Goal: Contribute content: Contribute content

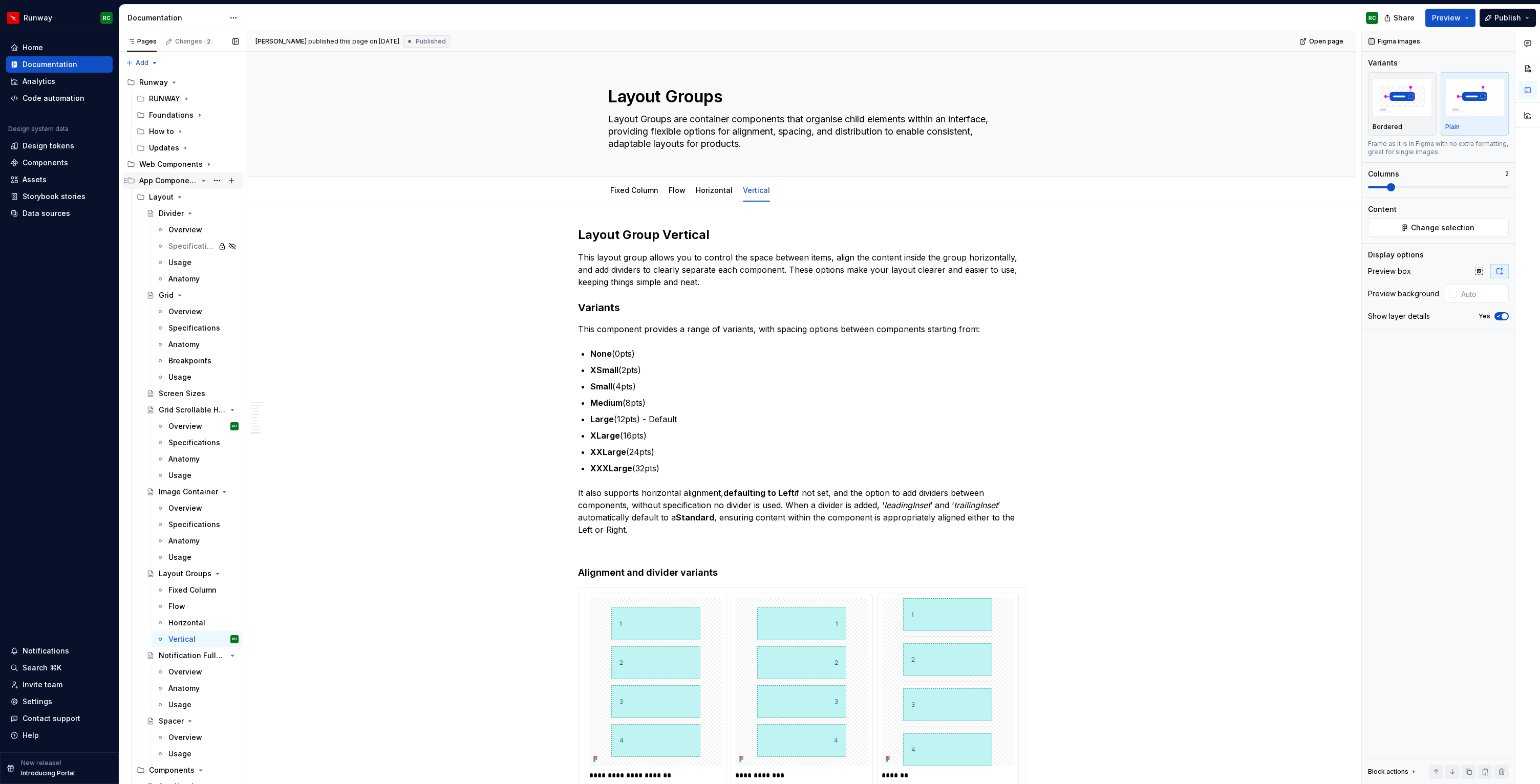
scroll to position [3530, 0]
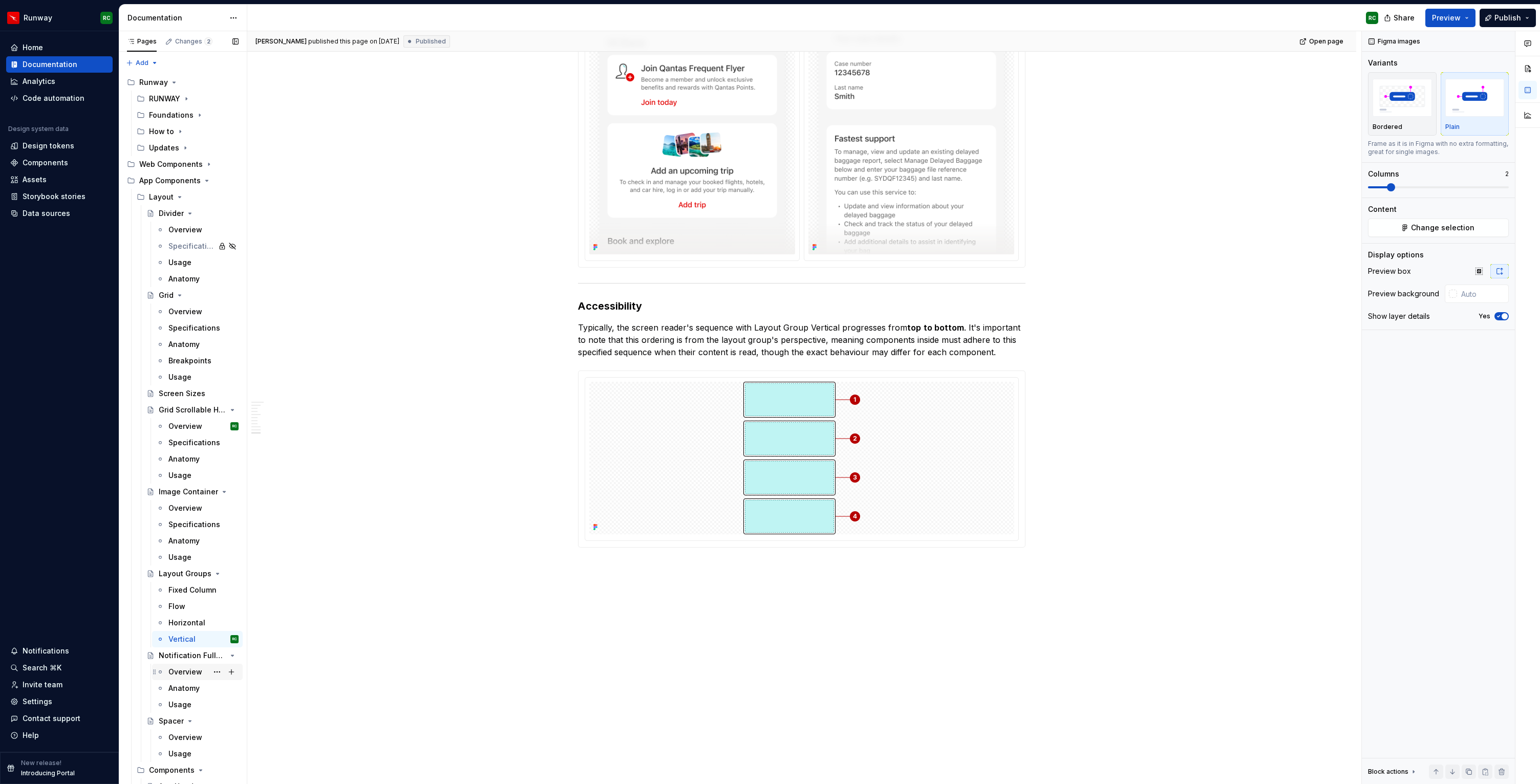
click at [183, 670] on div "Overview" at bounding box center [185, 671] width 34 height 10
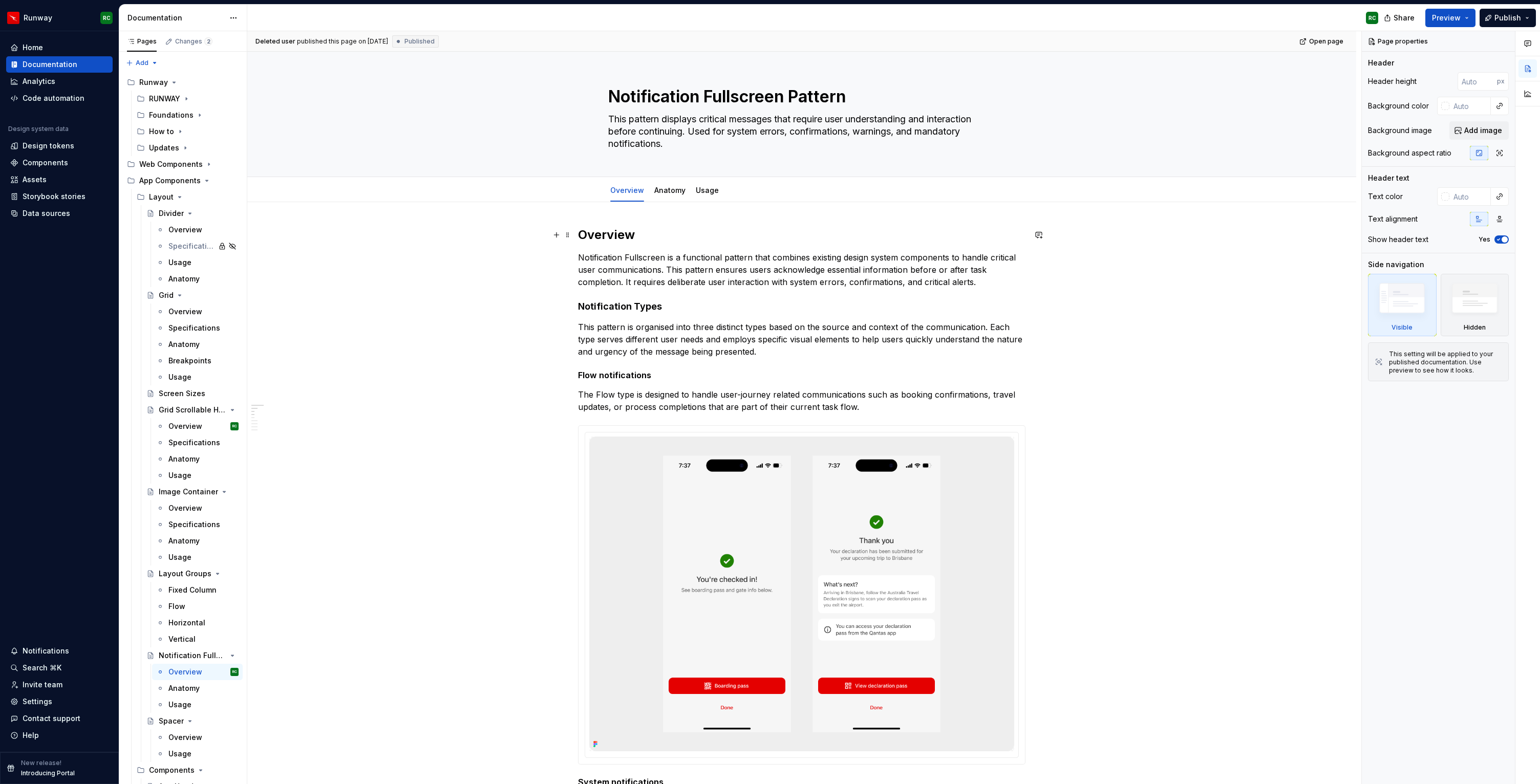
click at [607, 242] on h2 "Overview" at bounding box center [801, 235] width 447 height 16
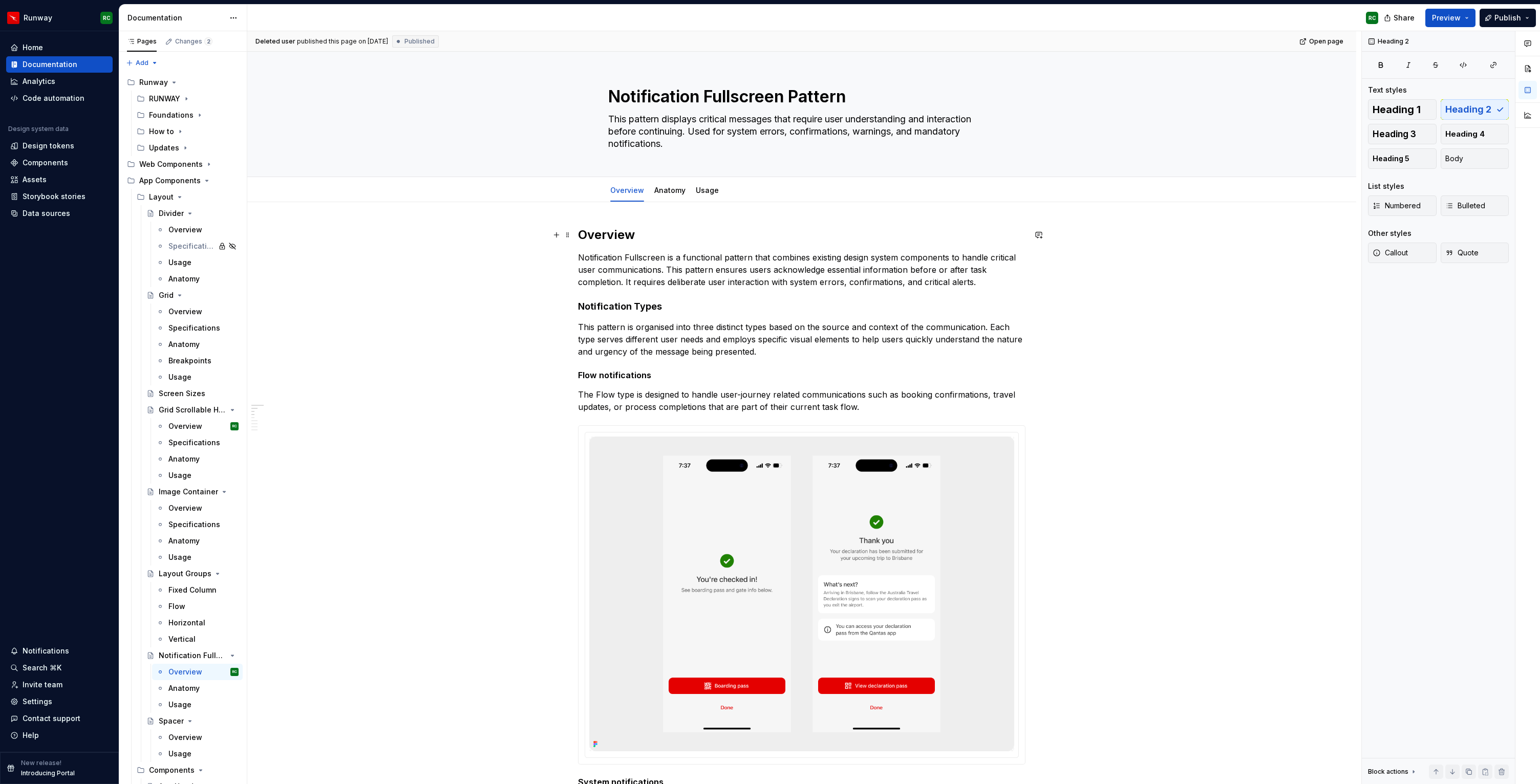
click at [607, 242] on h2 "Overview" at bounding box center [801, 235] width 447 height 16
click at [628, 306] on h4 "Notification Types" at bounding box center [801, 306] width 447 height 12
drag, startPoint x: 663, startPoint y: 307, endPoint x: 564, endPoint y: 310, distance: 99.0
click at [684, 286] on span at bounding box center [679, 287] width 14 height 14
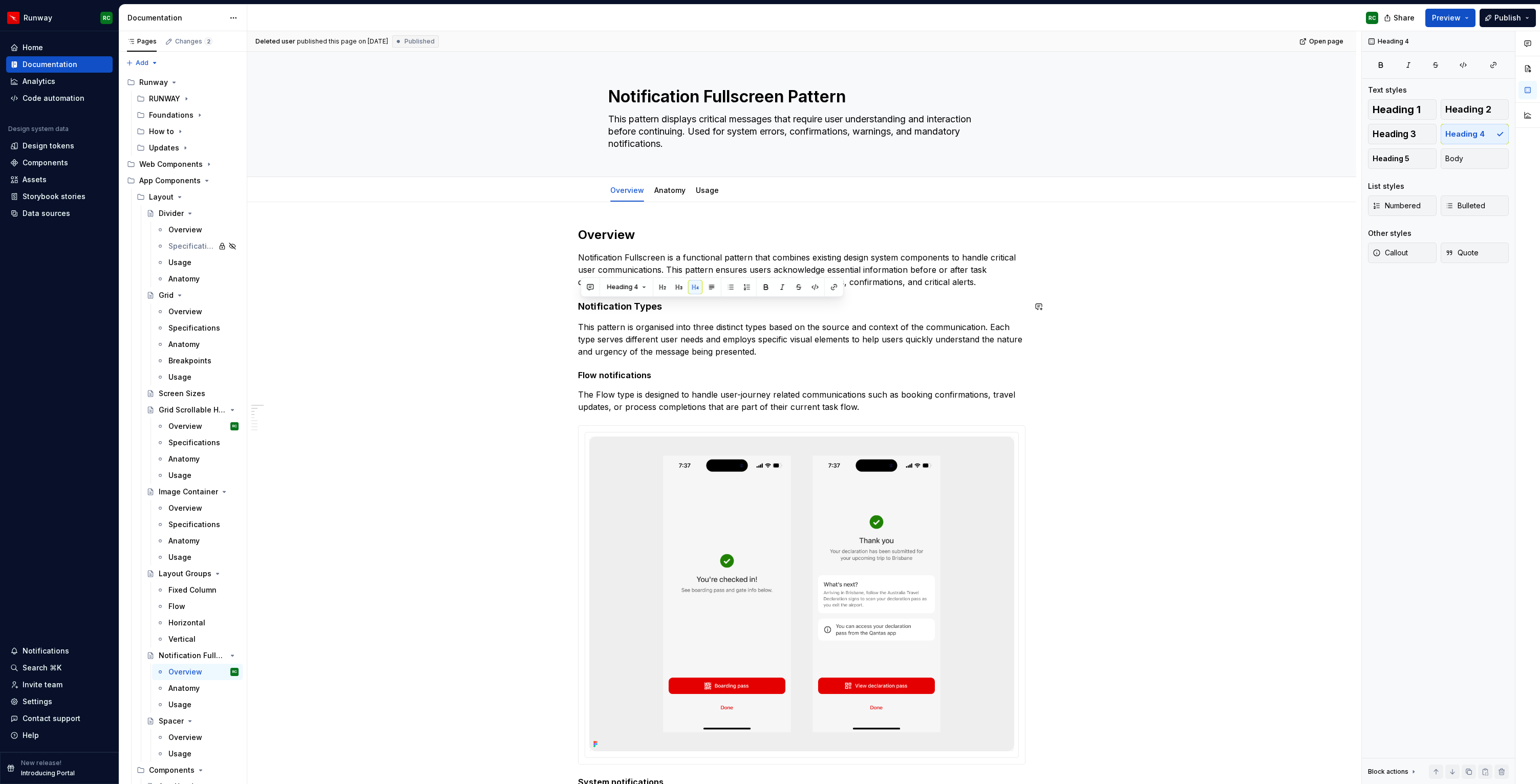
click at [681, 295] on div "Heading 4" at bounding box center [712, 287] width 263 height 19
click at [680, 291] on button "button" at bounding box center [679, 287] width 14 height 14
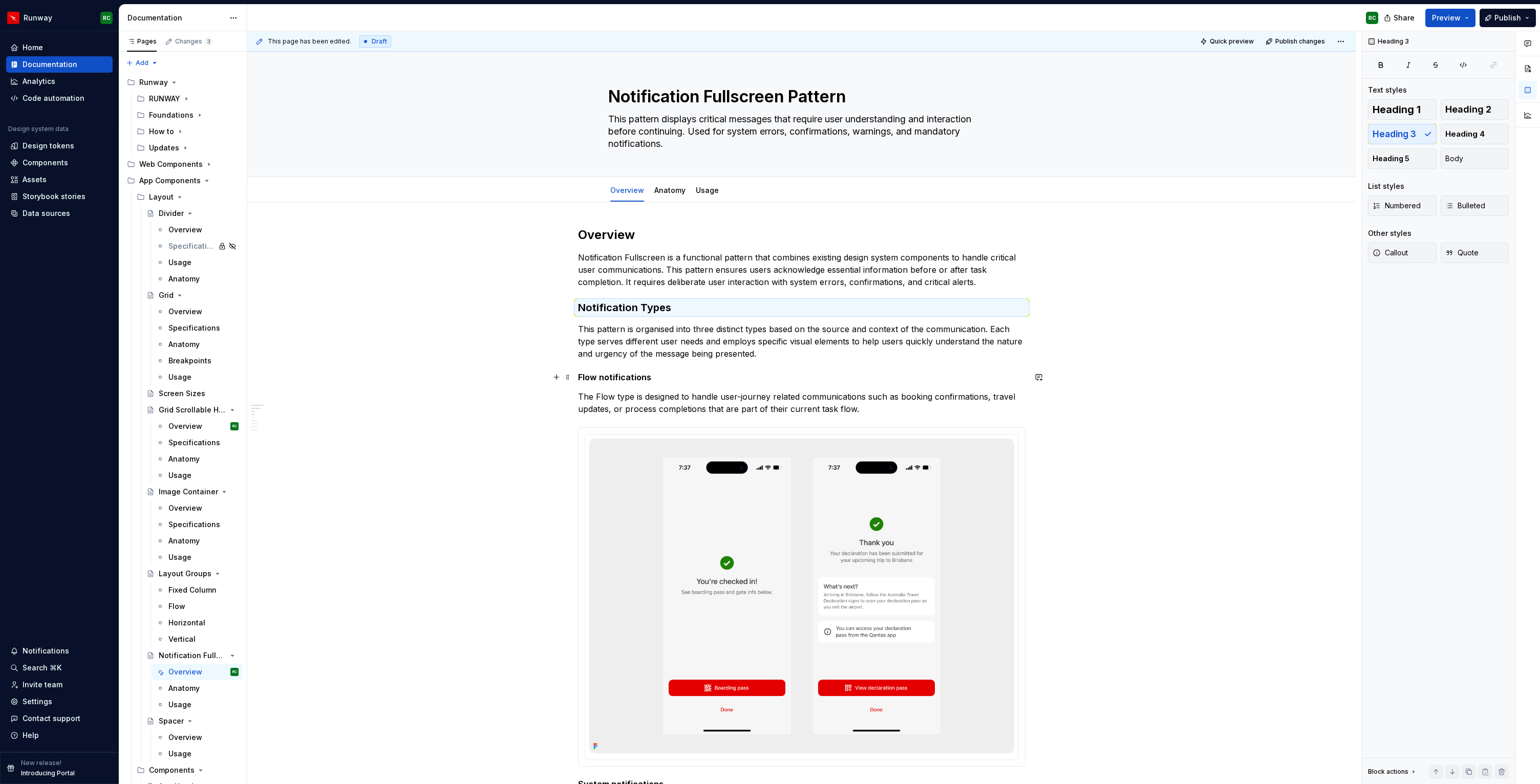
click at [662, 375] on h5 "Flow notifications" at bounding box center [801, 377] width 447 height 10
click at [688, 357] on button "button" at bounding box center [695, 359] width 14 height 14
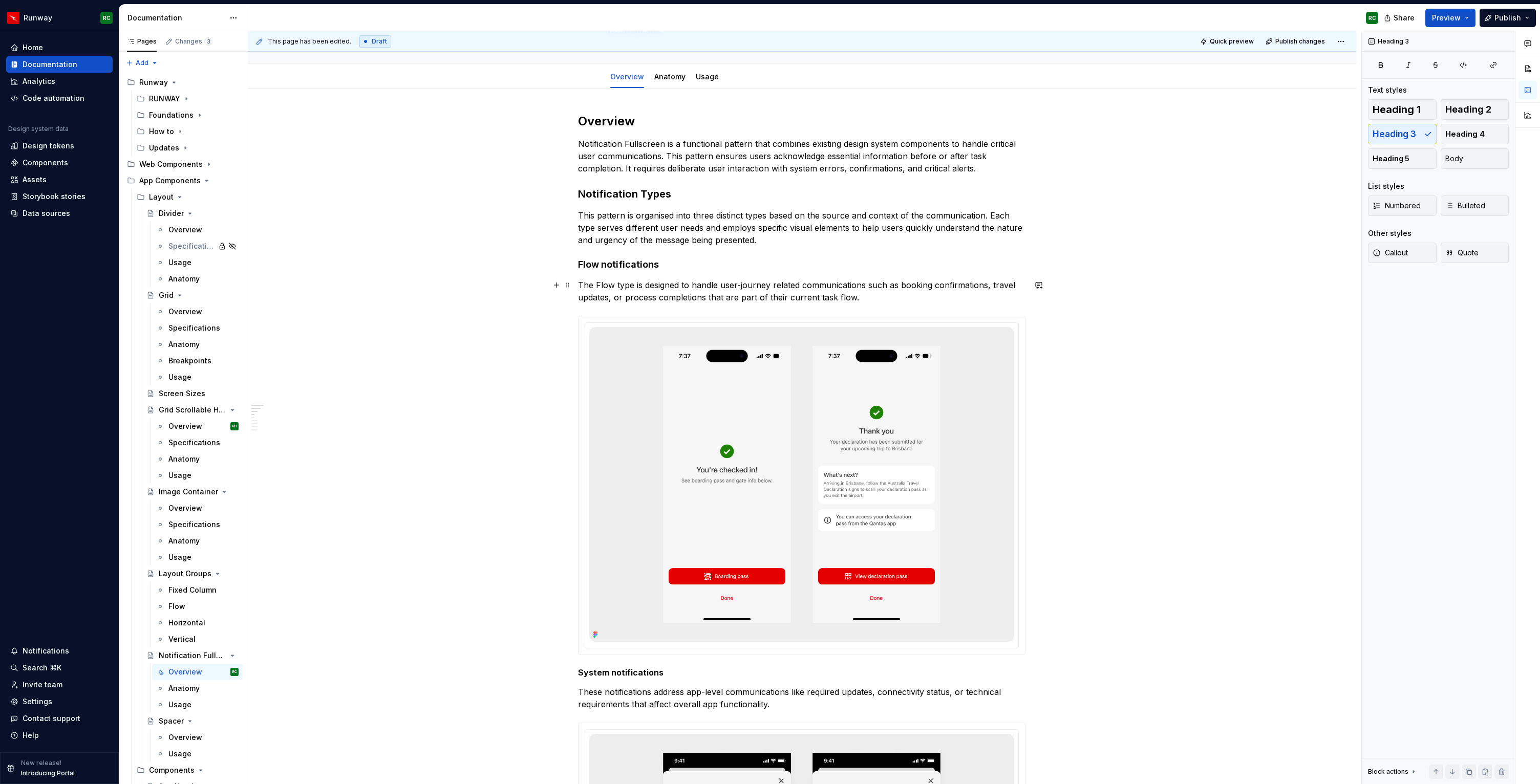
scroll to position [118, 0]
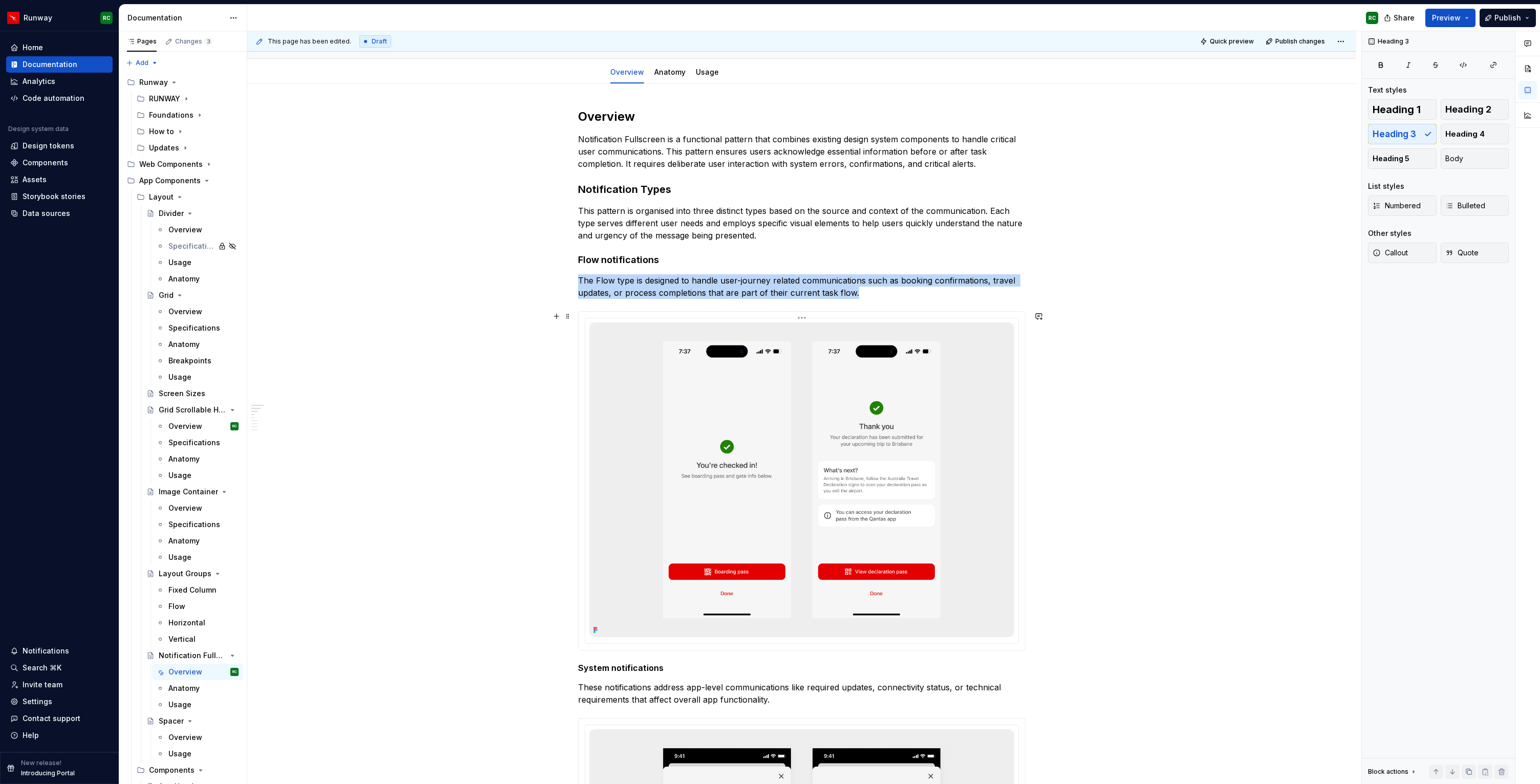
click at [707, 372] on img at bounding box center [802, 480] width 425 height 315
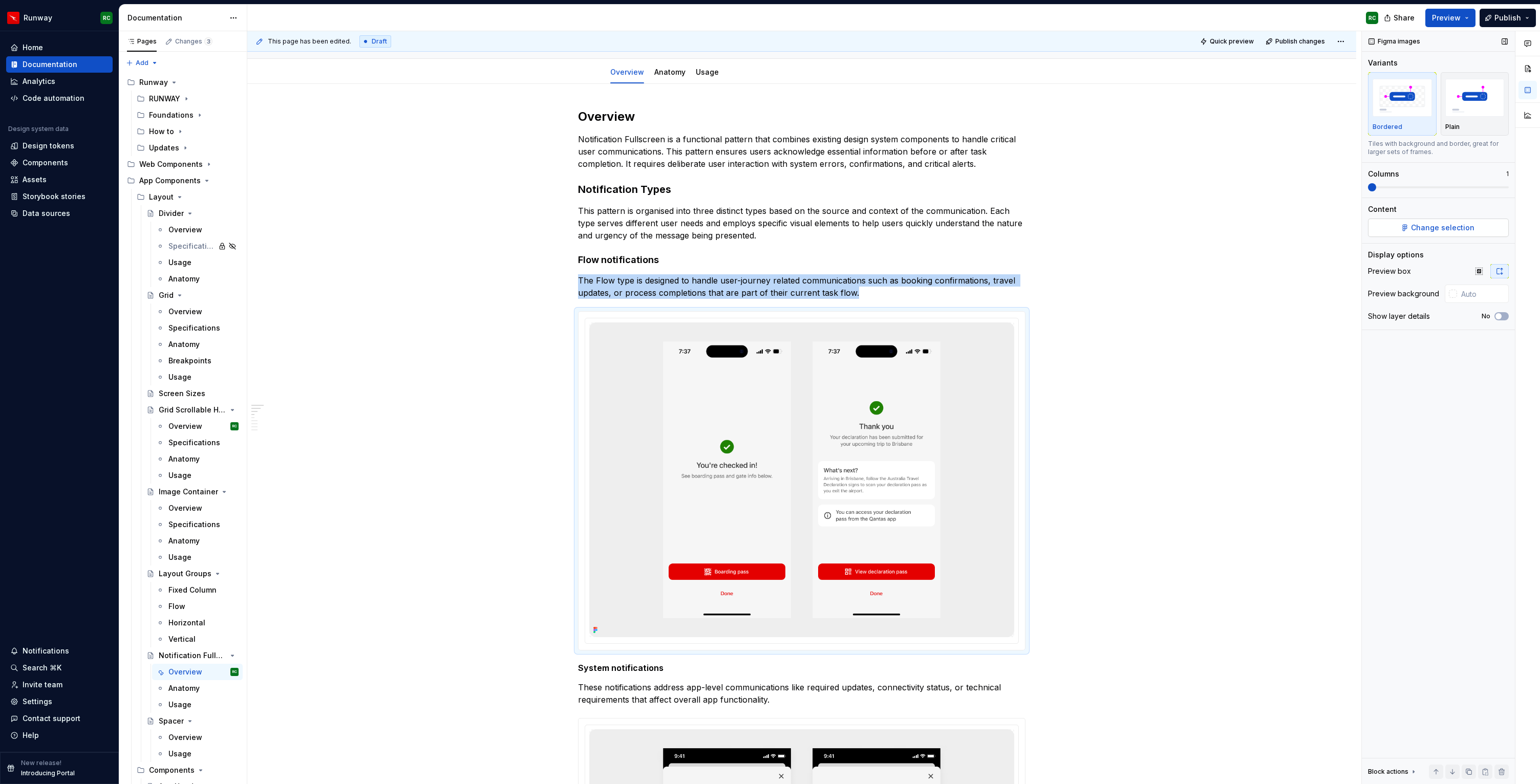
click at [1415, 222] on button "Change selection" at bounding box center [1438, 227] width 141 height 19
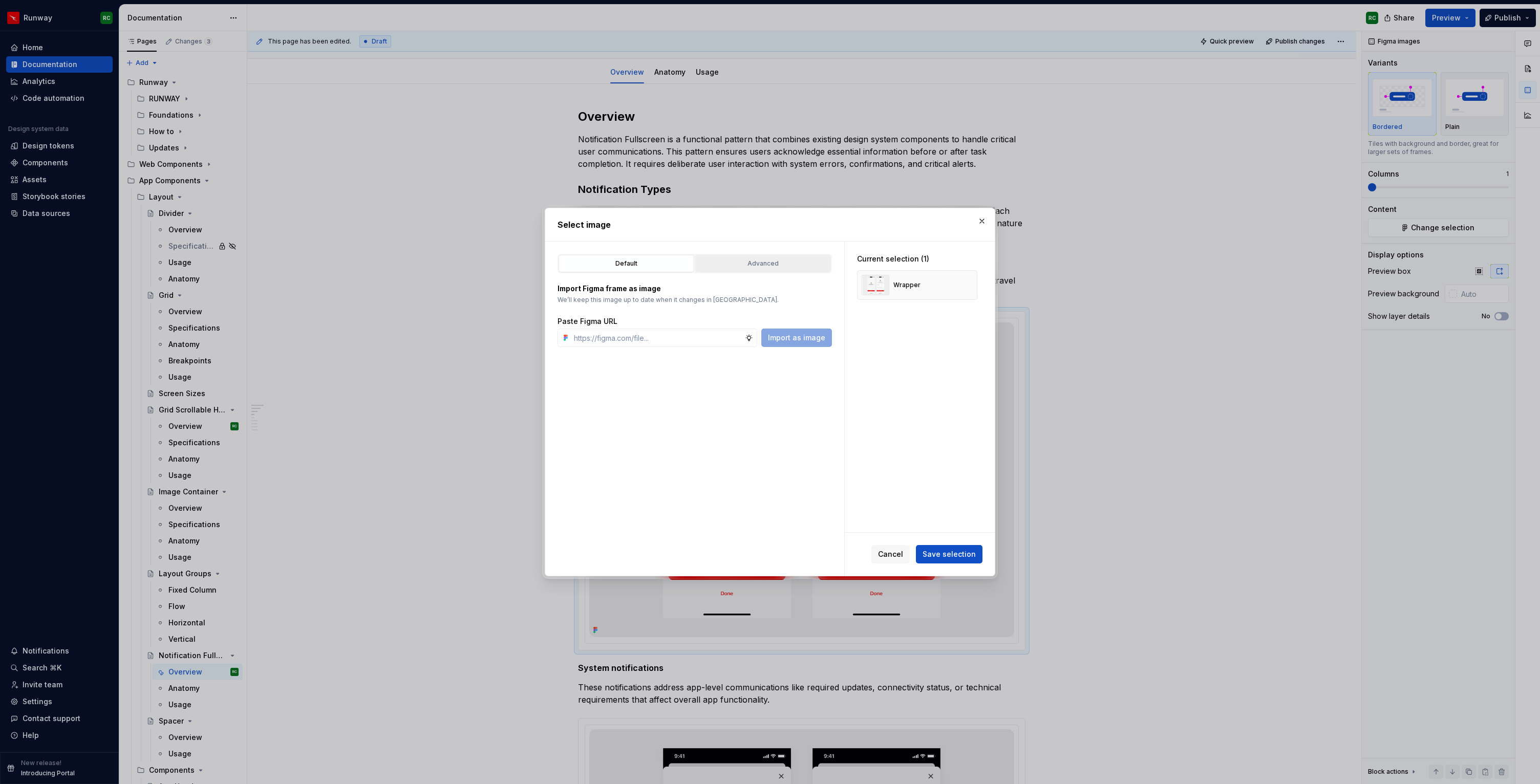
click at [751, 258] on button "Advanced" at bounding box center [762, 264] width 135 height 17
click at [817, 298] on icon "button" at bounding box center [822, 301] width 10 height 10
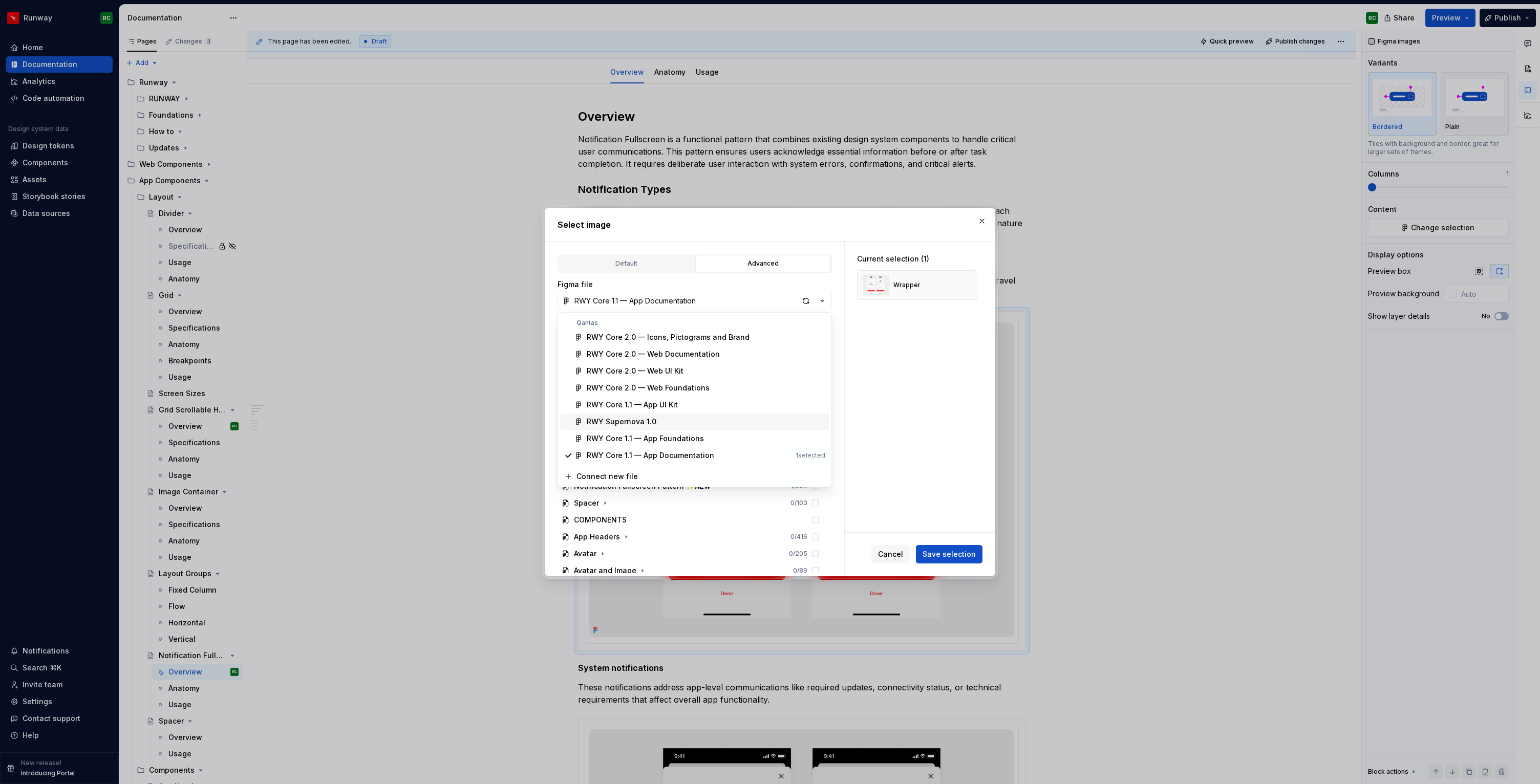
click at [670, 423] on div "RWY Supernova 1.0" at bounding box center [706, 421] width 238 height 10
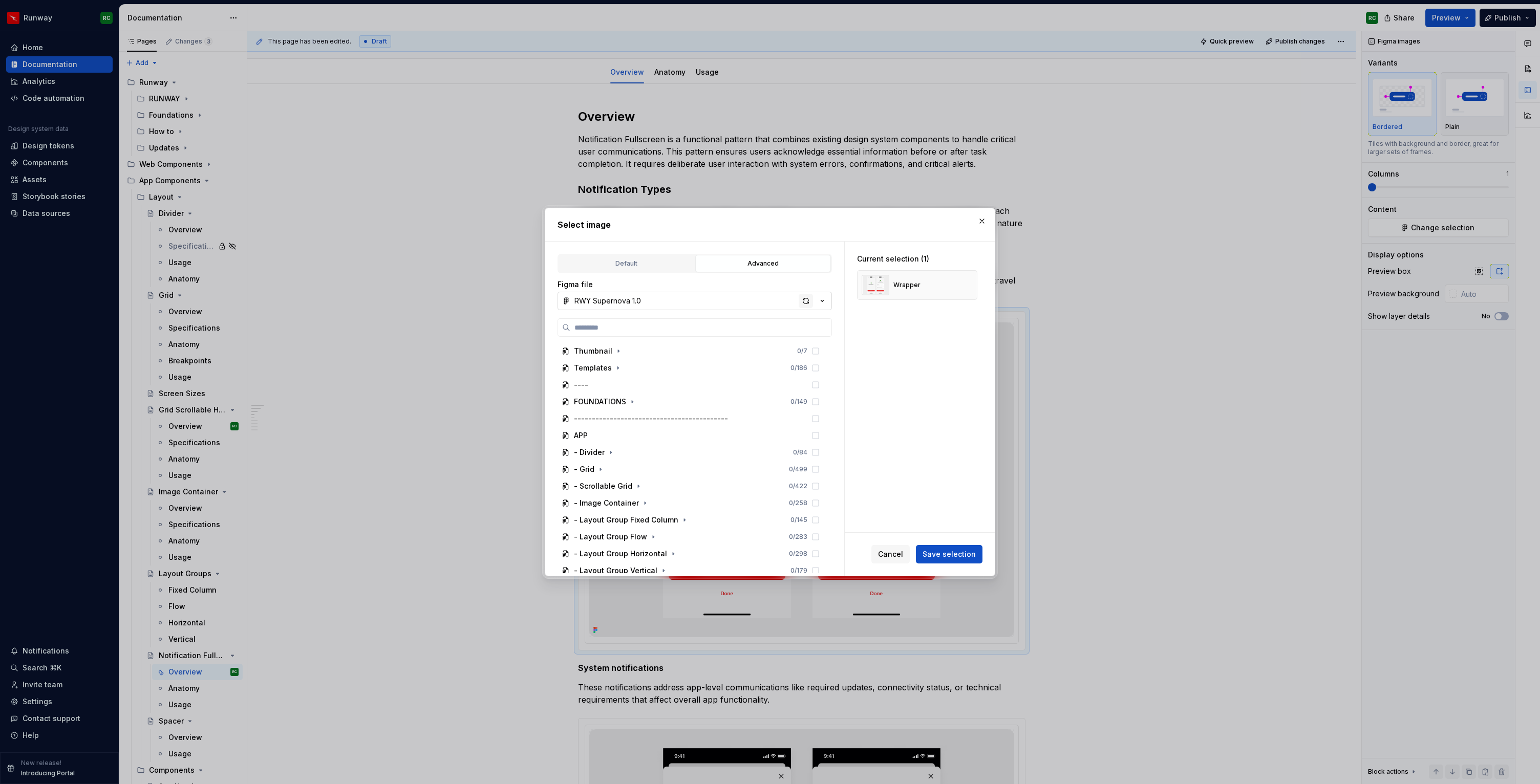
click at [808, 300] on div "button" at bounding box center [806, 301] width 14 height 14
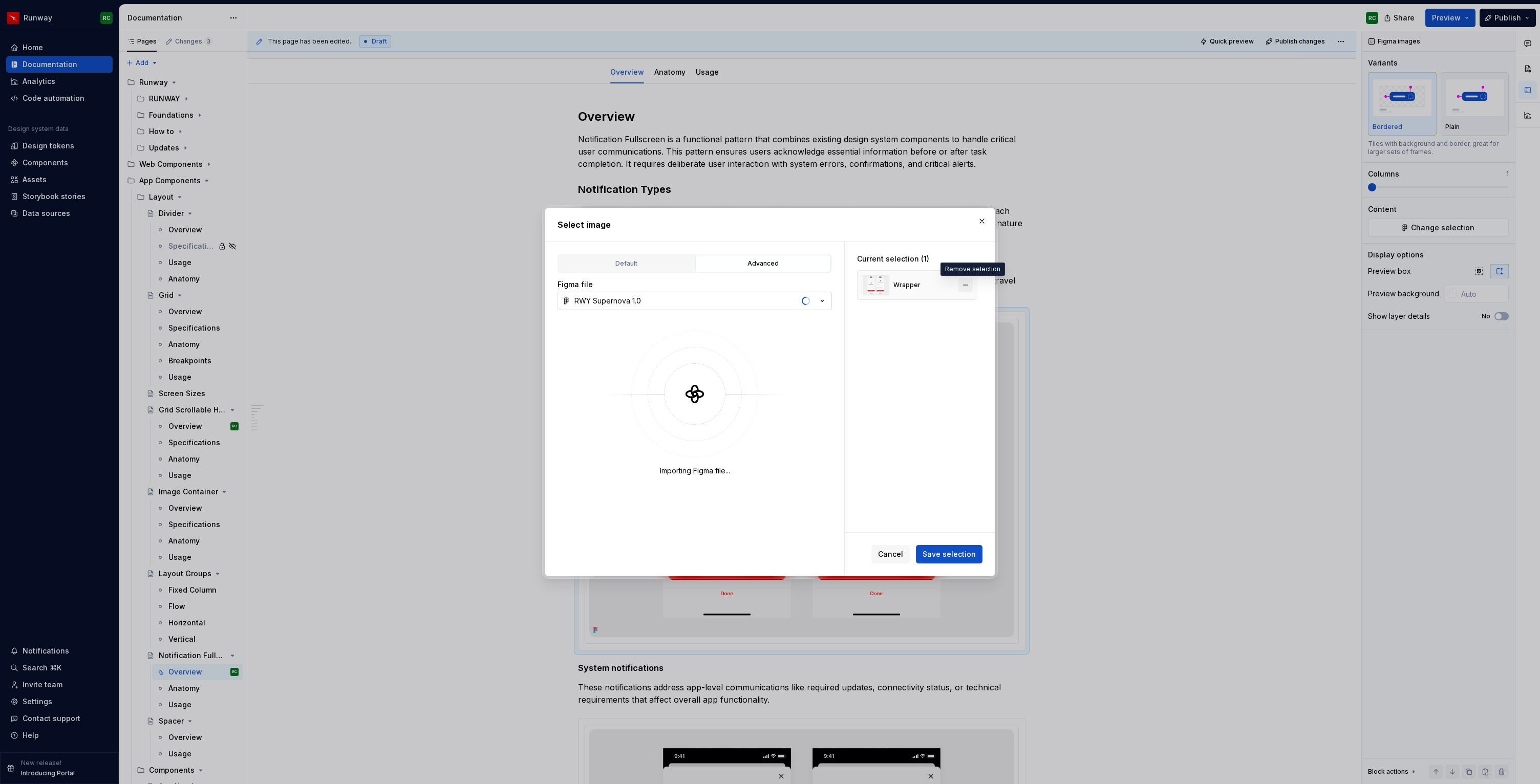
click at [965, 286] on button "button" at bounding box center [965, 285] width 14 height 14
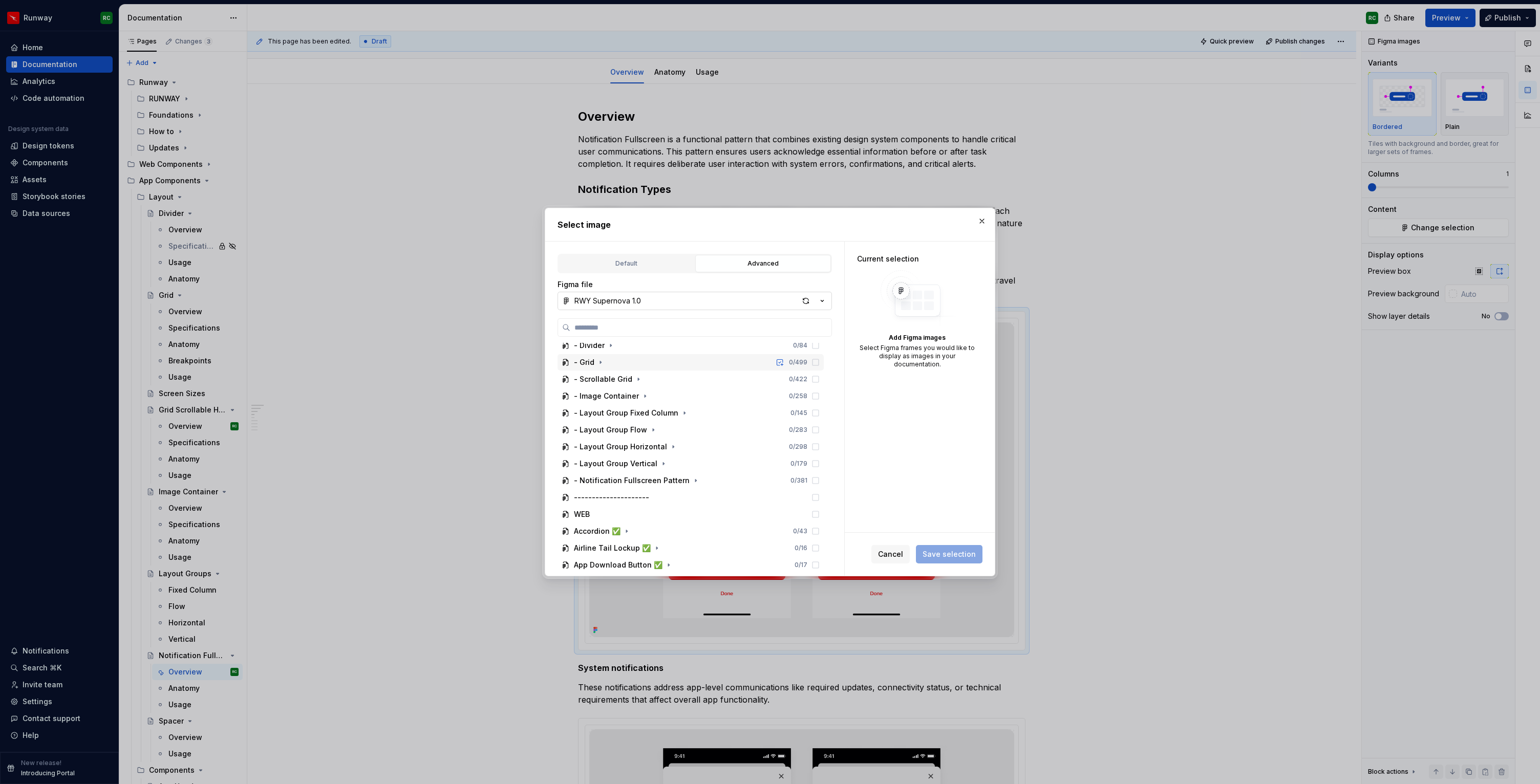
scroll to position [155, 0]
click at [691, 430] on icon "button" at bounding box center [696, 433] width 8 height 8
click at [623, 394] on icon "button" at bounding box center [621, 397] width 8 height 8
click at [770, 410] on div "Anatomy Frame 1 0 / 3" at bounding box center [700, 413] width 247 height 16
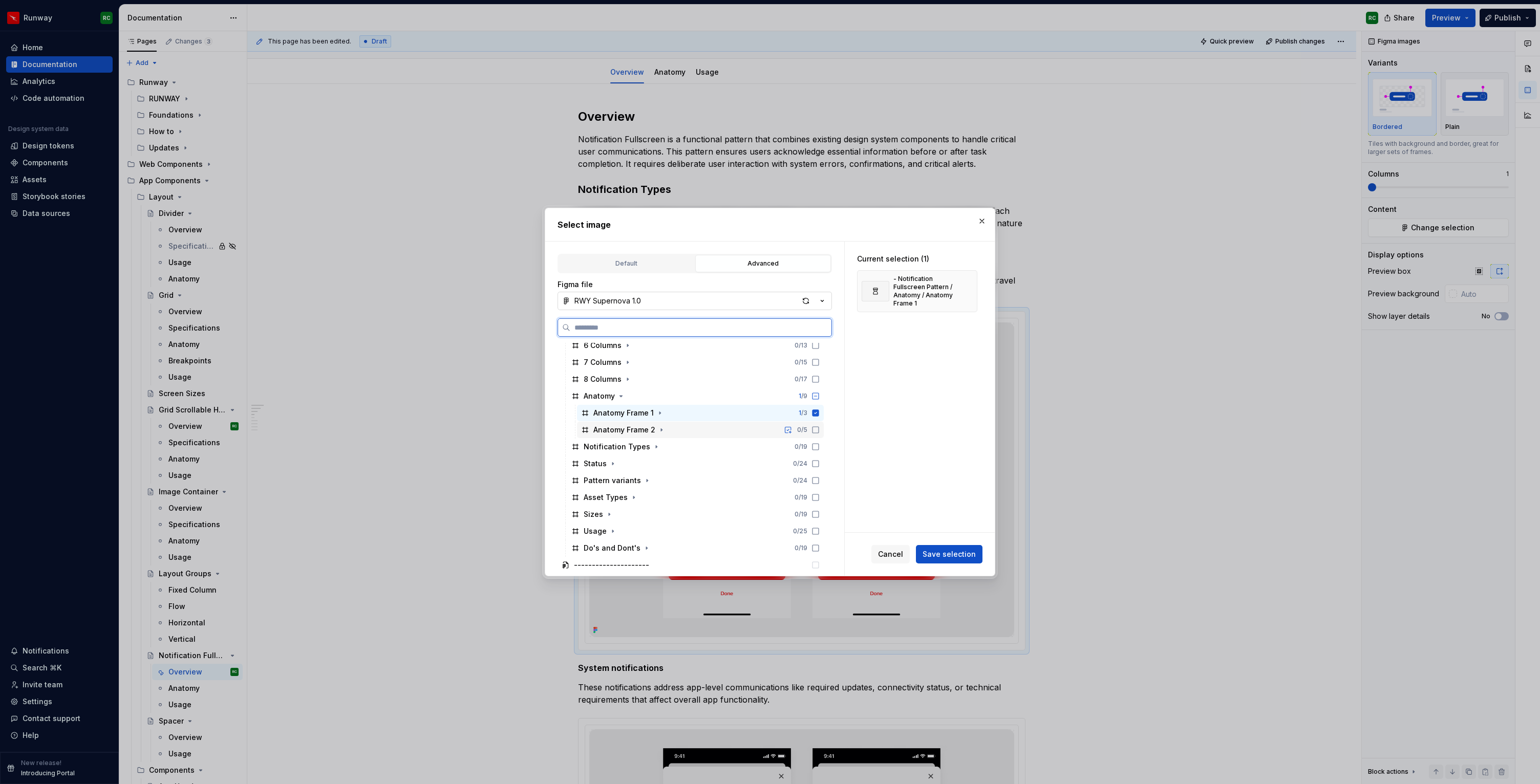
click at [749, 428] on div "Anatomy Frame 2 0 / 5" at bounding box center [700, 430] width 247 height 16
click at [959, 552] on span "Save selection" at bounding box center [949, 554] width 53 height 10
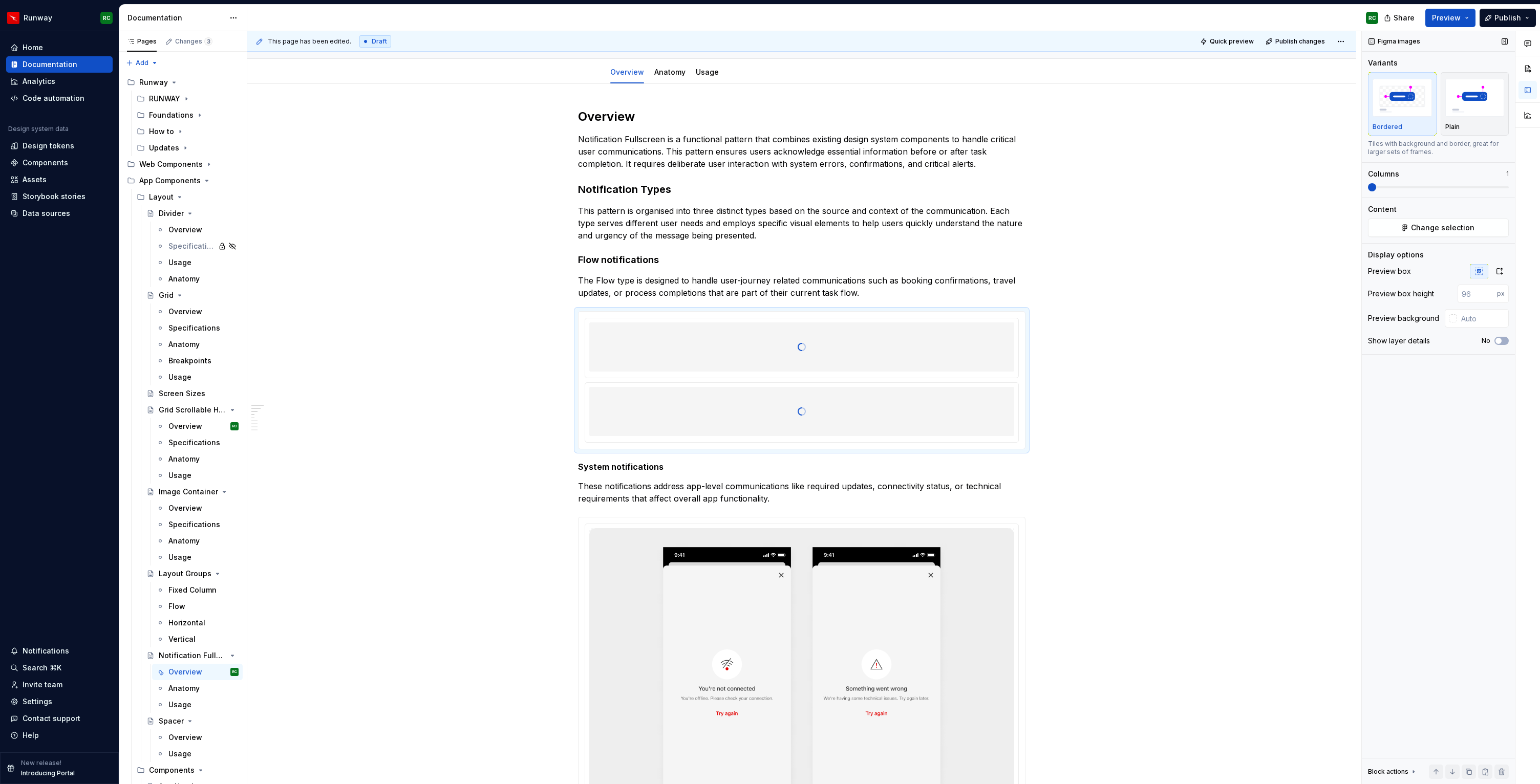
click at [1390, 187] on span at bounding box center [1438, 187] width 141 height 2
click at [1369, 186] on span at bounding box center [1372, 188] width 8 height 8
click at [1496, 270] on icon "button" at bounding box center [1500, 271] width 8 height 8
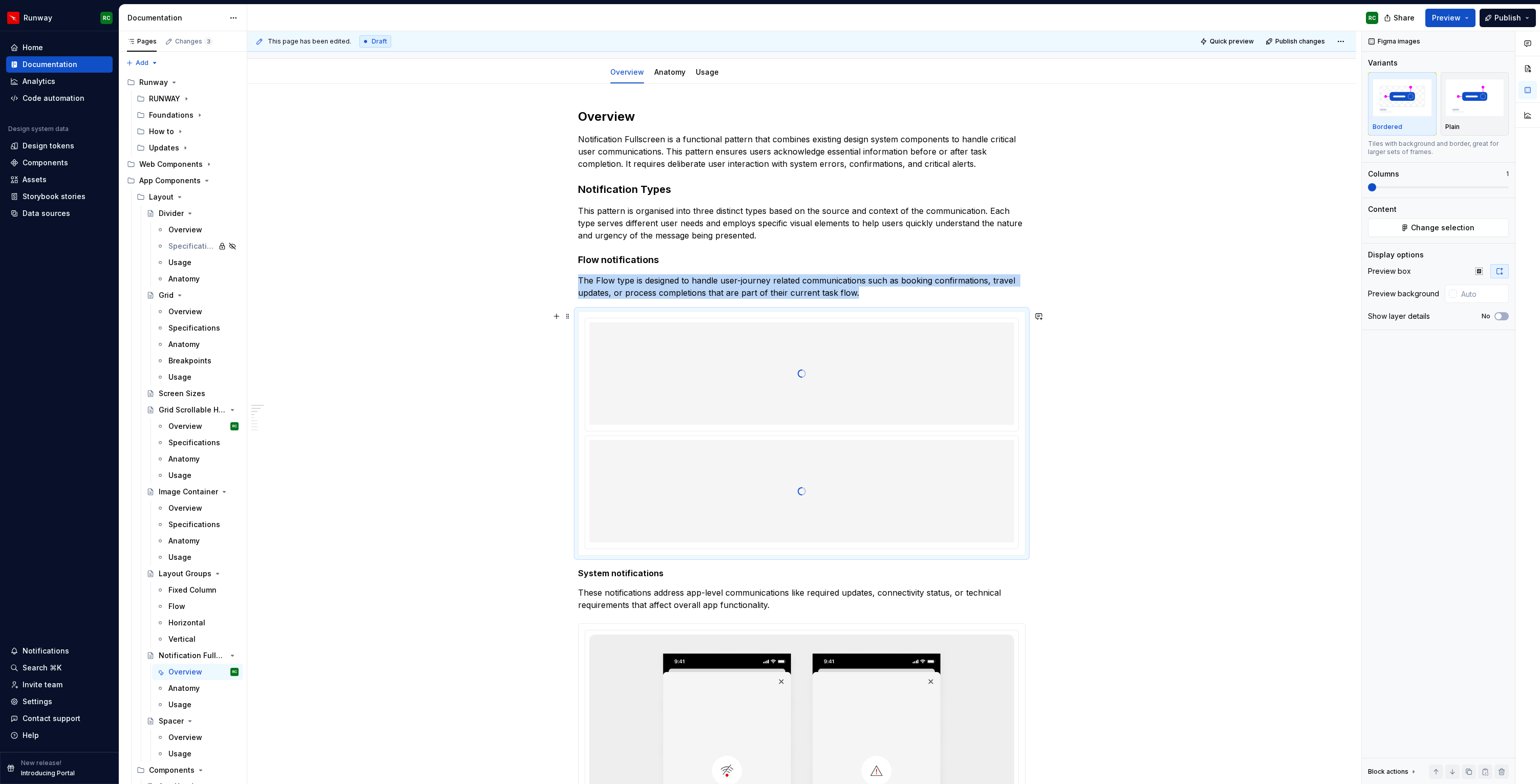
click at [862, 413] on div at bounding box center [802, 374] width 425 height 102
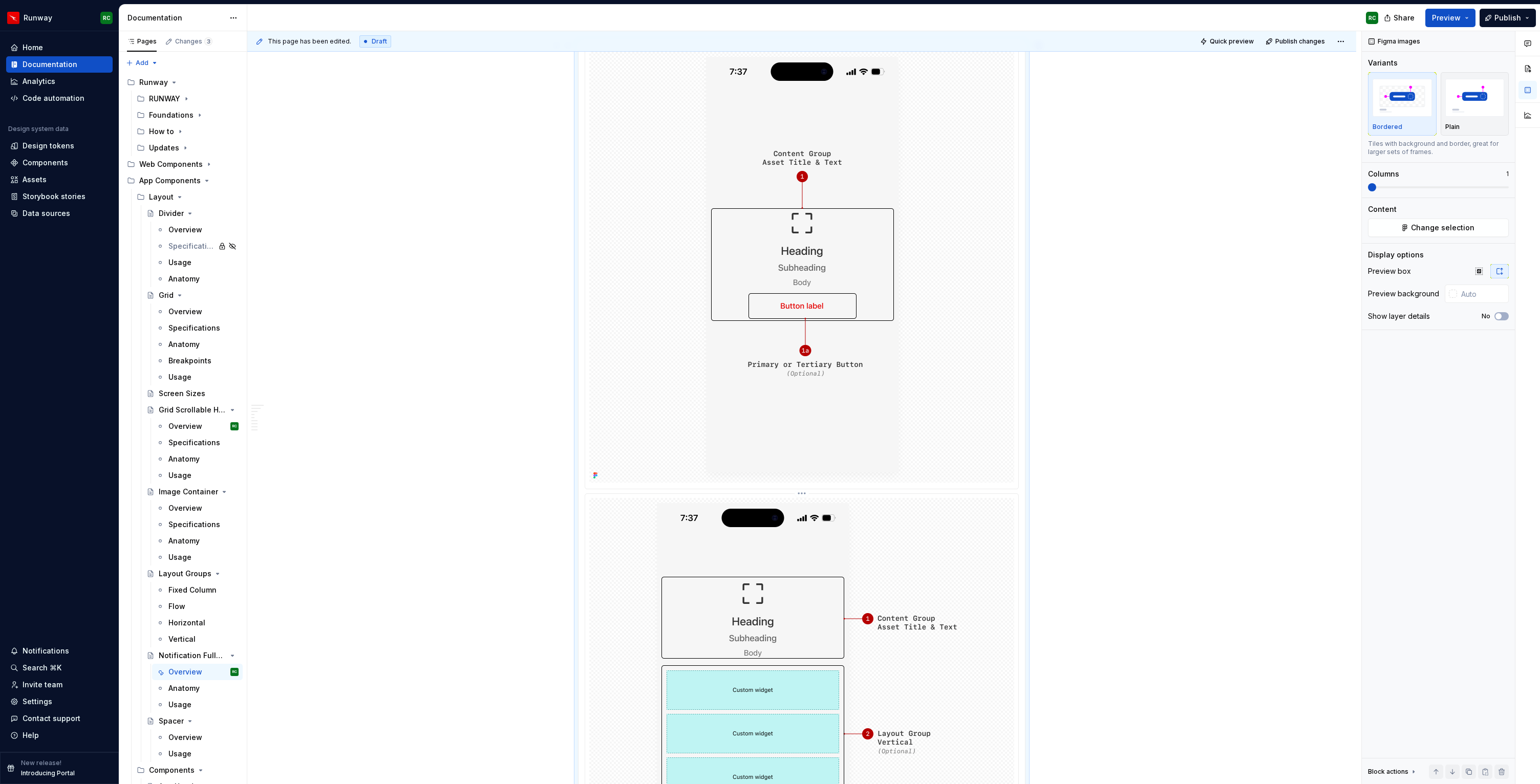
scroll to position [338, 0]
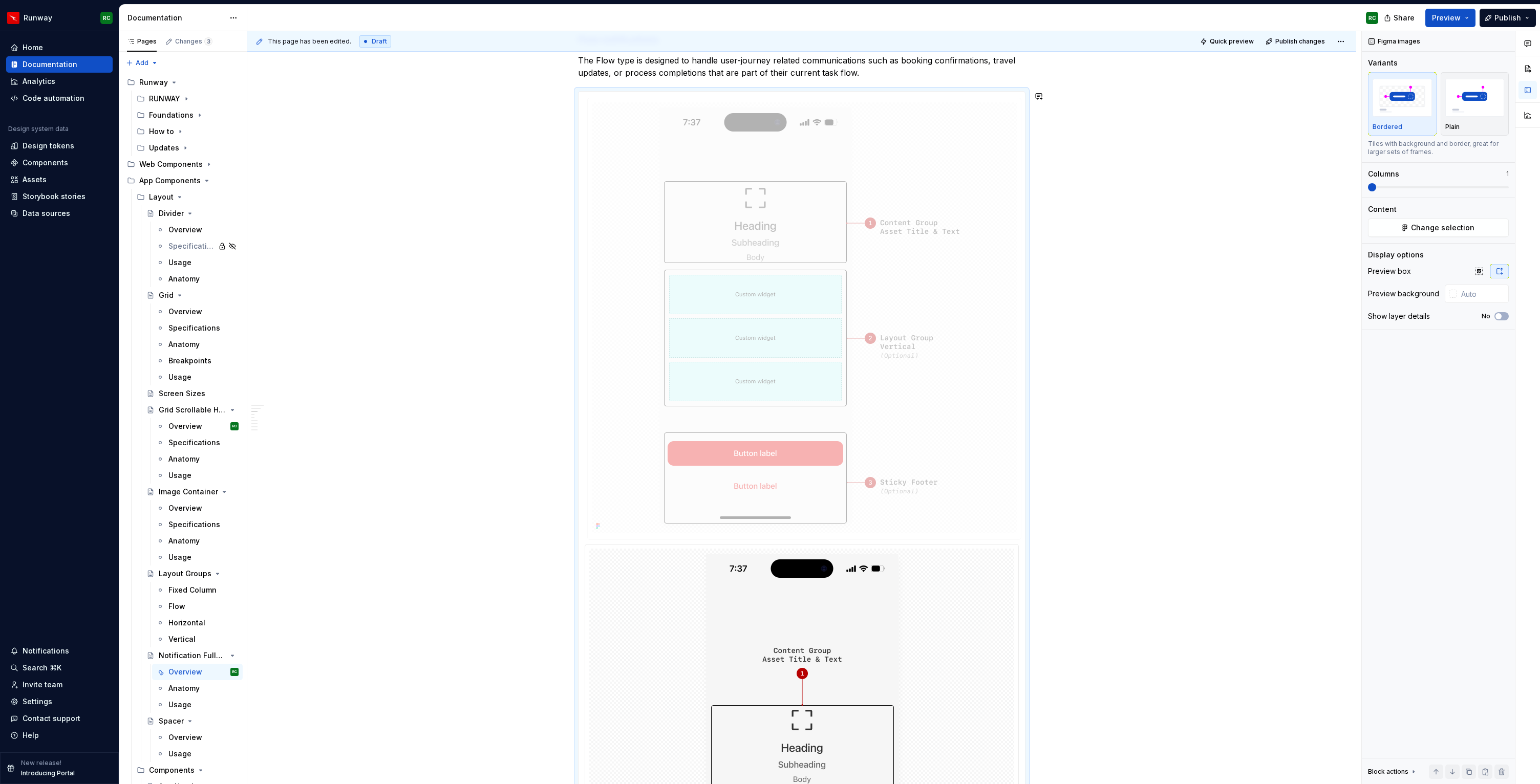
drag, startPoint x: 793, startPoint y: 564, endPoint x: 800, endPoint y: 252, distance: 312.1
click at [800, 252] on body "Runway RC Home Documentation Analytics Code automation Design system data Desig…" at bounding box center [770, 392] width 1540 height 784
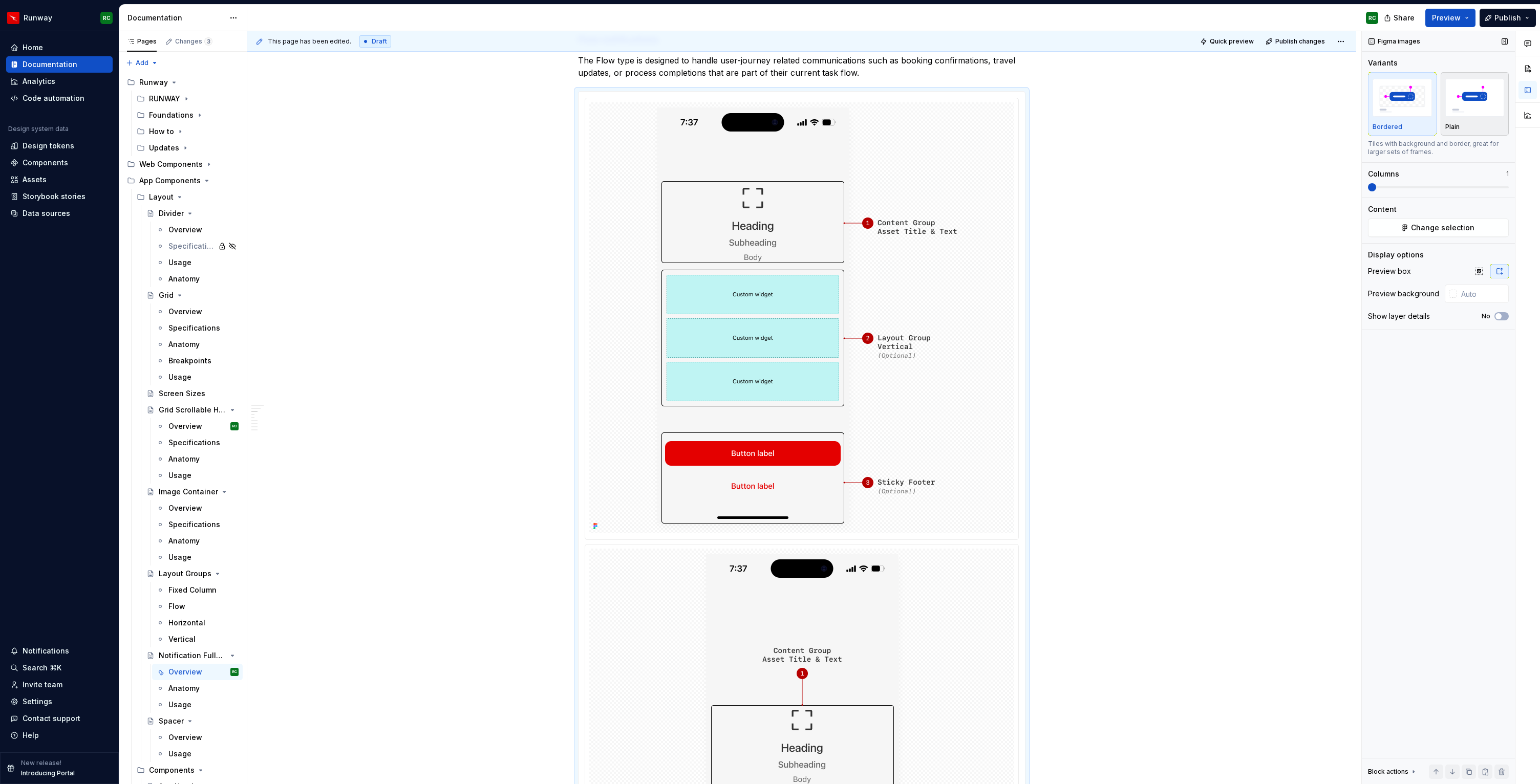
click at [1496, 114] on img "button" at bounding box center [1474, 97] width 60 height 37
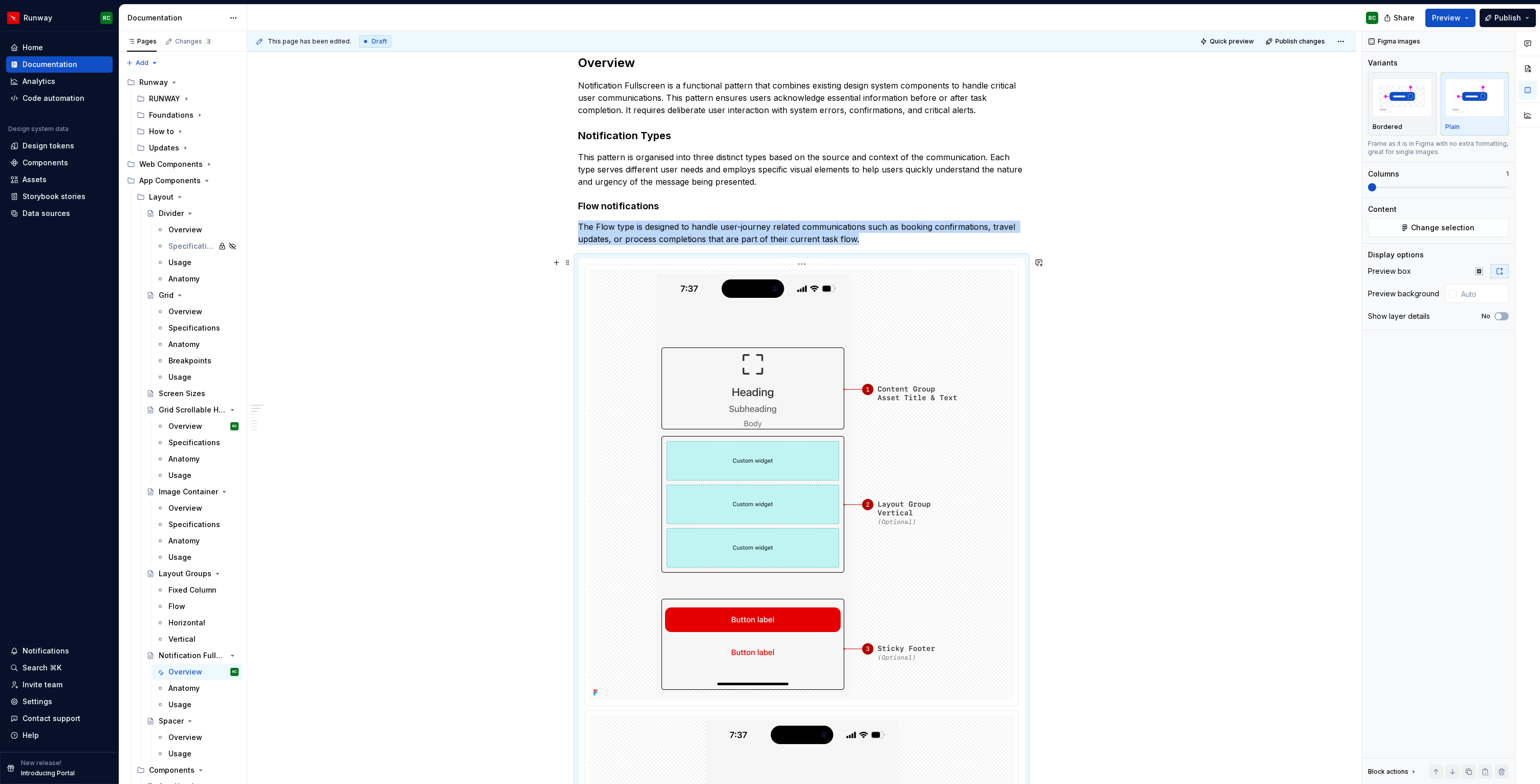
scroll to position [97, 0]
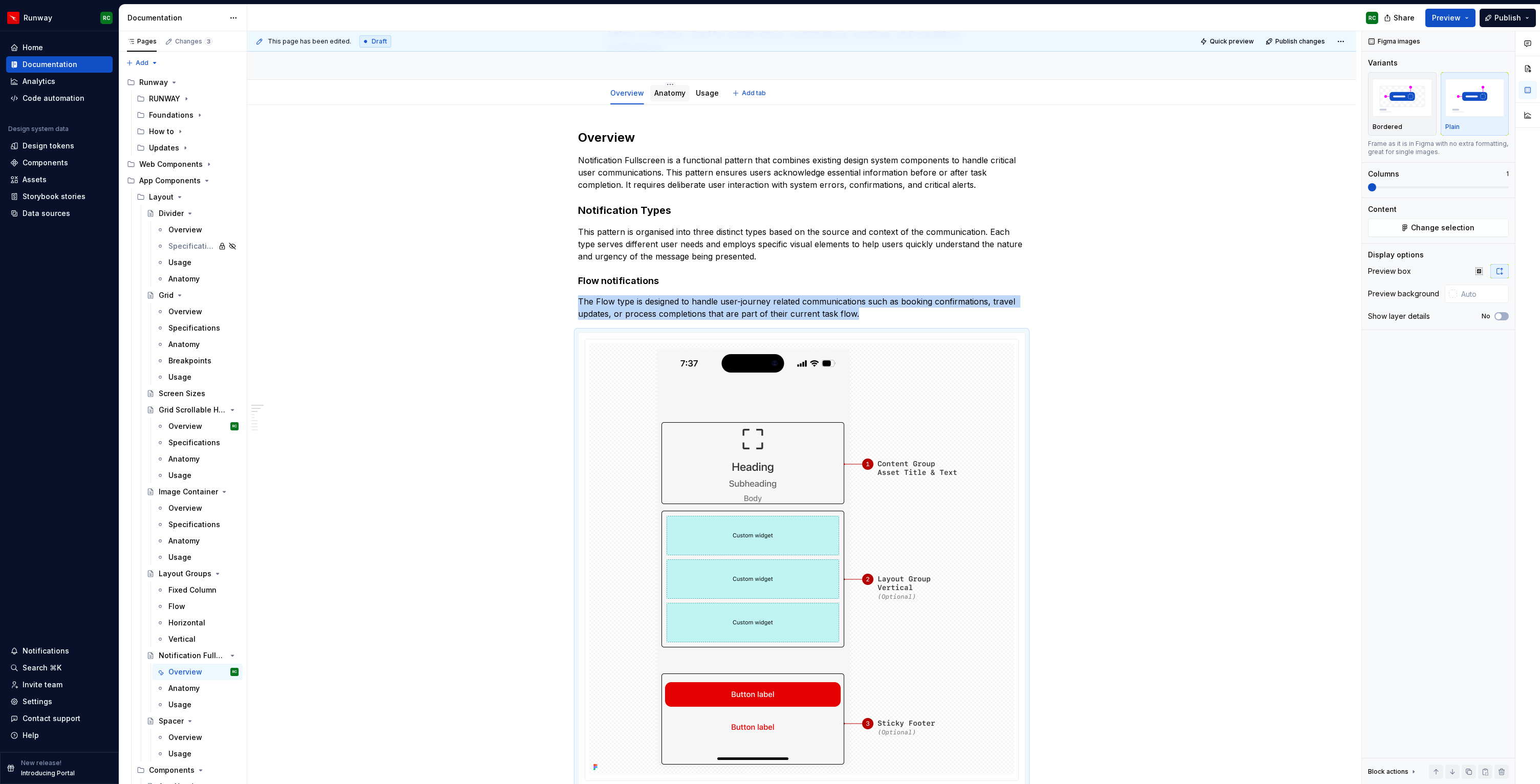
click at [666, 90] on link "Anatomy" at bounding box center [670, 93] width 31 height 8
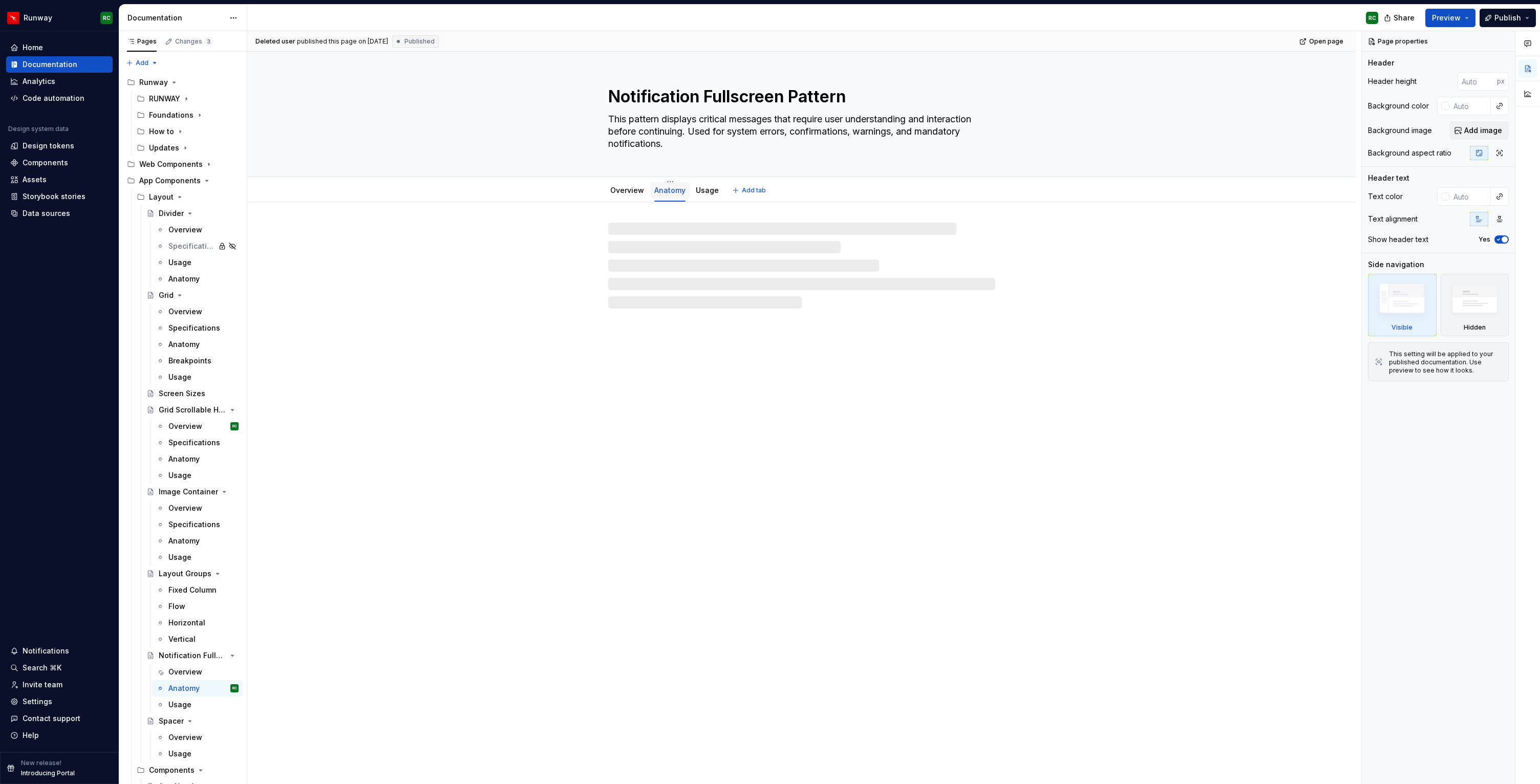
click at [673, 179] on div "Anatomy" at bounding box center [669, 190] width 39 height 22
click at [673, 182] on html "Runway RC Home Documentation Analytics Code automation Design system data Desig…" at bounding box center [770, 392] width 1540 height 784
click at [702, 307] on div "Delete tab" at bounding box center [718, 308] width 67 height 10
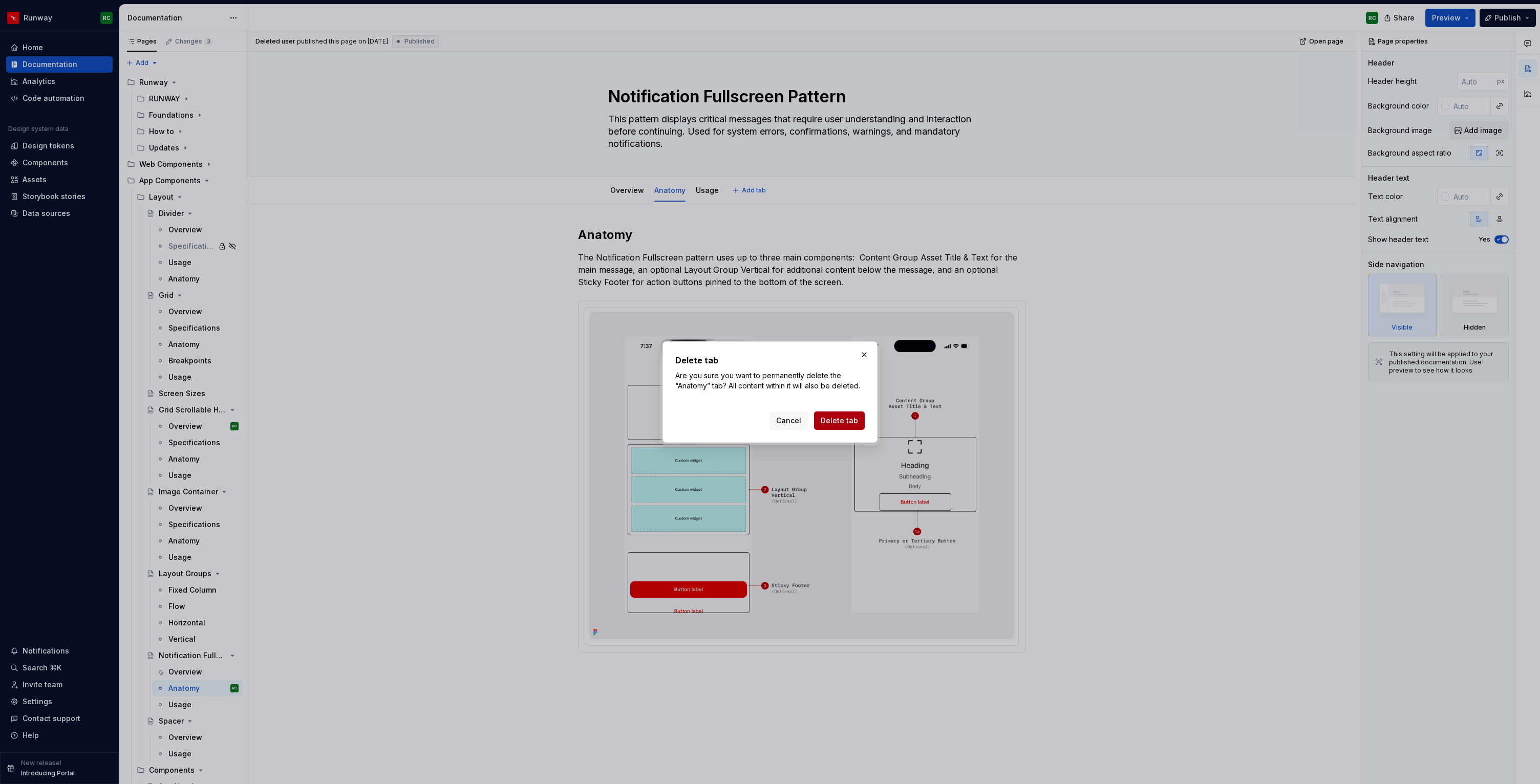
click at [846, 423] on span "Delete tab" at bounding box center [840, 421] width 37 height 10
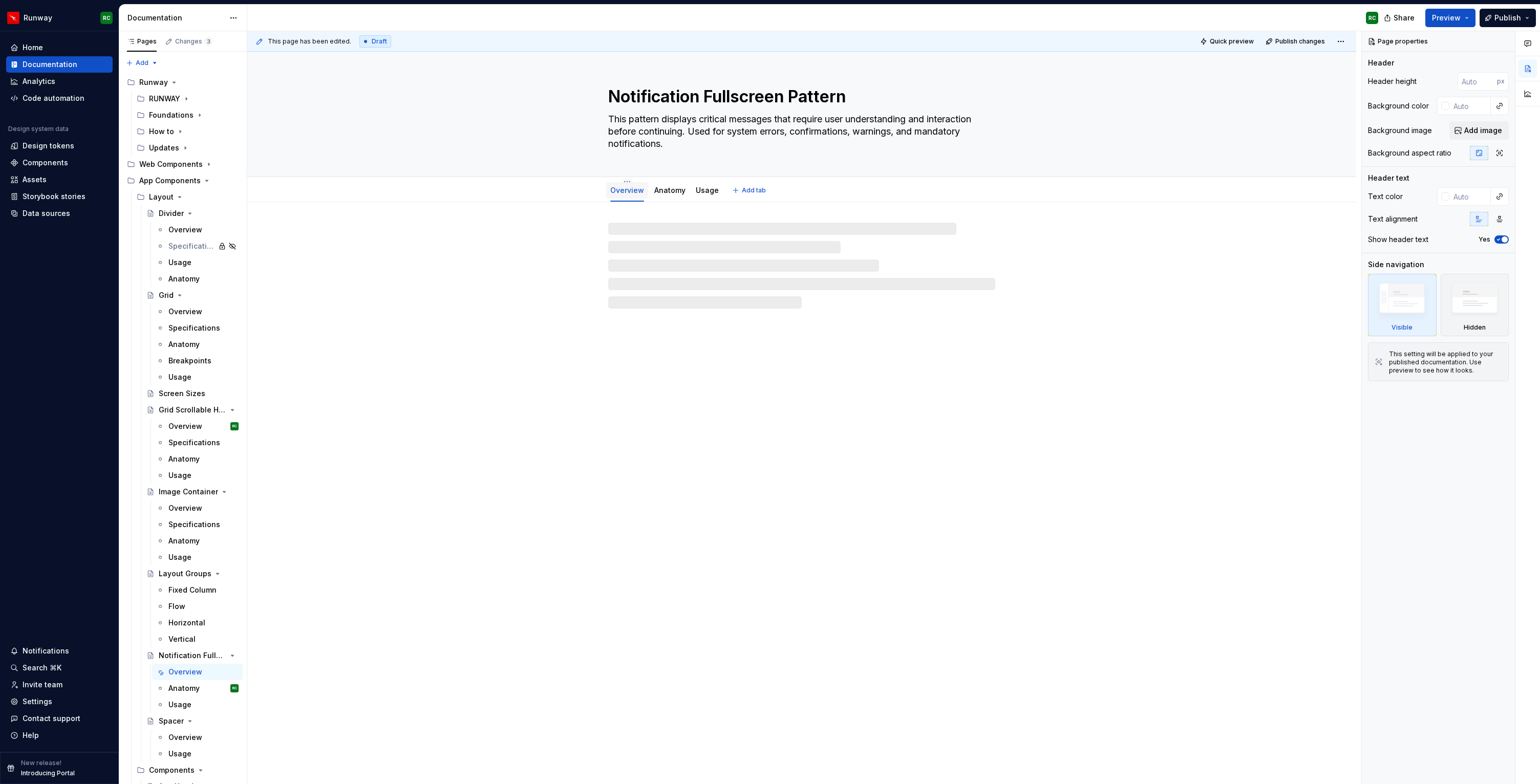
click at [629, 190] on link "Overview" at bounding box center [627, 190] width 34 height 8
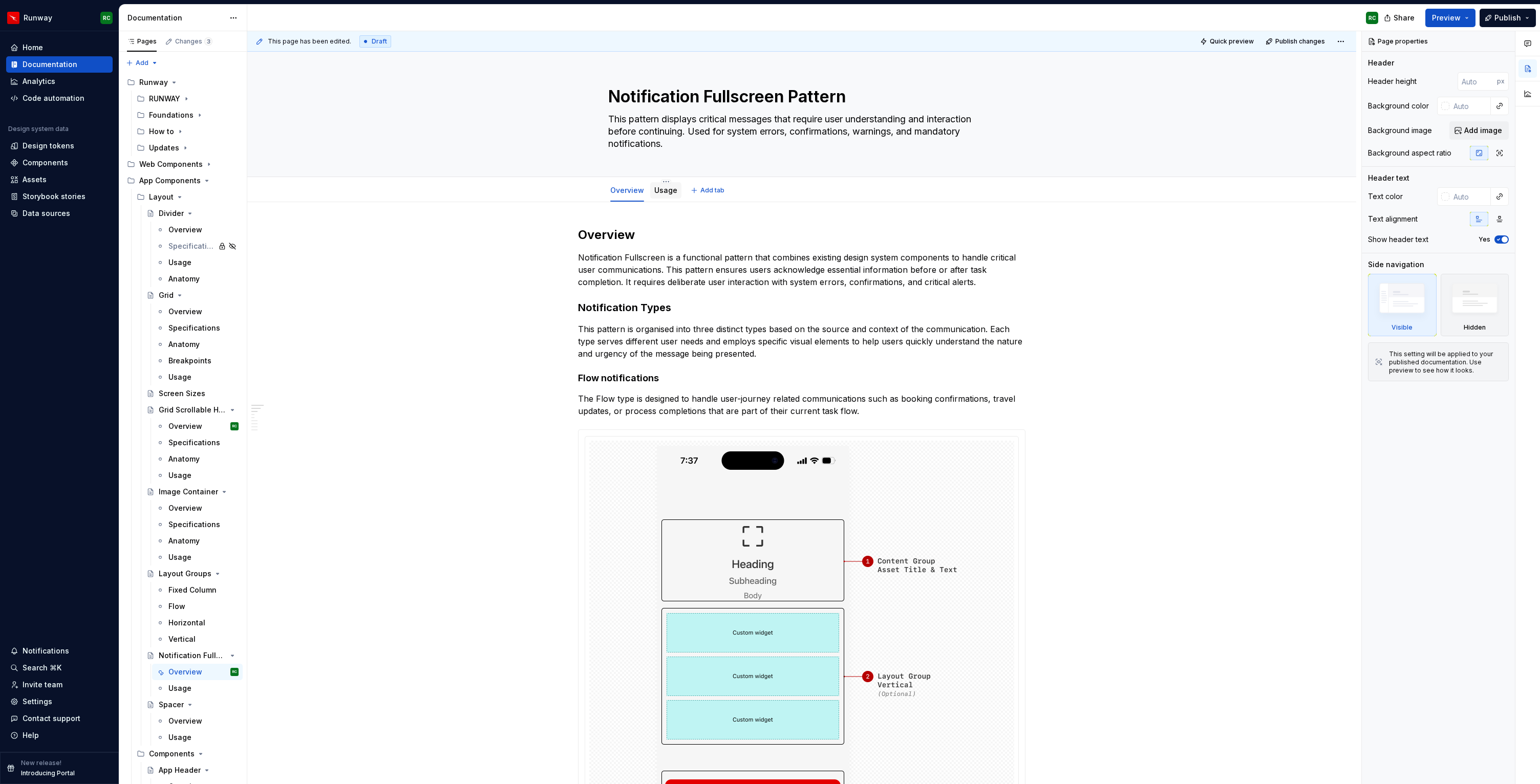
click at [663, 191] on link "Usage" at bounding box center [666, 190] width 23 height 8
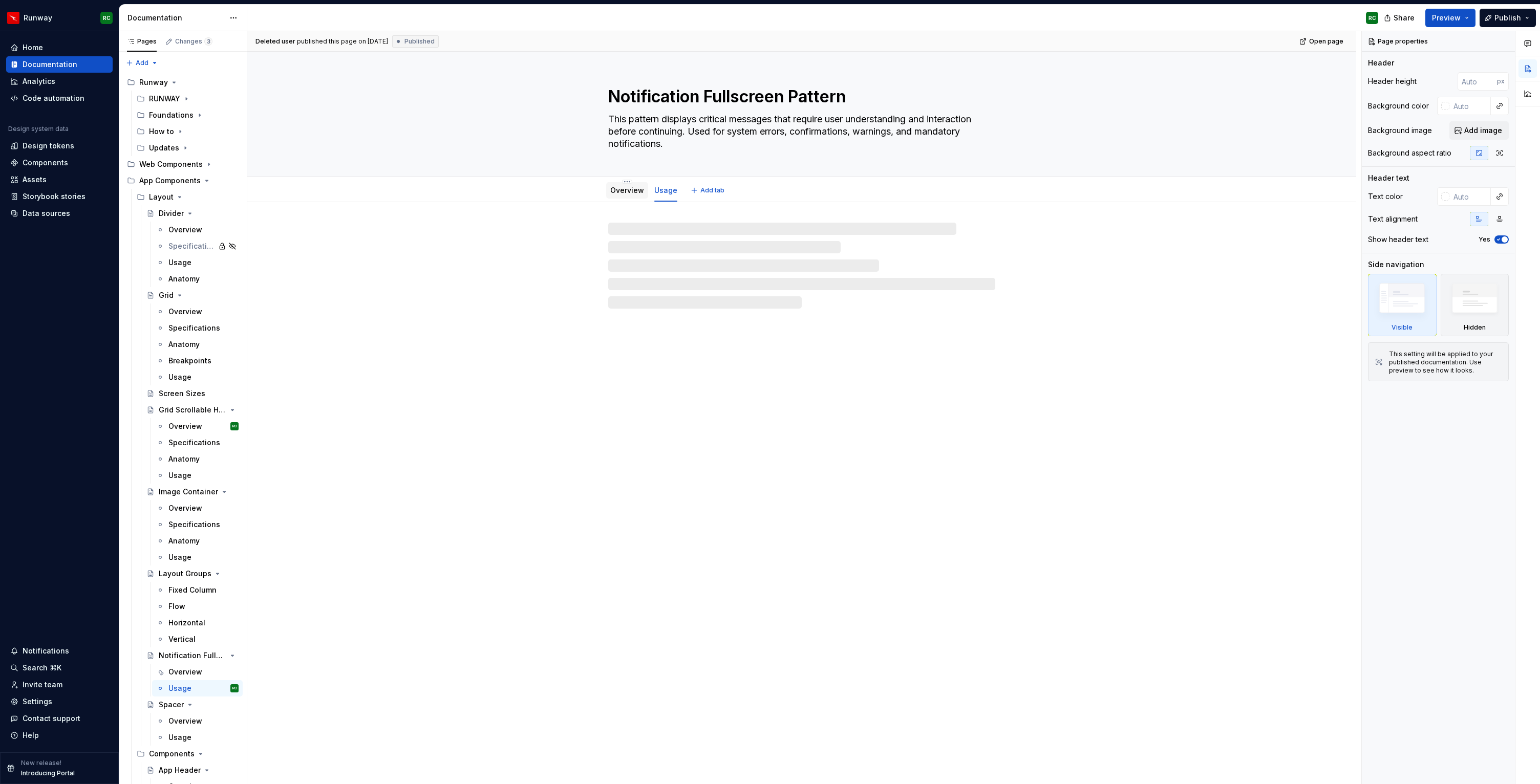
click at [635, 191] on link "Overview" at bounding box center [627, 190] width 34 height 8
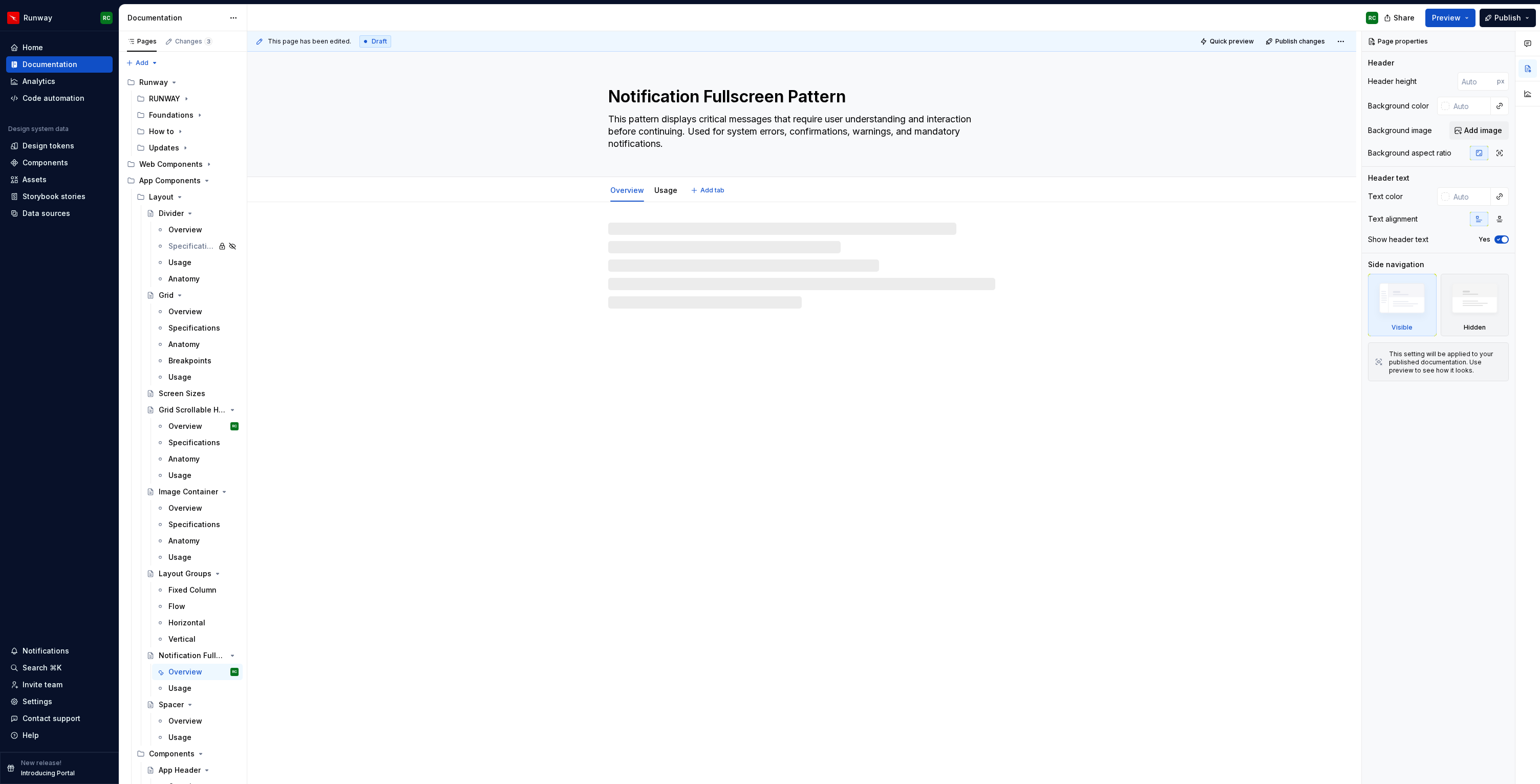
type textarea "*"
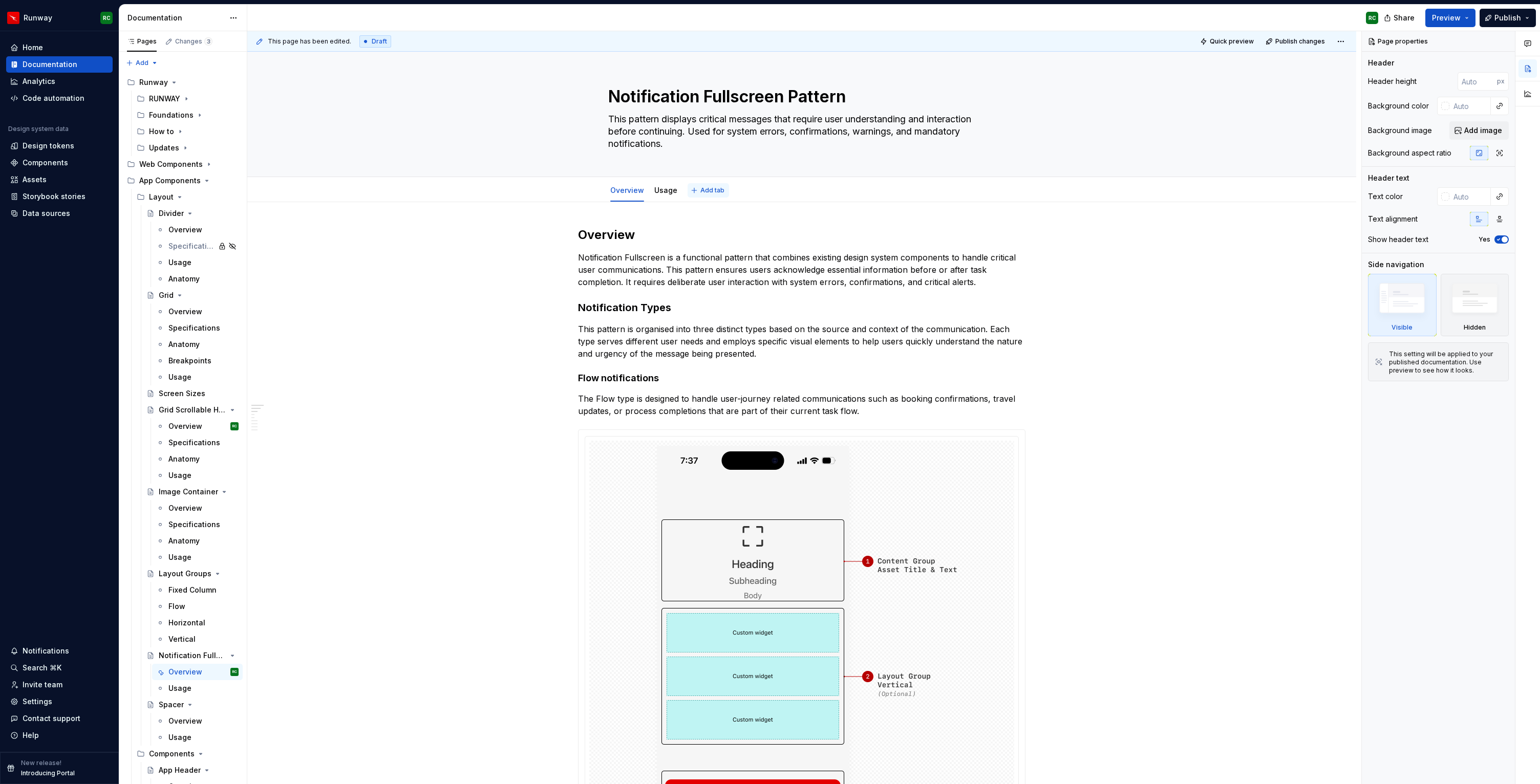
click at [723, 193] on span "Add tab" at bounding box center [713, 191] width 24 height 8
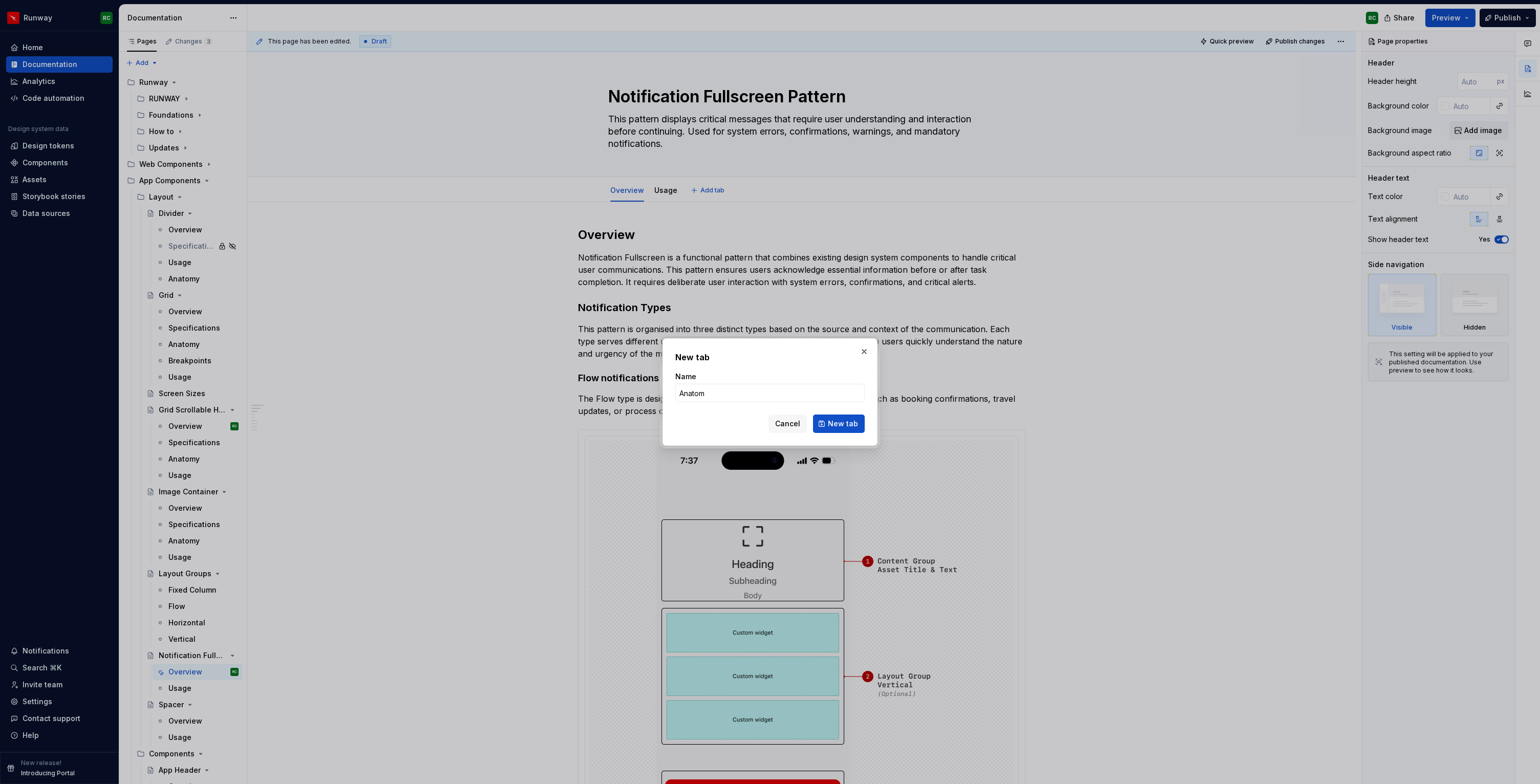
type input "Anatomy"
click button "New tab" at bounding box center [839, 424] width 52 height 19
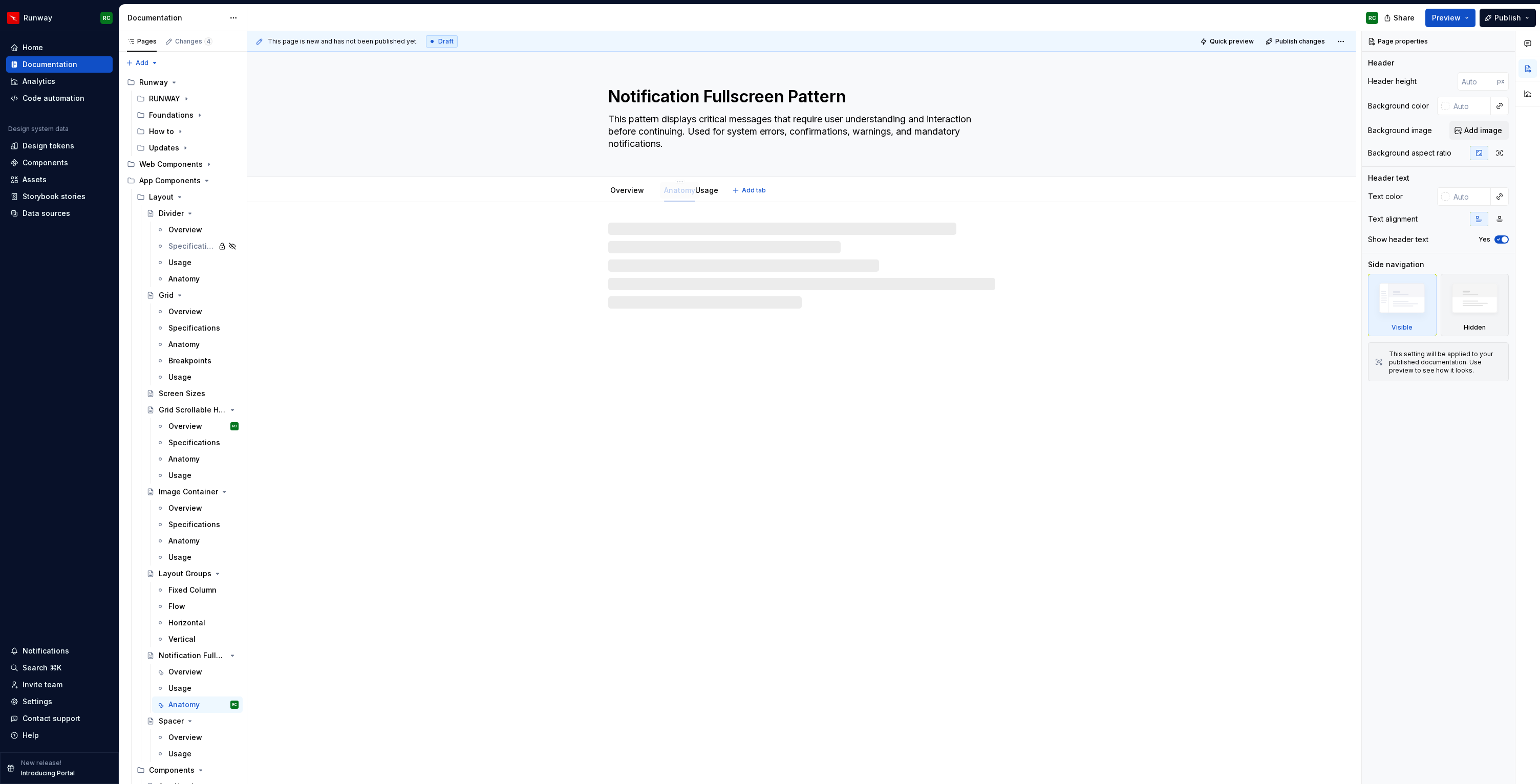
drag, startPoint x: 696, startPoint y: 191, endPoint x: 673, endPoint y: 191, distance: 23.0
drag, startPoint x: 673, startPoint y: 194, endPoint x: 705, endPoint y: 194, distance: 32.0
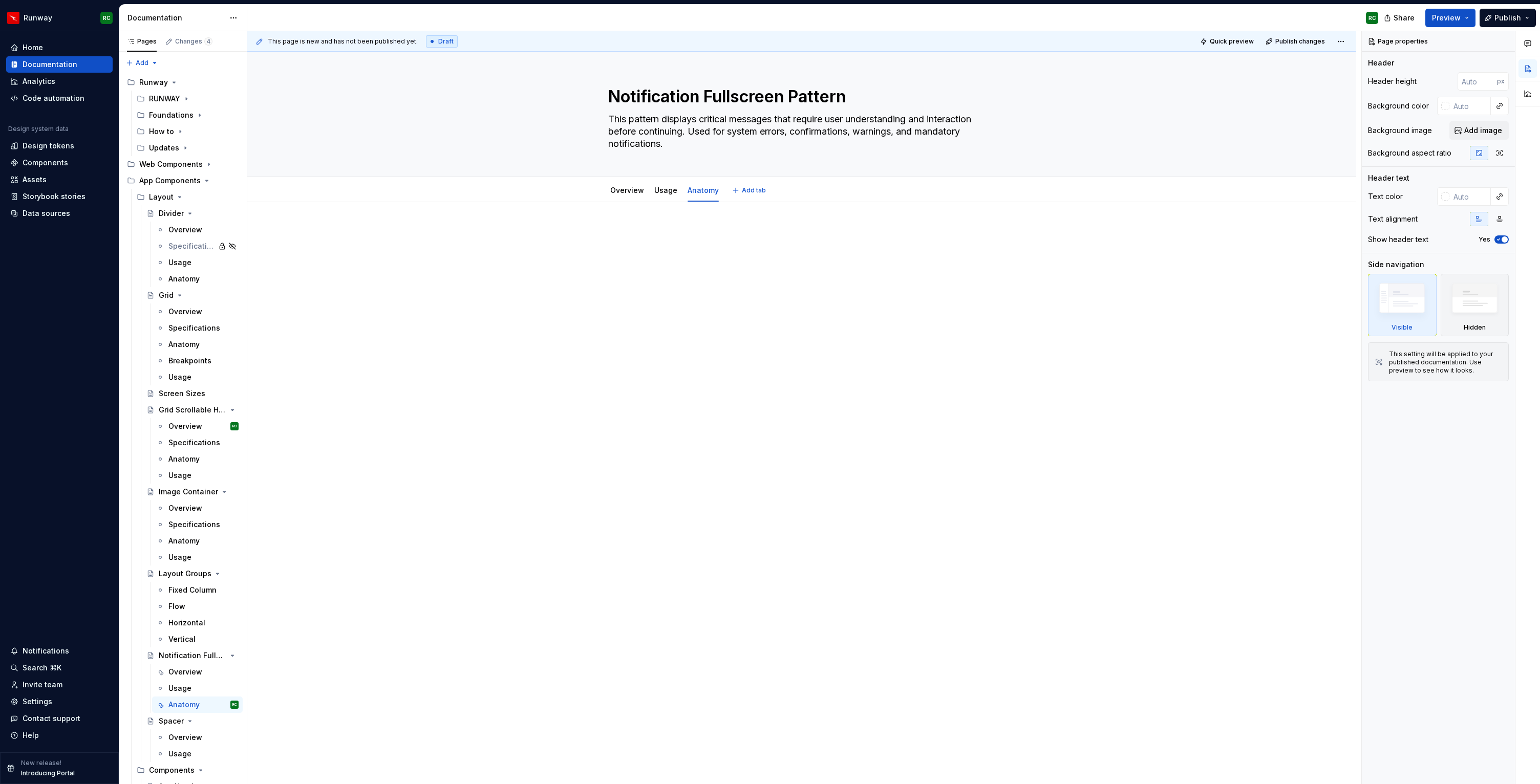
type textarea "*"
click at [674, 264] on div at bounding box center [801, 246] width 447 height 39
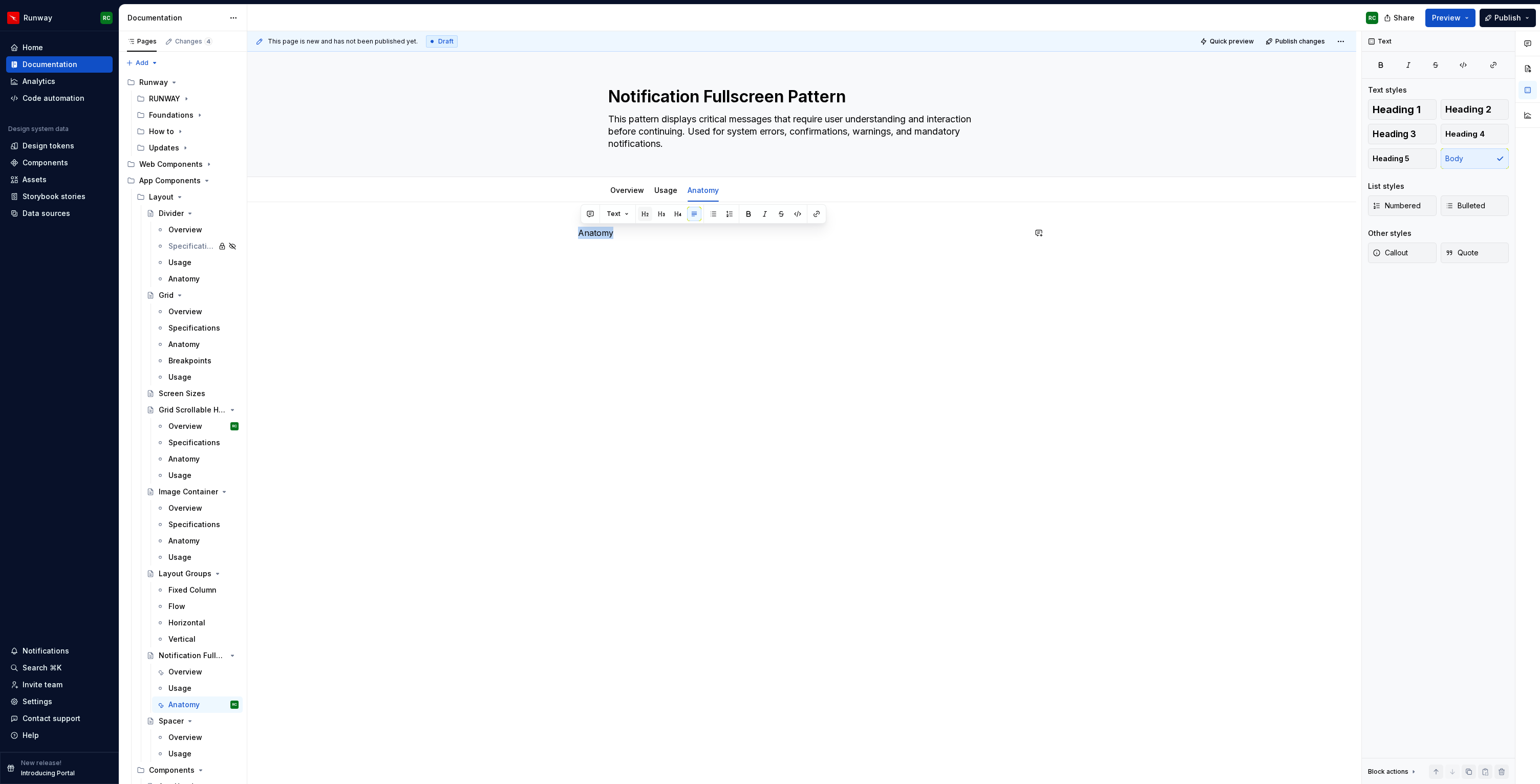
click at [646, 214] on button "button" at bounding box center [645, 214] width 14 height 14
click at [648, 234] on h2 "Anatomy" at bounding box center [801, 235] width 447 height 16
type textarea "*"
click at [594, 259] on p "Anatomy" at bounding box center [801, 258] width 447 height 12
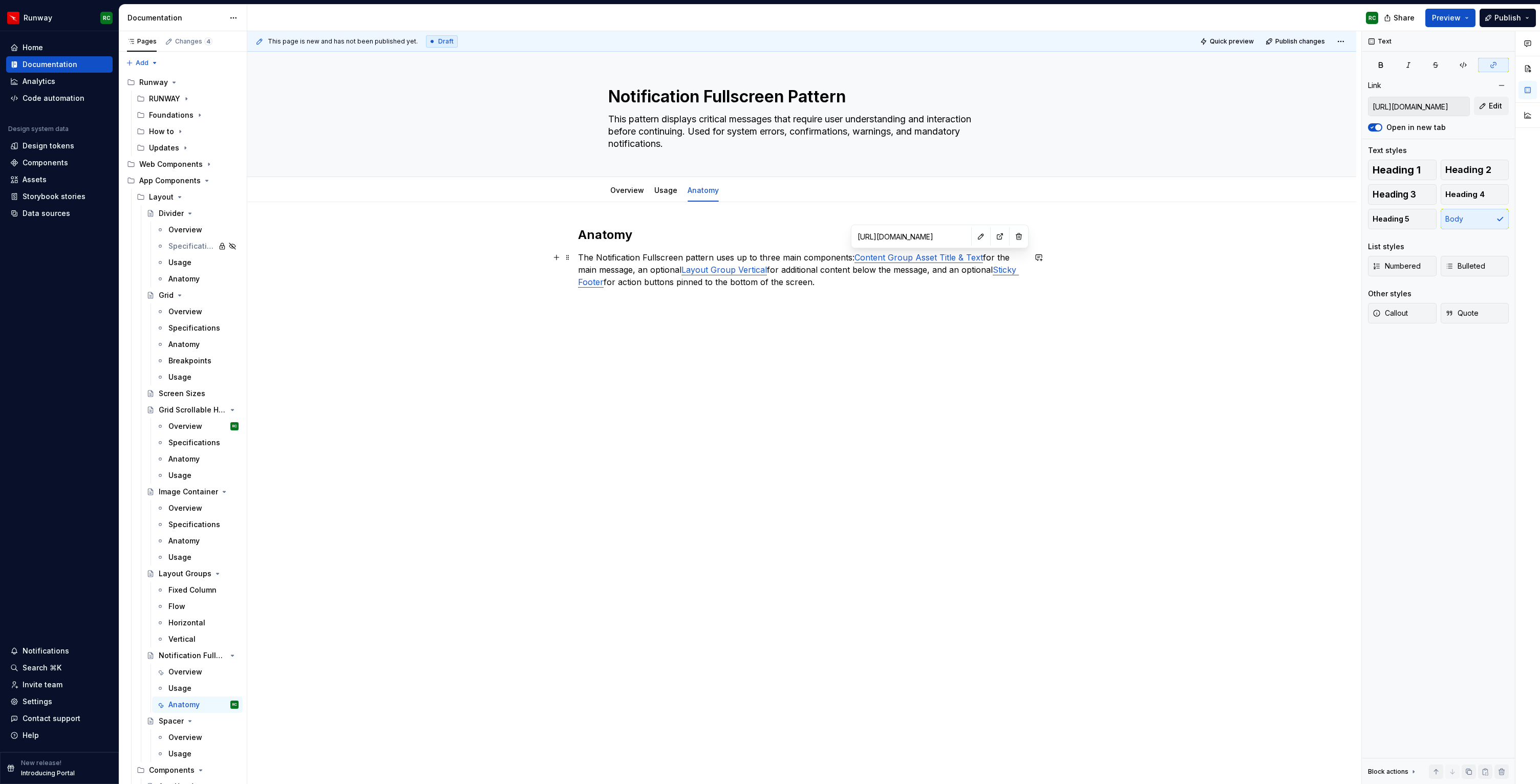
click at [925, 259] on link "Content Group Asset Title & Text" at bounding box center [919, 257] width 129 height 10
drag, startPoint x: 985, startPoint y: 258, endPoint x: 859, endPoint y: 258, distance: 126.0
click at [859, 258] on p "The Notification Fullscreen pattern uses up to three main components:   Content…" at bounding box center [801, 270] width 447 height 37
click at [1092, 240] on button "button" at bounding box center [1093, 238] width 14 height 14
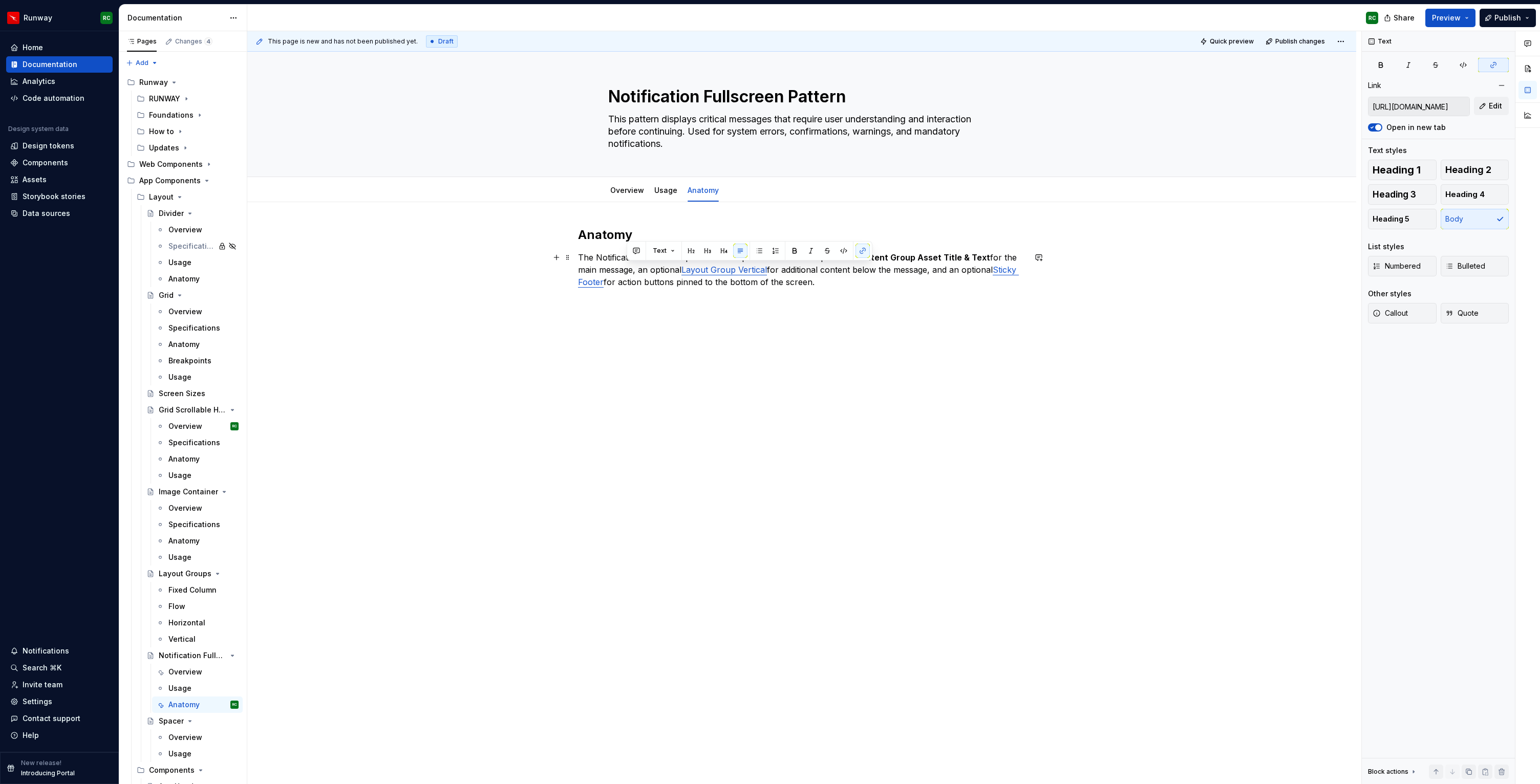
type input "[URL][DOMAIN_NAME]"
drag, startPoint x: 999, startPoint y: 271, endPoint x: 604, endPoint y: 283, distance: 395.2
click at [604, 283] on link "Sticky Footer" at bounding box center [798, 276] width 441 height 22
click at [835, 255] on button "button" at bounding box center [842, 251] width 14 height 14
drag, startPoint x: 768, startPoint y: 269, endPoint x: 685, endPoint y: 271, distance: 83.0
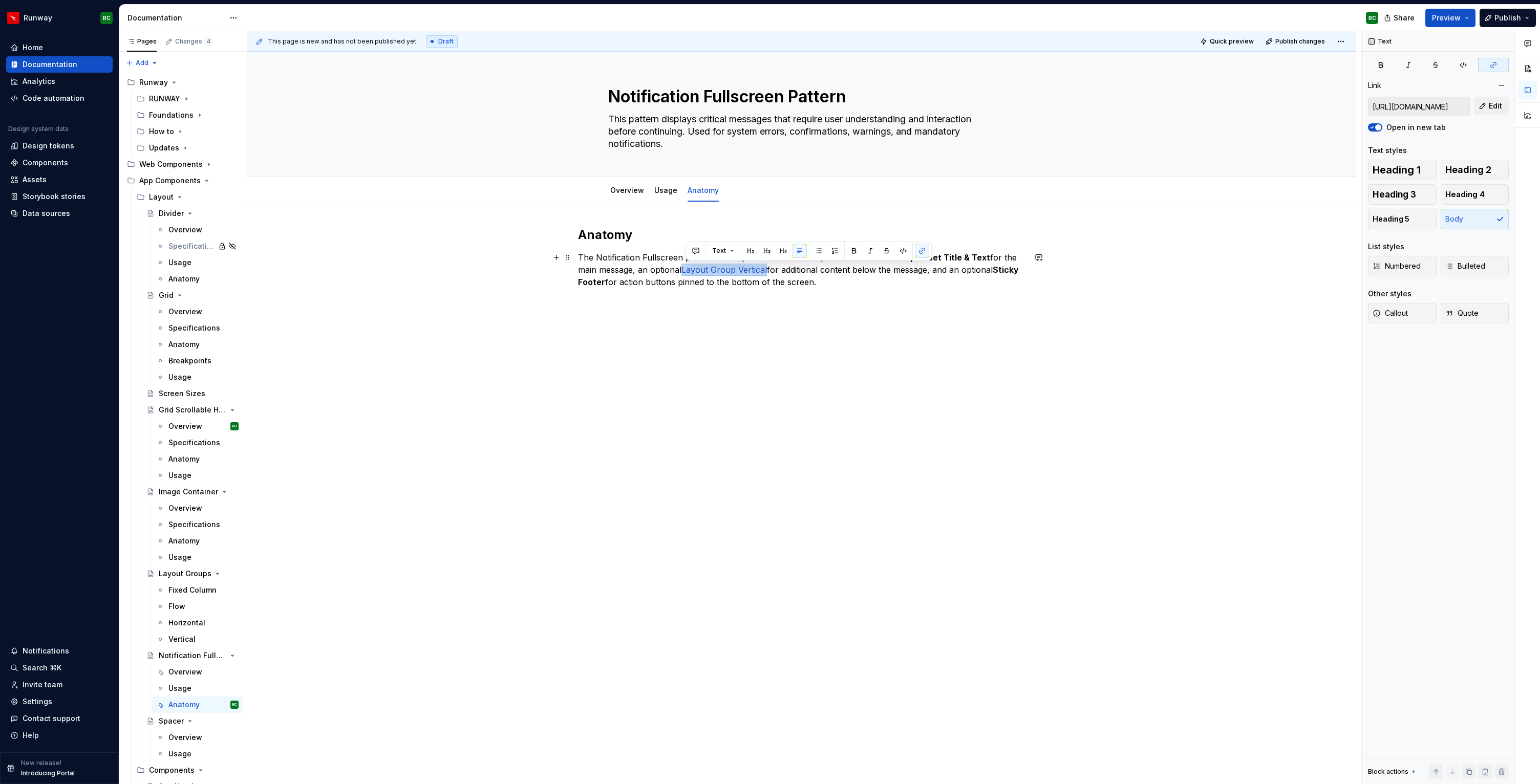
click at [685, 271] on p "The Notification Fullscreen pattern uses up to three main components:   Content…" at bounding box center [801, 270] width 447 height 37
click at [920, 250] on button "button" at bounding box center [922, 251] width 14 height 14
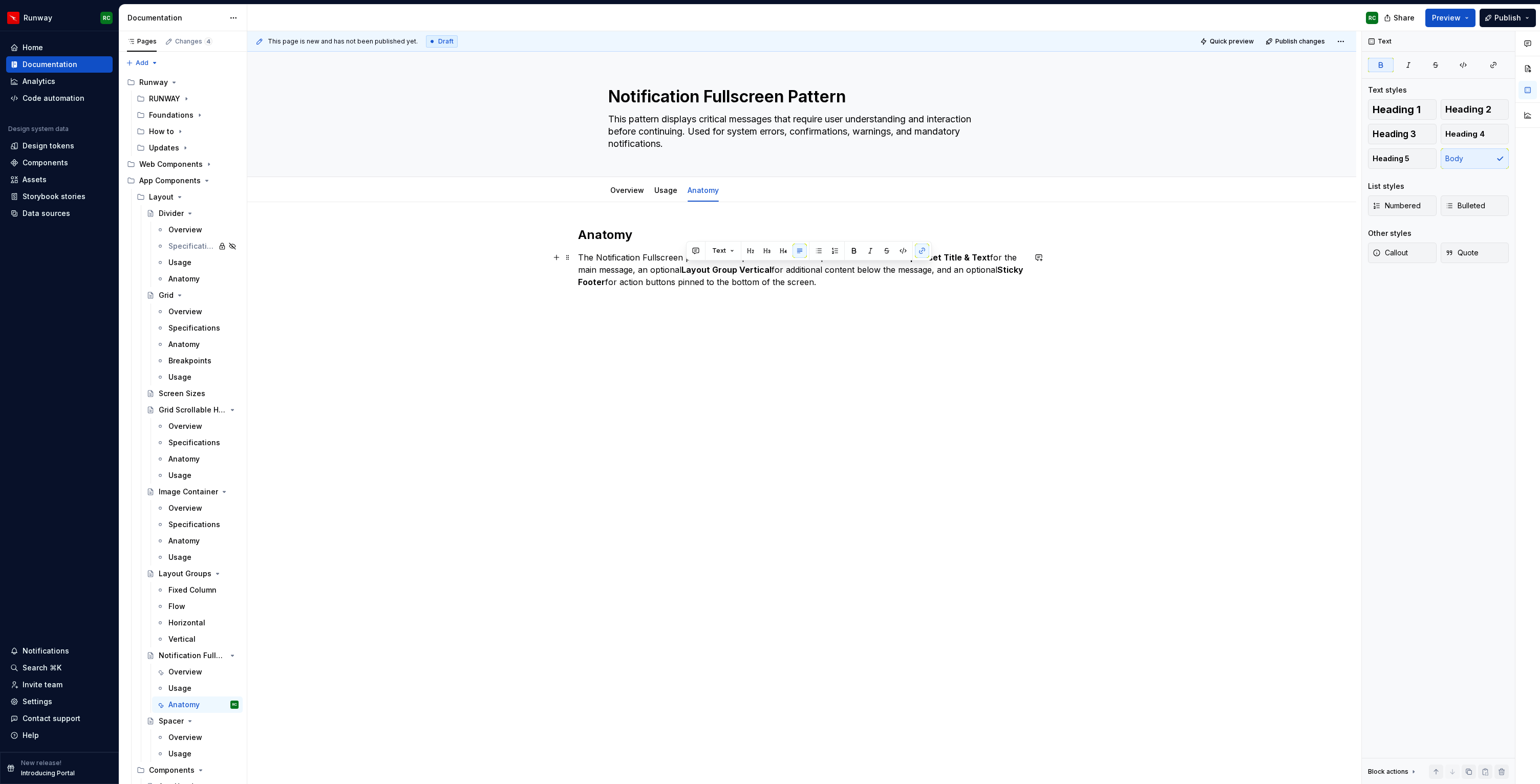
click at [842, 275] on p "The Notification Fullscreen pattern uses up to three main components:   Content…" at bounding box center [801, 270] width 447 height 37
click at [839, 284] on p "The Notification Fullscreen pattern uses up to three main components:   Content…" at bounding box center [801, 270] width 447 height 37
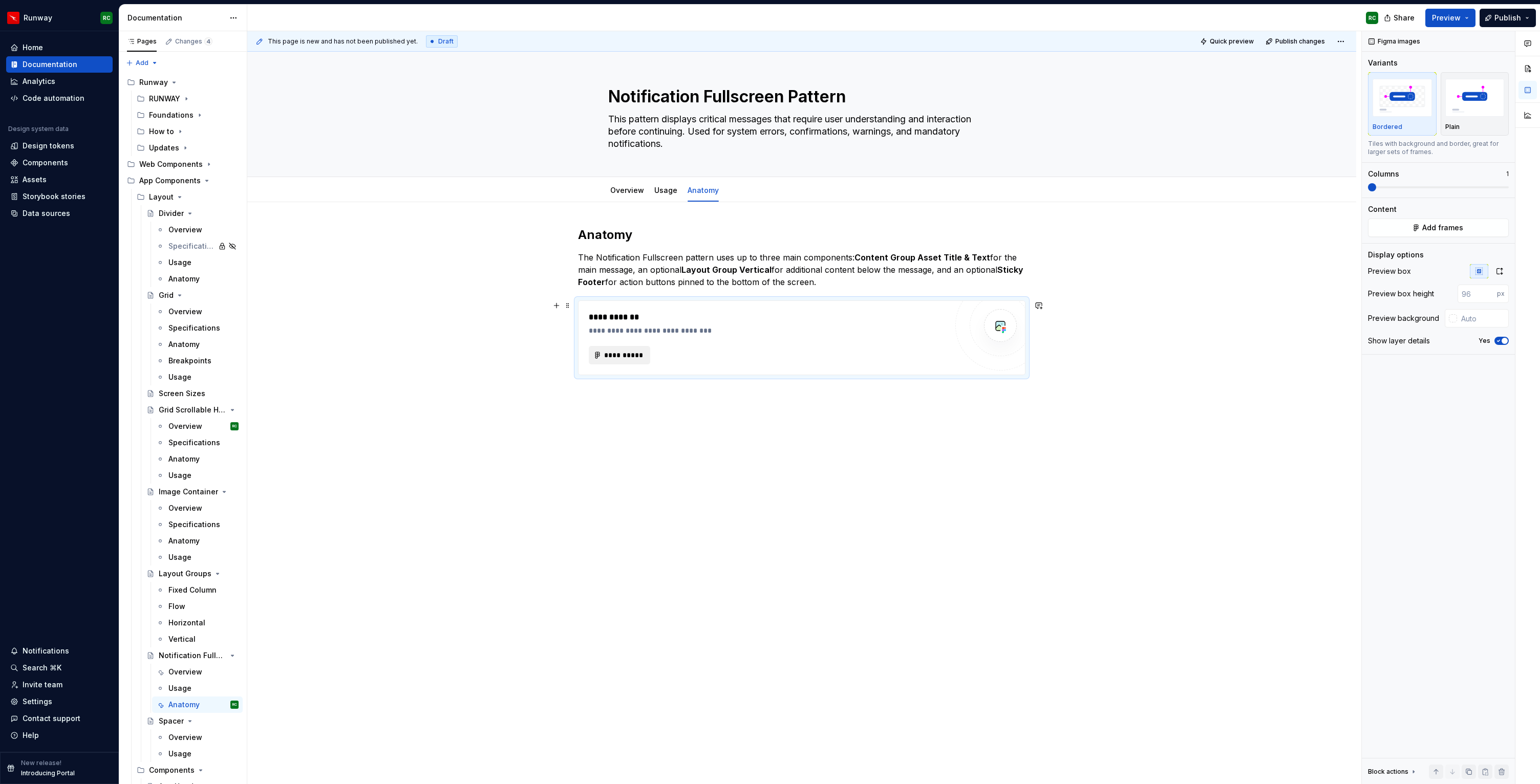
click at [626, 357] on span "**********" at bounding box center [623, 355] width 40 height 10
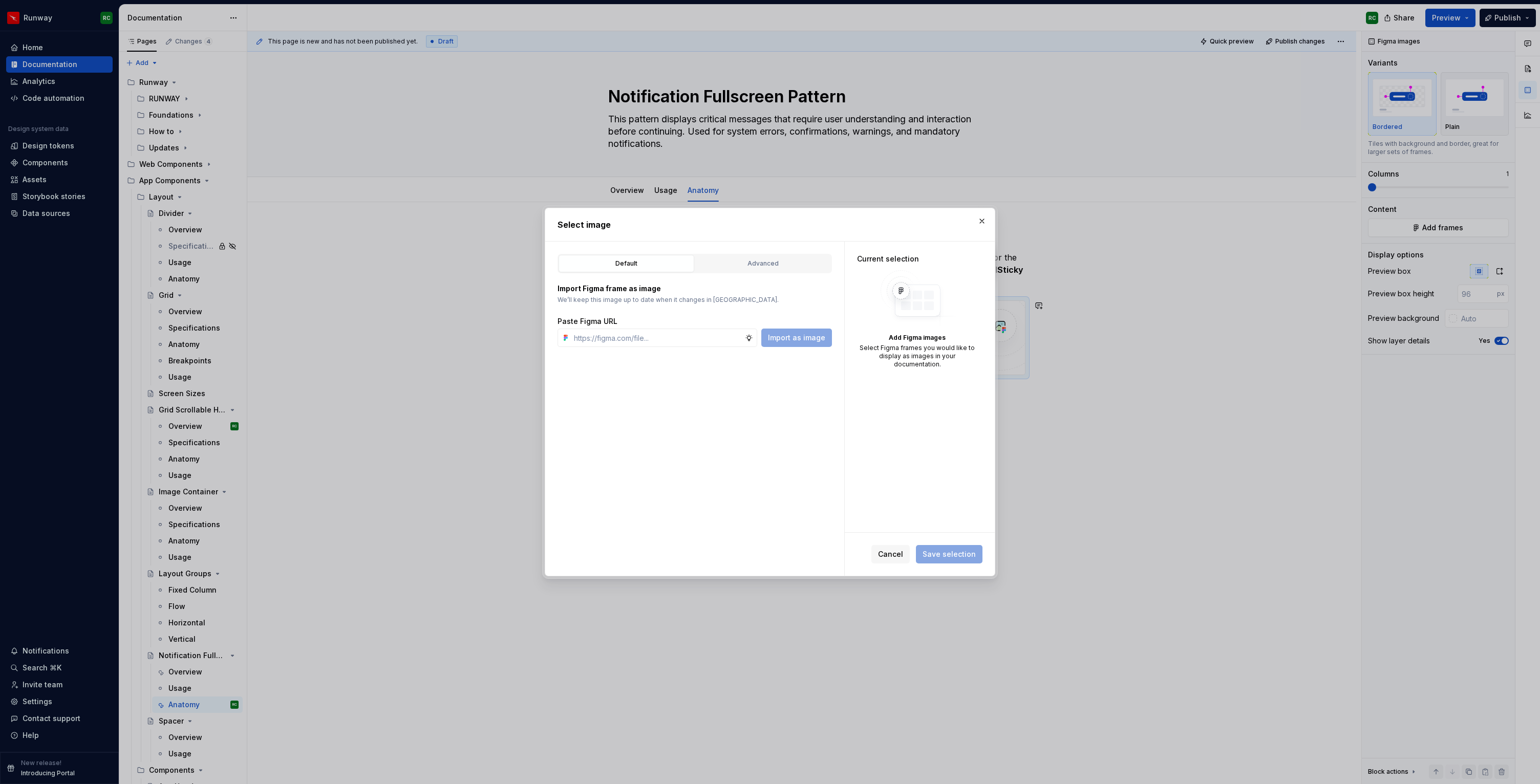
click at [775, 254] on div "Default Advanced" at bounding box center [694, 264] width 274 height 19
click at [772, 273] on div "Default Advanced" at bounding box center [694, 264] width 274 height 19
click at [775, 259] on div "Advanced" at bounding box center [763, 264] width 129 height 10
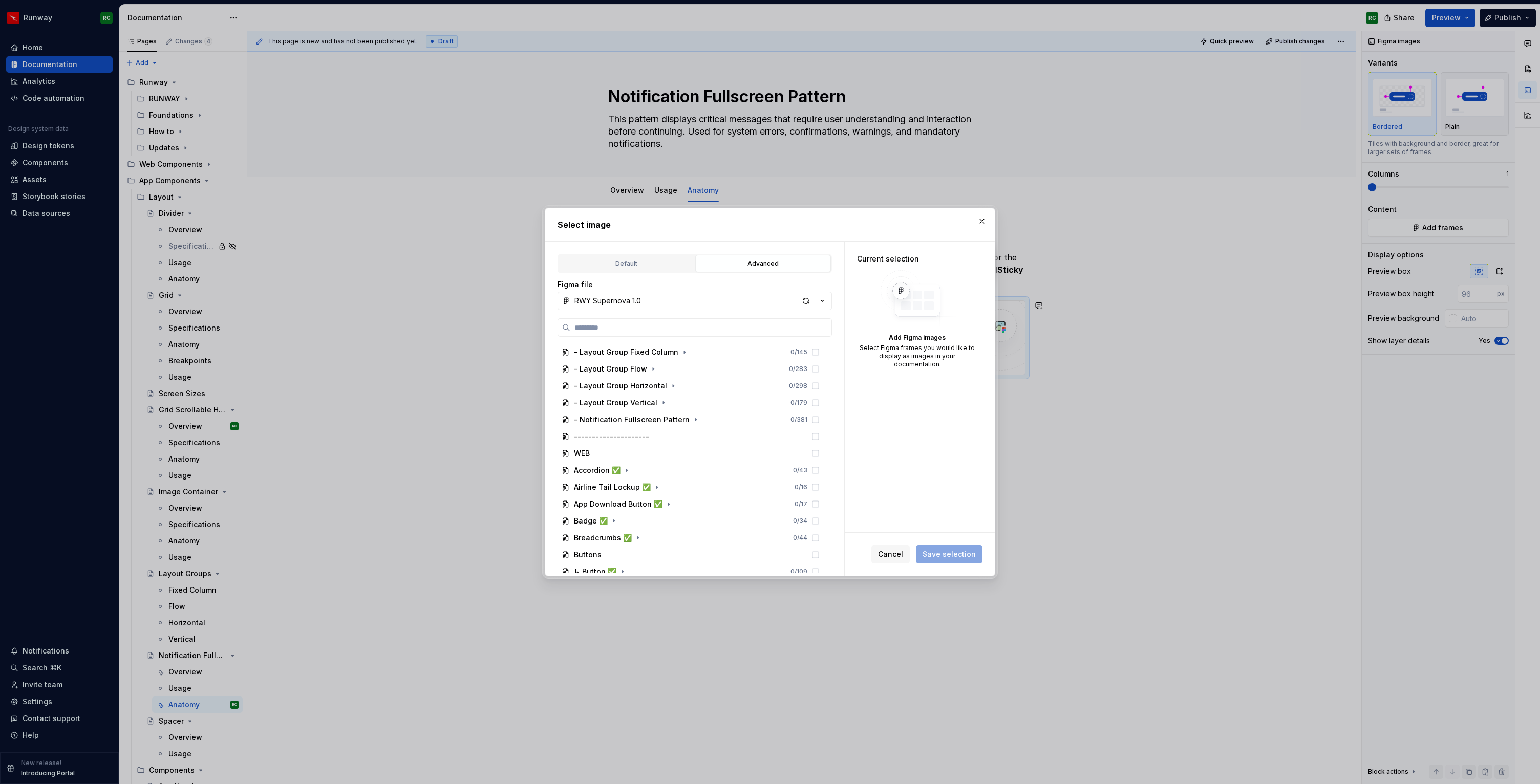
scroll to position [167, 0]
click at [691, 421] on icon "button" at bounding box center [696, 421] width 8 height 8
click at [623, 451] on icon "button" at bounding box center [621, 447] width 8 height 8
click at [820, 462] on div "0 / 3" at bounding box center [800, 464] width 39 height 8
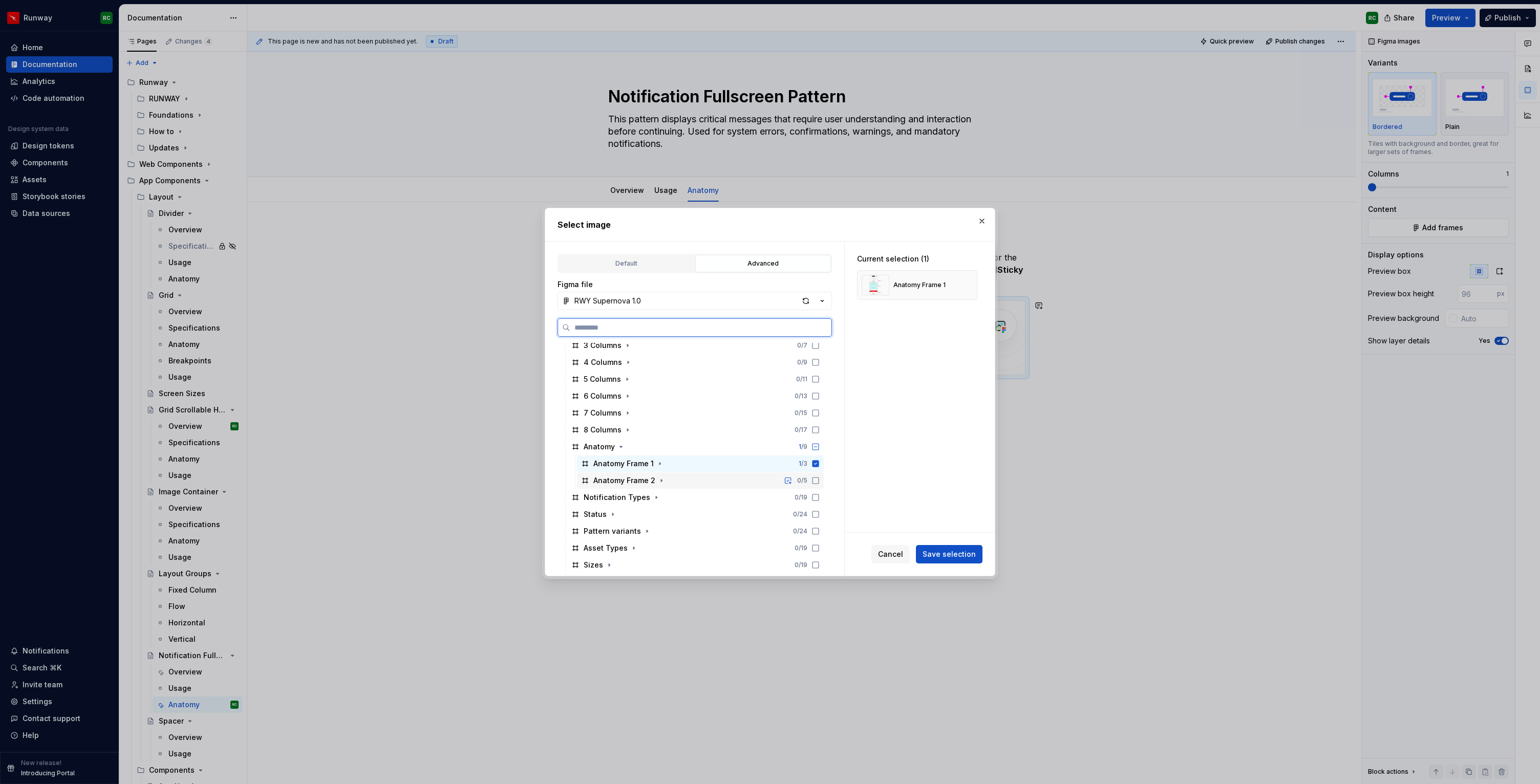
click at [820, 478] on icon at bounding box center [815, 481] width 8 height 8
click at [960, 548] on button "Save selection" at bounding box center [949, 554] width 67 height 19
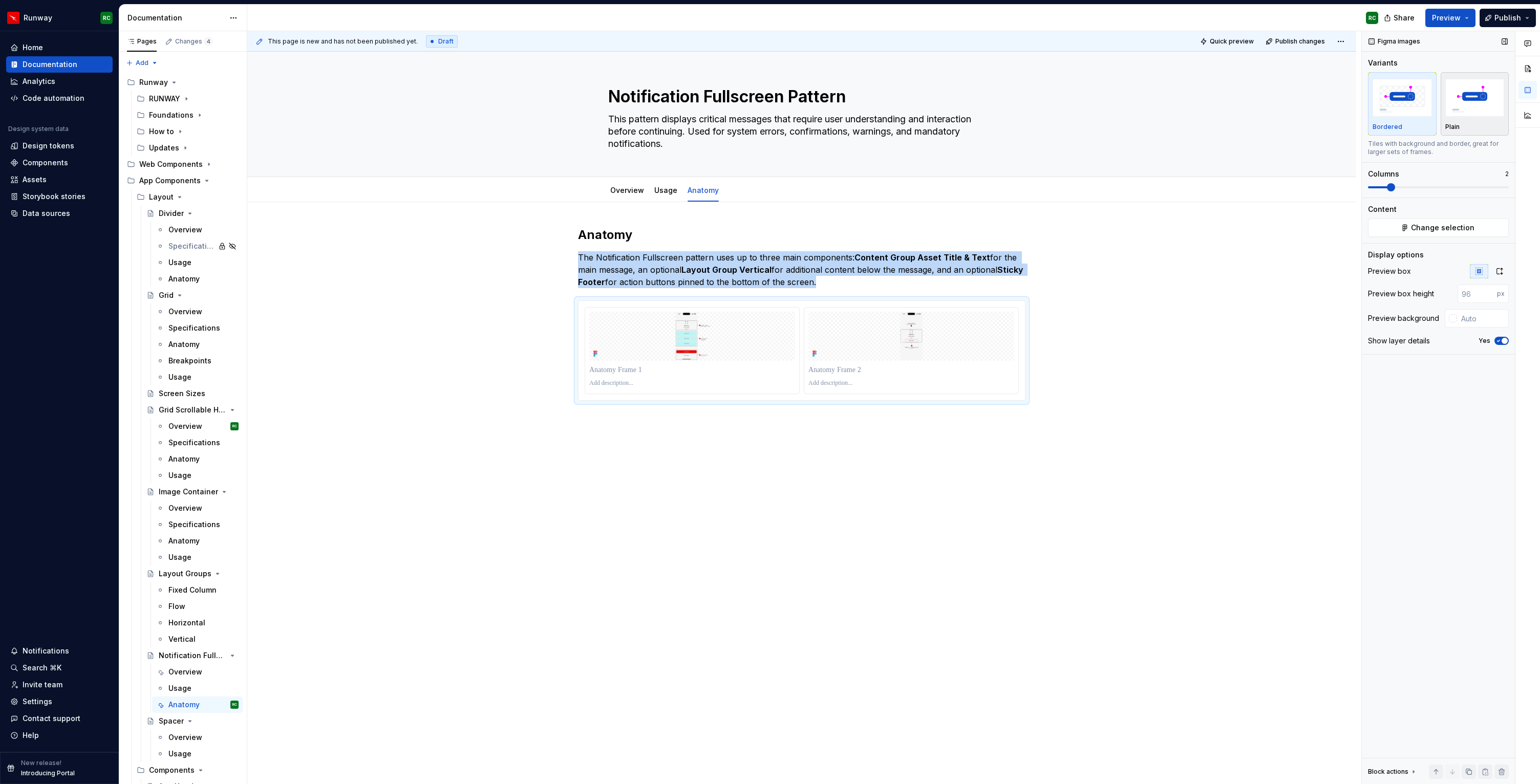
click at [1470, 117] on div "button" at bounding box center [1474, 98] width 60 height 42
click at [1368, 184] on span at bounding box center [1372, 188] width 8 height 8
click at [1499, 276] on button "button" at bounding box center [1499, 271] width 19 height 14
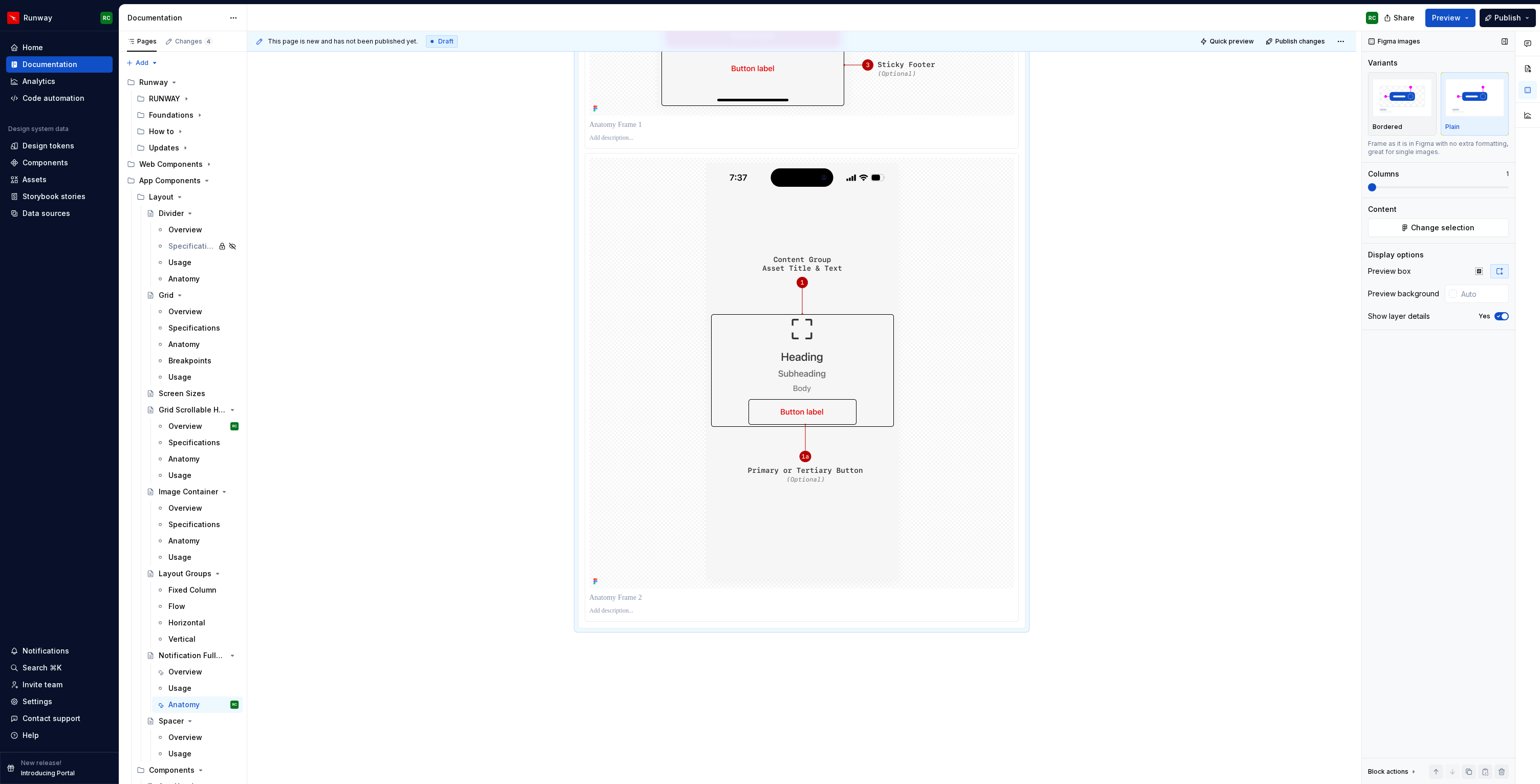
click at [1506, 312] on button "Yes" at bounding box center [1501, 316] width 14 height 8
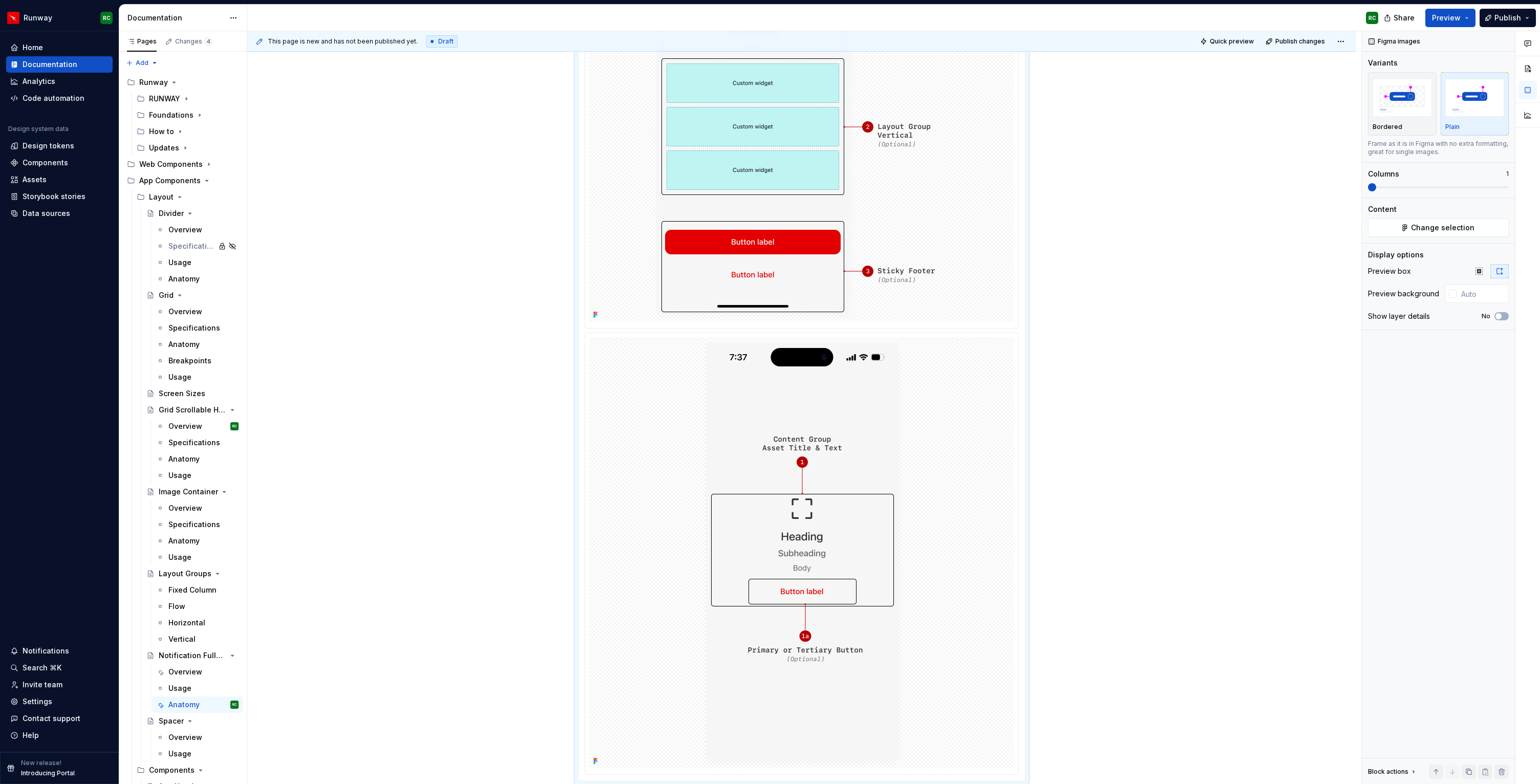
scroll to position [413, 0]
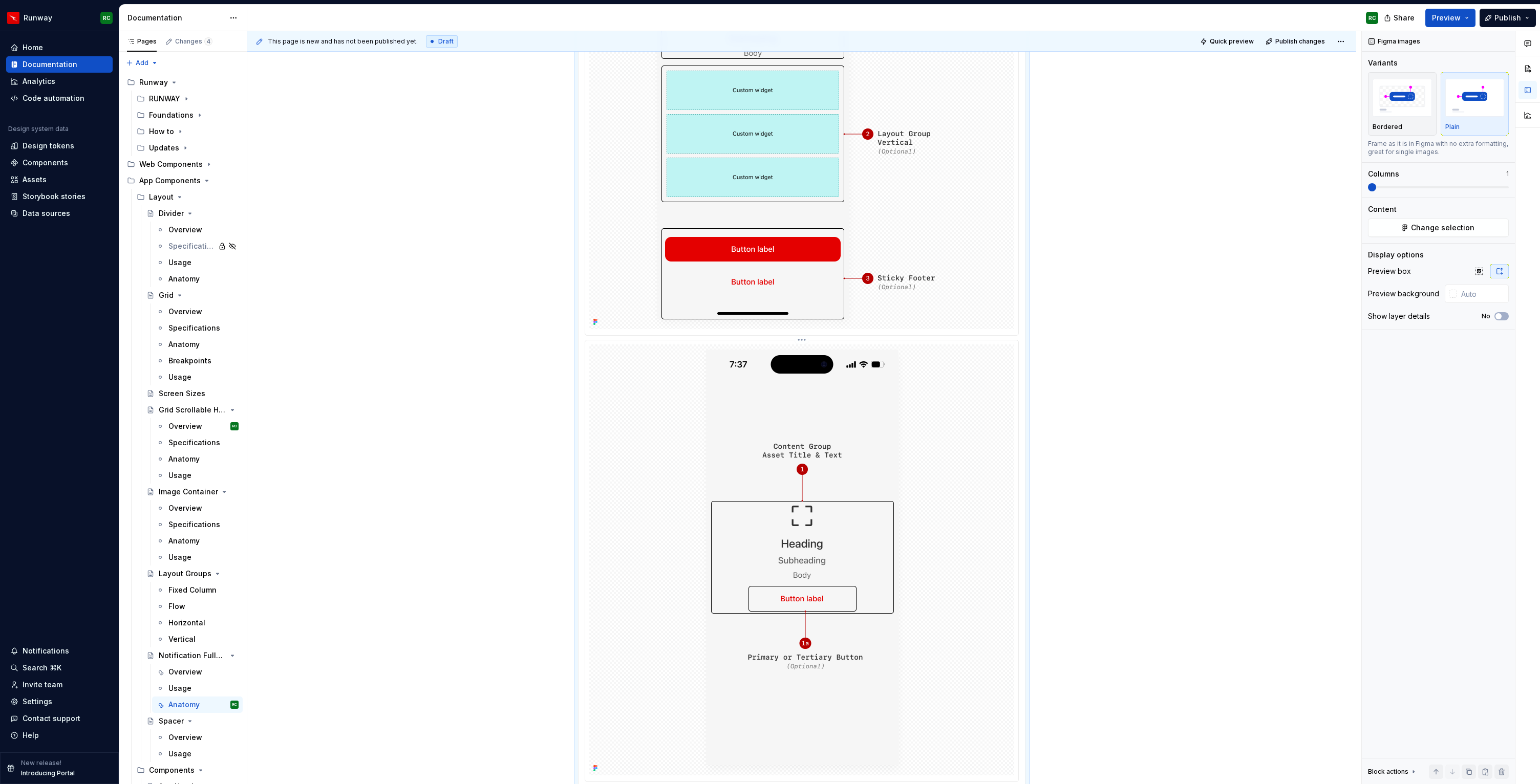
click at [906, 425] on img at bounding box center [802, 560] width 212 height 431
click at [1451, 218] on button "Change selection" at bounding box center [1438, 227] width 141 height 19
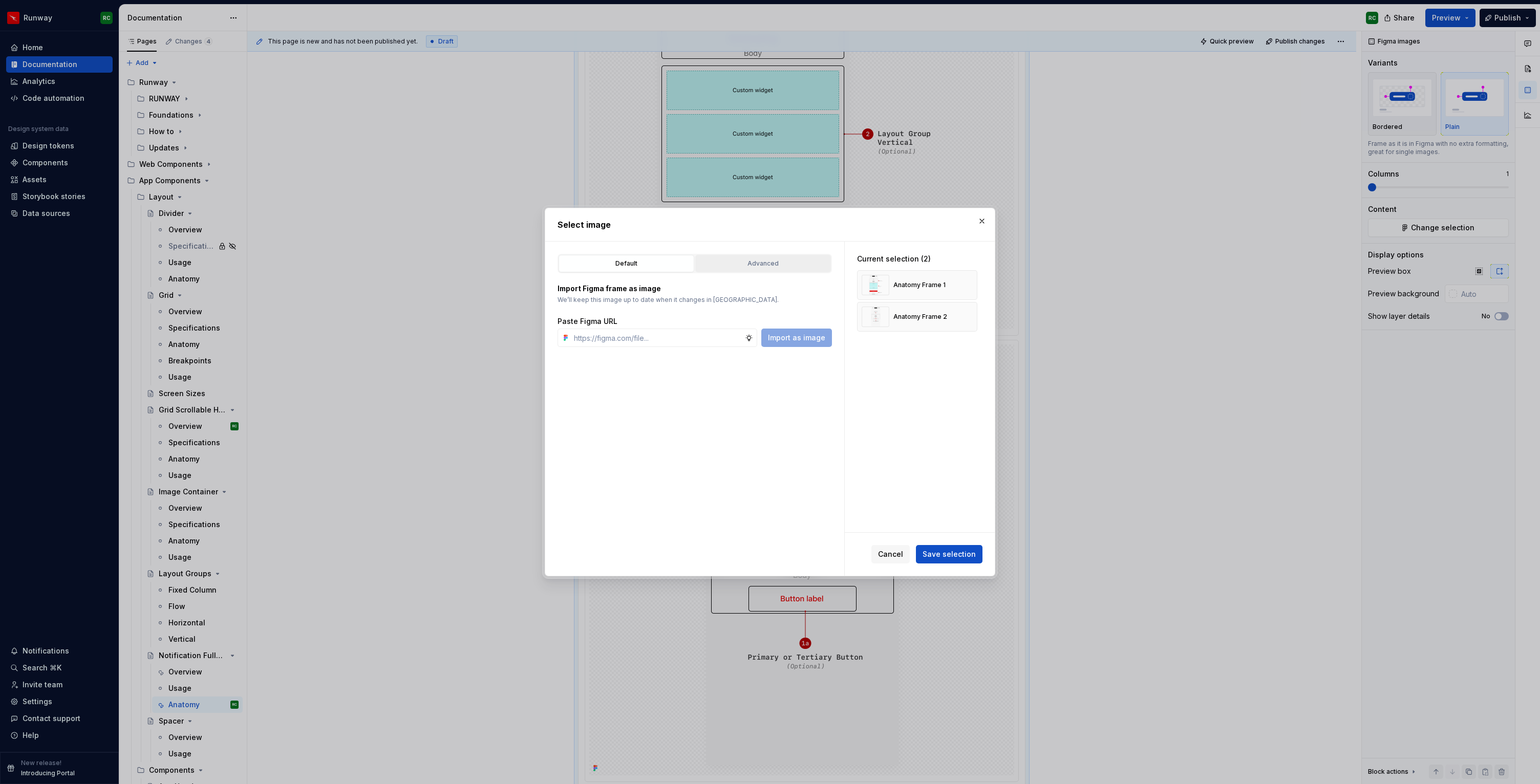
click at [751, 266] on div "Advanced" at bounding box center [763, 264] width 129 height 10
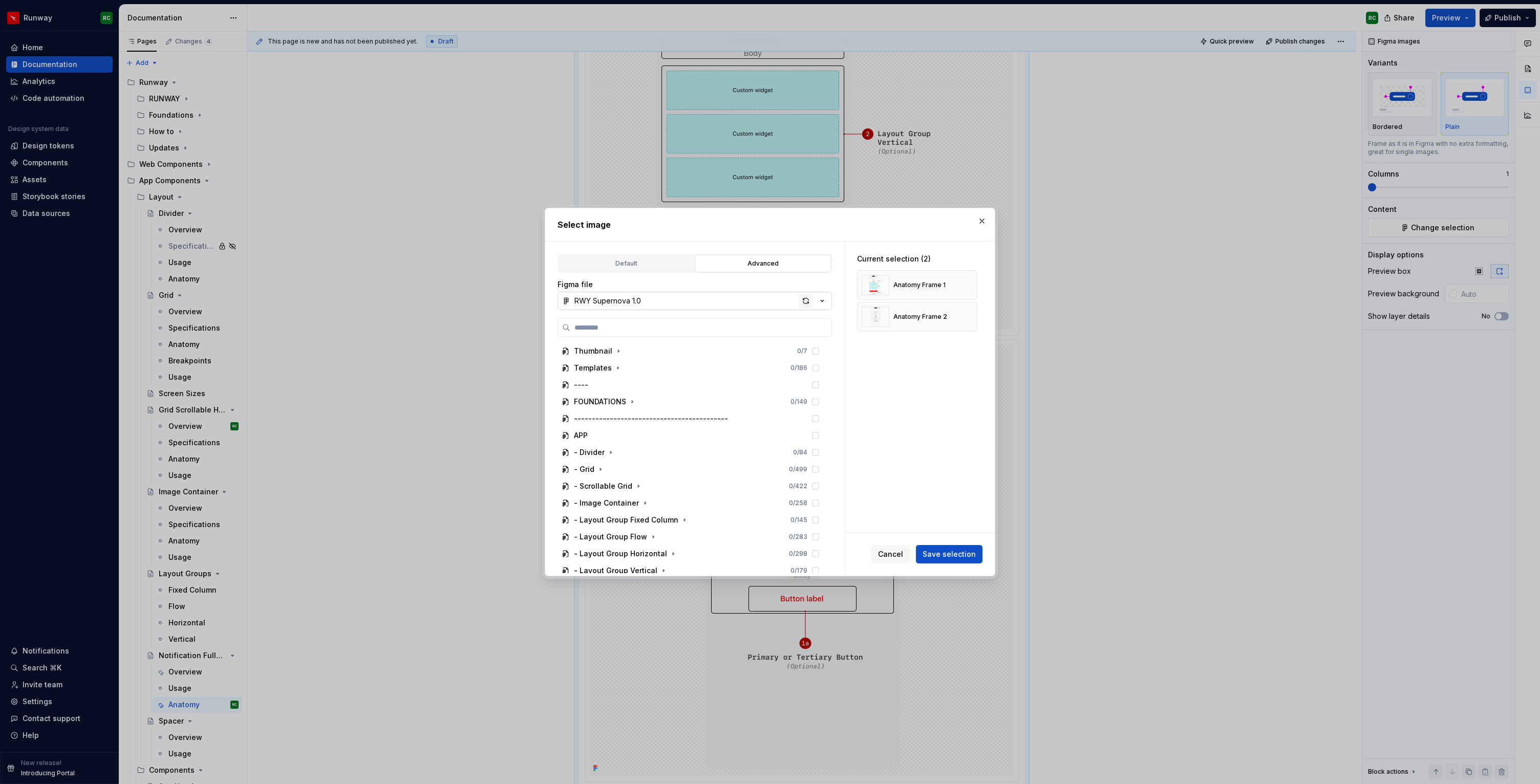
click at [804, 301] on div "button" at bounding box center [806, 301] width 14 height 14
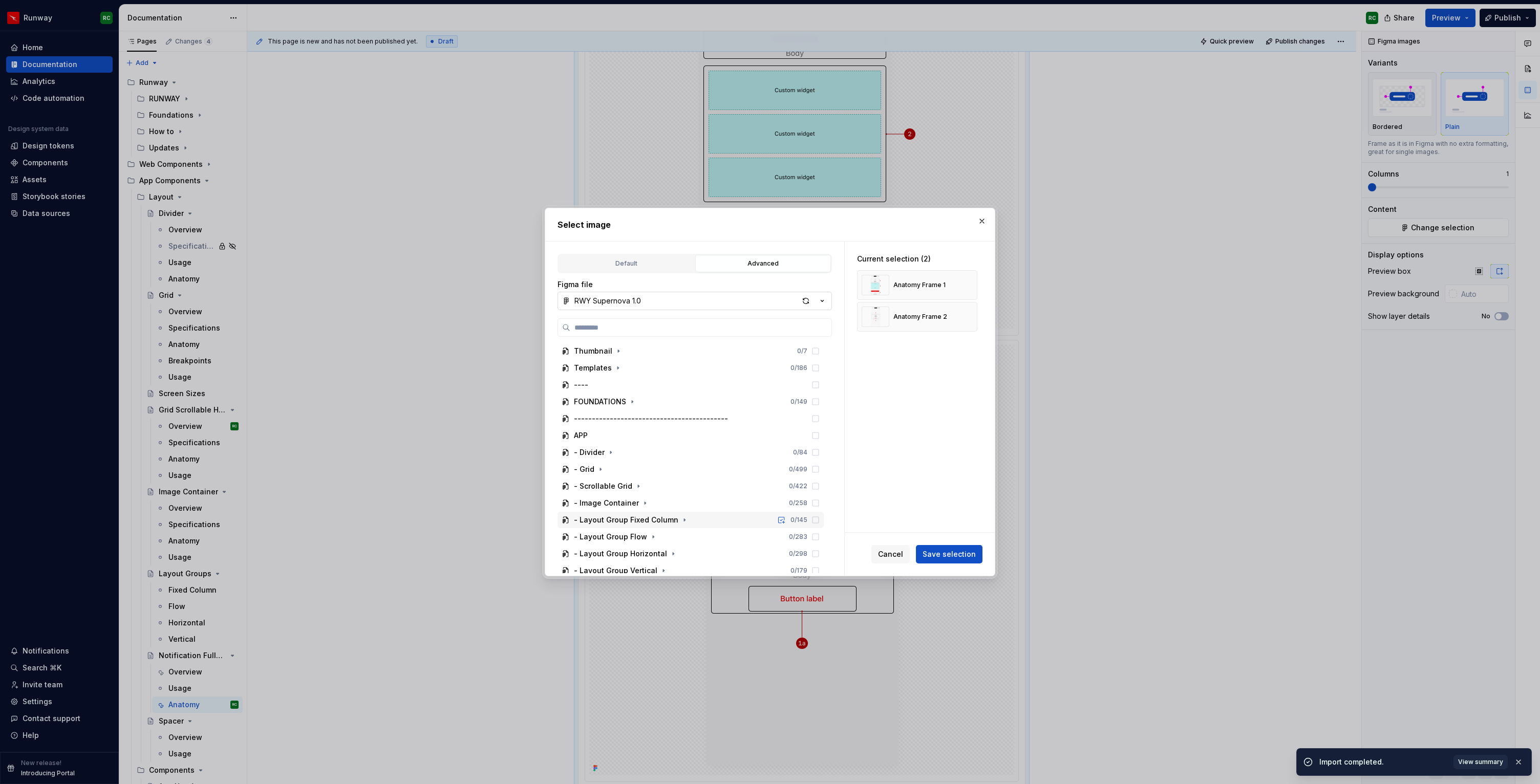
scroll to position [96, 0]
click at [691, 492] on icon "button" at bounding box center [696, 492] width 8 height 8
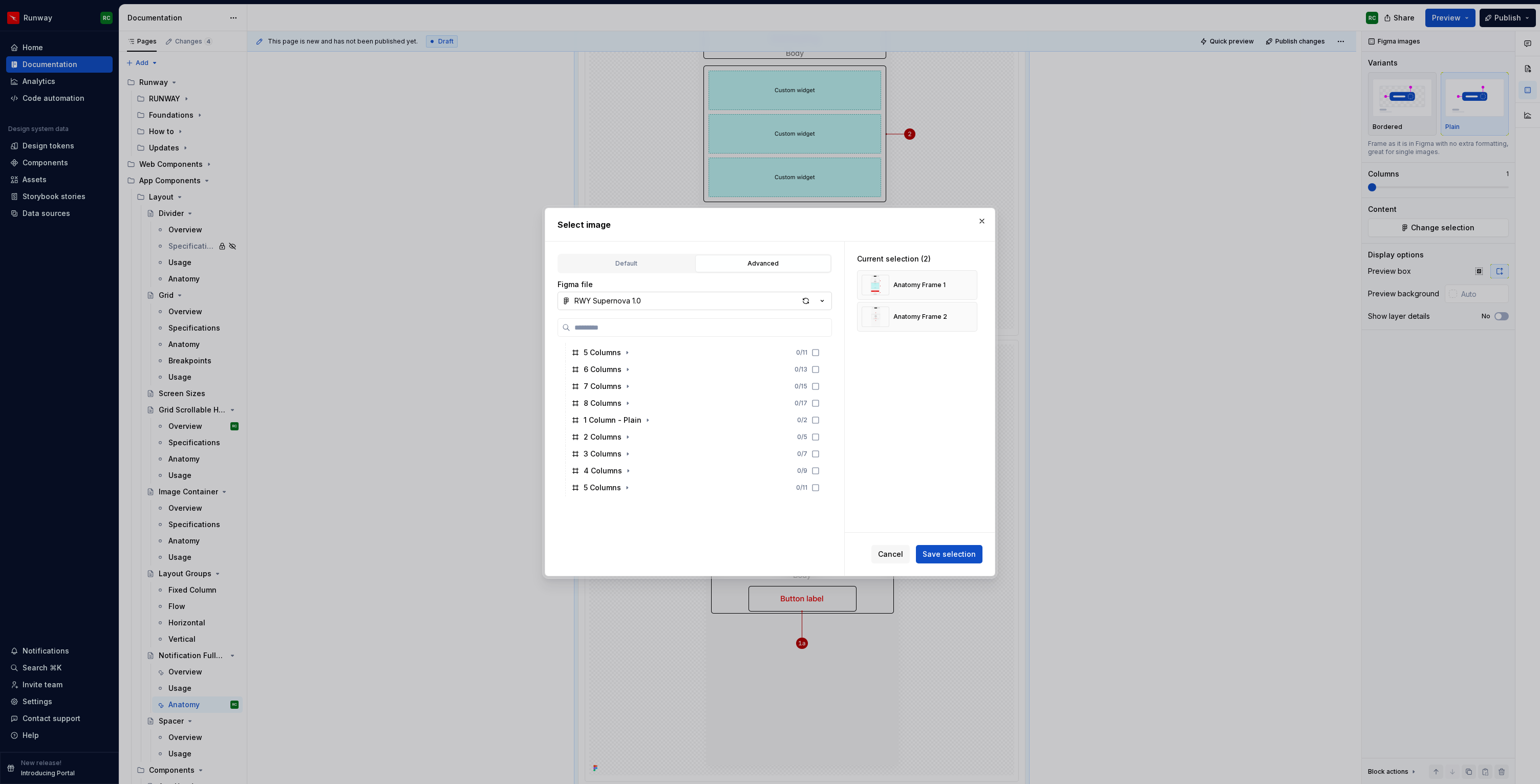
scroll to position [394, 0]
click at [987, 223] on button "button" at bounding box center [982, 221] width 14 height 14
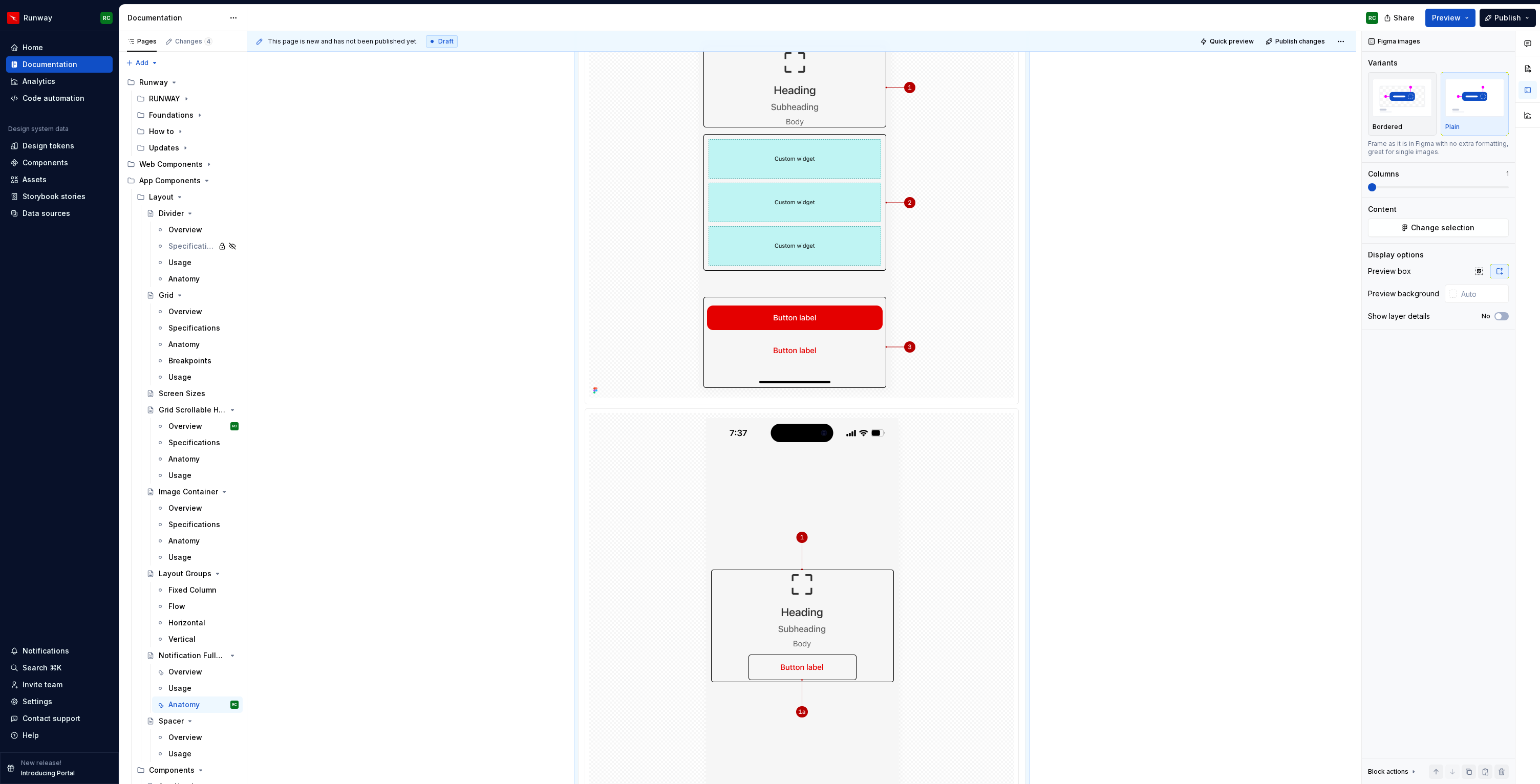
scroll to position [335, 0]
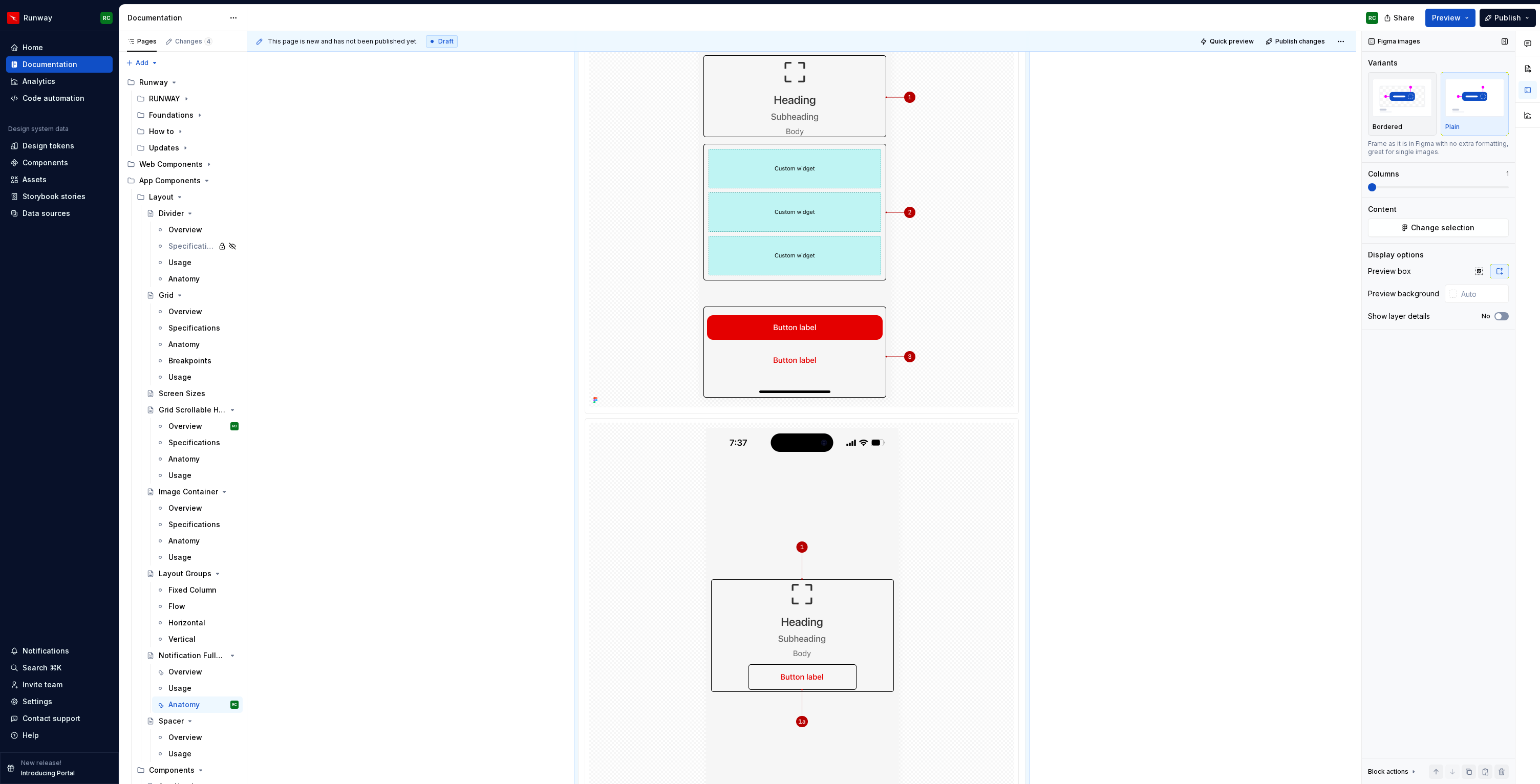
click at [1501, 314] on icon "button" at bounding box center [1498, 316] width 8 height 6
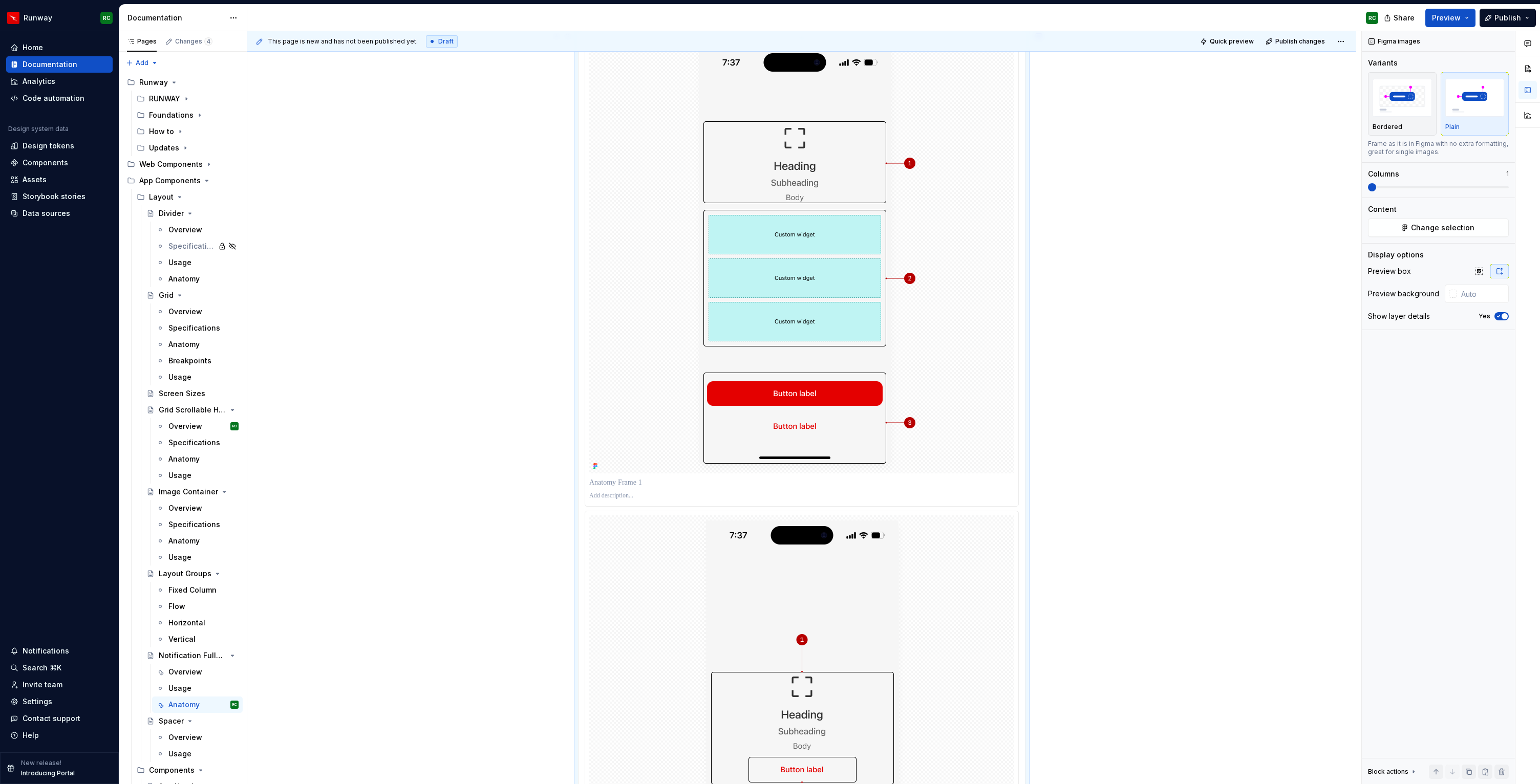
click at [660, 478] on p at bounding box center [802, 483] width 425 height 10
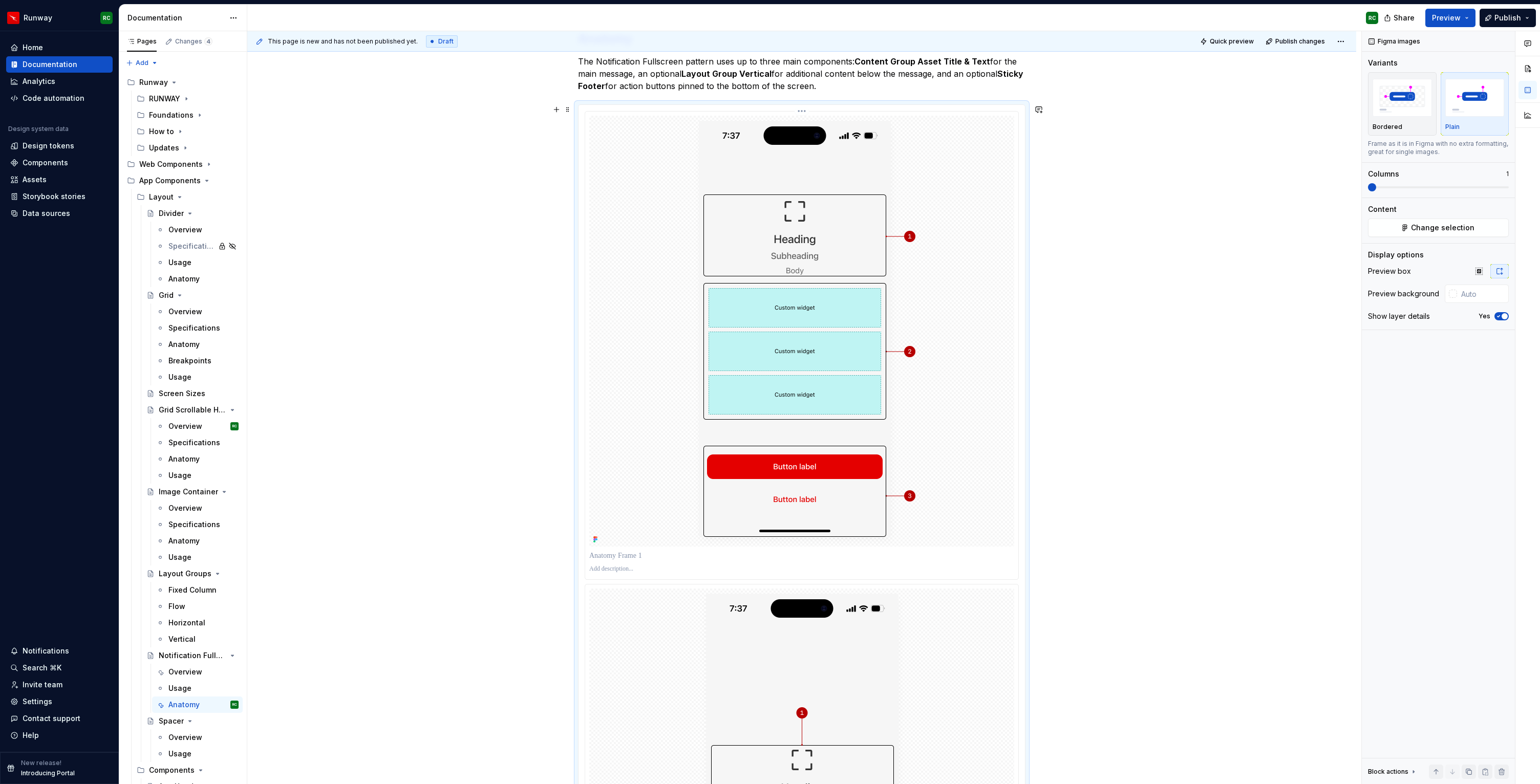
scroll to position [195, 0]
click at [1506, 317] on span "button" at bounding box center [1504, 316] width 6 height 6
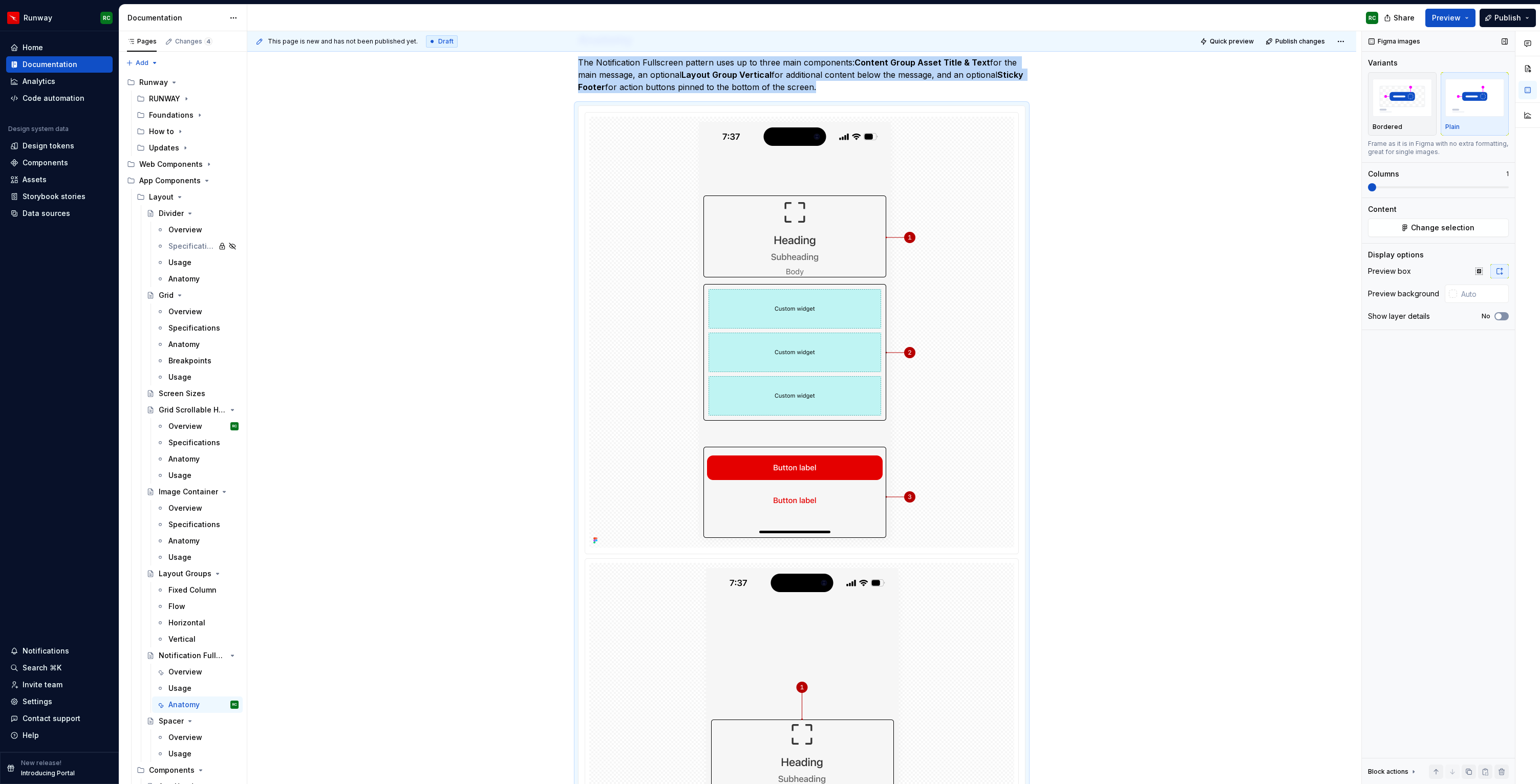
scroll to position [269, 0]
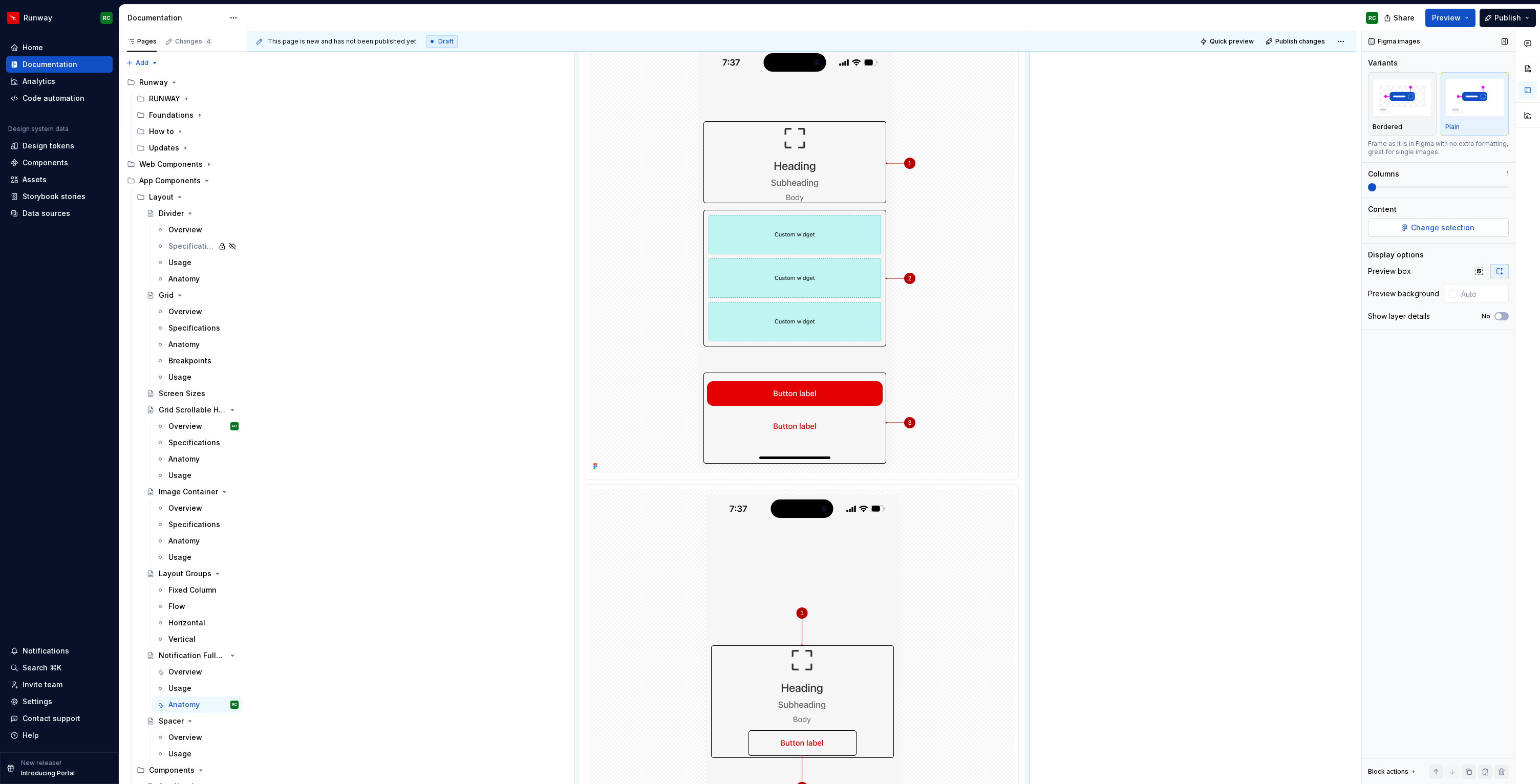
click at [1415, 230] on span "Change selection" at bounding box center [1442, 227] width 63 height 10
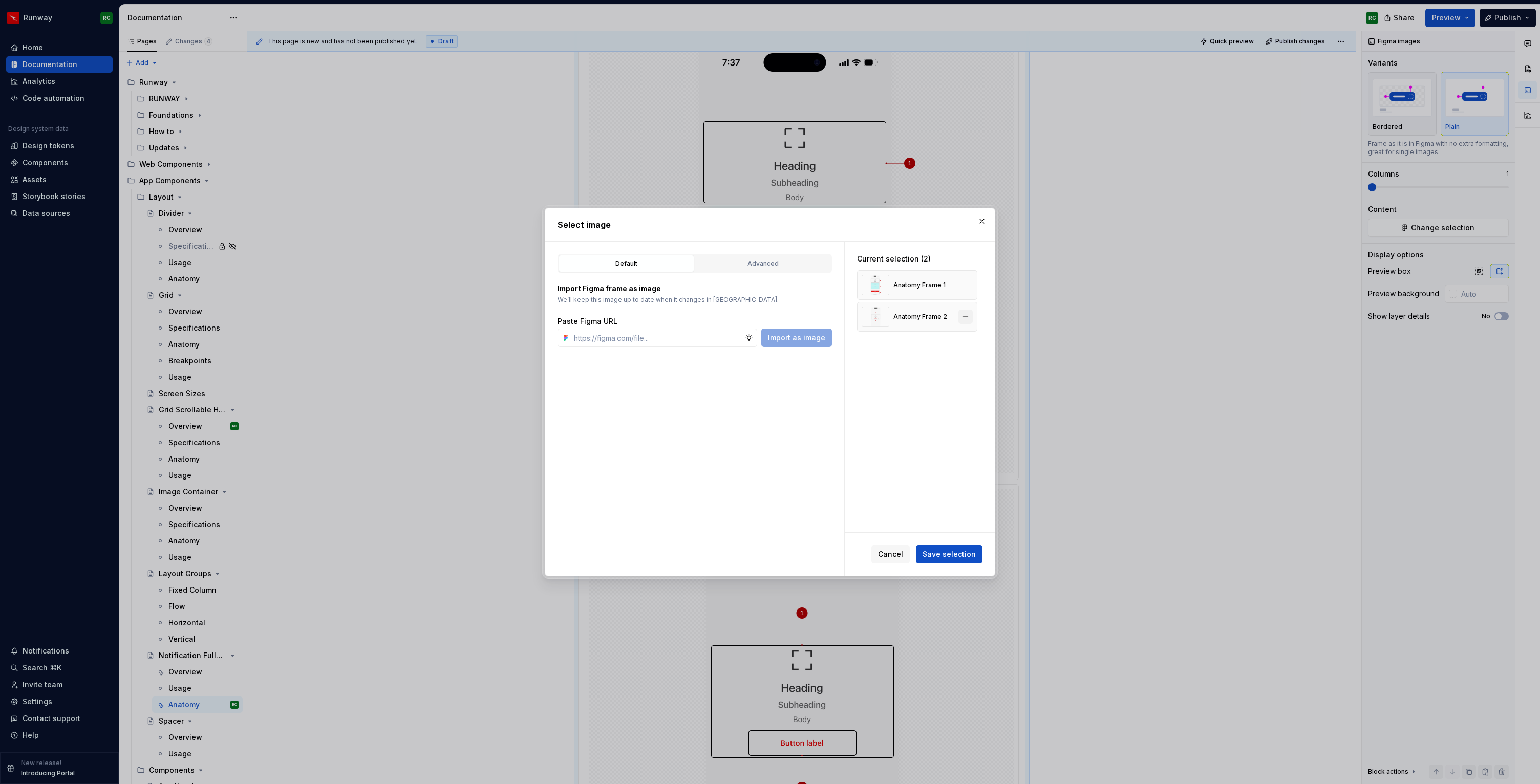
type textarea "*"
click at [971, 313] on button "button" at bounding box center [965, 317] width 14 height 14
click at [963, 554] on span "Save selection" at bounding box center [949, 554] width 53 height 10
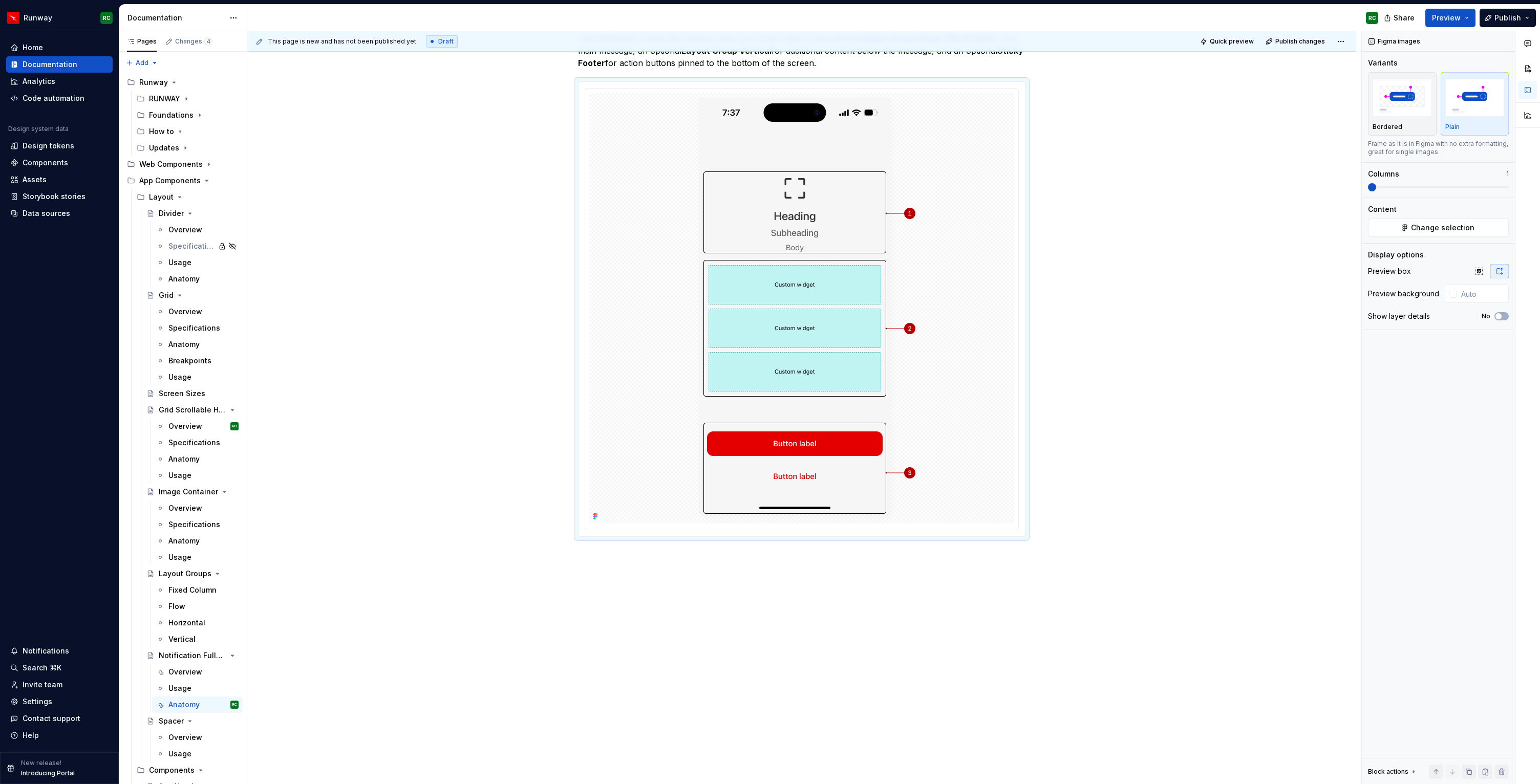
scroll to position [218, 0]
click at [803, 554] on div "Anatomy The Notification Fullscreen pattern uses up to three main components:  …" at bounding box center [802, 384] width 1109 height 801
click at [786, 558] on div "Anatomy The Notification Fullscreen pattern uses up to three main components:  …" at bounding box center [802, 384] width 1109 height 801
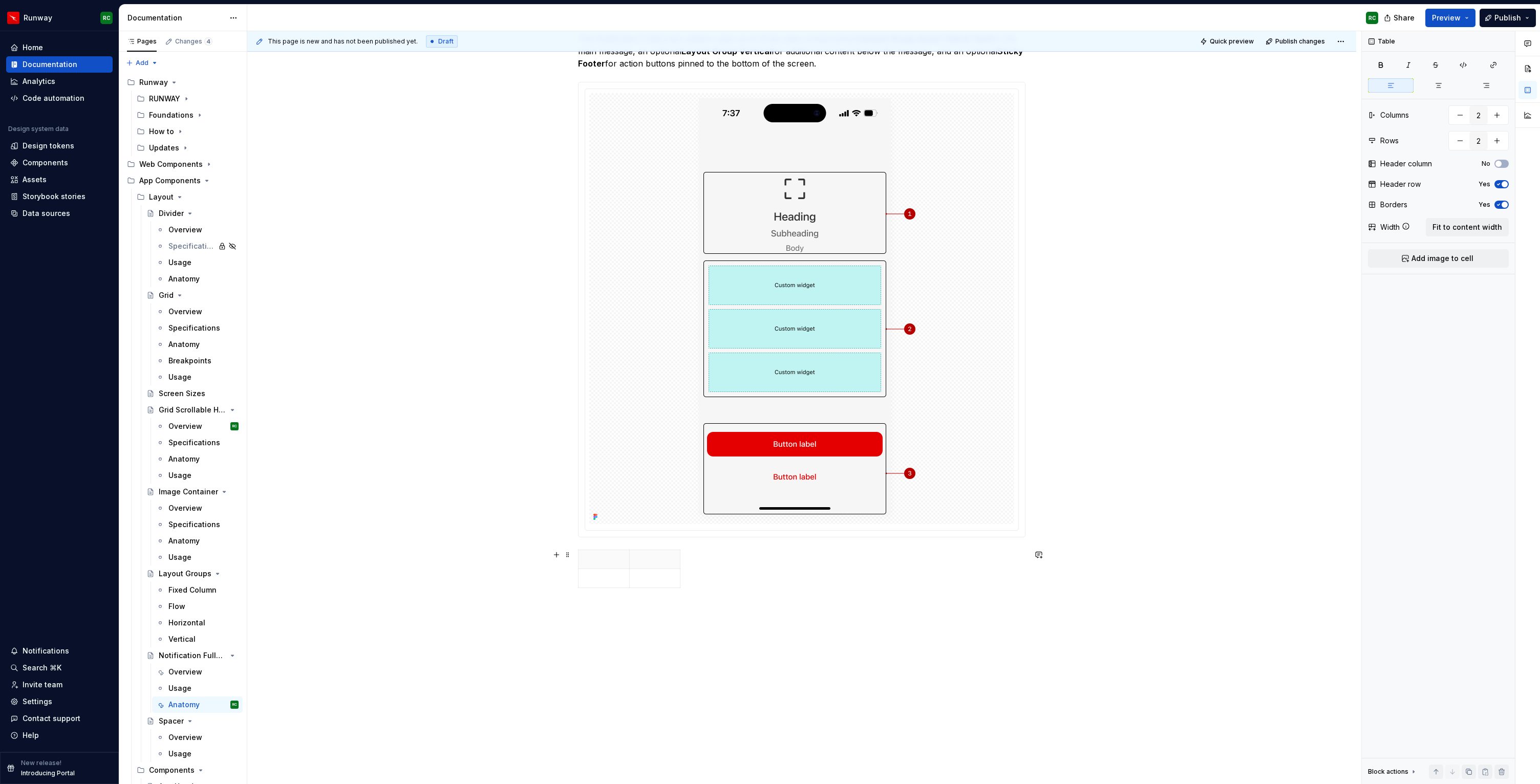
click at [723, 587] on div at bounding box center [801, 571] width 447 height 43
click at [840, 469] on img at bounding box center [802, 309] width 227 height 431
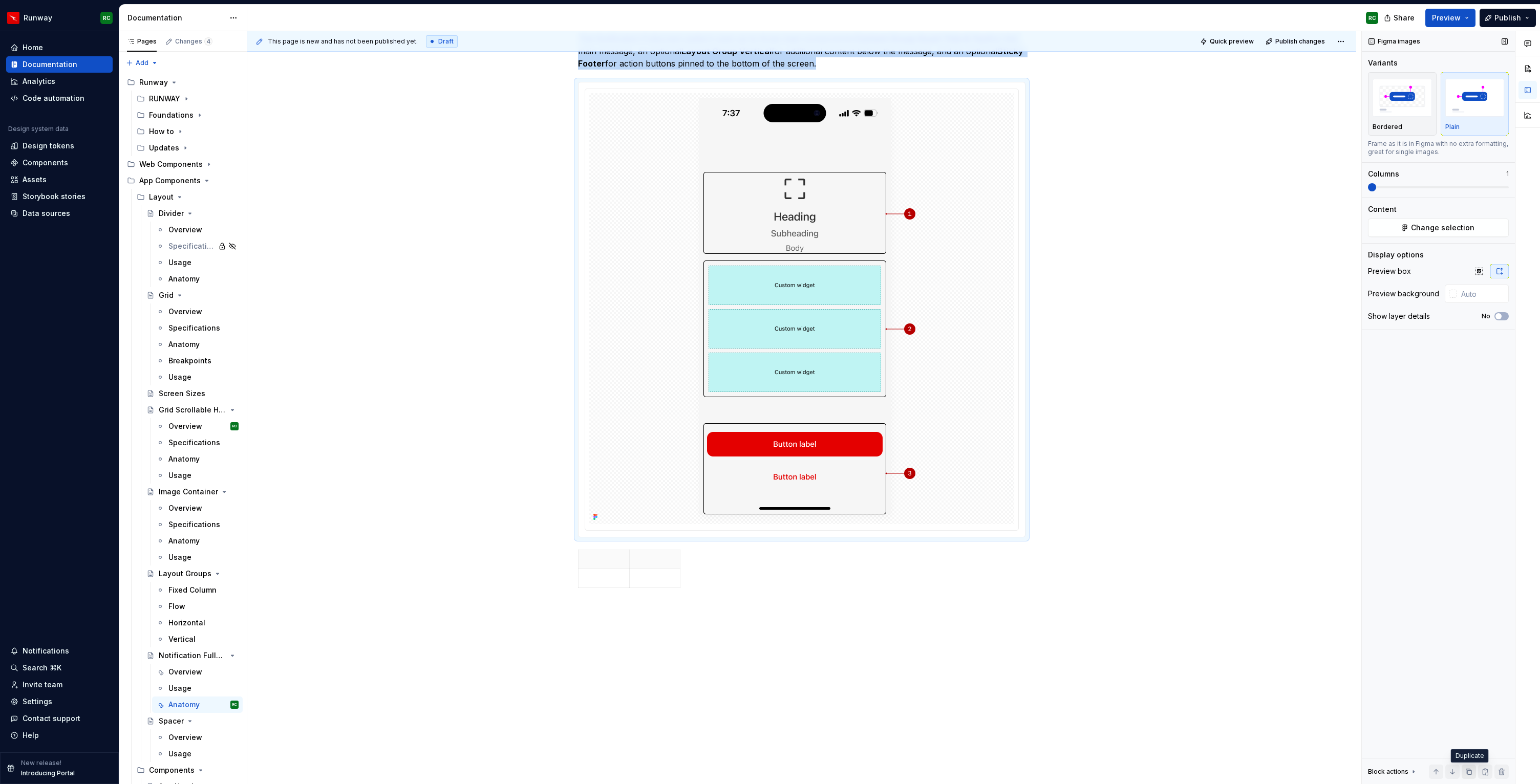
click at [1466, 770] on button "button" at bounding box center [1469, 772] width 14 height 14
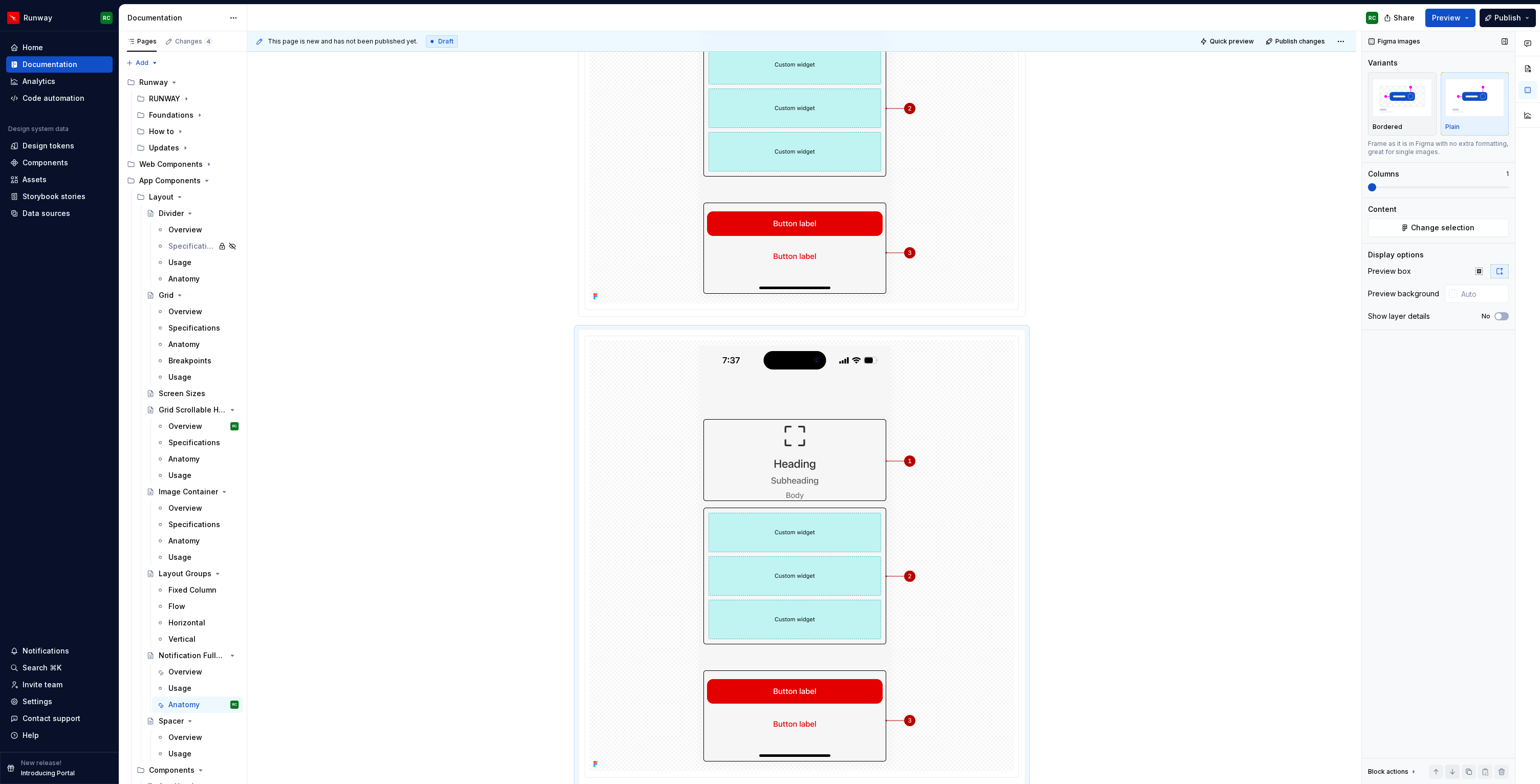
click at [1455, 770] on button "button" at bounding box center [1452, 772] width 14 height 14
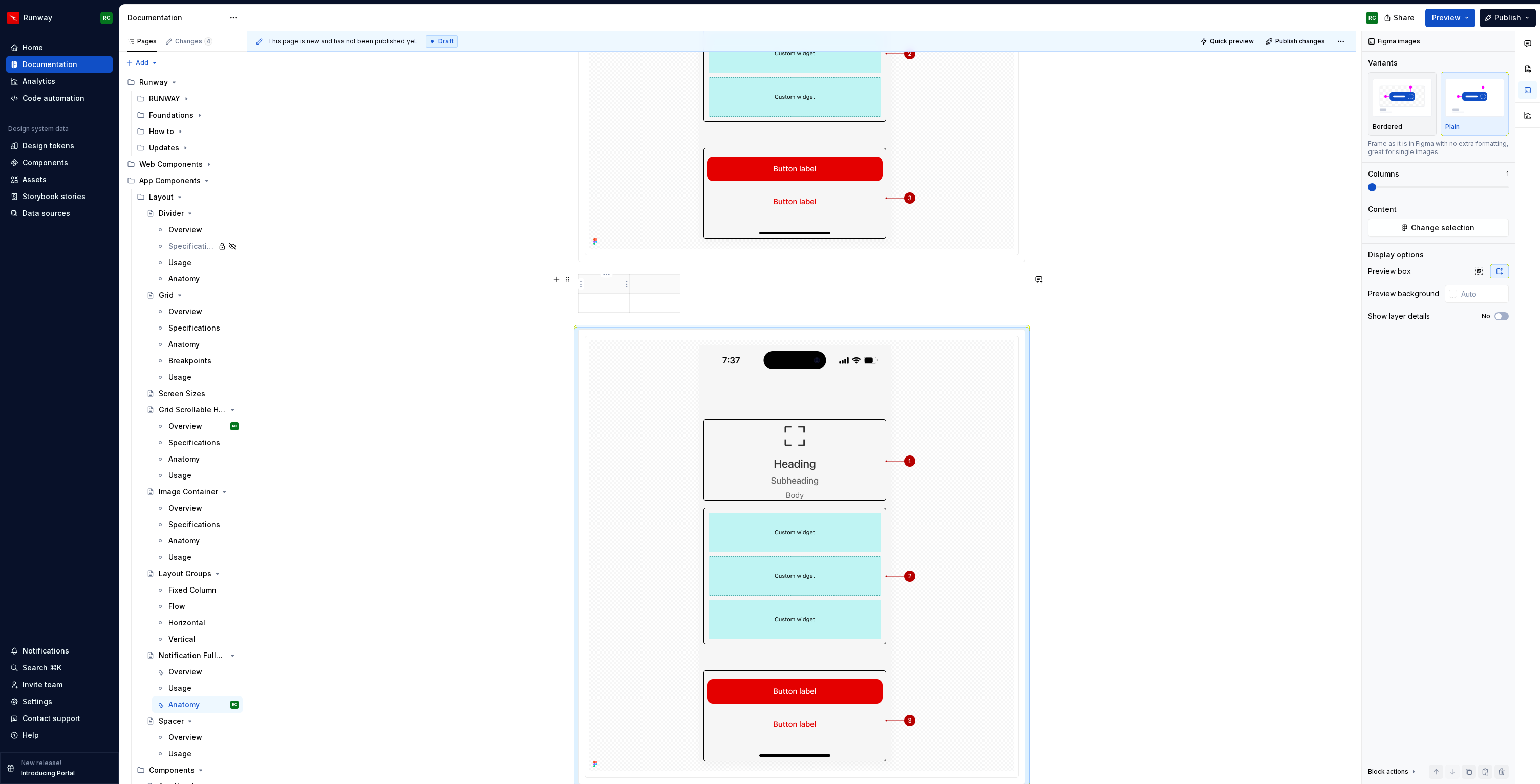
click at [612, 291] on th at bounding box center [604, 284] width 51 height 19
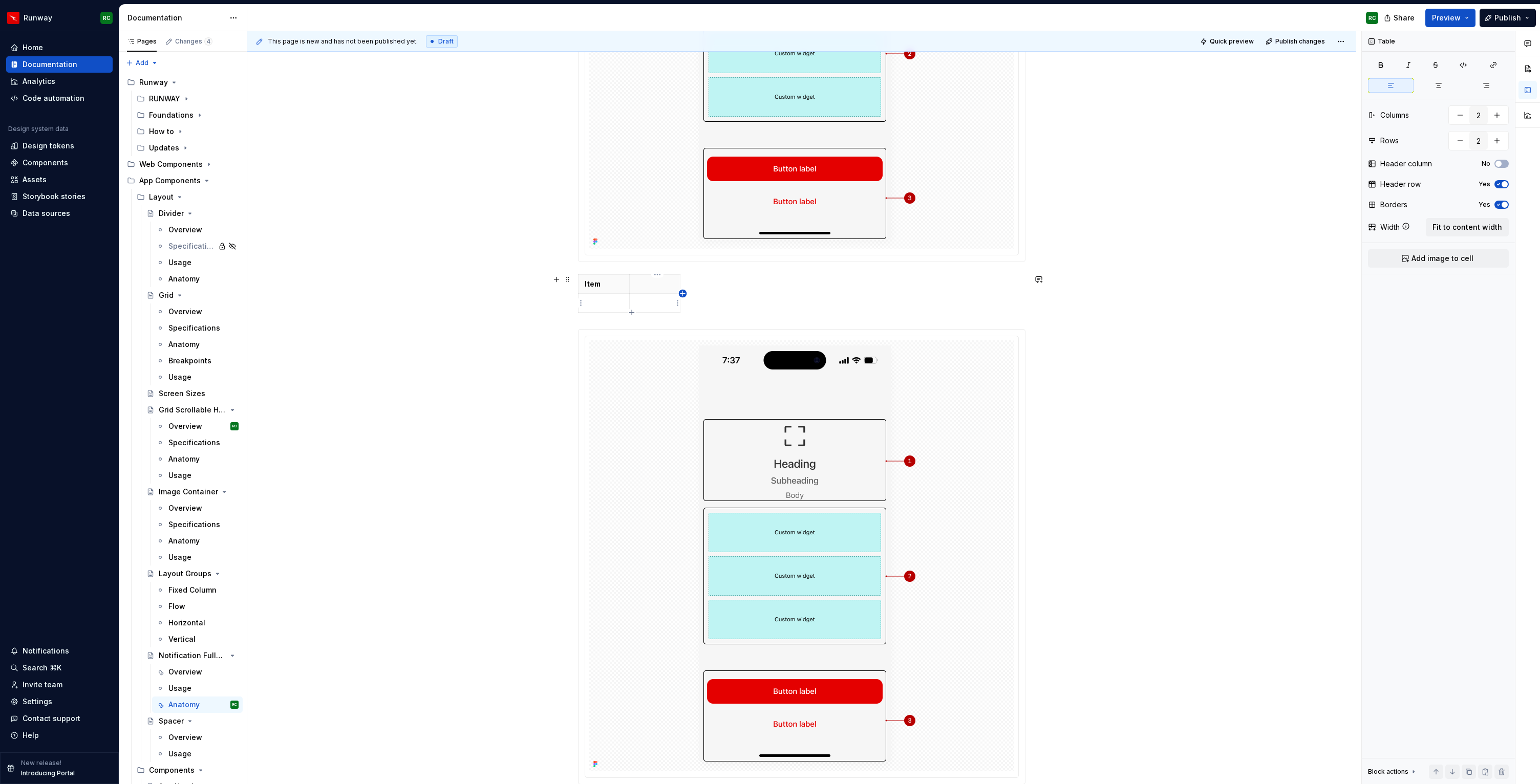
click at [681, 292] on icon "button" at bounding box center [683, 294] width 8 height 8
type input "3"
click at [642, 312] on icon "button" at bounding box center [642, 313] width 8 height 8
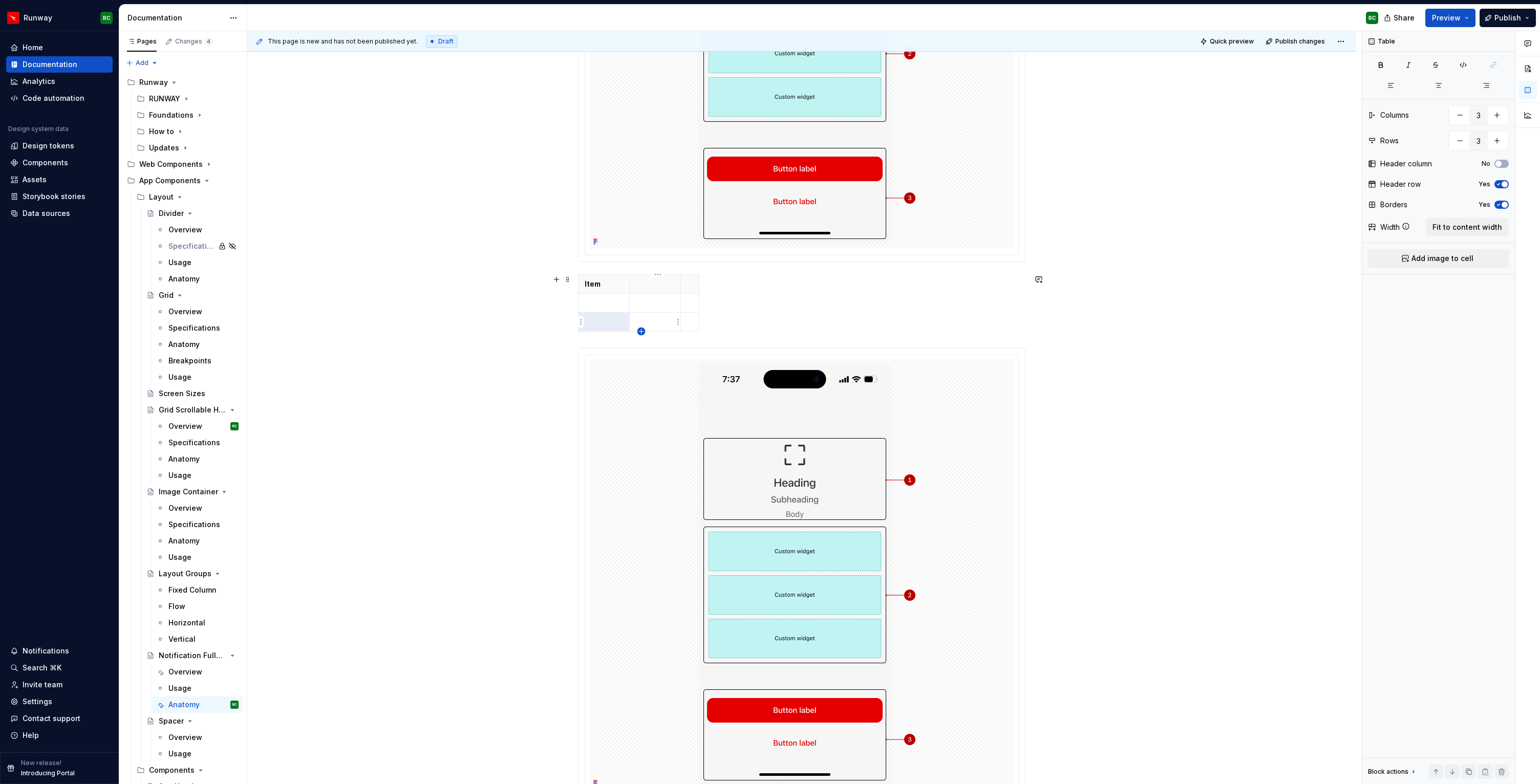
click at [643, 330] on icon "button" at bounding box center [642, 332] width 8 height 8
type input "4"
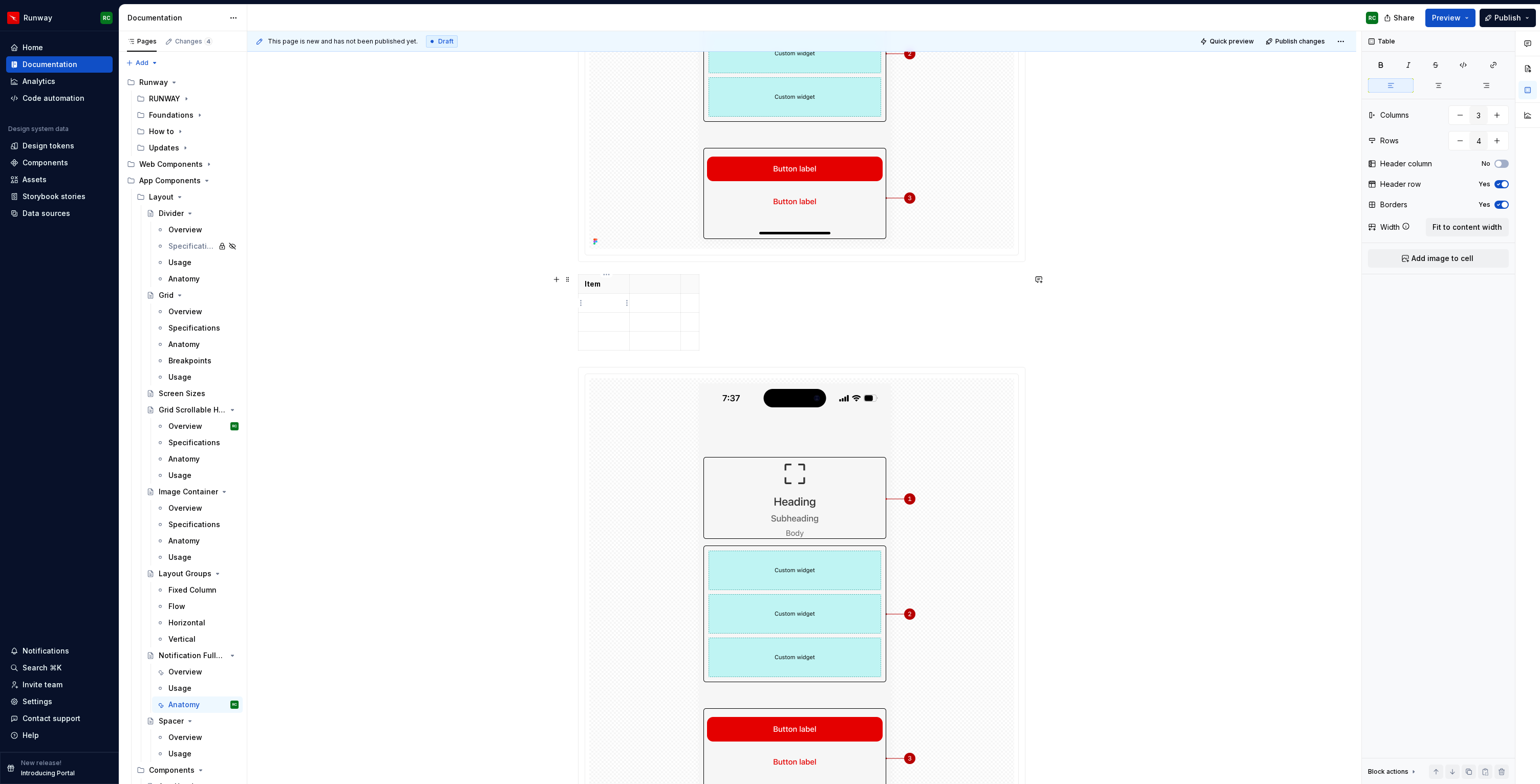
click at [598, 304] on p at bounding box center [604, 303] width 39 height 10
click at [600, 318] on p at bounding box center [604, 322] width 39 height 10
click at [600, 344] on p at bounding box center [604, 341] width 39 height 10
drag, startPoint x: 602, startPoint y: 341, endPoint x: 589, endPoint y: 286, distance: 56.5
click at [589, 286] on tbody "Item 1 2 3" at bounding box center [639, 313] width 121 height 76
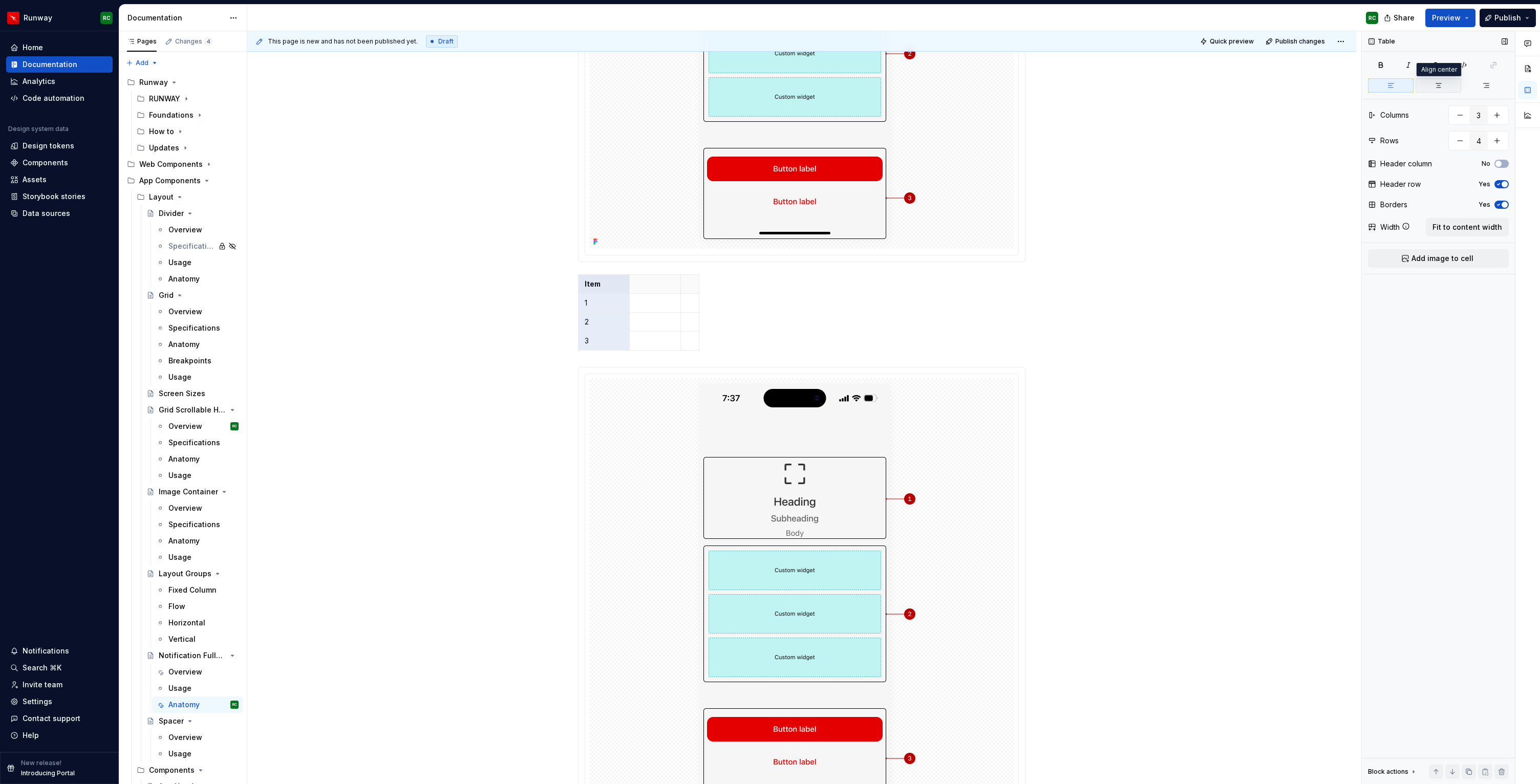
click at [1442, 83] on button "button" at bounding box center [1438, 85] width 46 height 14
drag, startPoint x: 633, startPoint y: 297, endPoint x: 613, endPoint y: 297, distance: 20.0
click at [613, 297] on td at bounding box center [634, 303] width 51 height 19
click at [637, 277] on html "Runway RC Home Documentation Analytics Code automation Design system data Desig…" at bounding box center [770, 392] width 1540 height 784
click at [625, 283] on p at bounding box center [634, 284] width 39 height 10
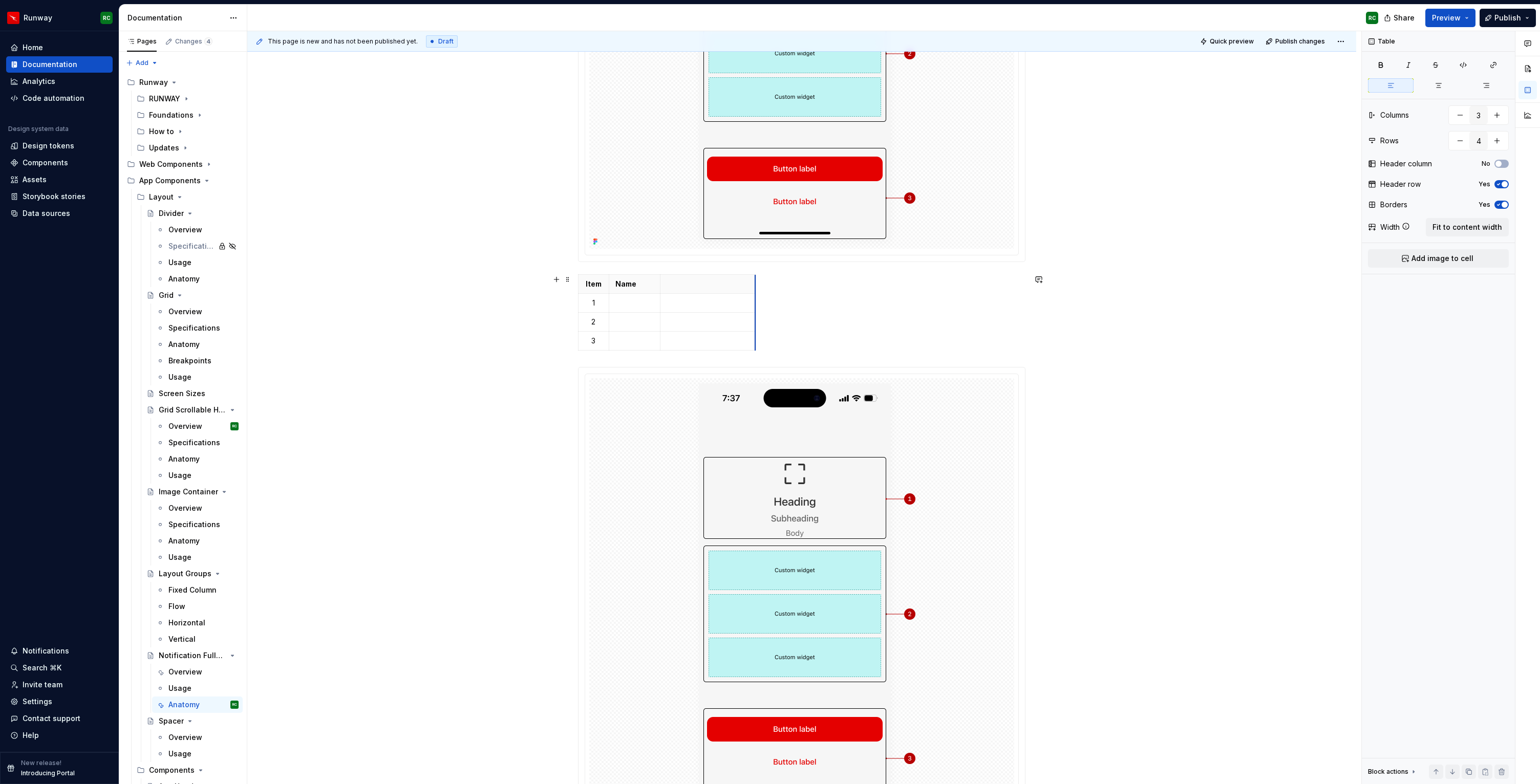
drag, startPoint x: 680, startPoint y: 292, endPoint x: 757, endPoint y: 307, distance: 78.4
drag, startPoint x: 663, startPoint y: 309, endPoint x: 704, endPoint y: 308, distance: 41.0
click at [704, 308] on td at bounding box center [749, 303] width 96 height 19
click at [672, 305] on p at bounding box center [655, 303] width 80 height 10
drag, startPoint x: 702, startPoint y: 307, endPoint x: 737, endPoint y: 308, distance: 35.0
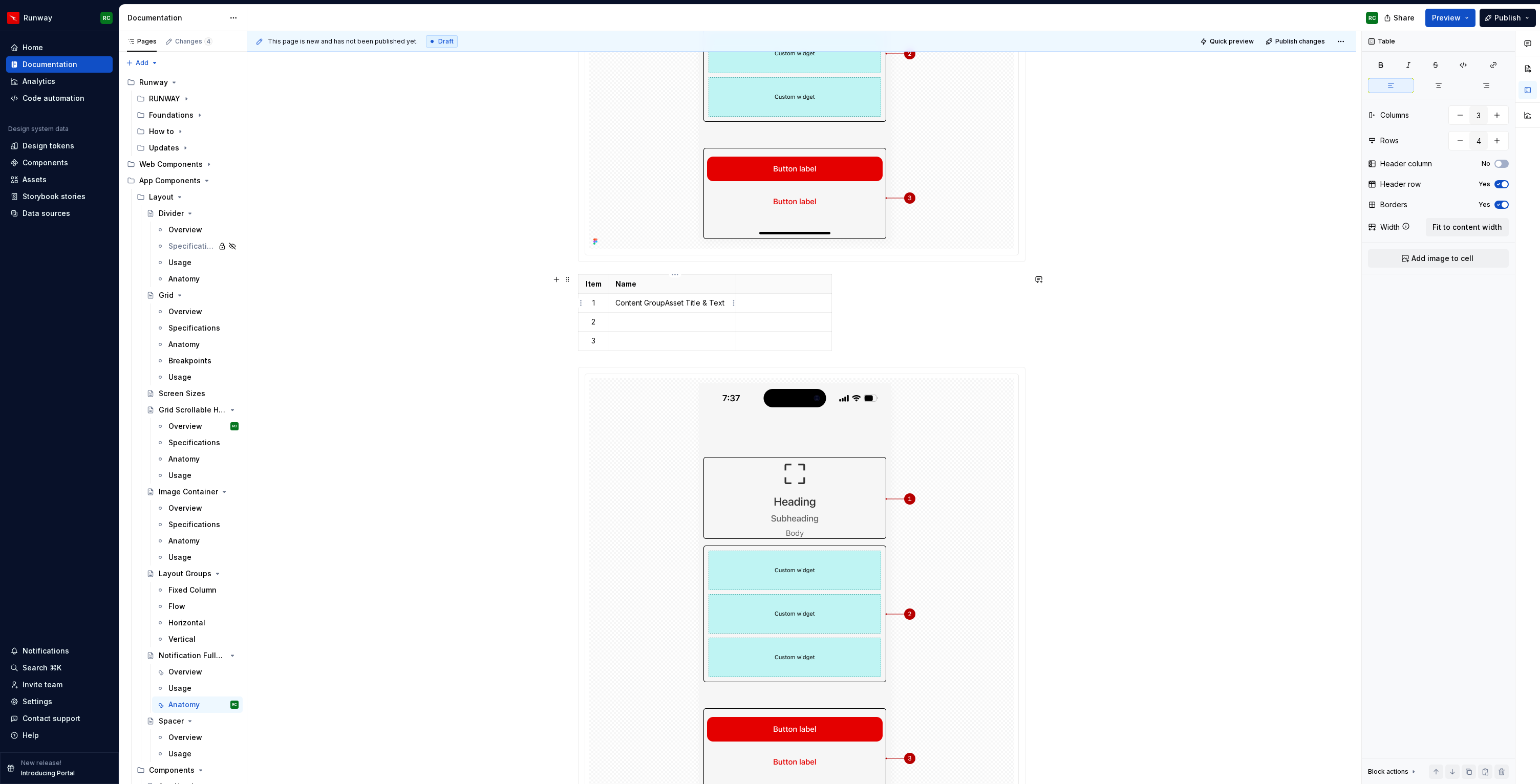
click at [668, 303] on p "Content Group Asset Title & Text" at bounding box center [672, 303] width 114 height 10
click at [676, 324] on p at bounding box center [672, 322] width 114 height 10
click at [664, 320] on p "Layout Group Vertical" at bounding box center [672, 322] width 114 height 10
type textarea "*"
click at [670, 341] on p at bounding box center [672, 341] width 114 height 10
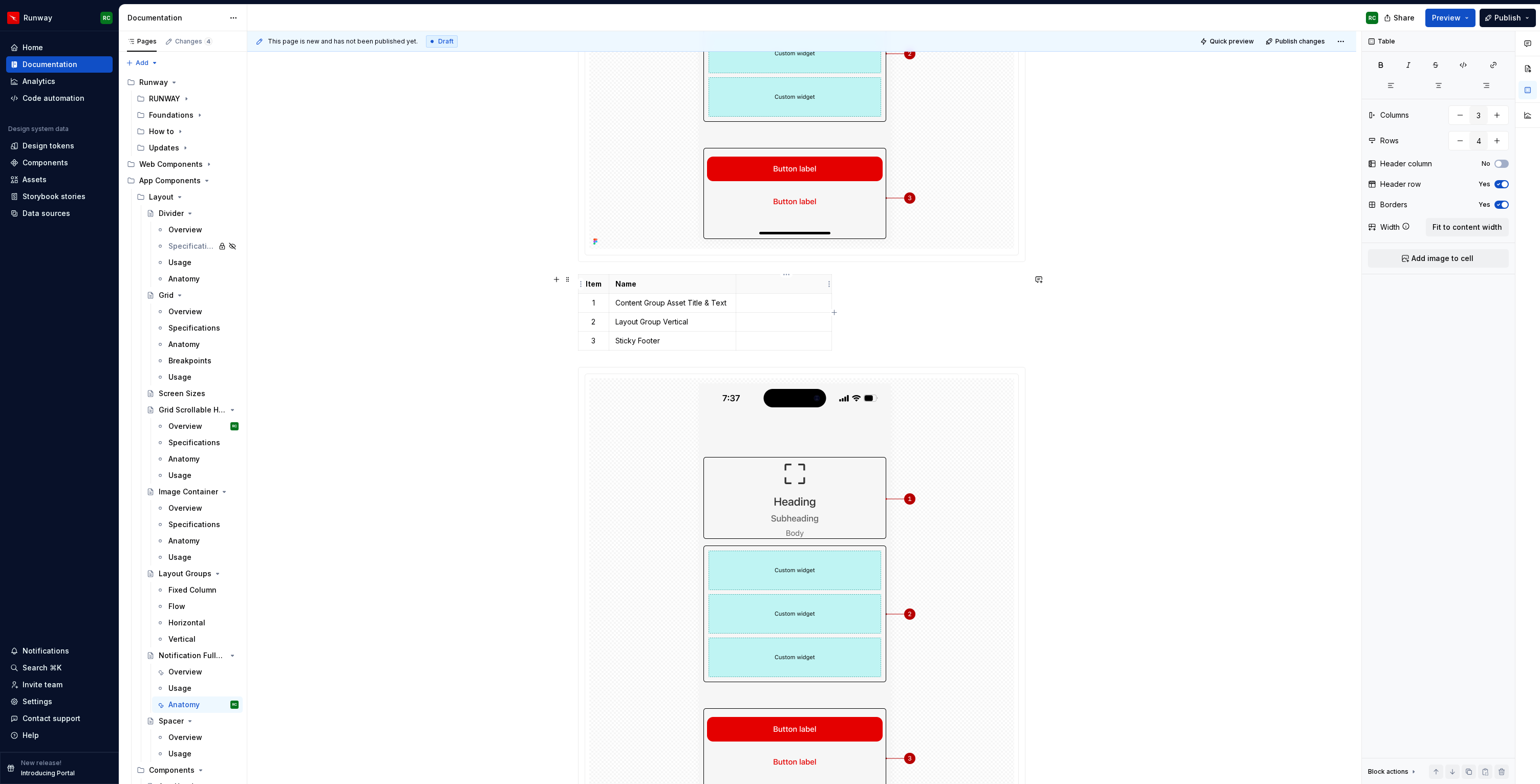
click at [765, 286] on p at bounding box center [784, 284] width 83 height 10
click at [769, 300] on p at bounding box center [784, 303] width 83 height 10
click at [771, 322] on p at bounding box center [784, 322] width 83 height 10
click at [769, 333] on td at bounding box center [784, 341] width 96 height 19
drag, startPoint x: 740, startPoint y: 304, endPoint x: 756, endPoint y: 303, distance: 16.0
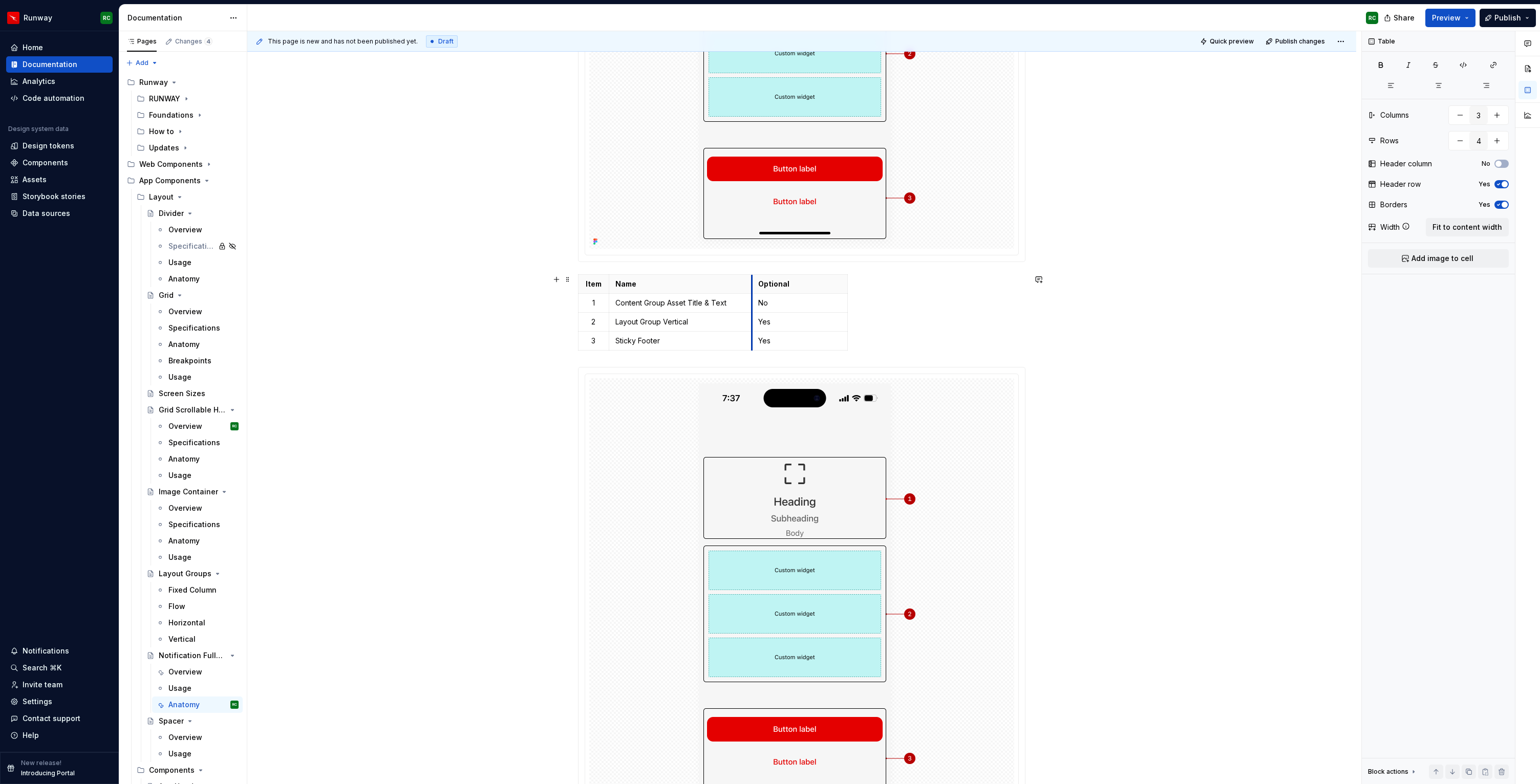
click at [756, 303] on td "No" at bounding box center [800, 303] width 96 height 19
click at [611, 294] on td "Content Group Asset Title & Text" at bounding box center [679, 303] width 143 height 19
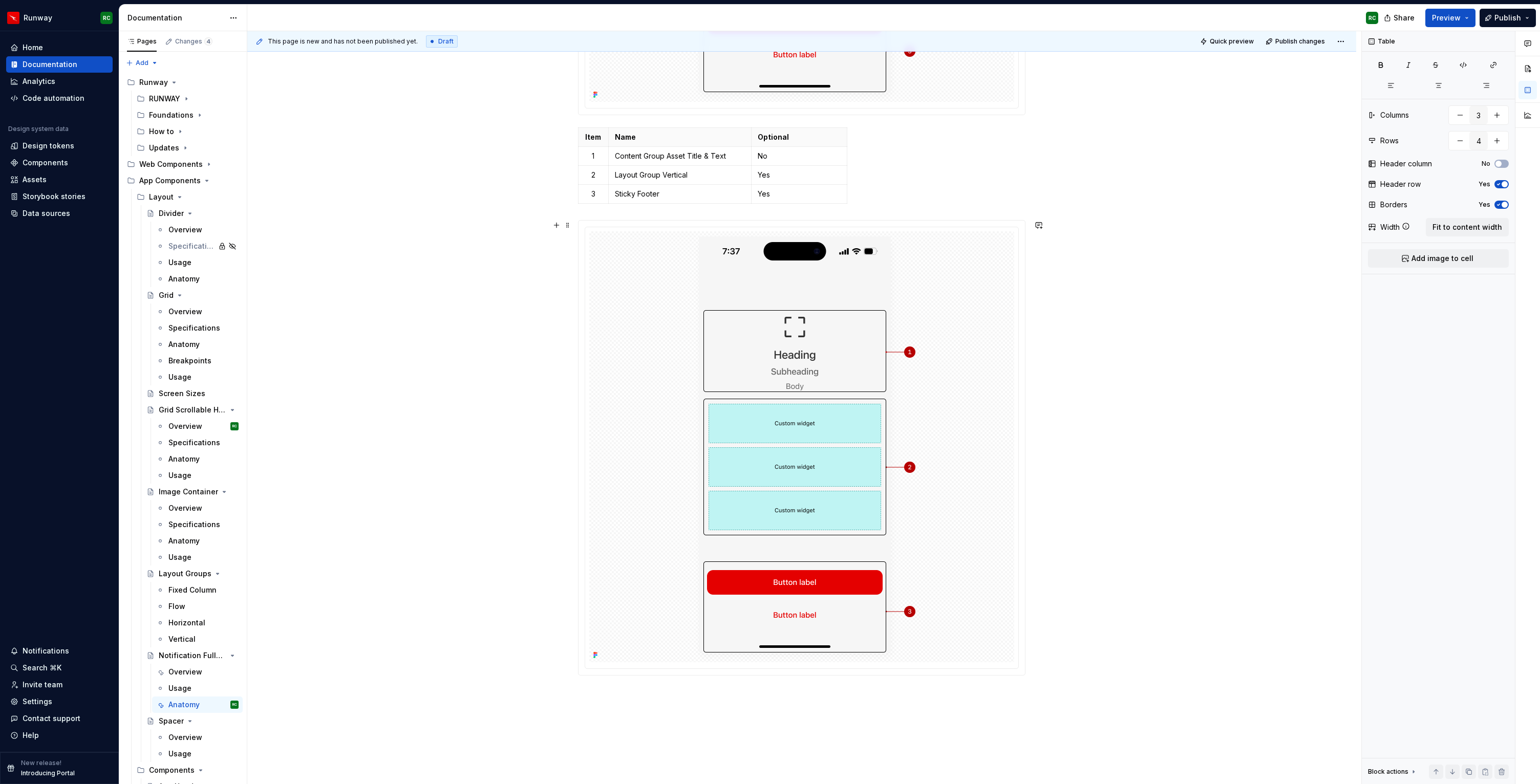
scroll to position [638, 0]
click at [830, 144] on p "Optional" at bounding box center [799, 140] width 83 height 10
click at [1465, 773] on button "button" at bounding box center [1469, 772] width 14 height 14
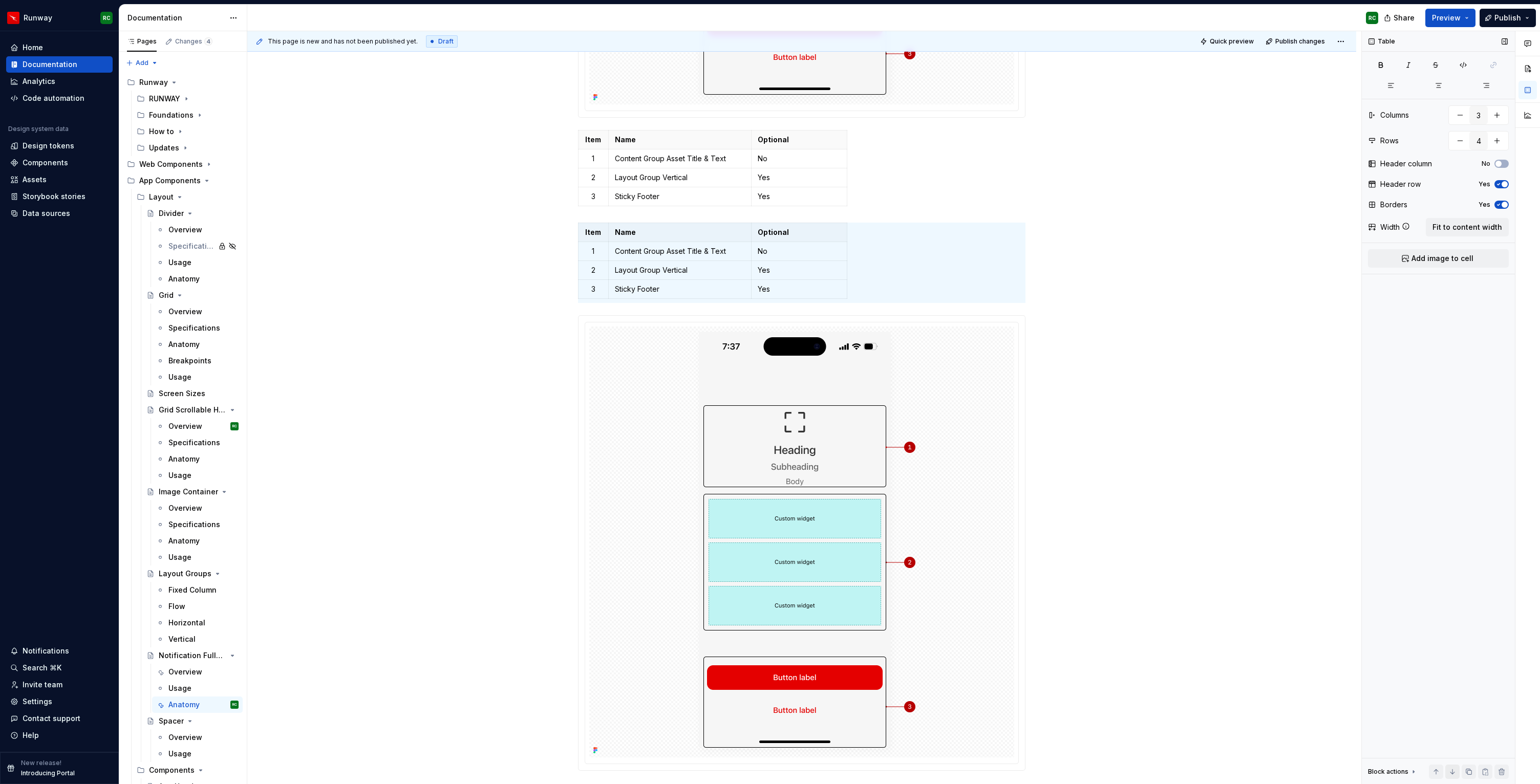
click at [1455, 771] on button "button" at bounding box center [1452, 772] width 14 height 14
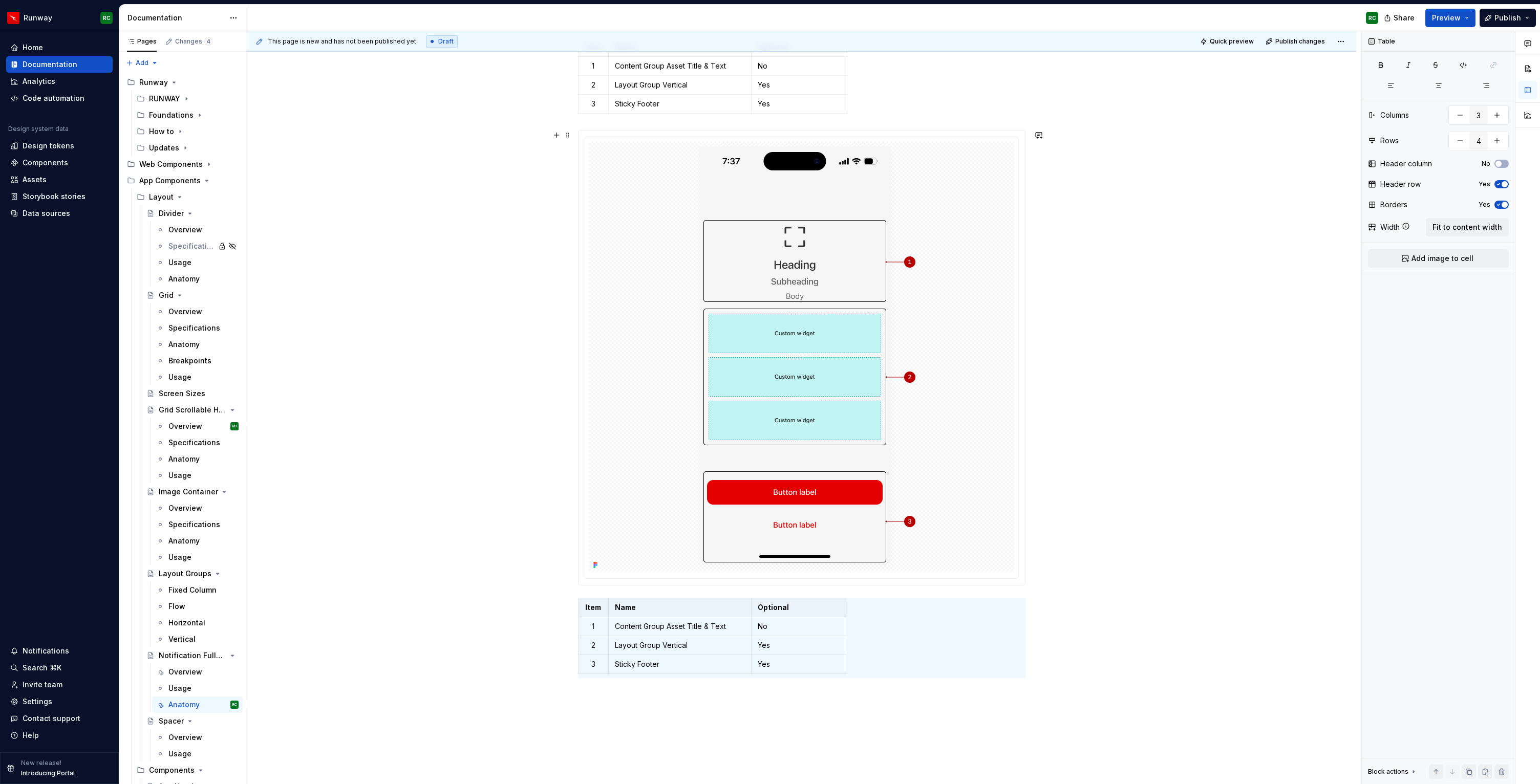
scroll to position [748, 0]
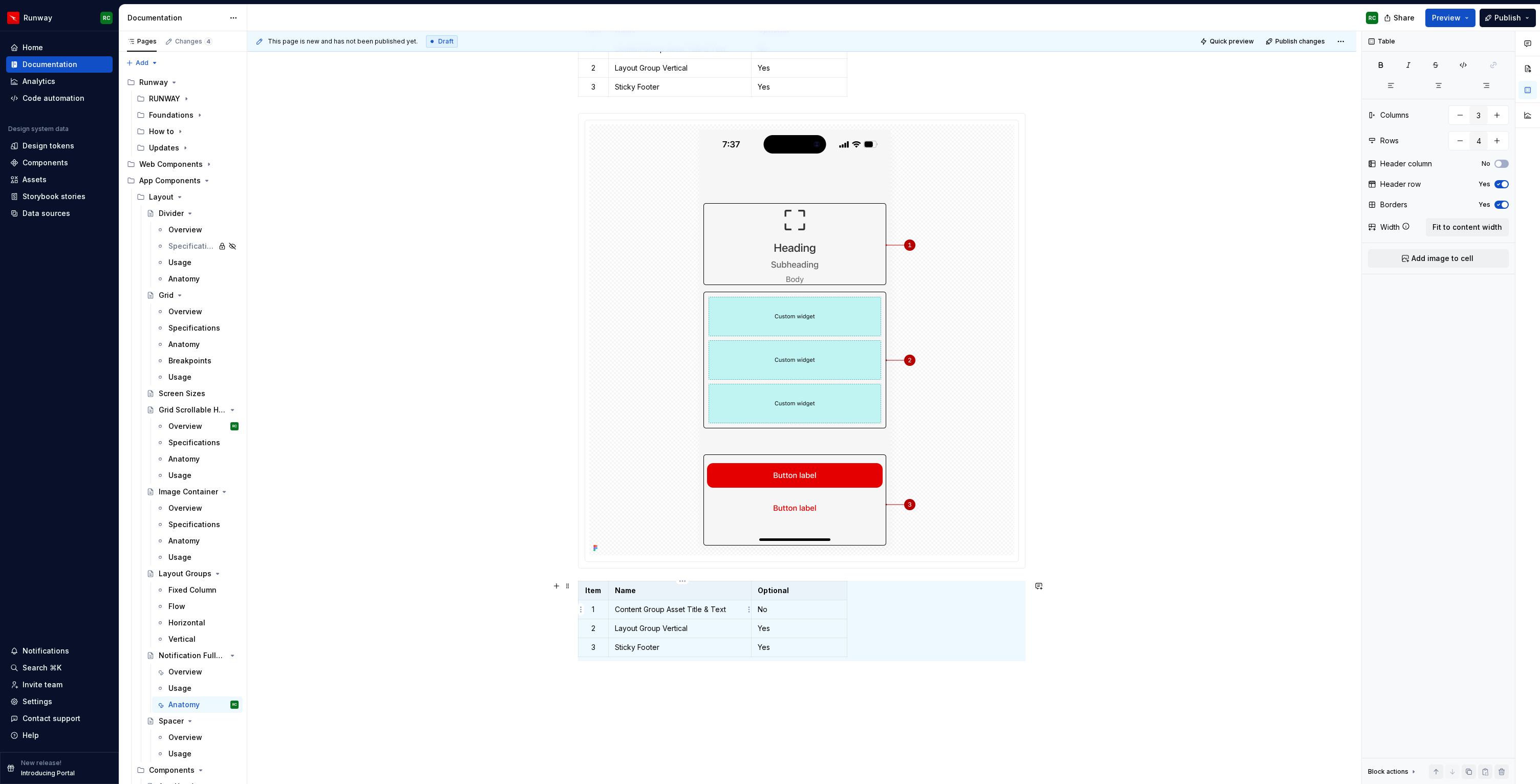
click at [667, 606] on p "Content Group Asset Title & Text" at bounding box center [680, 610] width 130 height 10
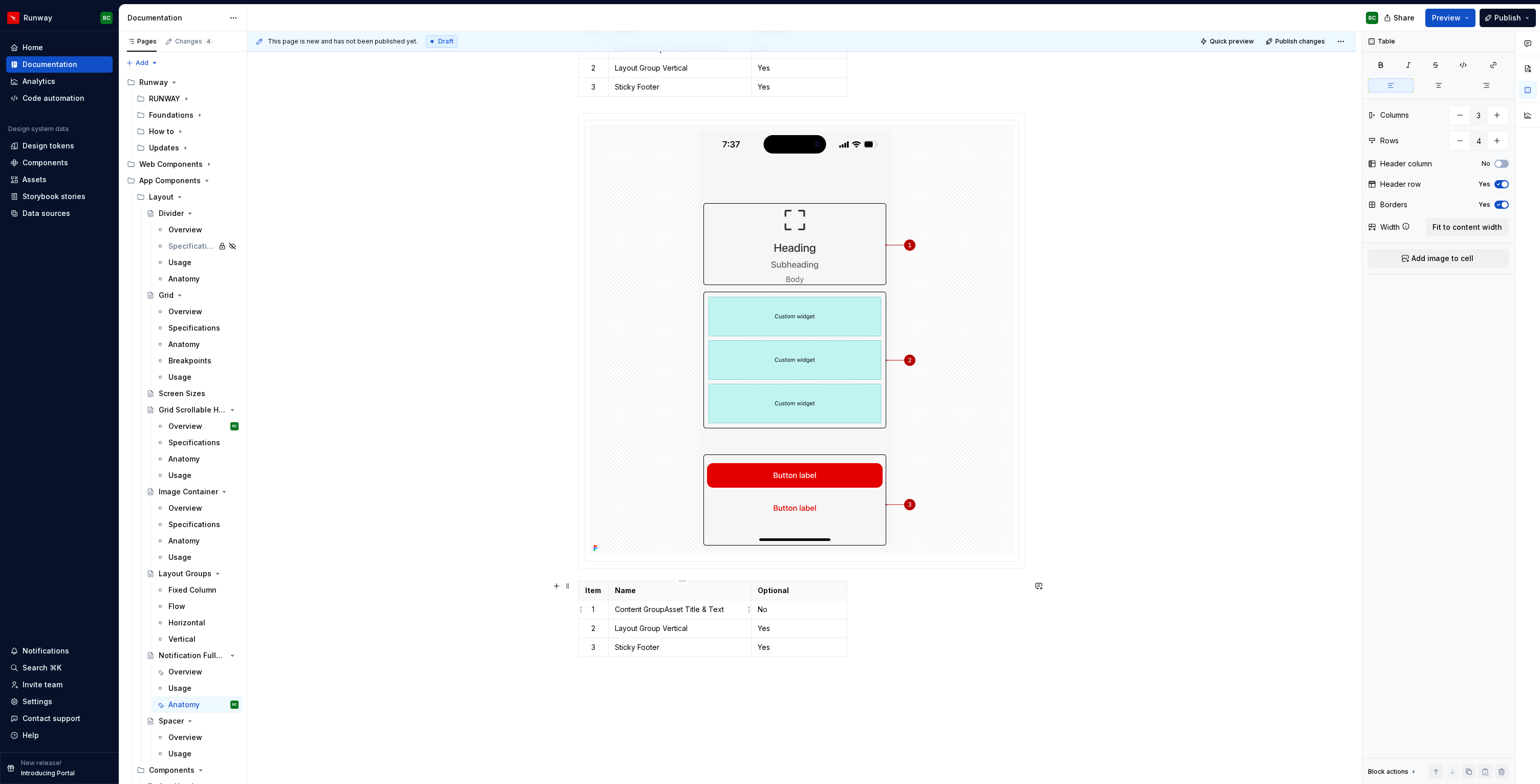
click at [667, 608] on p "Content Group Asset Title & Text" at bounding box center [680, 610] width 130 height 10
click at [693, 633] on p "Layout Group Vertical" at bounding box center [680, 628] width 130 height 10
click at [773, 627] on p "Yes" at bounding box center [799, 628] width 83 height 10
click at [776, 647] on p "Yes" at bounding box center [799, 647] width 83 height 10
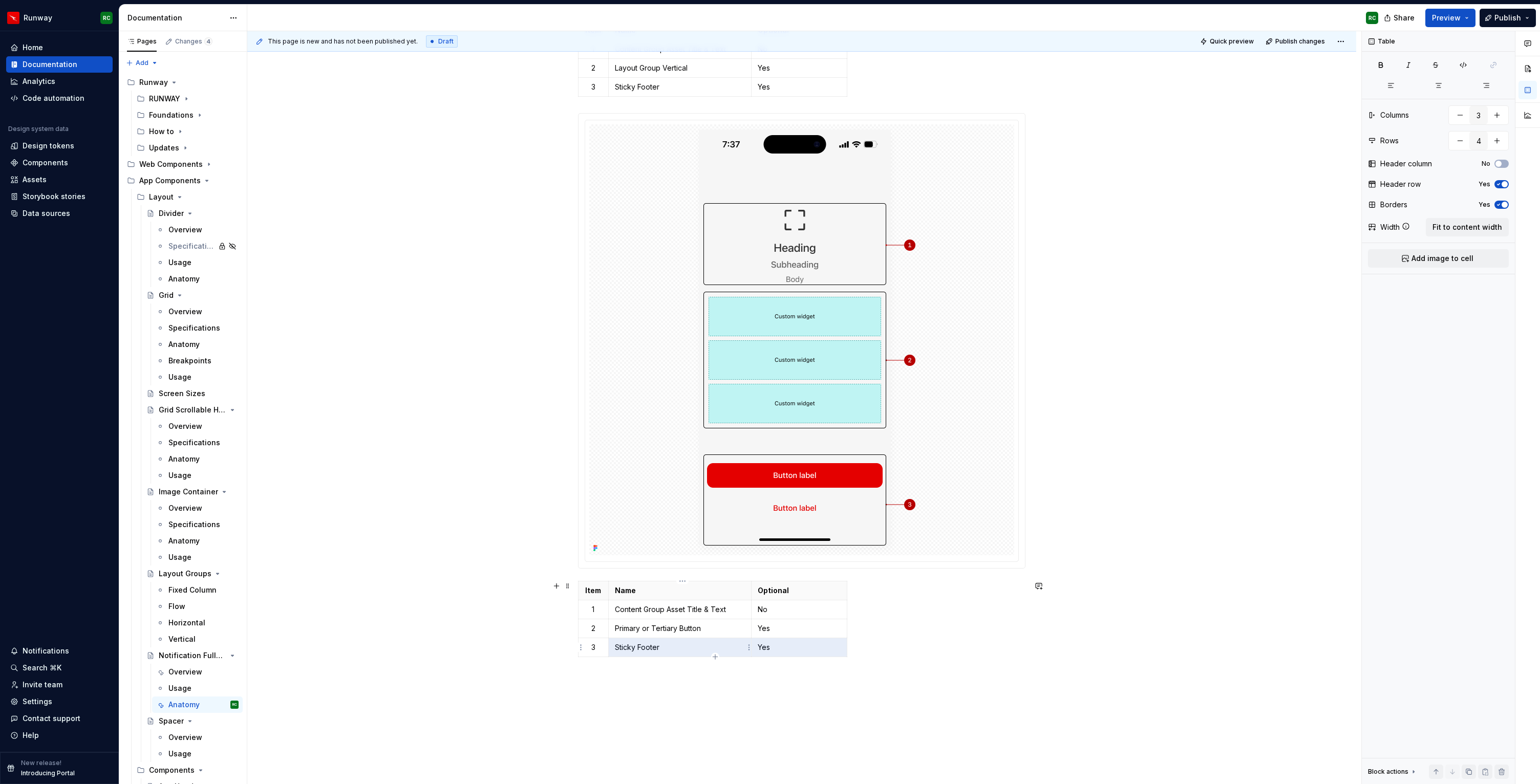
drag, startPoint x: 815, startPoint y: 647, endPoint x: 682, endPoint y: 648, distance: 133.0
click at [682, 648] on tr "3 Sticky Footer Yes" at bounding box center [713, 647] width 269 height 19
click at [601, 646] on p "3" at bounding box center [593, 647] width 17 height 10
drag, startPoint x: 691, startPoint y: 645, endPoint x: 598, endPoint y: 643, distance: 93.0
click at [598, 643] on tr at bounding box center [713, 647] width 269 height 19
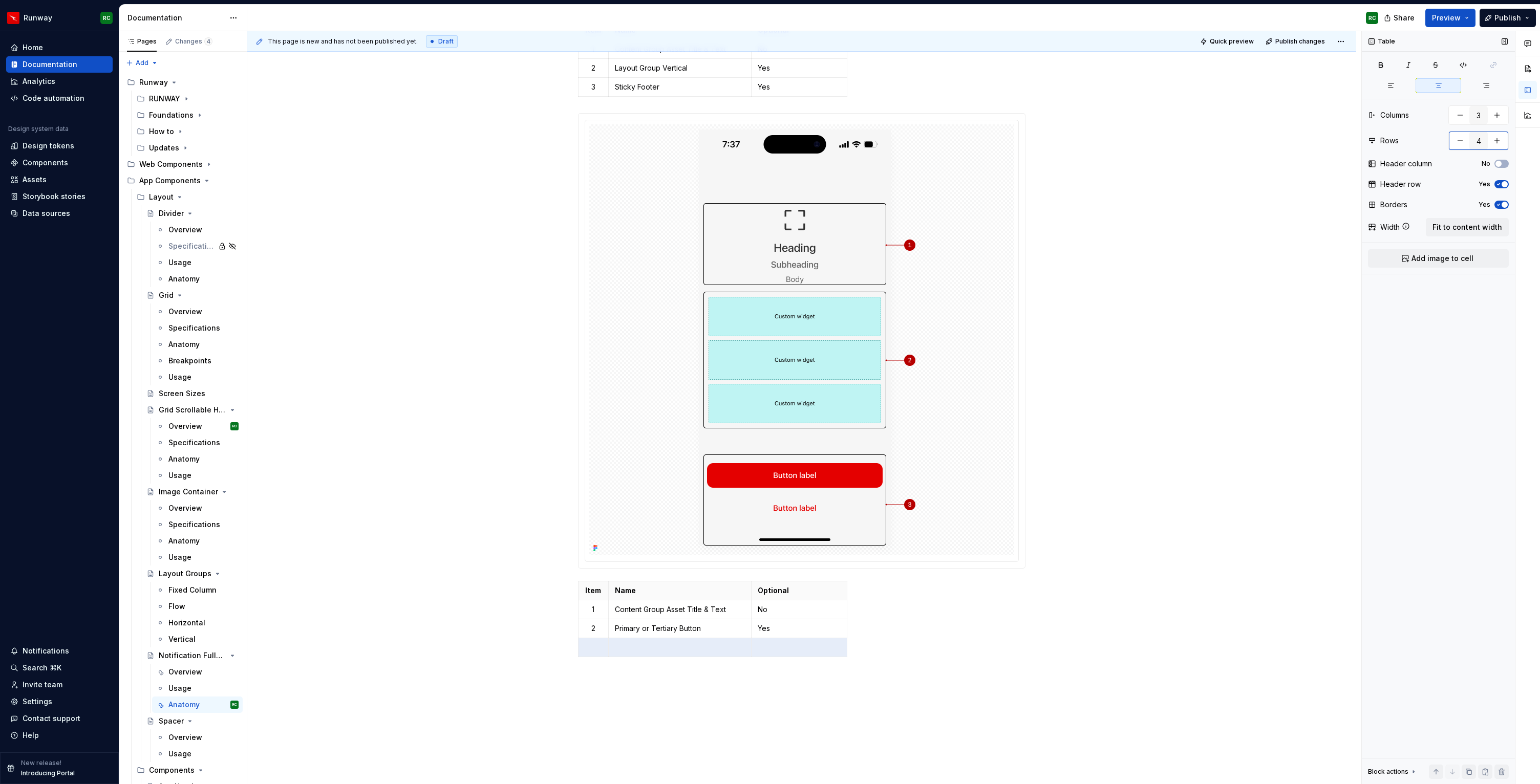
click at [1456, 140] on button "button" at bounding box center [1460, 141] width 19 height 19
type input "3"
click at [885, 612] on div "Item Name Optional 1 Content Group Asset Title & Text No 2 Primary or Tertiary …" at bounding box center [801, 611] width 447 height 61
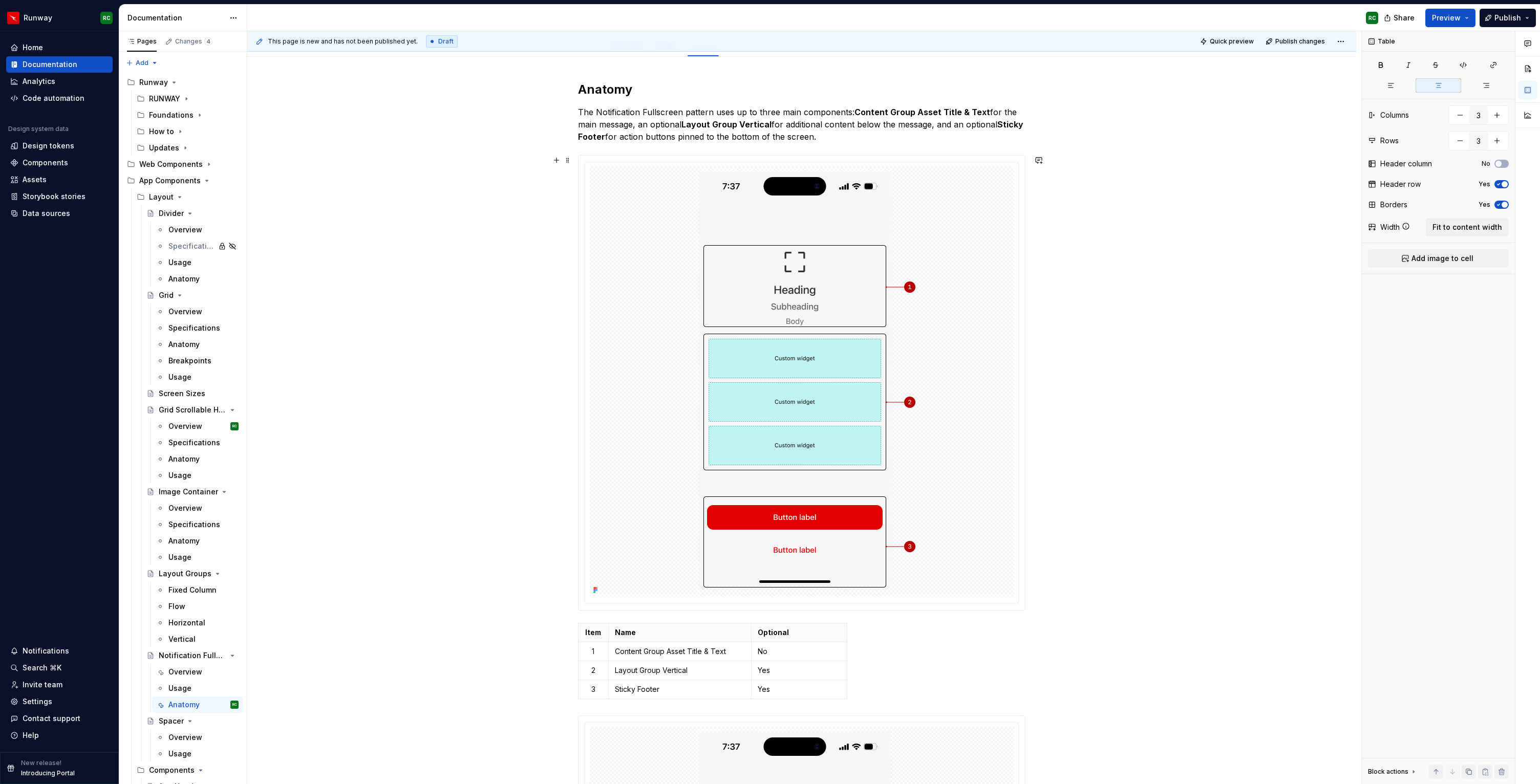
scroll to position [0, 0]
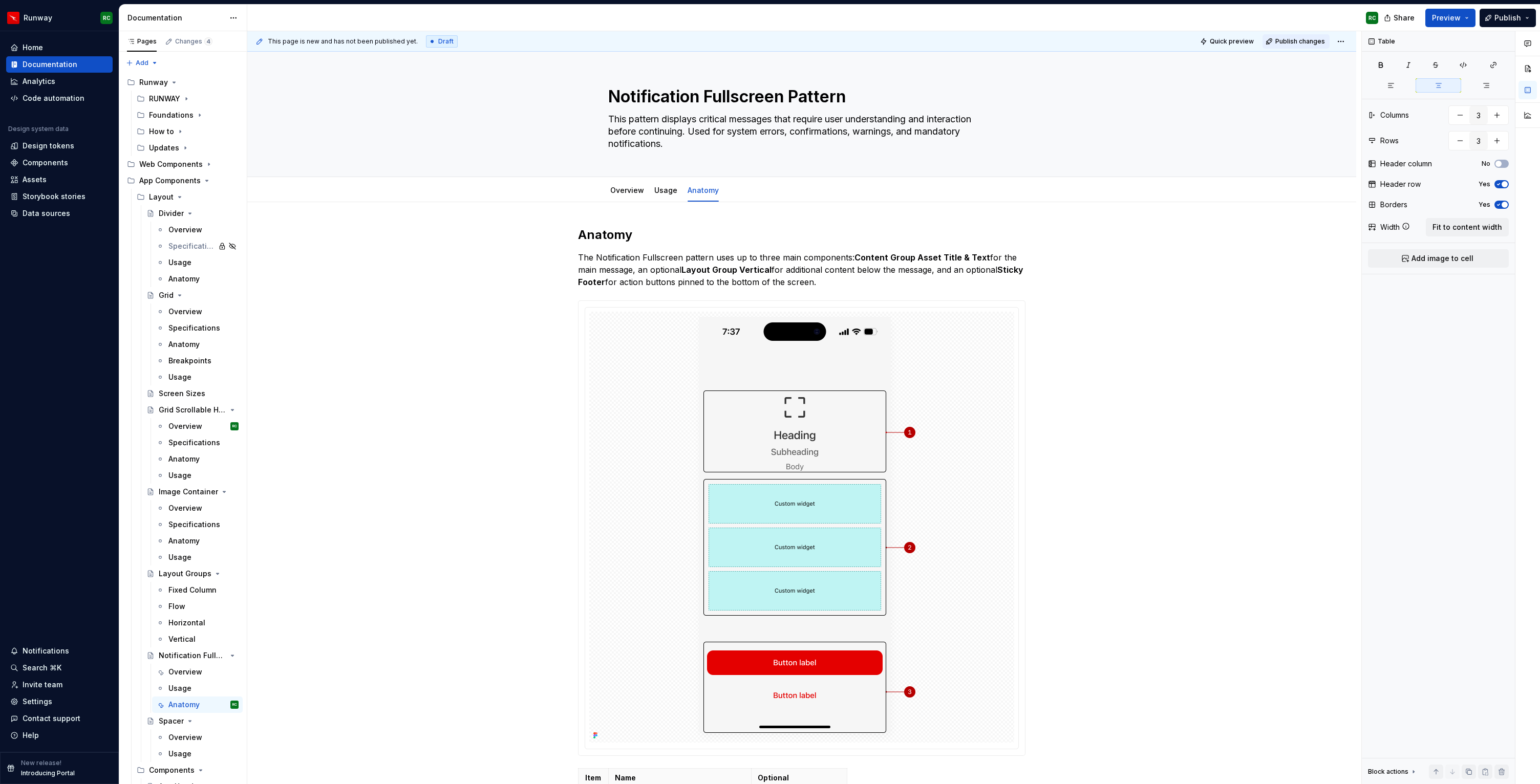
click at [1320, 42] on span "Publish changes" at bounding box center [1300, 42] width 50 height 8
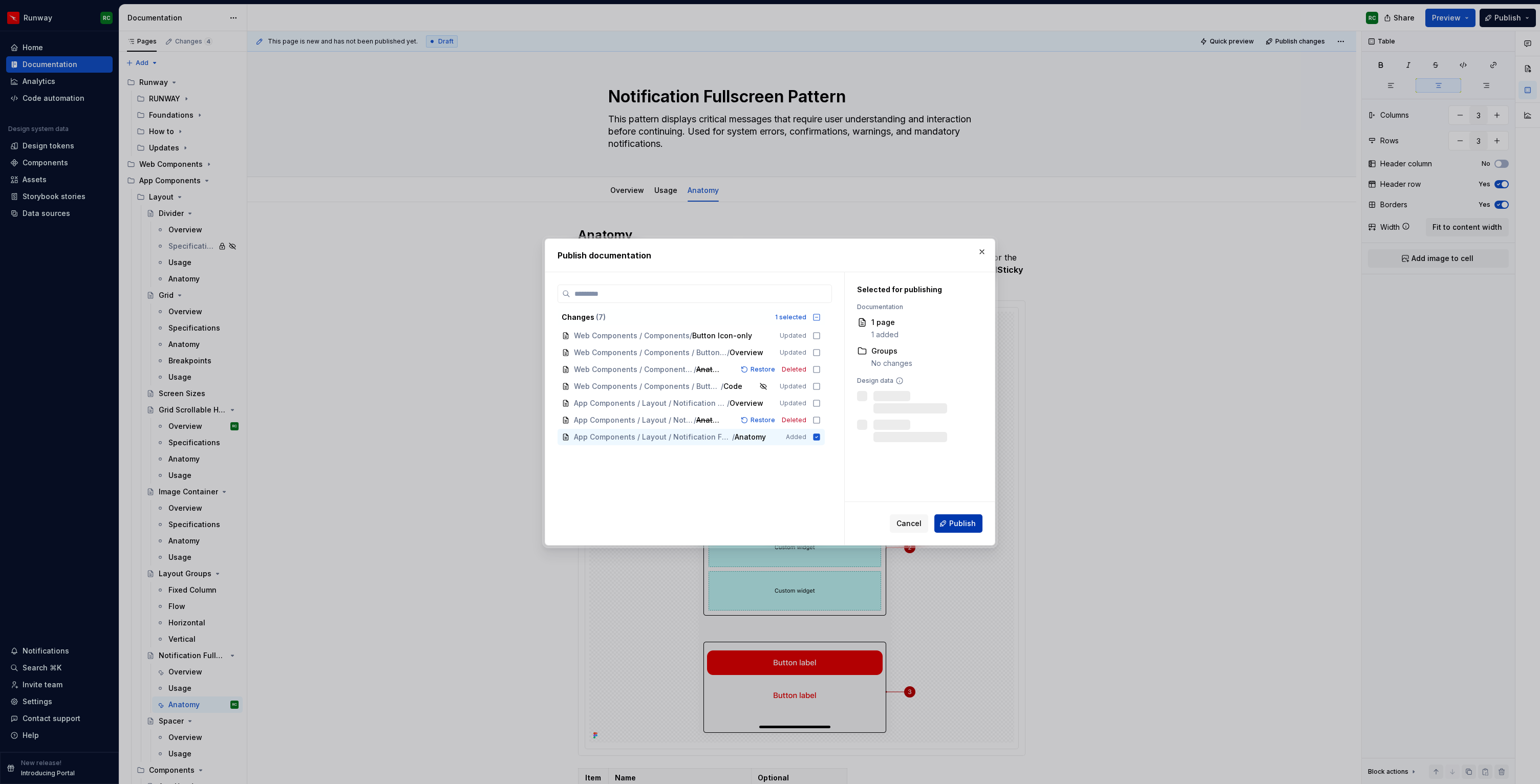
click at [965, 522] on span "Publish" at bounding box center [962, 523] width 26 height 10
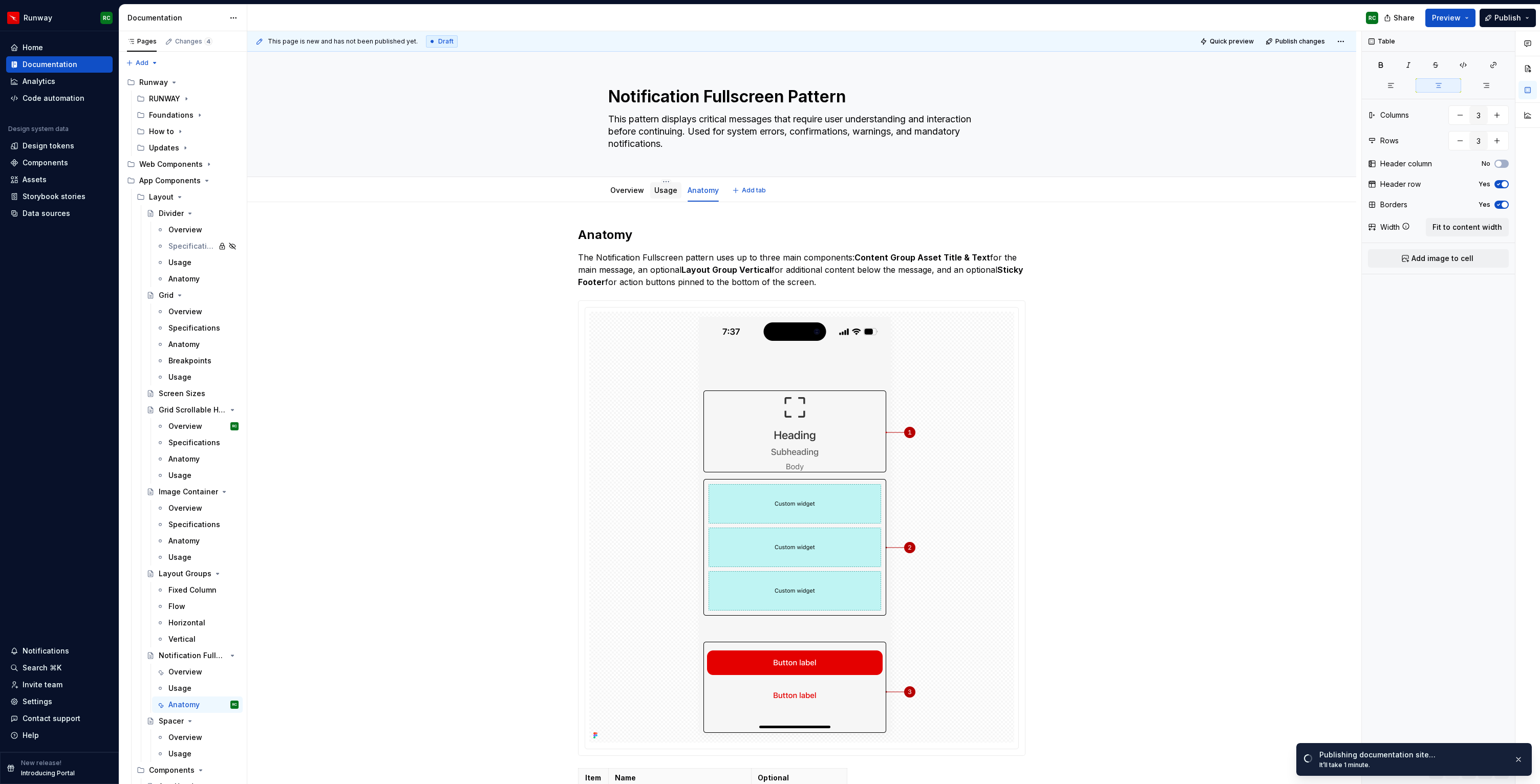
click at [662, 197] on div "Usage" at bounding box center [666, 190] width 31 height 16
click at [622, 194] on div "Overview" at bounding box center [627, 190] width 34 height 10
click at [626, 187] on link "Overview" at bounding box center [627, 190] width 34 height 8
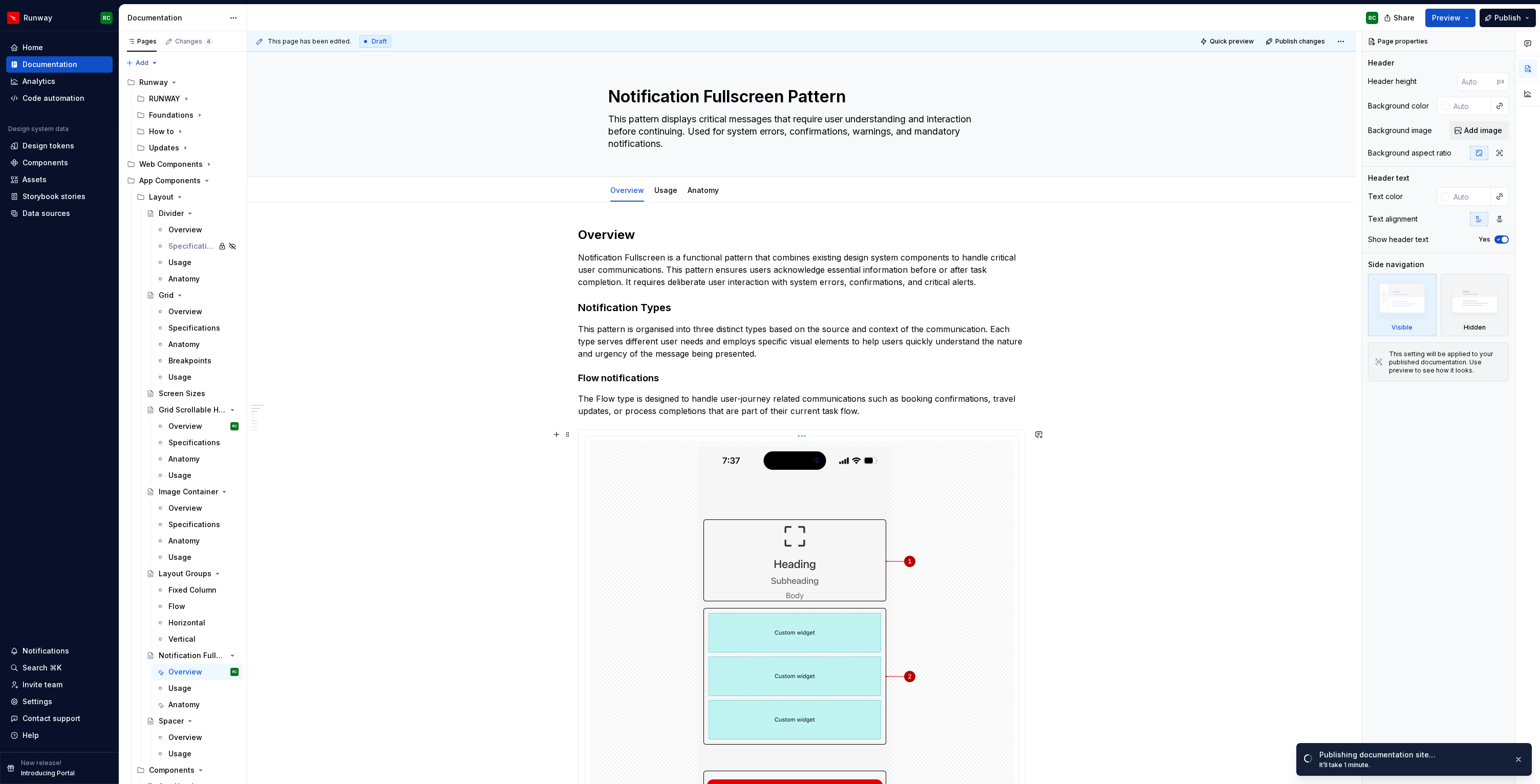
click at [705, 487] on img at bounding box center [802, 656] width 227 height 431
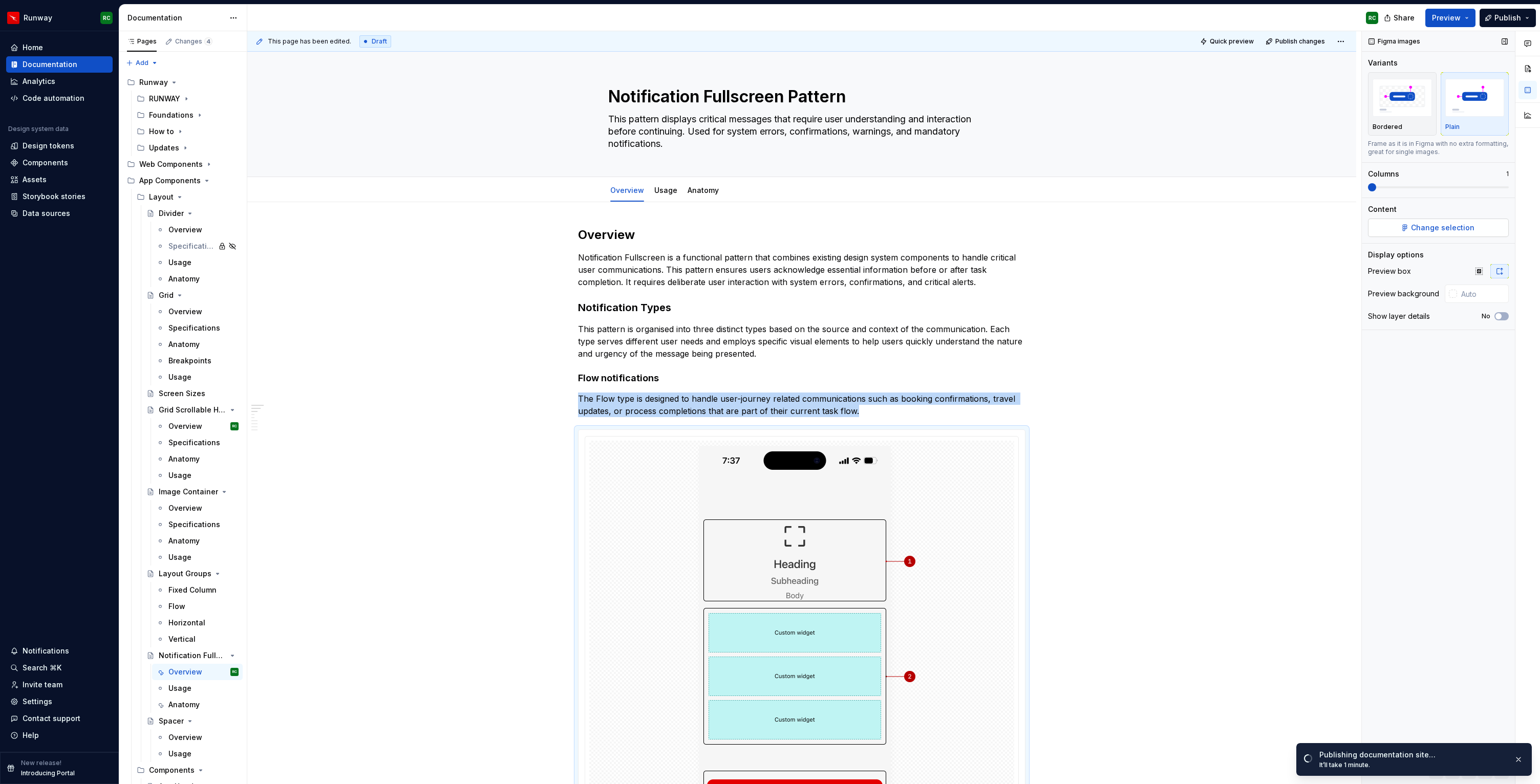
click at [1407, 223] on button "Change selection" at bounding box center [1438, 227] width 141 height 19
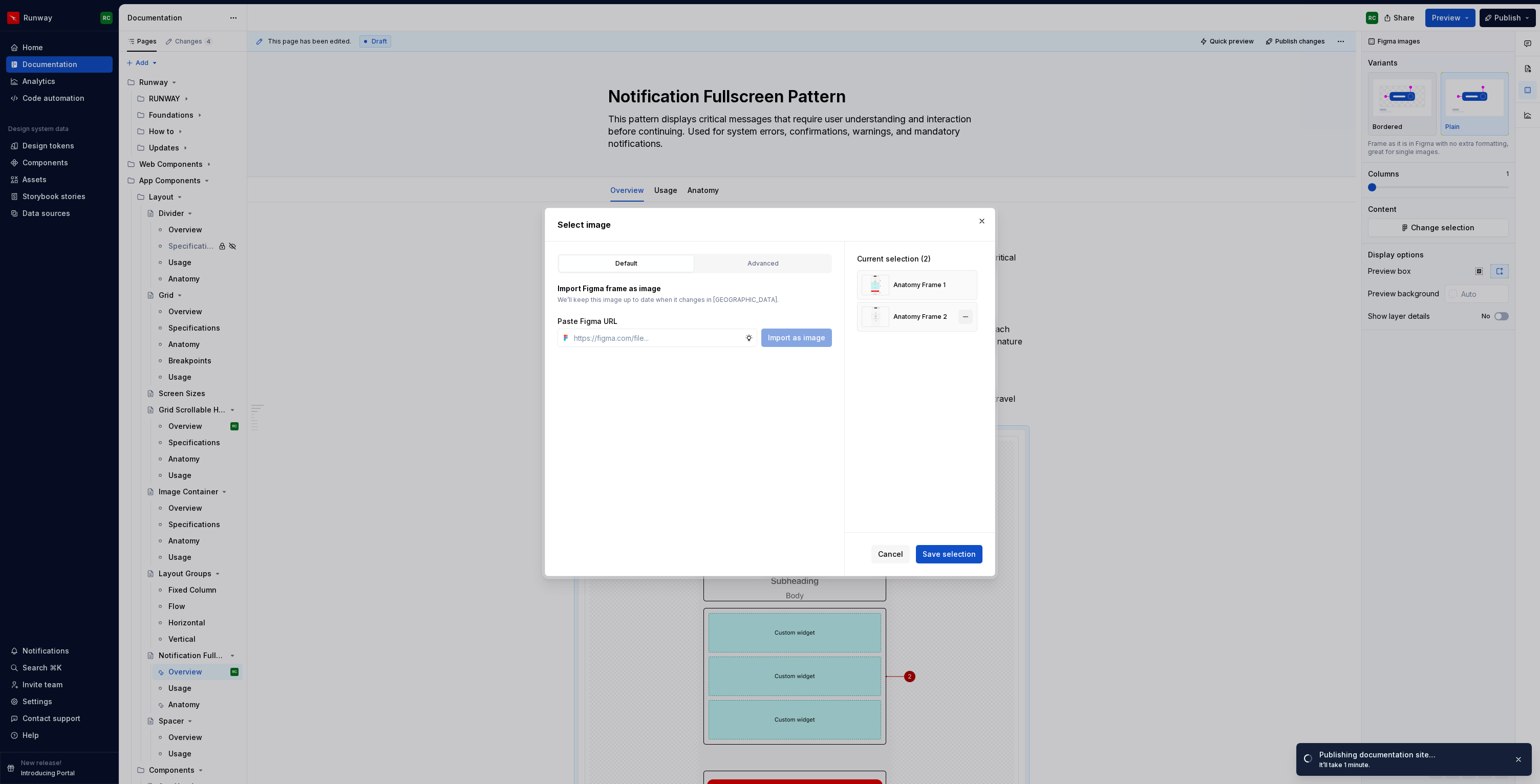
click at [971, 318] on button "button" at bounding box center [965, 317] width 14 height 14
click at [973, 288] on button "button" at bounding box center [965, 285] width 14 height 14
click at [796, 264] on div "Advanced" at bounding box center [763, 264] width 129 height 10
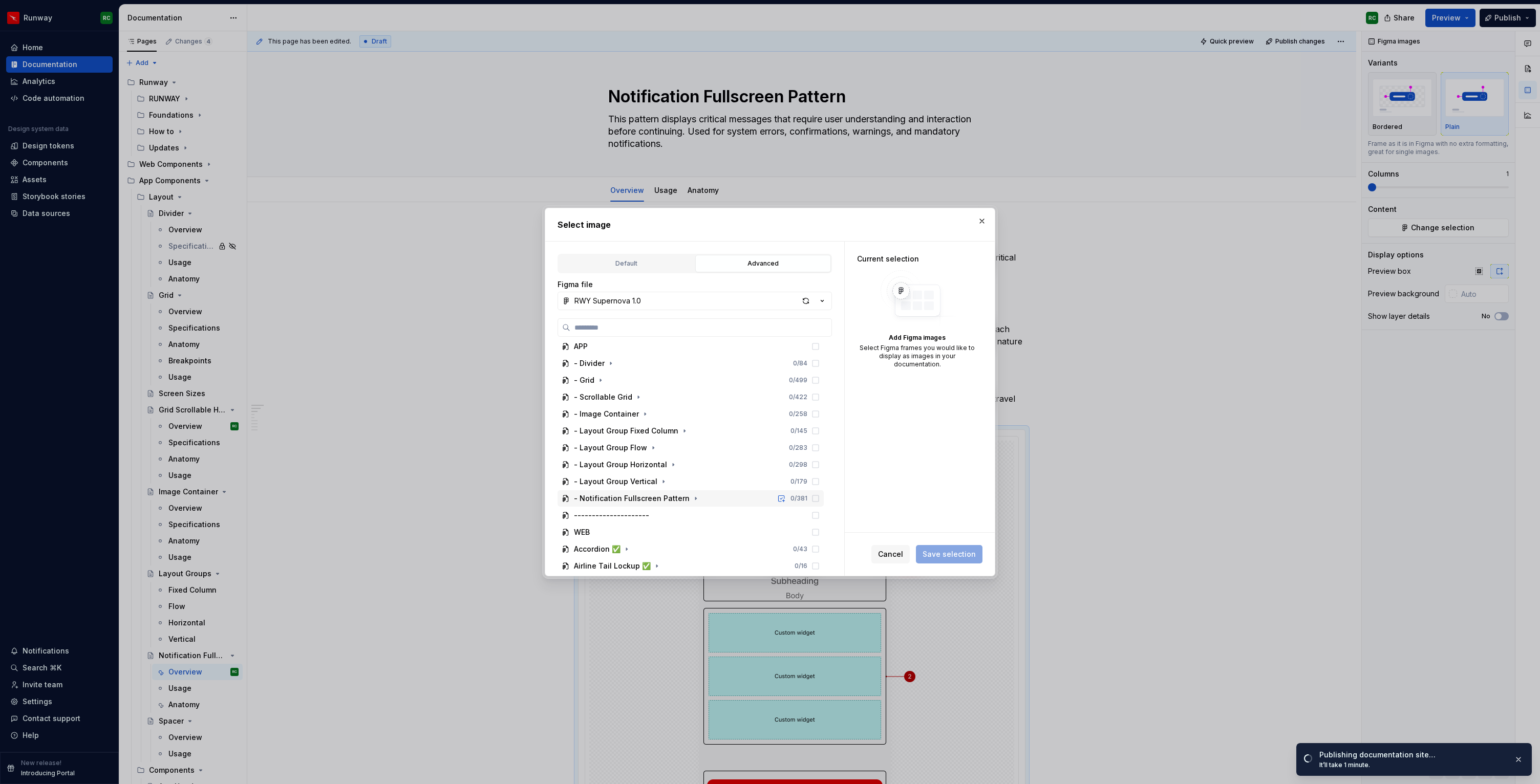
scroll to position [99, 0]
click at [691, 489] on icon "button" at bounding box center [696, 489] width 8 height 8
click at [655, 450] on icon "button" at bounding box center [657, 449] width 8 height 8
click at [820, 465] on icon at bounding box center [815, 466] width 8 height 8
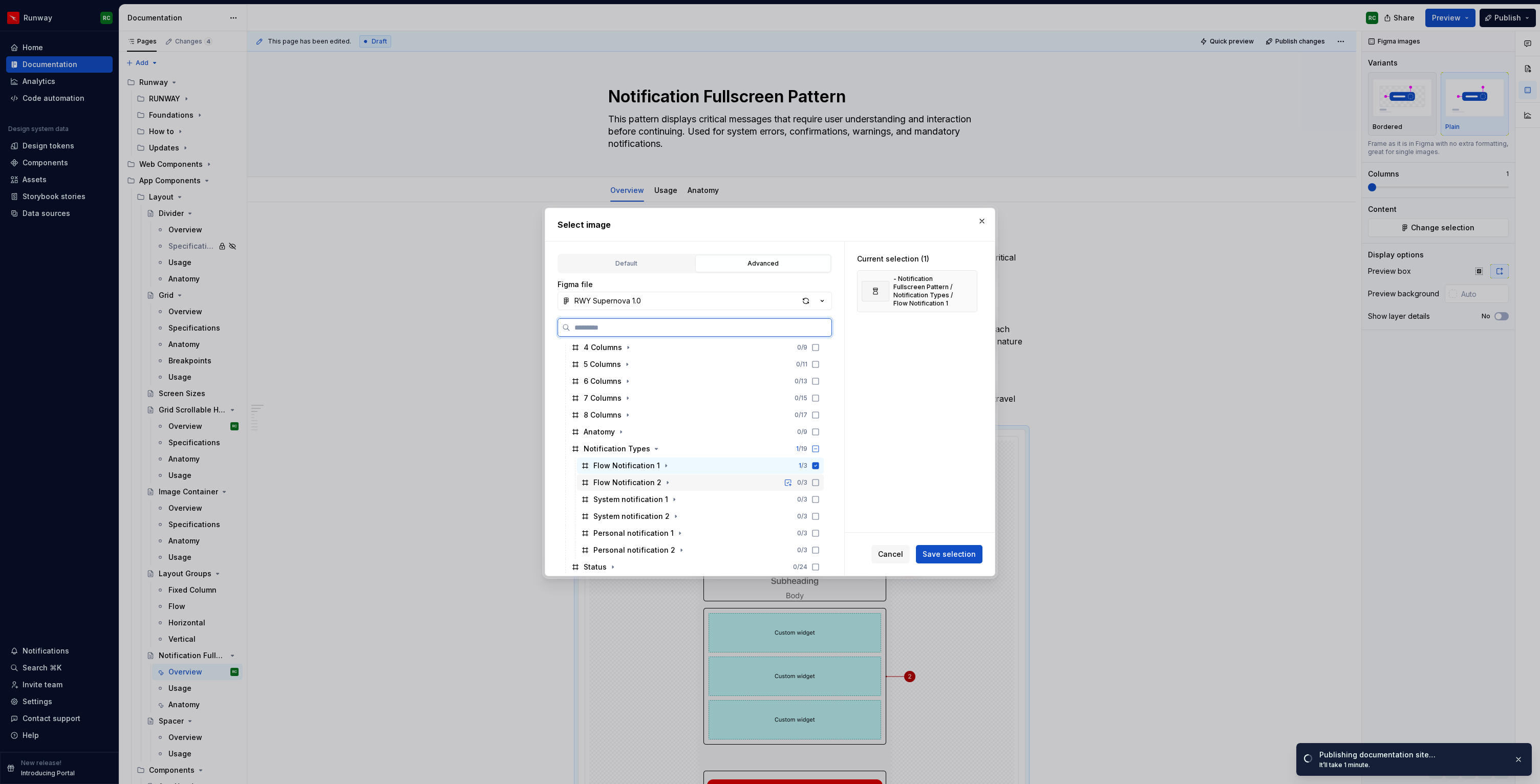
click at [820, 483] on icon at bounding box center [815, 483] width 8 height 8
click at [966, 552] on span "Save selection" at bounding box center [949, 554] width 53 height 10
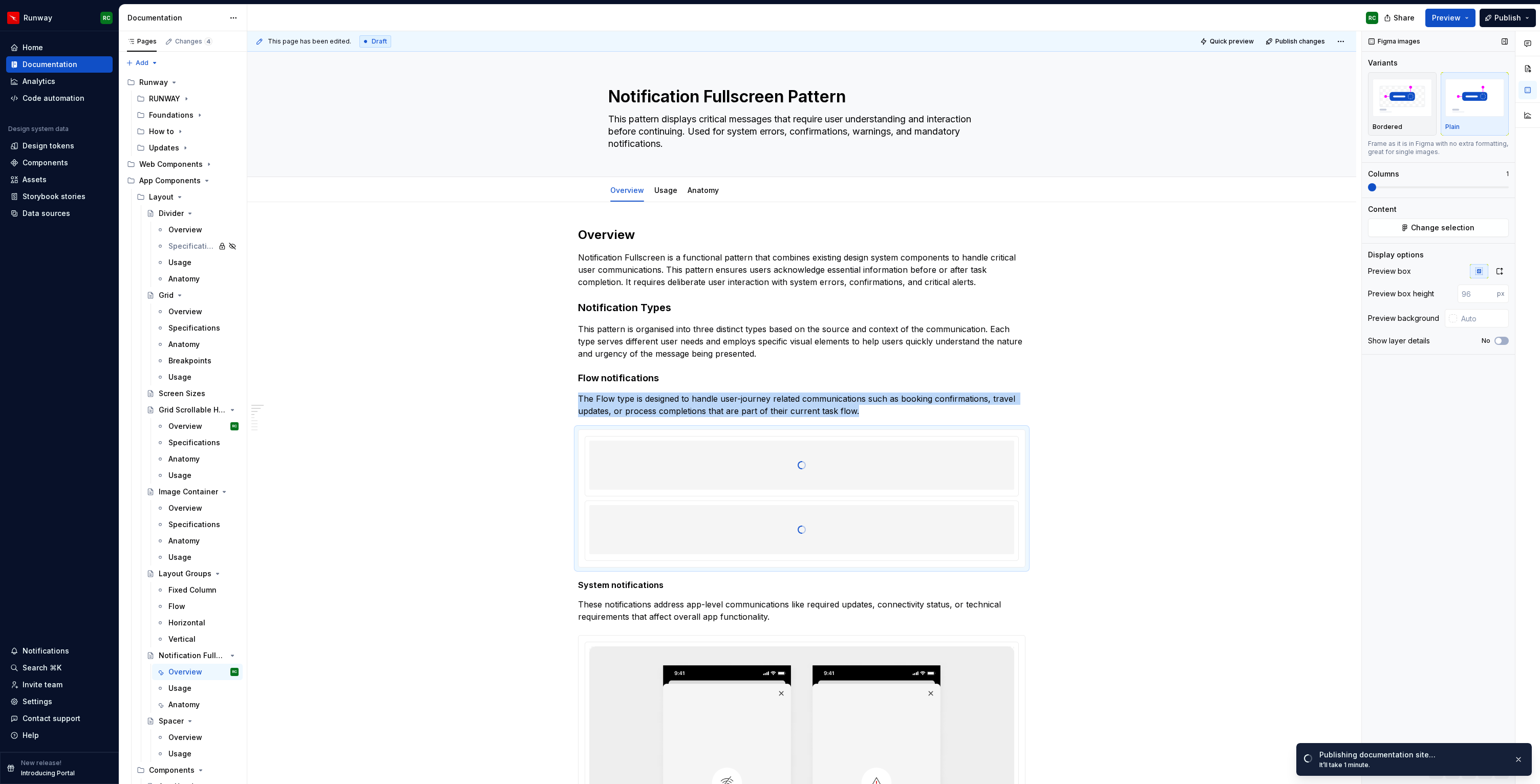
click at [1385, 184] on span at bounding box center [1438, 188] width 141 height 8
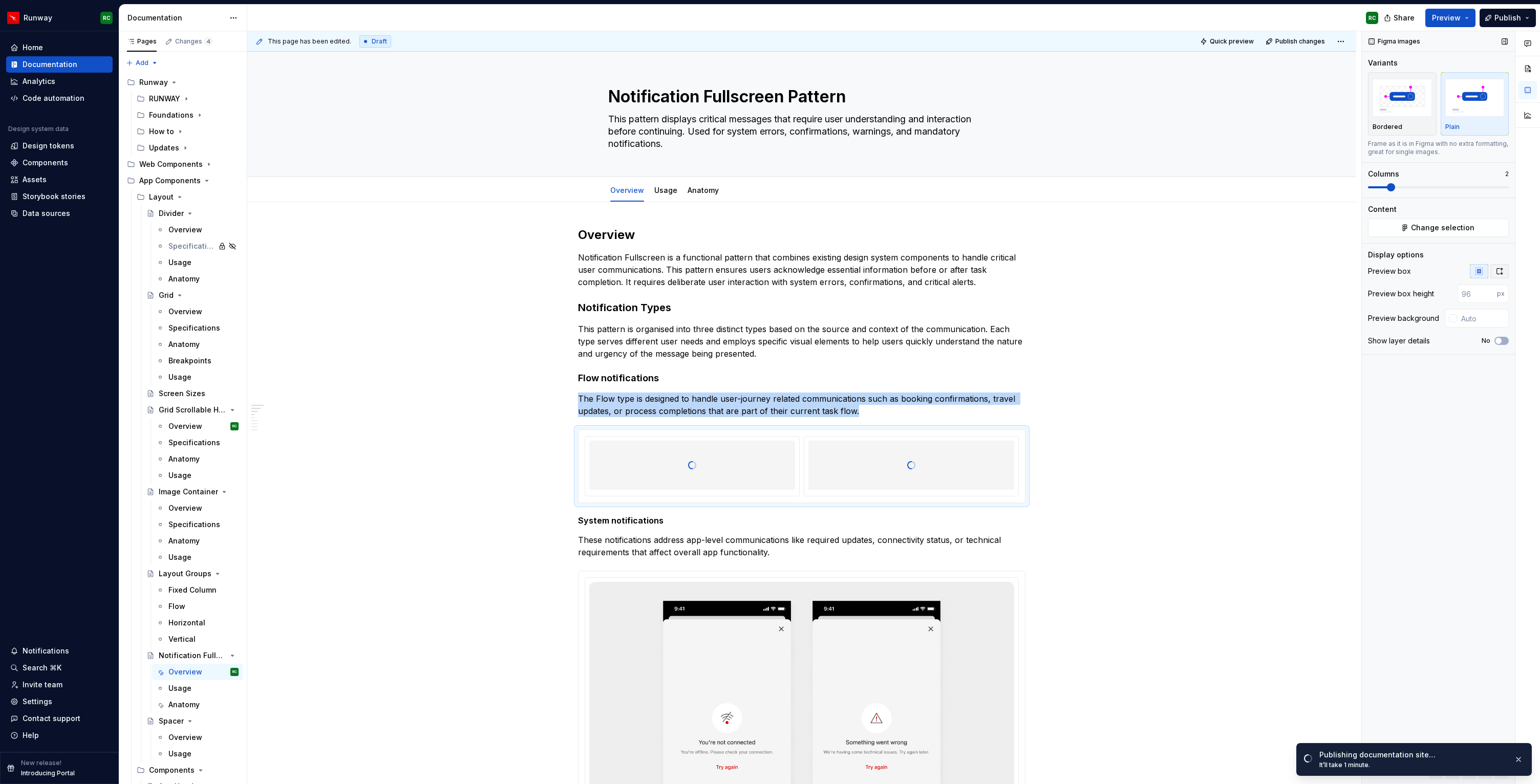
click at [1493, 270] on button "button" at bounding box center [1499, 271] width 19 height 14
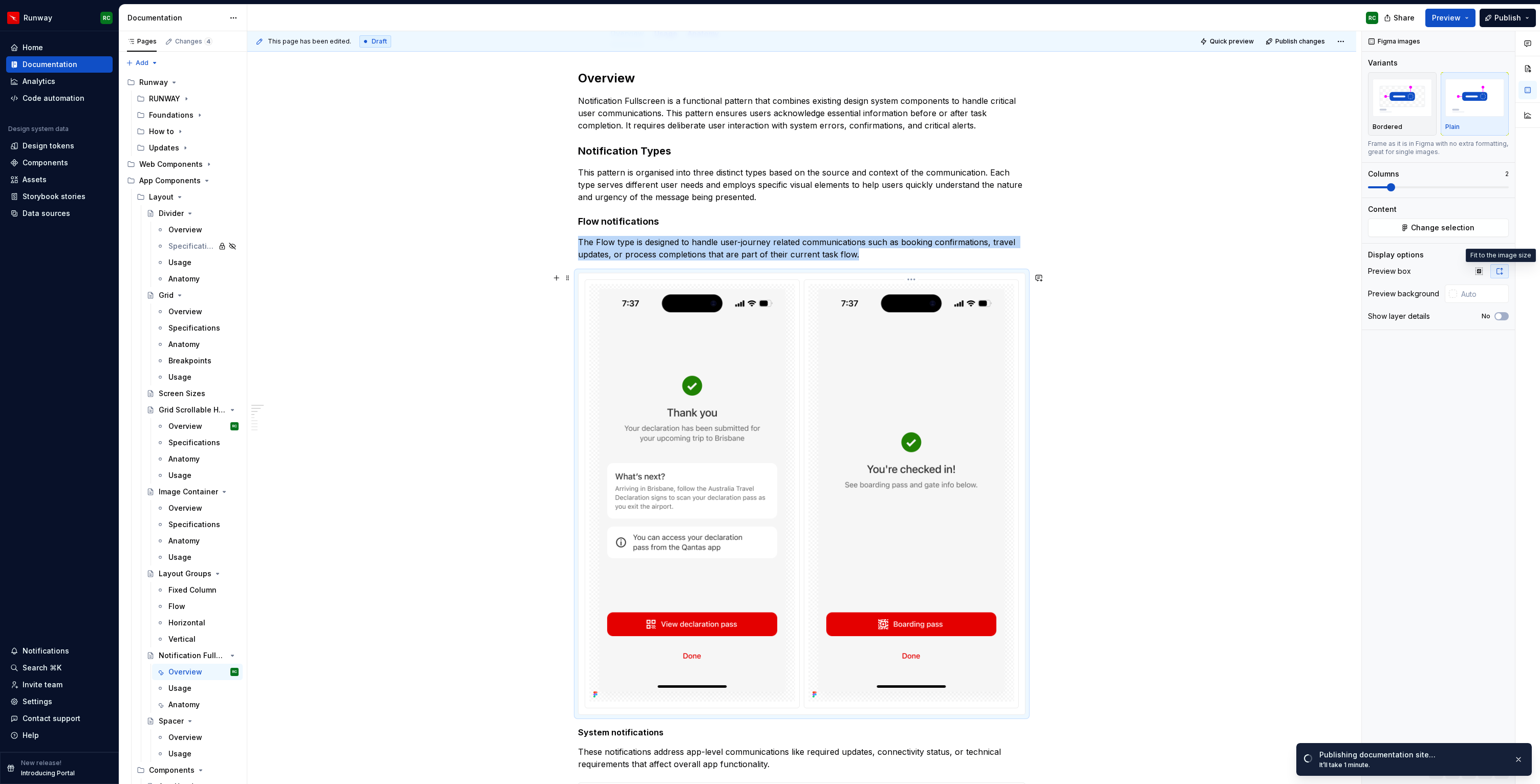
scroll to position [202, 0]
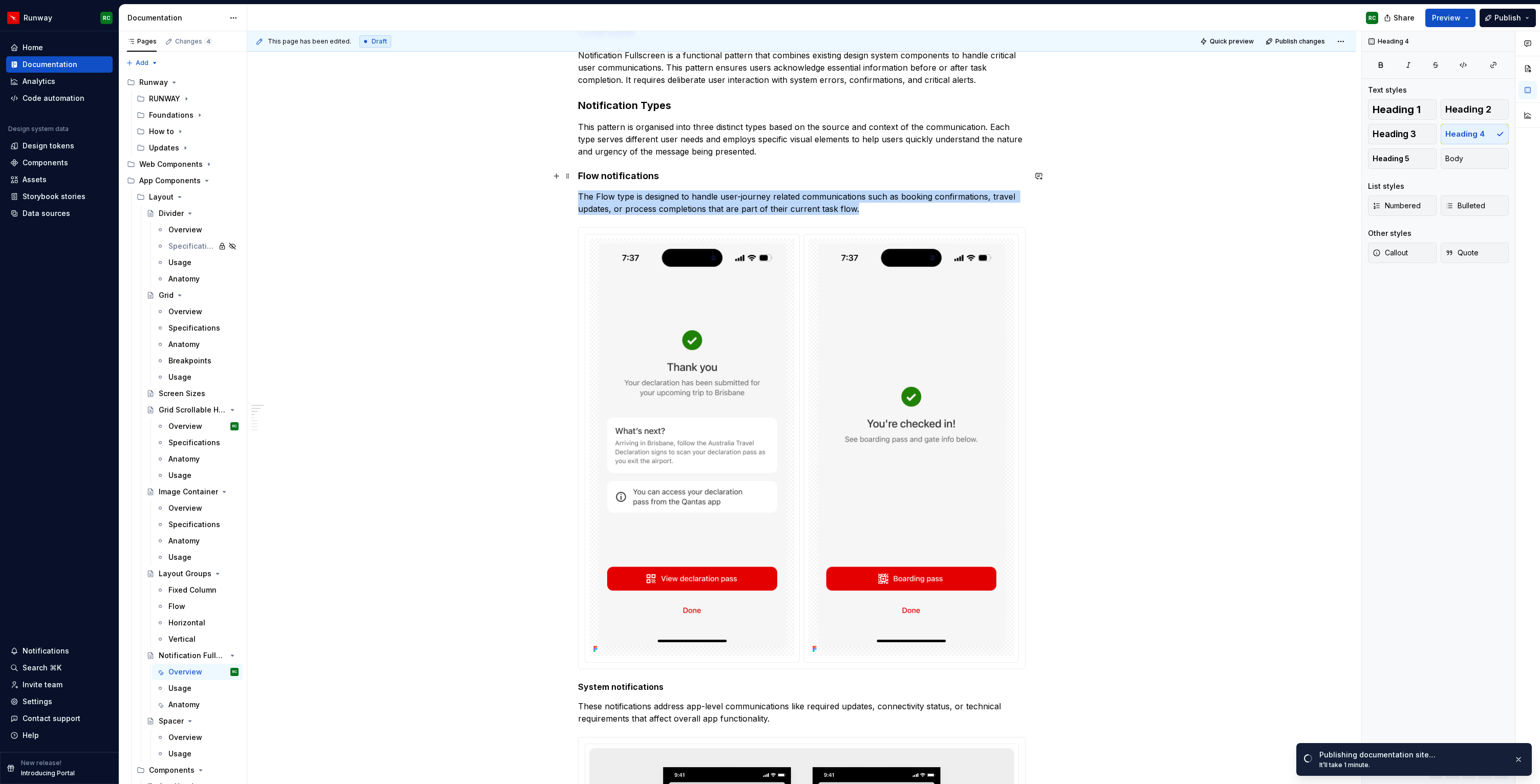
click at [641, 173] on h4 "Flow notifications" at bounding box center [801, 176] width 447 height 12
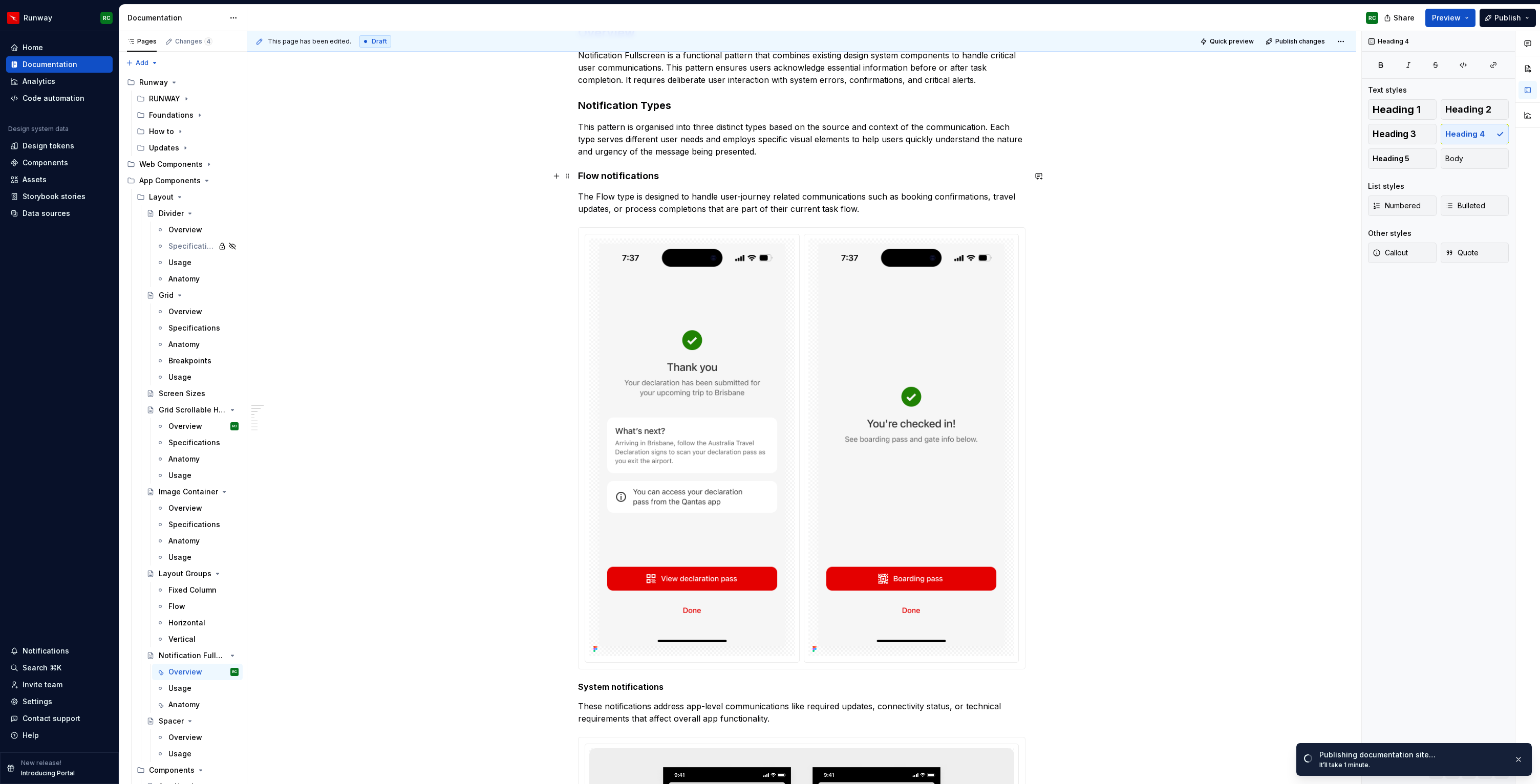
click at [641, 173] on h4 "Flow notifications" at bounding box center [801, 176] width 447 height 12
click at [652, 111] on h3 "Notification Types" at bounding box center [801, 105] width 447 height 14
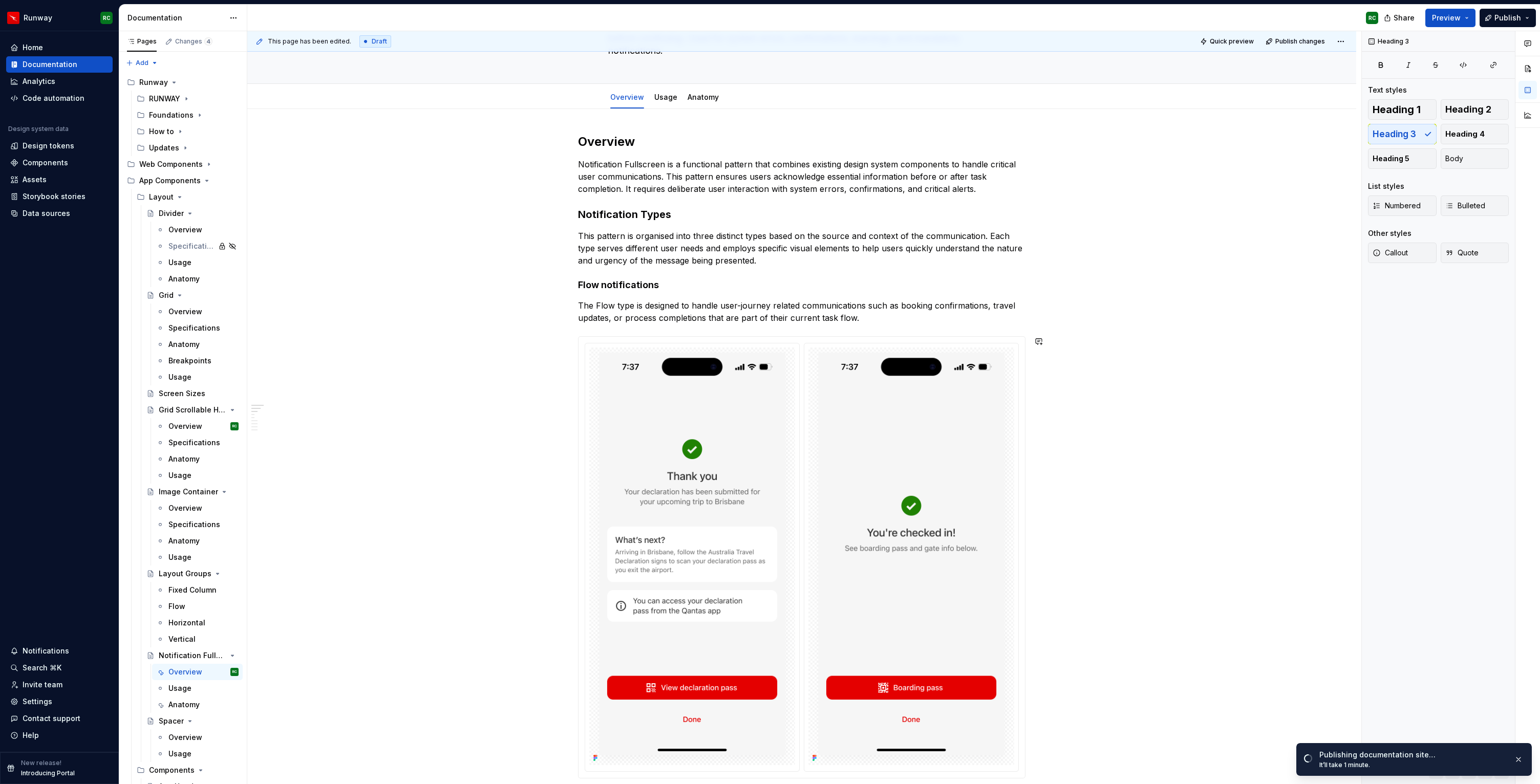
scroll to position [94, 0]
click at [640, 281] on h4 "Flow notifications" at bounding box center [801, 285] width 447 height 12
click at [628, 138] on h2 "Overview" at bounding box center [801, 140] width 447 height 16
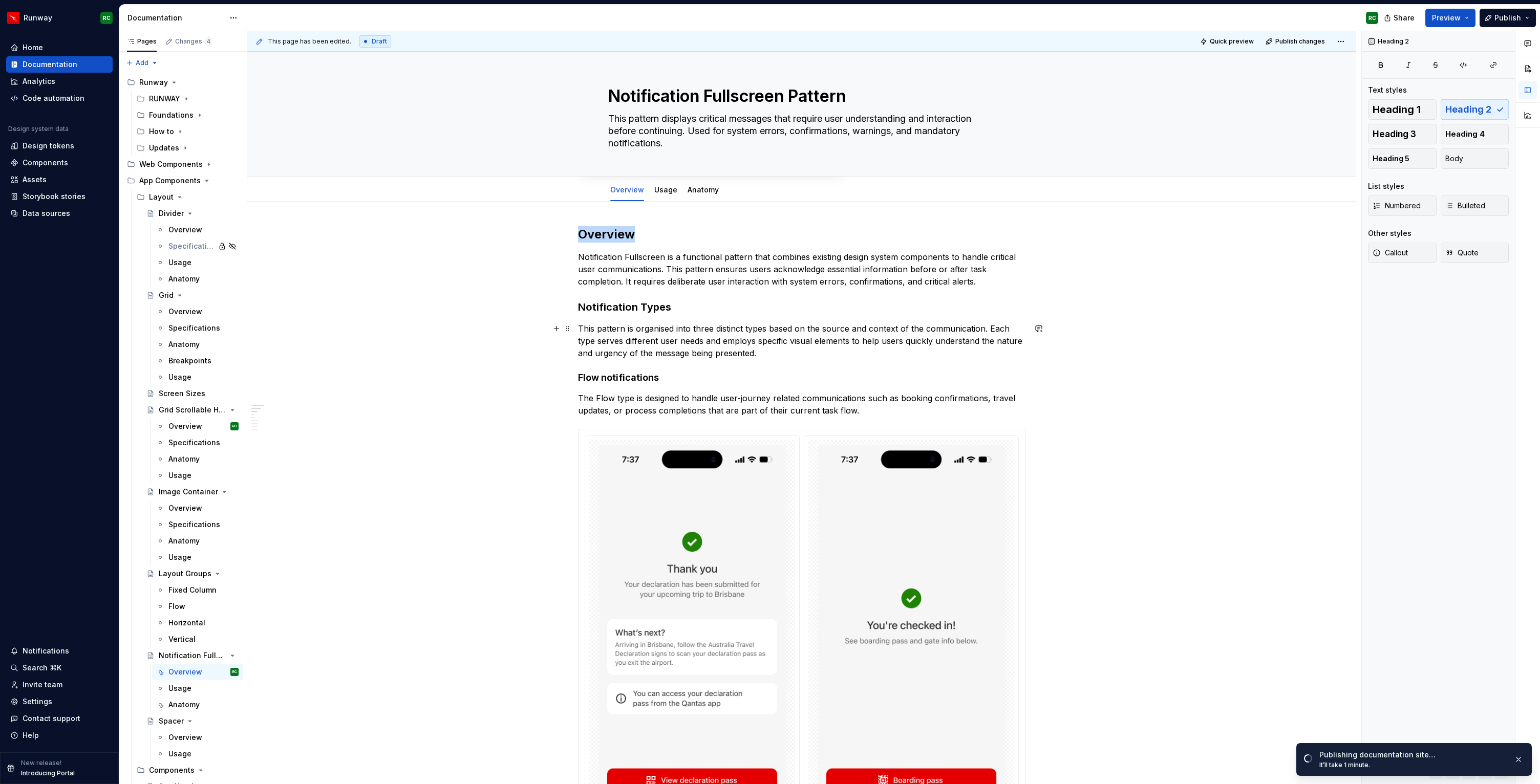
scroll to position [79, 0]
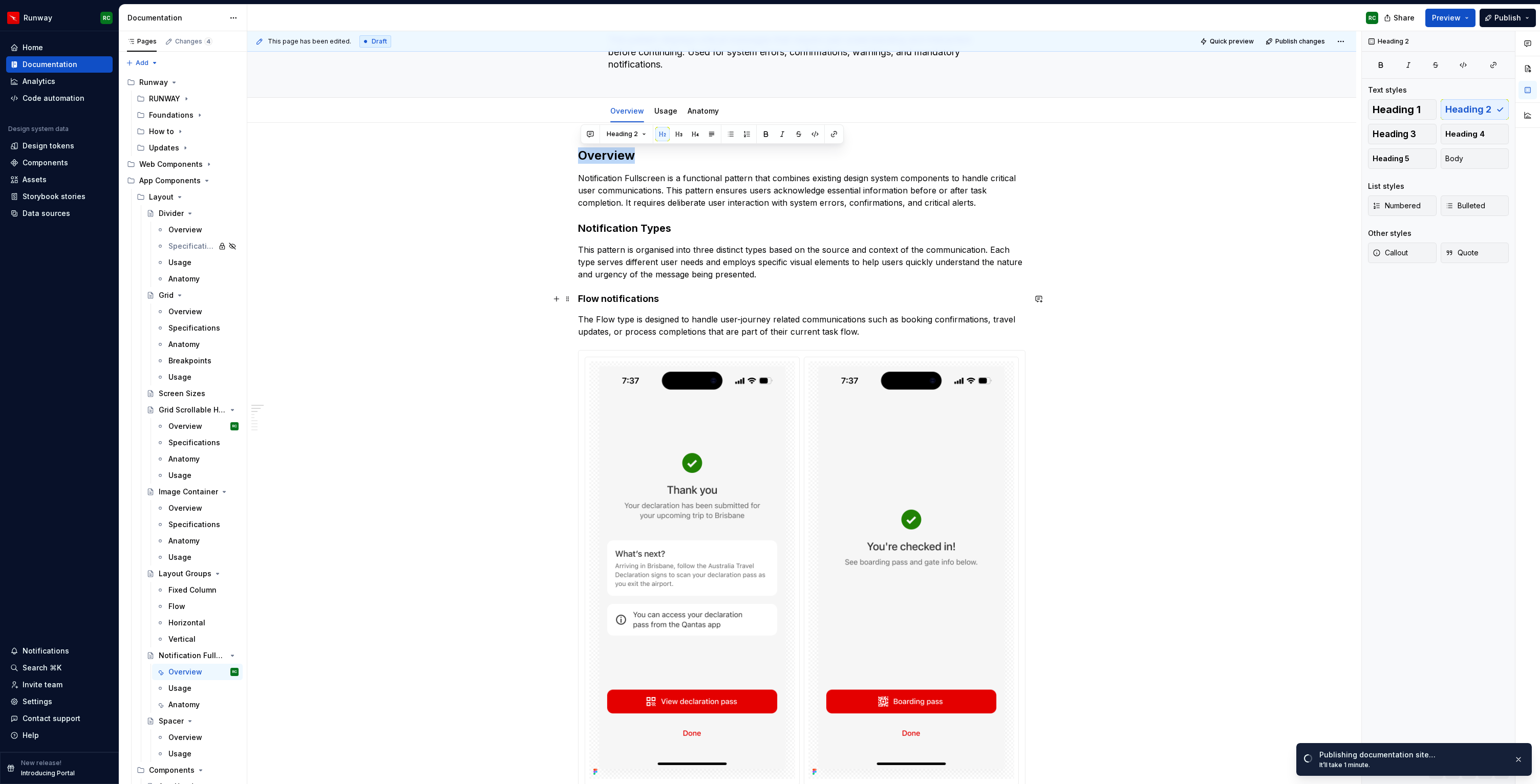
click at [694, 303] on h4 "Flow notifications" at bounding box center [801, 299] width 447 height 12
click at [703, 335] on p "The Flow type is designed to handle user-journey related communications such as…" at bounding box center [801, 326] width 447 height 25
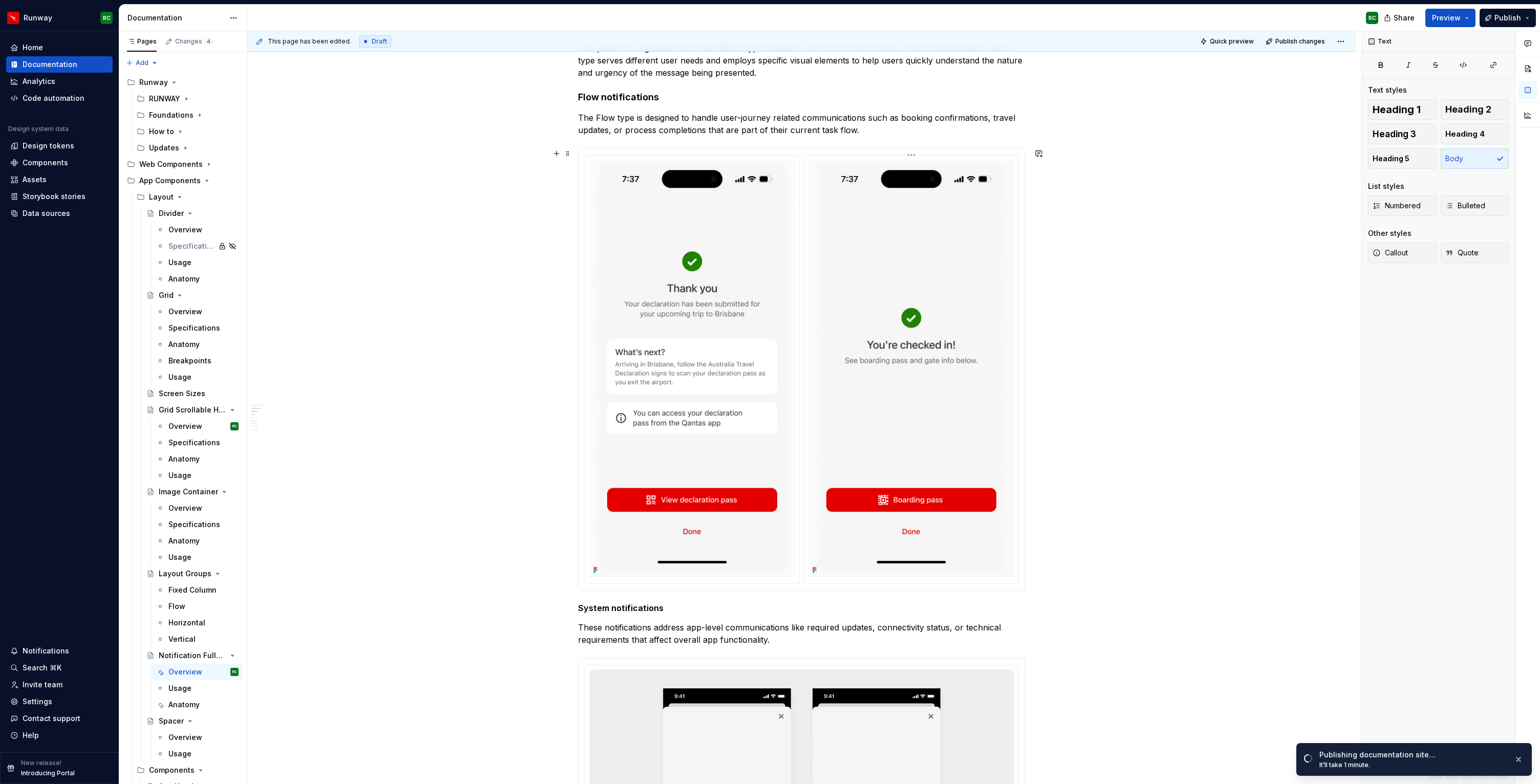
scroll to position [399, 0]
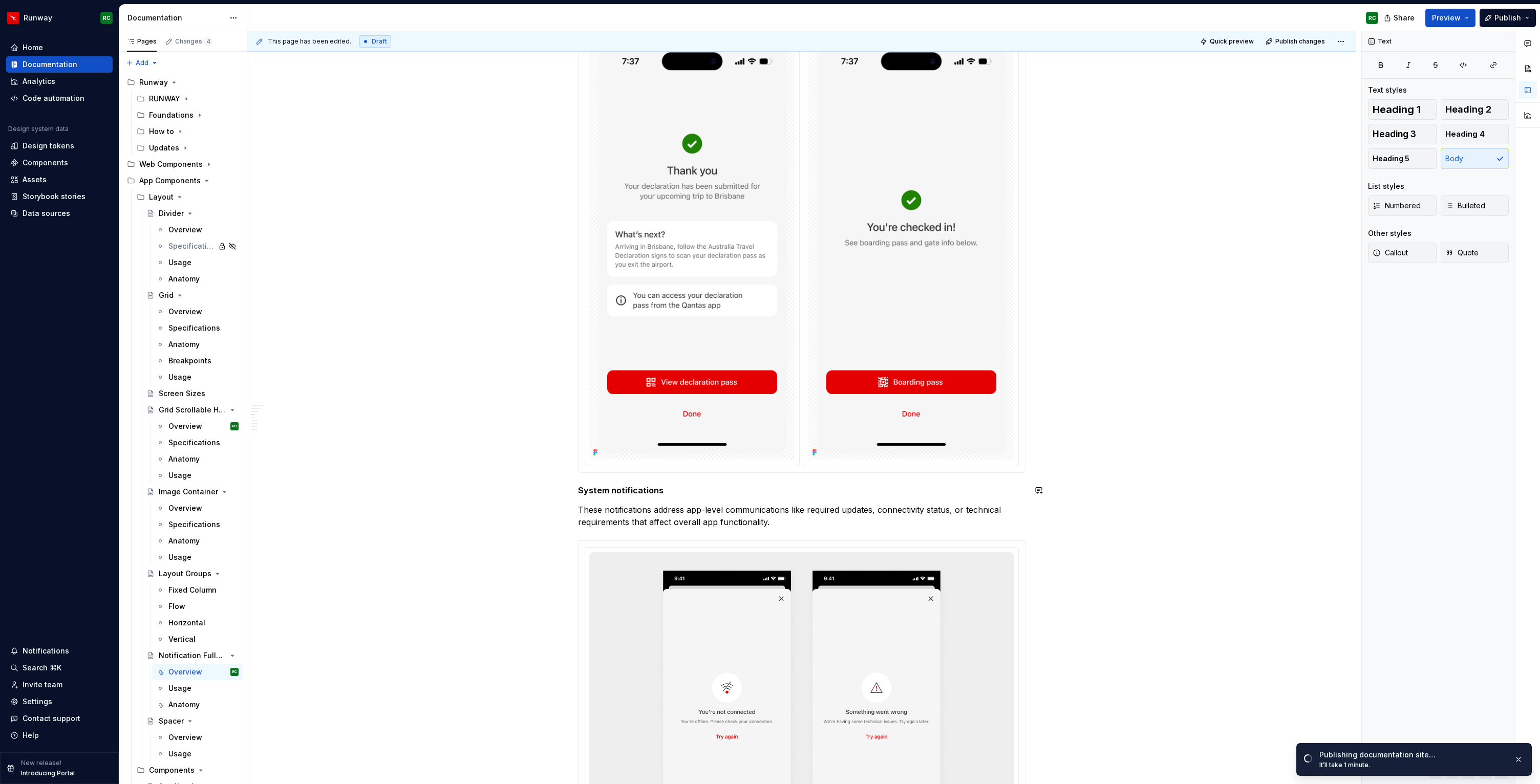
click at [639, 491] on h5 "System notifications" at bounding box center [801, 490] width 447 height 10
click at [1453, 132] on span "Heading 4" at bounding box center [1464, 134] width 39 height 10
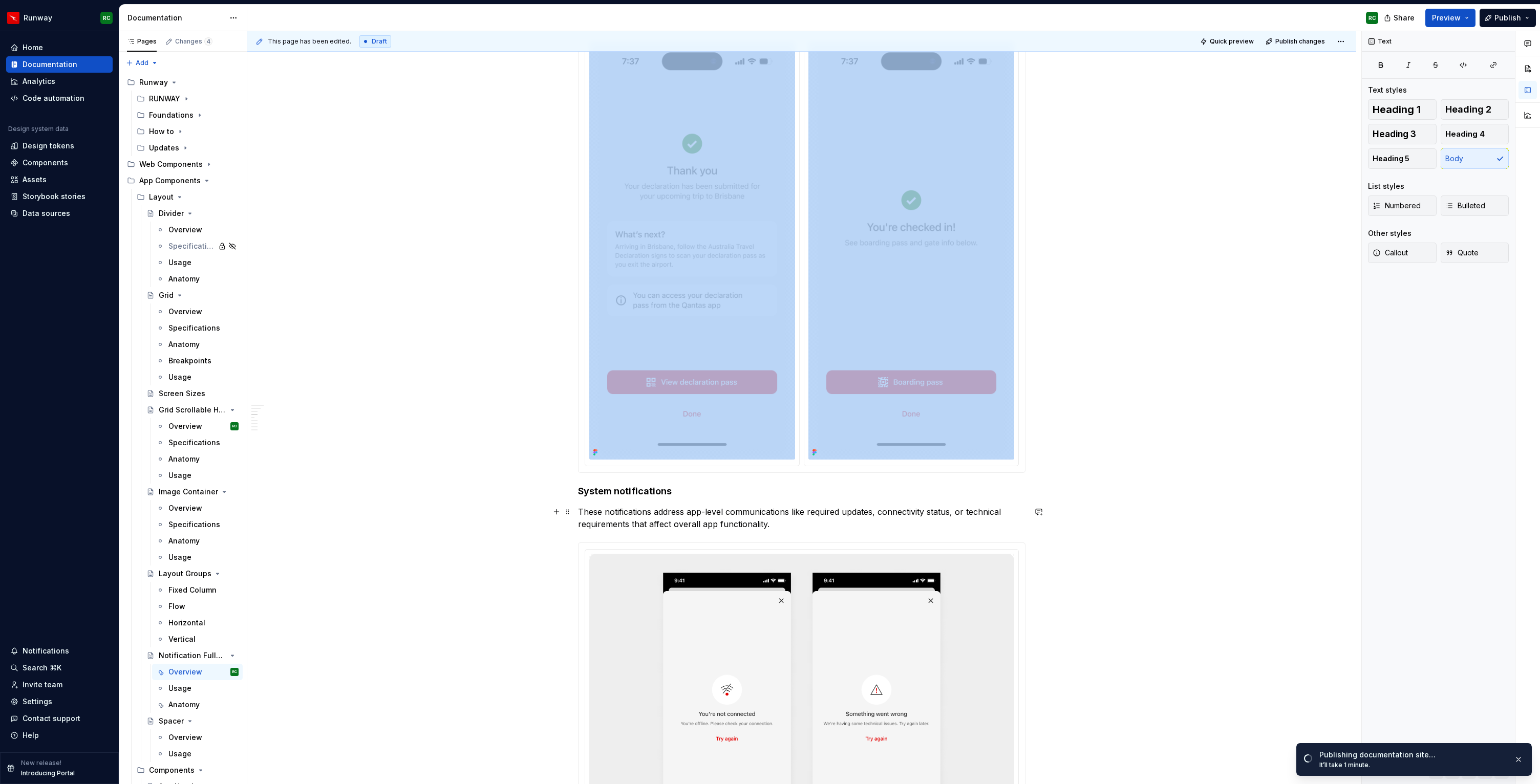
click at [738, 516] on p "These notifications address app-level communications like required updates, con…" at bounding box center [801, 517] width 447 height 25
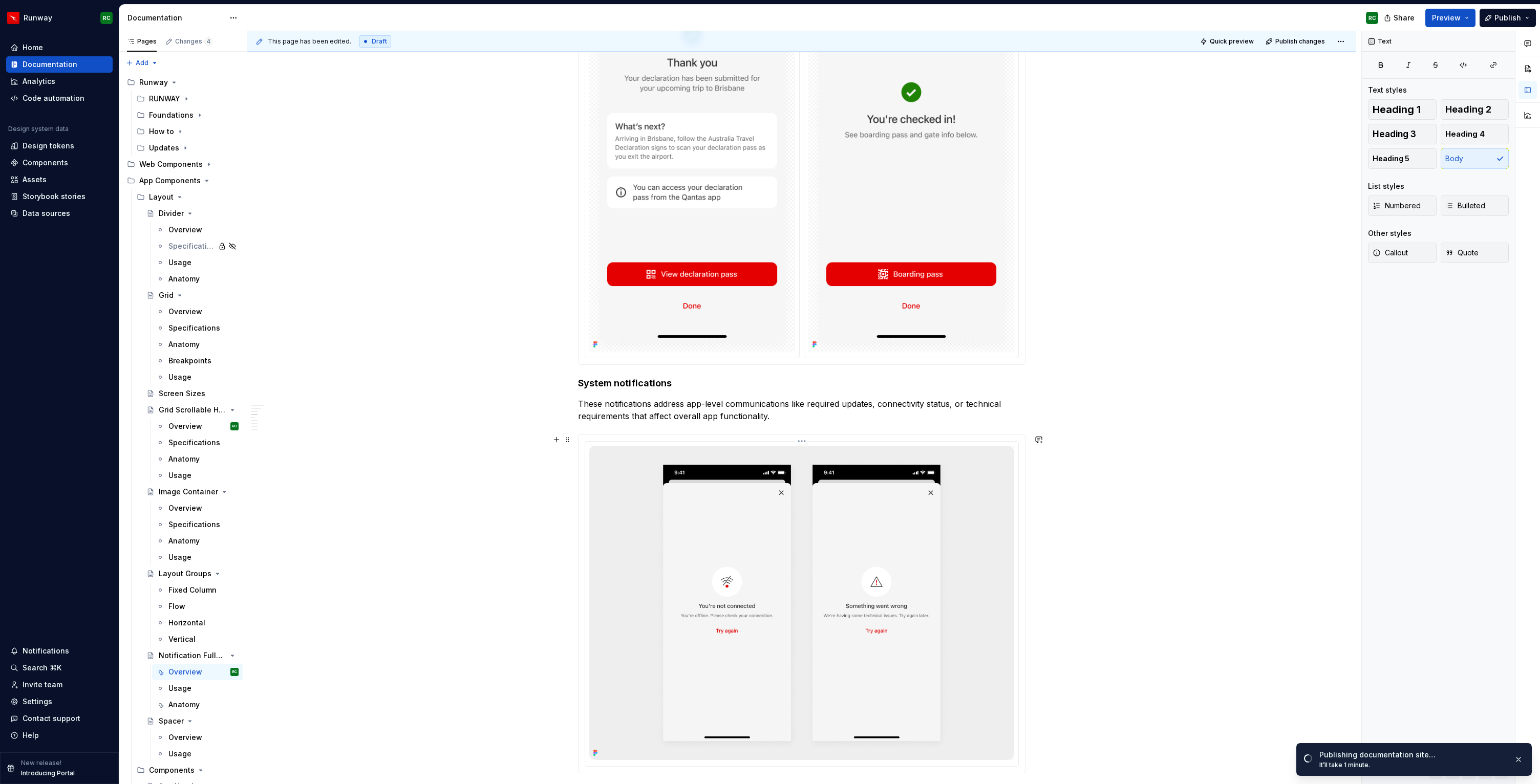
scroll to position [511, 0]
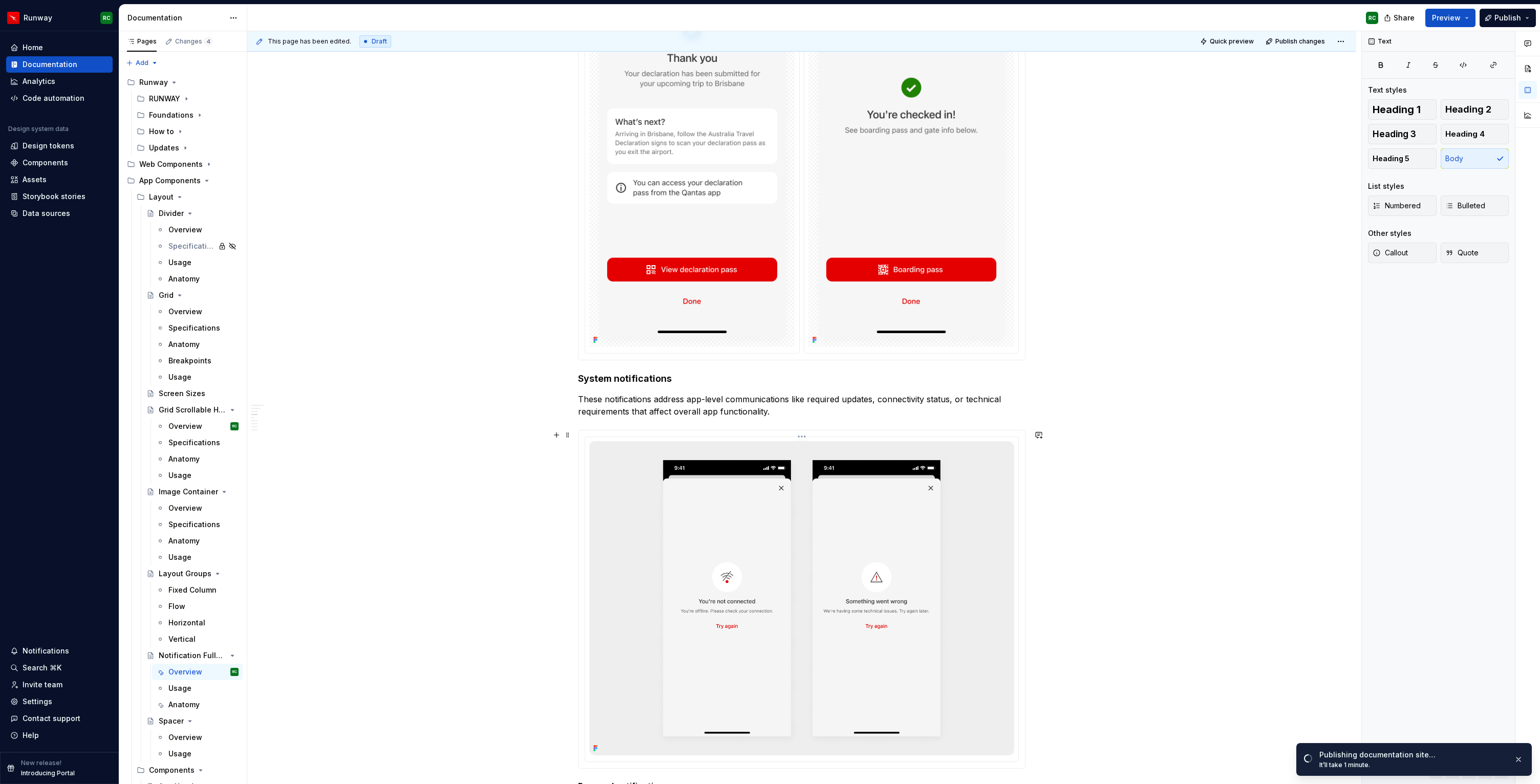
click at [738, 514] on img at bounding box center [802, 598] width 425 height 315
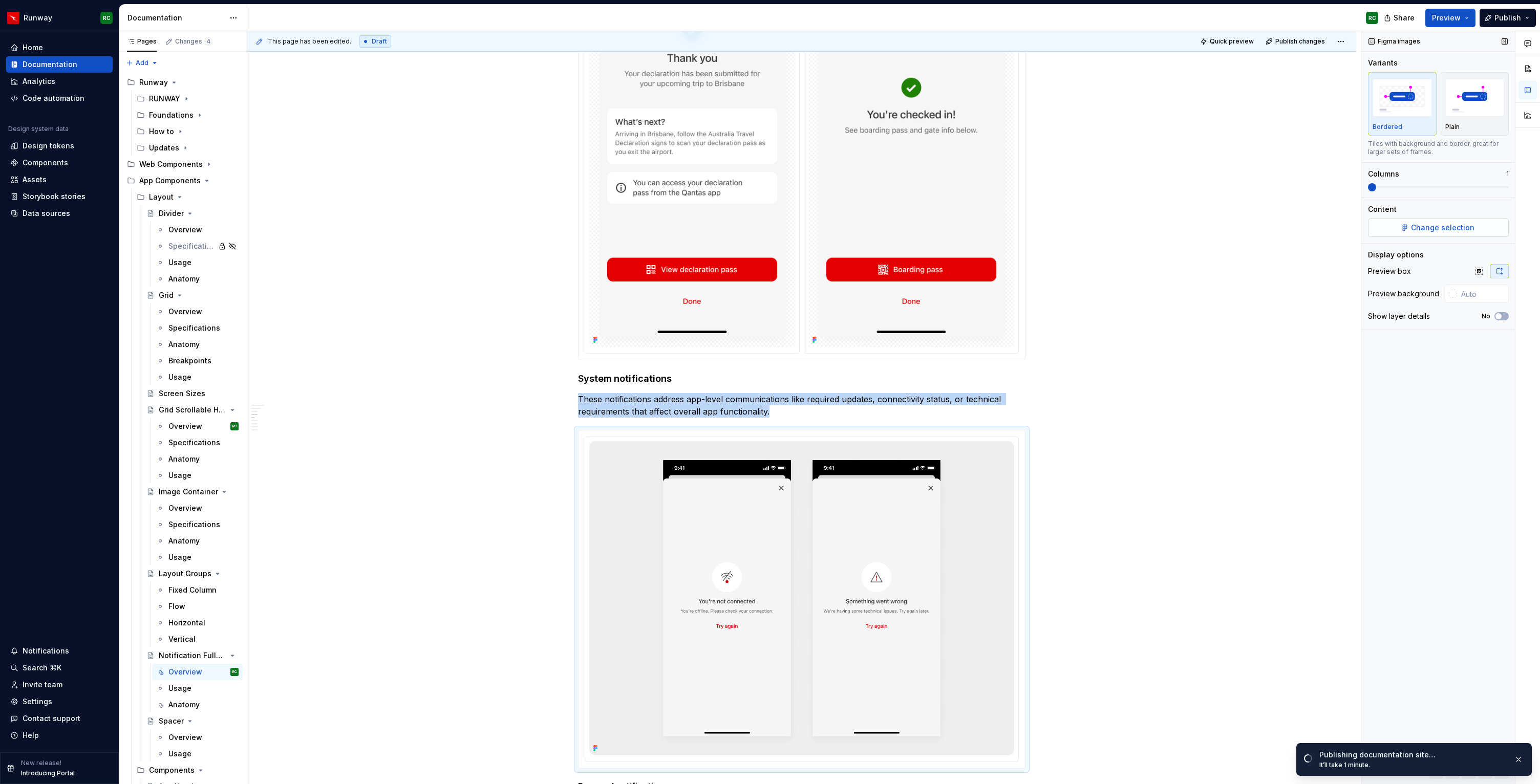
click at [1423, 226] on span "Change selection" at bounding box center [1442, 227] width 63 height 10
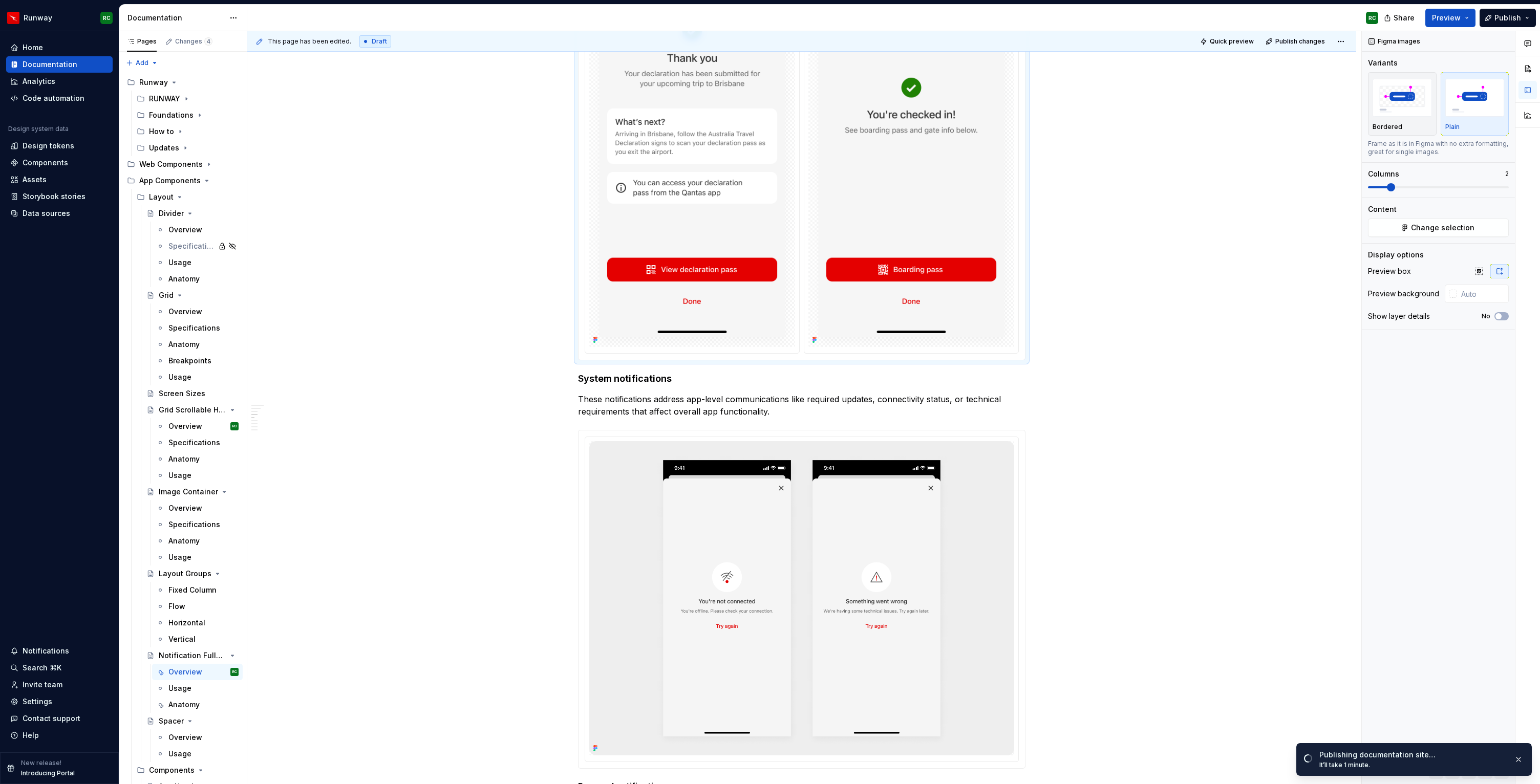
click at [873, 159] on img at bounding box center [911, 138] width 206 height 418
click at [956, 539] on img at bounding box center [802, 598] width 425 height 315
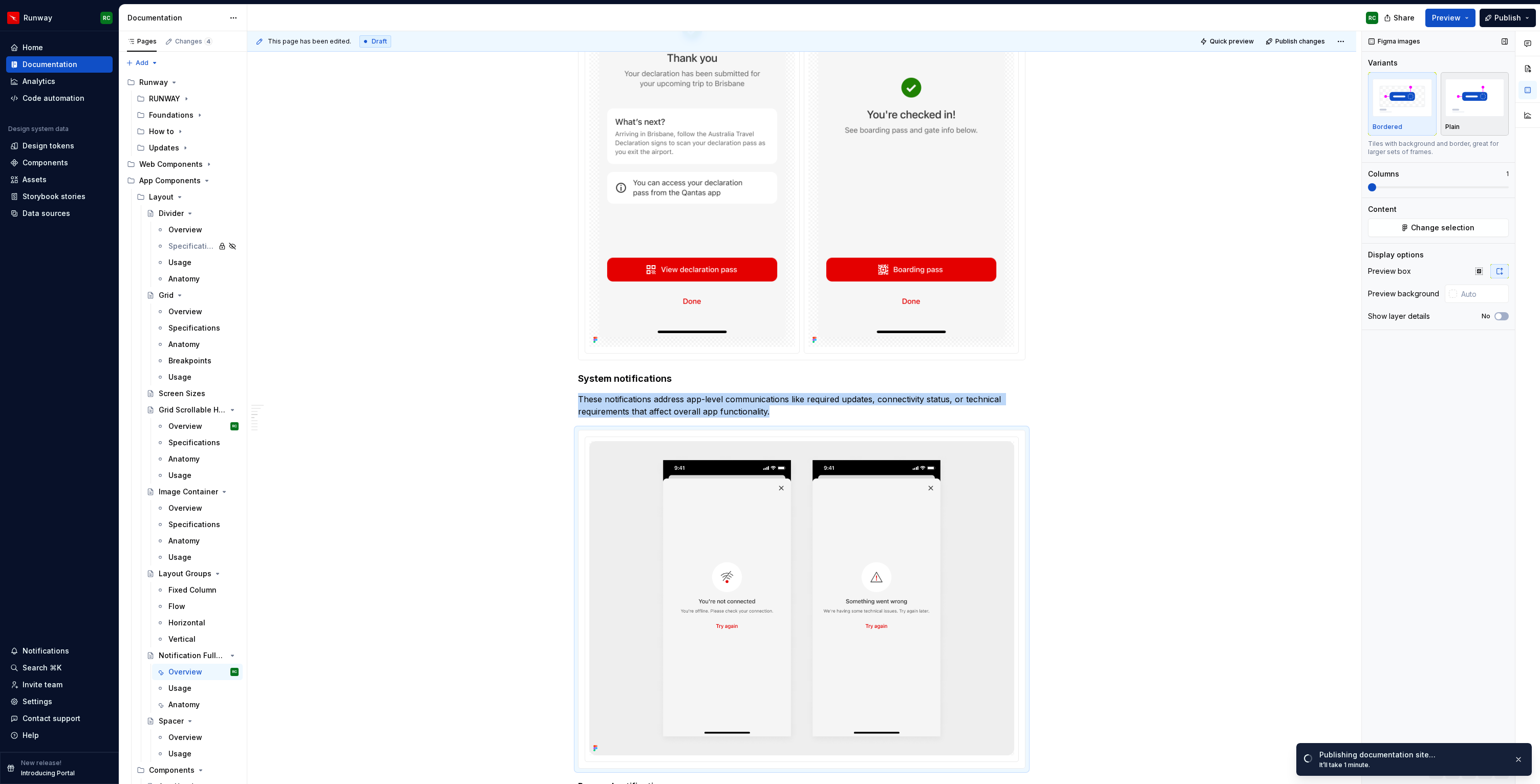
click at [1443, 106] on button "Plain" at bounding box center [1475, 103] width 69 height 63
click at [1388, 185] on span at bounding box center [1438, 188] width 141 height 8
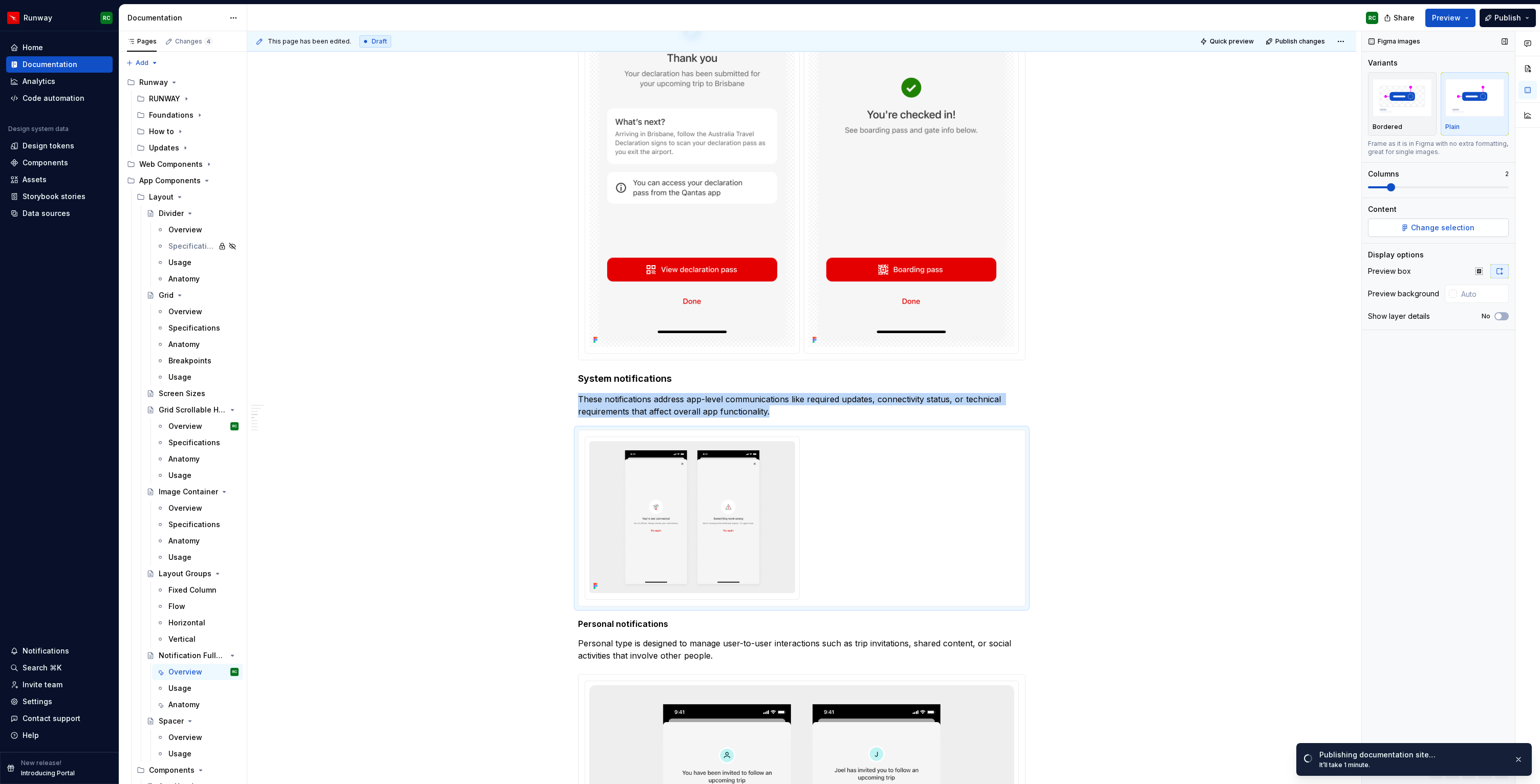
click at [1401, 227] on button "Change selection" at bounding box center [1438, 227] width 141 height 19
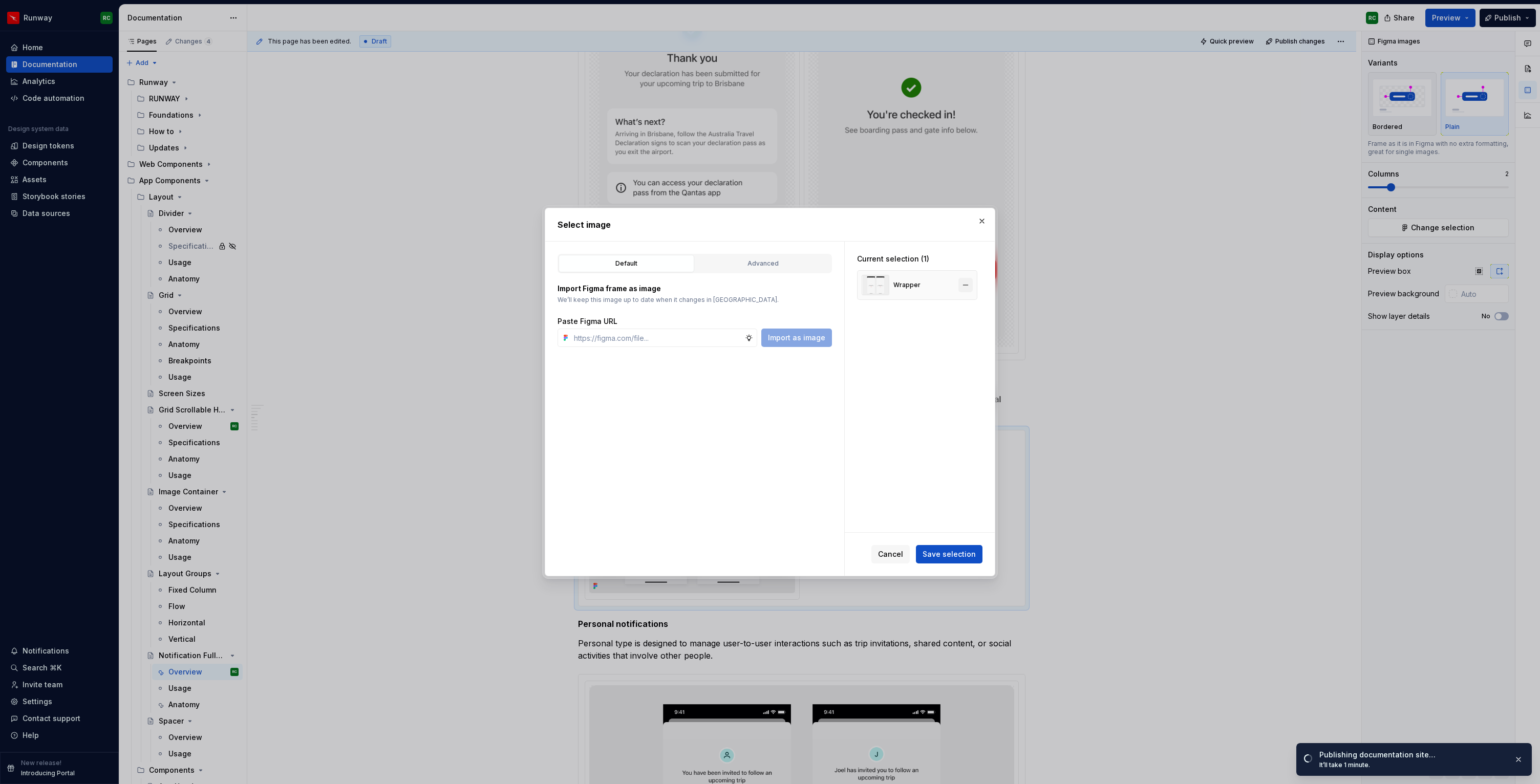
click at [970, 283] on button "button" at bounding box center [965, 285] width 14 height 14
click at [778, 257] on button "Advanced" at bounding box center [762, 264] width 135 height 17
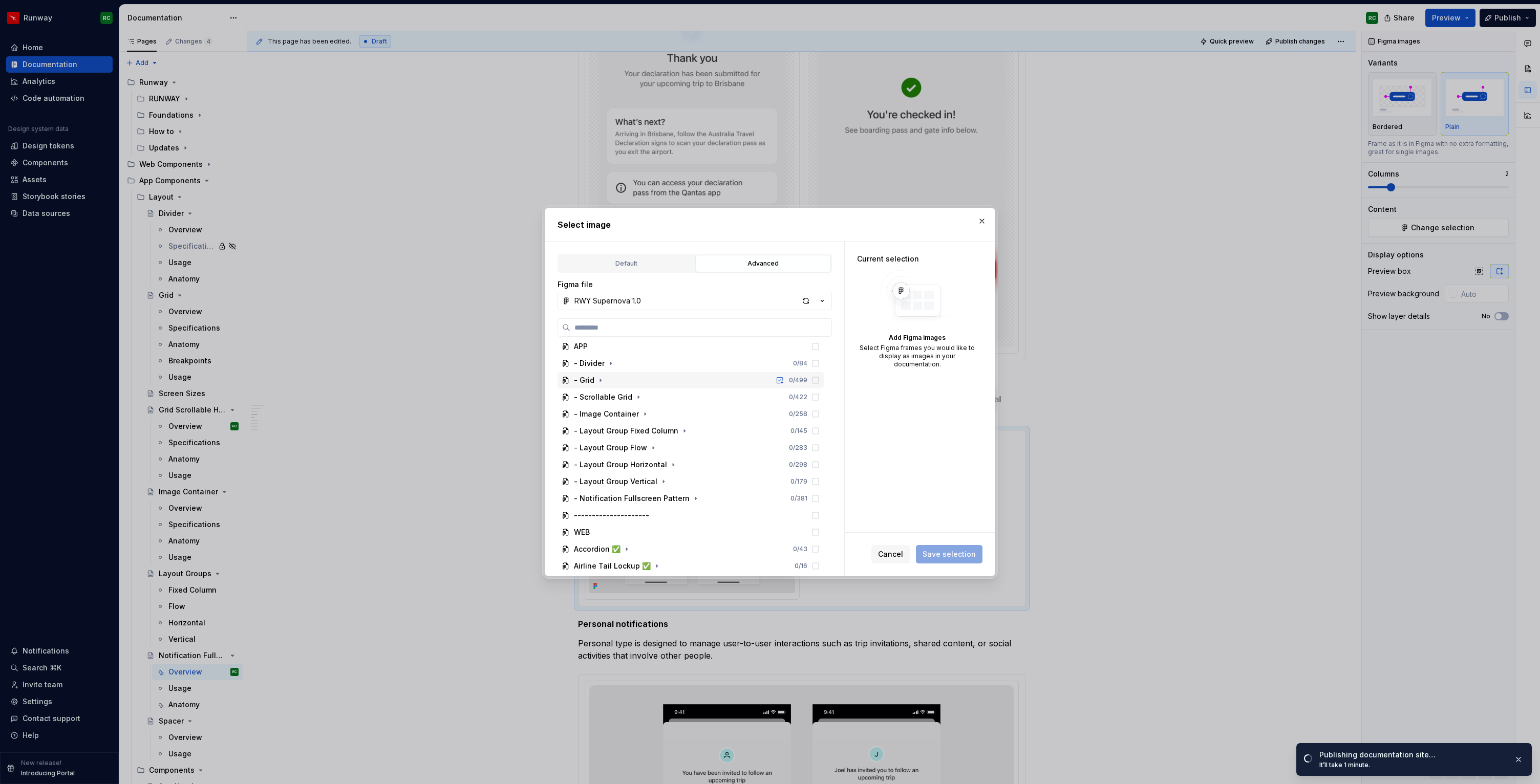
scroll to position [96, 0]
click at [692, 490] on icon "button" at bounding box center [696, 492] width 8 height 8
click at [655, 474] on icon "button" at bounding box center [657, 472] width 8 height 8
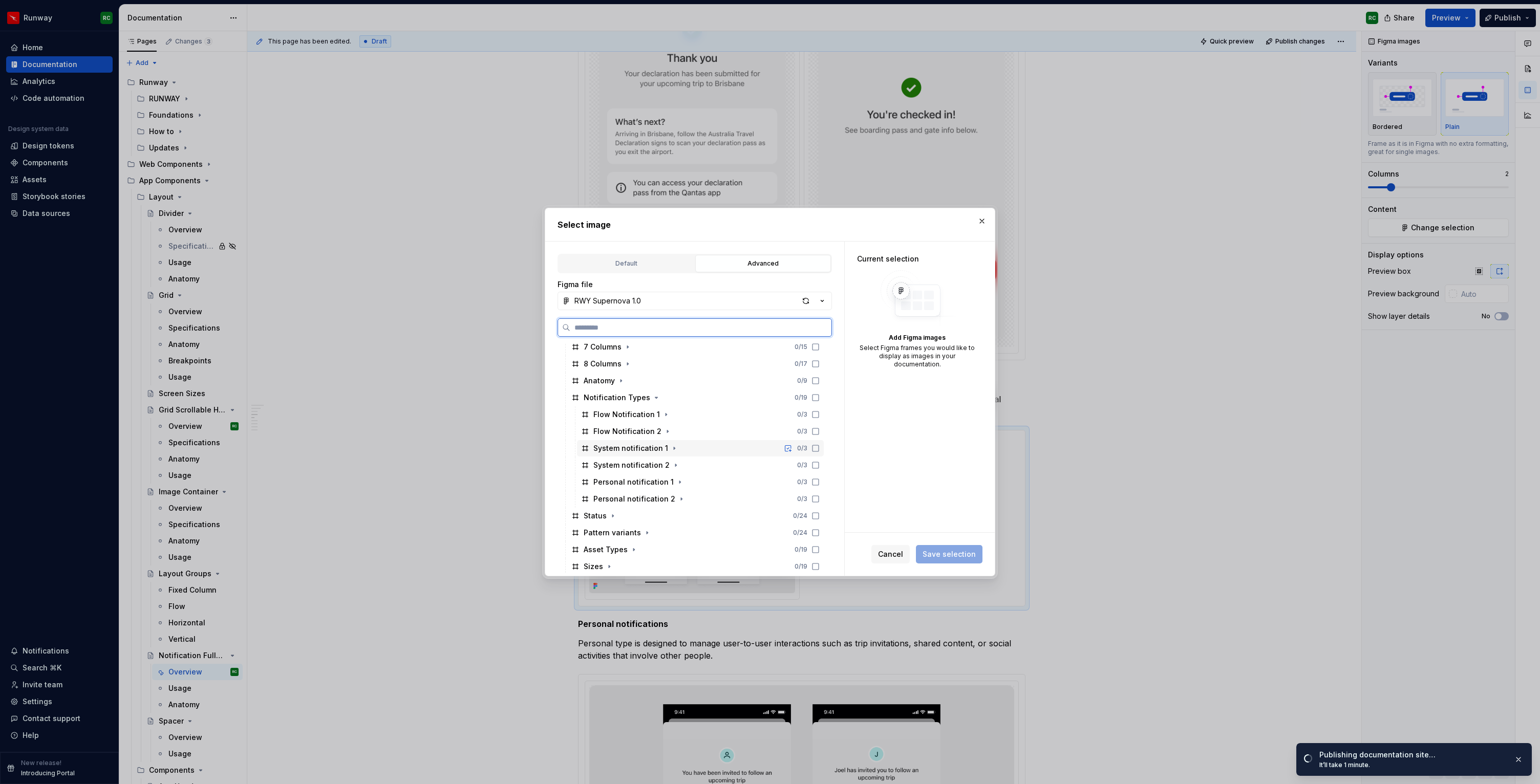
click at [730, 453] on div "System notification 1 0 / 3" at bounding box center [700, 448] width 247 height 16
click at [728, 462] on div "System notification 2 0 / 3" at bounding box center [700, 465] width 247 height 16
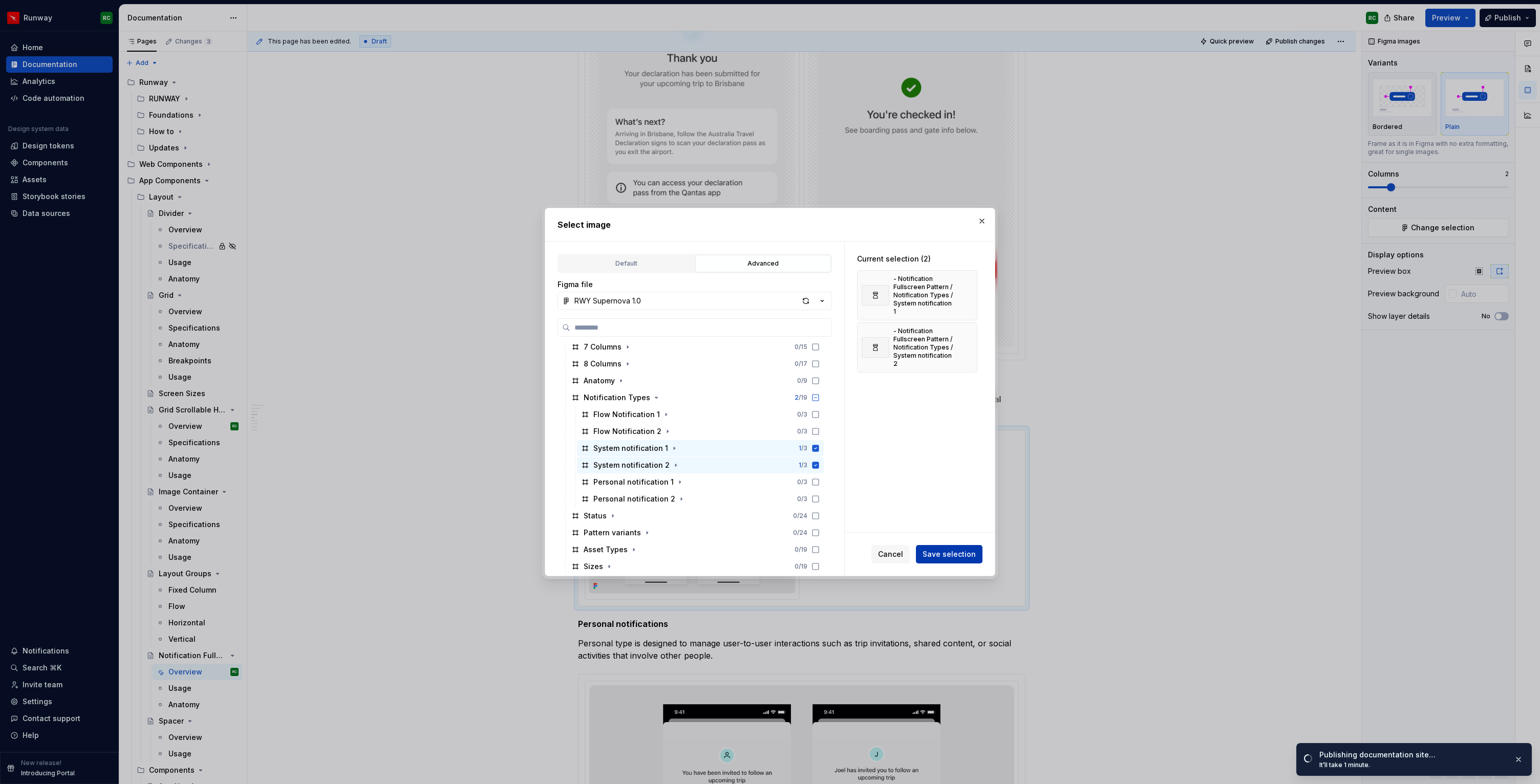
click at [969, 552] on span "Save selection" at bounding box center [949, 554] width 53 height 10
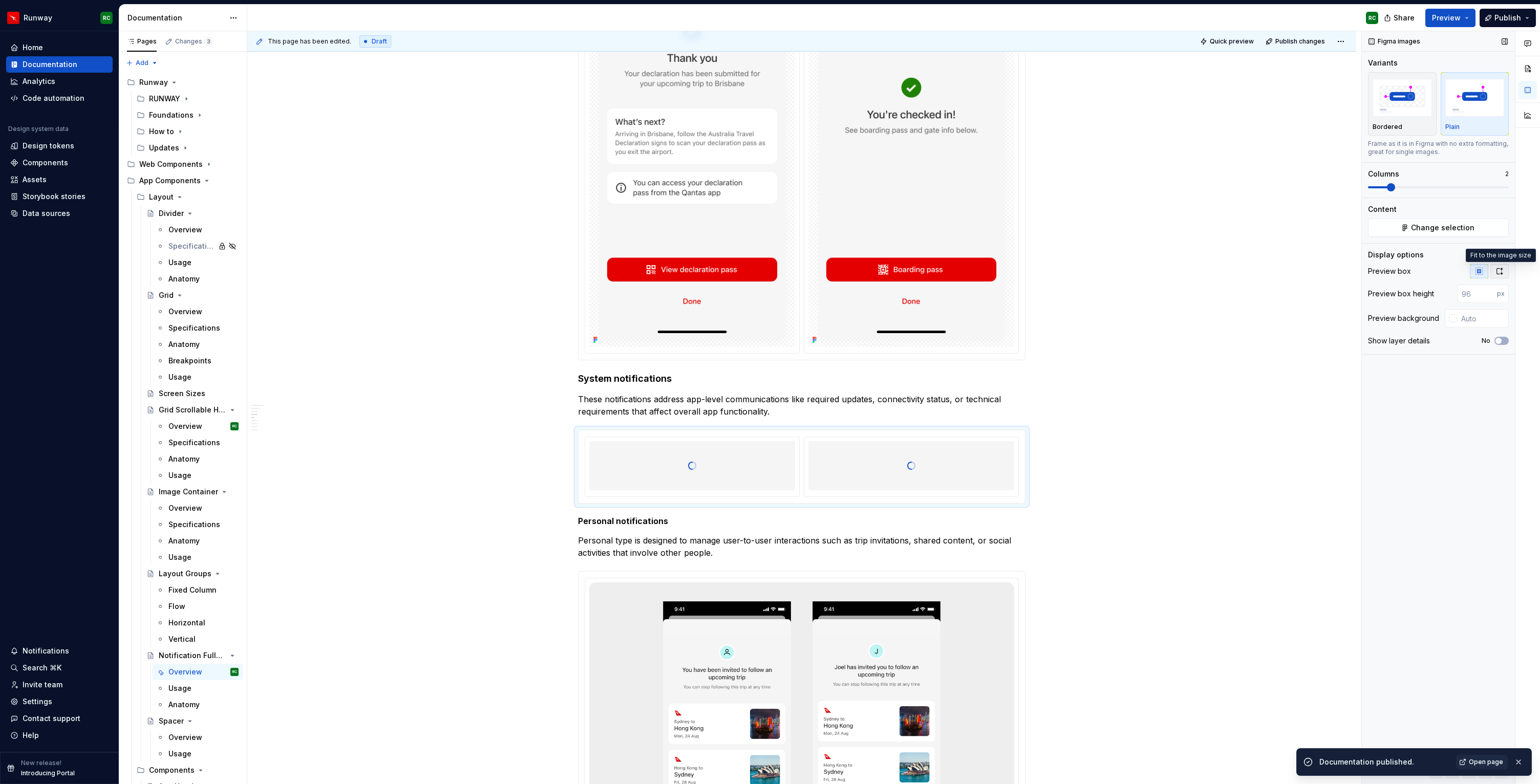
click at [1501, 267] on icon "button" at bounding box center [1500, 271] width 8 height 8
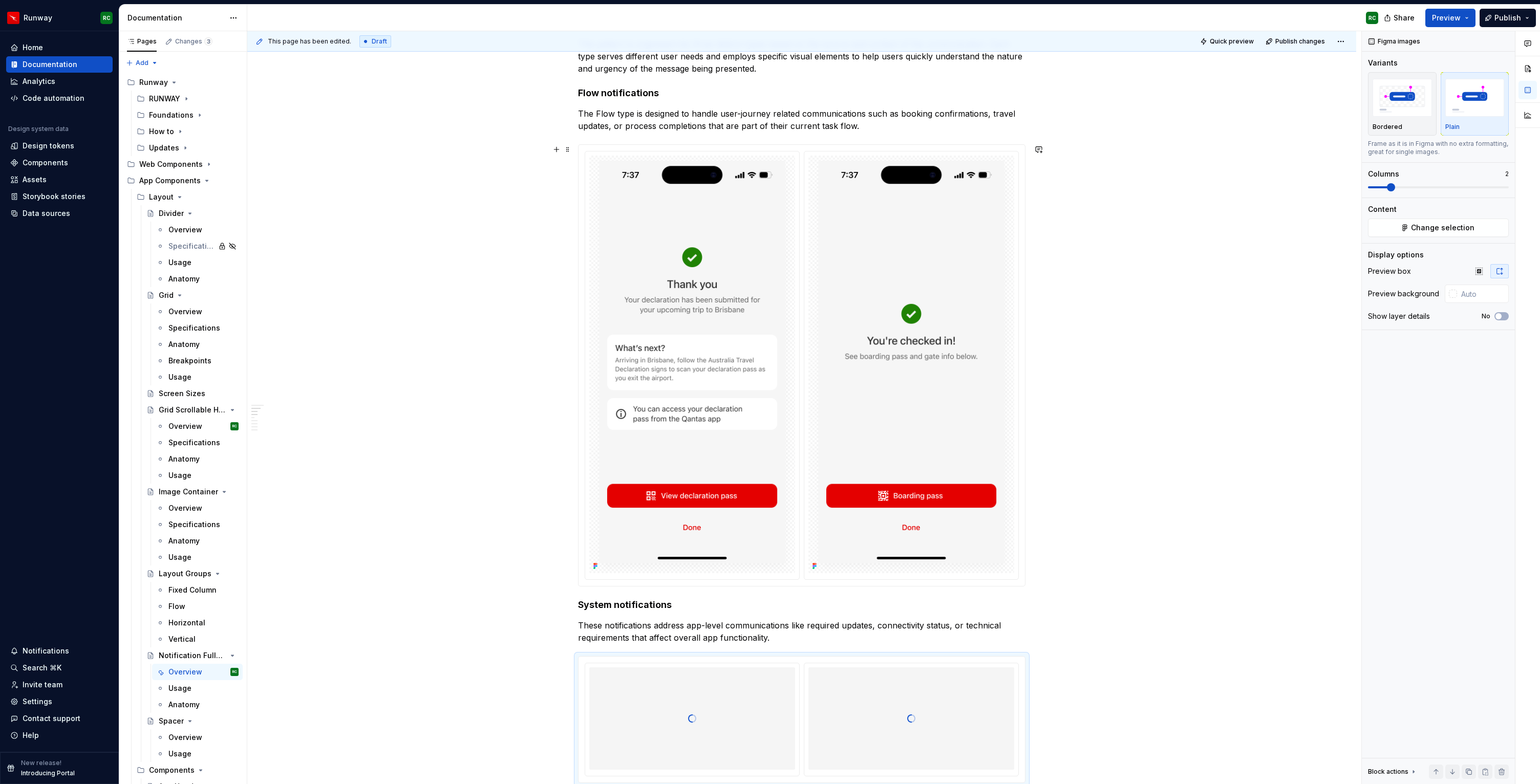
scroll to position [300, 0]
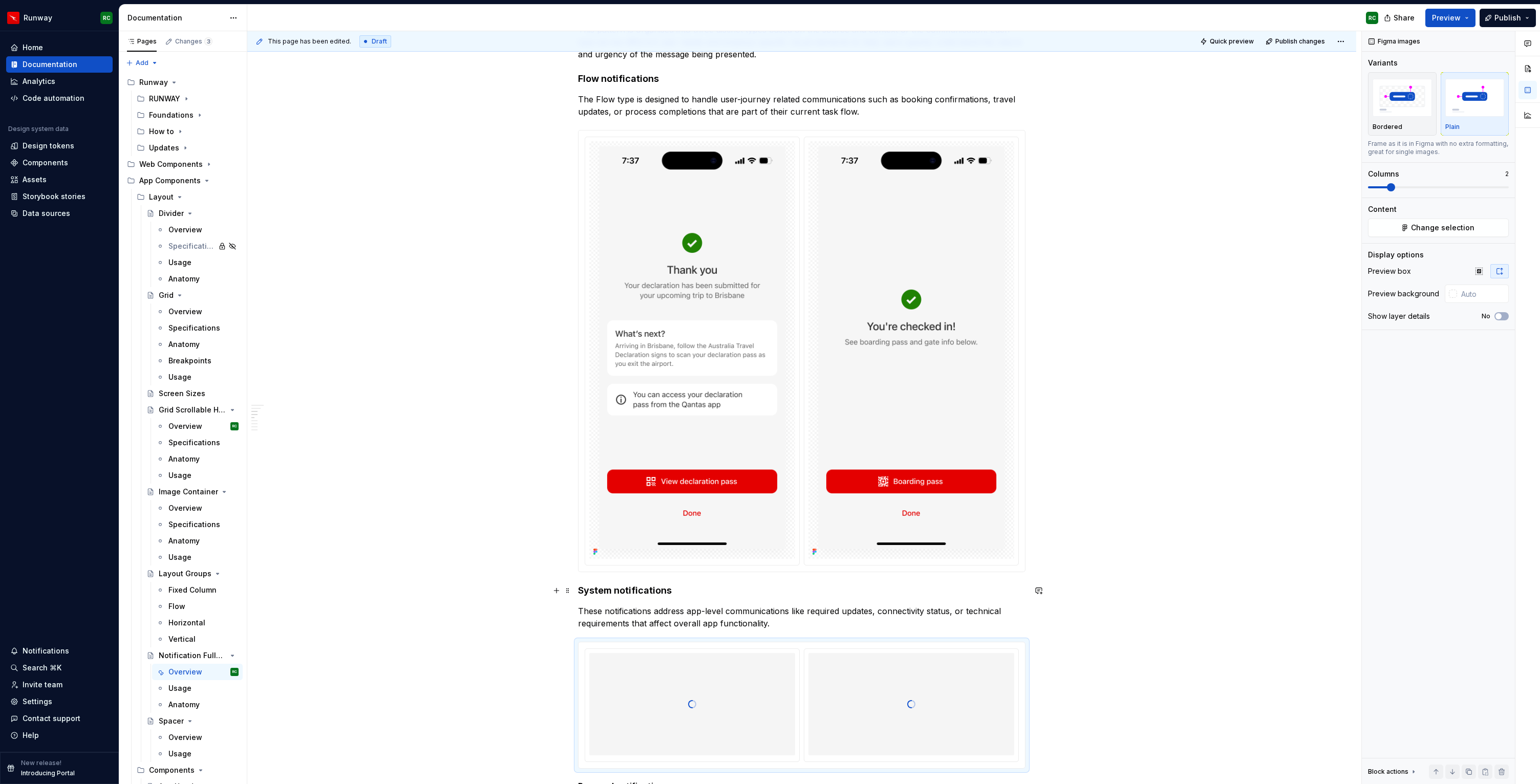
click at [582, 593] on h4 "System notifications" at bounding box center [801, 590] width 447 height 12
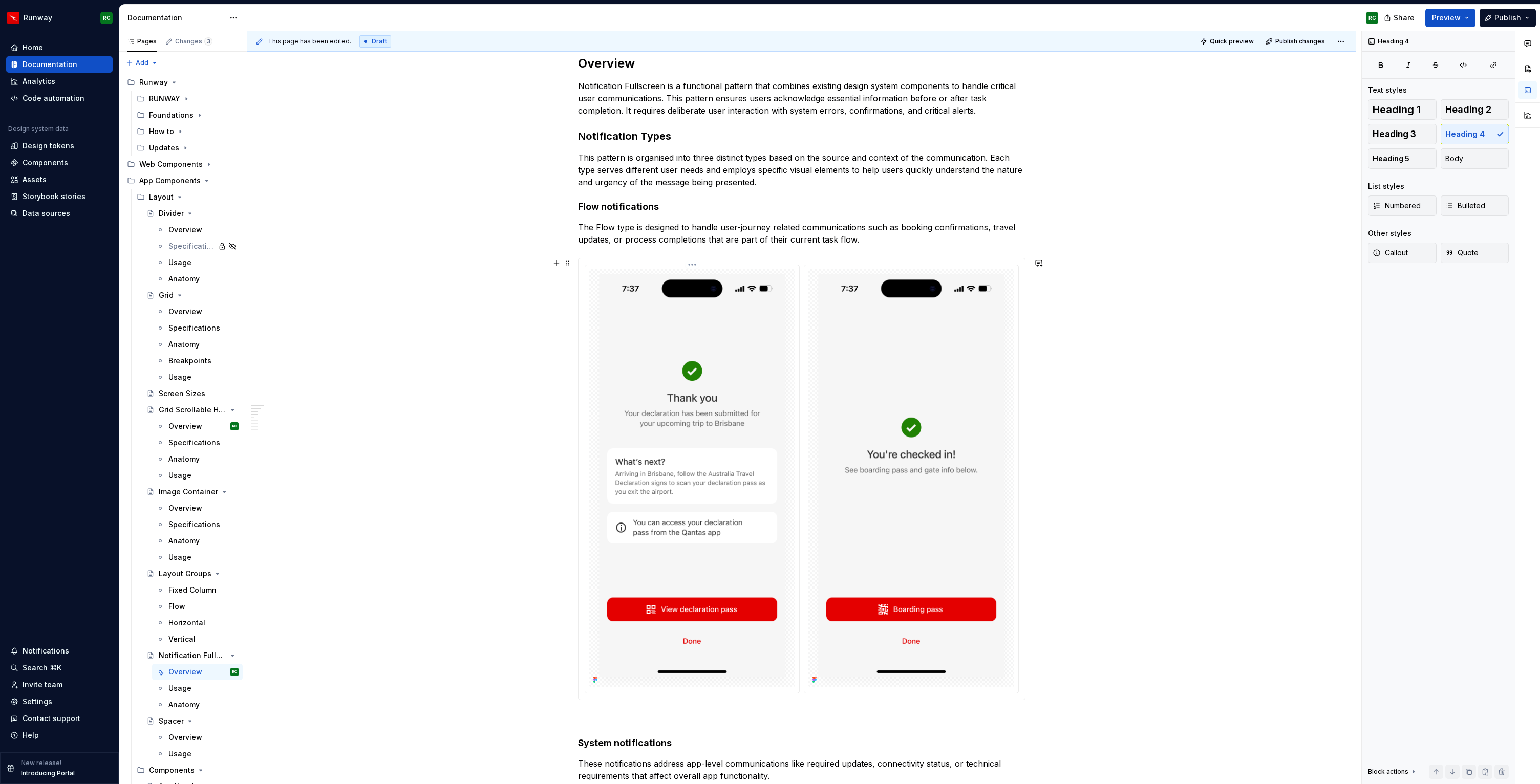
scroll to position [126, 0]
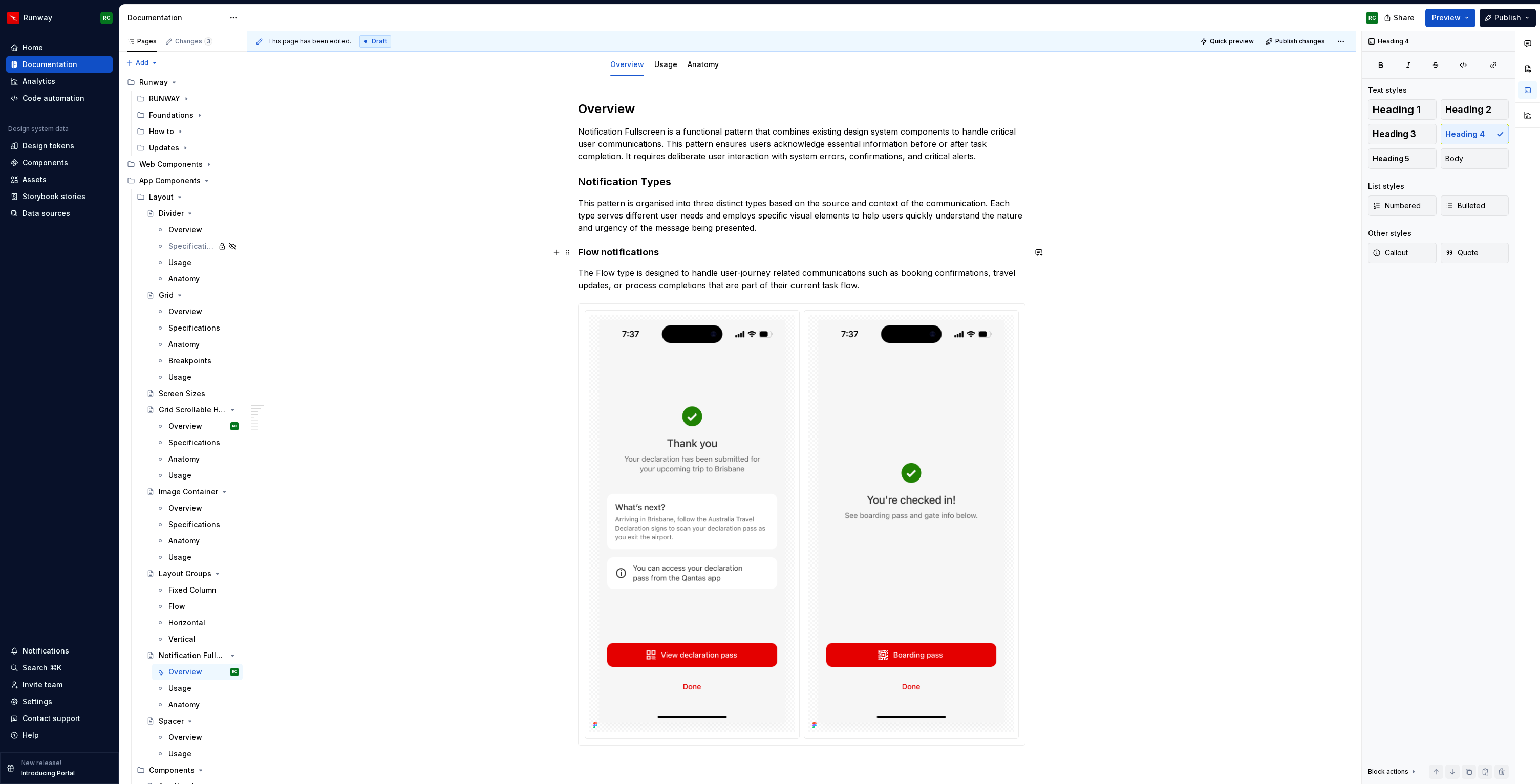
click at [581, 252] on h4 "Flow notifications" at bounding box center [801, 252] width 447 height 12
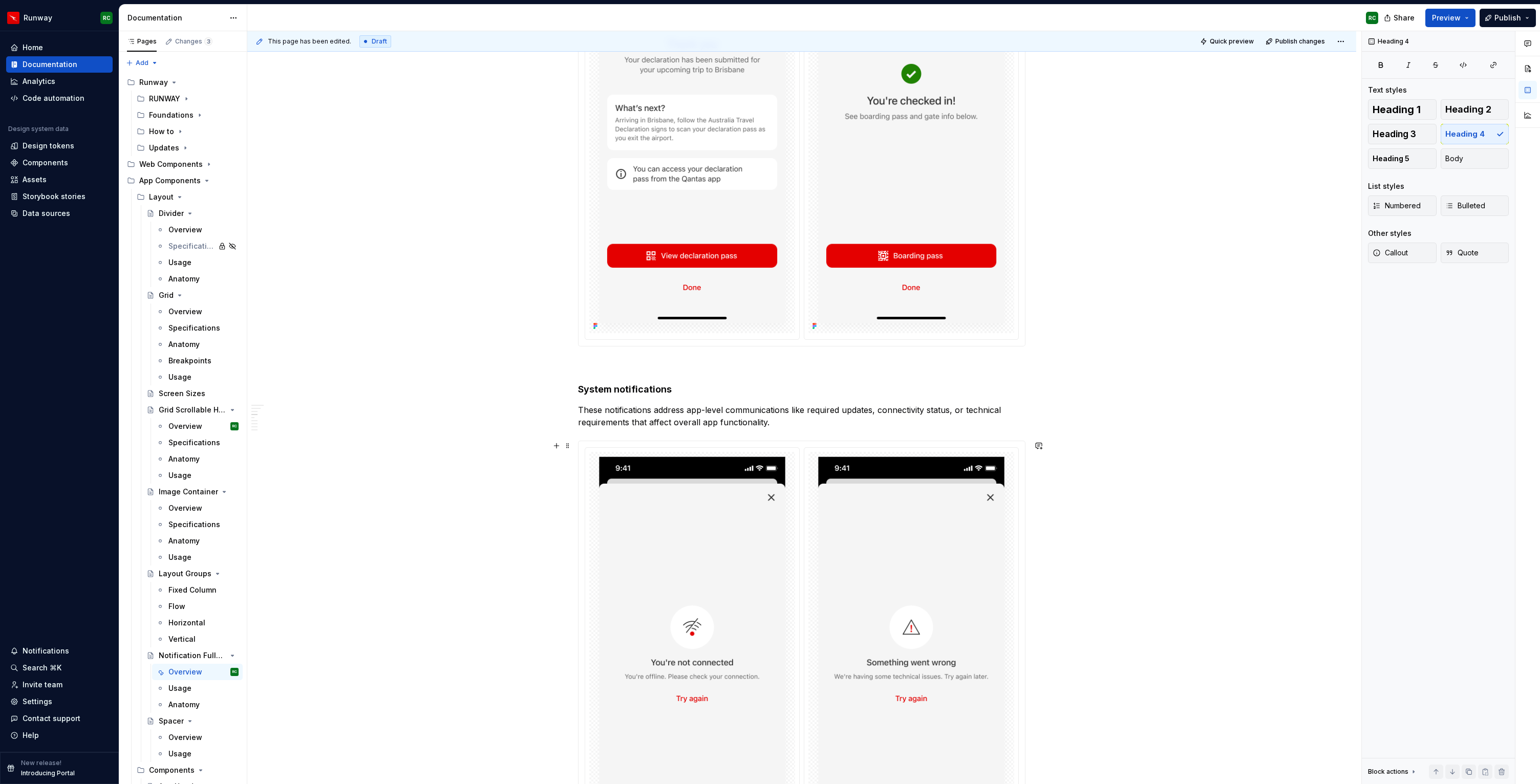
scroll to position [646, 0]
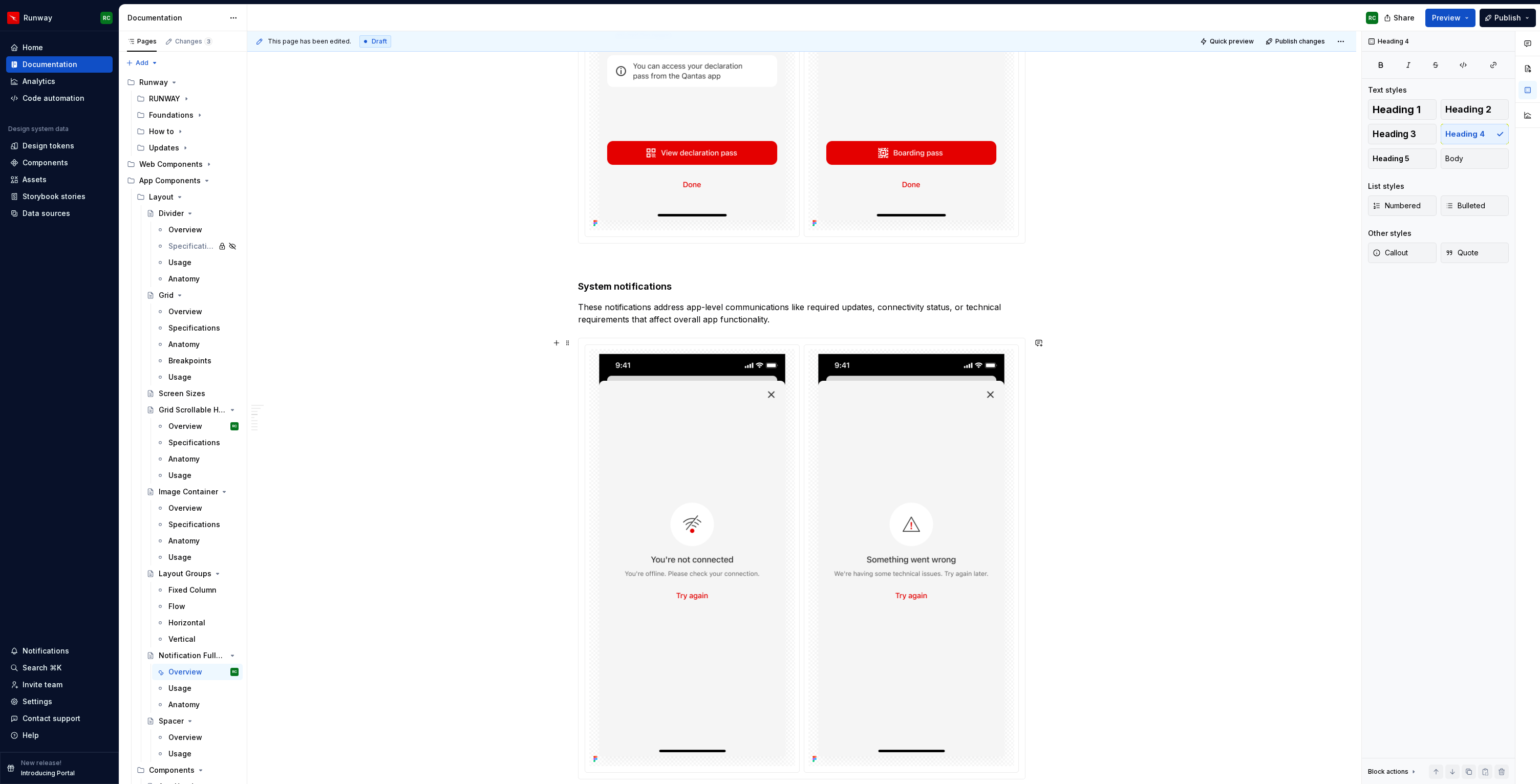
click at [859, 554] on img at bounding box center [911, 558] width 206 height 418
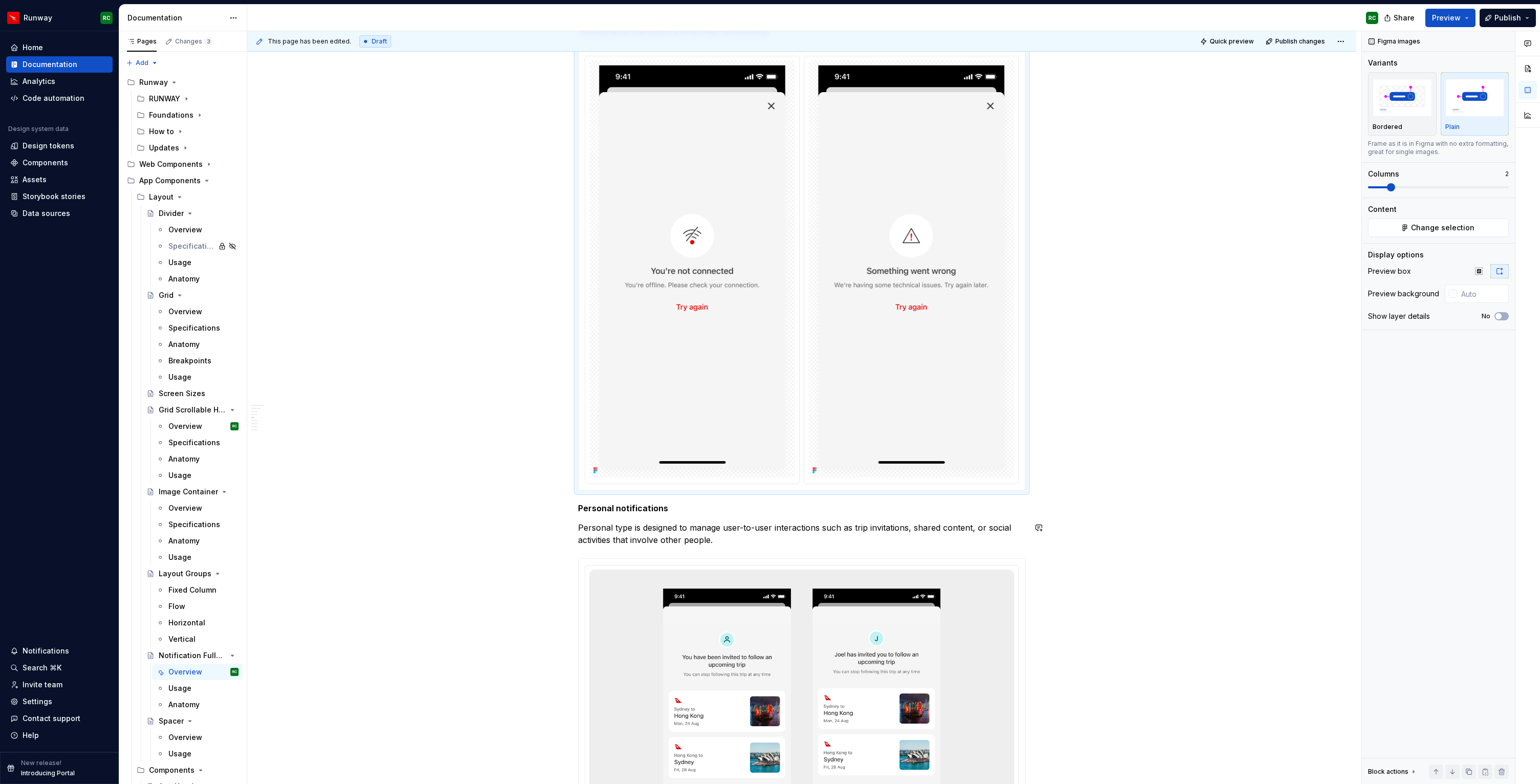
scroll to position [1017, 0]
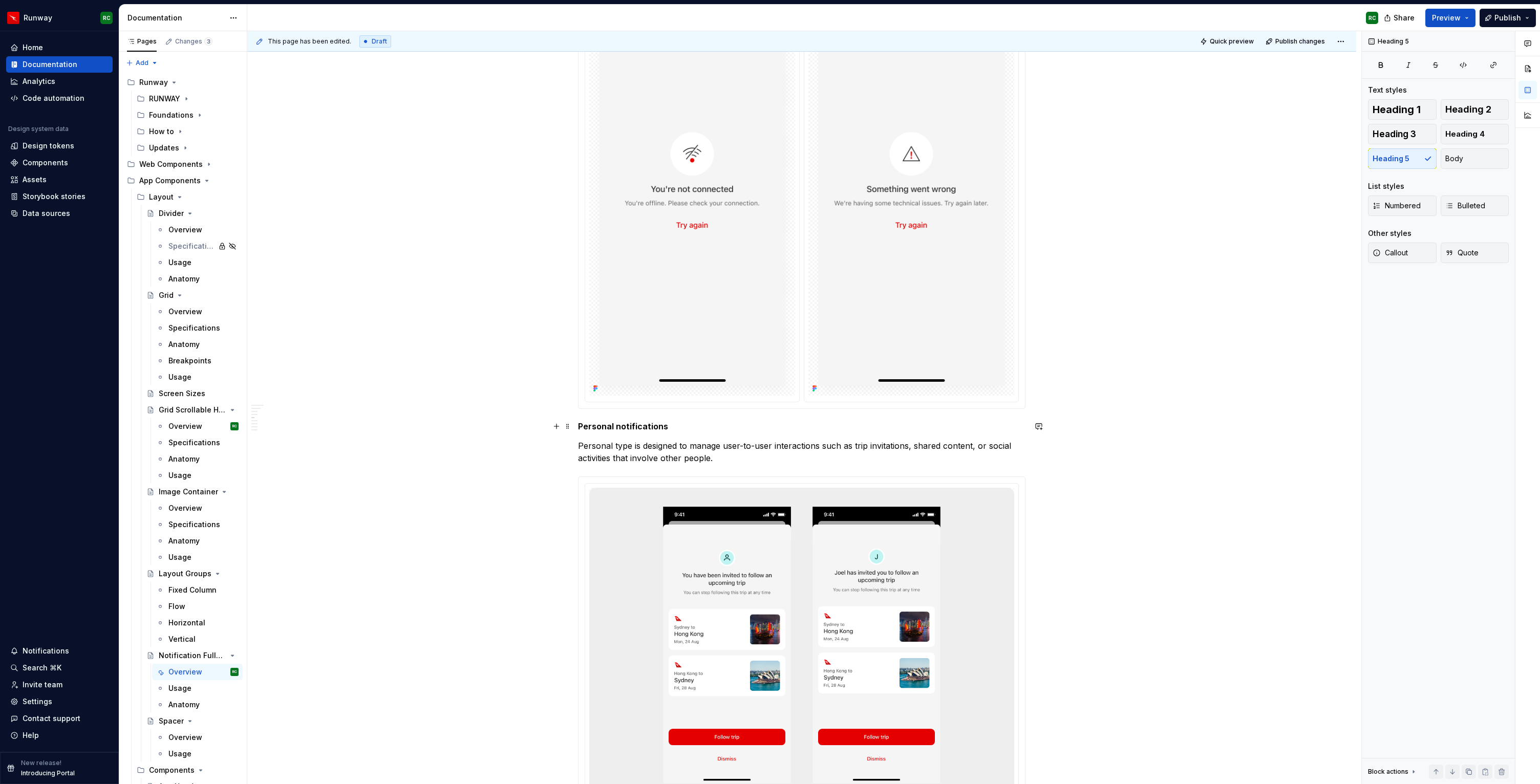
click at [671, 427] on h5 "Personal notifications" at bounding box center [801, 426] width 447 height 10
click at [1479, 126] on button "Heading 4" at bounding box center [1475, 134] width 69 height 20
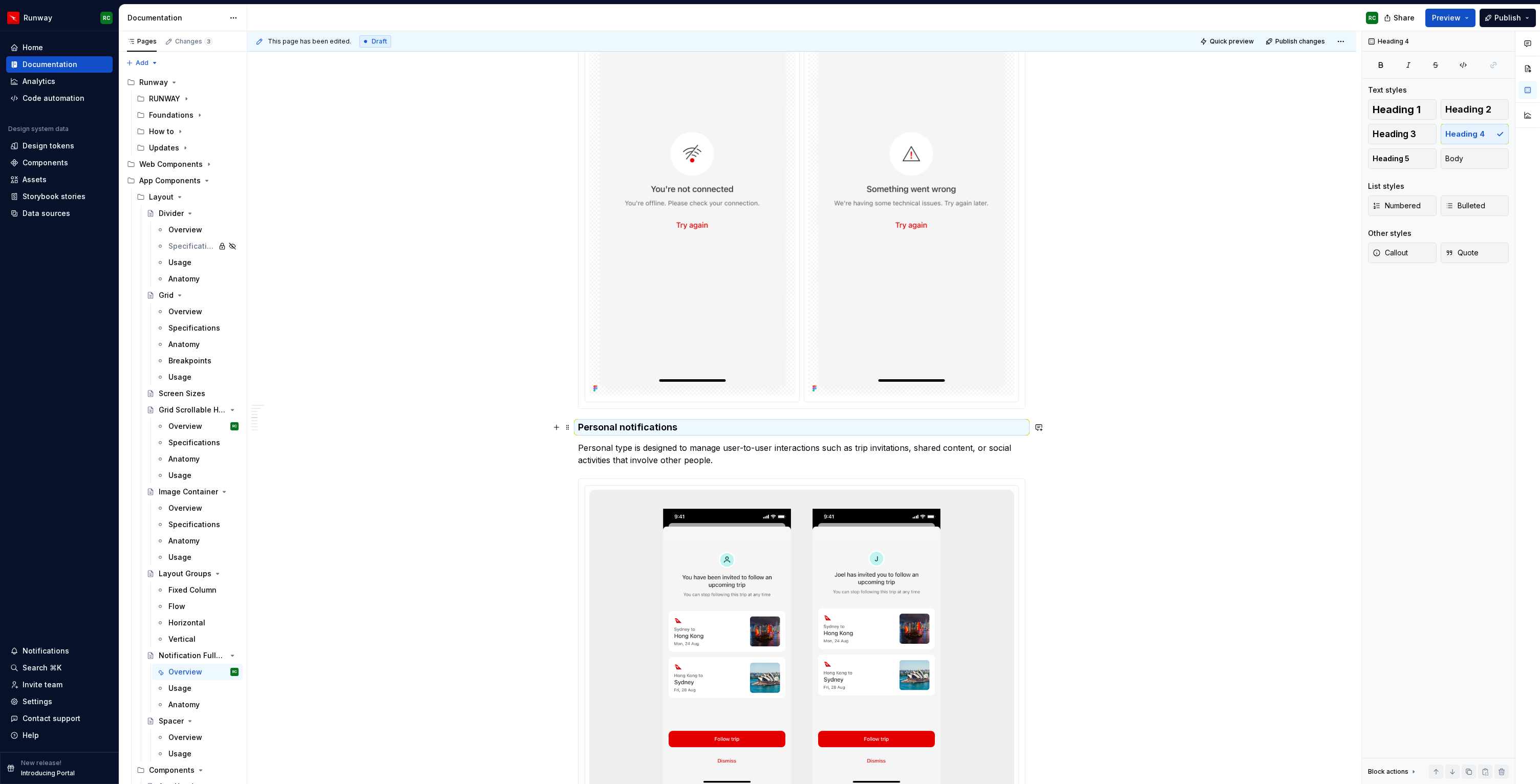
click at [710, 423] on h4 "Personal notifications" at bounding box center [801, 427] width 447 height 12
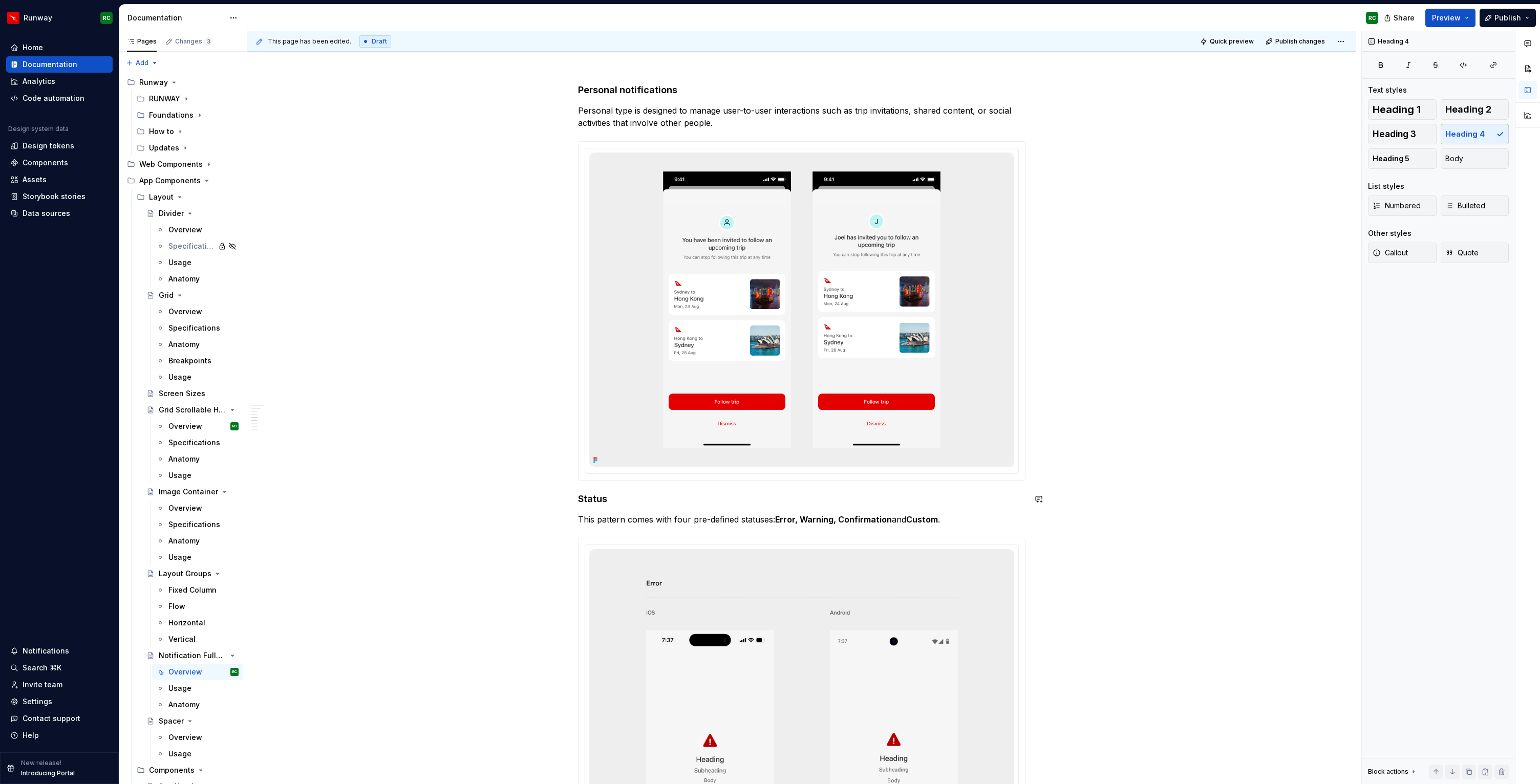
scroll to position [1333, 0]
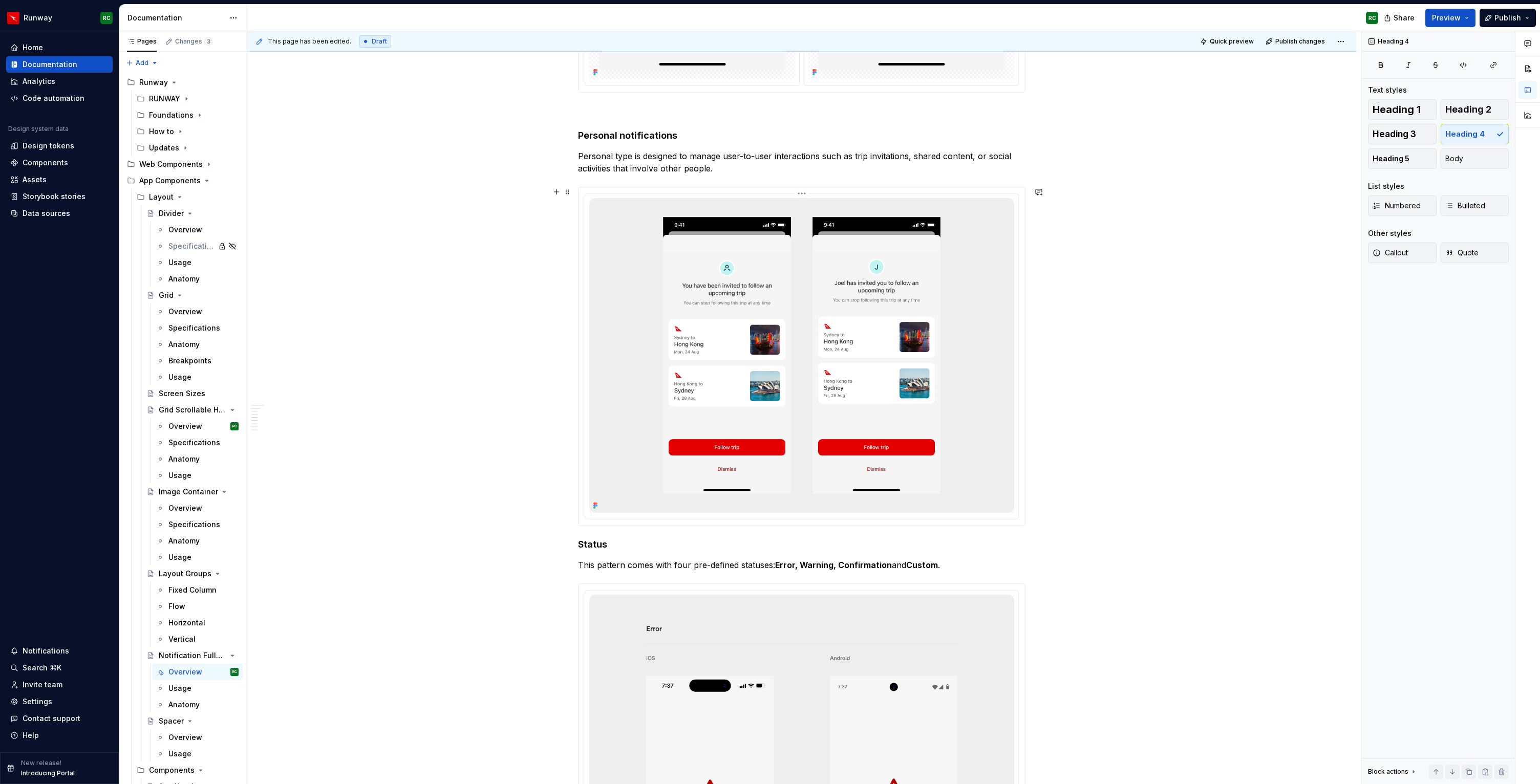
click at [740, 418] on img at bounding box center [802, 355] width 425 height 315
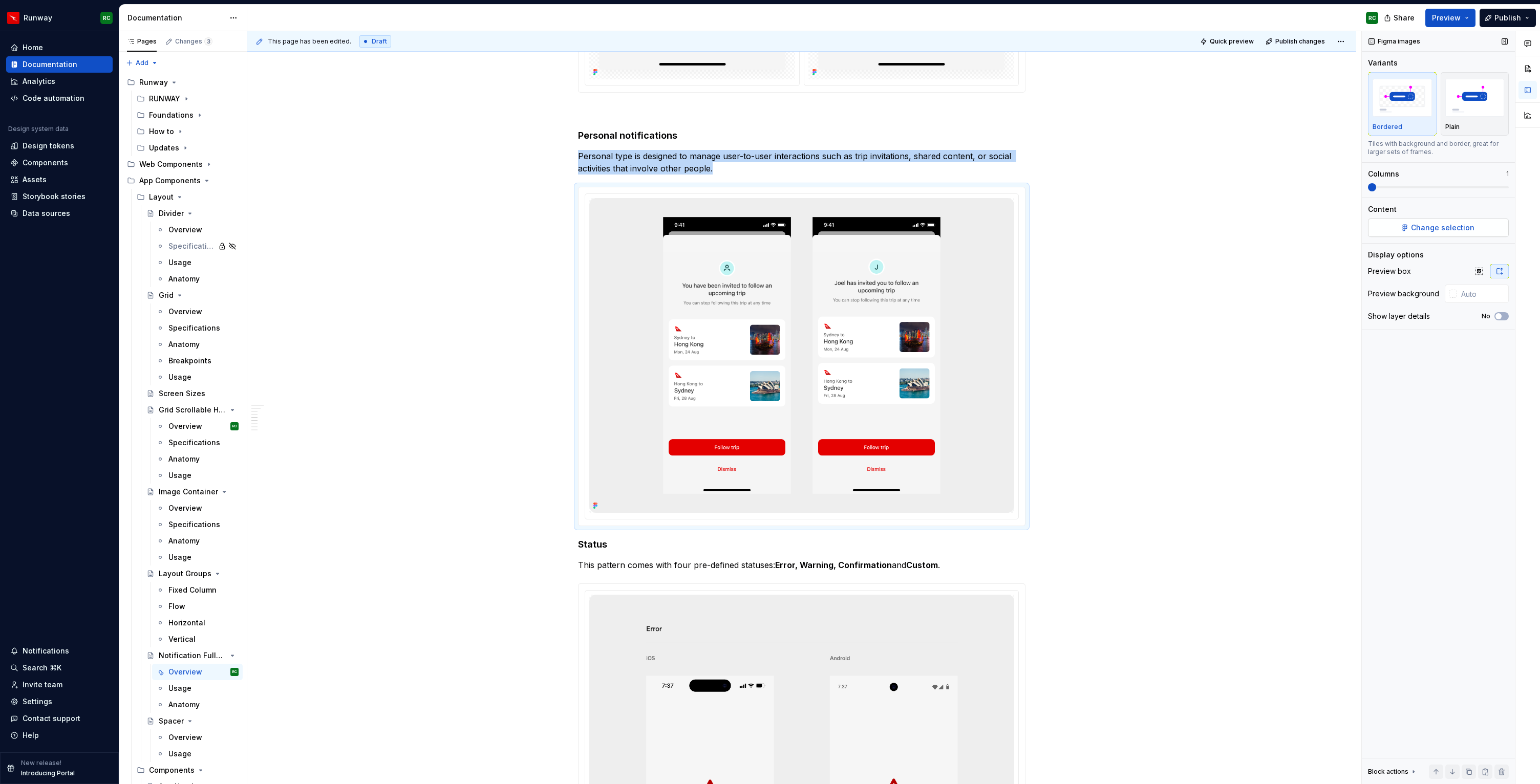
click at [1441, 227] on span "Change selection" at bounding box center [1442, 227] width 63 height 10
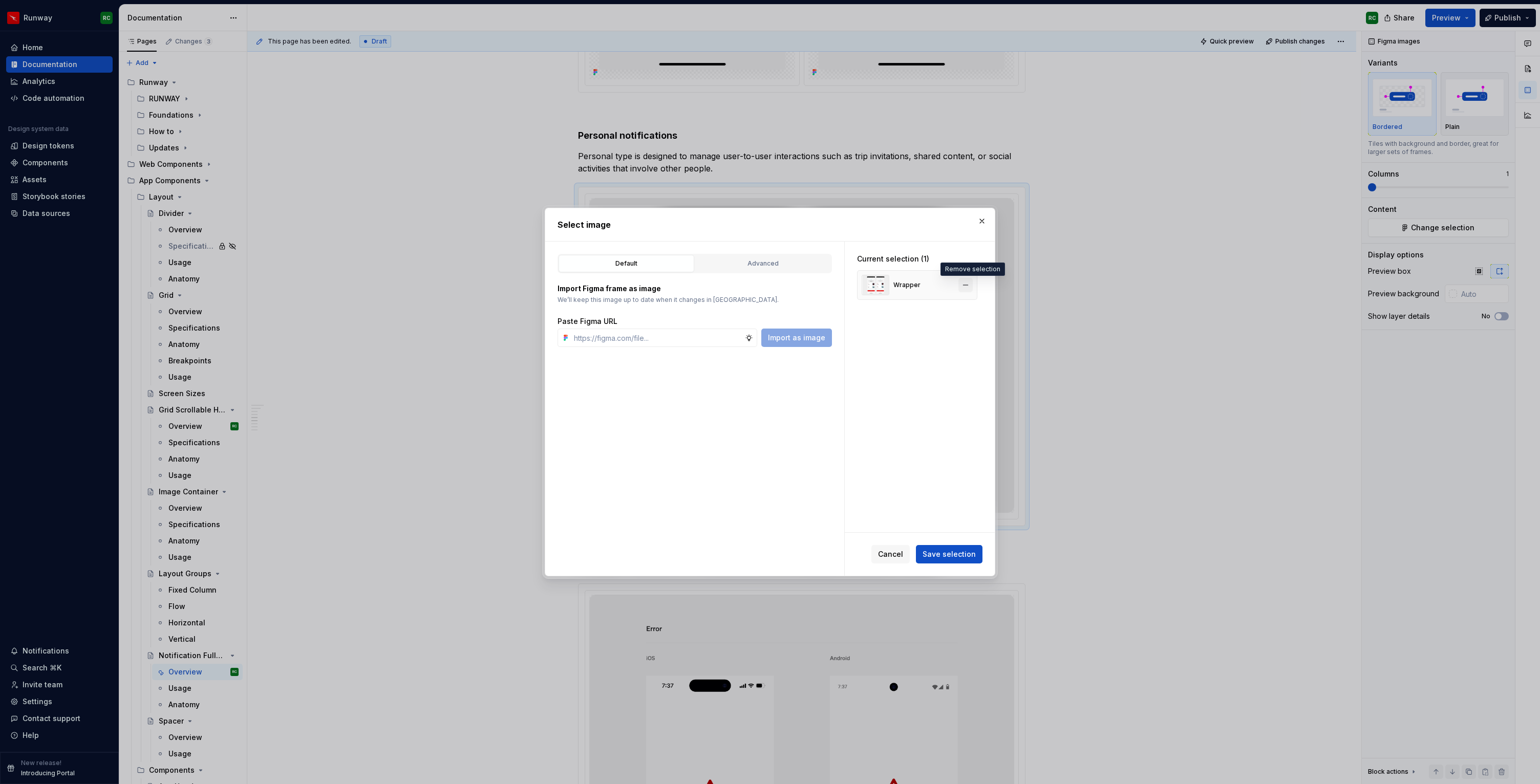
click at [968, 283] on button "button" at bounding box center [965, 285] width 14 height 14
click at [789, 258] on button "Advanced" at bounding box center [762, 264] width 135 height 17
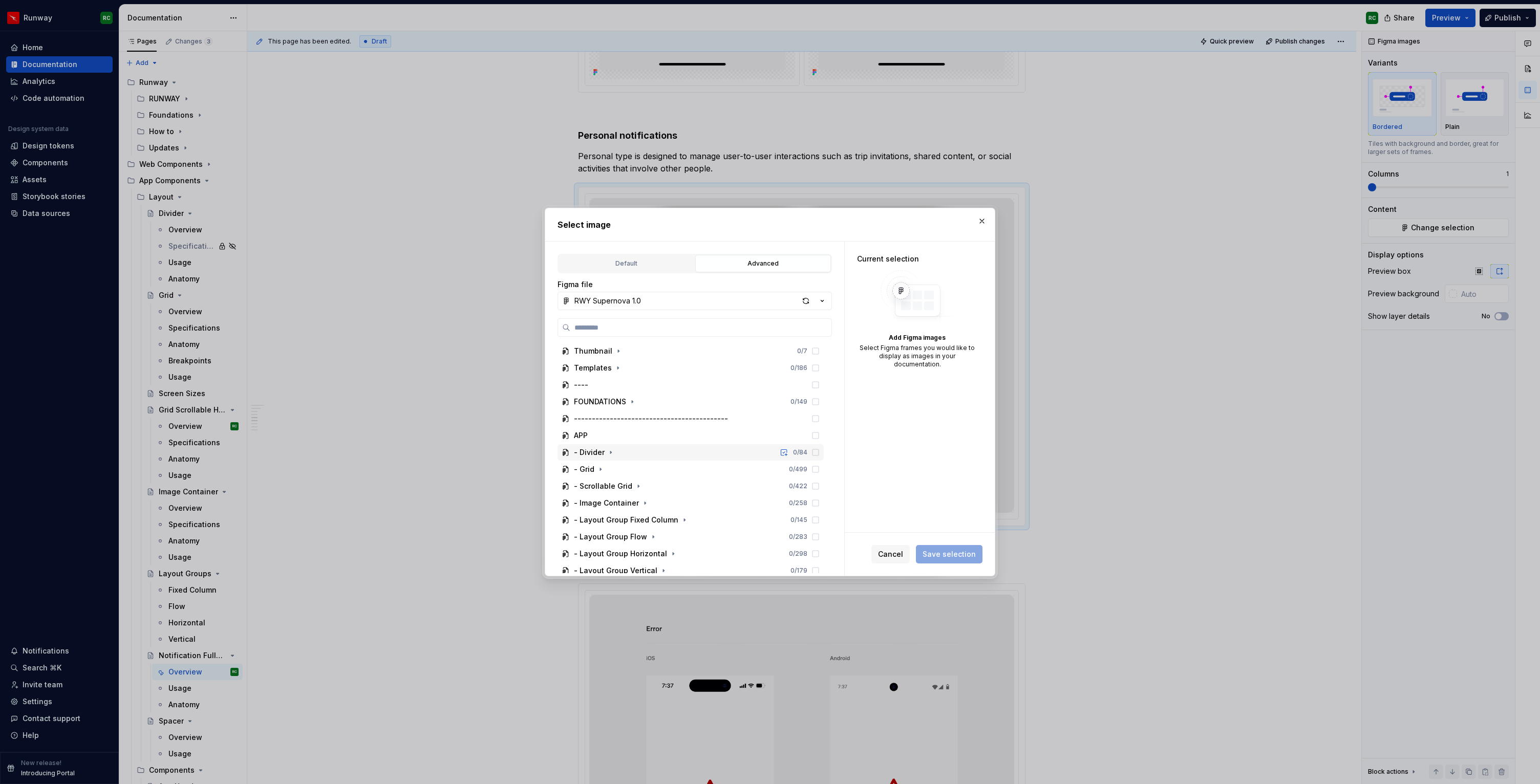
scroll to position [107, 0]
click at [691, 478] on icon "button" at bounding box center [696, 481] width 8 height 8
click at [652, 386] on icon "button" at bounding box center [657, 383] width 8 height 8
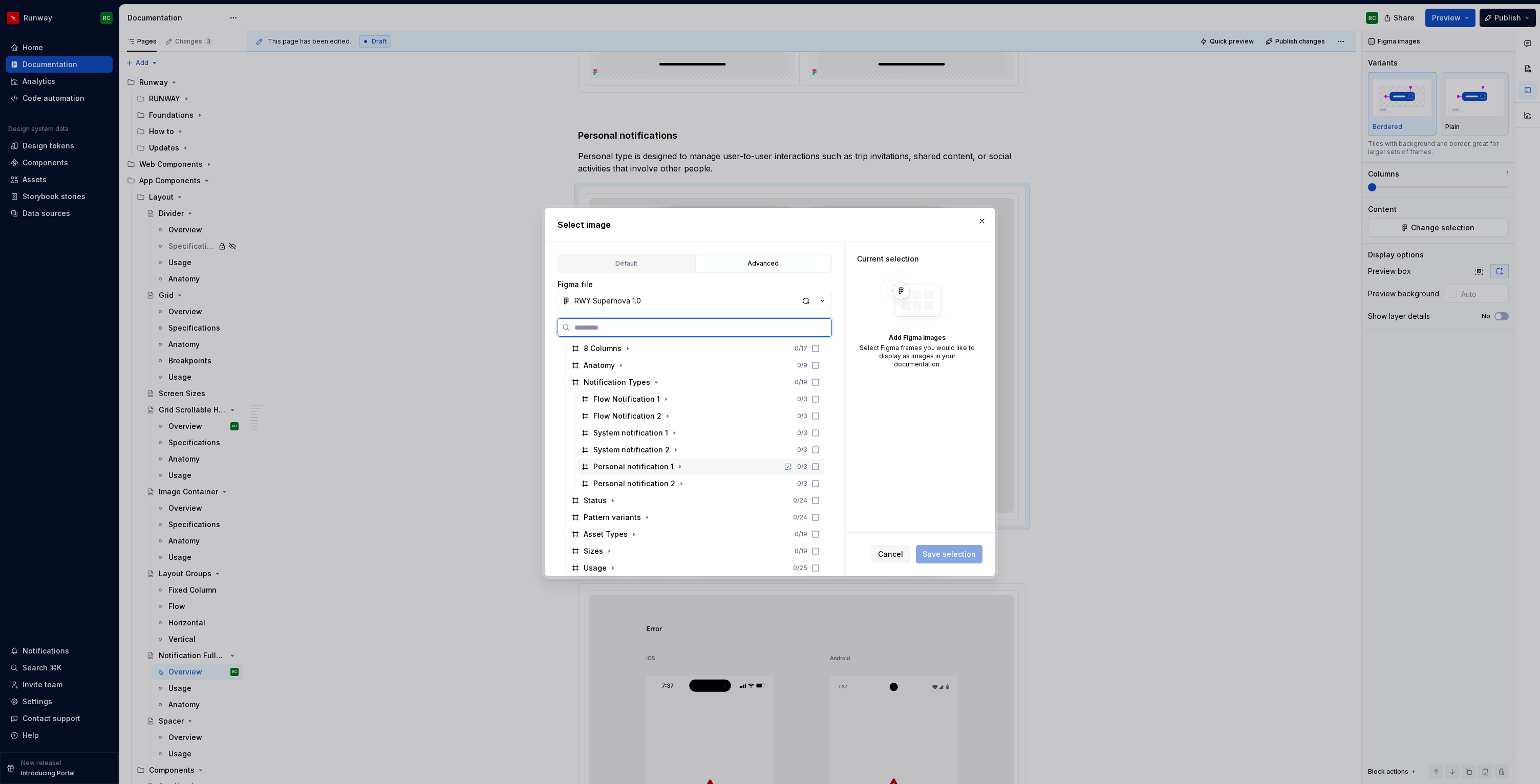
click at [711, 468] on div "Personal notification 1 0 / 3" at bounding box center [700, 466] width 247 height 16
click at [710, 485] on div "Personal notification 2 0 / 3" at bounding box center [700, 483] width 247 height 16
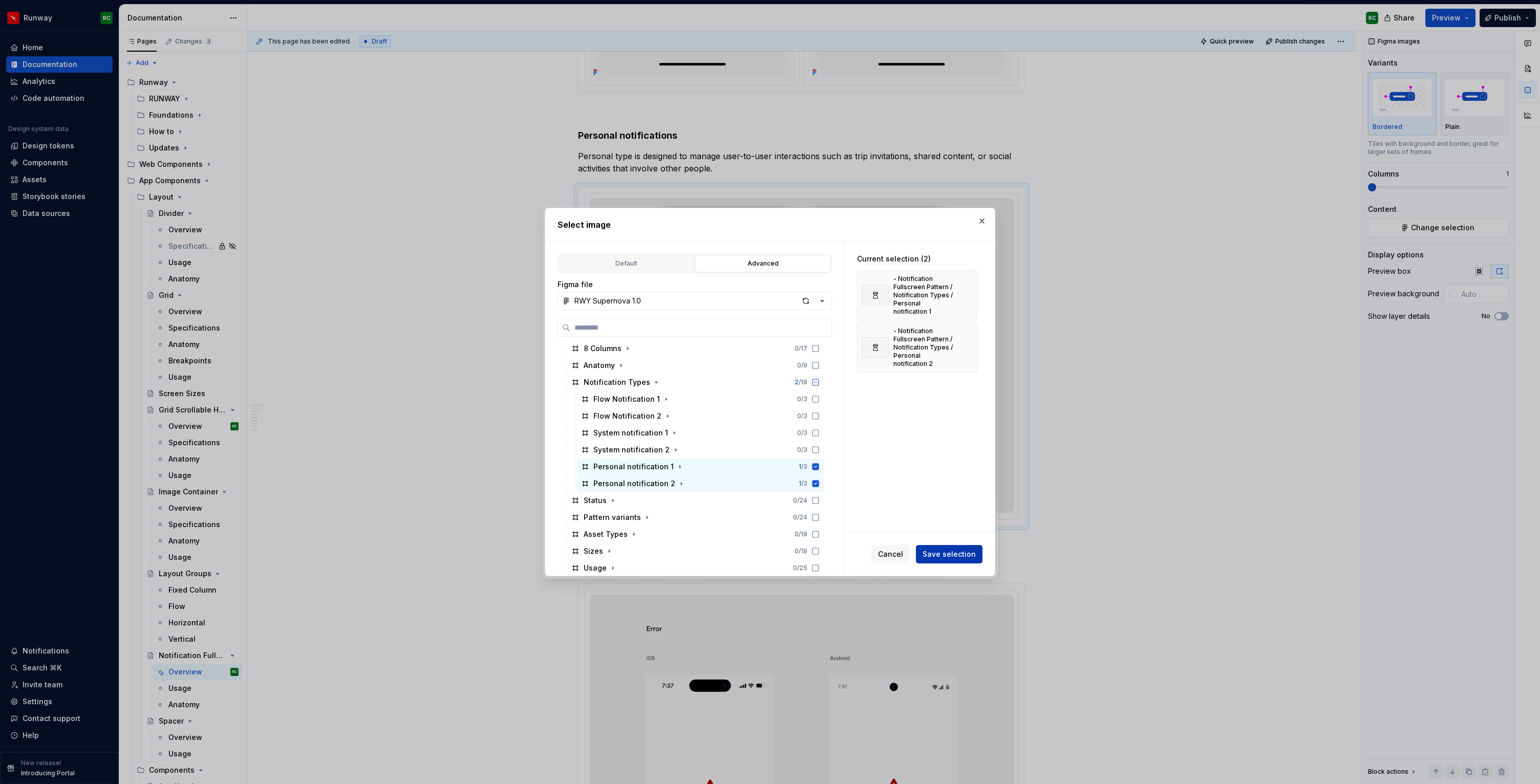
click at [955, 550] on span "Save selection" at bounding box center [949, 554] width 53 height 10
type textarea "*"
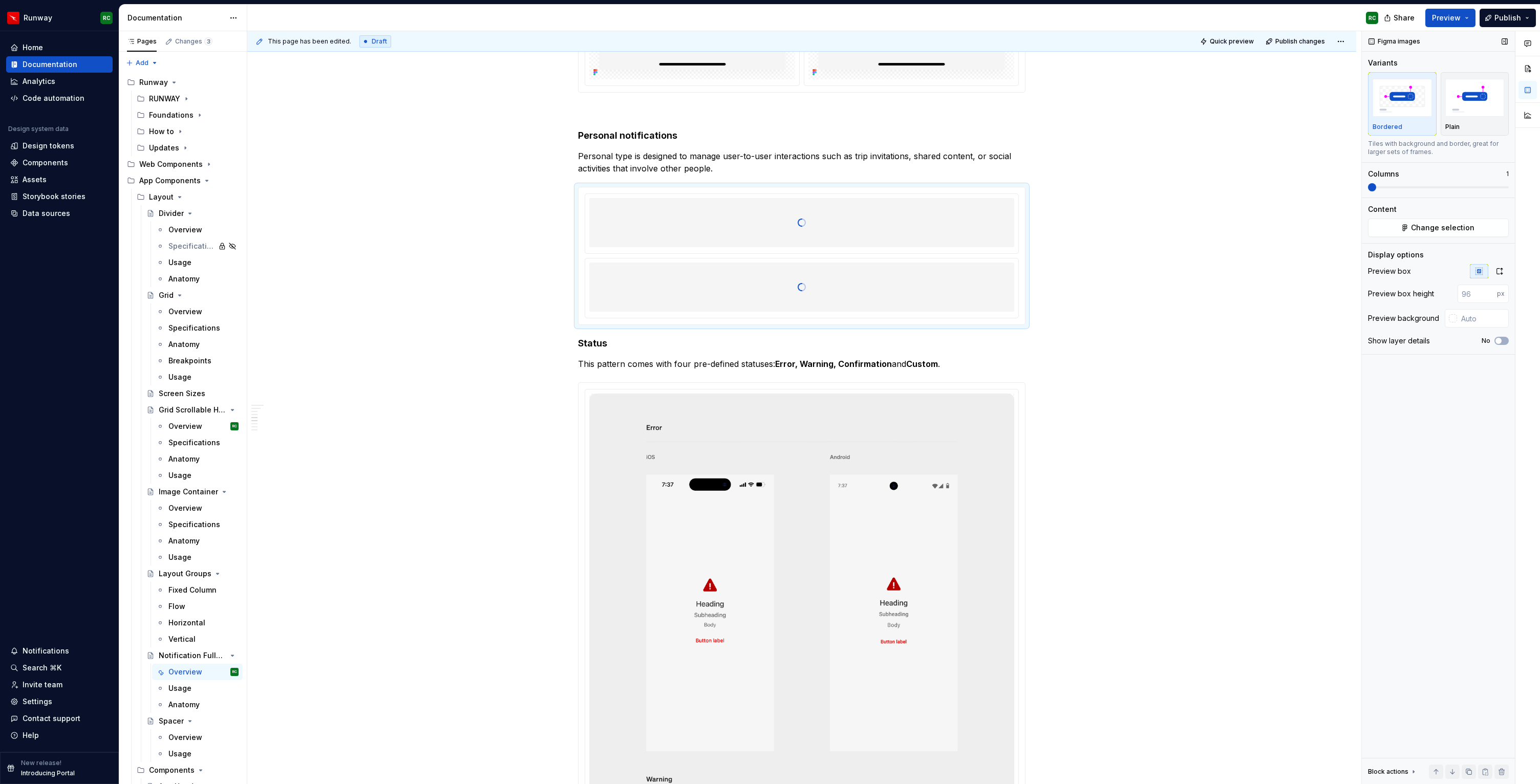
click at [1387, 187] on span at bounding box center [1438, 187] width 141 height 2
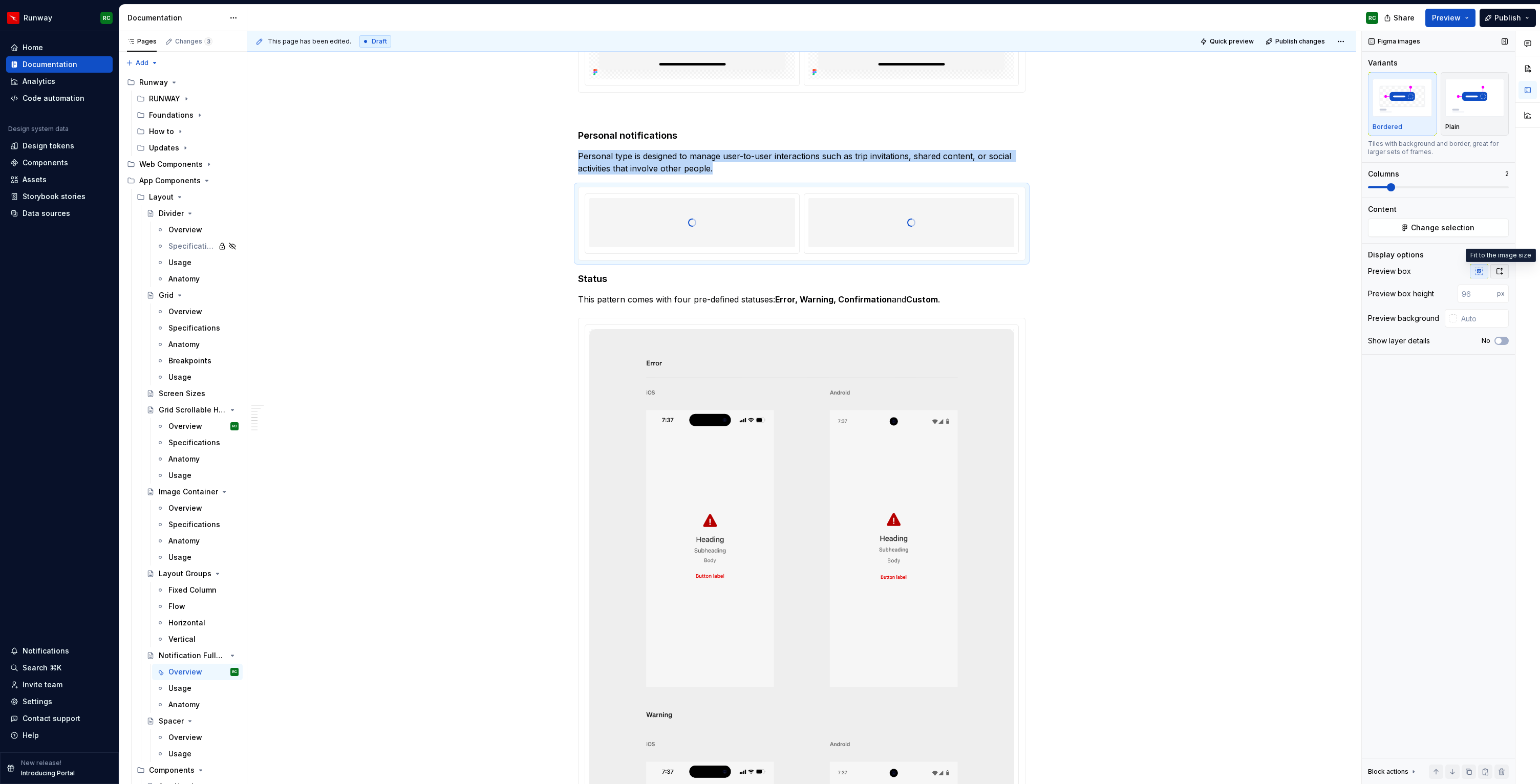
click at [1496, 273] on icon "button" at bounding box center [1500, 271] width 8 height 8
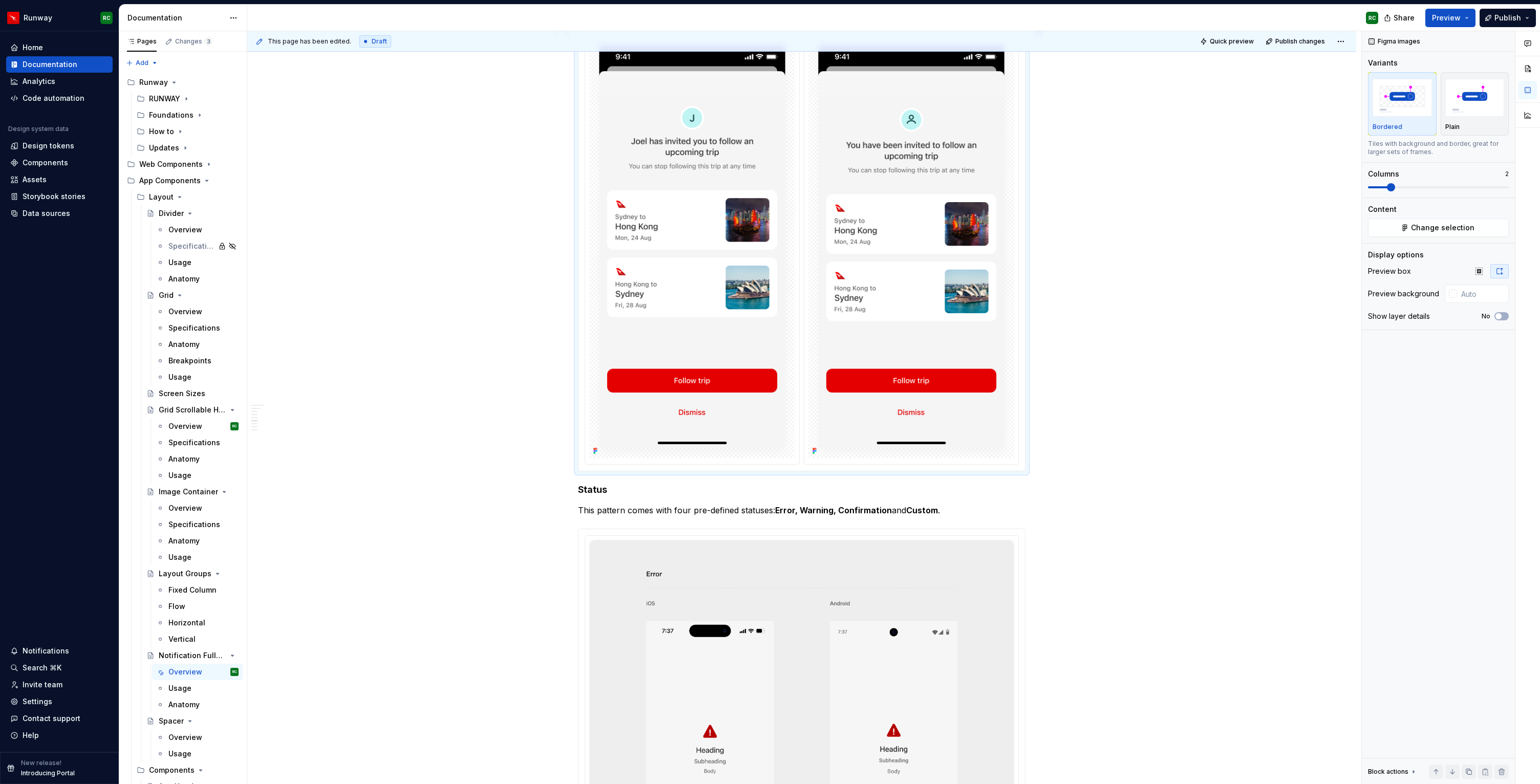
scroll to position [1510, 0]
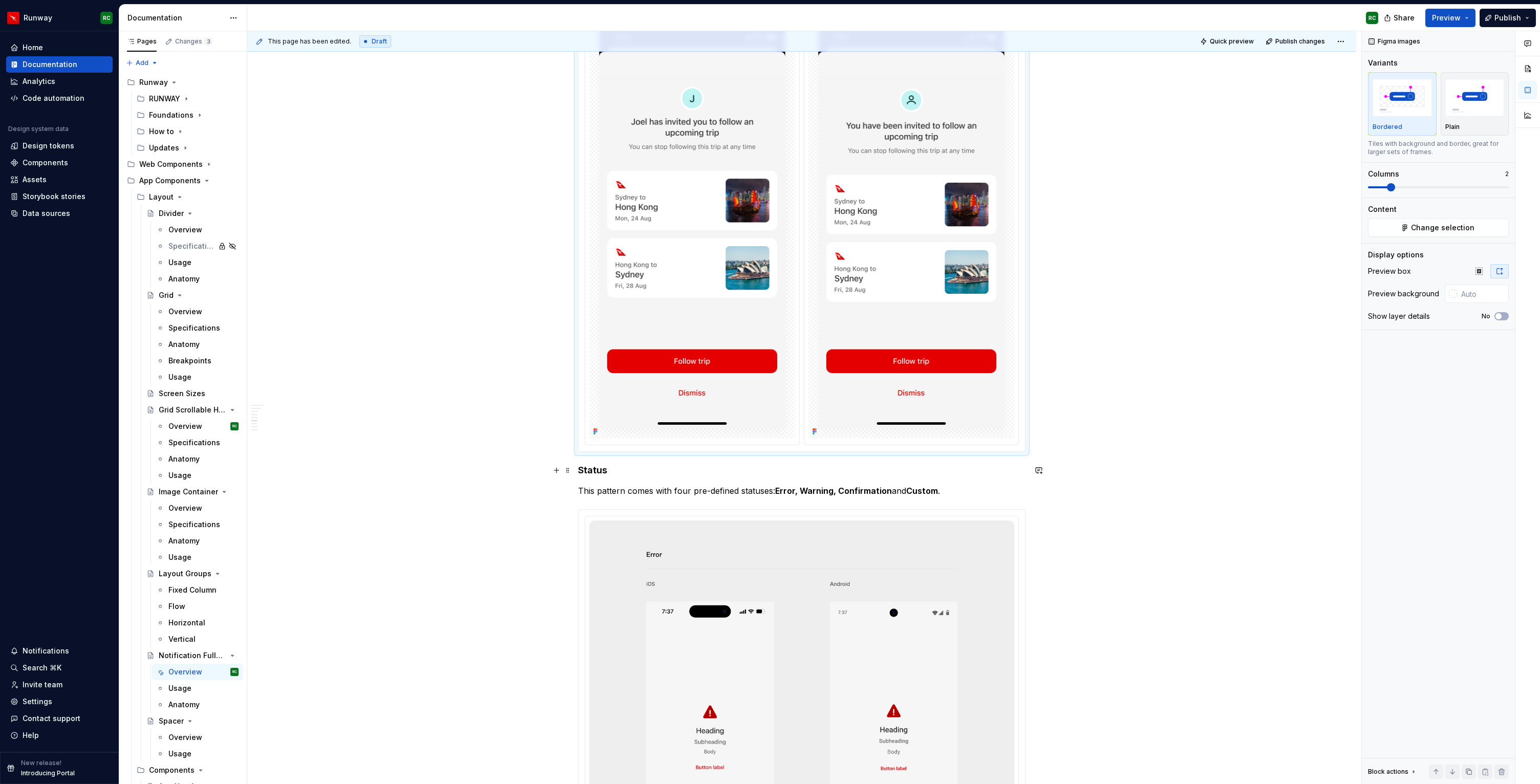
click at [979, 471] on h4 "Status" at bounding box center [801, 471] width 447 height 12
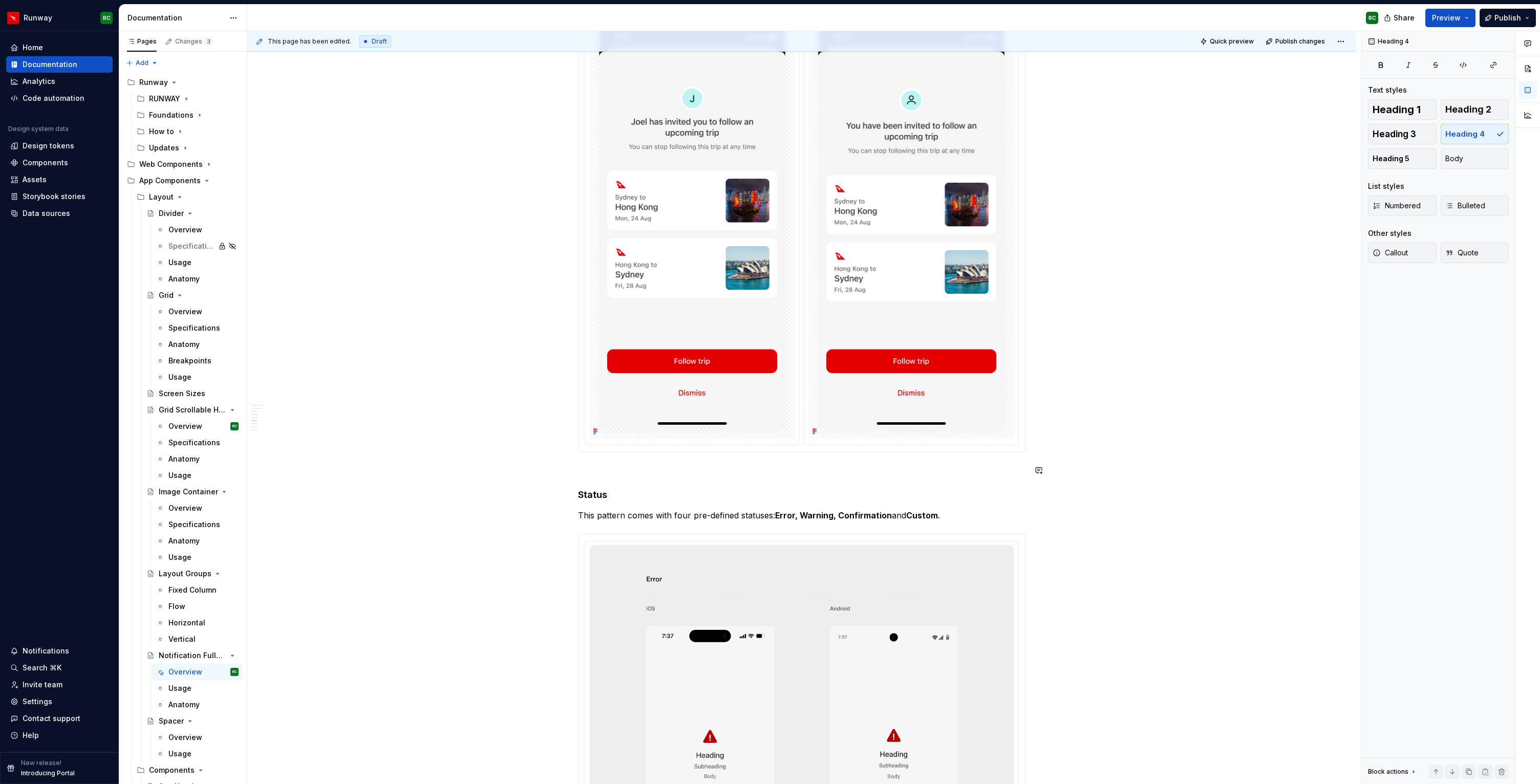
scroll to position [1583, 0]
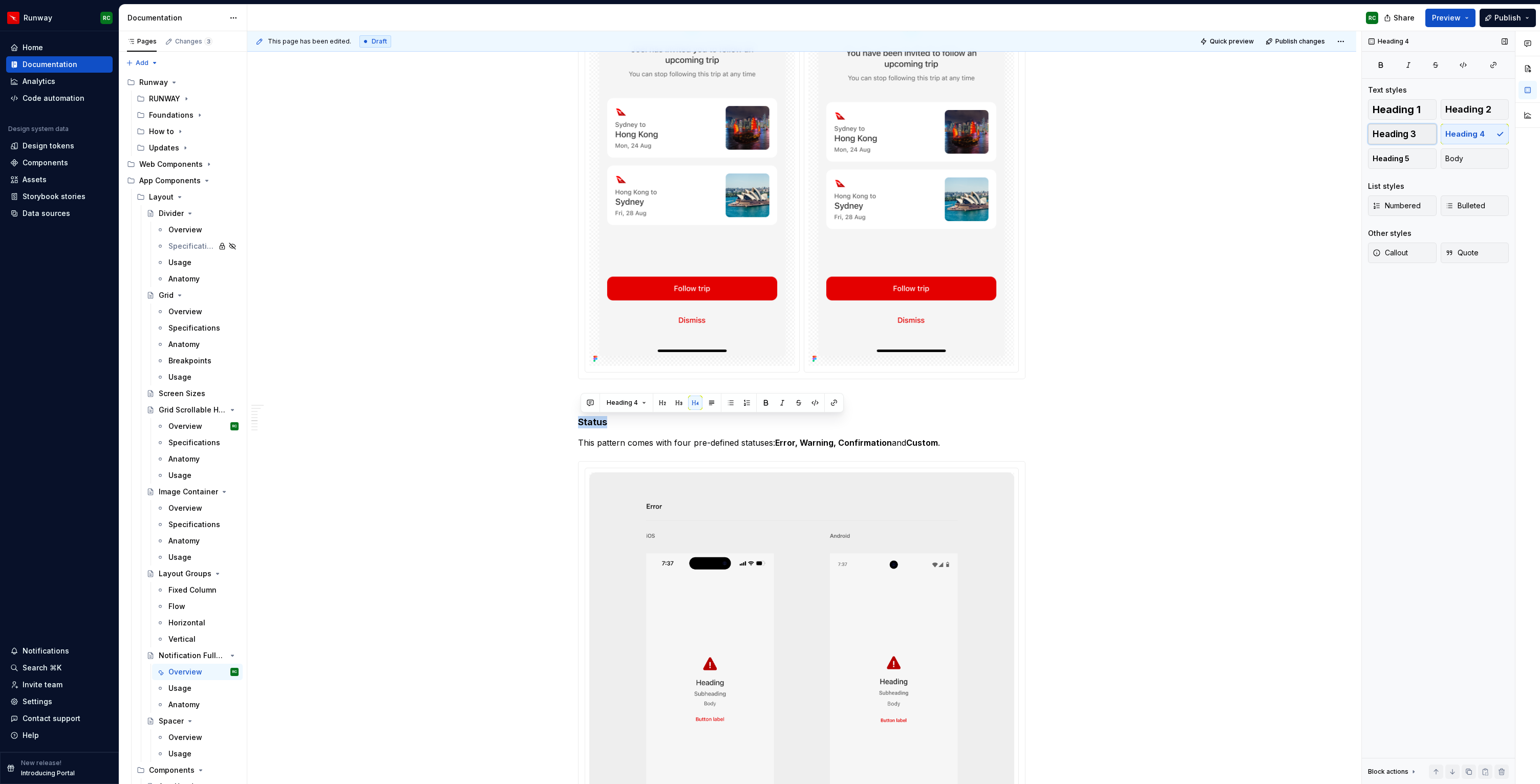
click at [1384, 136] on span "Heading 3" at bounding box center [1394, 134] width 43 height 10
click at [636, 397] on p at bounding box center [801, 398] width 447 height 12
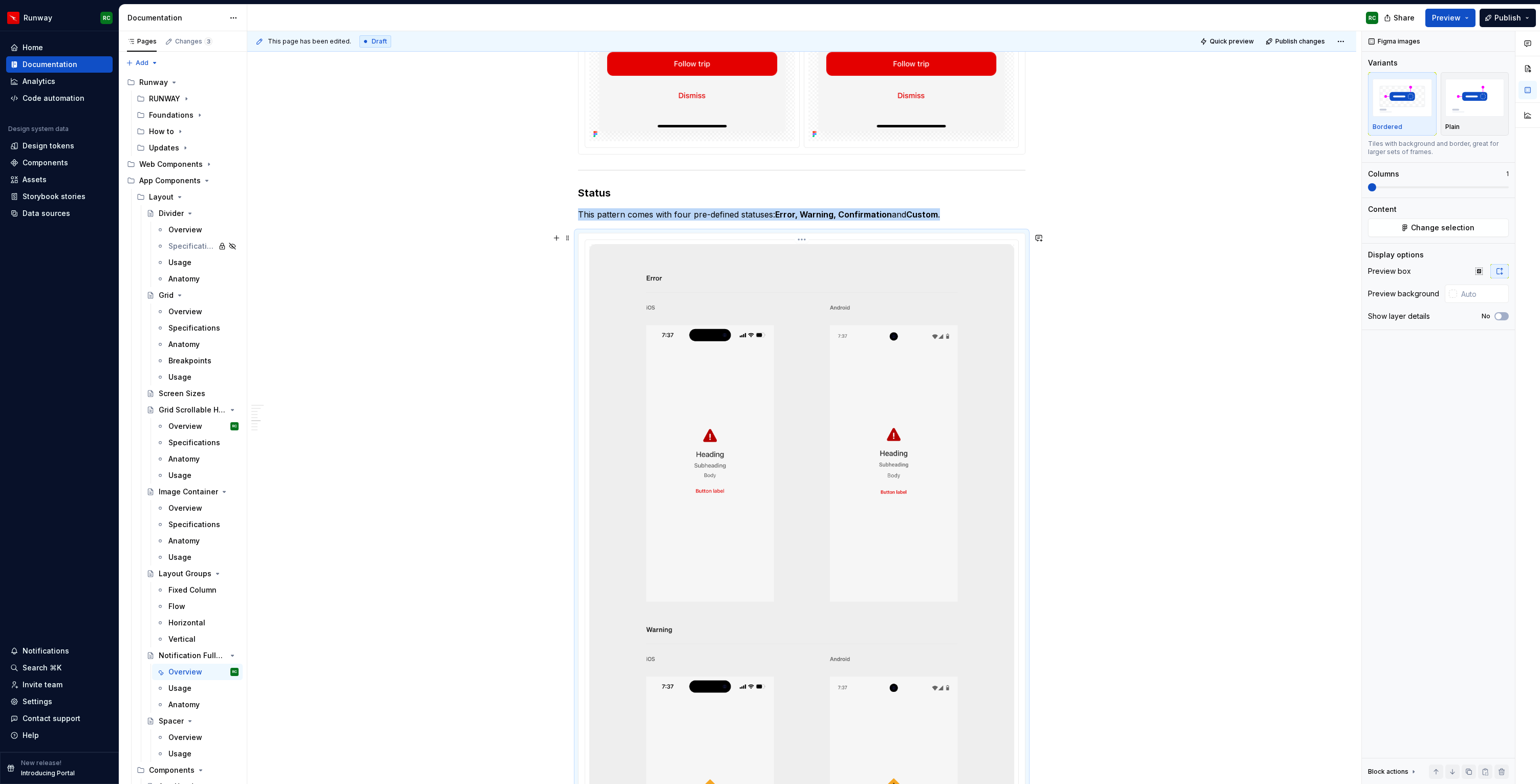
scroll to position [1921, 0]
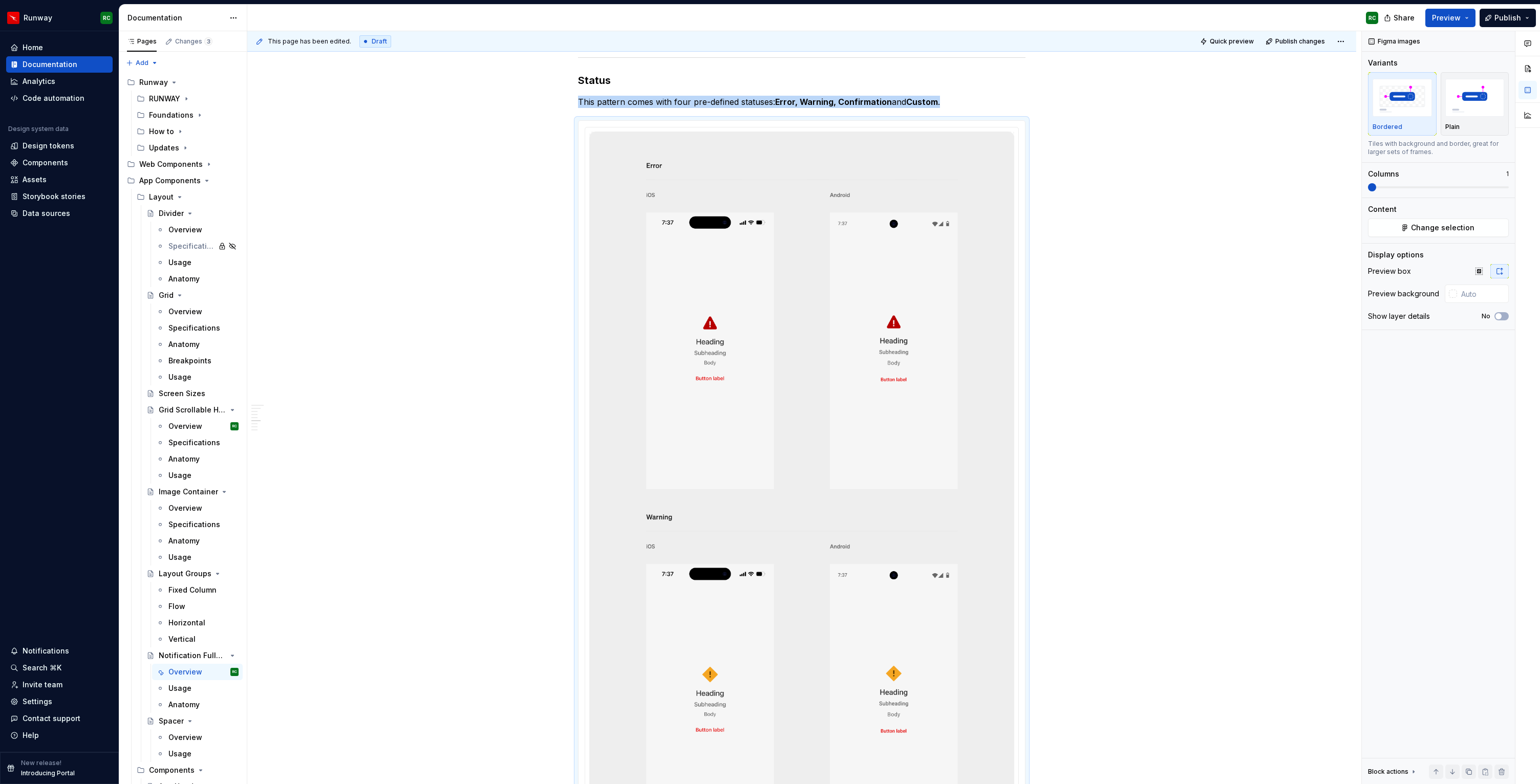
click at [1467, 774] on button "button" at bounding box center [1469, 772] width 14 height 14
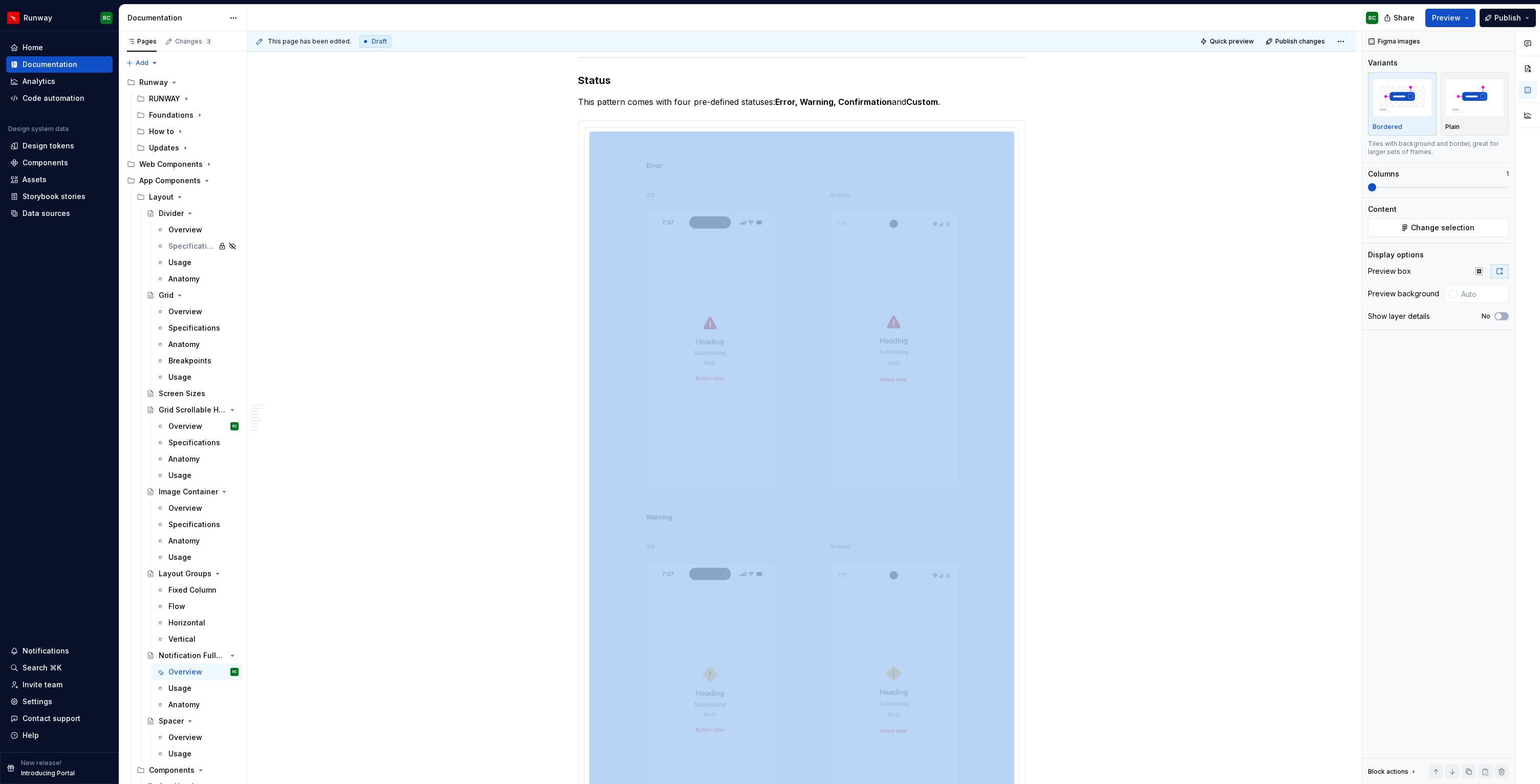
scroll to position [3480, 0]
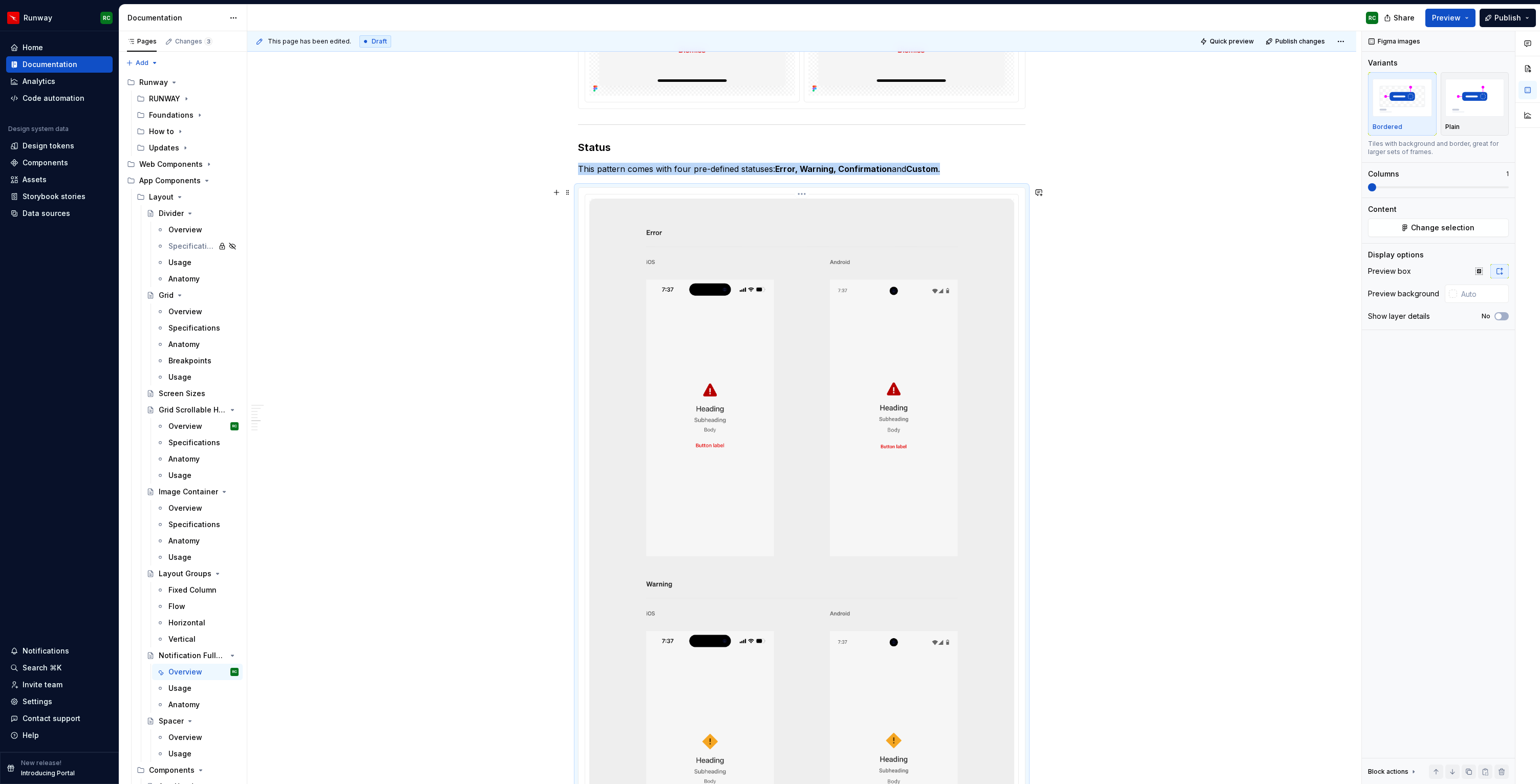
scroll to position [1835, 0]
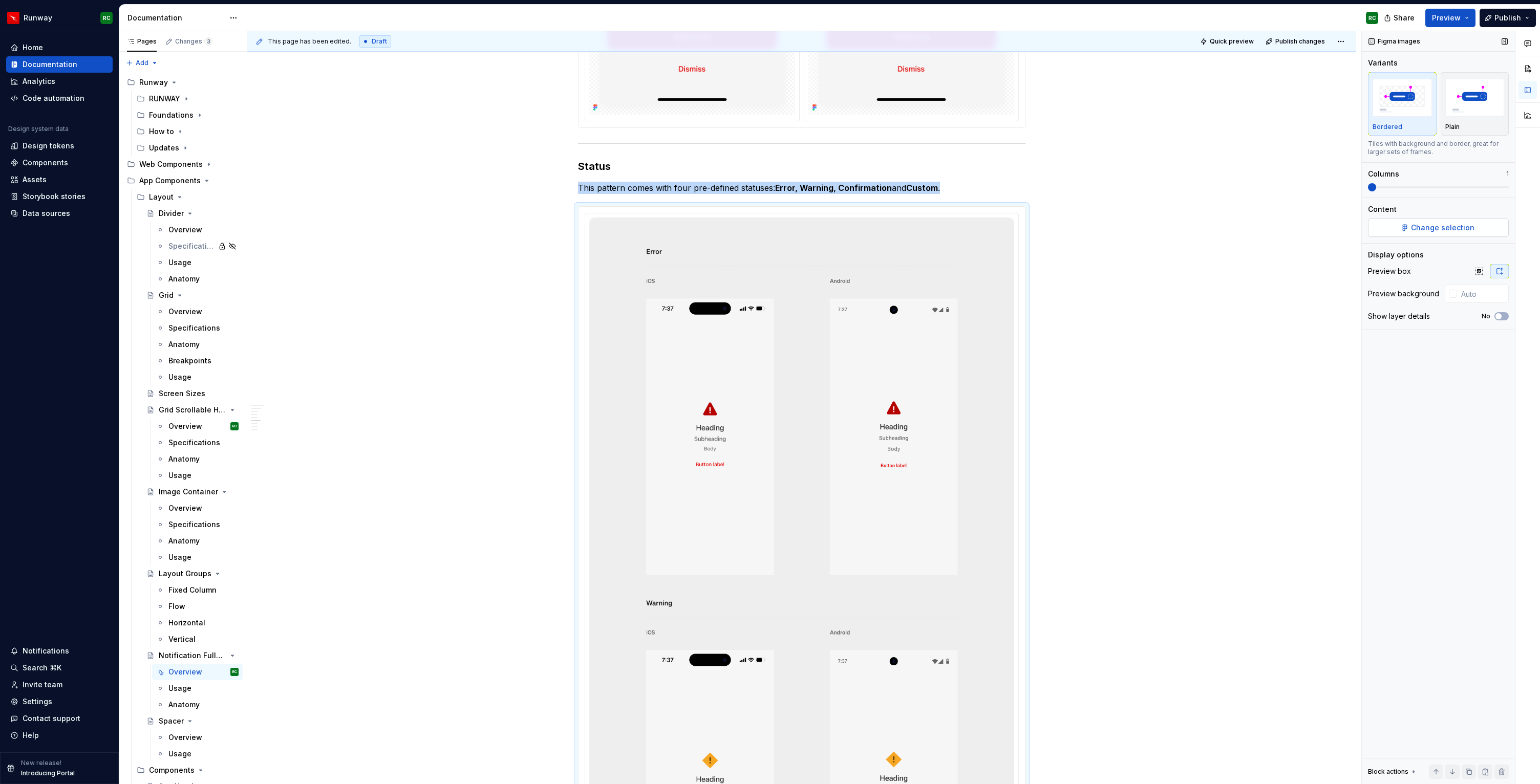
click at [1453, 230] on span "Change selection" at bounding box center [1442, 227] width 63 height 10
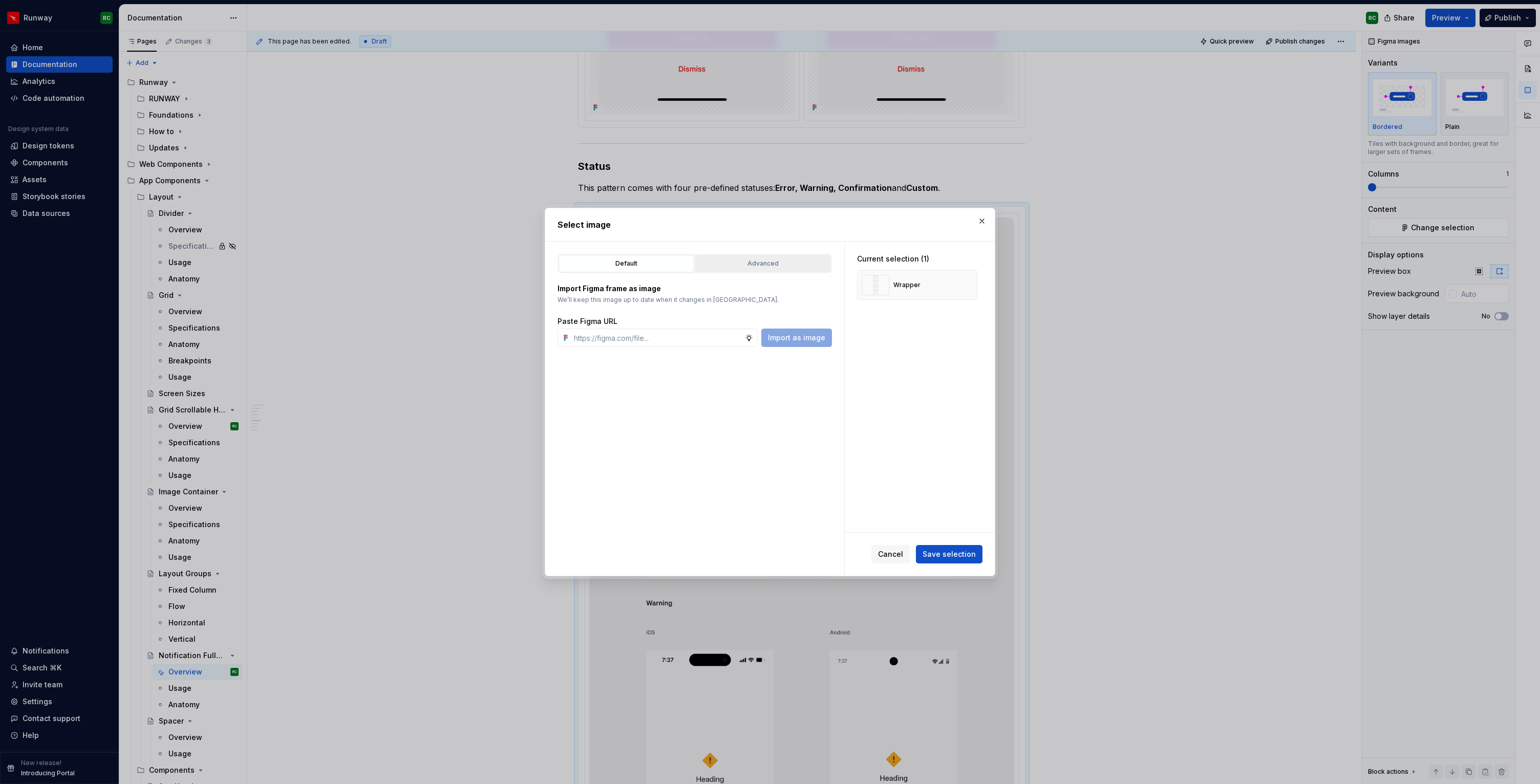
type textarea "*"
click at [764, 263] on div "Advanced" at bounding box center [763, 264] width 129 height 10
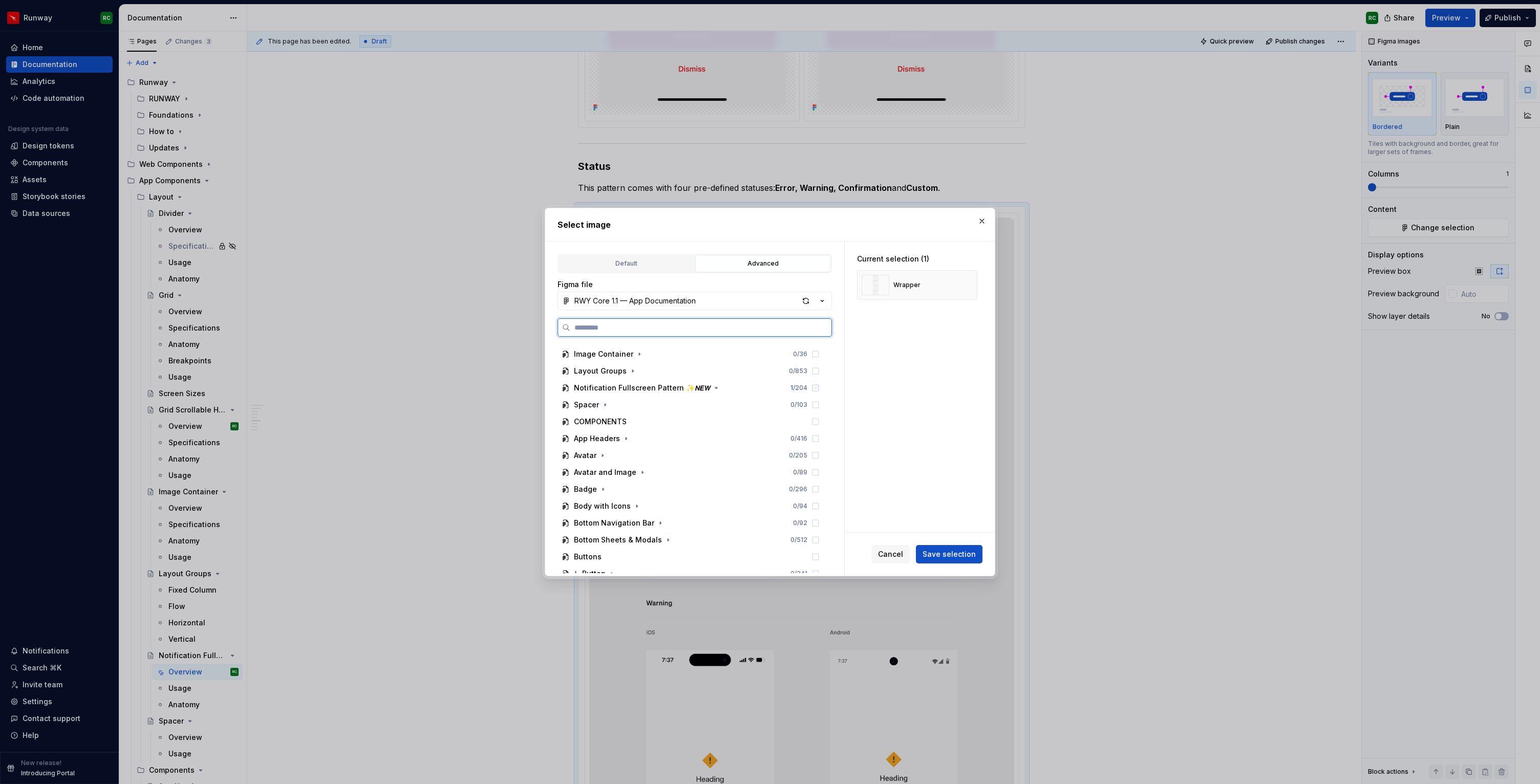
scroll to position [0, 0]
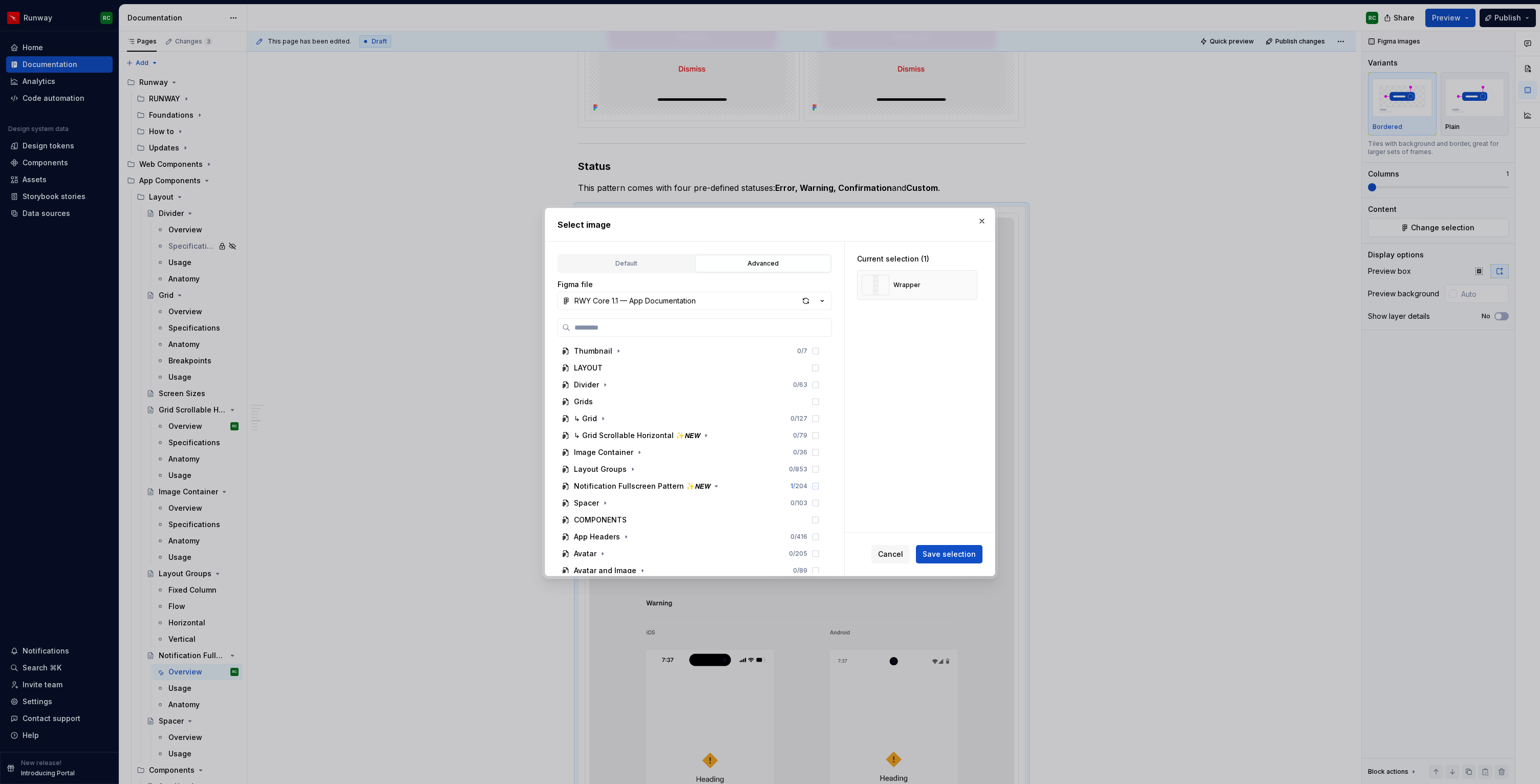
click at [686, 317] on div "Figma file RWY Core 1.1 — App Documentation Thumbnail 0 / 7 LAYOUT Divider 0 / …" at bounding box center [694, 426] width 274 height 294
click at [689, 298] on div "RWY Core 1.1 — App Documentation" at bounding box center [635, 301] width 122 height 10
click at [651, 424] on div "RWY Supernova 1.0" at bounding box center [622, 421] width 70 height 10
click at [966, 283] on button "button" at bounding box center [965, 285] width 14 height 14
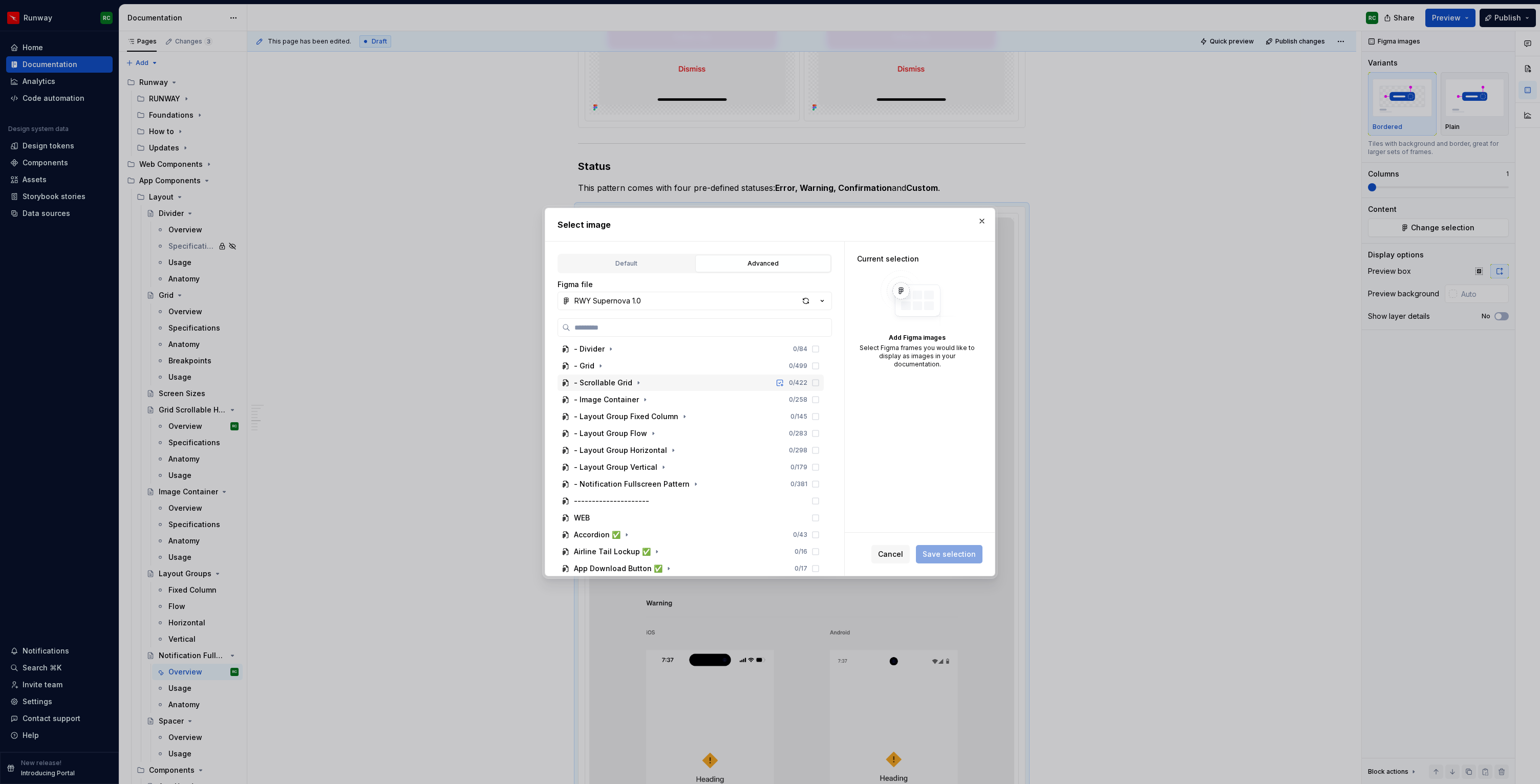
scroll to position [105, 0]
click at [694, 479] on div "- Notification Fullscreen Pattern 0 / 381" at bounding box center [690, 483] width 266 height 16
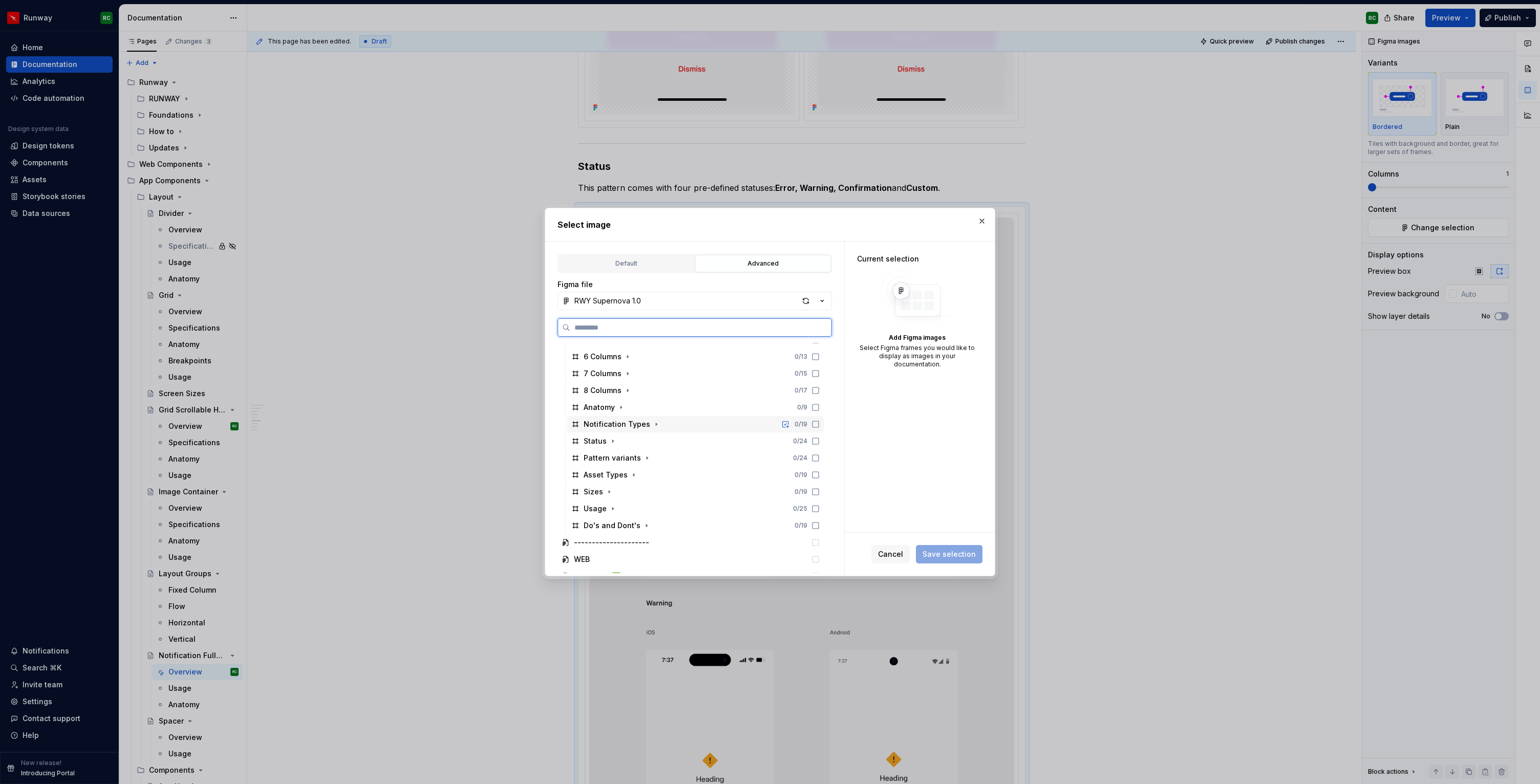
click at [657, 440] on div "Status 0 / 24" at bounding box center [696, 441] width 256 height 16
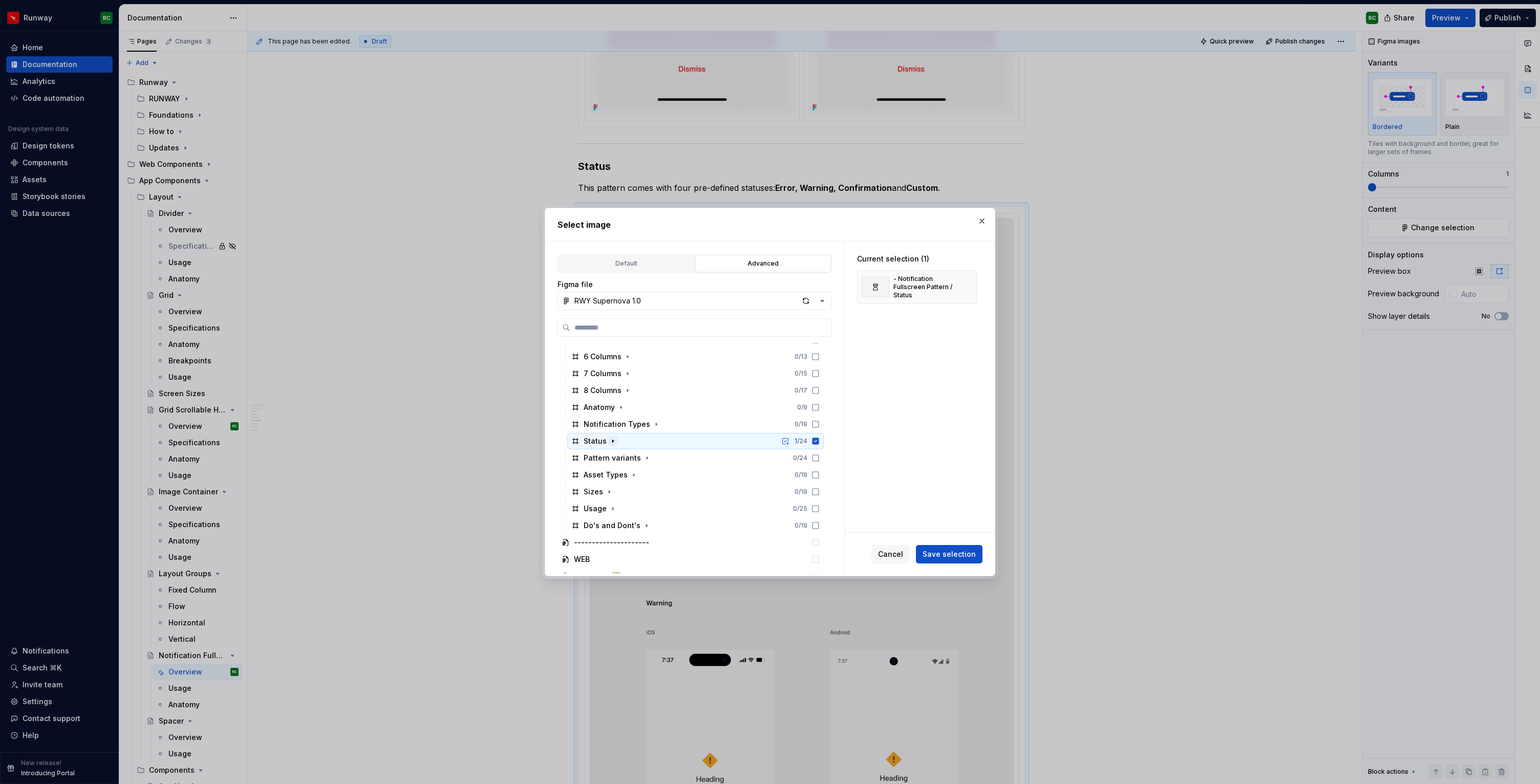
click at [613, 442] on icon "button" at bounding box center [613, 441] width 8 height 8
click at [820, 441] on icon at bounding box center [815, 441] width 8 height 8
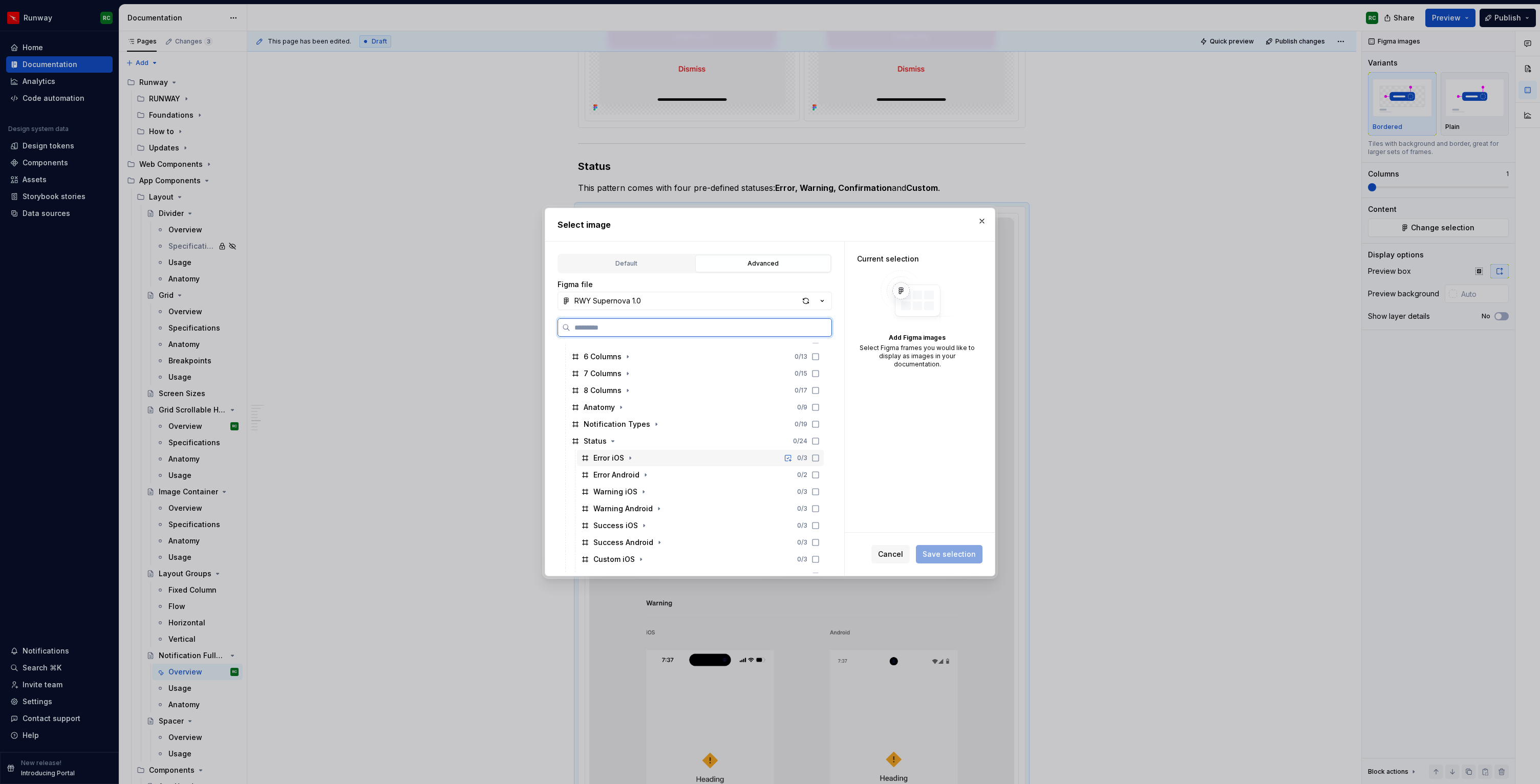
click at [820, 458] on icon at bounding box center [815, 458] width 8 height 8
click at [824, 468] on div "Error Android 0 / 2" at bounding box center [700, 475] width 247 height 16
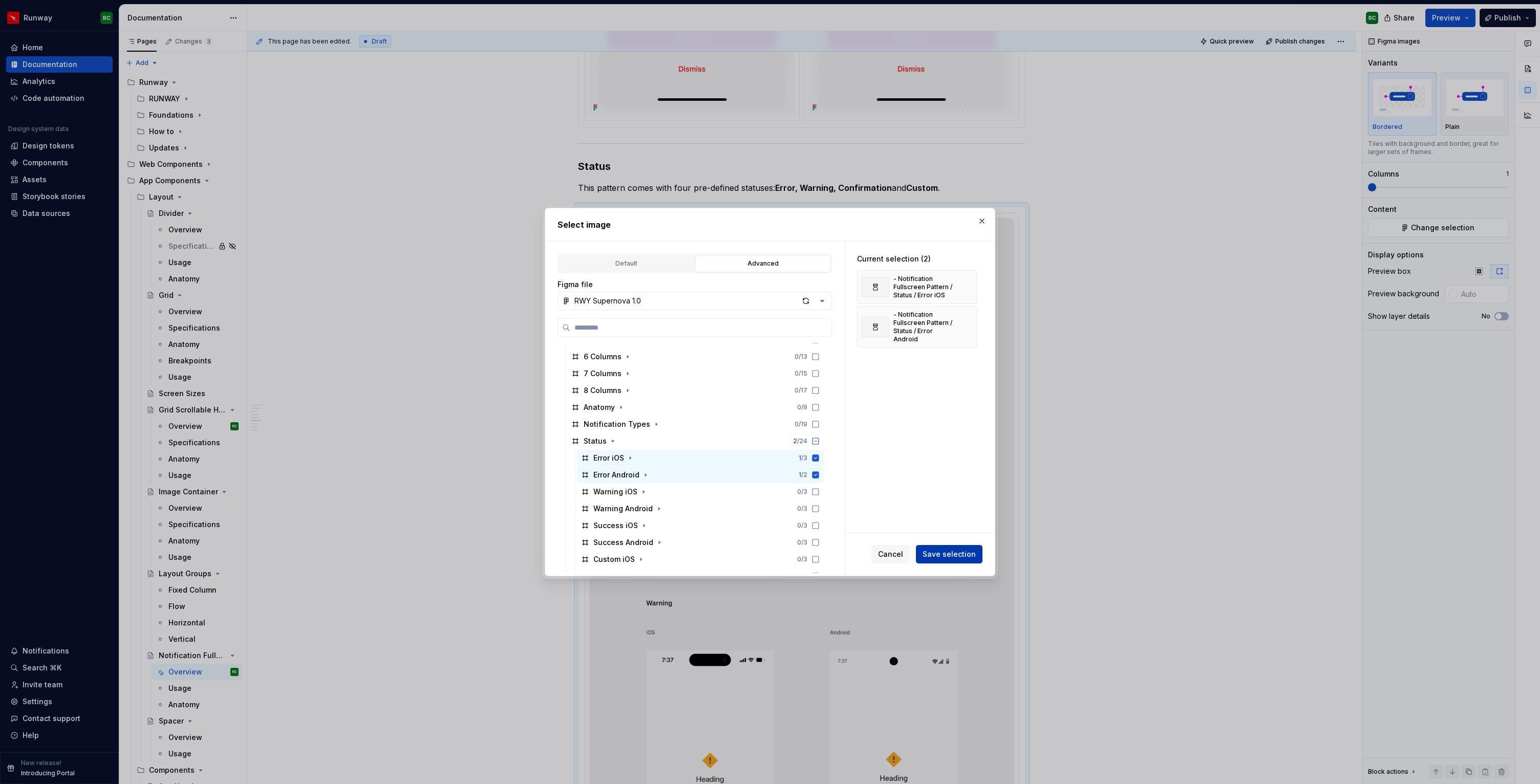
click at [946, 558] on span "Save selection" at bounding box center [949, 554] width 53 height 10
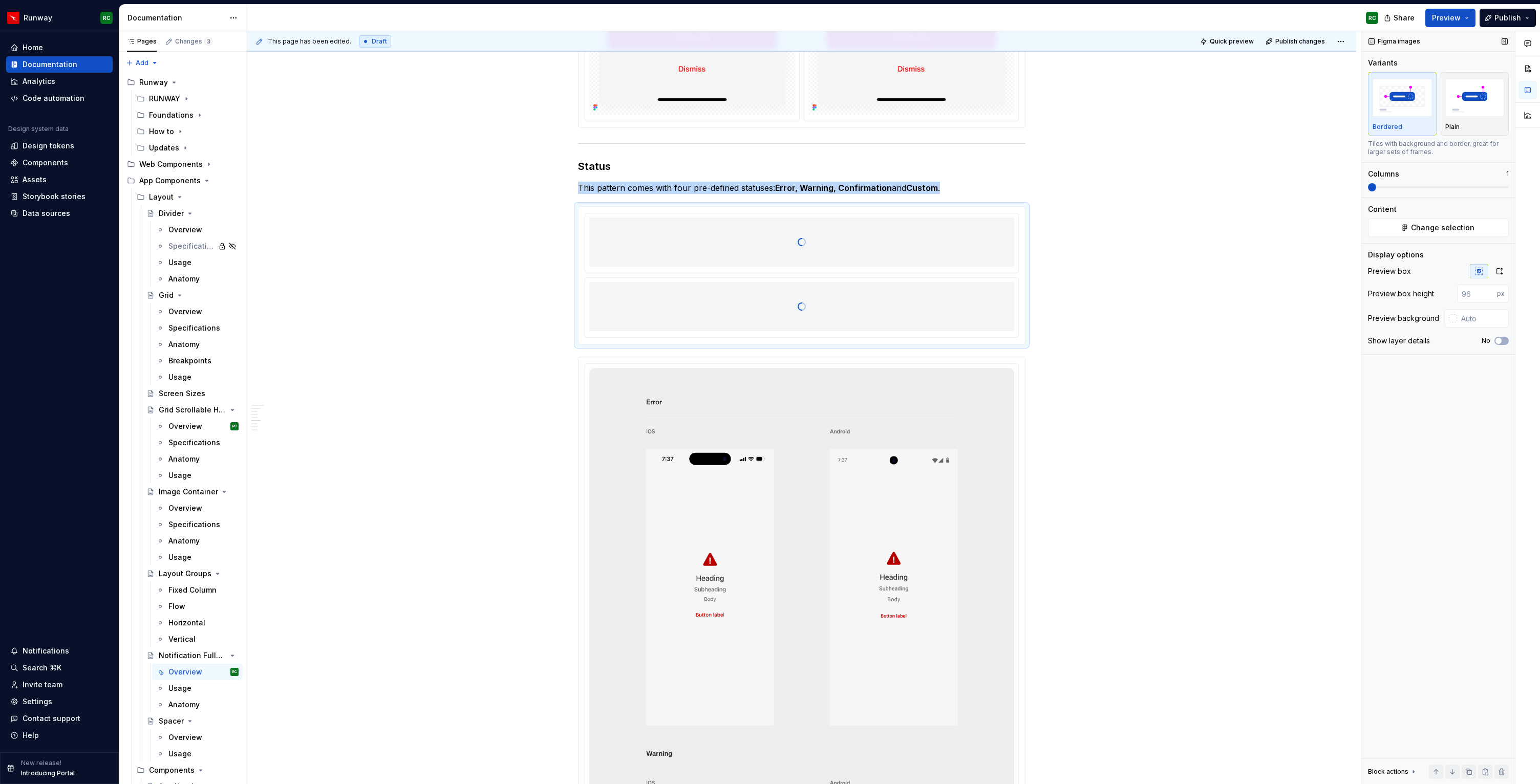
click at [1386, 187] on span at bounding box center [1438, 187] width 141 height 2
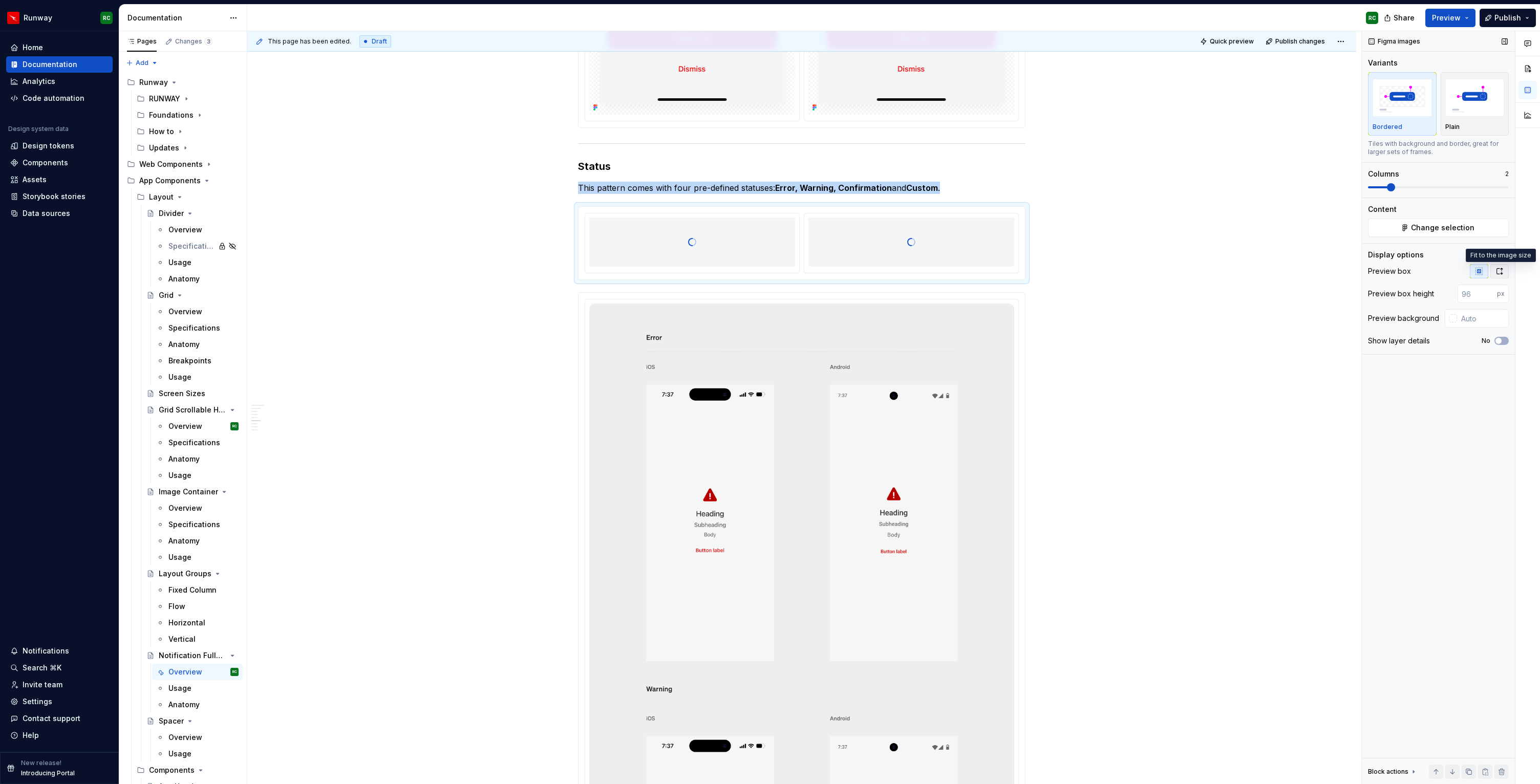
click at [1496, 268] on icon "button" at bounding box center [1500, 271] width 8 height 8
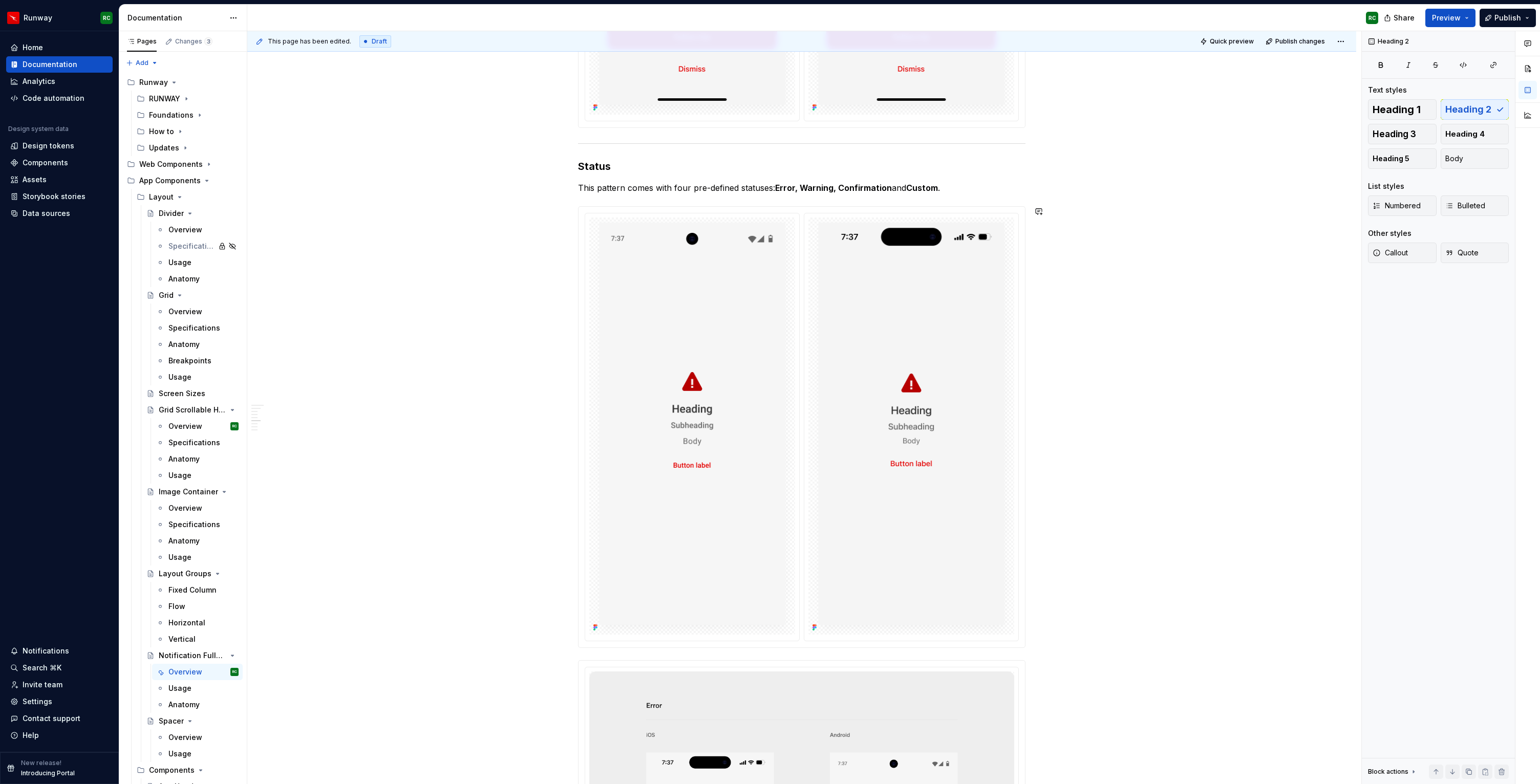
click at [976, 191] on p "This pattern comes with four pre-defined statuses: Error, Warning, Confirmation…" at bounding box center [801, 188] width 447 height 12
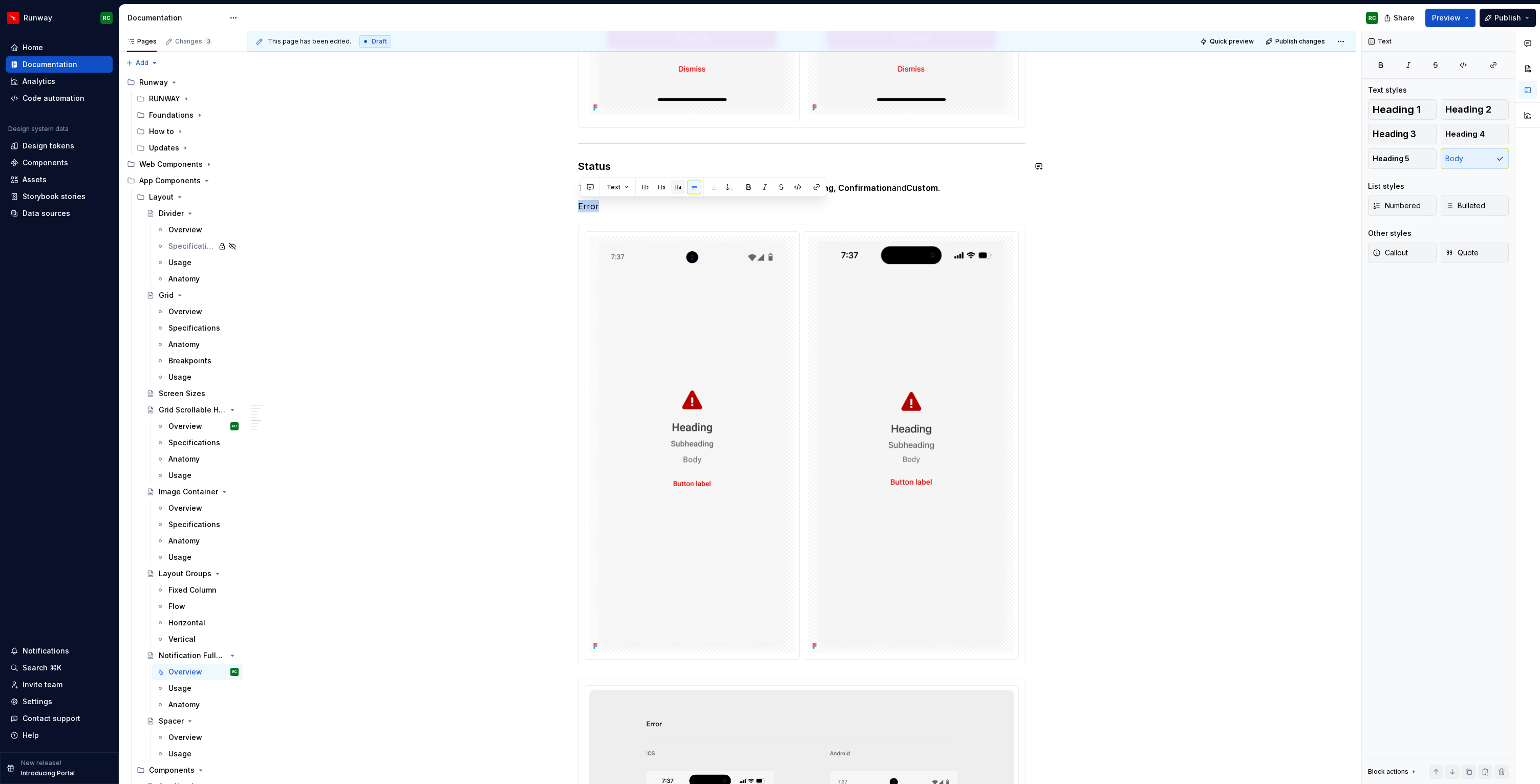
click at [677, 187] on button "button" at bounding box center [678, 187] width 14 height 14
click at [665, 206] on h4 "Error" at bounding box center [801, 212] width 447 height 12
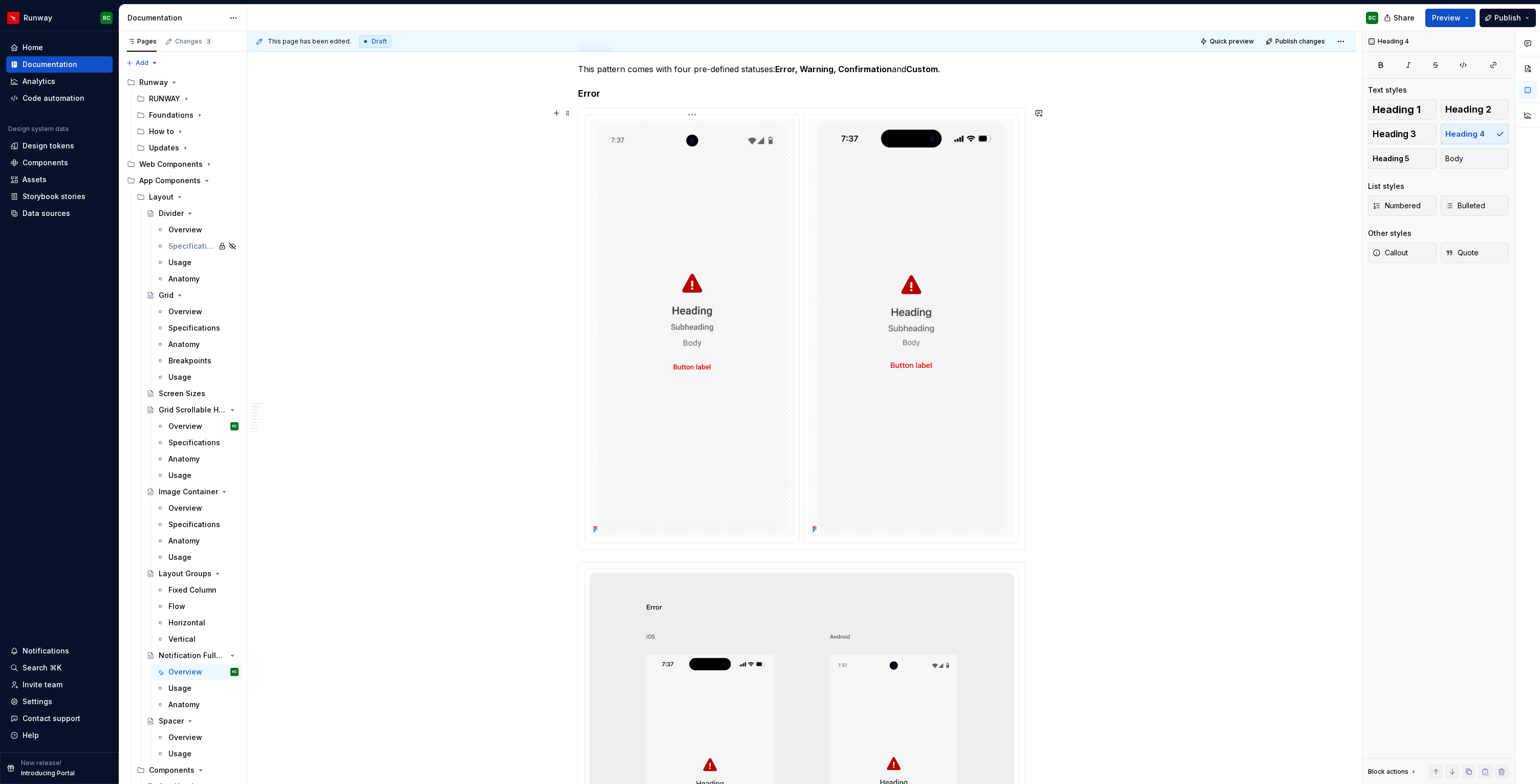
scroll to position [1917, 0]
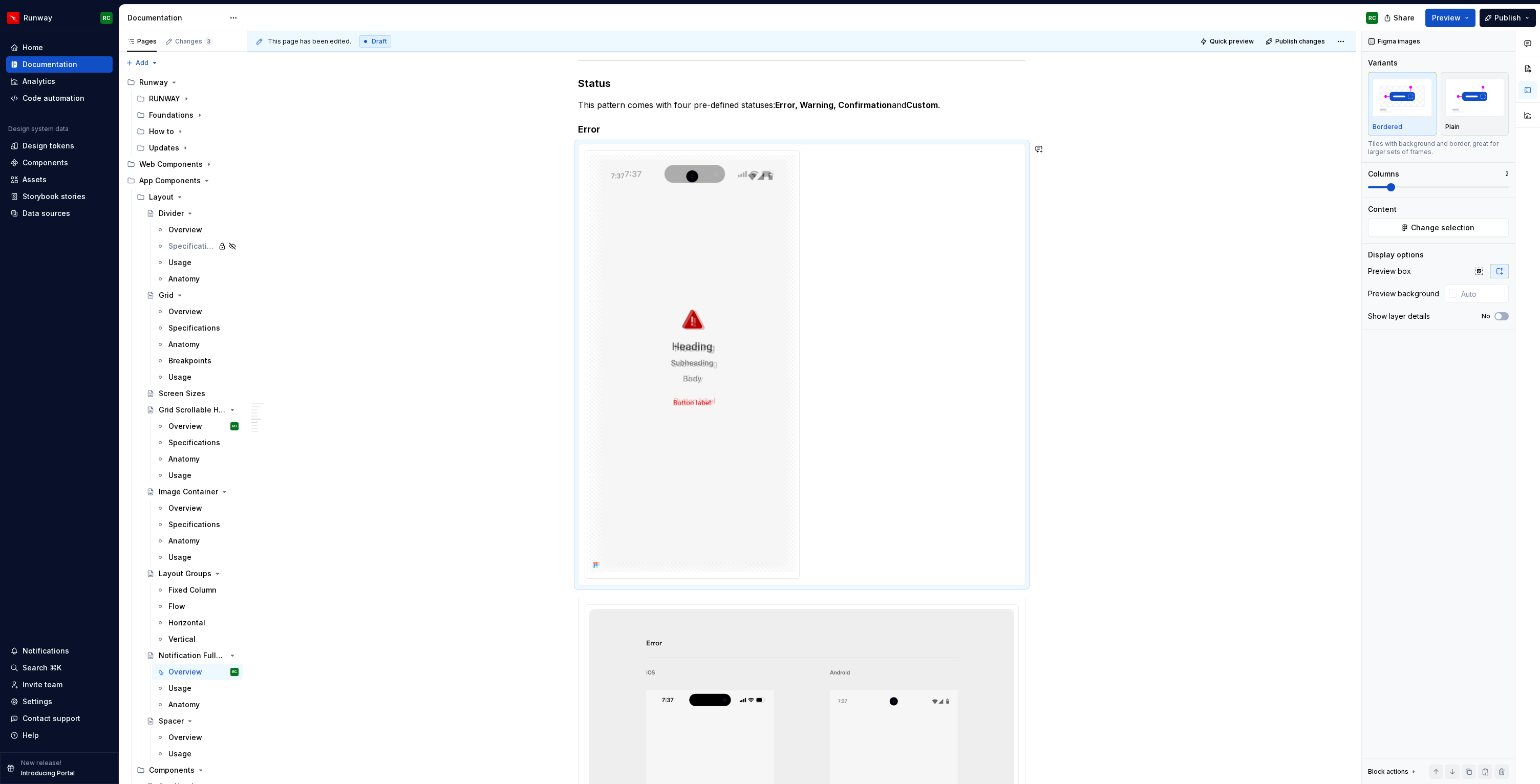
drag, startPoint x: 846, startPoint y: 400, endPoint x: 734, endPoint y: 397, distance: 112.0
click at [734, 397] on body "Runway RC Home Documentation Analytics Code automation Design system data Desig…" at bounding box center [770, 392] width 1540 height 784
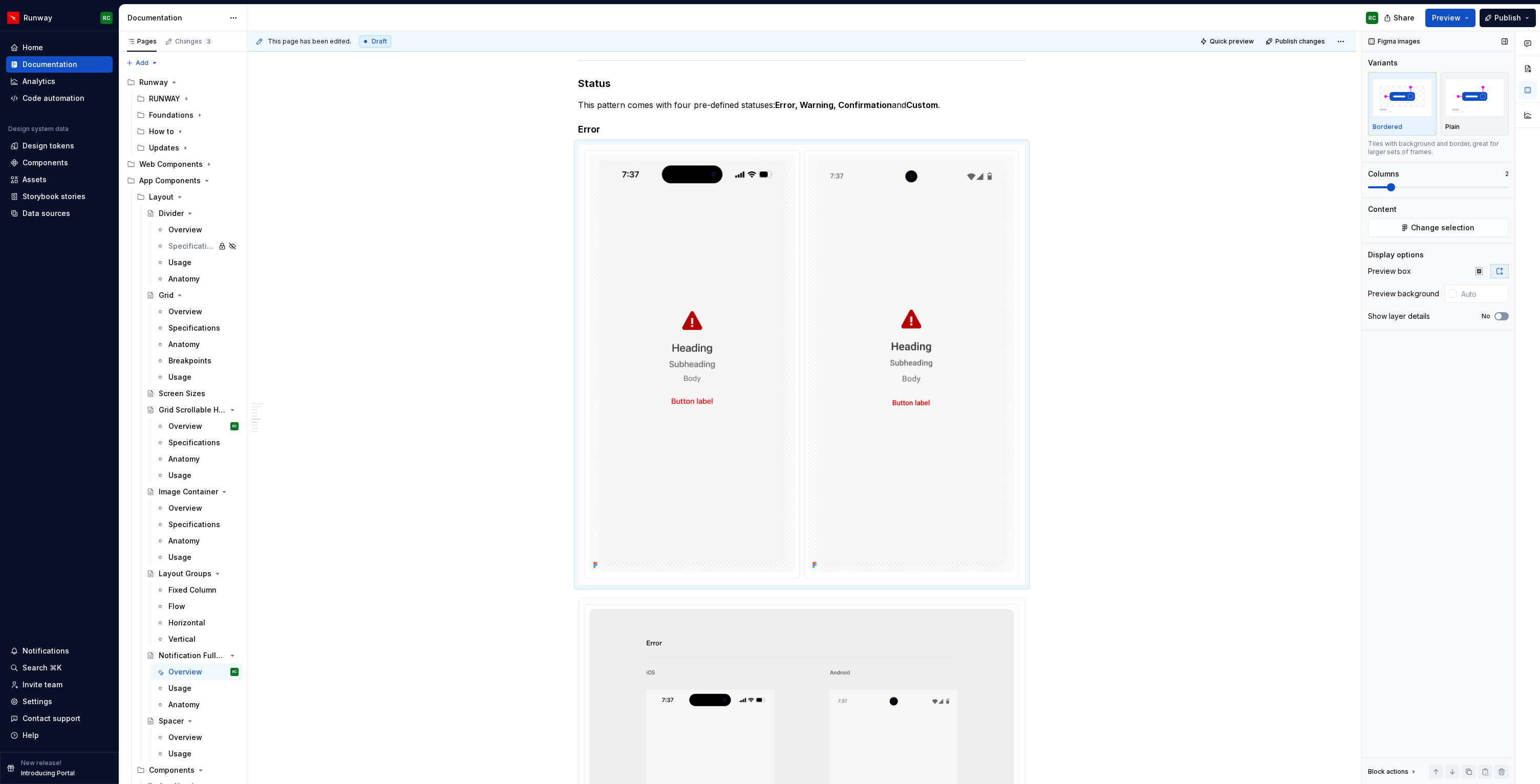
click at [1506, 315] on button "No" at bounding box center [1501, 316] width 14 height 8
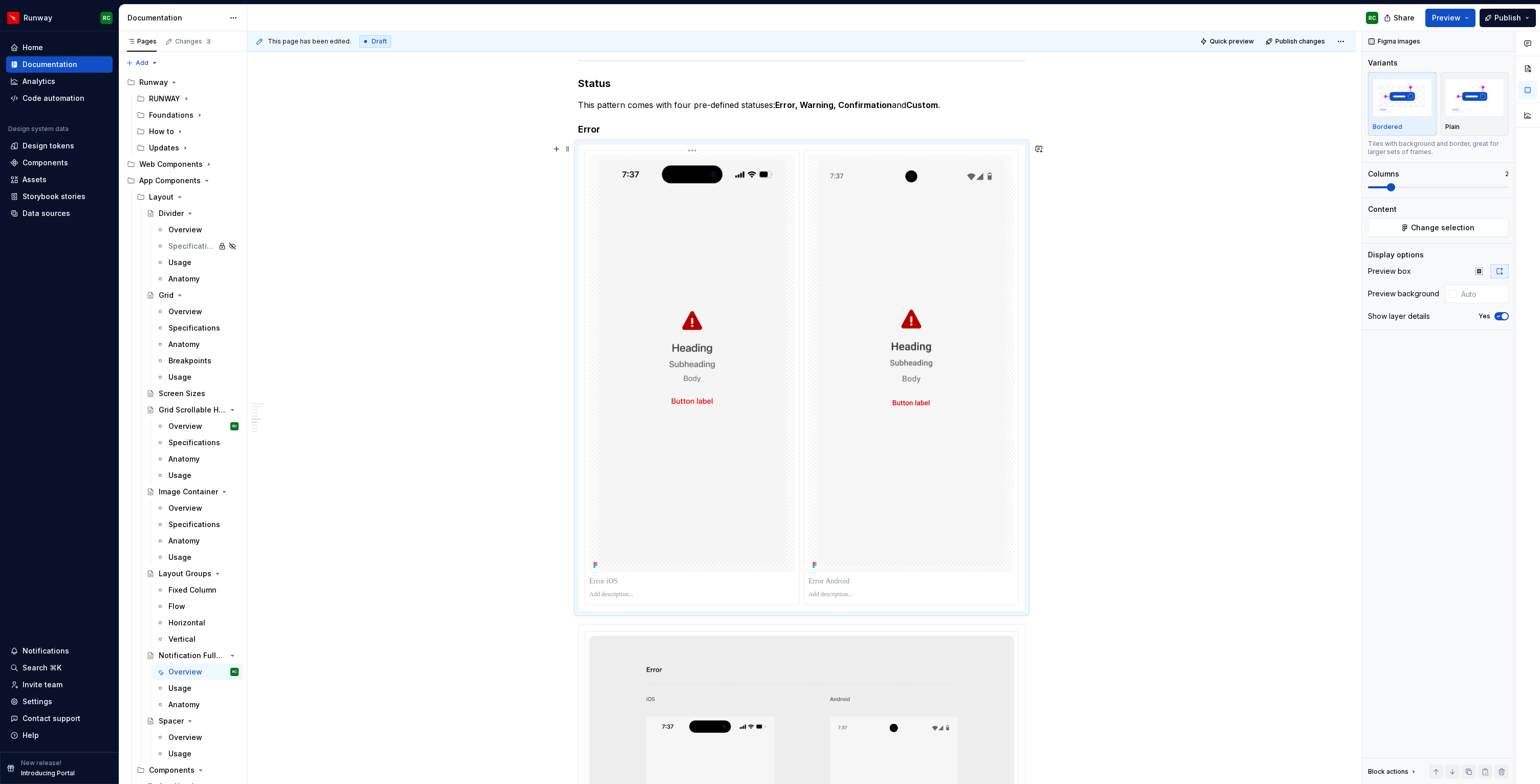
click at [692, 578] on p at bounding box center [692, 581] width 206 height 10
click at [887, 579] on p at bounding box center [911, 581] width 206 height 10
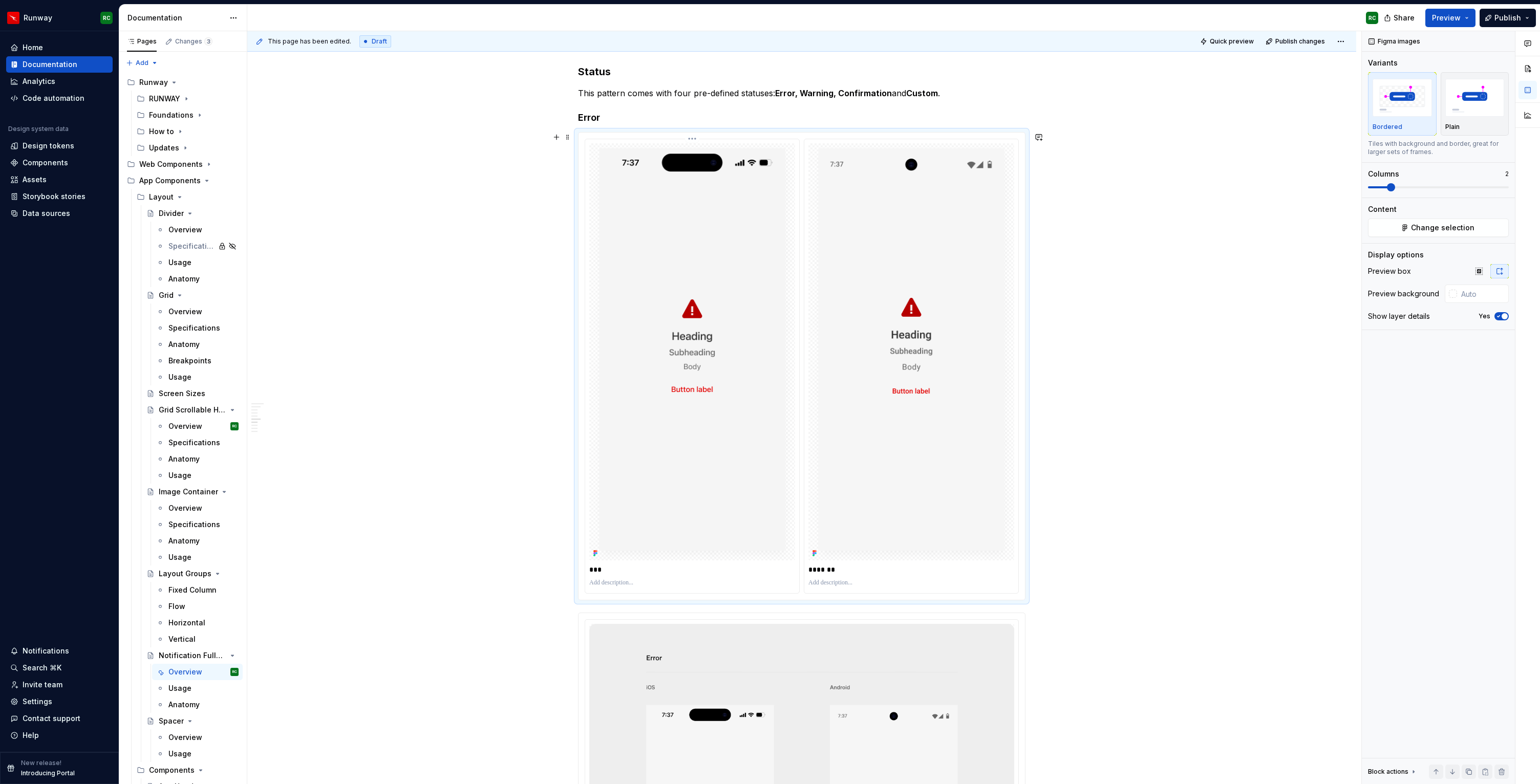
scroll to position [1924, 0]
click at [699, 122] on h4 "Error" at bounding box center [801, 123] width 447 height 12
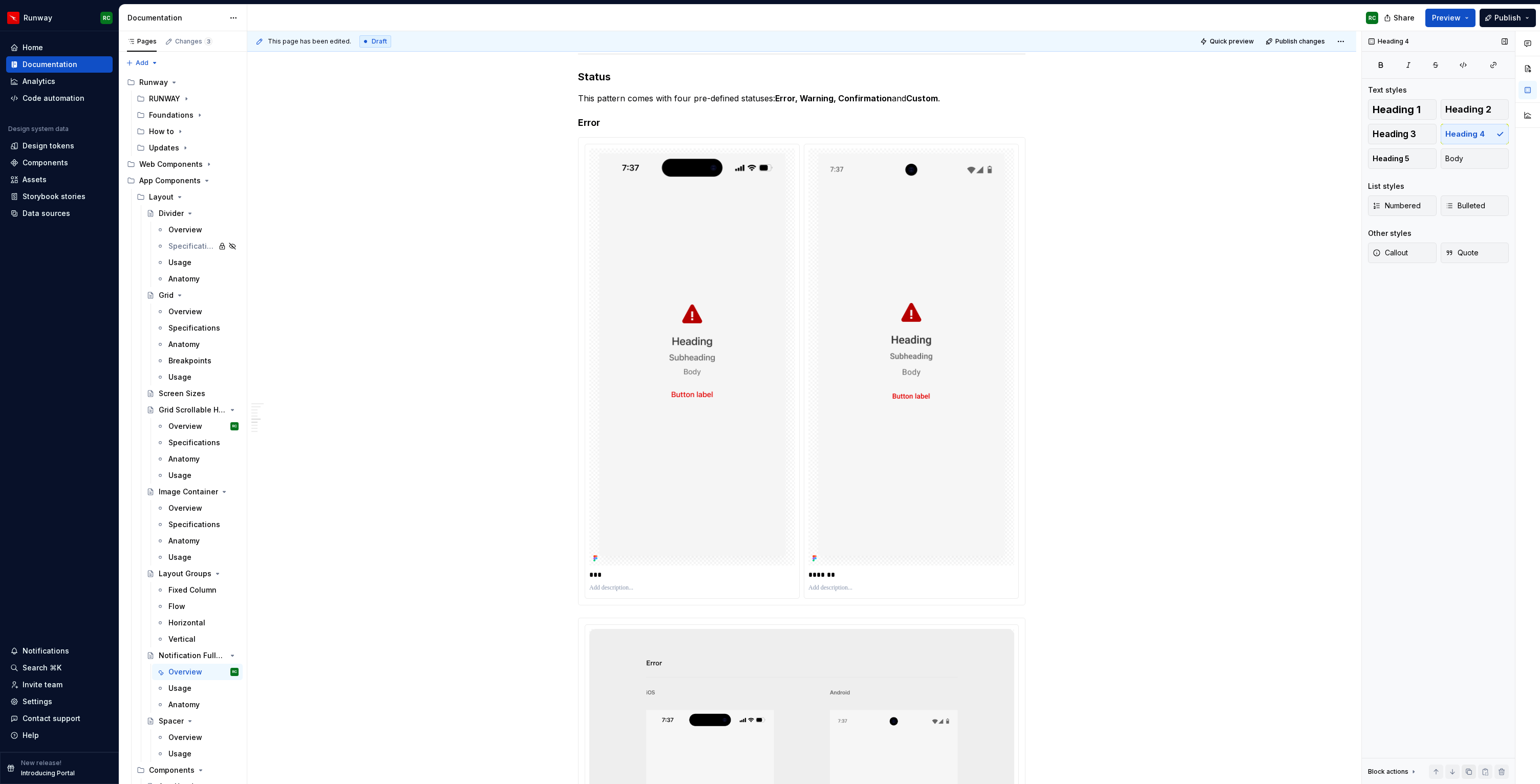
click at [1467, 772] on button "button" at bounding box center [1469, 772] width 14 height 14
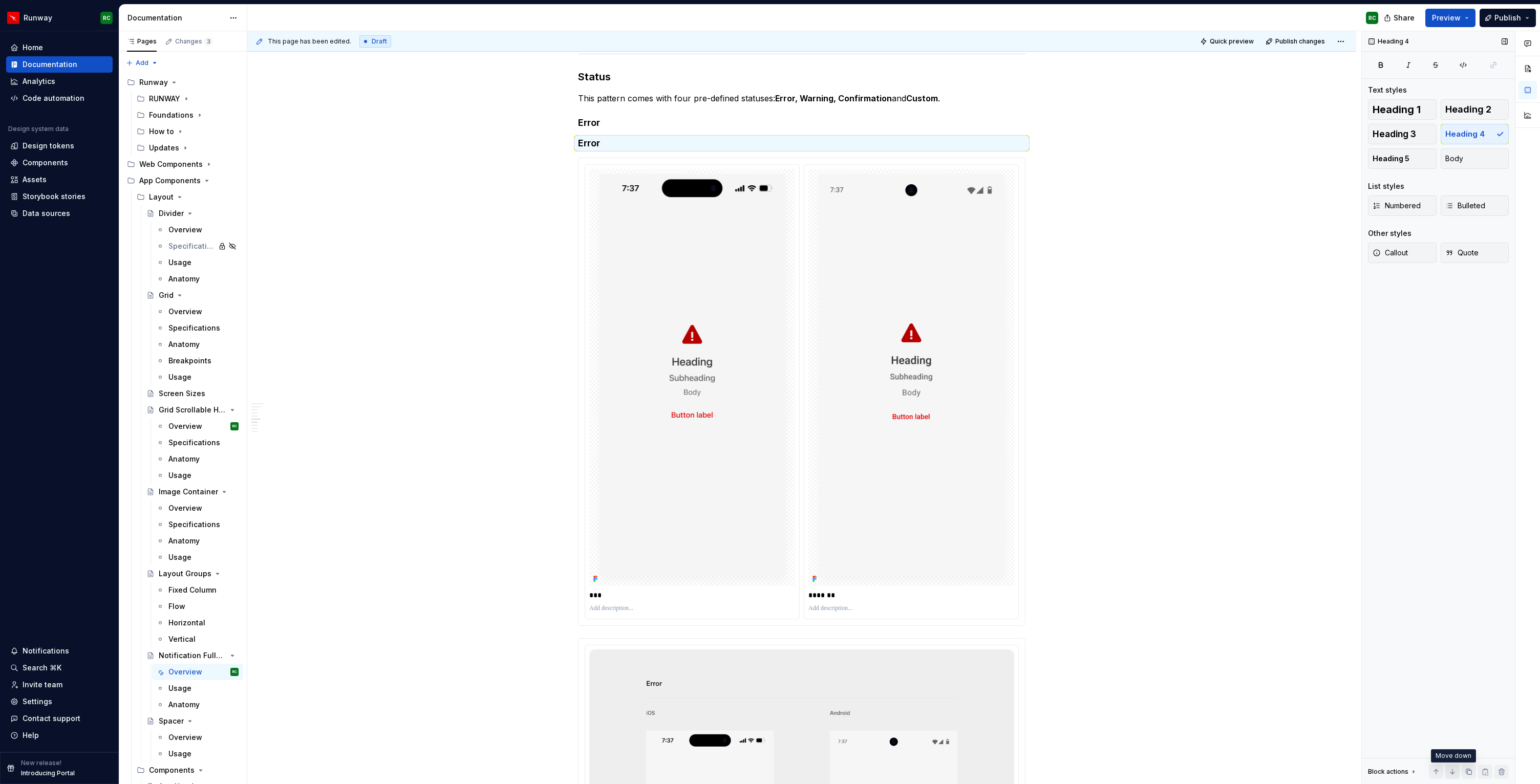
click at [1455, 771] on button "button" at bounding box center [1452, 772] width 14 height 14
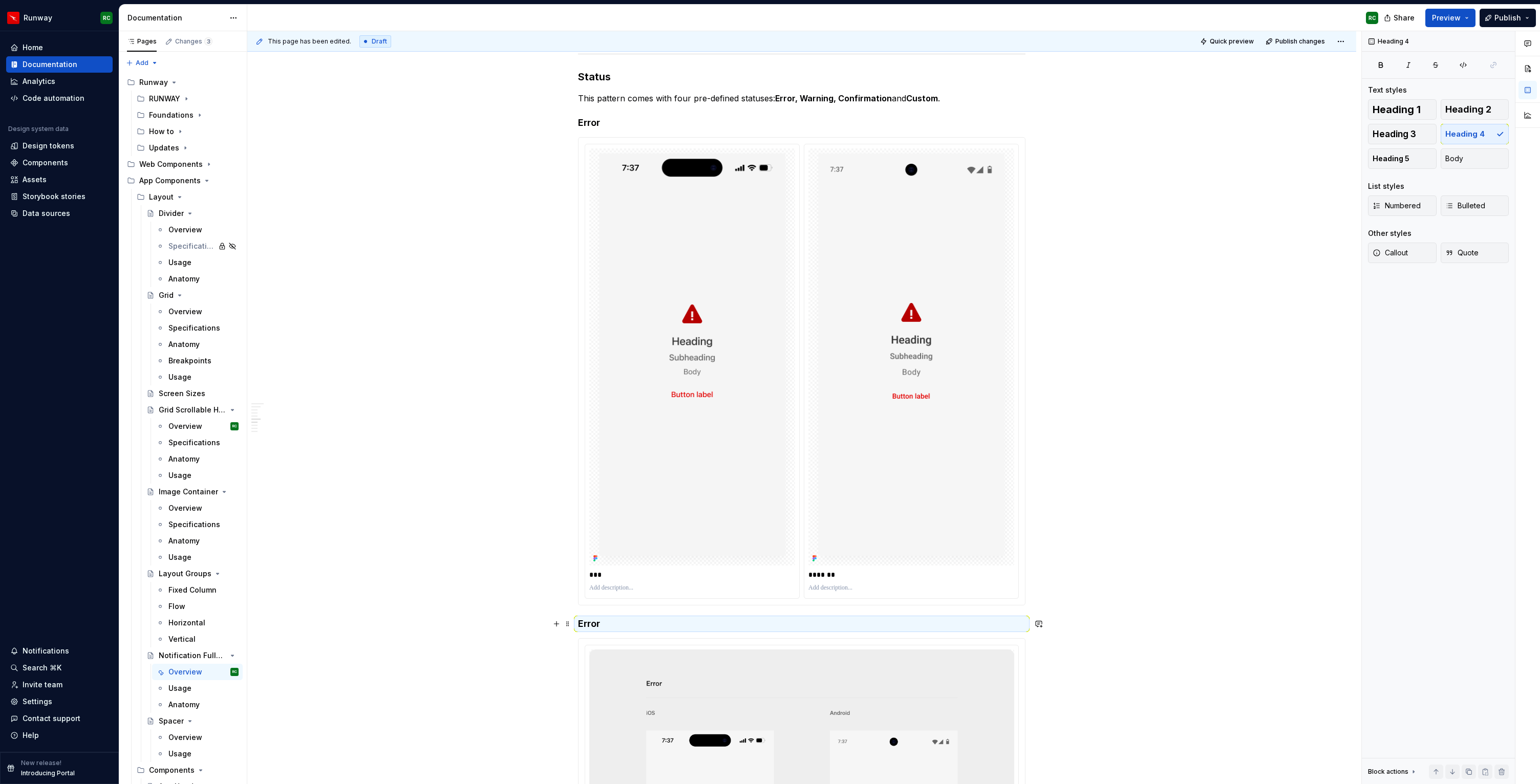
click at [671, 621] on h4 "Error" at bounding box center [801, 624] width 447 height 12
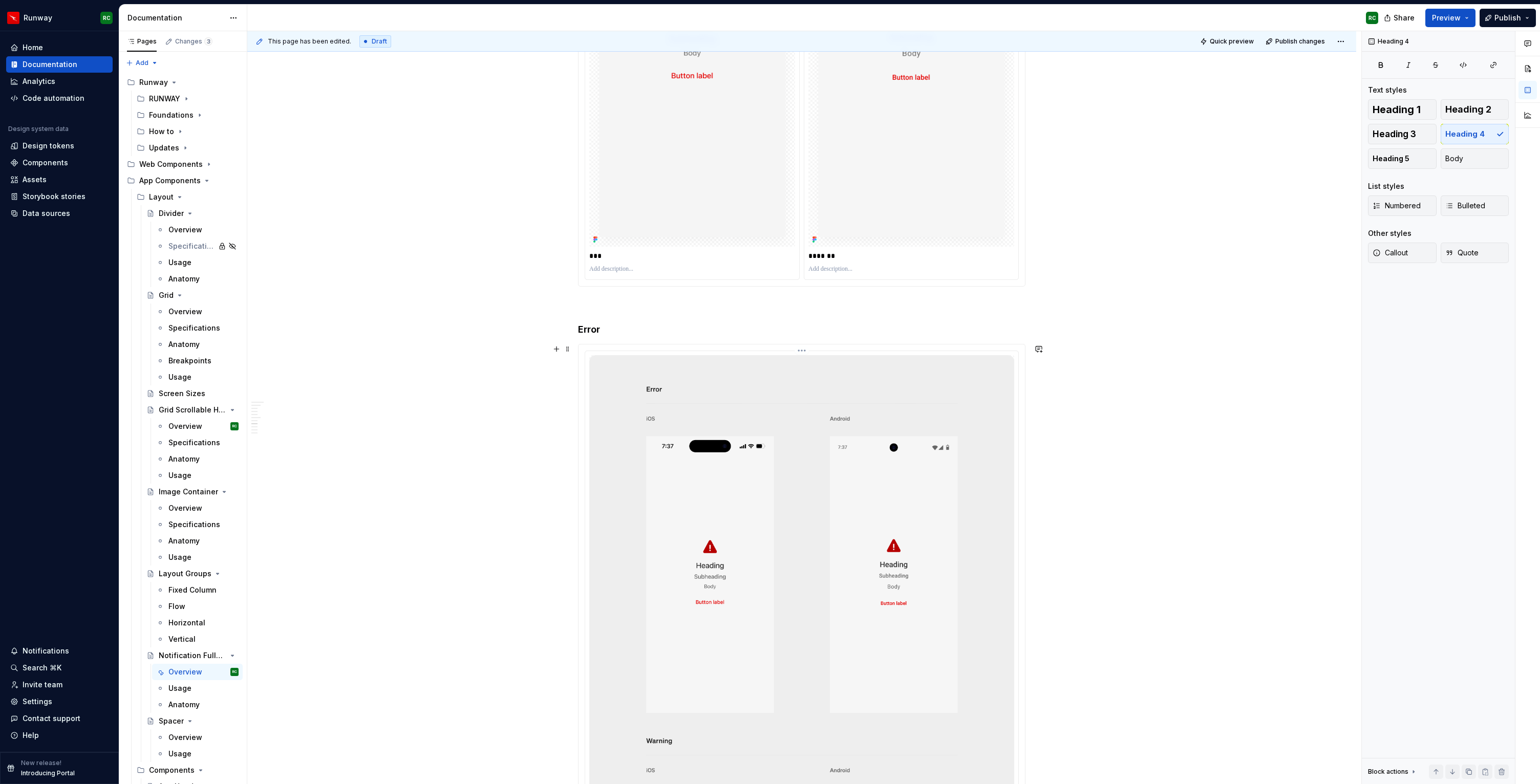
scroll to position [2246, 0]
click at [584, 326] on h4 "Error" at bounding box center [801, 327] width 447 height 12
click at [829, 273] on div at bounding box center [911, 267] width 206 height 12
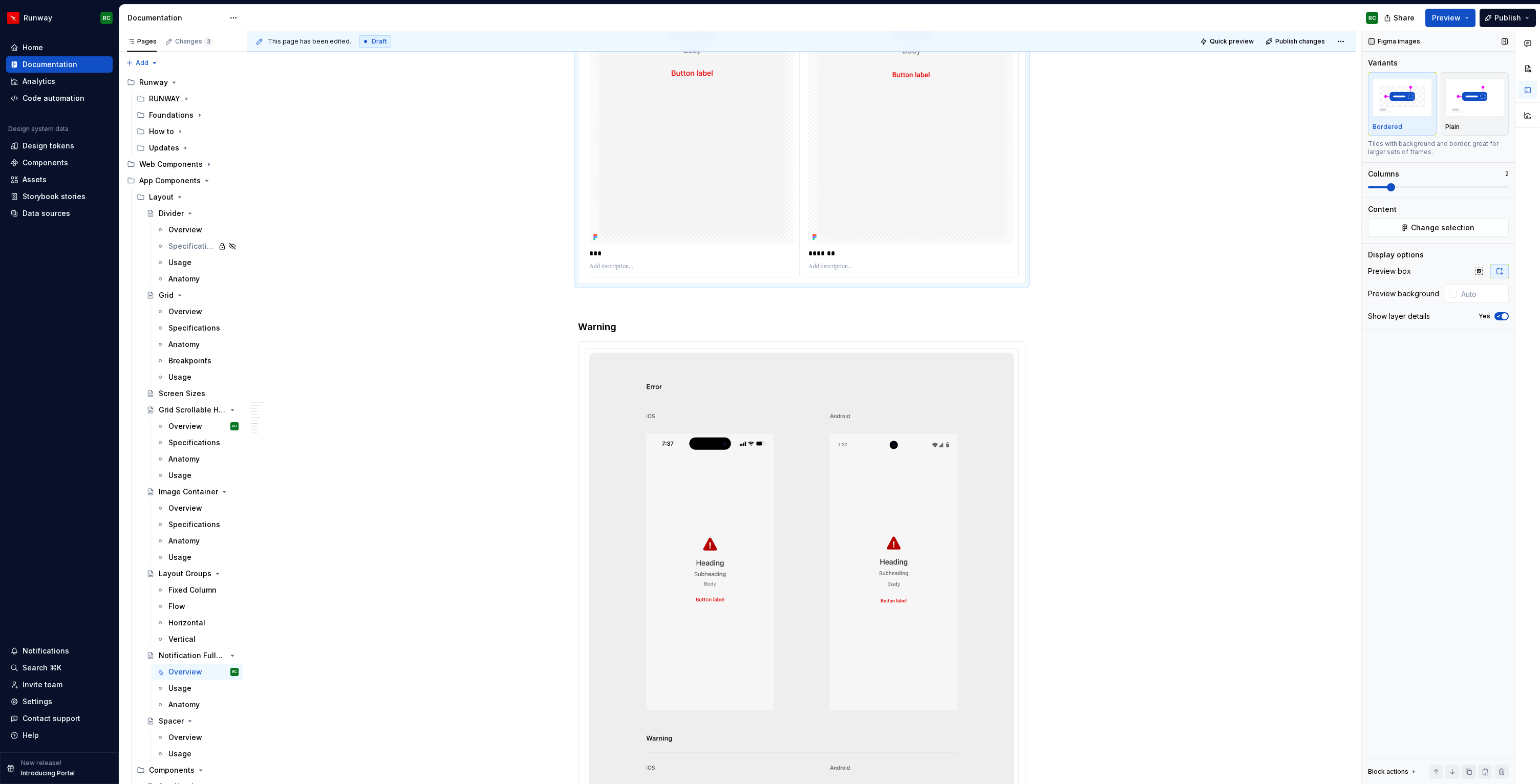
click at [1470, 773] on button "button" at bounding box center [1469, 772] width 14 height 14
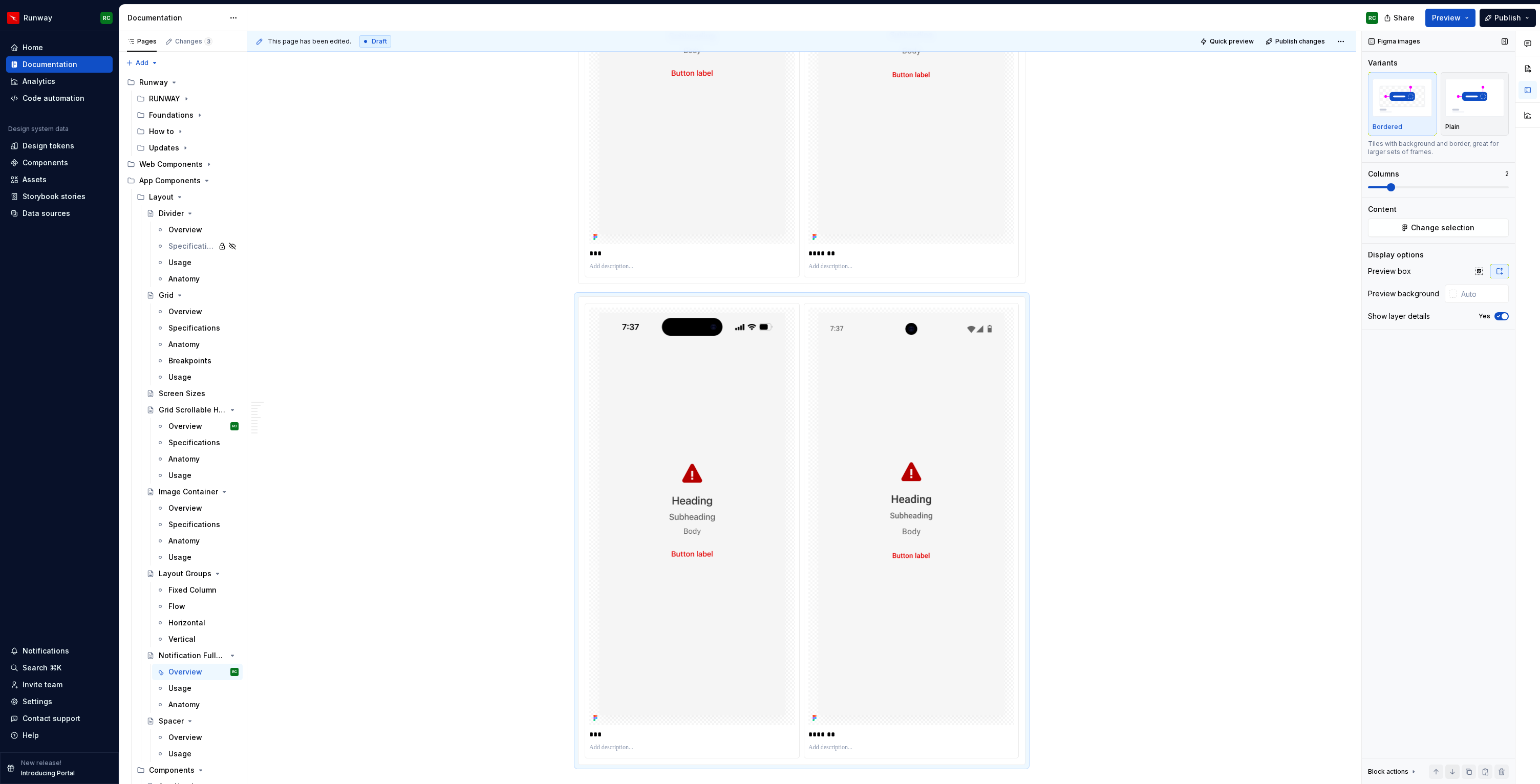
click at [1455, 772] on button "button" at bounding box center [1452, 772] width 14 height 14
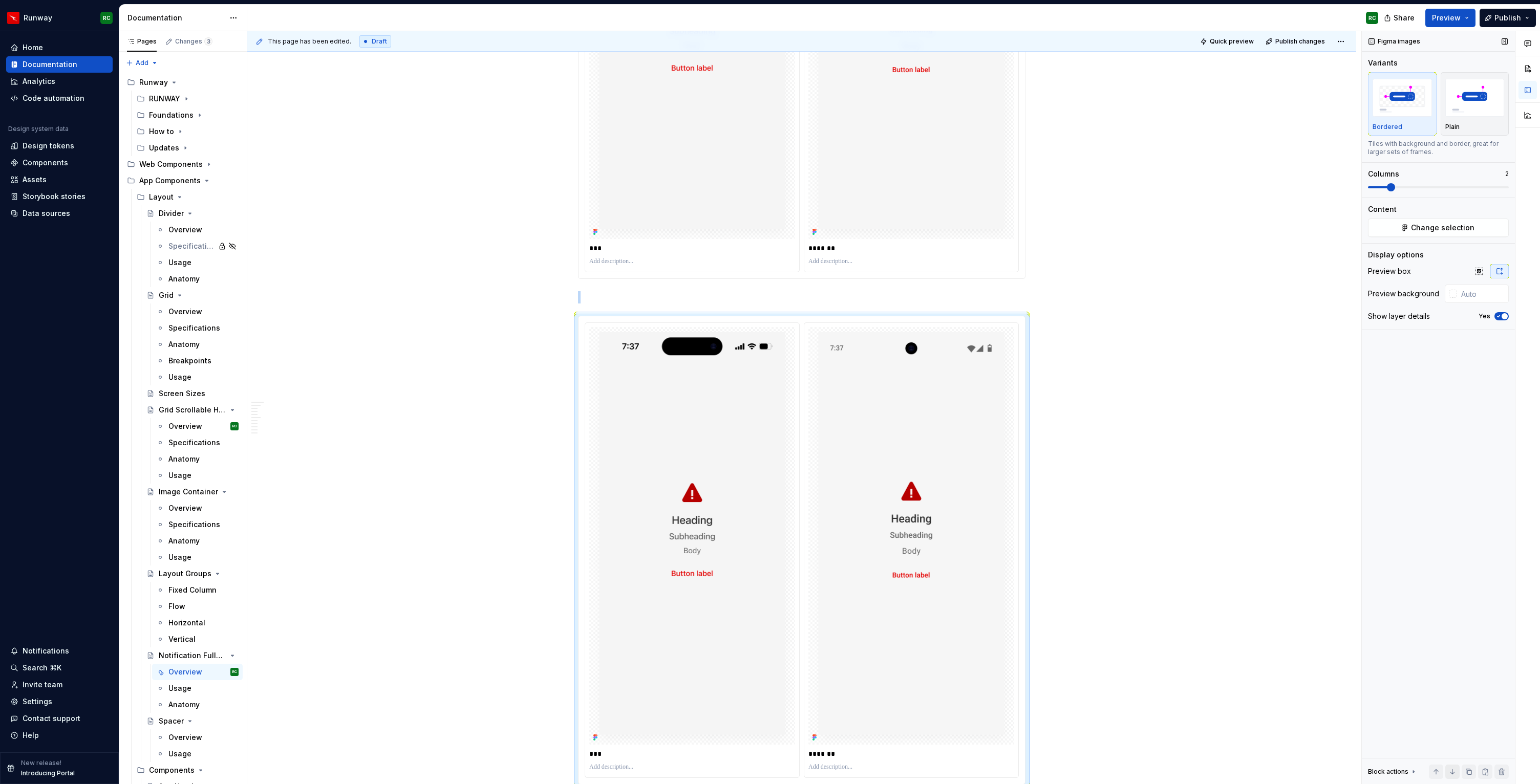
click at [1455, 772] on button "button" at bounding box center [1452, 772] width 14 height 14
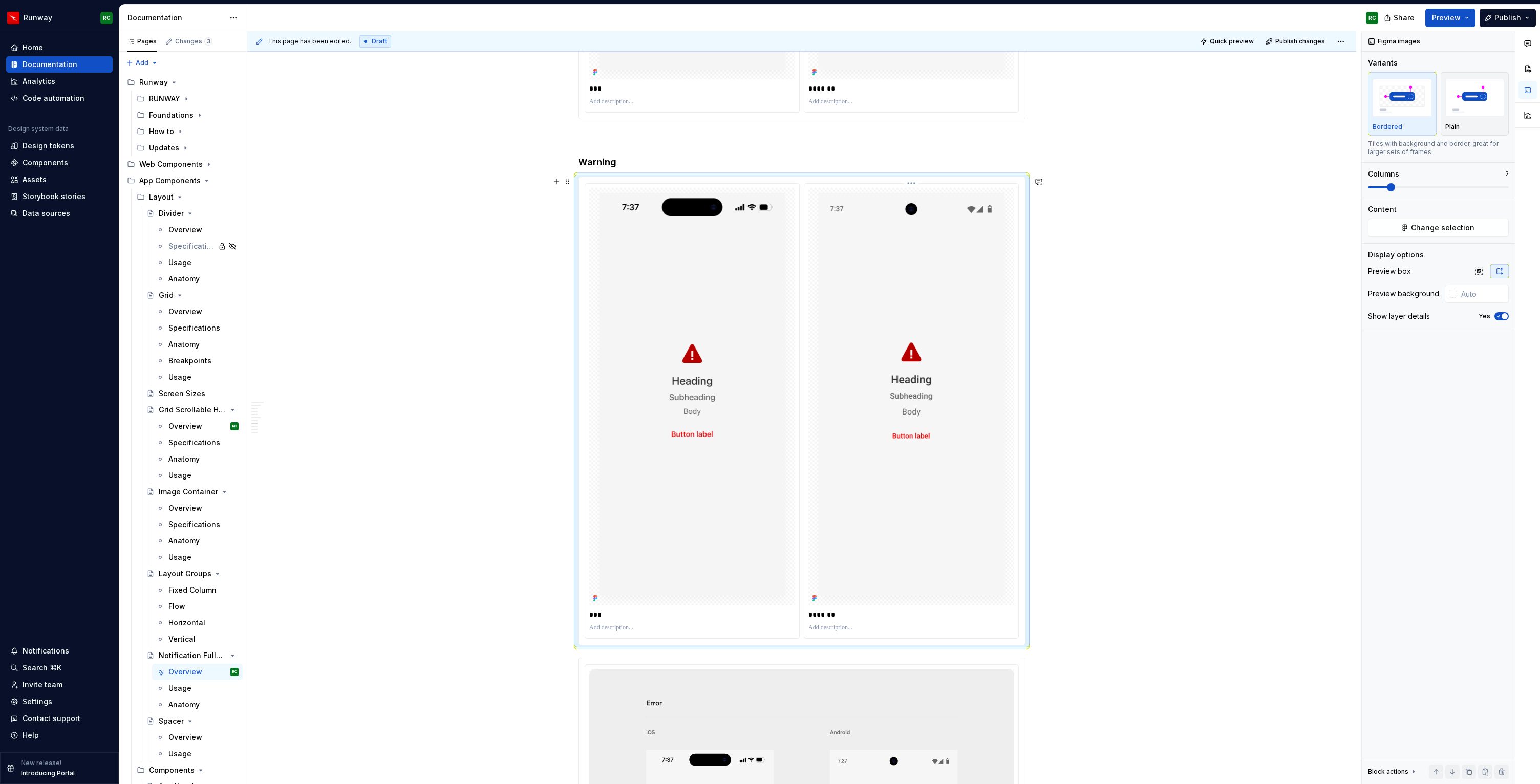
scroll to position [2413, 0]
click at [1437, 228] on span "Change selection" at bounding box center [1442, 227] width 63 height 10
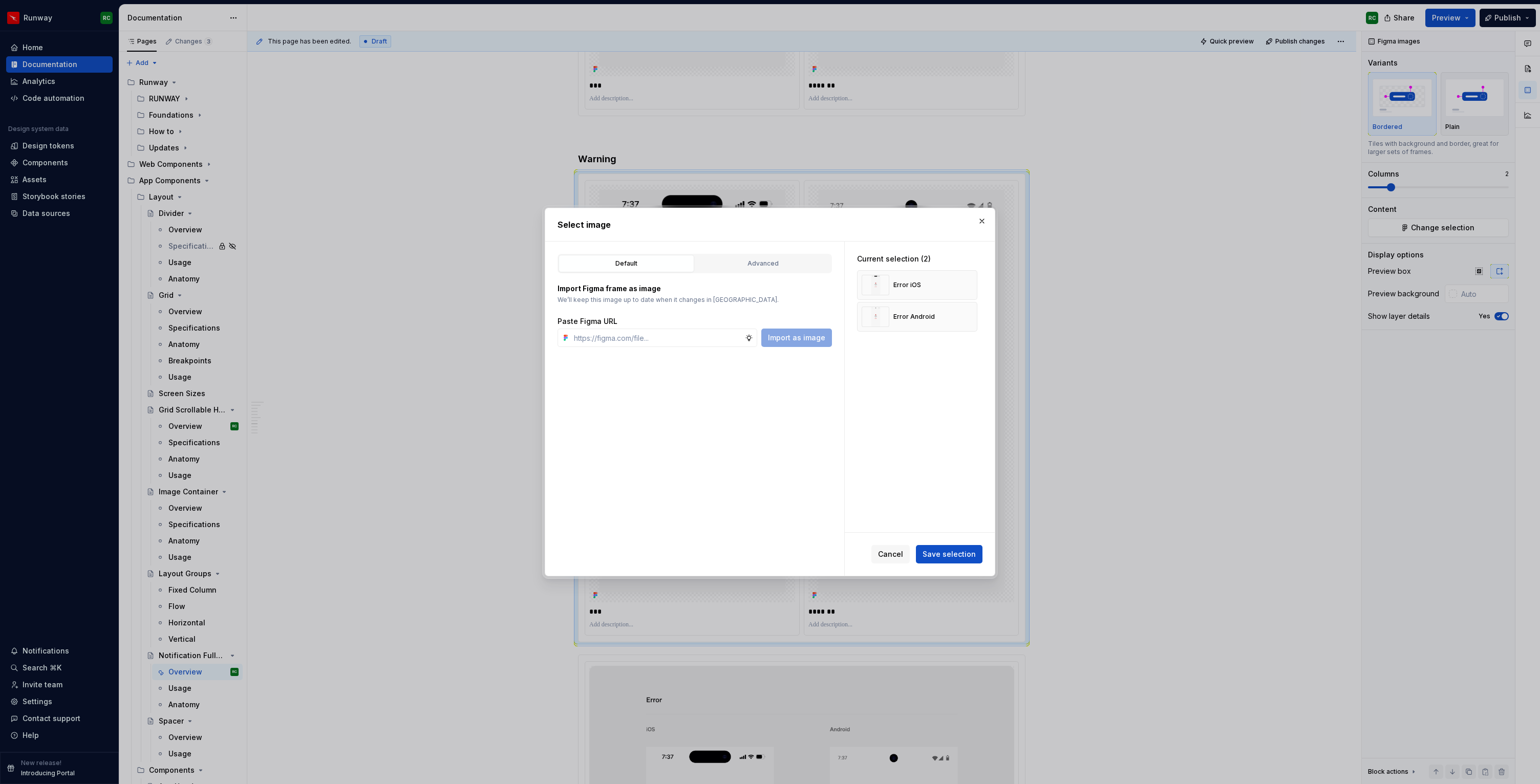
type textarea "*"
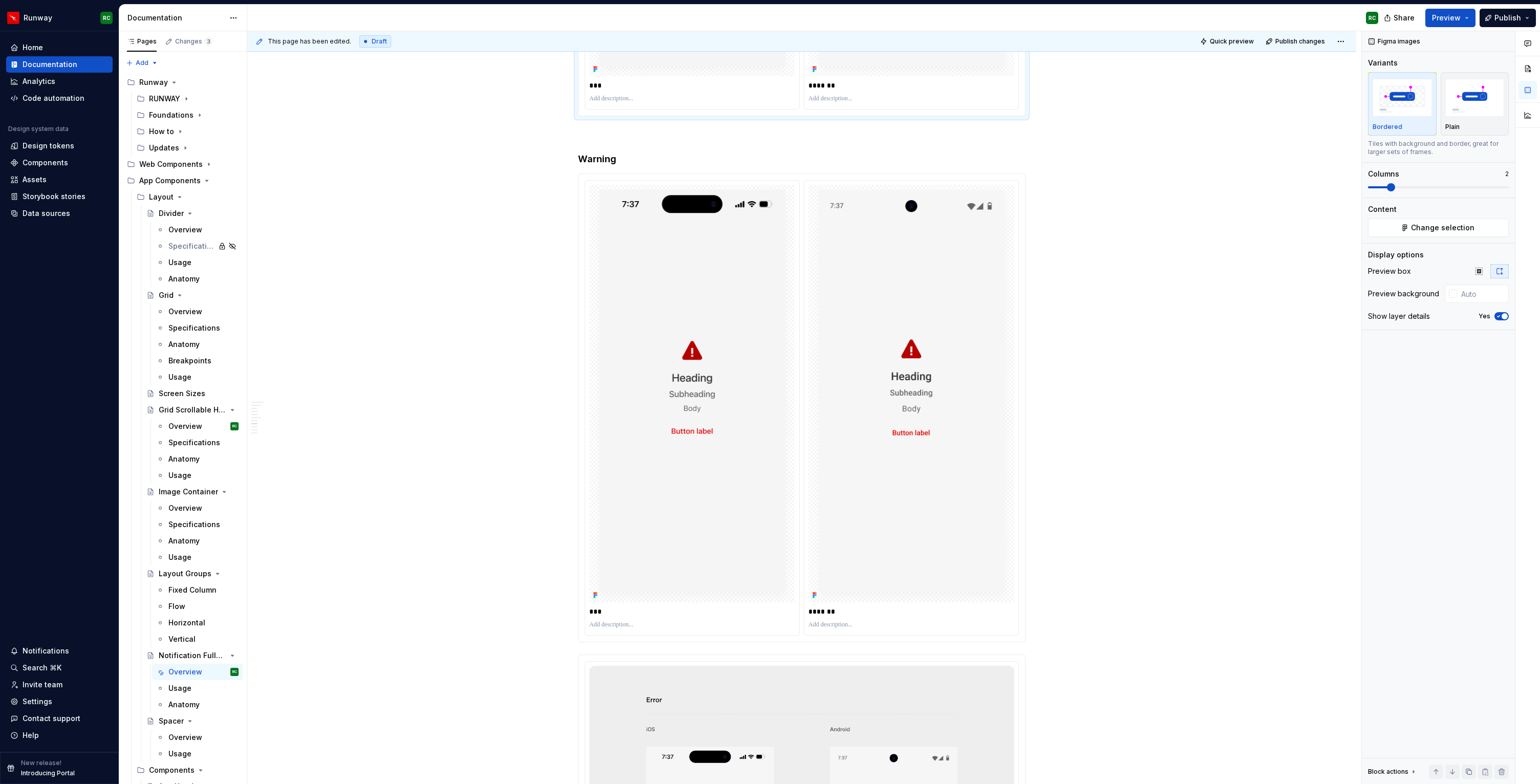
click at [1448, 94] on img "button" at bounding box center [1474, 97] width 60 height 37
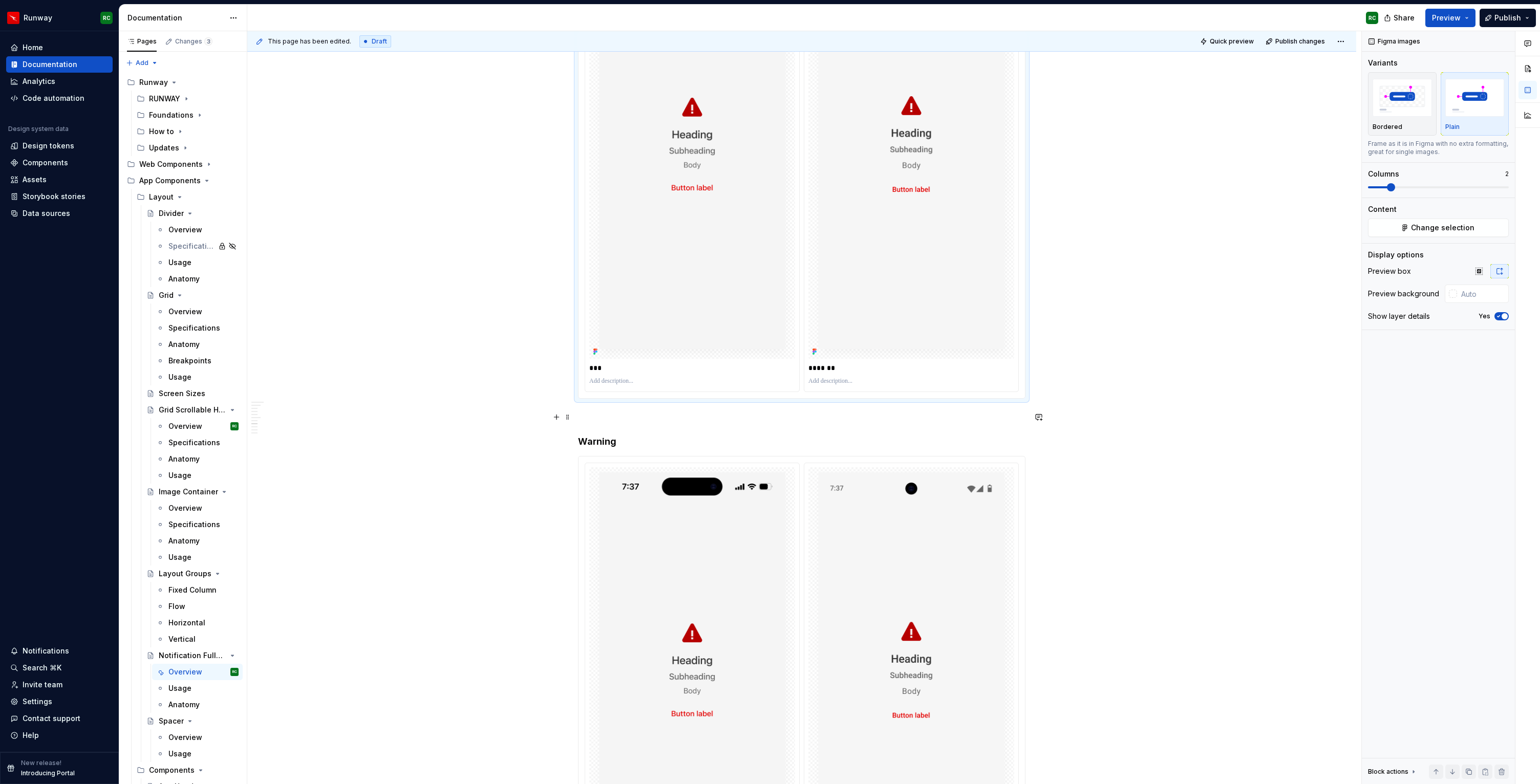
scroll to position [2150, 0]
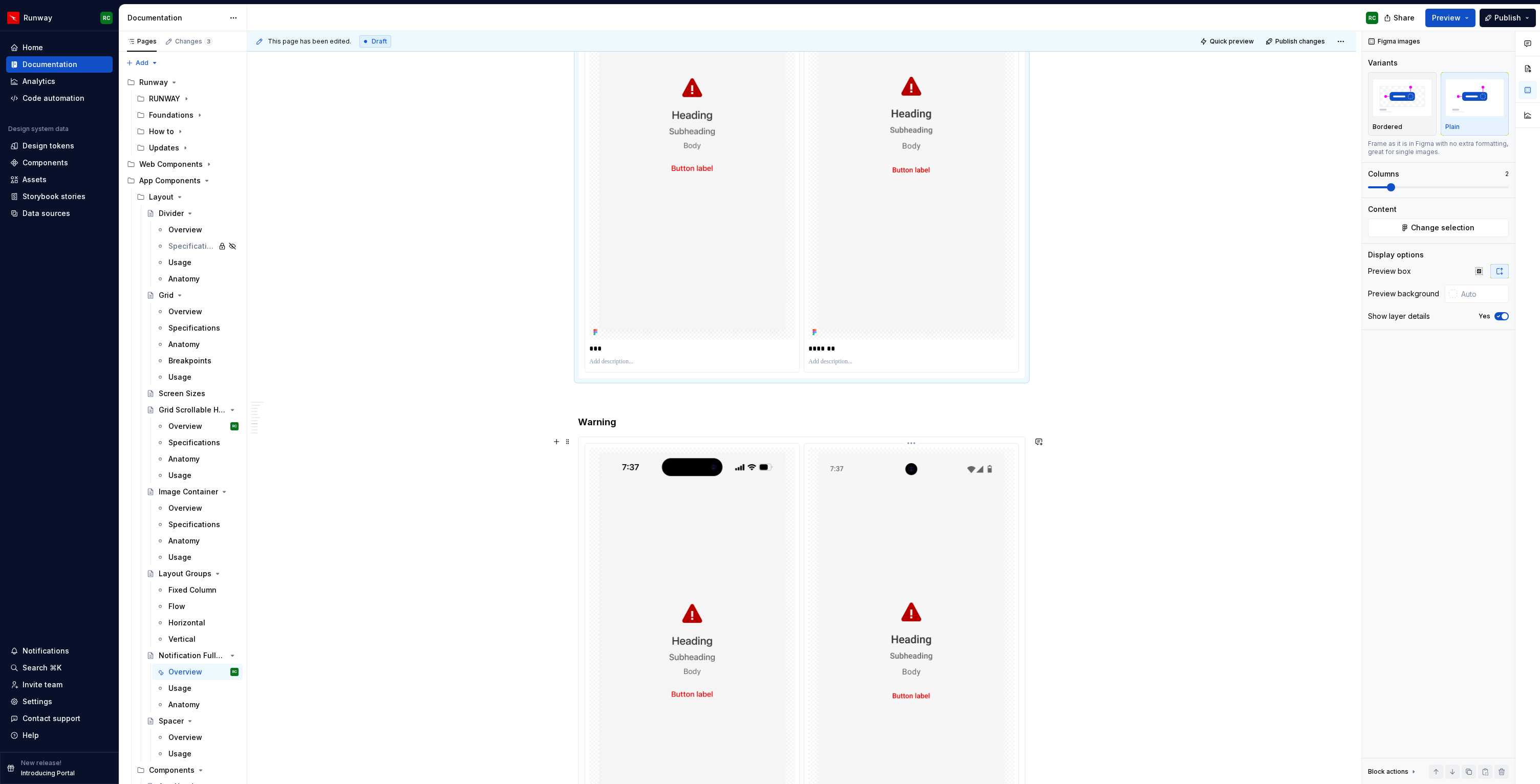
click at [889, 508] on img at bounding box center [911, 656] width 206 height 418
click at [1482, 122] on div "Plain" at bounding box center [1474, 104] width 60 height 54
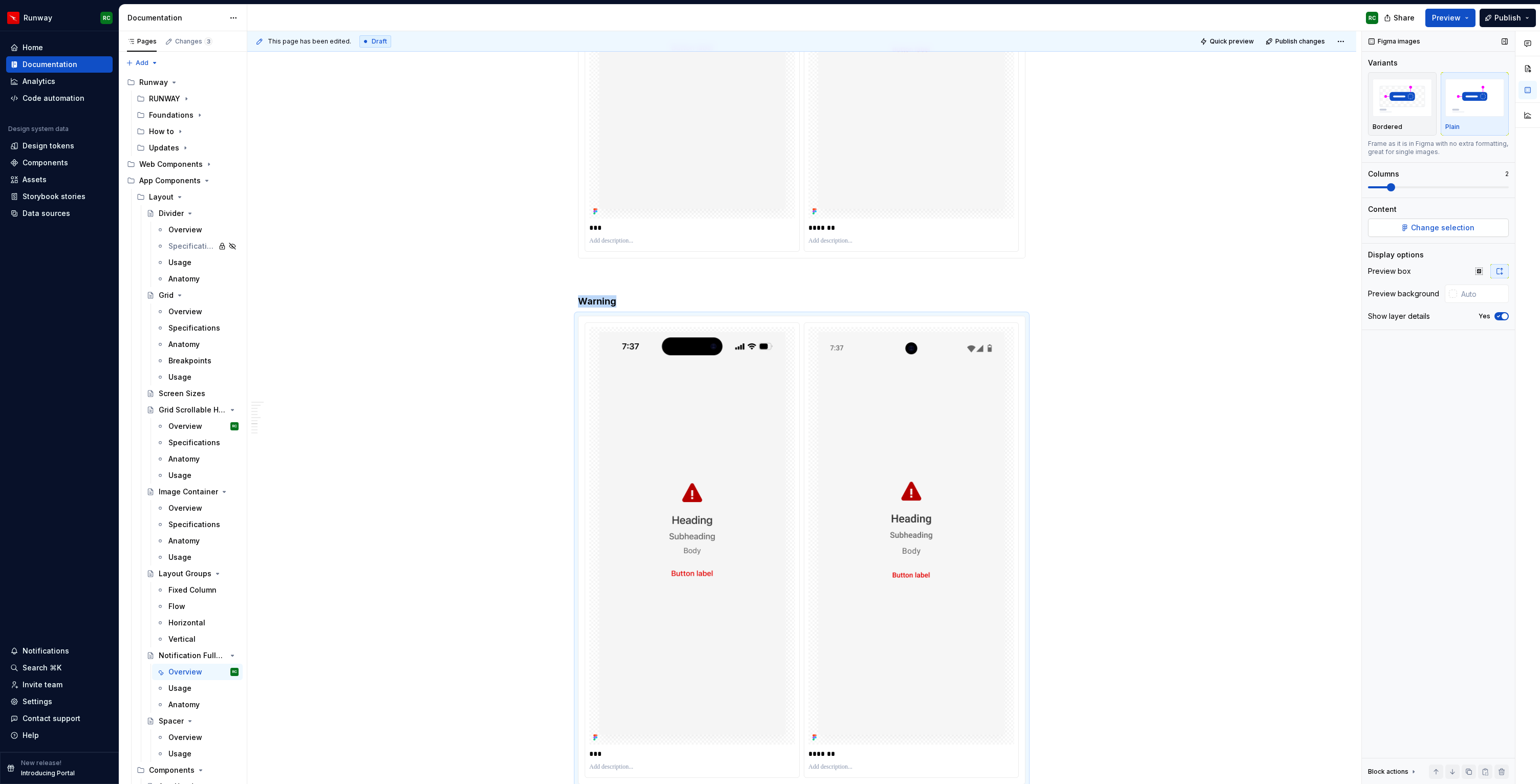
click at [1414, 224] on span "Change selection" at bounding box center [1442, 227] width 63 height 10
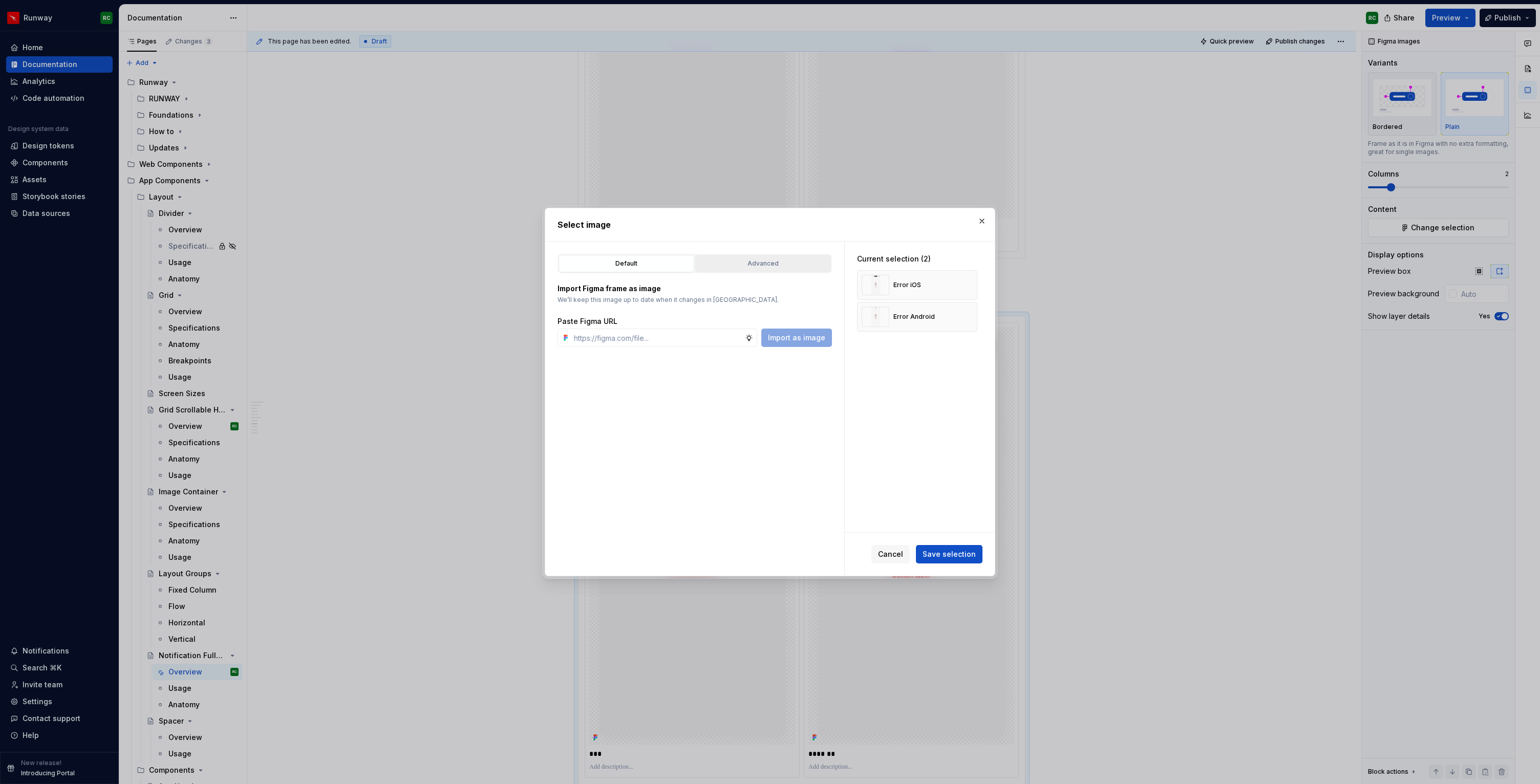
click at [765, 262] on div "Advanced" at bounding box center [763, 264] width 129 height 10
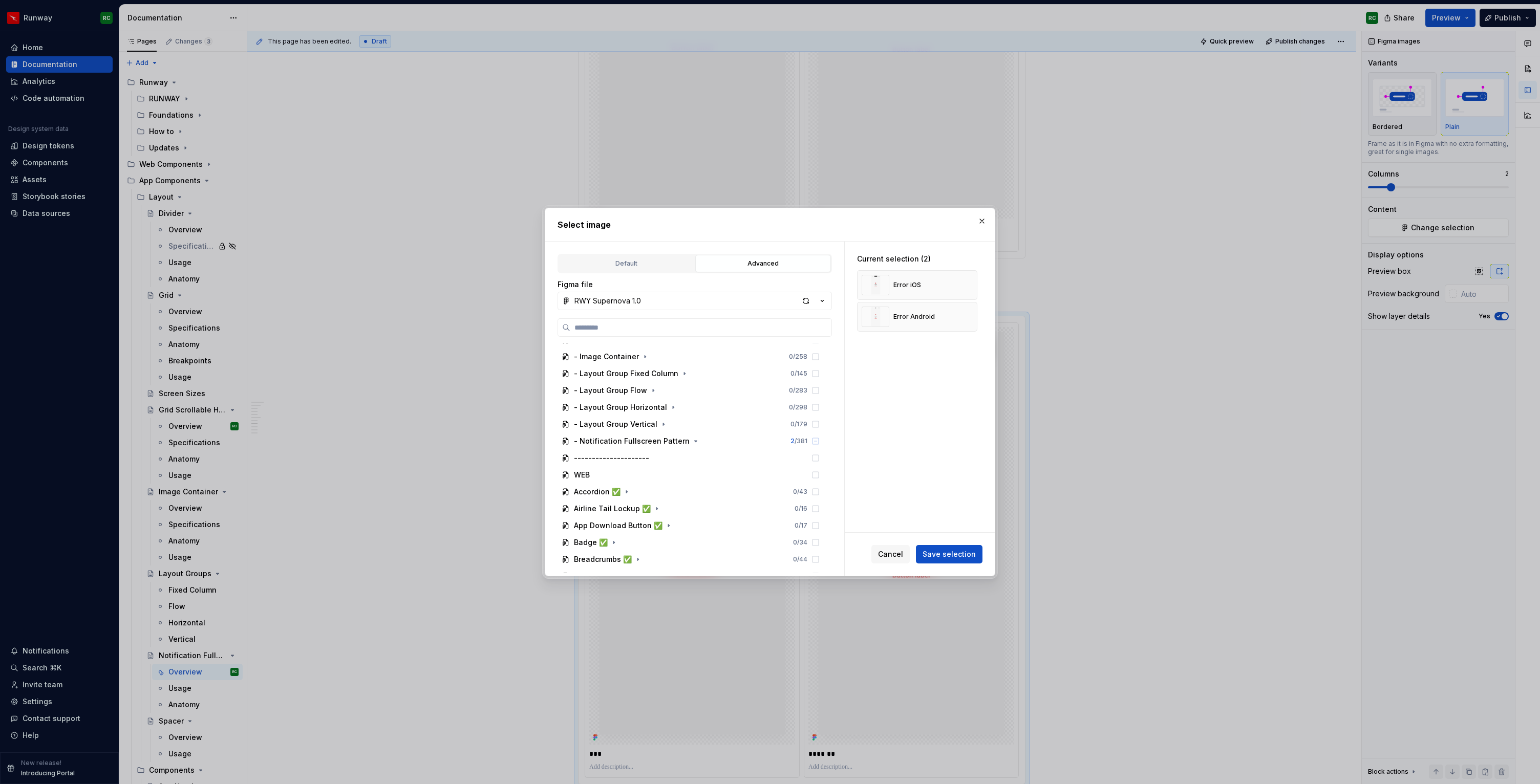
scroll to position [192, 0]
click at [691, 398] on icon "button" at bounding box center [696, 396] width 8 height 8
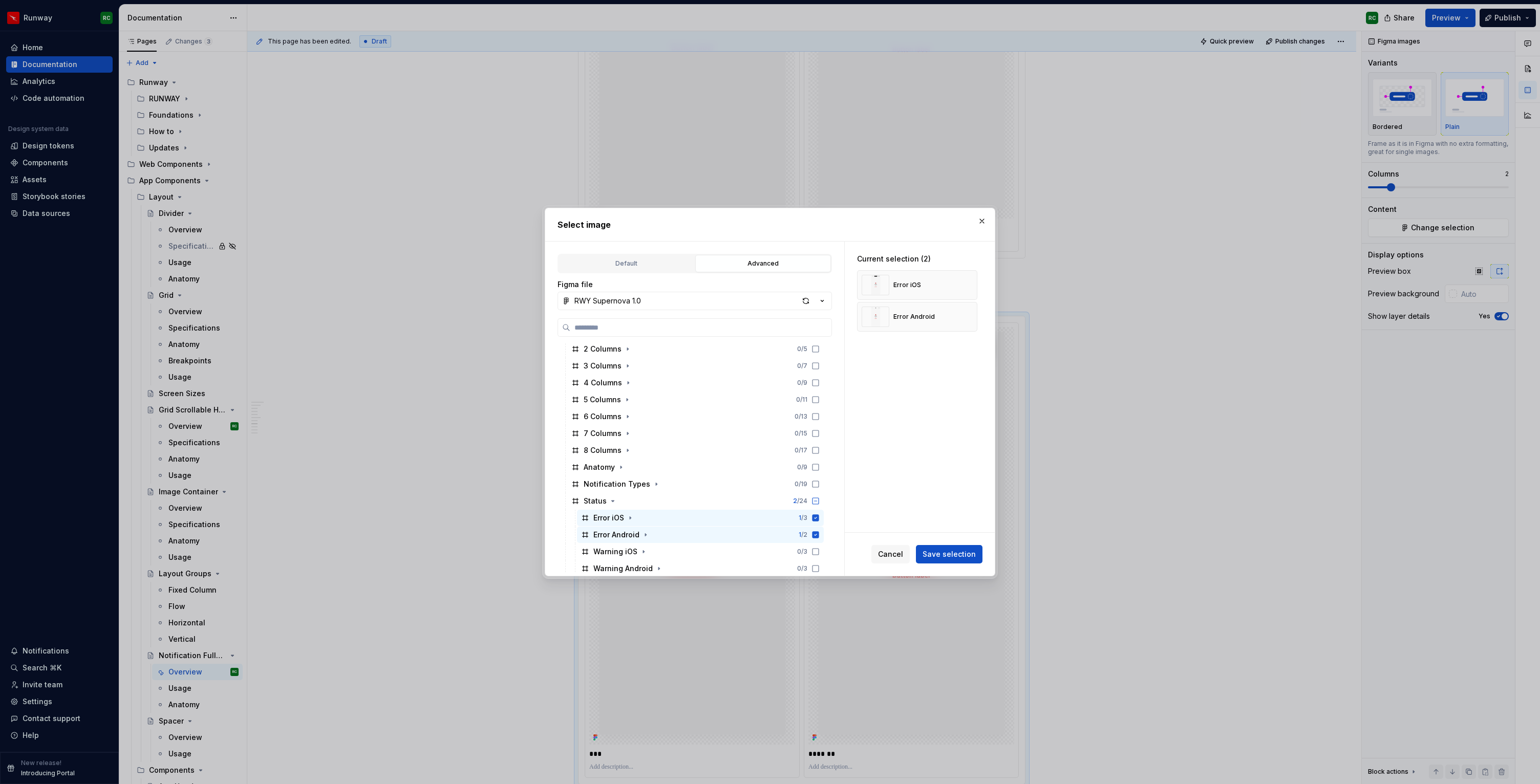
scroll to position [519, 0]
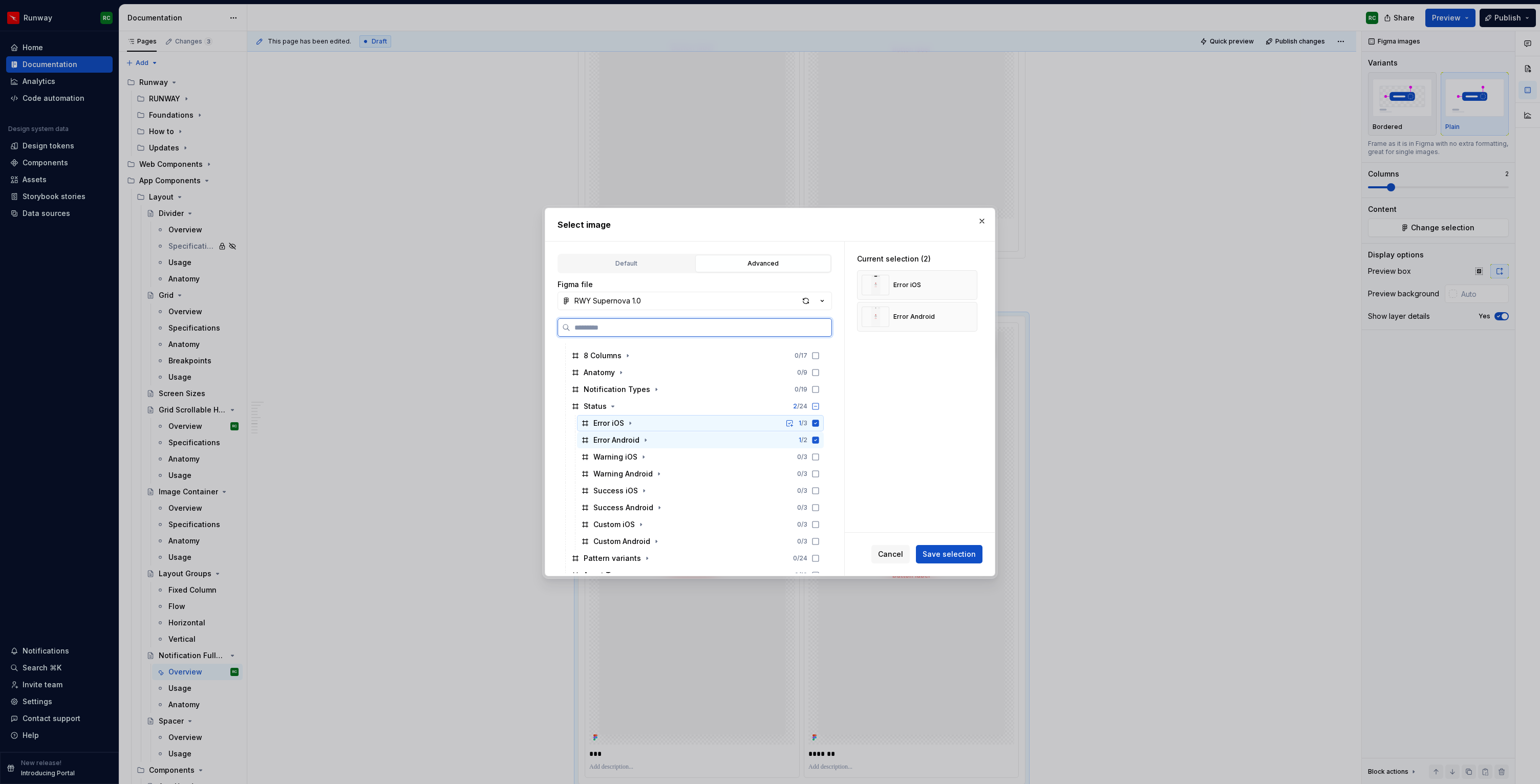
click at [819, 423] on icon at bounding box center [815, 423] width 7 height 7
click at [819, 440] on icon at bounding box center [815, 440] width 7 height 7
click at [820, 458] on icon at bounding box center [815, 457] width 8 height 8
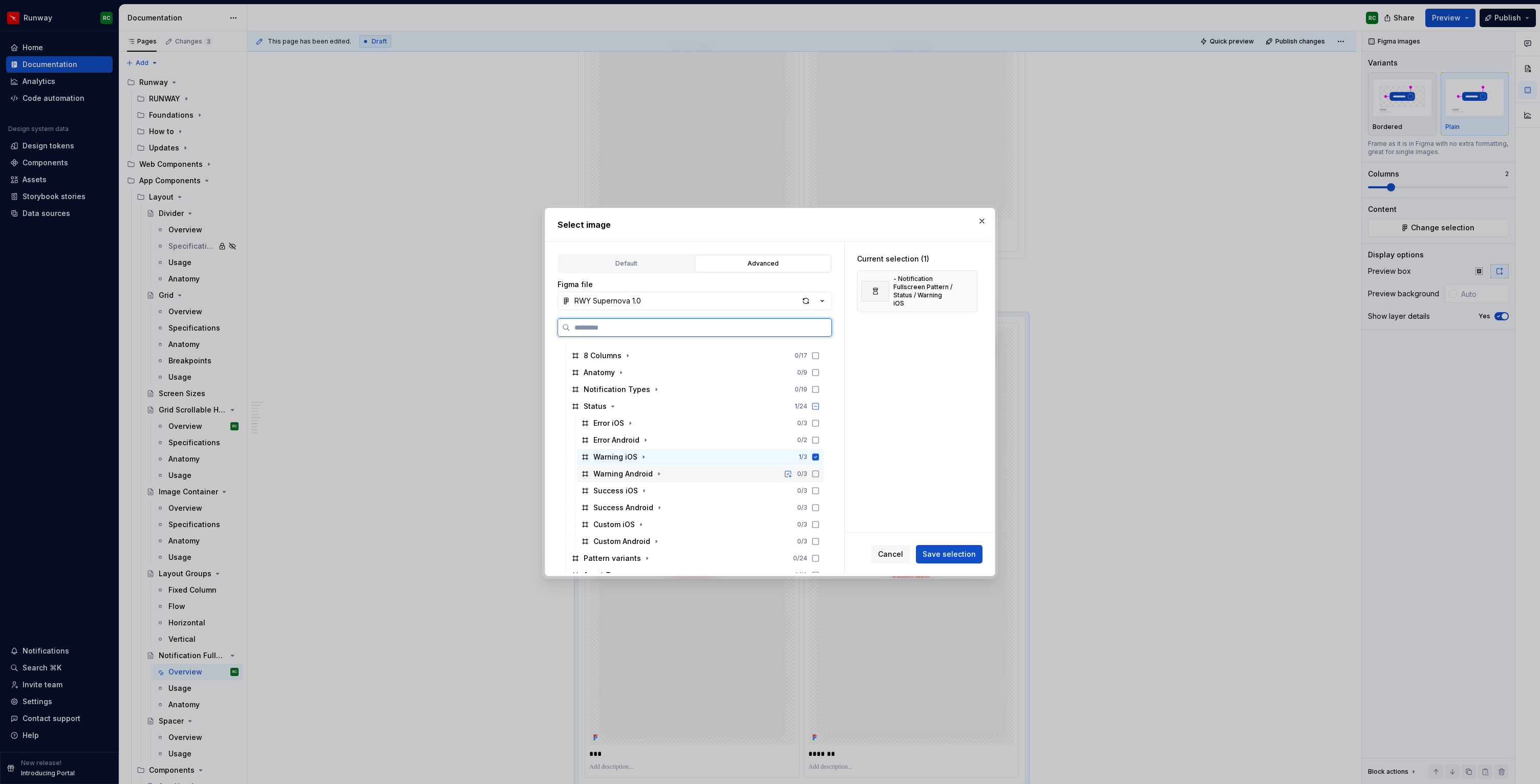
click at [820, 470] on icon at bounding box center [815, 474] width 8 height 8
click at [944, 554] on span "Save selection" at bounding box center [949, 554] width 53 height 10
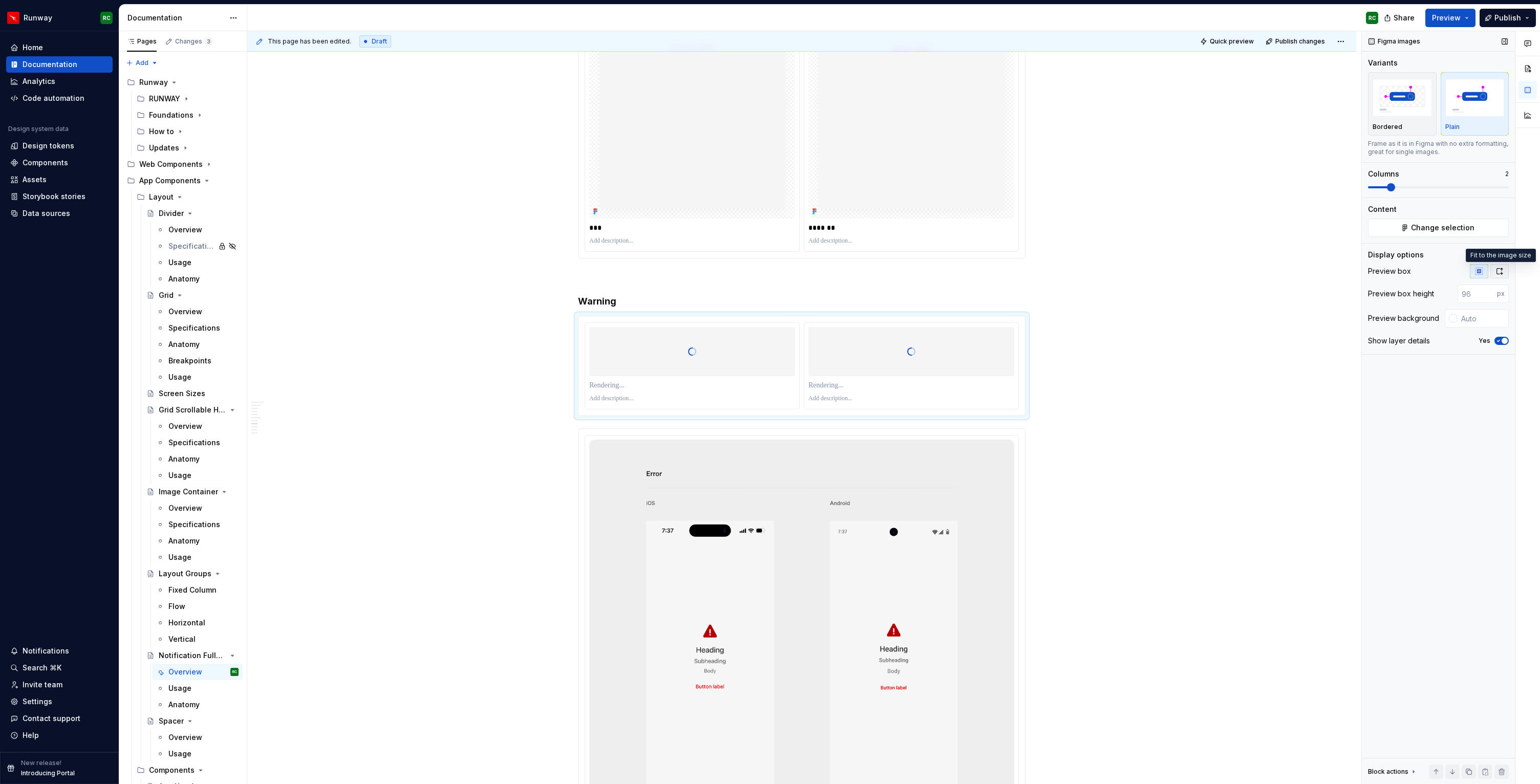
click at [1500, 273] on icon "button" at bounding box center [1500, 271] width 8 height 8
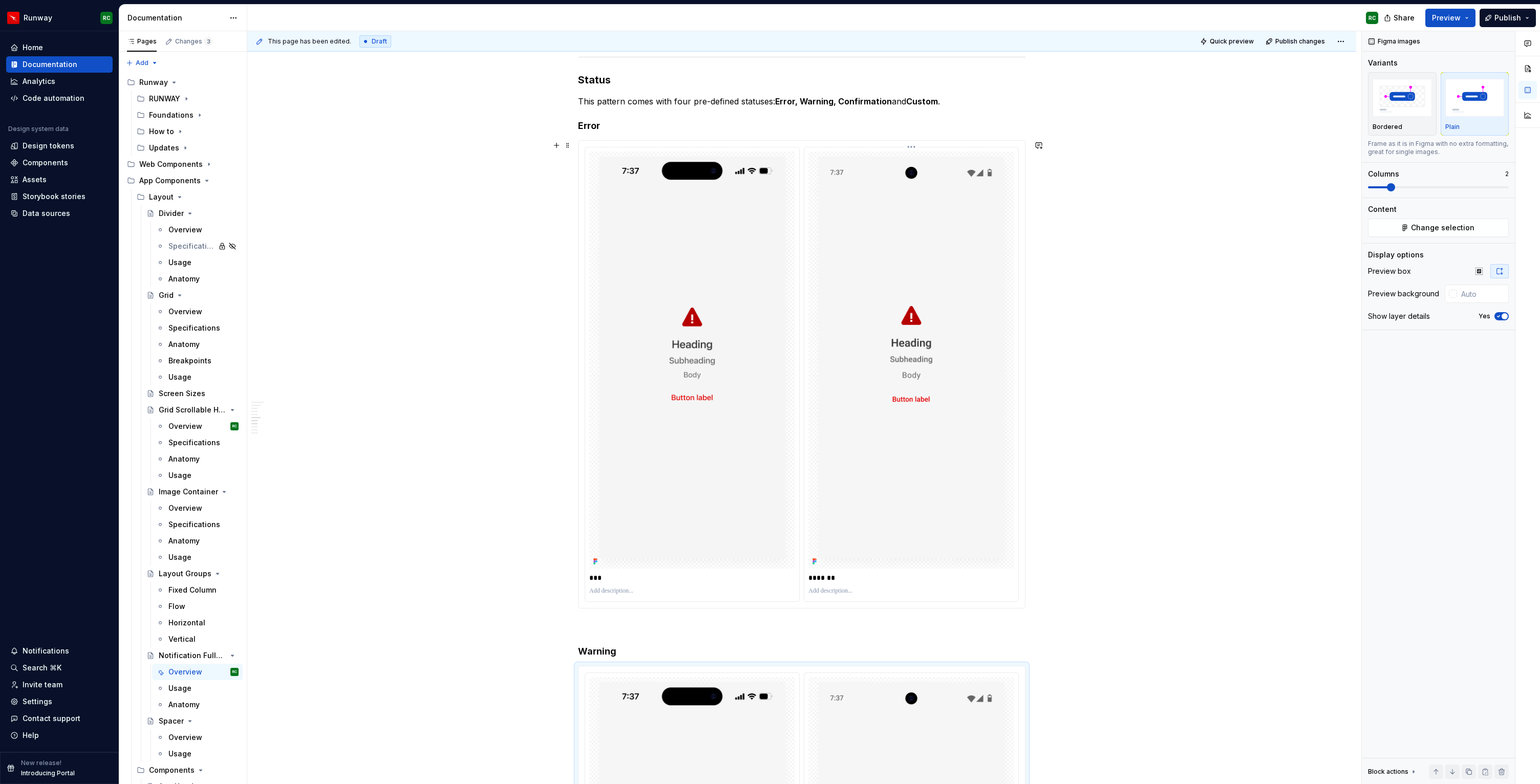
scroll to position [1813, 0]
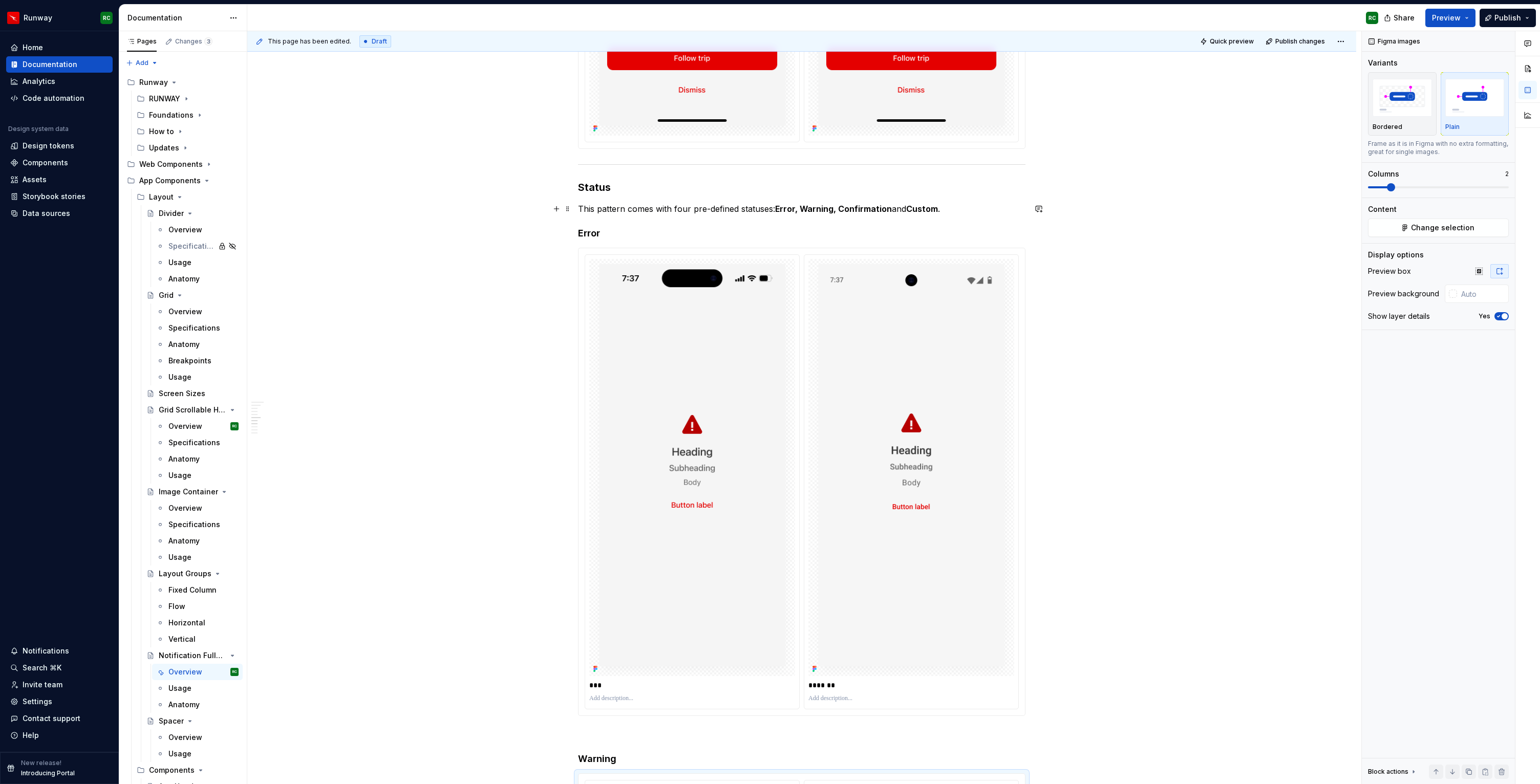
click at [855, 209] on strong "Error, Warning, Confirmation" at bounding box center [833, 209] width 117 height 10
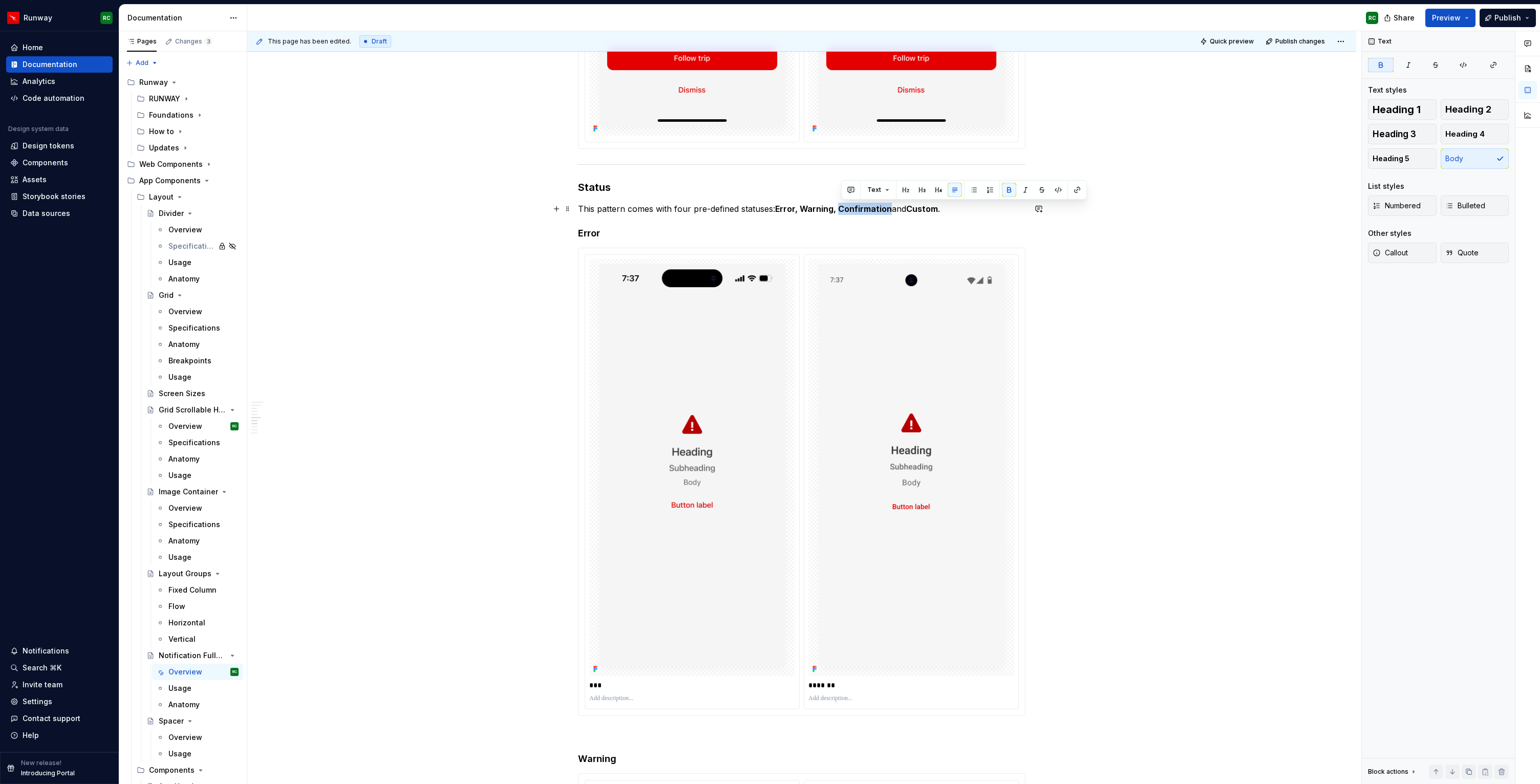
click at [855, 209] on strong "Error, Warning, Confirmation" at bounding box center [833, 209] width 117 height 10
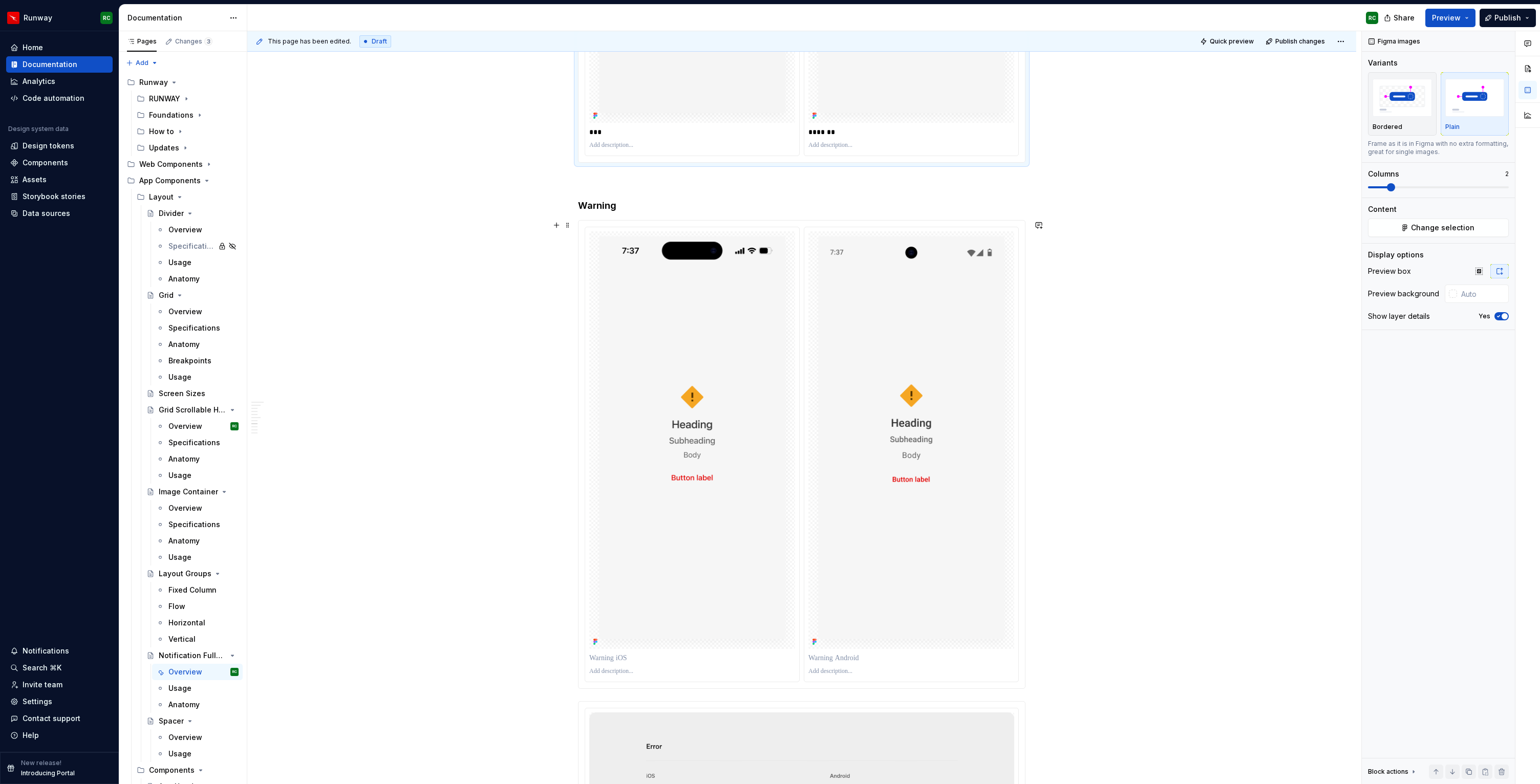
scroll to position [2434, 0]
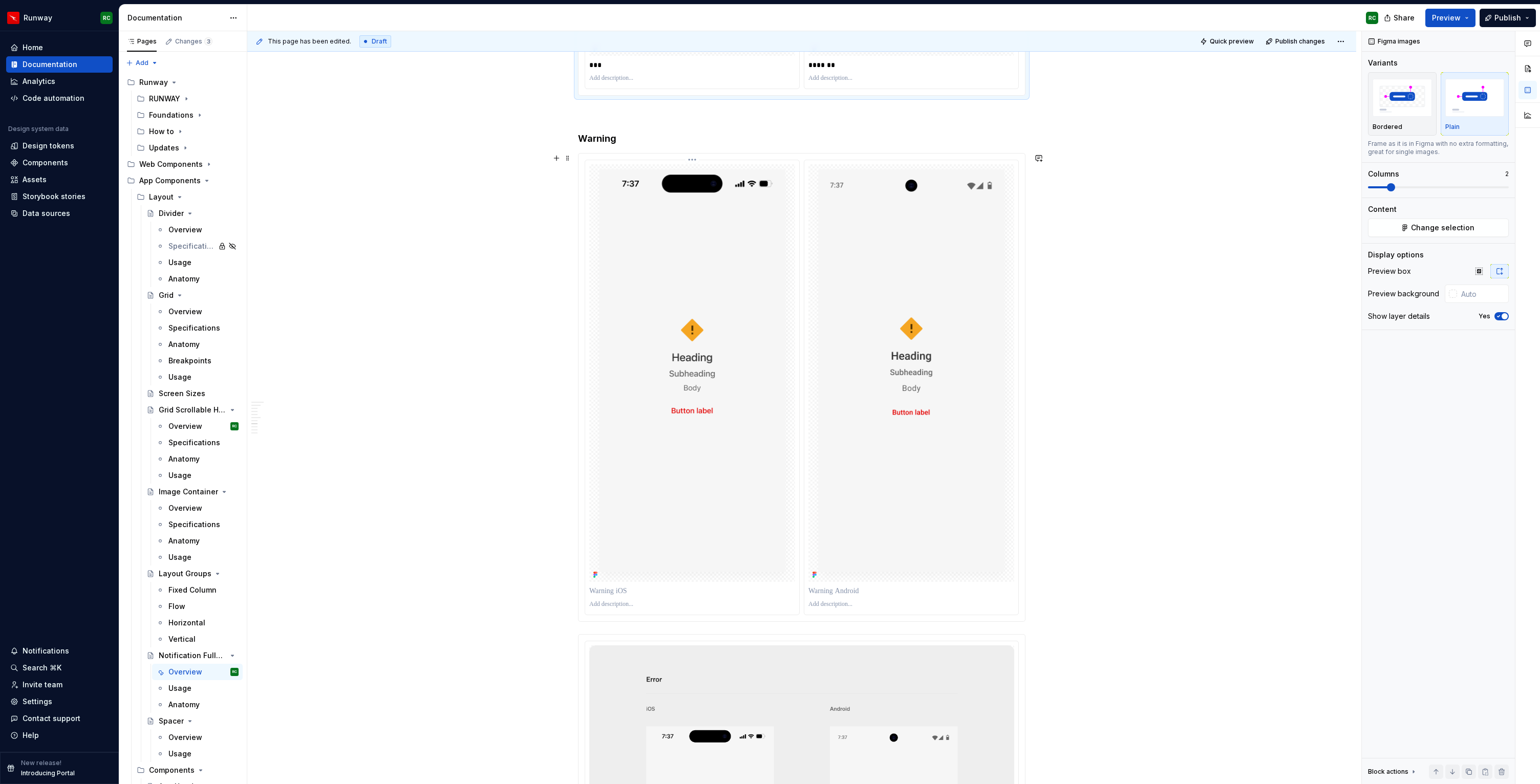
click at [635, 591] on p at bounding box center [692, 591] width 206 height 10
click at [847, 590] on p at bounding box center [911, 591] width 206 height 10
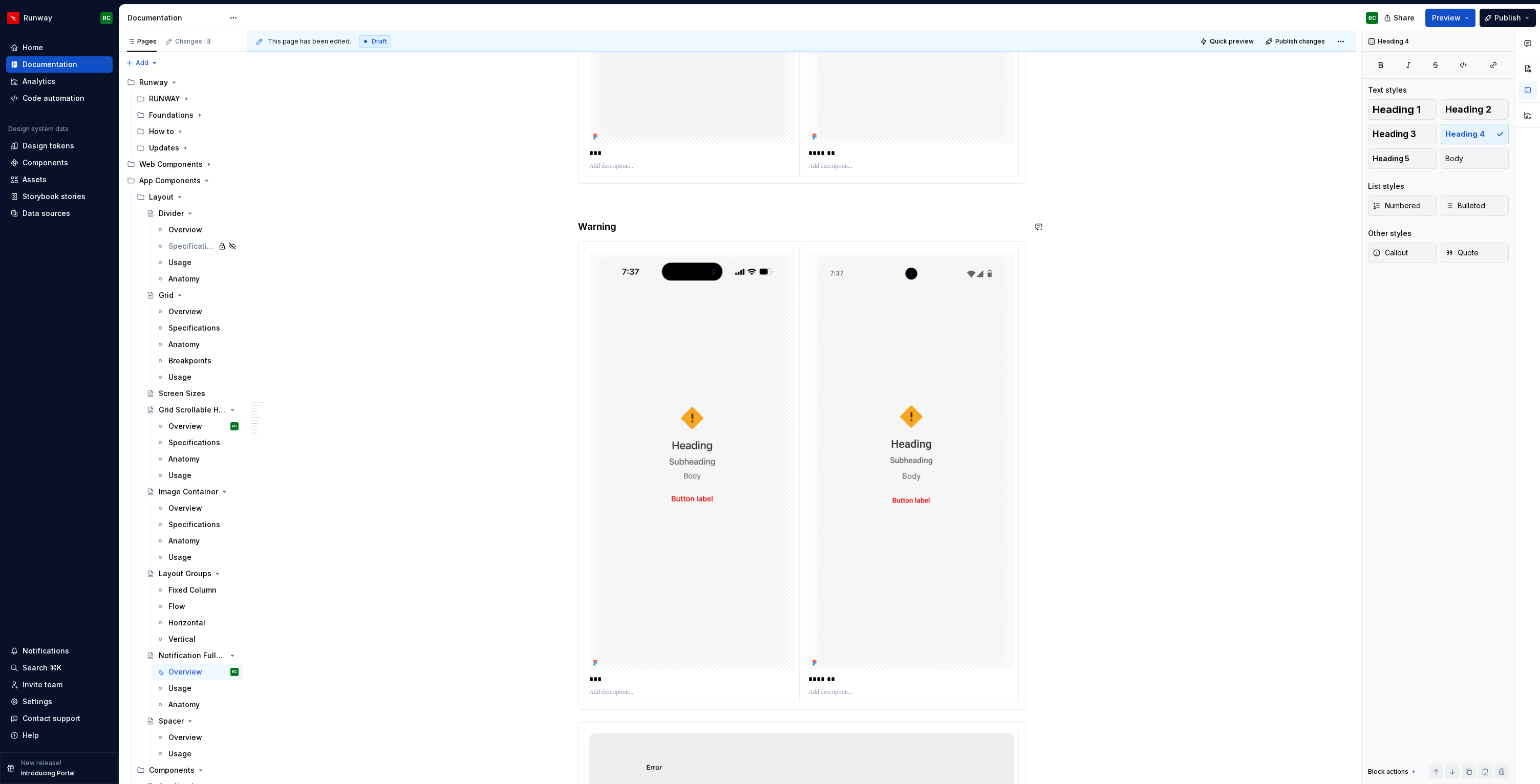
click at [1467, 768] on button "button" at bounding box center [1469, 772] width 14 height 14
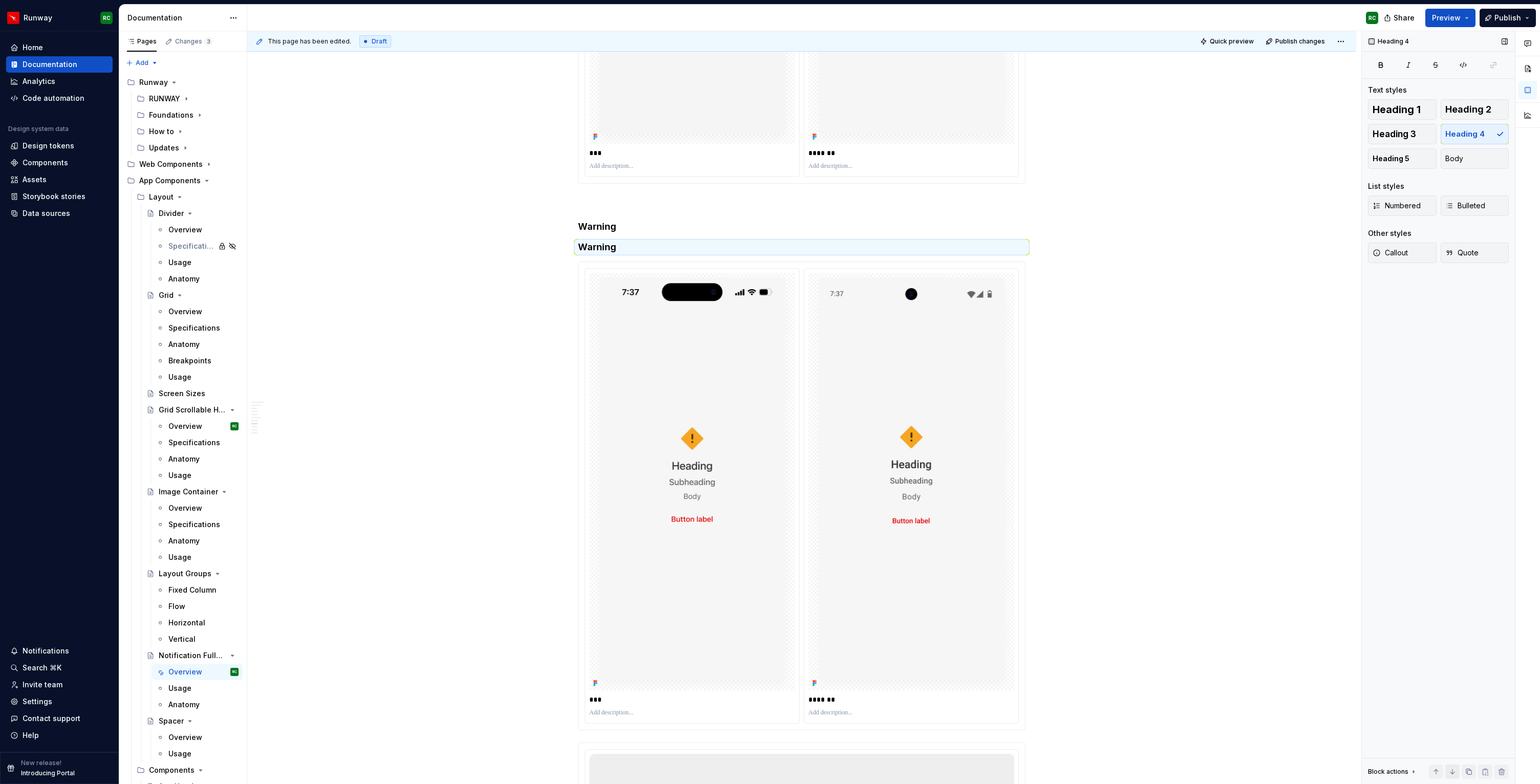
click at [1455, 774] on button "button" at bounding box center [1452, 772] width 14 height 14
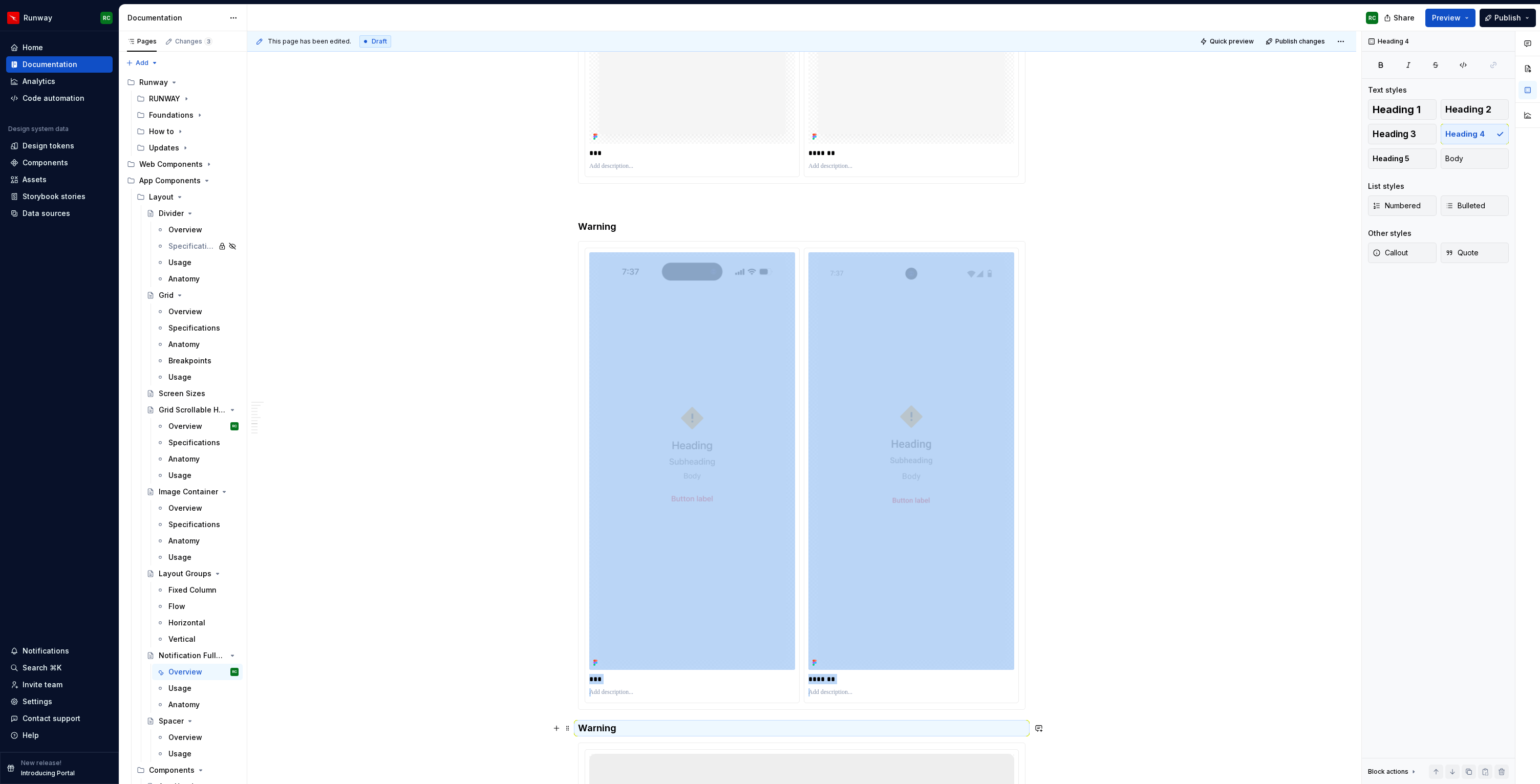
click at [608, 727] on h4 "Warning" at bounding box center [801, 728] width 447 height 12
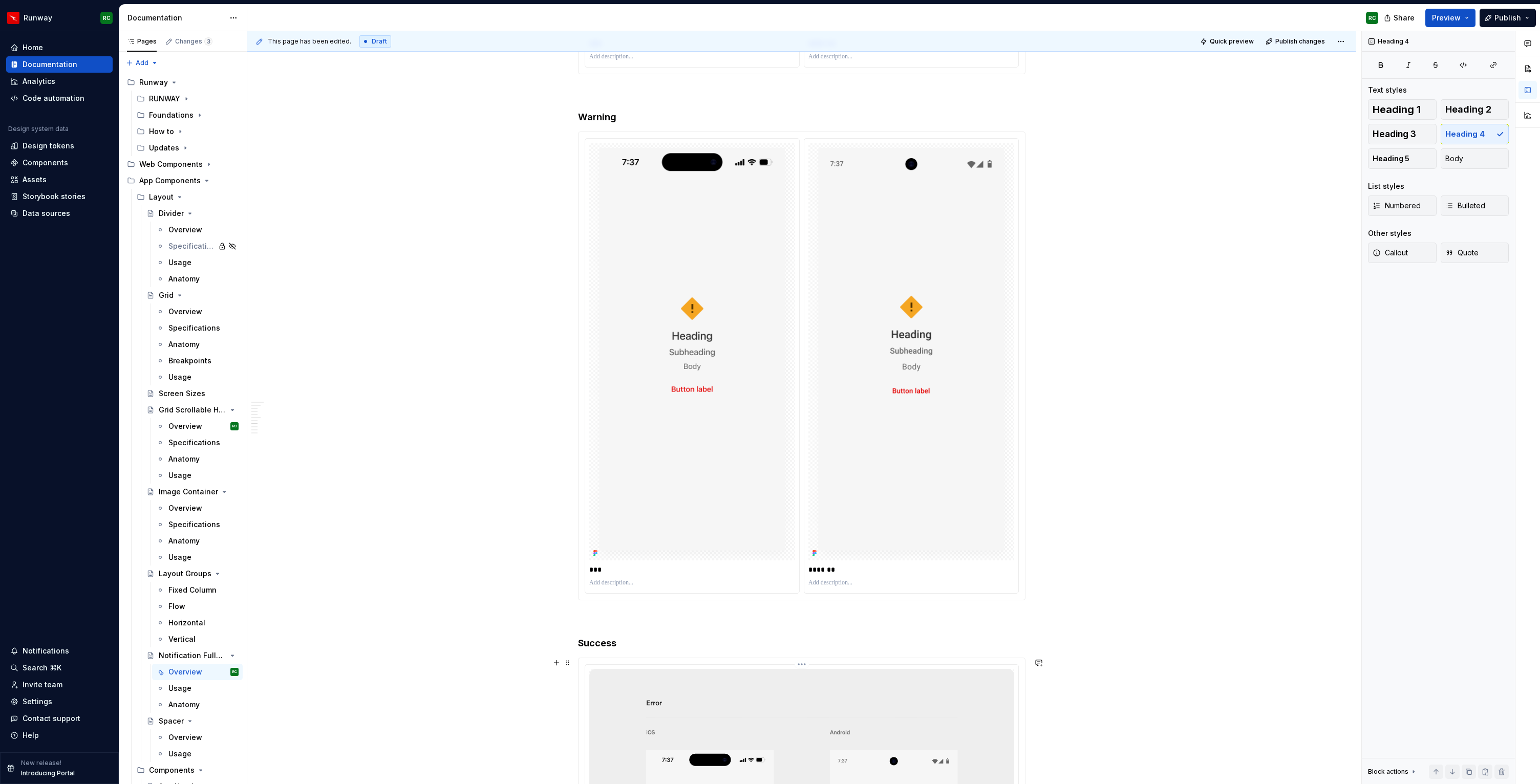
scroll to position [2477, 0]
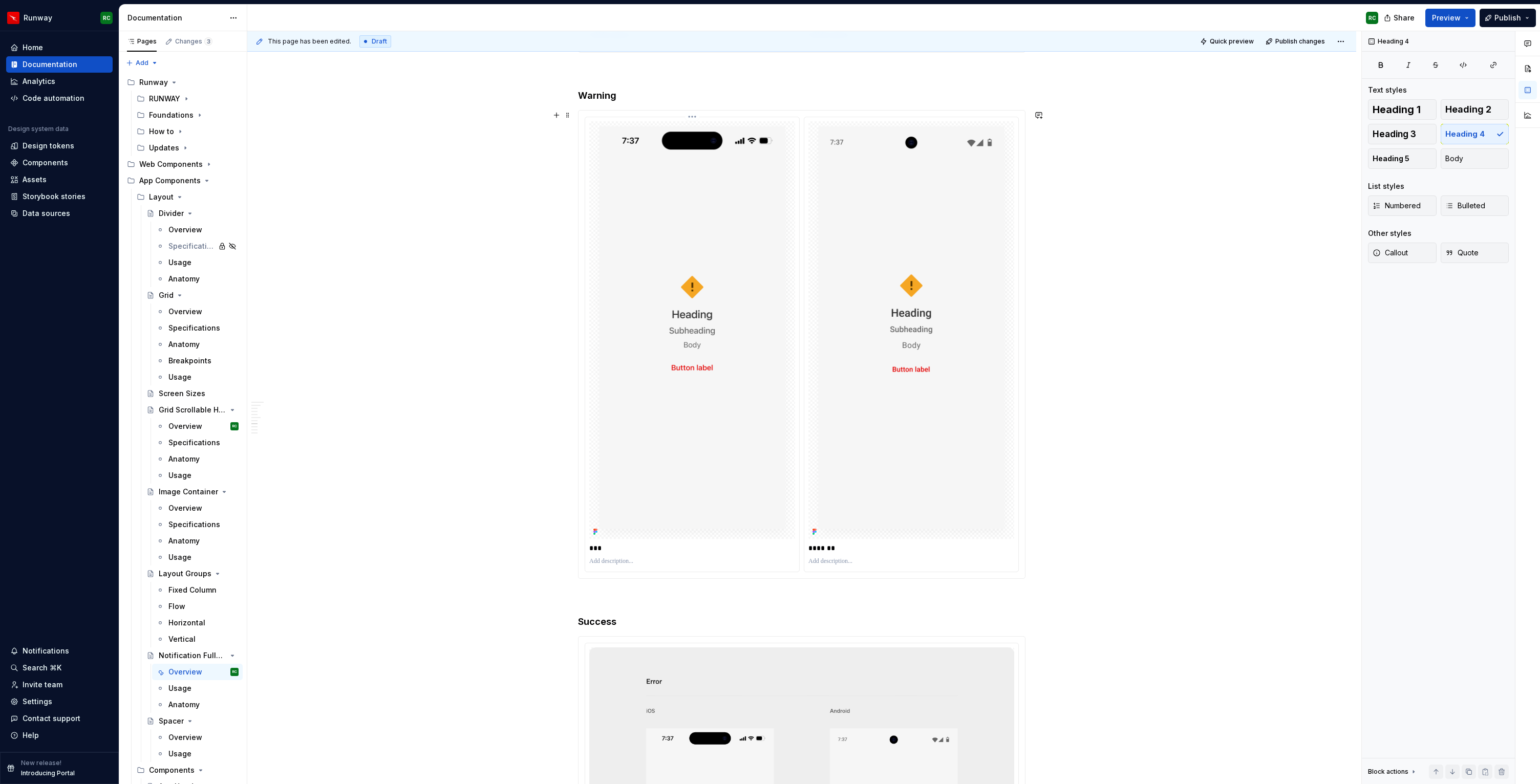
click at [741, 476] on img at bounding box center [692, 330] width 206 height 418
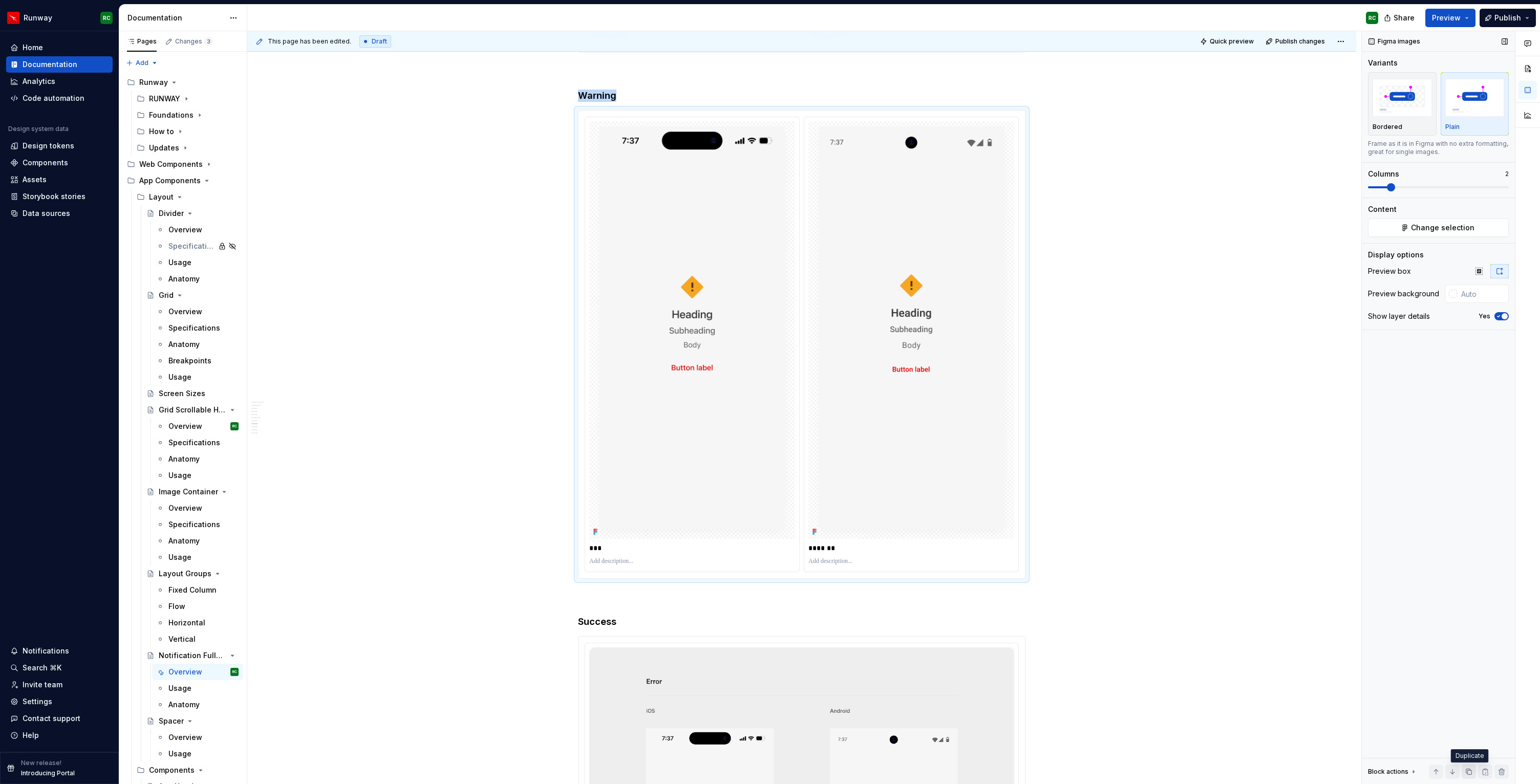
click at [1467, 768] on button "button" at bounding box center [1469, 772] width 14 height 14
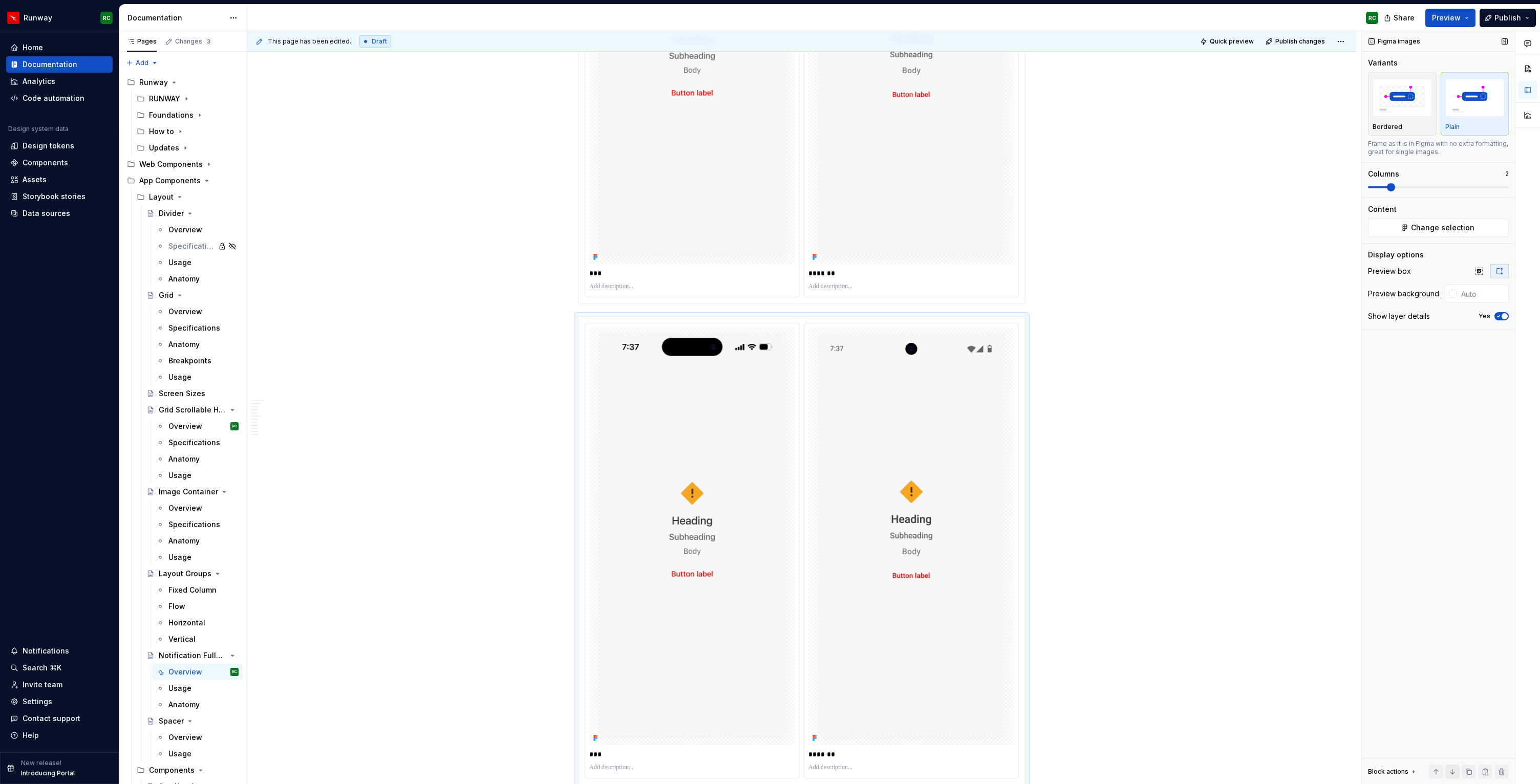
click at [1453, 771] on button "button" at bounding box center [1452, 772] width 14 height 14
click at [1452, 770] on button "button" at bounding box center [1452, 772] width 14 height 14
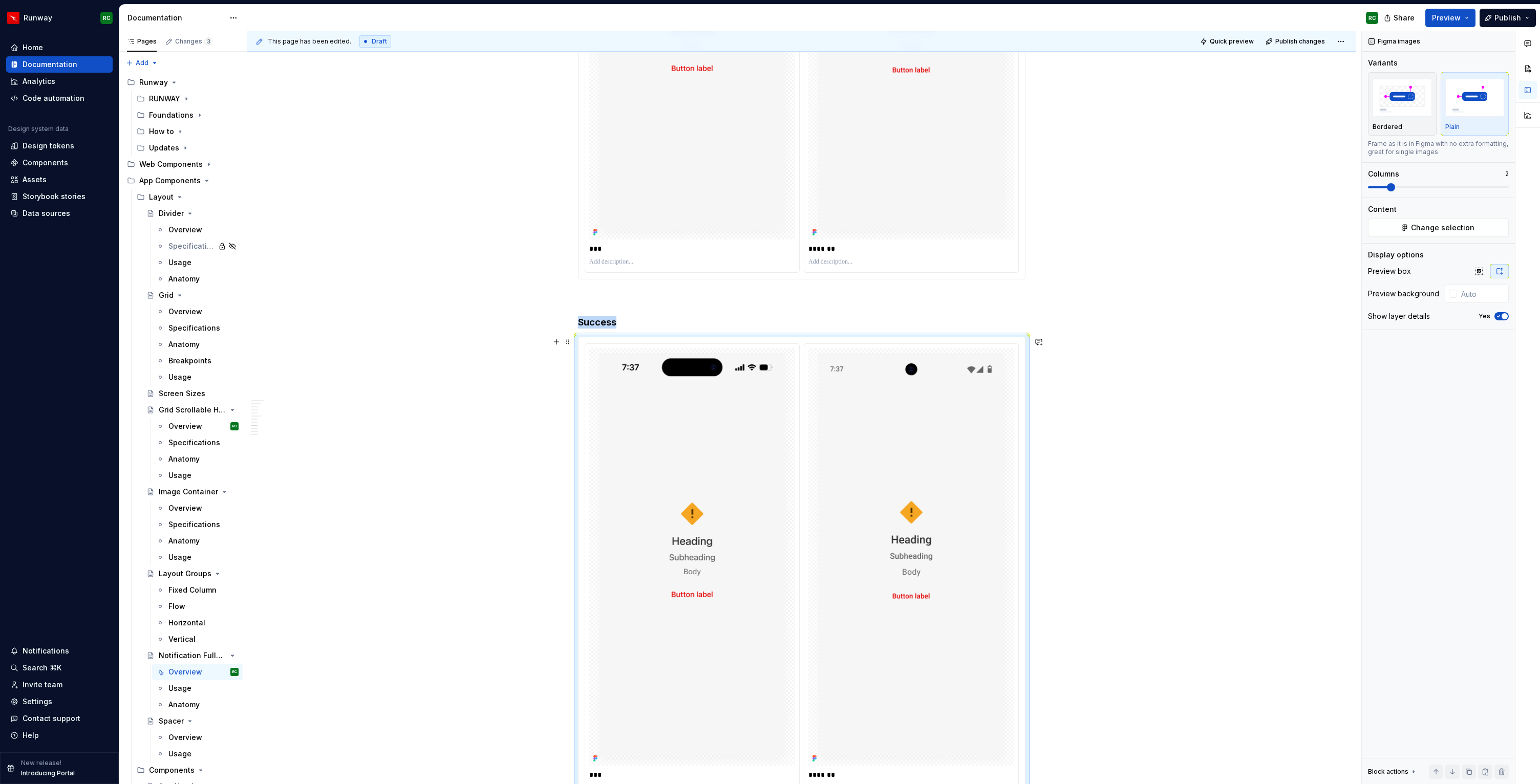
scroll to position [2797, 0]
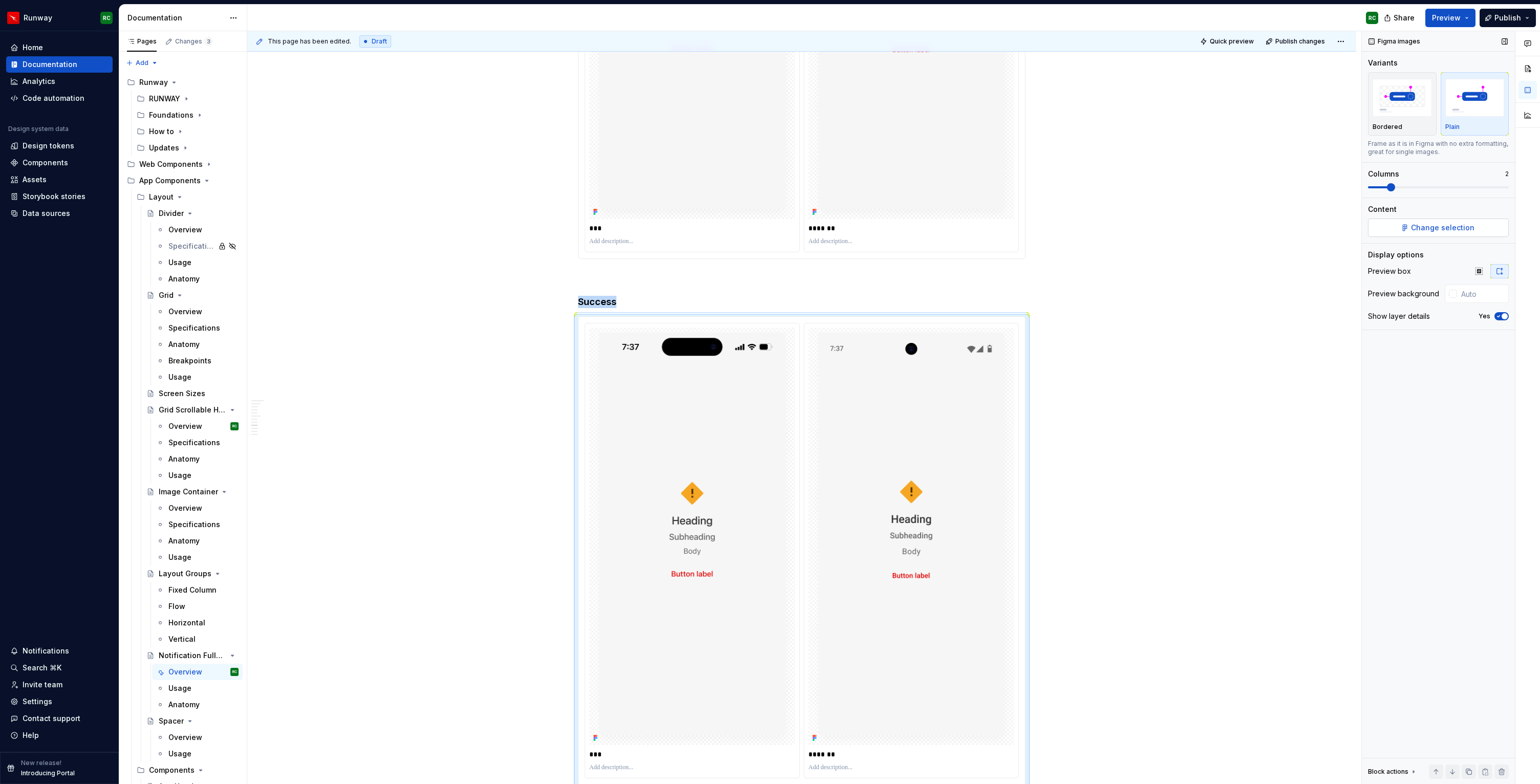
click at [1438, 226] on span "Change selection" at bounding box center [1442, 227] width 63 height 10
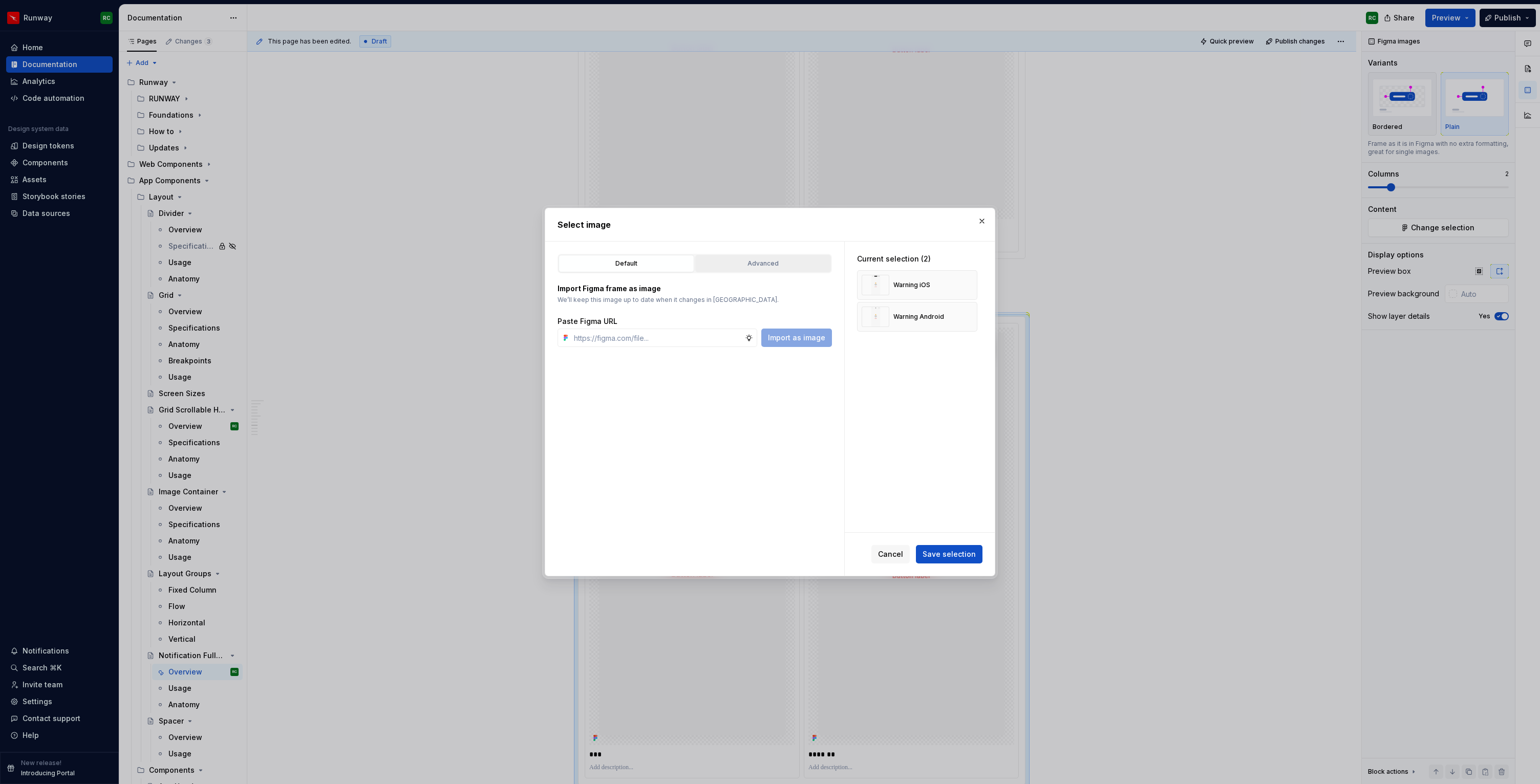
click at [793, 255] on button "Advanced" at bounding box center [762, 264] width 135 height 17
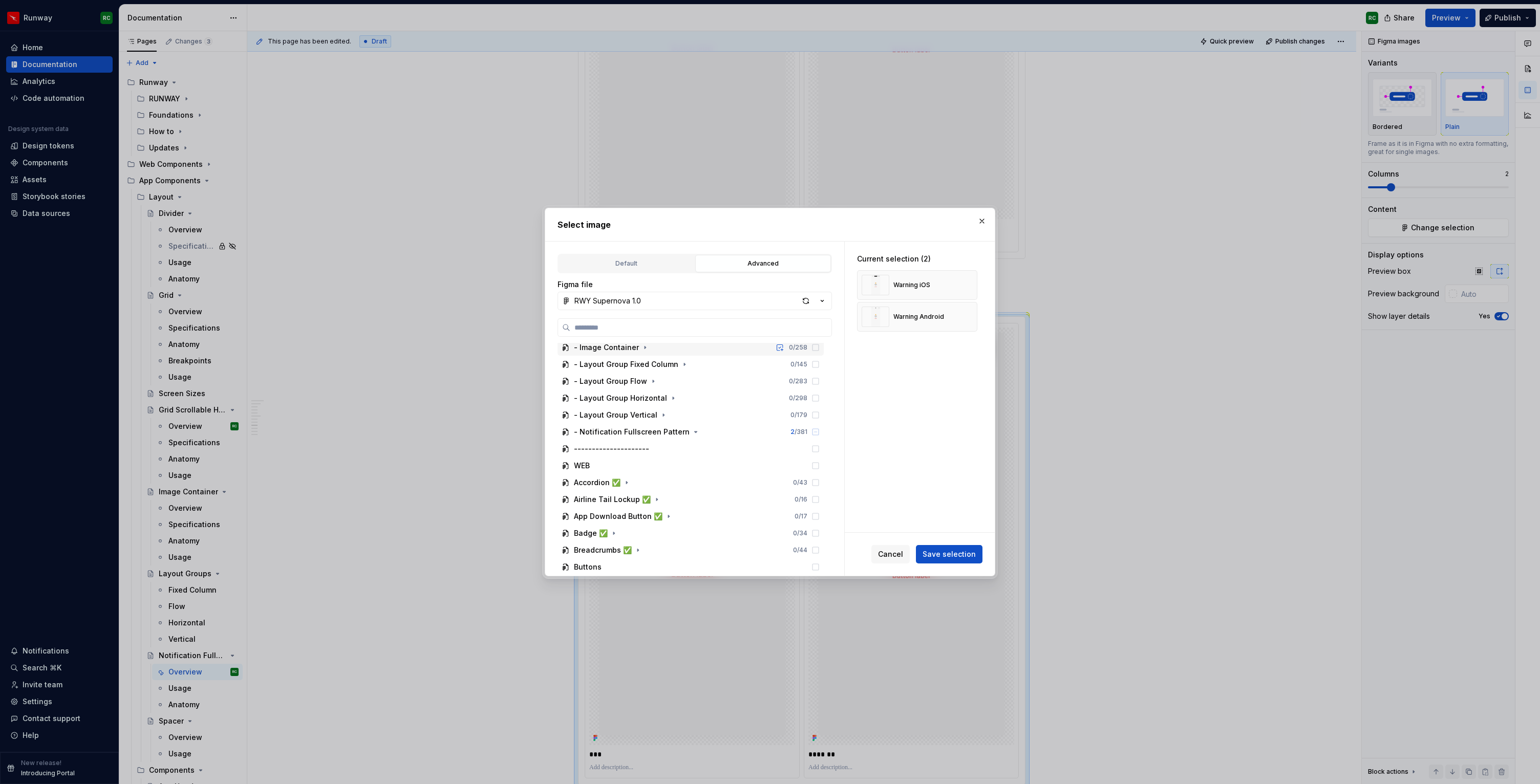
scroll to position [149, 0]
click at [691, 443] on button "button" at bounding box center [696, 438] width 10 height 10
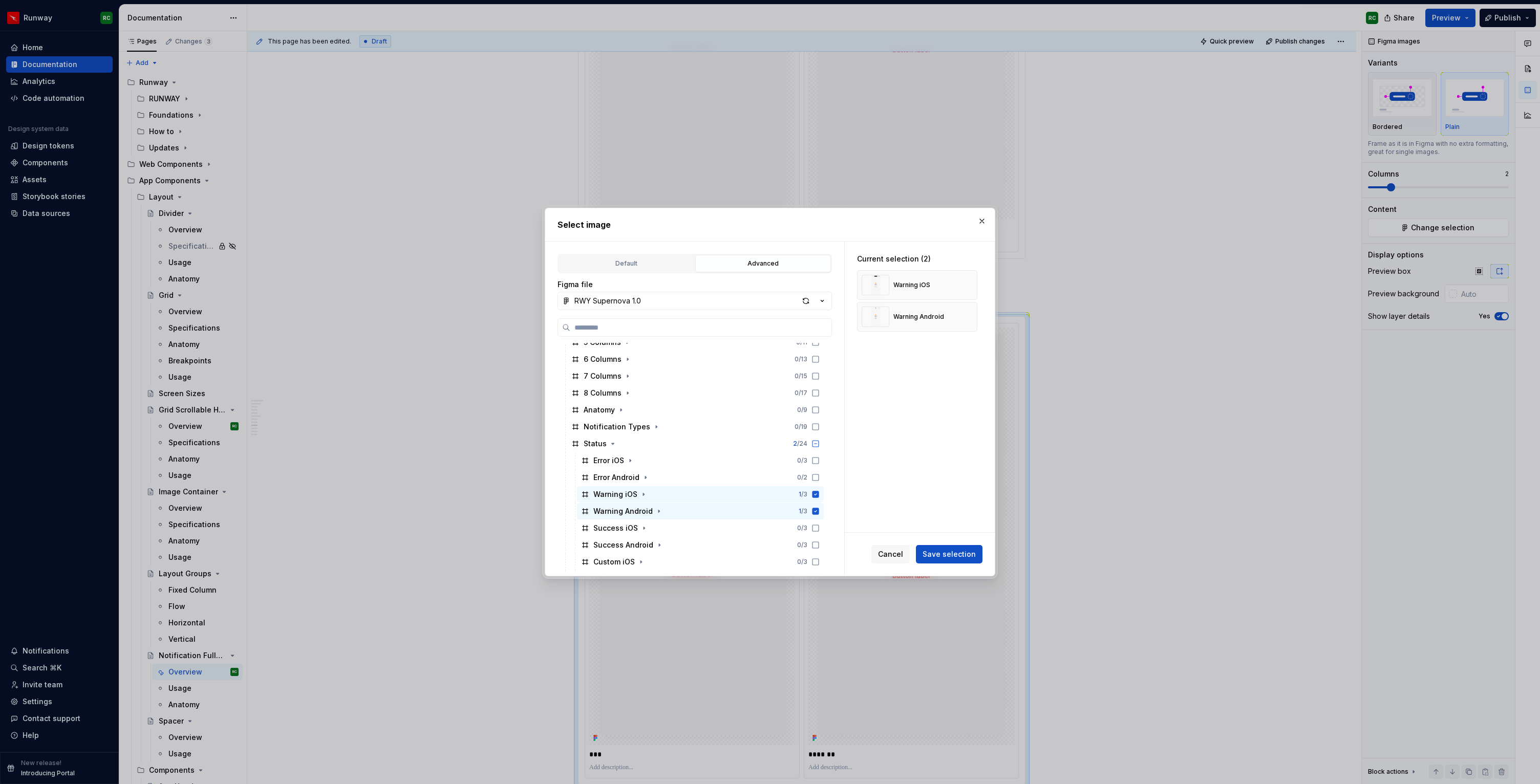
scroll to position [505, 0]
click at [819, 471] on icon at bounding box center [815, 470] width 7 height 7
click at [824, 492] on div "Warning Android 1 / 3" at bounding box center [700, 487] width 247 height 16
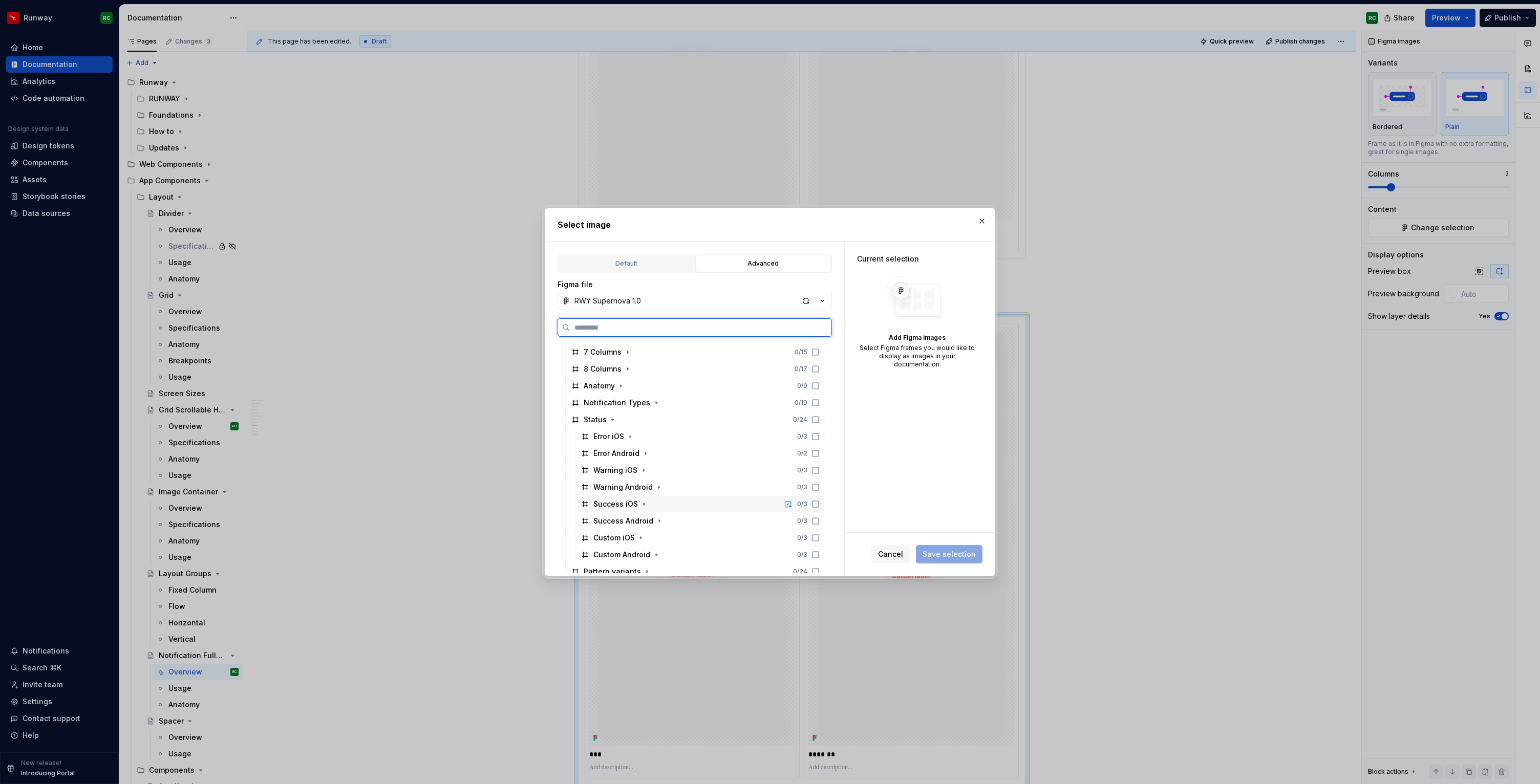
click at [820, 501] on icon at bounding box center [815, 504] width 8 height 8
click at [820, 520] on icon at bounding box center [815, 521] width 8 height 8
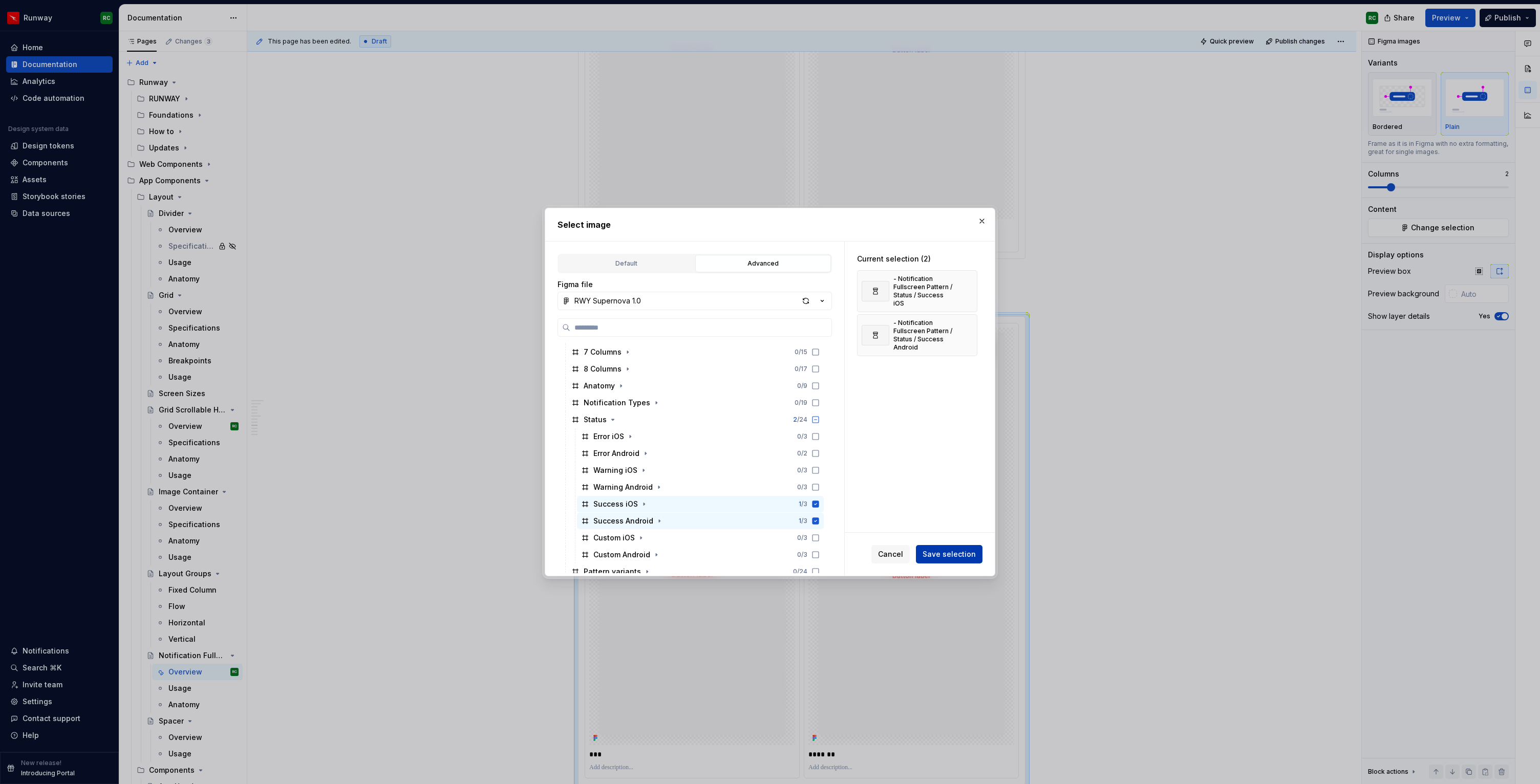
click at [949, 554] on span "Save selection" at bounding box center [949, 554] width 53 height 10
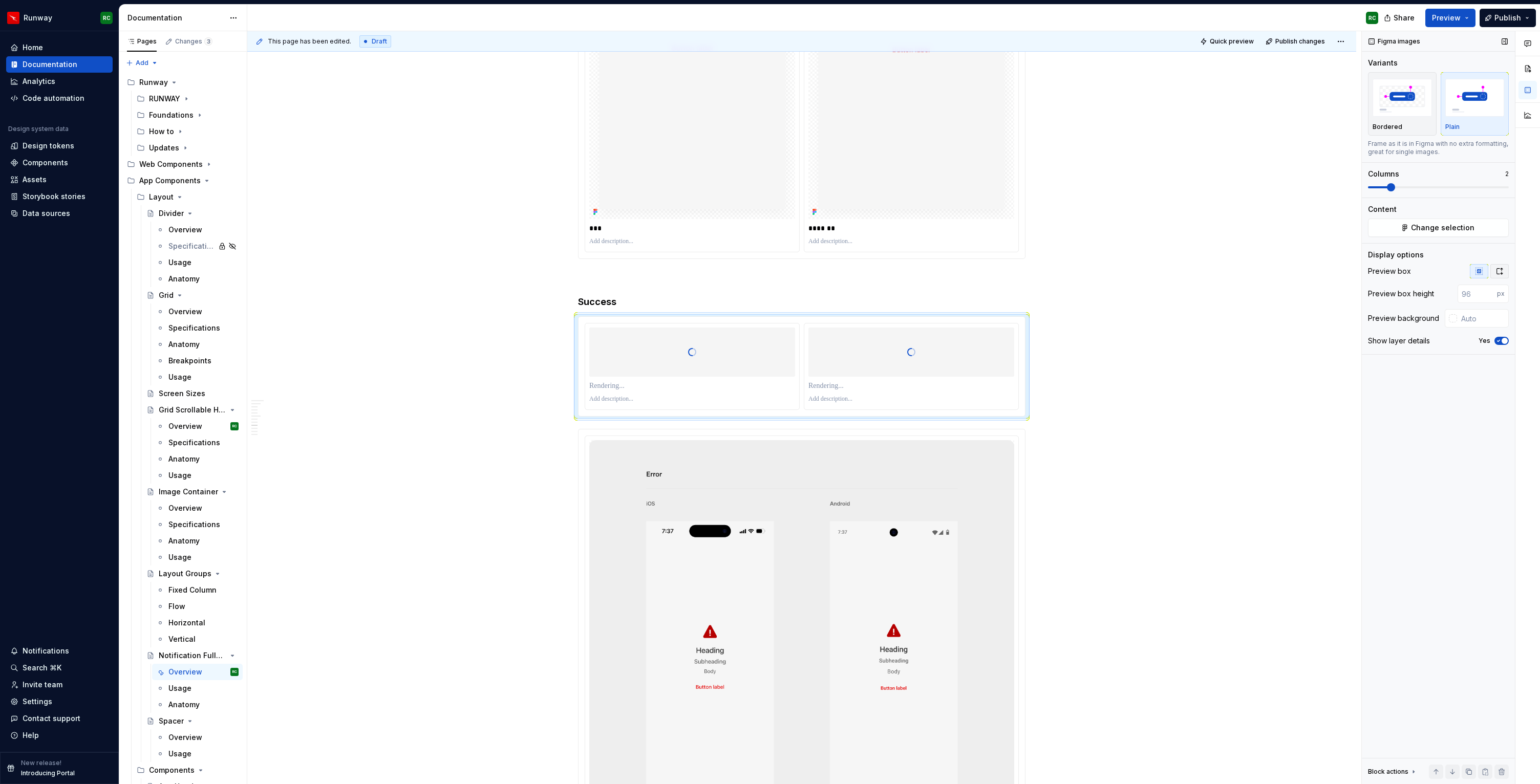
click at [1500, 265] on button "button" at bounding box center [1499, 271] width 19 height 14
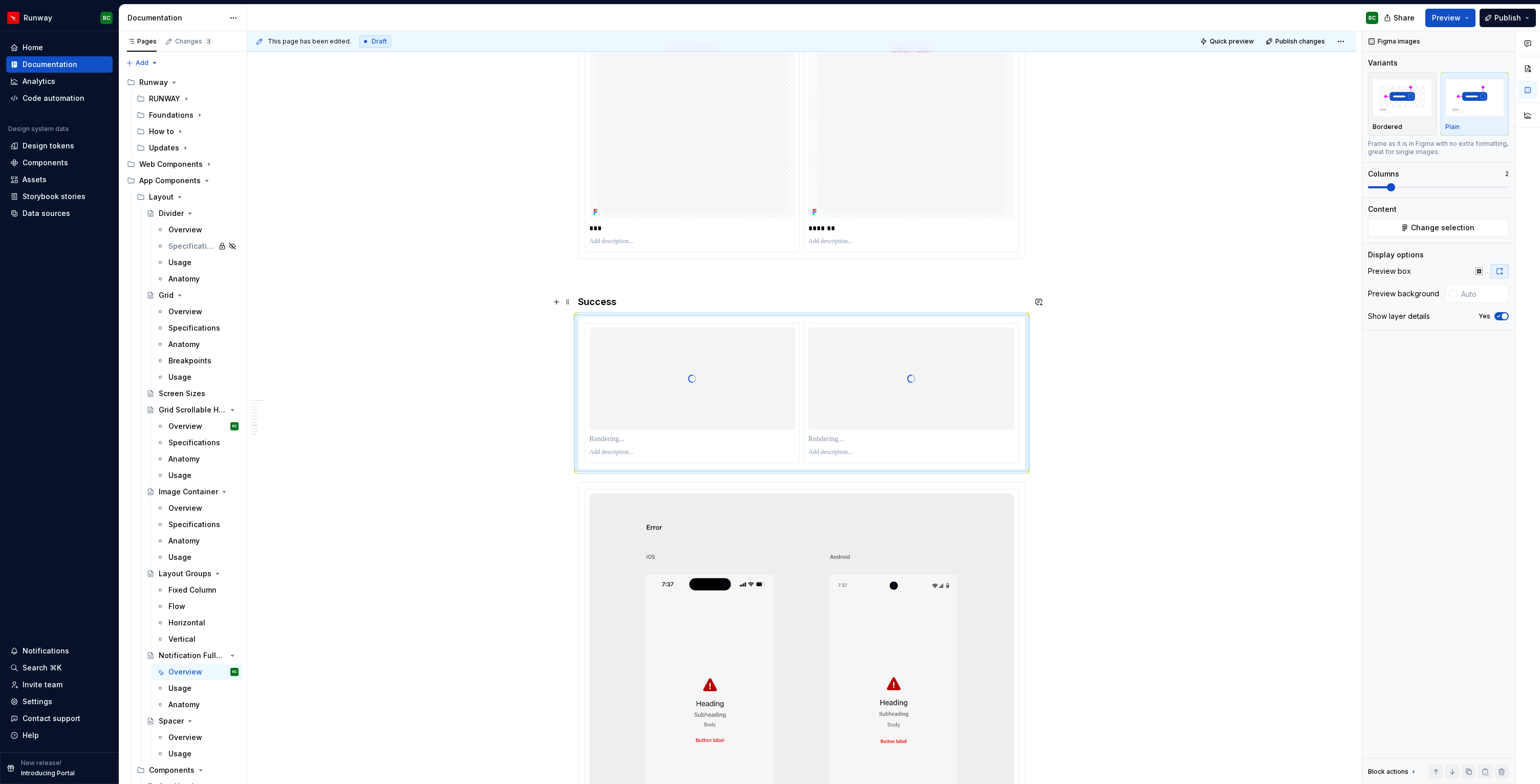
click at [731, 305] on h4 "Success" at bounding box center [801, 302] width 447 height 12
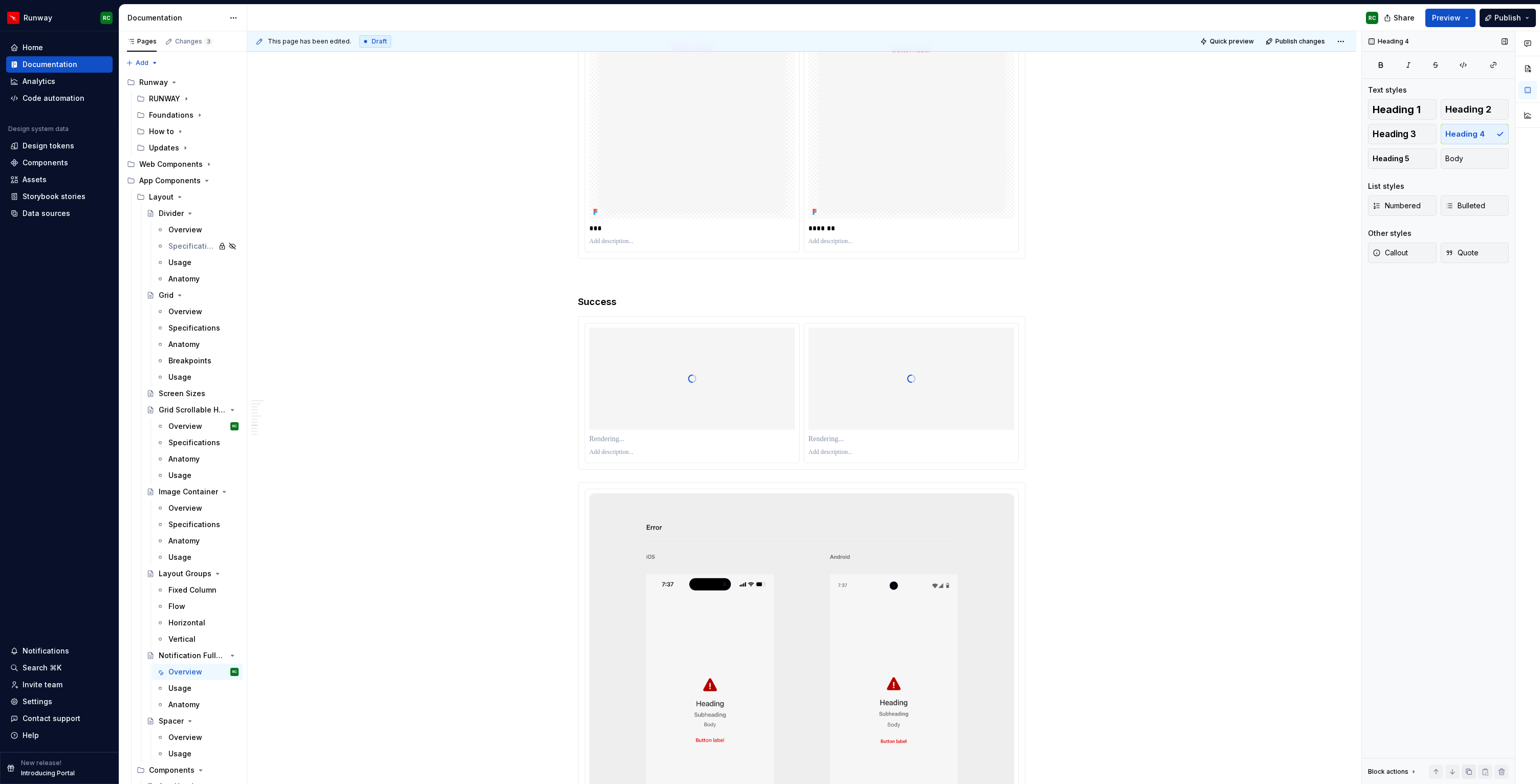
click at [1465, 768] on button "button" at bounding box center [1469, 772] width 14 height 14
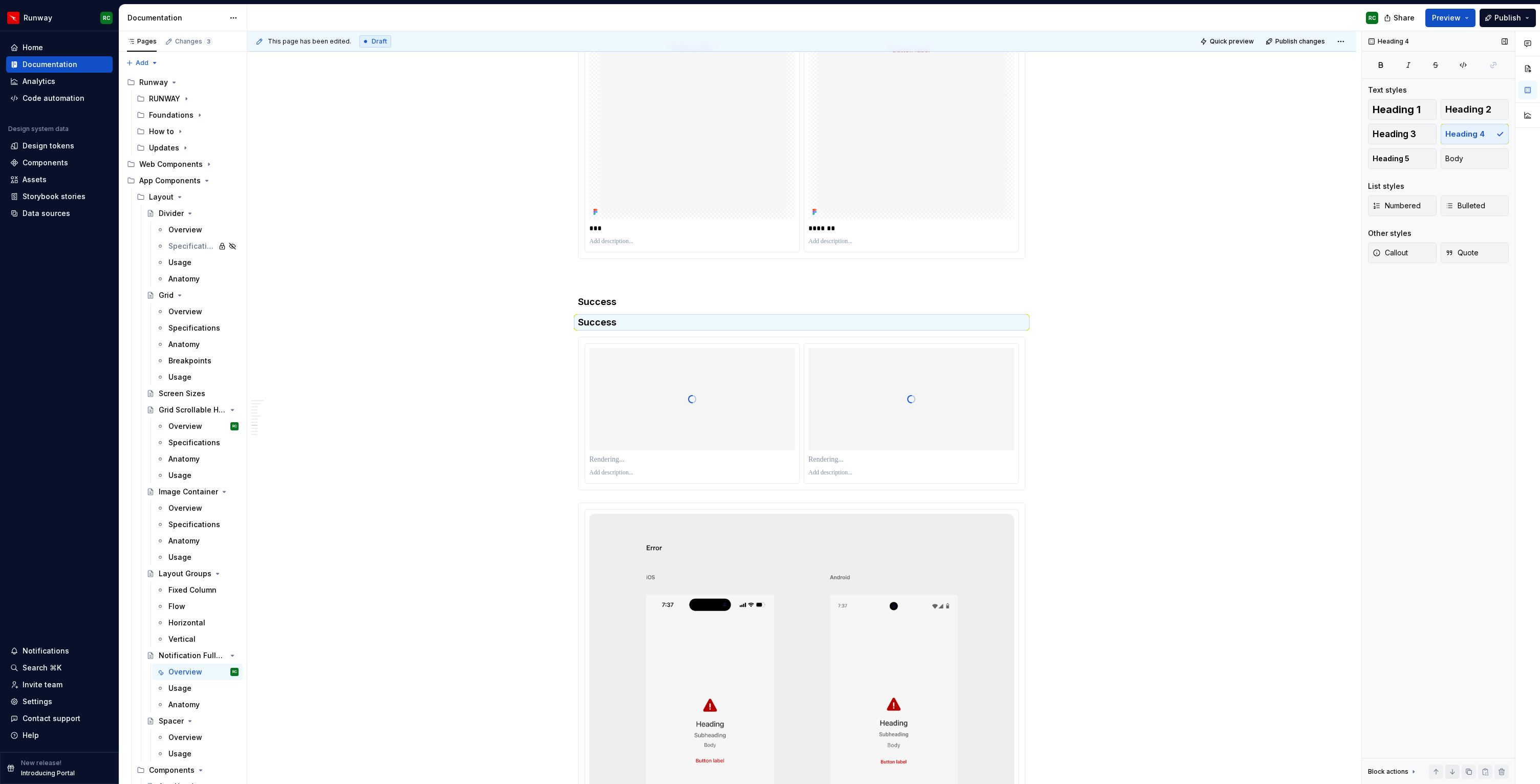
click at [1457, 772] on button "button" at bounding box center [1452, 772] width 14 height 14
click at [585, 489] on h4 "Success" at bounding box center [801, 488] width 447 height 12
type textarea "*"
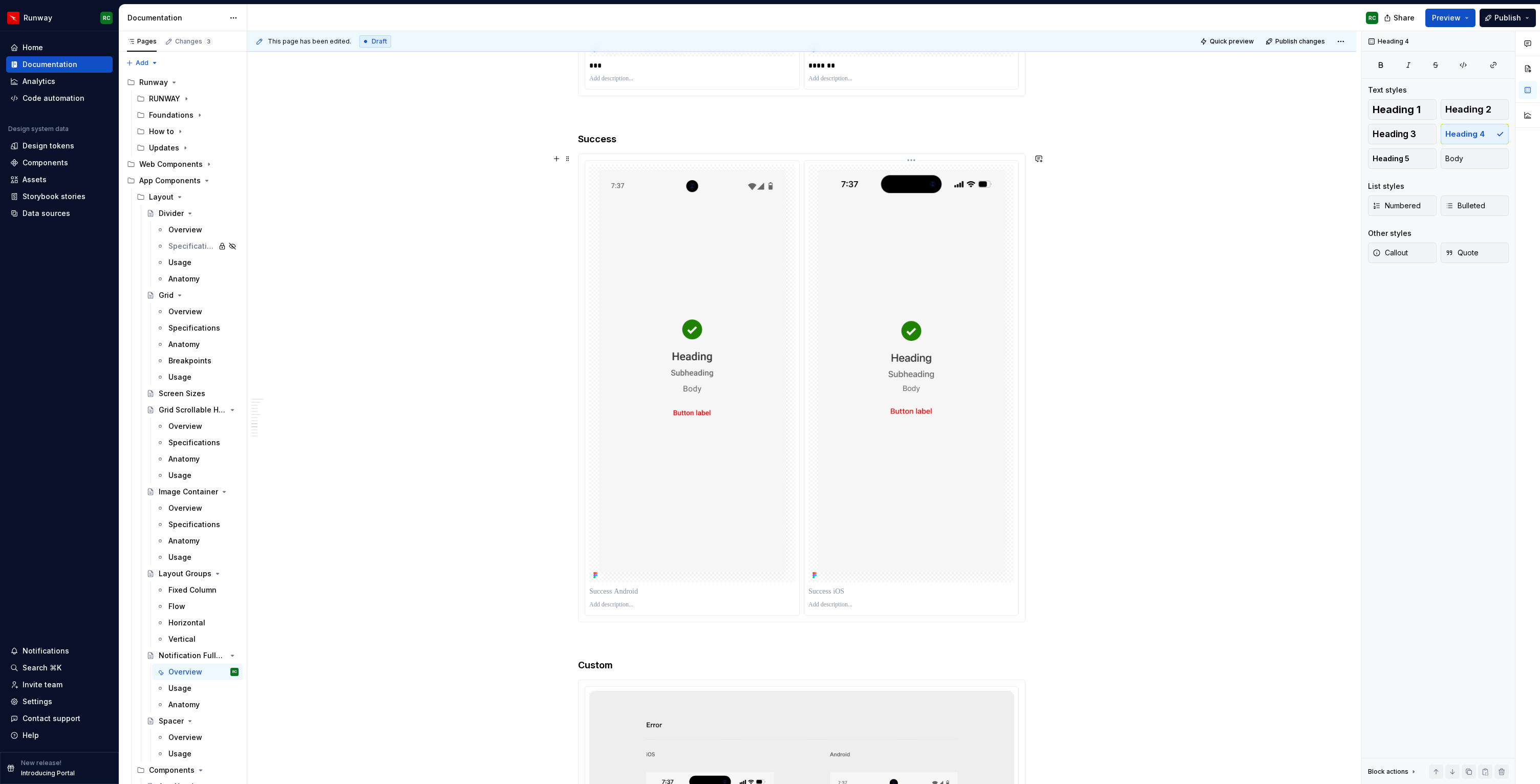
scroll to position [2954, 0]
click at [831, 364] on img at bounding box center [911, 378] width 206 height 418
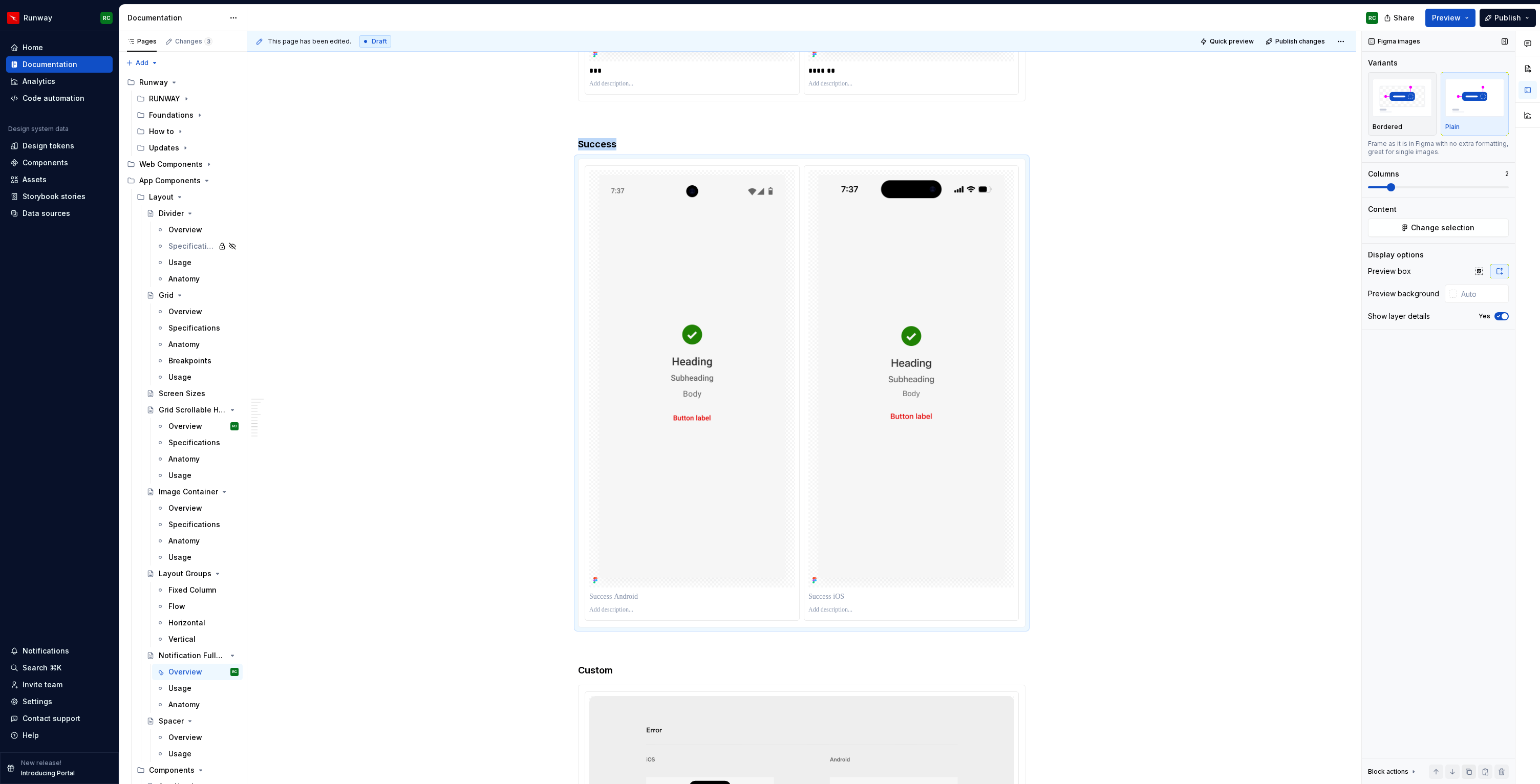
click at [1471, 771] on button "button" at bounding box center [1469, 772] width 14 height 14
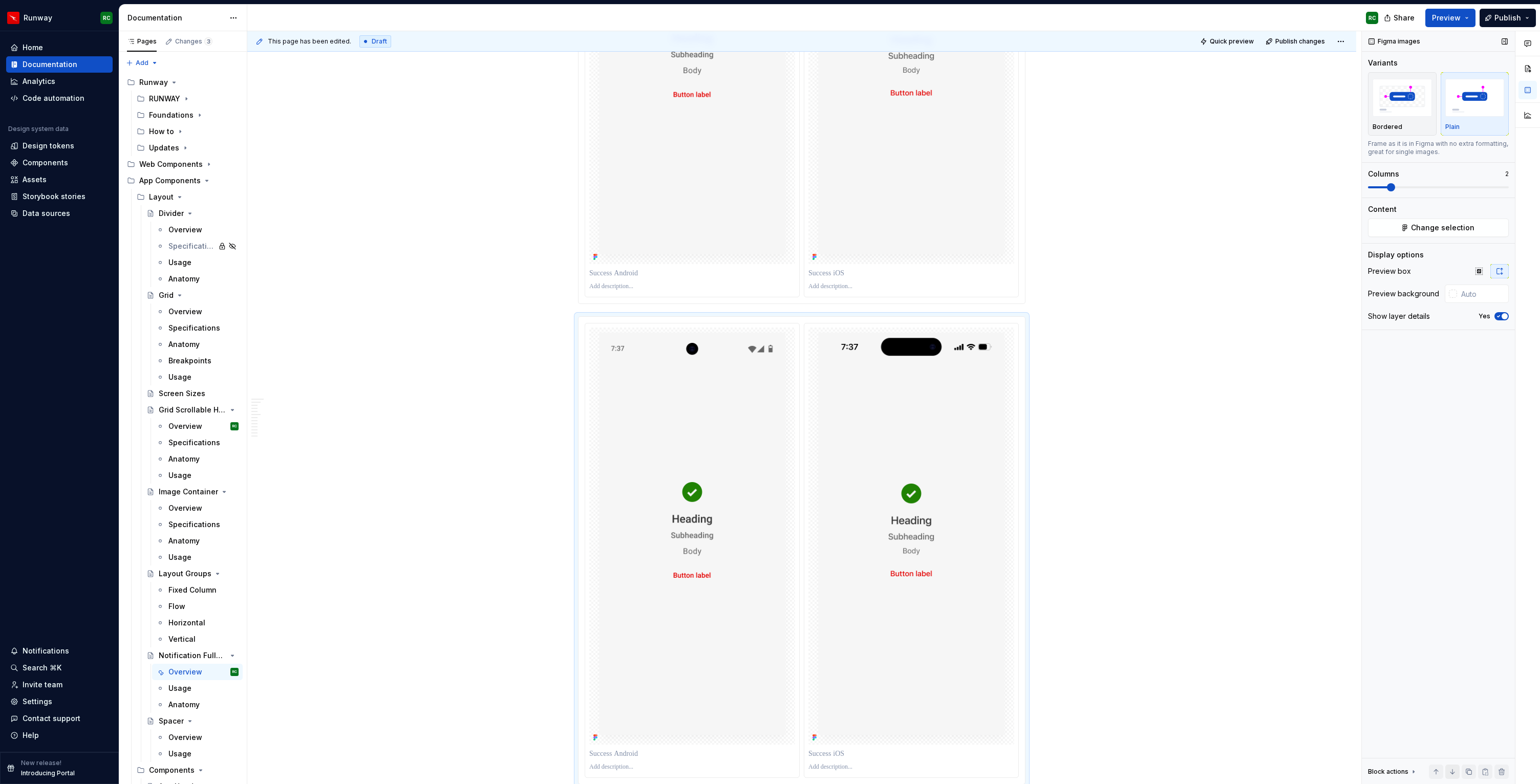
click at [1453, 771] on button "button" at bounding box center [1452, 772] width 14 height 14
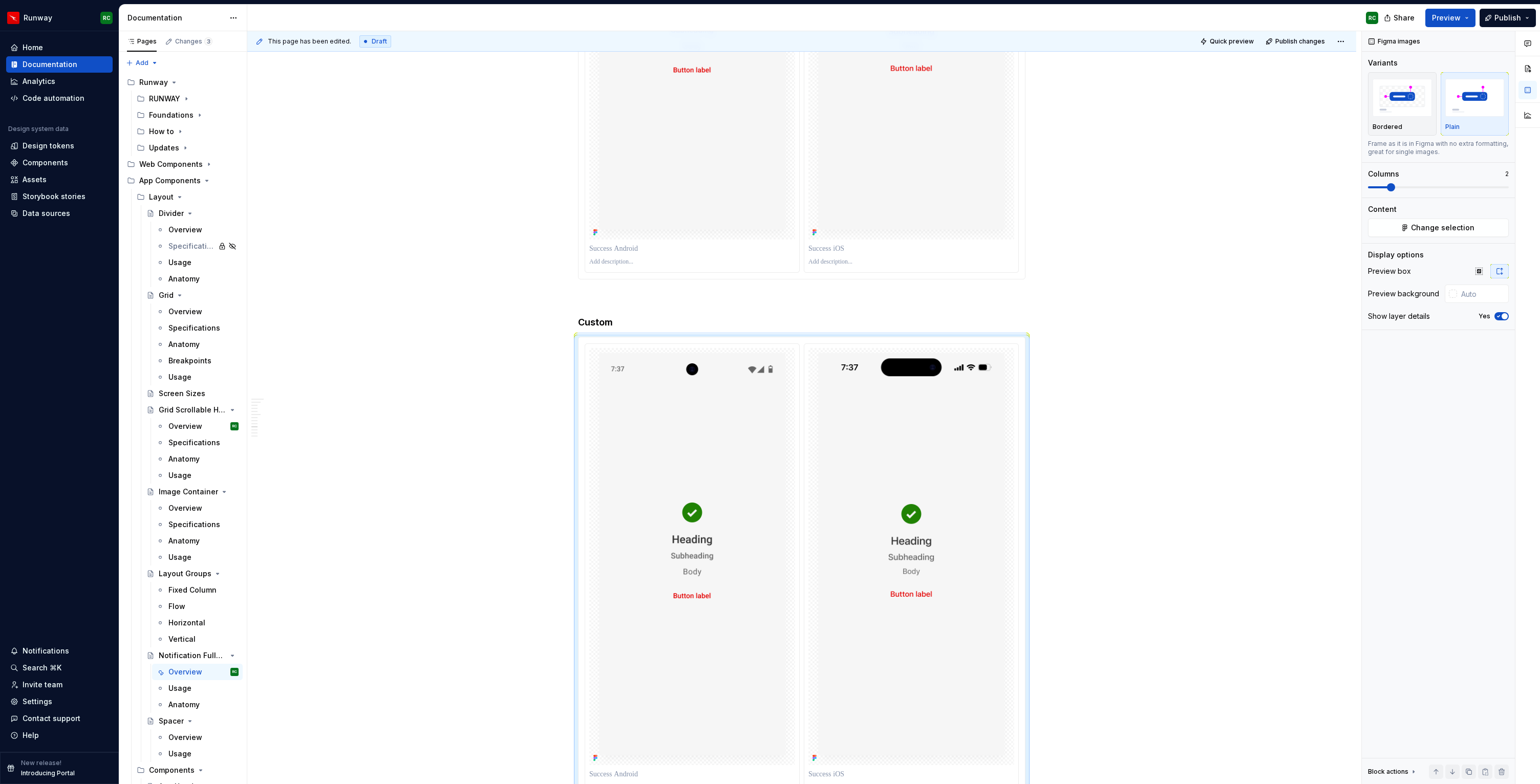
scroll to position [3323, 0]
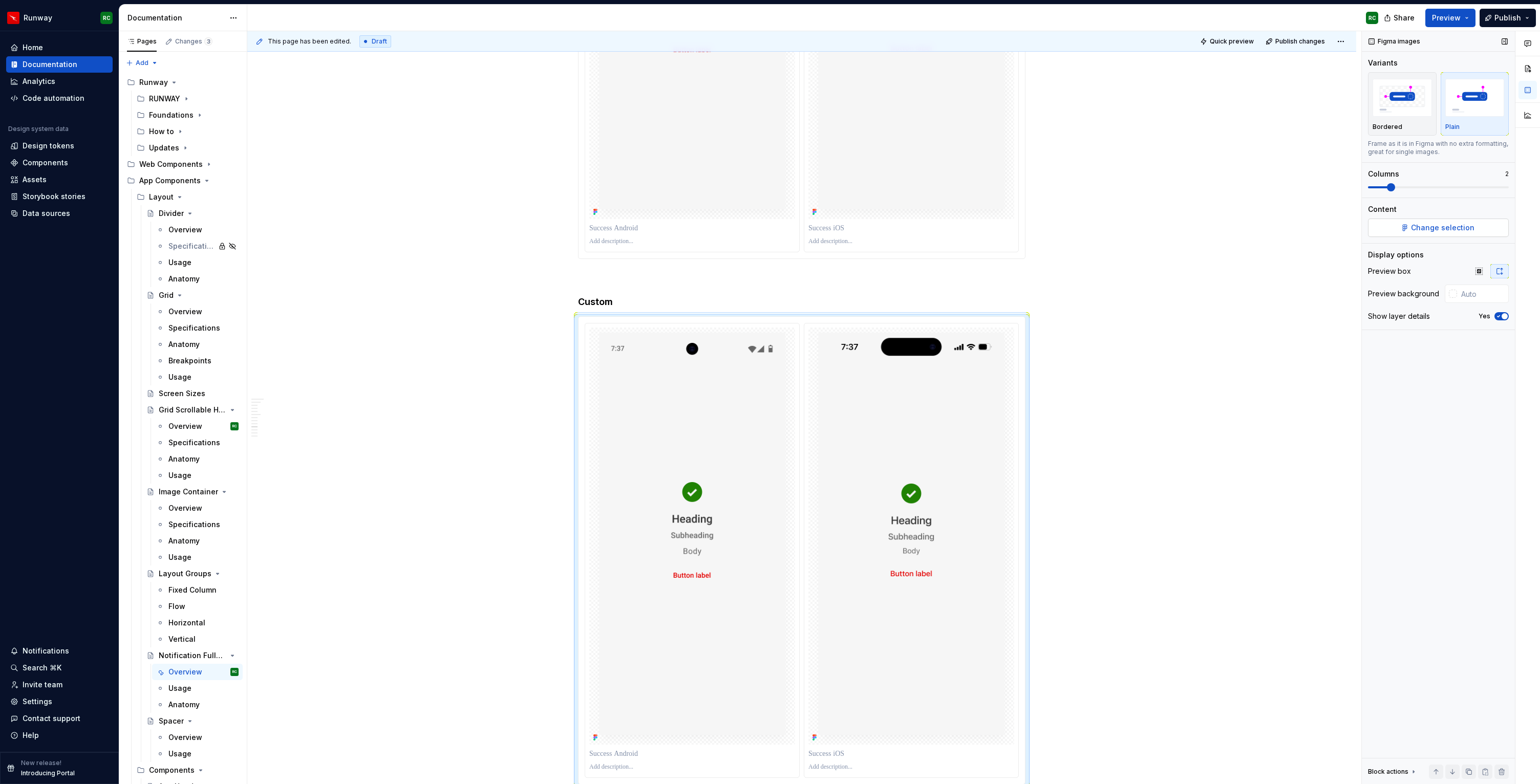
click at [1415, 228] on span "Change selection" at bounding box center [1442, 227] width 63 height 10
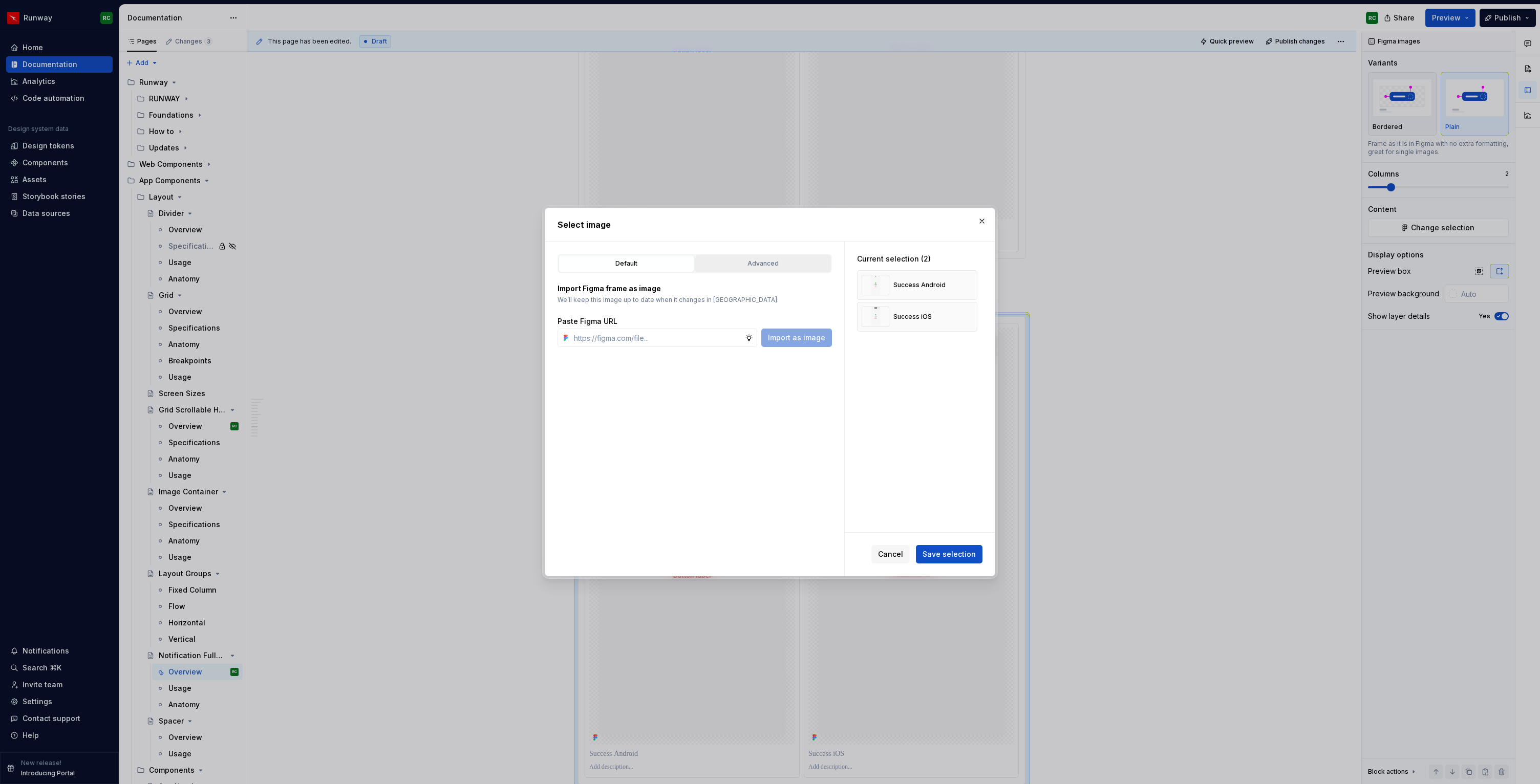
click at [735, 262] on div "Advanced" at bounding box center [763, 264] width 129 height 10
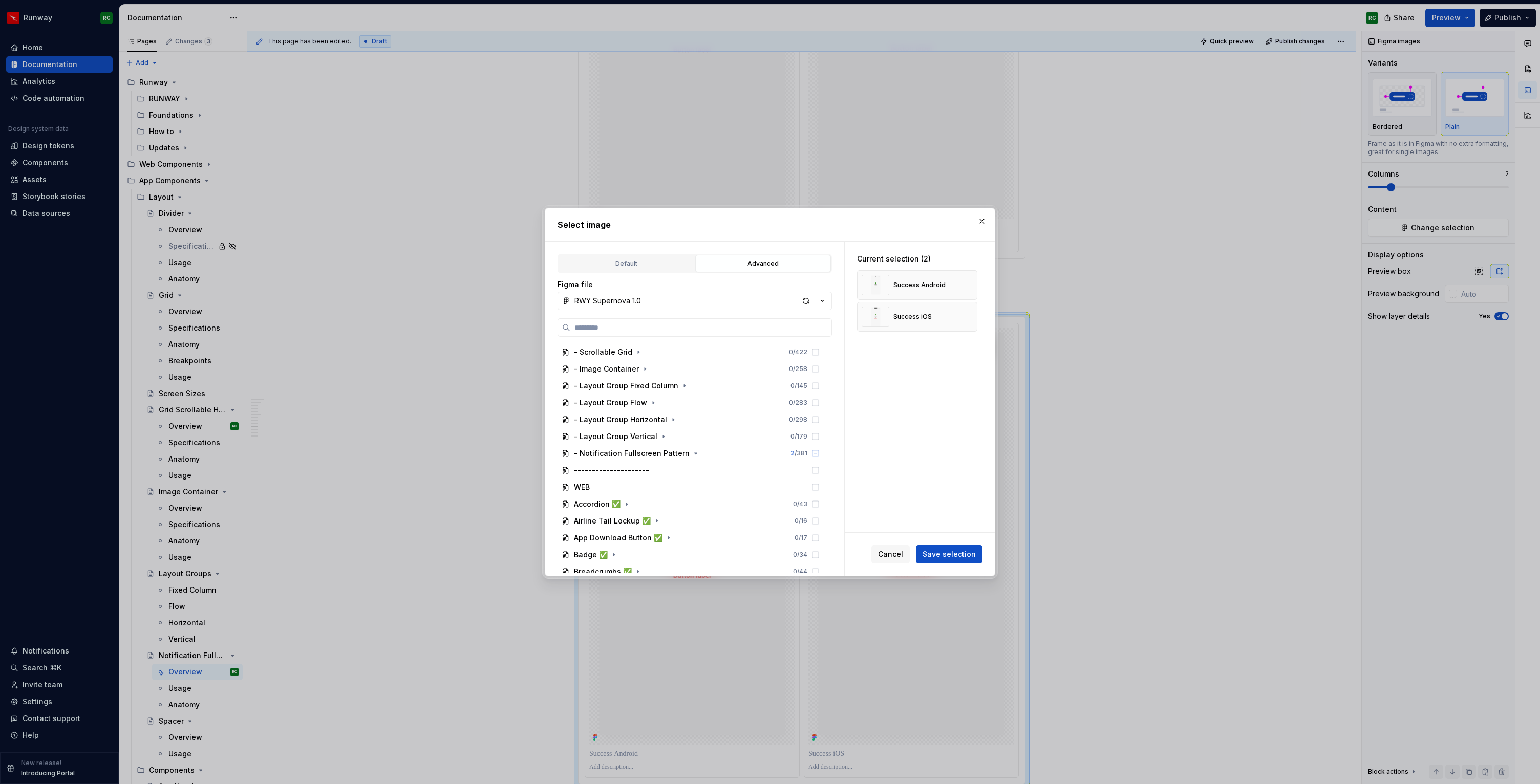
scroll to position [182, 0]
click at [691, 404] on icon "button" at bounding box center [696, 406] width 8 height 8
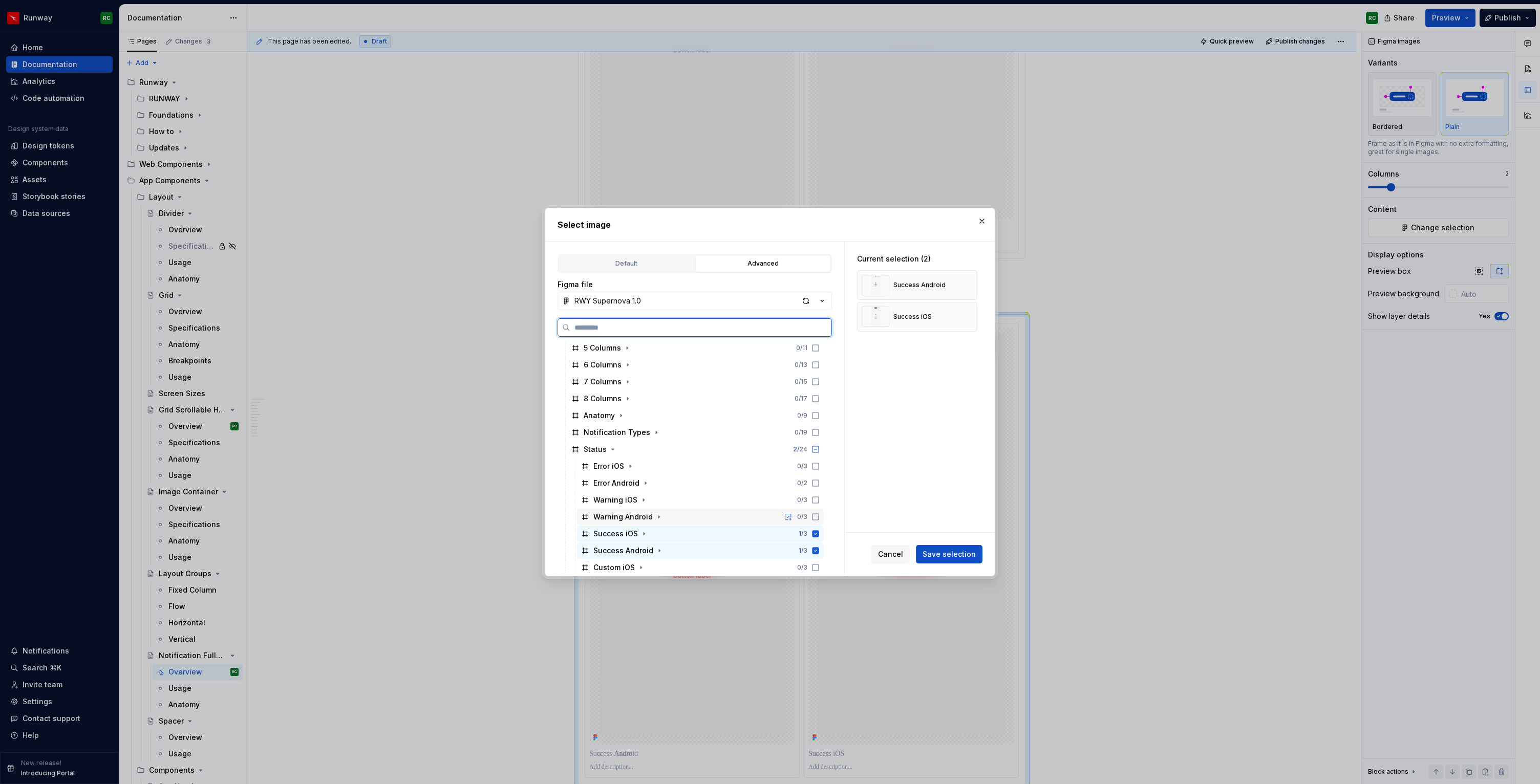
scroll to position [555, 0]
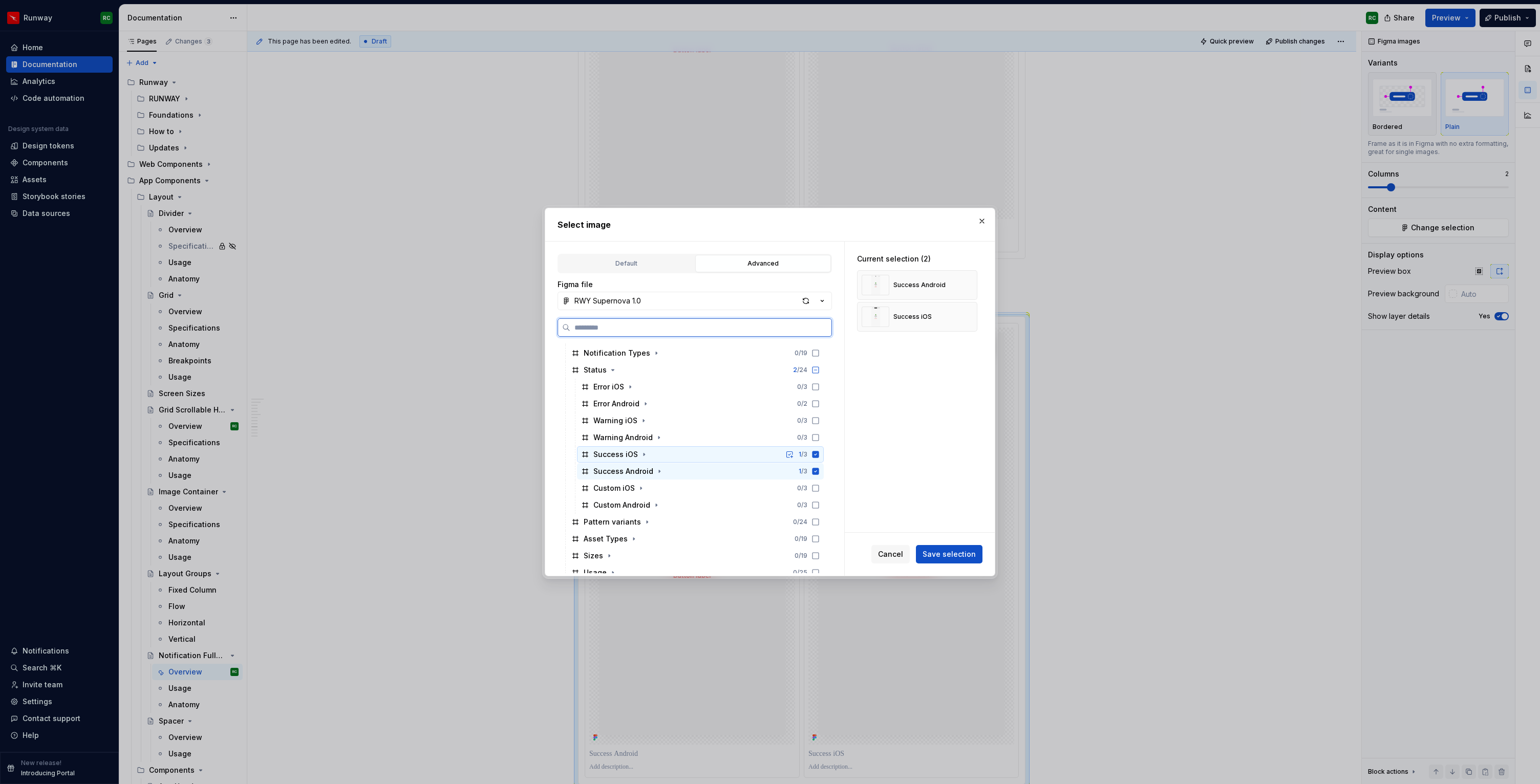
click at [819, 453] on icon at bounding box center [815, 454] width 7 height 7
click at [819, 474] on icon at bounding box center [815, 471] width 7 height 7
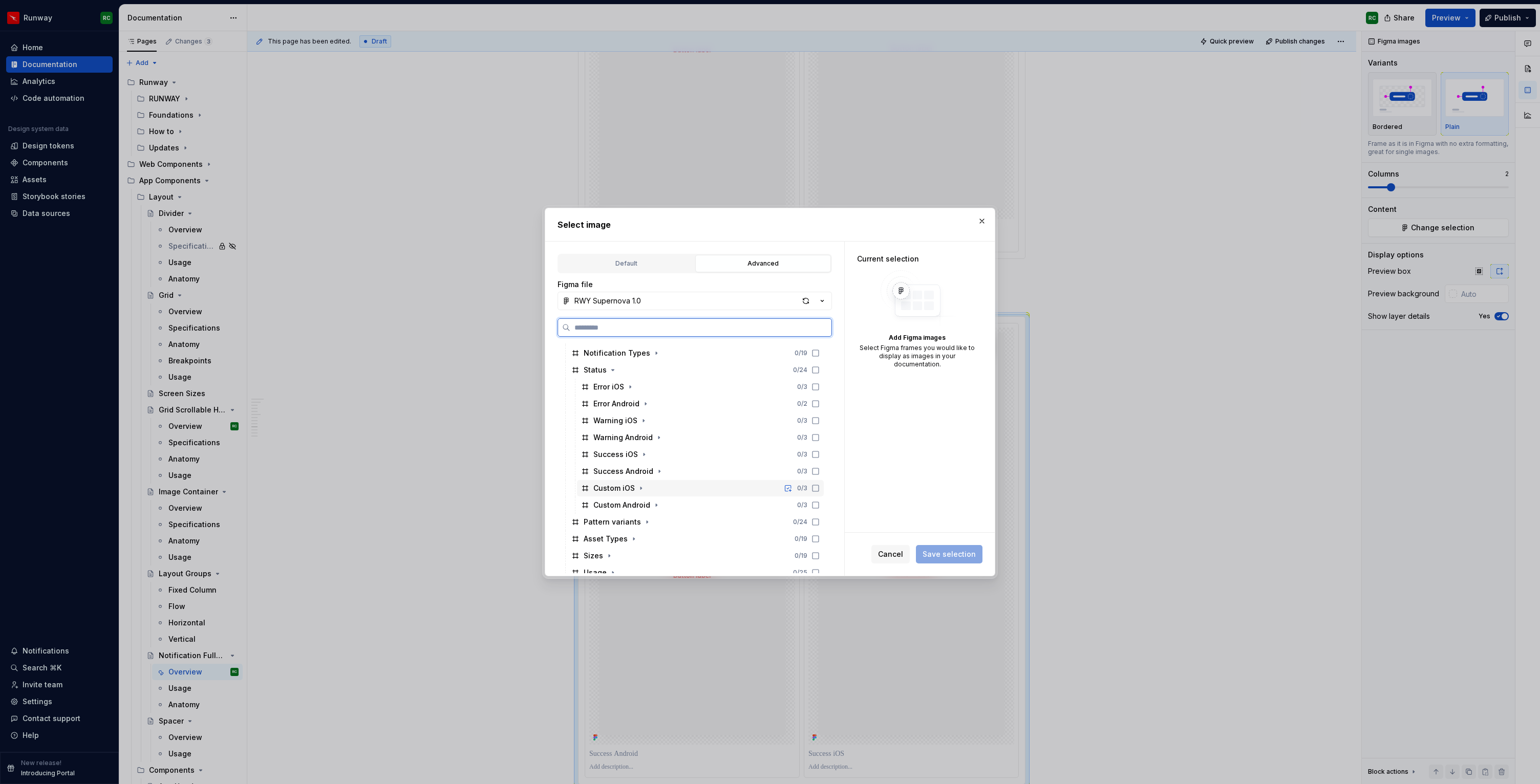
click at [820, 489] on icon at bounding box center [815, 489] width 8 height 8
click at [820, 505] on icon at bounding box center [815, 505] width 8 height 8
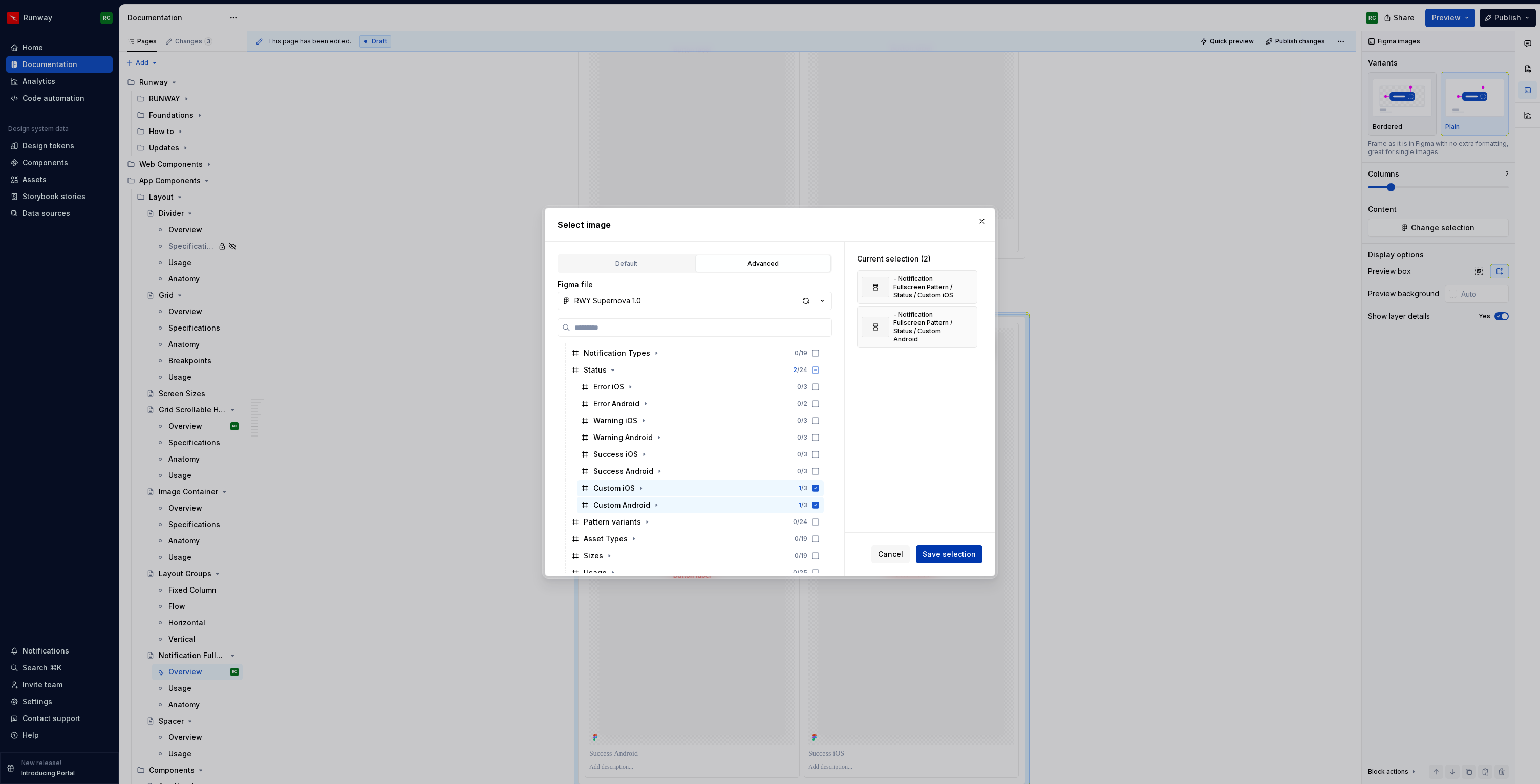
click at [963, 560] on button "Save selection" at bounding box center [949, 554] width 67 height 19
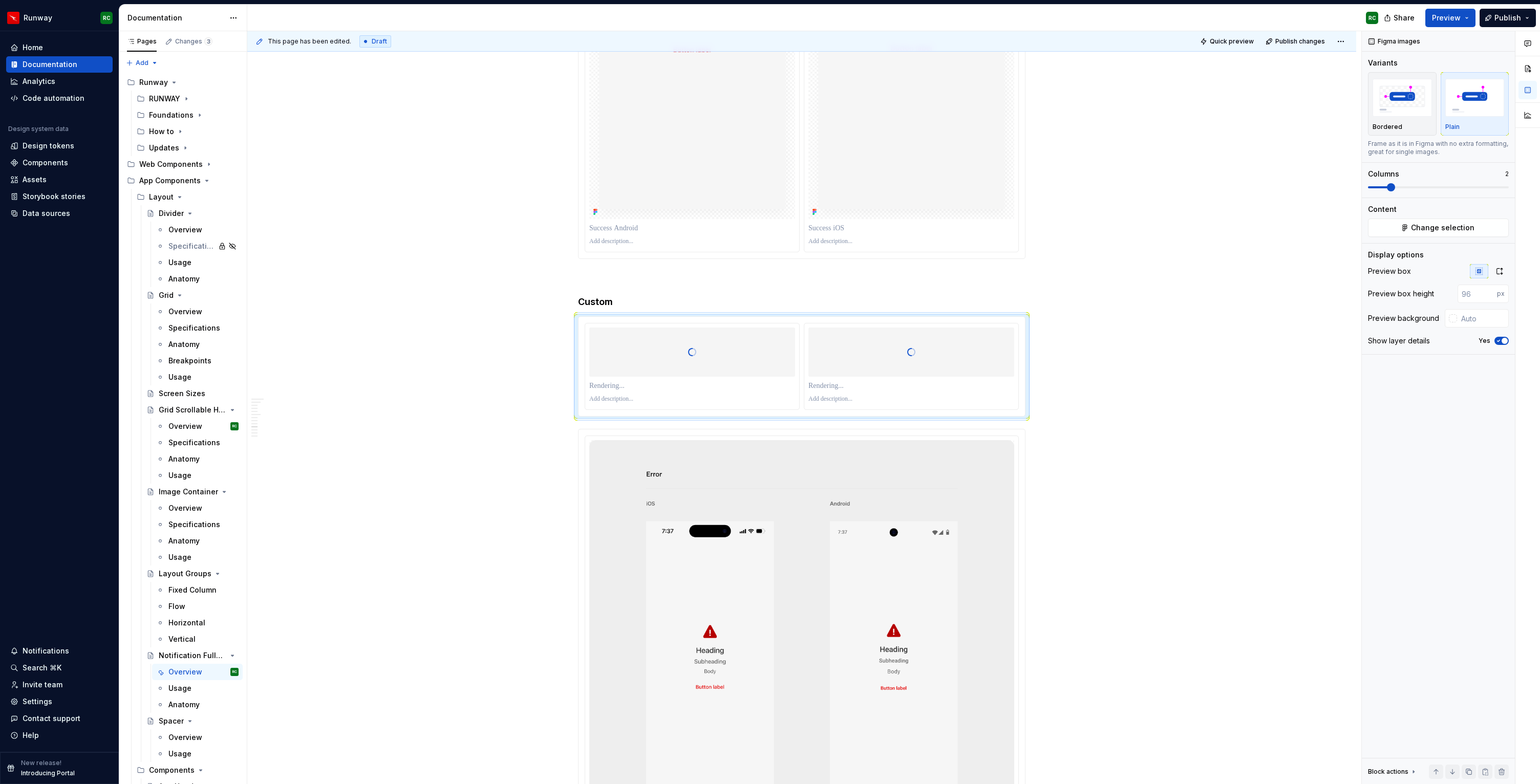
click at [700, 197] on img at bounding box center [692, 10] width 206 height 418
drag, startPoint x: 885, startPoint y: 189, endPoint x: 740, endPoint y: 187, distance: 145.0
click at [740, 187] on body "Runway RC Home Documentation Analytics Code automation Design system data Desig…" at bounding box center [770, 392] width 1540 height 784
click at [661, 224] on p at bounding box center [692, 228] width 206 height 10
click at [856, 220] on div at bounding box center [911, 24] width 214 height 454
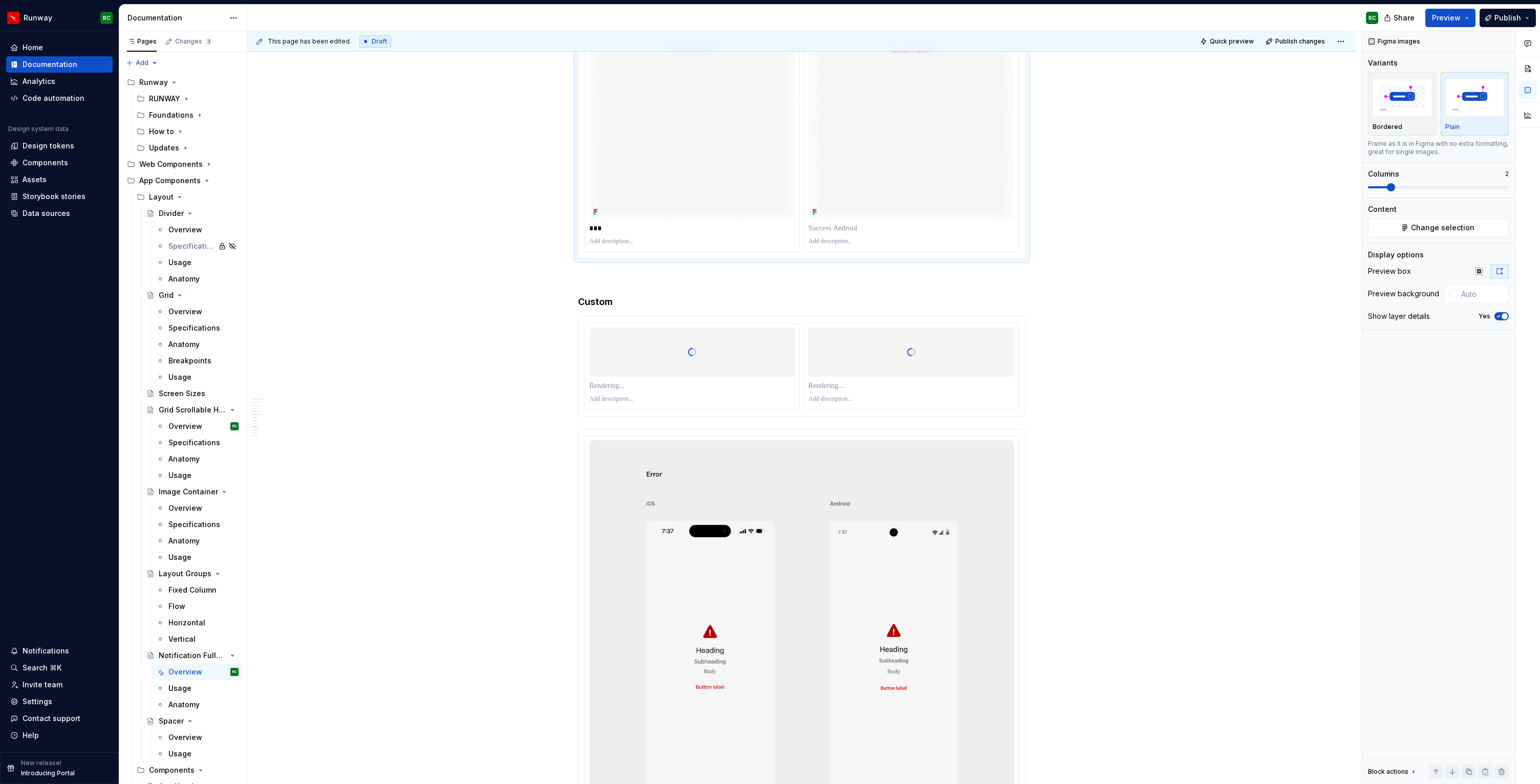
click at [856, 221] on div at bounding box center [911, 228] width 206 height 14
click at [855, 224] on p at bounding box center [911, 228] width 206 height 10
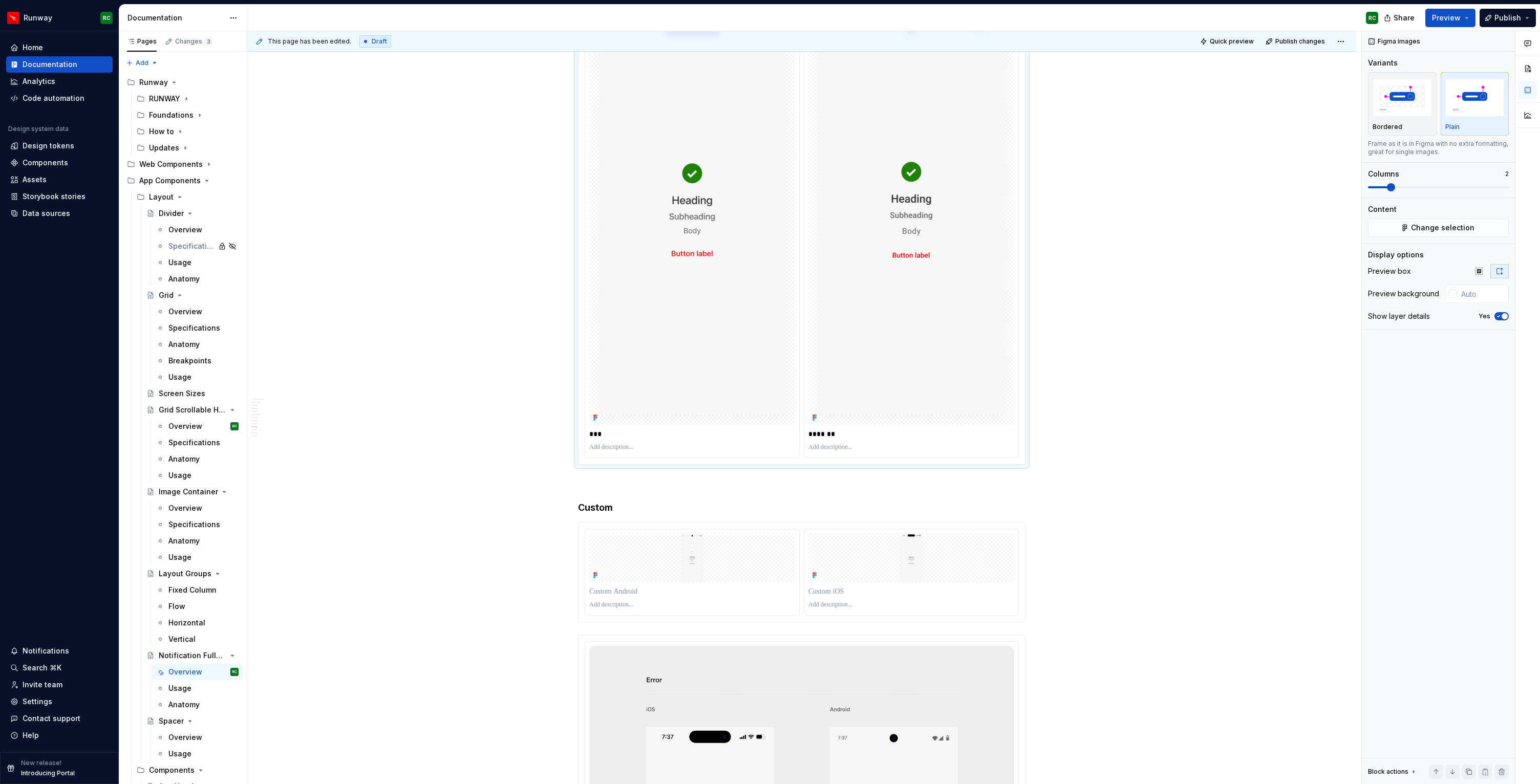
scroll to position [3374, 0]
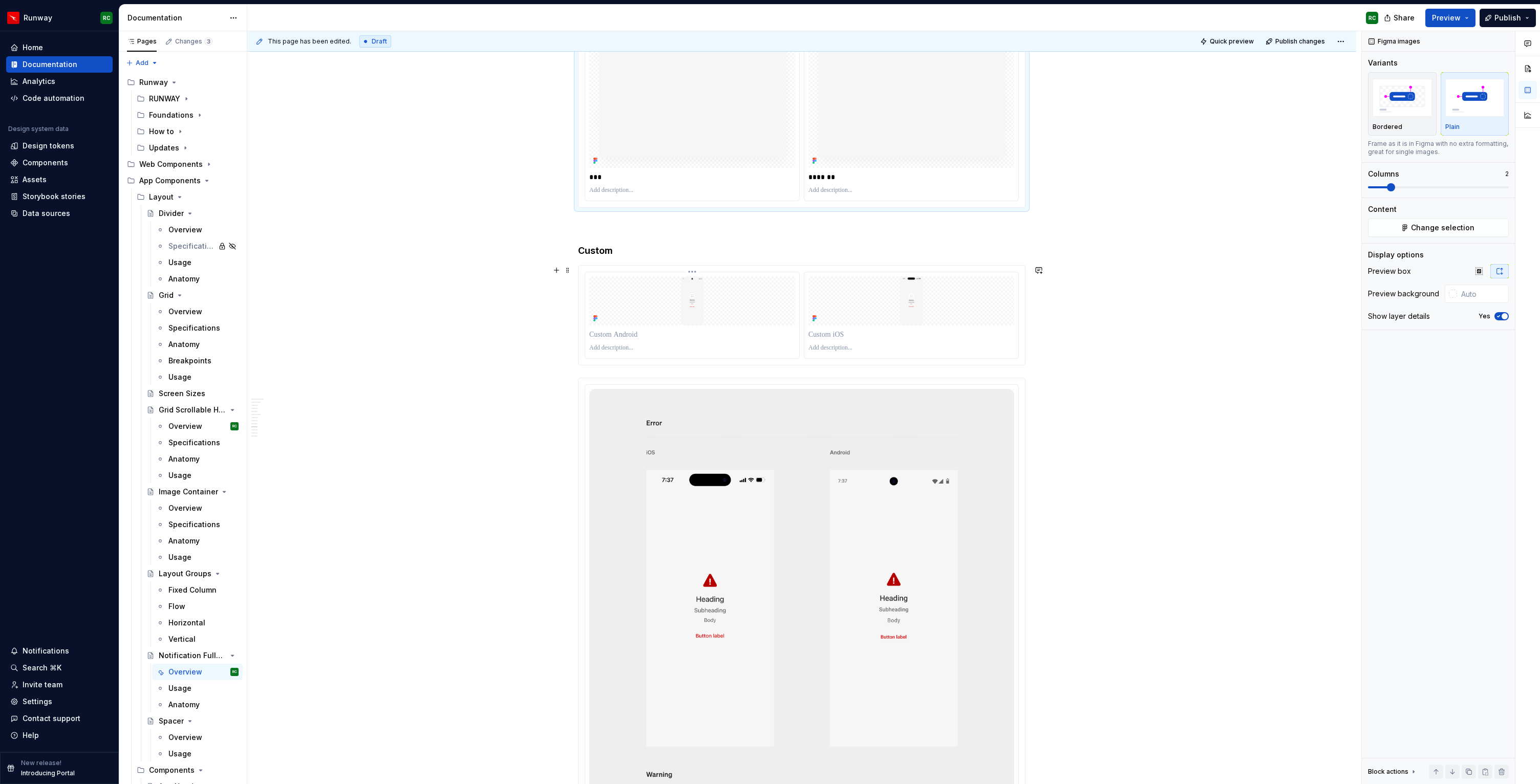
drag, startPoint x: 851, startPoint y: 336, endPoint x: 682, endPoint y: 330, distance: 169.1
click at [682, 330] on div at bounding box center [801, 315] width 434 height 87
drag, startPoint x: 829, startPoint y: 307, endPoint x: 718, endPoint y: 303, distance: 111.1
click at [695, 302] on body "Runway RC Home Documentation Analytics Code automation Design system data Desig…" at bounding box center [770, 392] width 1540 height 784
click at [853, 321] on img at bounding box center [911, 301] width 206 height 49
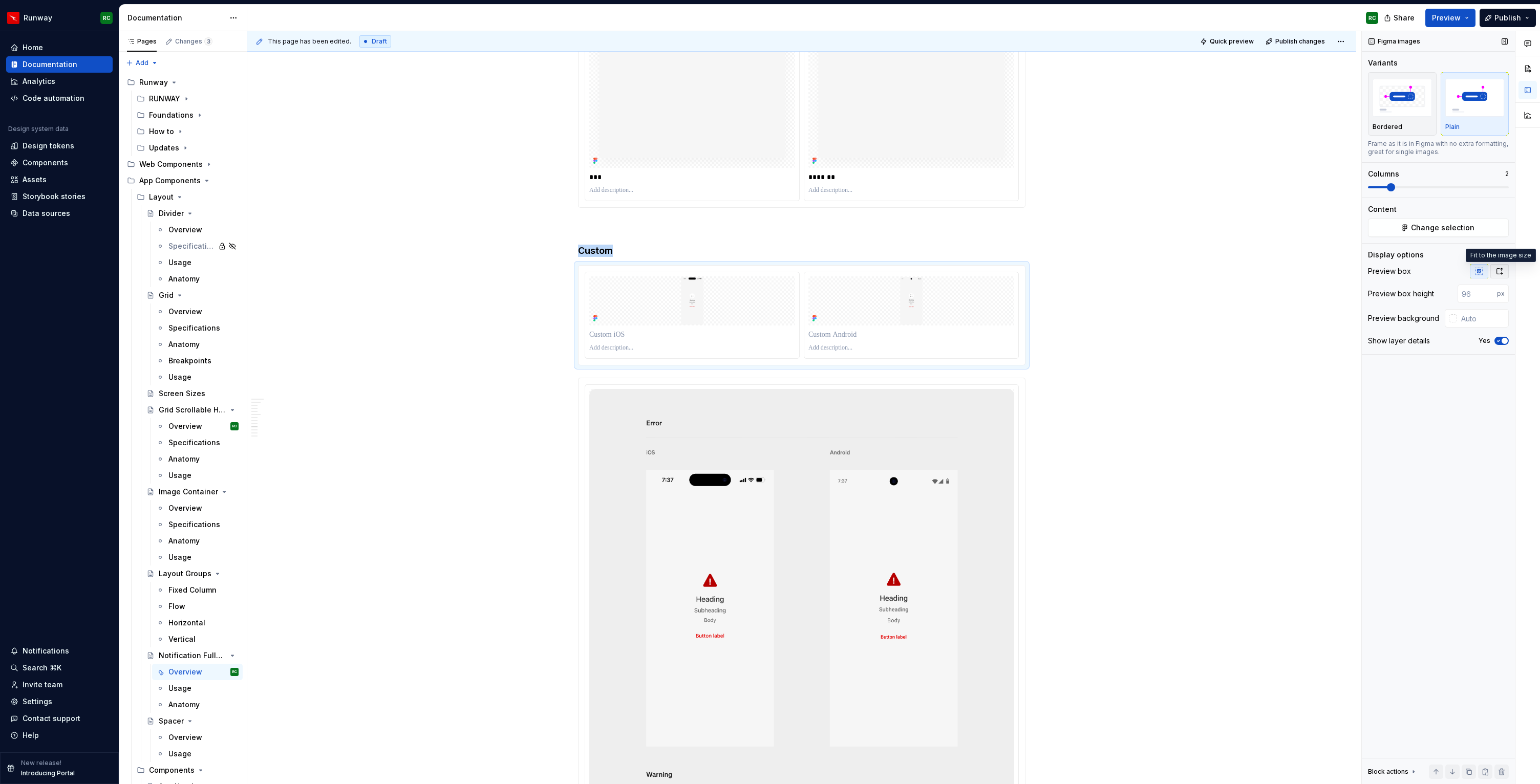
click at [1500, 273] on icon "button" at bounding box center [1500, 271] width 8 height 8
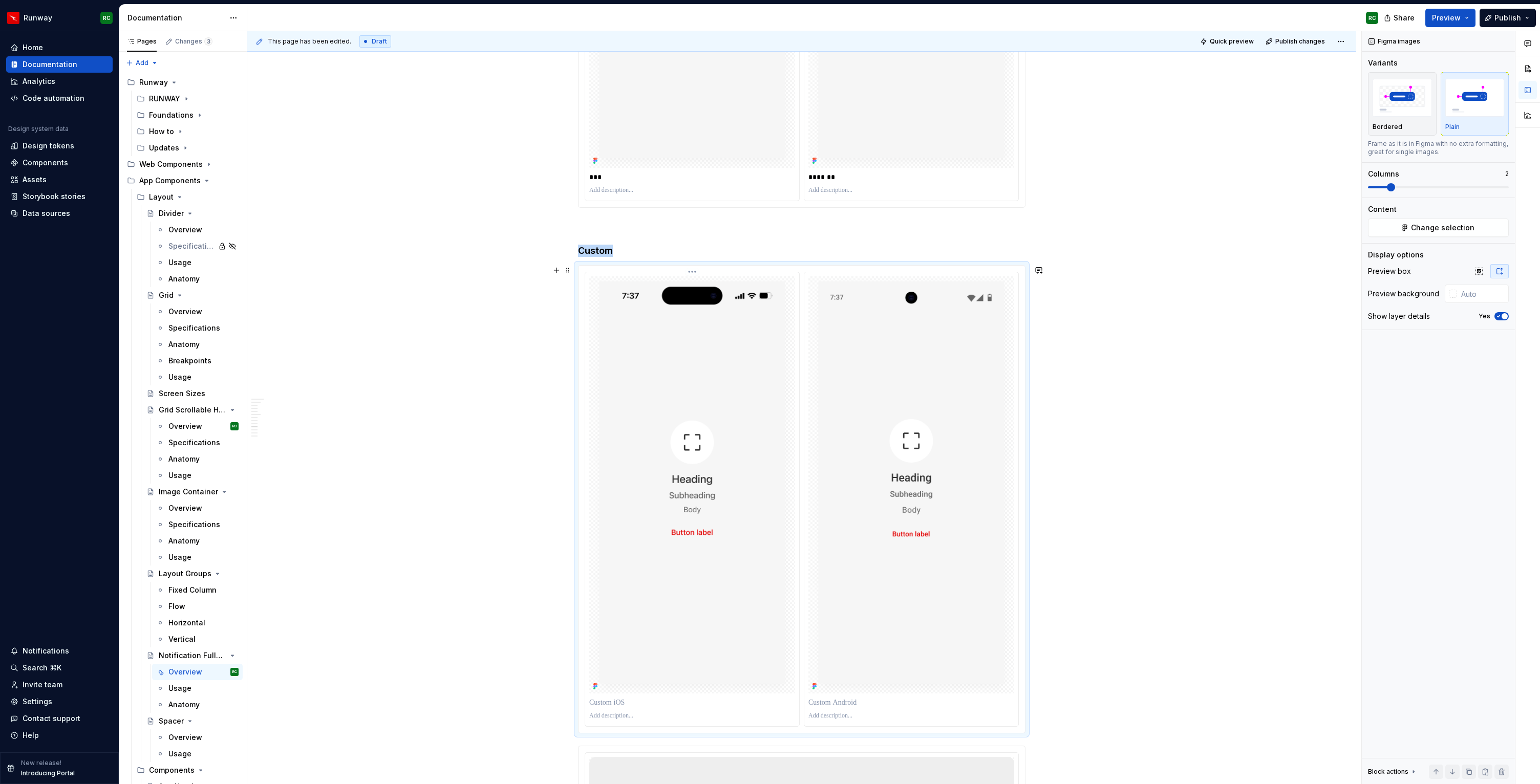
scroll to position [3516, 0]
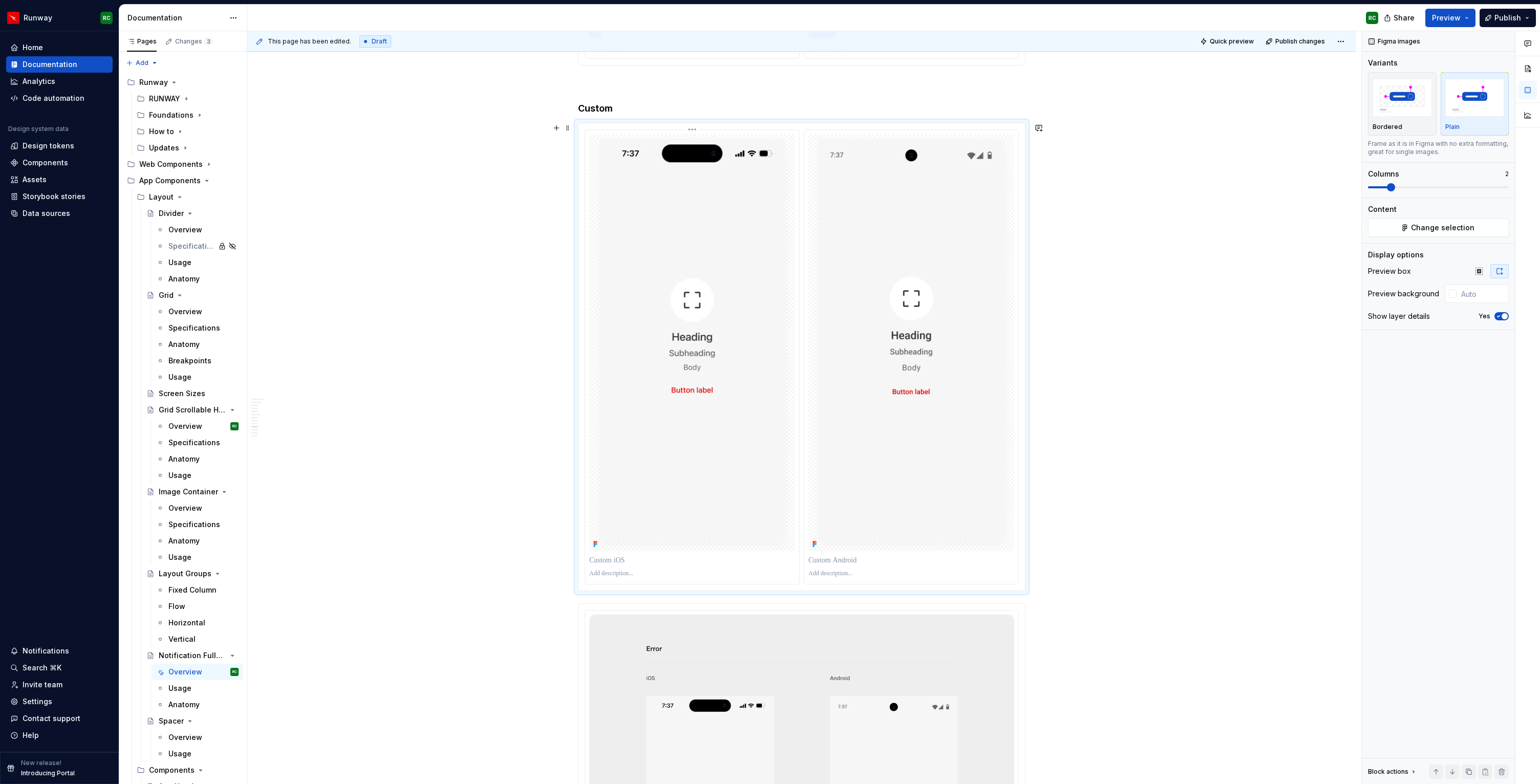
click at [652, 563] on p at bounding box center [692, 560] width 206 height 10
click at [868, 555] on p at bounding box center [911, 560] width 206 height 10
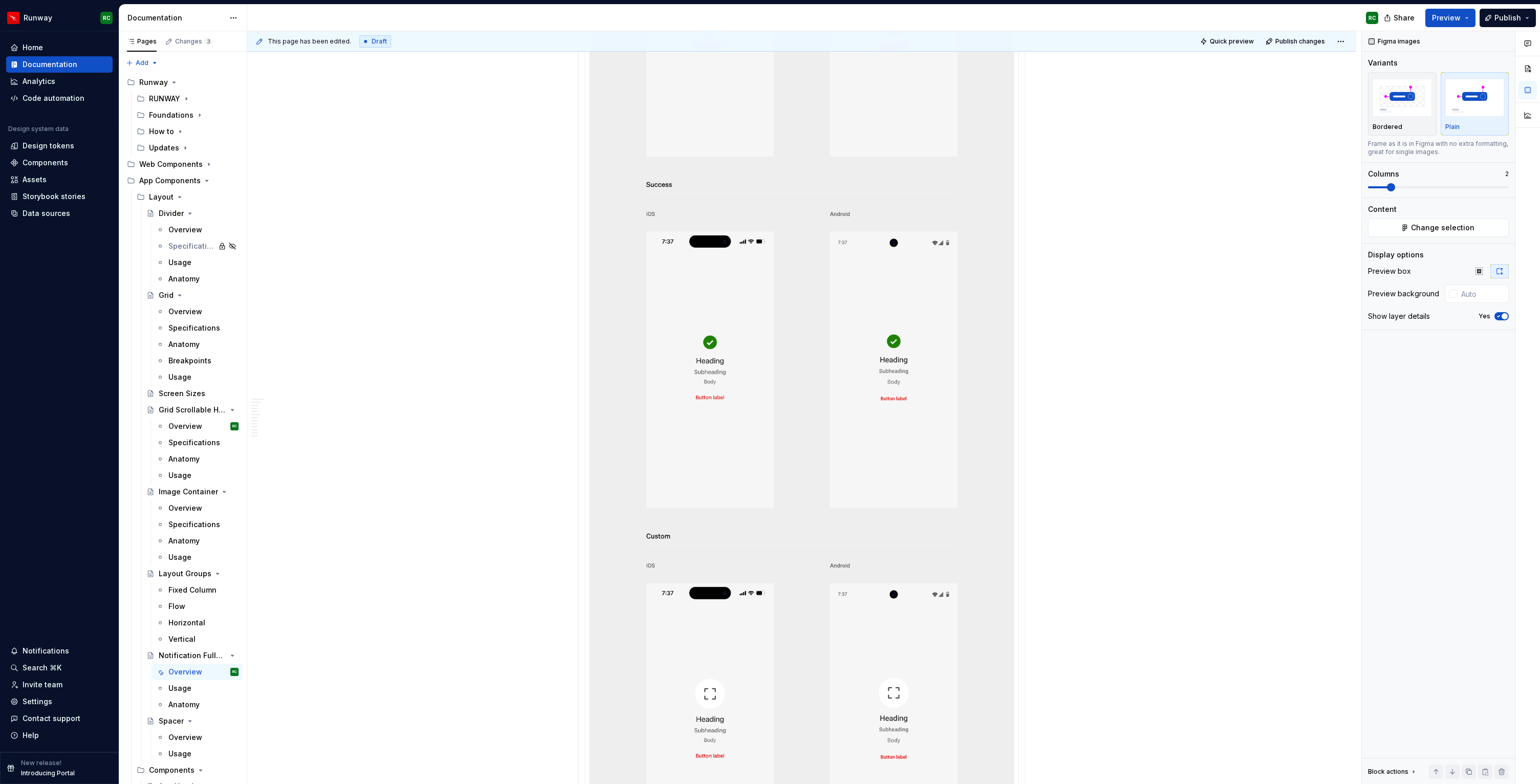
scroll to position [4859, 0]
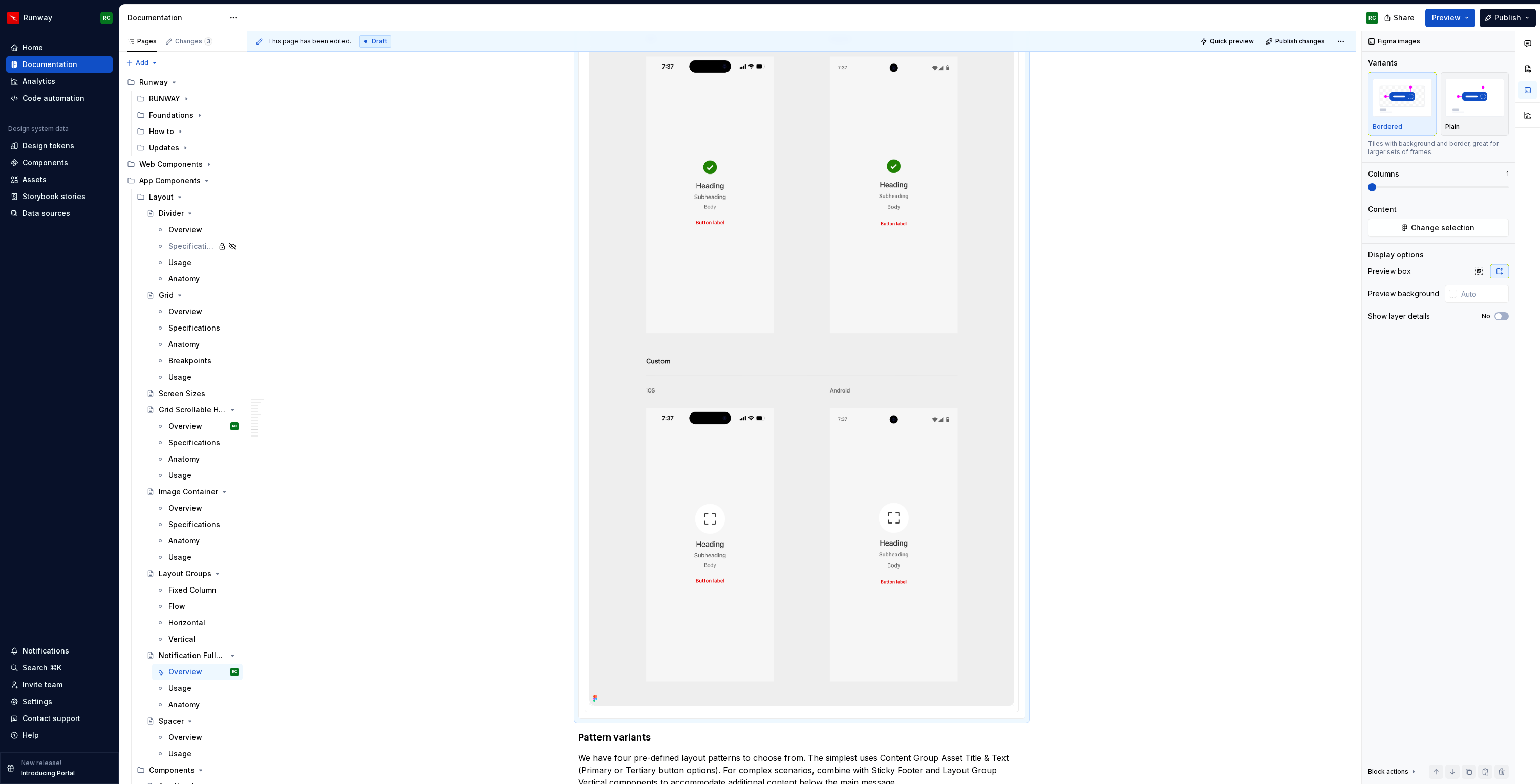
click at [1503, 770] on button "button" at bounding box center [1501, 772] width 14 height 14
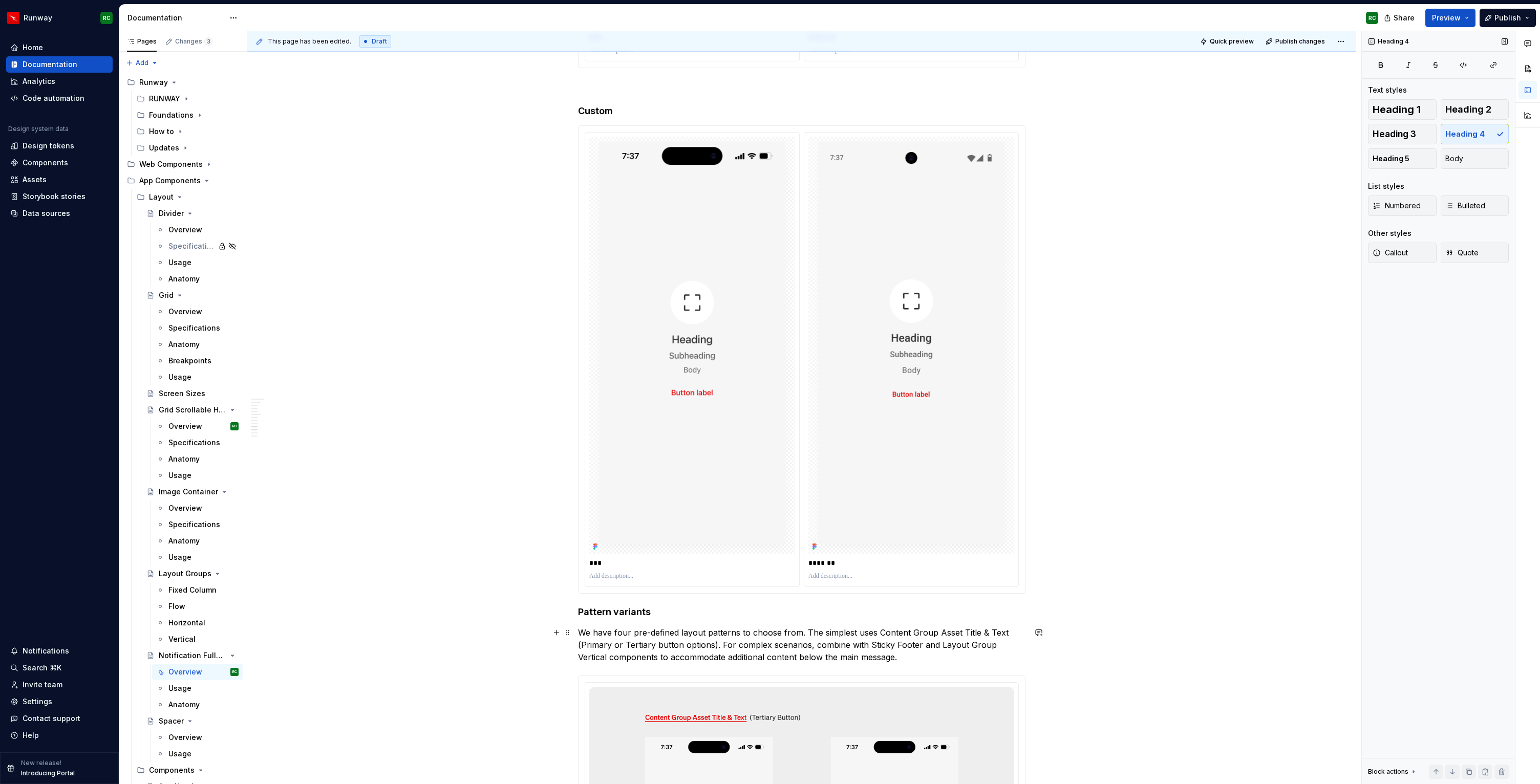
scroll to position [3590, 0]
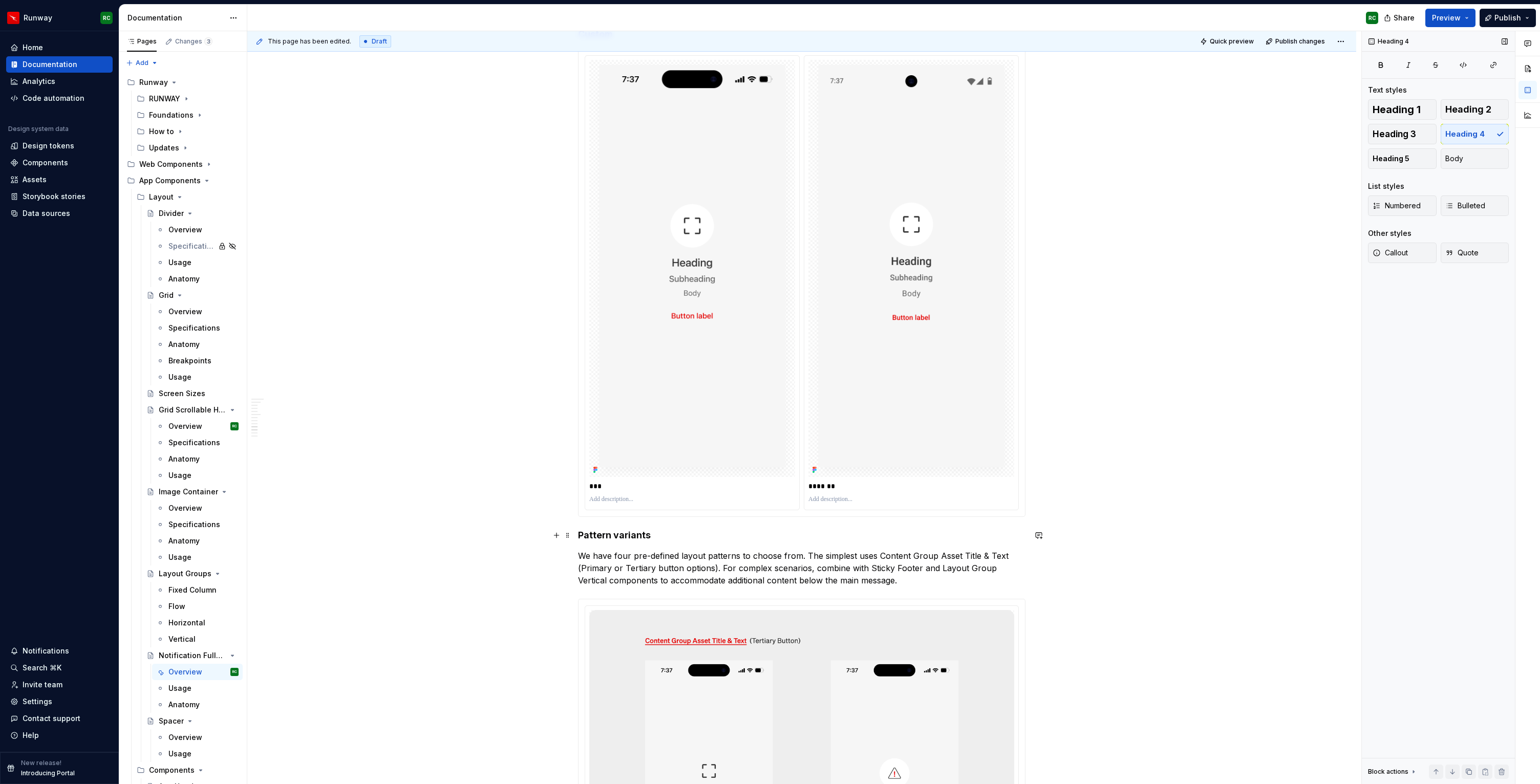
click at [666, 535] on h4 "Pattern variants" at bounding box center [801, 536] width 447 height 12
click at [1407, 135] on span "Heading 3" at bounding box center [1394, 134] width 43 height 10
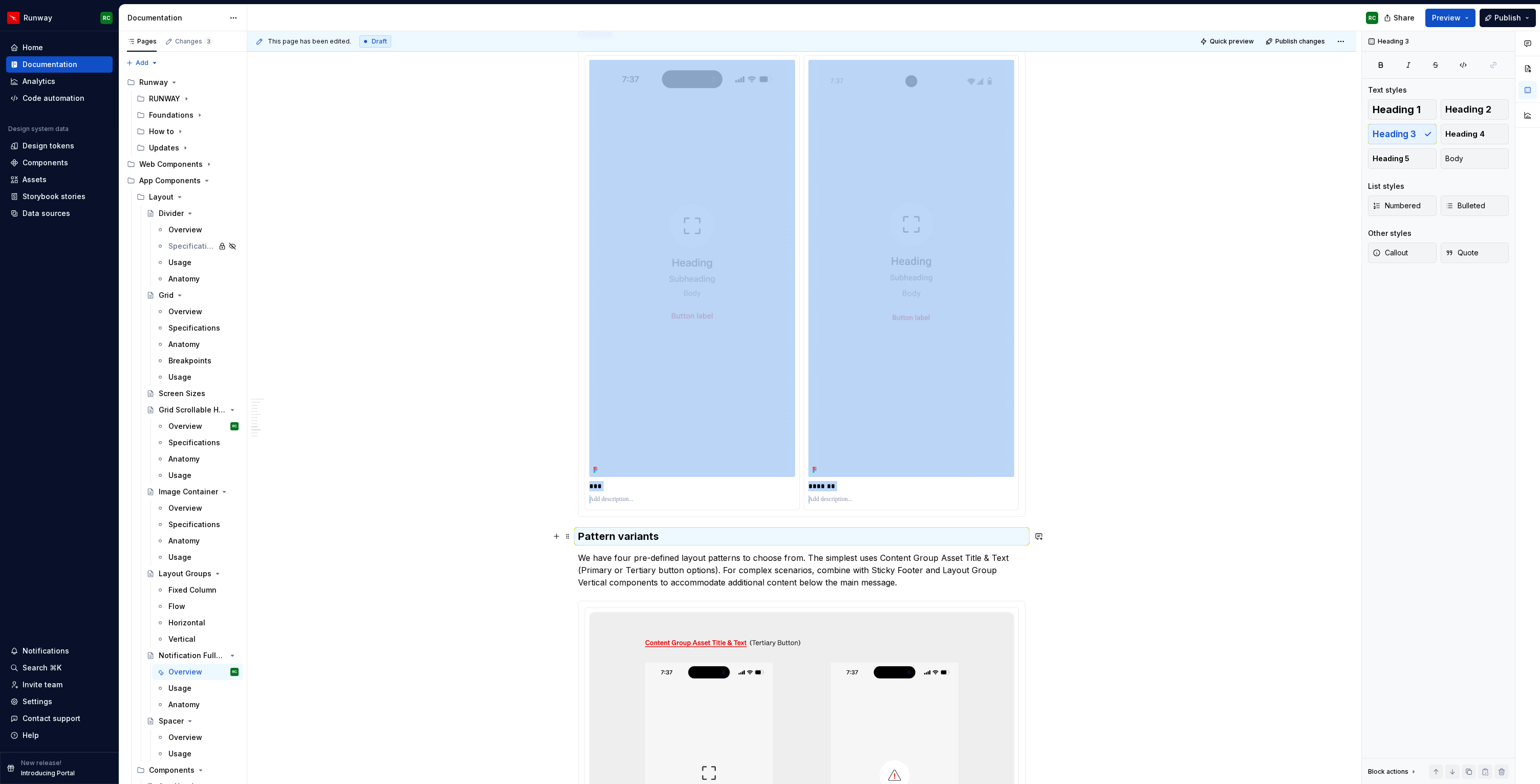
click at [663, 537] on h3 "Pattern variants" at bounding box center [801, 537] width 447 height 14
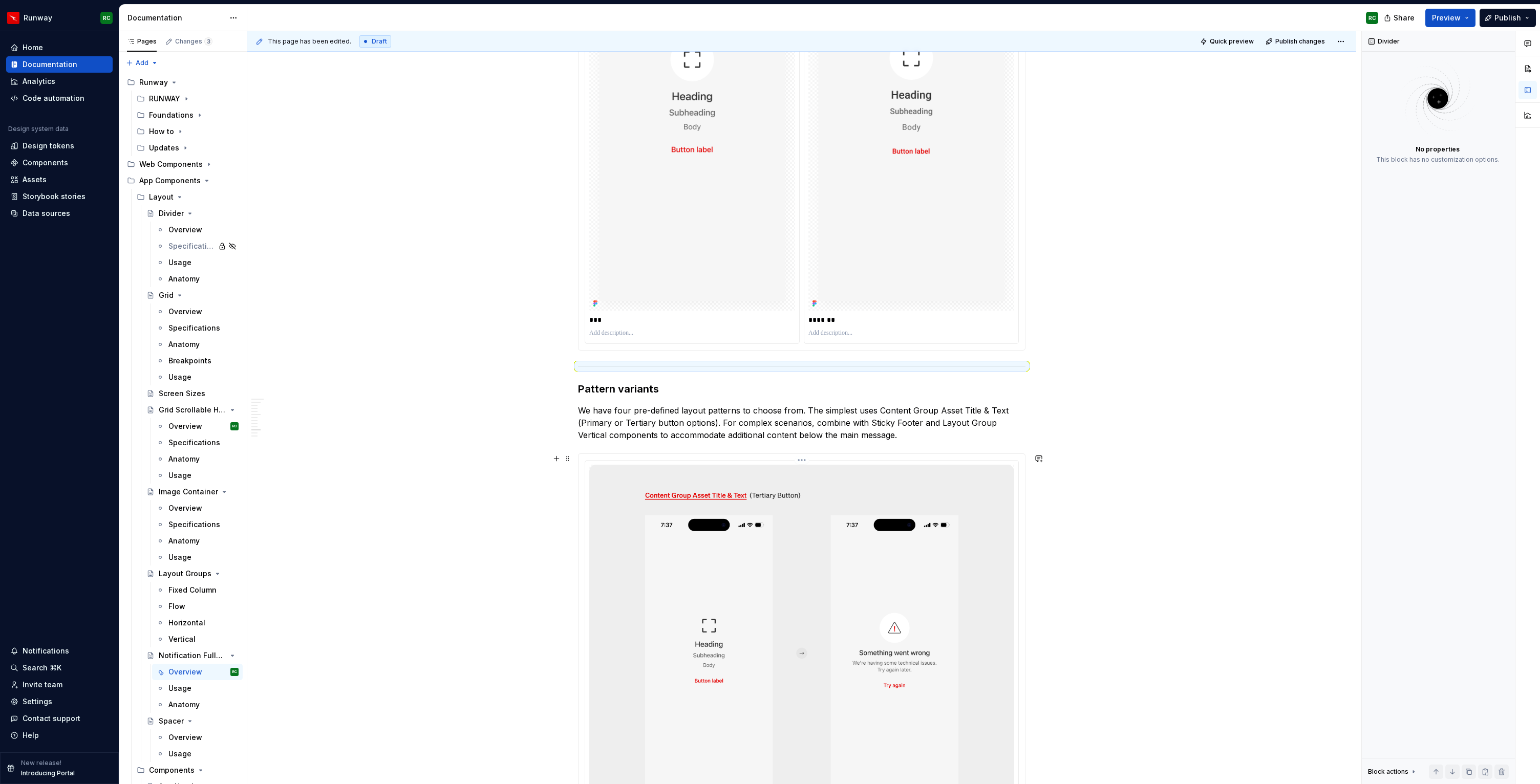
scroll to position [3785, 0]
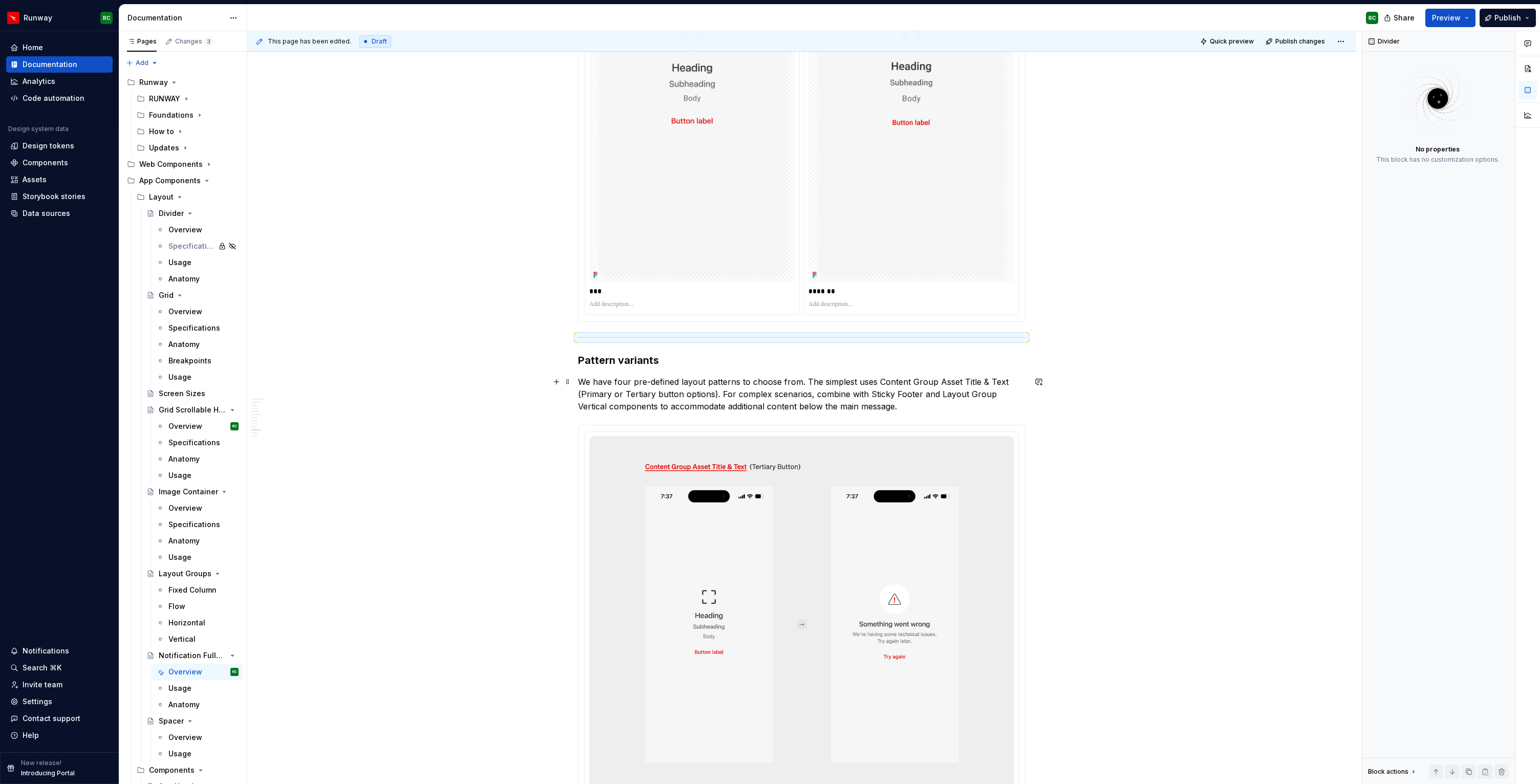
click at [879, 381] on p "We have four pre-defined layout patterns to choose from. The simplest uses Cont…" at bounding box center [801, 394] width 447 height 37
click at [1004, 380] on p "We have four pre-defined layout patterns to choose from. The simplest uses Cont…" at bounding box center [801, 394] width 447 height 37
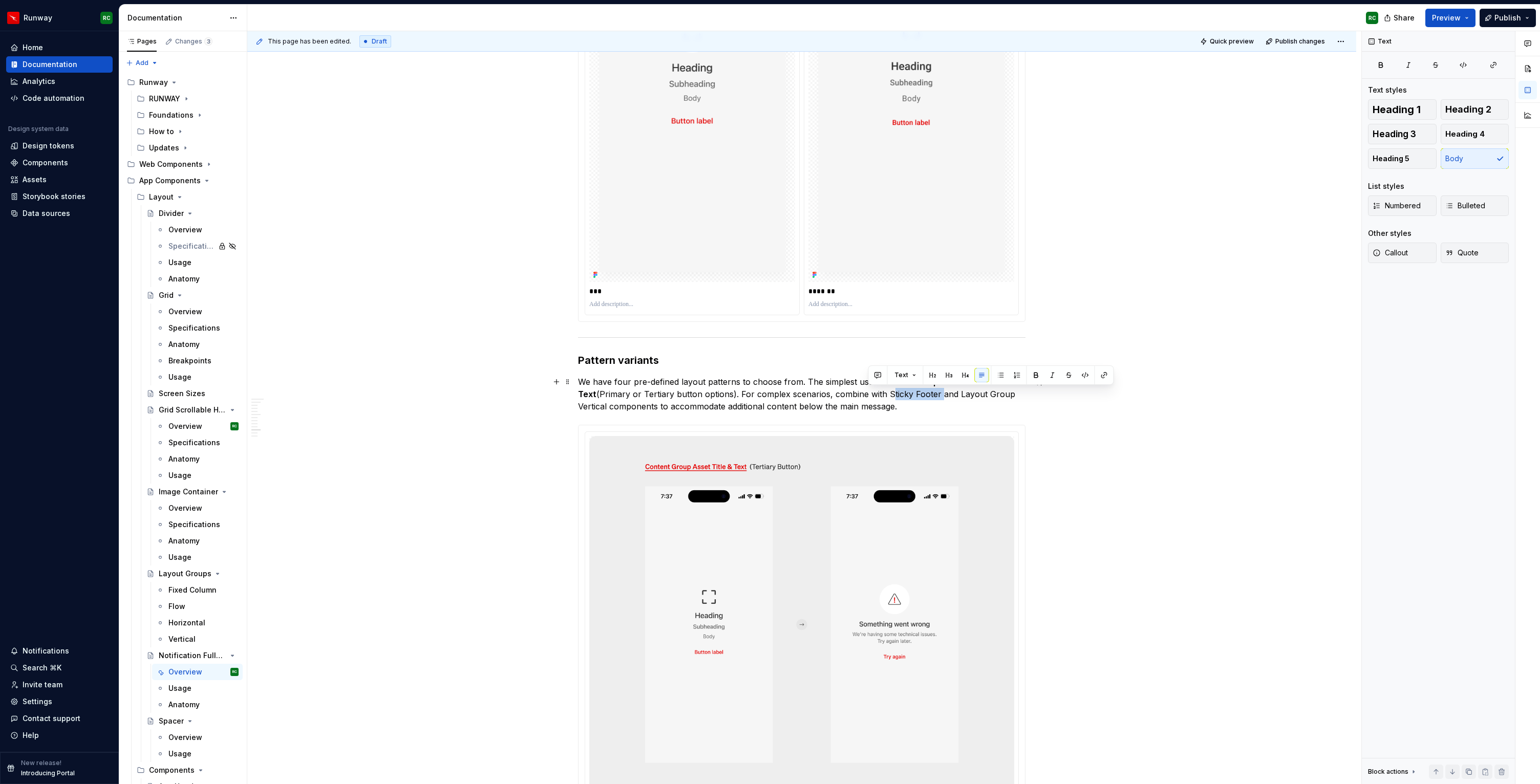
drag, startPoint x: 870, startPoint y: 394, endPoint x: 918, endPoint y: 389, distance: 48.3
click at [918, 389] on p "We have four pre-defined layout patterns to choose from. The simplest uses Cont…" at bounding box center [801, 394] width 447 height 37
drag, startPoint x: 941, startPoint y: 394, endPoint x: 1023, endPoint y: 396, distance: 82.0
click at [1023, 396] on p "We have four pre-defined layout patterns to choose from. The simplest uses Cont…" at bounding box center [801, 394] width 447 height 37
click at [831, 398] on p "We have four pre-defined layout patterns to choose from. The simplest uses Cont…" at bounding box center [801, 394] width 447 height 37
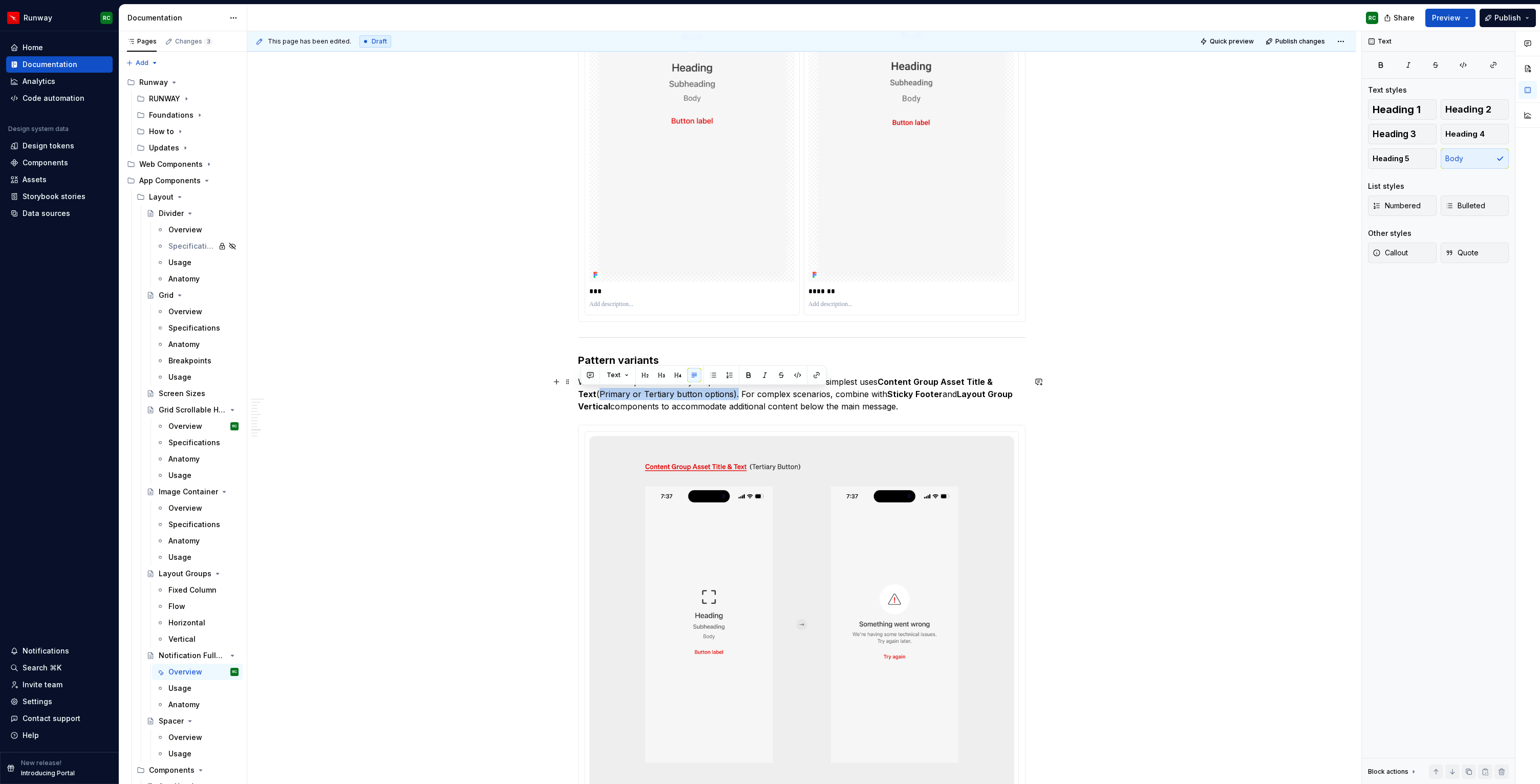
drag, startPoint x: 717, startPoint y: 393, endPoint x: 581, endPoint y: 394, distance: 136.0
click at [581, 394] on p "We have four pre-defined layout patterns to choose from. The simplest uses Cont…" at bounding box center [801, 394] width 447 height 37
click at [1039, 403] on div "Overview Notification Fullscreen is a functional pattern that combines existing…" at bounding box center [802, 409] width 1109 height 7983
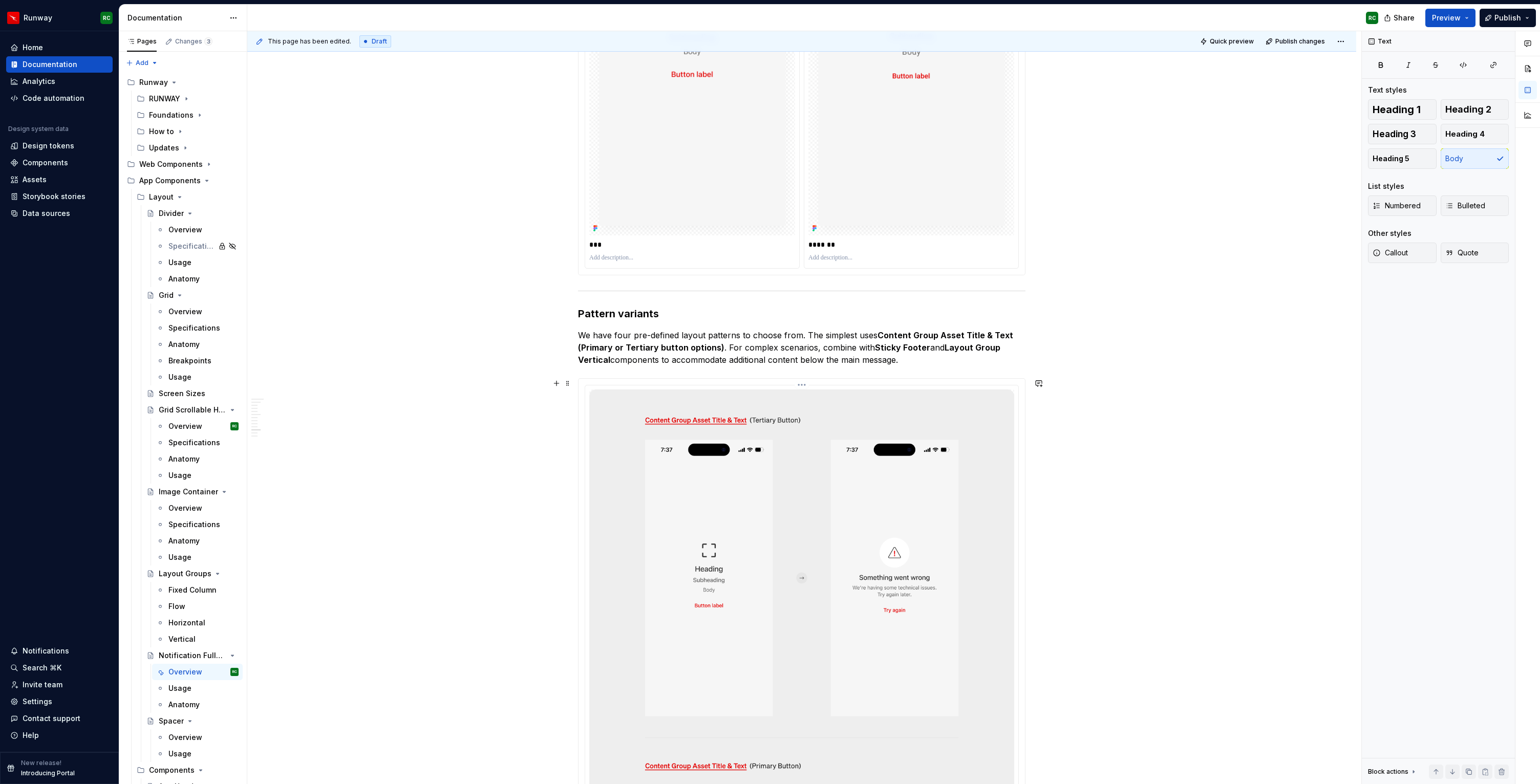
scroll to position [4076, 0]
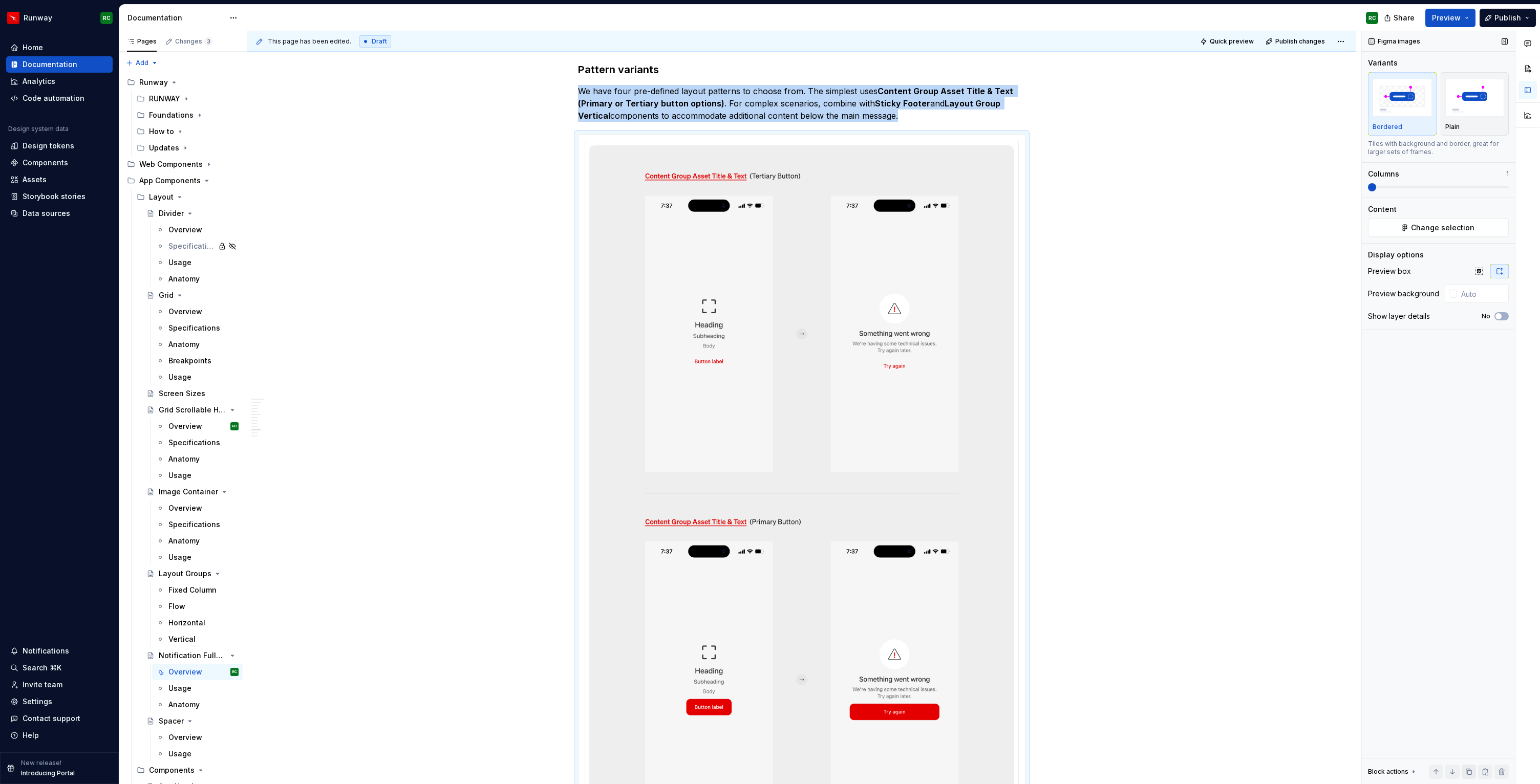
click at [1471, 769] on button "button" at bounding box center [1469, 772] width 14 height 14
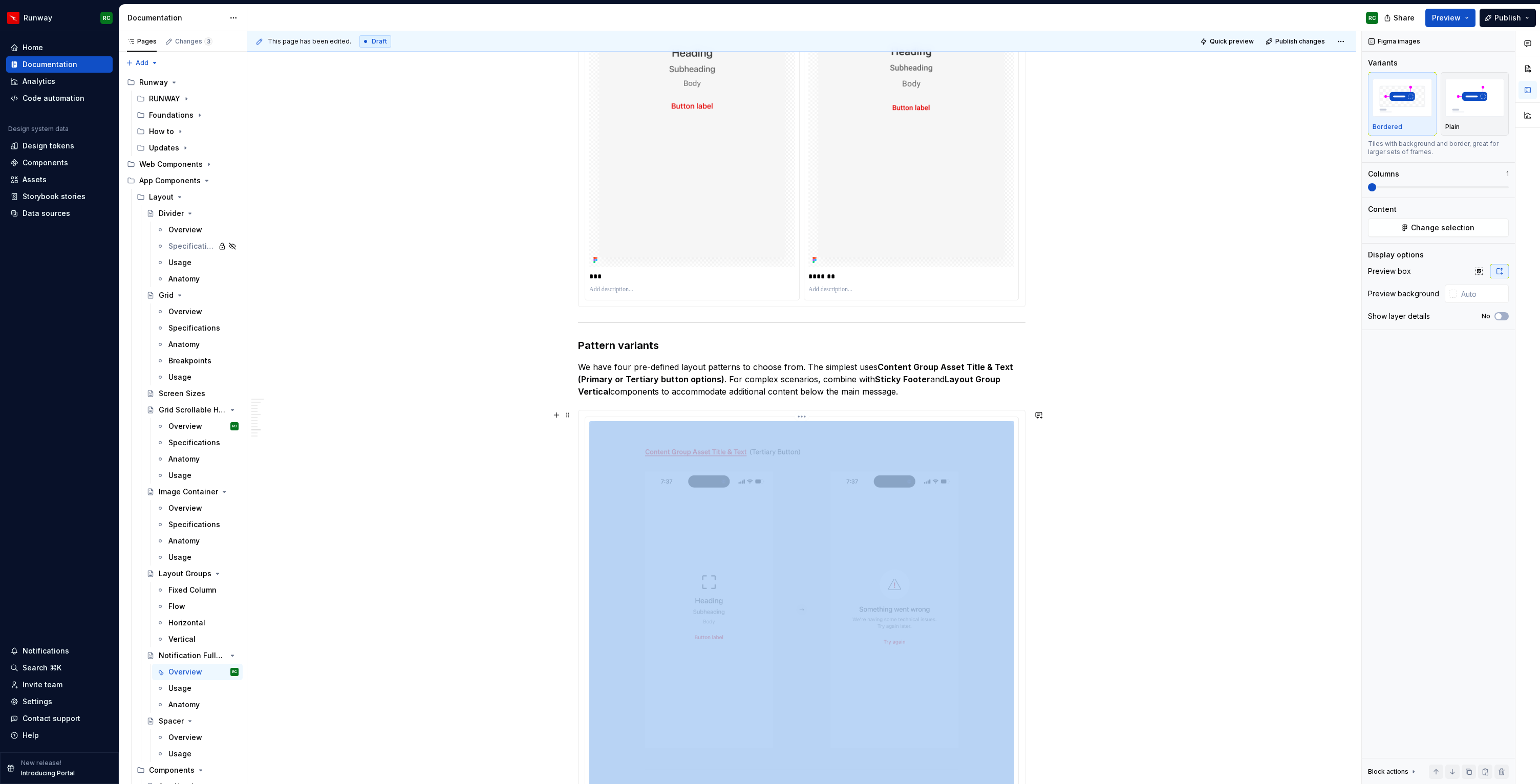
scroll to position [3805, 0]
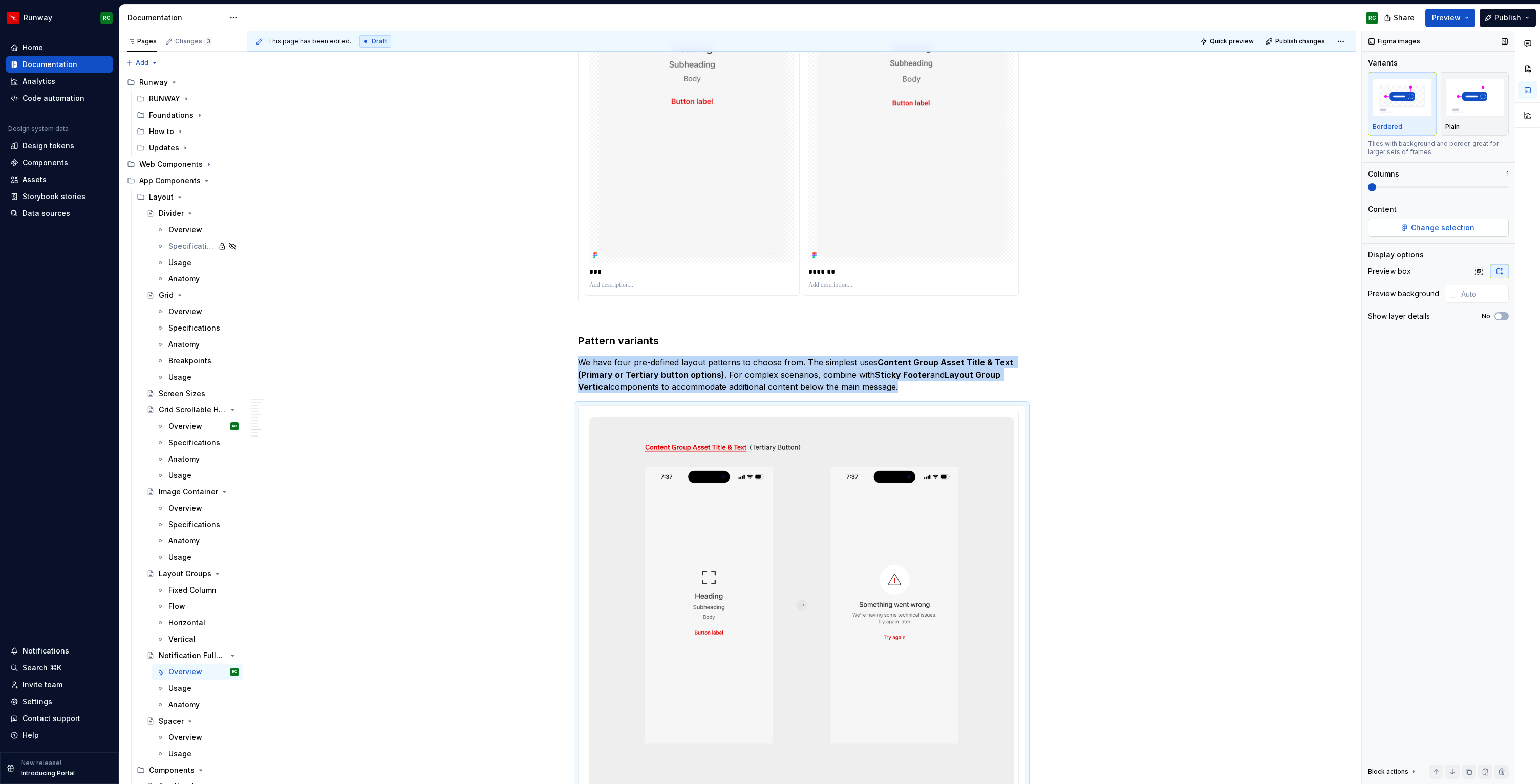
click at [1438, 235] on button "Change selection" at bounding box center [1438, 227] width 141 height 19
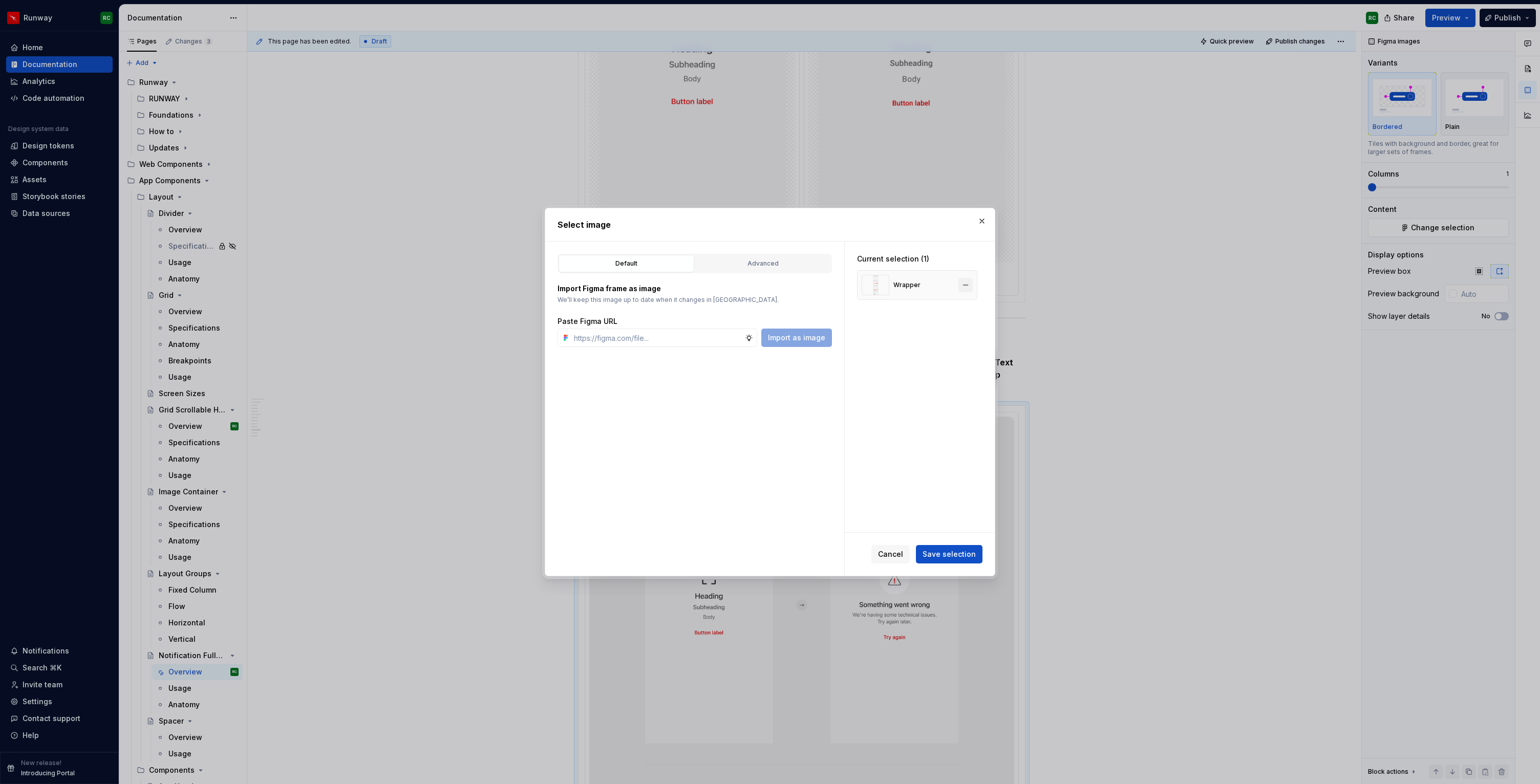
click at [973, 285] on button "button" at bounding box center [965, 285] width 14 height 14
click at [805, 263] on div "Advanced" at bounding box center [763, 264] width 129 height 10
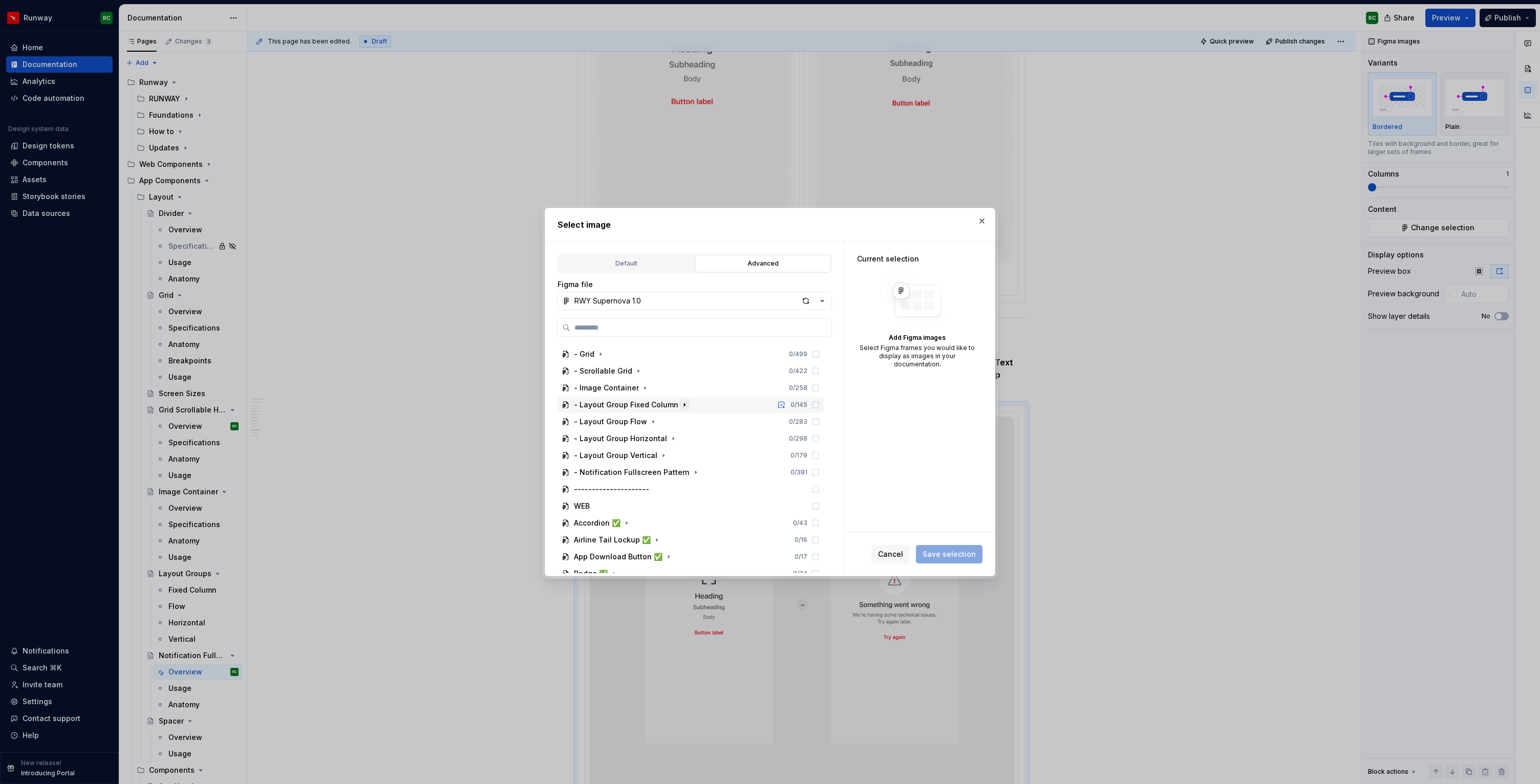
scroll to position [175, 0]
click at [691, 415] on icon "button" at bounding box center [696, 413] width 8 height 8
click at [646, 427] on icon "button" at bounding box center [647, 428] width 1 height 2
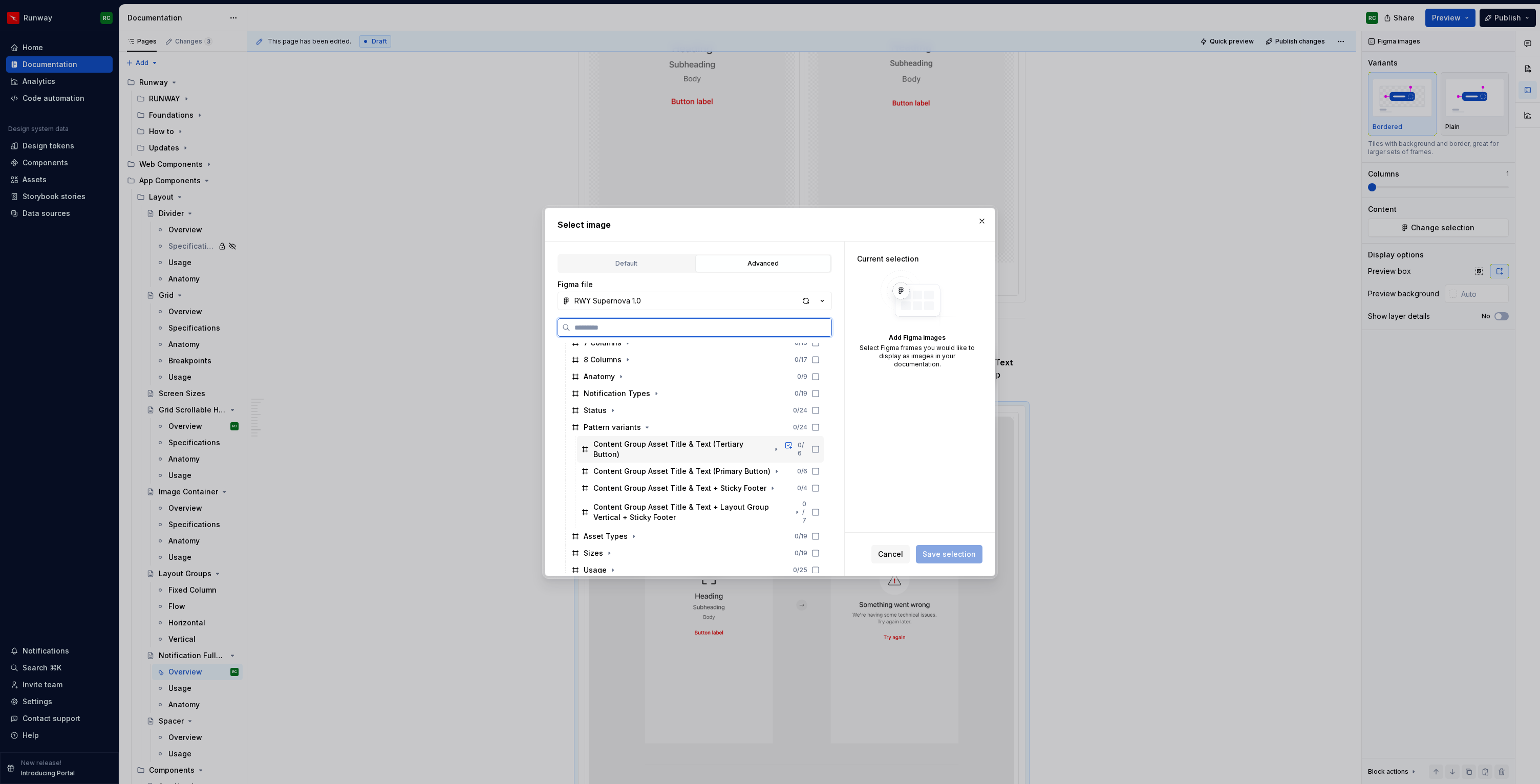
click at [820, 445] on icon at bounding box center [815, 449] width 8 height 8
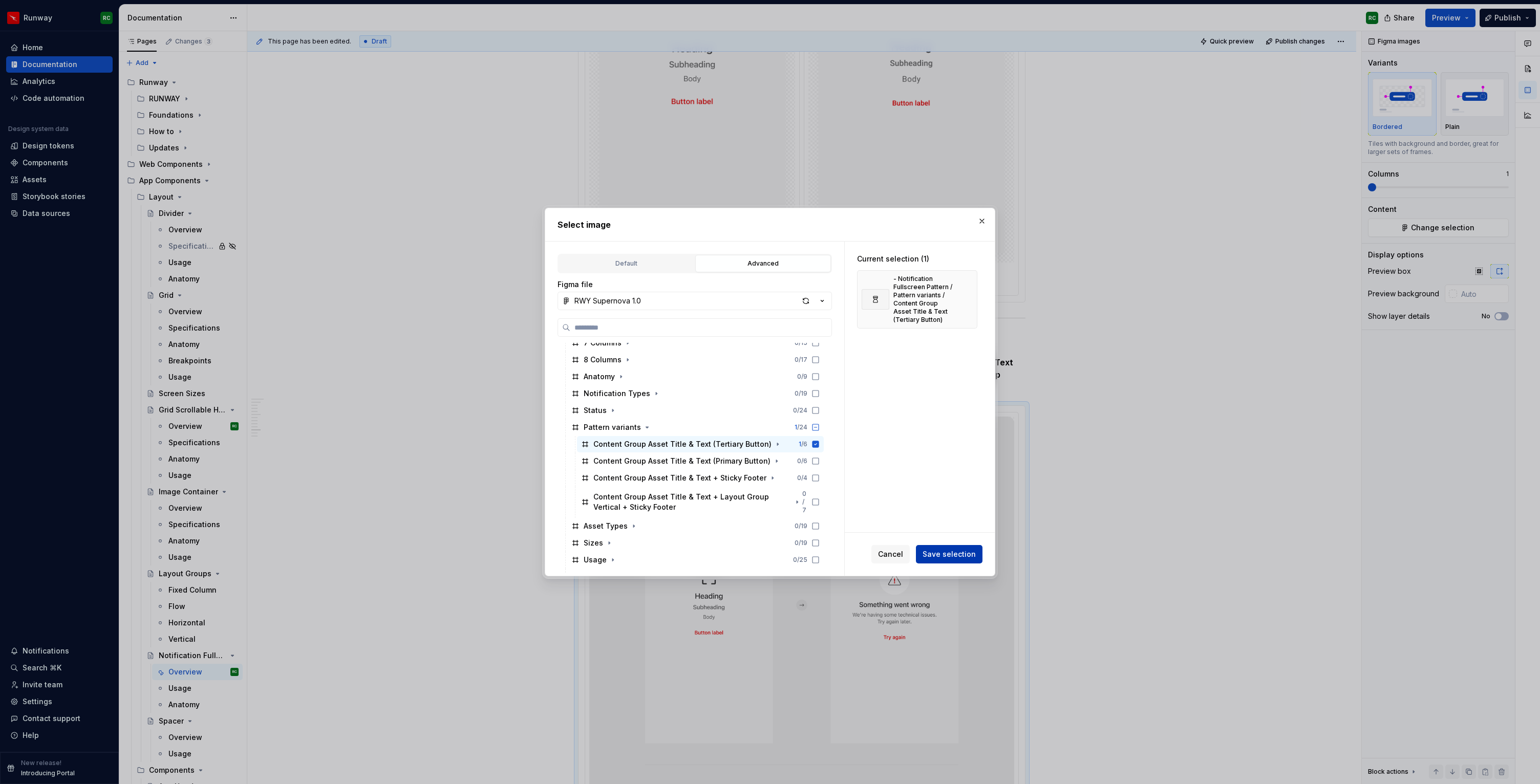
click at [954, 554] on span "Save selection" at bounding box center [949, 554] width 53 height 10
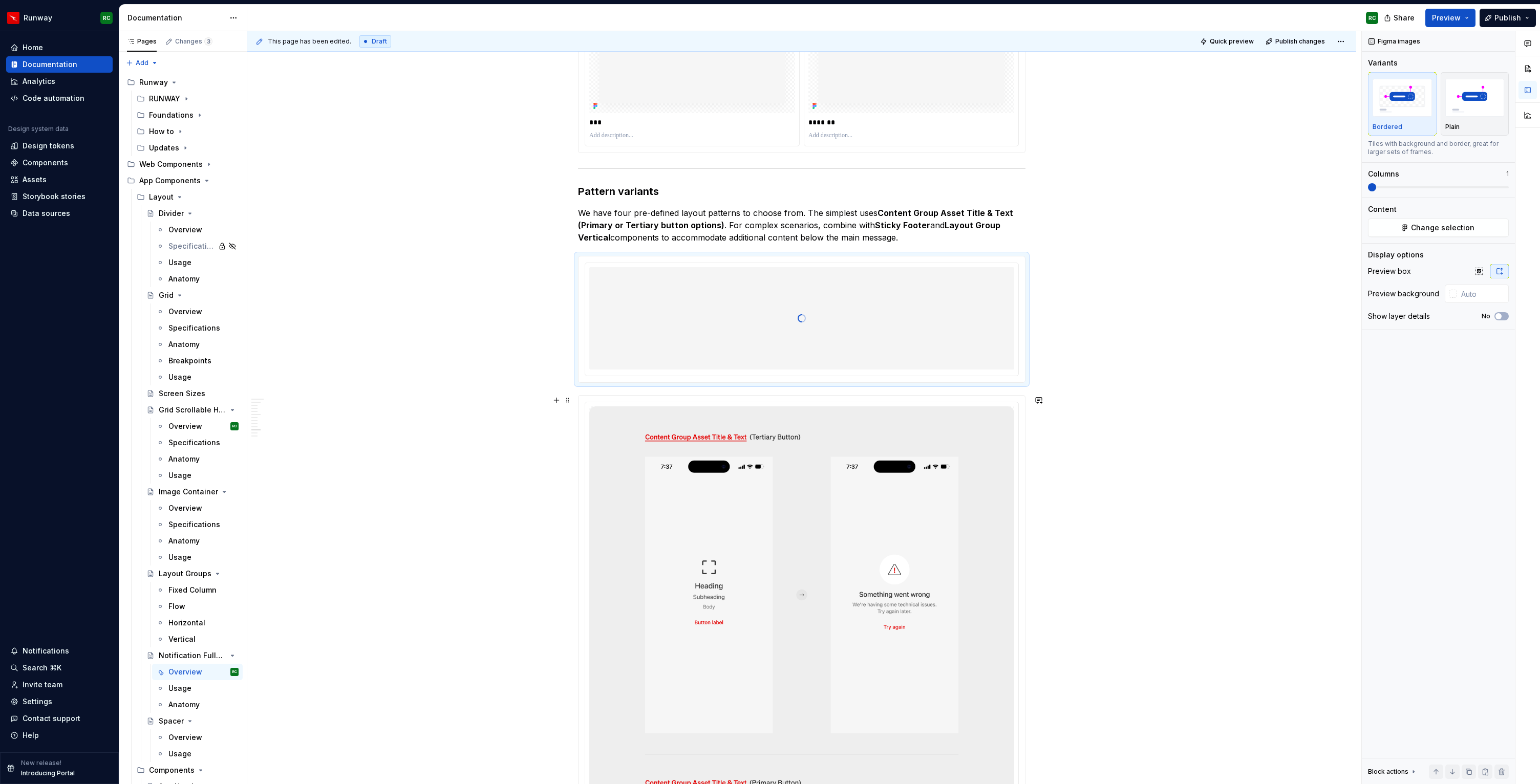
scroll to position [3954, 0]
click at [918, 241] on p "We have four pre-defined layout patterns to choose from. The simplest uses Cont…" at bounding box center [801, 226] width 447 height 37
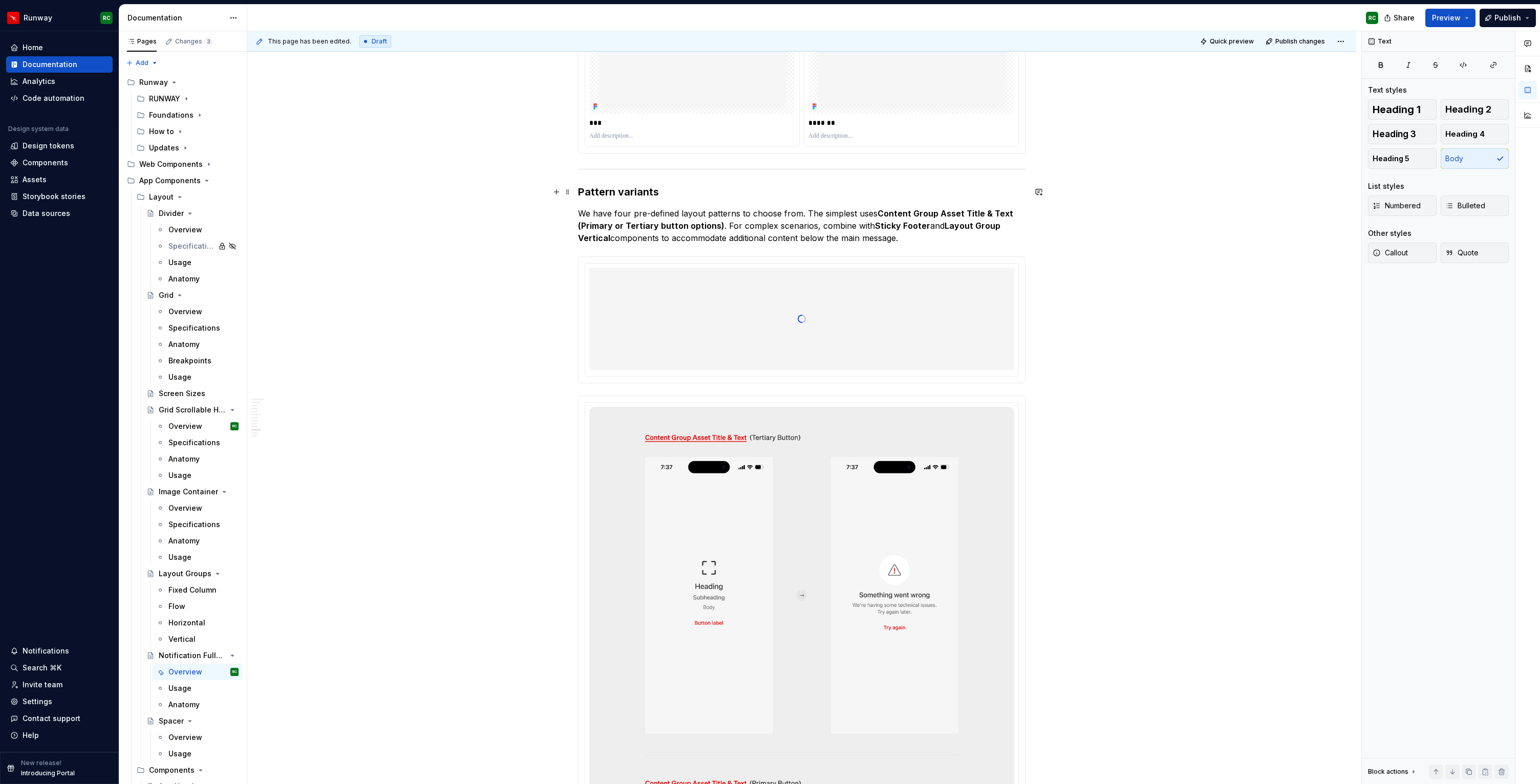
click at [629, 191] on h3 "Pattern variants" at bounding box center [801, 192] width 447 height 14
click at [948, 235] on p "We have four pre-defined layout patterns to choose from. The simplest uses Cont…" at bounding box center [801, 226] width 447 height 37
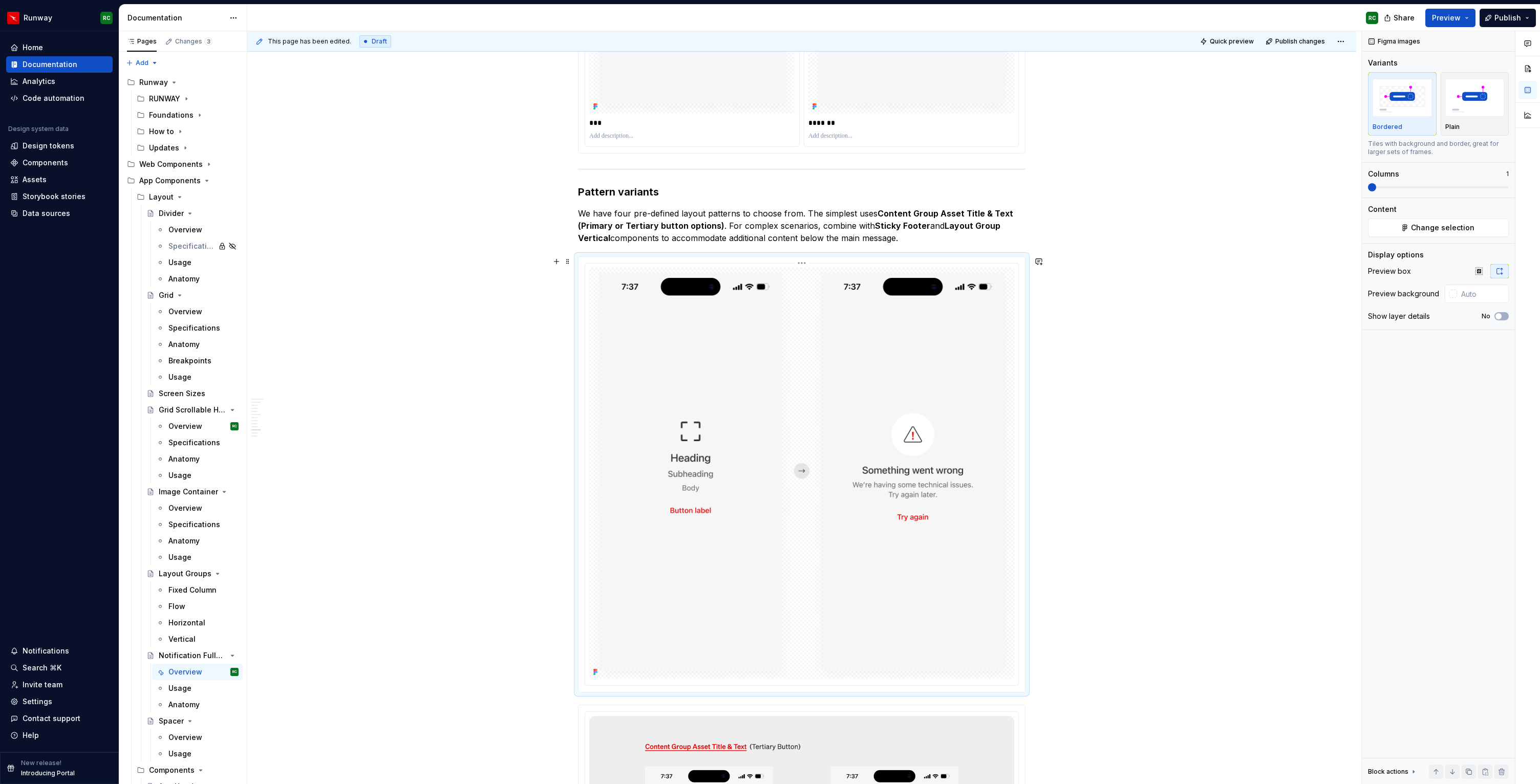
click at [882, 403] on img at bounding box center [802, 473] width 425 height 411
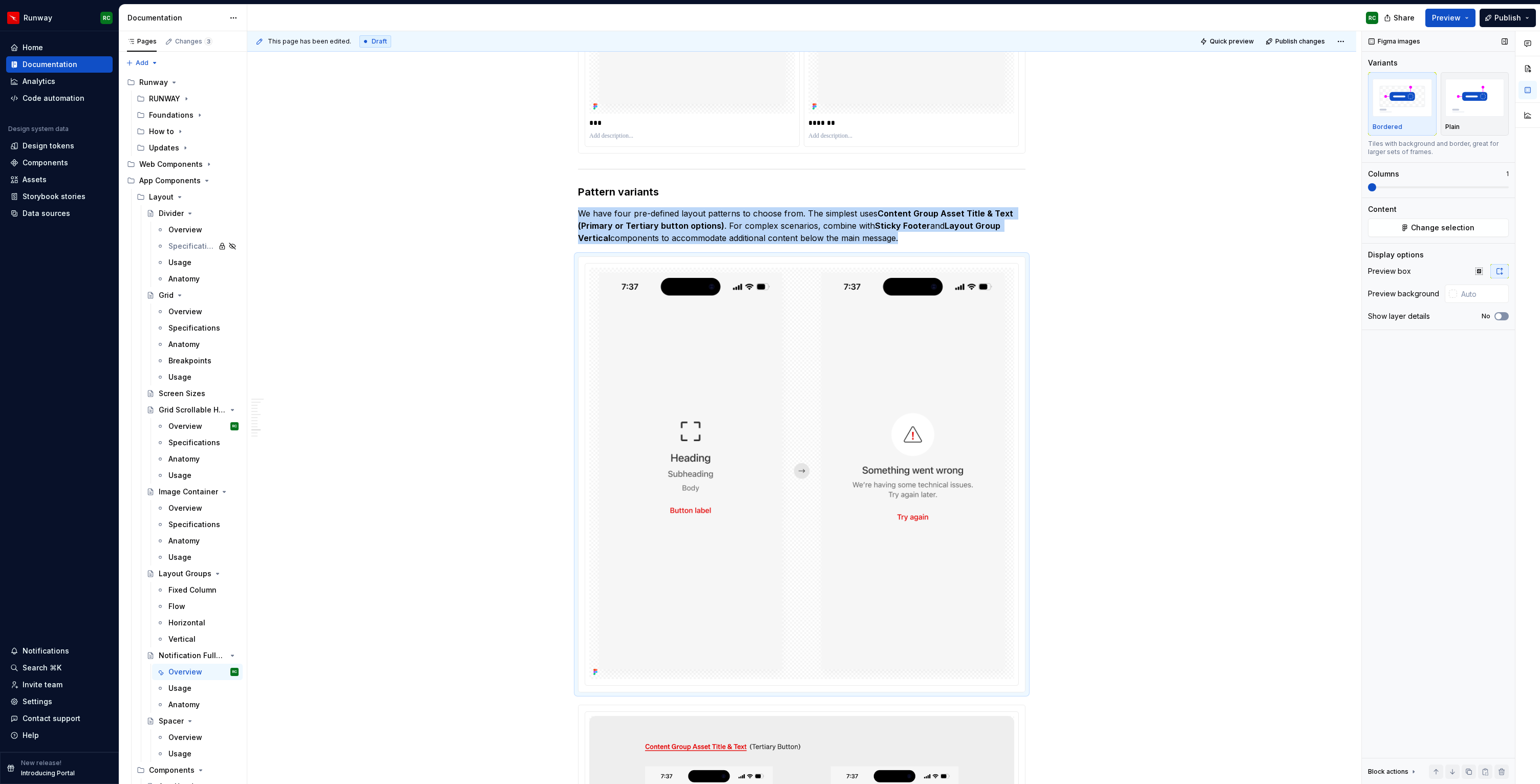
click at [1503, 315] on button "No" at bounding box center [1501, 316] width 14 height 8
click at [933, 235] on p "We have four pre-defined layout patterns to choose from. The simplest uses Cont…" at bounding box center [801, 226] width 447 height 37
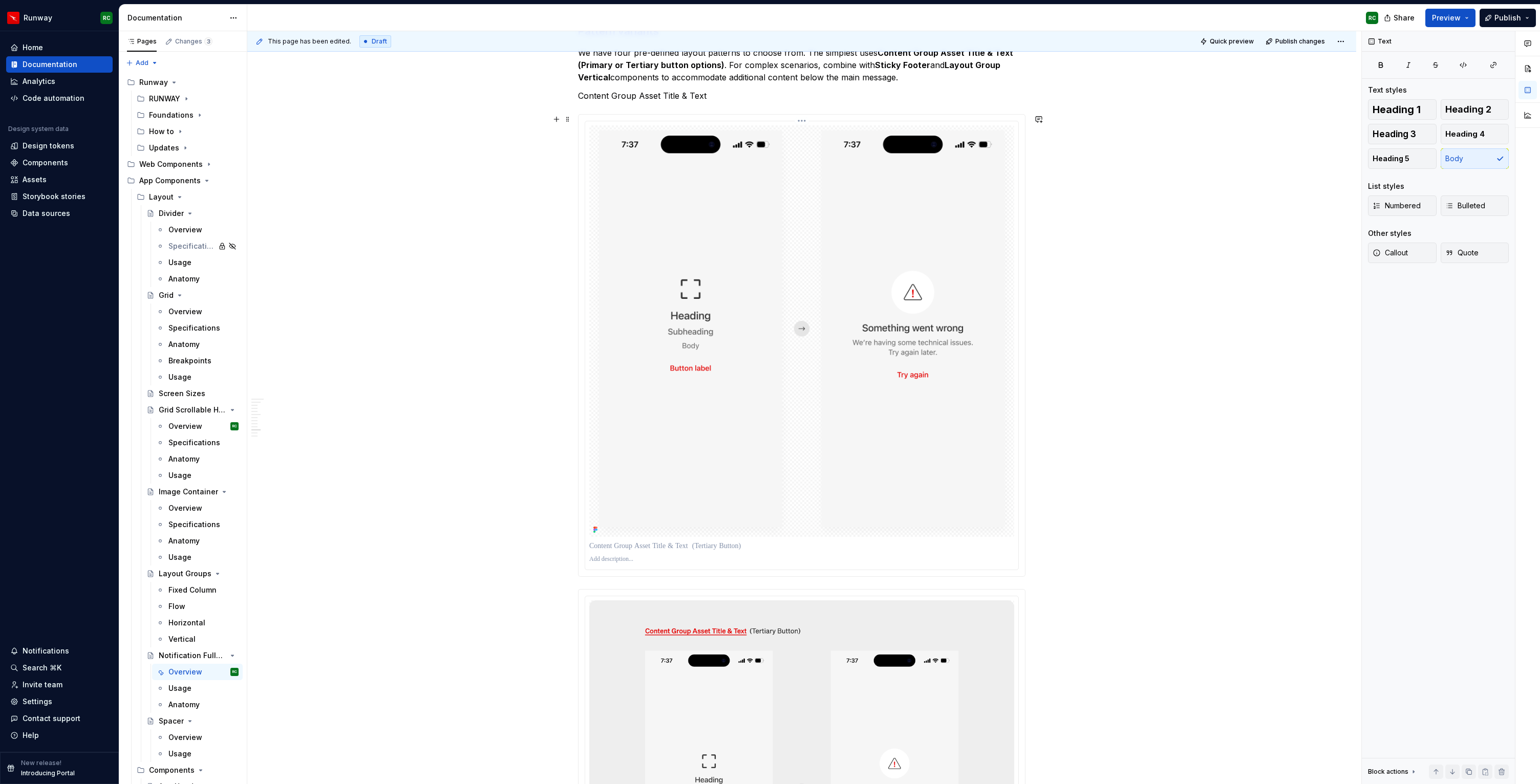
scroll to position [4090, 0]
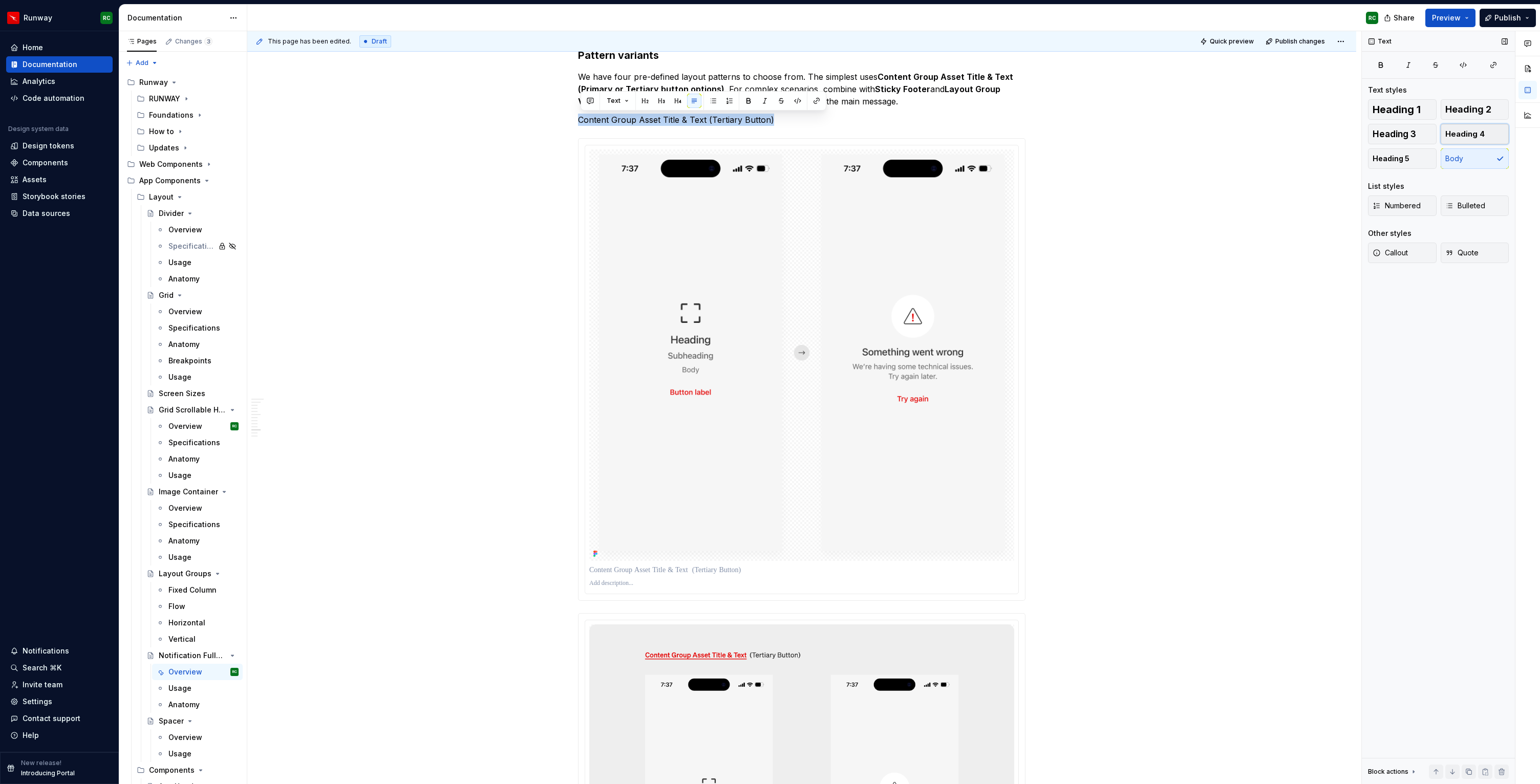
click at [1474, 135] on span "Heading 4" at bounding box center [1464, 134] width 39 height 10
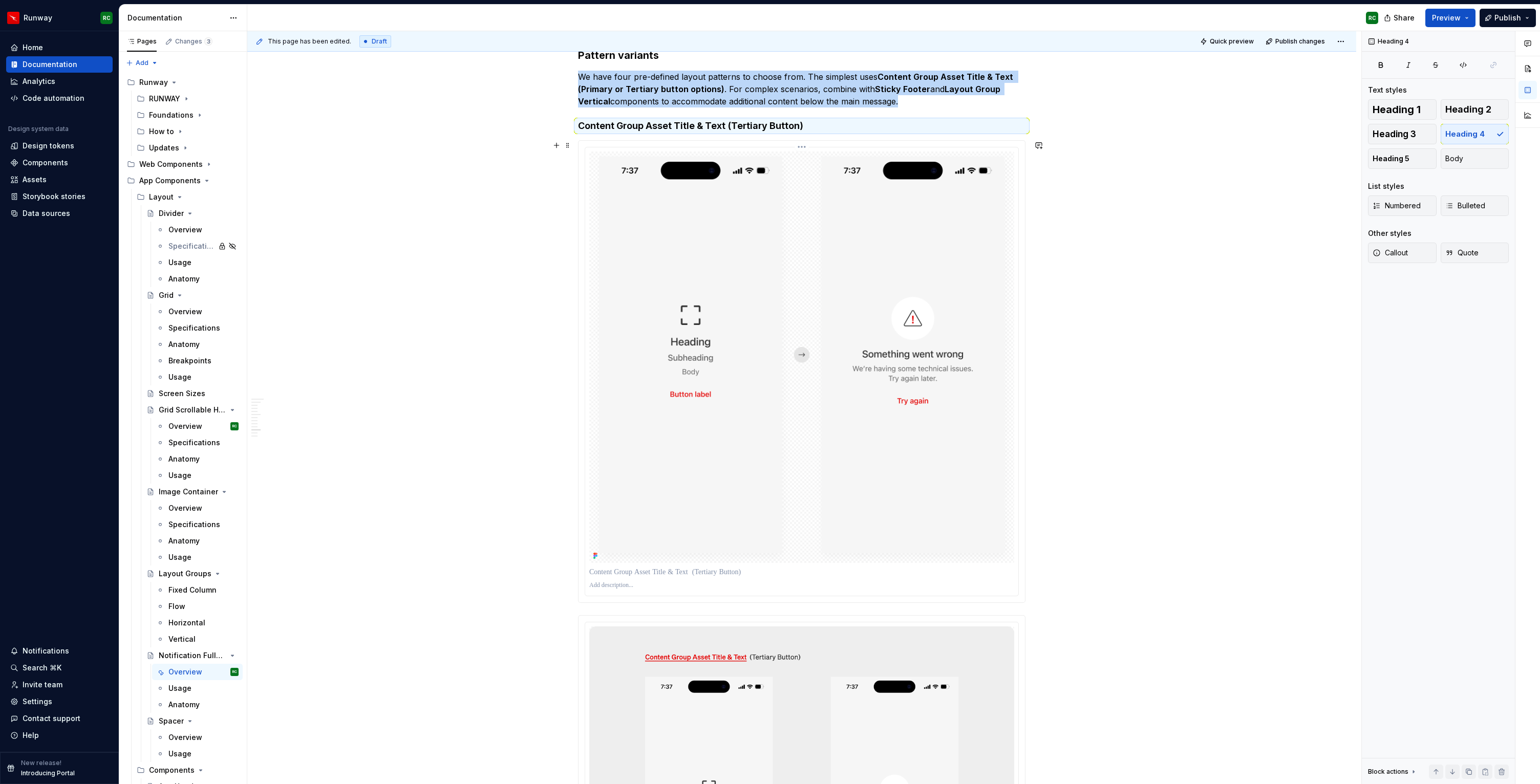
scroll to position [3984, 0]
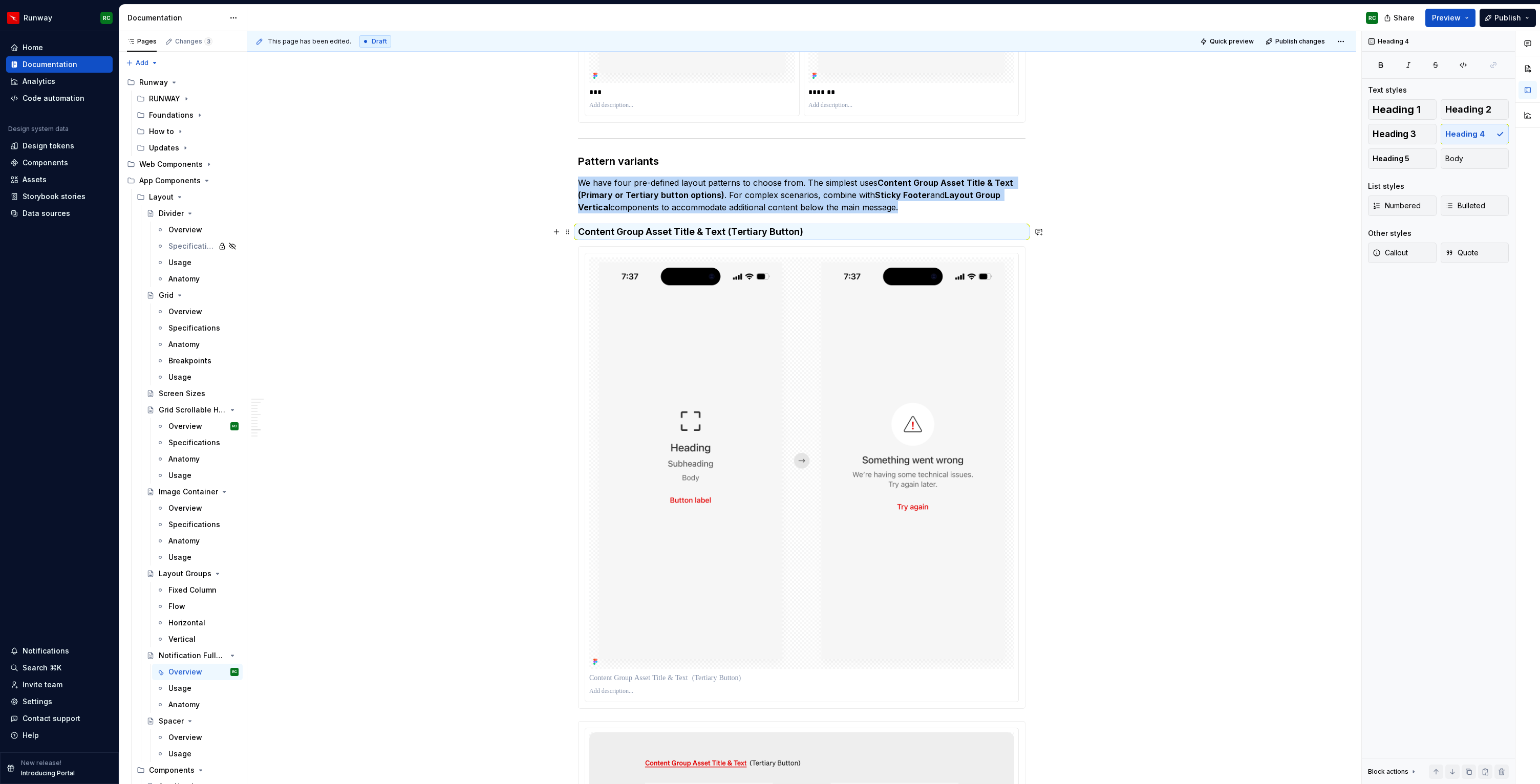
click at [604, 230] on h4 "Content Group Asset Title & Text (Tertiary Button)" at bounding box center [801, 232] width 447 height 12
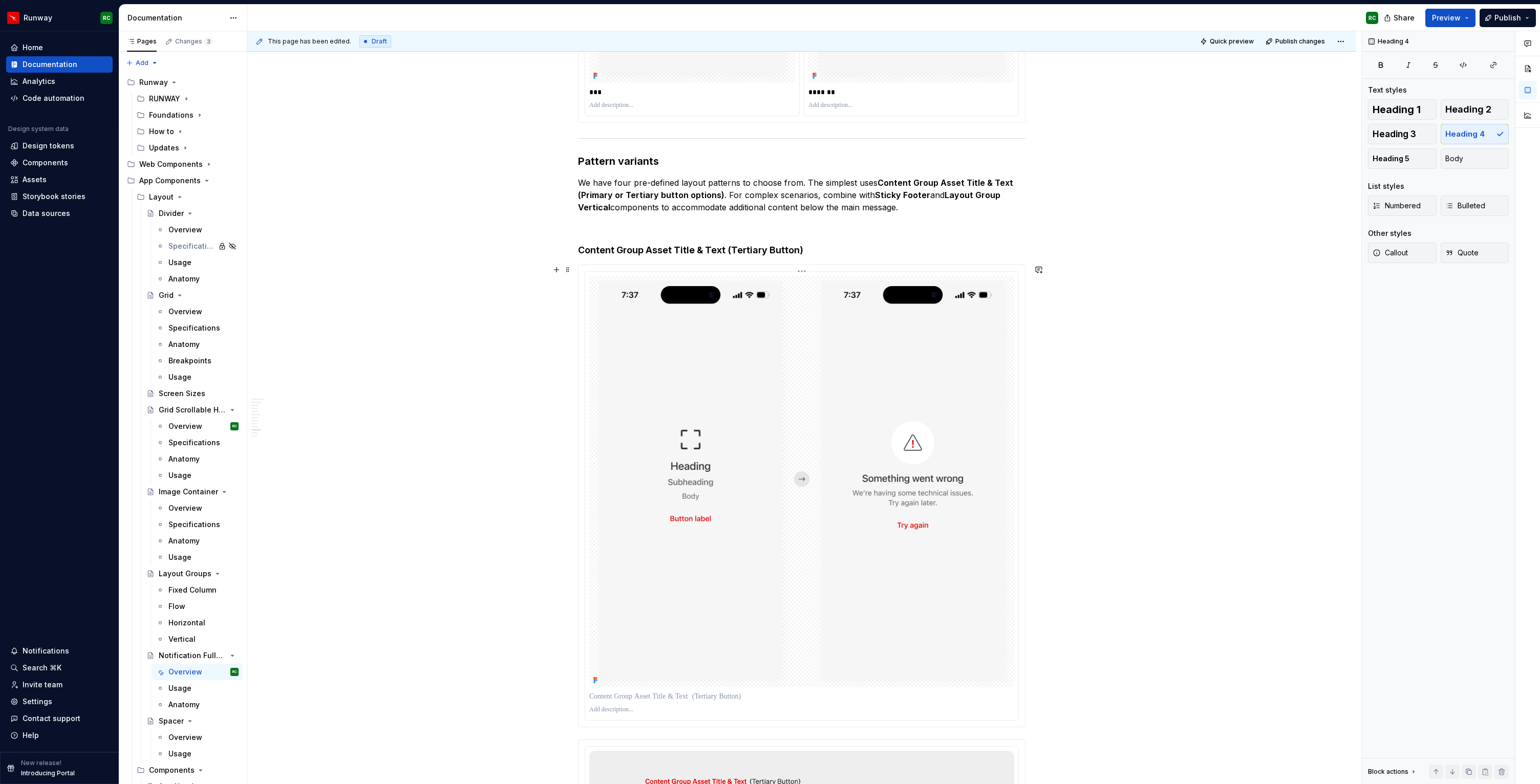
scroll to position [4199, 0]
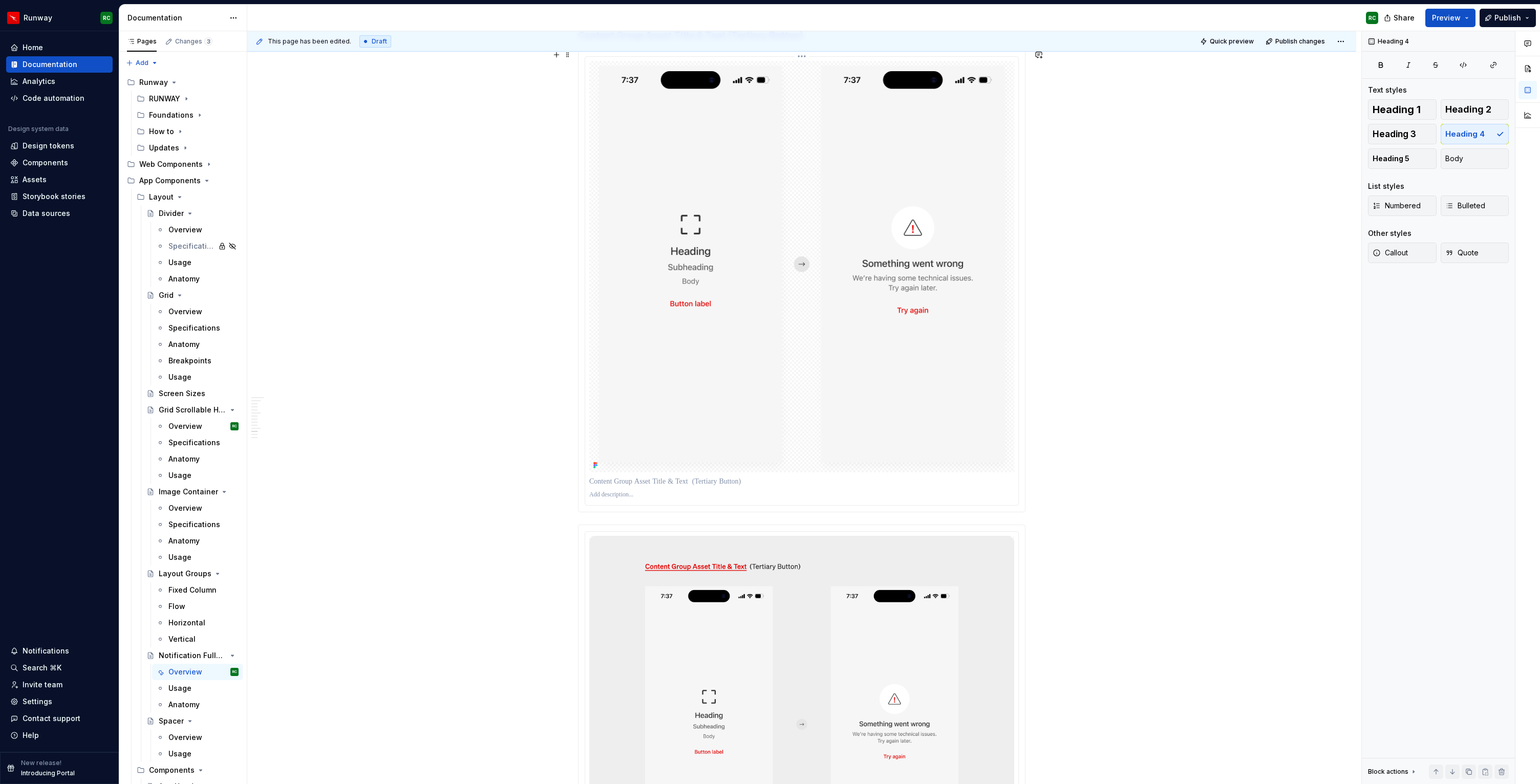
click at [751, 343] on img at bounding box center [802, 266] width 425 height 411
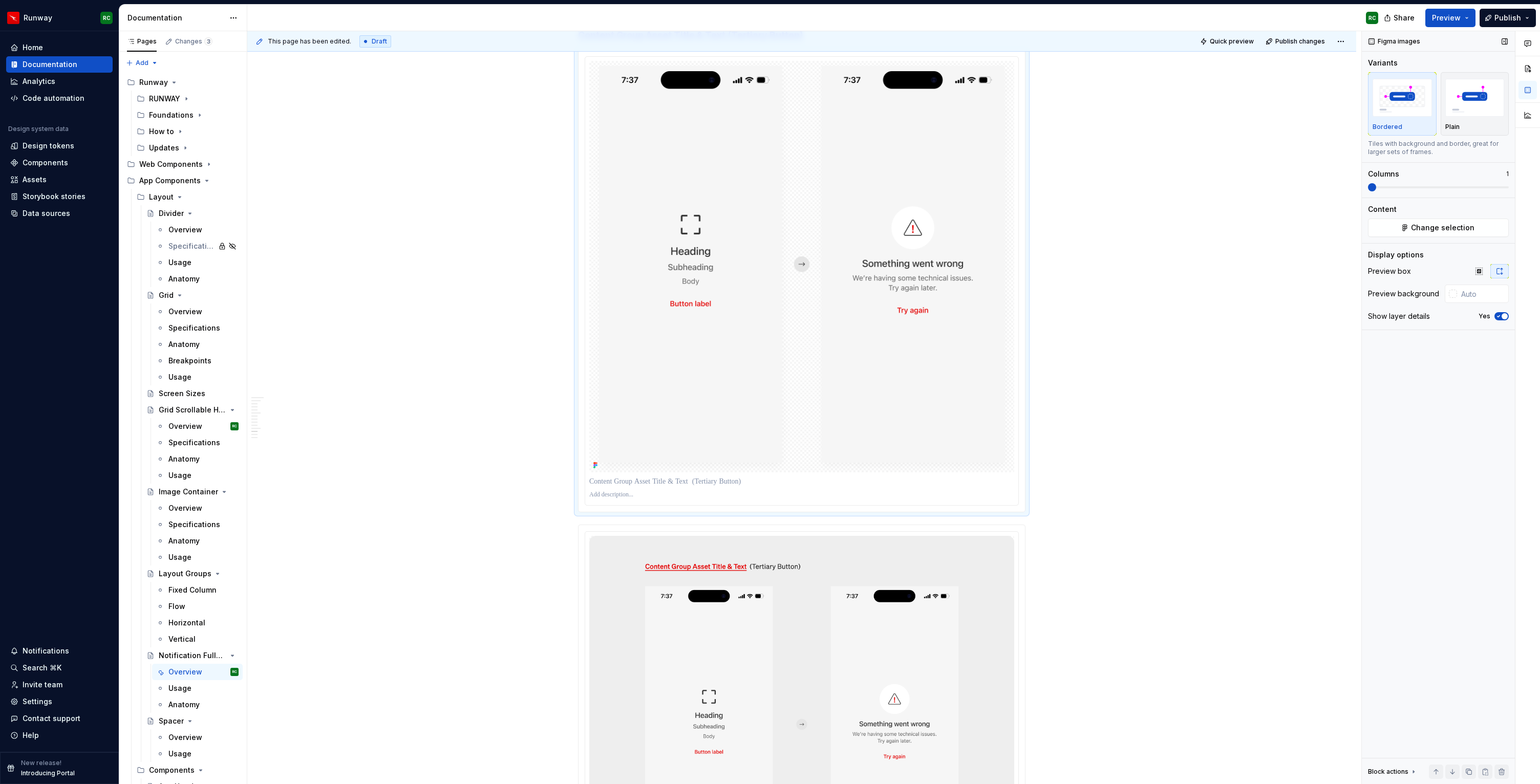
click at [1503, 317] on span "button" at bounding box center [1504, 316] width 6 height 6
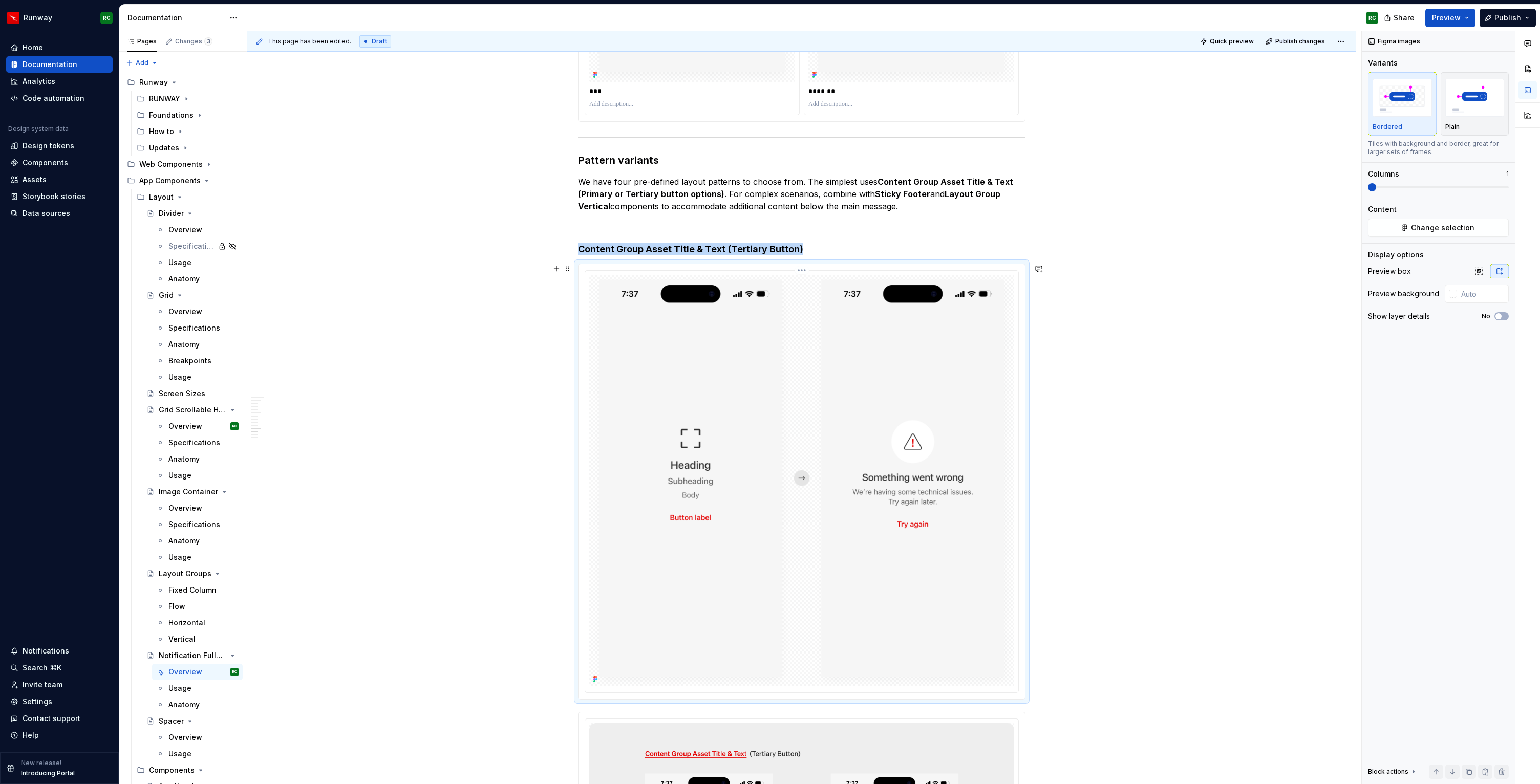
scroll to position [3981, 0]
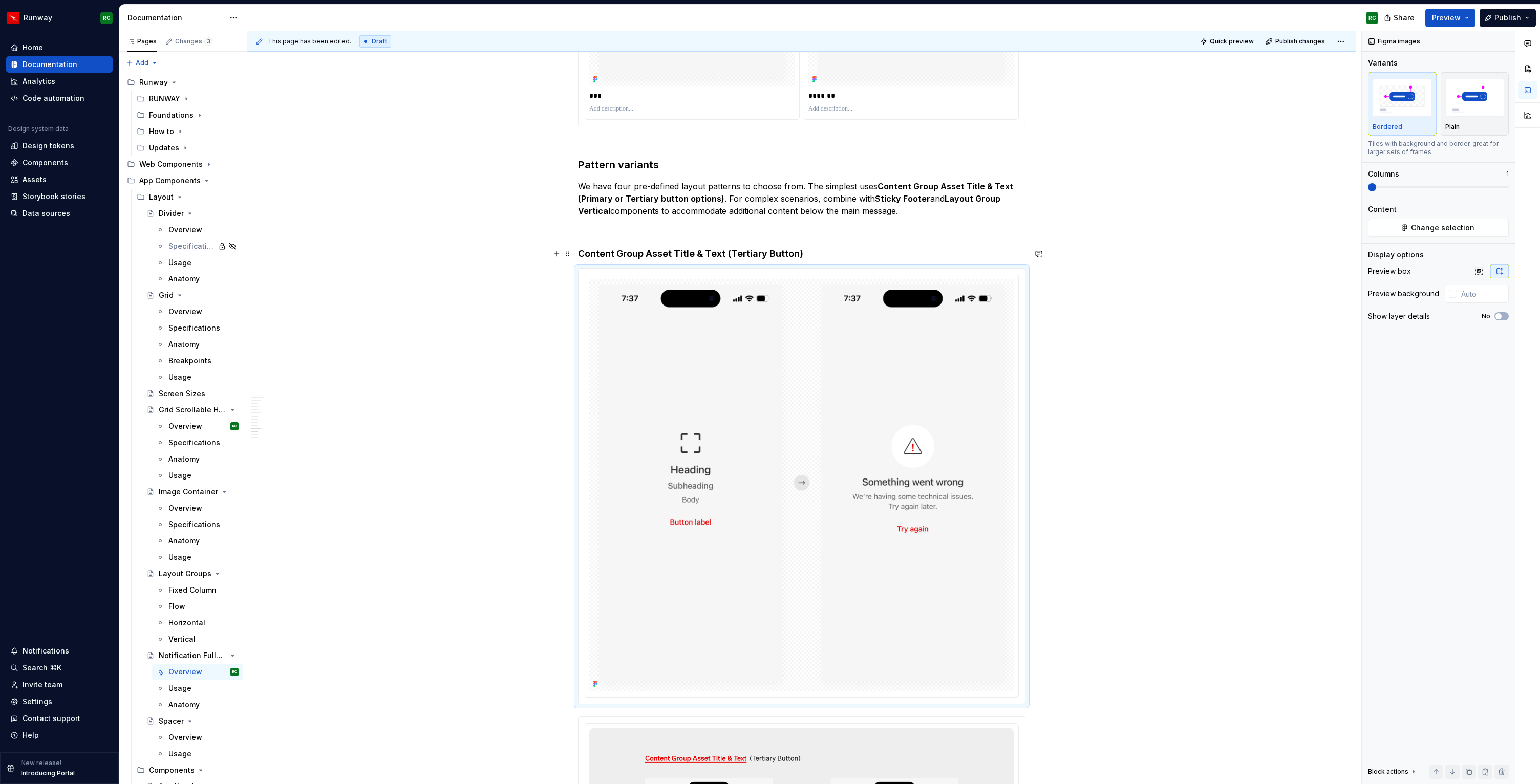
click at [804, 250] on h4 "Content Group Asset Title & Text (Tertiary Button)" at bounding box center [801, 254] width 447 height 12
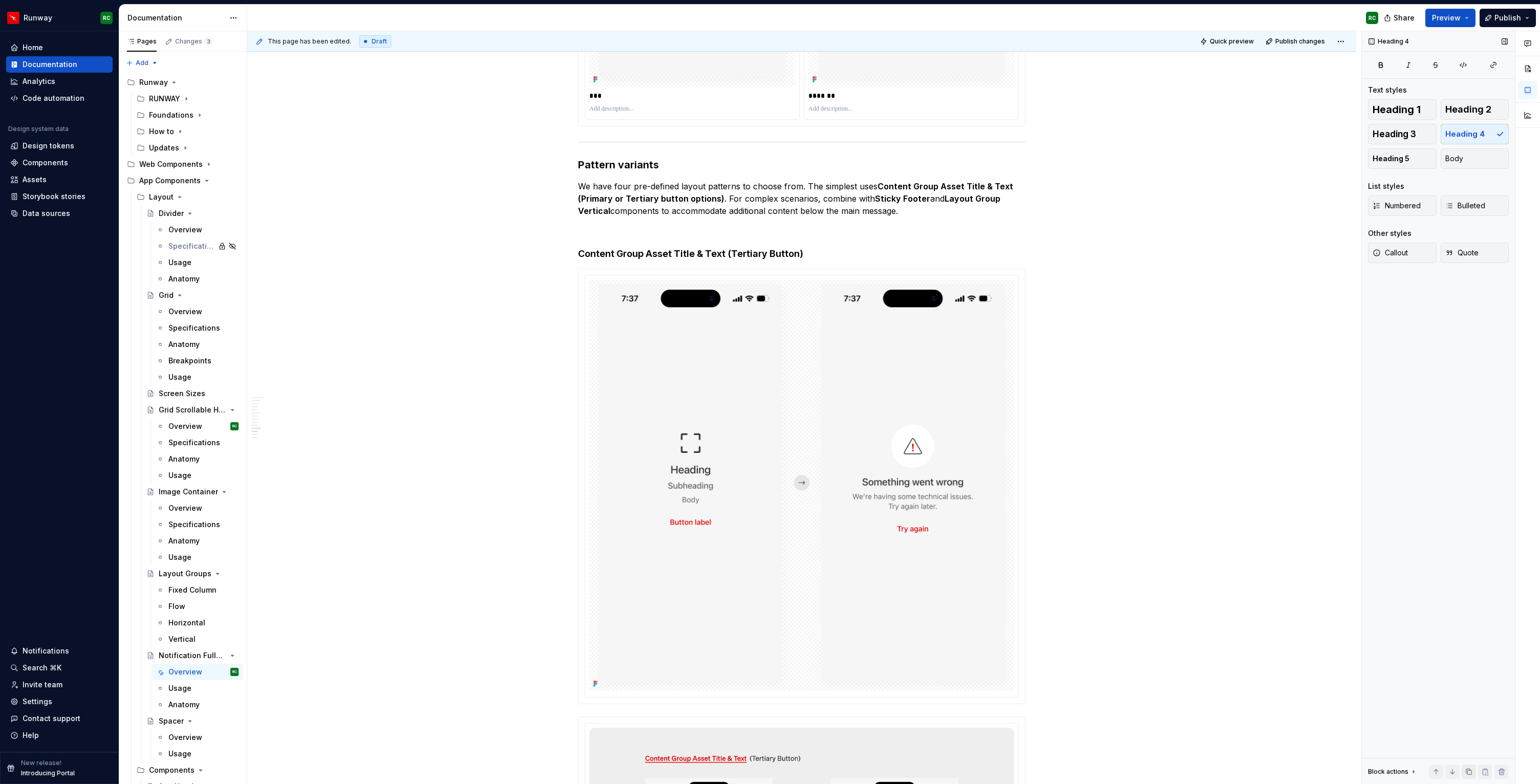
click at [1467, 773] on button "button" at bounding box center [1469, 772] width 14 height 14
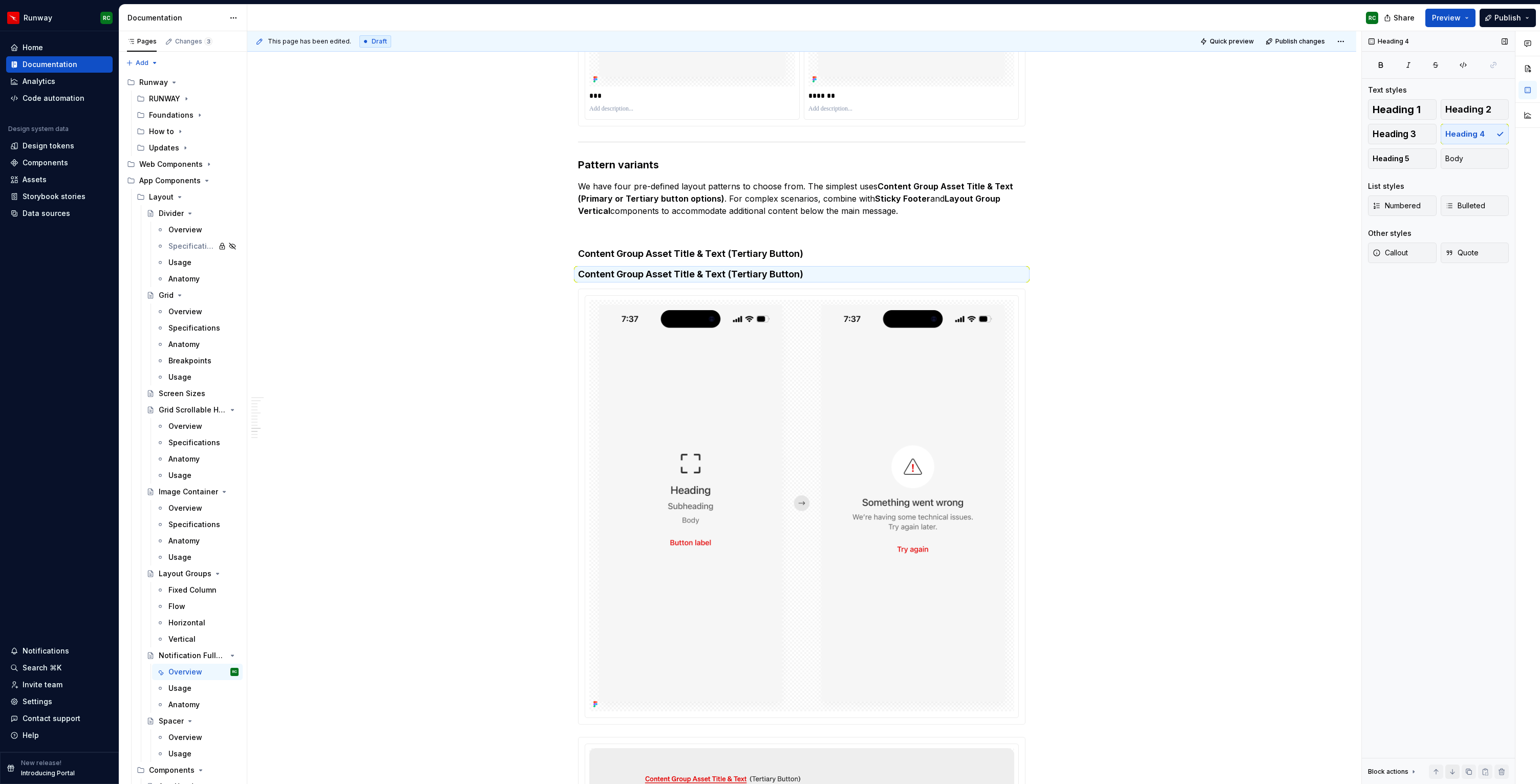
click at [1455, 772] on button "button" at bounding box center [1452, 772] width 14 height 14
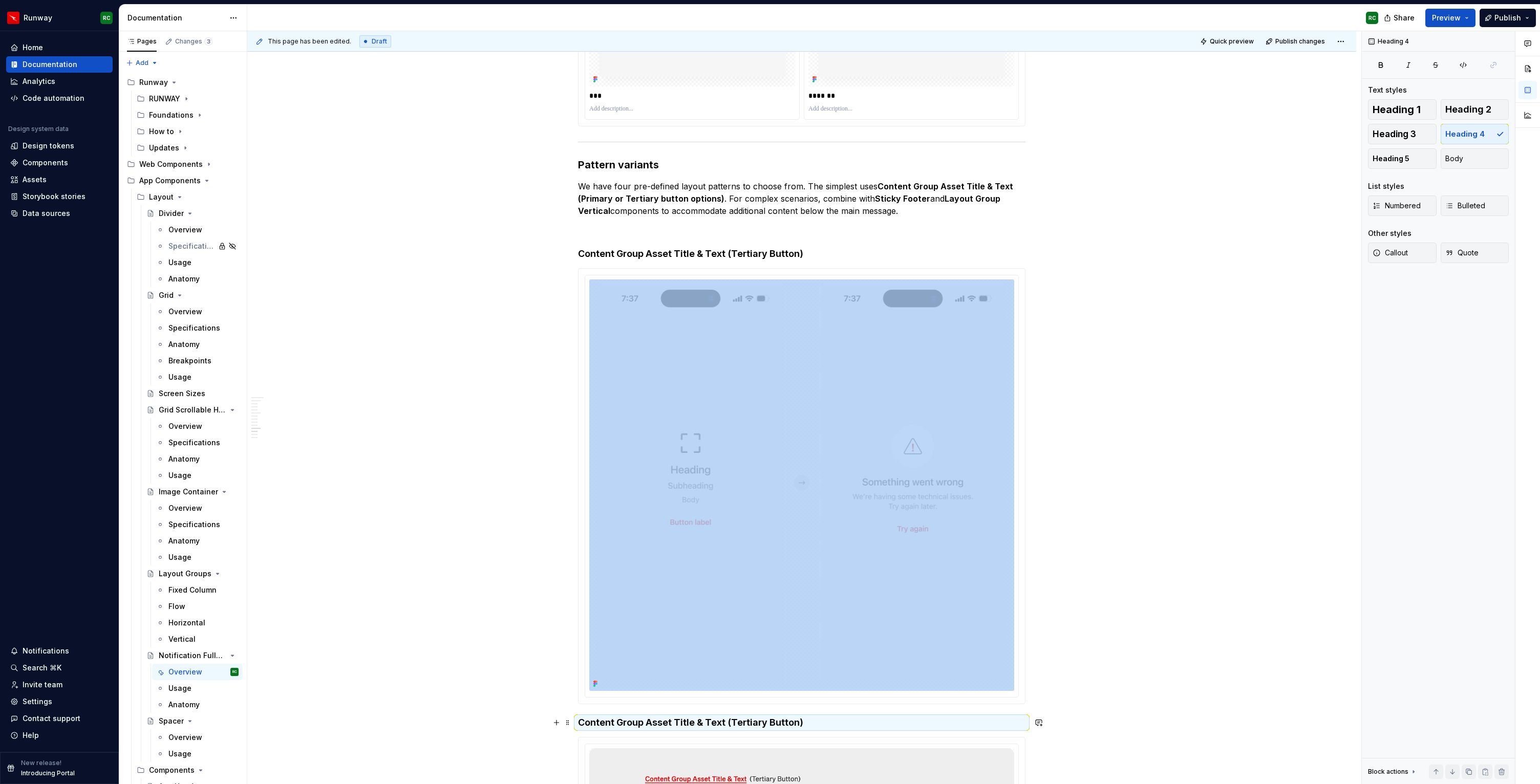
click at [770, 720] on h4 "Content Group Asset Title & Text (Tertiary Button)" at bounding box center [801, 723] width 447 height 12
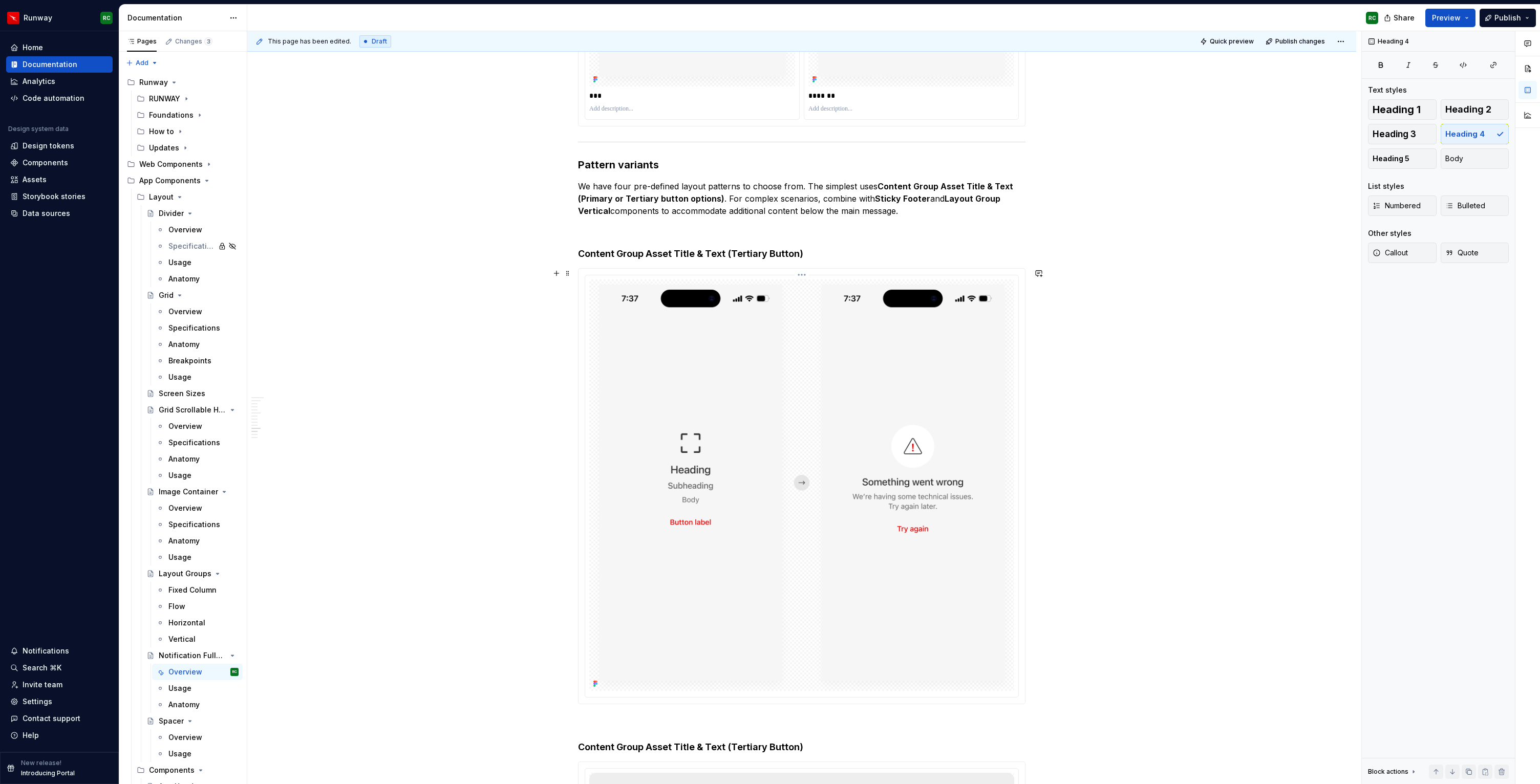
click at [779, 542] on img at bounding box center [802, 484] width 425 height 411
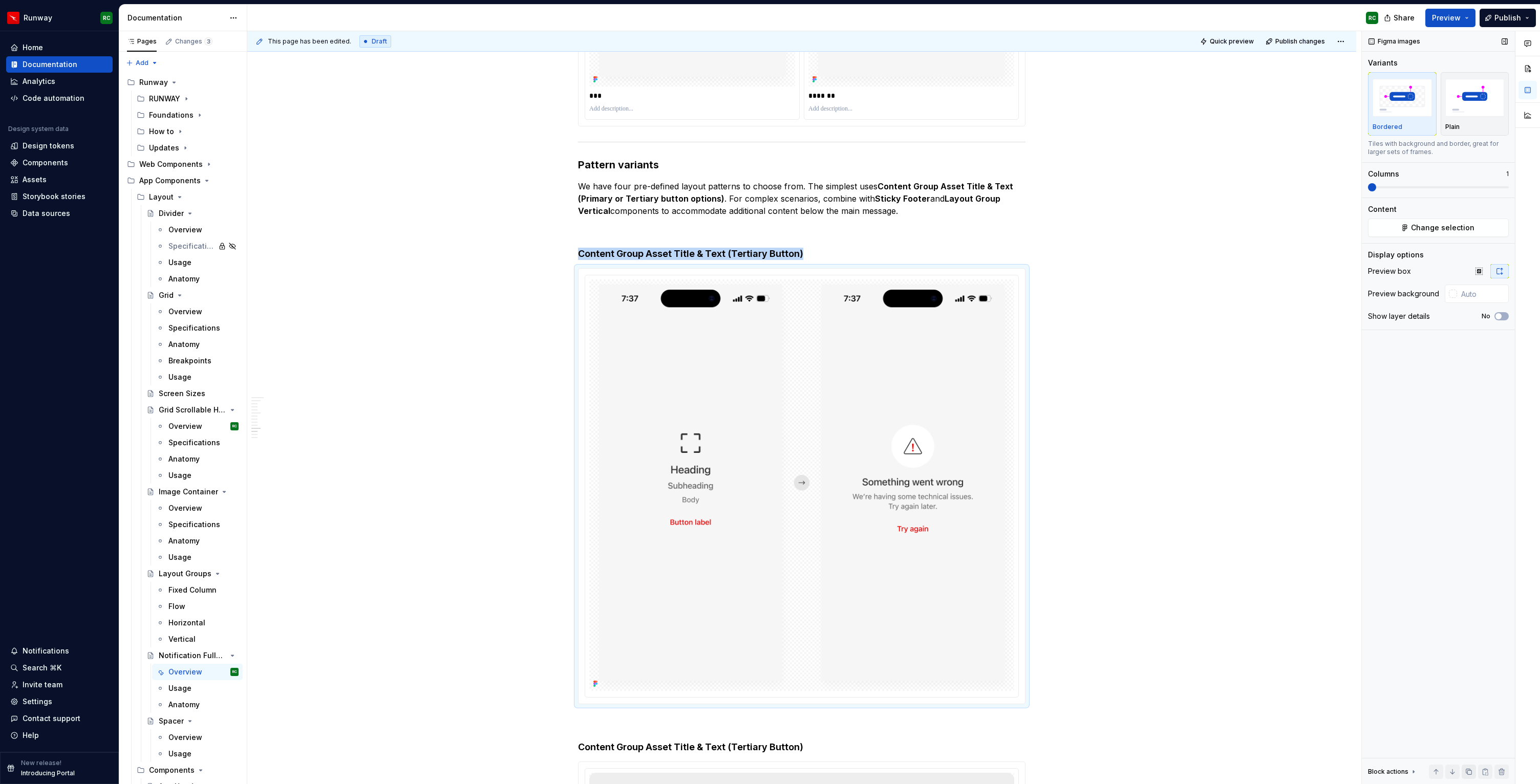
click at [1463, 775] on button "button" at bounding box center [1469, 772] width 14 height 14
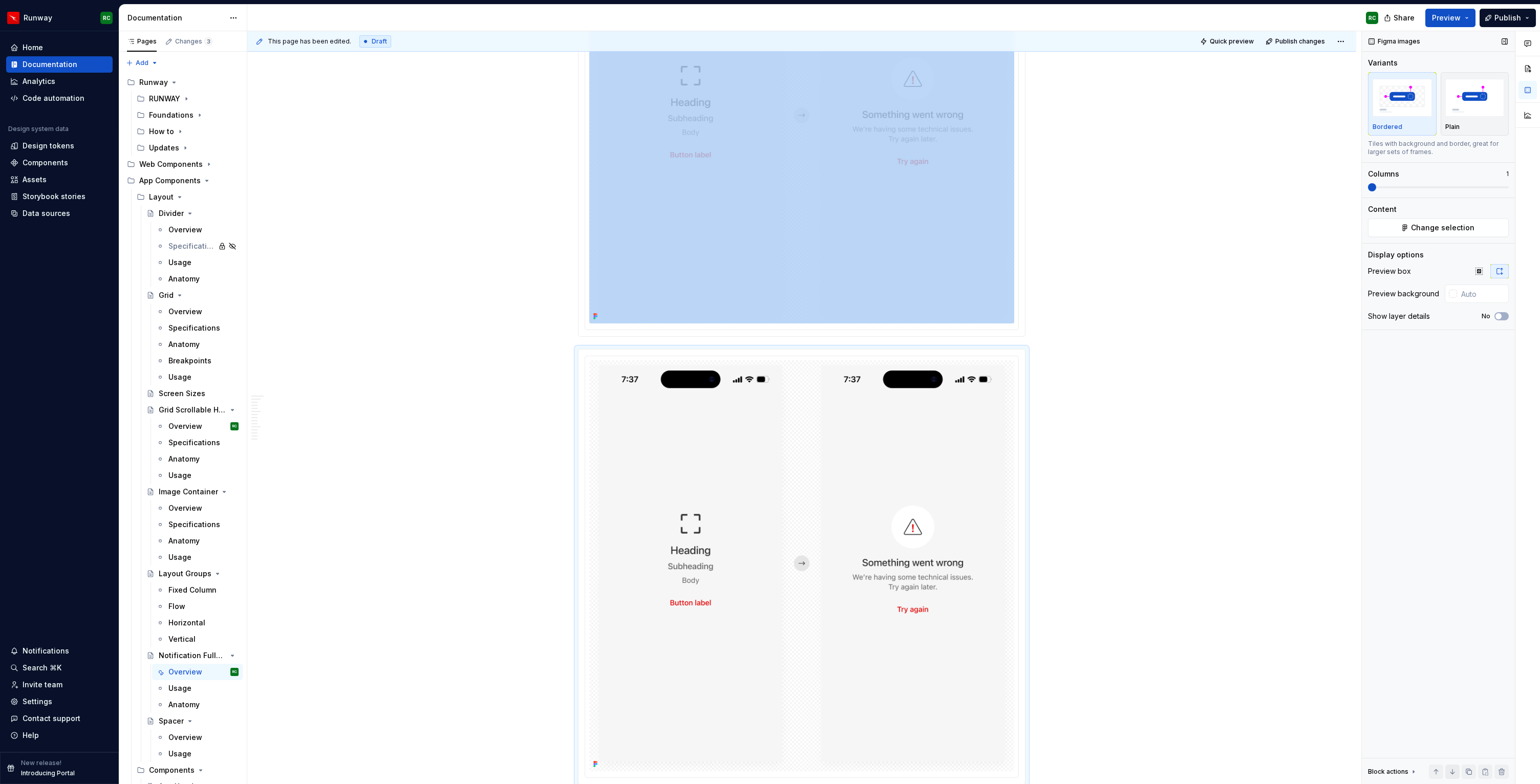
click at [1457, 773] on button "button" at bounding box center [1452, 772] width 14 height 14
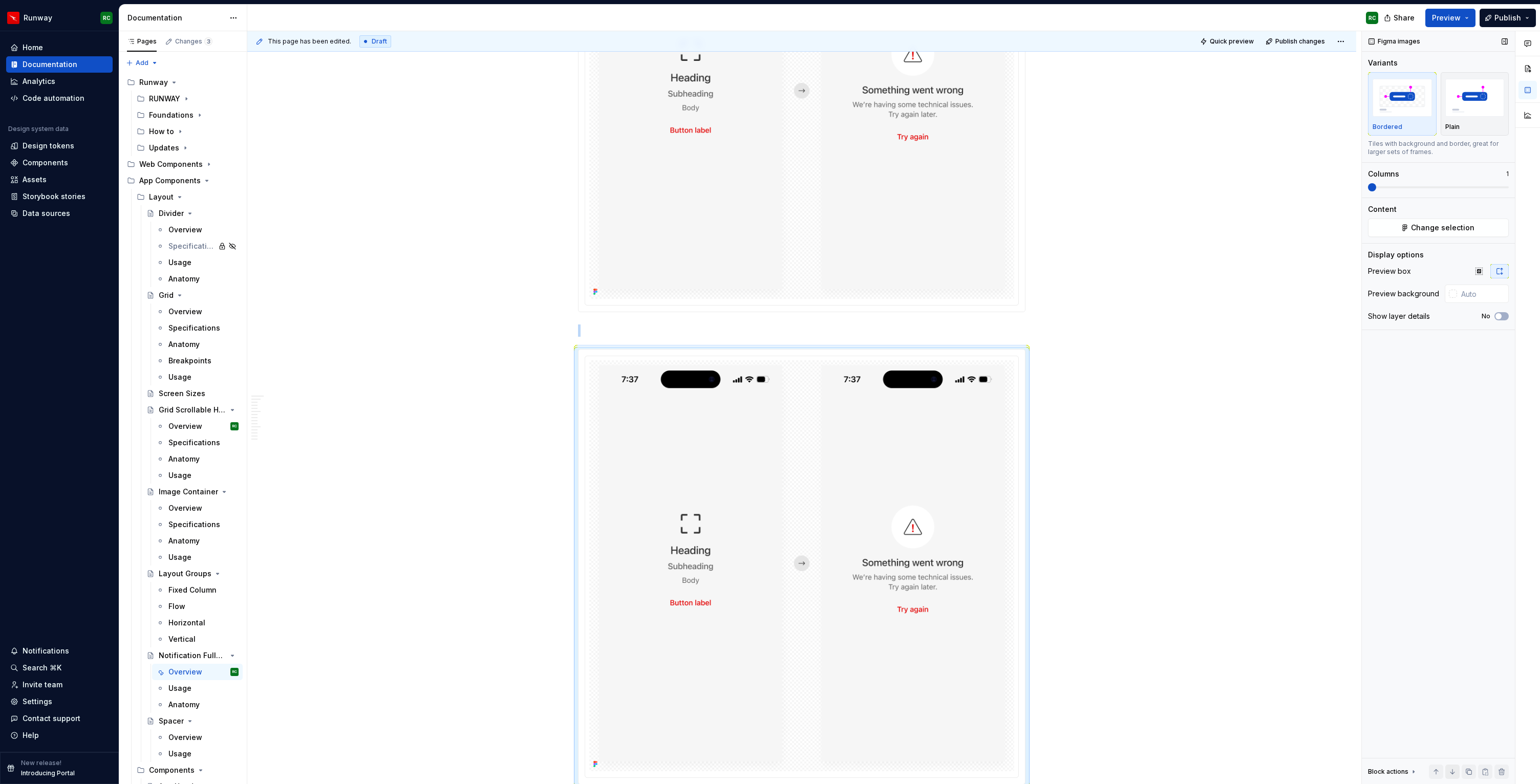
click at [1457, 773] on button "button" at bounding box center [1452, 772] width 14 height 14
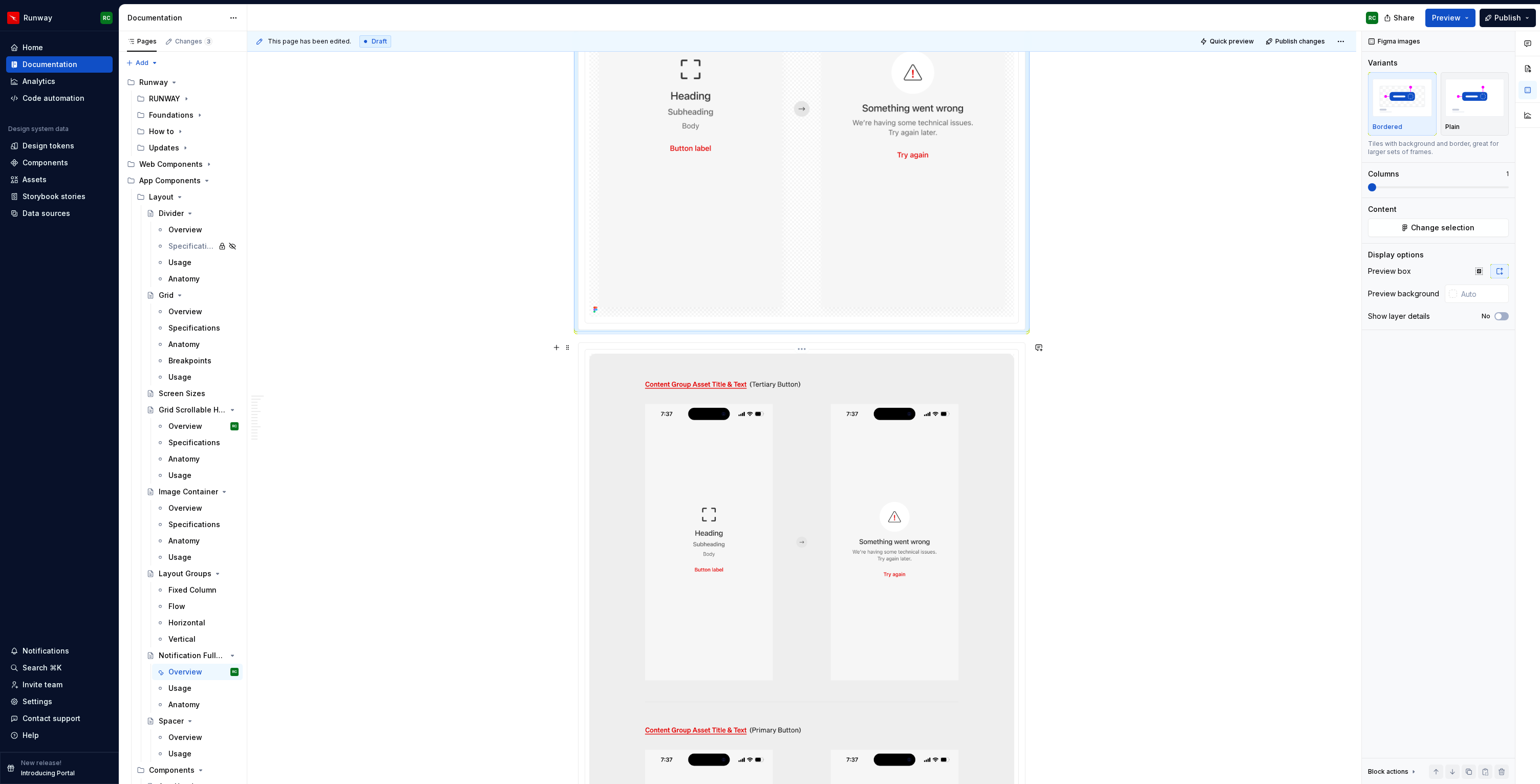
scroll to position [4591, 0]
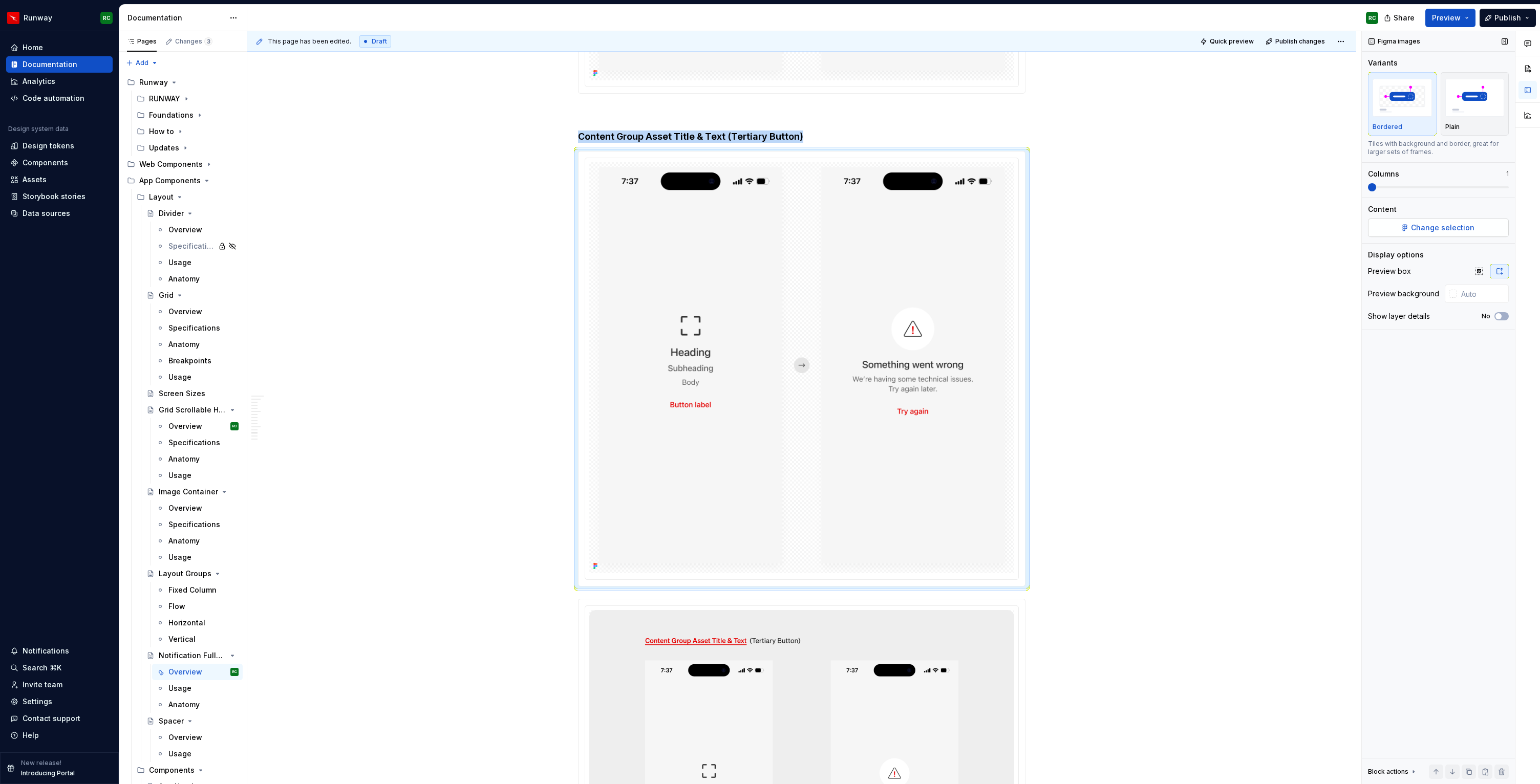
click at [1457, 229] on span "Change selection" at bounding box center [1442, 227] width 63 height 10
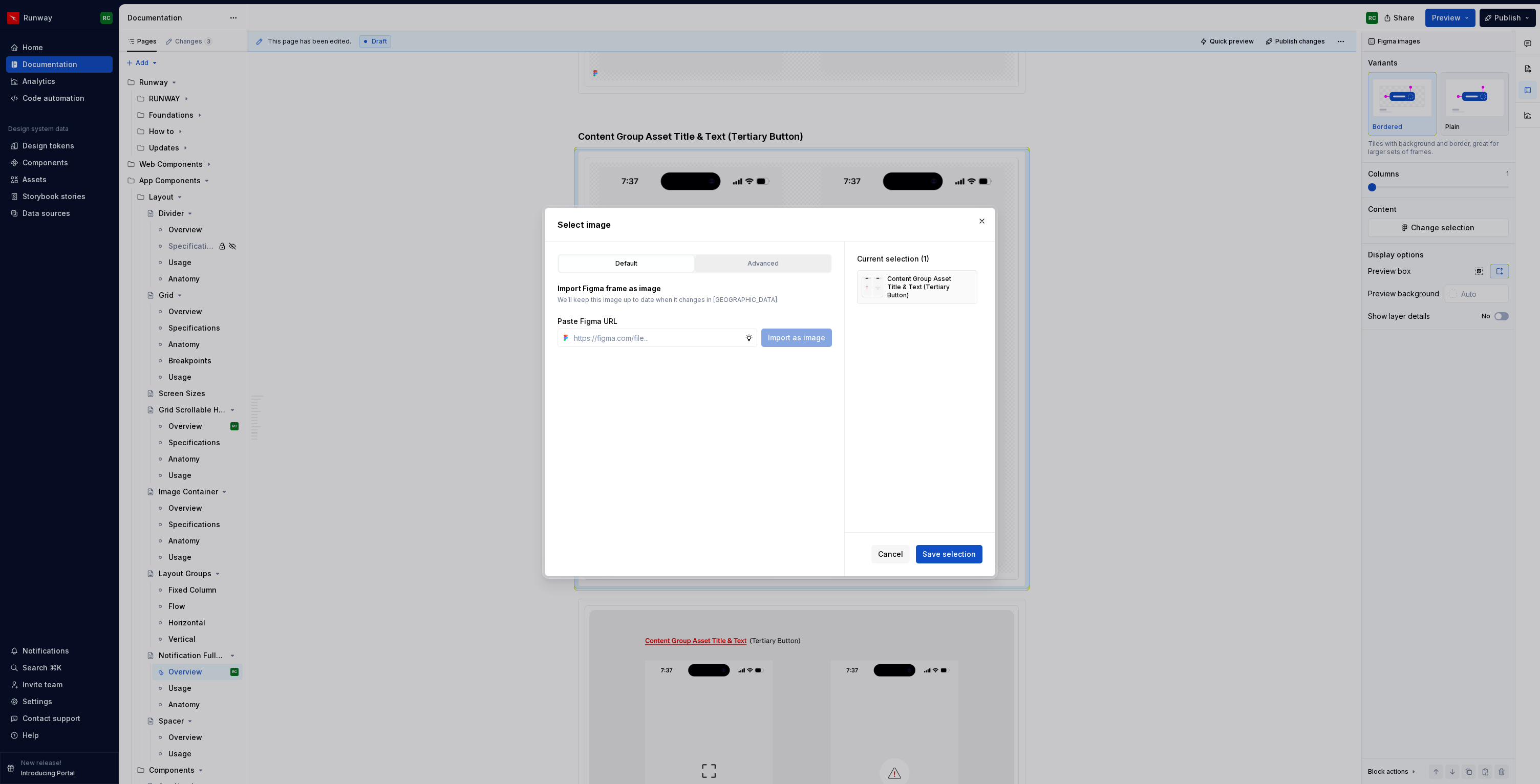
click at [769, 261] on div "Advanced" at bounding box center [763, 264] width 129 height 10
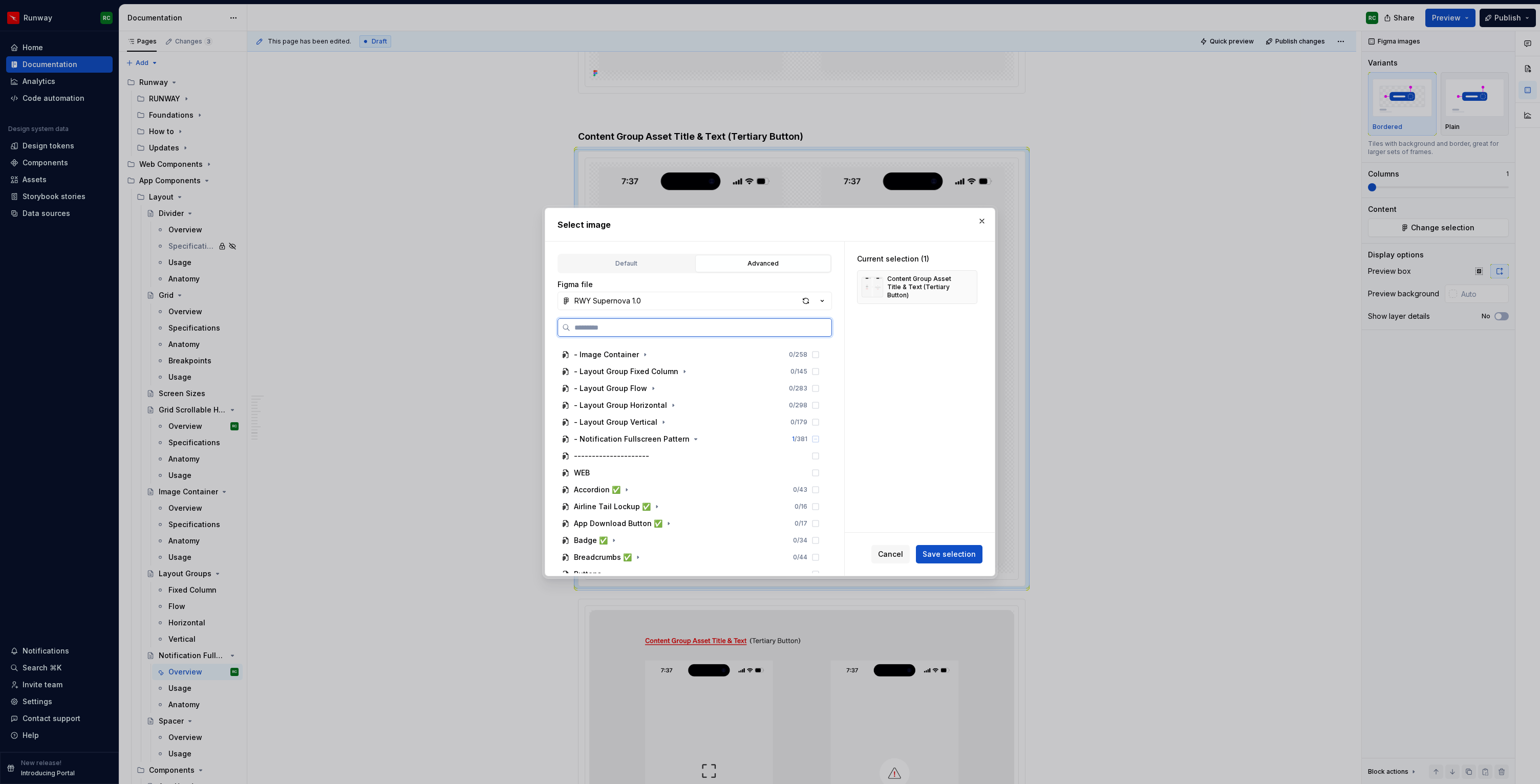
scroll to position [146, 0]
click at [691, 440] on icon "button" at bounding box center [696, 441] width 8 height 8
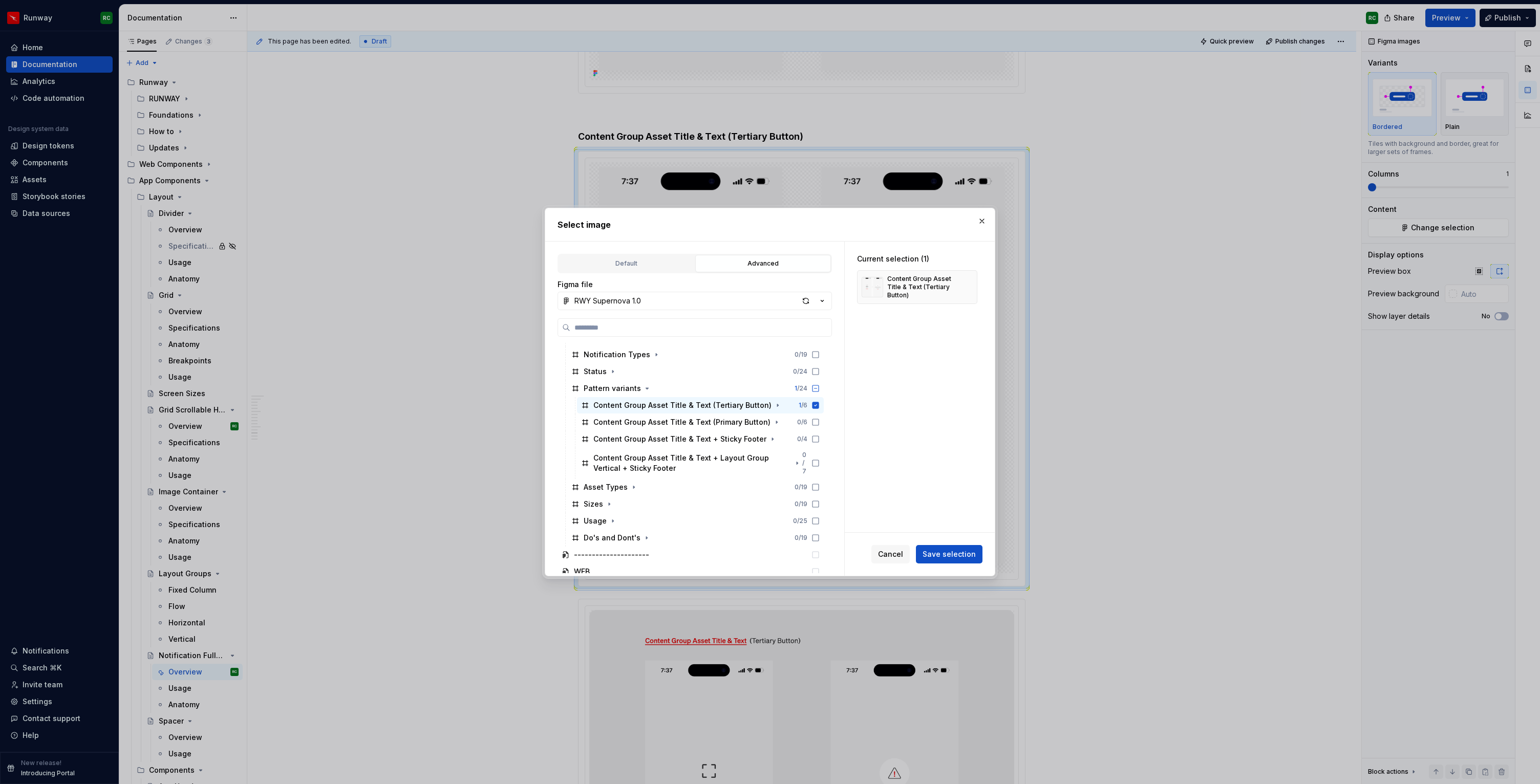
scroll to position [557, 0]
click at [819, 404] on icon at bounding box center [815, 407] width 7 height 7
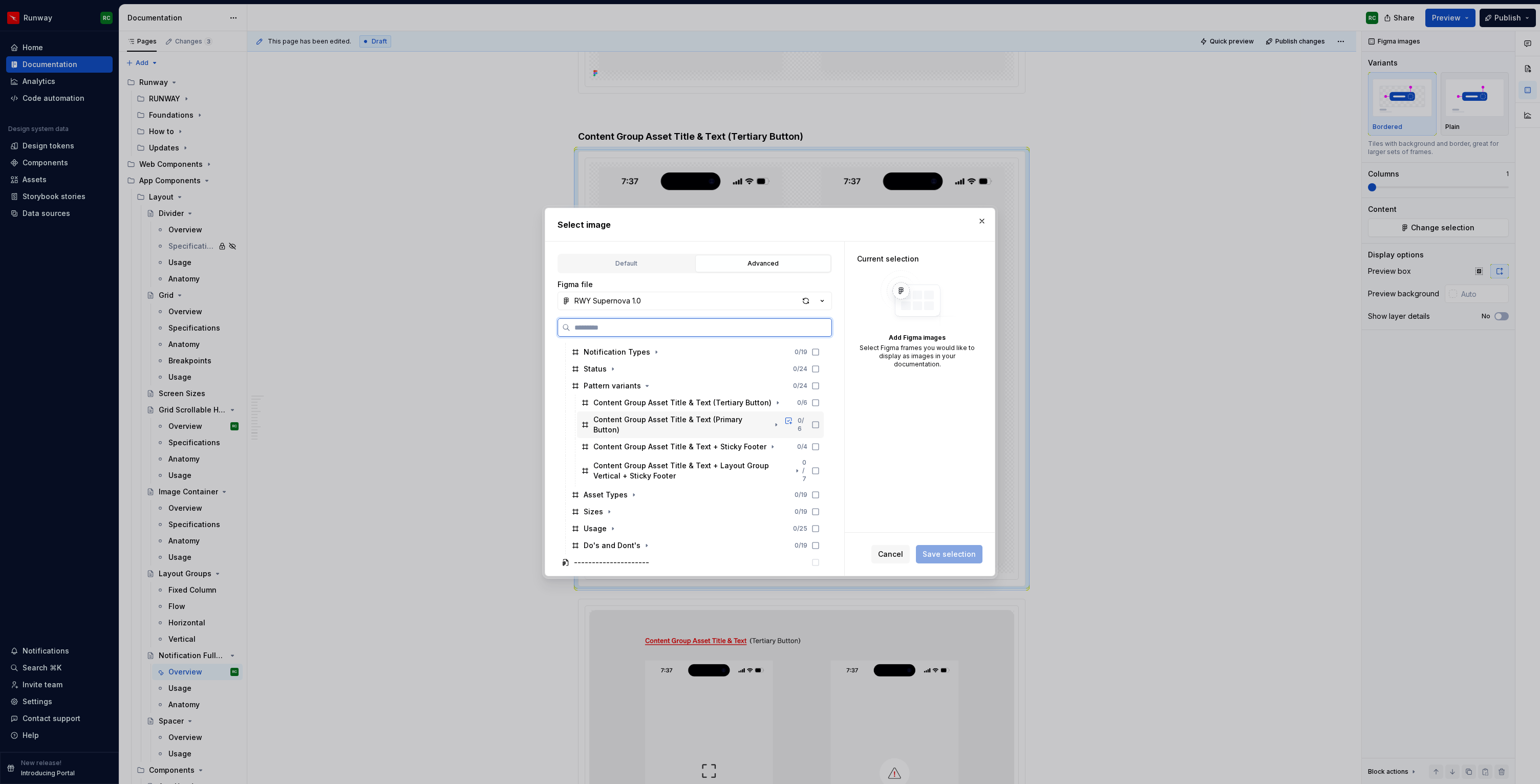
click at [820, 421] on icon at bounding box center [815, 425] width 8 height 8
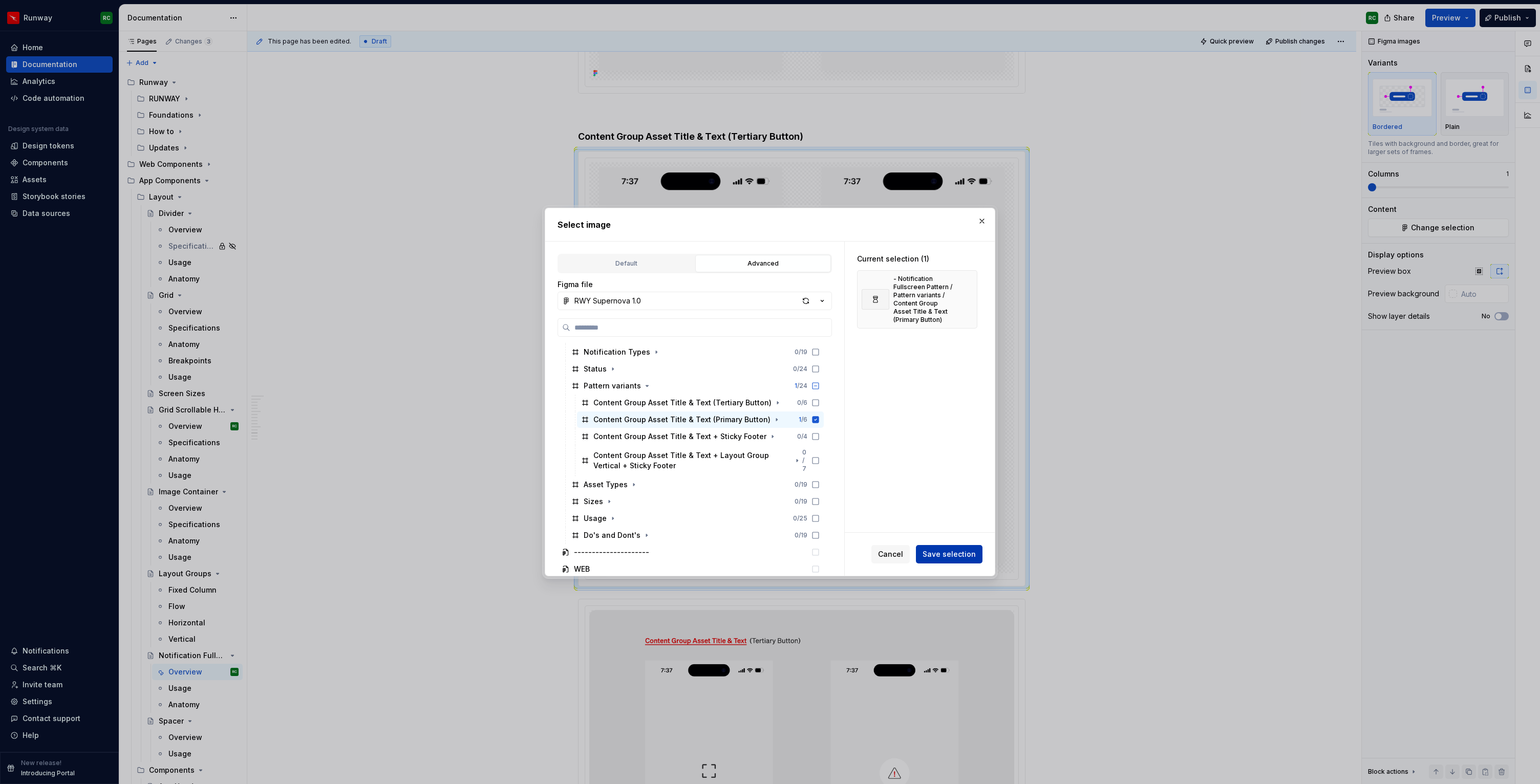
click at [966, 560] on button "Save selection" at bounding box center [949, 554] width 67 height 19
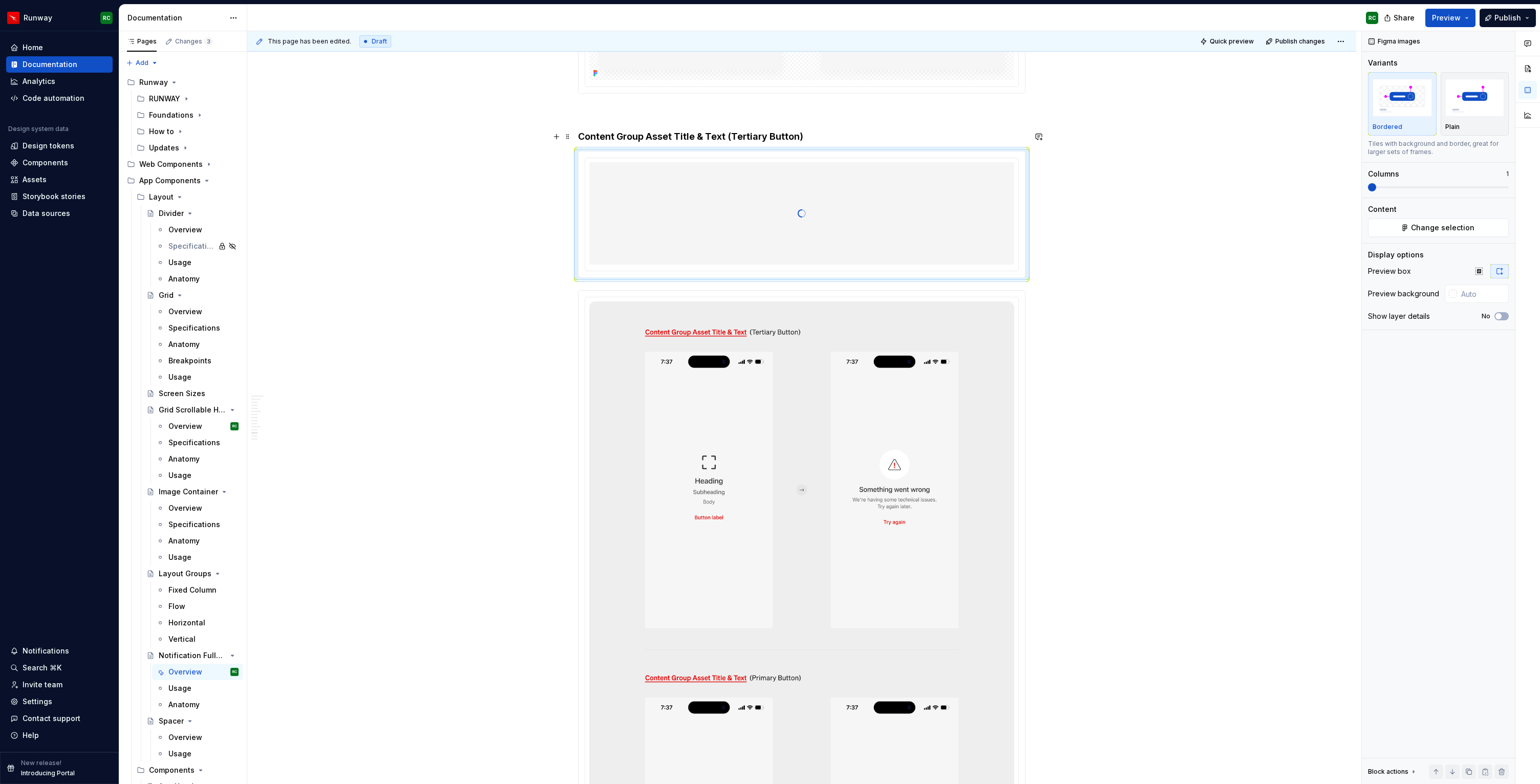
scroll to position [4592, 0]
click at [751, 137] on h4 "Content Group Asset Title & Text (Tertiary Button)" at bounding box center [801, 136] width 447 height 12
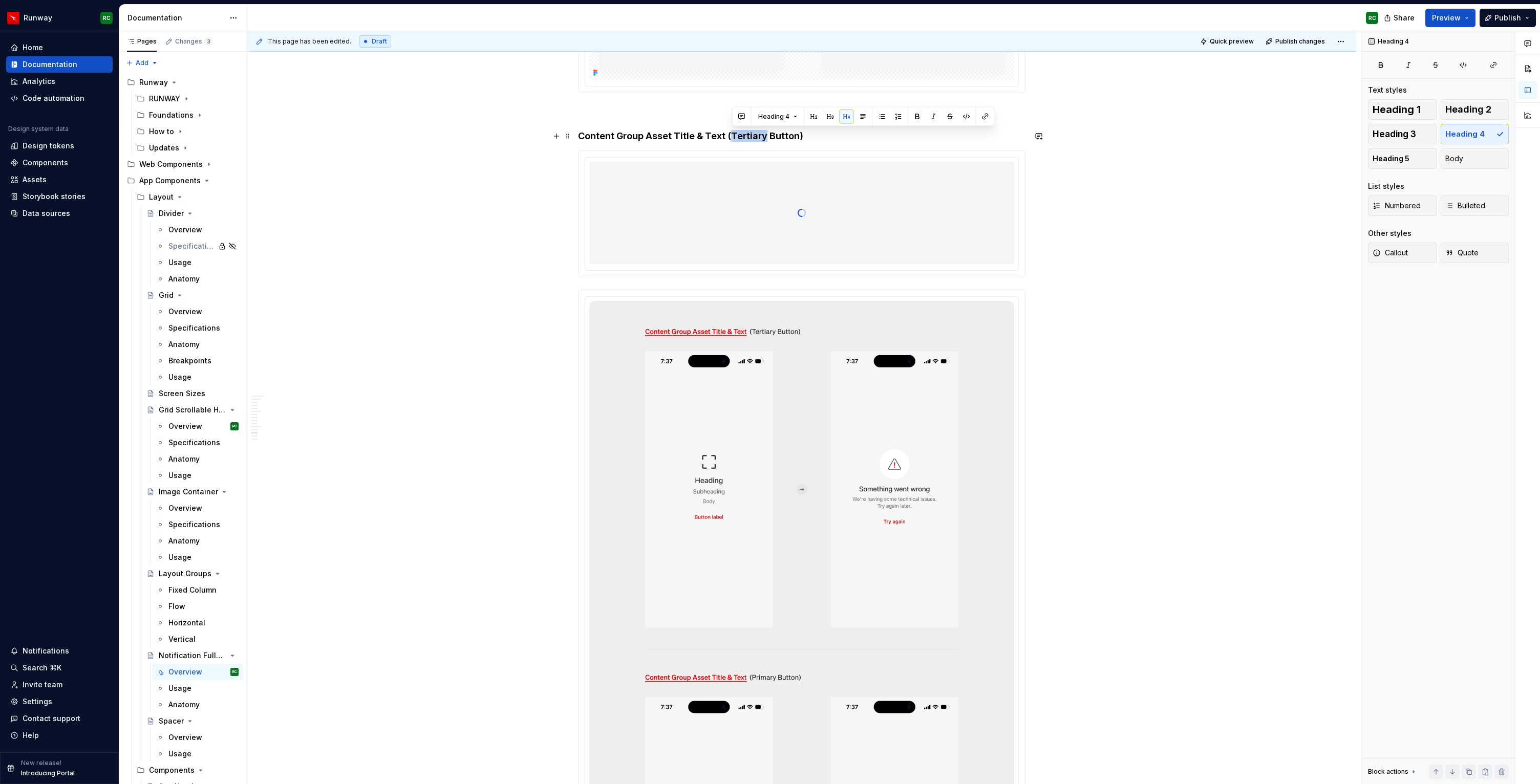
click at [751, 137] on h4 "Content Group Asset Title & Text (Tertiary Button)" at bounding box center [801, 136] width 447 height 12
click at [880, 226] on div at bounding box center [802, 213] width 425 height 102
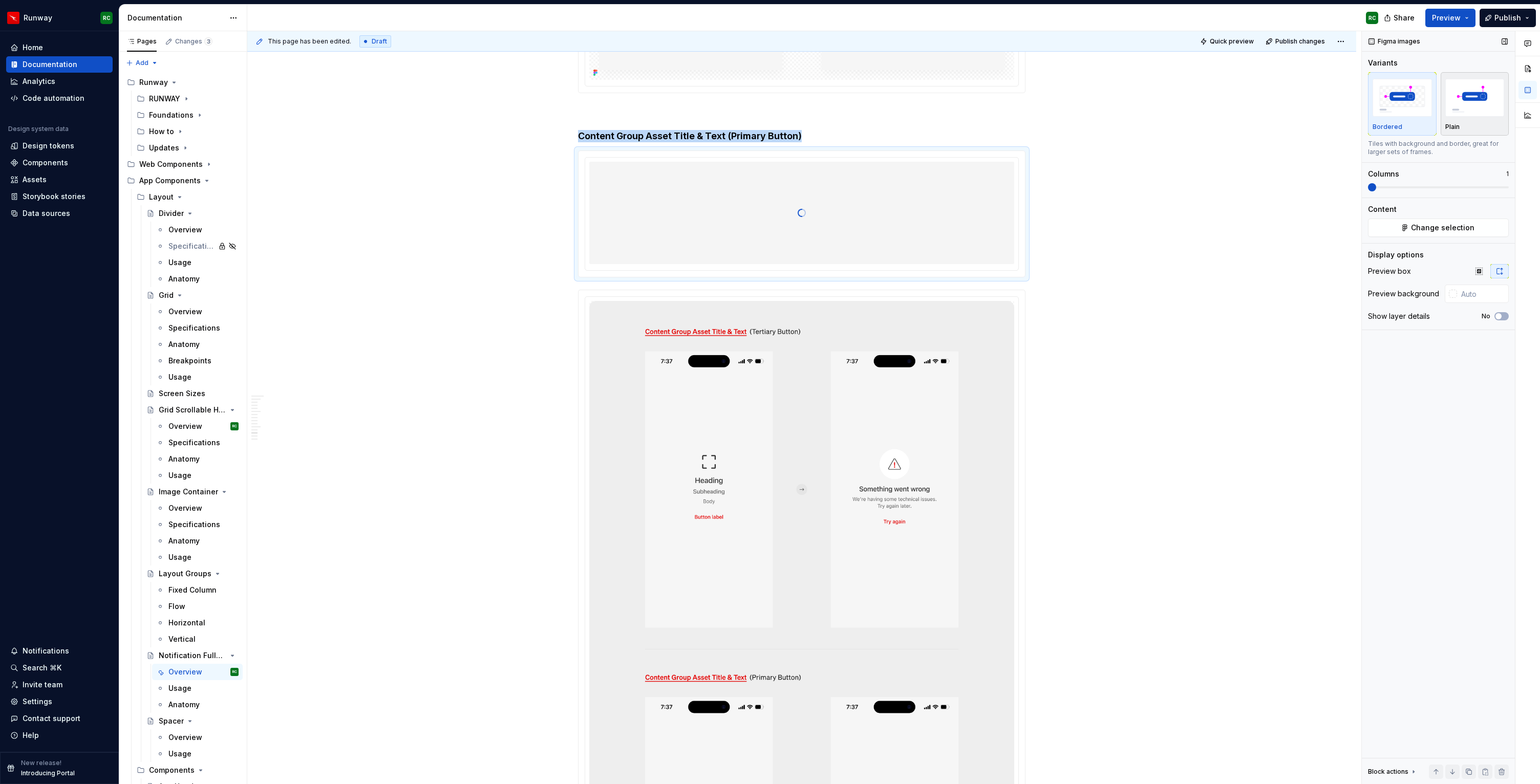
click at [1494, 117] on div "button" at bounding box center [1474, 98] width 60 height 42
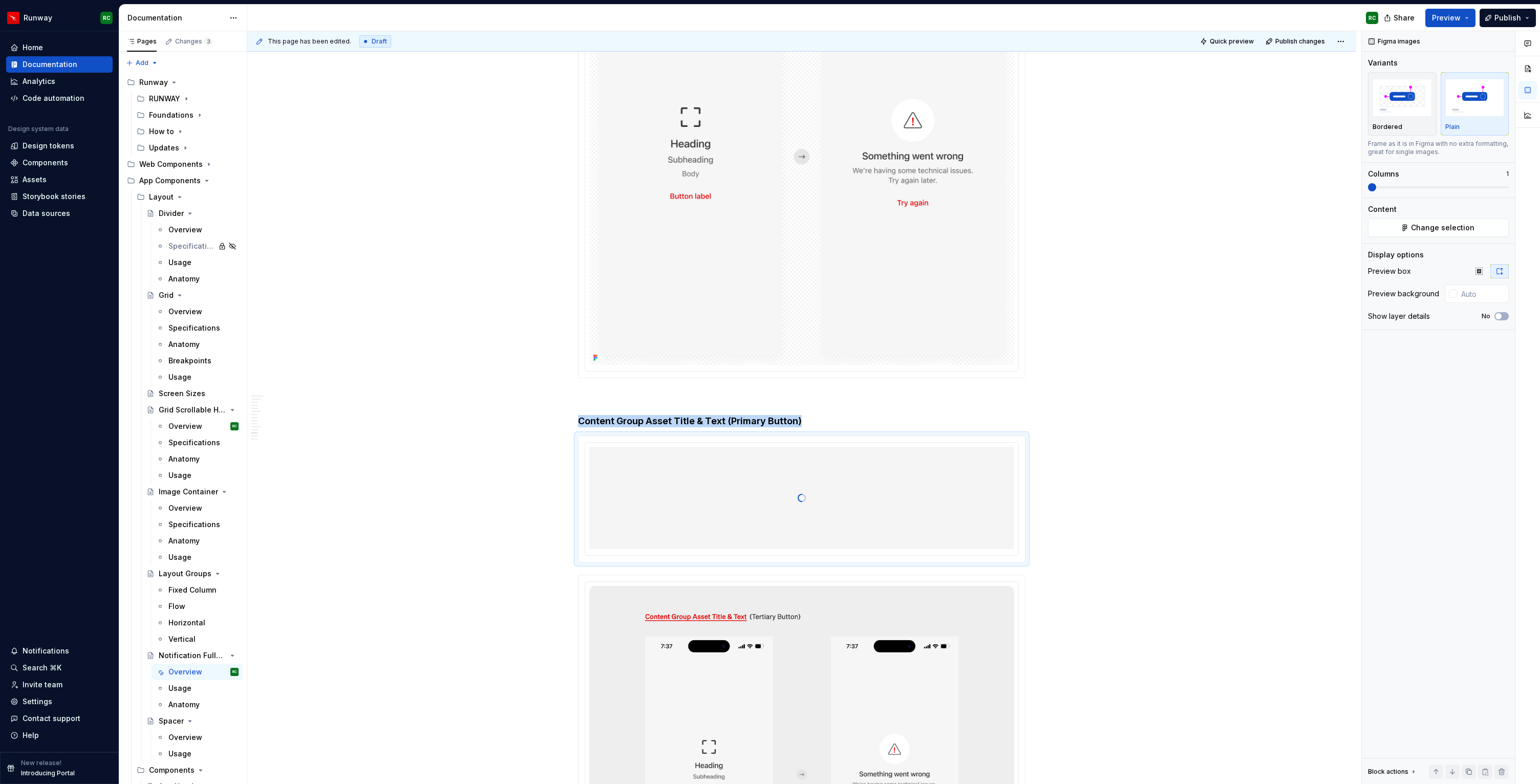
click at [853, 258] on img at bounding box center [802, 159] width 425 height 411
click at [1482, 113] on img "button" at bounding box center [1474, 97] width 60 height 37
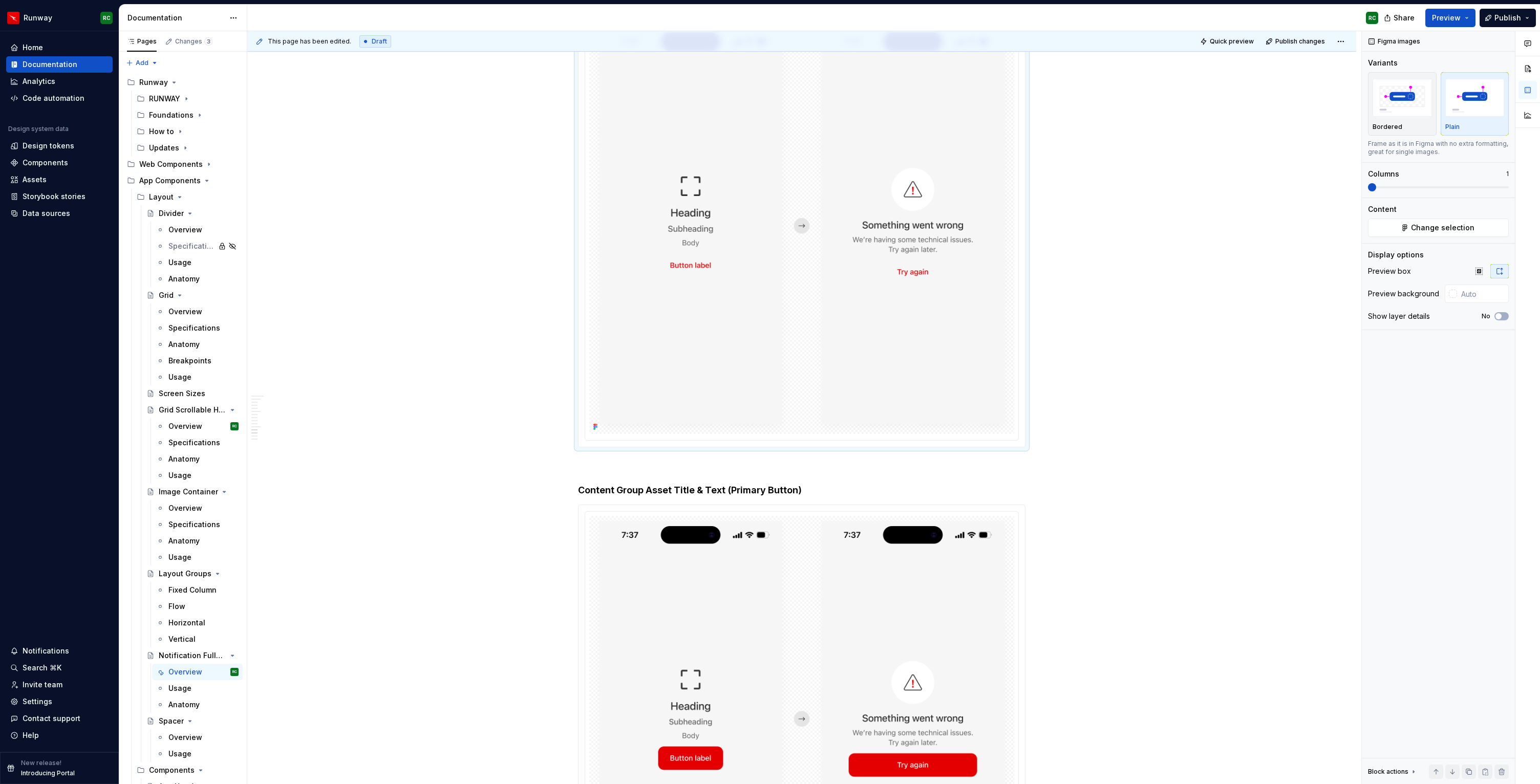
scroll to position [4365, 0]
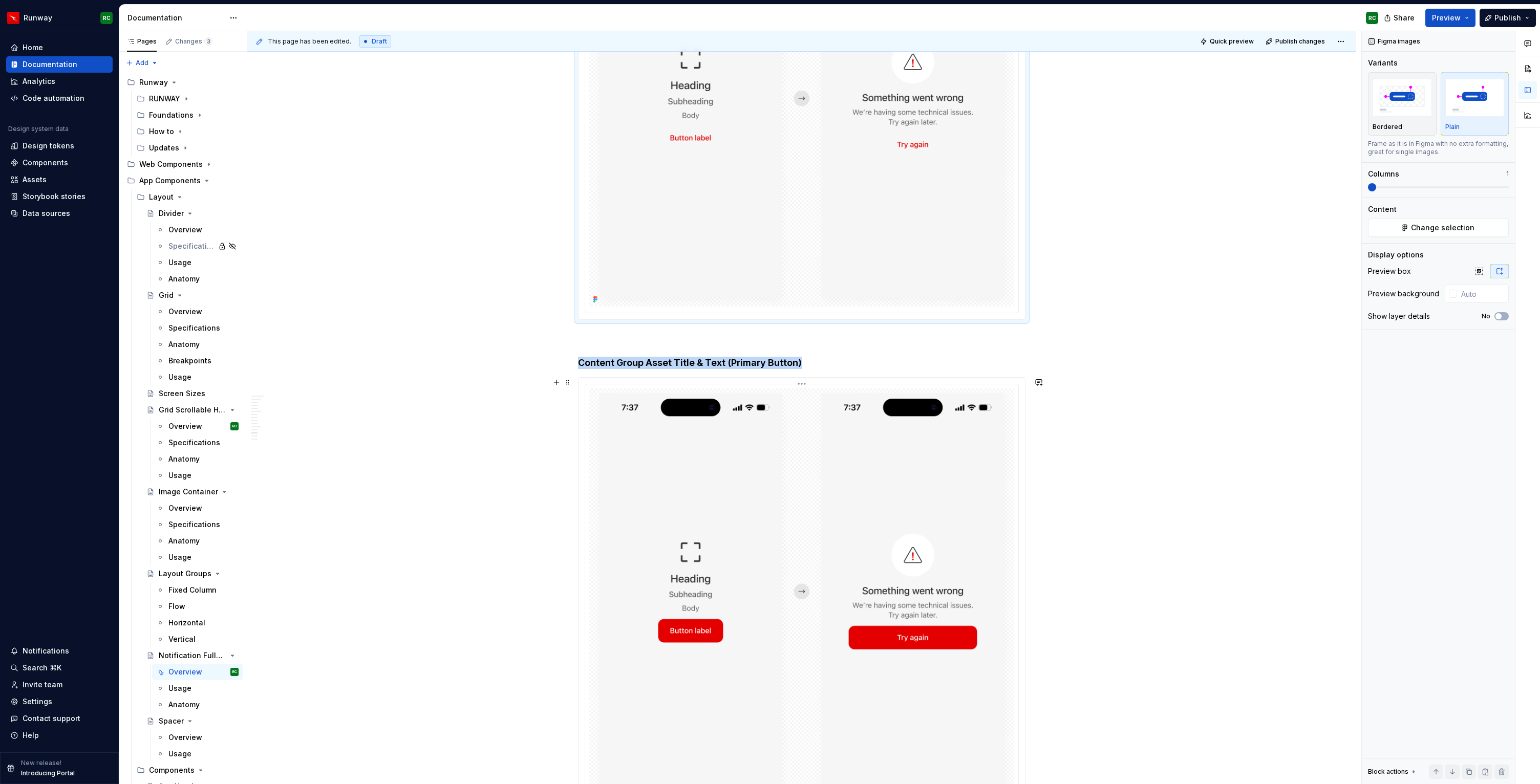
click at [844, 455] on img at bounding box center [802, 594] width 425 height 411
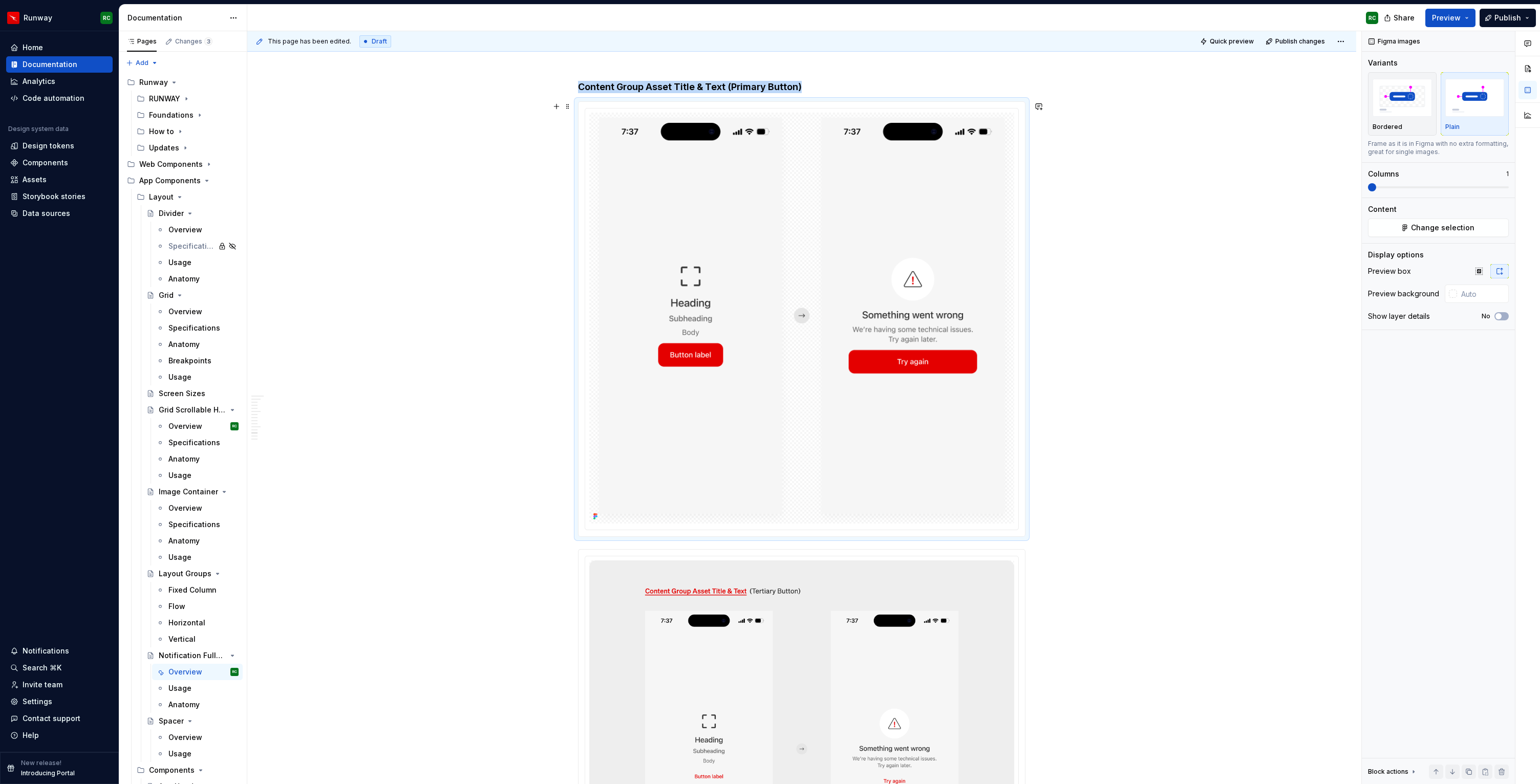
scroll to position [4620, 0]
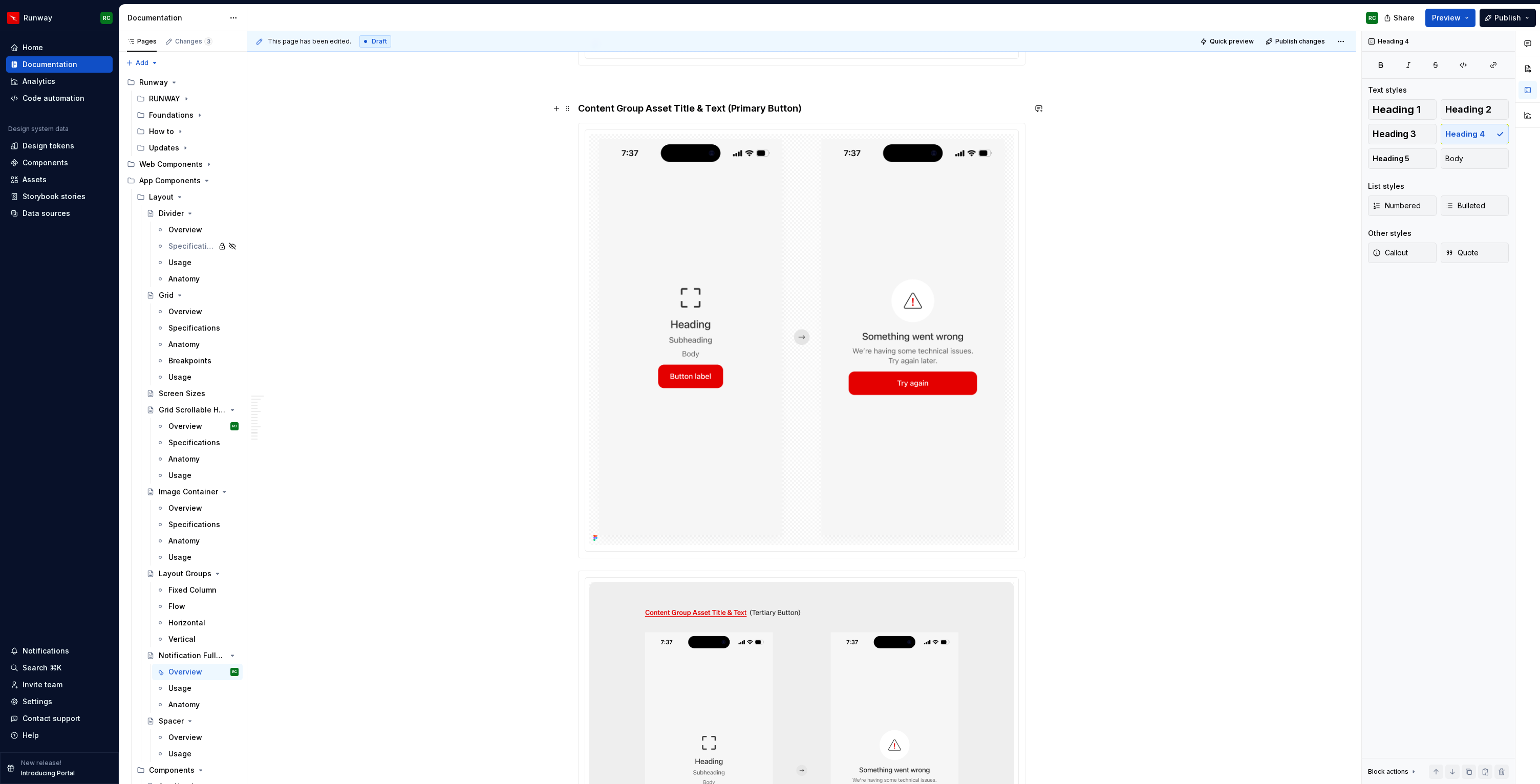
click at [820, 105] on h4 "Content Group Asset Title & Text (Primary Button)" at bounding box center [801, 108] width 447 height 12
click at [1469, 769] on button "button" at bounding box center [1469, 772] width 14 height 14
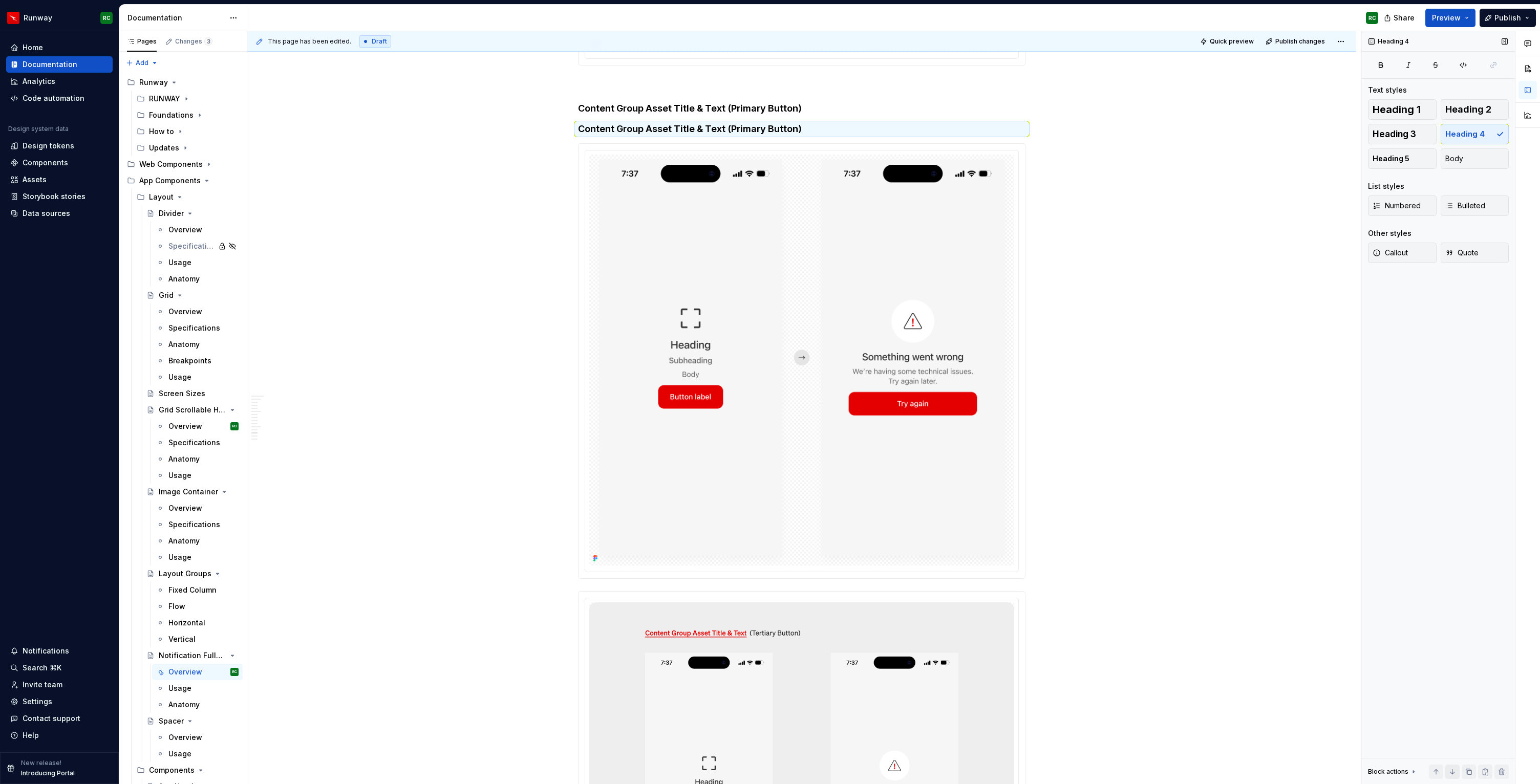
click at [1457, 773] on button "button" at bounding box center [1452, 772] width 14 height 14
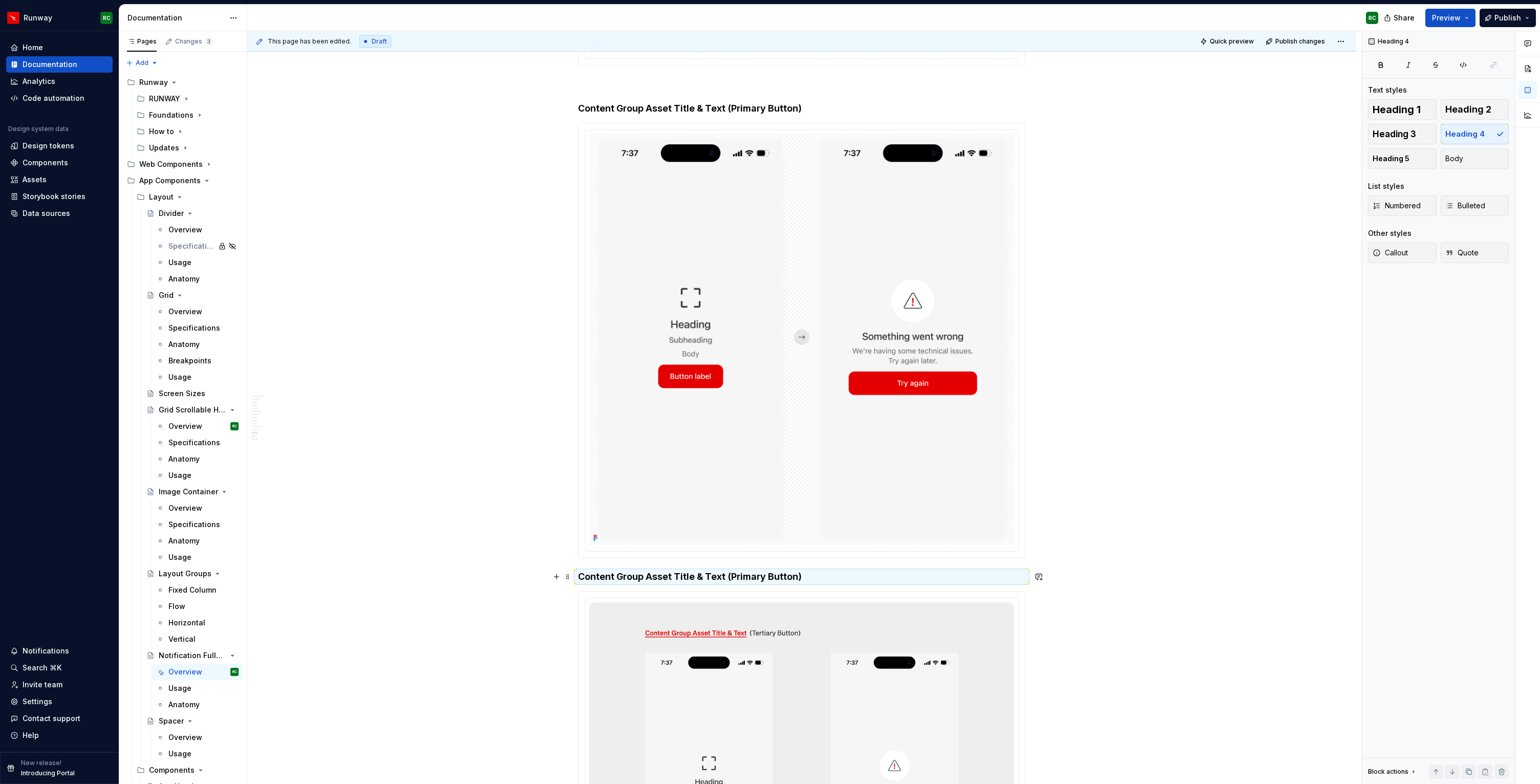
click at [705, 583] on h4 "Content Group Asset Title & Text (Primary Button)" at bounding box center [801, 576] width 447 height 12
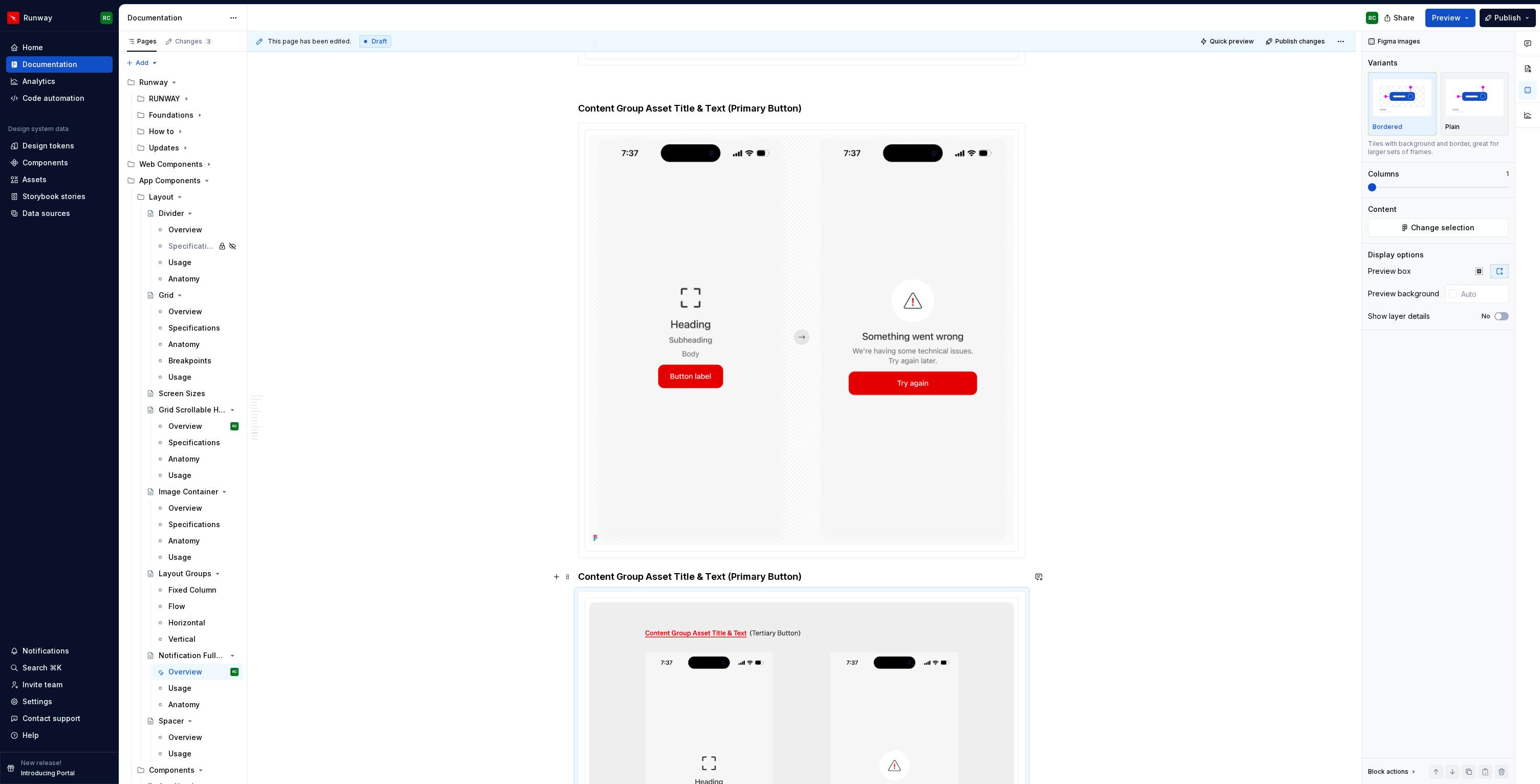
click at [708, 578] on h4 "Content Group Asset Title & Text (Primary Button)" at bounding box center [801, 576] width 447 height 12
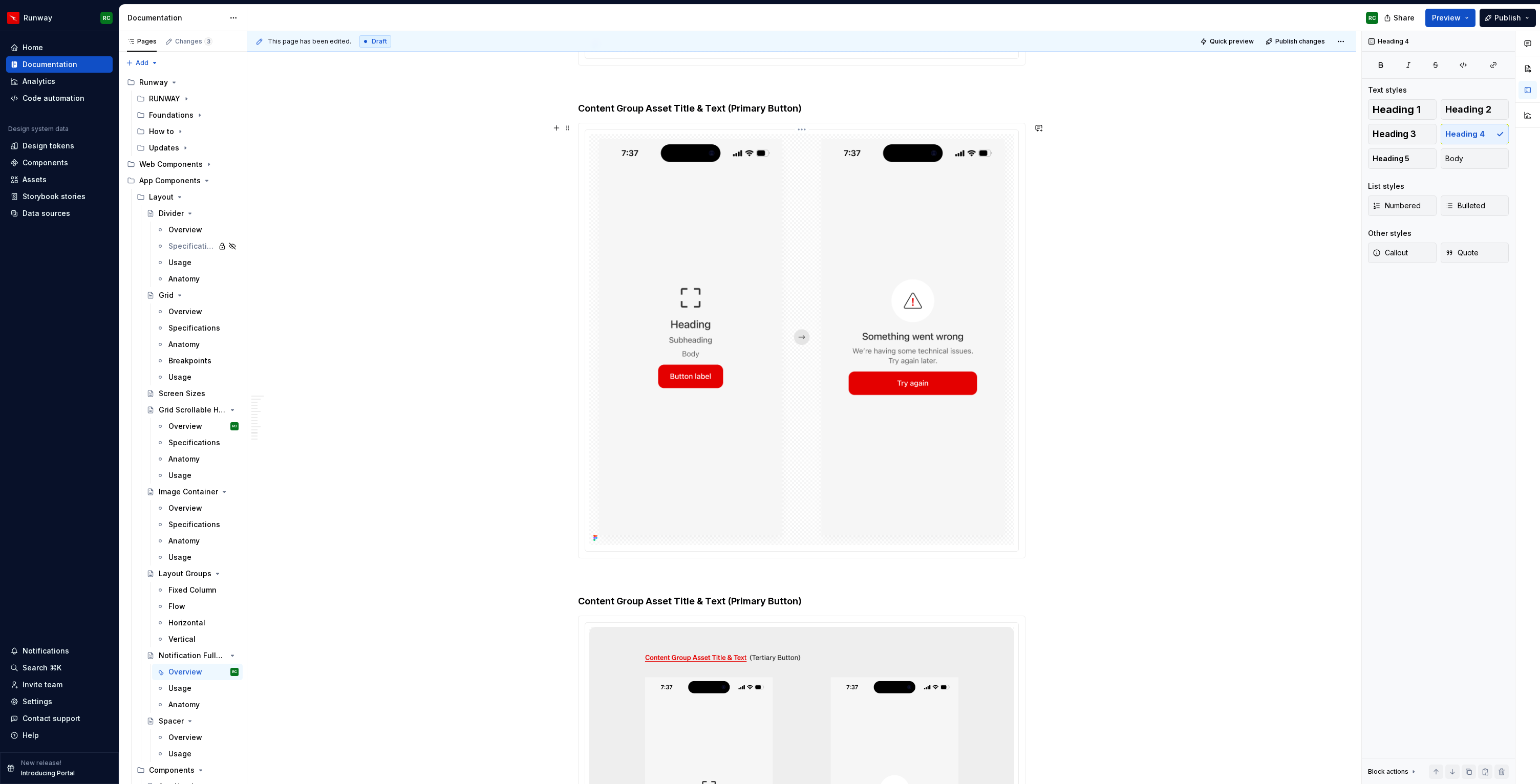
click at [734, 499] on img at bounding box center [802, 339] width 425 height 411
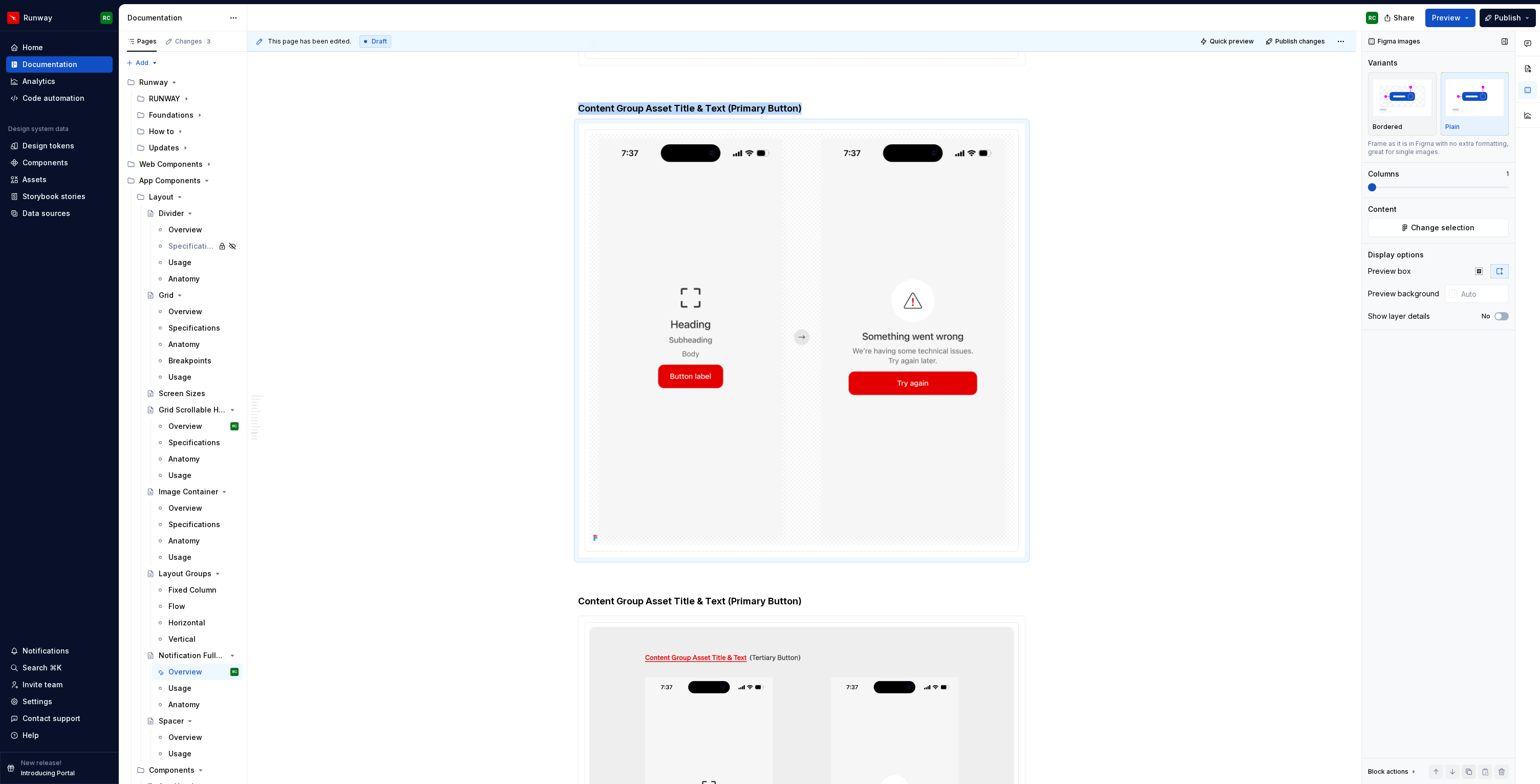
click at [1466, 769] on button "button" at bounding box center [1469, 772] width 14 height 14
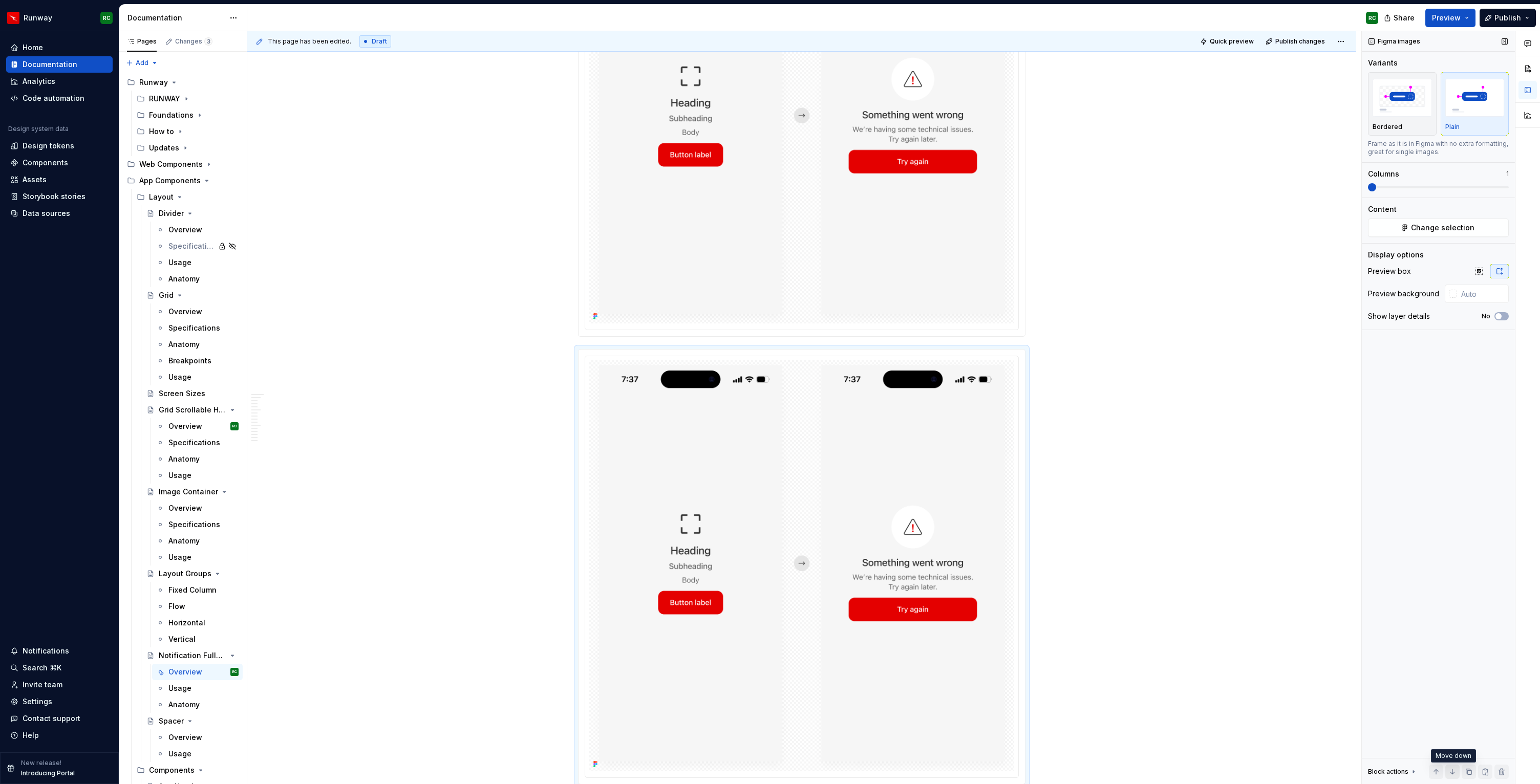
click at [1455, 770] on button "button" at bounding box center [1452, 772] width 14 height 14
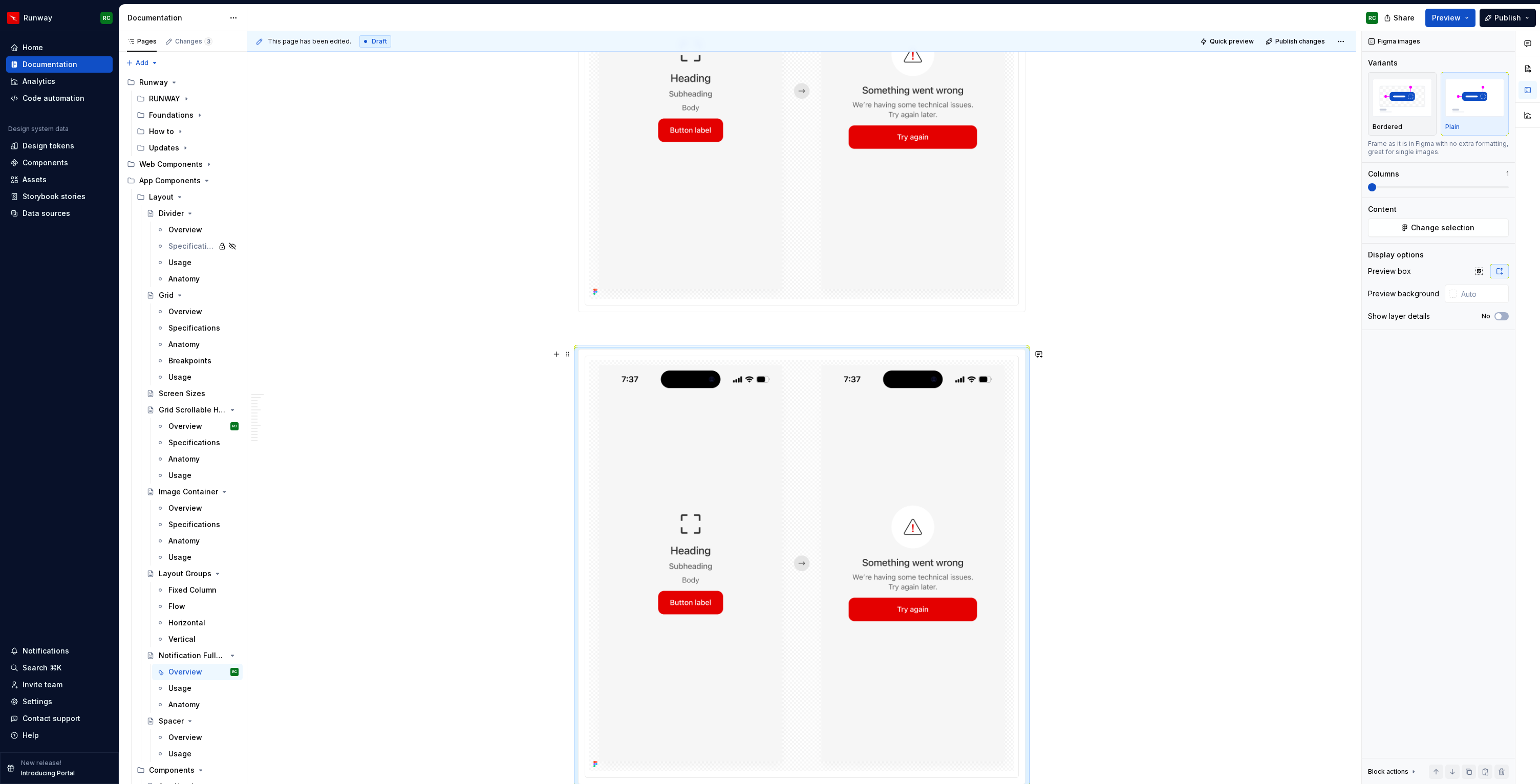
scroll to position [4868, 0]
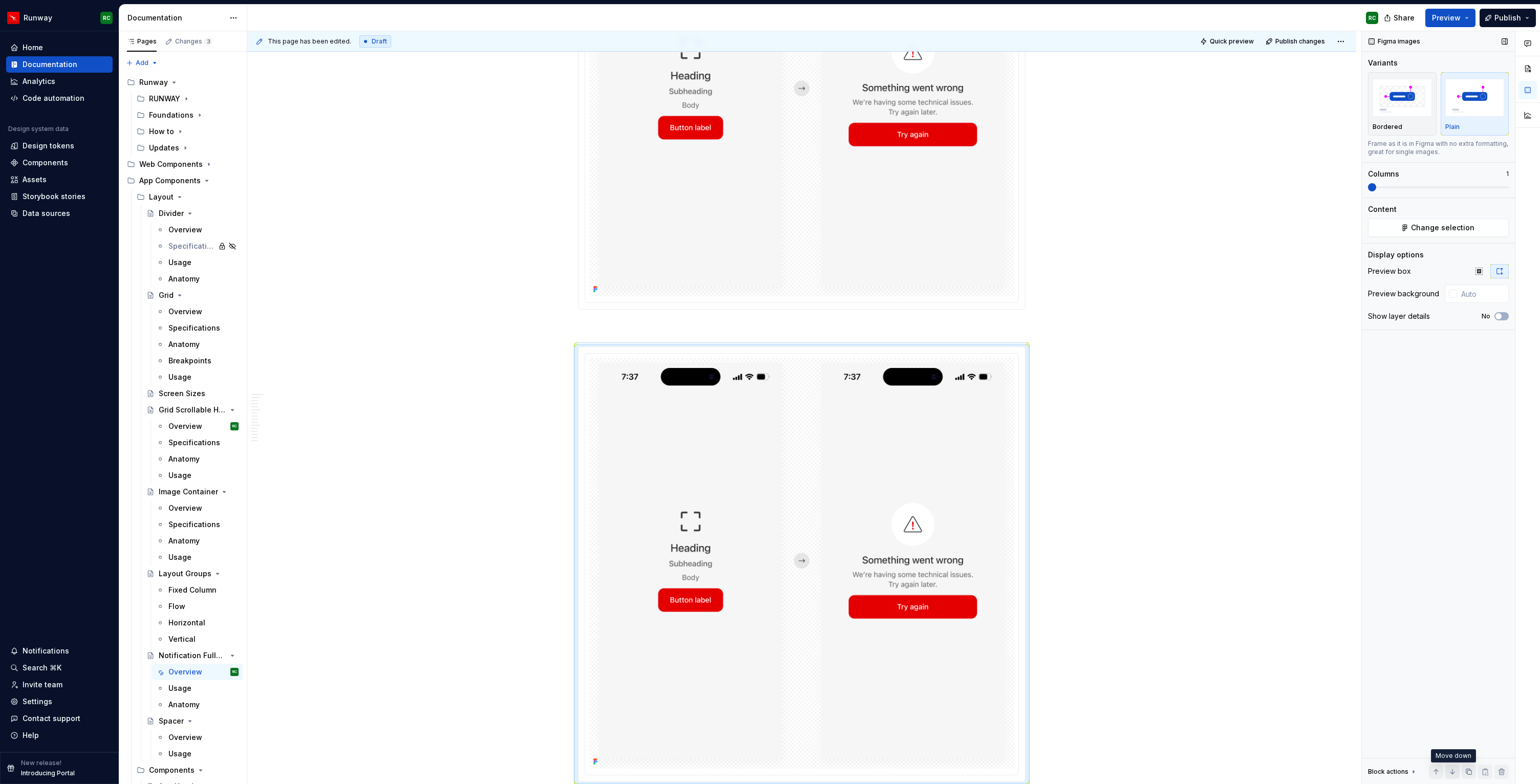
click at [1452, 769] on button "button" at bounding box center [1452, 772] width 14 height 14
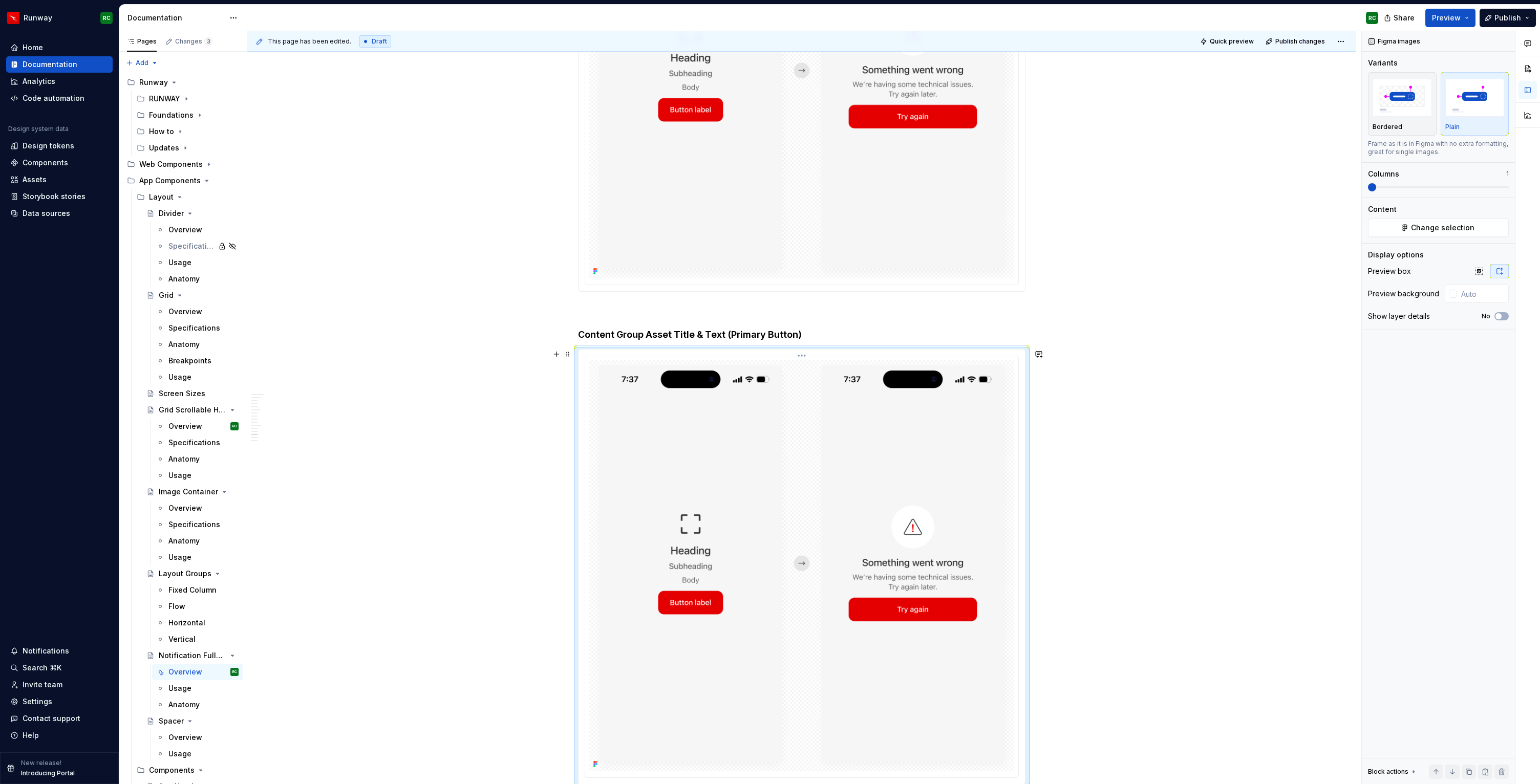
scroll to position [4974, 0]
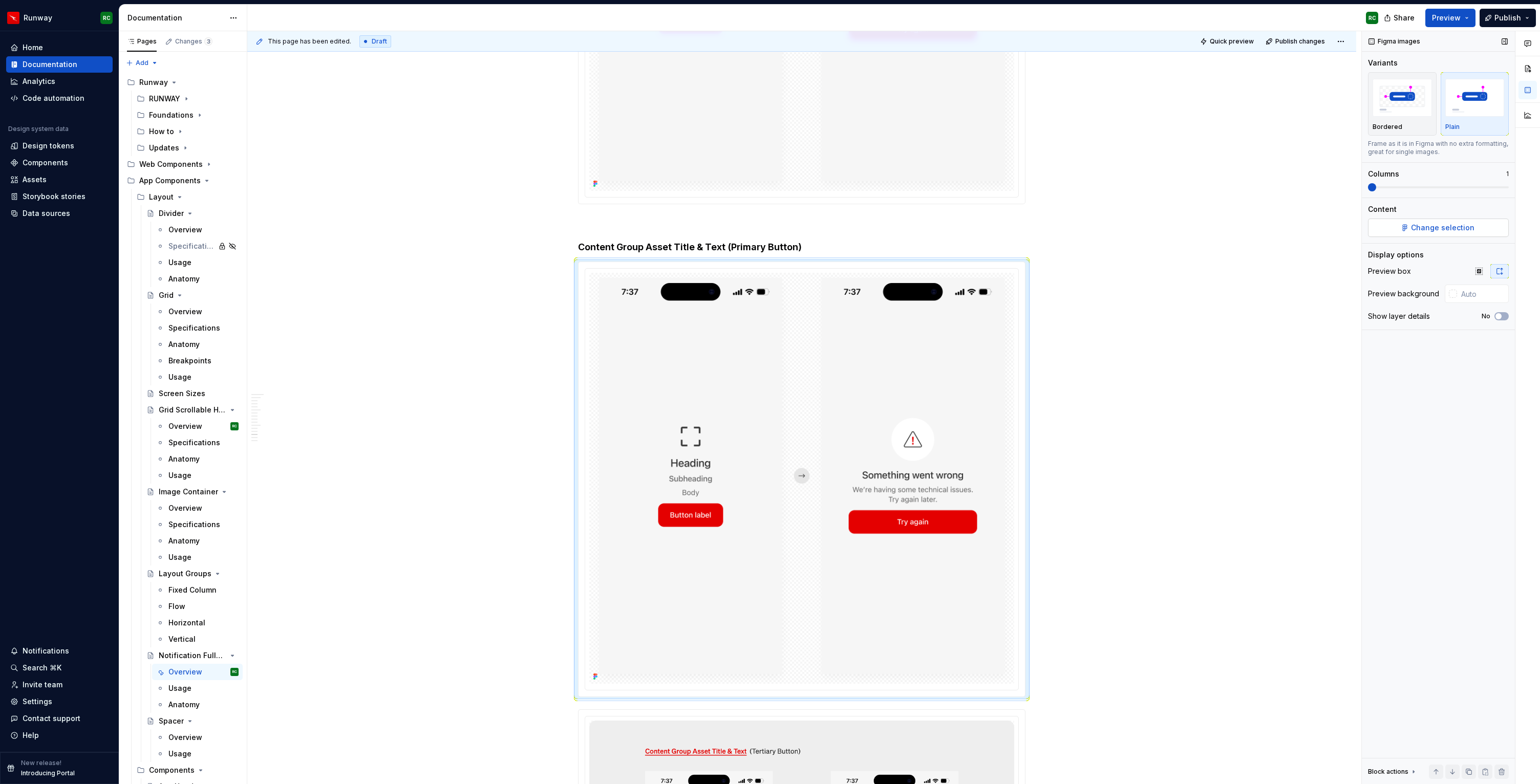
click at [1418, 220] on button "Change selection" at bounding box center [1438, 227] width 141 height 19
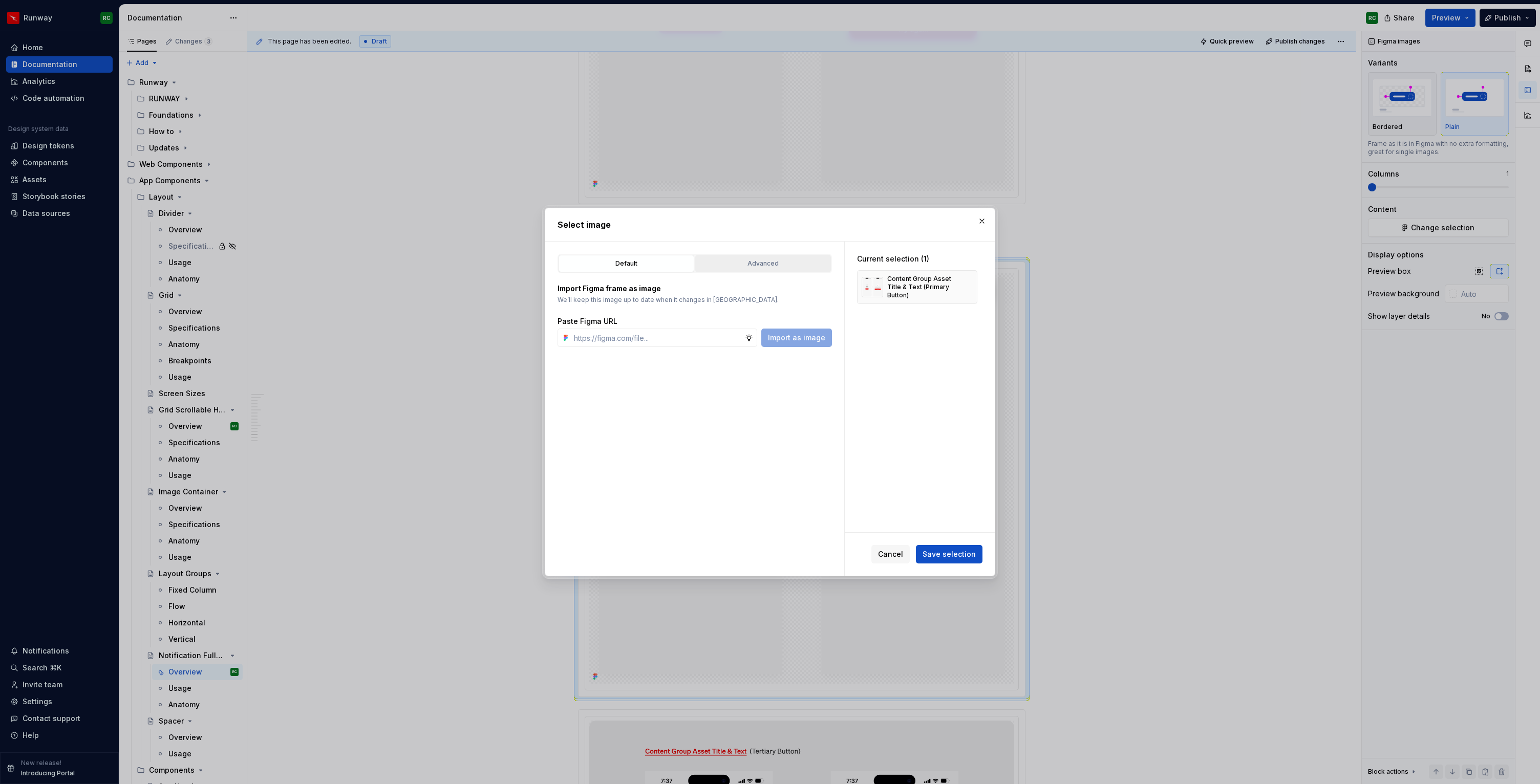
click at [752, 264] on div "Advanced" at bounding box center [763, 264] width 129 height 10
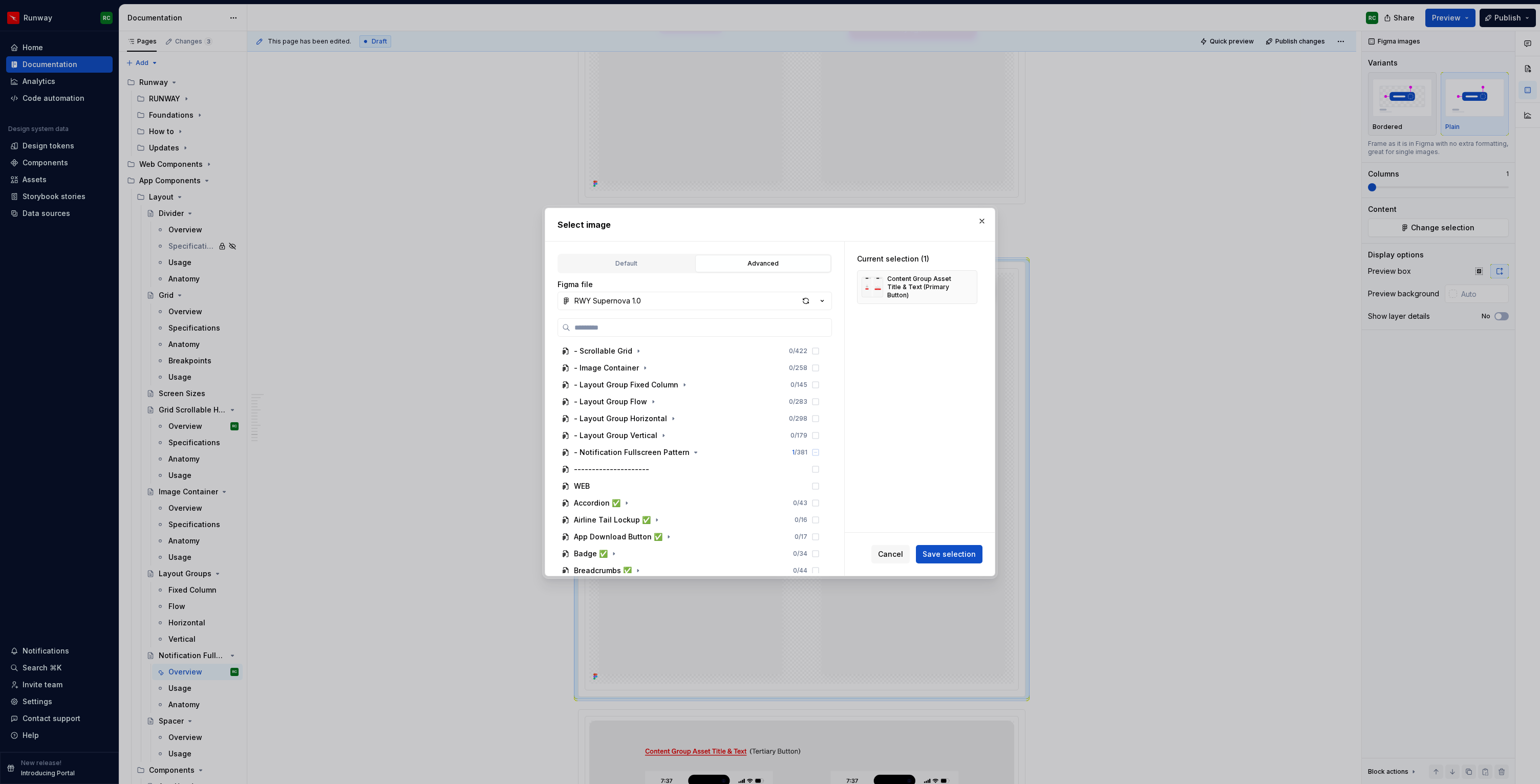
scroll to position [192, 0]
click at [692, 394] on icon "button" at bounding box center [696, 396] width 8 height 8
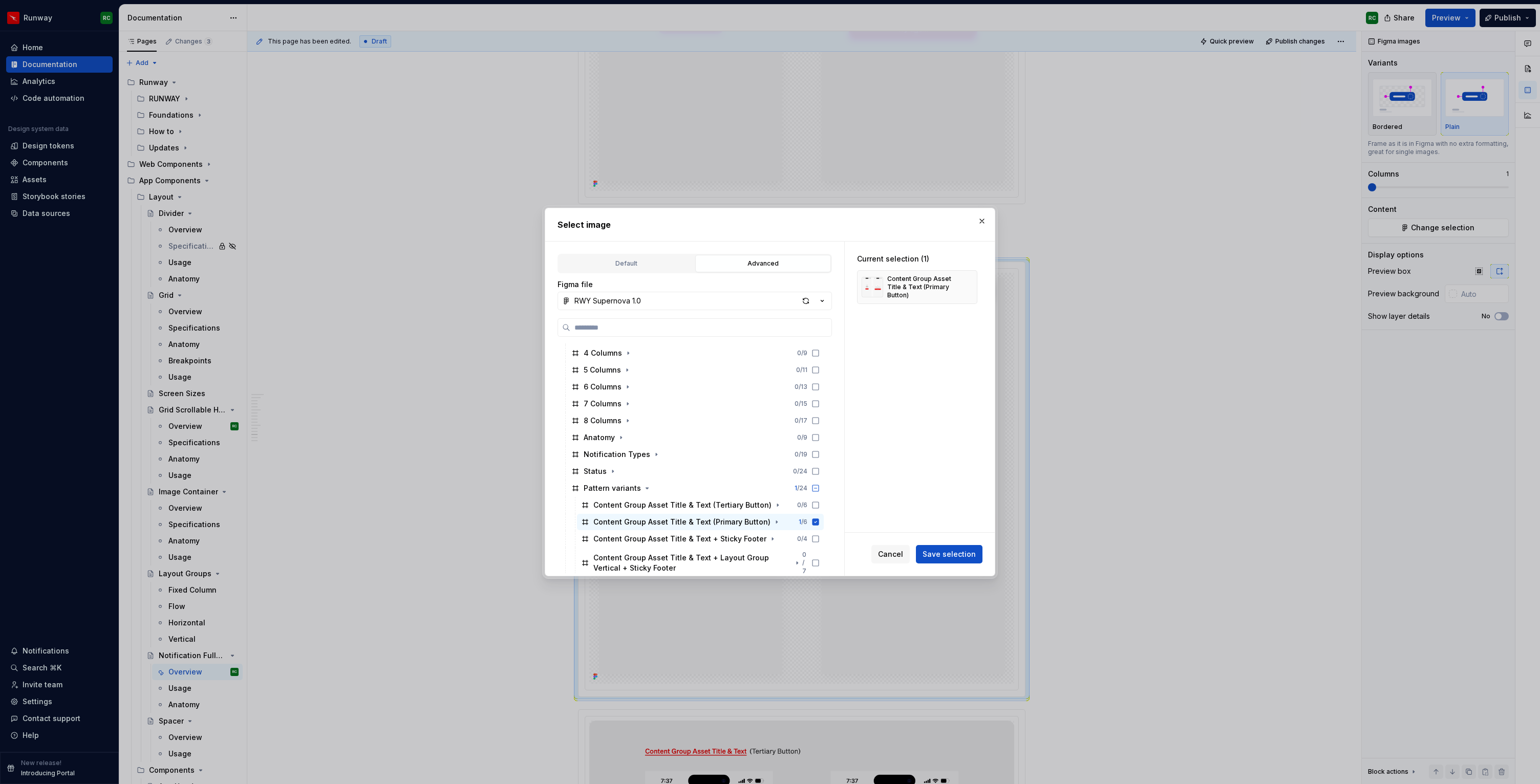
scroll to position [478, 0]
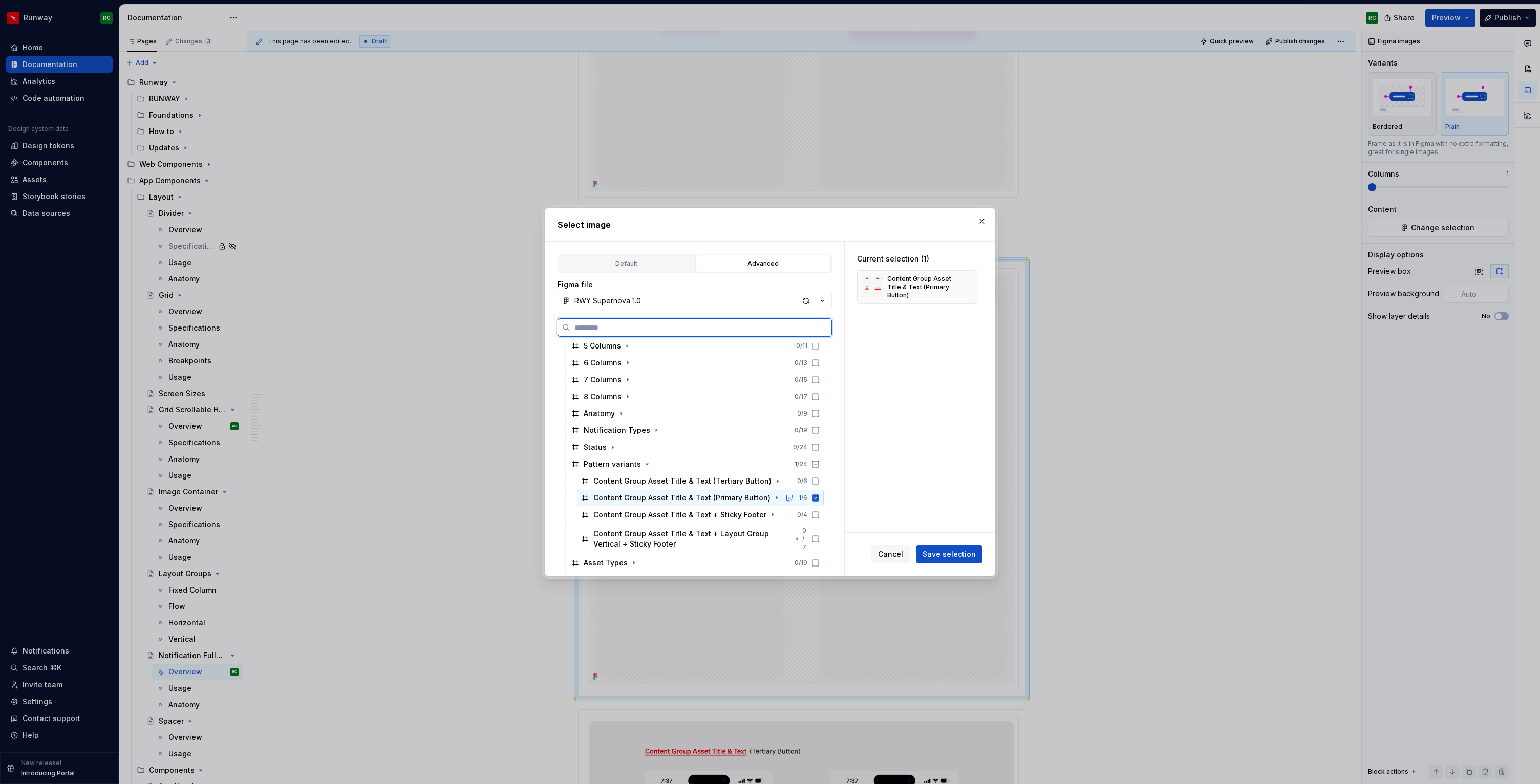
click at [819, 498] on icon at bounding box center [815, 498] width 7 height 7
click at [820, 514] on icon at bounding box center [815, 515] width 8 height 8
click at [965, 558] on span "Save selection" at bounding box center [949, 554] width 53 height 10
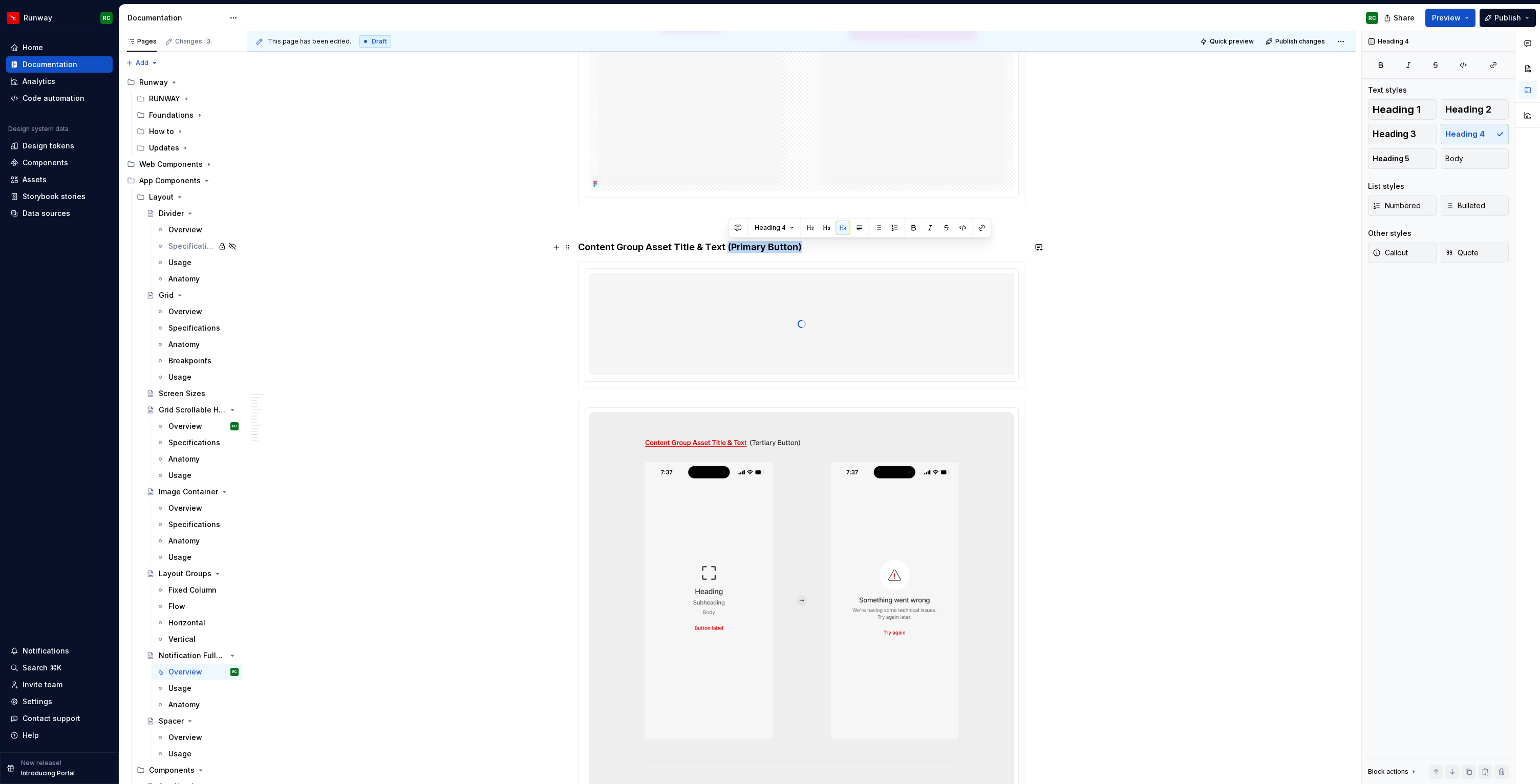
drag, startPoint x: 728, startPoint y: 245, endPoint x: 932, endPoint y: 249, distance: 204.0
click at [932, 249] on h4 "Content Group Asset Title & Text (Primary Button)" at bounding box center [801, 247] width 447 height 12
click at [865, 317] on div at bounding box center [802, 324] width 425 height 102
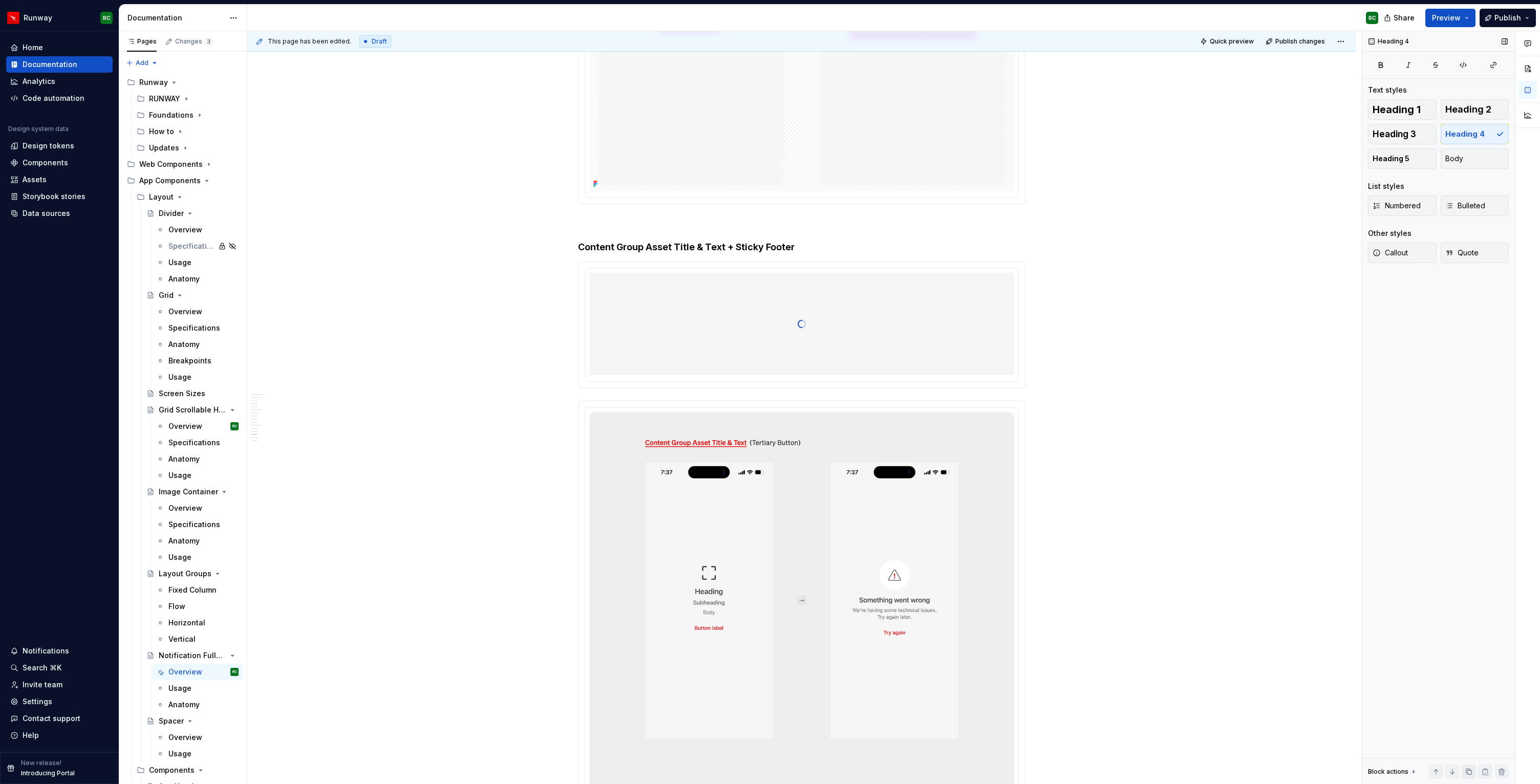
click at [1465, 771] on button "button" at bounding box center [1469, 772] width 14 height 14
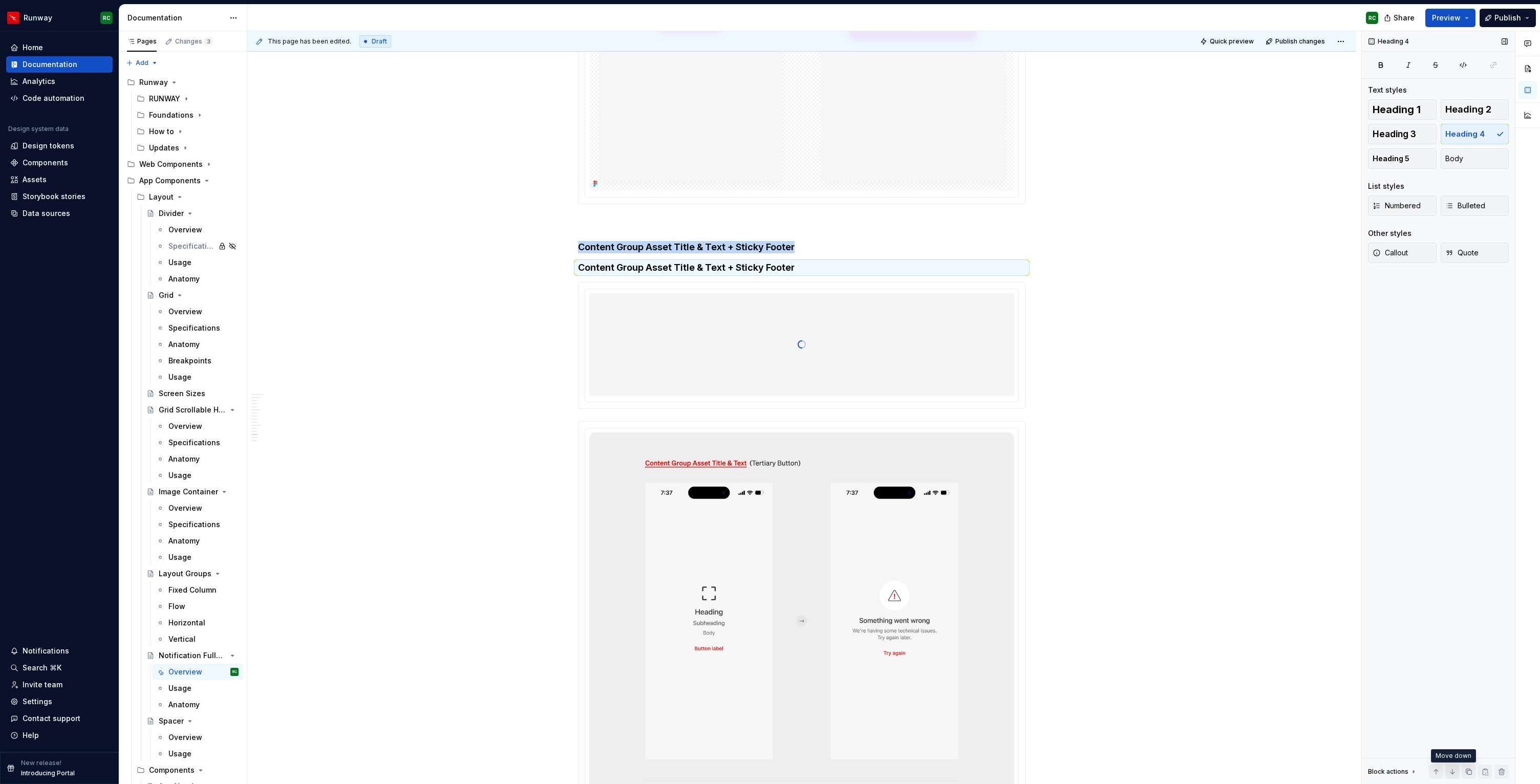
click at [1458, 770] on button "button" at bounding box center [1452, 772] width 14 height 14
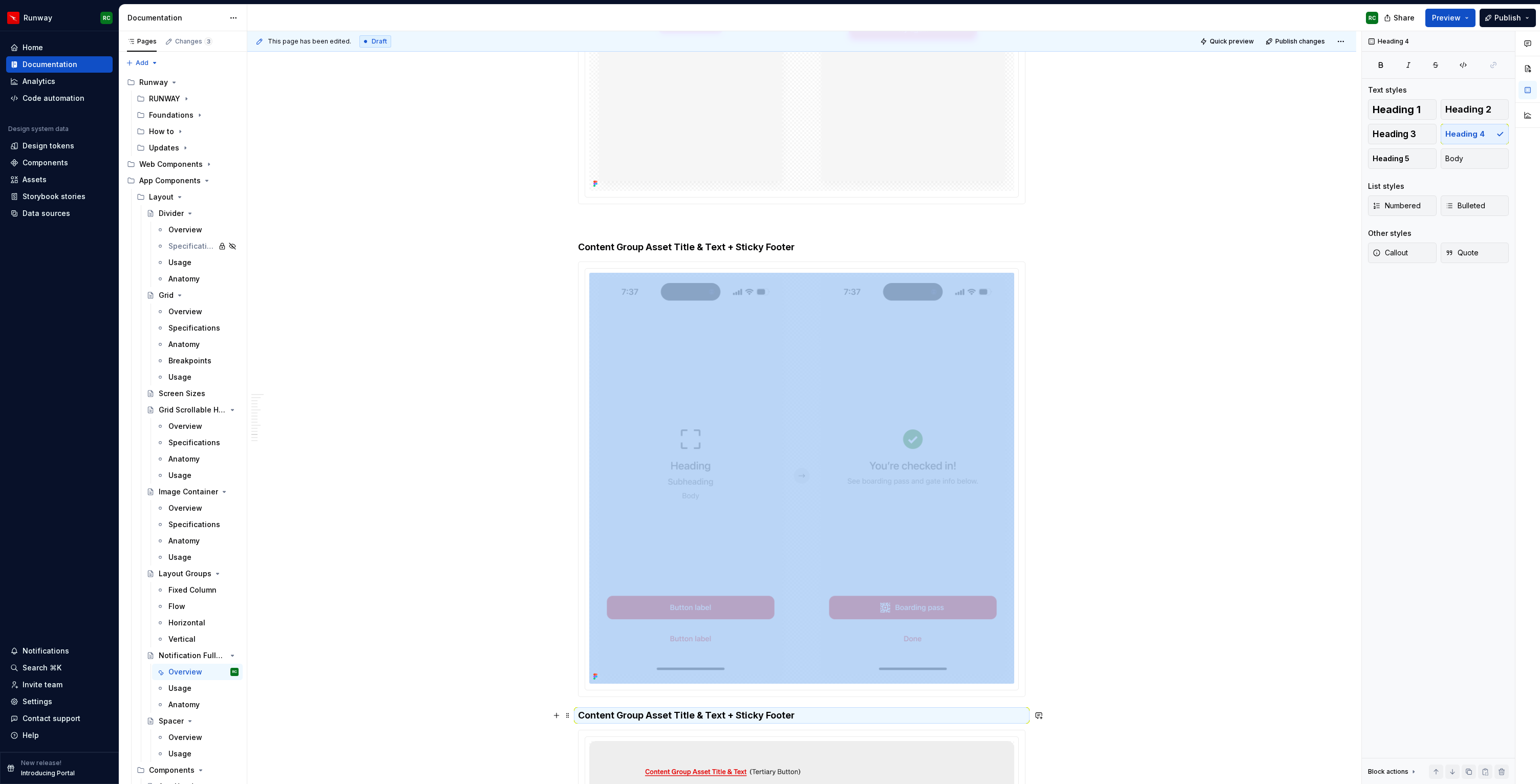
click at [803, 717] on h4 "Content Group Asset Title & Text + Sticky Footer" at bounding box center [801, 715] width 447 height 12
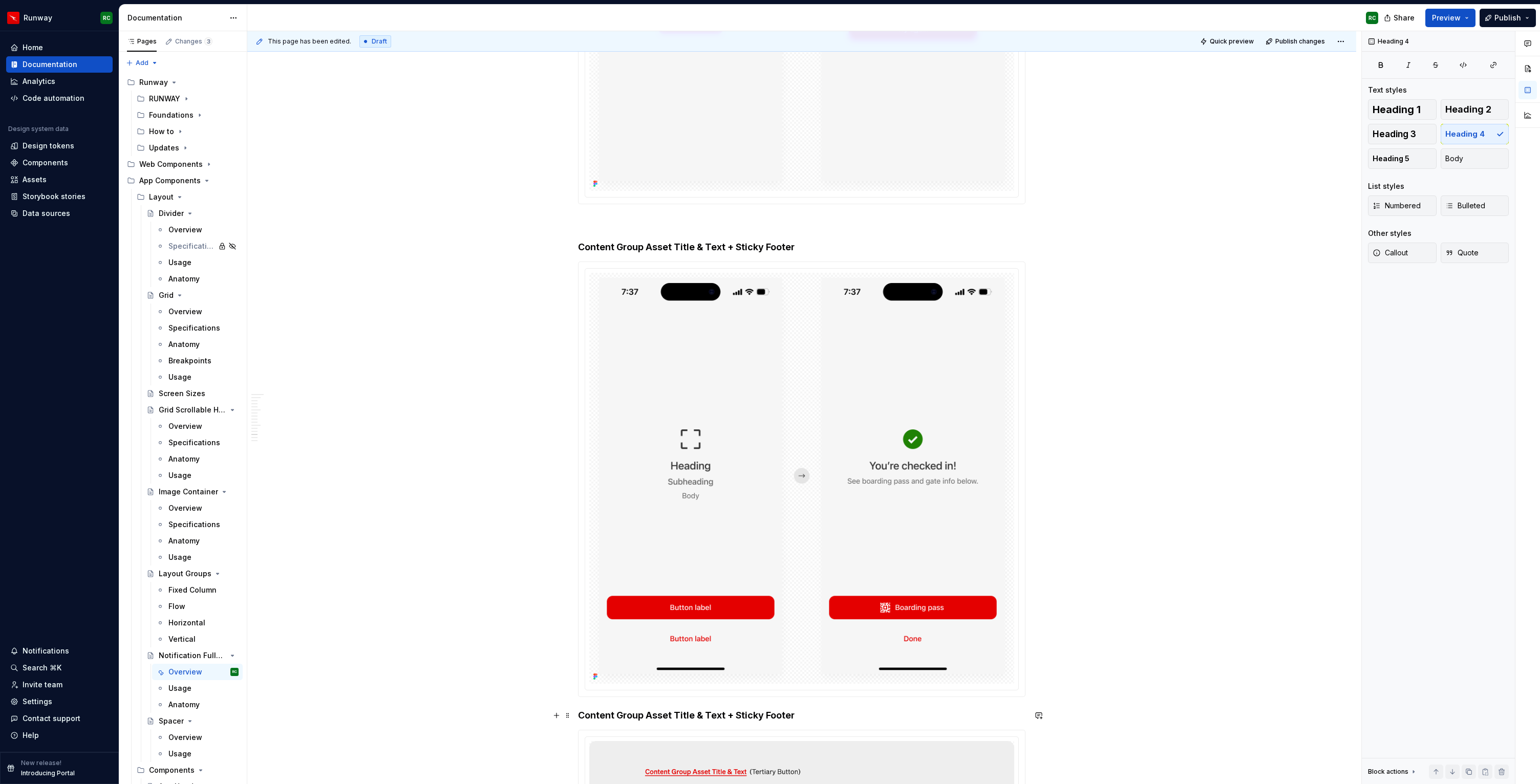
click at [774, 715] on h4 "Content Group Asset Title & Text + Sticky Footer" at bounding box center [801, 715] width 447 height 12
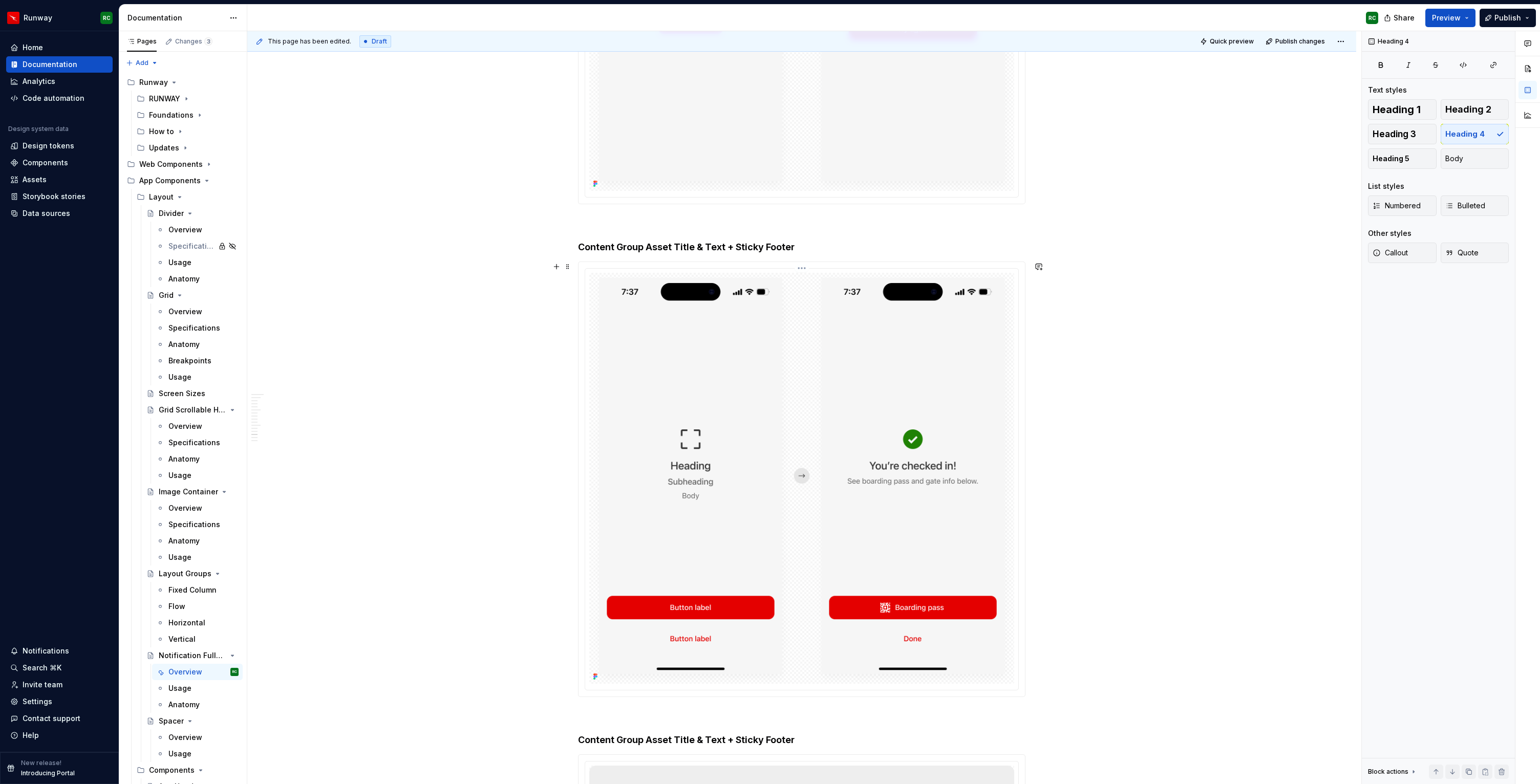
click at [879, 607] on img at bounding box center [802, 478] width 425 height 411
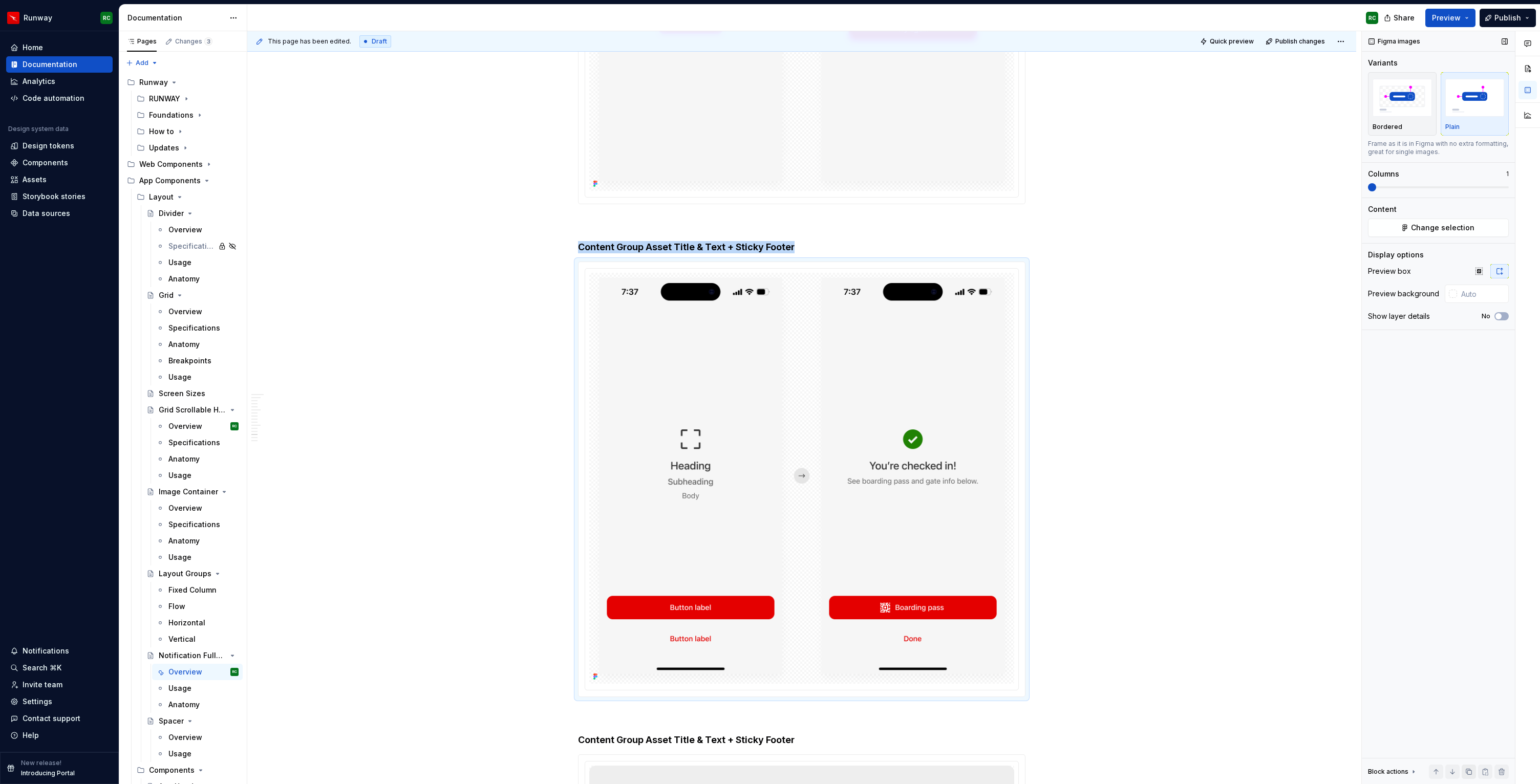
click at [1472, 771] on button "button" at bounding box center [1469, 772] width 14 height 14
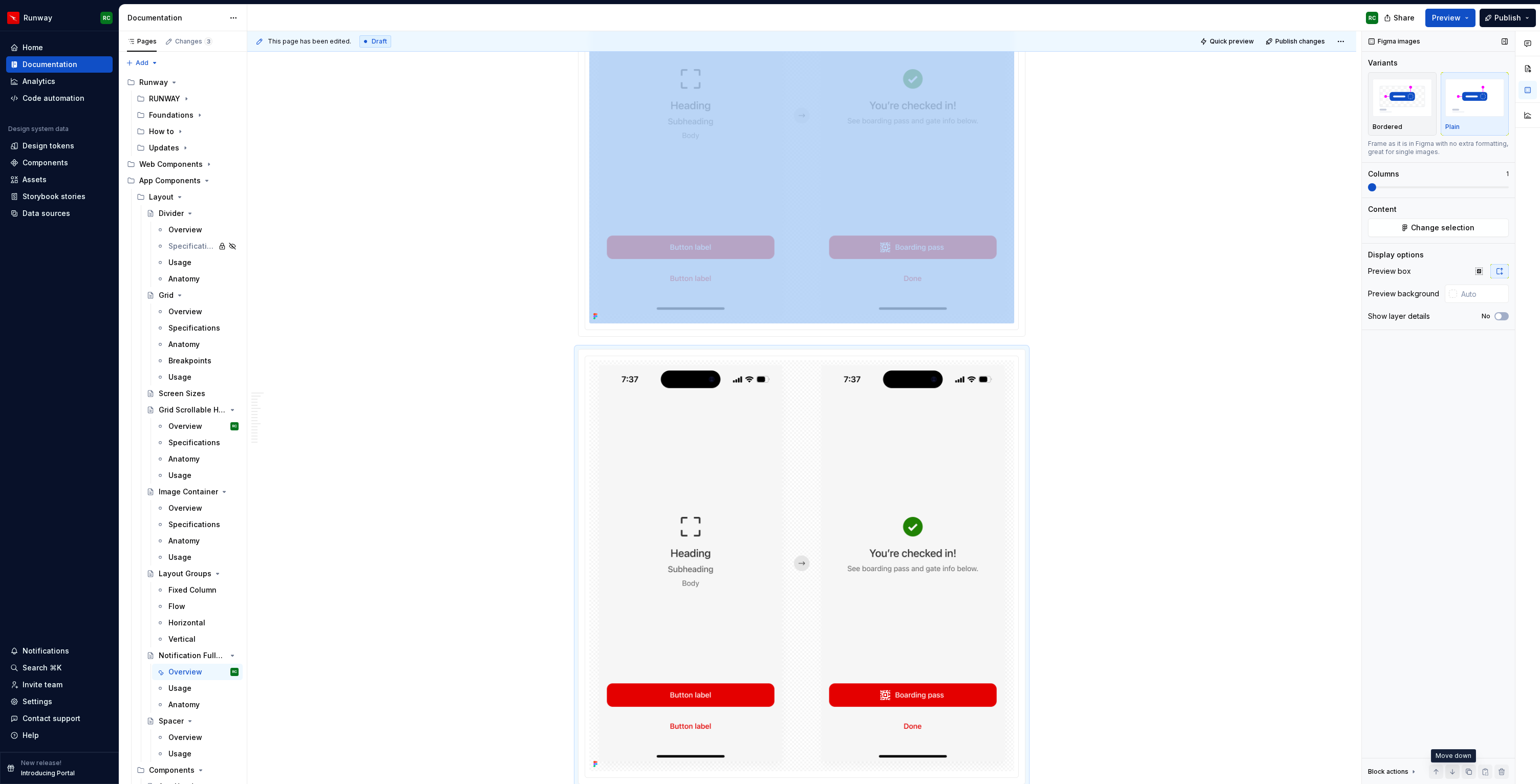
click at [1450, 774] on button "button" at bounding box center [1452, 772] width 14 height 14
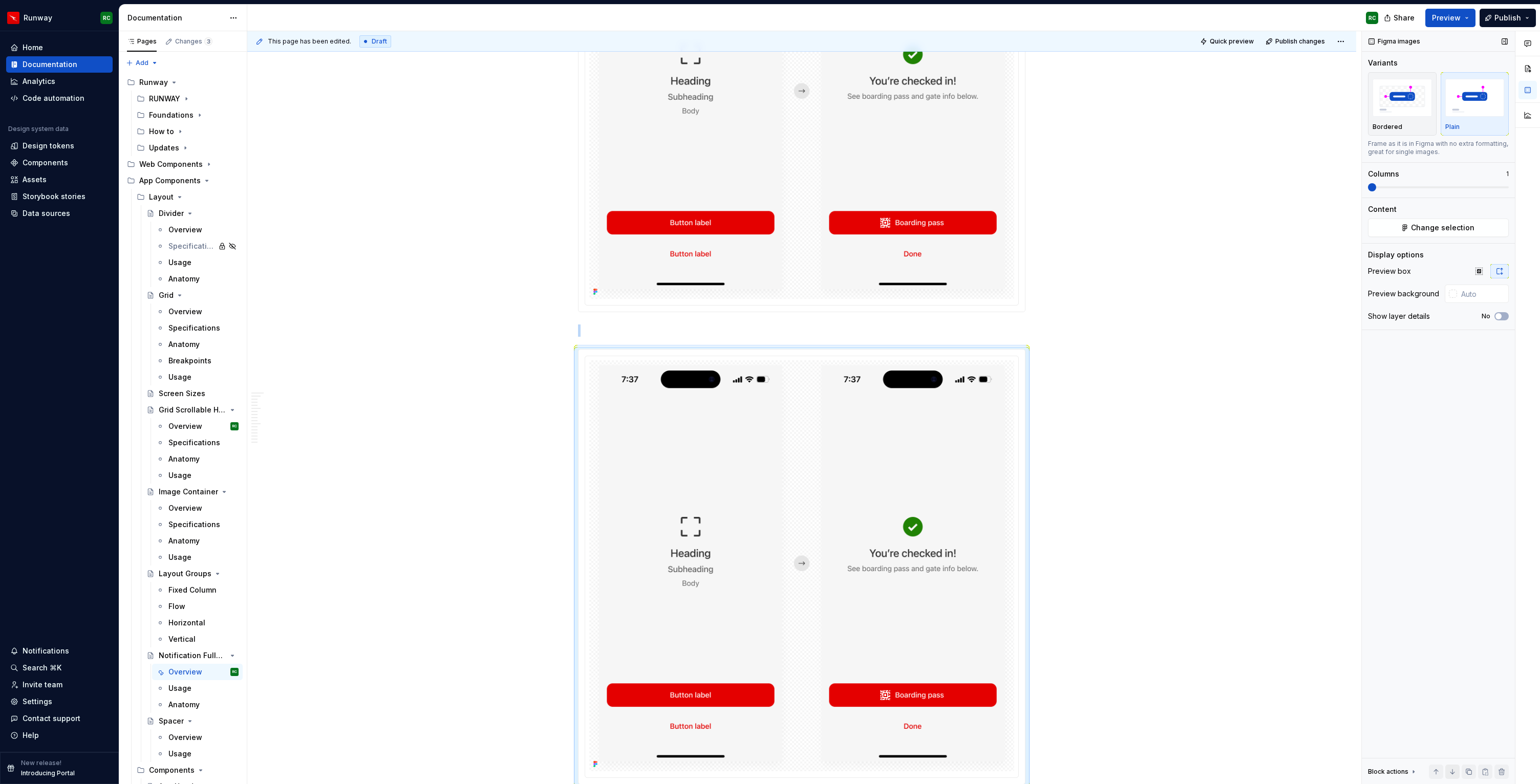
click at [1450, 774] on button "button" at bounding box center [1452, 772] width 14 height 14
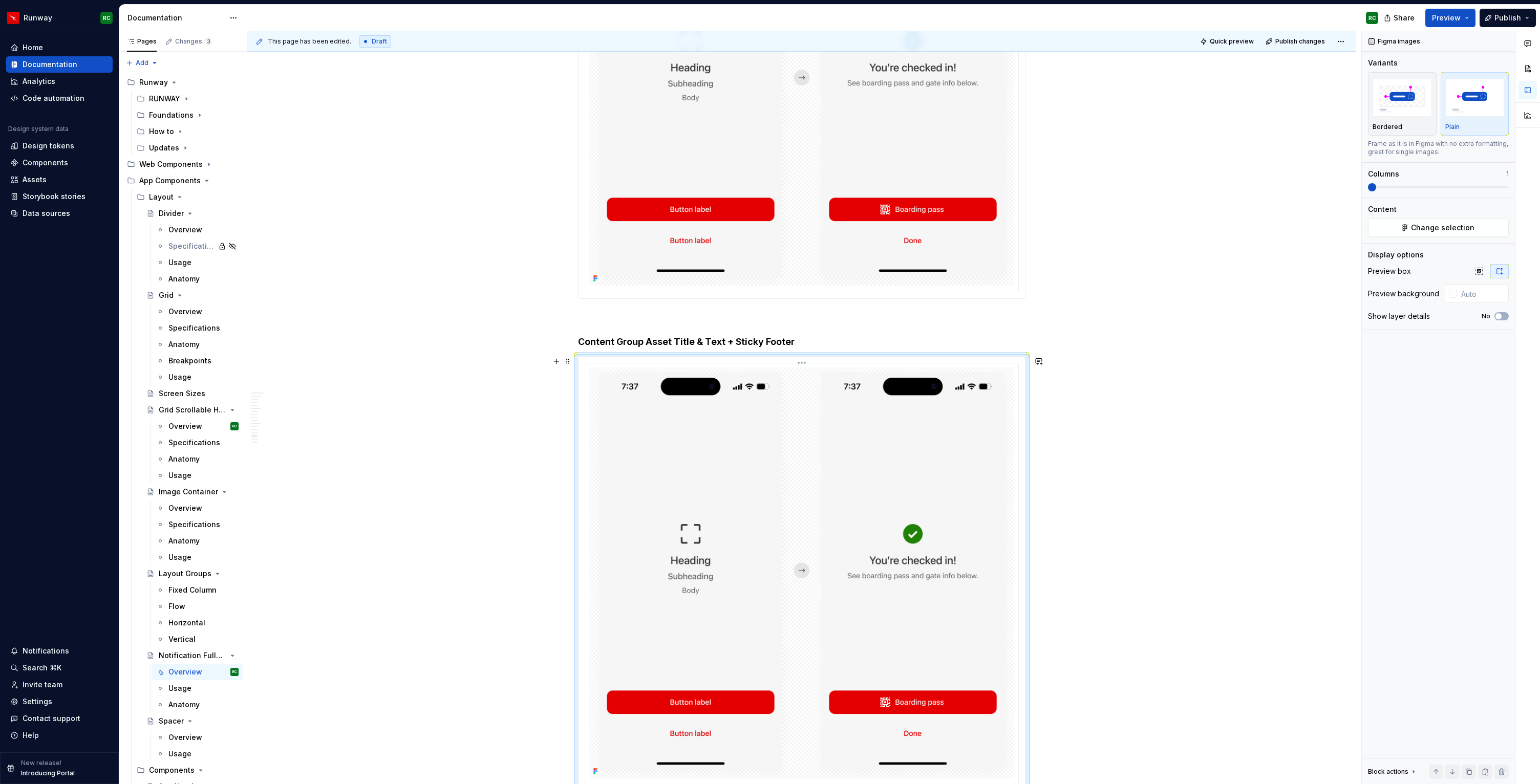
scroll to position [5376, 0]
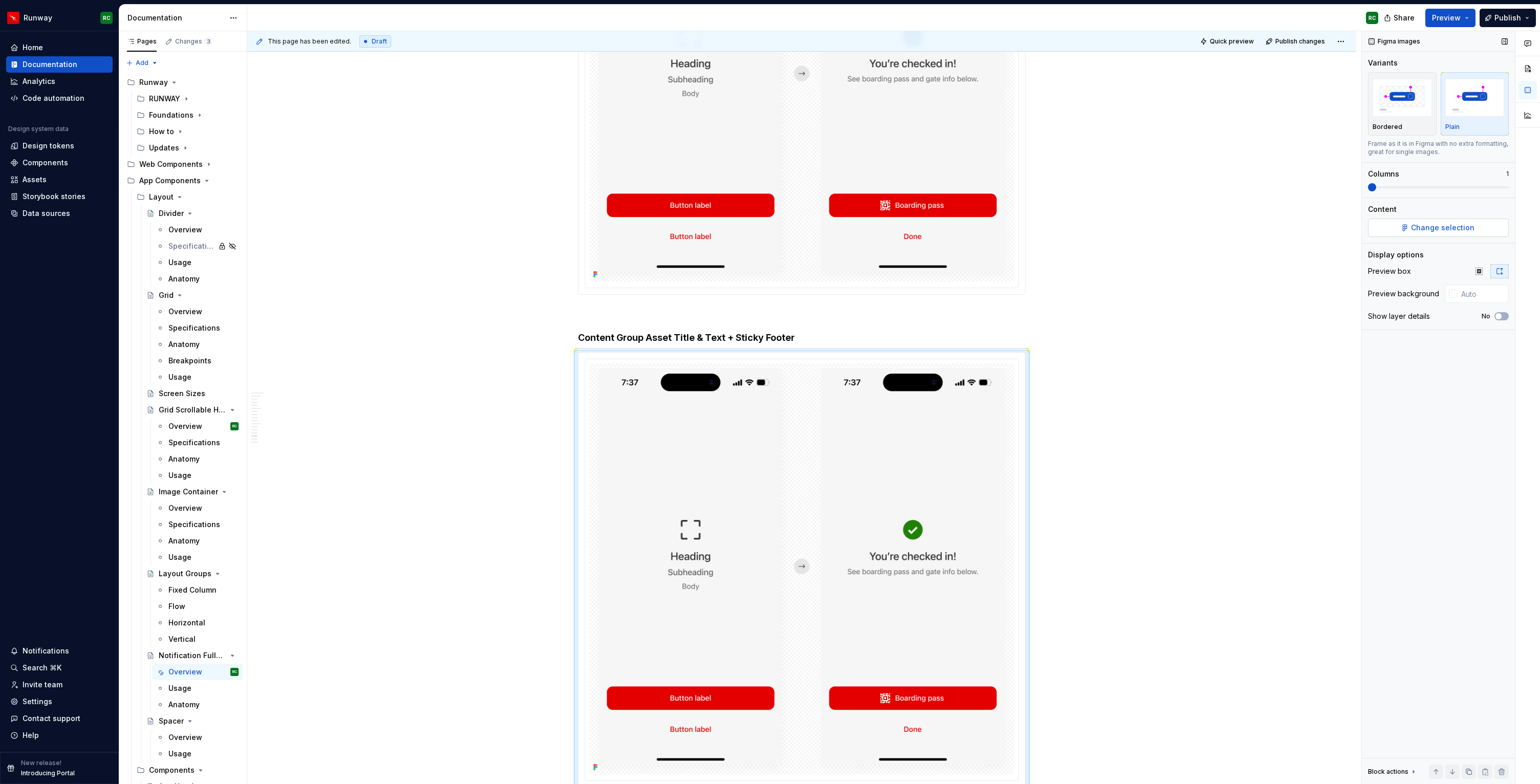
click at [1441, 224] on span "Change selection" at bounding box center [1442, 227] width 63 height 10
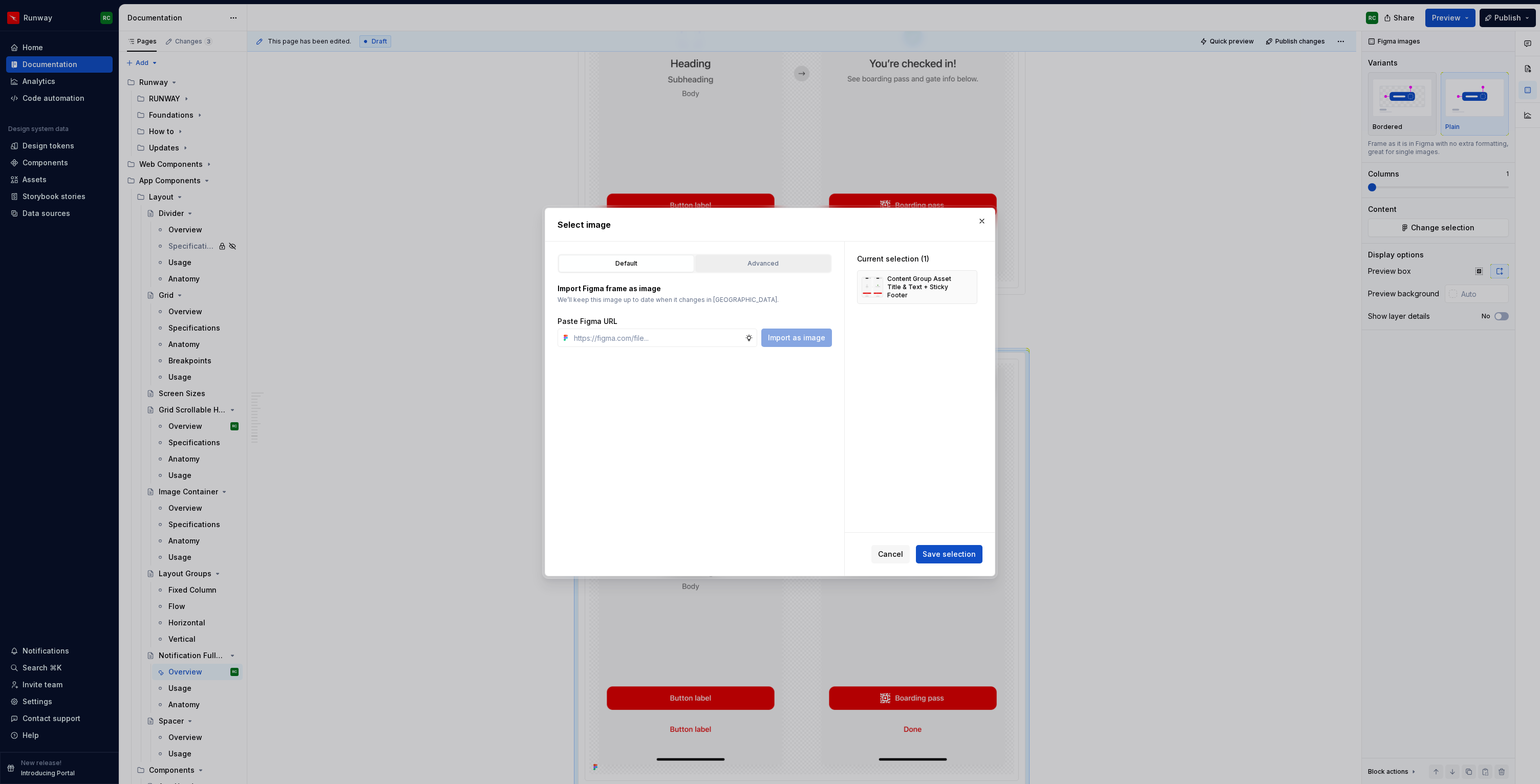
click at [735, 269] on button "Advanced" at bounding box center [762, 264] width 135 height 17
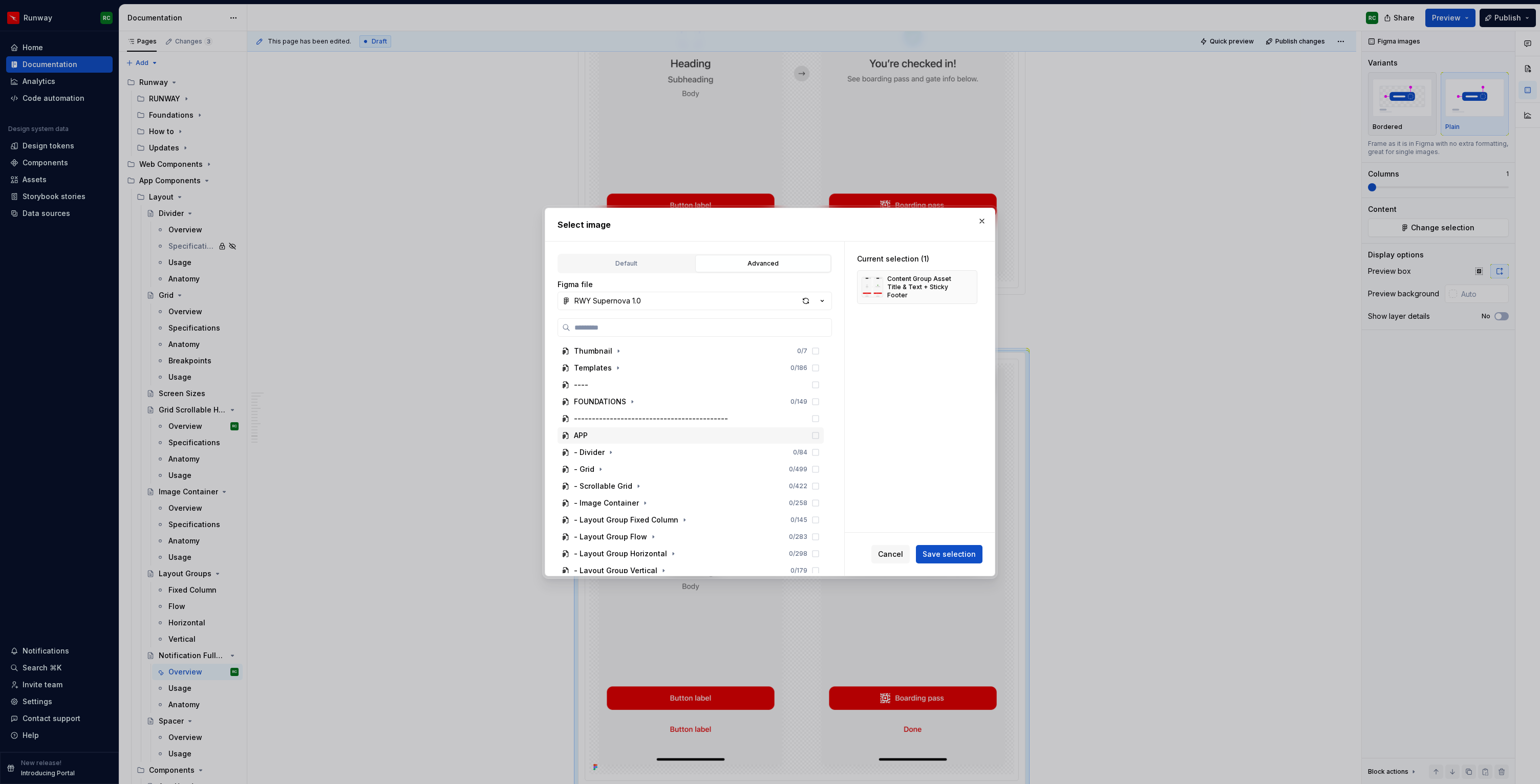
scroll to position [192, 0]
click at [691, 398] on icon "button" at bounding box center [696, 396] width 8 height 8
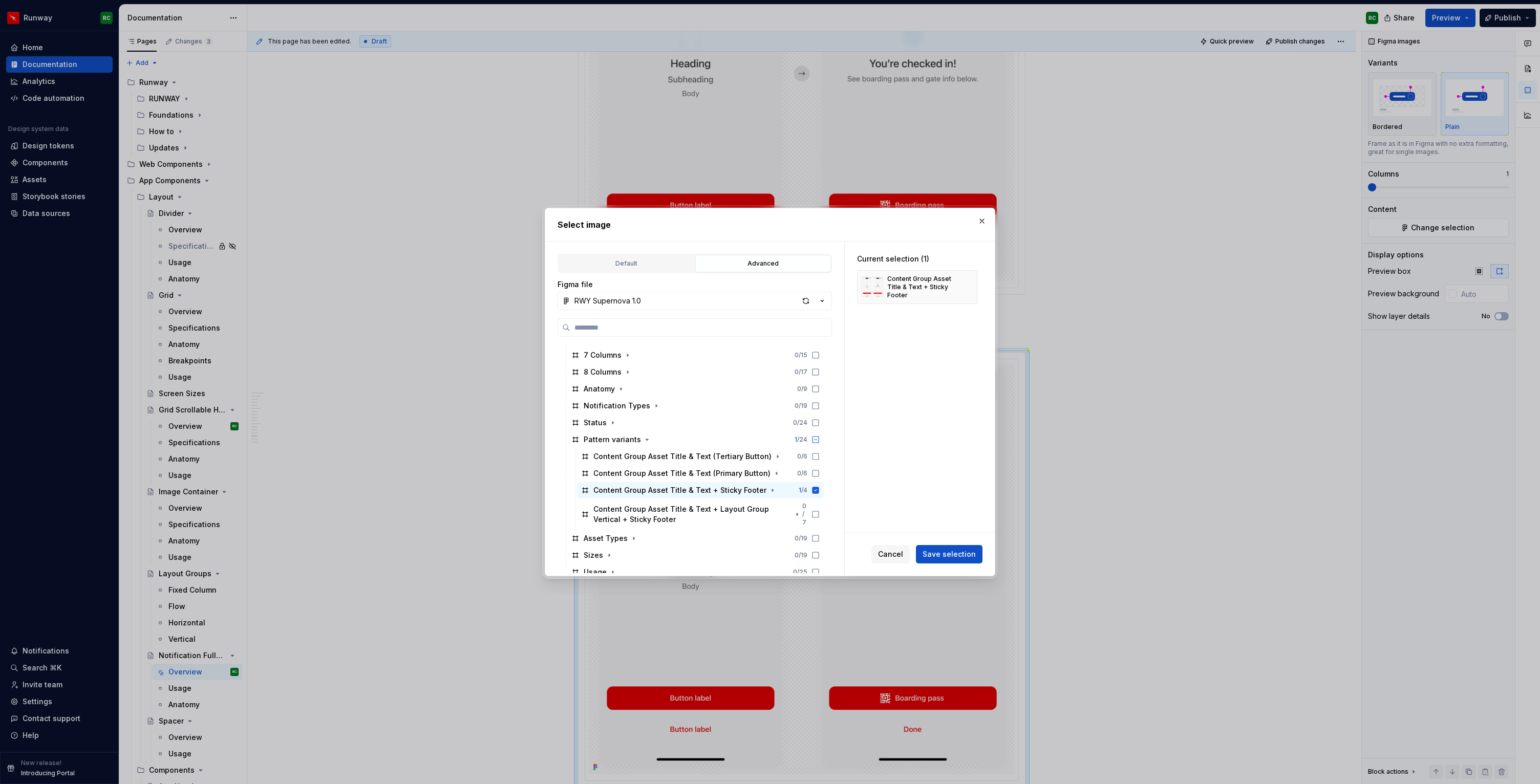
scroll to position [504, 0]
click at [819, 489] on icon at bounding box center [815, 489] width 7 height 7
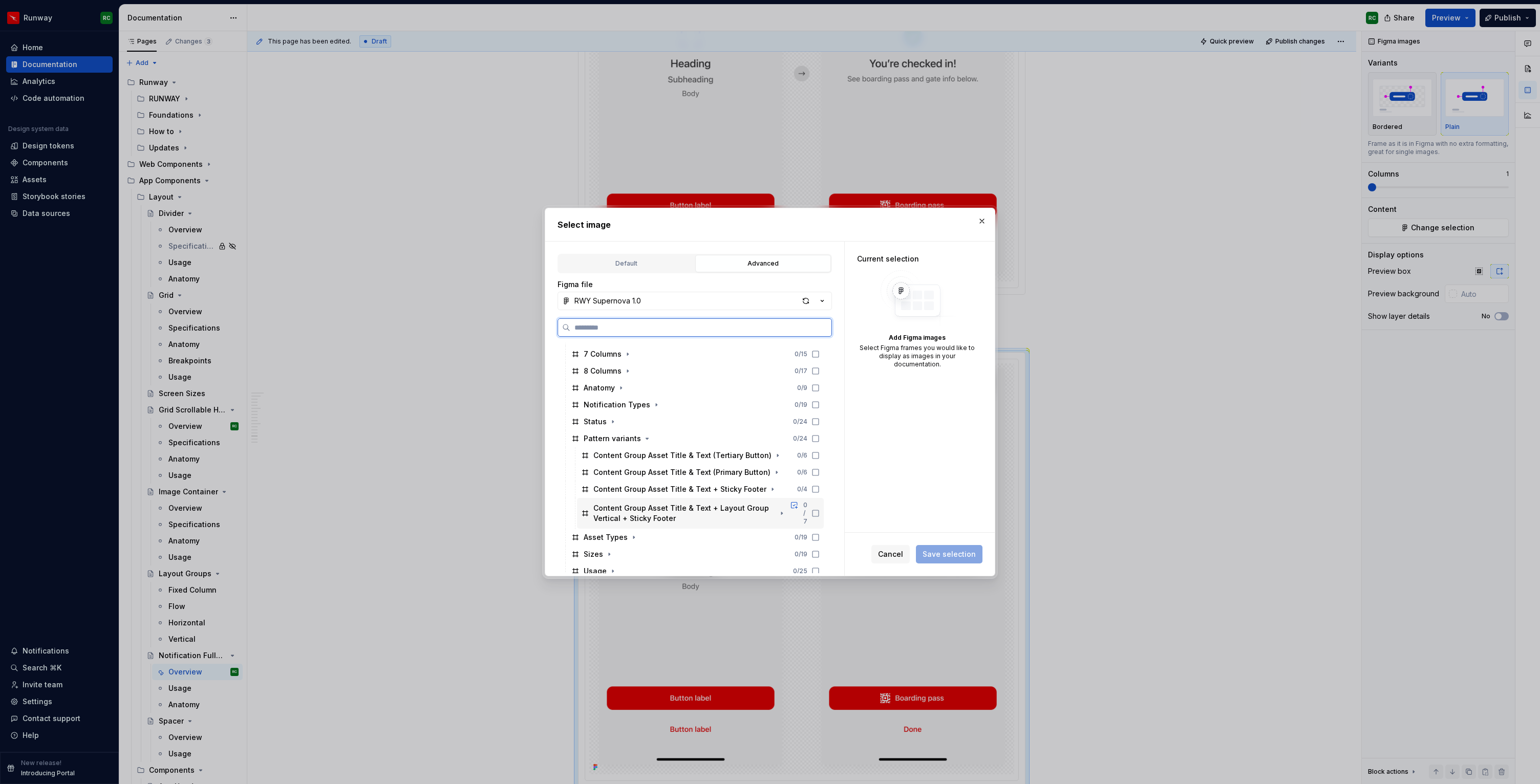
click at [820, 512] on icon at bounding box center [815, 513] width 8 height 8
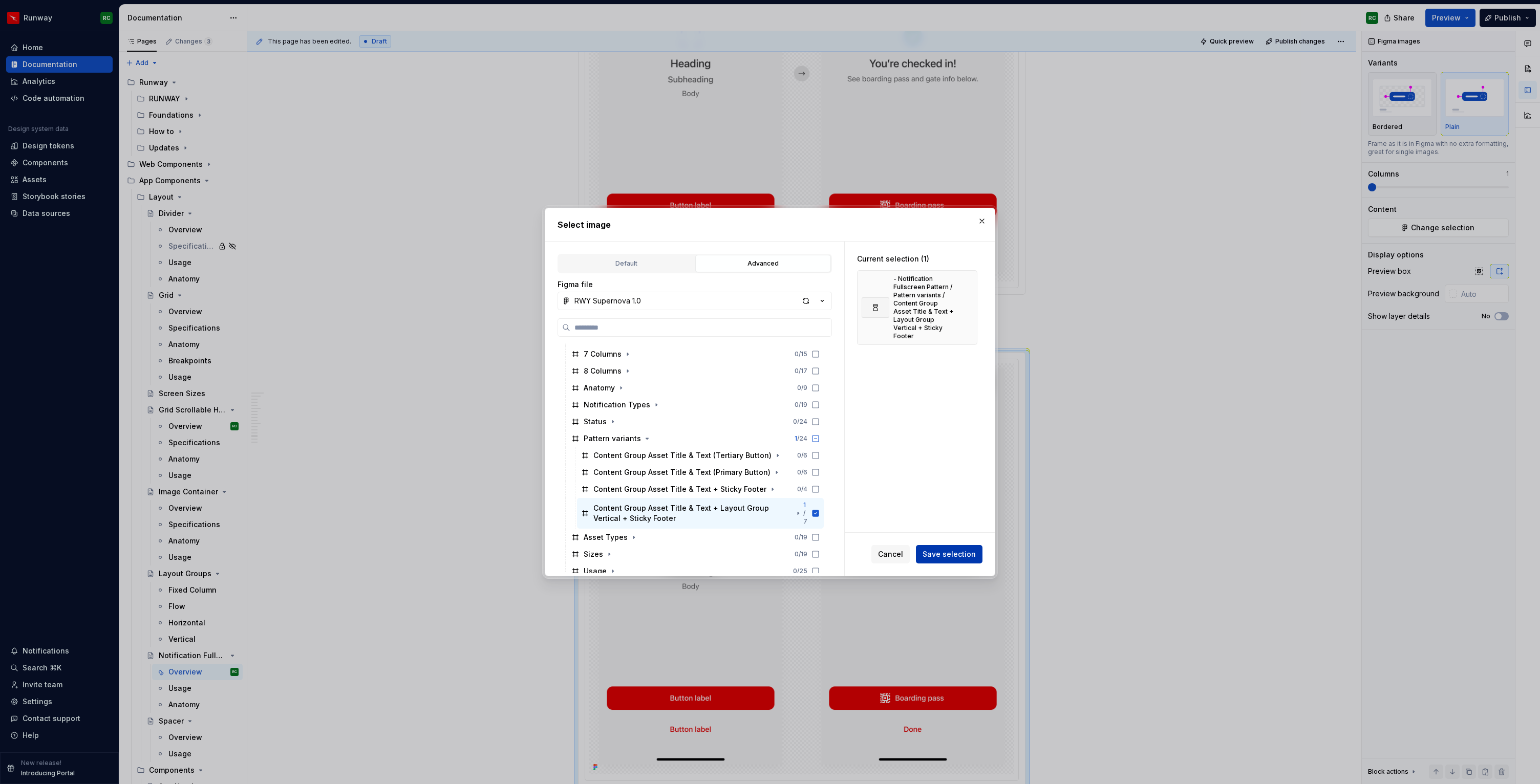
click at [941, 560] on button "Save selection" at bounding box center [949, 554] width 67 height 19
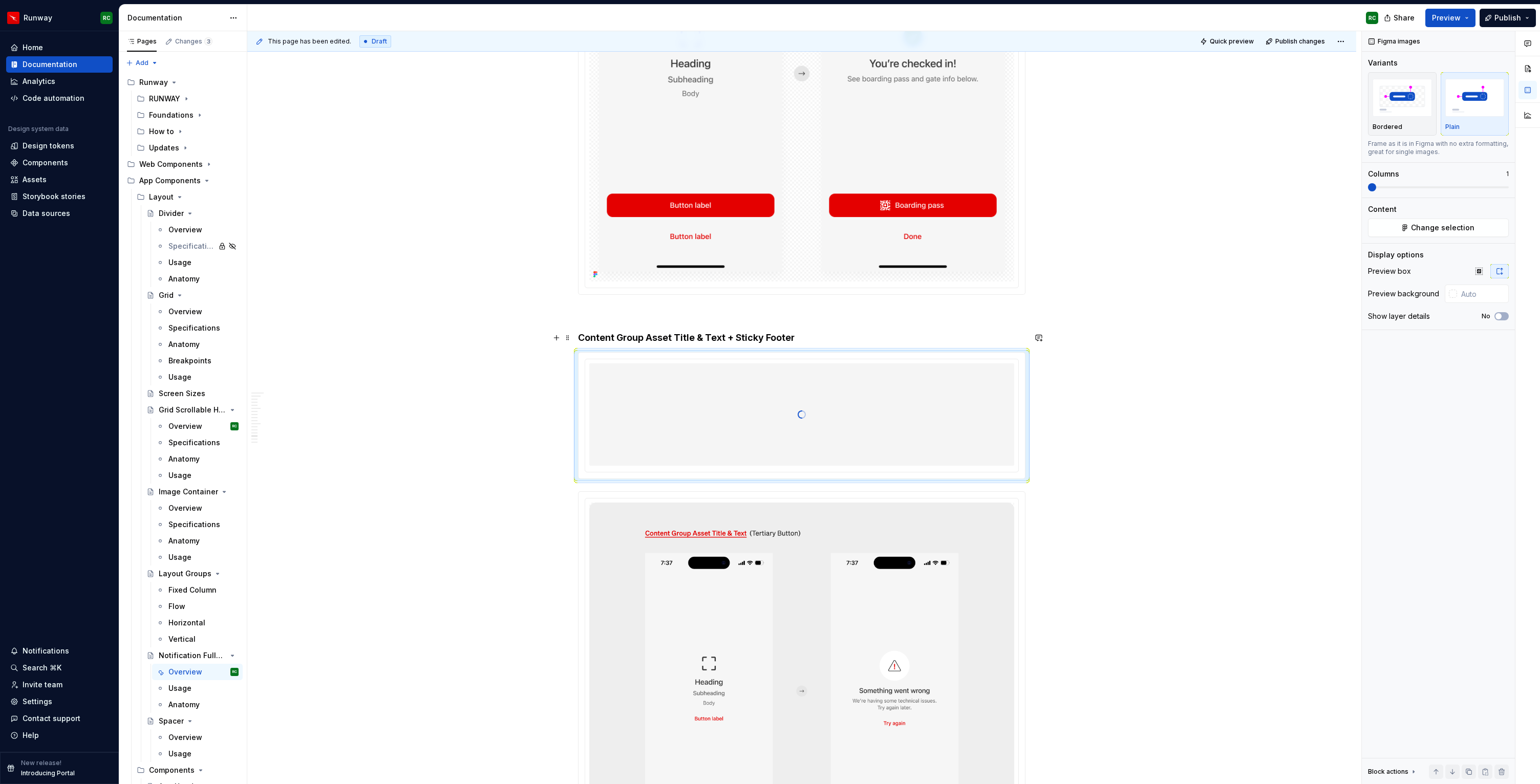
click at [737, 338] on h4 "Content Group Asset Title & Text + Sticky Footer" at bounding box center [801, 338] width 447 height 12
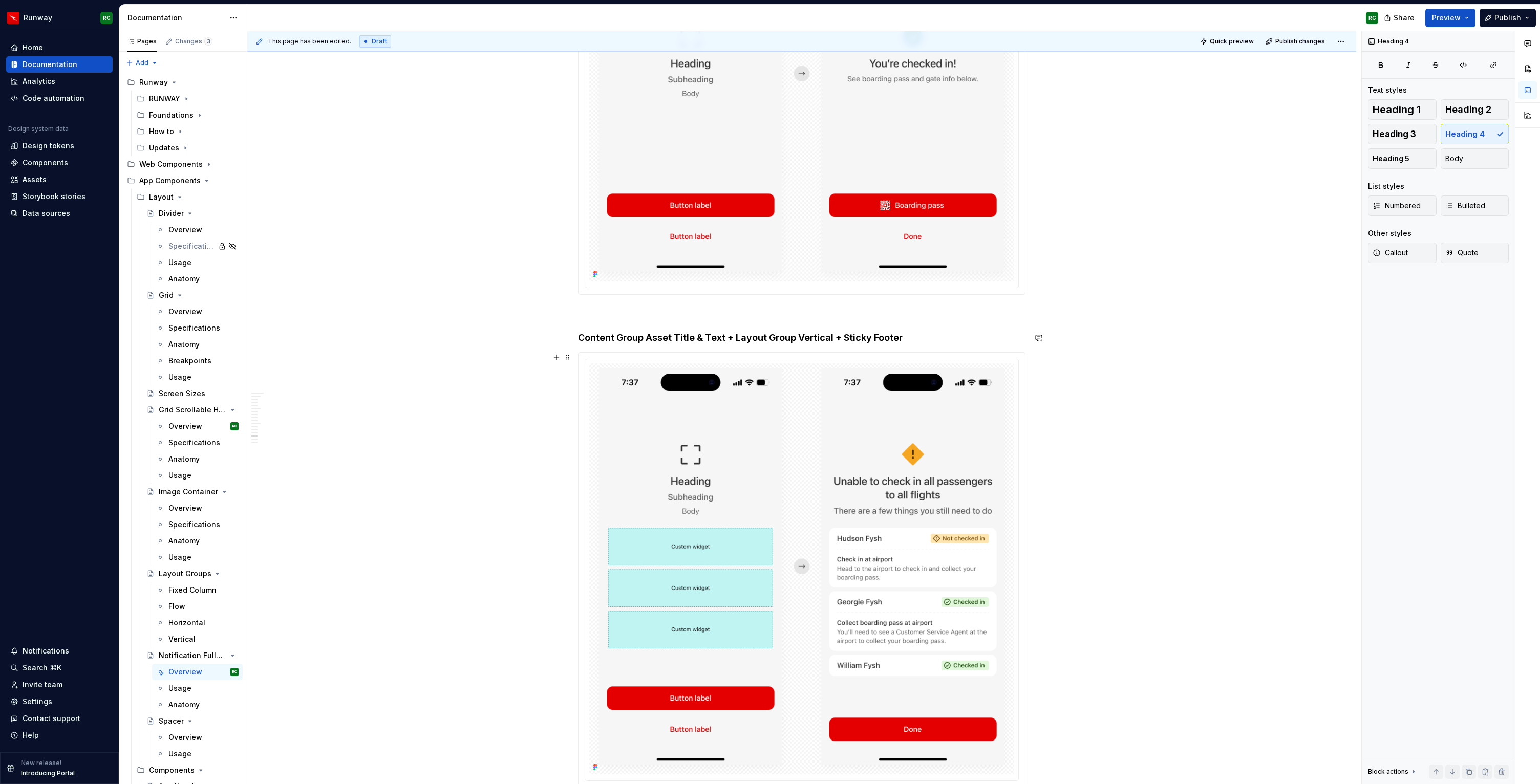
click at [895, 427] on img at bounding box center [802, 569] width 425 height 411
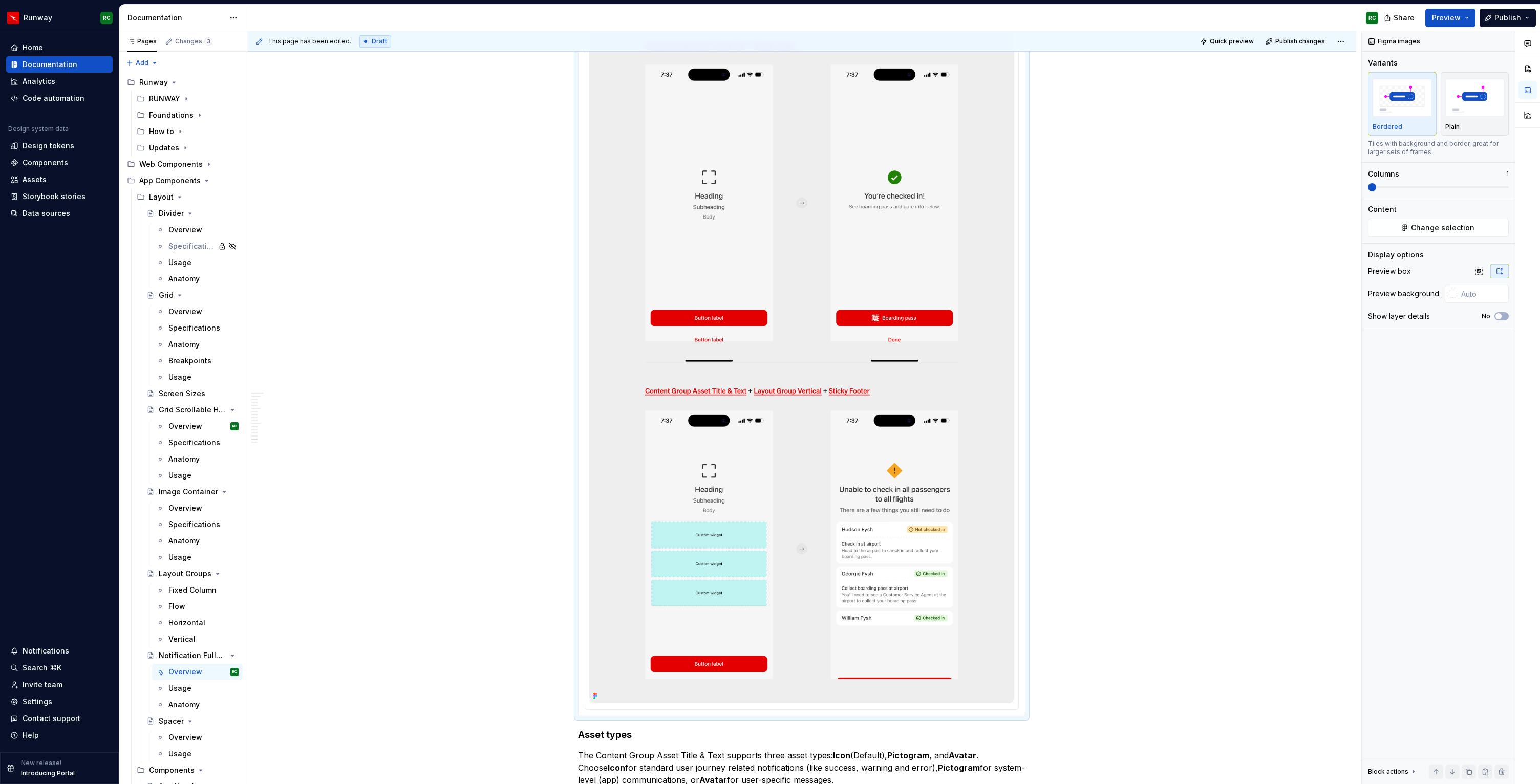
click at [896, 424] on img at bounding box center [802, 13] width 425 height 1380
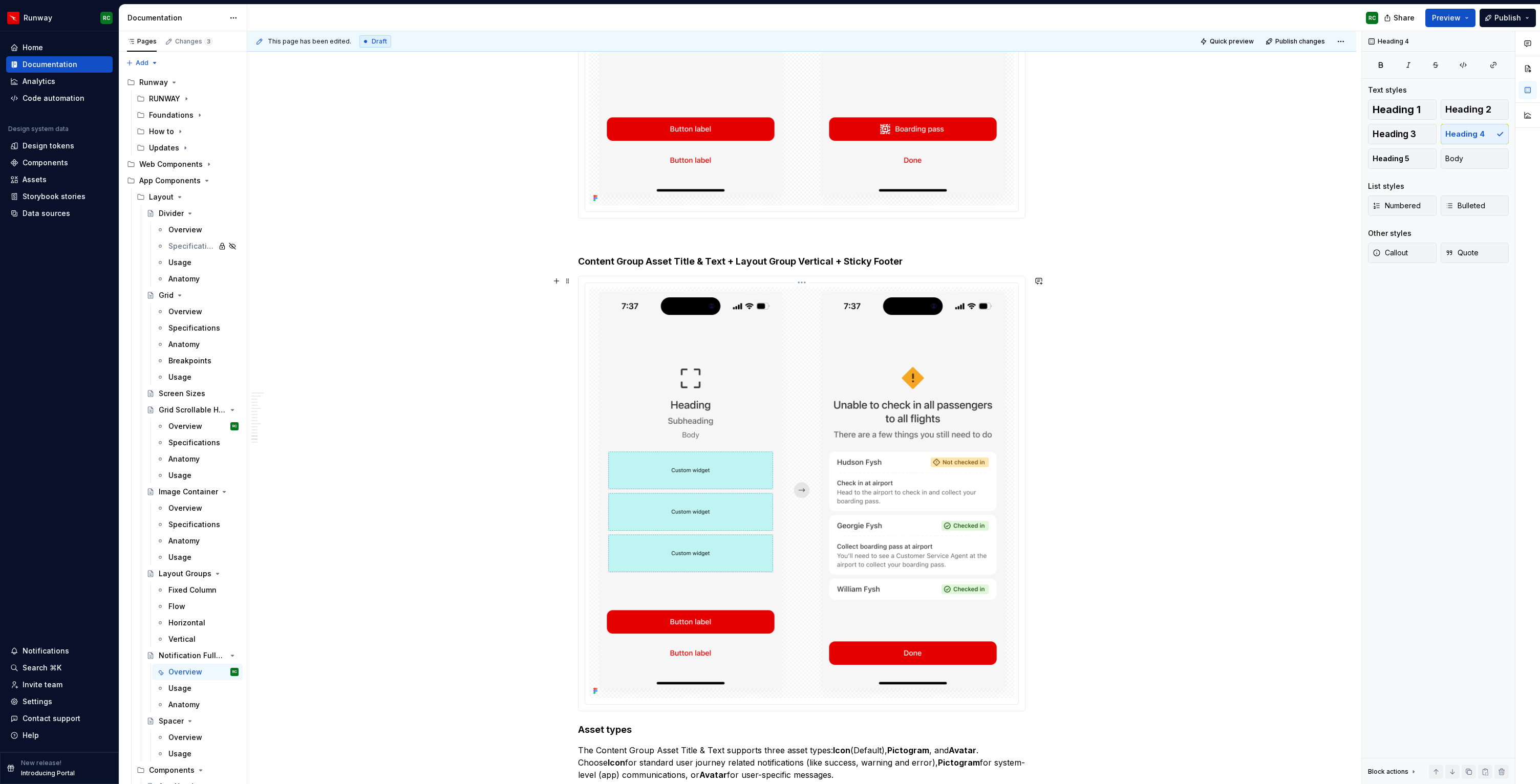
scroll to position [5520, 0]
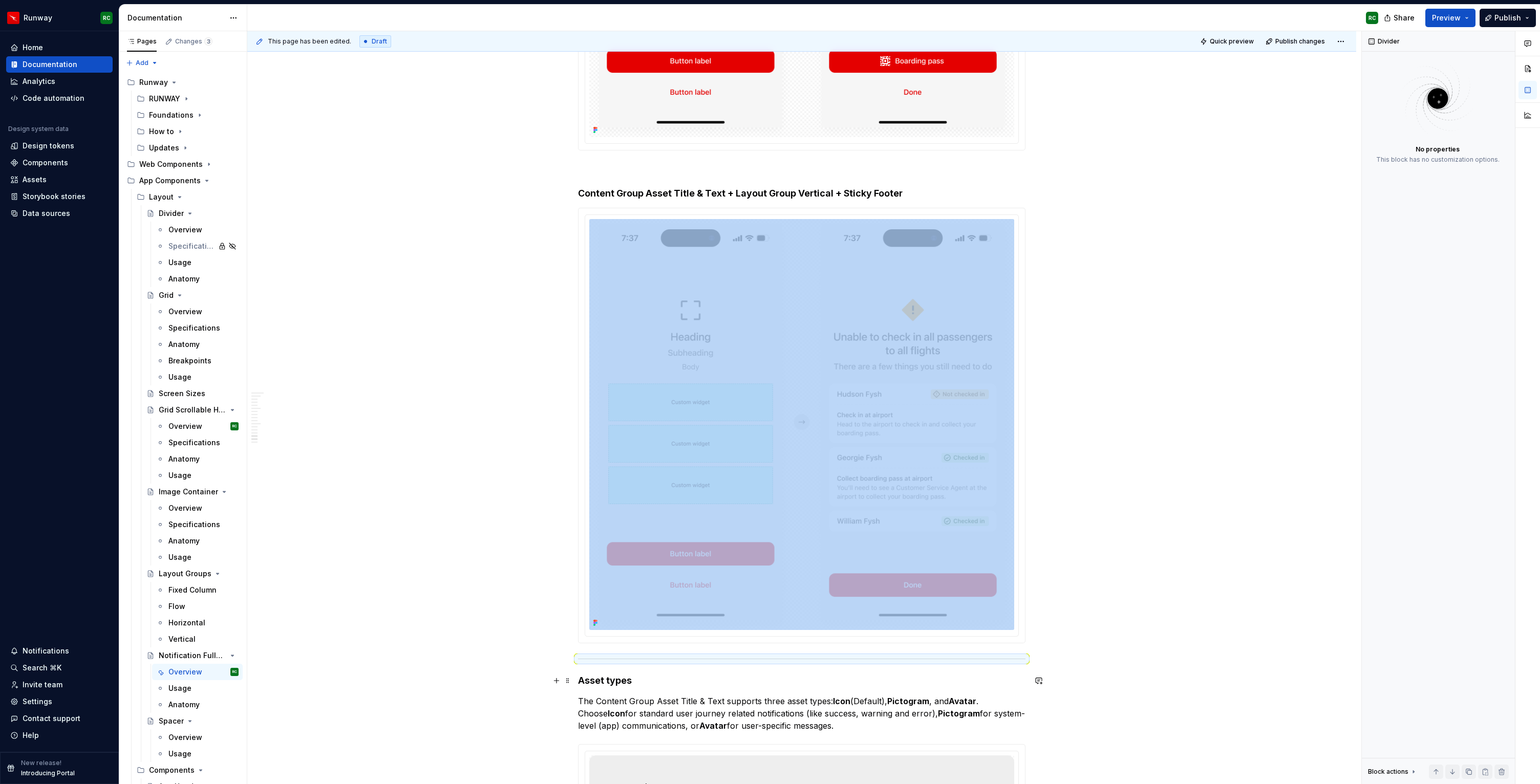
click at [611, 679] on h4 "Asset types" at bounding box center [801, 681] width 447 height 12
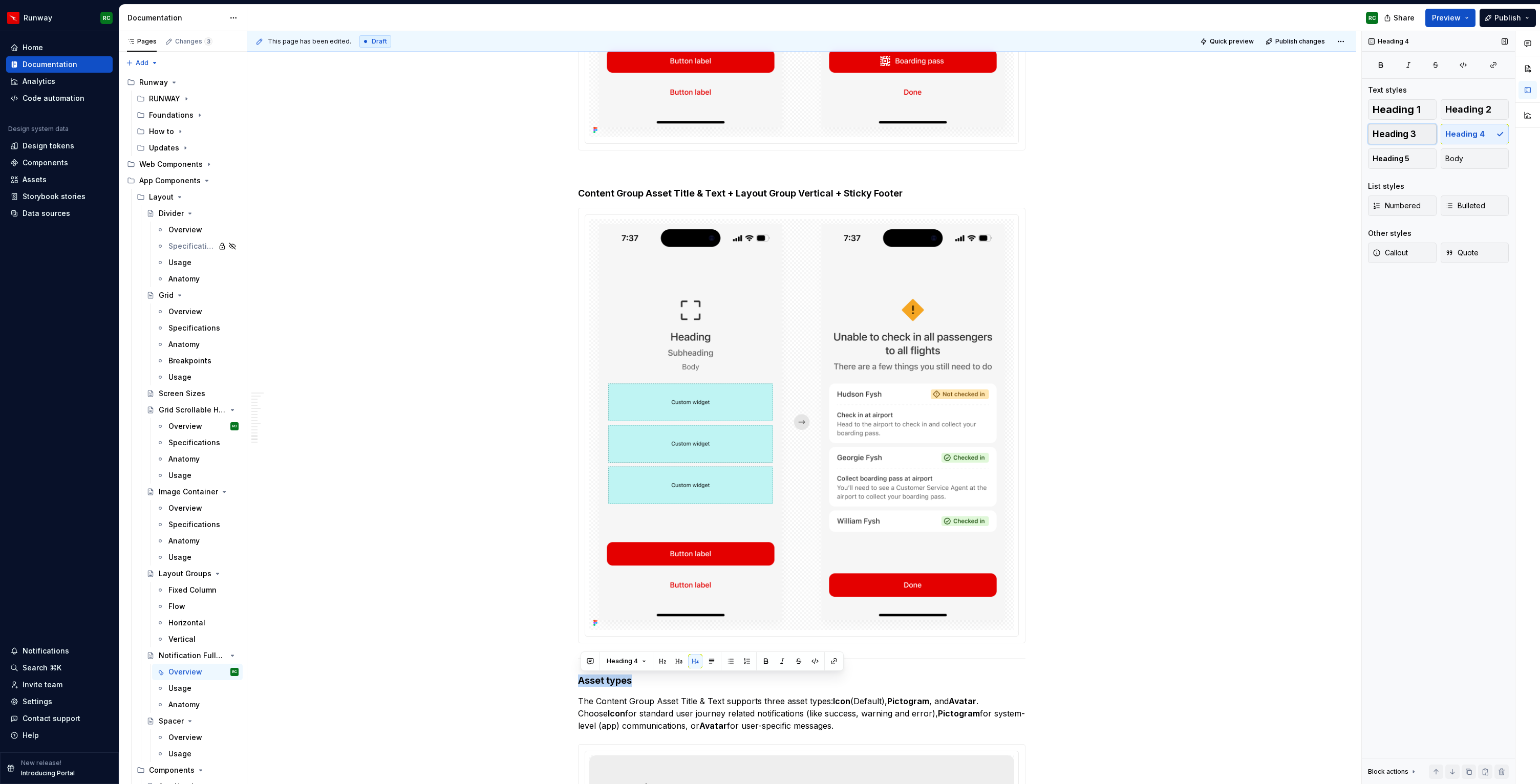
click at [1414, 131] on span "Heading 3" at bounding box center [1394, 134] width 43 height 10
click at [725, 196] on h4 "Content Group Asset Title & Text + Layout Group Vertical + Sticky Footer" at bounding box center [801, 193] width 447 height 12
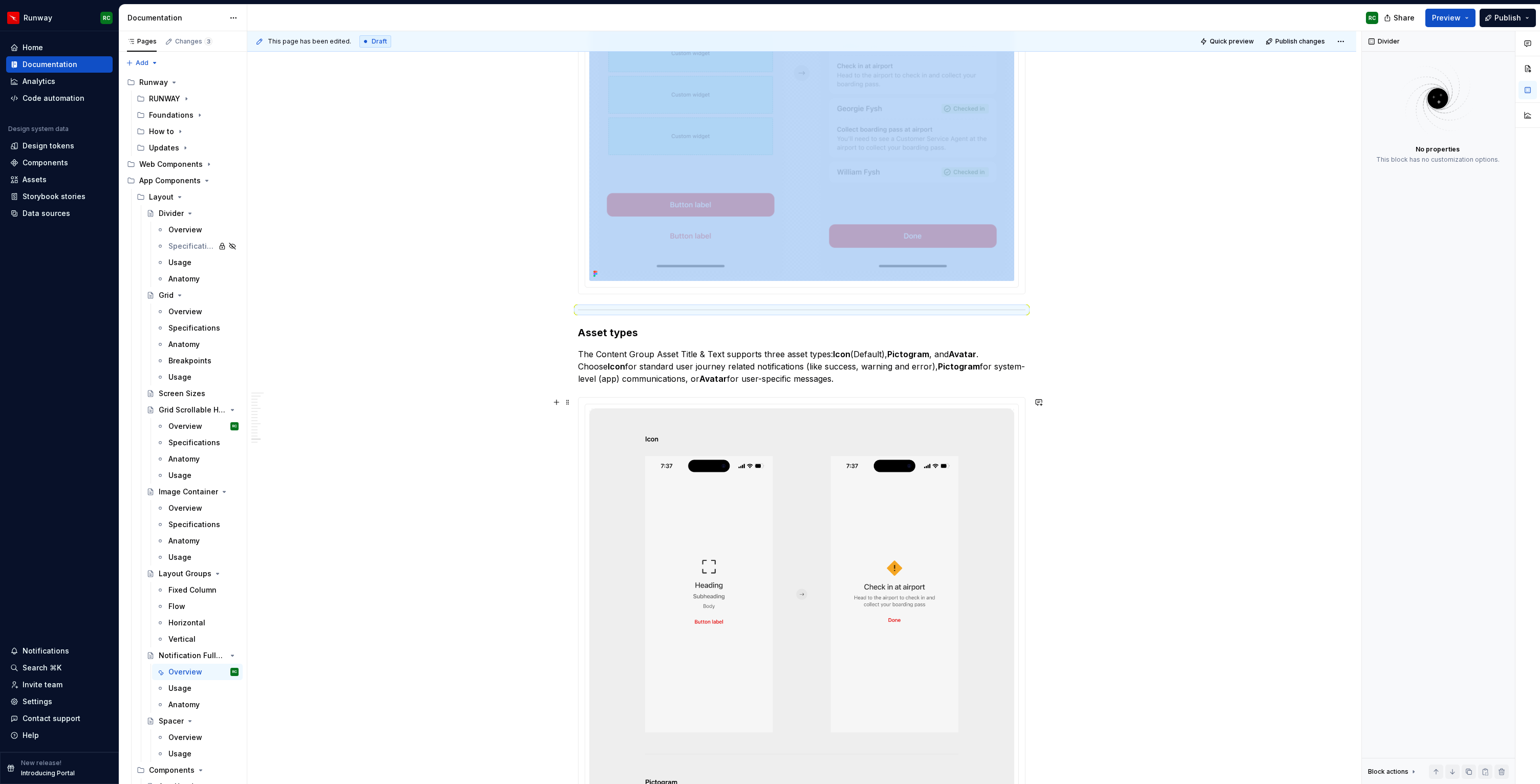
scroll to position [5898, 0]
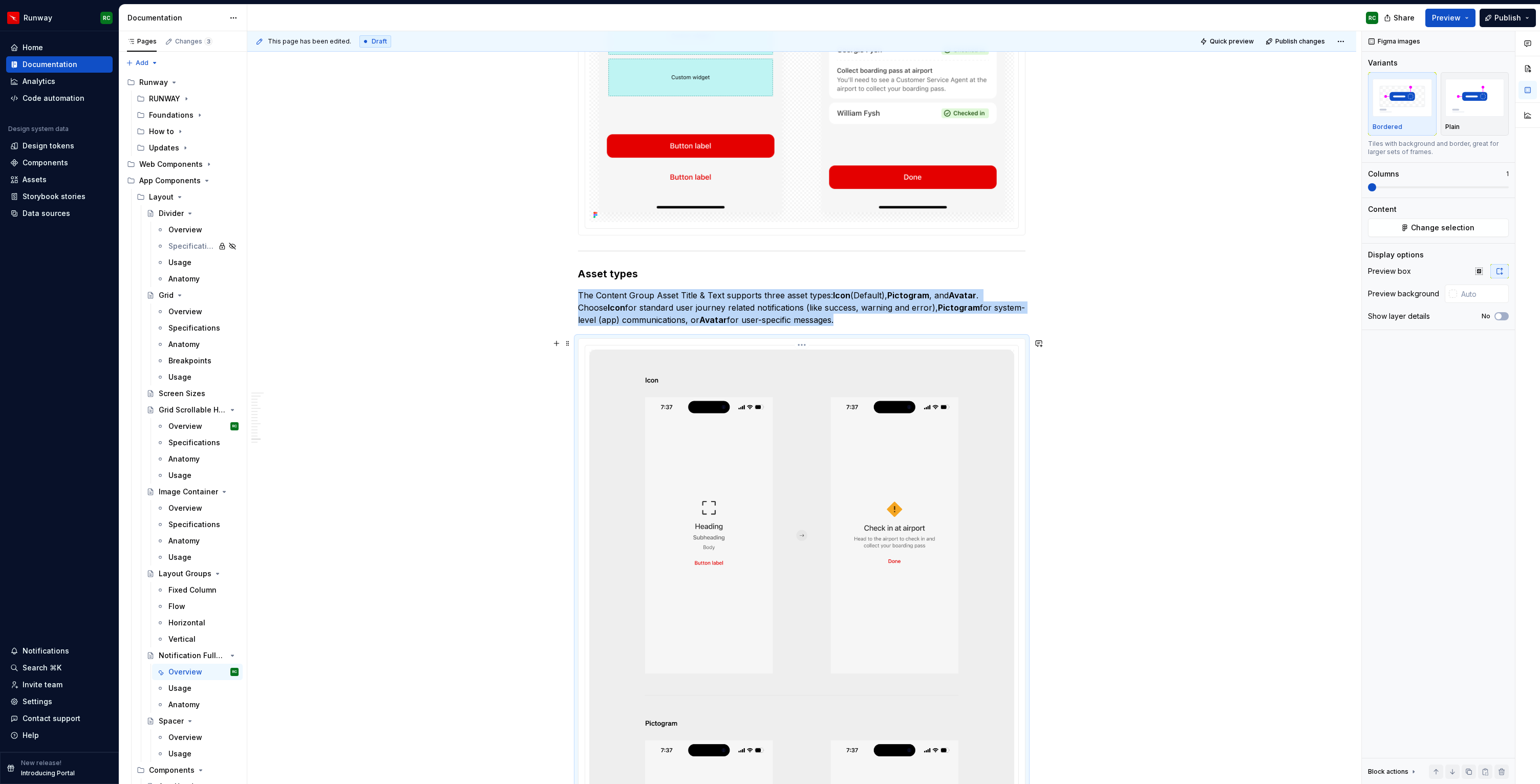
scroll to position [5744, 0]
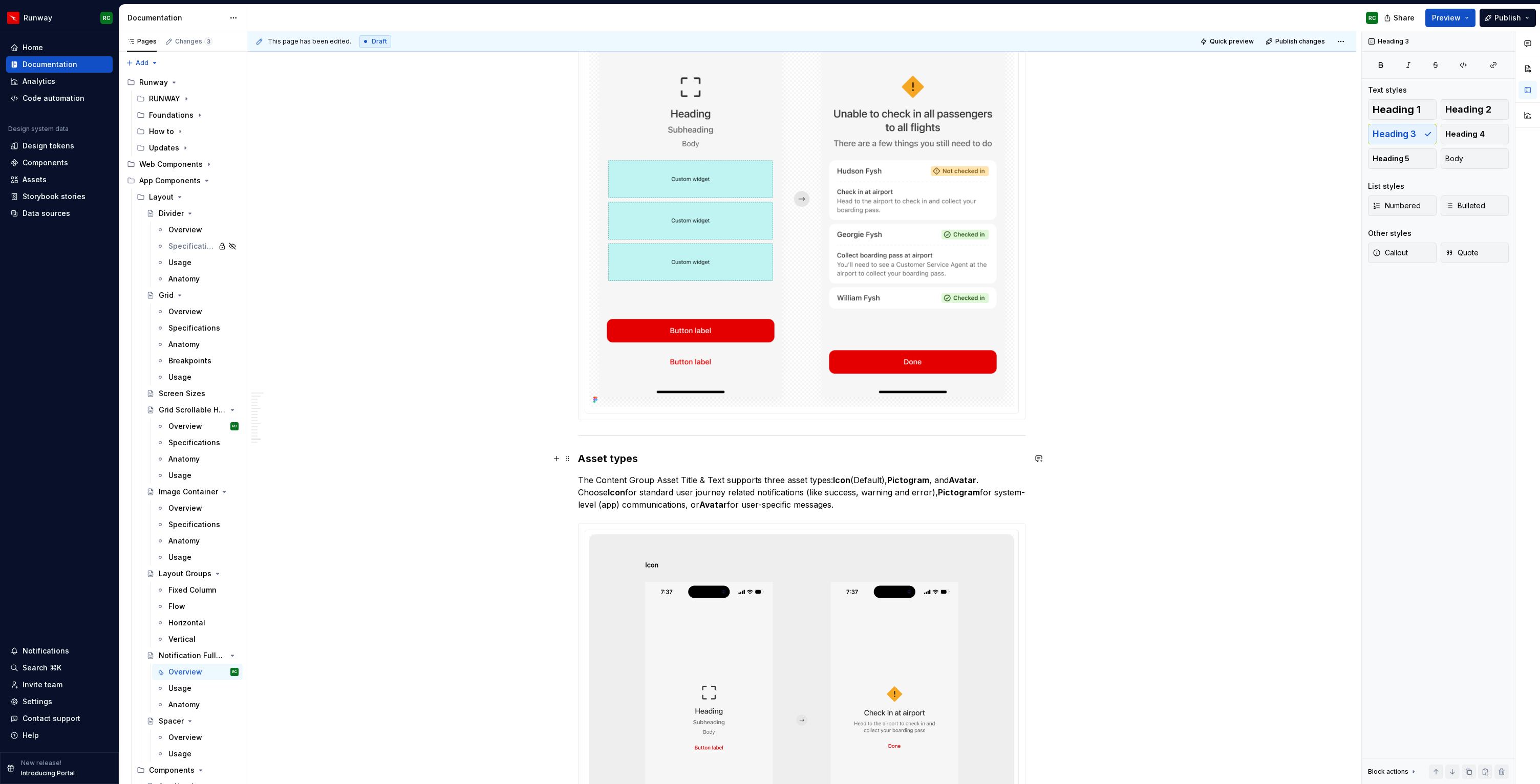
click at [632, 461] on h3 "Asset types" at bounding box center [801, 458] width 447 height 14
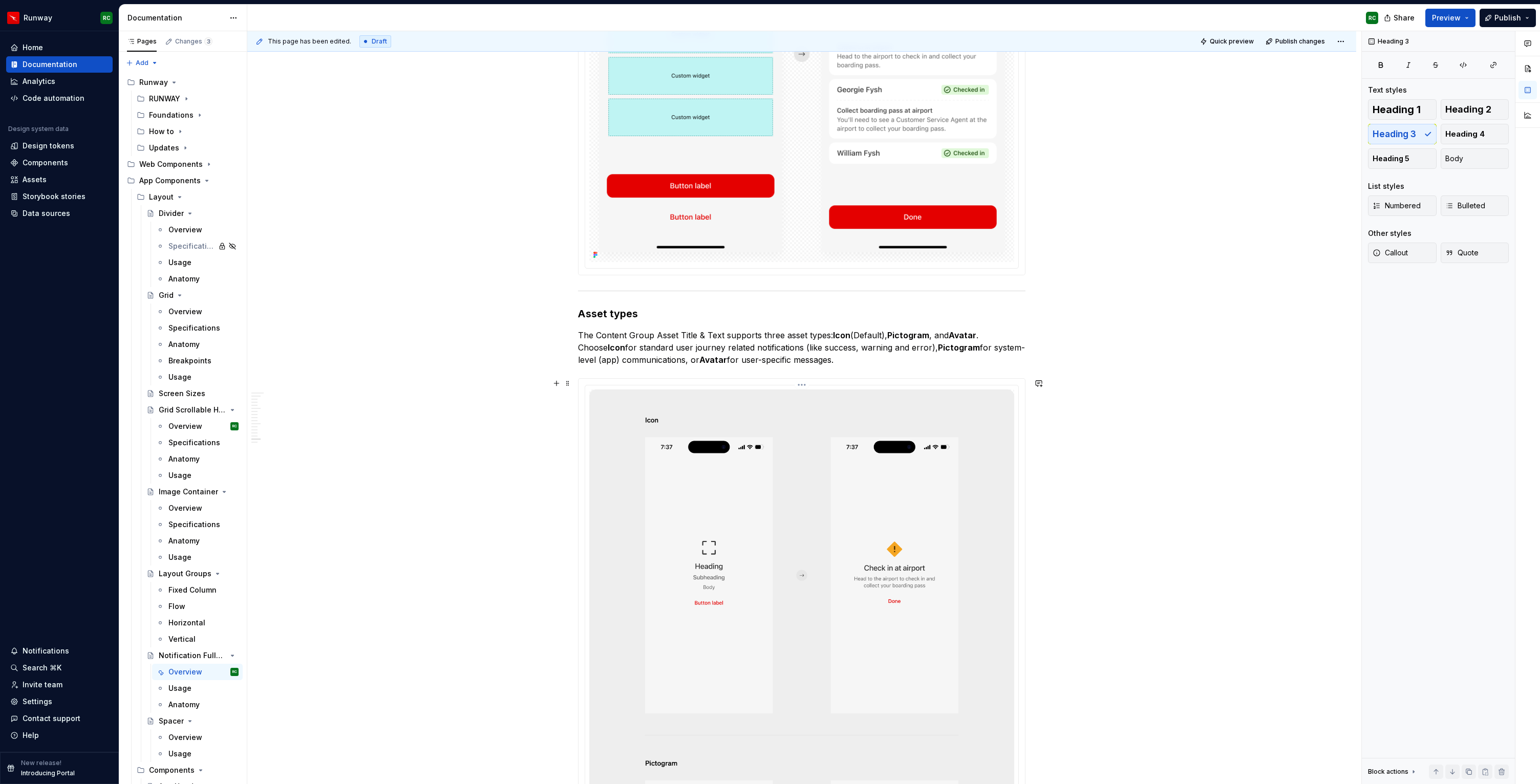
scroll to position [5894, 0]
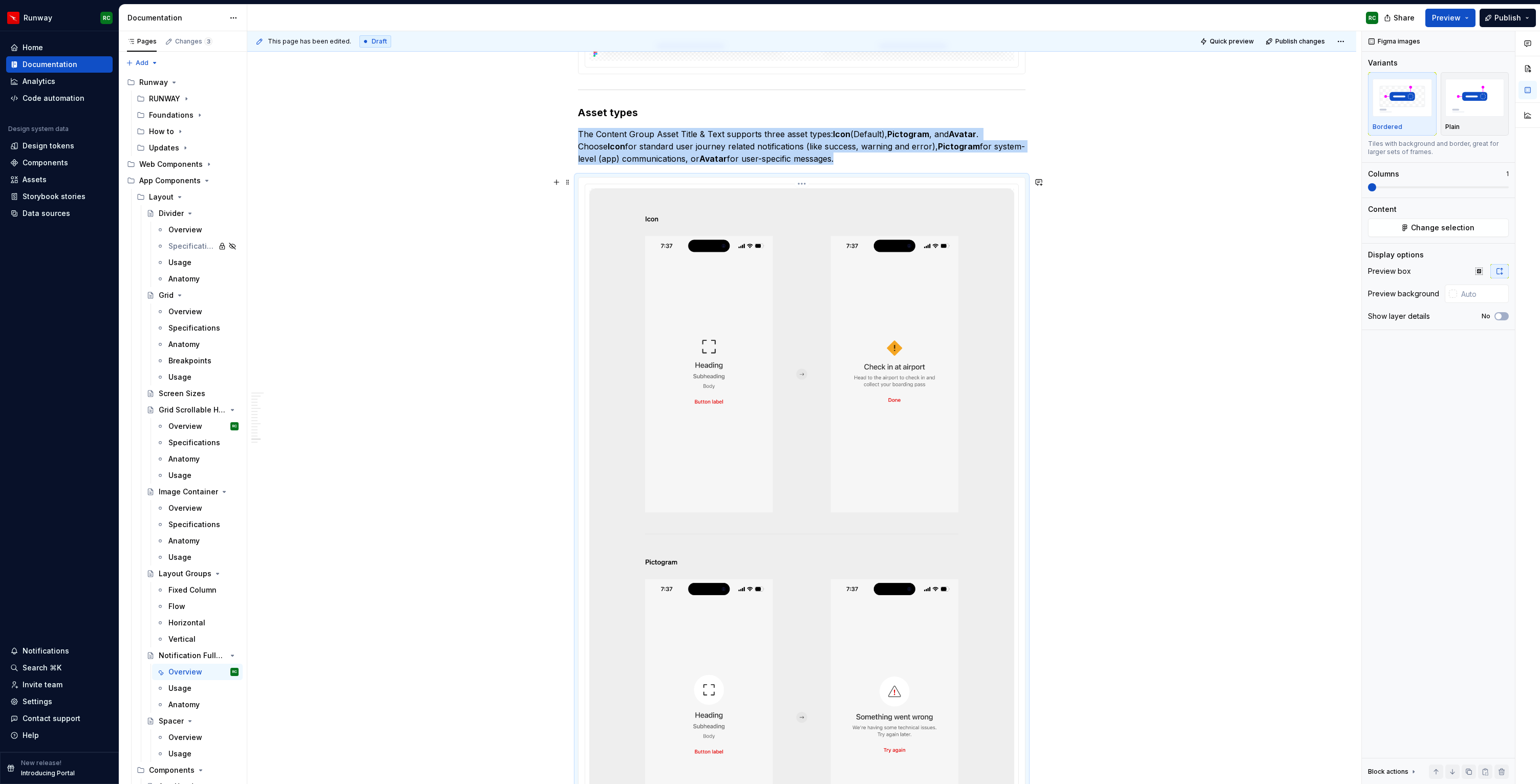
scroll to position [6101, 0]
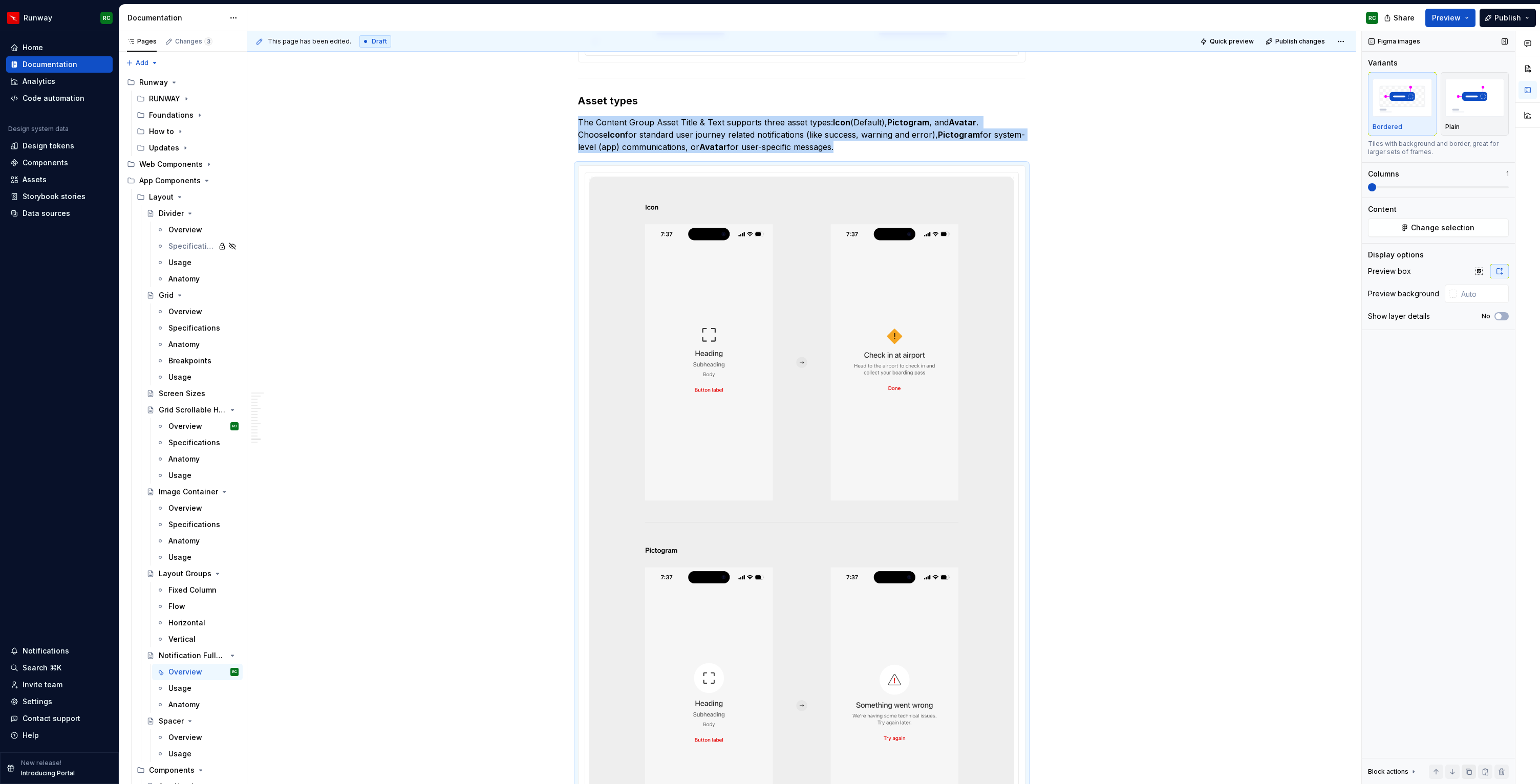
click at [1465, 768] on button "button" at bounding box center [1469, 772] width 14 height 14
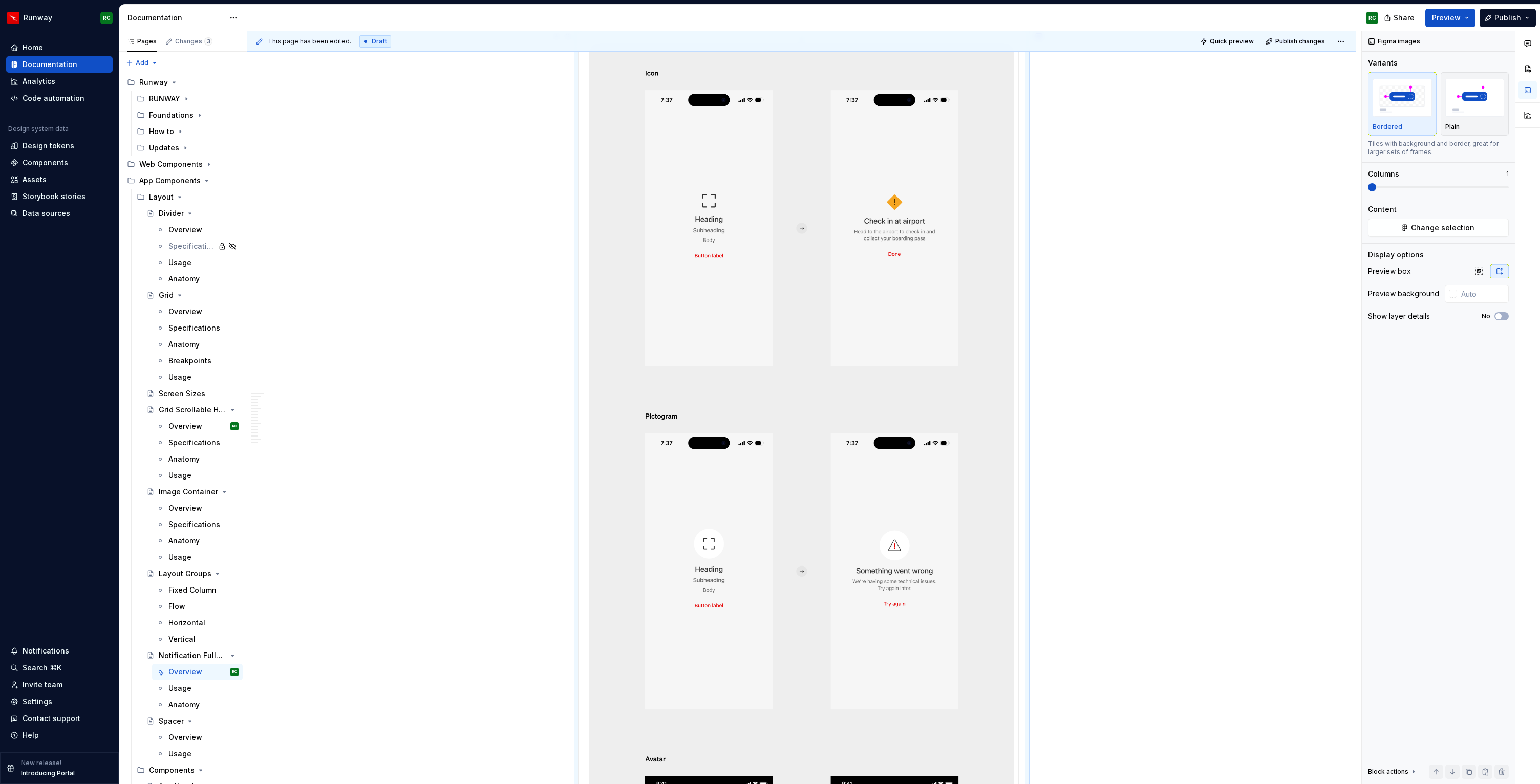
scroll to position [6888, 0]
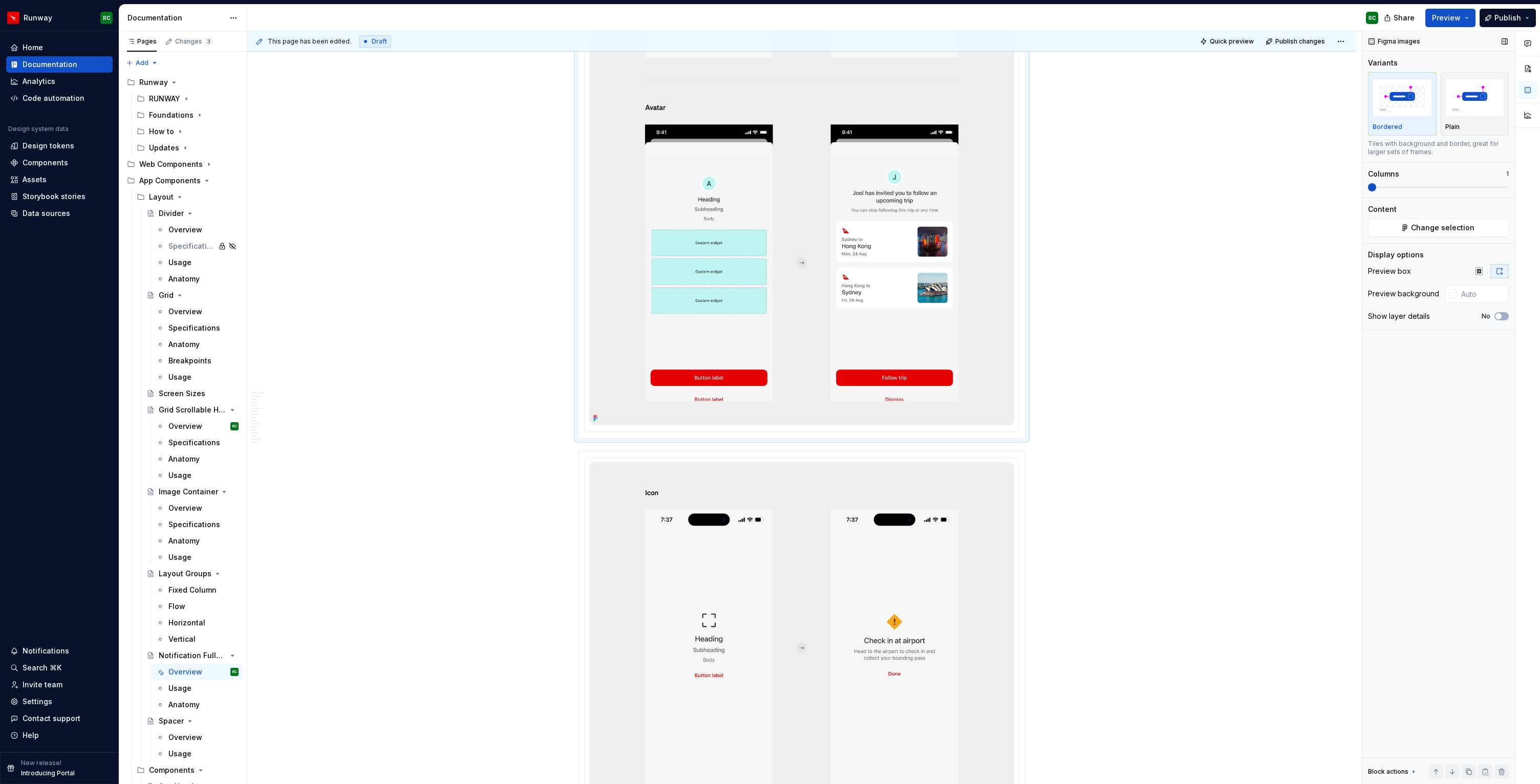
click at [1409, 239] on div "Figma images Variants Bordered Plain Tiles with background and border, great fo…" at bounding box center [1438, 408] width 153 height 753
click at [1411, 233] on button "Change selection" at bounding box center [1438, 227] width 141 height 19
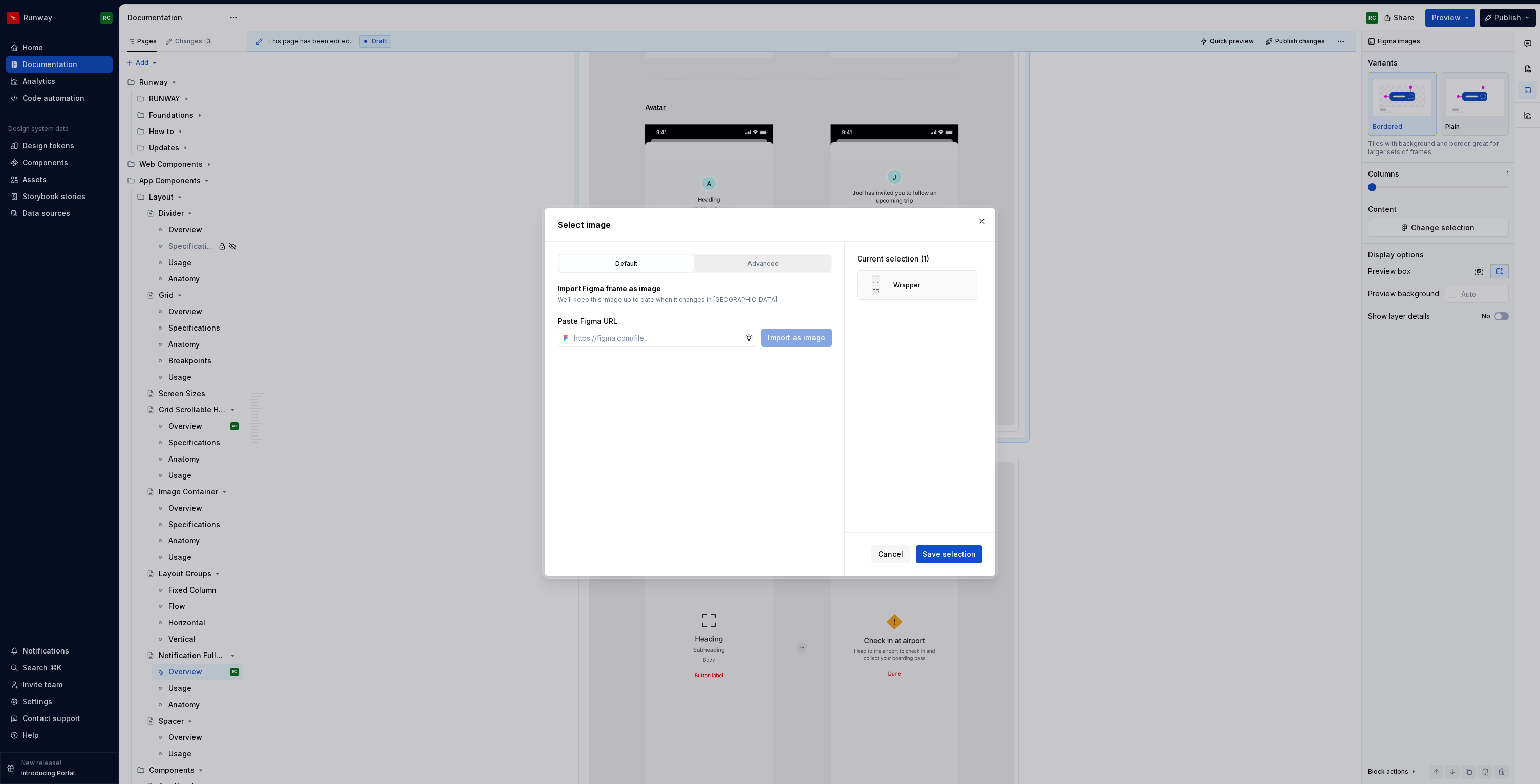
click at [755, 262] on div "Advanced" at bounding box center [763, 264] width 129 height 10
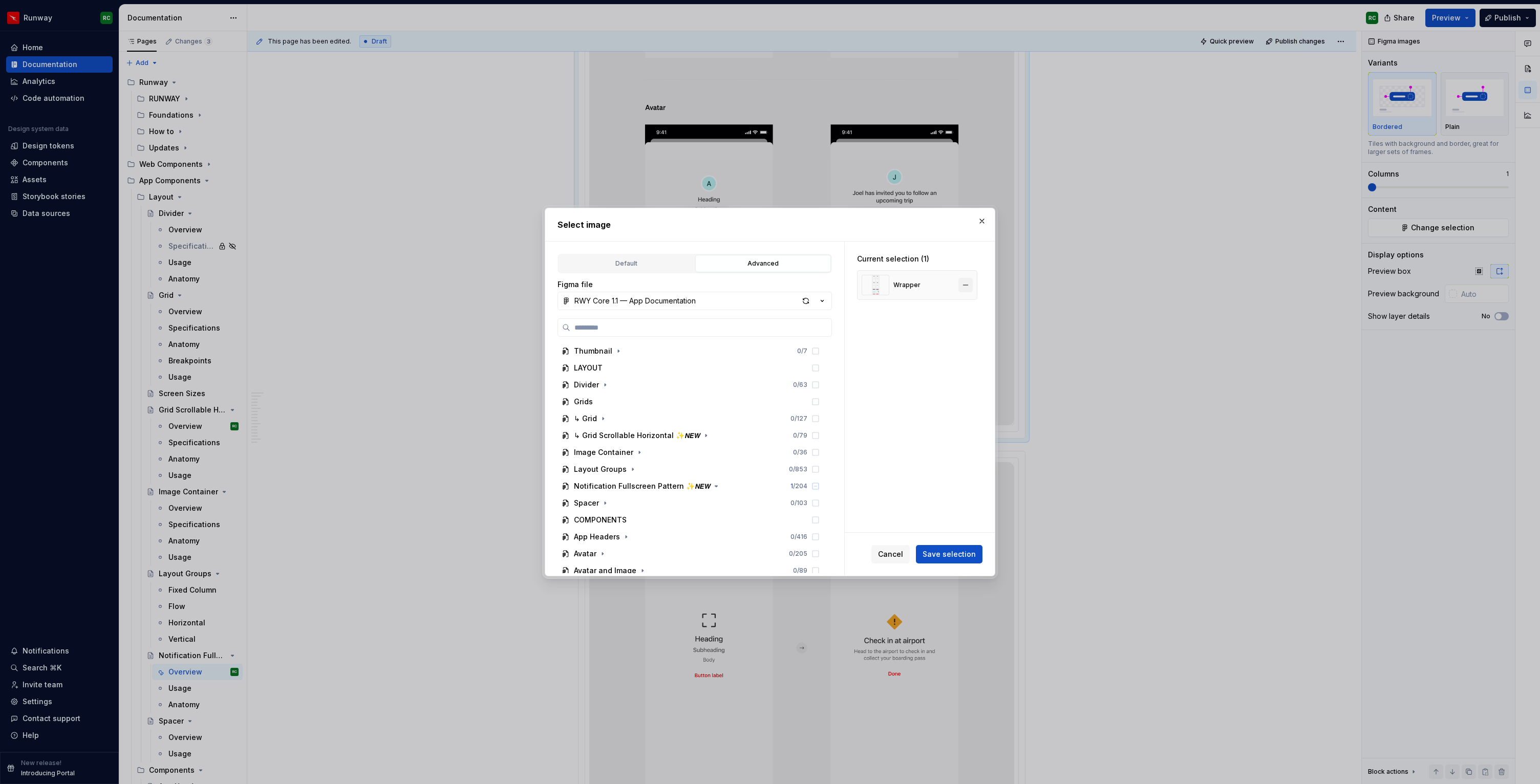
click at [969, 283] on button "button" at bounding box center [965, 285] width 14 height 14
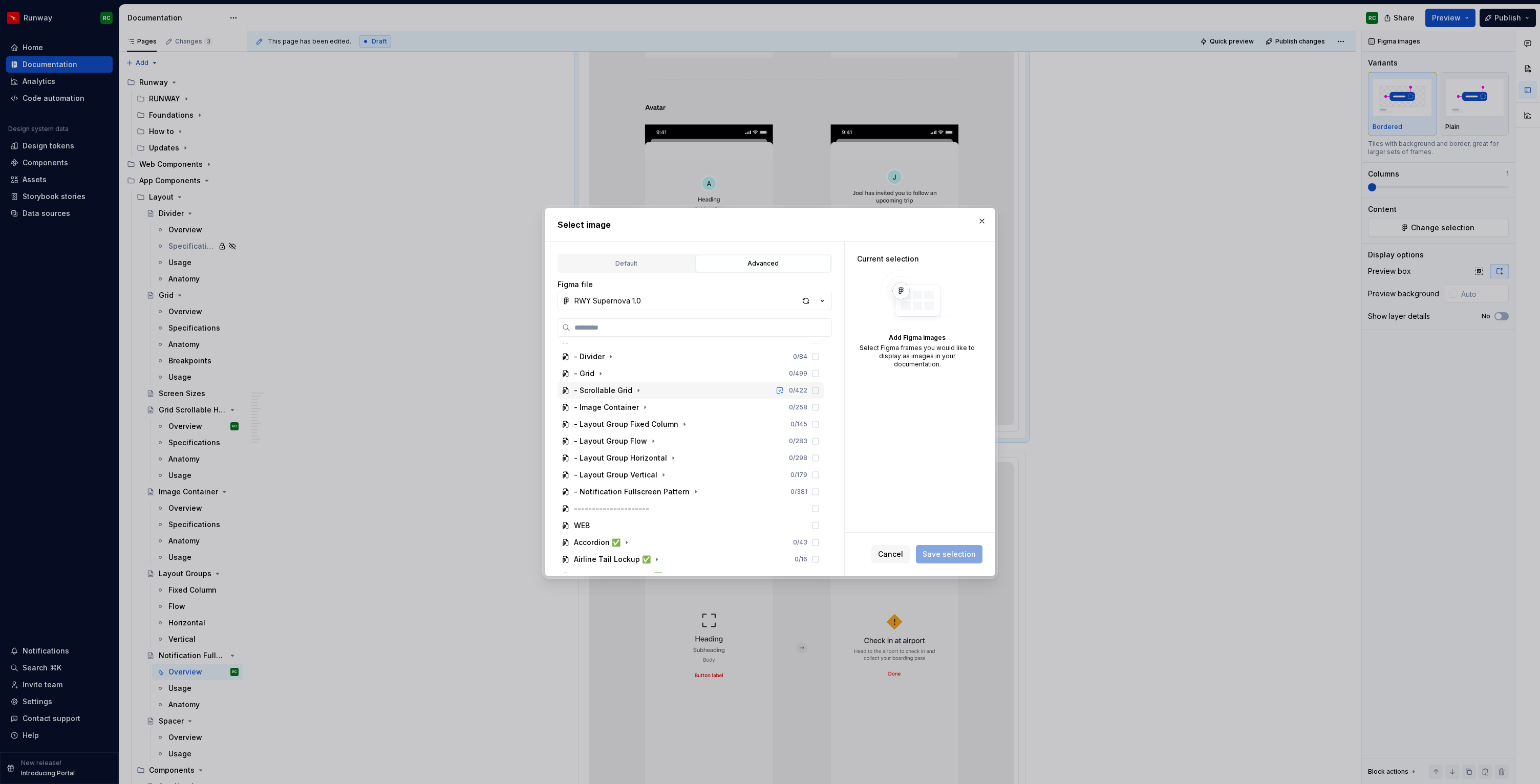
scroll to position [113, 0]
click at [691, 473] on icon "button" at bounding box center [696, 475] width 8 height 8
click at [633, 442] on icon "button" at bounding box center [634, 445] width 8 height 8
click at [667, 461] on div "Icon 0 / 6" at bounding box center [700, 462] width 247 height 16
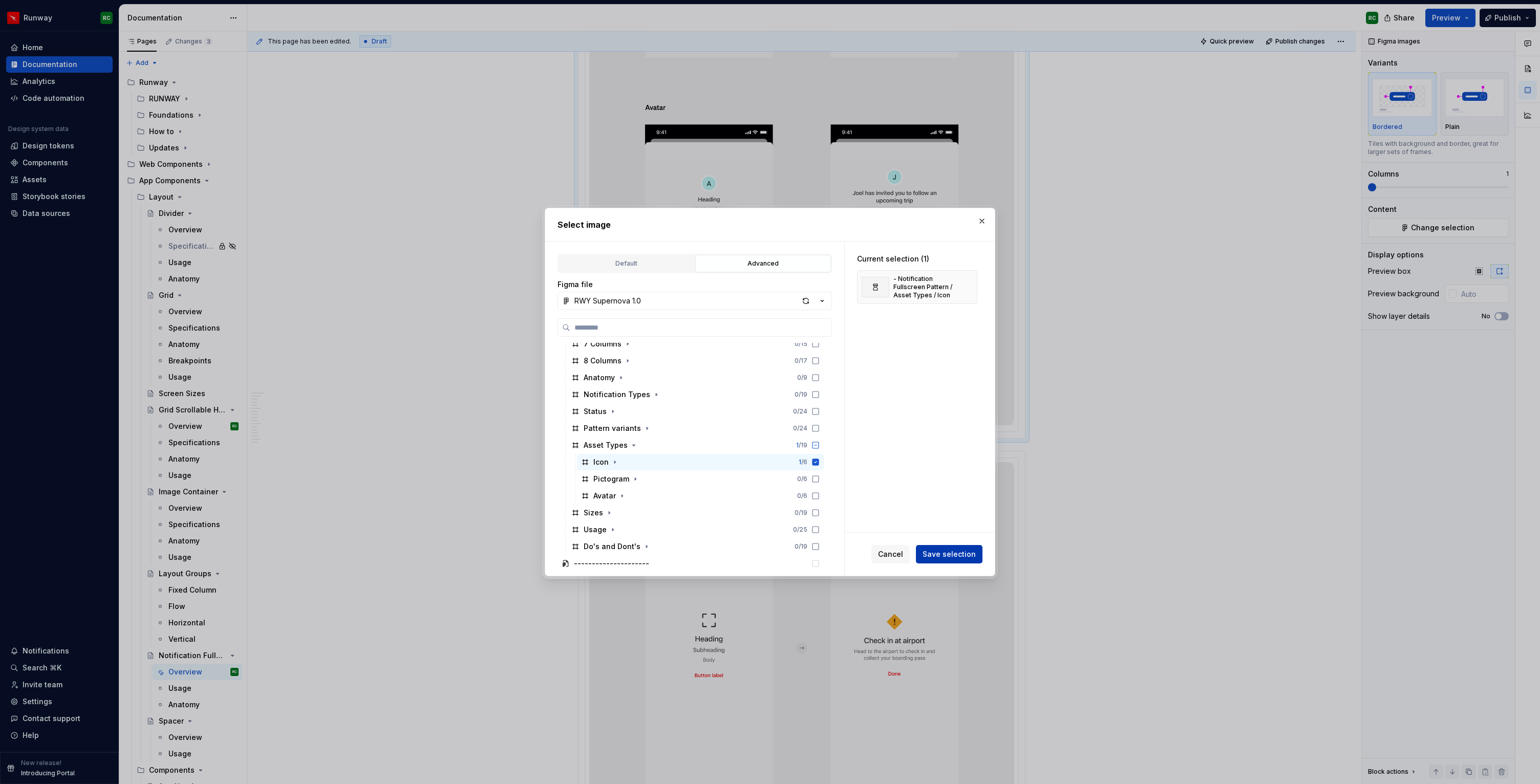
click at [935, 551] on span "Save selection" at bounding box center [949, 554] width 53 height 10
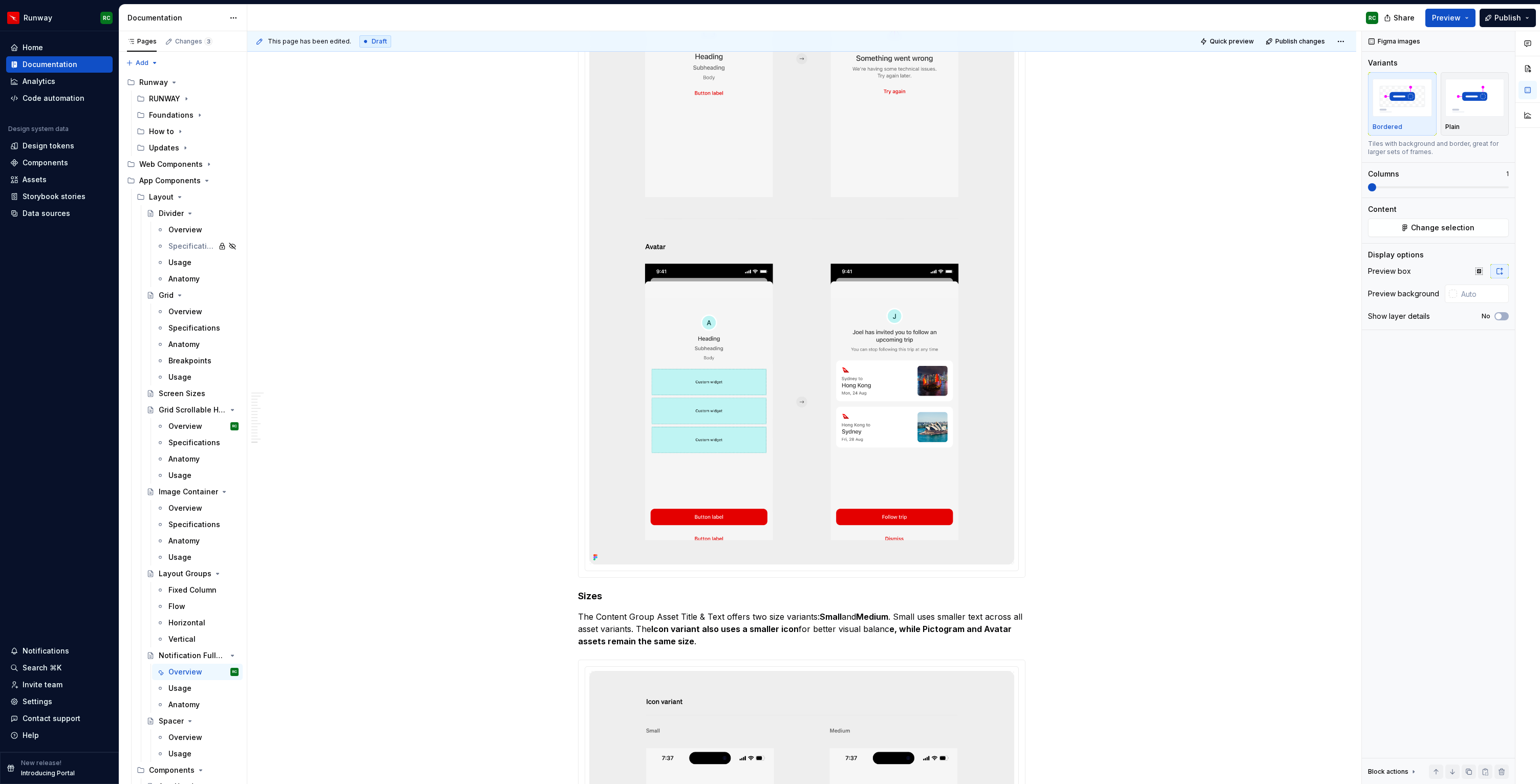
click at [785, 372] on img at bounding box center [802, 47] width 425 height 1035
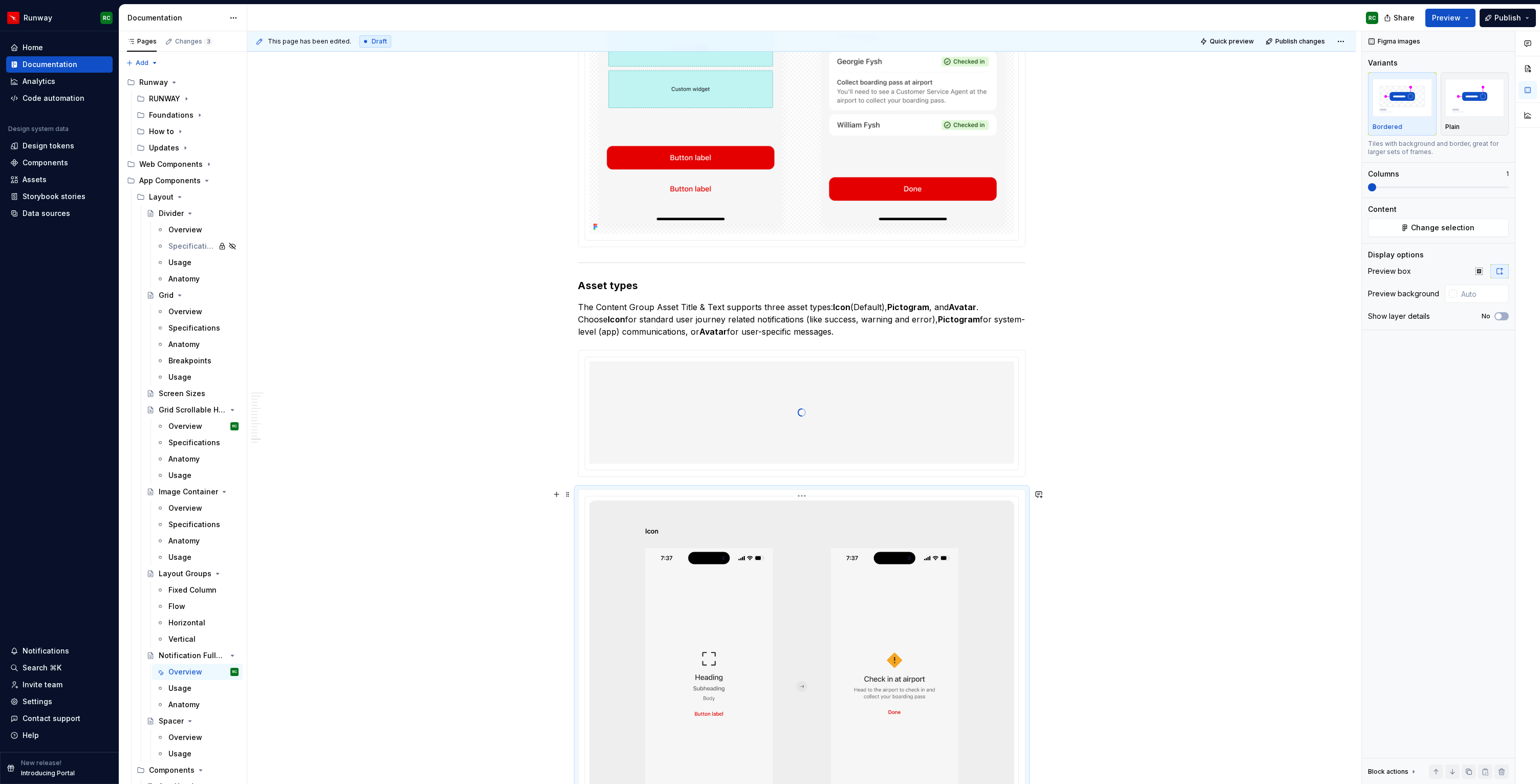
scroll to position [5875, 0]
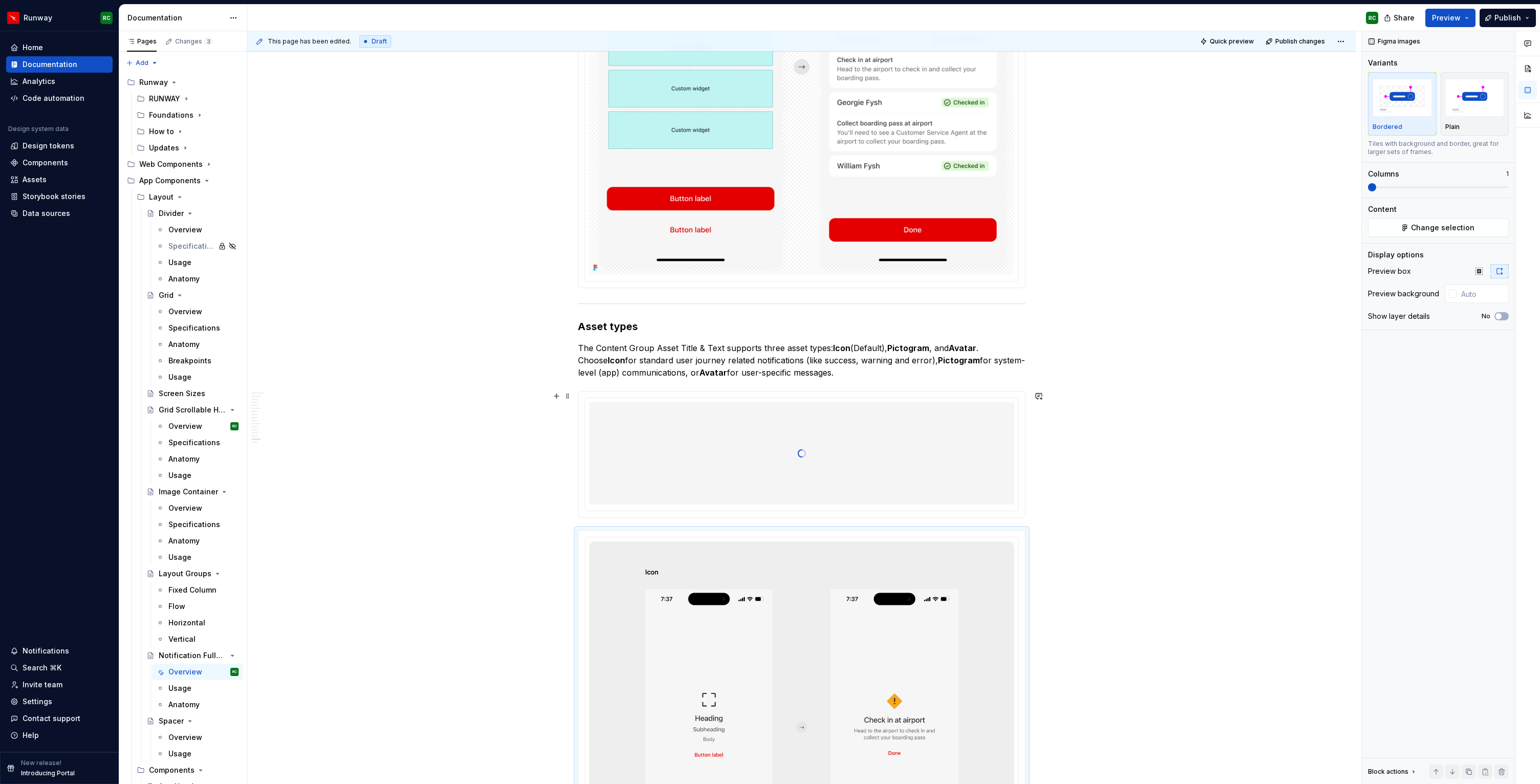
click at [866, 443] on div at bounding box center [802, 454] width 425 height 102
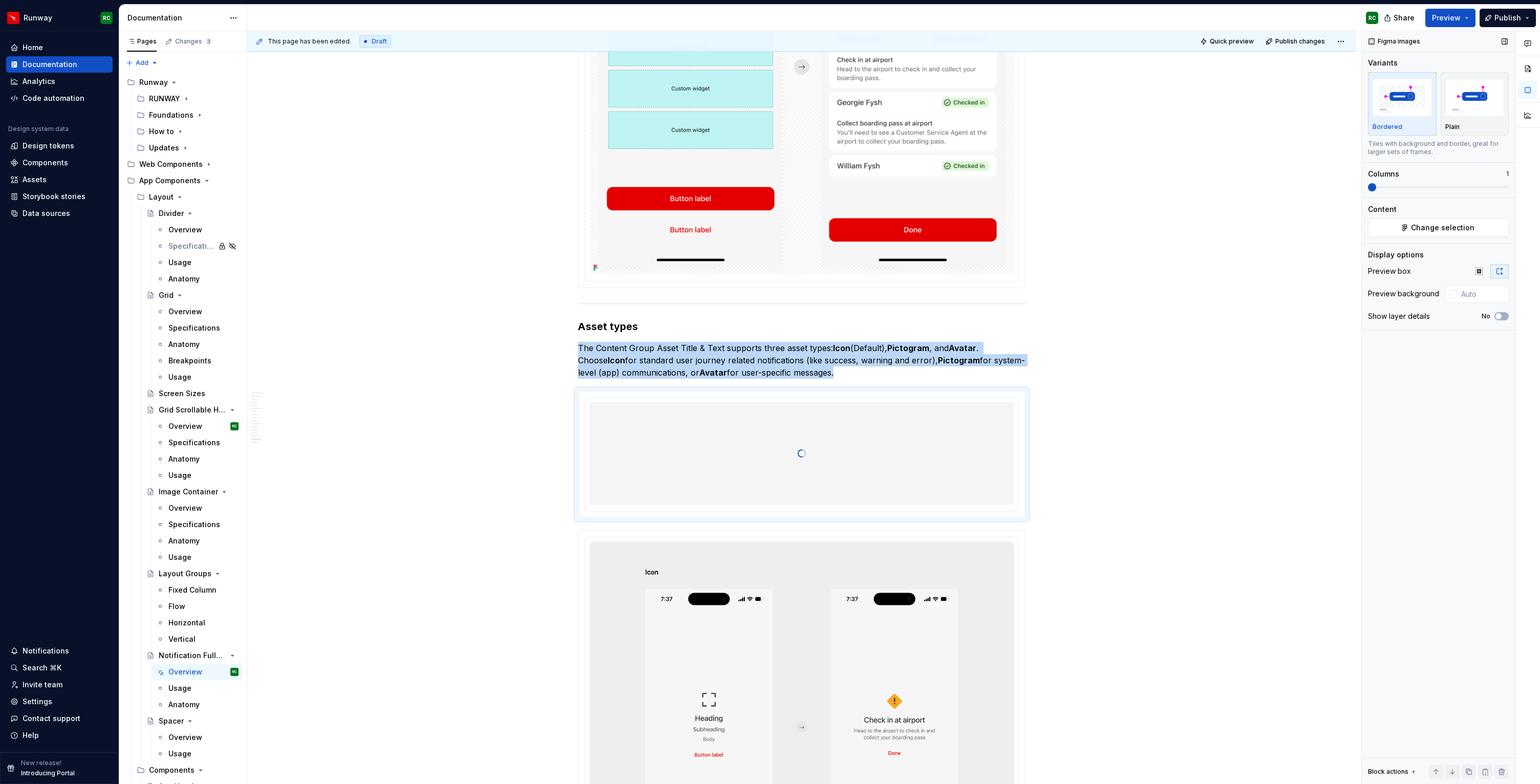
click at [1438, 116] on div "Bordered Plain" at bounding box center [1438, 103] width 141 height 63
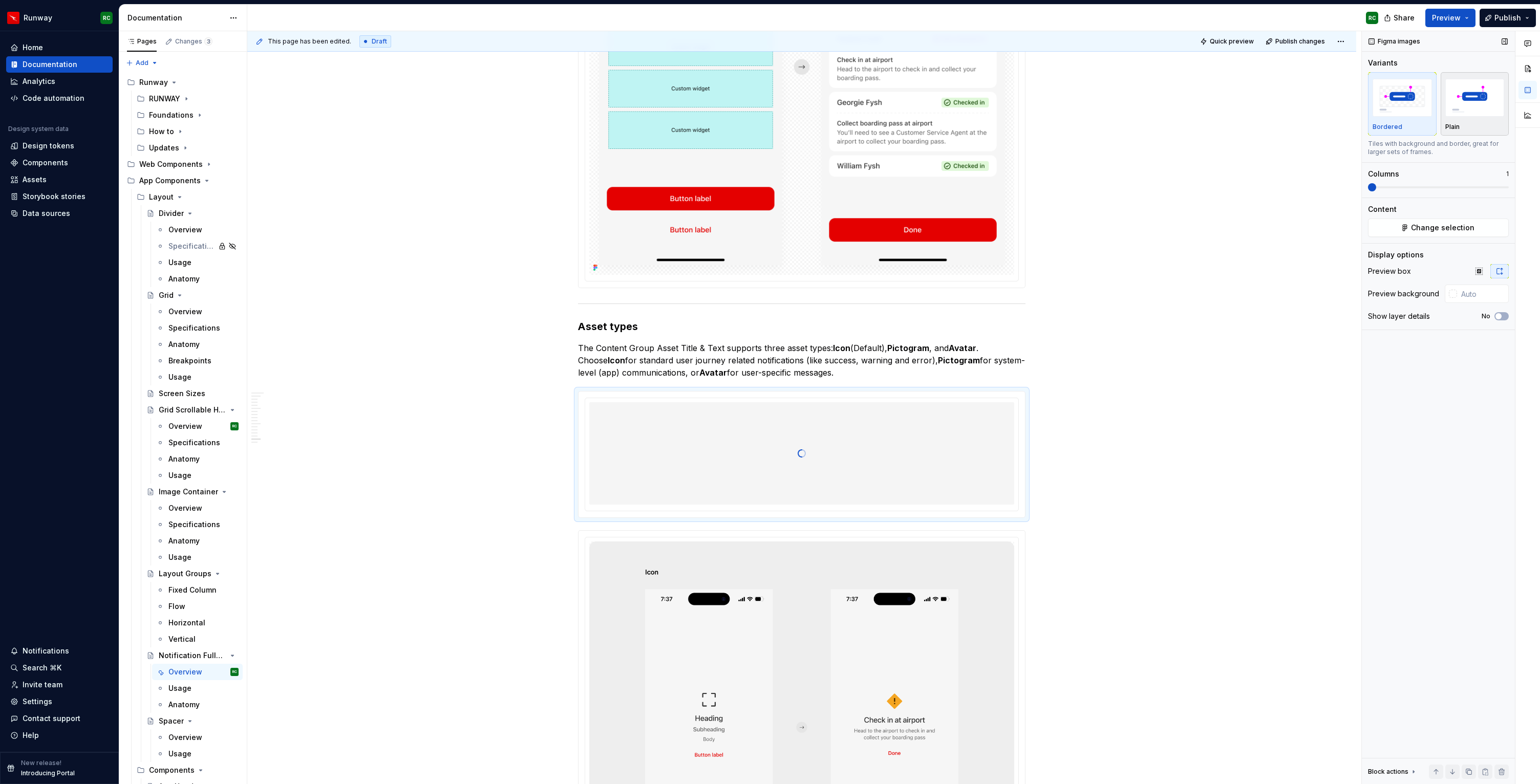
click at [1445, 115] on img "button" at bounding box center [1474, 97] width 60 height 37
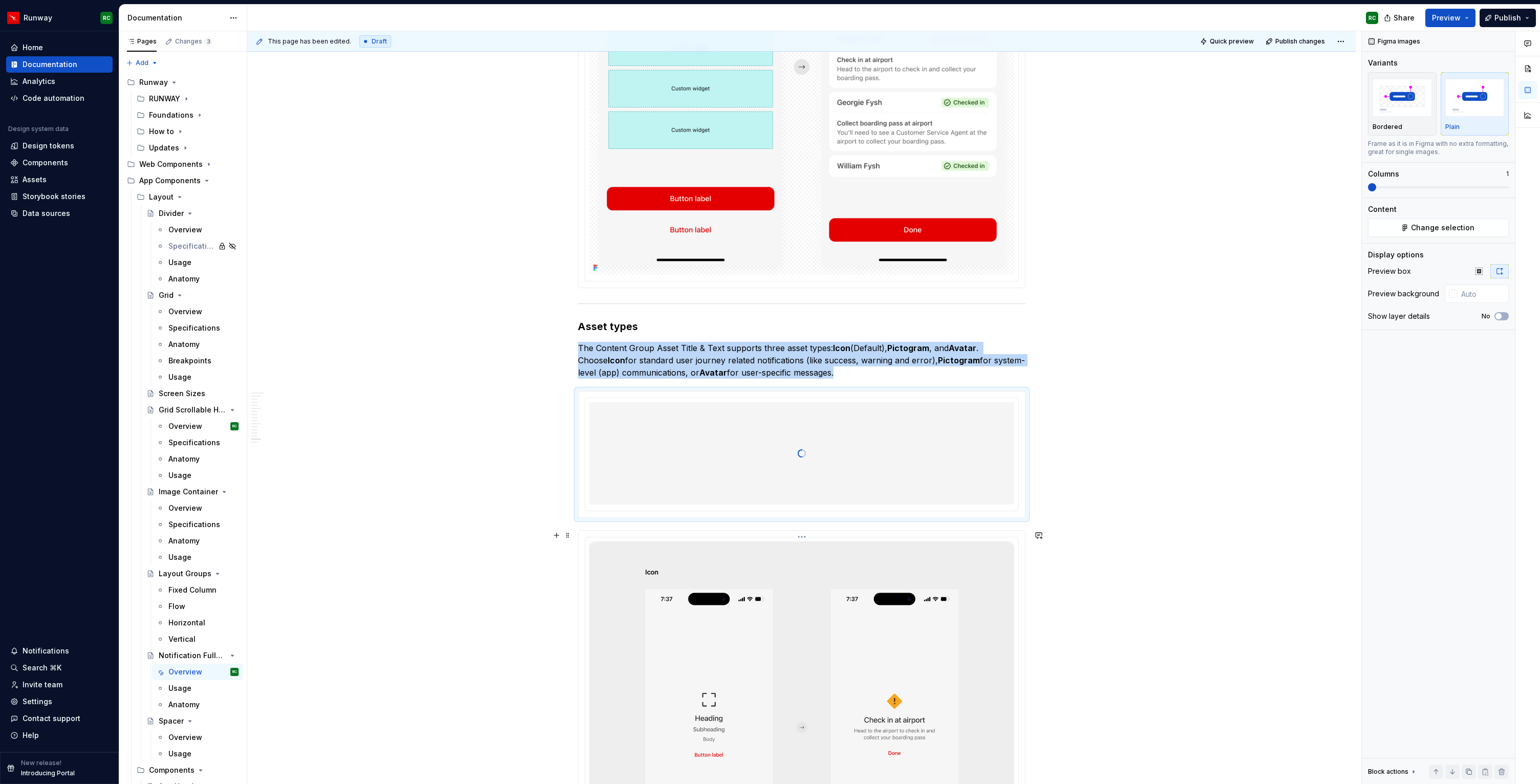
scroll to position [6138, 0]
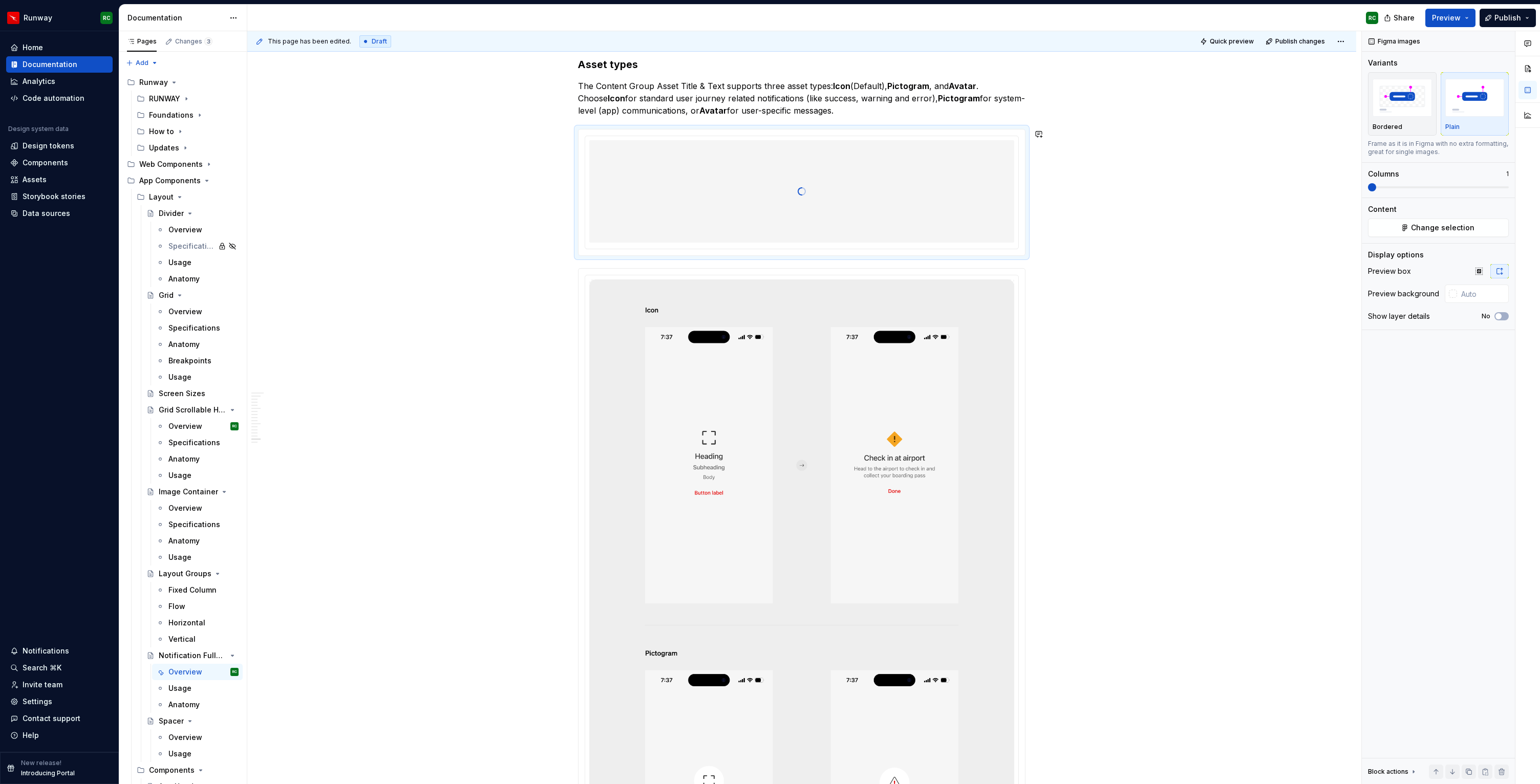
click at [853, 108] on p "The Content Group Asset Title & Text supports three asset types: Icon (Default)…" at bounding box center [801, 98] width 447 height 37
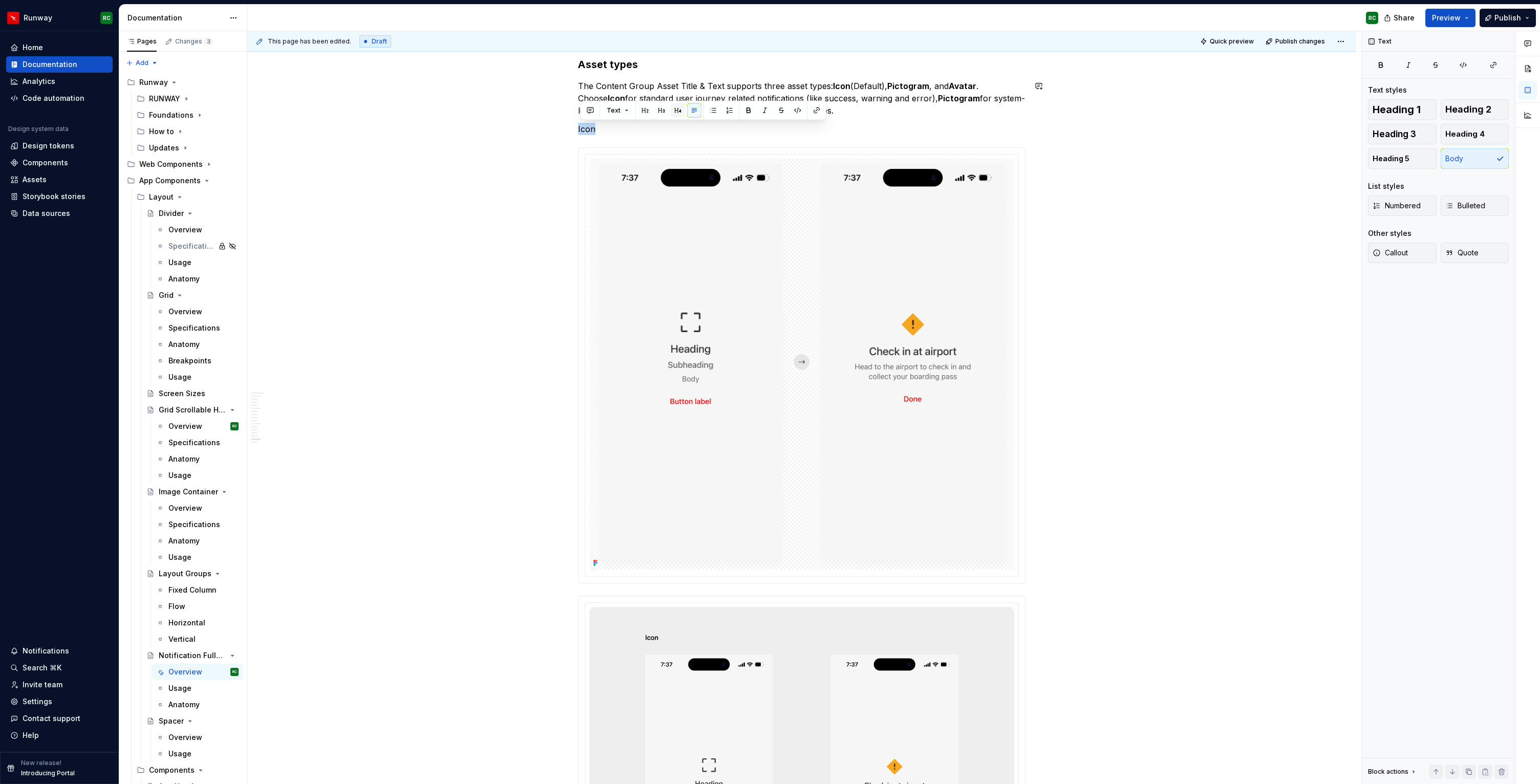
click at [679, 108] on button "button" at bounding box center [678, 111] width 14 height 14
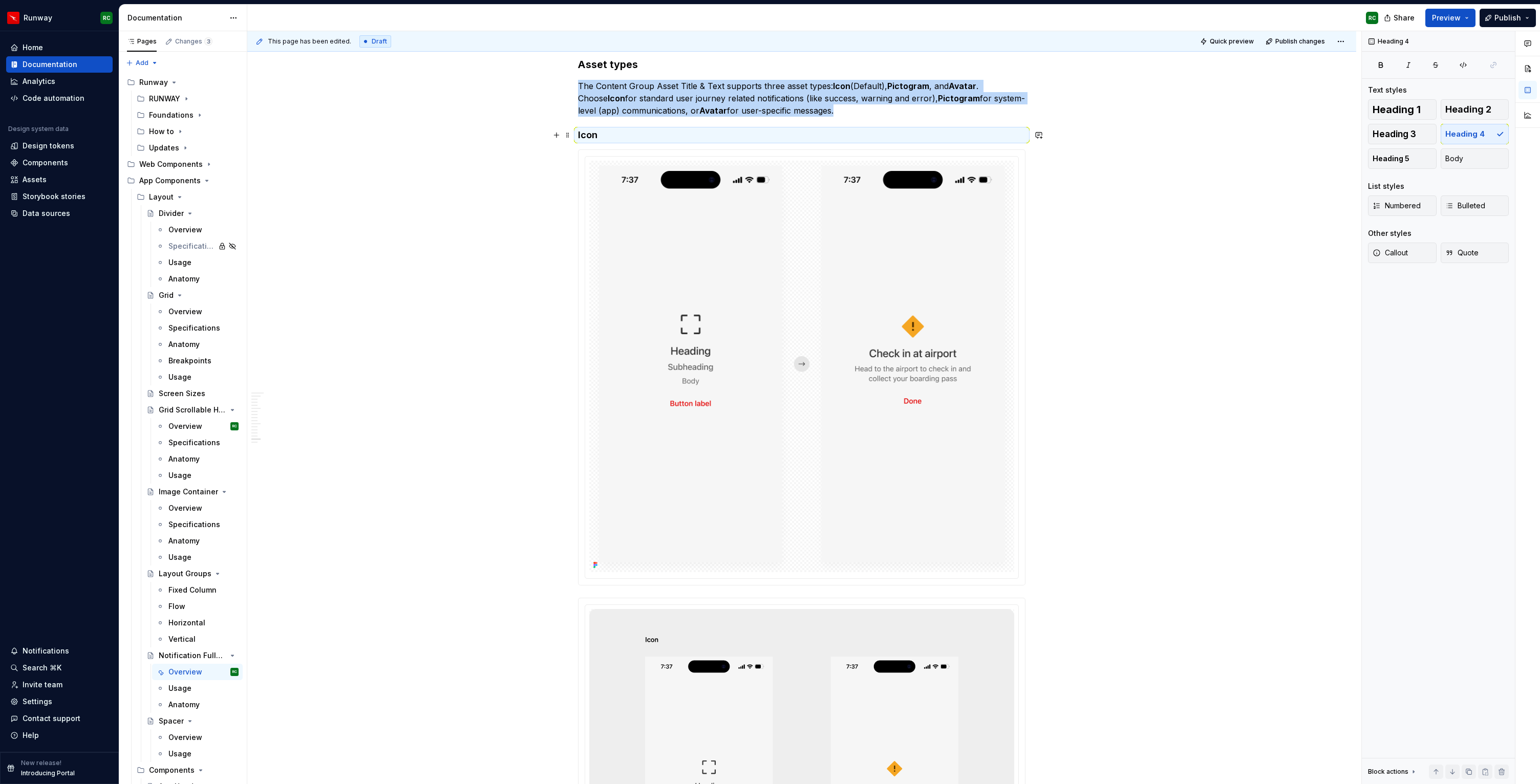
click at [622, 138] on h4 "Icon" at bounding box center [801, 135] width 447 height 12
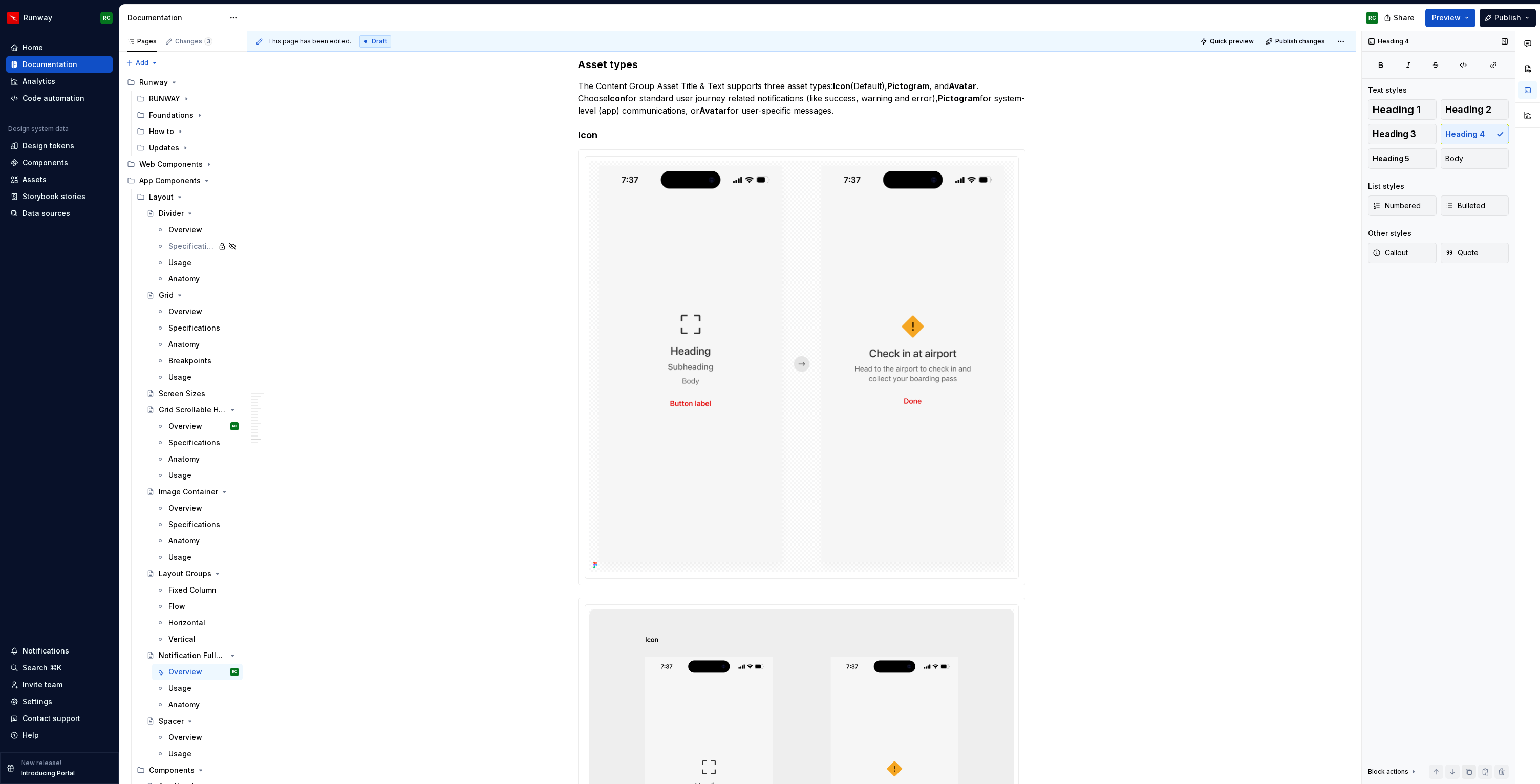
click at [1468, 771] on button "button" at bounding box center [1469, 772] width 14 height 14
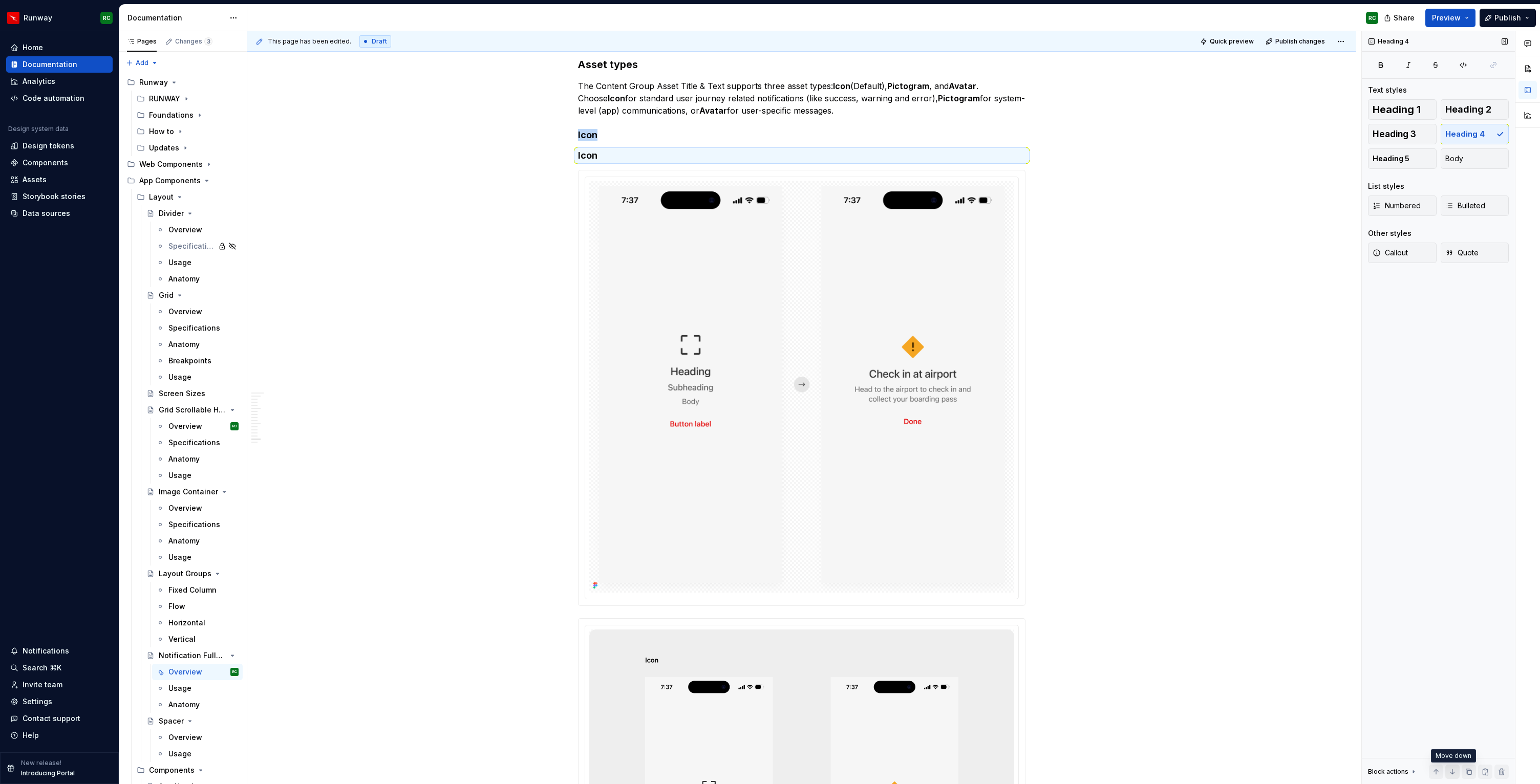
click at [1452, 772] on button "button" at bounding box center [1452, 772] width 14 height 14
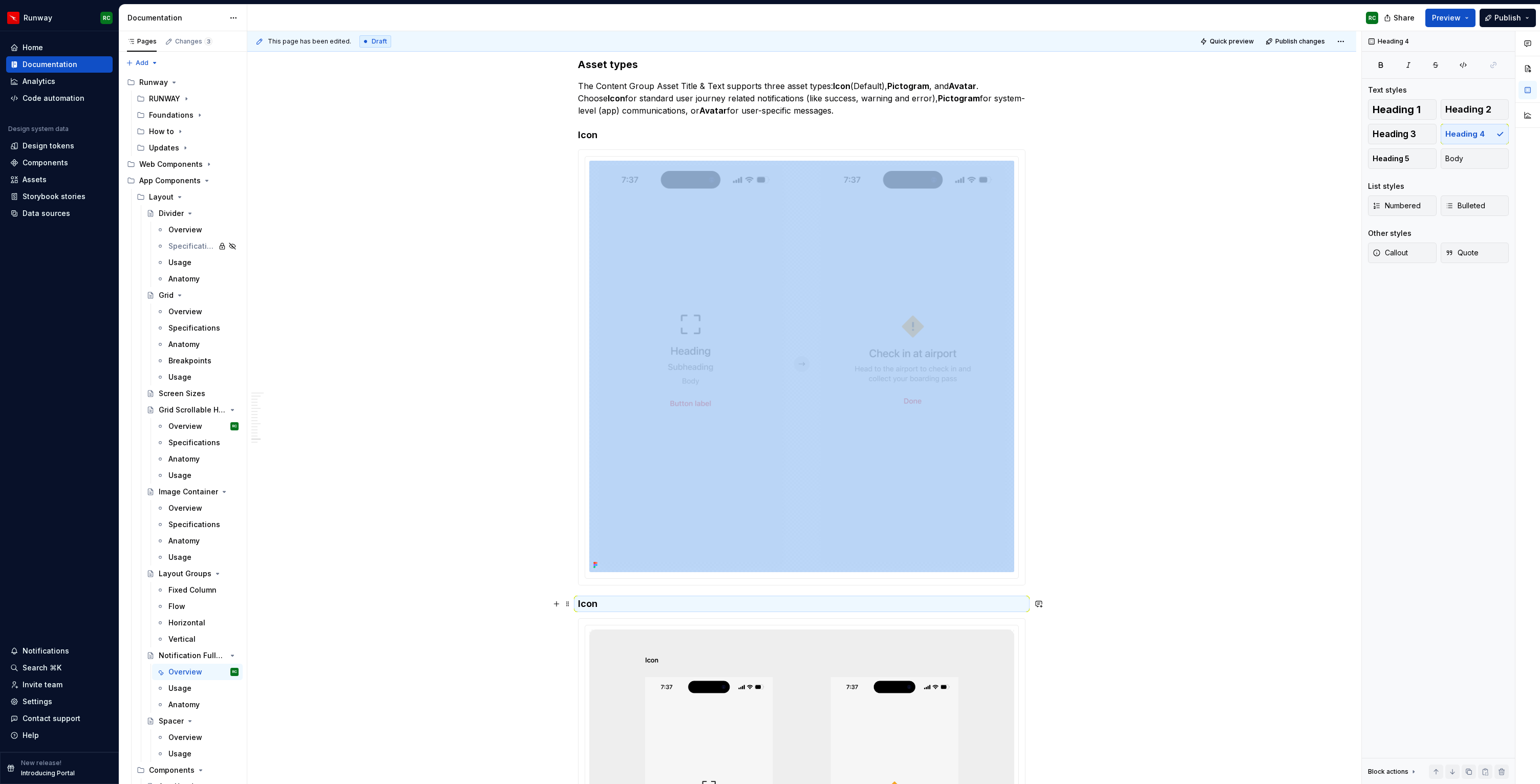
click at [593, 604] on h4 "Icon" at bounding box center [801, 604] width 447 height 12
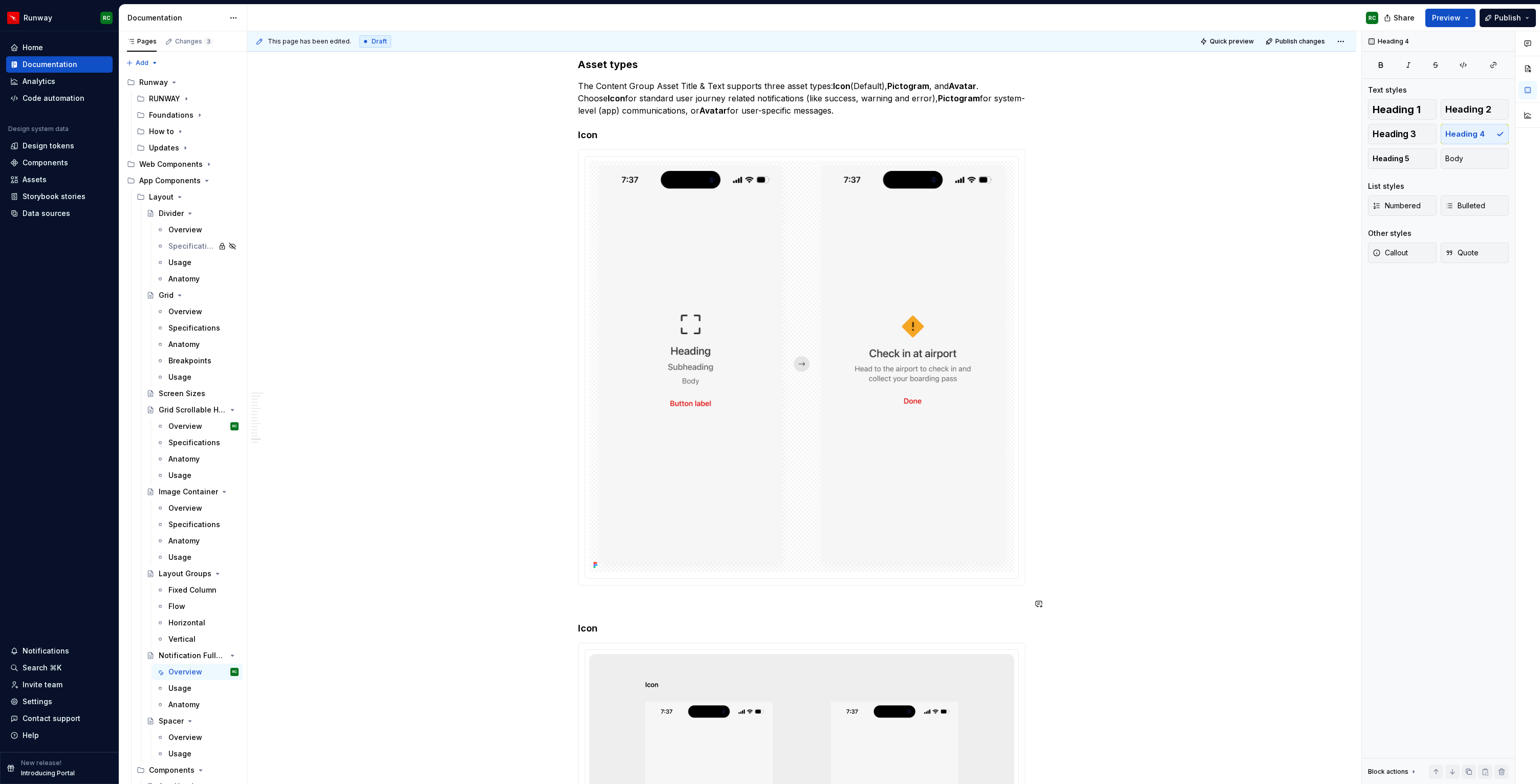
click at [790, 502] on img at bounding box center [802, 366] width 425 height 411
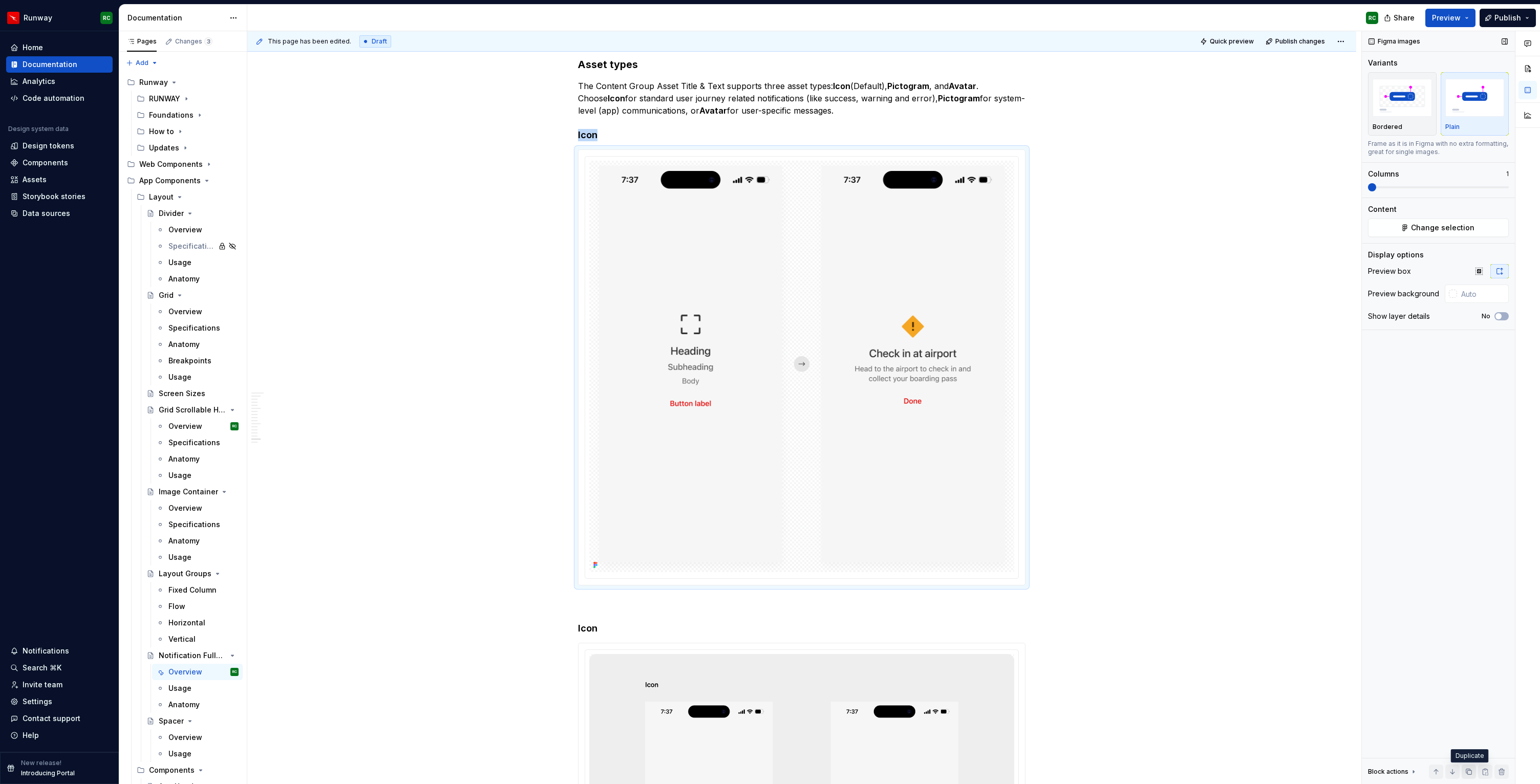
click at [1464, 773] on button "button" at bounding box center [1469, 772] width 14 height 14
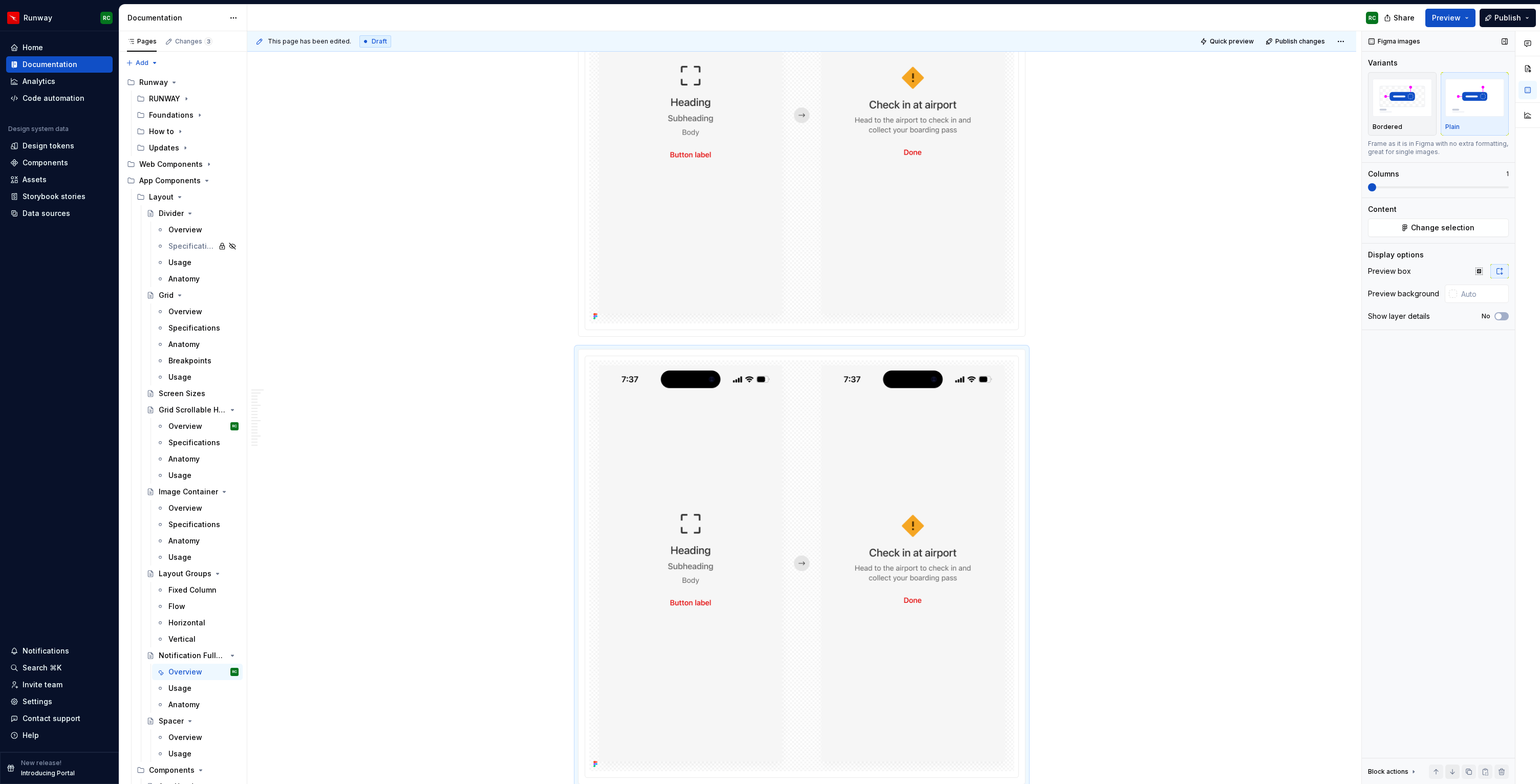
click at [1450, 773] on button "button" at bounding box center [1452, 772] width 14 height 14
click at [1456, 768] on button "button" at bounding box center [1452, 772] width 14 height 14
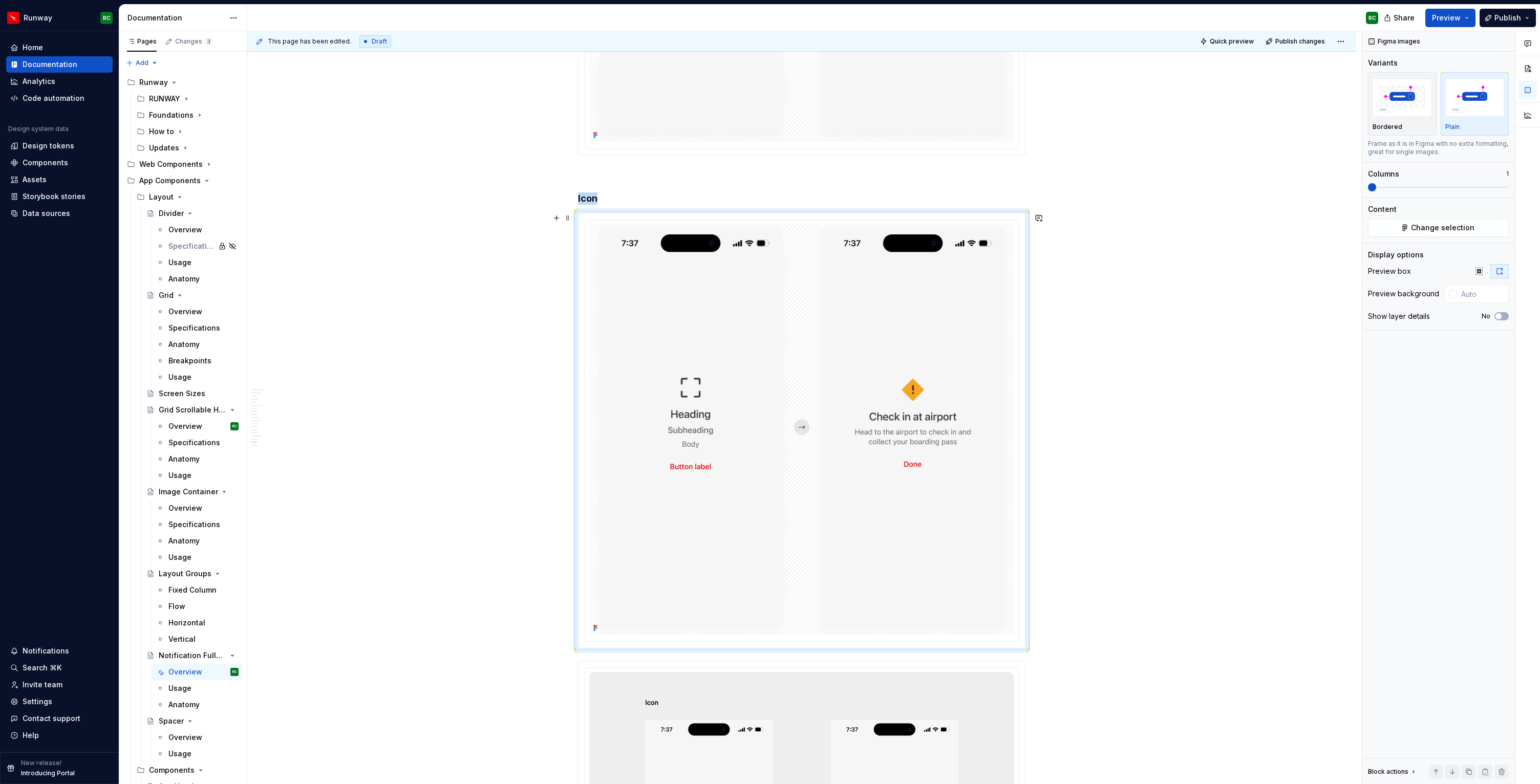
scroll to position [6572, 0]
click at [1473, 229] on button "Change selection" at bounding box center [1438, 227] width 141 height 19
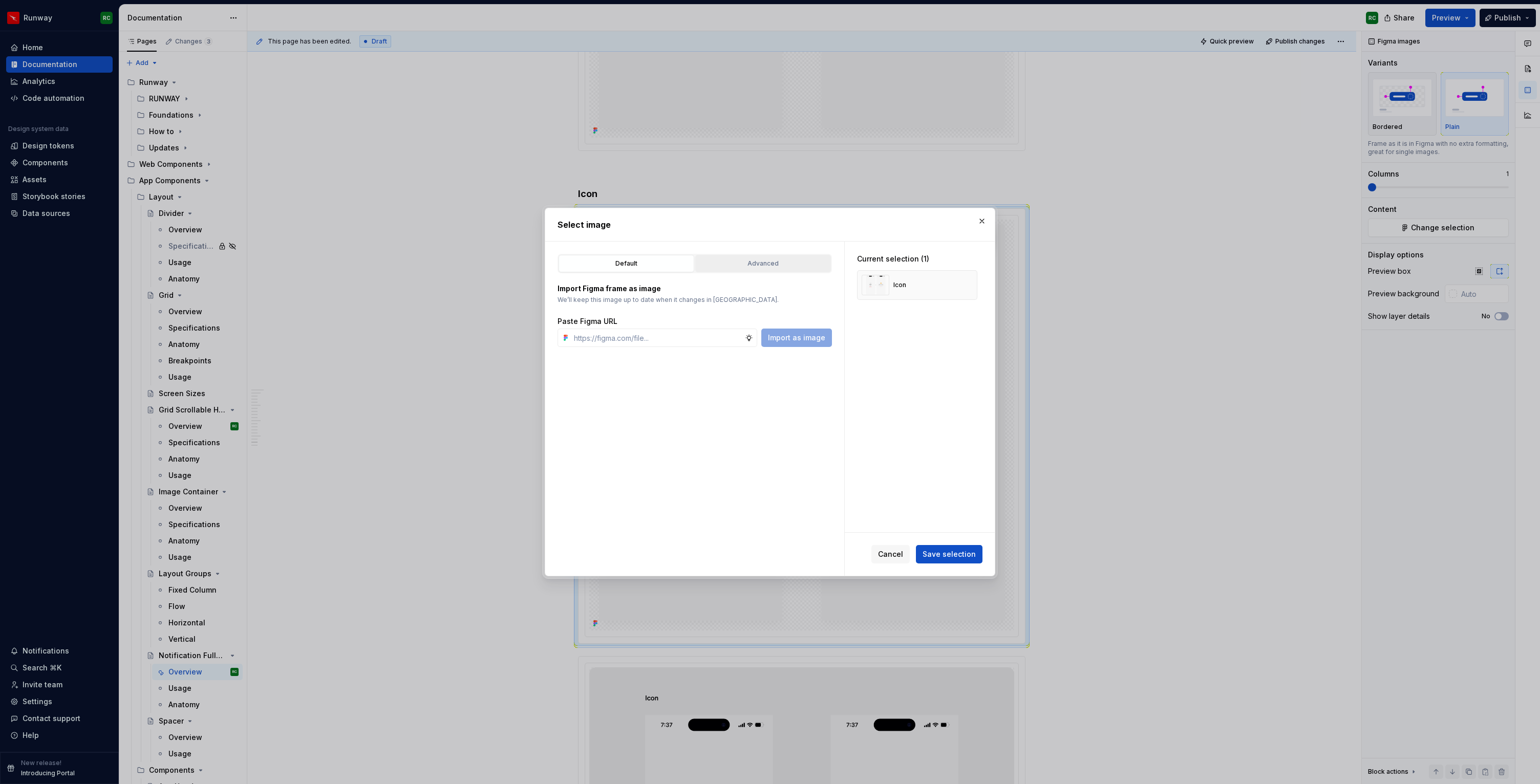
click at [769, 264] on div "Advanced" at bounding box center [763, 264] width 129 height 10
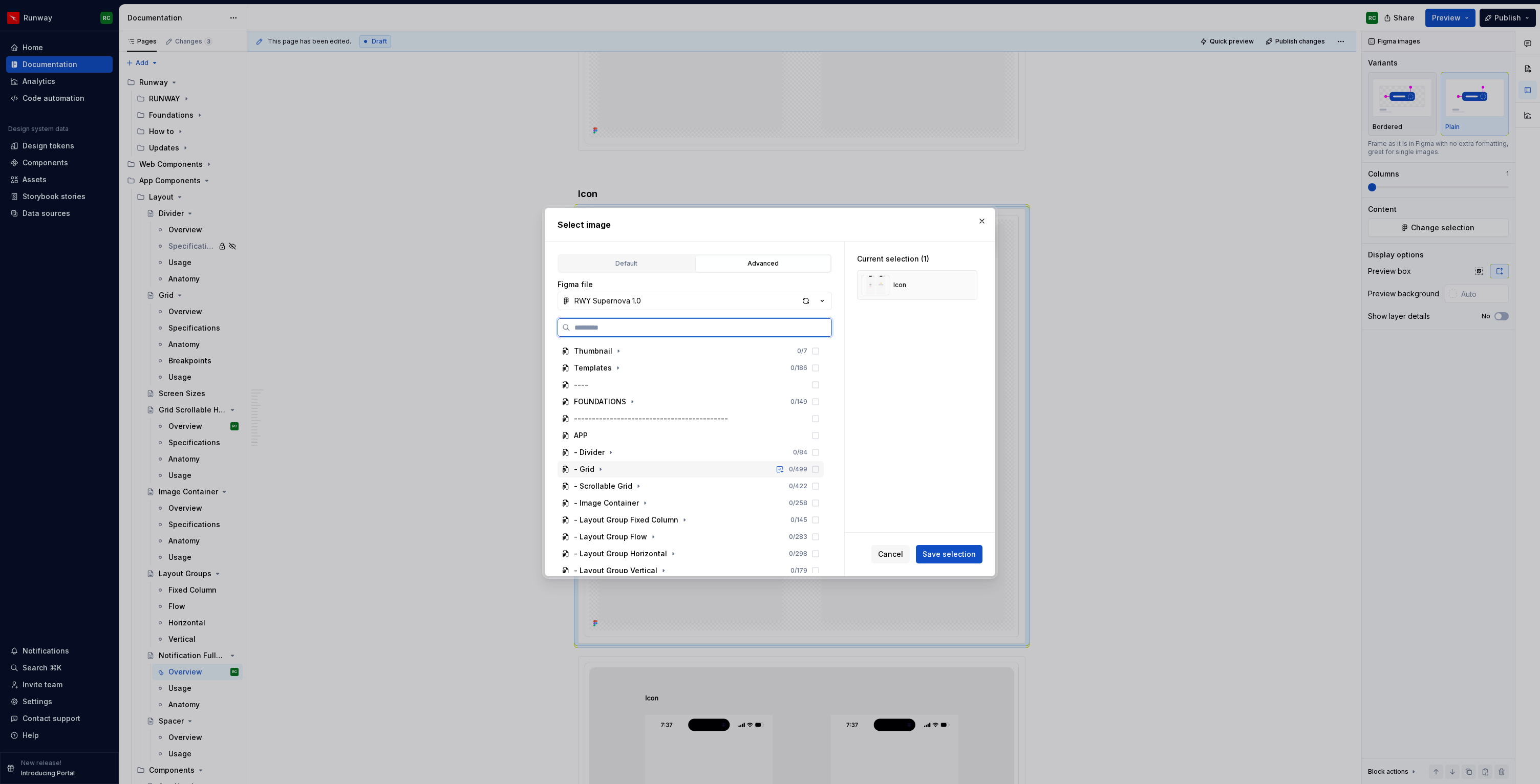
scroll to position [87, 0]
click at [691, 495] on button "button" at bounding box center [696, 500] width 10 height 10
click at [778, 510] on div "Pictogram 0 / 6" at bounding box center [700, 507] width 247 height 16
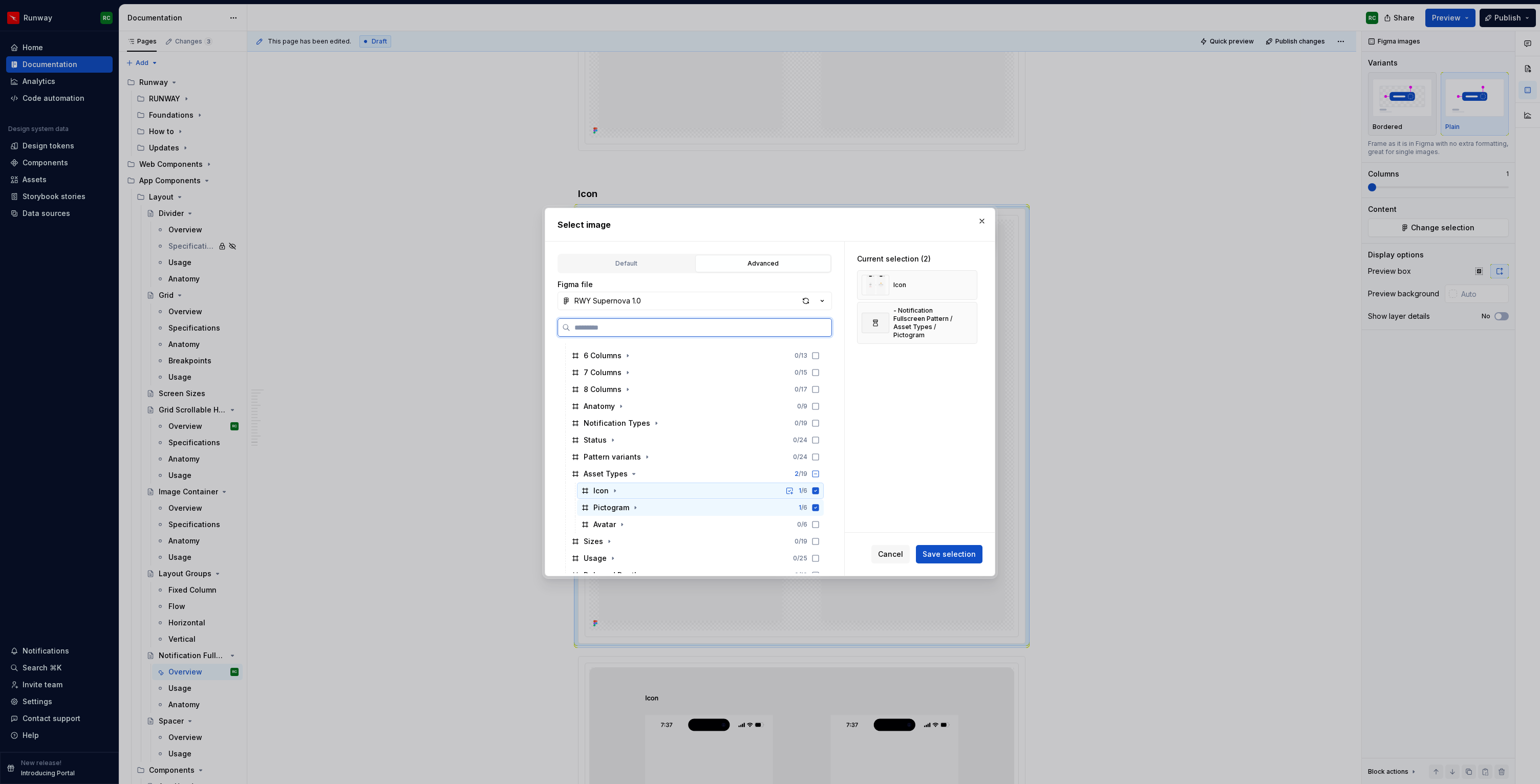
click at [762, 487] on div "Icon 1 / 6" at bounding box center [700, 490] width 247 height 16
click at [973, 551] on span "Save selection" at bounding box center [949, 554] width 53 height 10
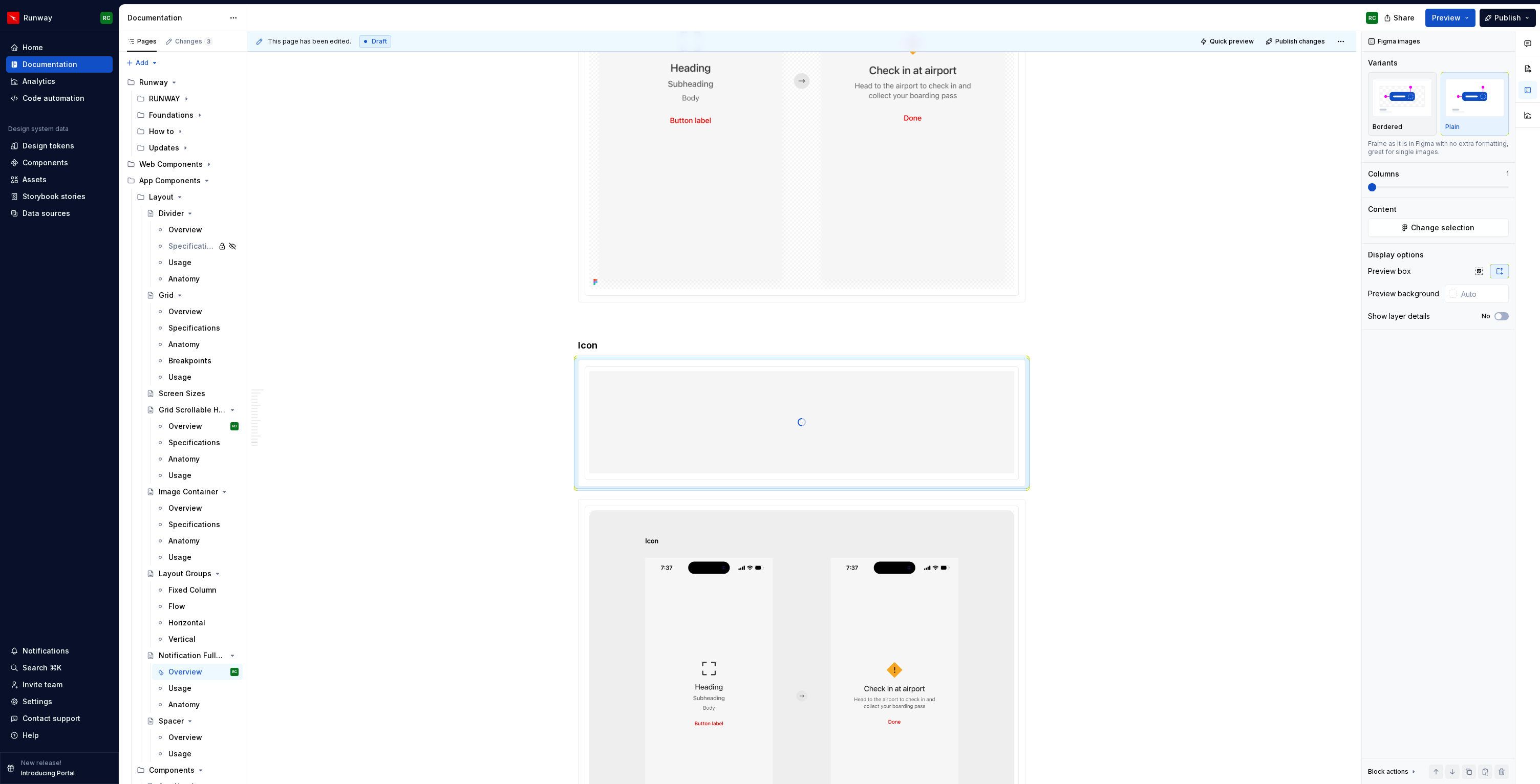
scroll to position [6425, 0]
click at [583, 341] on h4 "Icon" at bounding box center [801, 341] width 447 height 12
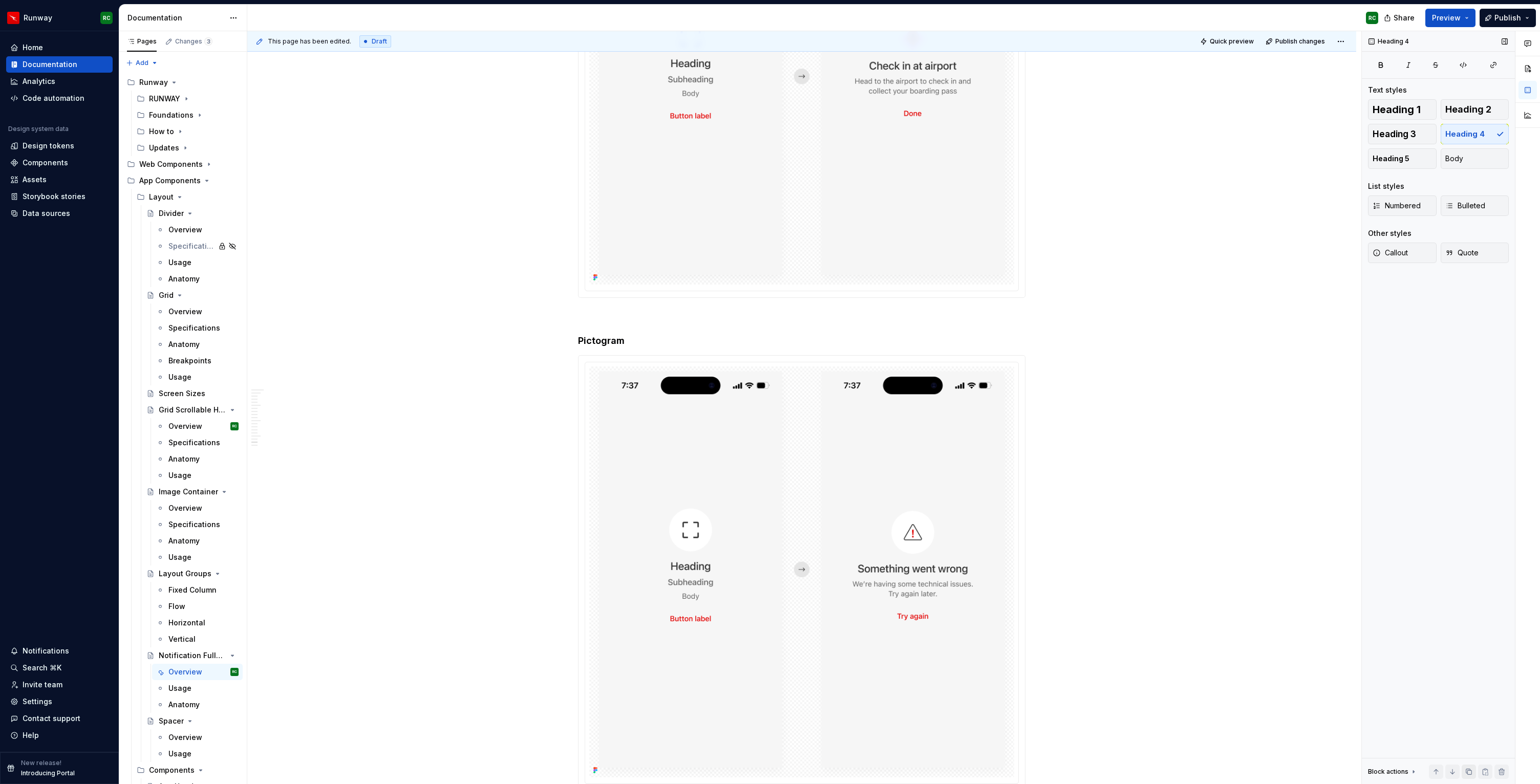
click at [1467, 771] on button "button" at bounding box center [1469, 772] width 14 height 14
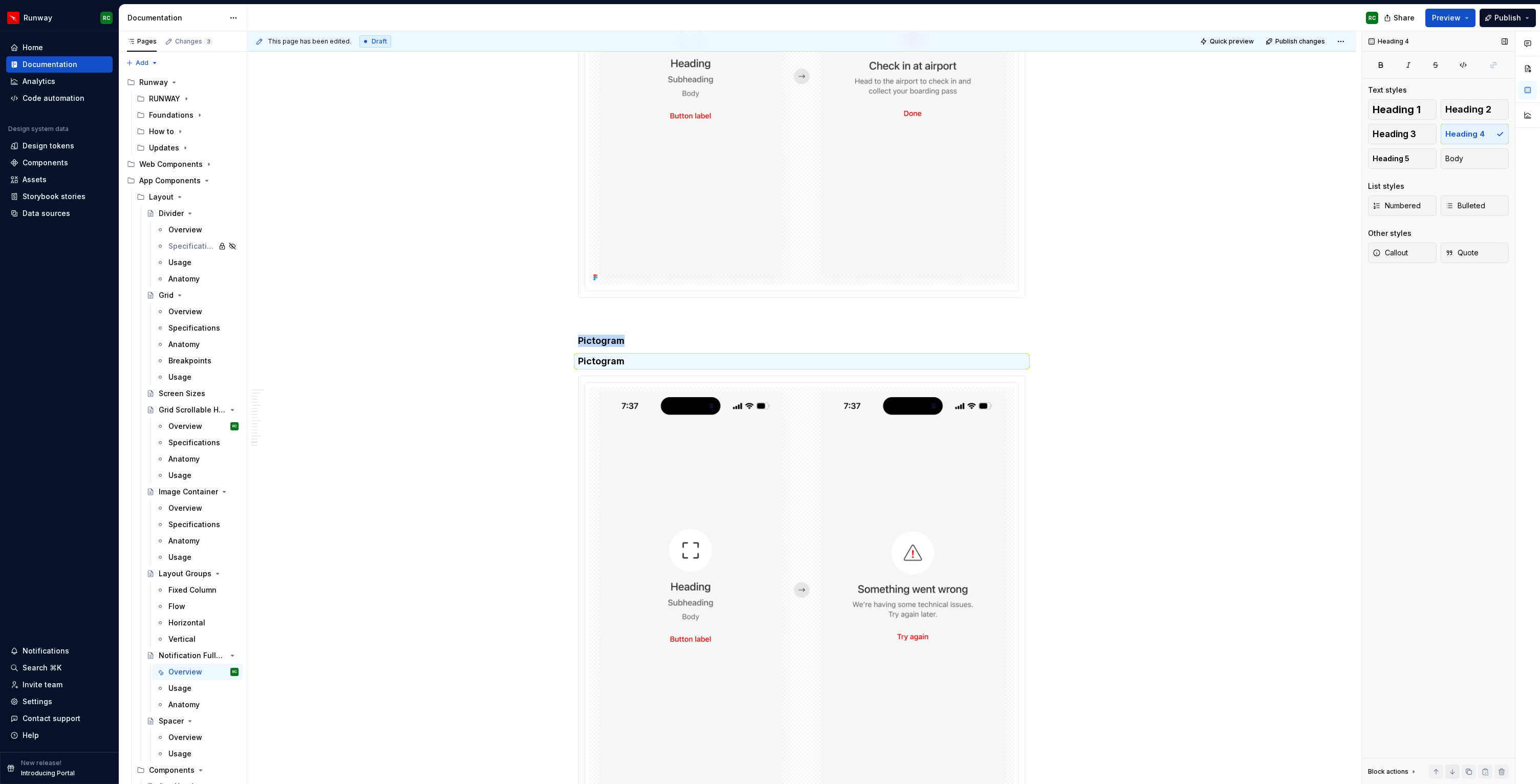
click at [1455, 770] on button "button" at bounding box center [1452, 772] width 14 height 14
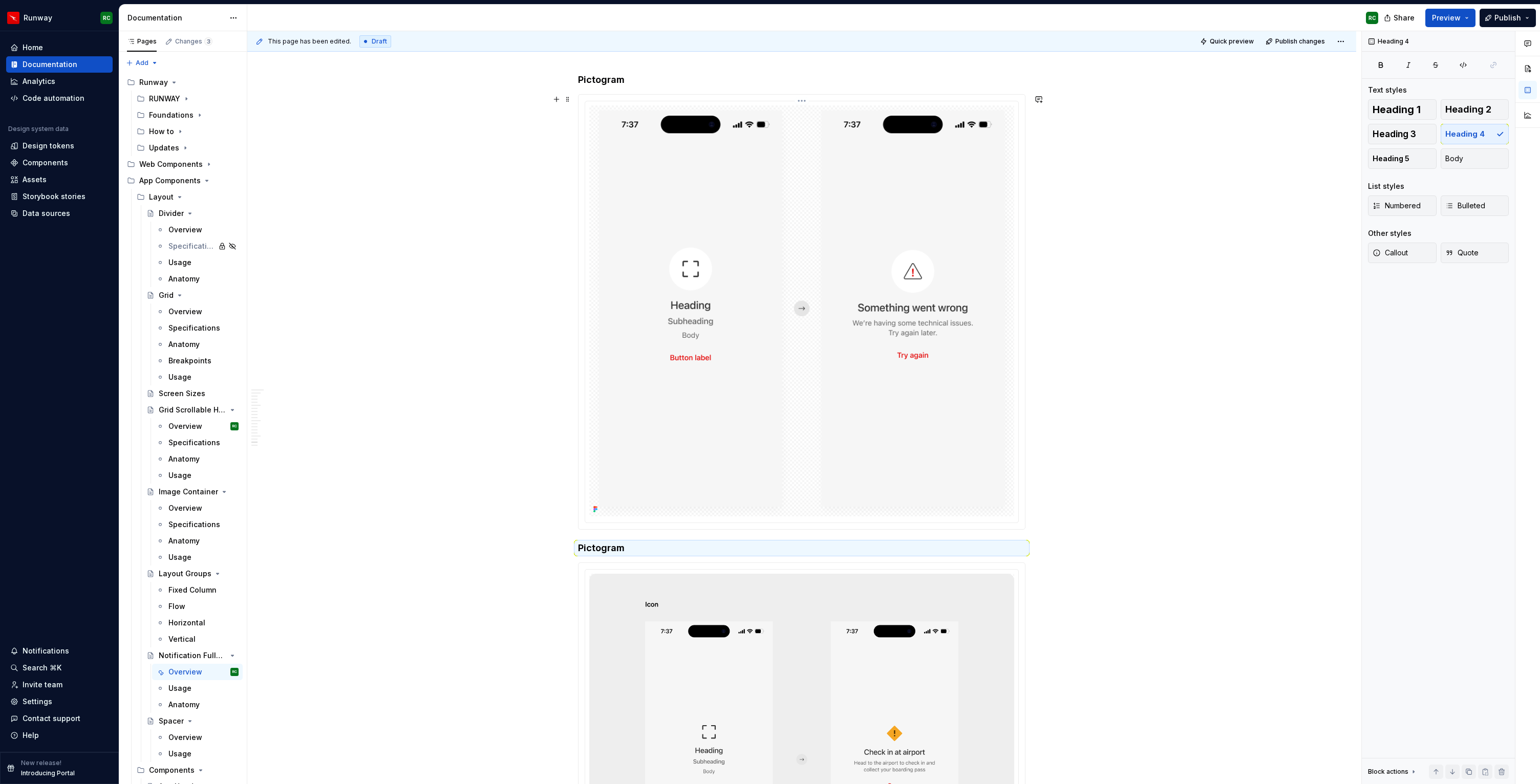
scroll to position [6711, 0]
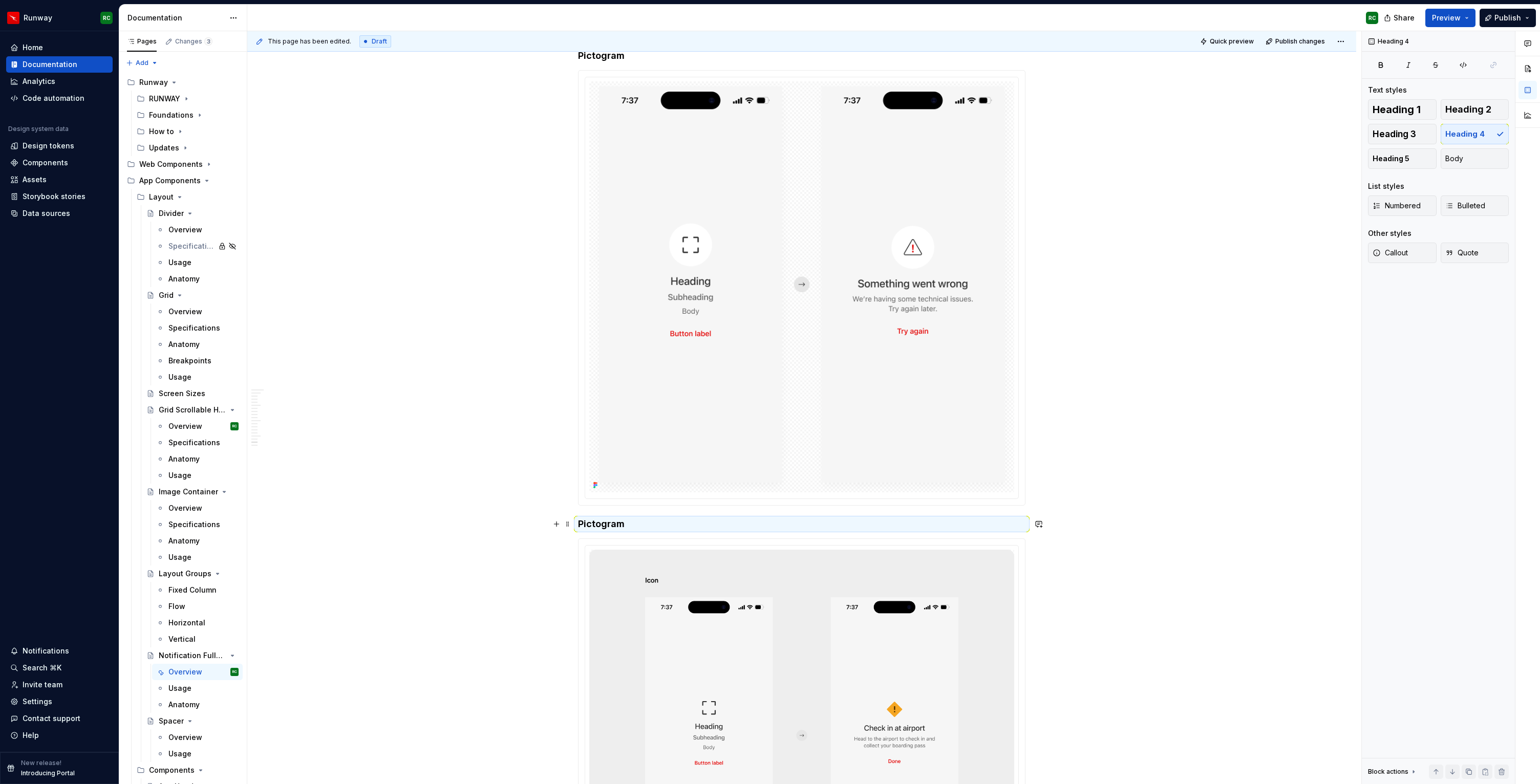
click at [609, 526] on h4 "Pictogram" at bounding box center [801, 524] width 447 height 12
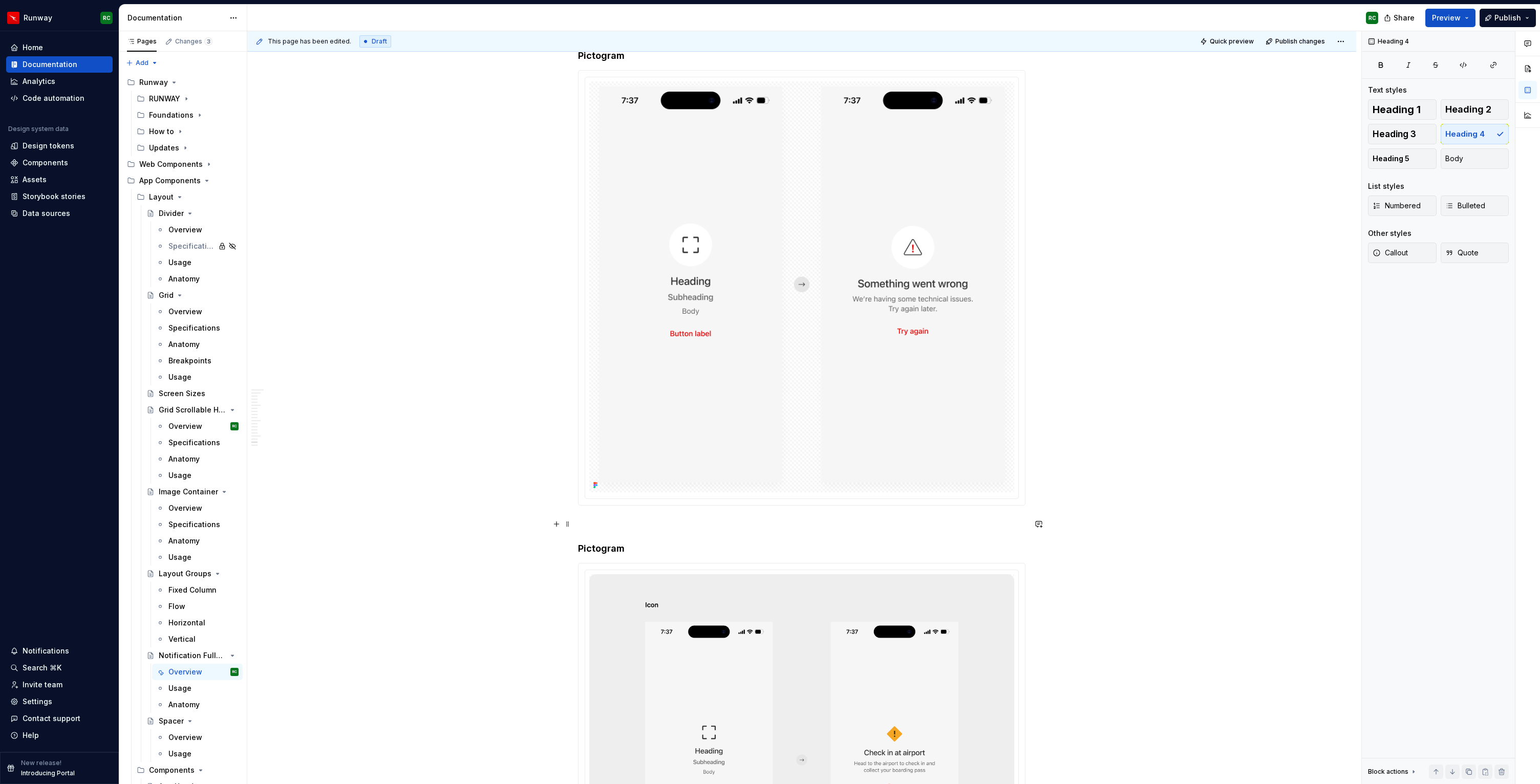
click at [796, 423] on img at bounding box center [802, 286] width 425 height 411
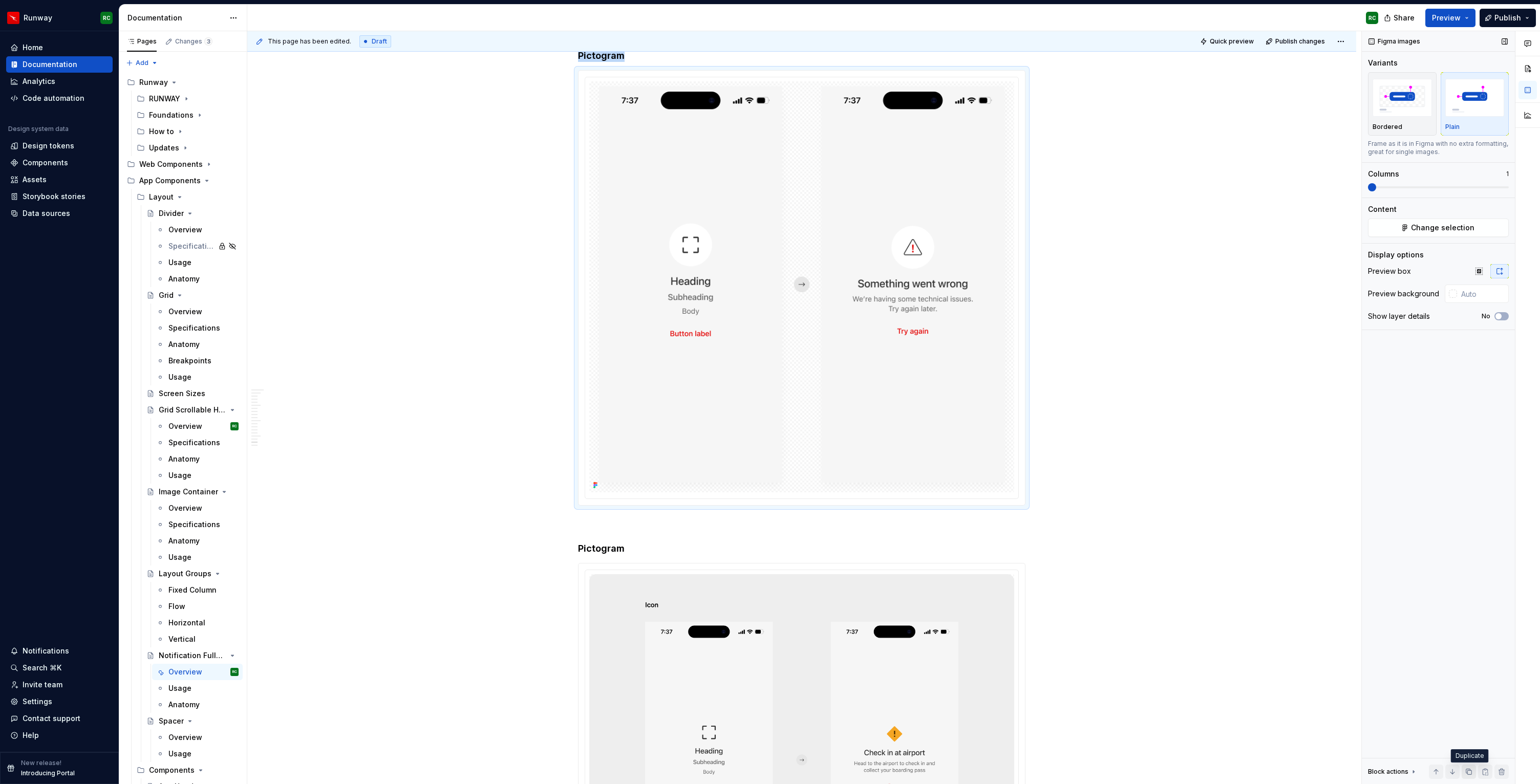
click at [1468, 770] on button "button" at bounding box center [1469, 772] width 14 height 14
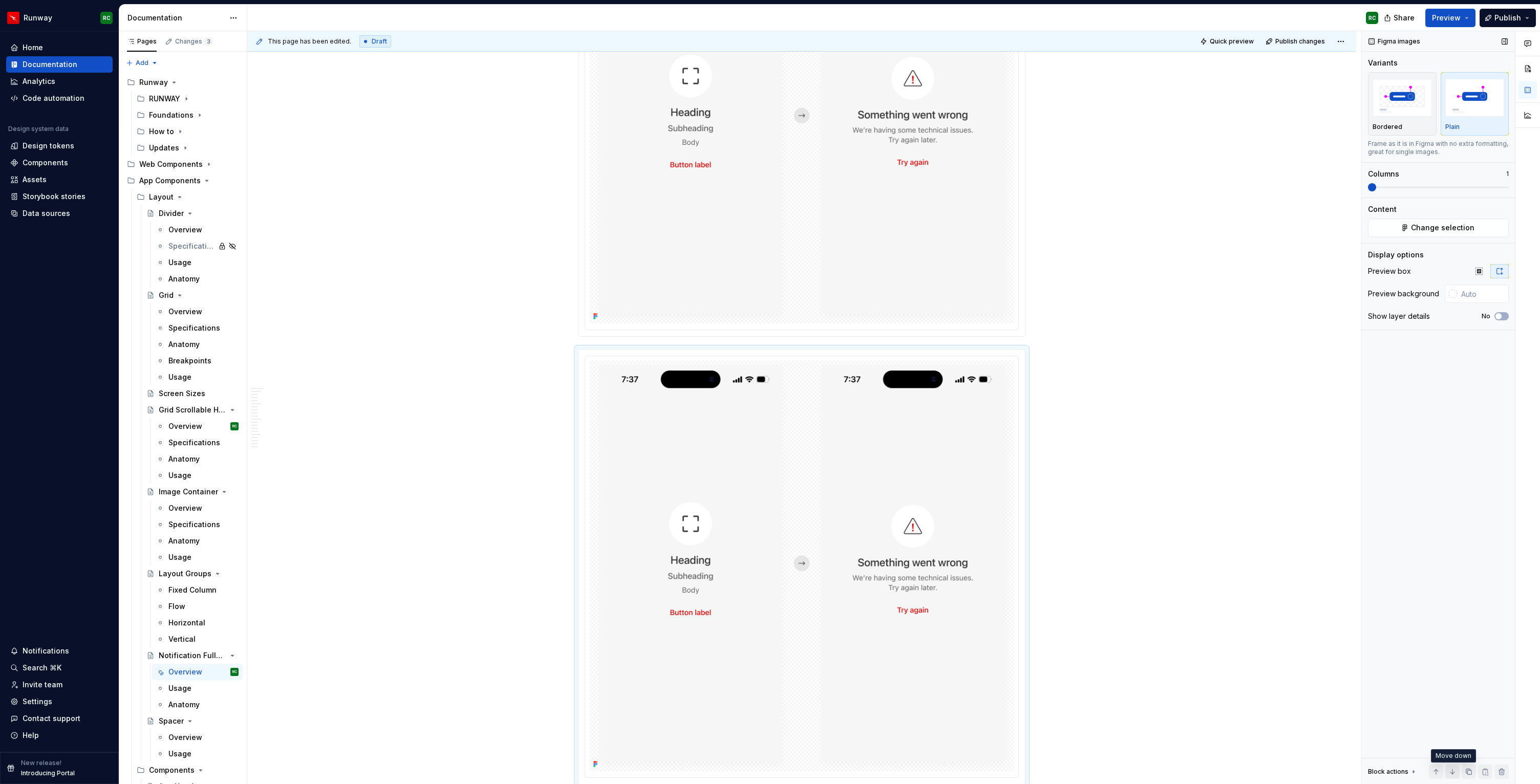
click at [1449, 771] on button "button" at bounding box center [1452, 772] width 14 height 14
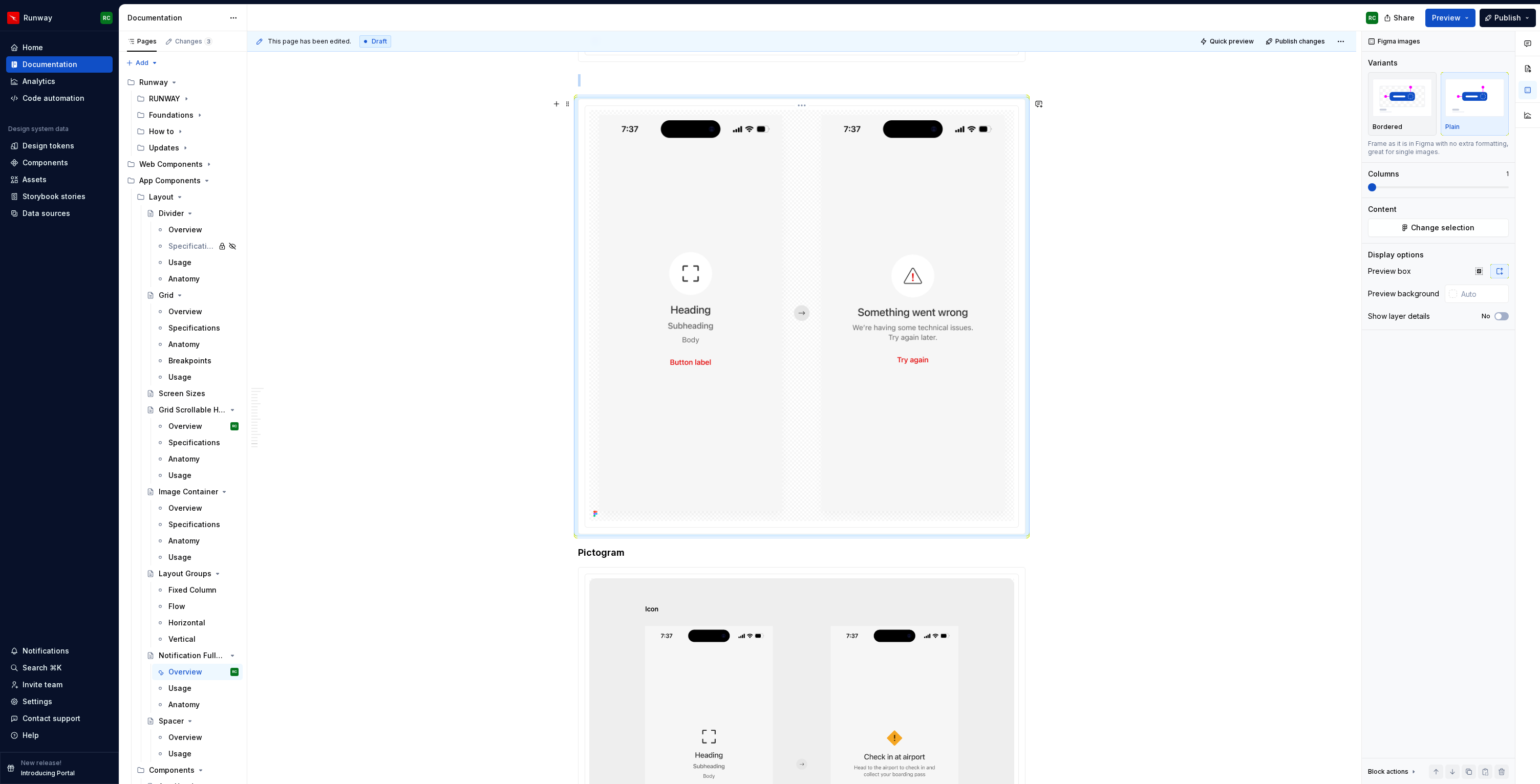
scroll to position [7167, 0]
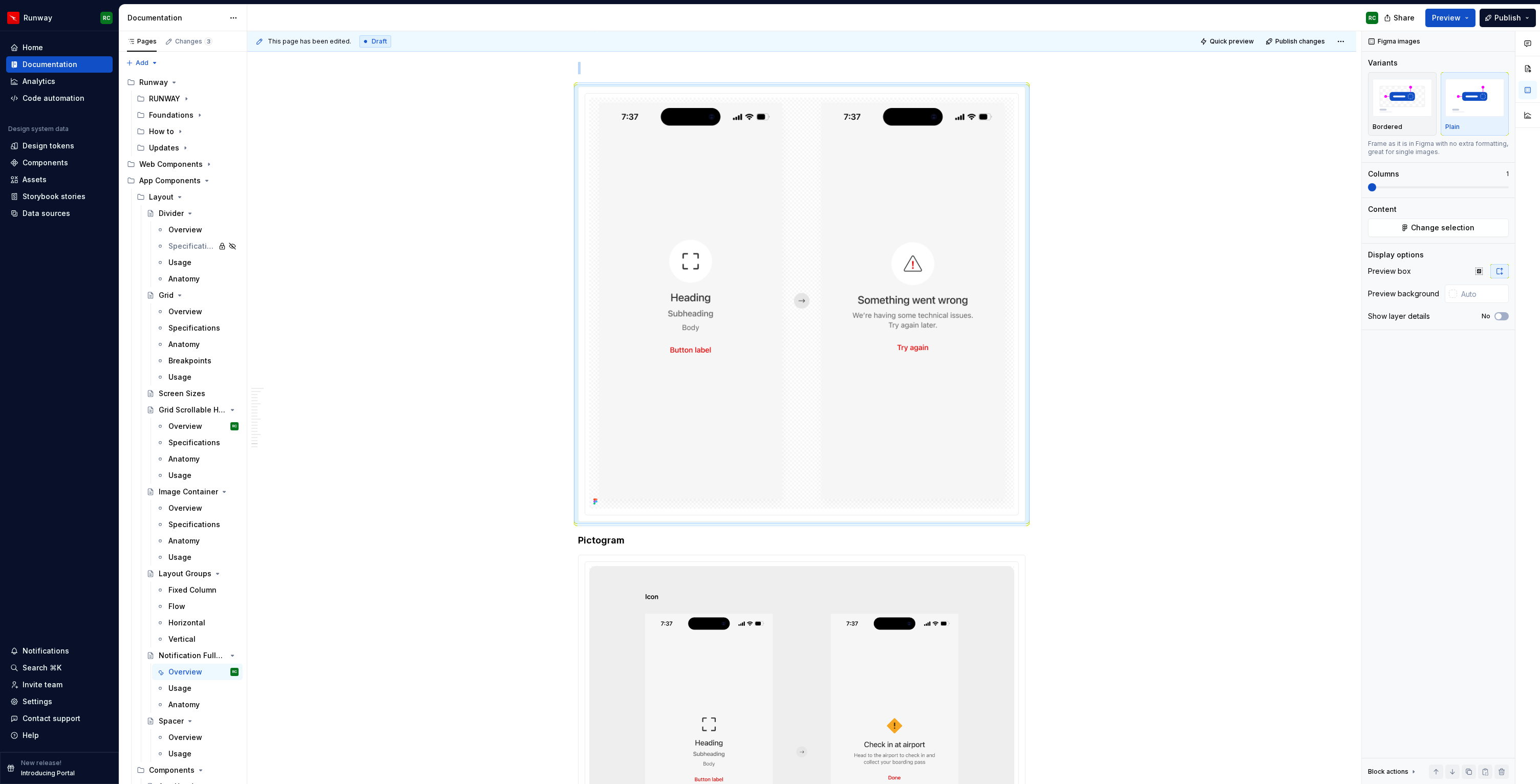
click at [1449, 766] on button "button" at bounding box center [1452, 772] width 14 height 14
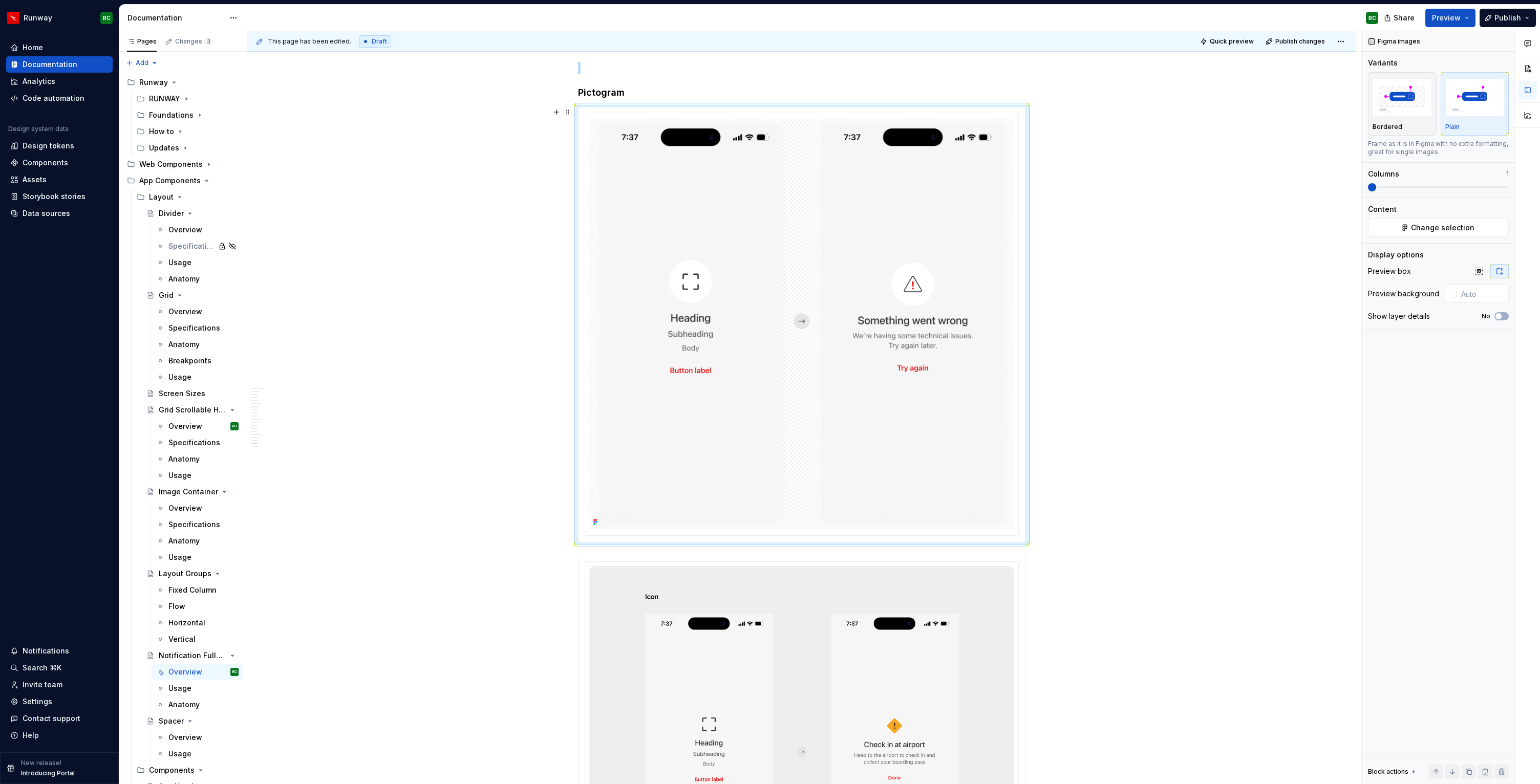
scroll to position [6924, 0]
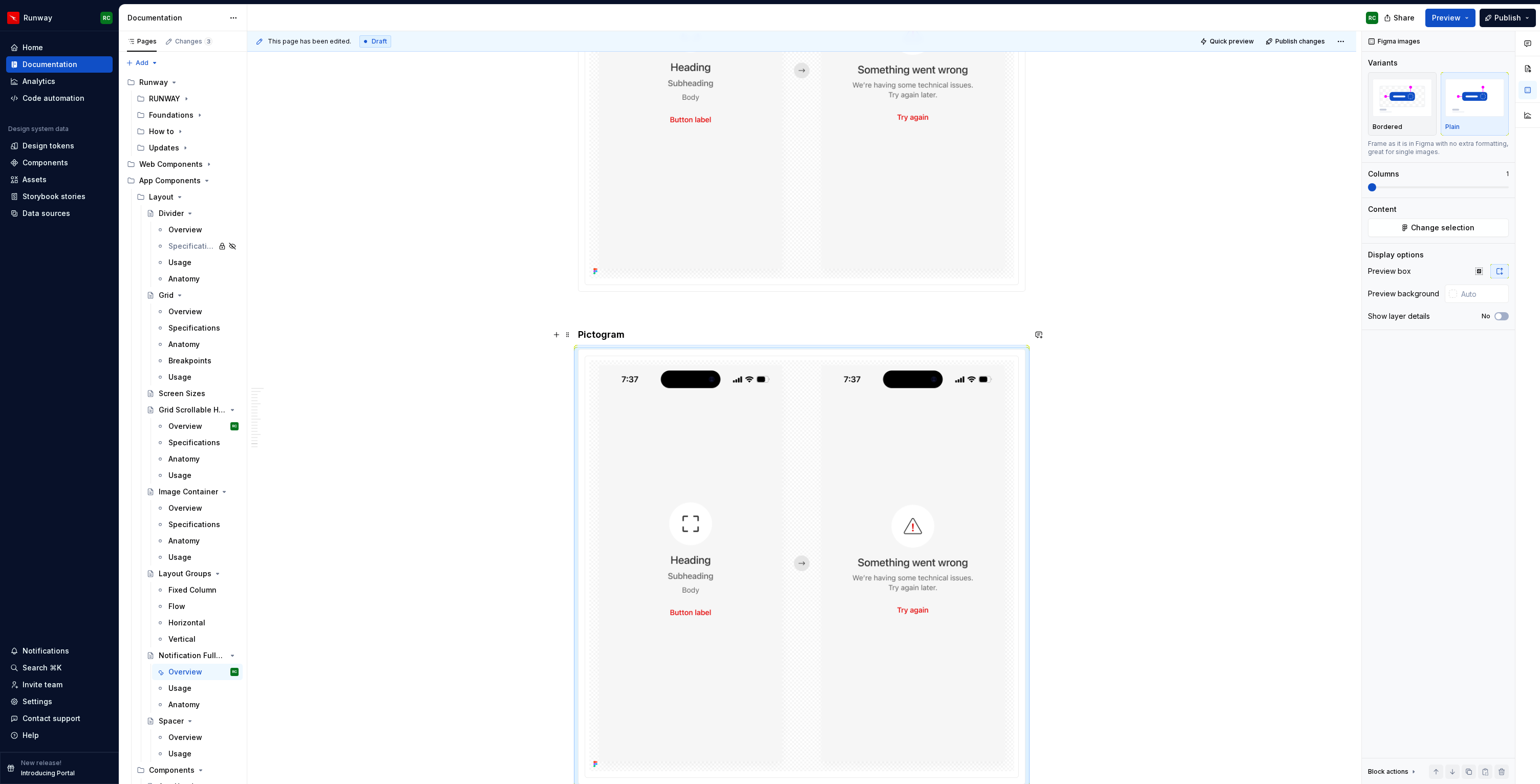
click at [619, 330] on h4 "Pictogram" at bounding box center [801, 335] width 447 height 12
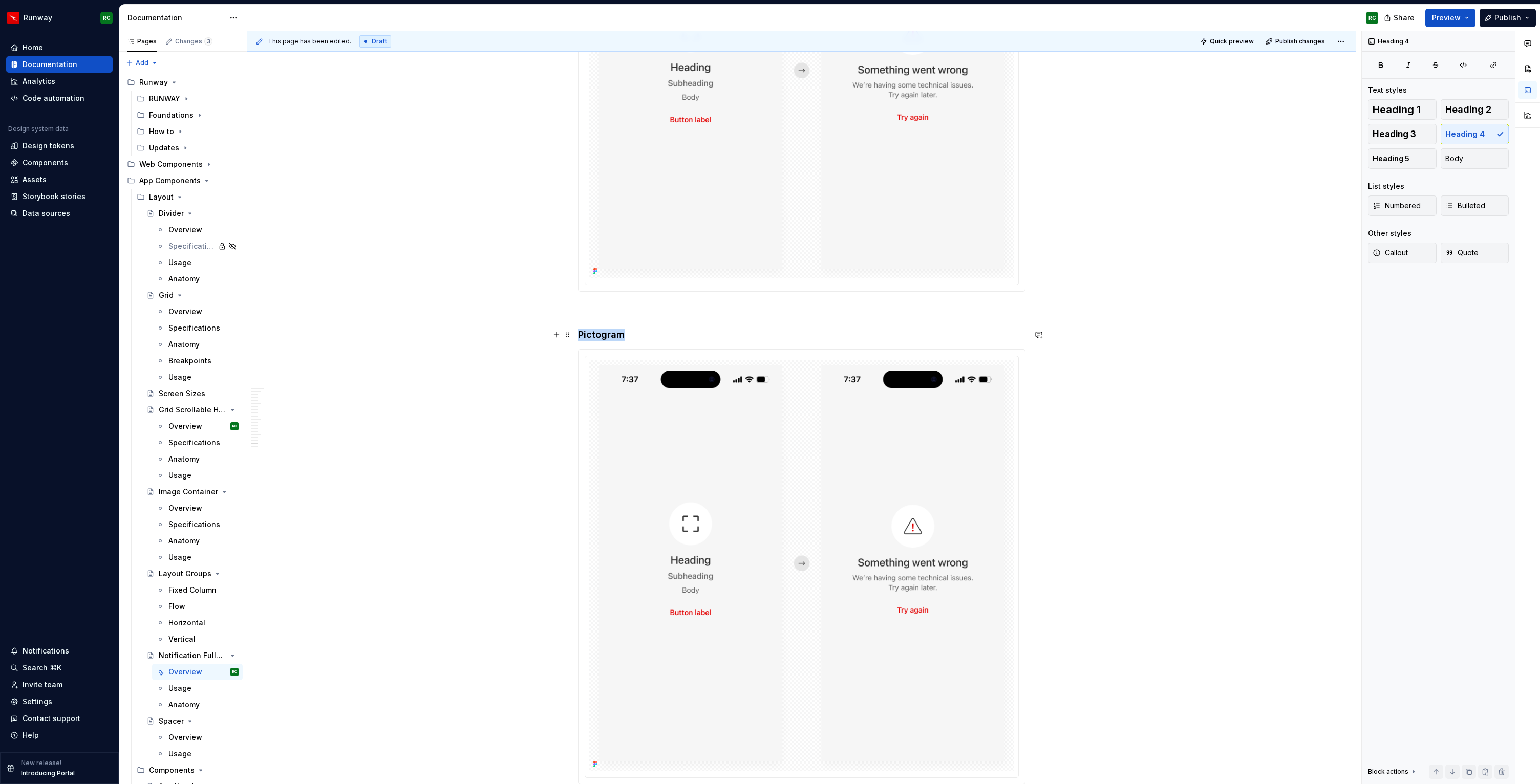
click at [619, 330] on h4 "Pictogram" at bounding box center [801, 335] width 447 height 12
click at [727, 473] on img at bounding box center [802, 566] width 425 height 411
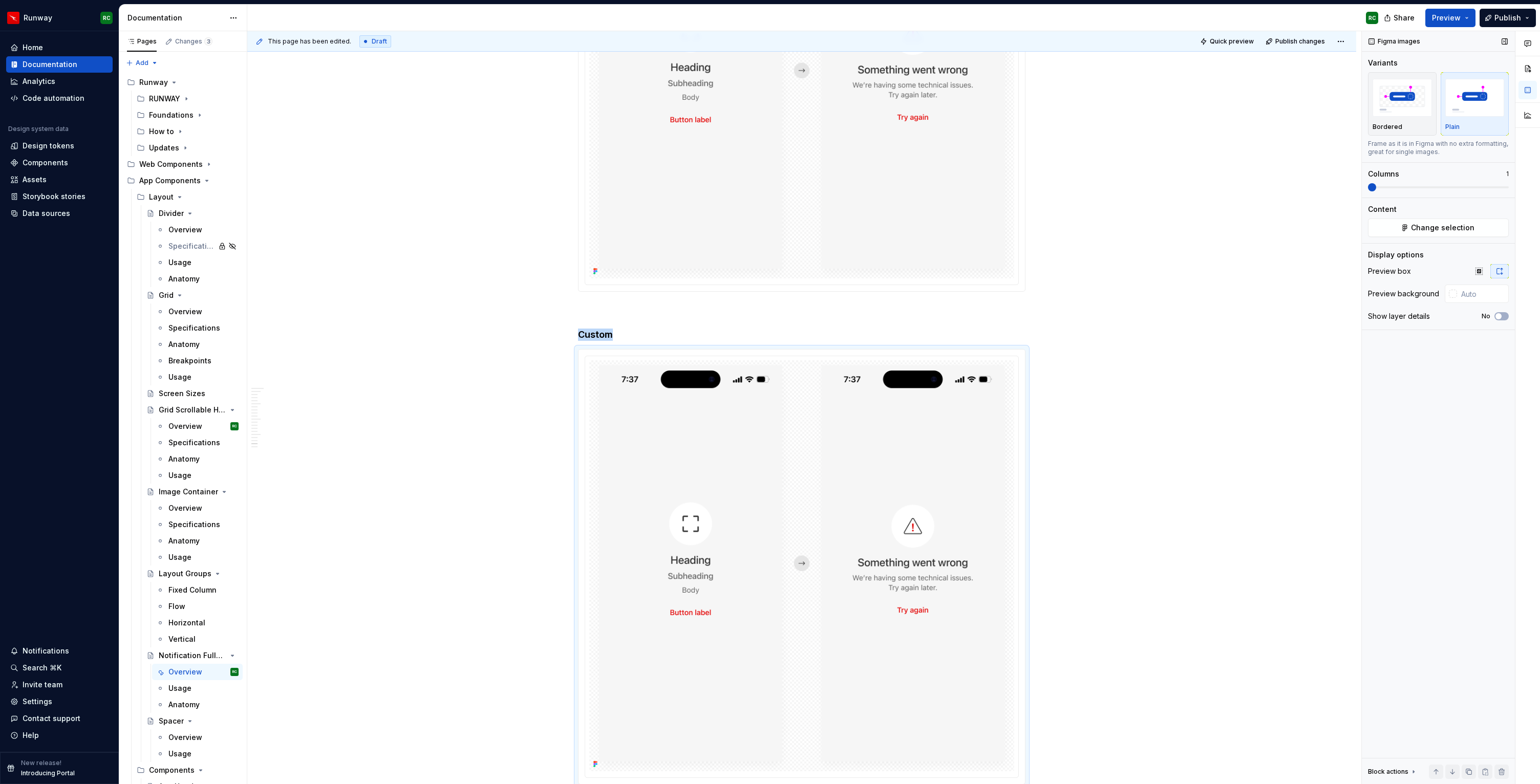
click at [1461, 211] on div "Content" at bounding box center [1438, 209] width 141 height 10
click at [1460, 234] on button "Change selection" at bounding box center [1438, 227] width 141 height 19
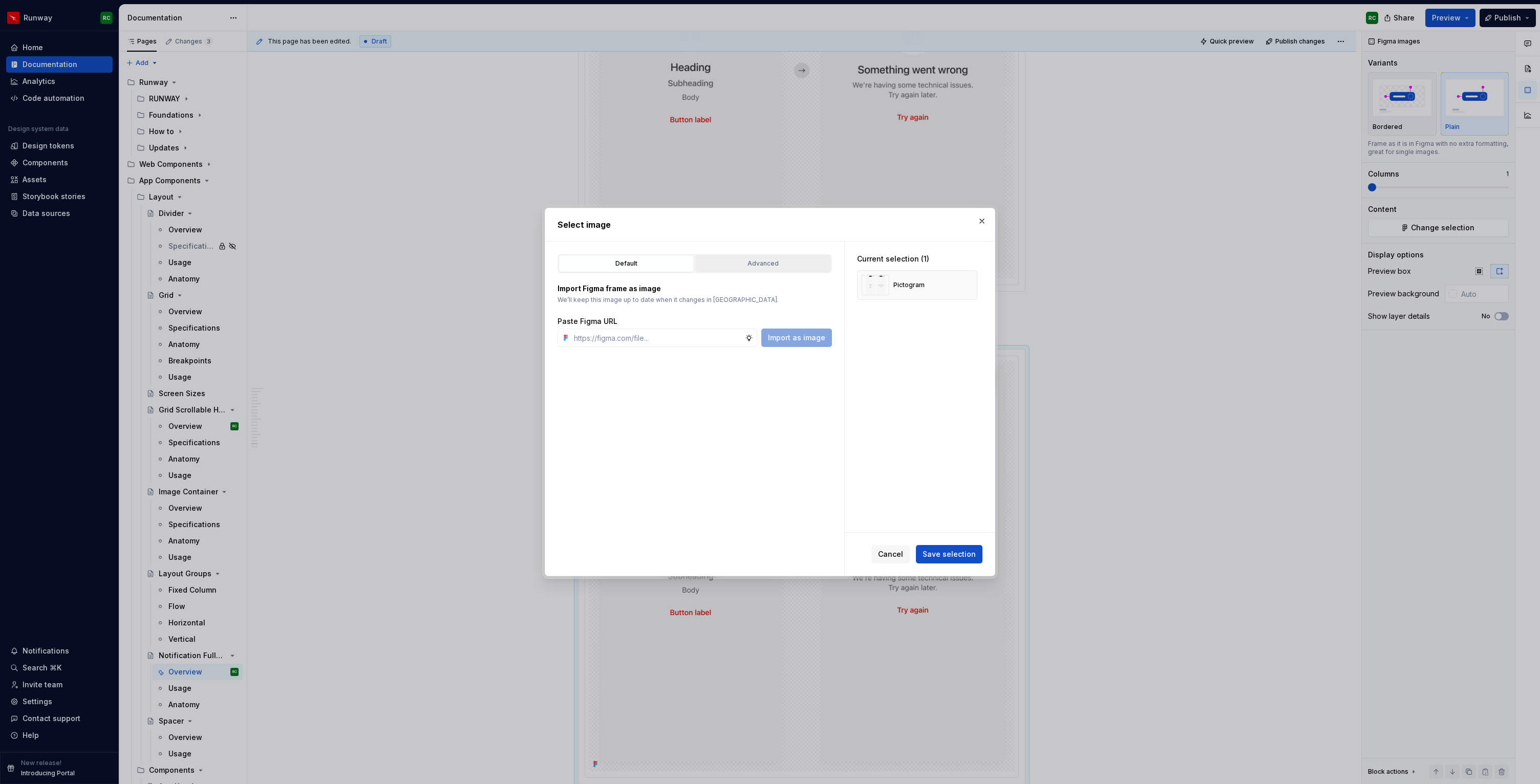
click at [751, 257] on button "Advanced" at bounding box center [762, 264] width 135 height 17
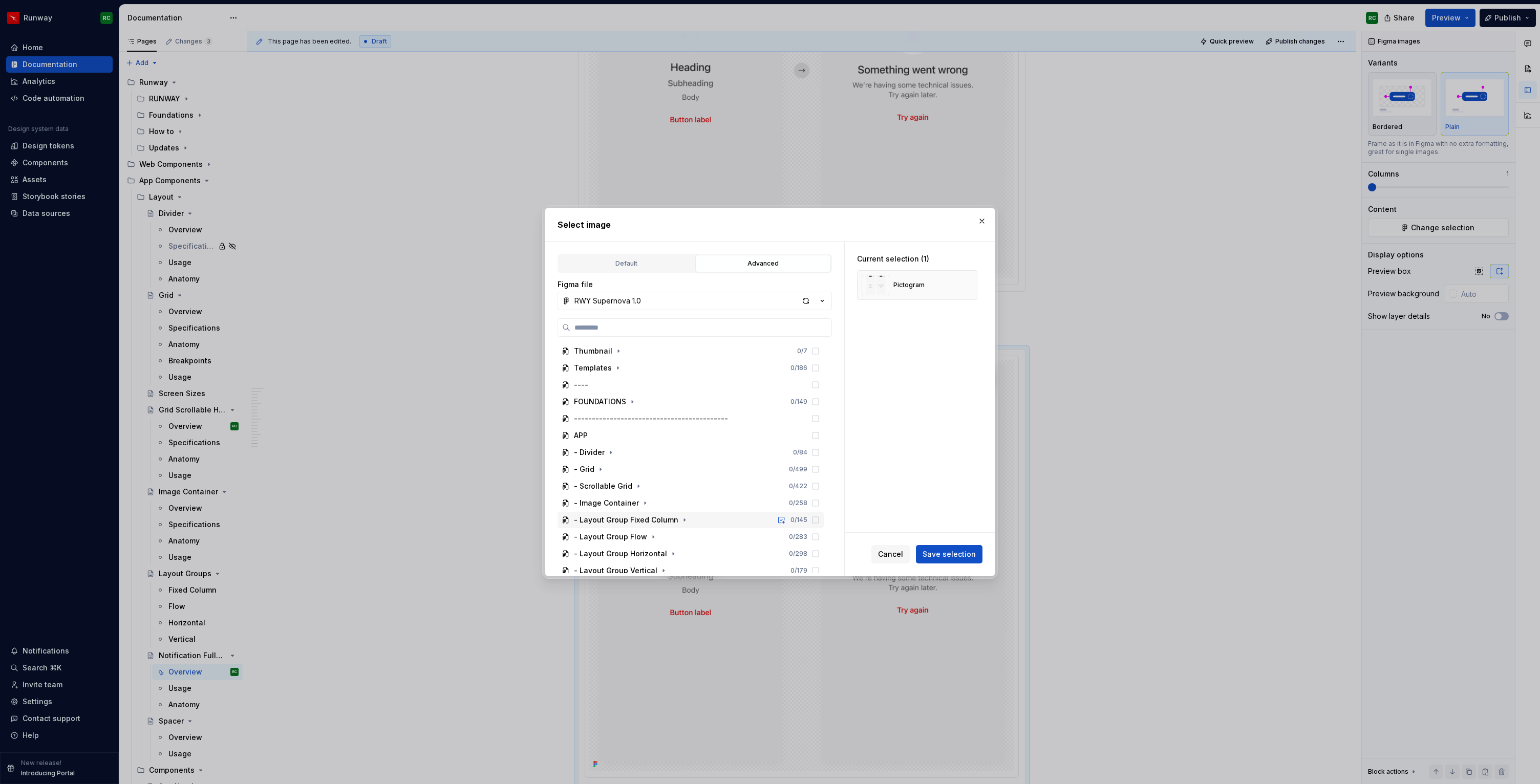
scroll to position [105, 0]
click at [693, 482] on button "button" at bounding box center [696, 483] width 10 height 10
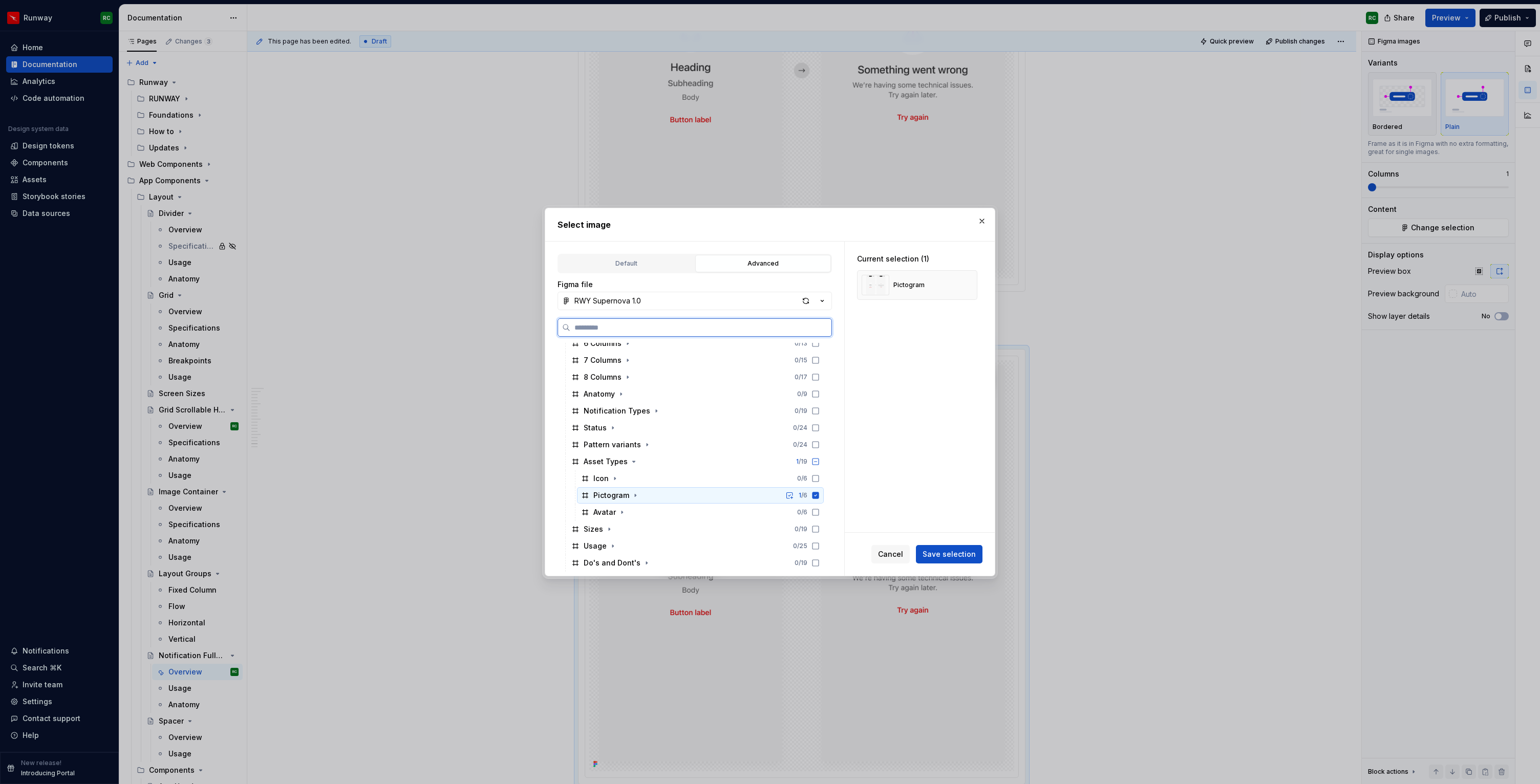
click at [670, 495] on div "Pictogram 1 / 6" at bounding box center [700, 495] width 247 height 16
click at [673, 511] on div "Avatar 0 / 6" at bounding box center [700, 512] width 247 height 16
click at [936, 560] on button "Save selection" at bounding box center [949, 554] width 67 height 19
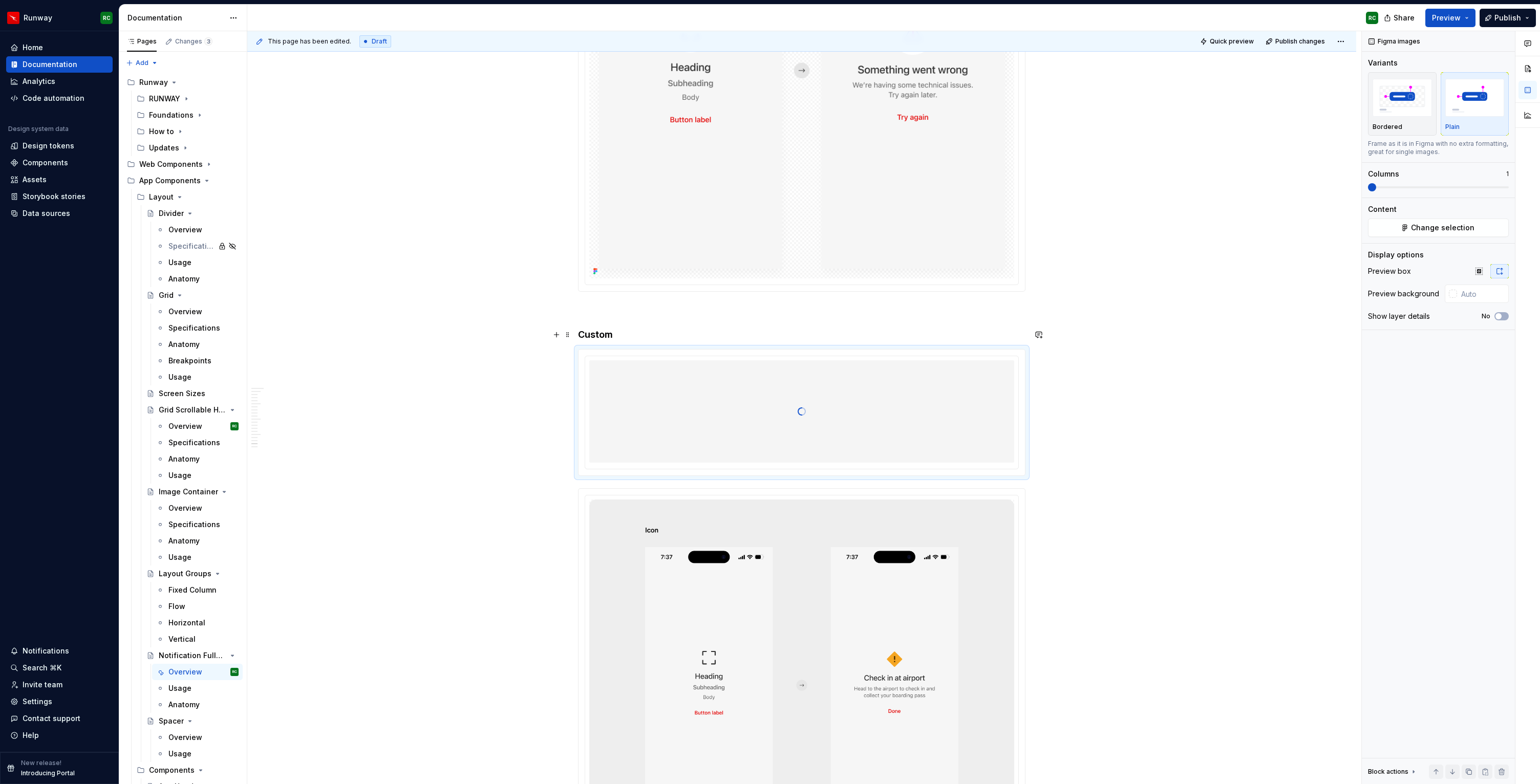
click at [614, 336] on h4 "Custom" at bounding box center [801, 335] width 447 height 12
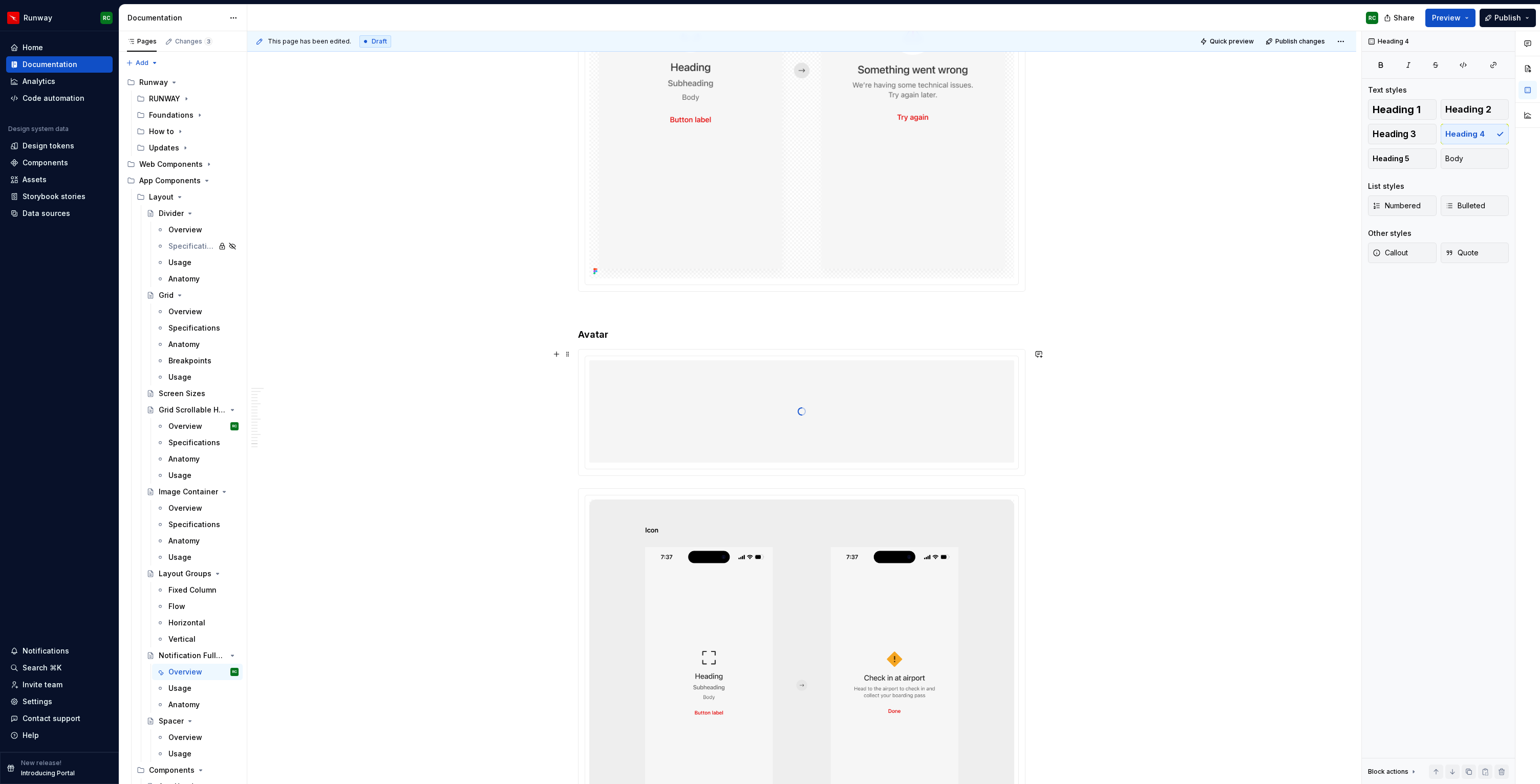
click at [814, 369] on div at bounding box center [802, 412] width 425 height 102
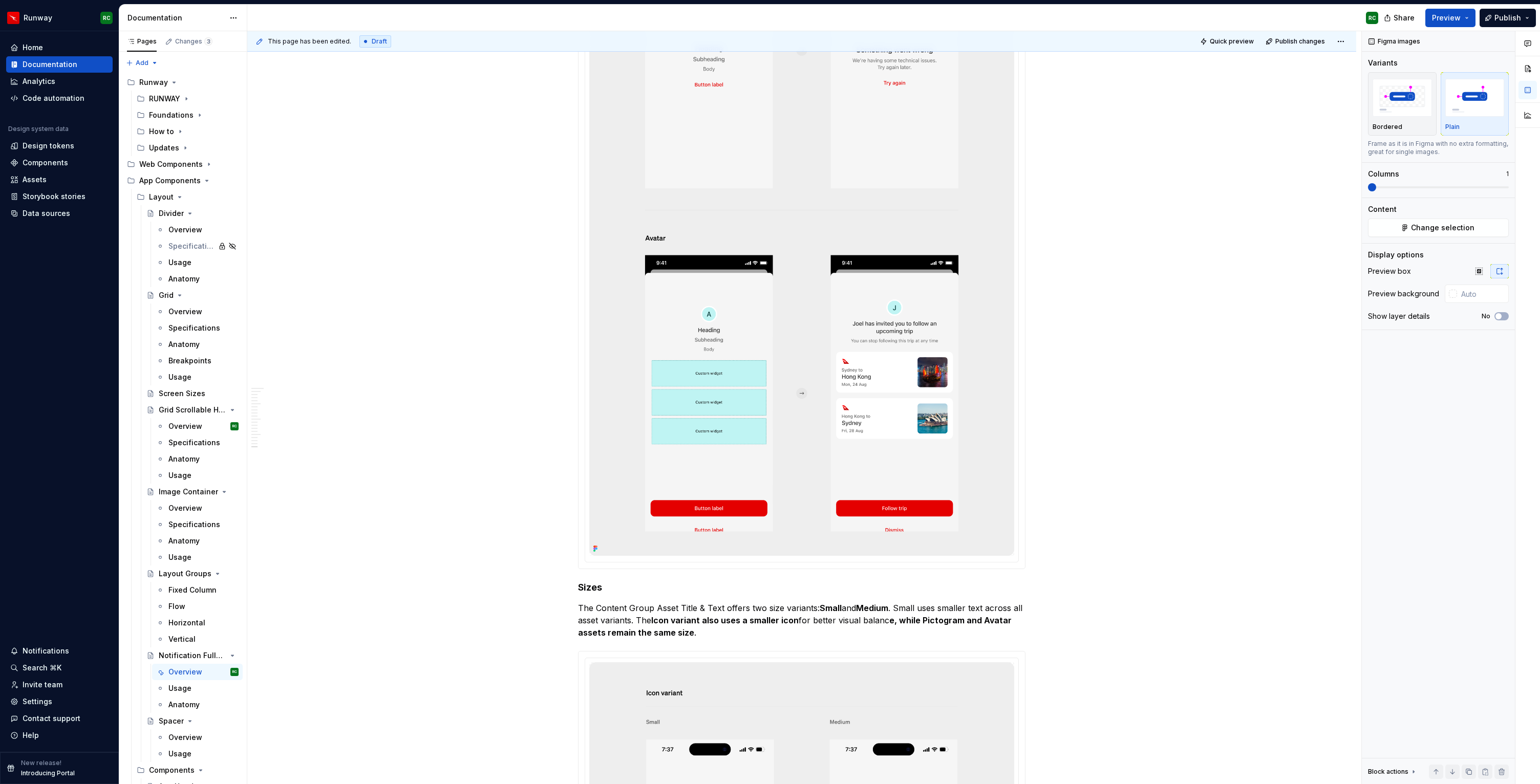
scroll to position [7901, 0]
click at [871, 414] on img at bounding box center [802, 40] width 425 height 1035
click at [1499, 770] on button "button" at bounding box center [1501, 772] width 14 height 14
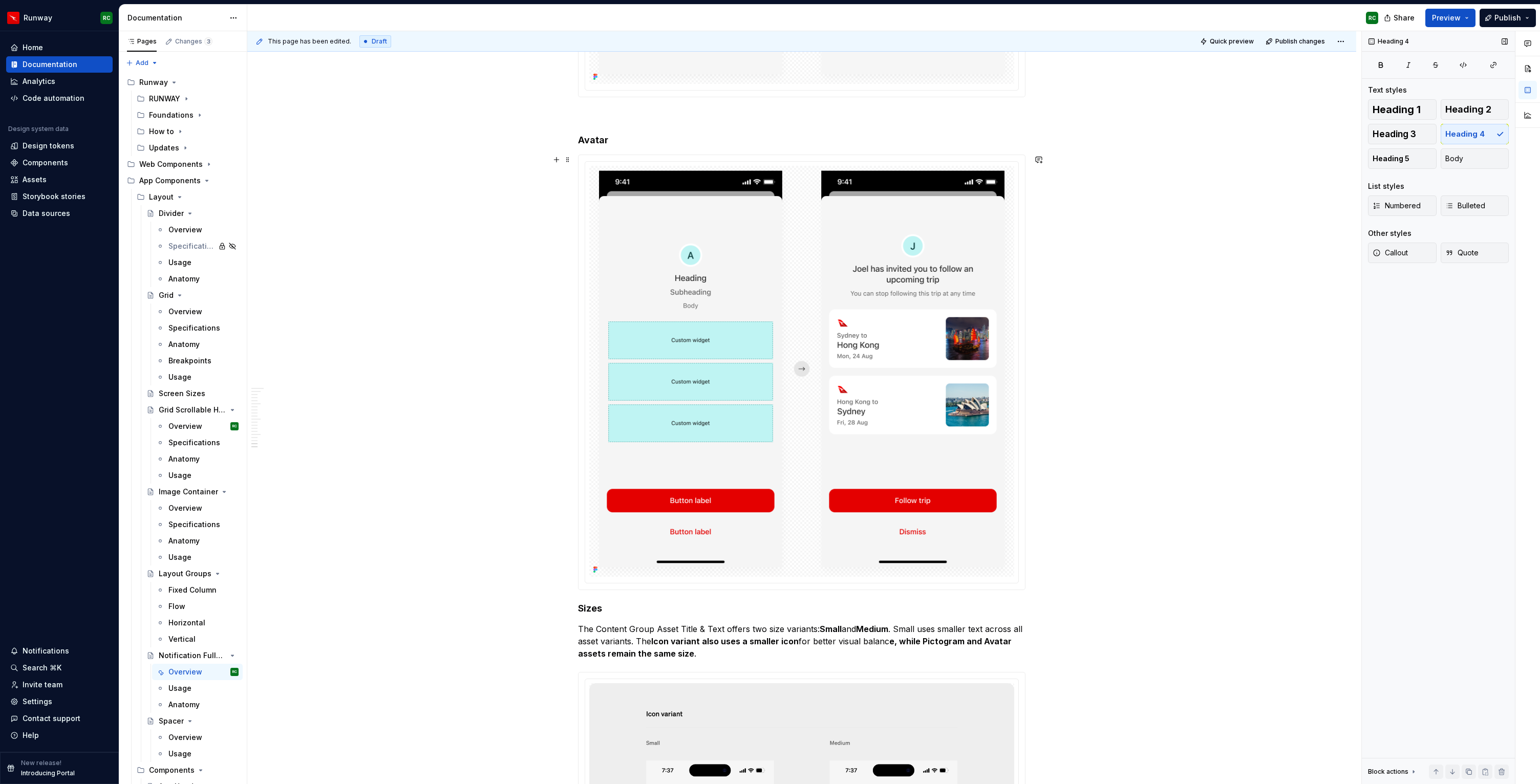
scroll to position [7246, 0]
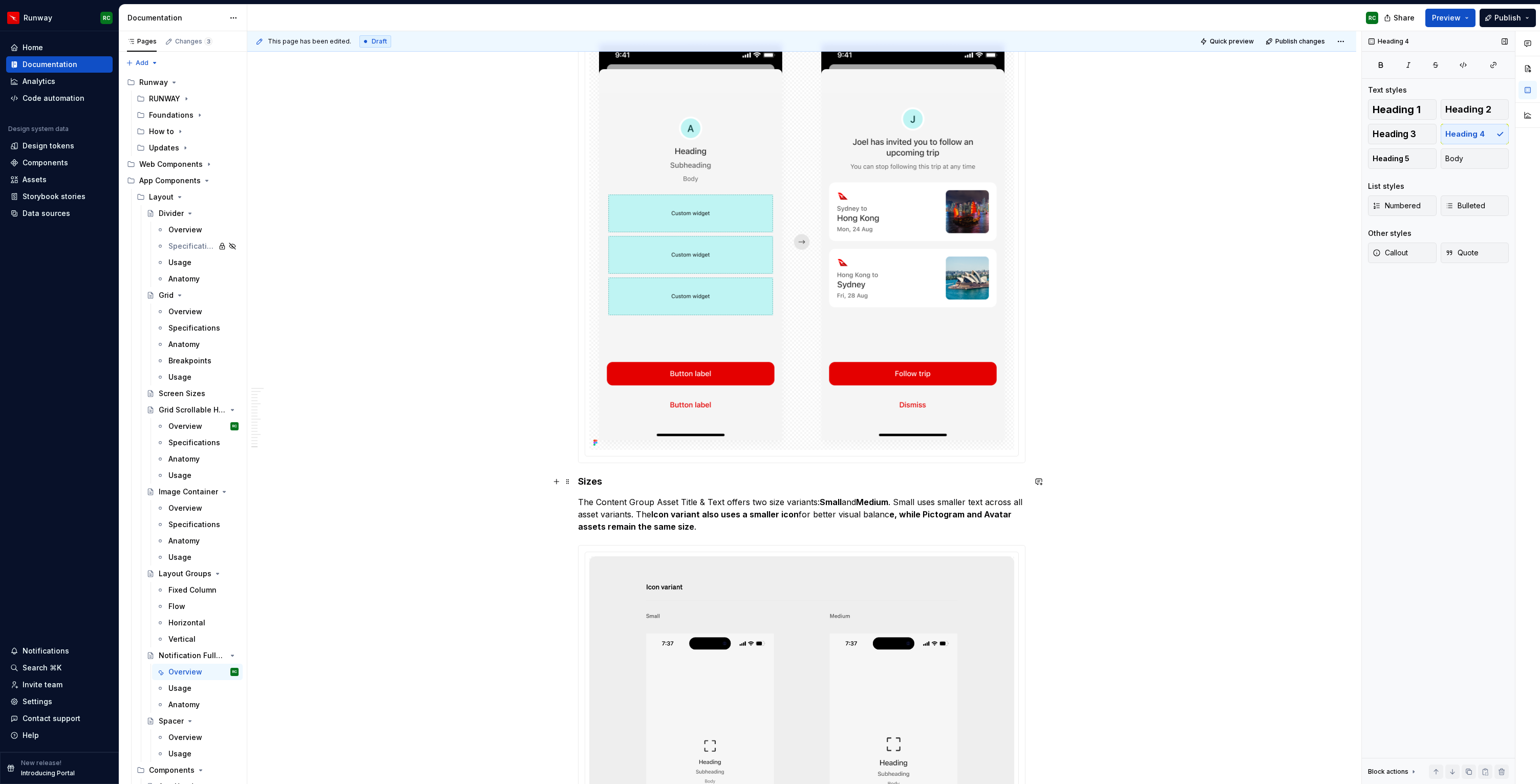
click at [589, 478] on h4 "Sizes" at bounding box center [801, 481] width 447 height 12
click at [681, 460] on button "button" at bounding box center [679, 463] width 14 height 14
click at [612, 481] on h3 "Sizes" at bounding box center [801, 483] width 447 height 14
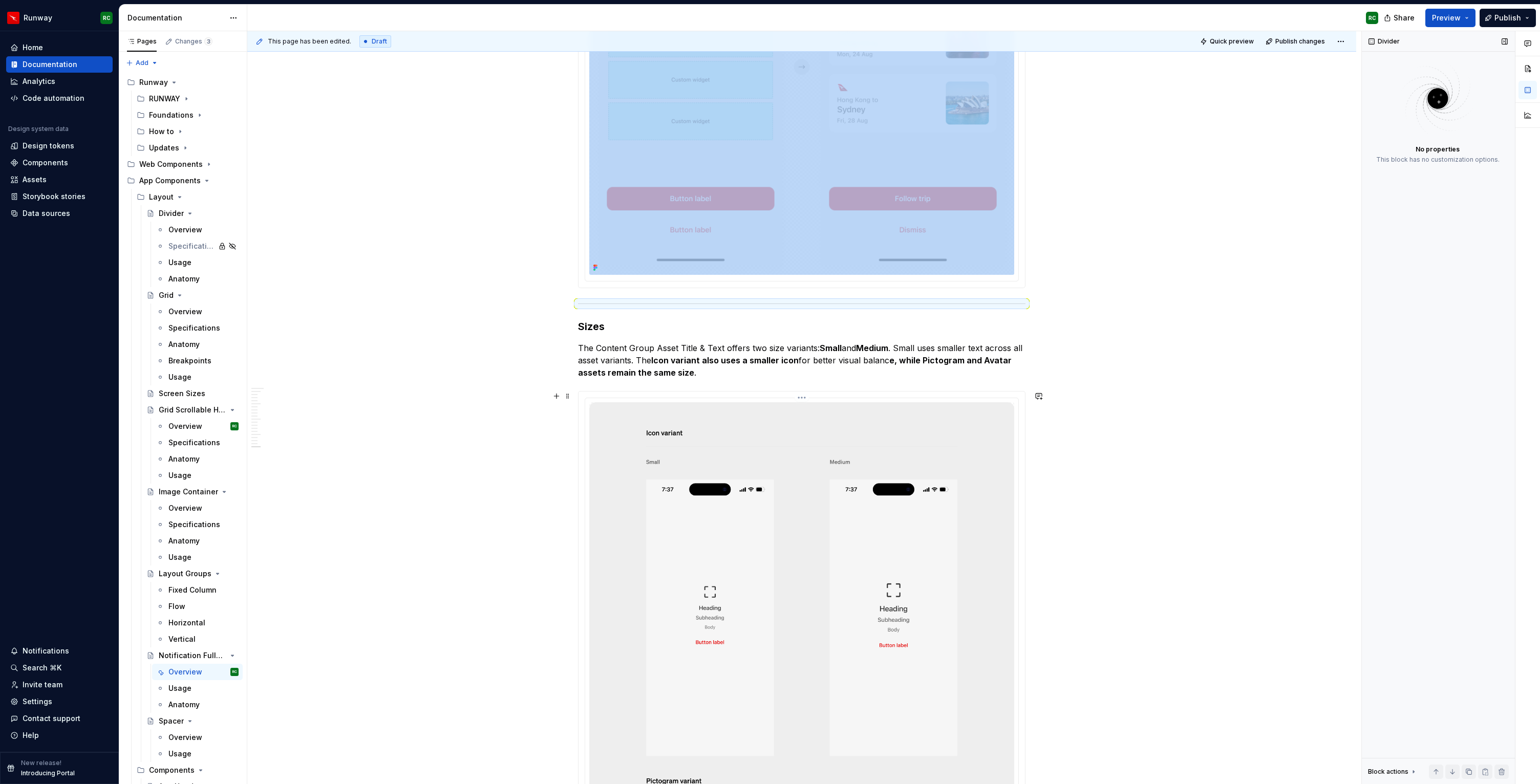
scroll to position [7533, 0]
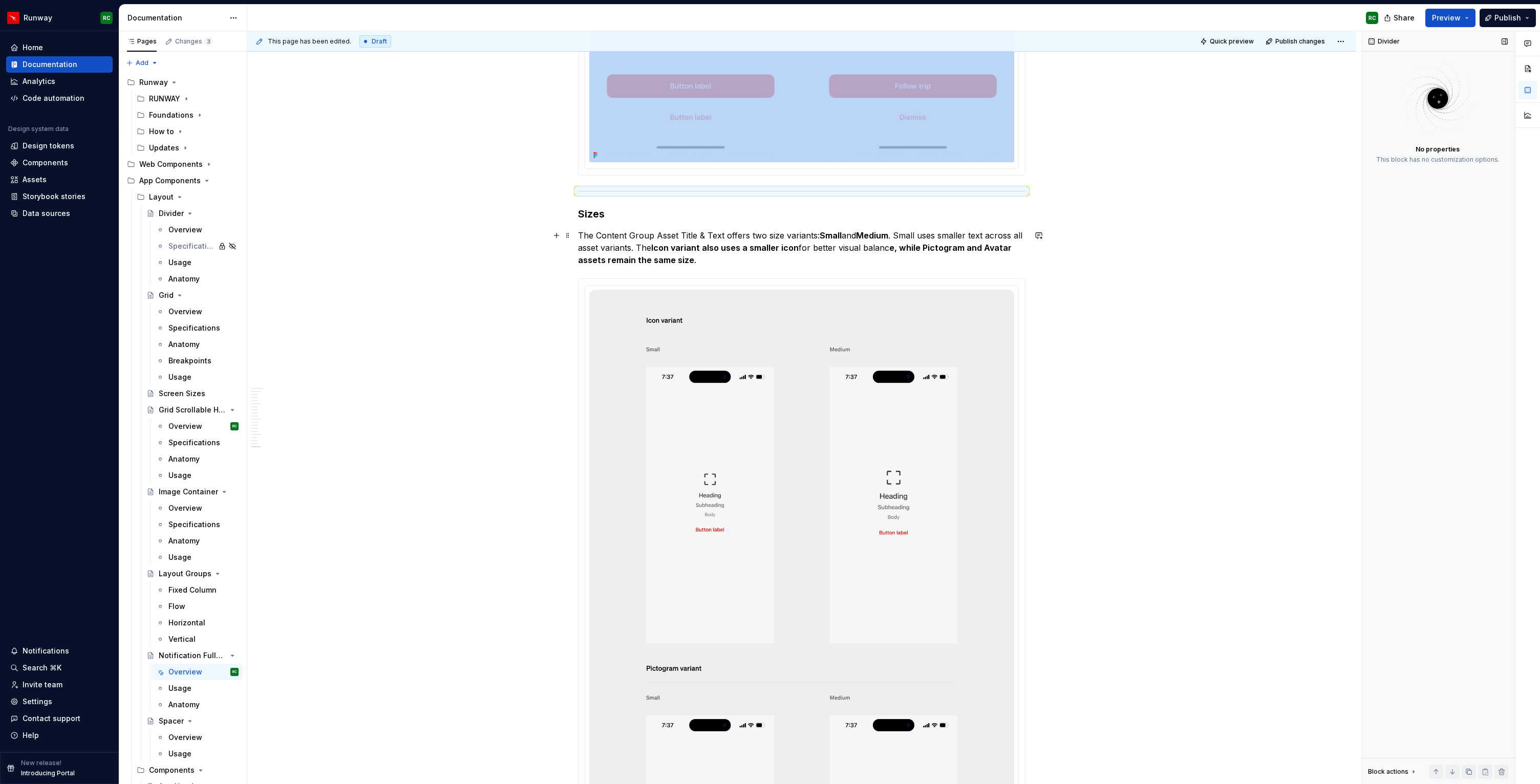
click at [739, 258] on p "The Content Group Asset Title & Text offers two size variants: Small and Medium…" at bounding box center [801, 247] width 447 height 37
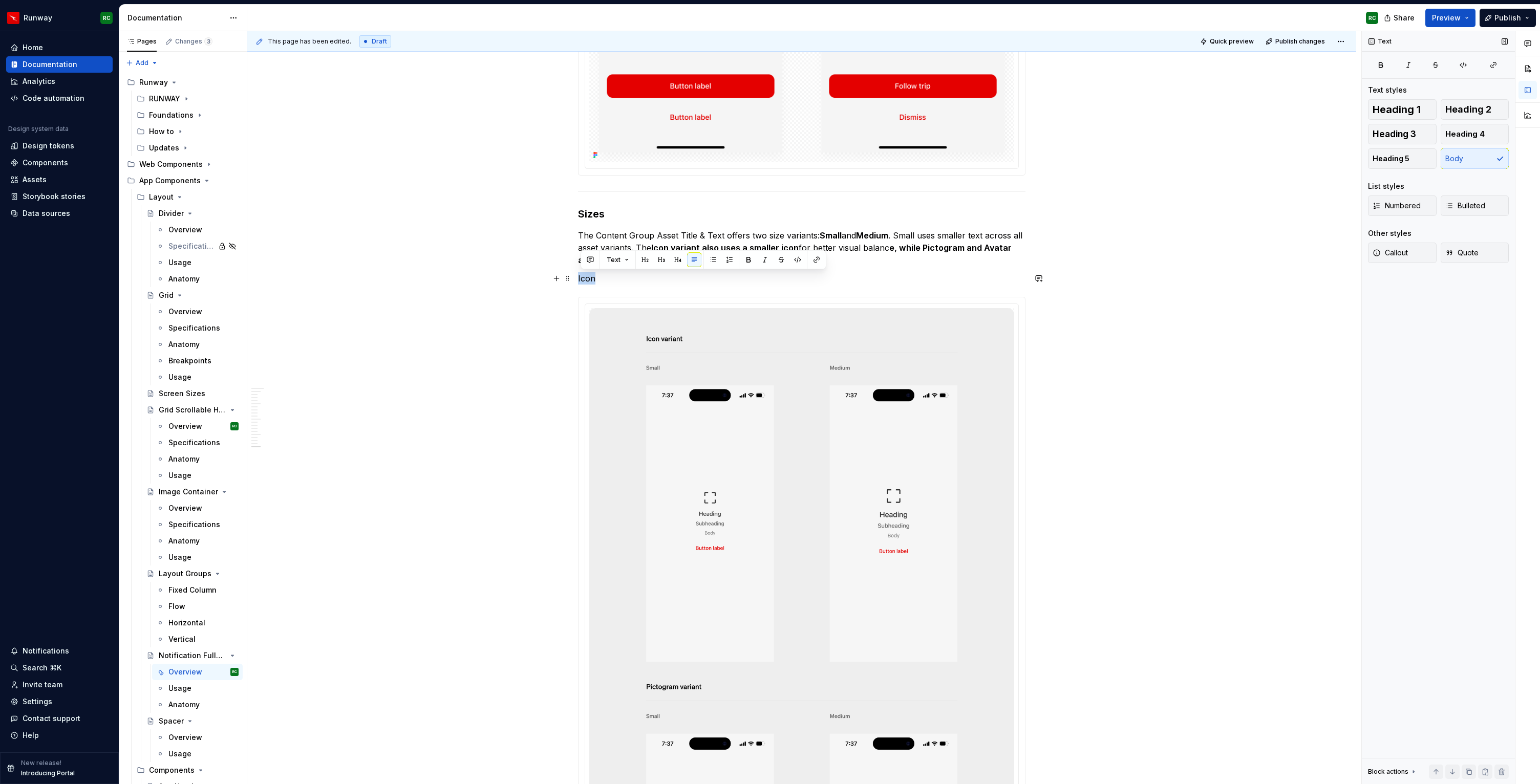
click at [728, 281] on p "Icon" at bounding box center [801, 279] width 447 height 12
click at [670, 261] on button "button" at bounding box center [678, 260] width 14 height 14
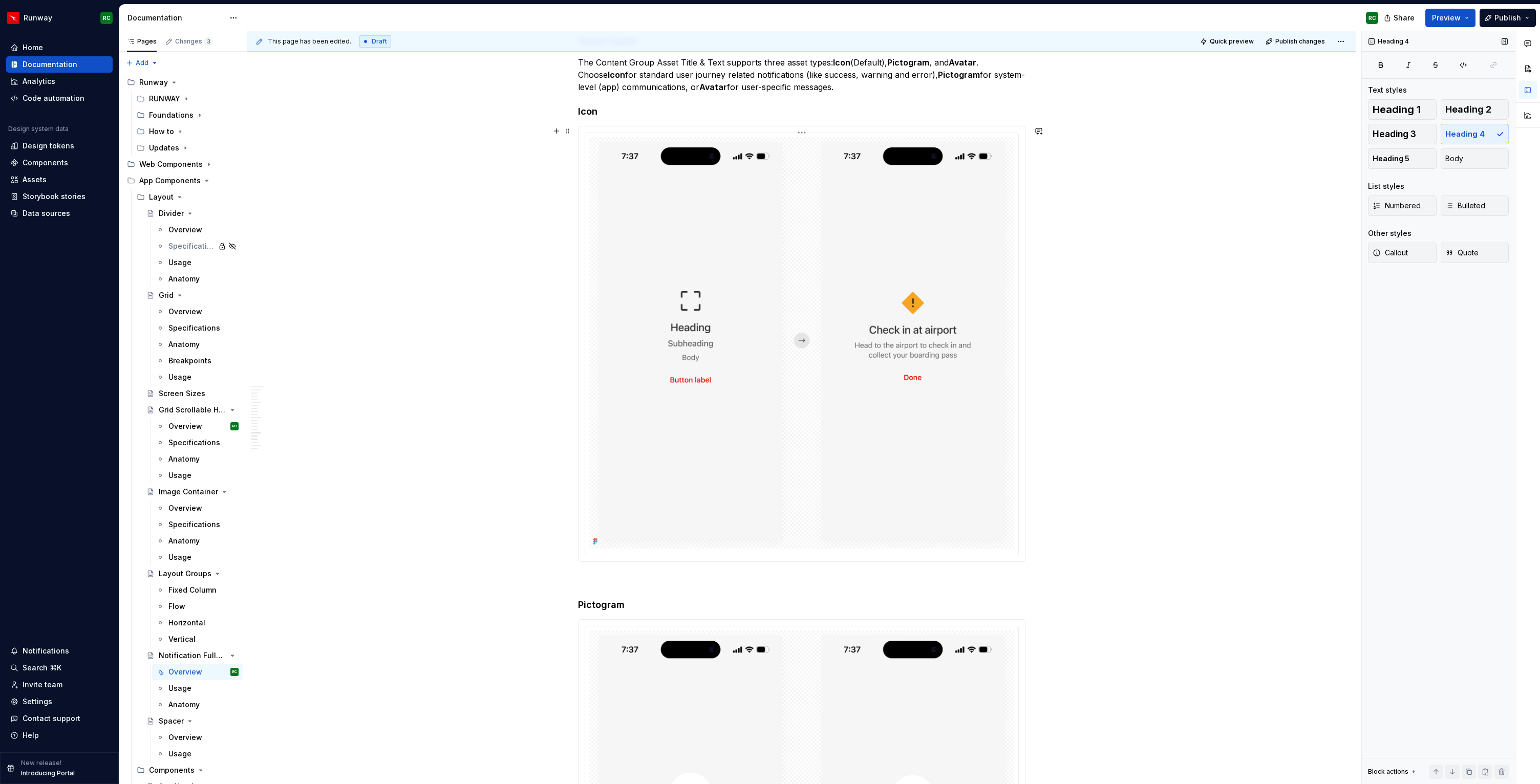
scroll to position [6037, 0]
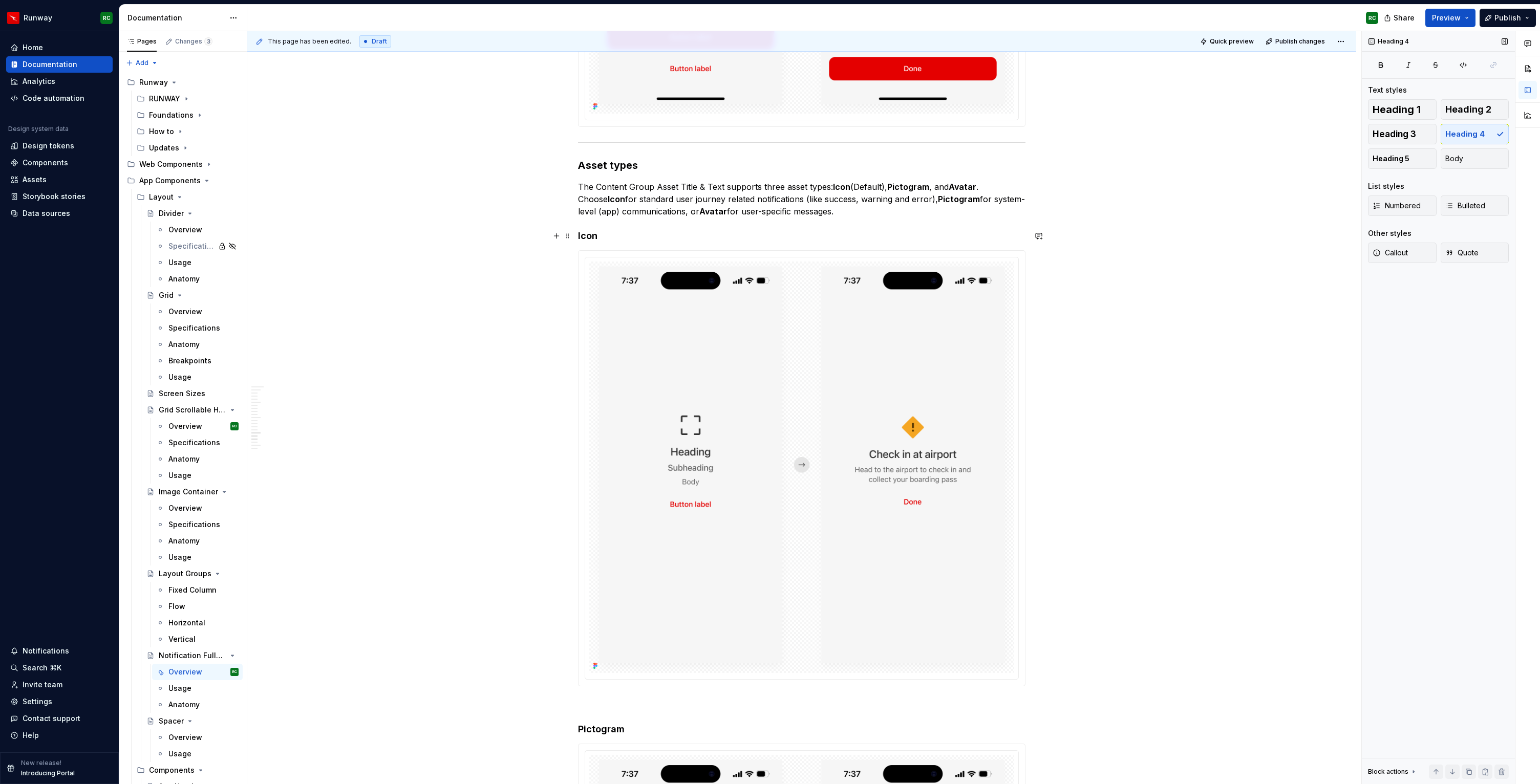
click at [629, 241] on h4 "Icon" at bounding box center [801, 236] width 447 height 12
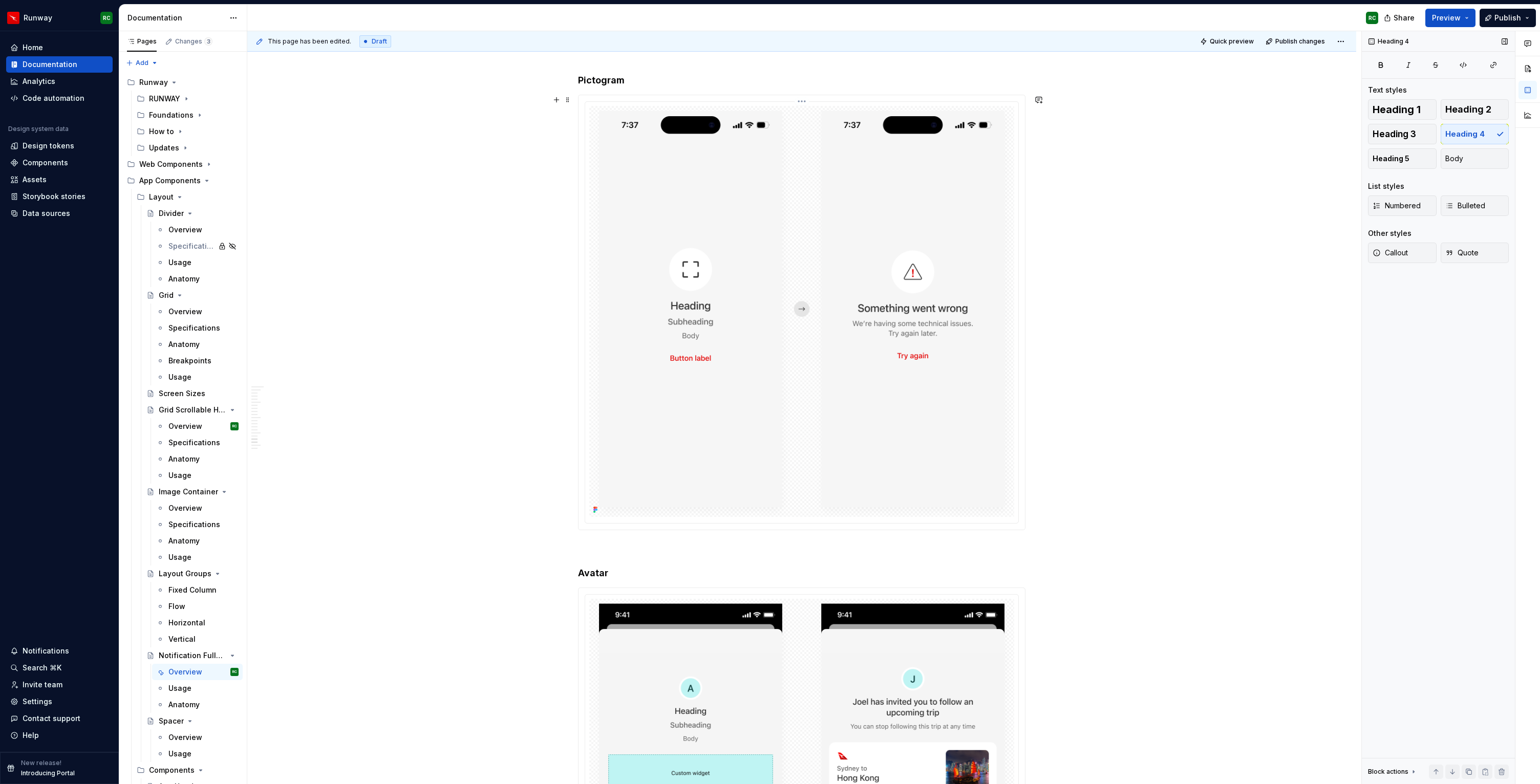
scroll to position [6690, 0]
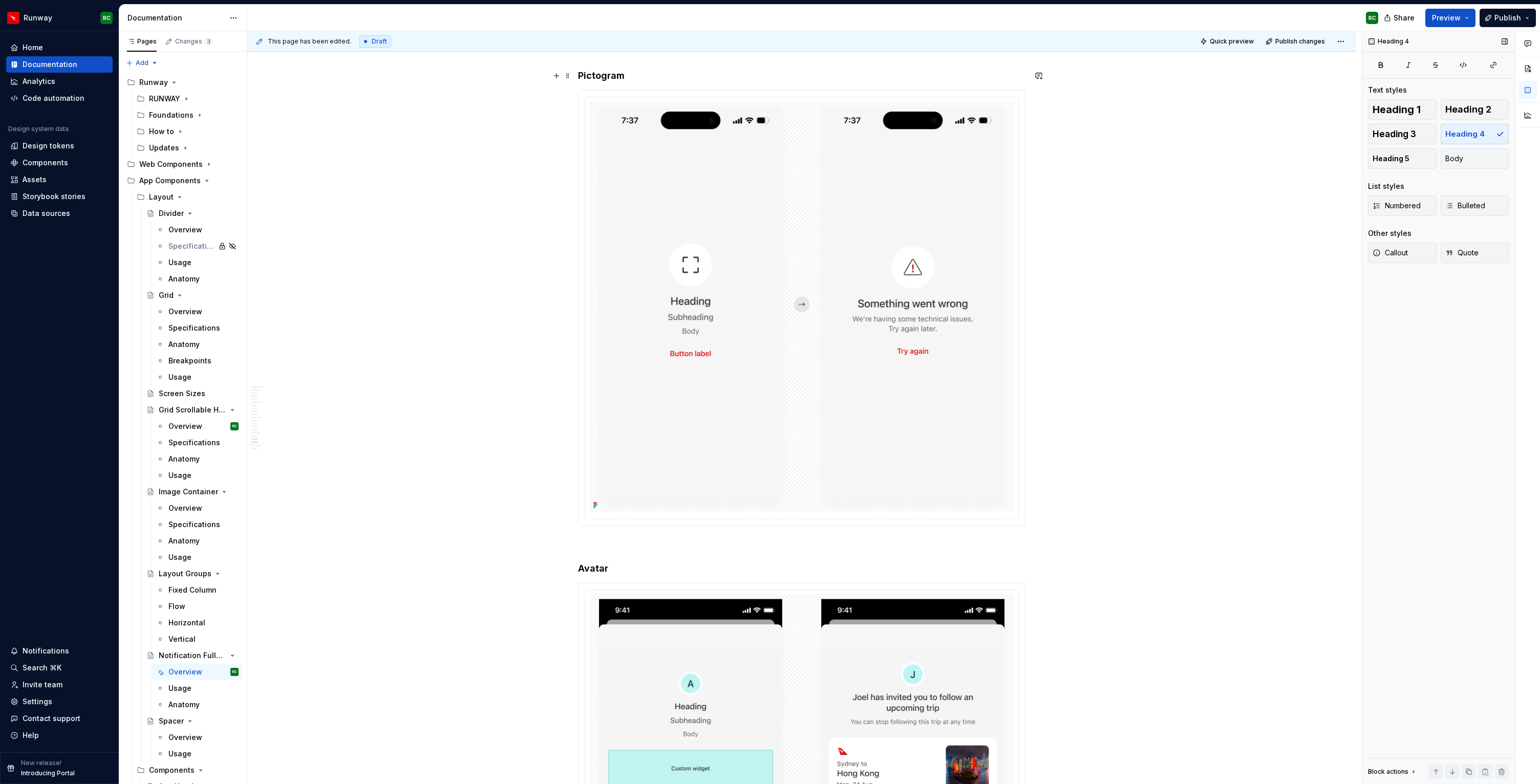
click at [655, 81] on h4 "Pictogram" at bounding box center [801, 76] width 447 height 12
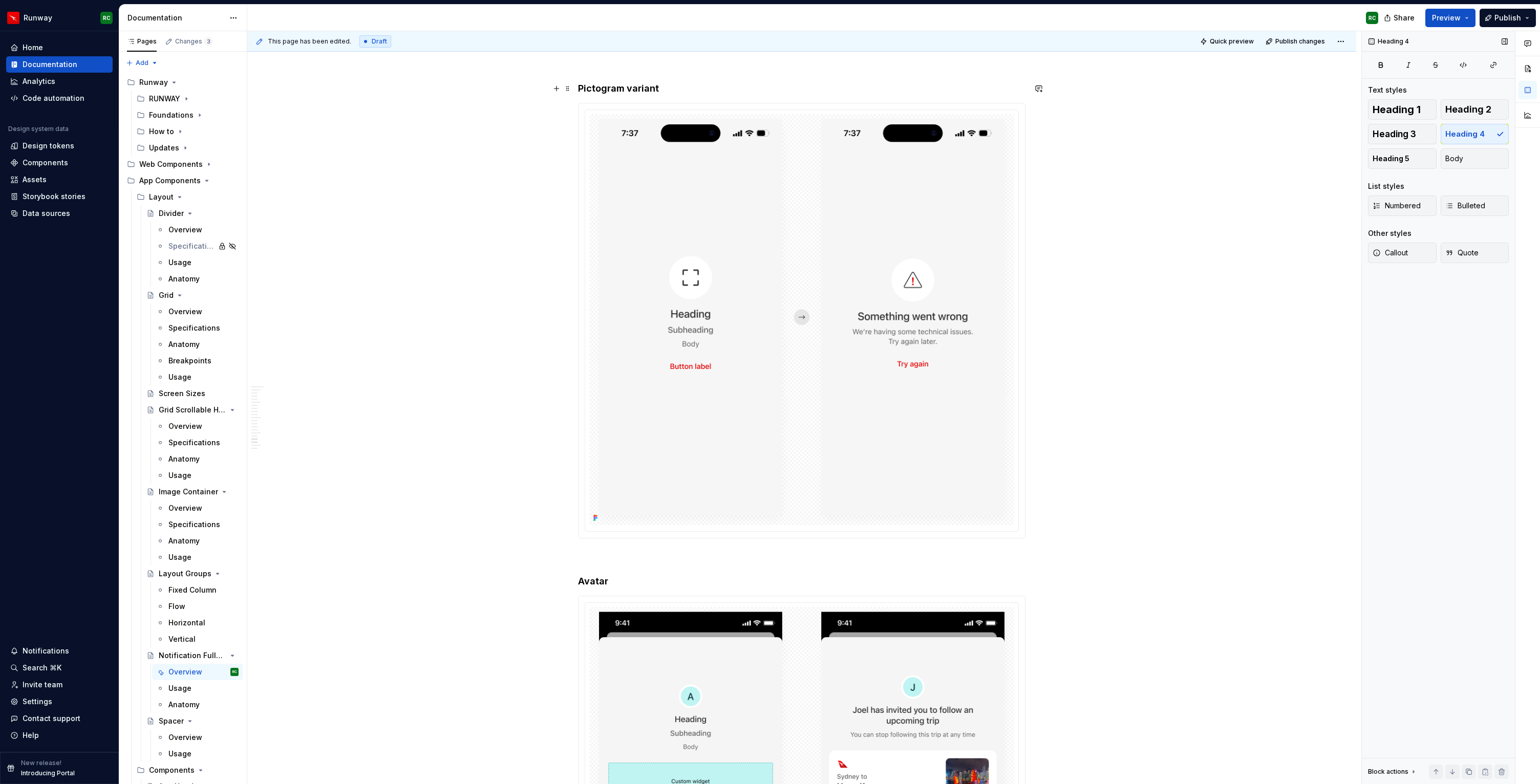
click at [655, 92] on h4 "Pictogram variant" at bounding box center [801, 88] width 447 height 12
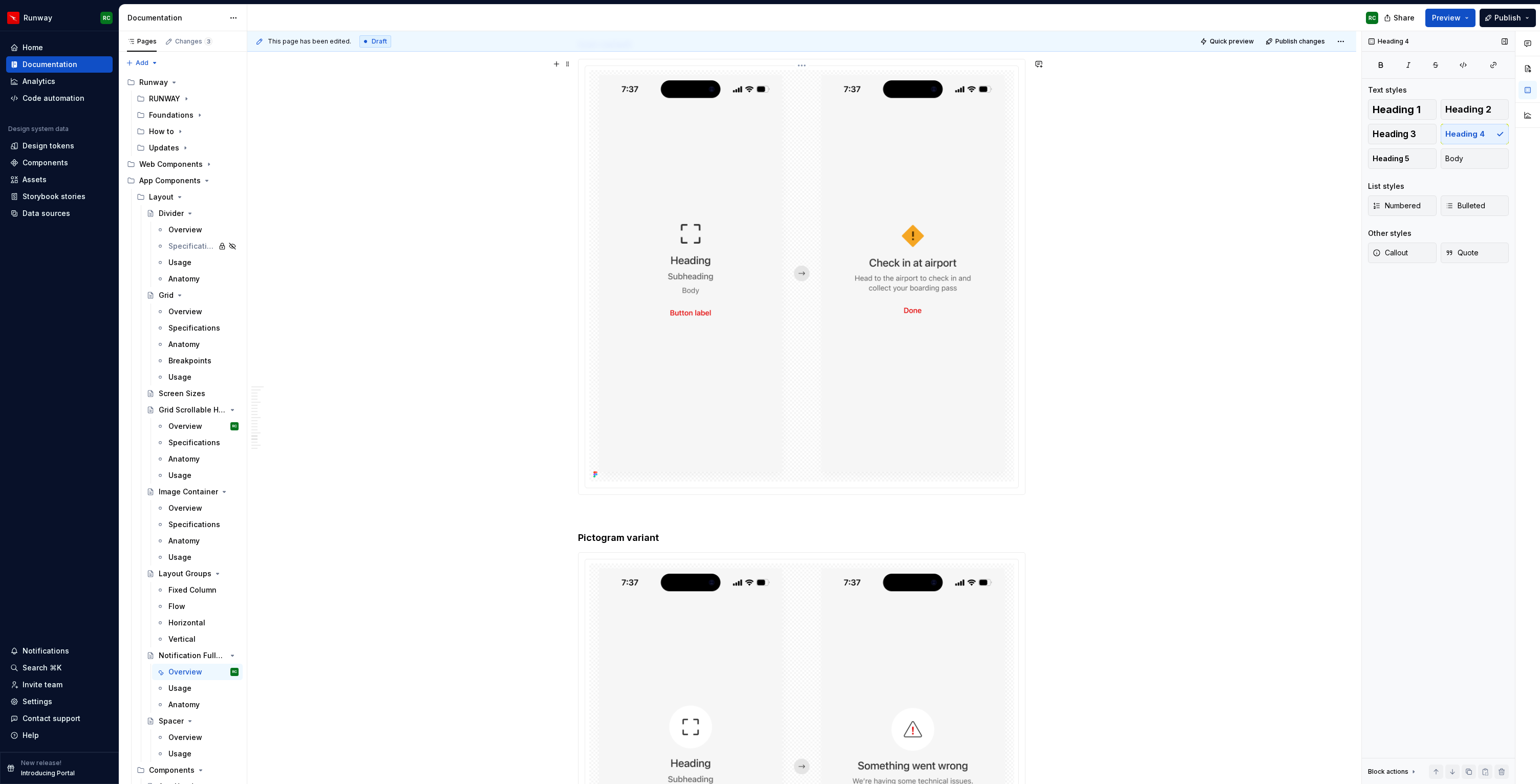
scroll to position [6081, 0]
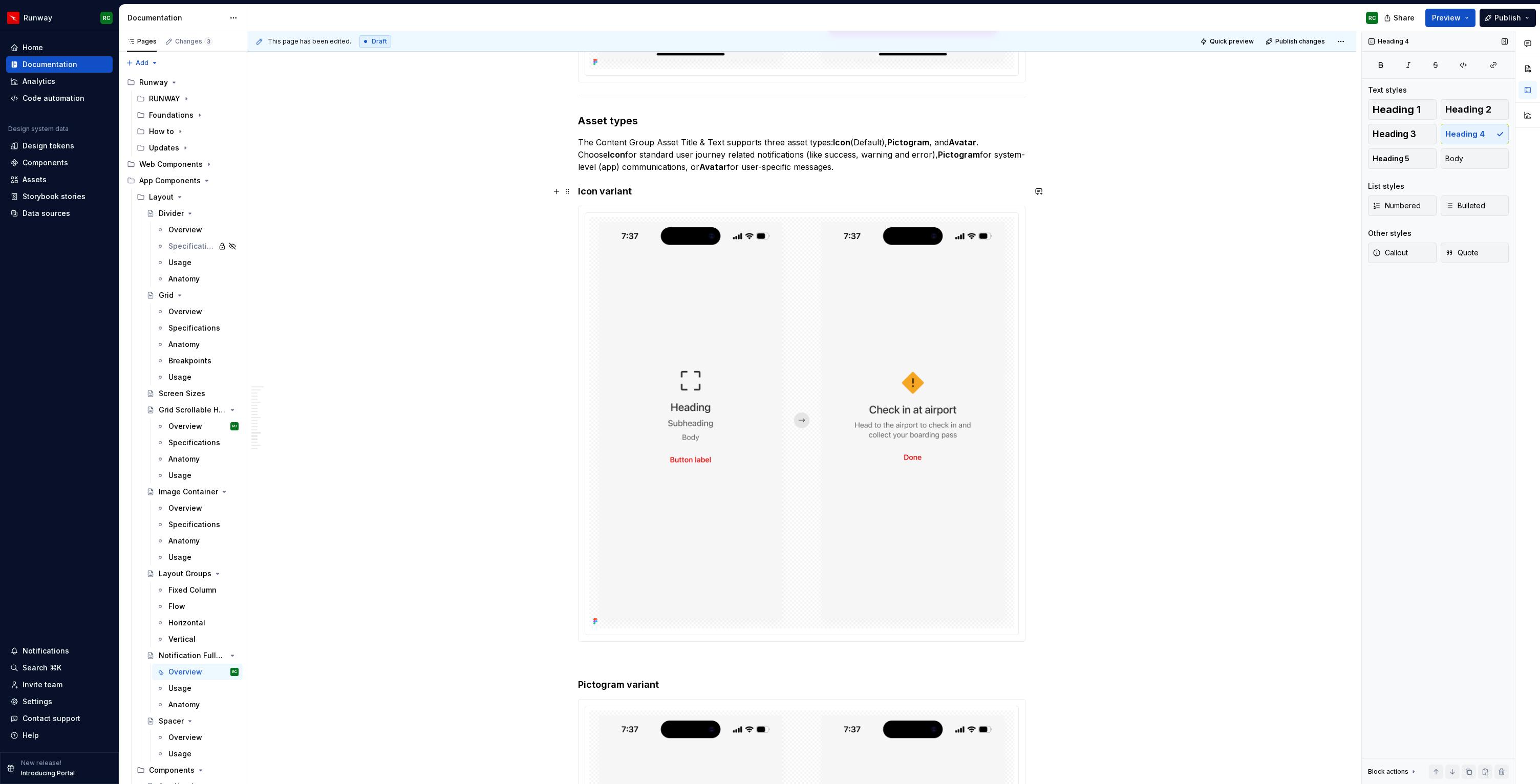
click at [626, 191] on h4 "Icon variant" at bounding box center [801, 191] width 447 height 12
copy h4 "variant"
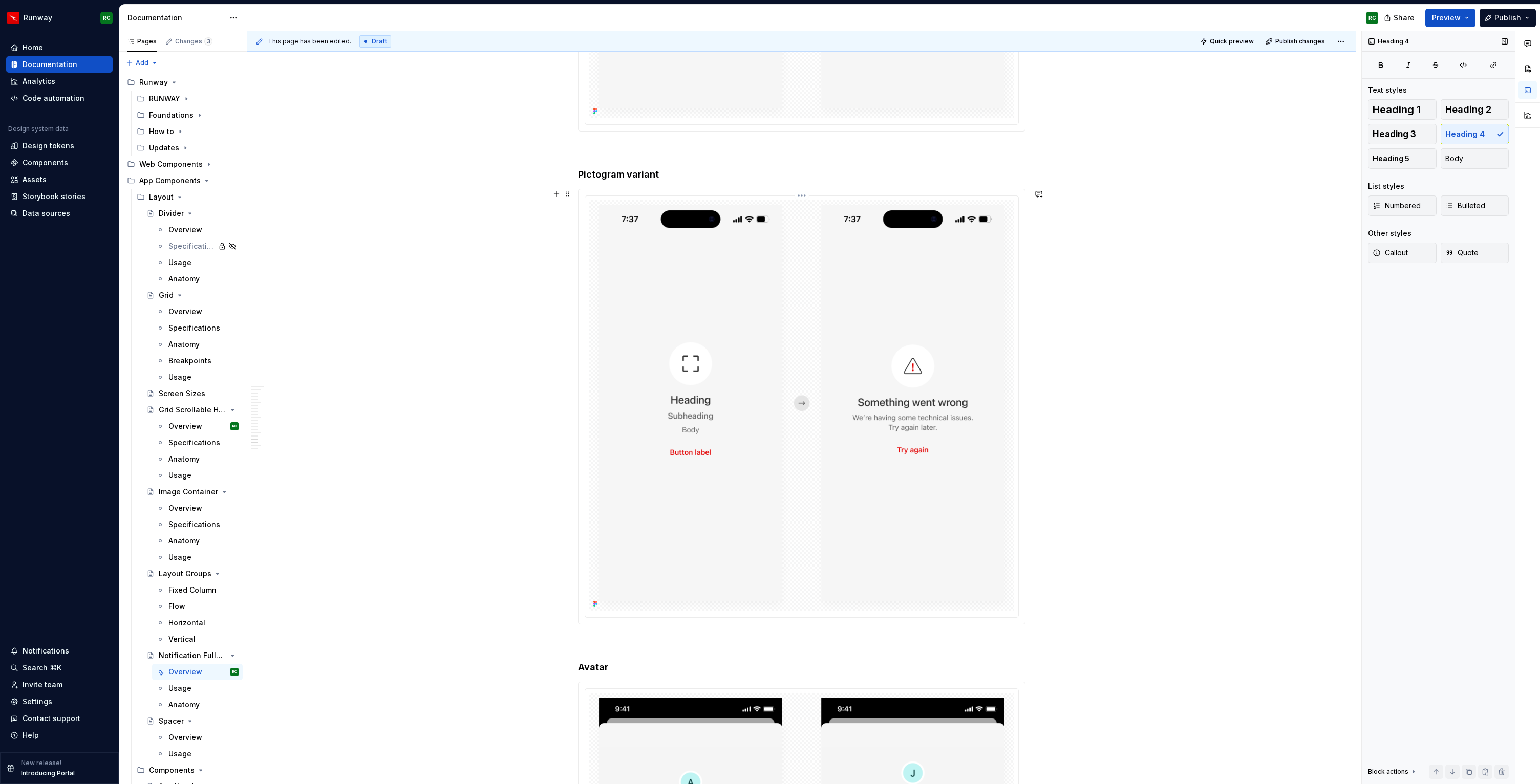
scroll to position [6606, 0]
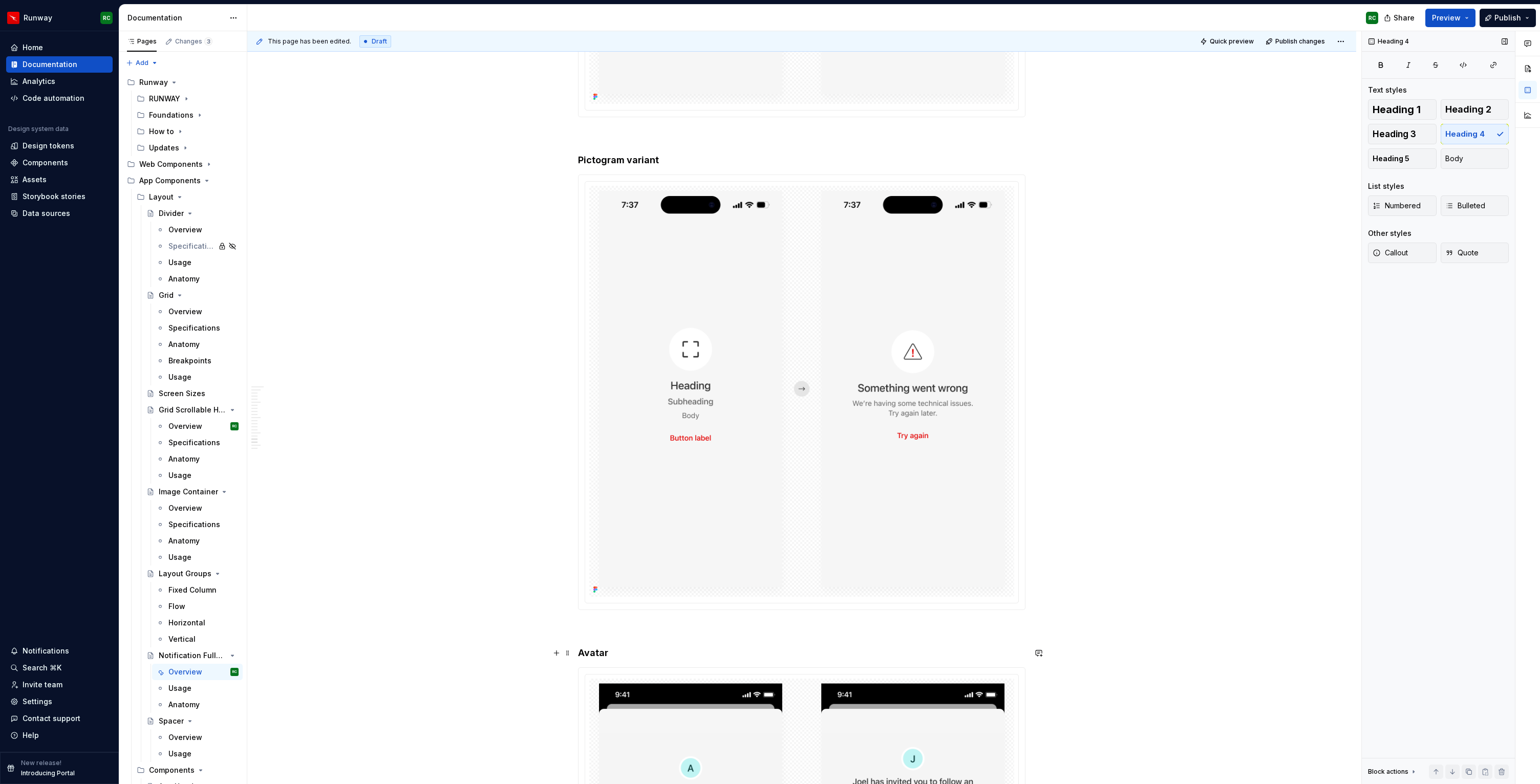
click at [618, 651] on h4 "Avatar" at bounding box center [801, 653] width 447 height 12
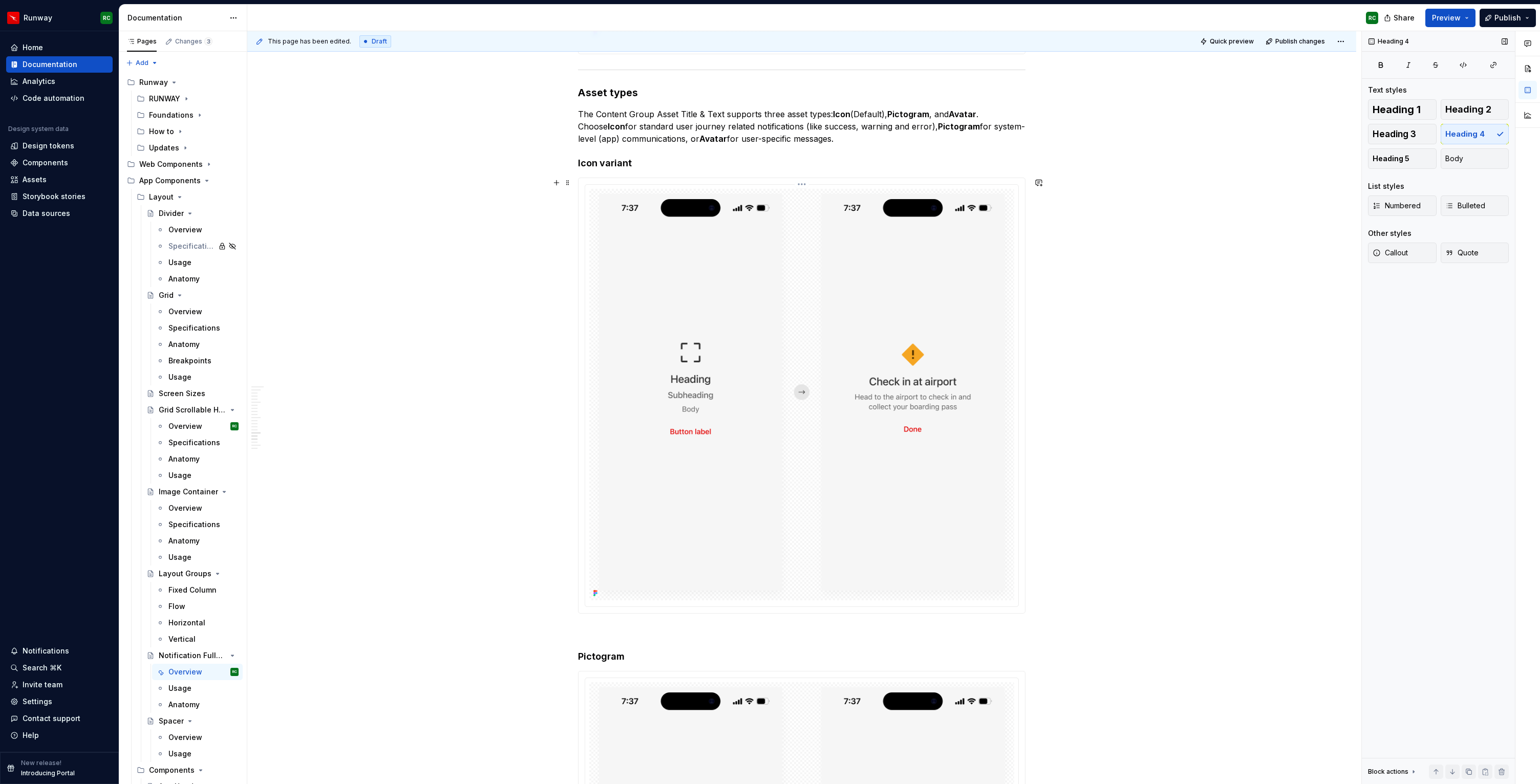
scroll to position [6091, 0]
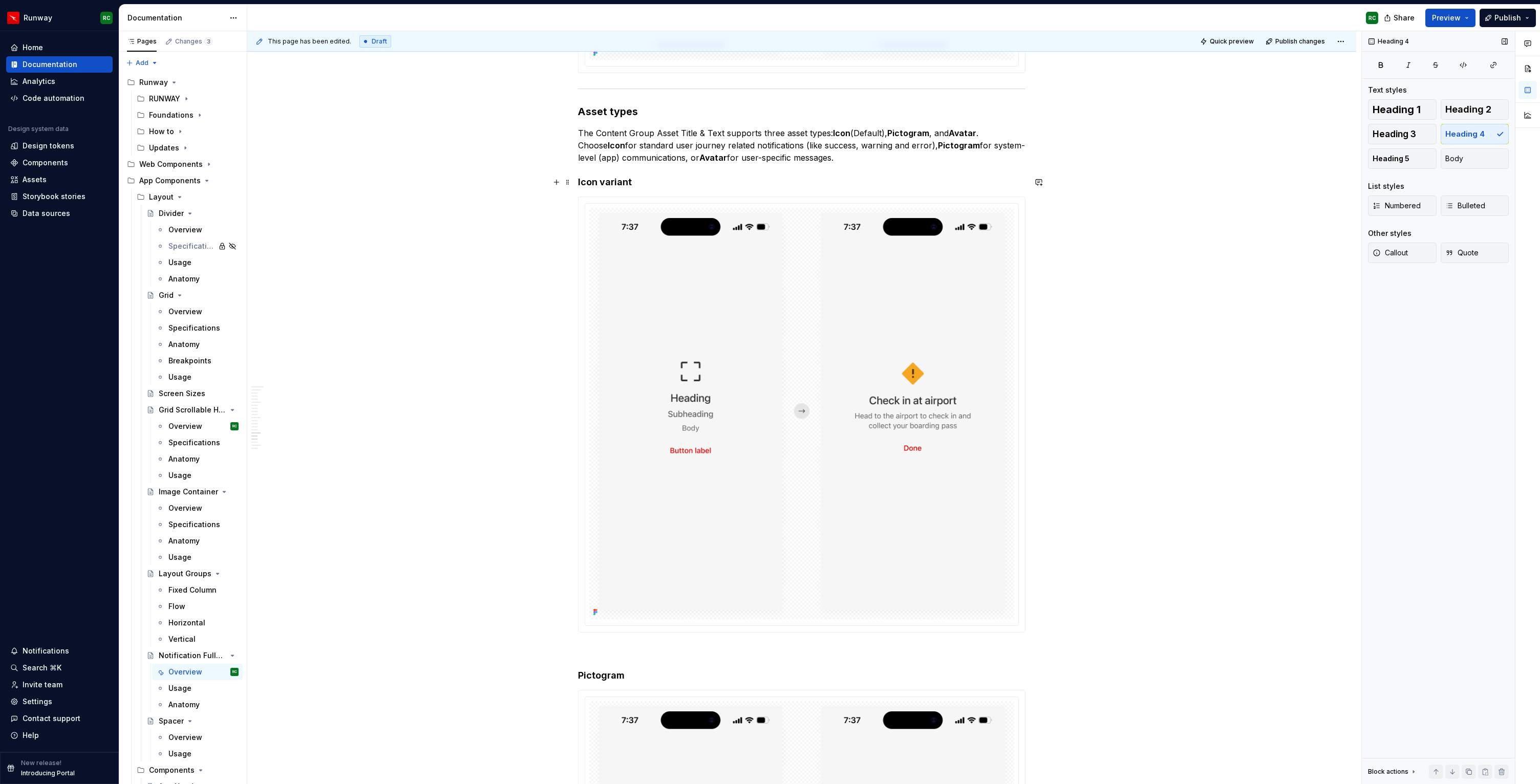
click at [618, 184] on h4 "Icon variant" at bounding box center [801, 182] width 447 height 12
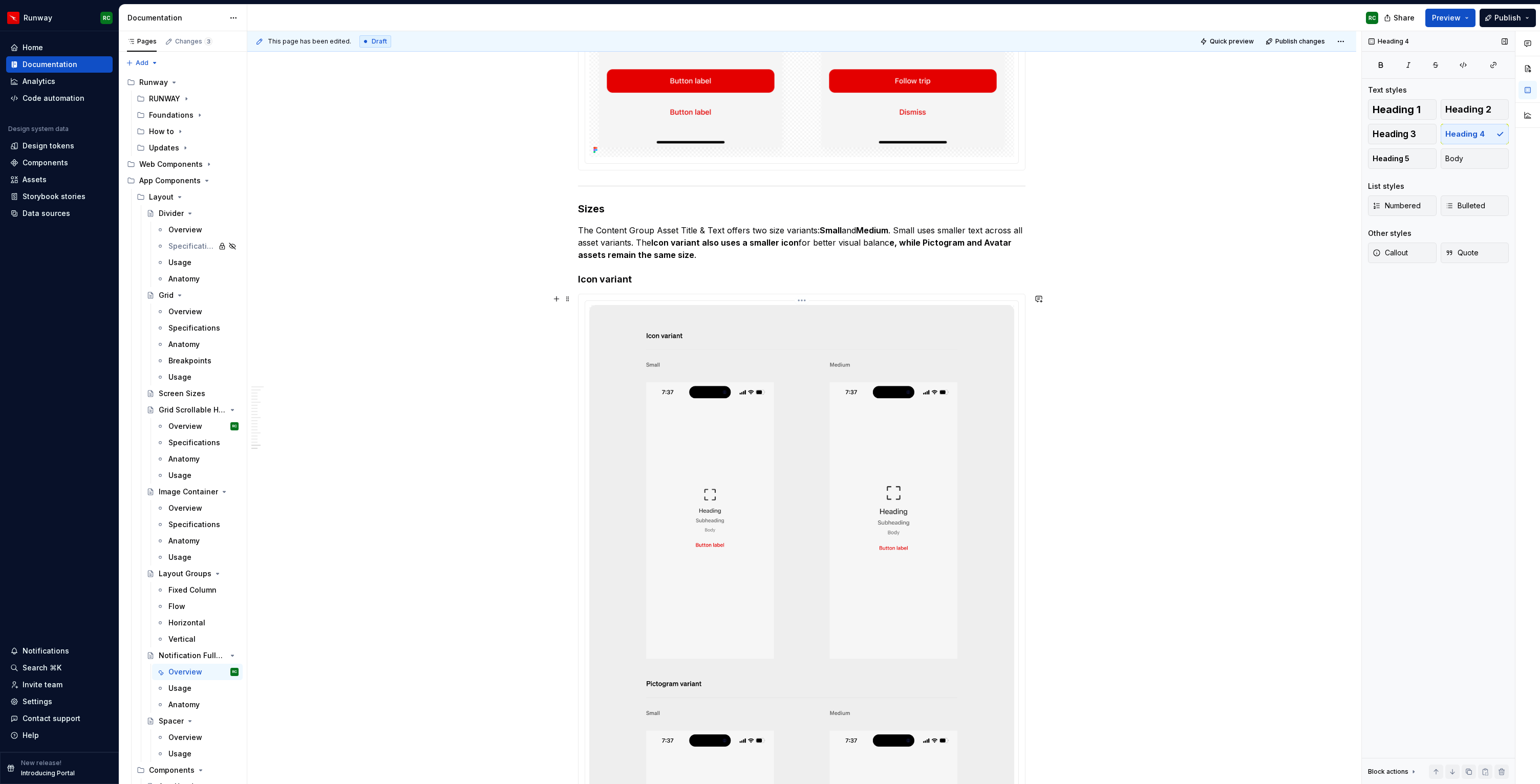
scroll to position [7537, 0]
click at [605, 286] on h4 "Icon variant" at bounding box center [801, 281] width 447 height 12
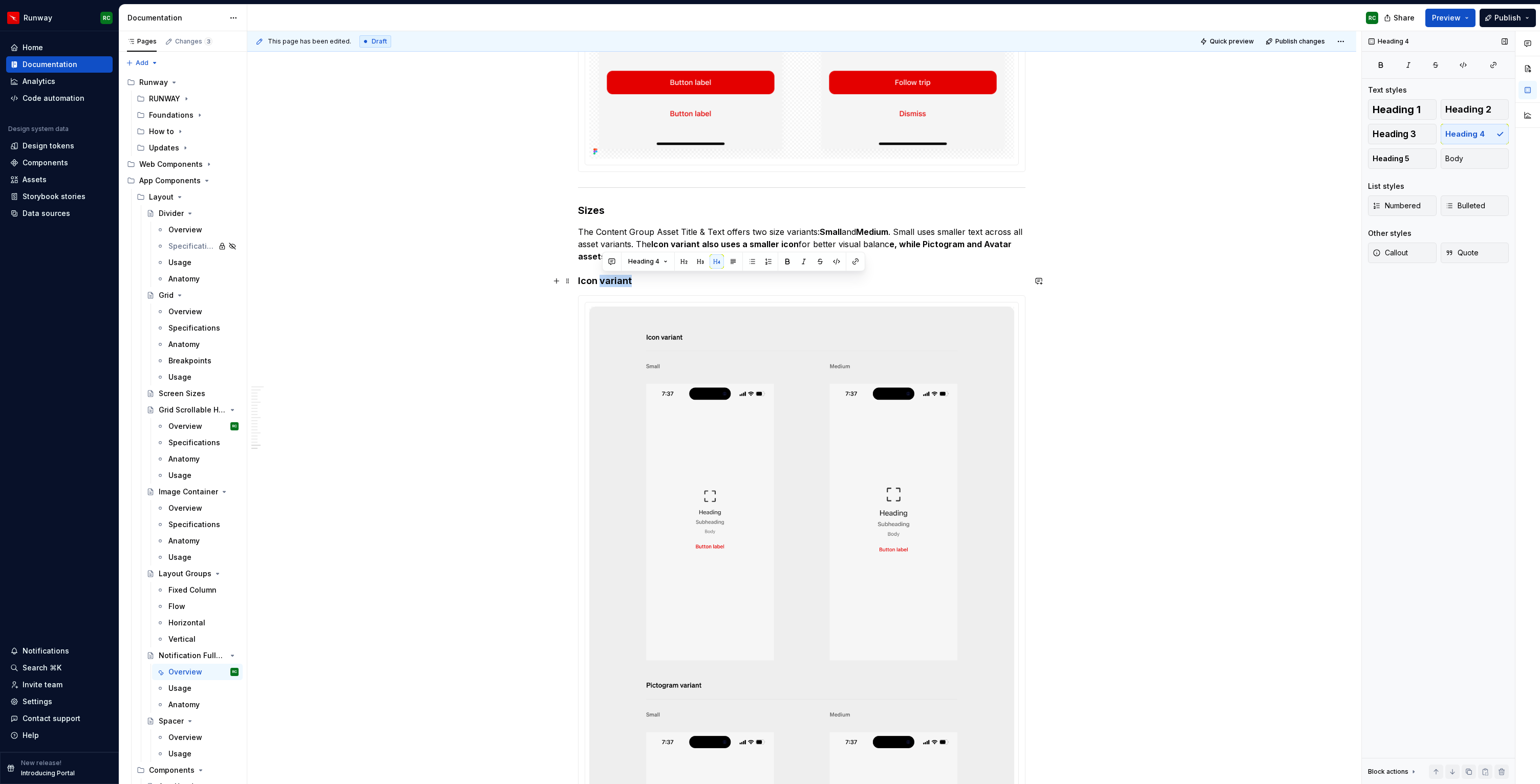
click at [605, 286] on h4 "Icon variant" at bounding box center [801, 281] width 447 height 12
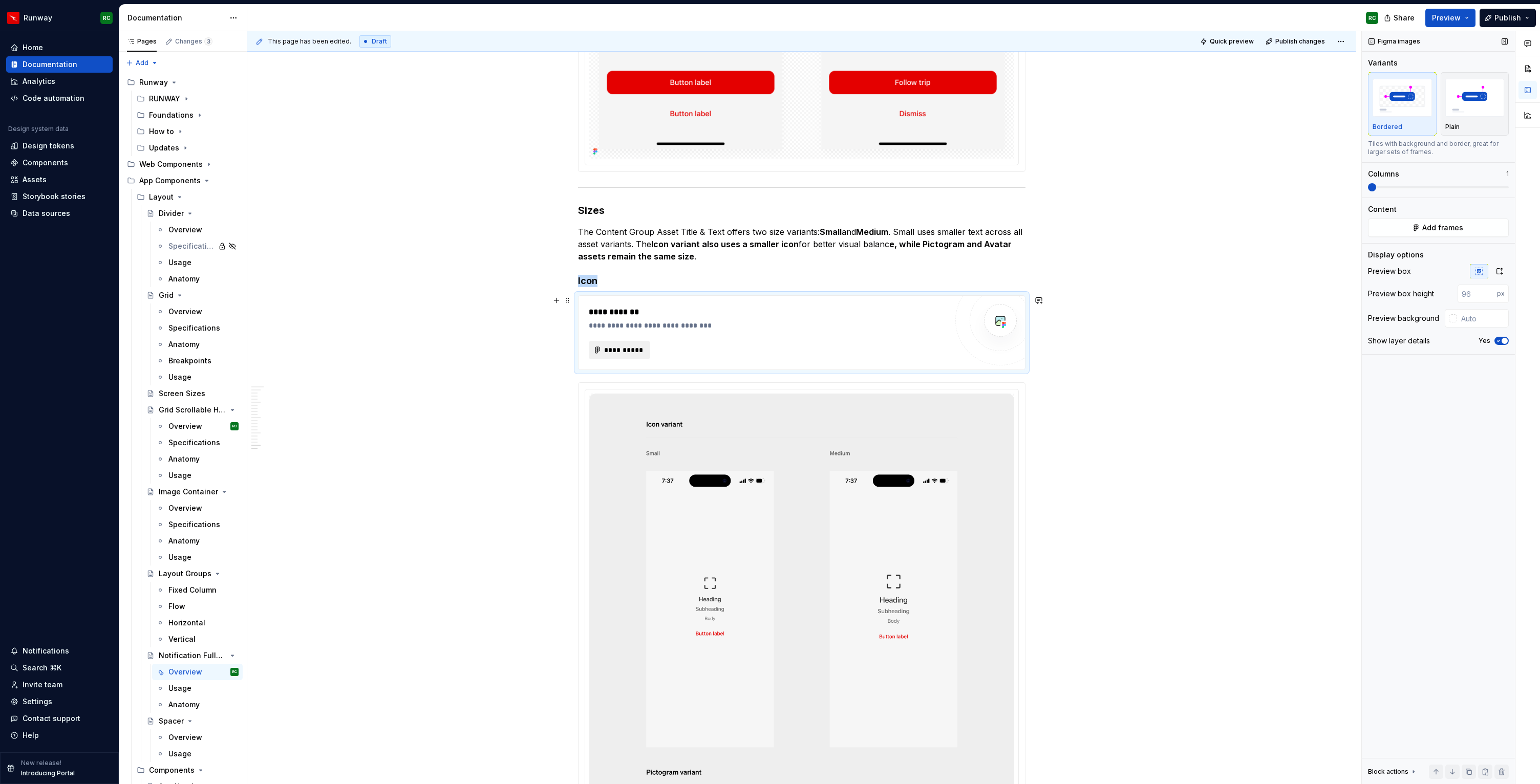
click at [630, 350] on span "**********" at bounding box center [623, 350] width 40 height 10
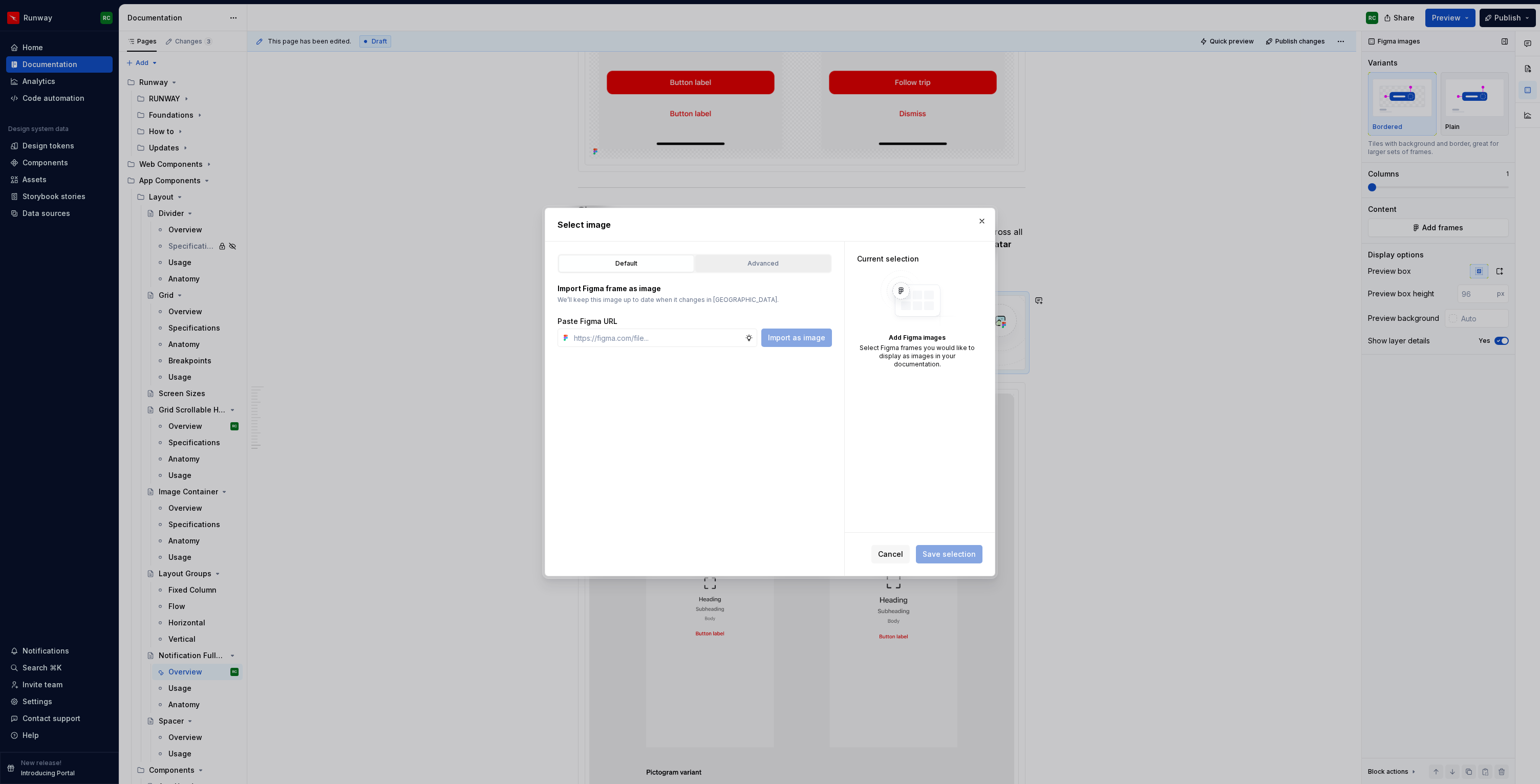
click at [784, 269] on button "Advanced" at bounding box center [762, 264] width 135 height 17
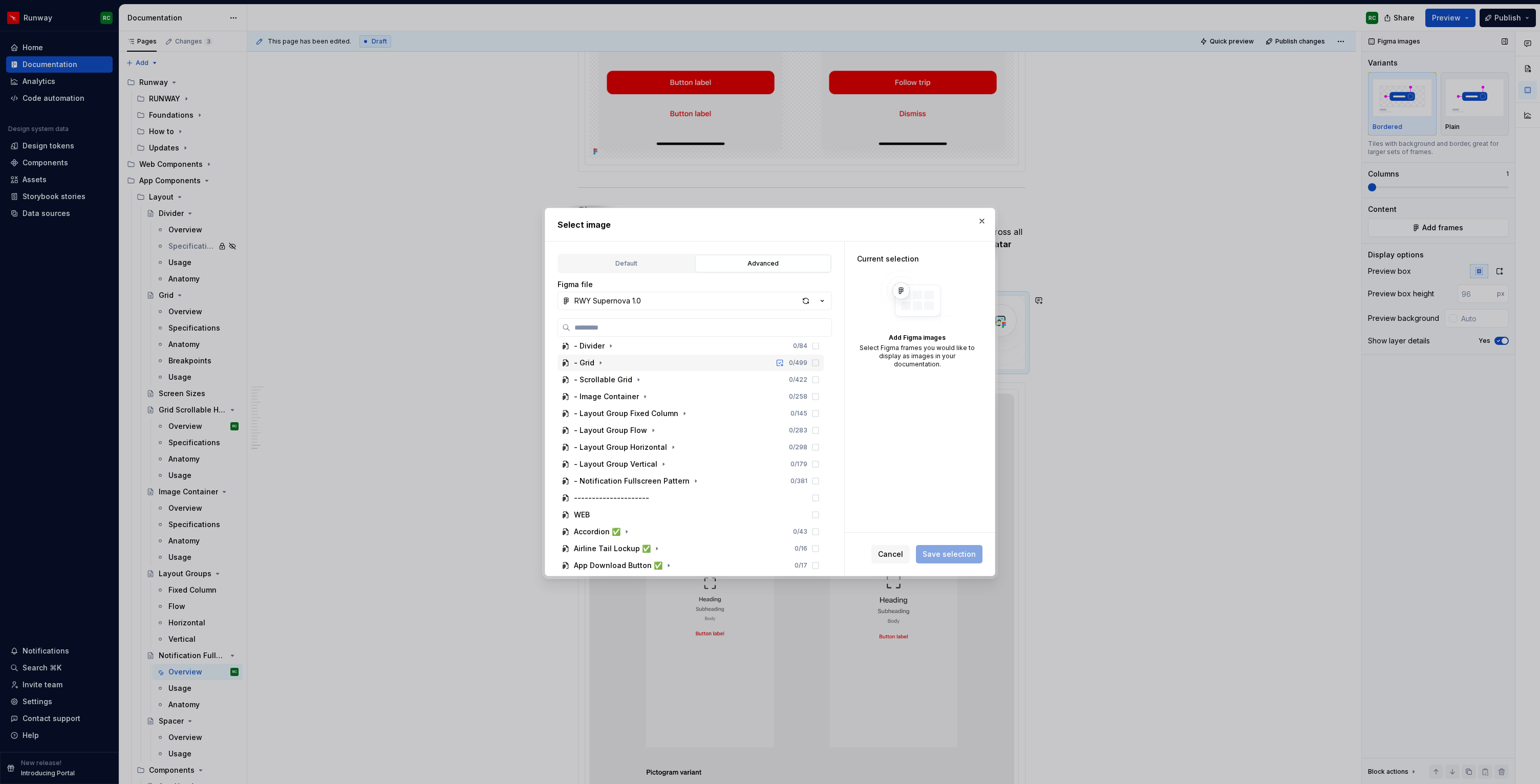
type textarea "*"
click at [690, 428] on div "- Notification Fullscreen Pattern 0 / 381" at bounding box center [690, 434] width 266 height 16
click at [691, 433] on icon "button" at bounding box center [696, 434] width 8 height 8
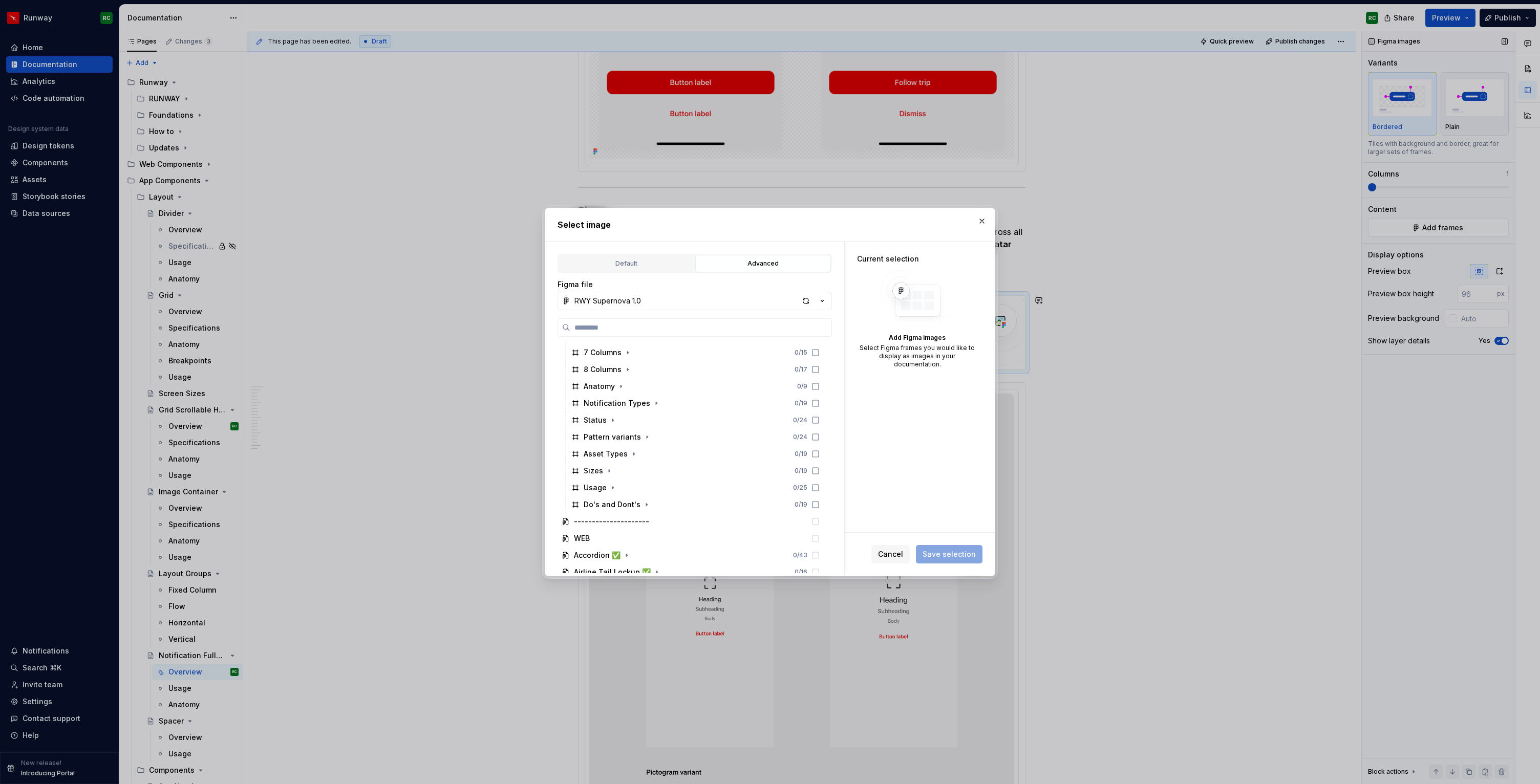
scroll to position [498, 0]
click at [635, 461] on button "button" at bounding box center [634, 461] width 10 height 10
click at [608, 476] on icon "button" at bounding box center [609, 478] width 8 height 8
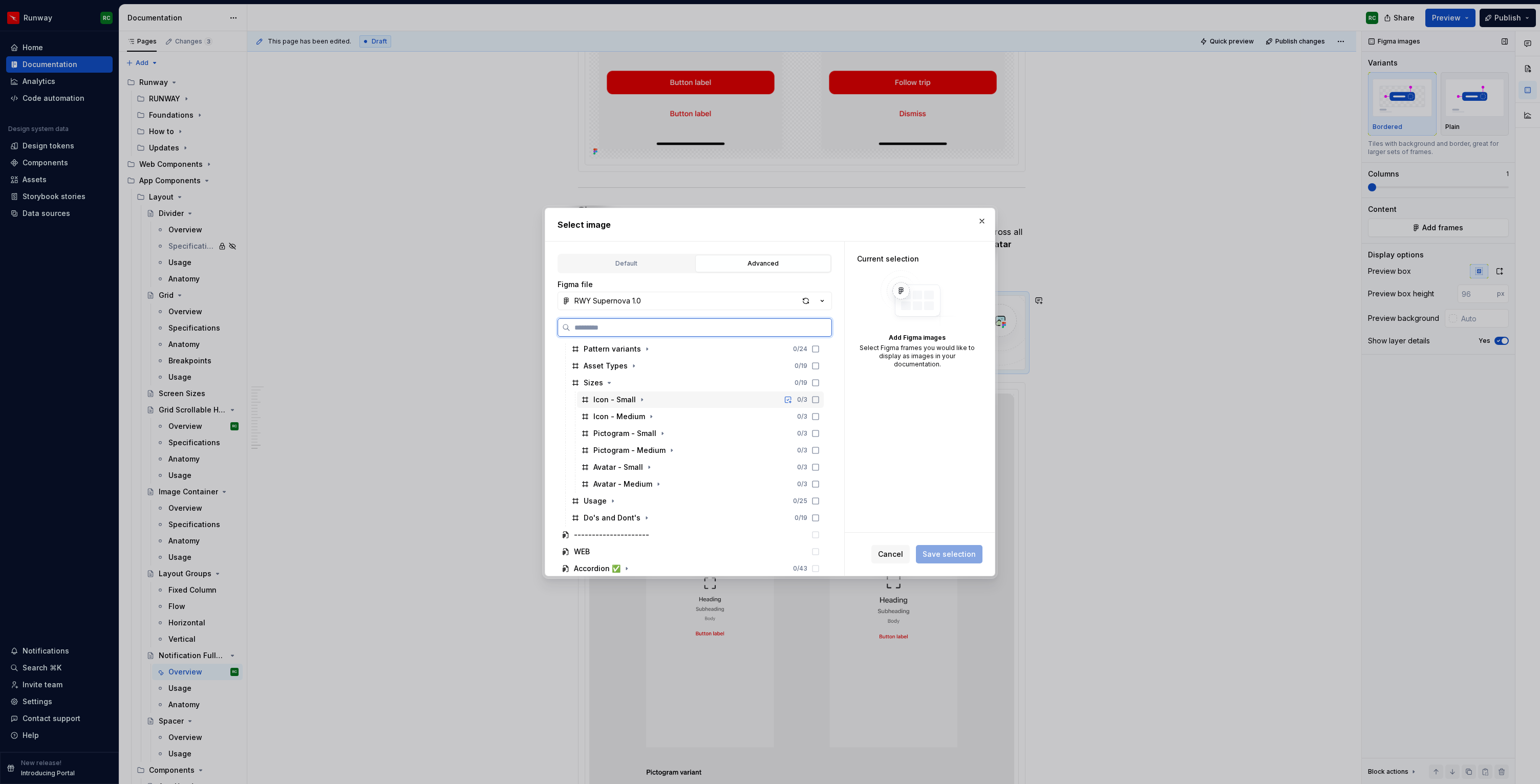
click at [676, 400] on div "Icon - Small 0 / 3" at bounding box center [700, 400] width 247 height 16
click at [669, 420] on div "Icon - Medium 0 / 3" at bounding box center [700, 416] width 247 height 16
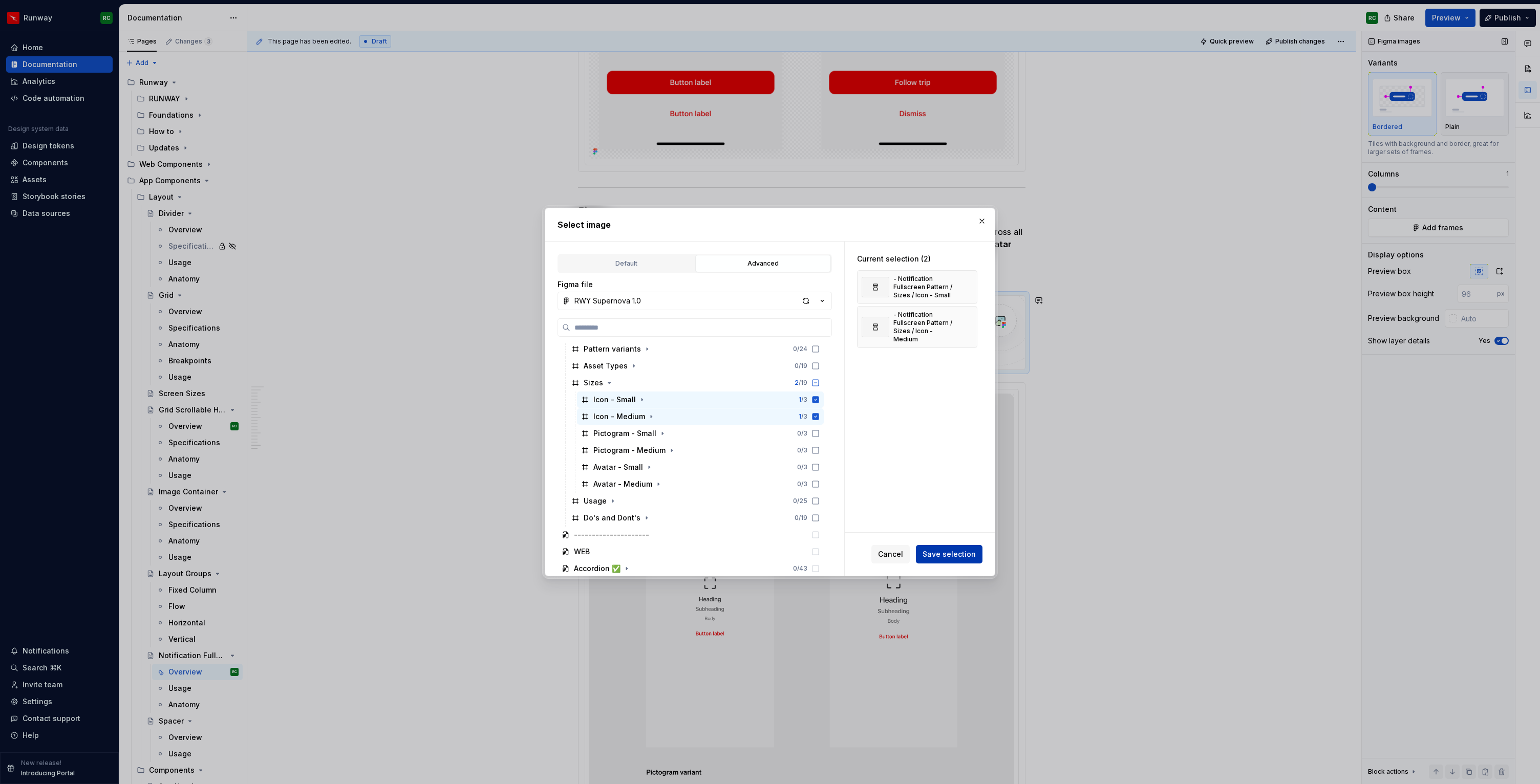
click at [942, 554] on span "Save selection" at bounding box center [949, 554] width 53 height 10
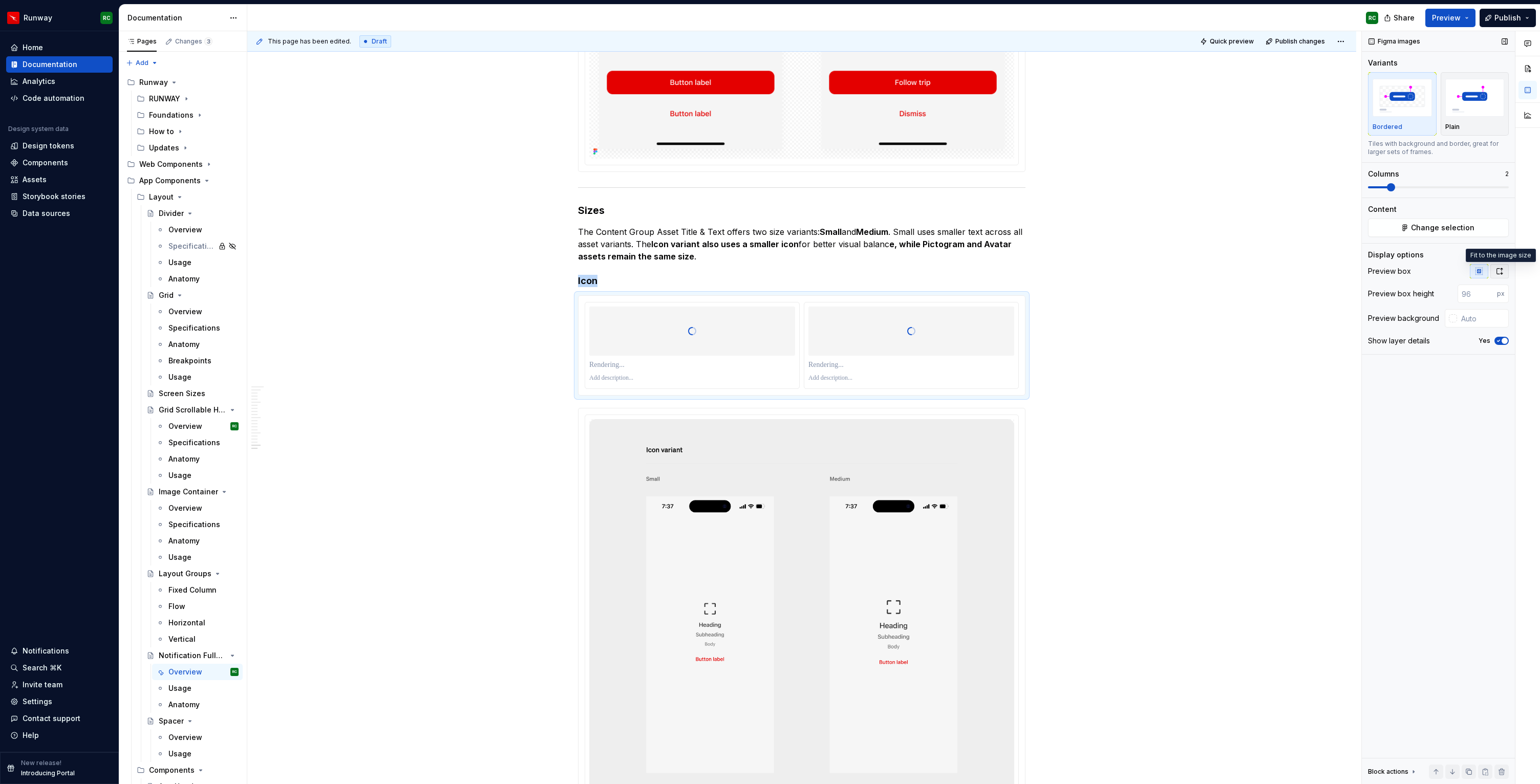
click at [1500, 274] on icon "button" at bounding box center [1500, 271] width 8 height 8
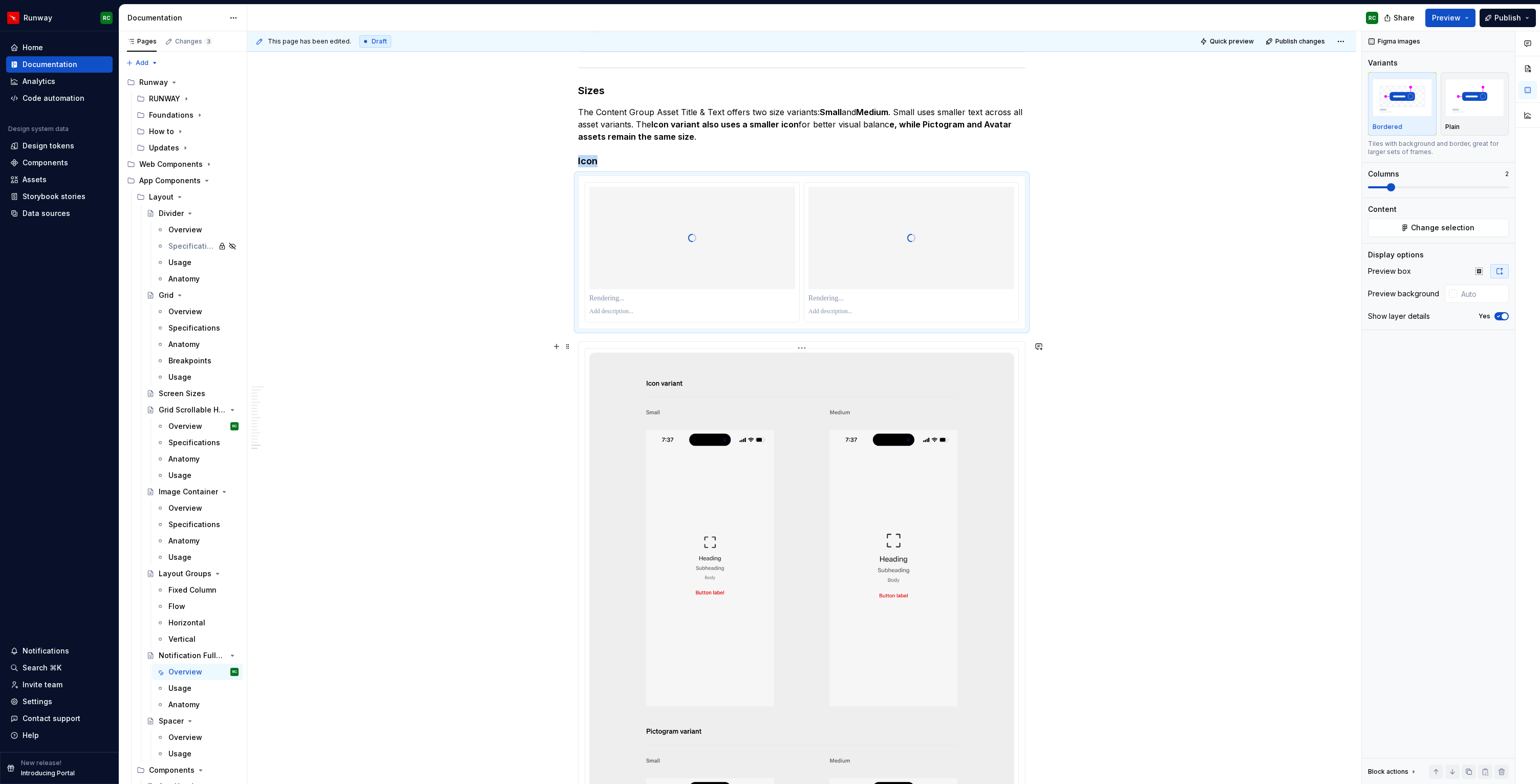
scroll to position [7658, 0]
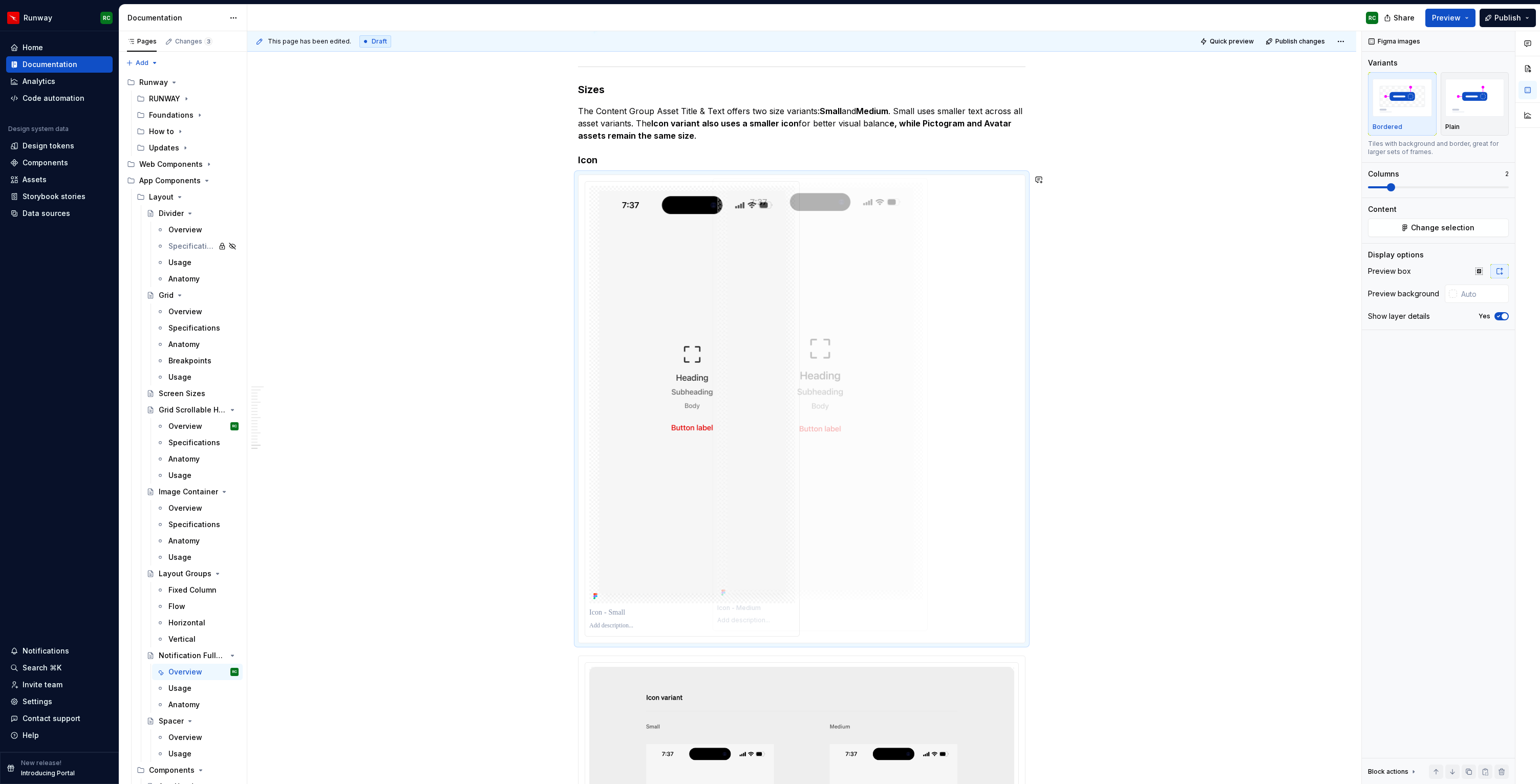
drag, startPoint x: 737, startPoint y: 542, endPoint x: 743, endPoint y: 542, distance: 6.0
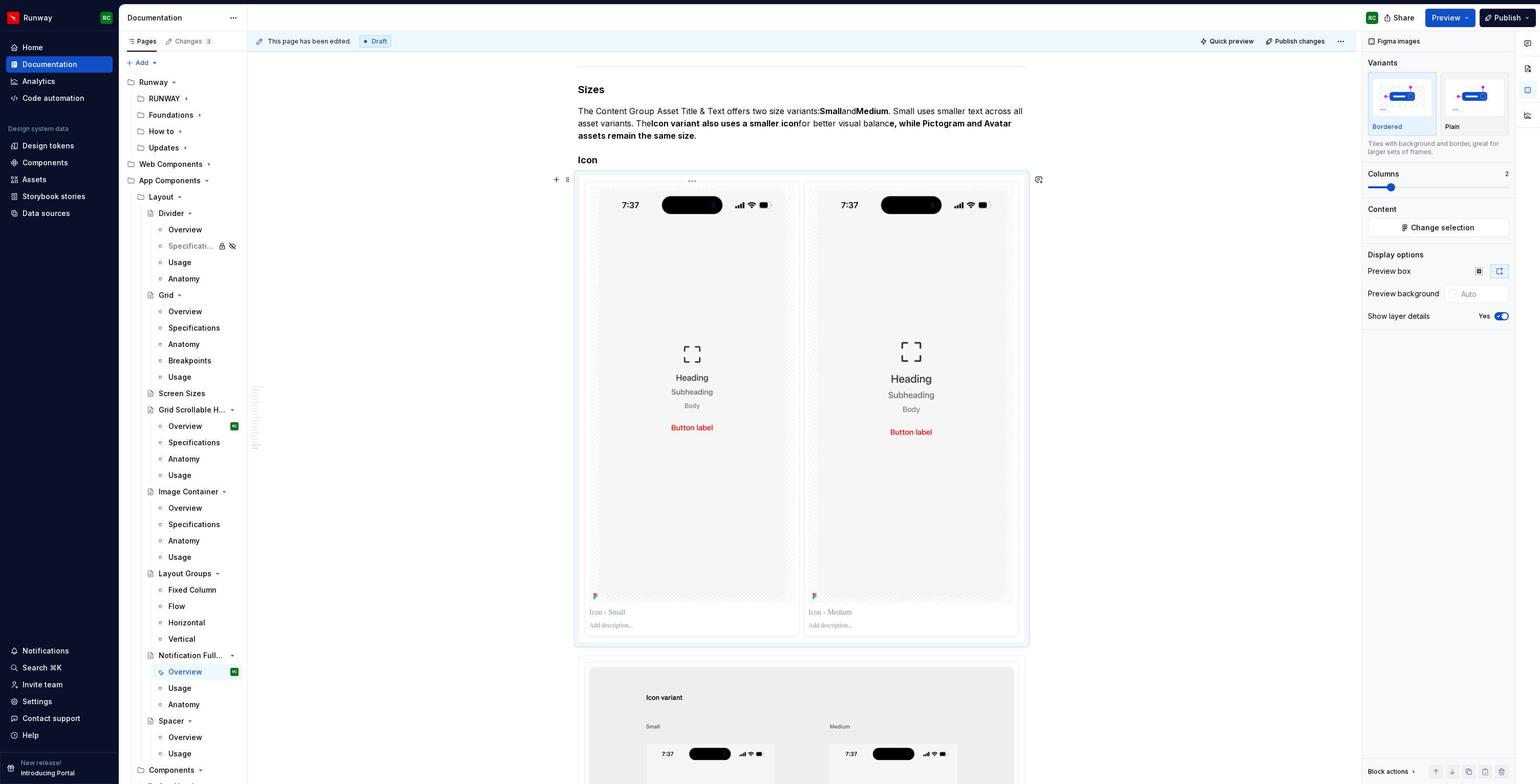
click at [676, 616] on p at bounding box center [692, 613] width 206 height 10
click at [845, 614] on p at bounding box center [911, 613] width 206 height 10
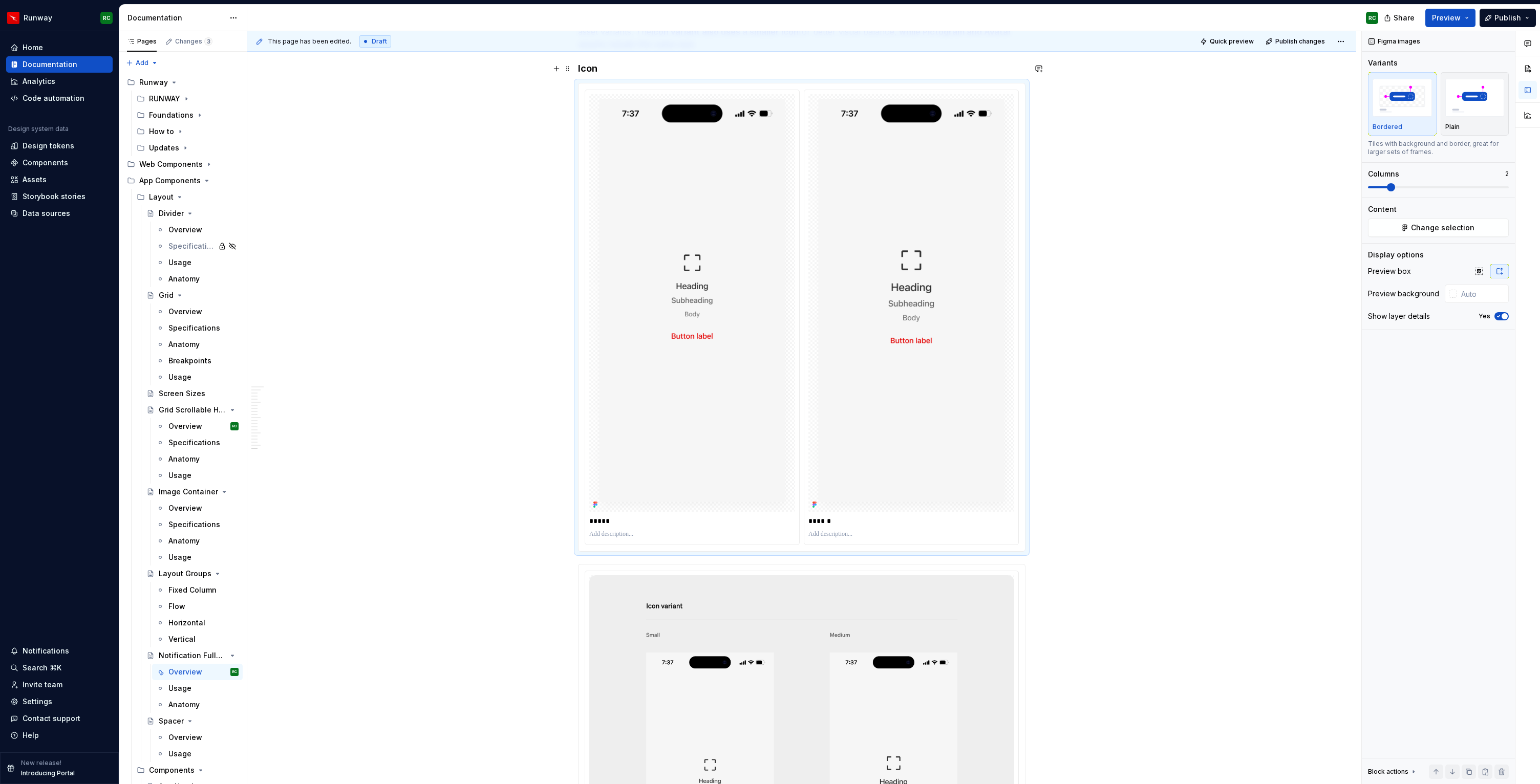
click at [612, 64] on h4 "Icon" at bounding box center [801, 69] width 447 height 12
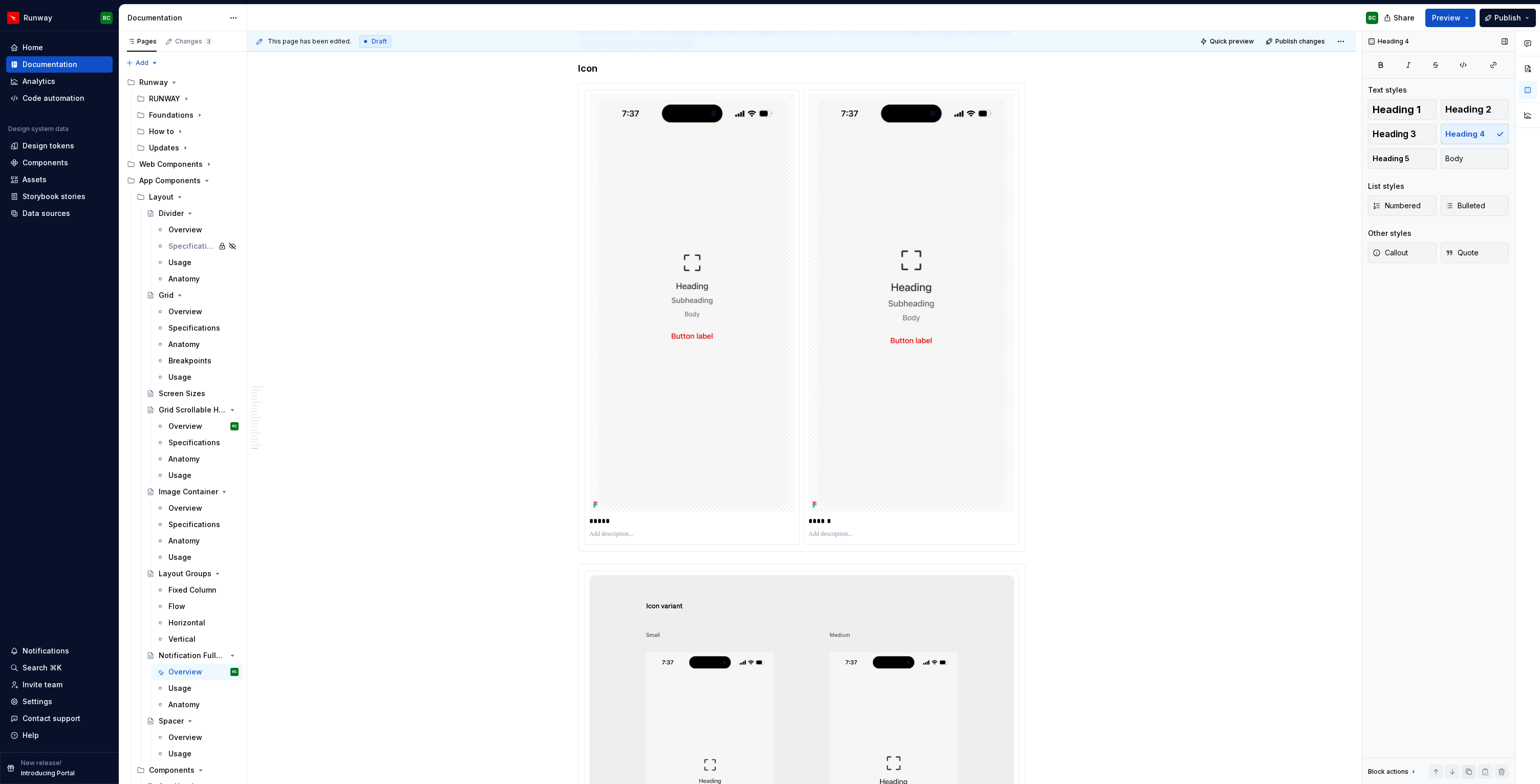
click at [1468, 777] on button "button" at bounding box center [1469, 772] width 14 height 14
click at [1456, 772] on button "button" at bounding box center [1452, 772] width 14 height 14
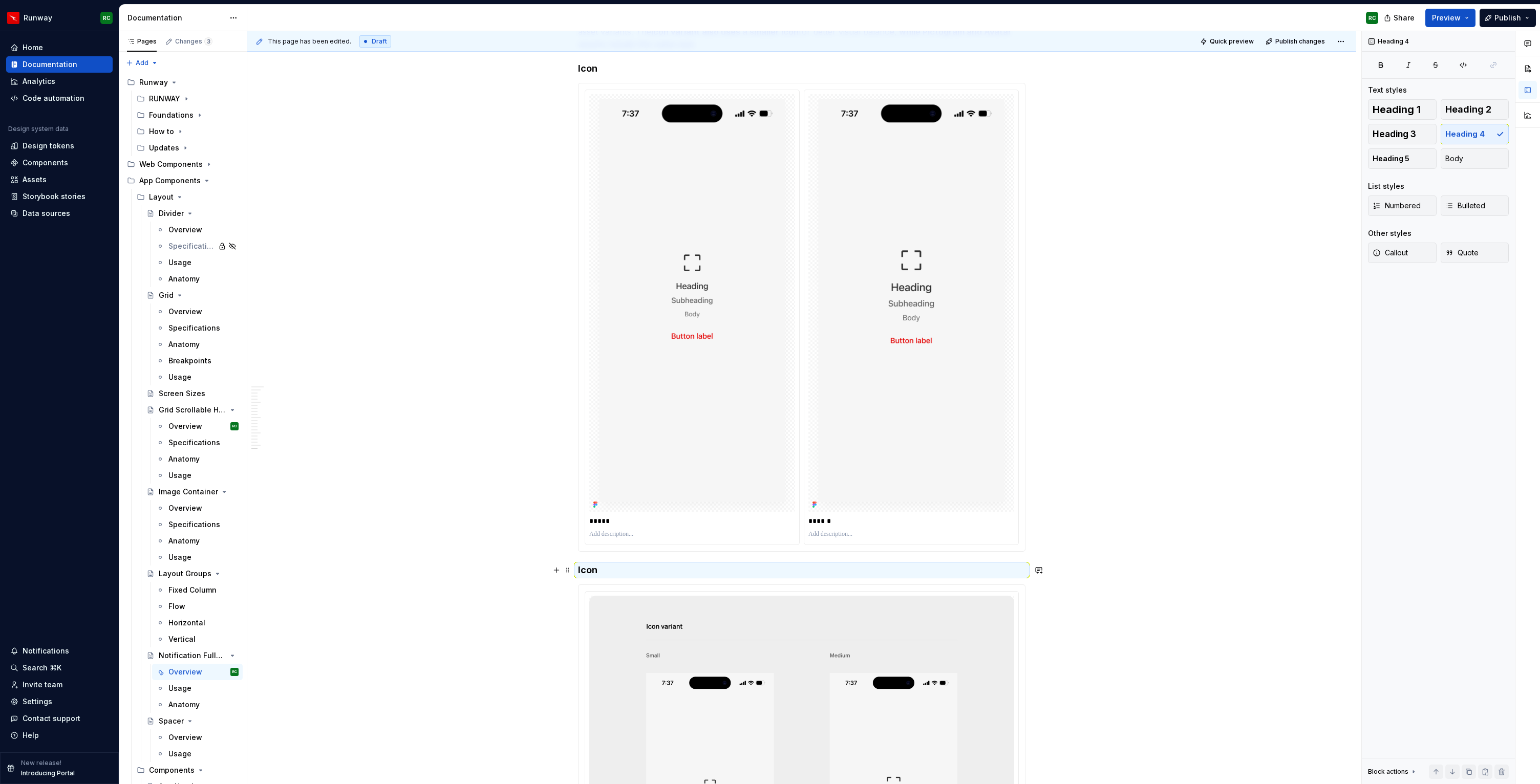
click at [596, 573] on h4 "Icon" at bounding box center [801, 570] width 447 height 12
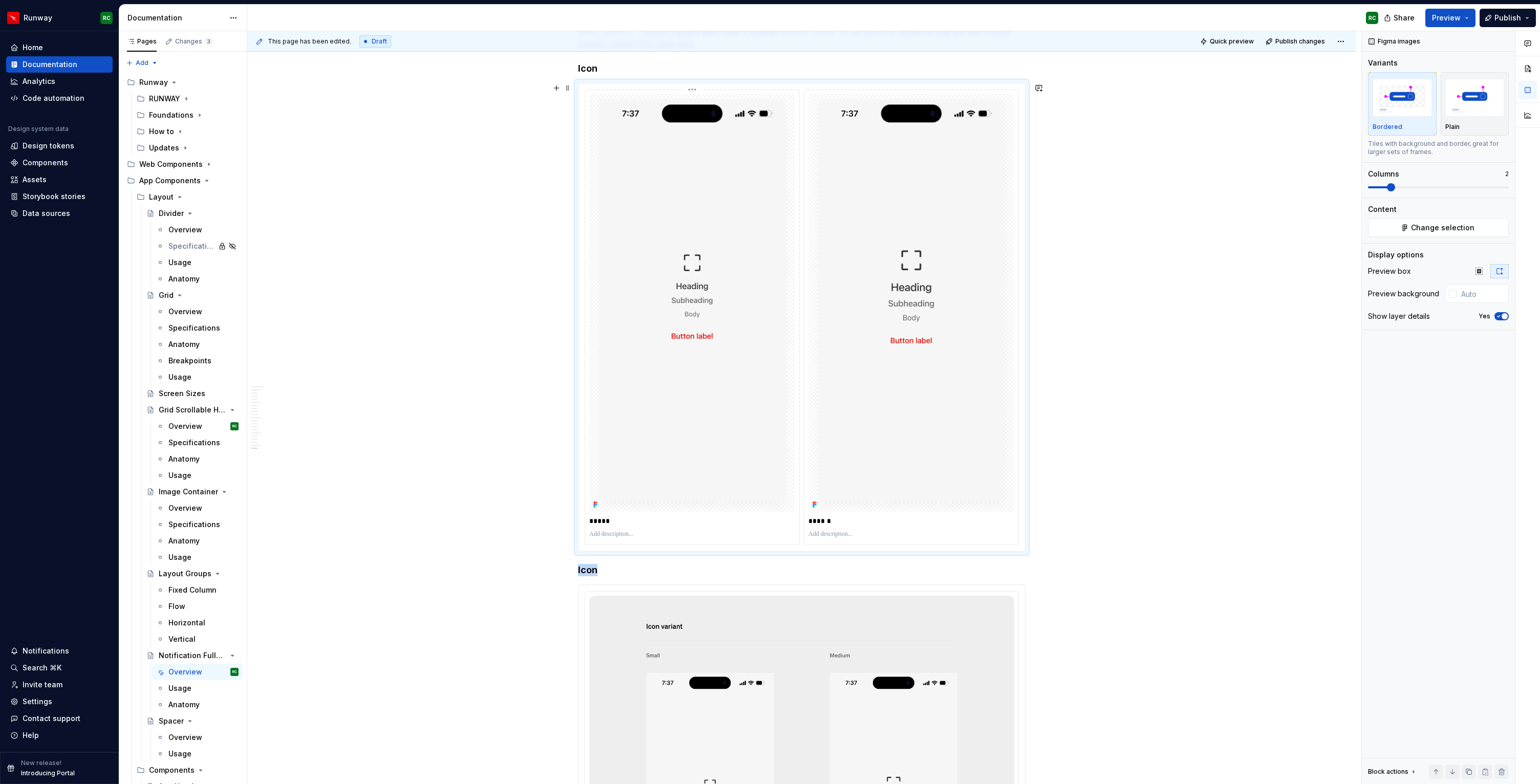
click at [704, 487] on img at bounding box center [692, 303] width 206 height 418
click at [1446, 773] on button "button" at bounding box center [1452, 772] width 14 height 14
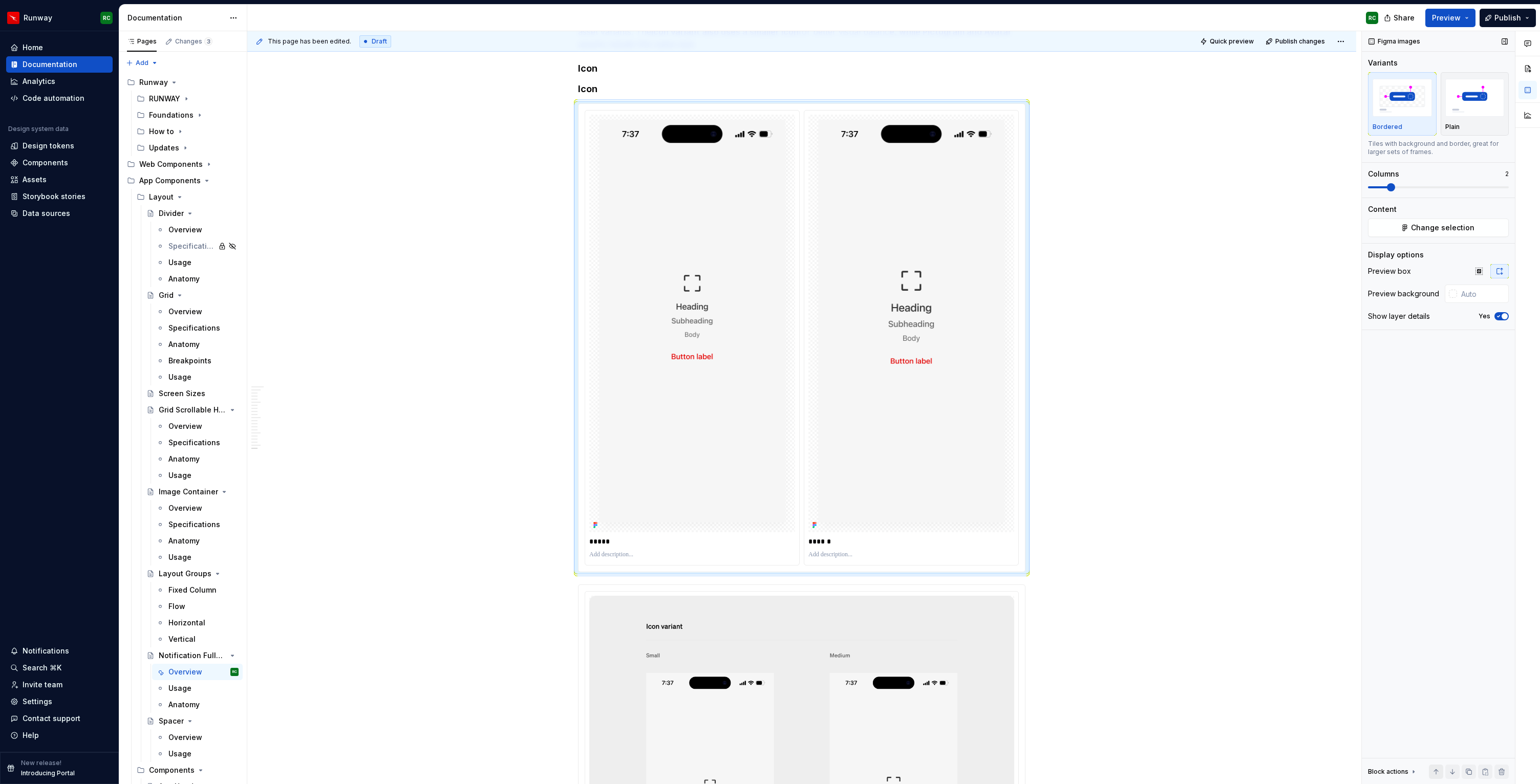
click at [1436, 771] on button "button" at bounding box center [1436, 772] width 14 height 14
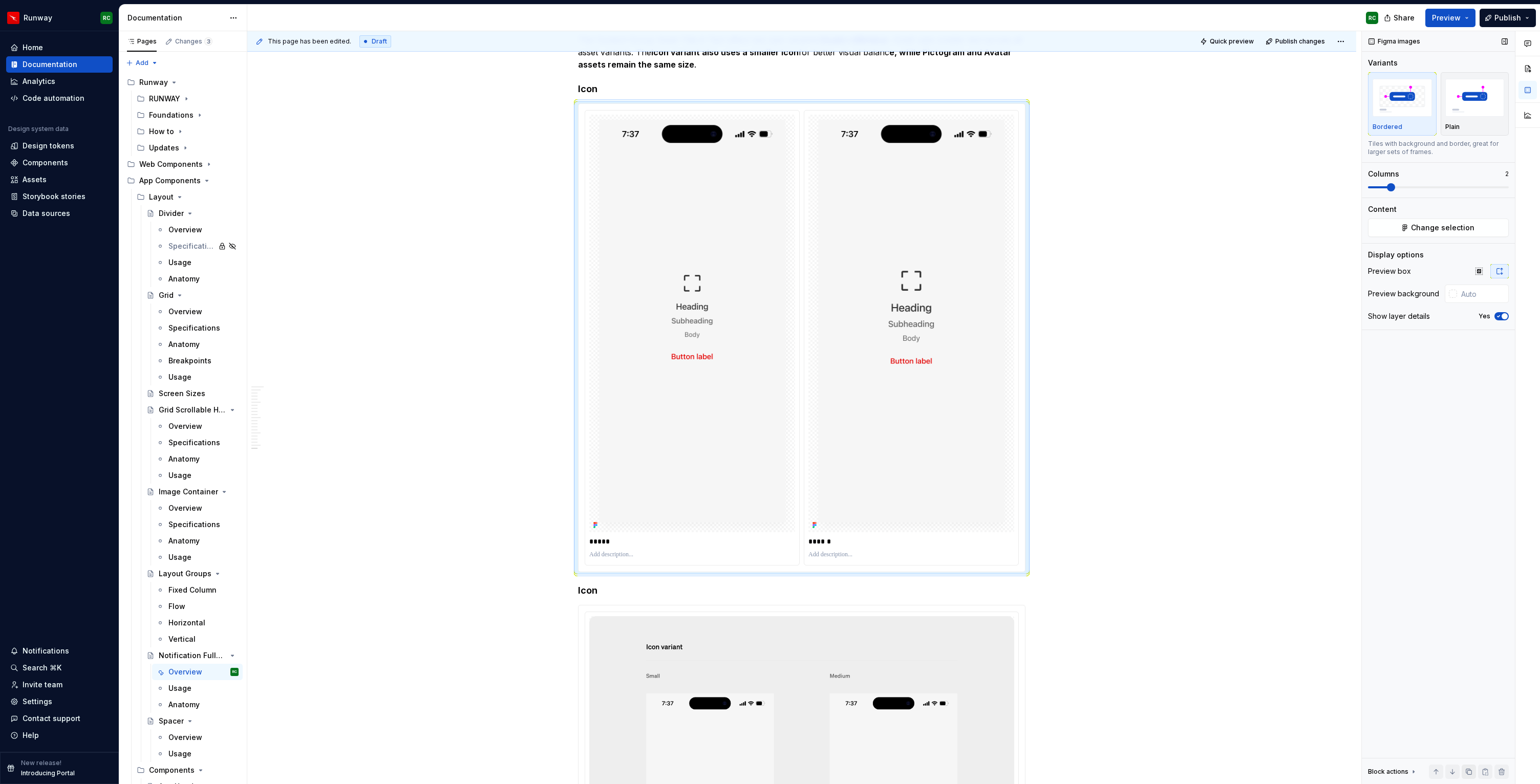
click at [1466, 770] on button "button" at bounding box center [1469, 772] width 14 height 14
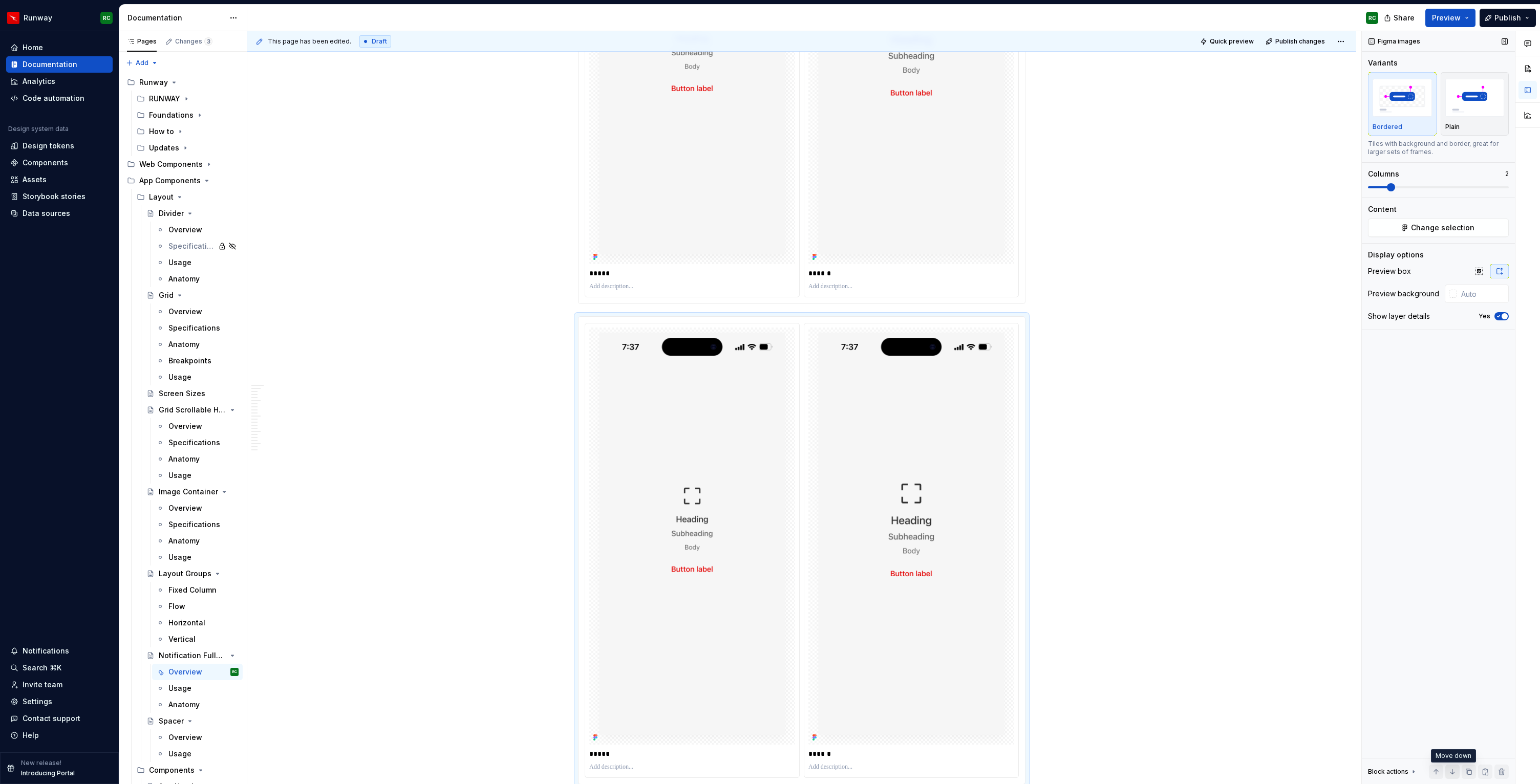
click at [1449, 773] on button "button" at bounding box center [1452, 772] width 14 height 14
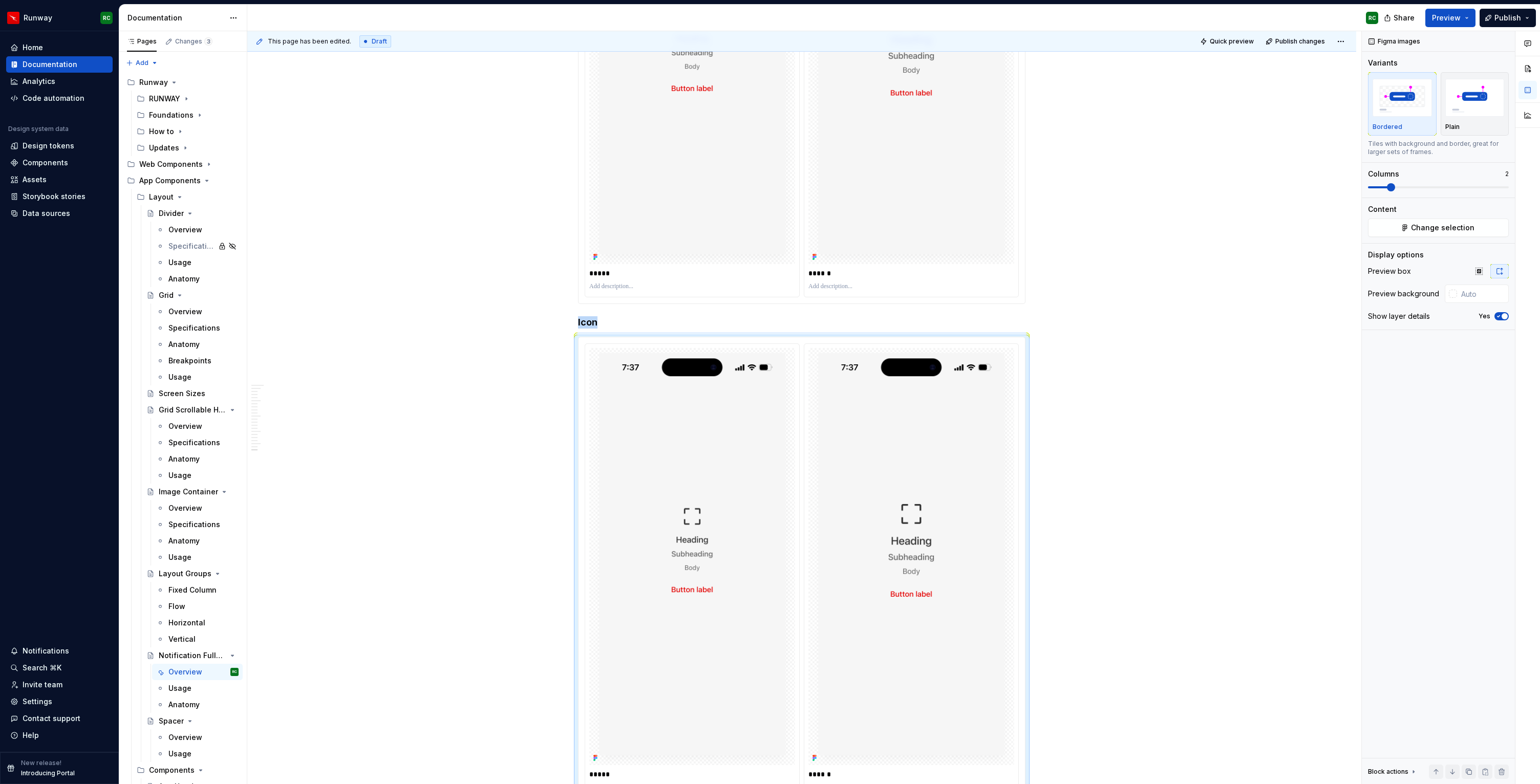
scroll to position [8017, 0]
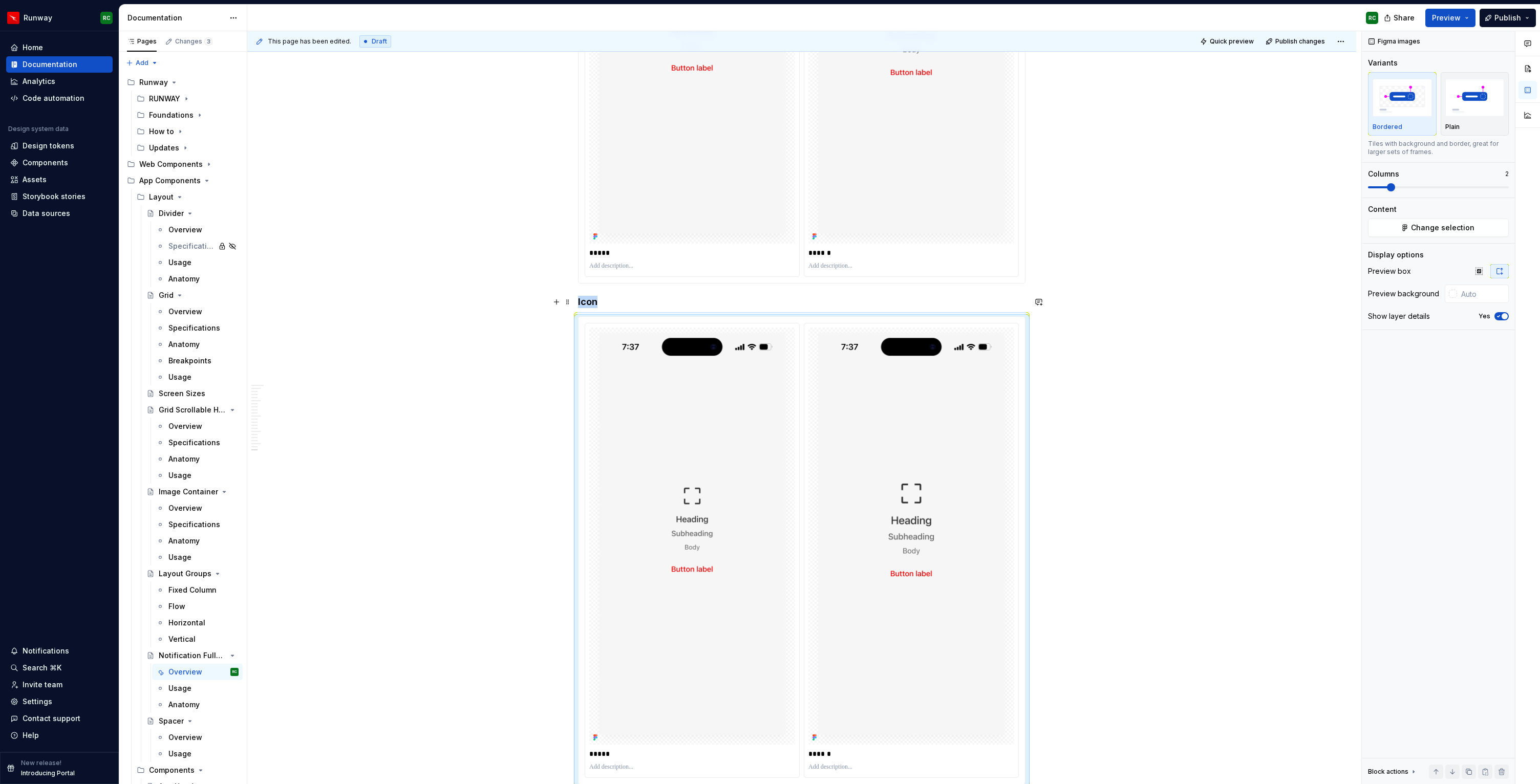
click at [611, 300] on h4 "Icon" at bounding box center [801, 302] width 447 height 12
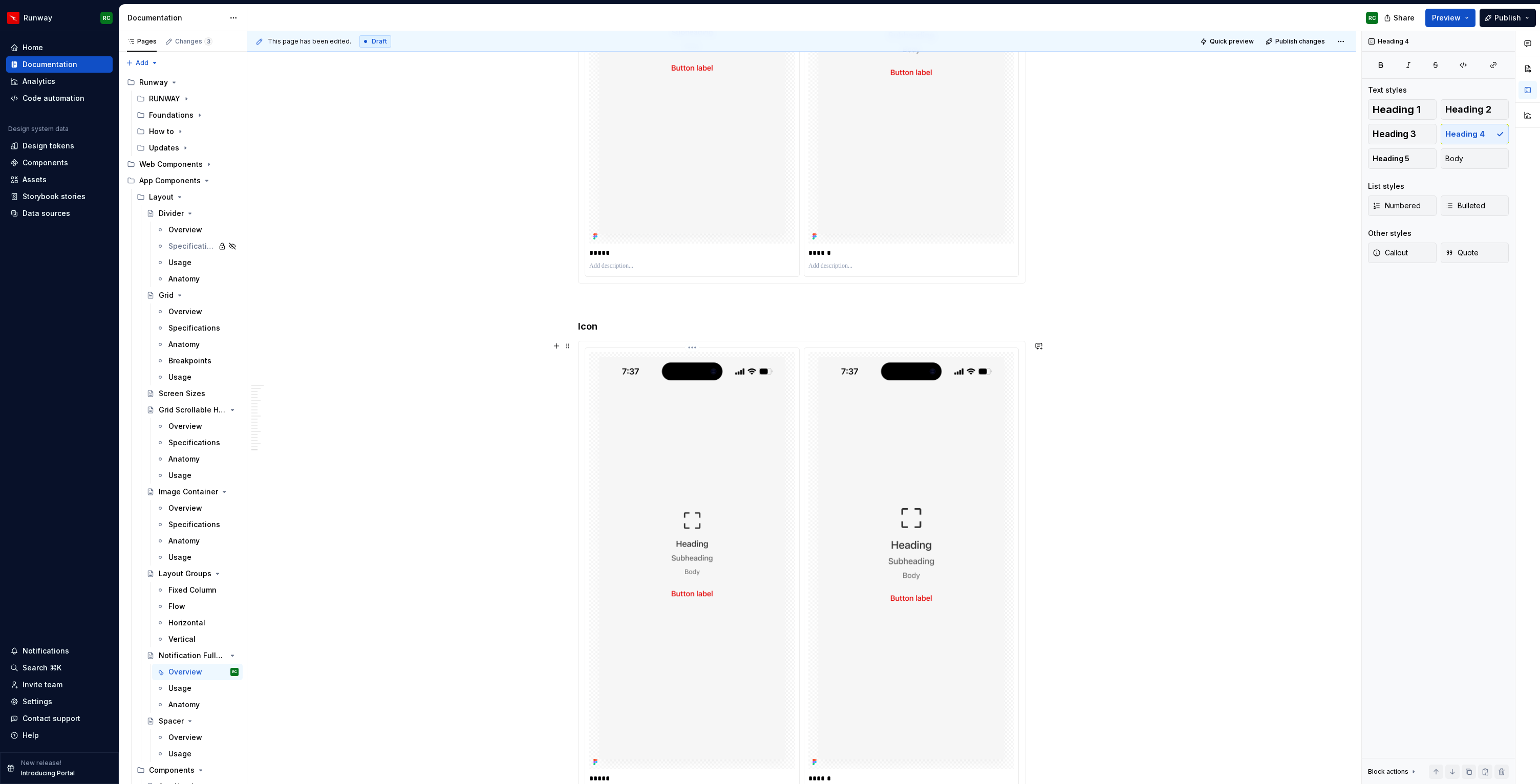
click at [725, 563] on img at bounding box center [692, 561] width 206 height 418
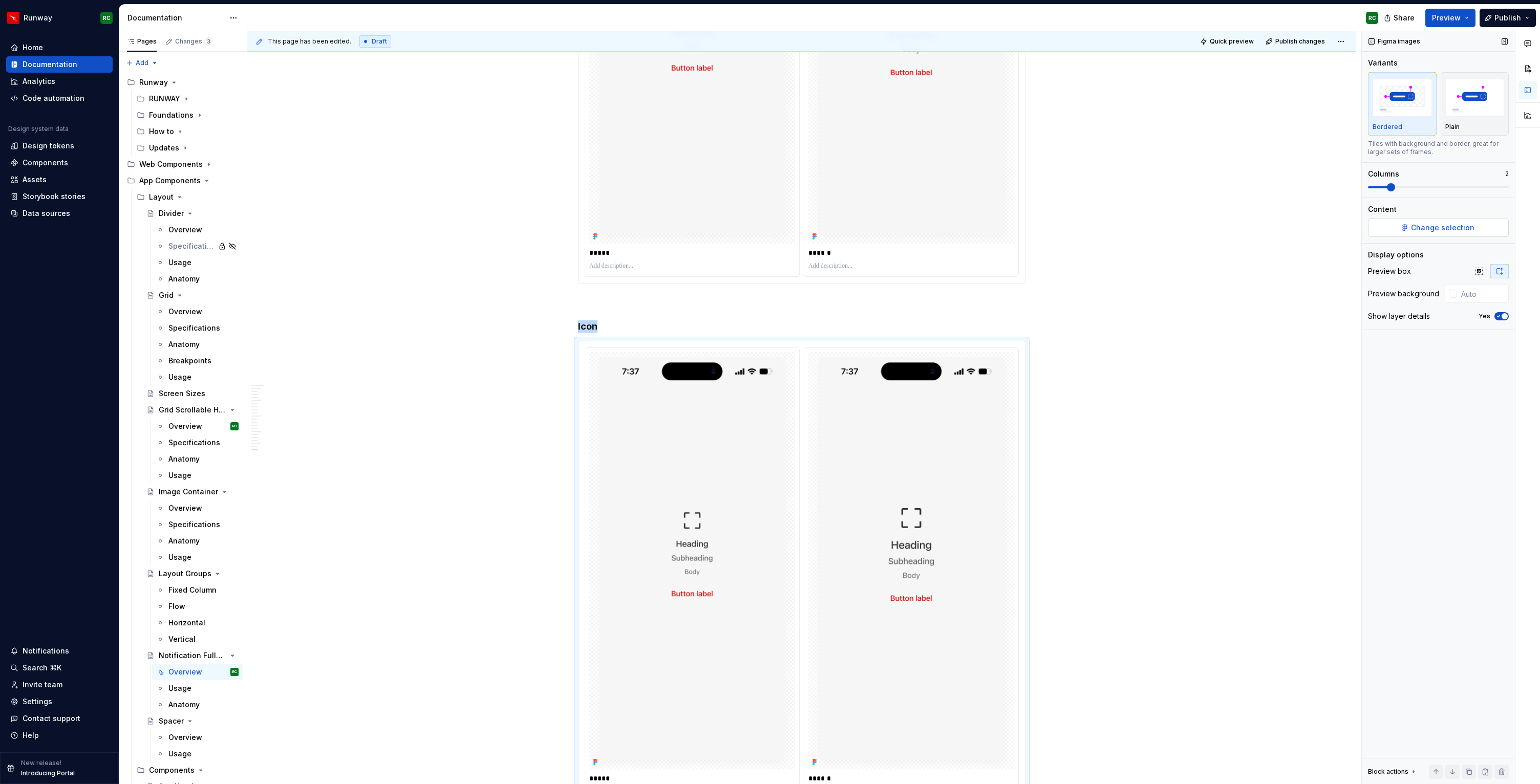
click at [1441, 221] on button "Change selection" at bounding box center [1438, 227] width 141 height 19
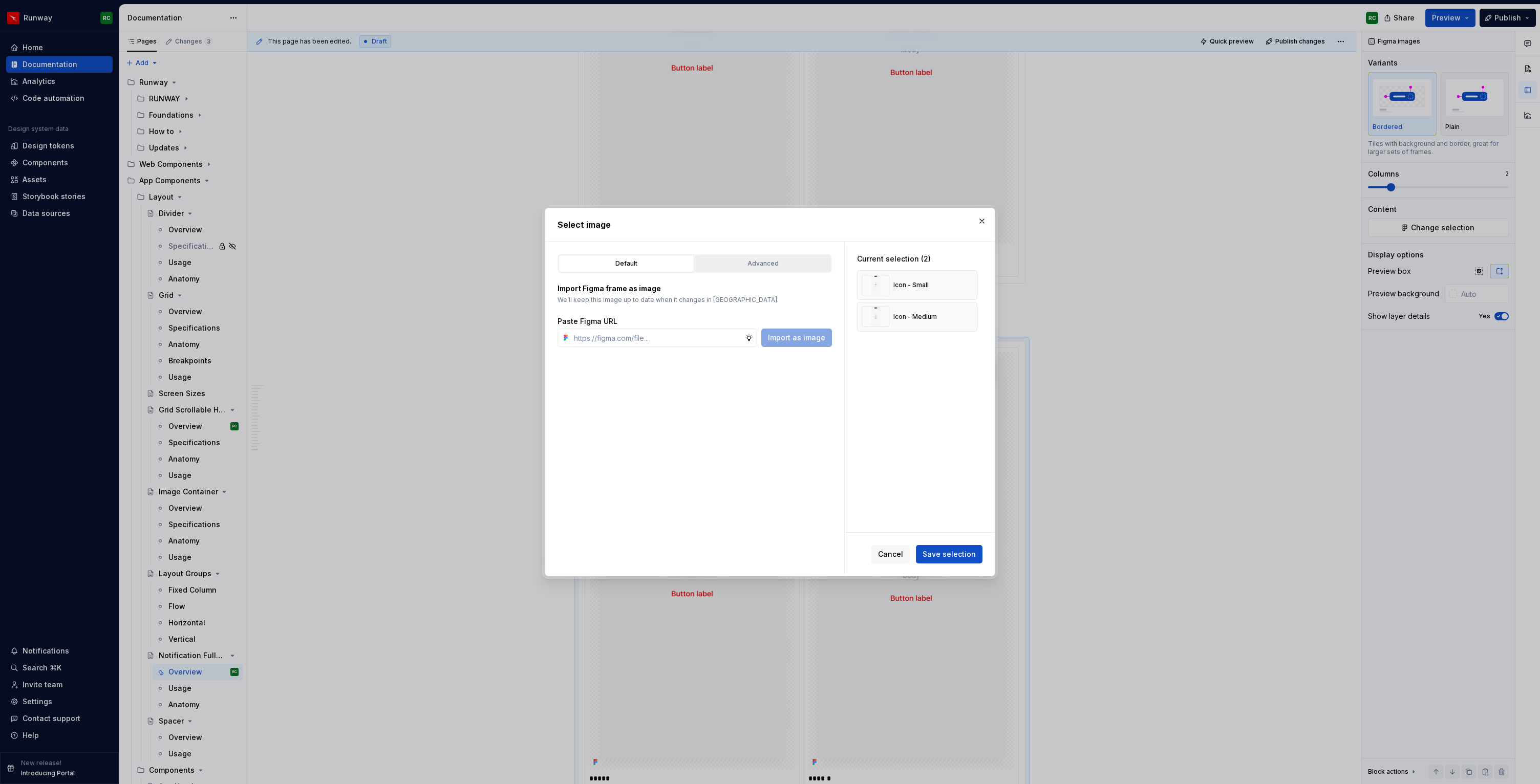
click at [740, 263] on div "Advanced" at bounding box center [763, 264] width 129 height 10
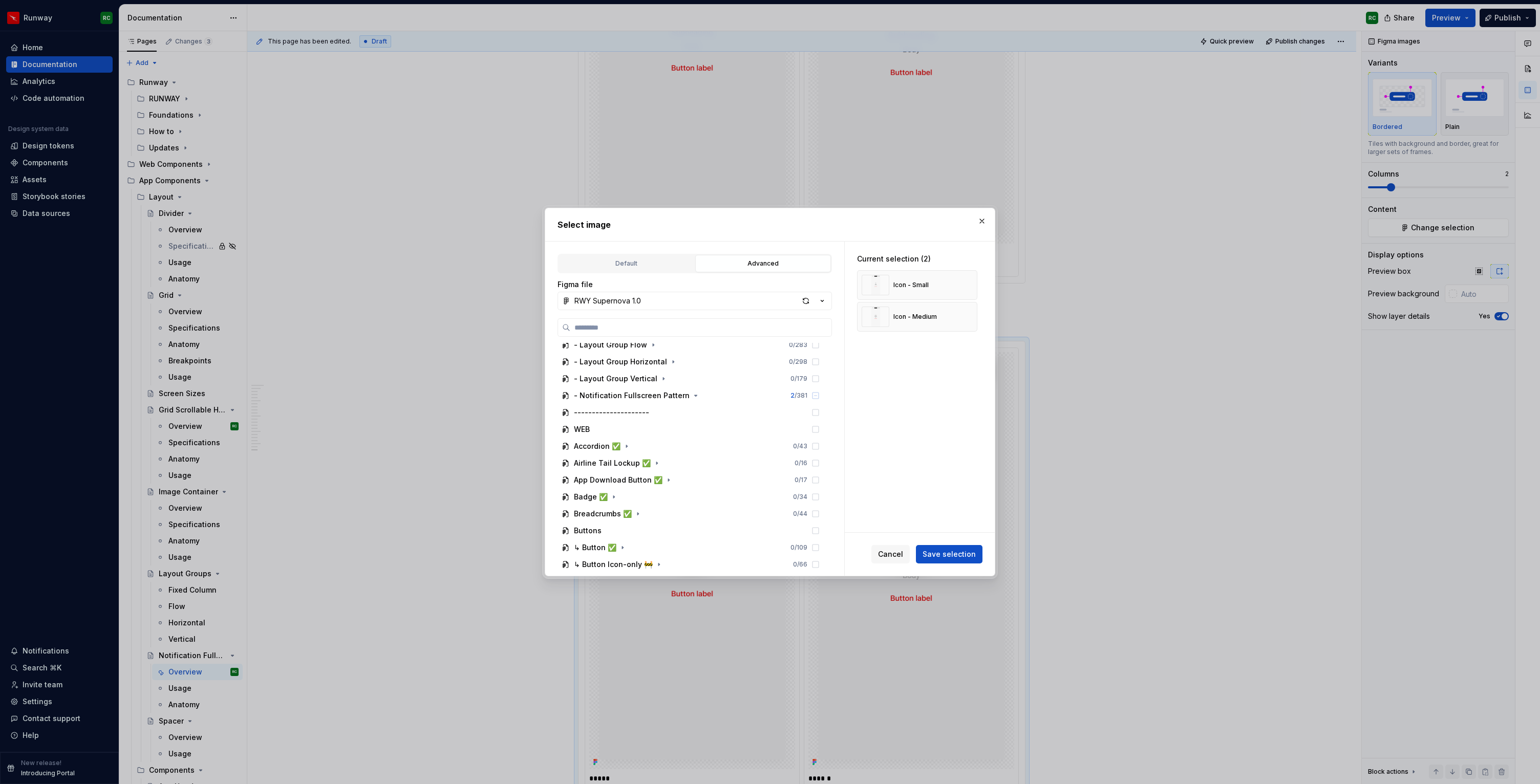
scroll to position [188, 0]
click at [691, 404] on button "button" at bounding box center [696, 400] width 10 height 10
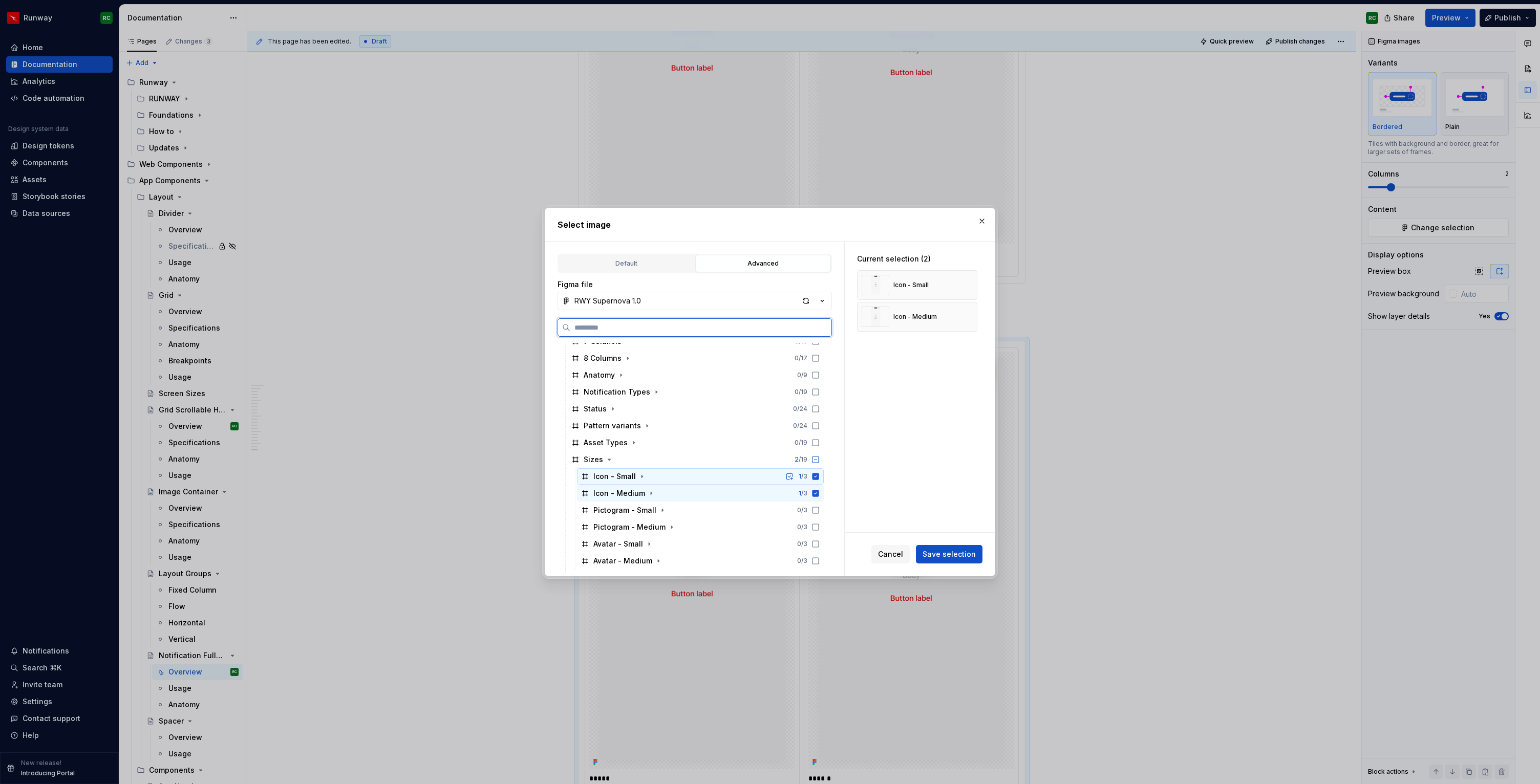
click at [775, 474] on div "Icon - Small 1 / 3" at bounding box center [700, 476] width 247 height 16
click at [725, 487] on div "Icon - Medium 1 / 3" at bounding box center [700, 493] width 247 height 16
click at [682, 509] on div "Pictogram - Small 0 / 3" at bounding box center [700, 510] width 247 height 16
click at [684, 520] on div "Pictogram - Medium 0 / 3" at bounding box center [700, 527] width 247 height 16
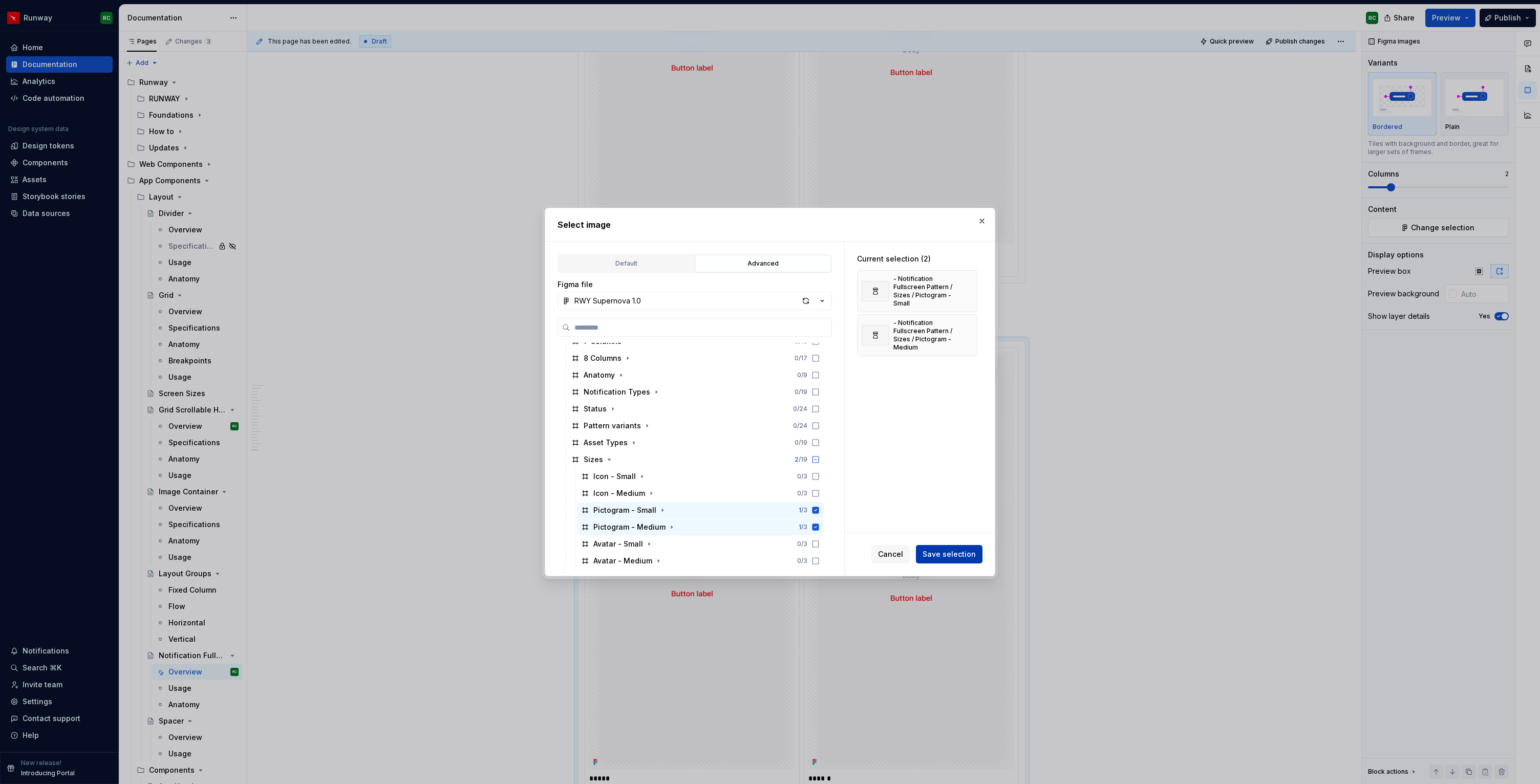
click at [934, 557] on span "Save selection" at bounding box center [949, 554] width 53 height 10
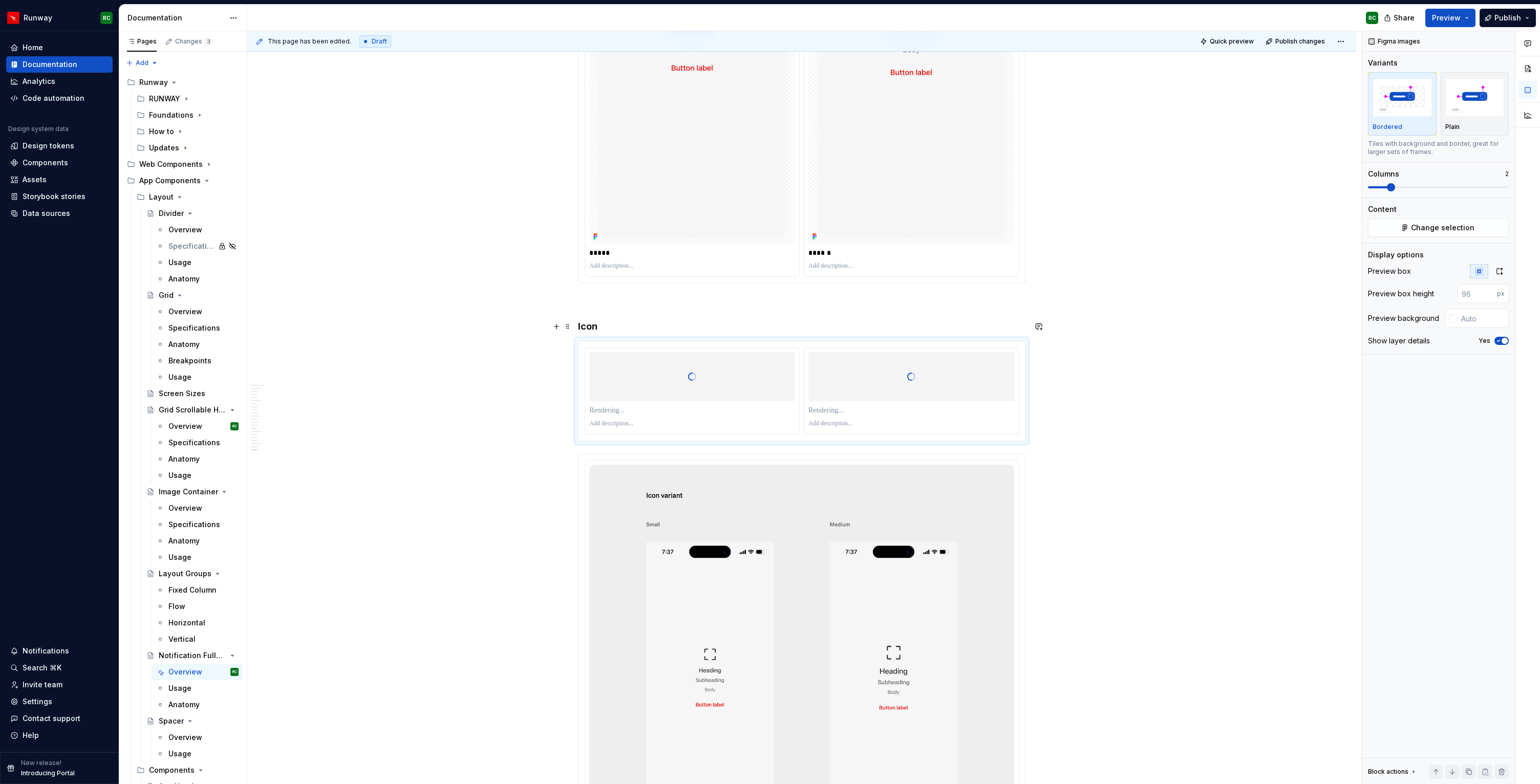
click at [598, 326] on h4 "Icon" at bounding box center [801, 326] width 447 height 12
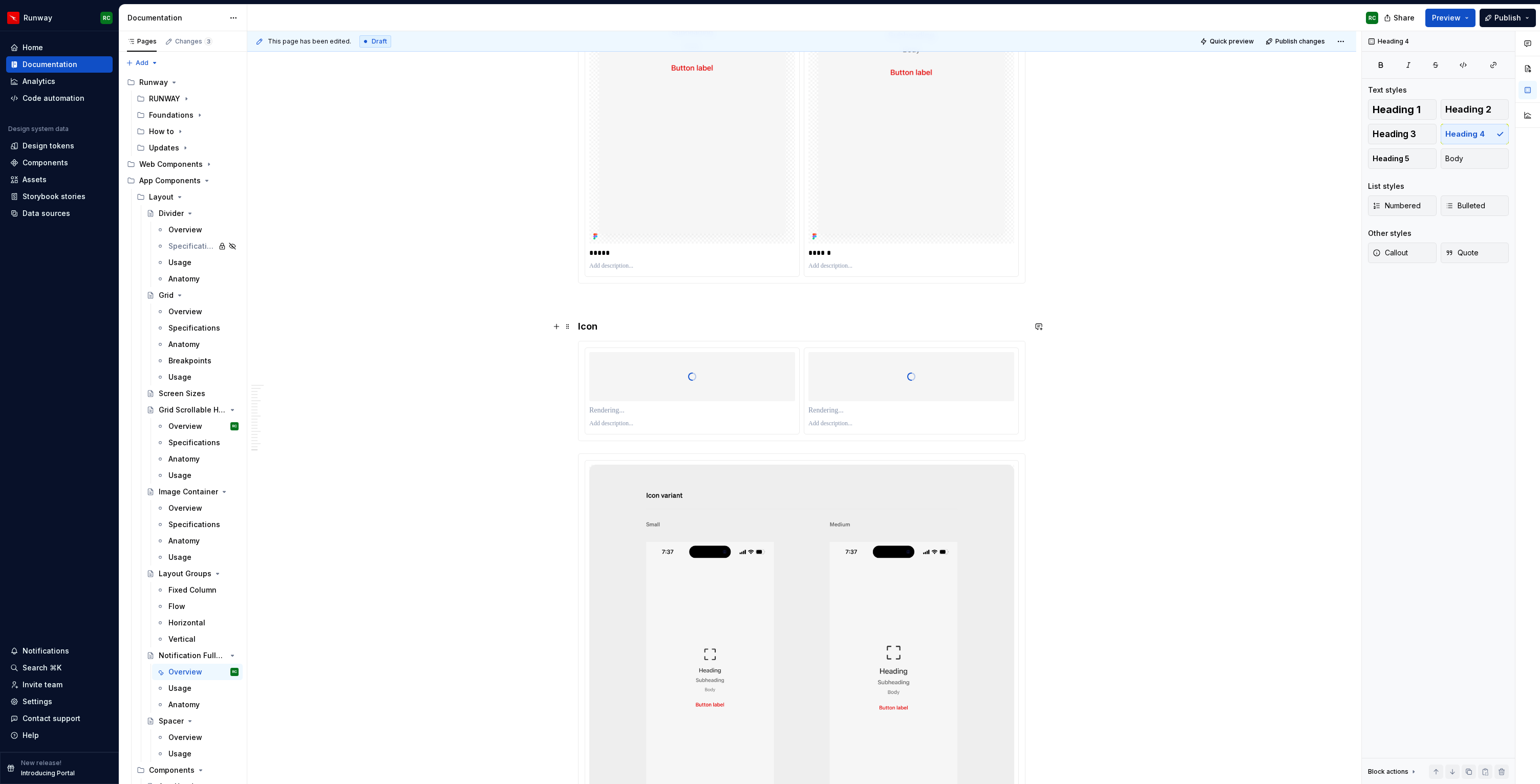
click at [598, 326] on h4 "Icon" at bounding box center [801, 326] width 447 height 12
type textarea "*"
click at [794, 400] on div at bounding box center [692, 407] width 206 height 14
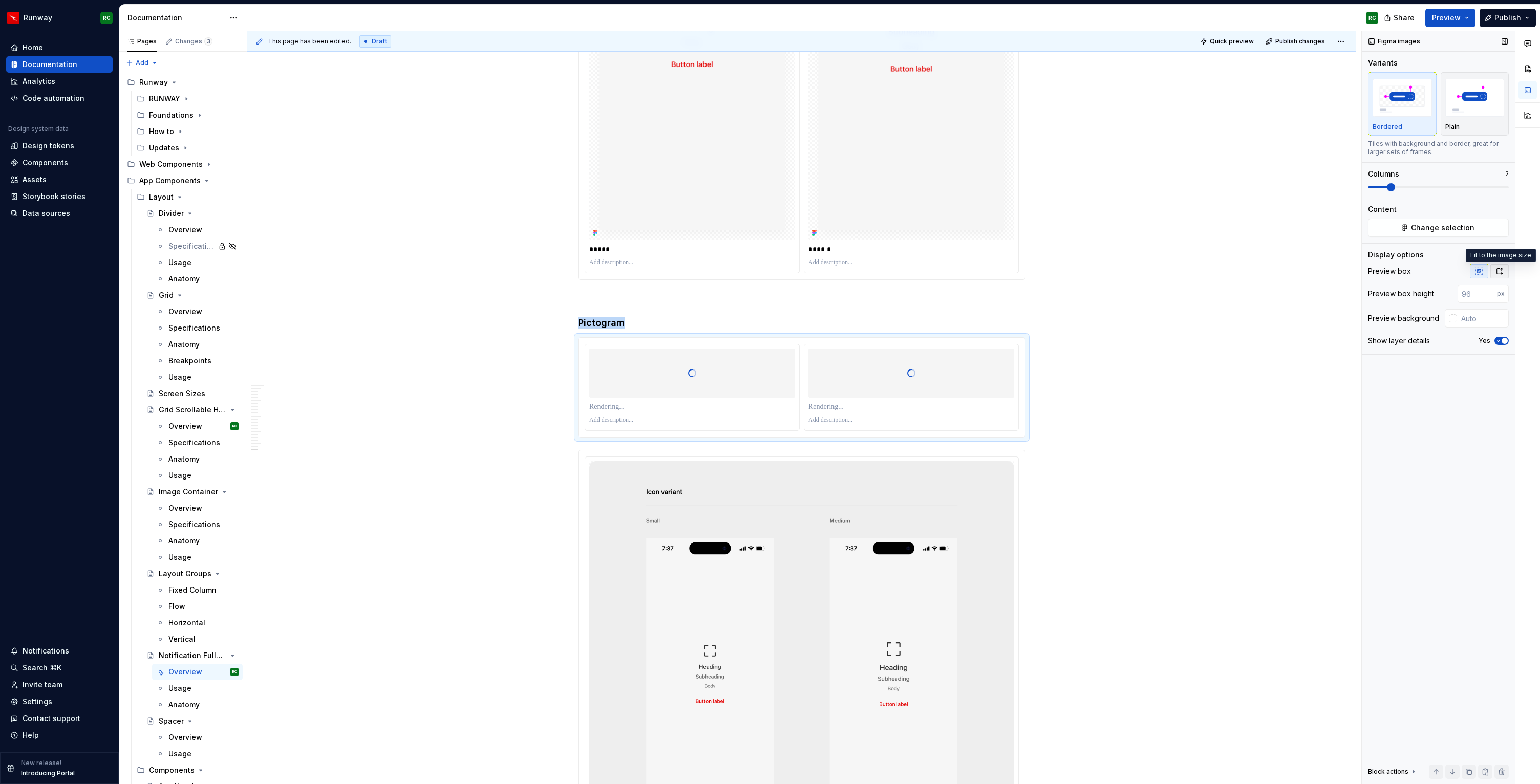
click at [1500, 270] on icon "button" at bounding box center [1500, 271] width 8 height 8
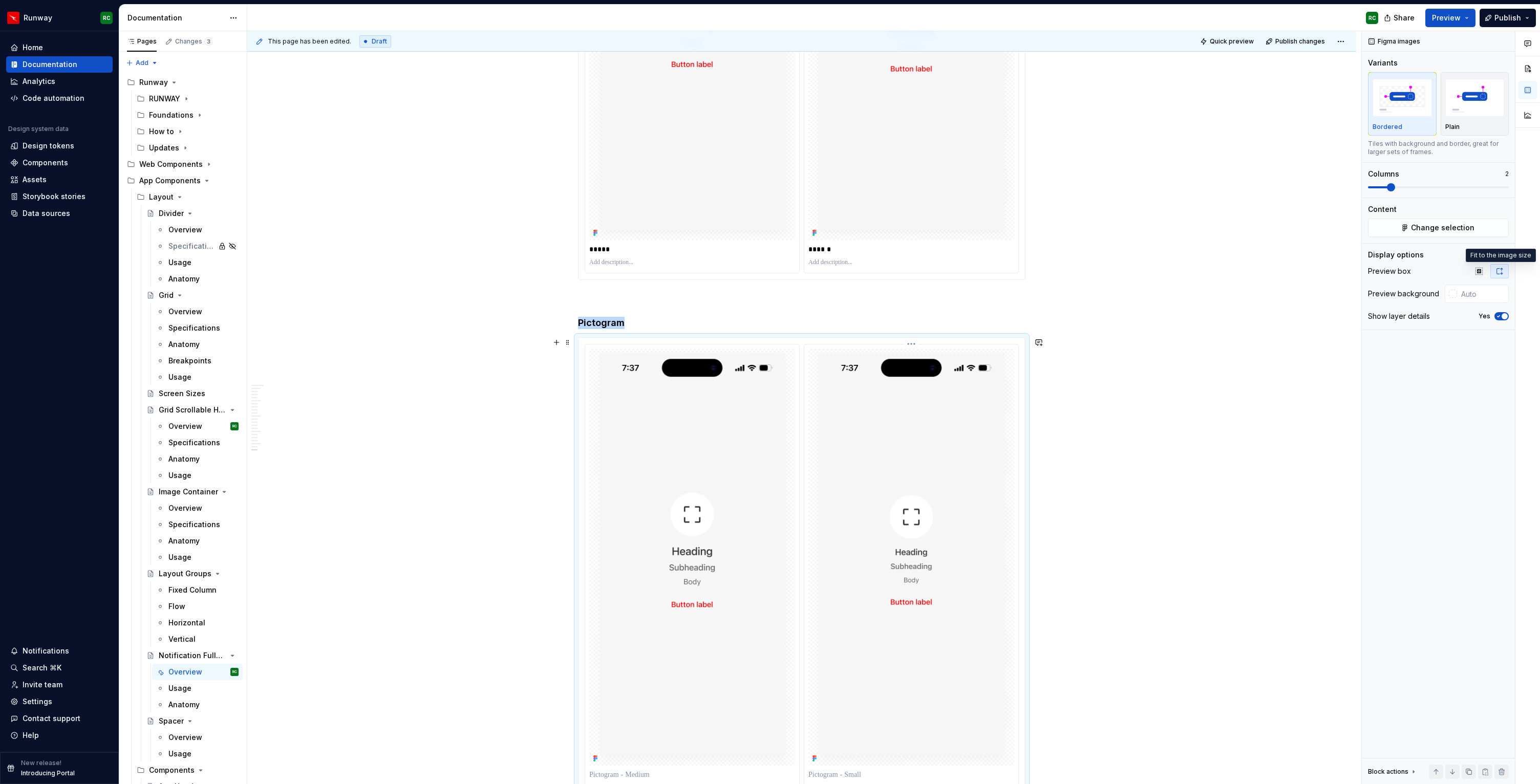
scroll to position [8134, 0]
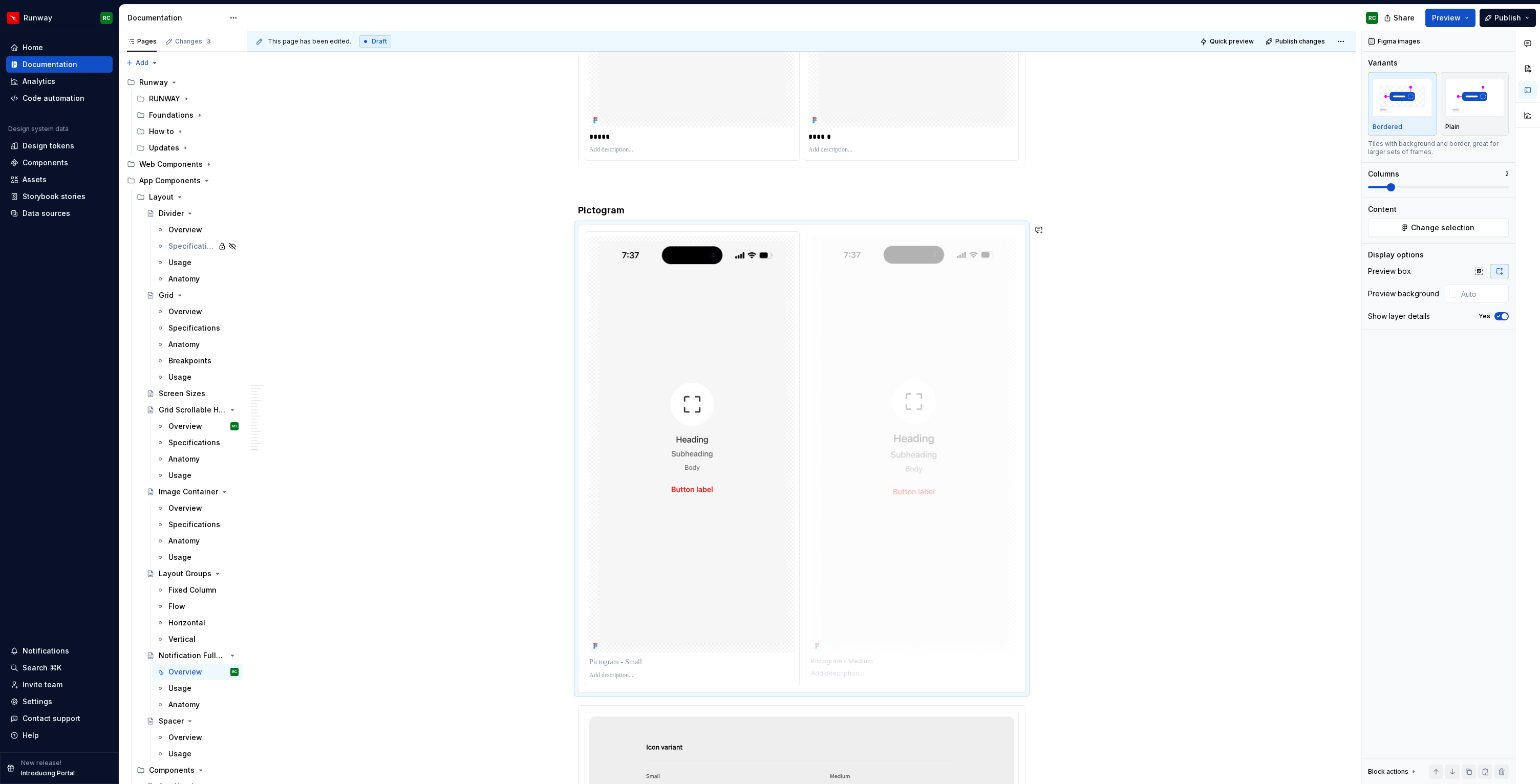
drag, startPoint x: 728, startPoint y: 578, endPoint x: 872, endPoint y: 567, distance: 144.4
click at [666, 658] on p at bounding box center [692, 662] width 206 height 10
click at [891, 666] on p at bounding box center [911, 662] width 206 height 10
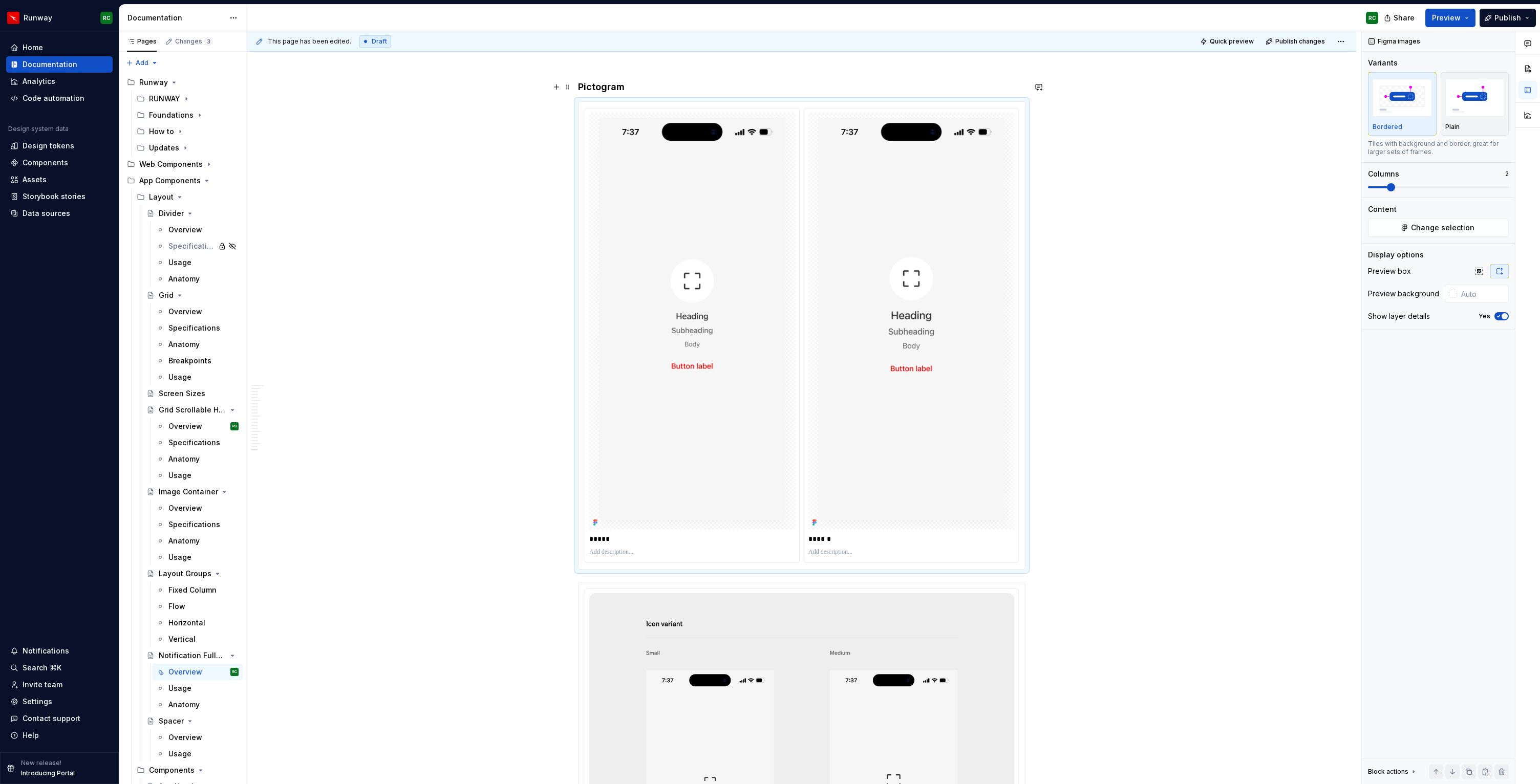
click at [678, 86] on h4 "Pictogram" at bounding box center [801, 87] width 447 height 12
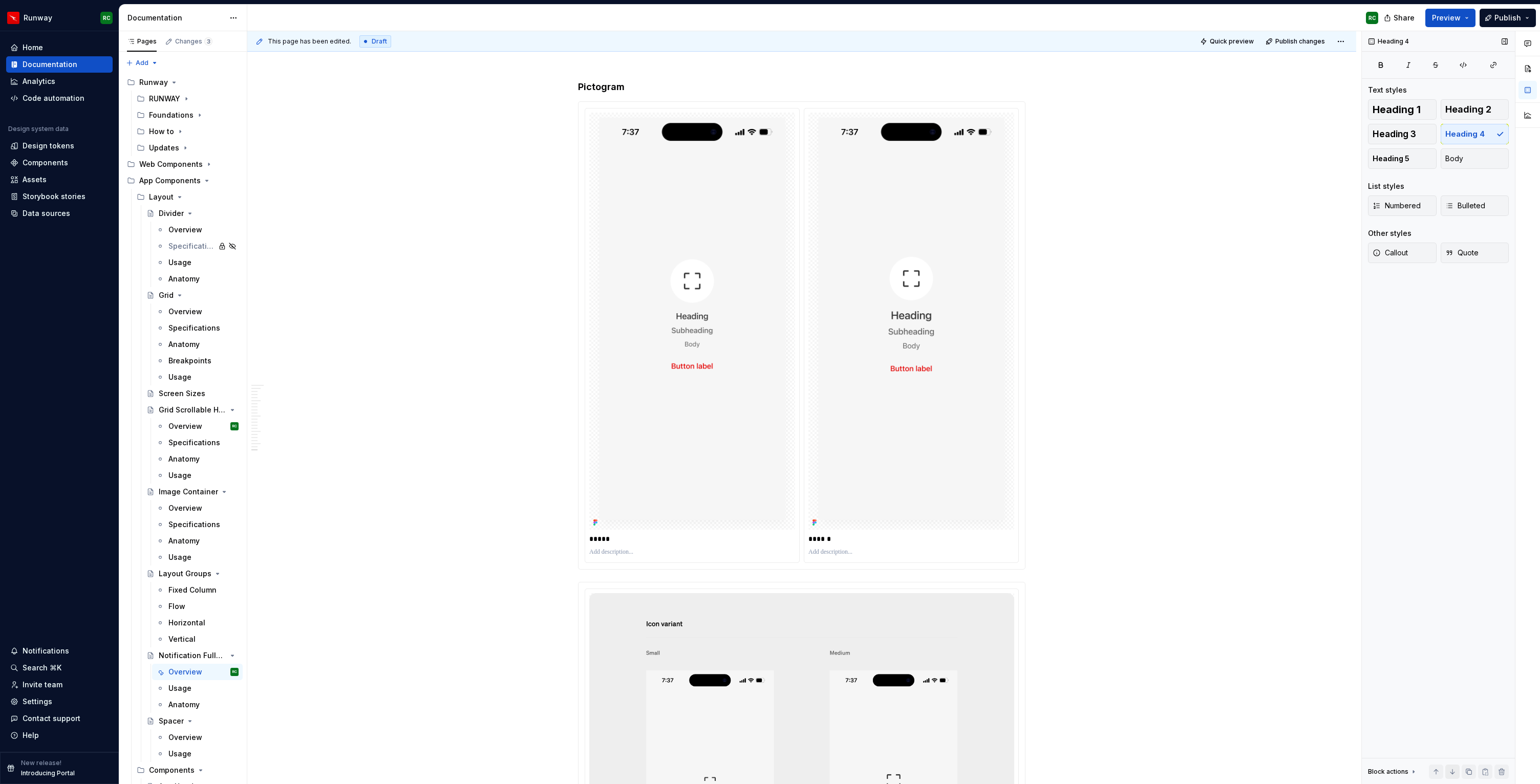
click at [1471, 767] on button "button" at bounding box center [1469, 772] width 14 height 14
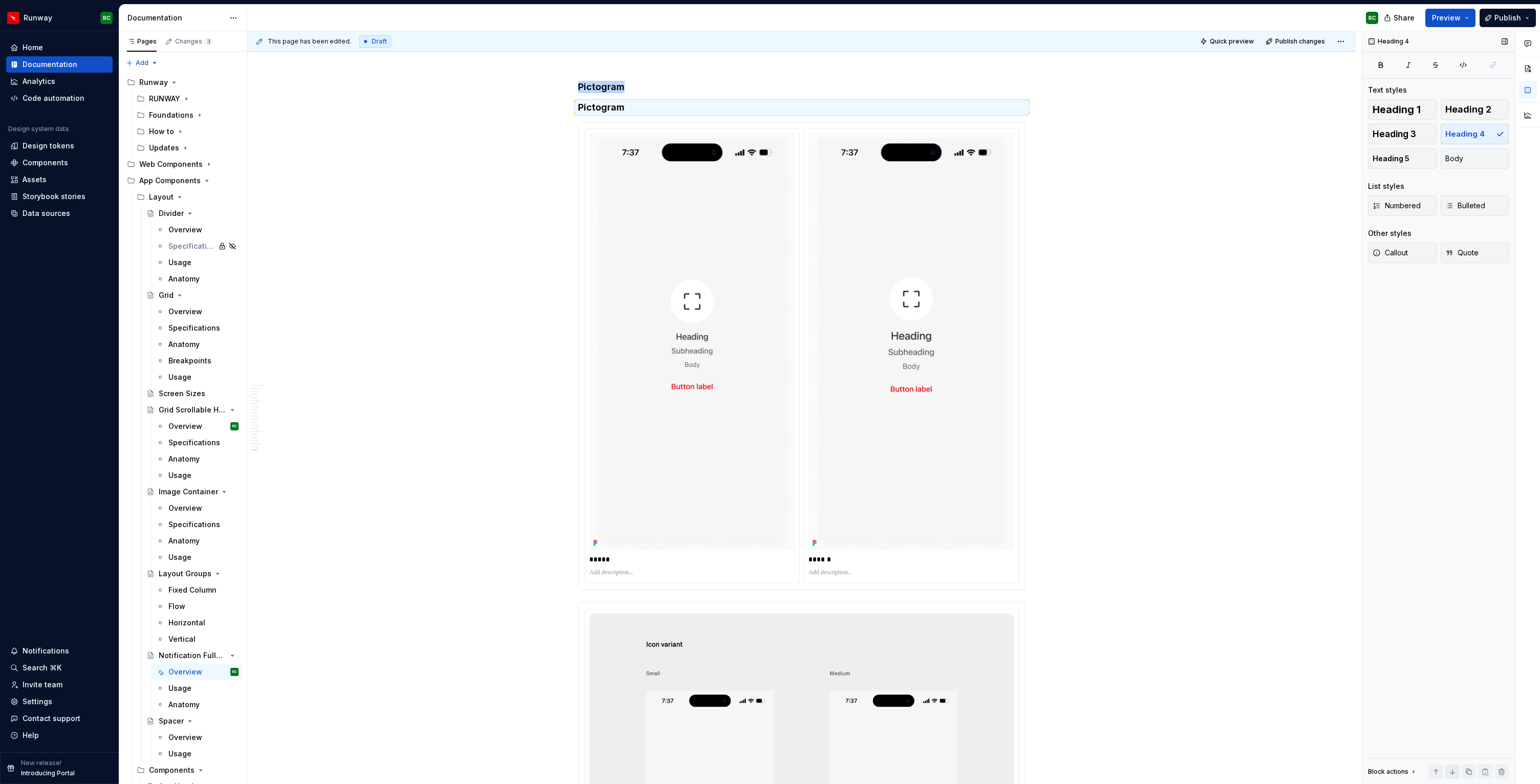
click at [1455, 772] on button "button" at bounding box center [1452, 772] width 14 height 14
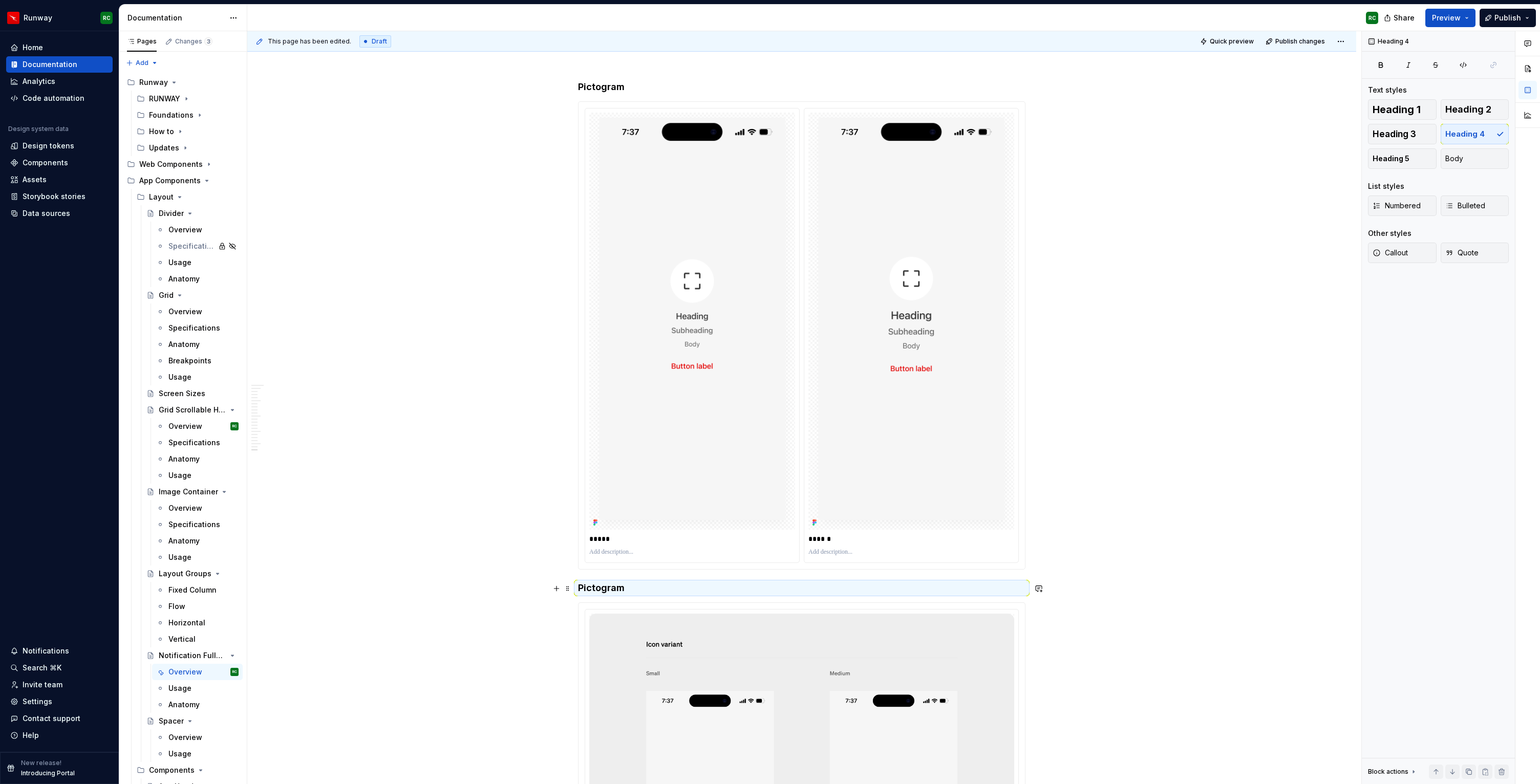
click at [639, 590] on h4 "Pictogram" at bounding box center [801, 588] width 447 height 12
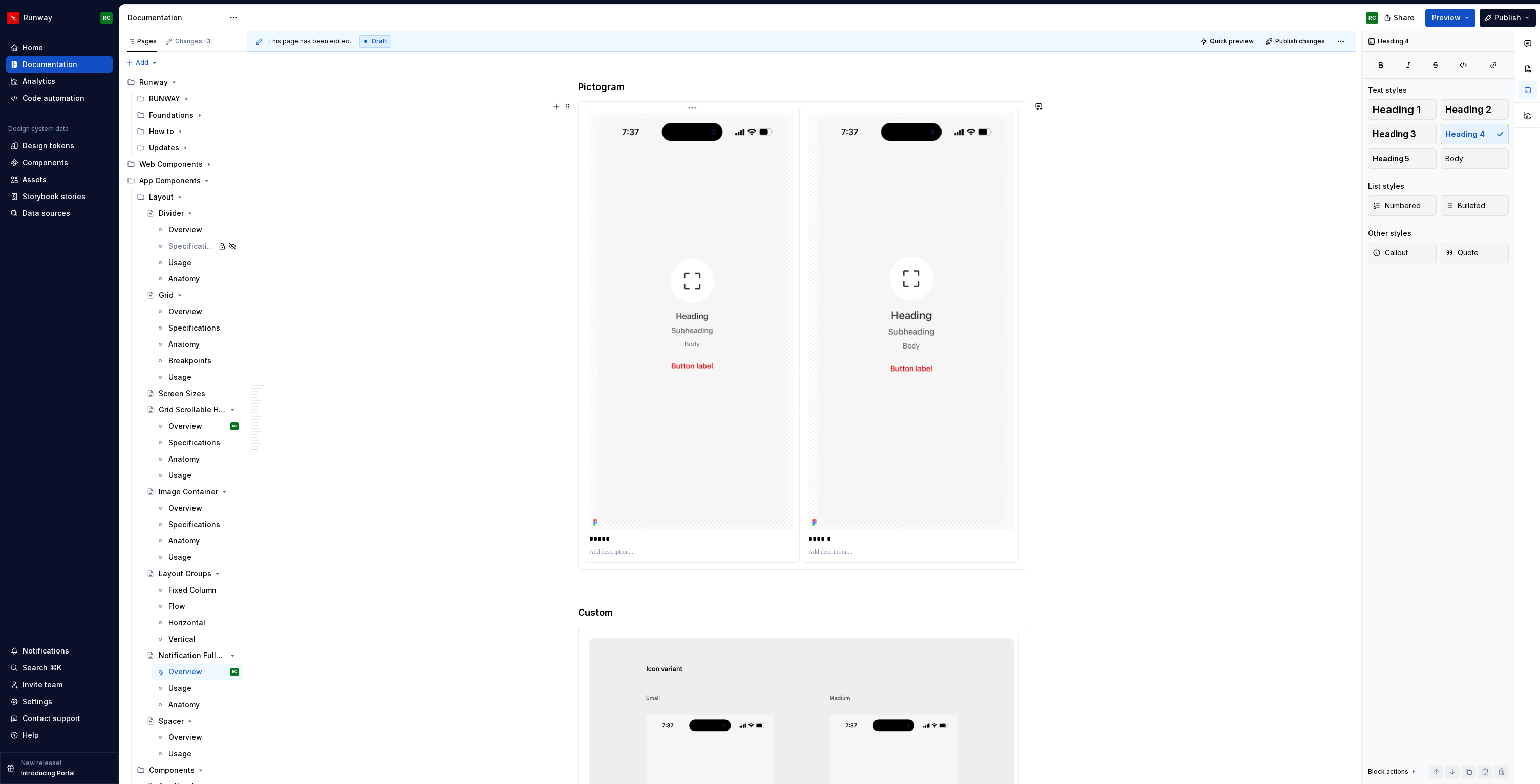
click at [709, 404] on img at bounding box center [692, 321] width 206 height 418
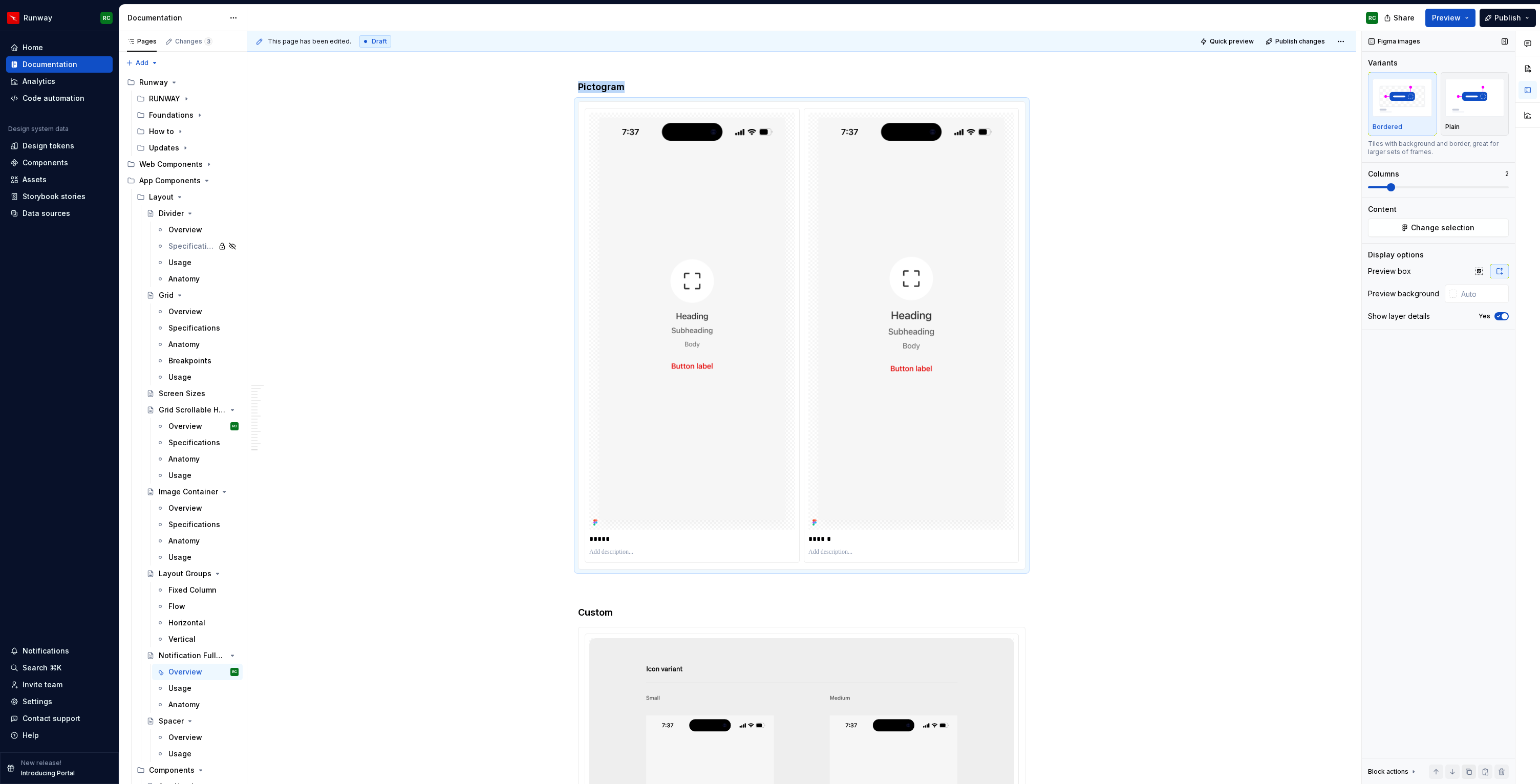
click at [1465, 767] on button "button" at bounding box center [1469, 772] width 14 height 14
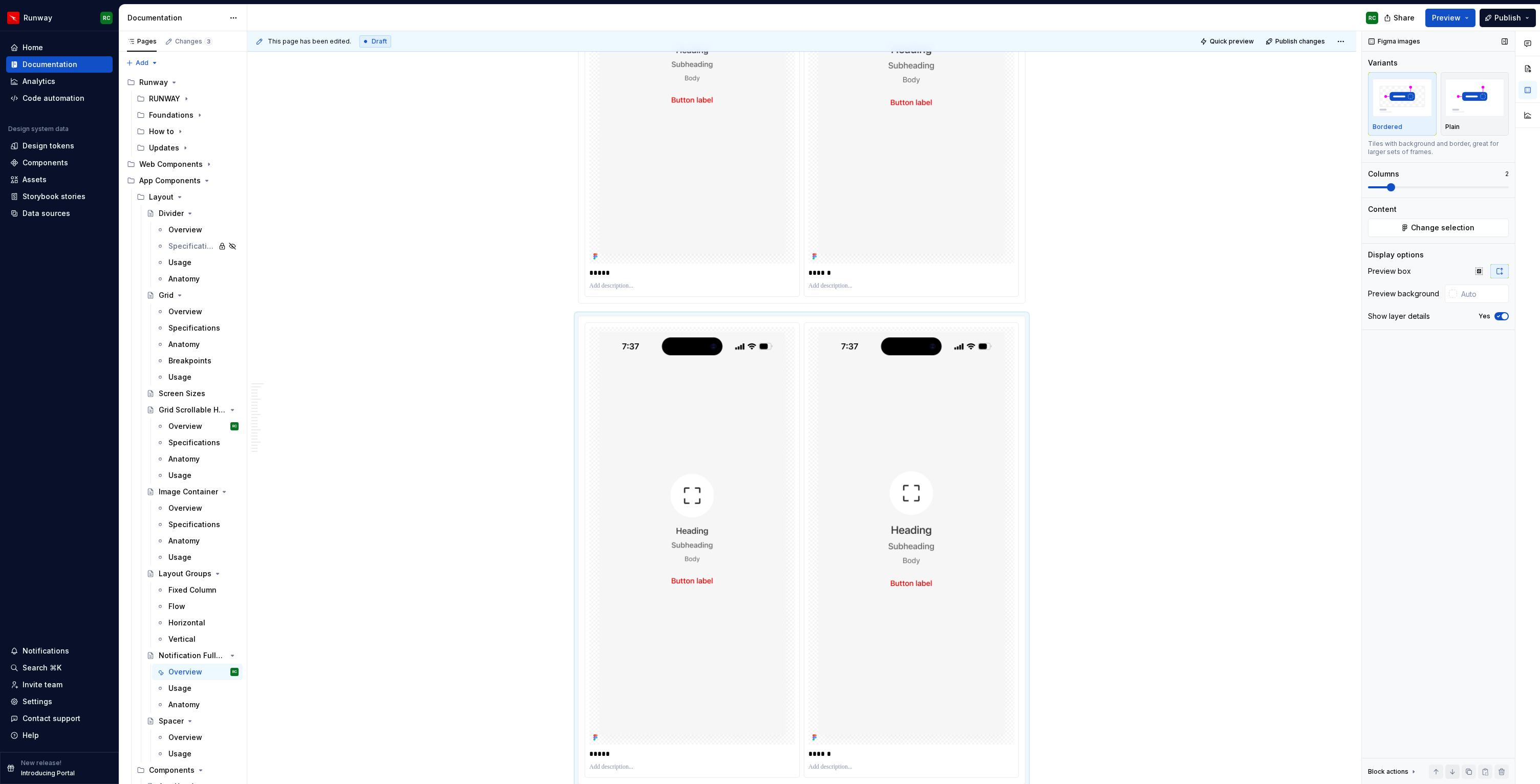
click at [1456, 773] on button "button" at bounding box center [1452, 772] width 14 height 14
click at [1445, 770] on button "button" at bounding box center [1452, 772] width 14 height 14
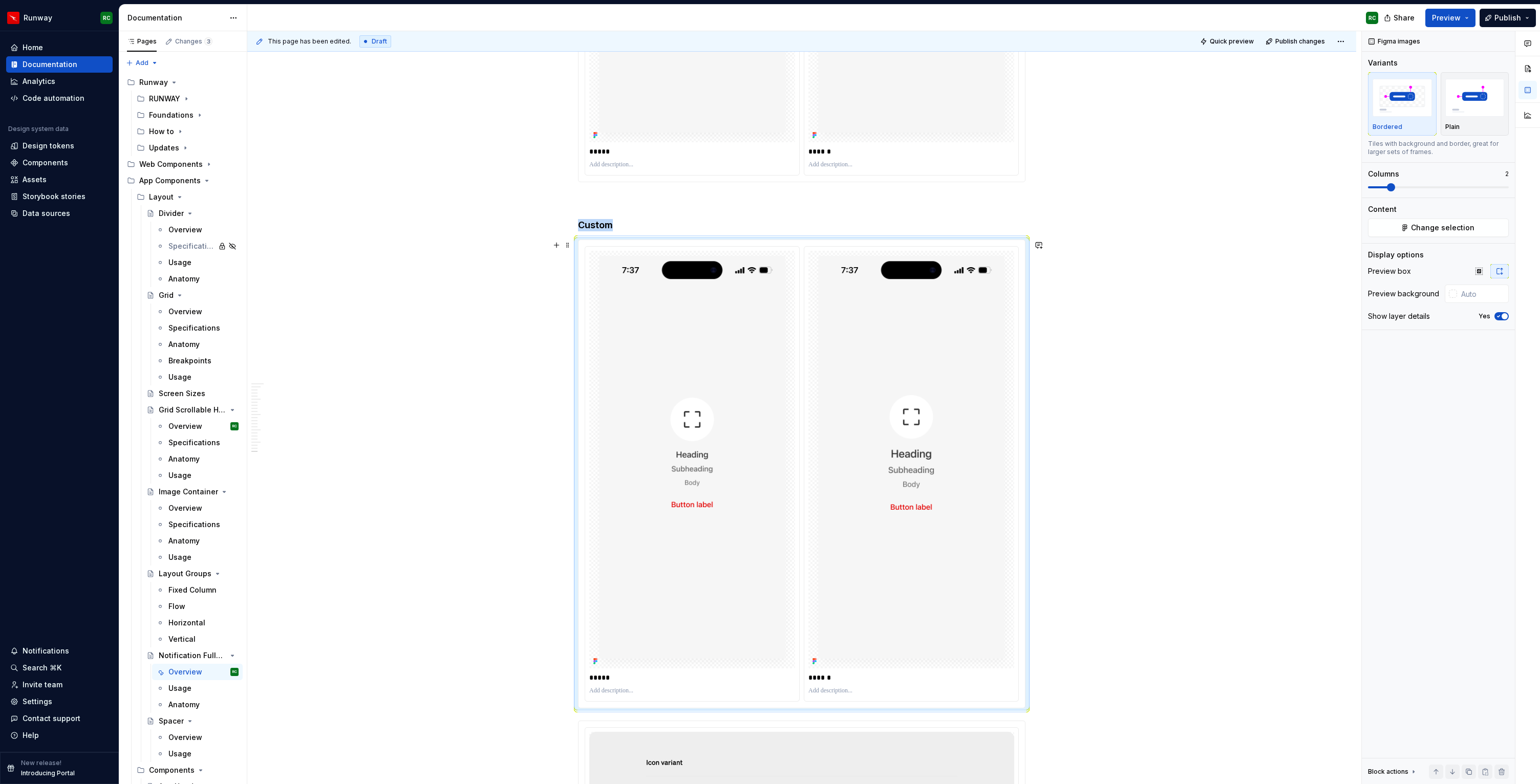
scroll to position [8643, 0]
click at [1441, 221] on button "Change selection" at bounding box center [1438, 227] width 141 height 19
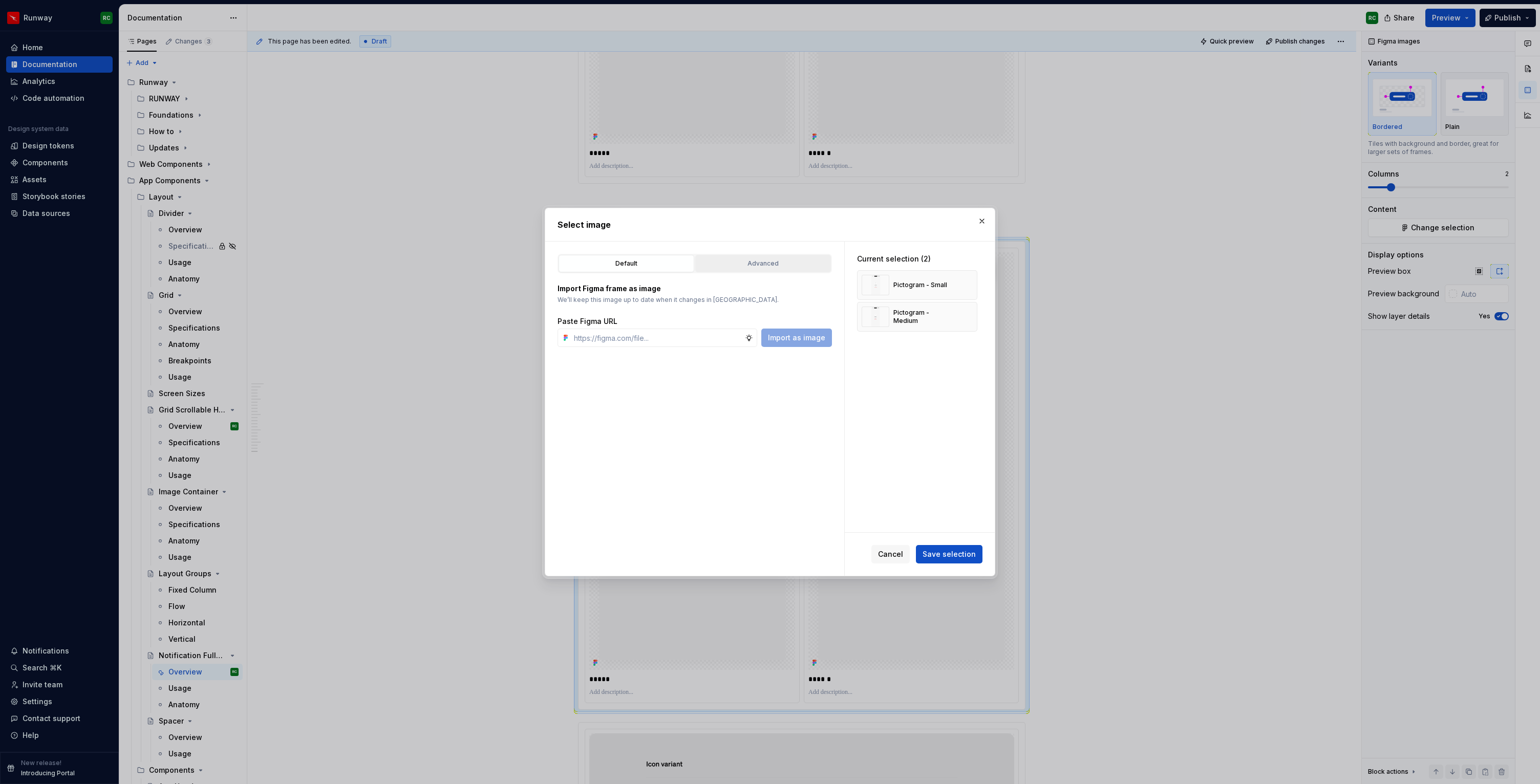
click at [762, 267] on div "Advanced" at bounding box center [763, 264] width 129 height 10
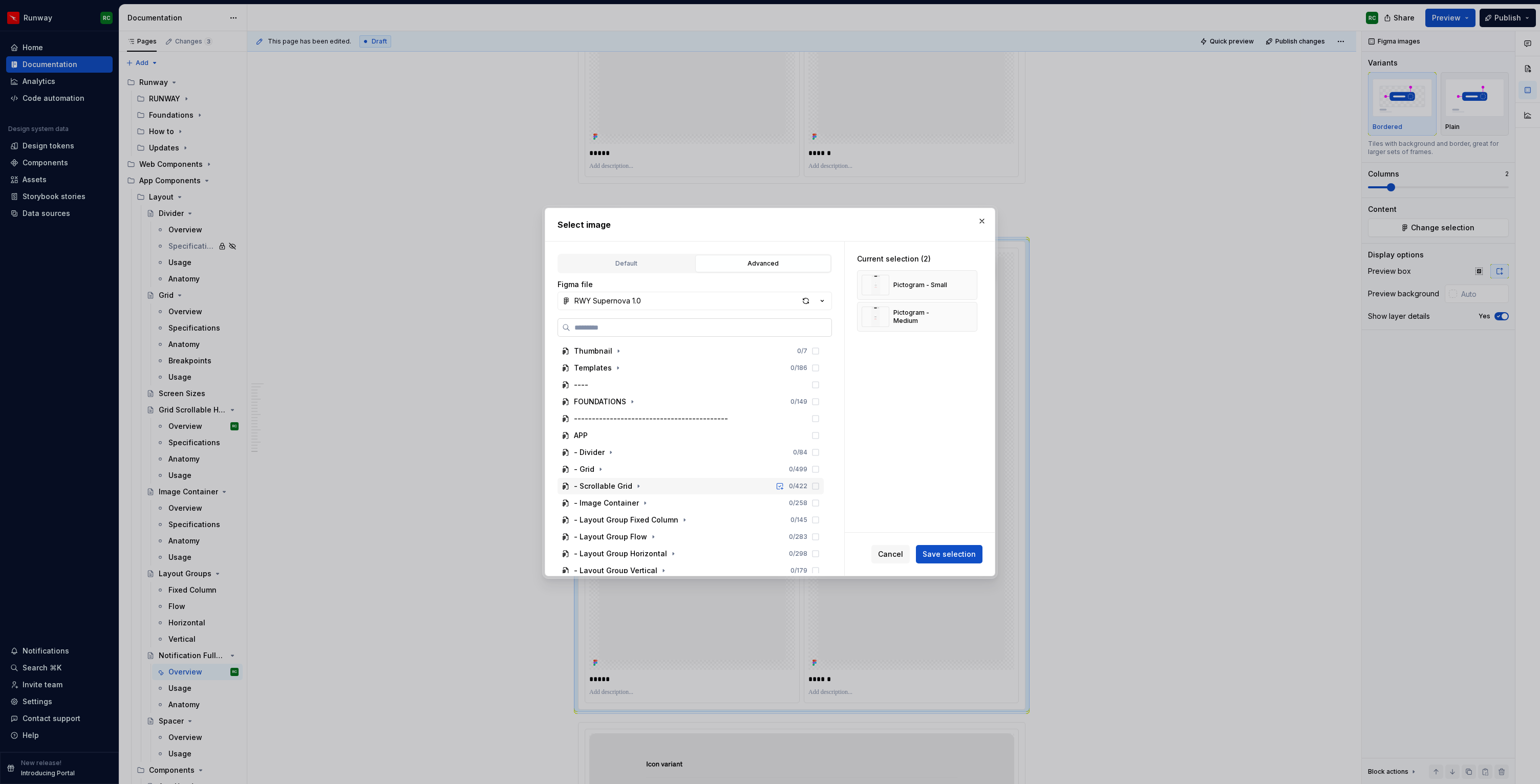
type textarea "*"
click at [694, 468] on icon "button" at bounding box center [696, 468] width 2 height 1
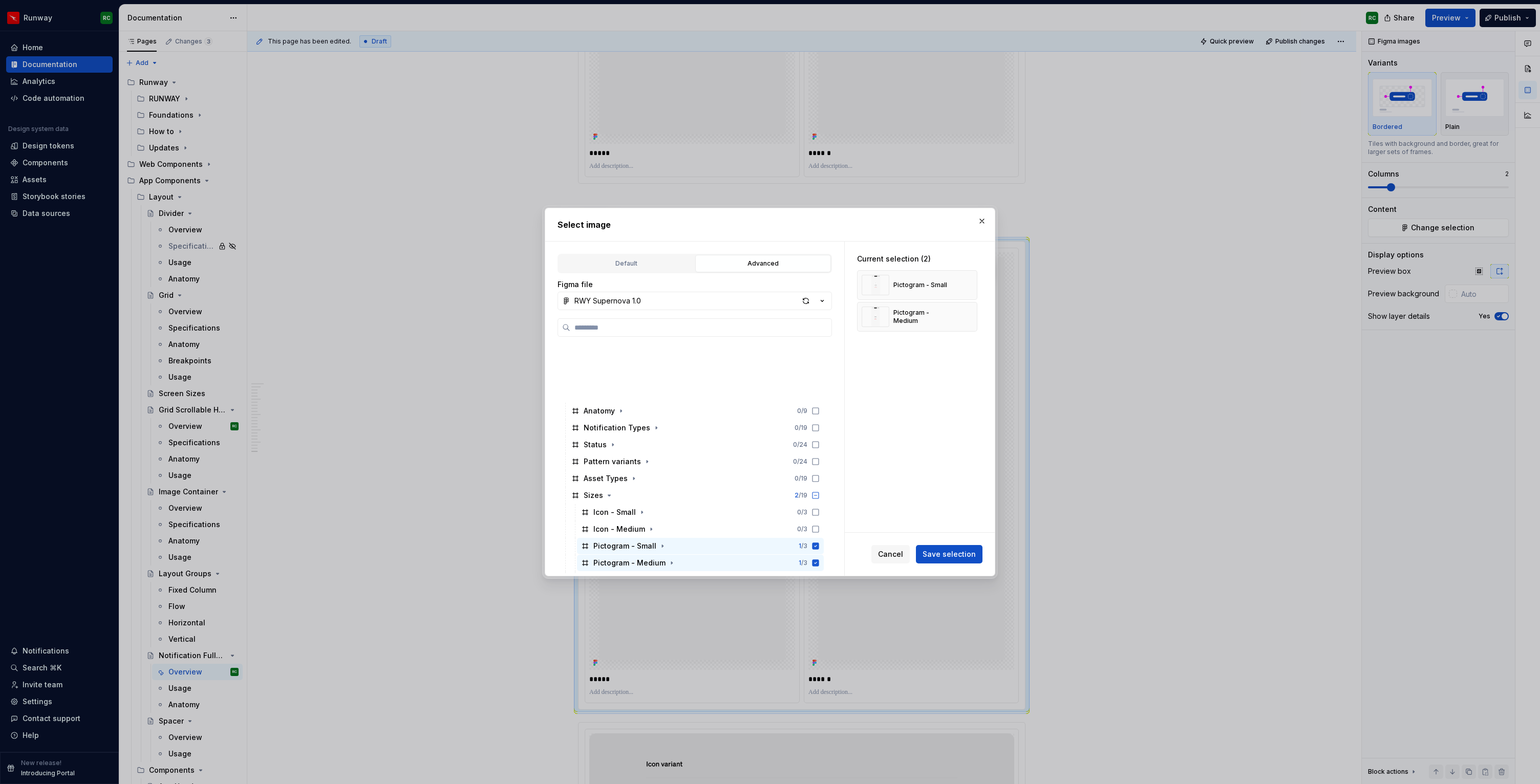
scroll to position [548, 0]
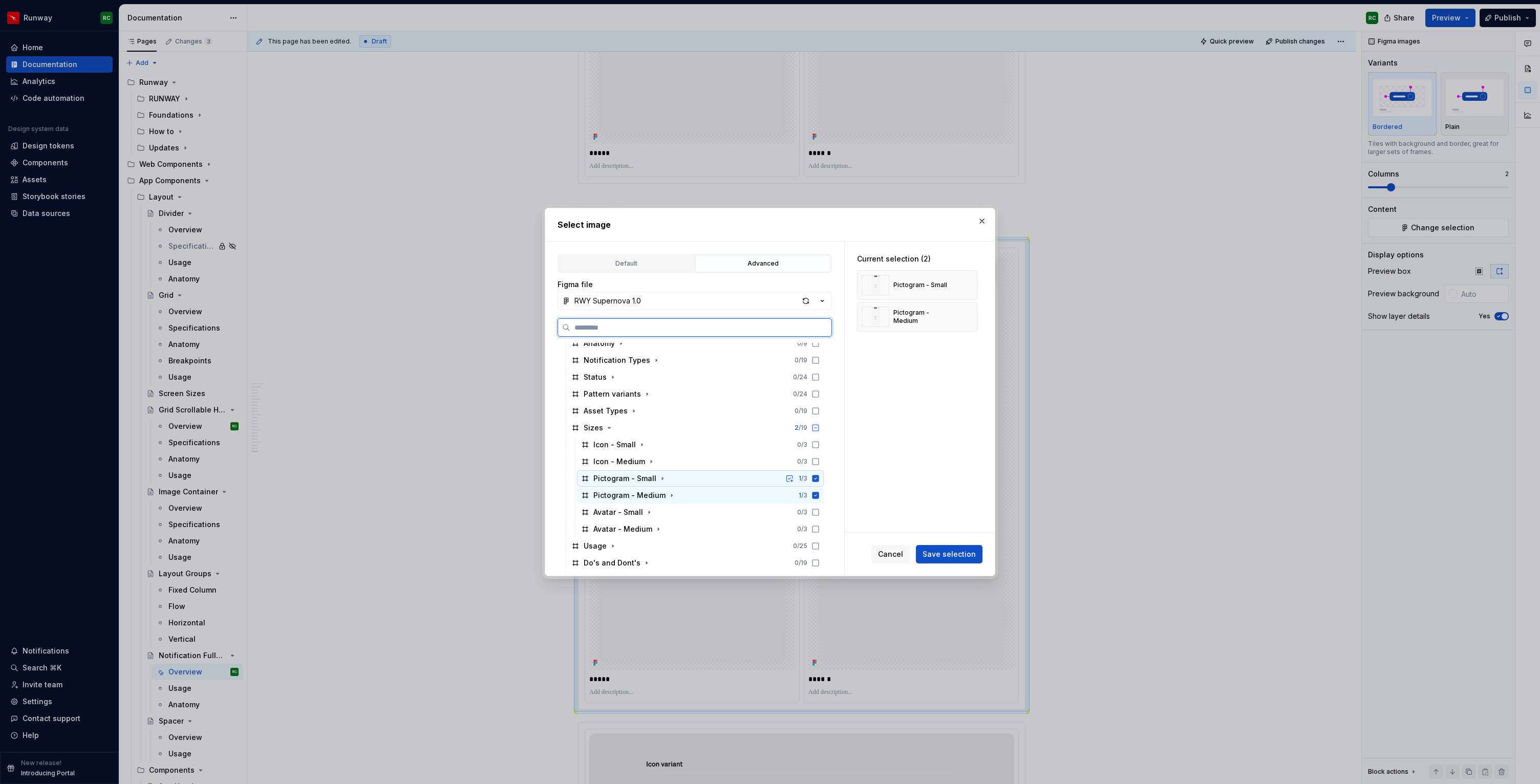
click at [665, 482] on span at bounding box center [662, 478] width 10 height 10
click at [682, 490] on div "Pictogram - Medium 1 / 3" at bounding box center [700, 495] width 247 height 16
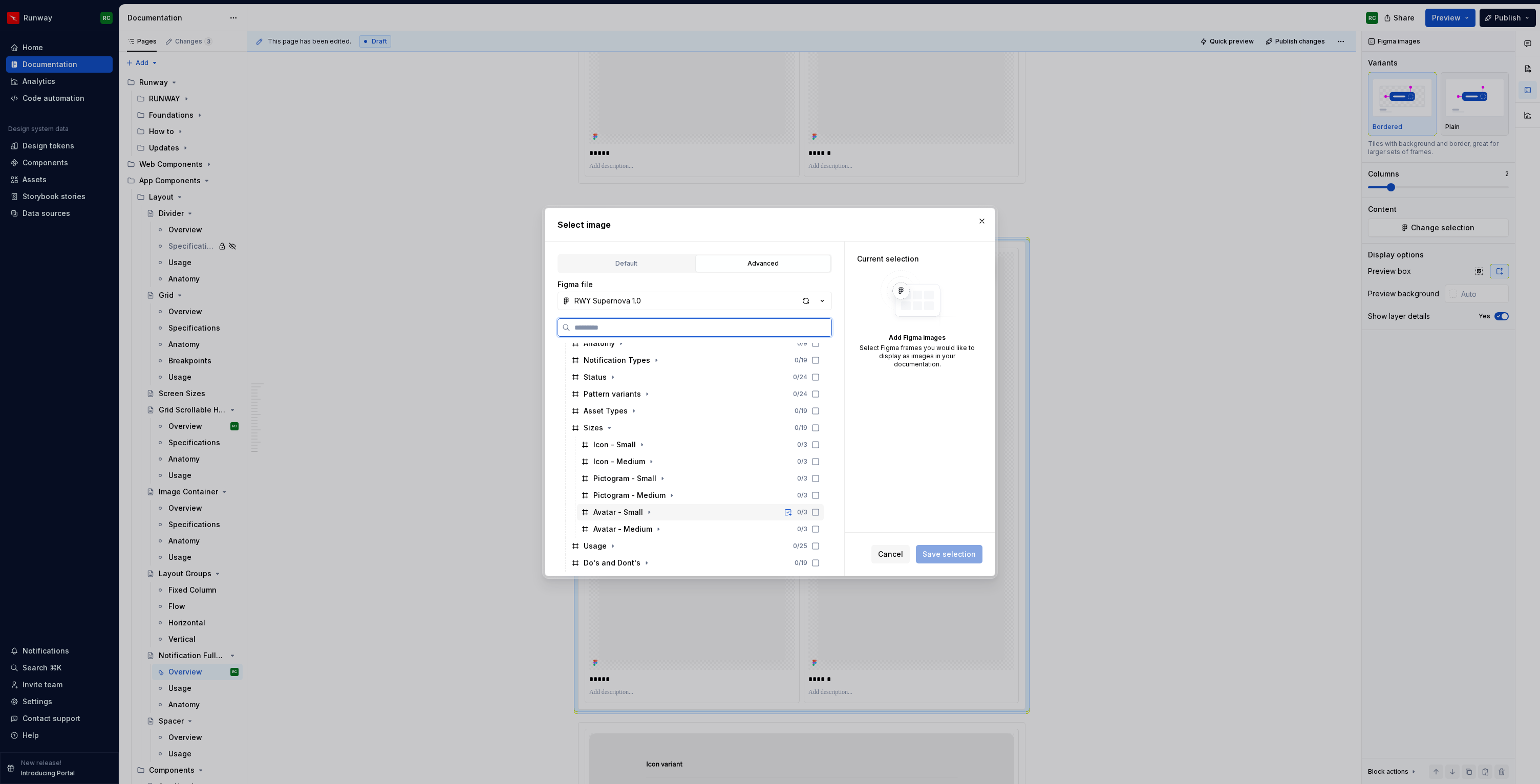
click at [686, 505] on div "Avatar - Small 0 / 3" at bounding box center [700, 512] width 247 height 16
click at [687, 522] on div "Avatar - Medium 0 / 3" at bounding box center [700, 529] width 247 height 16
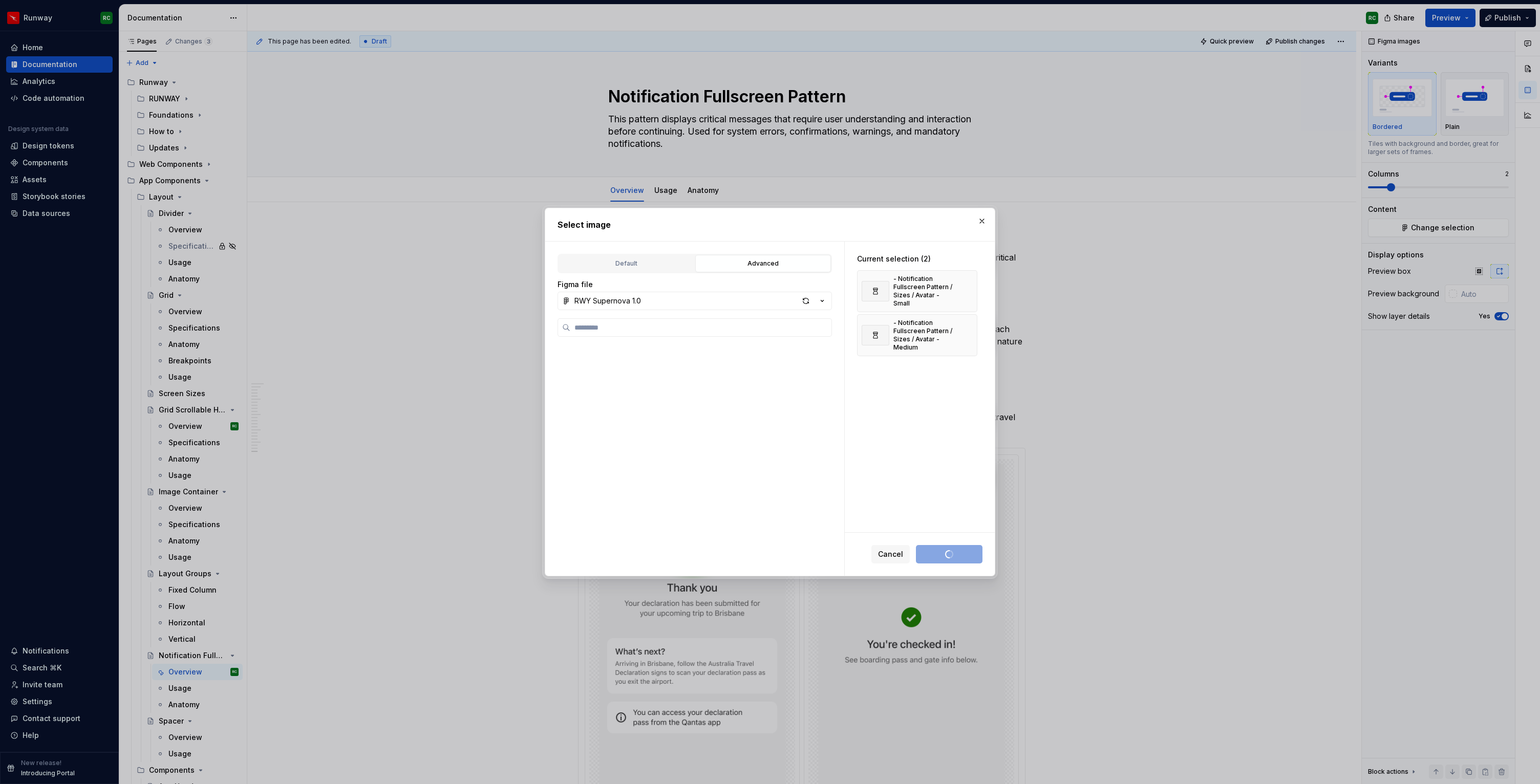
scroll to position [548, 0]
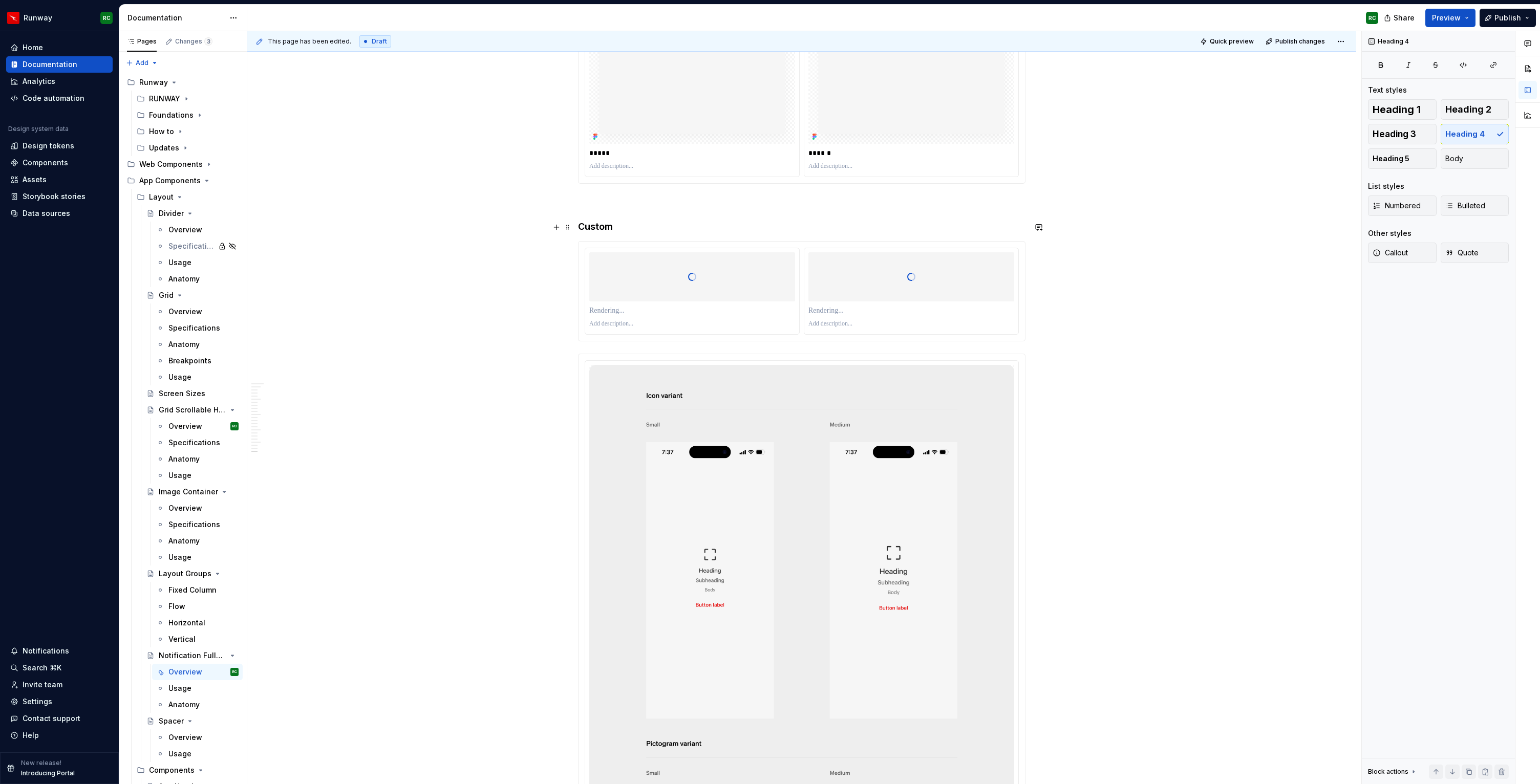
click at [601, 227] on h4 "Custom" at bounding box center [801, 227] width 447 height 12
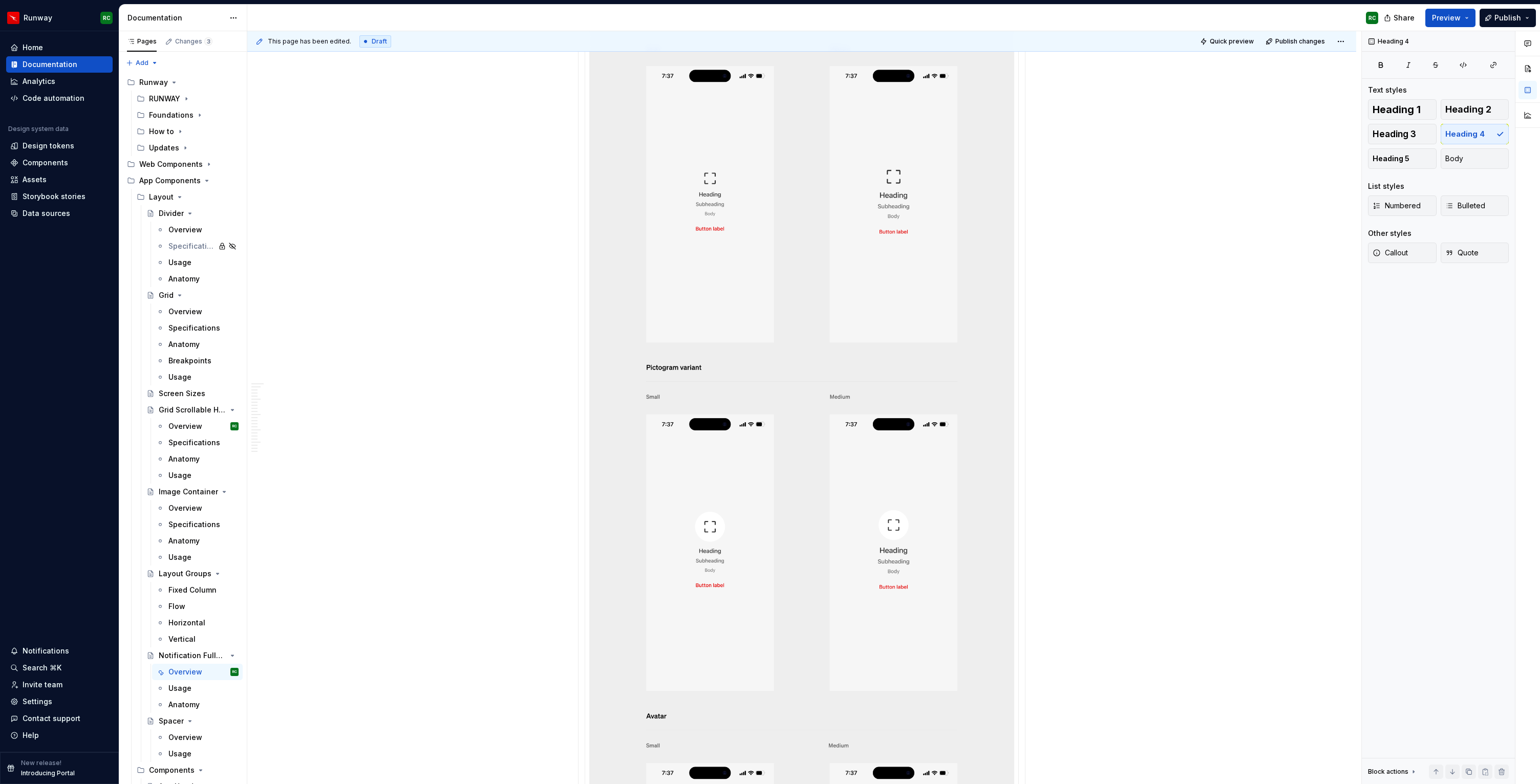
scroll to position [9470, 0]
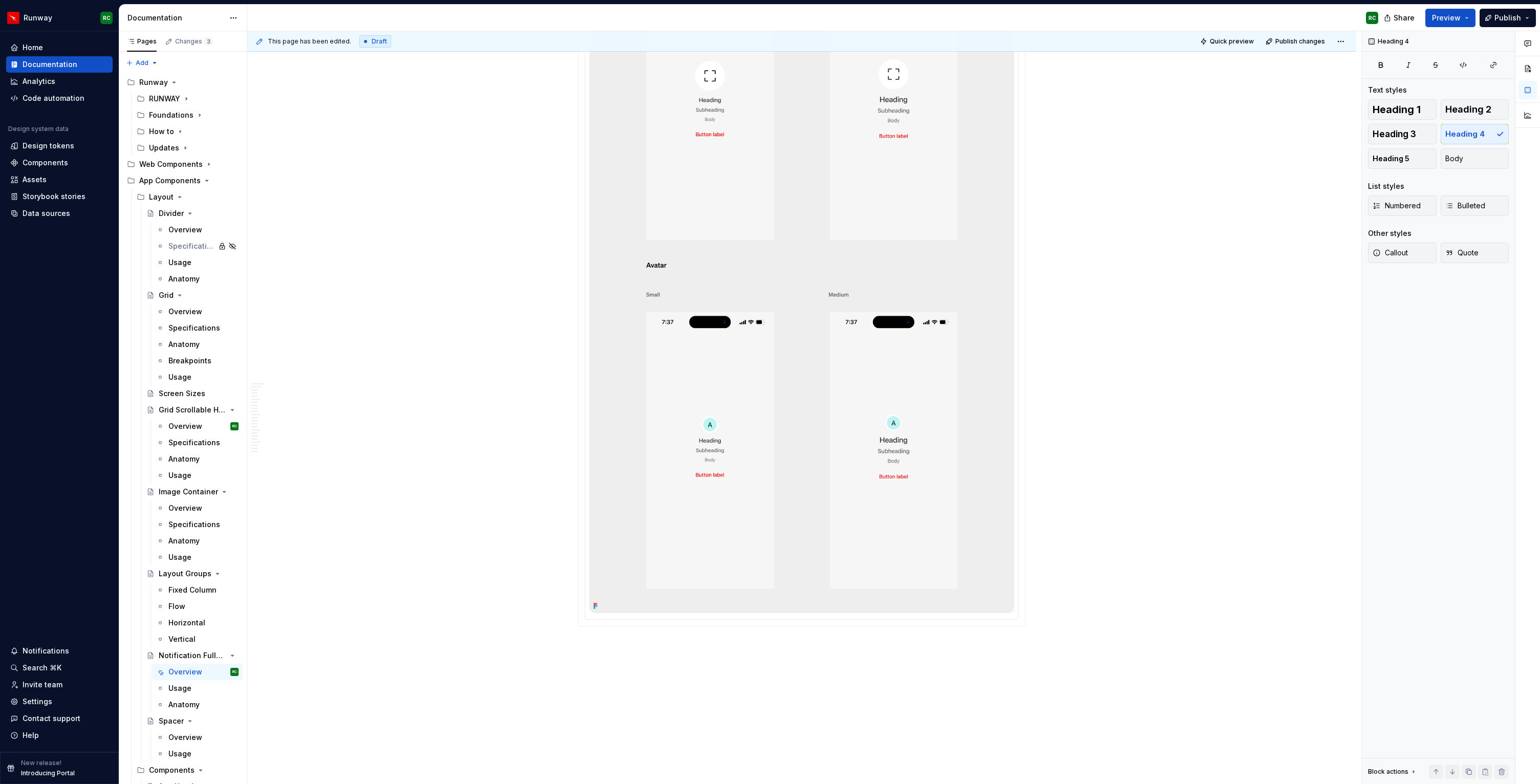
click at [859, 528] on img at bounding box center [802, 75] width 425 height 1075
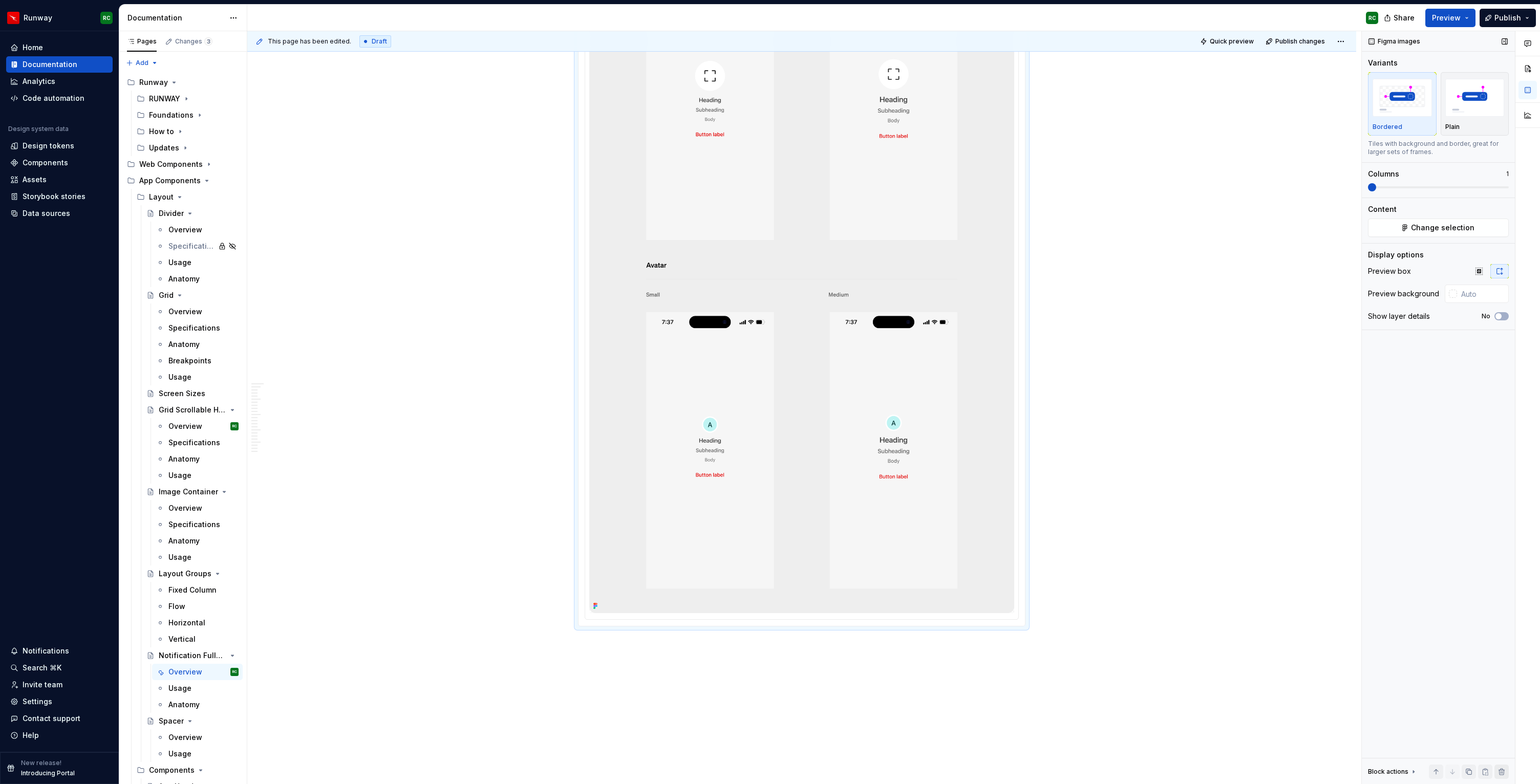
click at [1506, 770] on button "button" at bounding box center [1501, 772] width 14 height 14
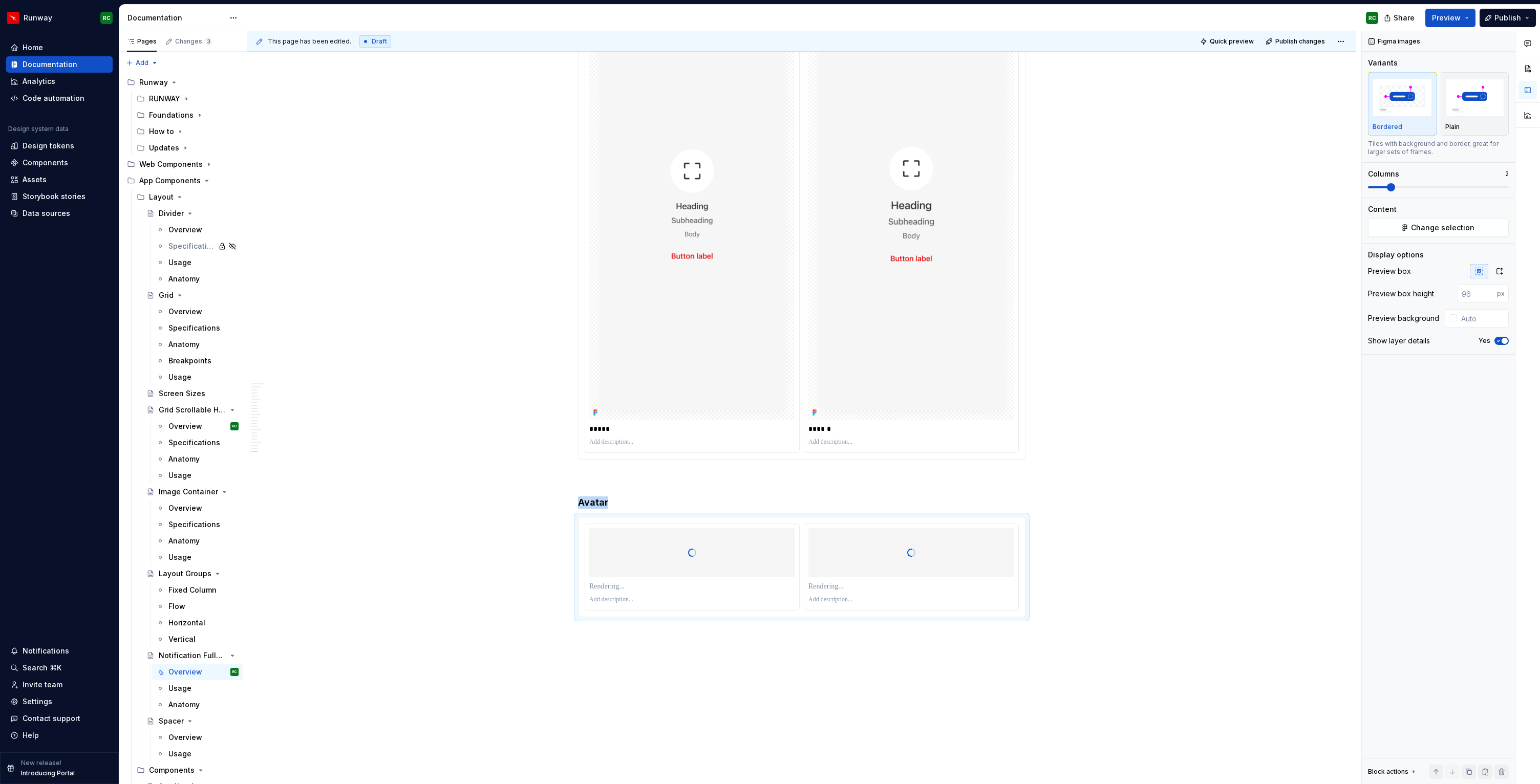
scroll to position [8358, 0]
click at [1498, 273] on icon "button" at bounding box center [1500, 271] width 8 height 8
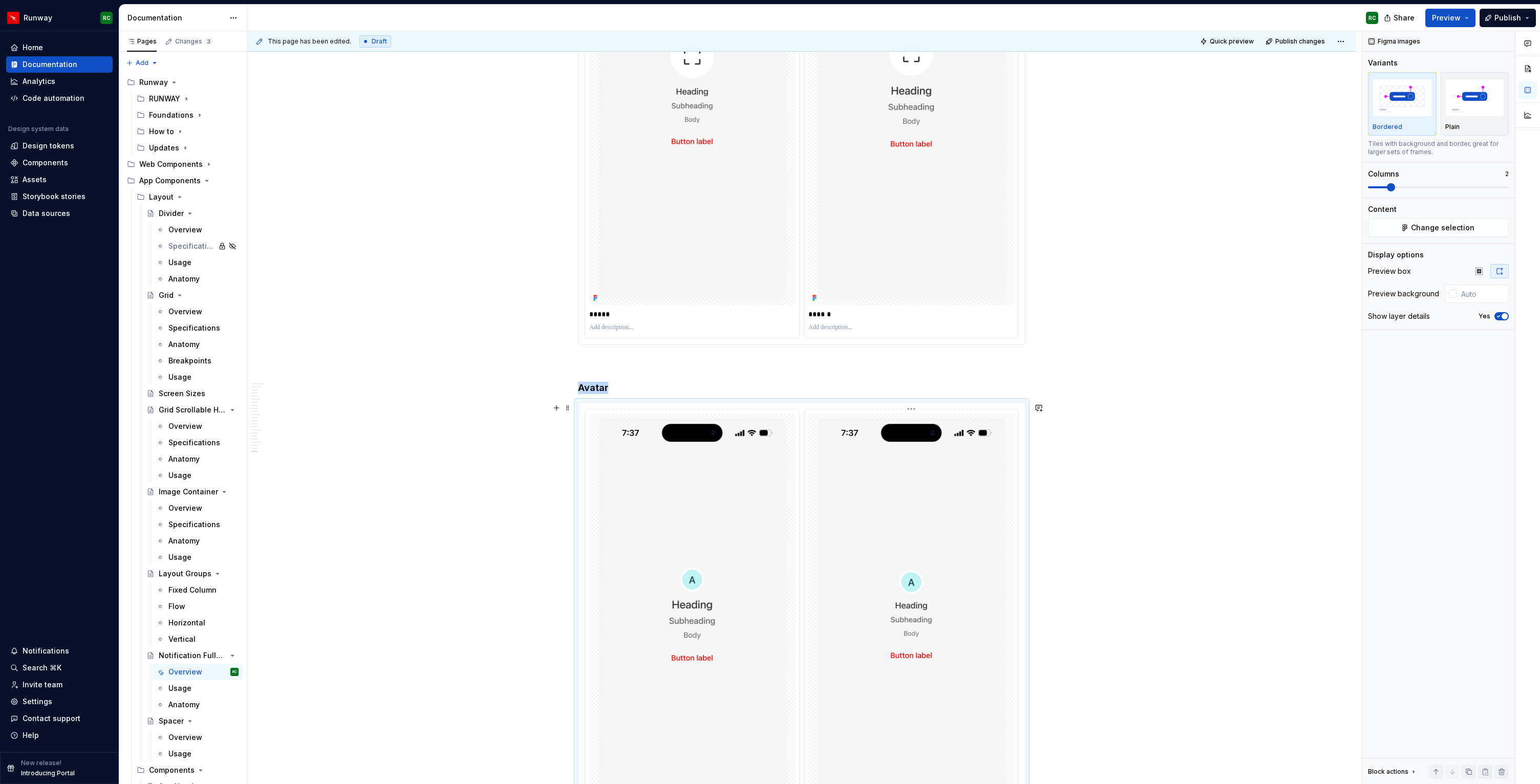
scroll to position [8602, 0]
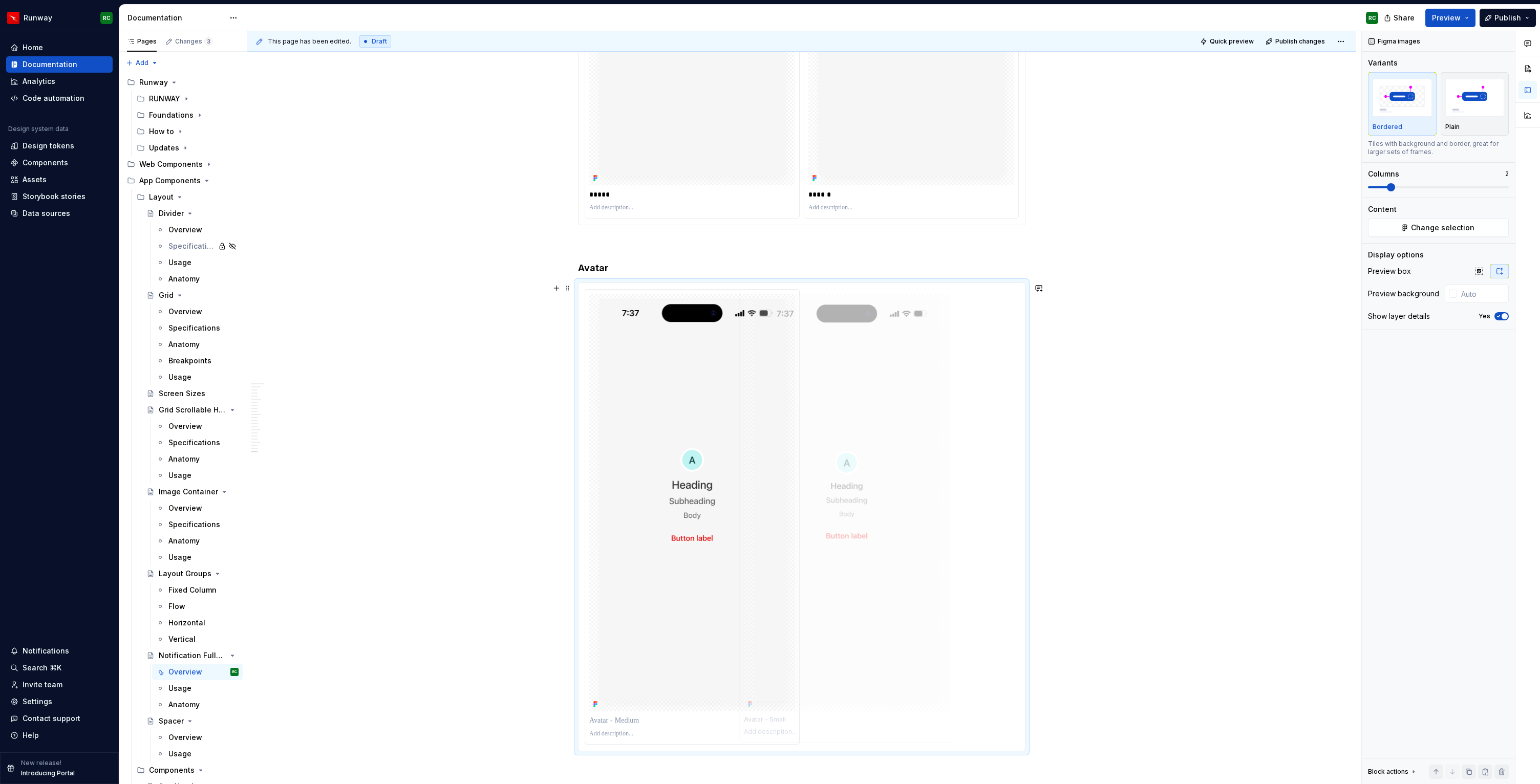
drag, startPoint x: 858, startPoint y: 619, endPoint x: 694, endPoint y: 608, distance: 164.4
click at [694, 608] on body "Runway RC Home Documentation Analytics Code automation Design system data Desig…" at bounding box center [770, 392] width 1540 height 784
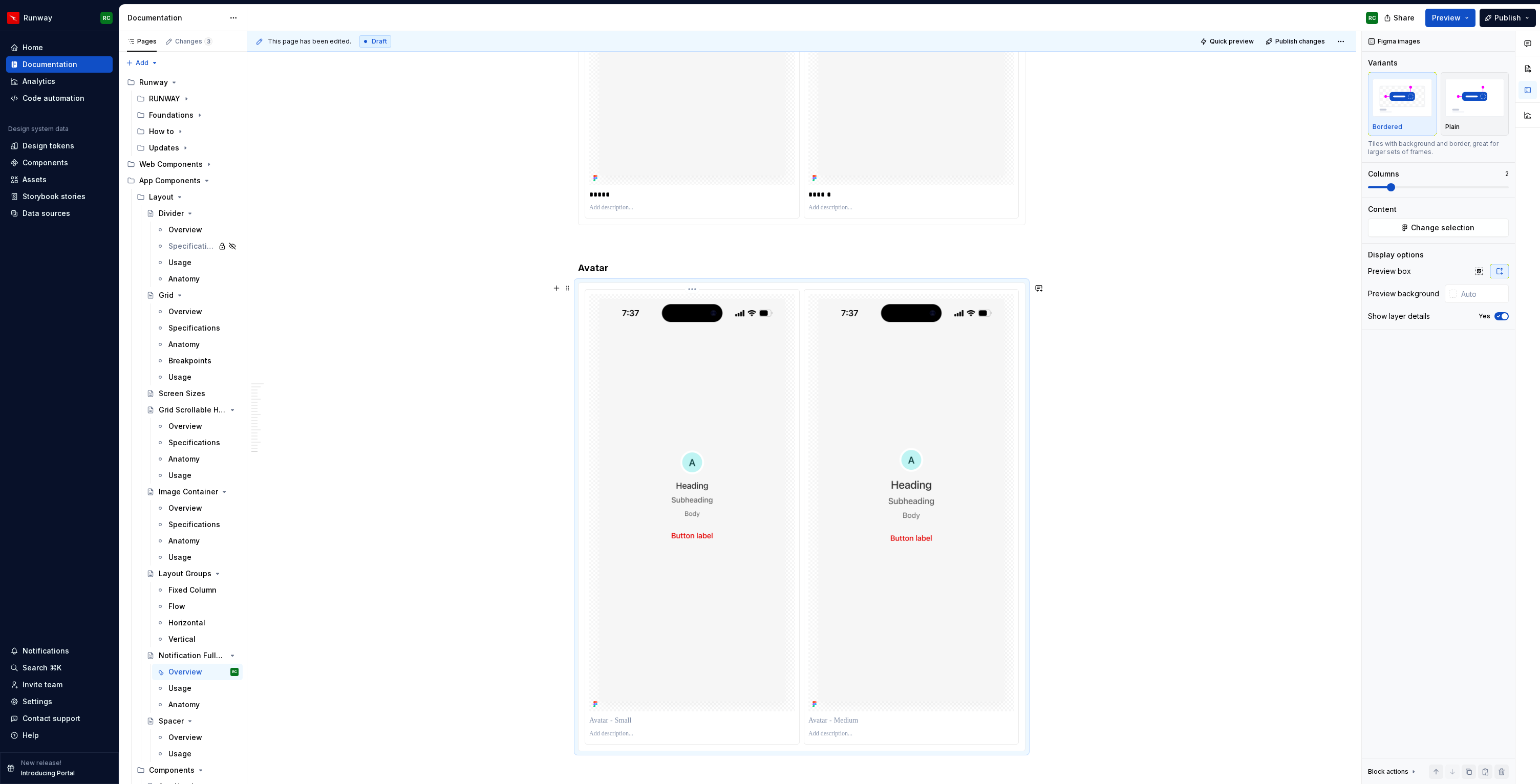
click at [663, 724] on p at bounding box center [692, 720] width 206 height 10
click at [879, 717] on p at bounding box center [911, 716] width 206 height 10
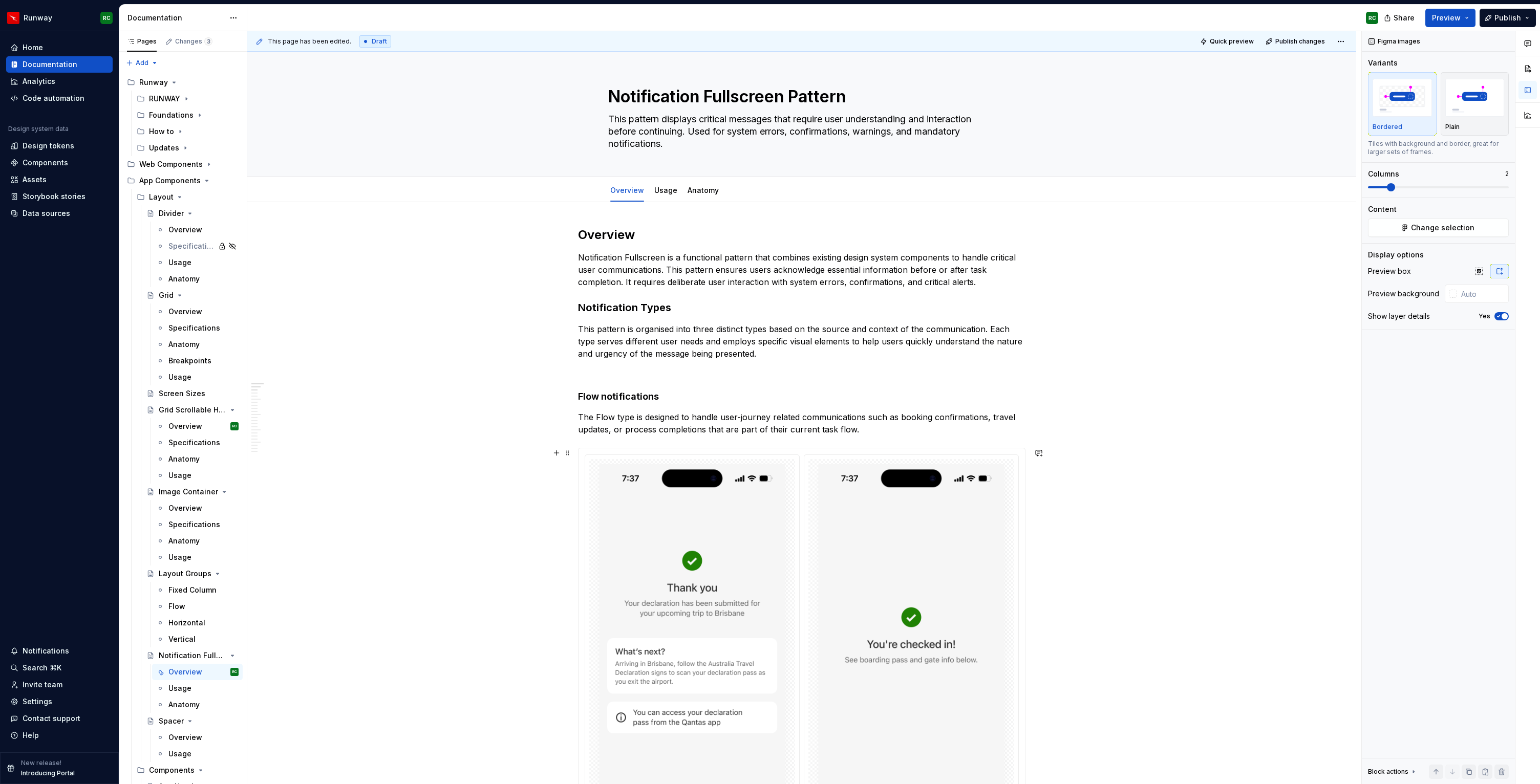
scroll to position [2, 0]
click at [1467, 105] on img "button" at bounding box center [1474, 97] width 60 height 37
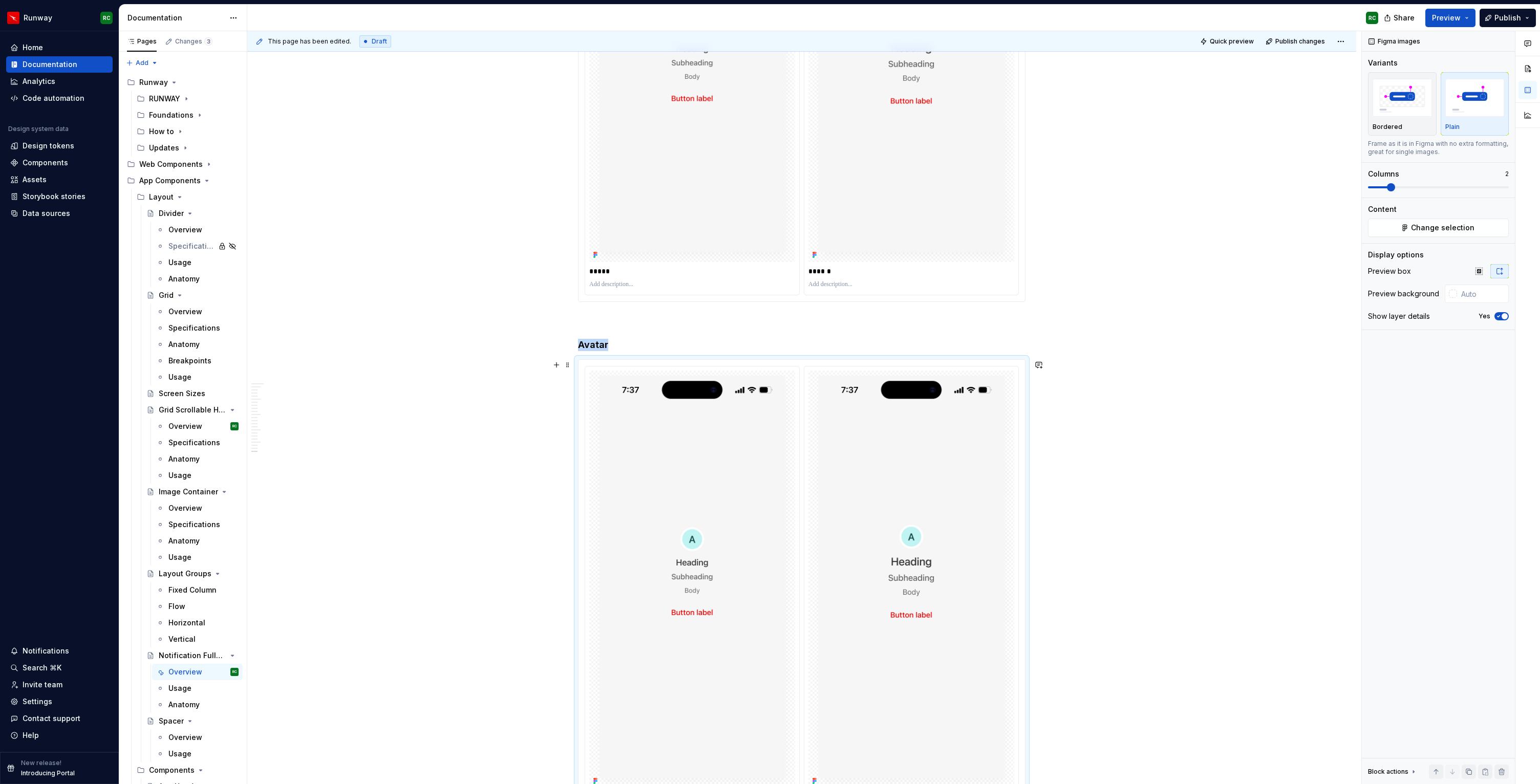
scroll to position [8492, 0]
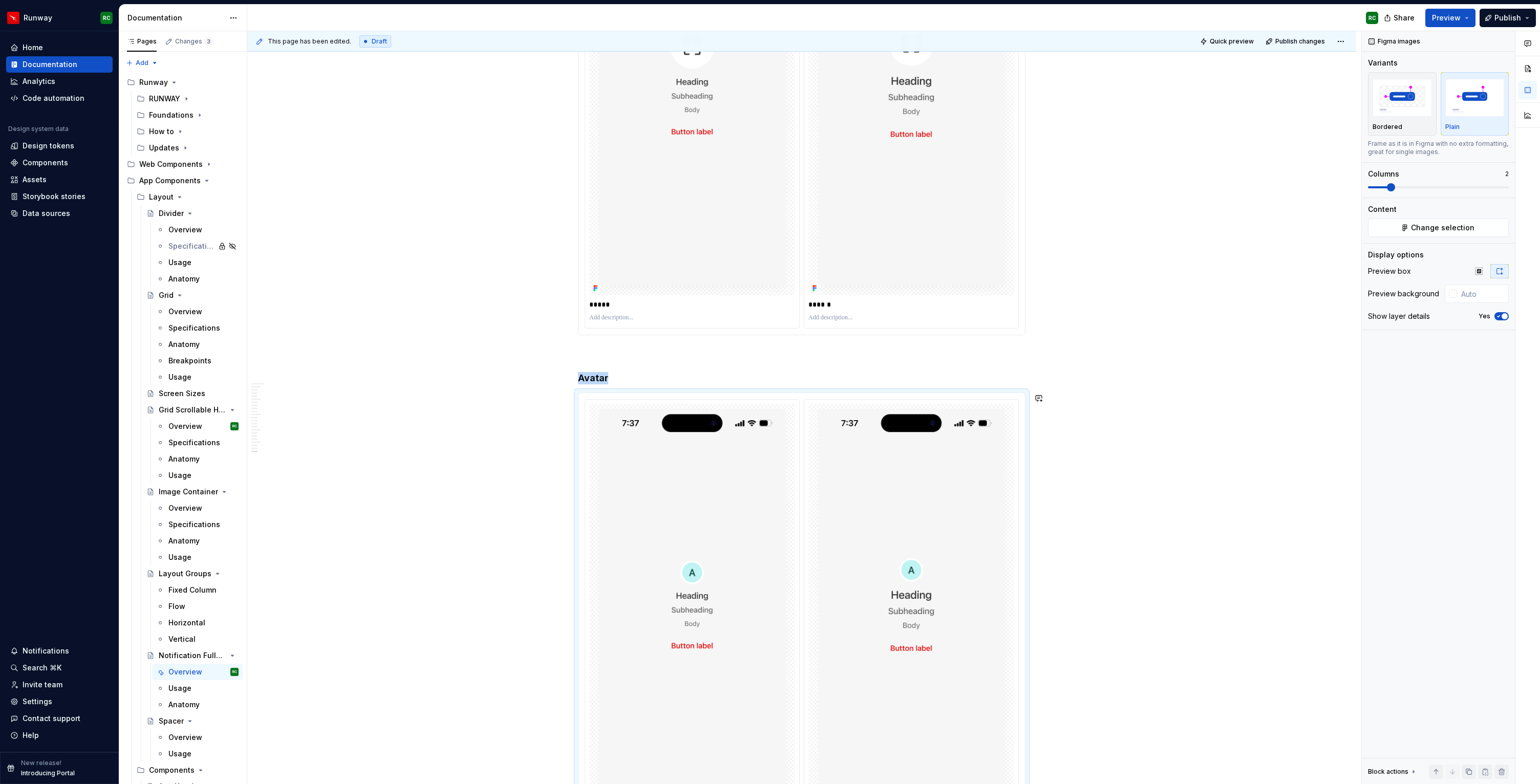
click at [855, 242] on img at bounding box center [911, 87] width 206 height 418
click at [1452, 127] on p "Plain" at bounding box center [1452, 127] width 14 height 8
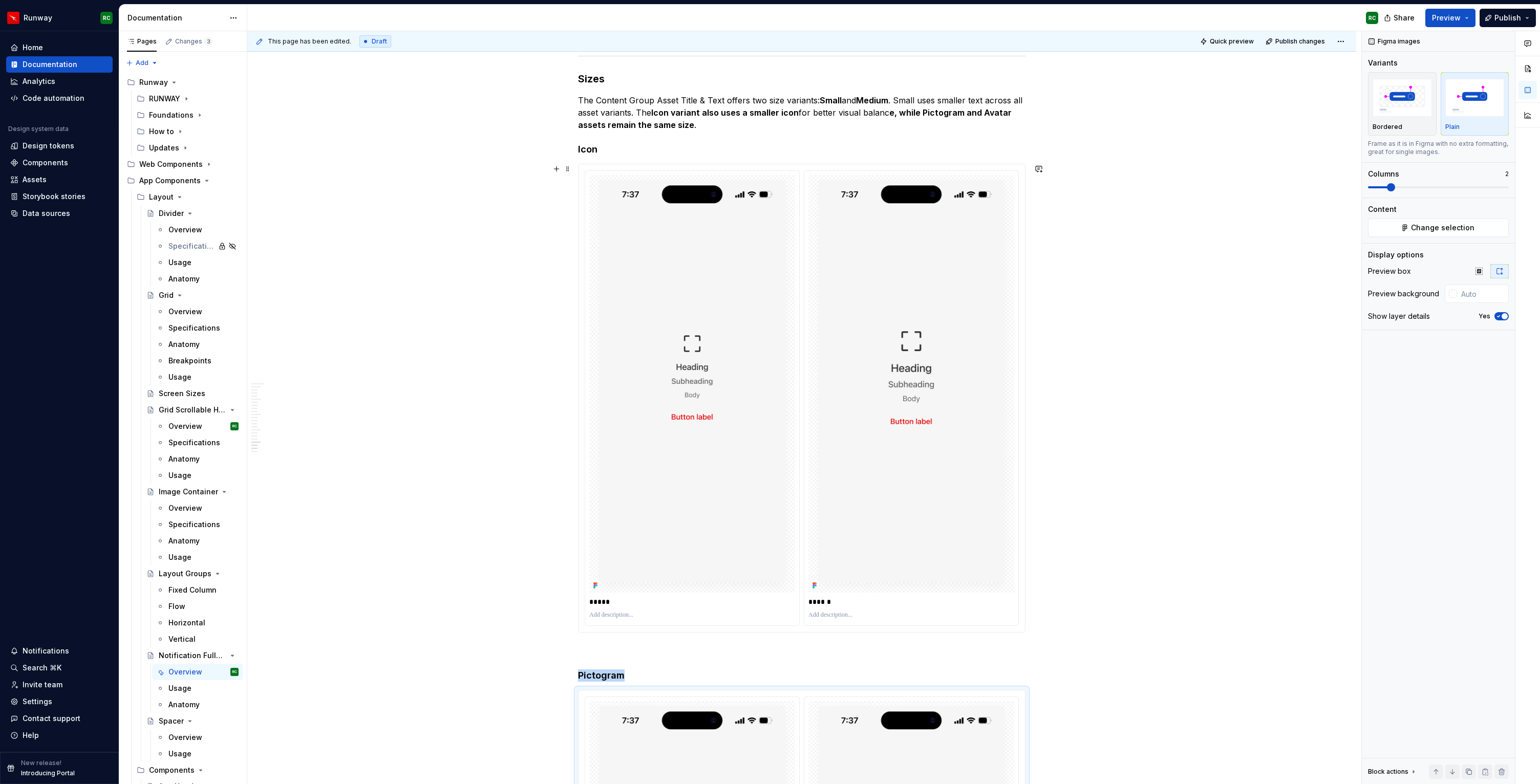
scroll to position [7673, 0]
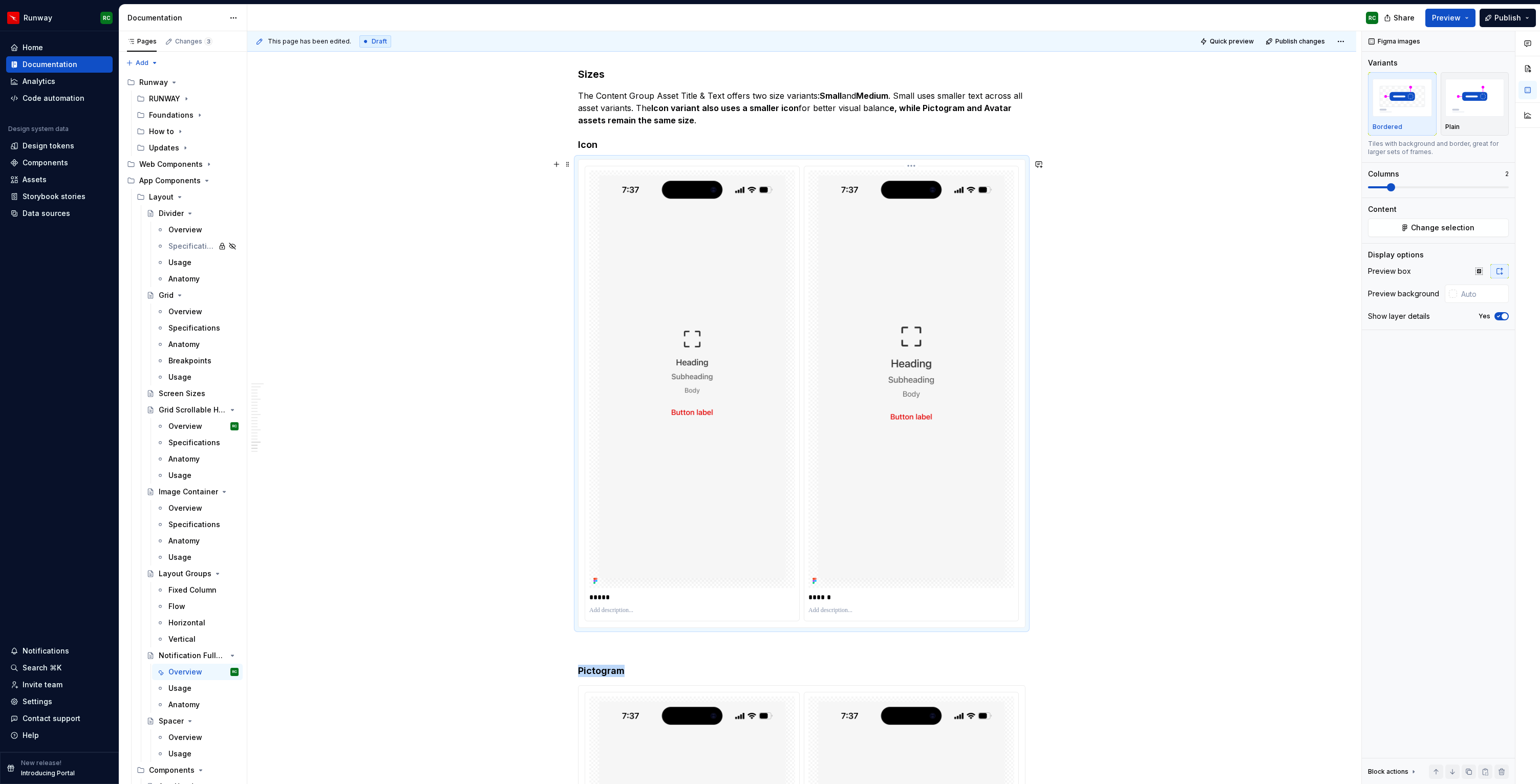
click at [900, 399] on img at bounding box center [911, 379] width 206 height 418
click at [1502, 97] on img "button" at bounding box center [1474, 97] width 60 height 37
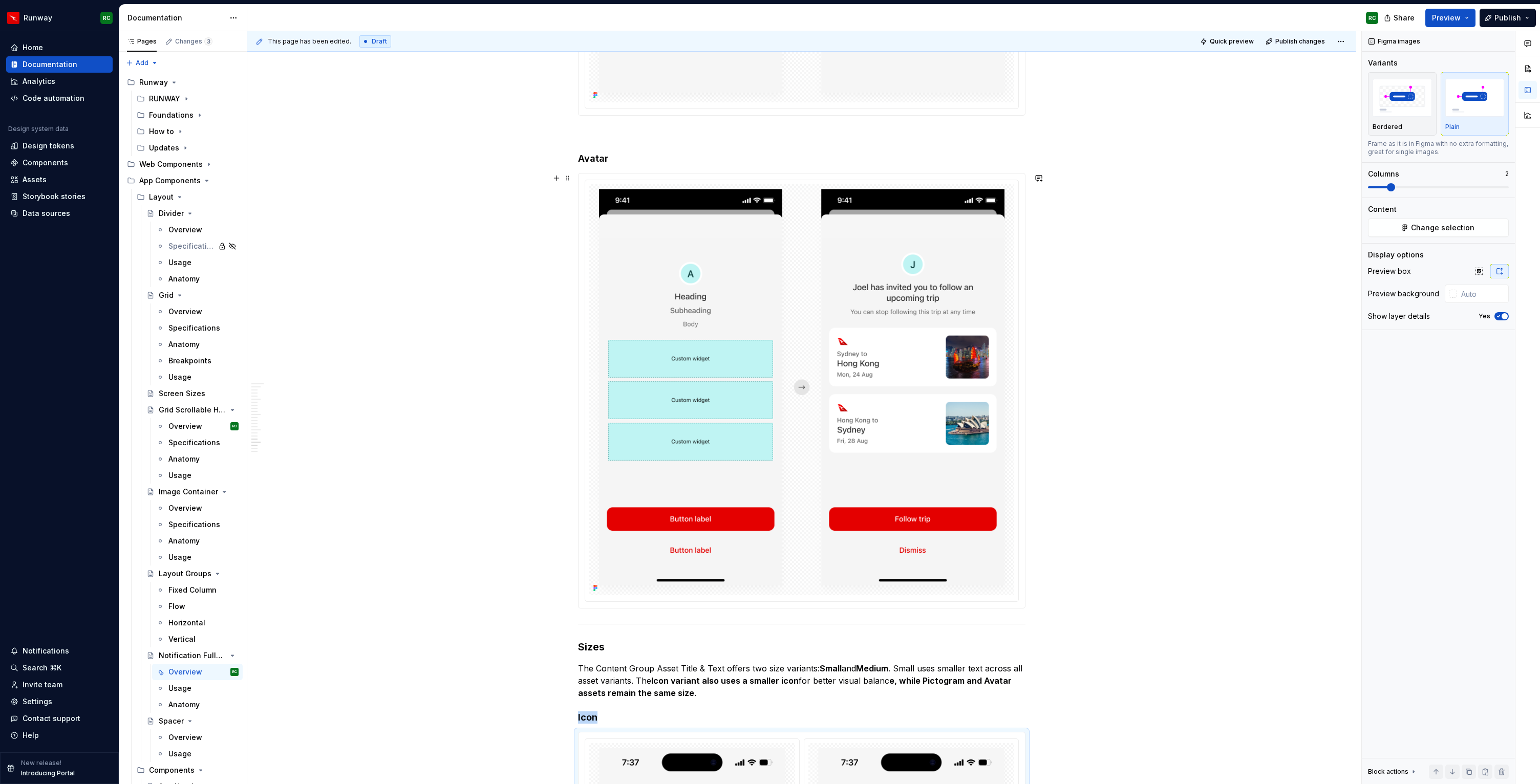
scroll to position [7043, 0]
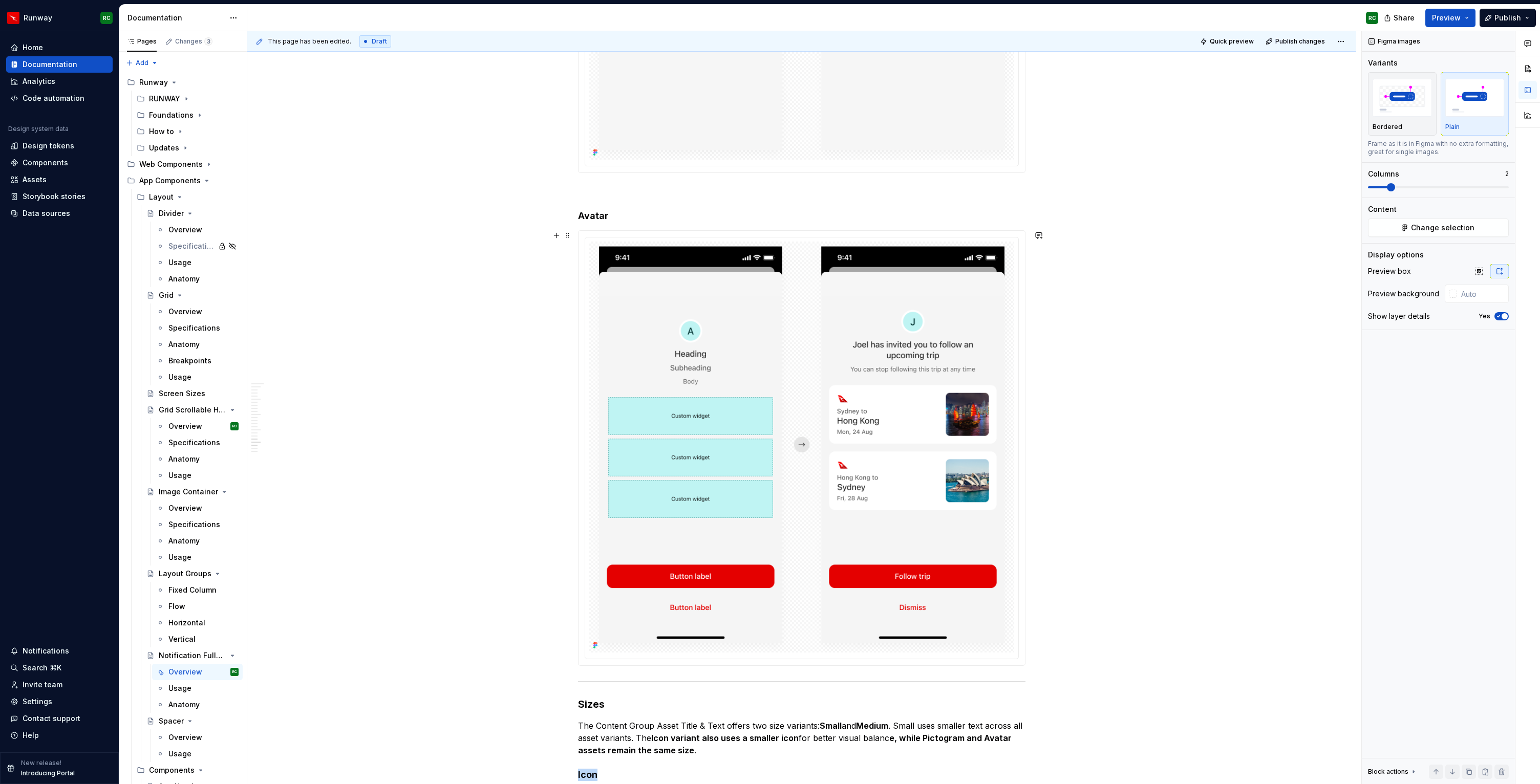
click at [929, 477] on img at bounding box center [802, 446] width 425 height 411
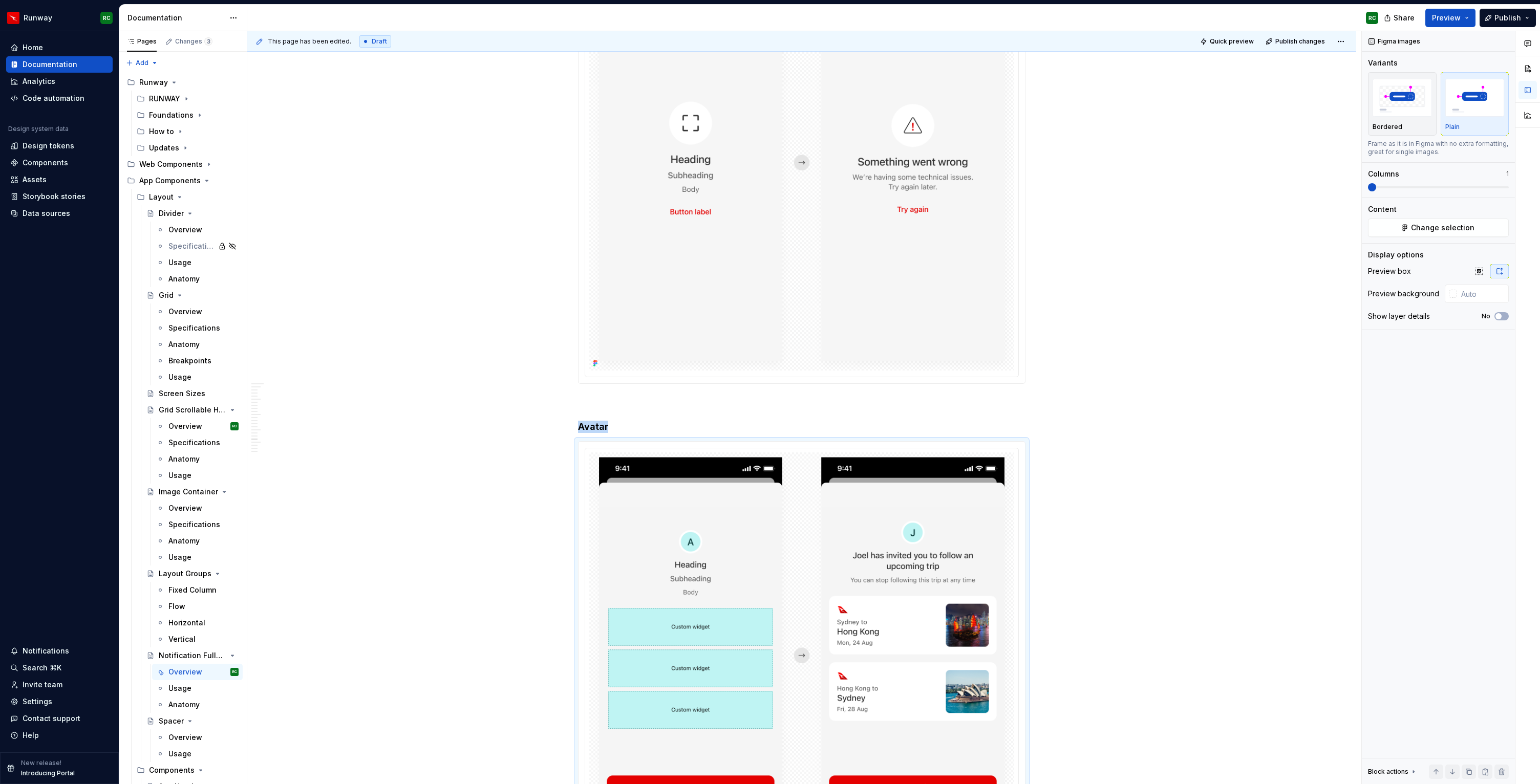
click at [914, 298] on img at bounding box center [802, 165] width 425 height 411
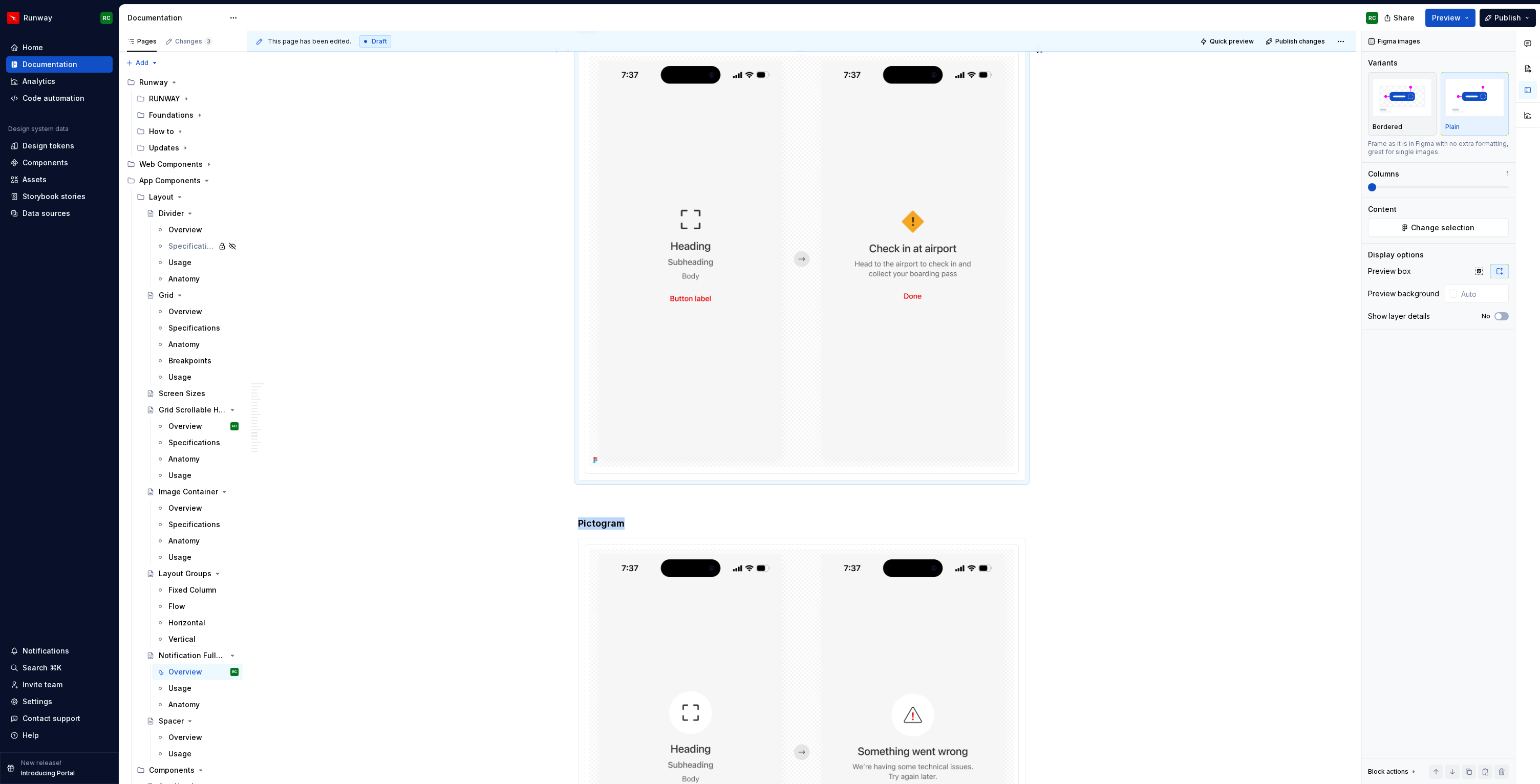
click at [918, 363] on img at bounding box center [802, 261] width 425 height 411
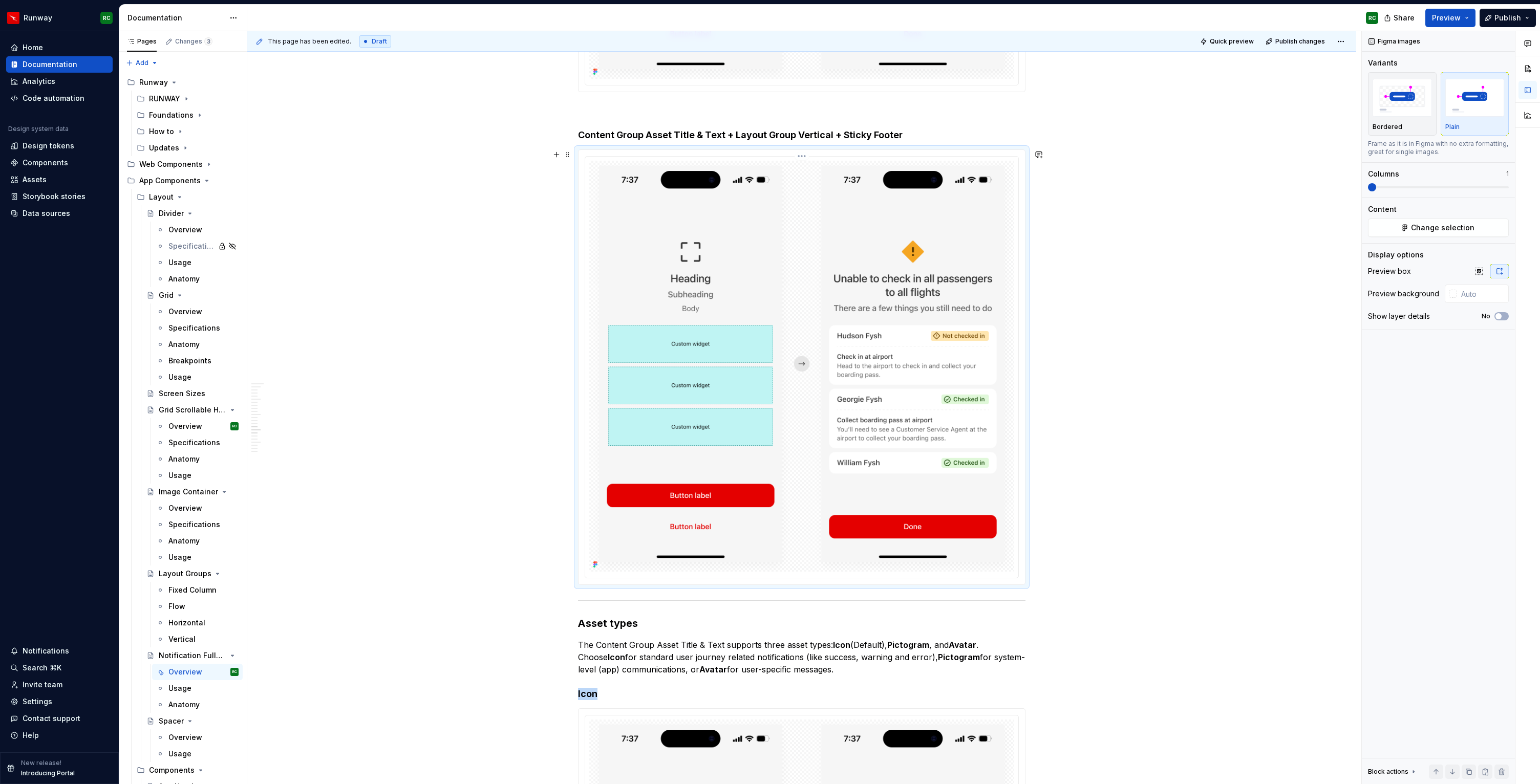
click at [906, 418] on img at bounding box center [802, 366] width 425 height 411
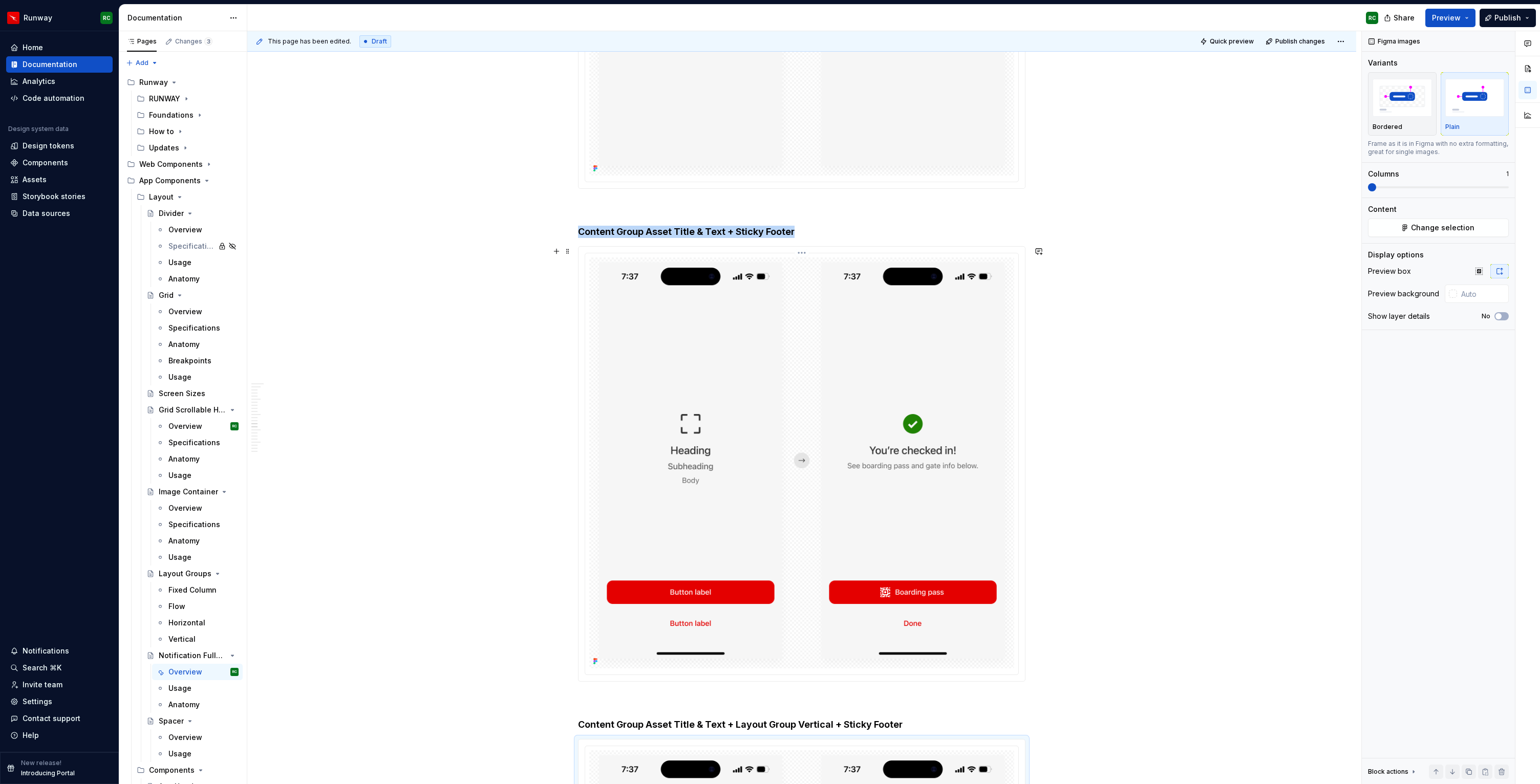
click at [924, 458] on img at bounding box center [802, 463] width 425 height 411
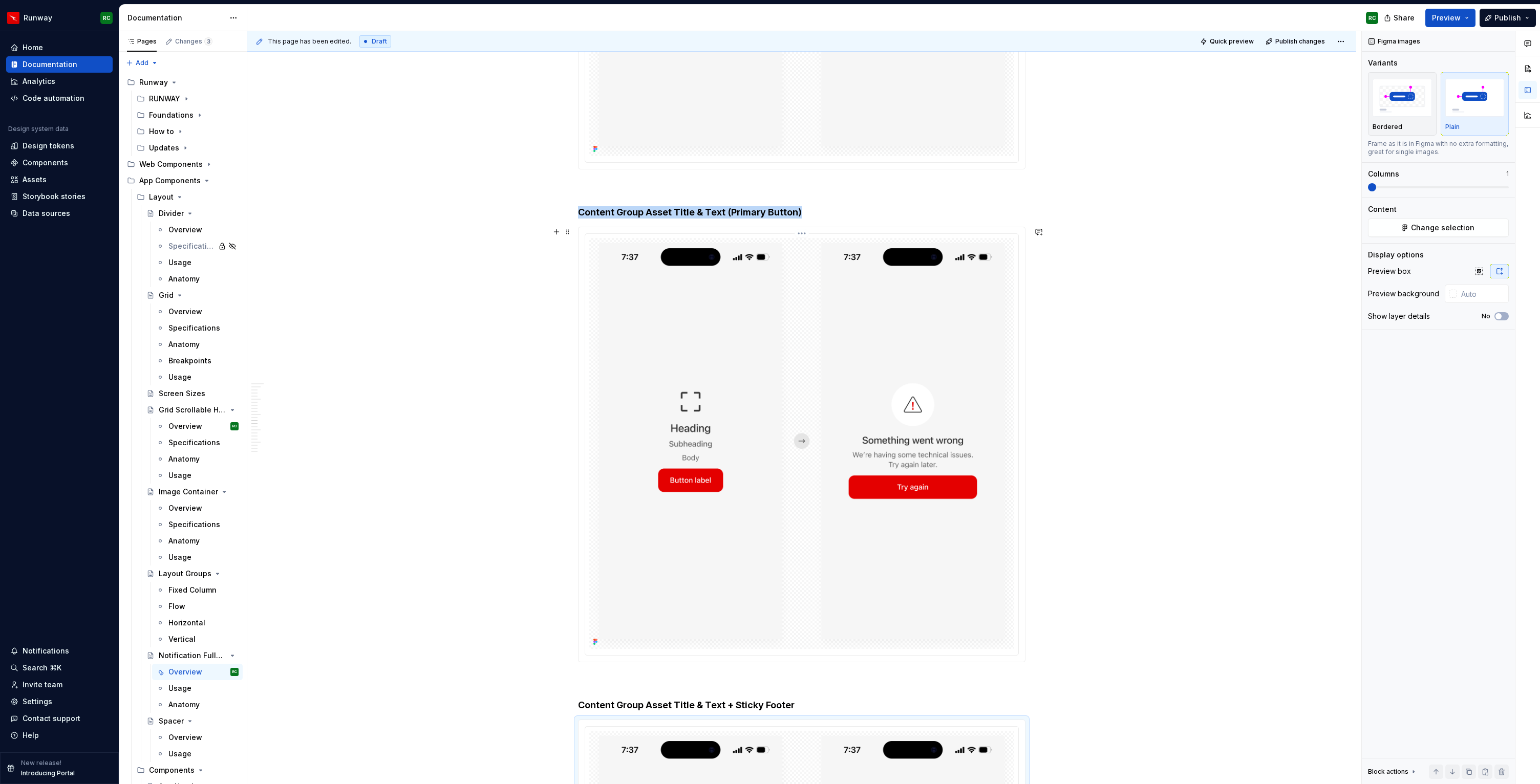
click at [924, 458] on img at bounding box center [802, 443] width 425 height 411
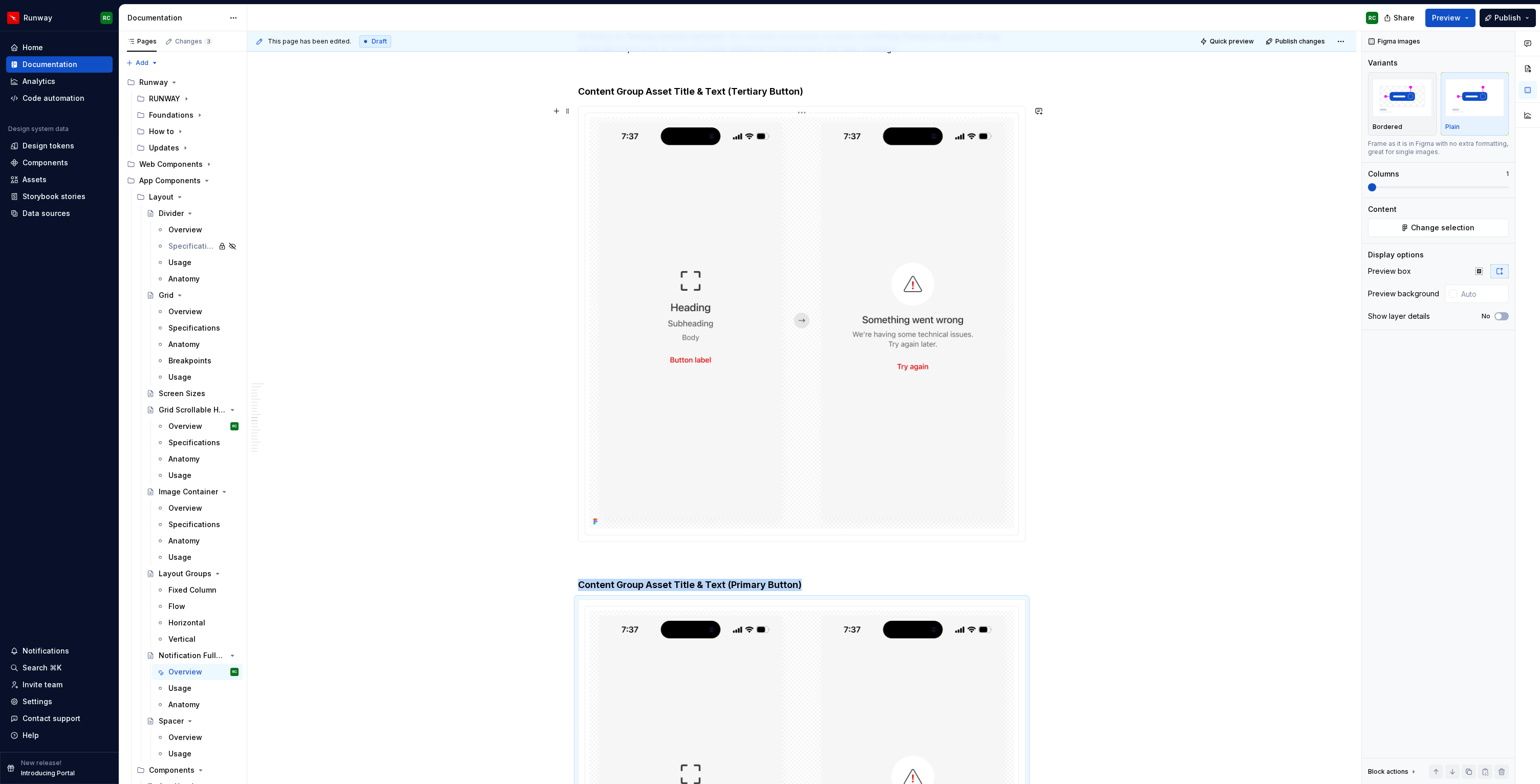
click at [924, 458] on img at bounding box center [802, 323] width 425 height 411
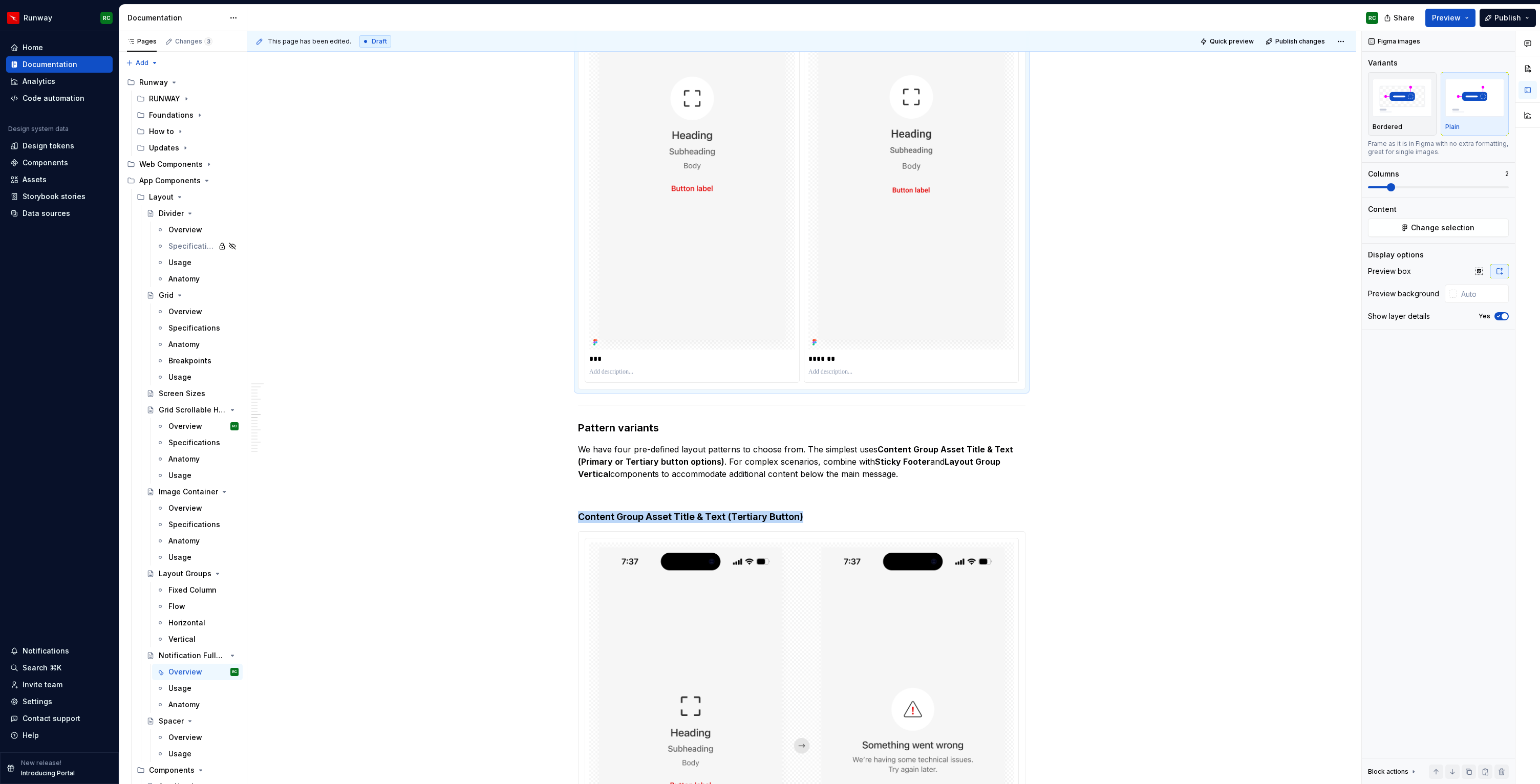
click at [938, 317] on img at bounding box center [911, 141] width 206 height 418
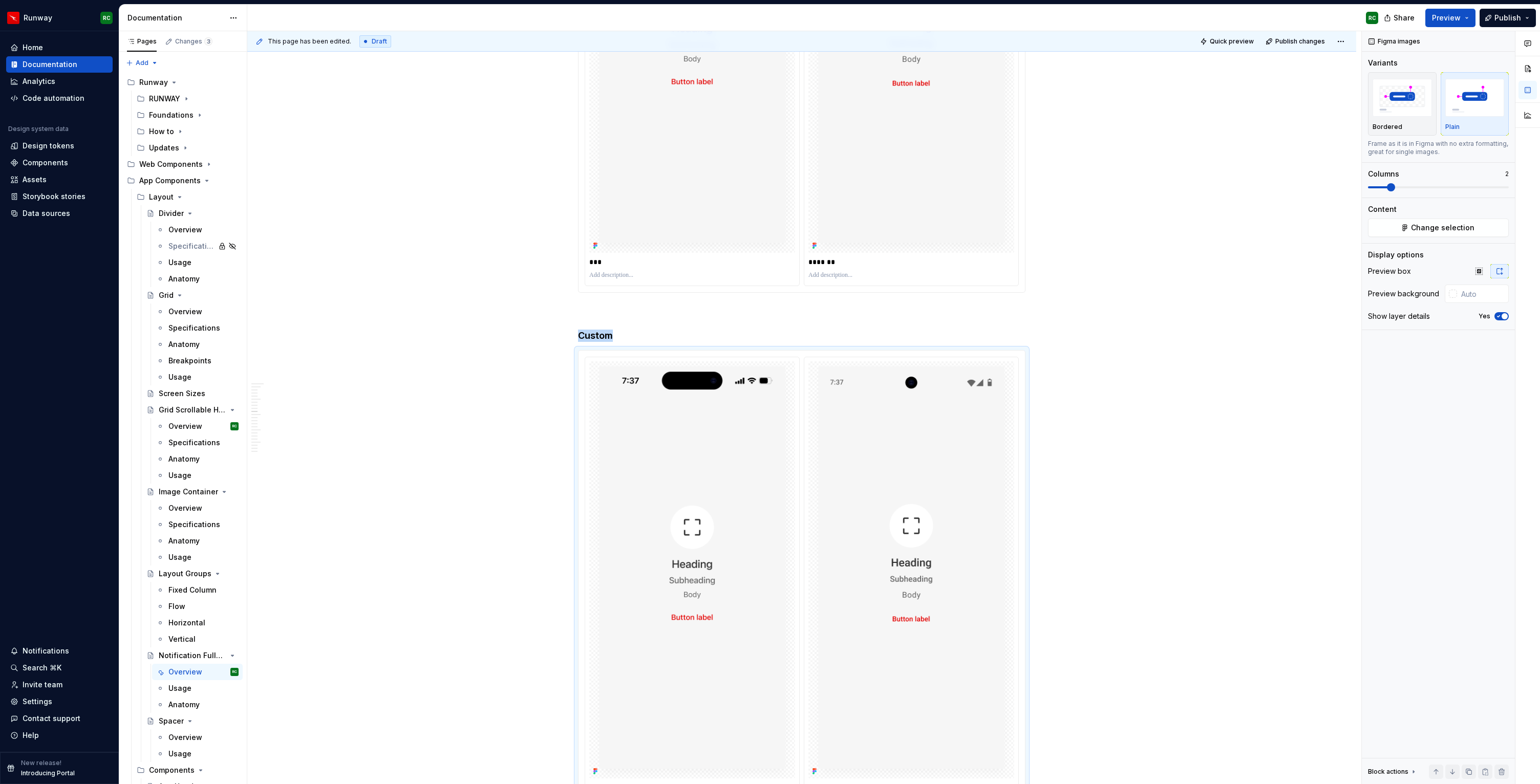
click at [940, 276] on p at bounding box center [911, 276] width 206 height 8
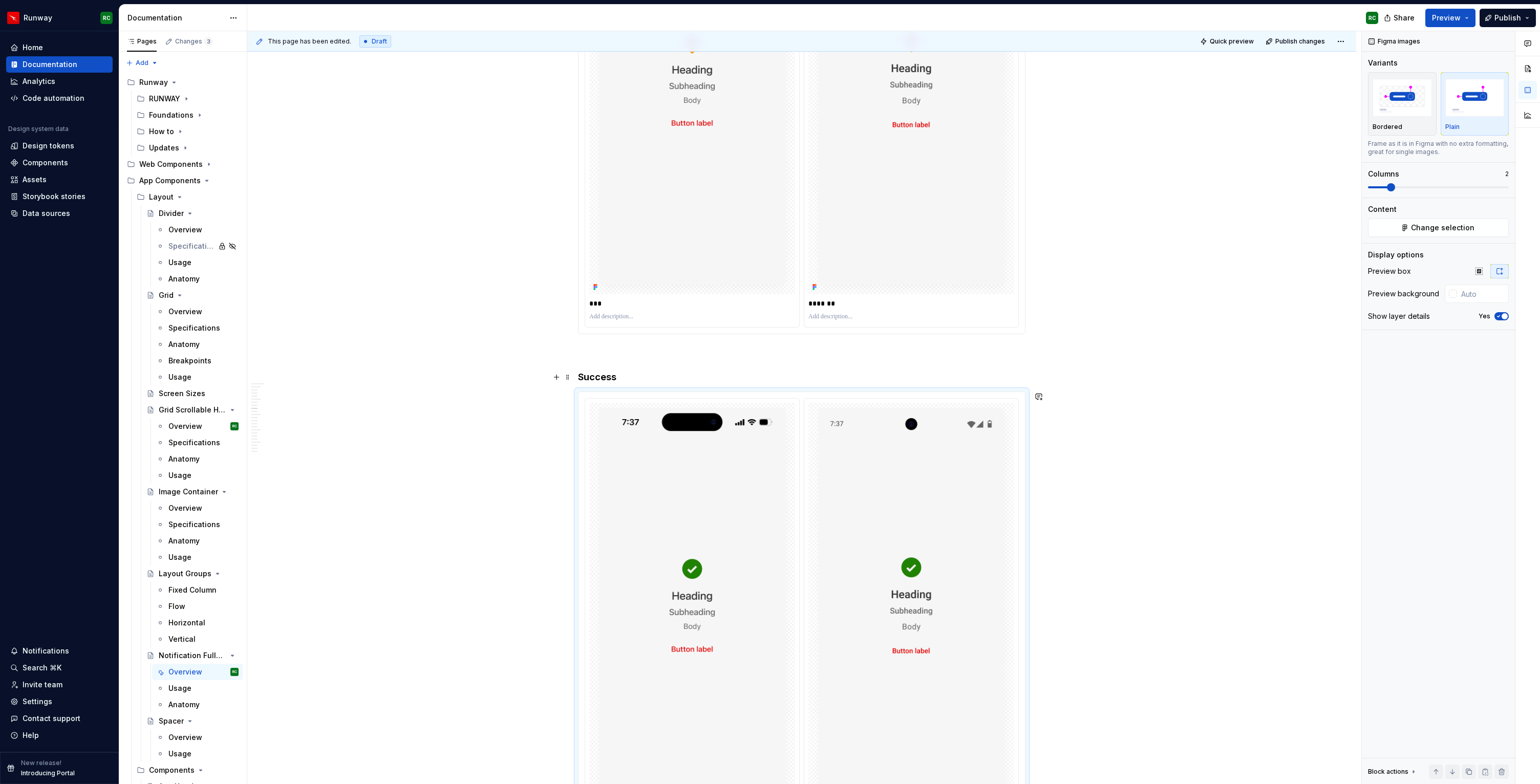
click at [927, 259] on img at bounding box center [911, 85] width 206 height 418
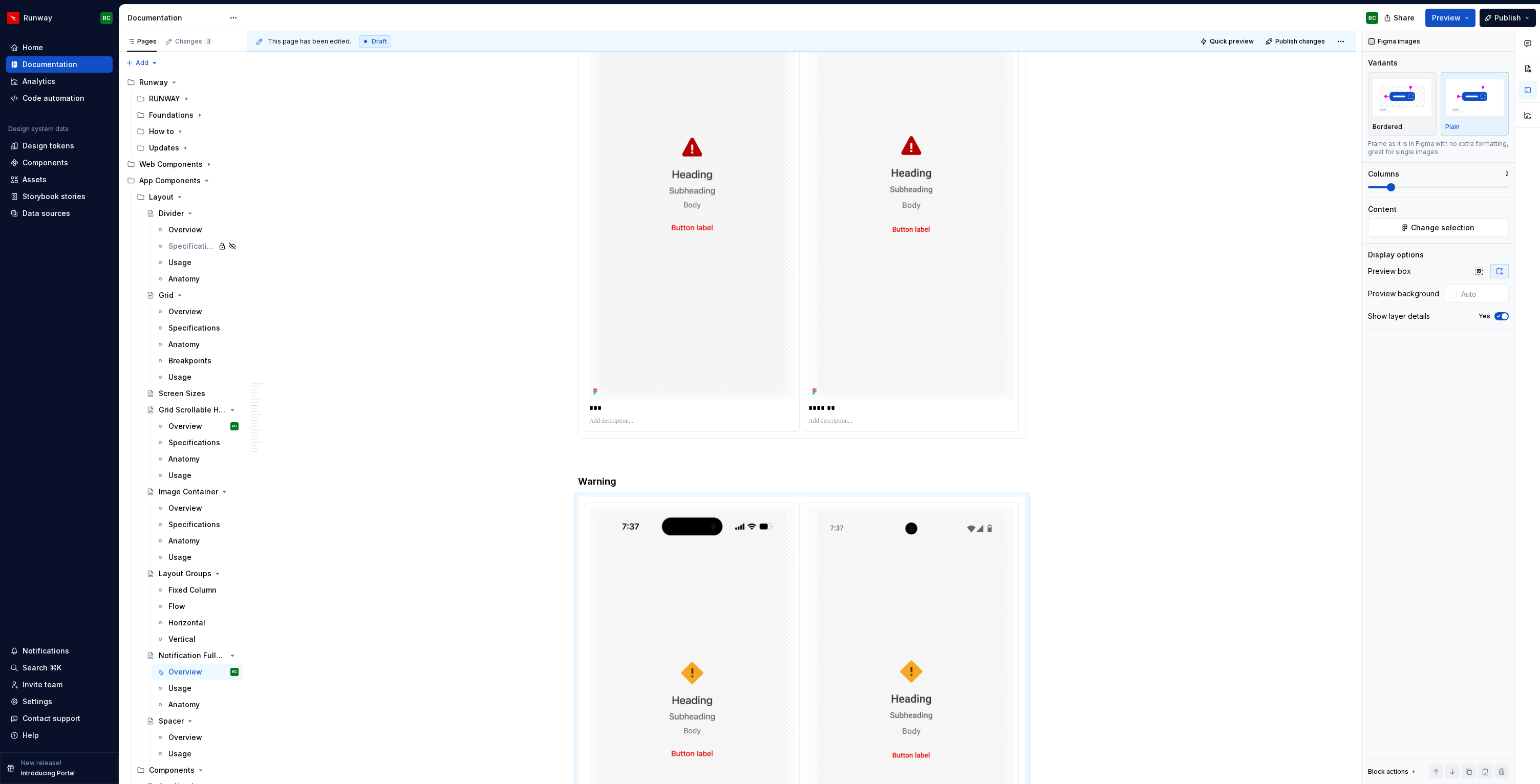
click at [944, 306] on img at bounding box center [911, 190] width 206 height 418
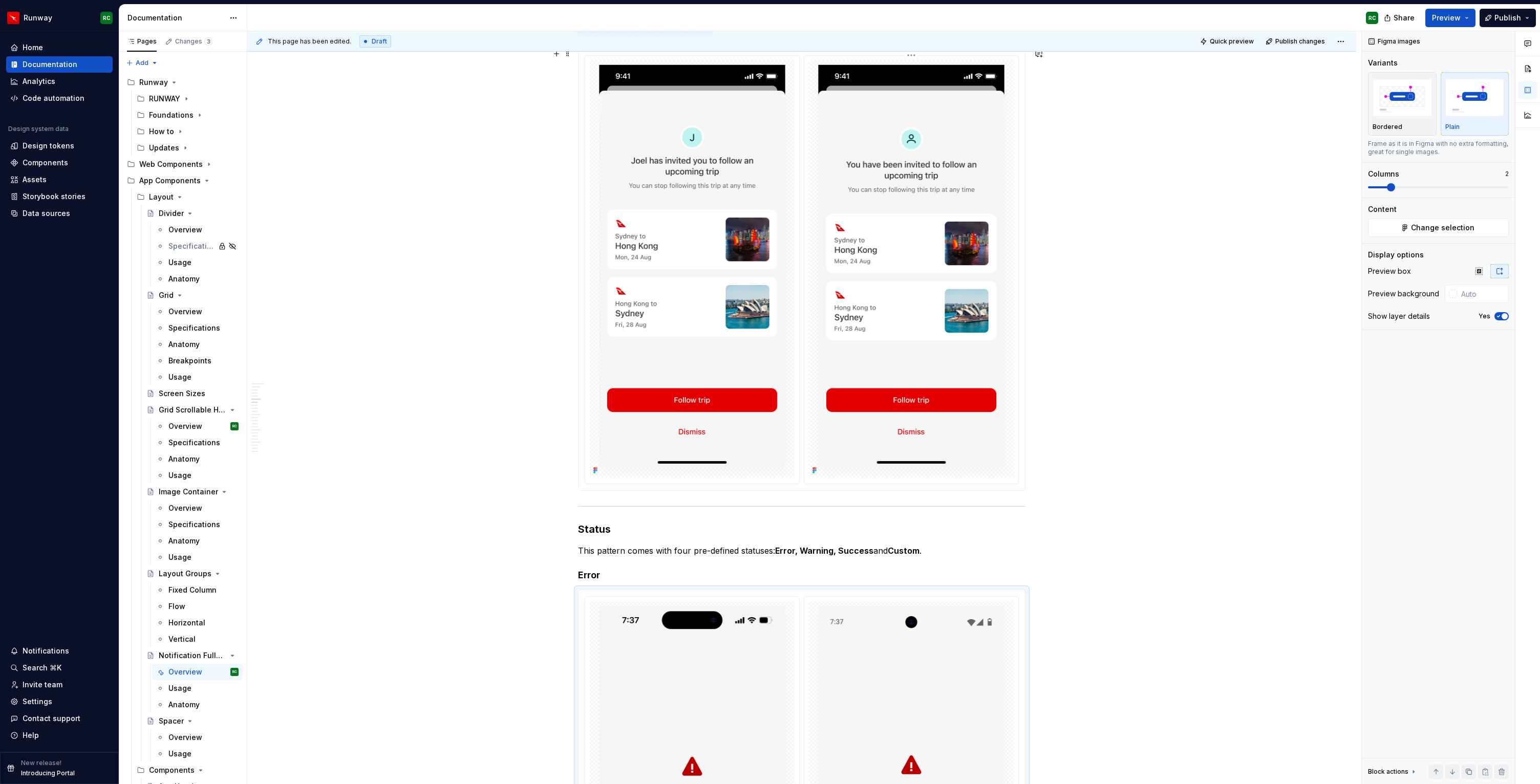
click at [924, 373] on img at bounding box center [911, 269] width 206 height 418
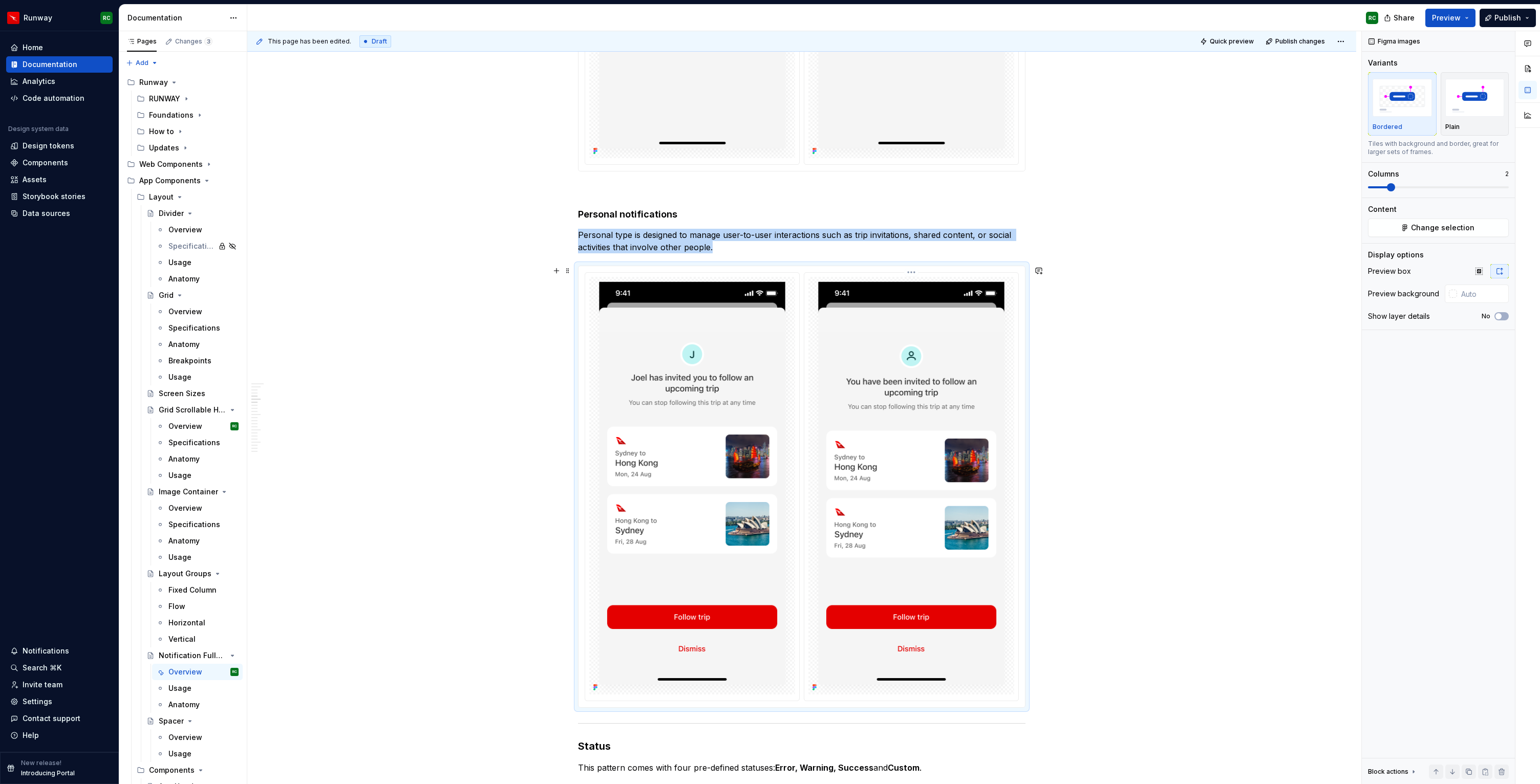
scroll to position [1181, 0]
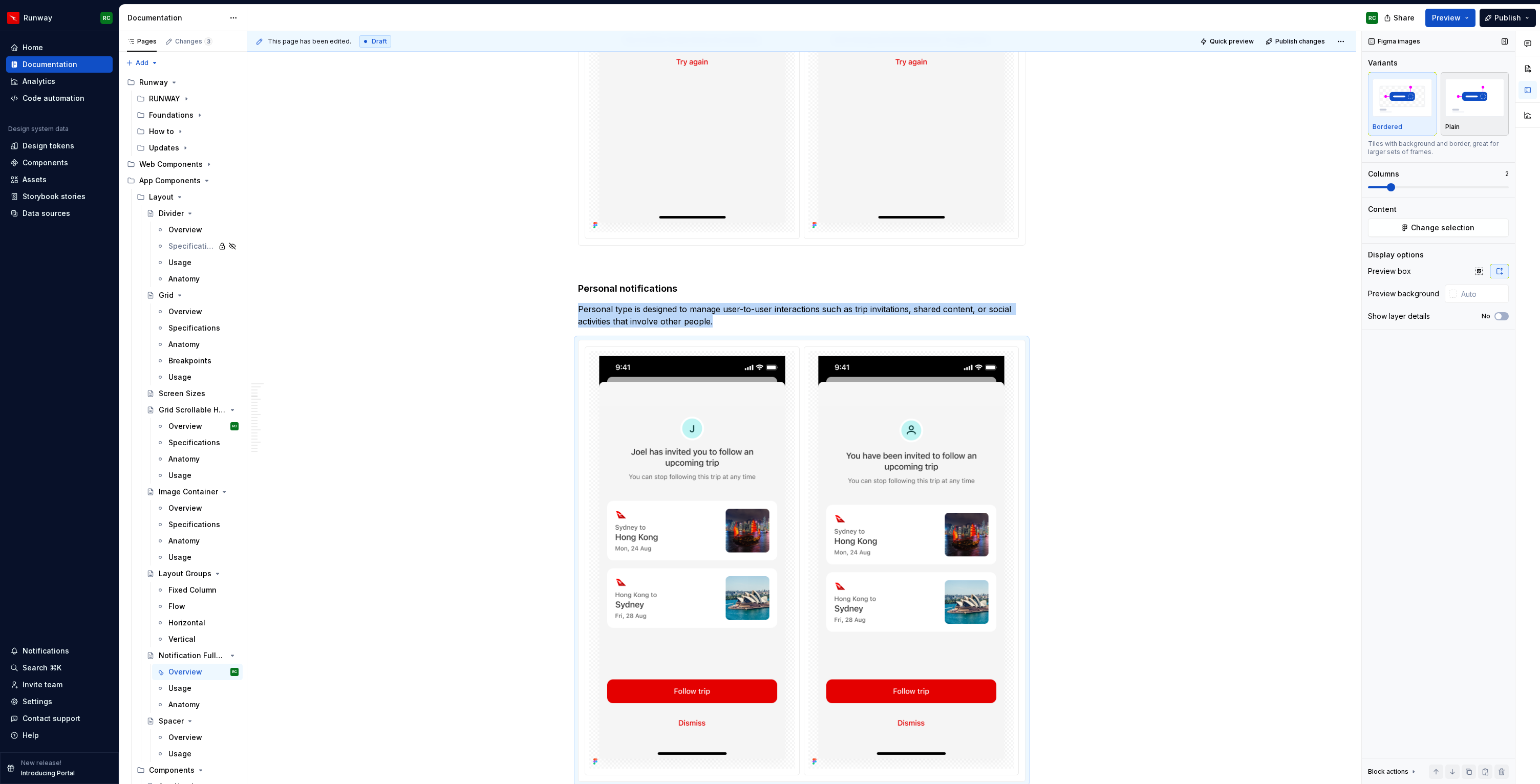
click at [1451, 113] on img "button" at bounding box center [1474, 97] width 60 height 37
click at [893, 173] on img at bounding box center [911, 24] width 206 height 418
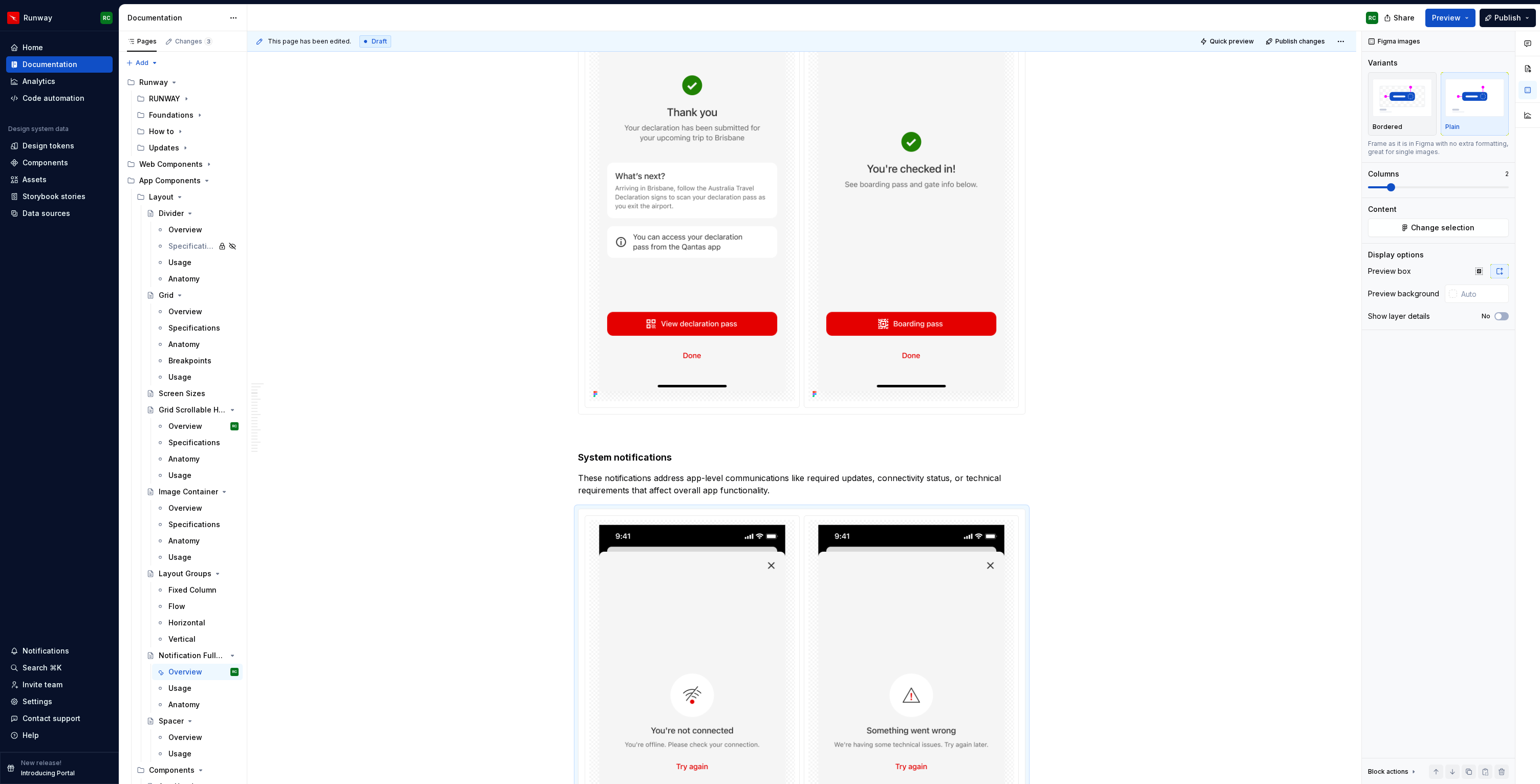
click at [880, 315] on img at bounding box center [911, 193] width 206 height 418
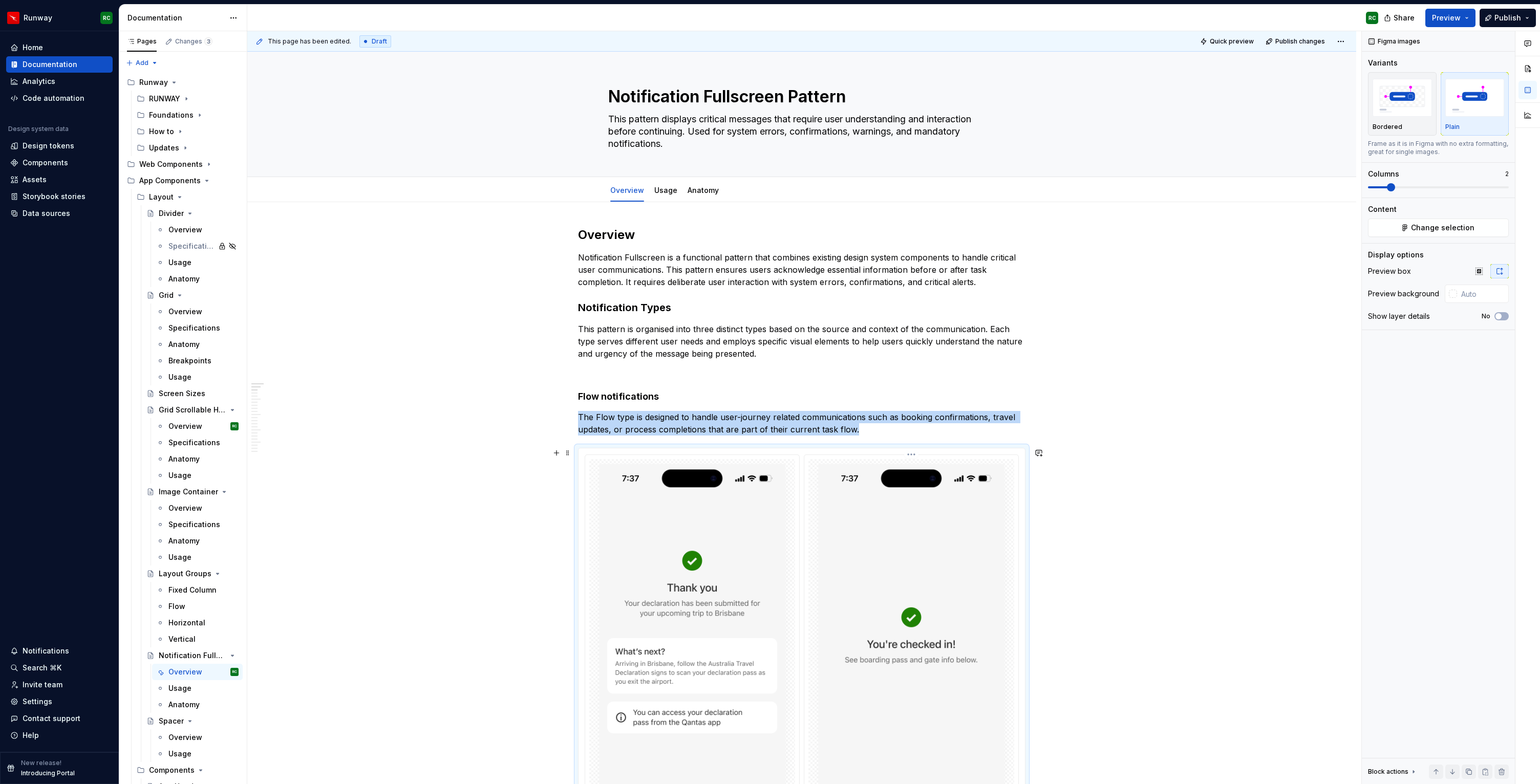
scroll to position [1, 0]
click at [1311, 39] on span "Publish changes" at bounding box center [1300, 42] width 50 height 8
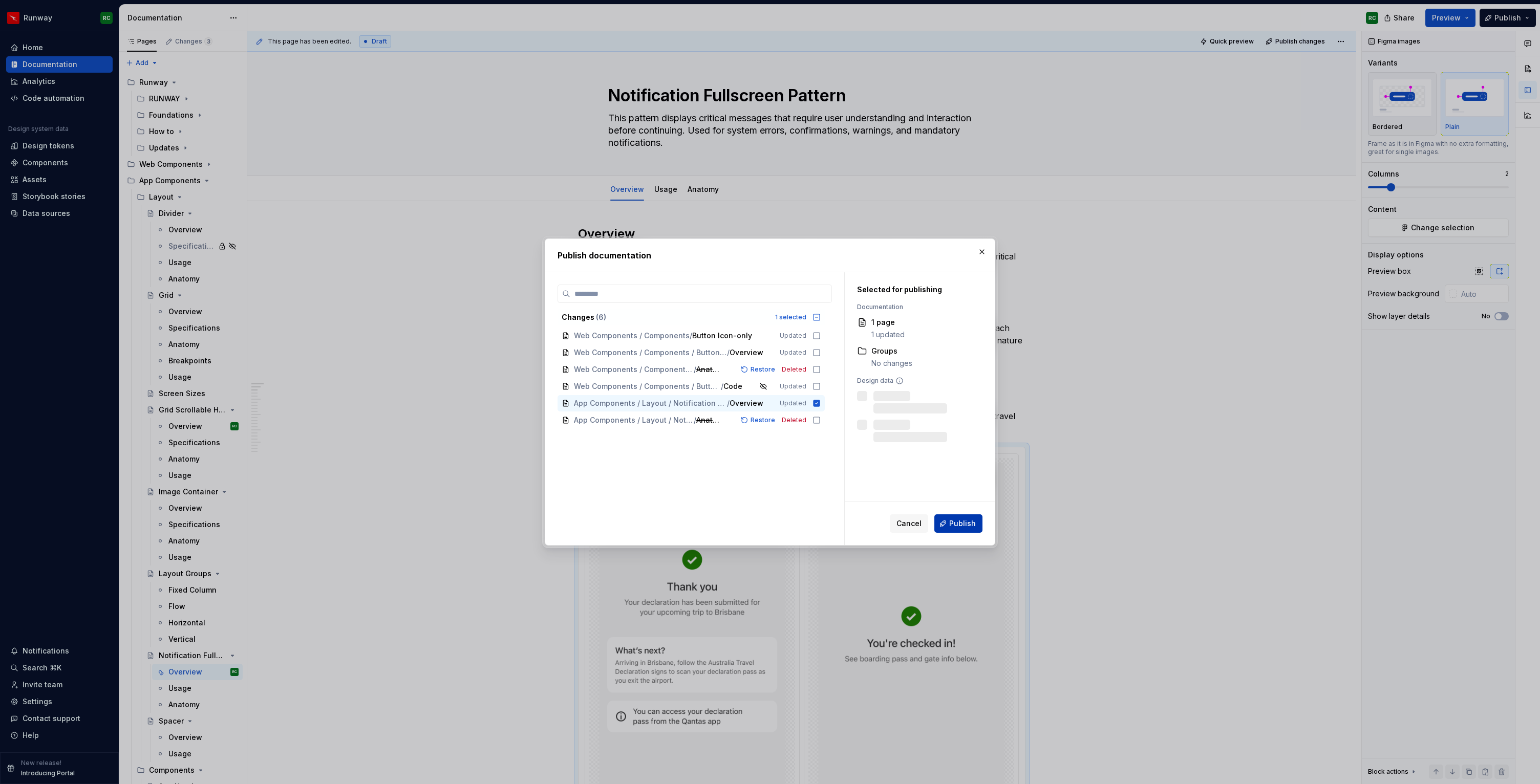
click at [957, 525] on span "Publish" at bounding box center [962, 523] width 26 height 10
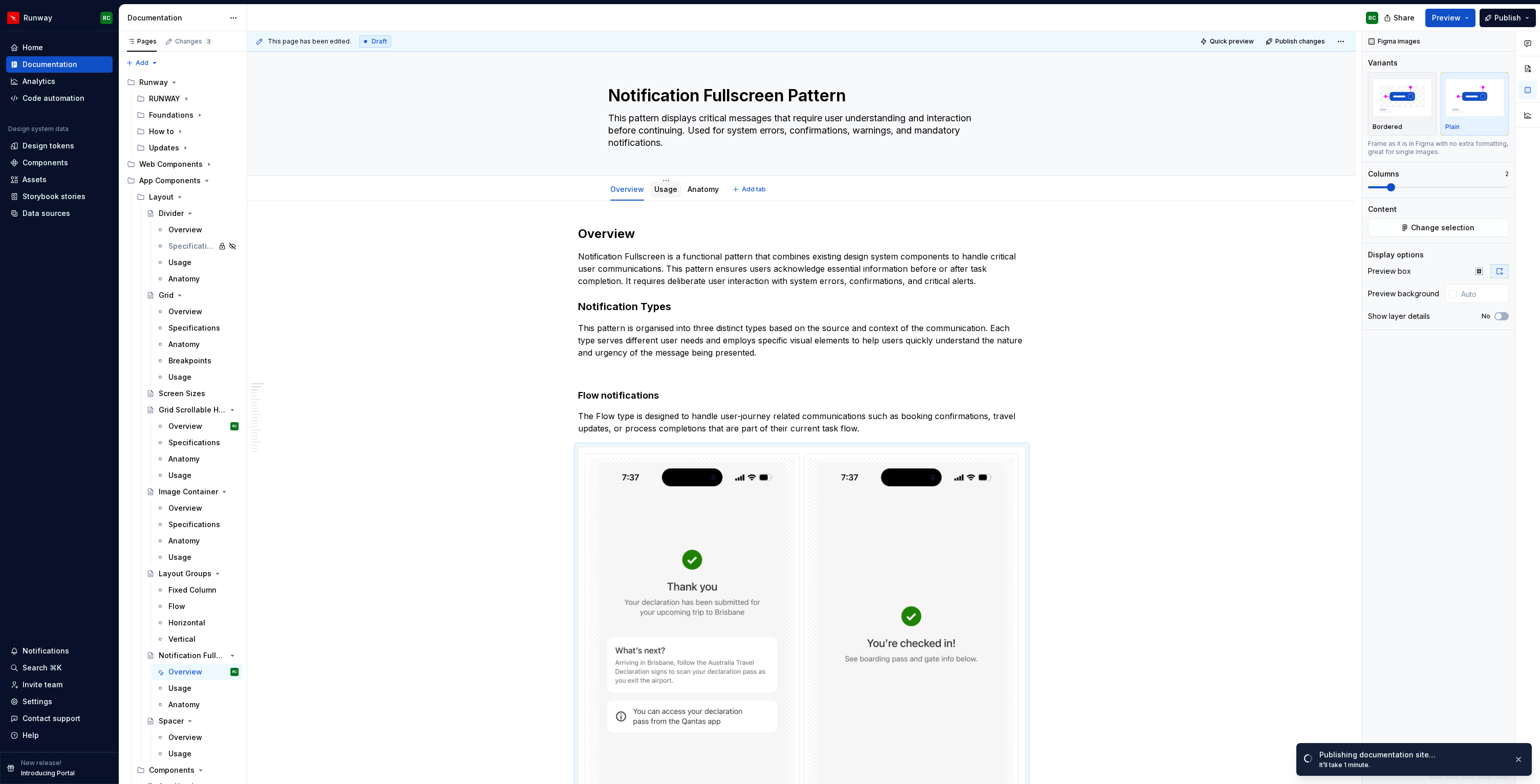
click at [675, 190] on link "Usage" at bounding box center [666, 189] width 23 height 8
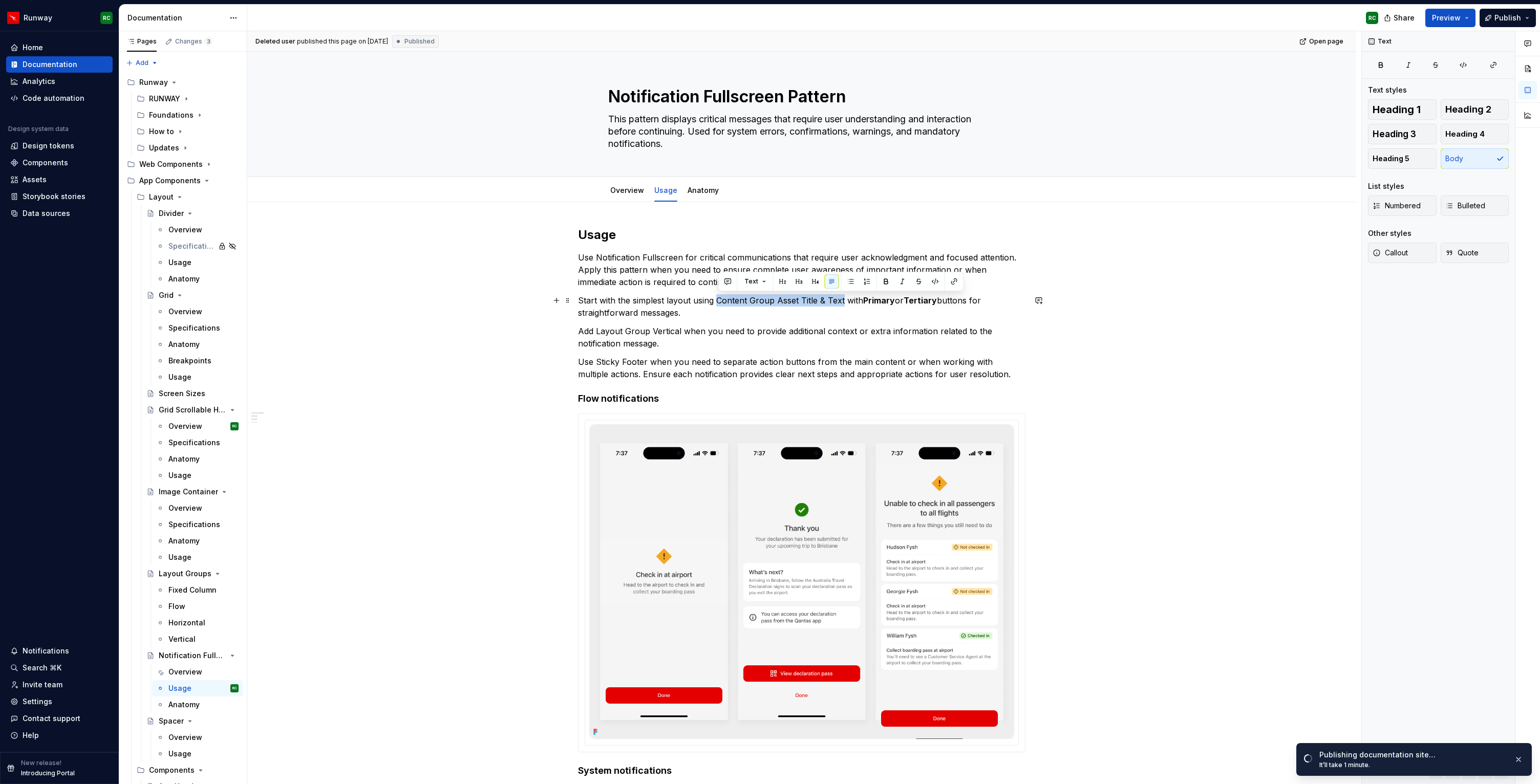
drag, startPoint x: 844, startPoint y: 300, endPoint x: 720, endPoint y: 303, distance: 124.0
click at [720, 303] on p "Start with the simplest layout using Content Group Asset Title & Text with Prim…" at bounding box center [801, 306] width 447 height 25
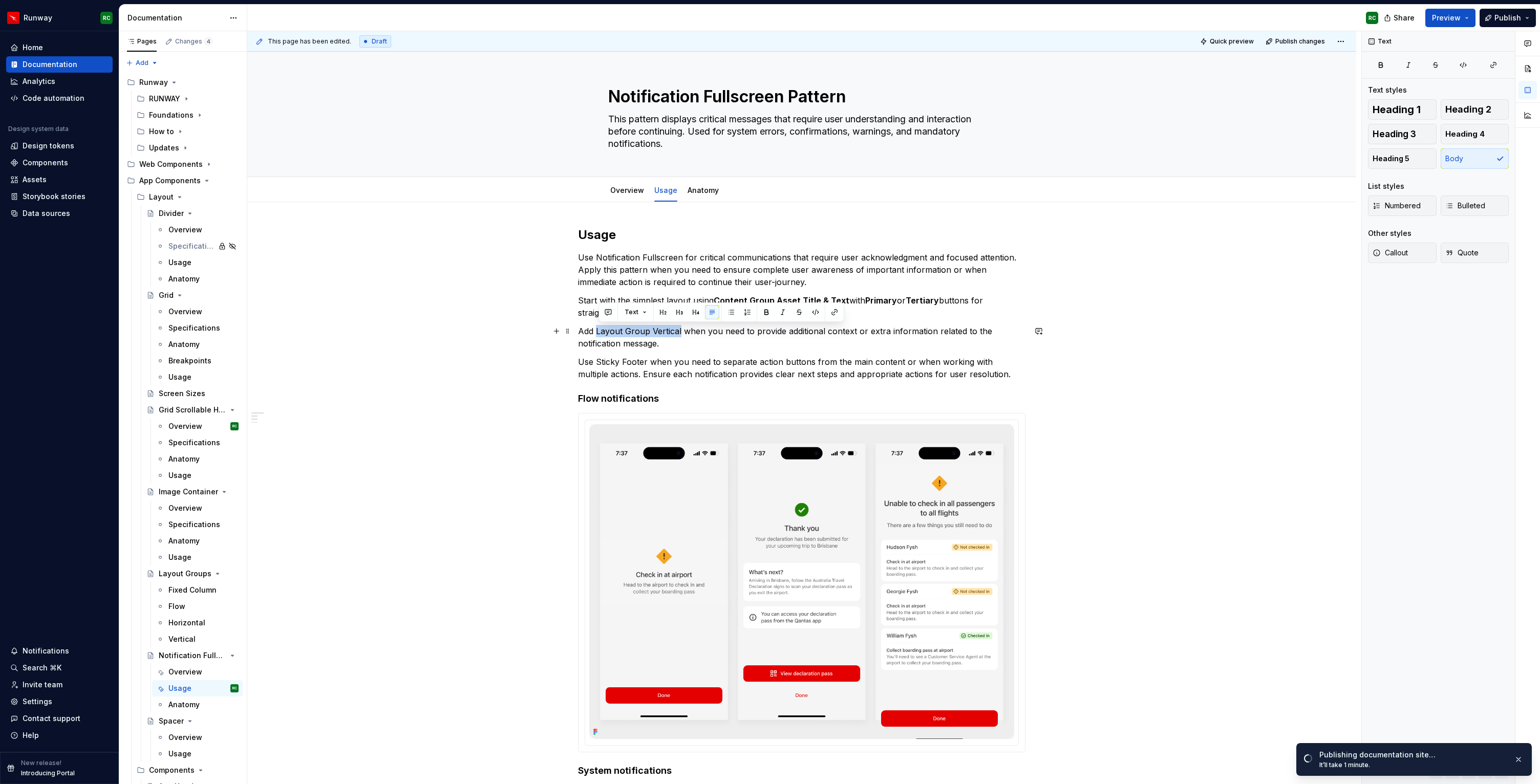
drag, startPoint x: 599, startPoint y: 330, endPoint x: 682, endPoint y: 327, distance: 83.1
click at [682, 327] on p "Add Layout Group Vertical when you need to provide additional context or extra …" at bounding box center [801, 337] width 447 height 25
drag, startPoint x: 599, startPoint y: 361, endPoint x: 649, endPoint y: 358, distance: 50.1
click at [649, 358] on p "Use Sticky Footer when you need to separate action buttons from the main conten…" at bounding box center [801, 368] width 447 height 25
click at [954, 361] on p "Use Sticky Footer when you need to separate action buttons from the main conten…" at bounding box center [801, 368] width 447 height 25
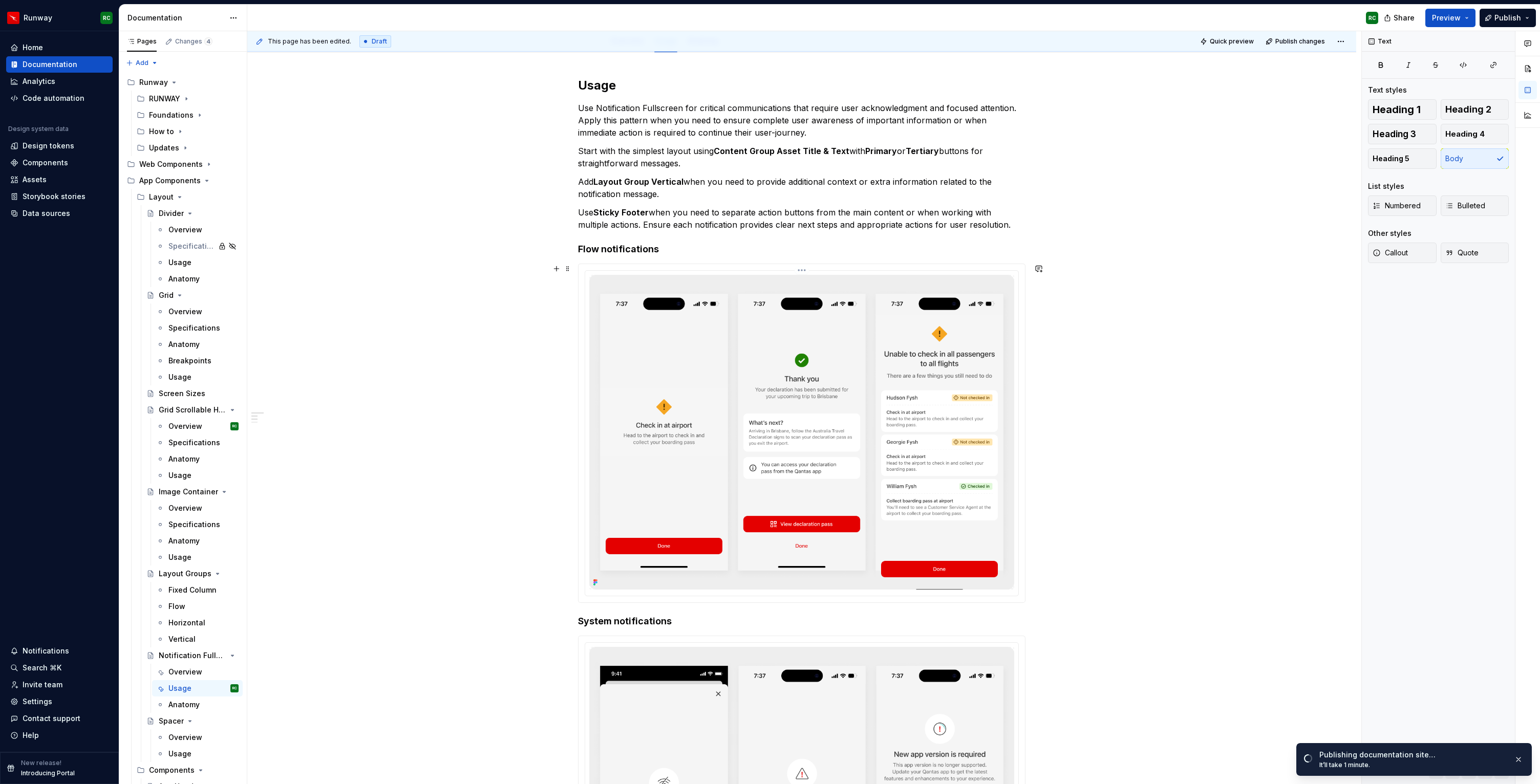
scroll to position [149, 0]
click at [793, 340] on img at bounding box center [802, 433] width 425 height 315
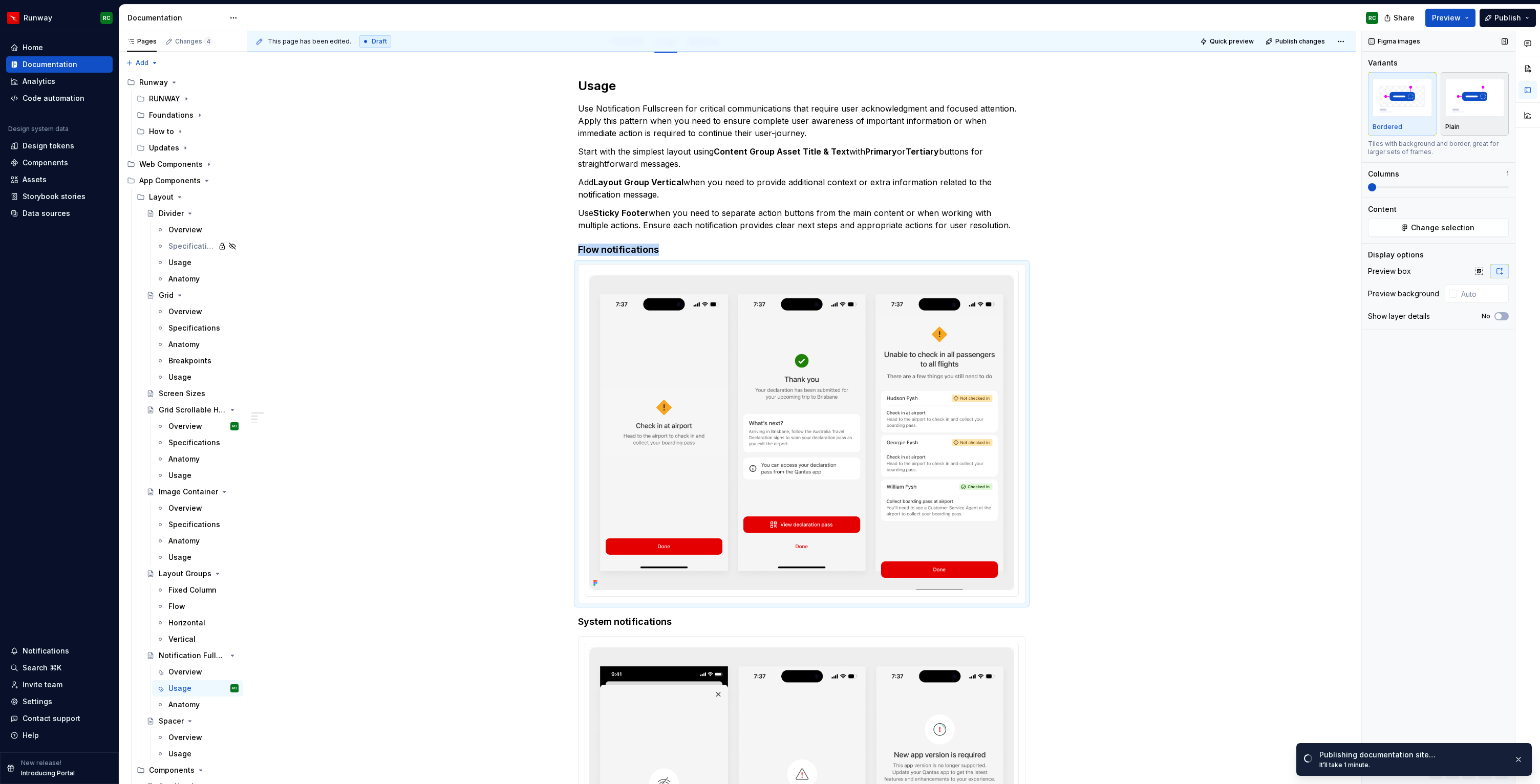
click at [1455, 99] on img "button" at bounding box center [1474, 97] width 60 height 37
click at [1407, 230] on button "Change selection" at bounding box center [1438, 227] width 141 height 19
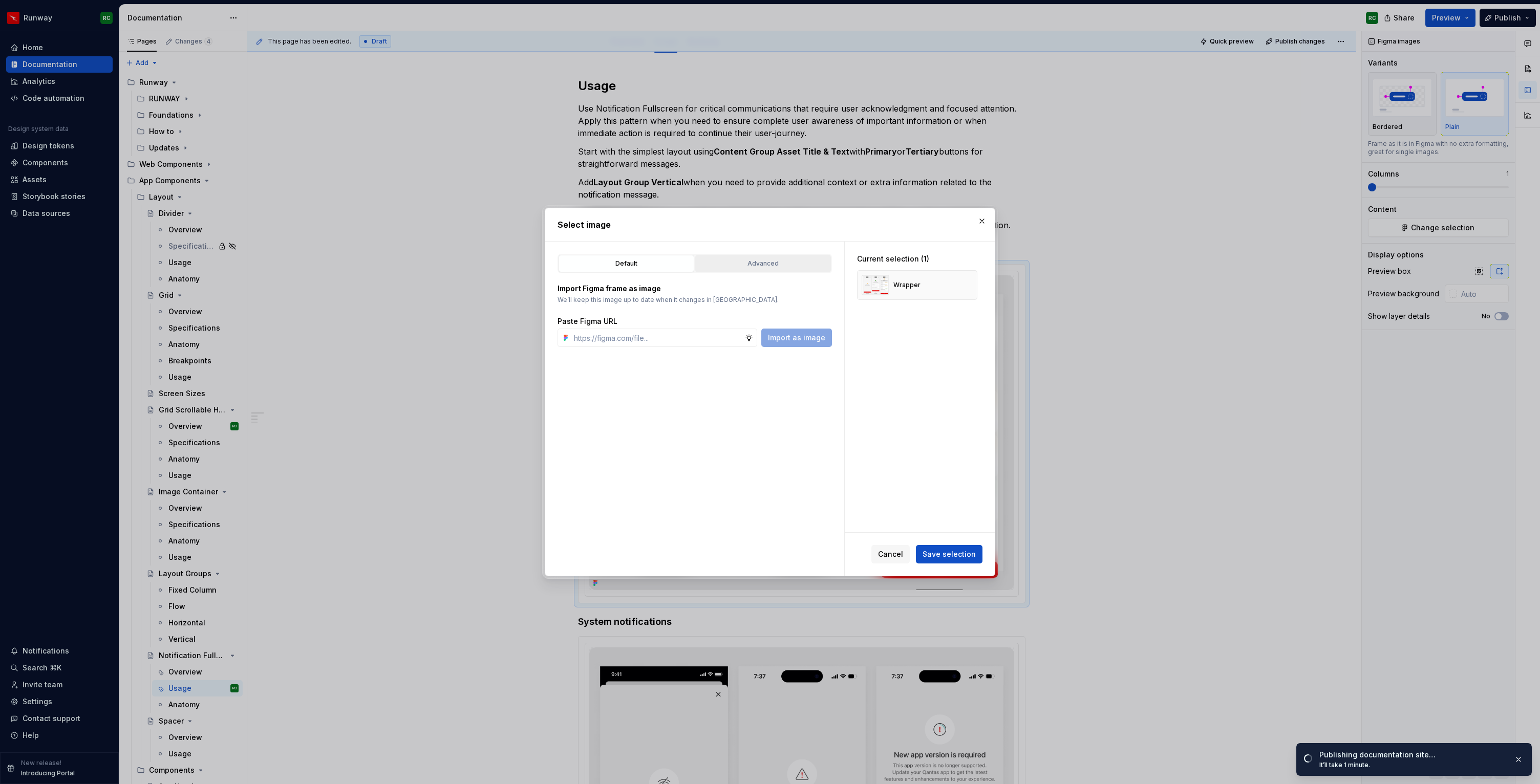
click at [744, 250] on div "Default Advanced Import Figma frame as image We’ll keep this image up to date w…" at bounding box center [694, 408] width 299 height 334
click at [761, 273] on div "Default Advanced" at bounding box center [694, 264] width 274 height 19
click at [763, 268] on div "Advanced" at bounding box center [763, 264] width 129 height 10
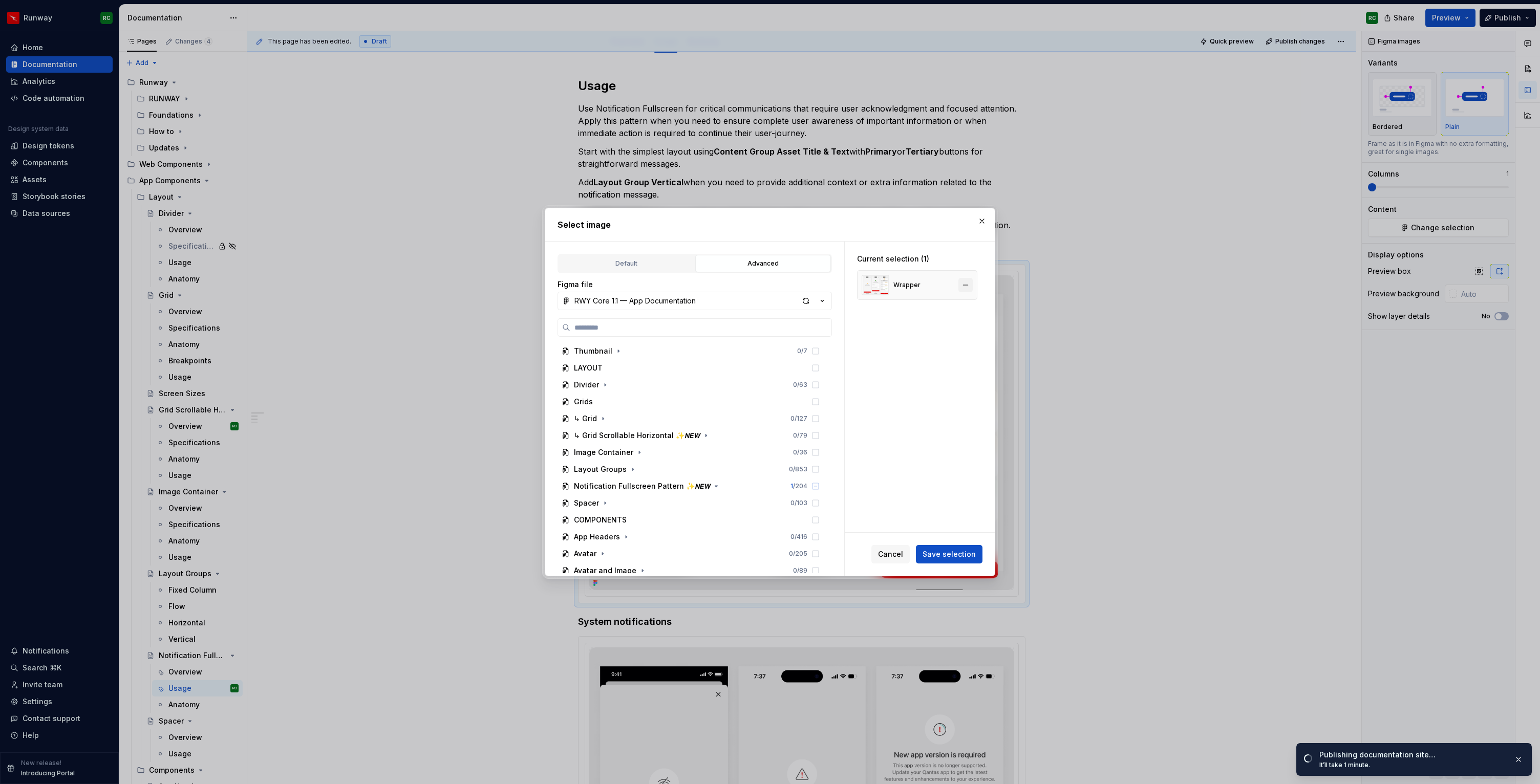
click at [972, 284] on button "button" at bounding box center [965, 285] width 14 height 14
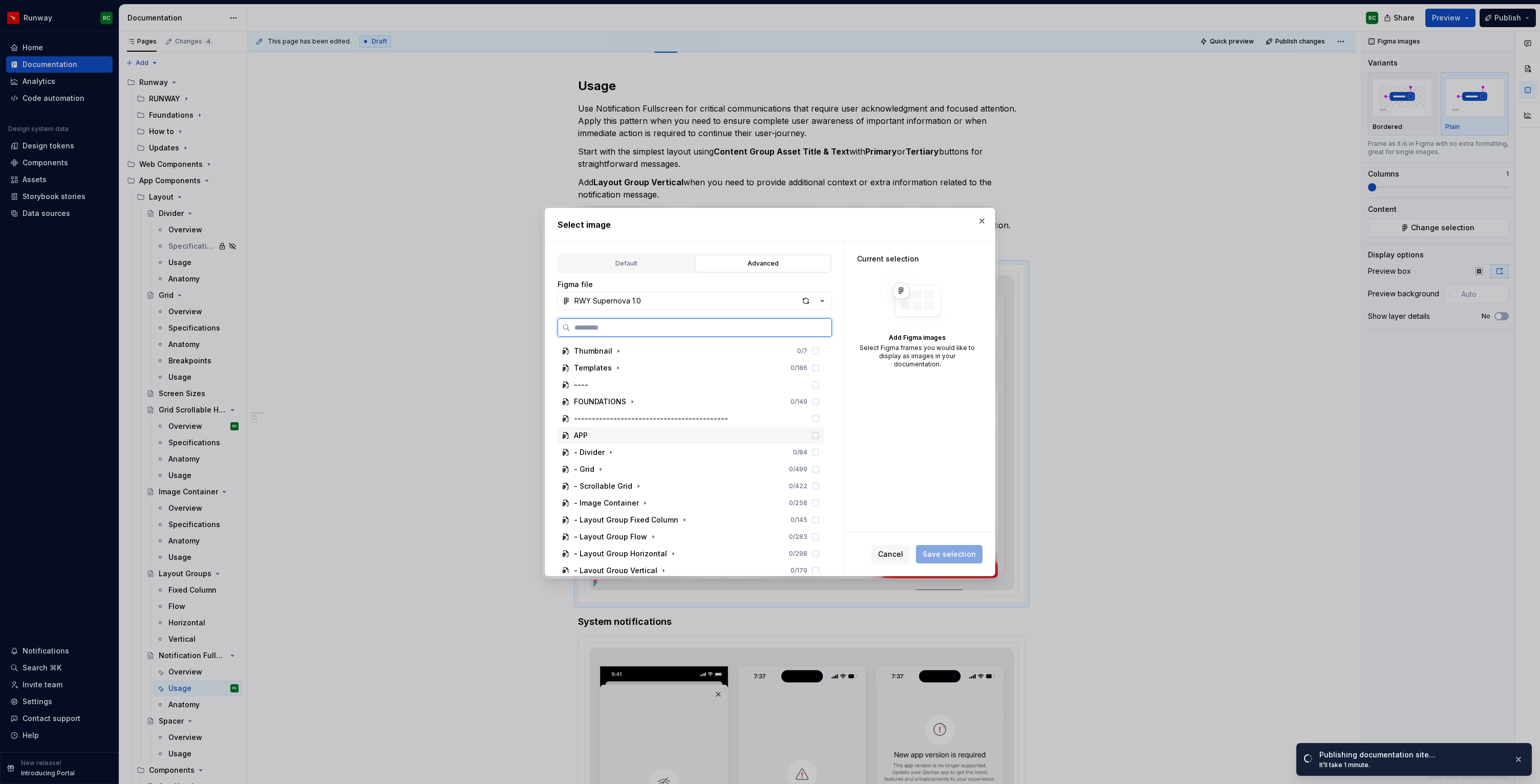
scroll to position [192, 0]
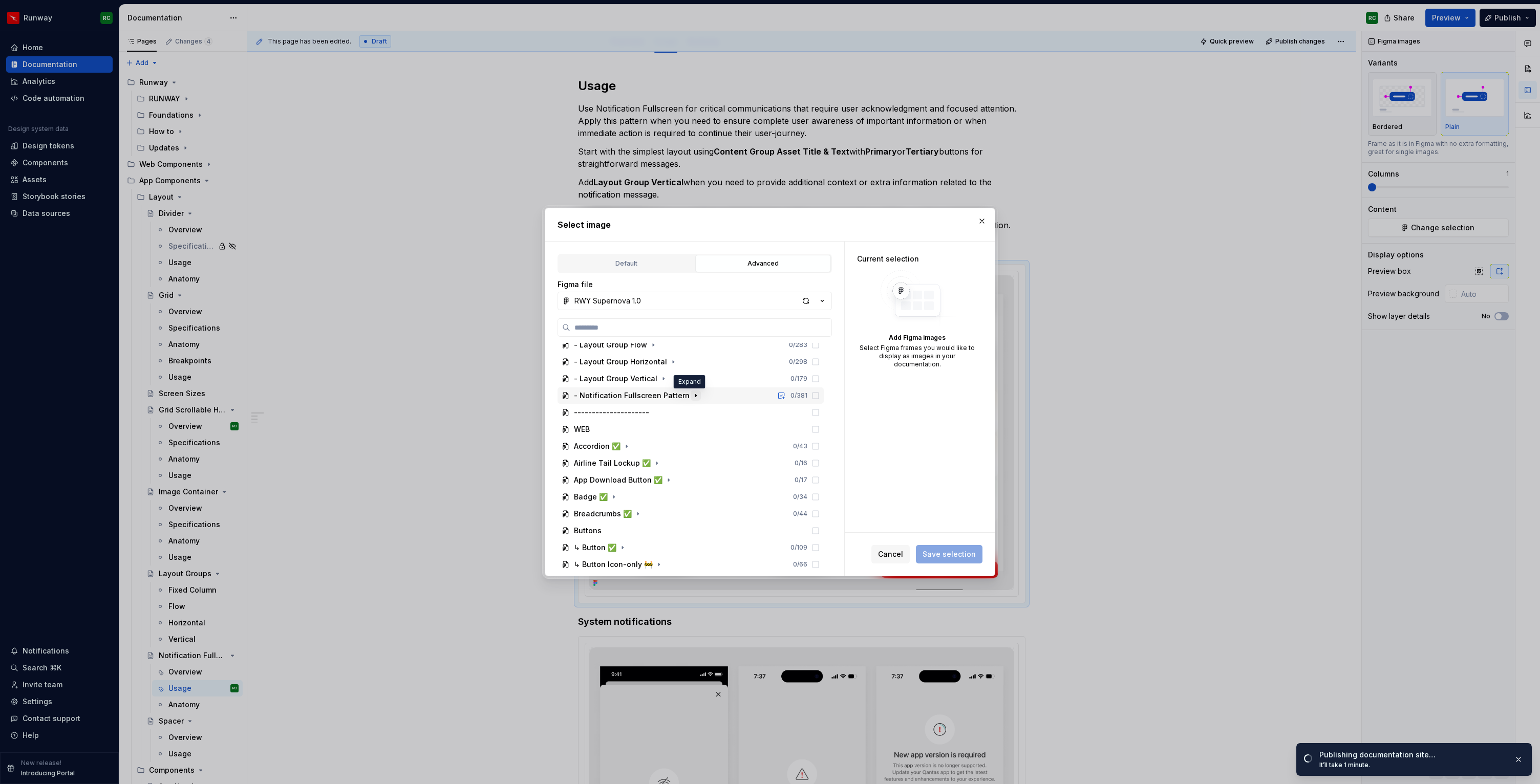
click at [695, 395] on icon "button" at bounding box center [696, 396] width 1 height 2
click at [611, 398] on icon "button" at bounding box center [613, 400] width 8 height 8
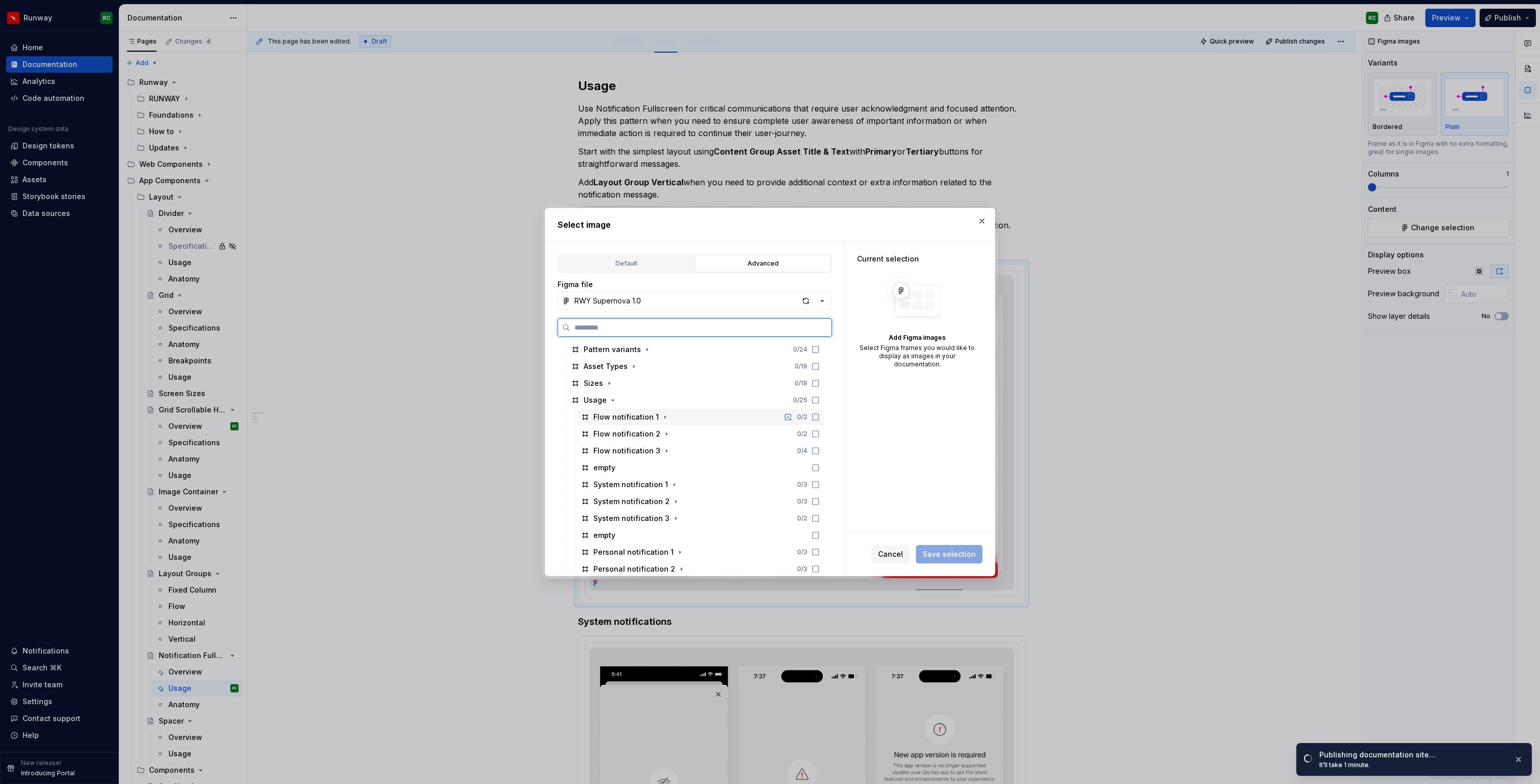
click at [708, 419] on div "Flow notification 1 0 / 2" at bounding box center [700, 417] width 247 height 16
click at [707, 427] on div "Flow notification 2 0 / 2" at bounding box center [700, 434] width 247 height 16
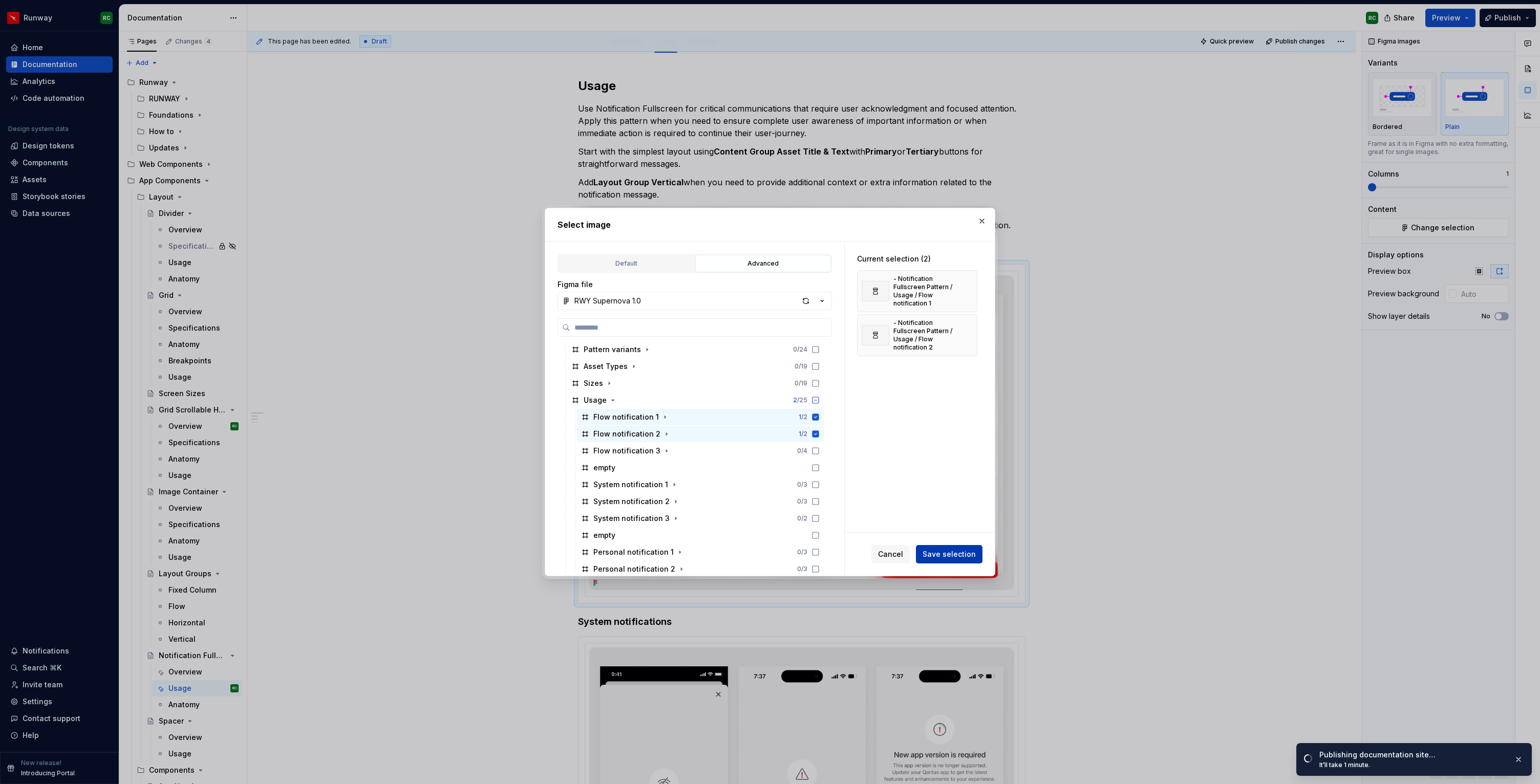
click at [954, 552] on span "Save selection" at bounding box center [949, 554] width 53 height 10
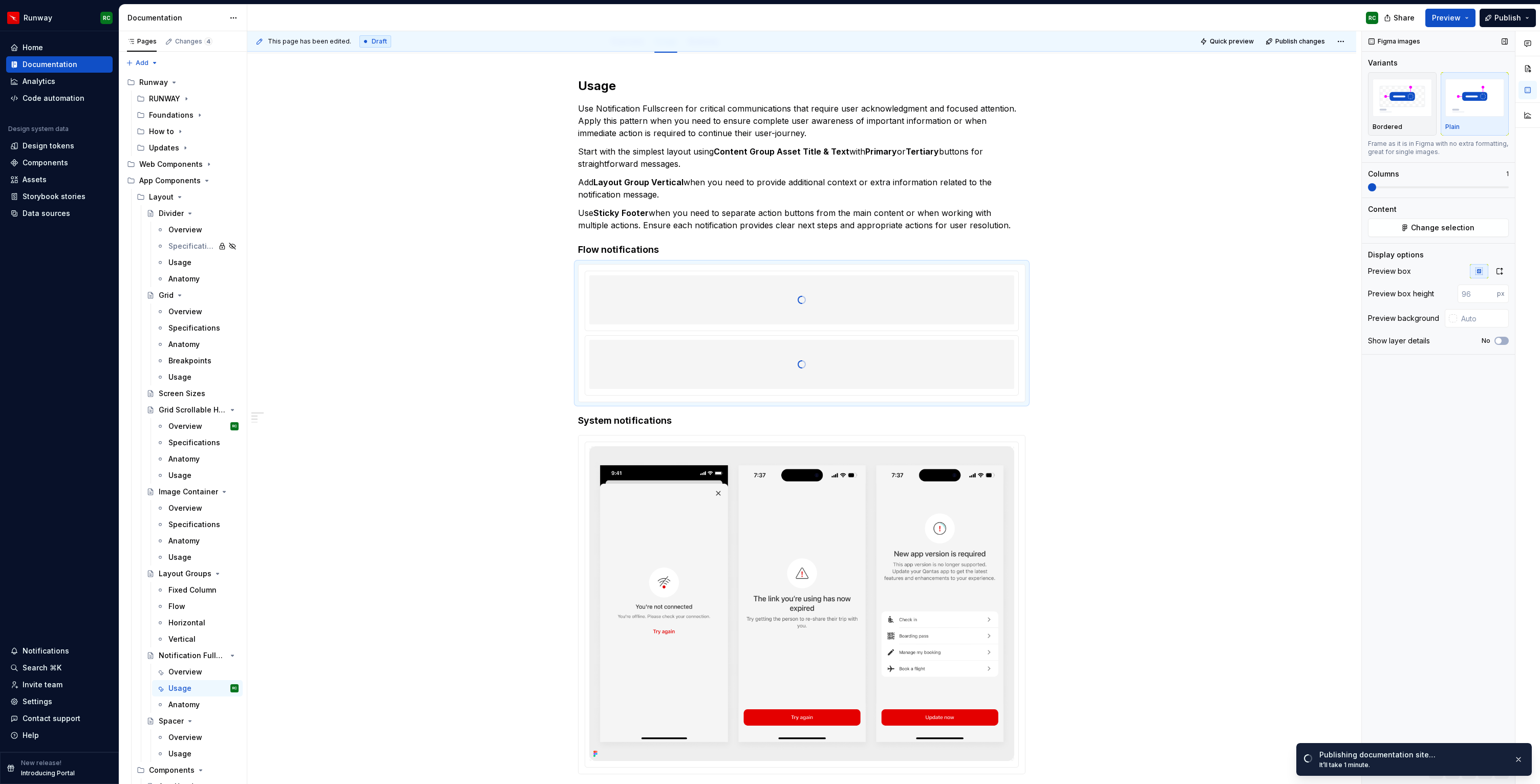
click at [1390, 187] on span at bounding box center [1438, 187] width 141 height 2
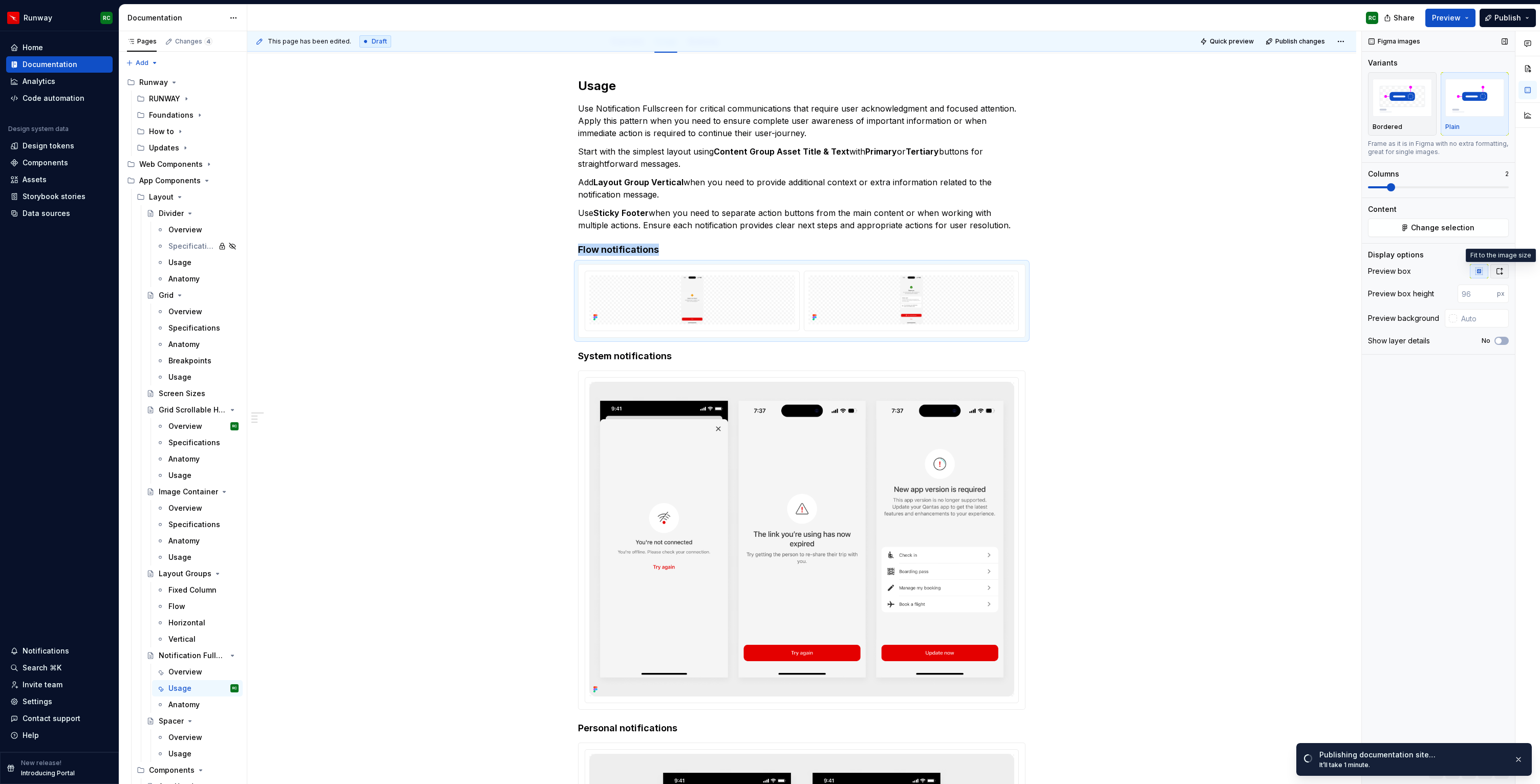
click at [1500, 265] on button "button" at bounding box center [1499, 271] width 19 height 14
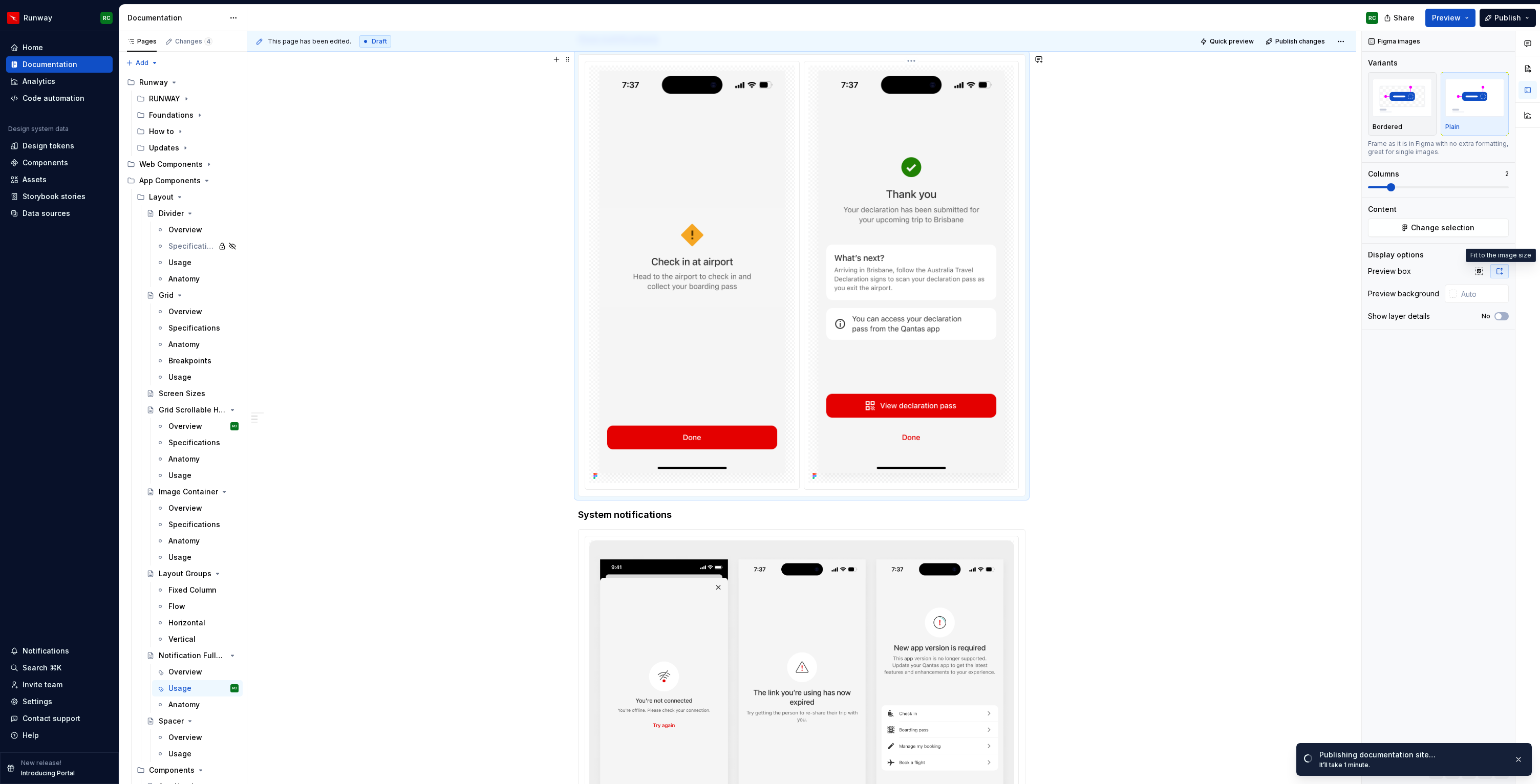
scroll to position [356, 0]
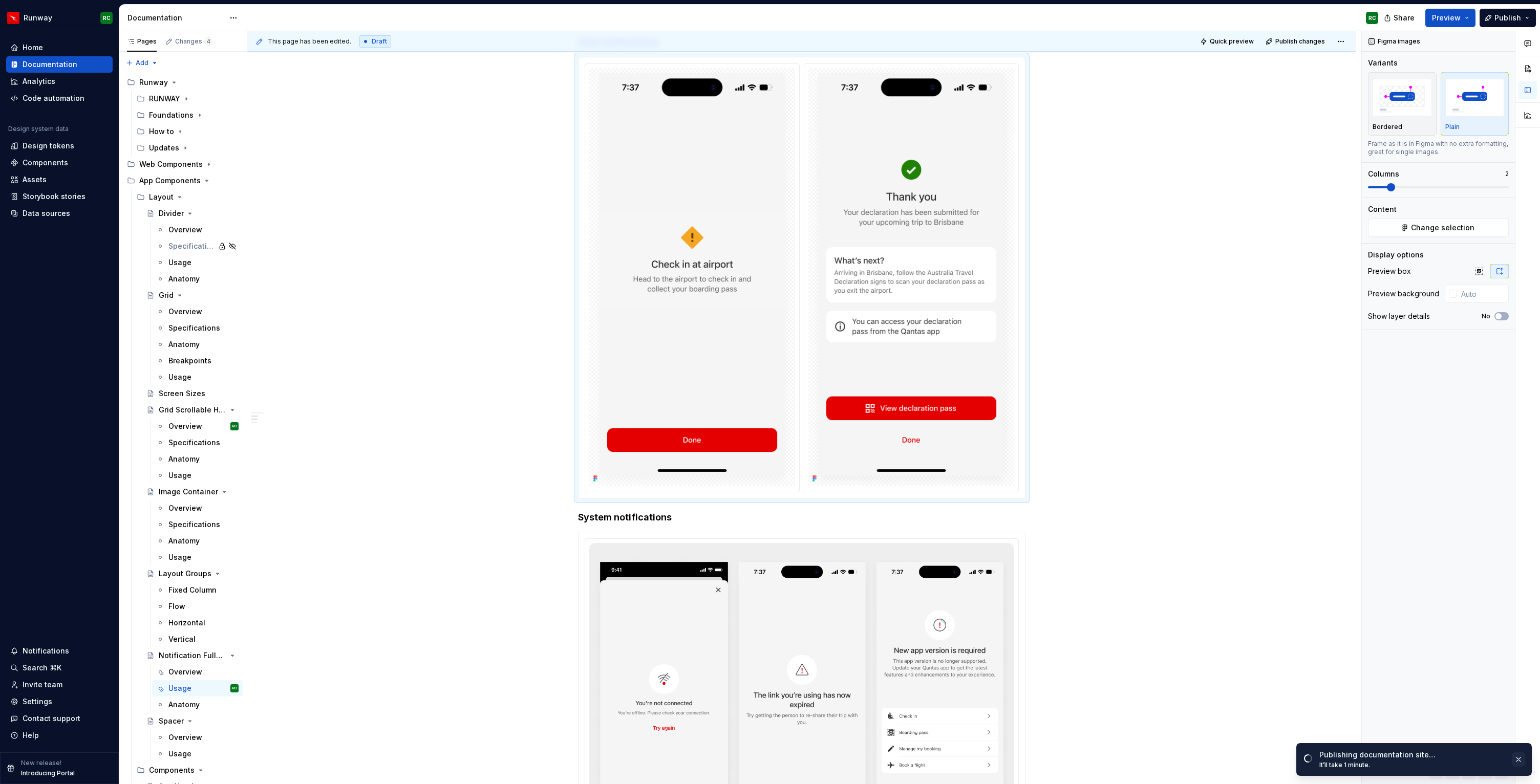
click at [1522, 761] on button "button" at bounding box center [1518, 759] width 13 height 14
click at [1467, 770] on button "button" at bounding box center [1469, 772] width 14 height 14
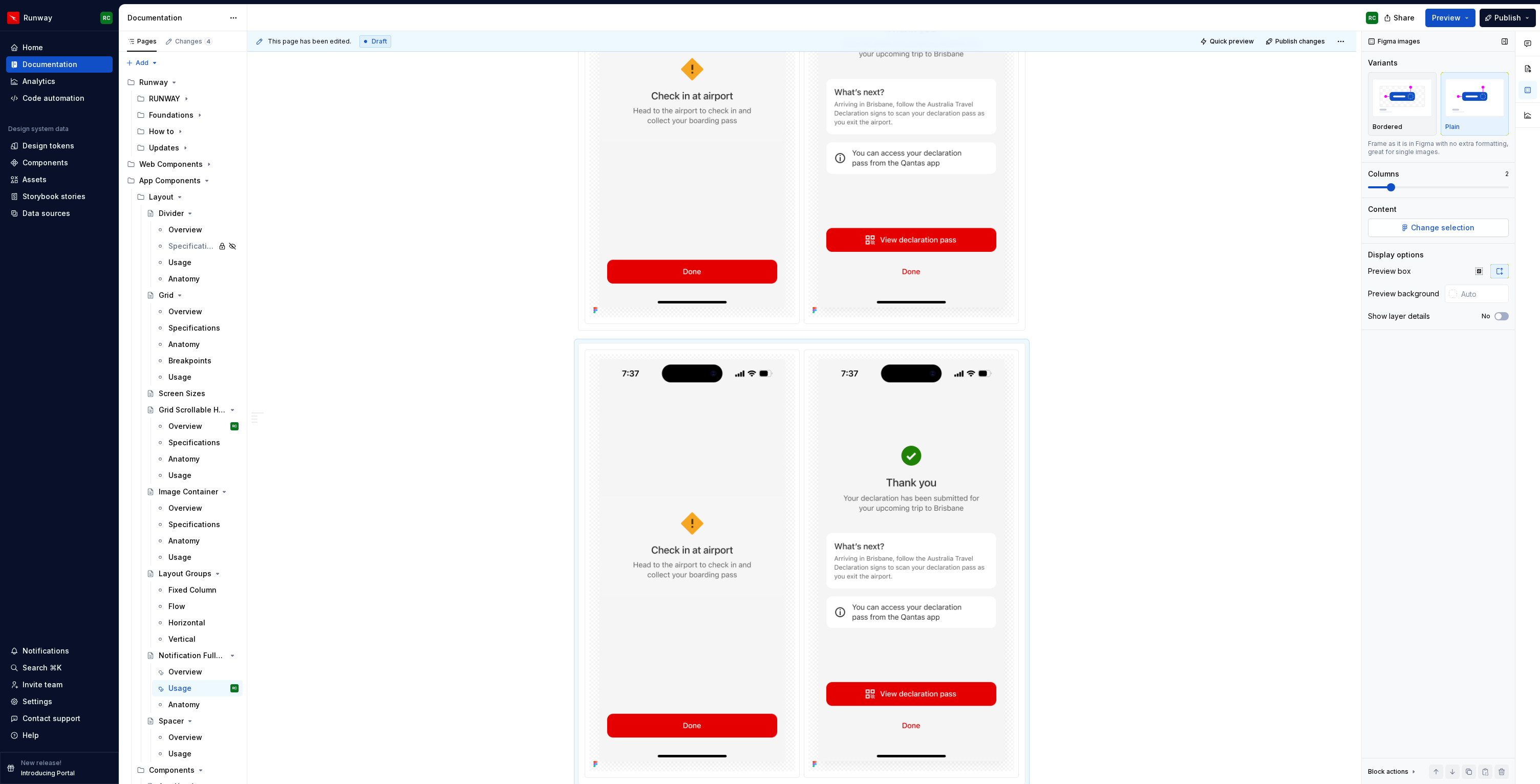
click at [1397, 228] on button "Change selection" at bounding box center [1438, 227] width 141 height 19
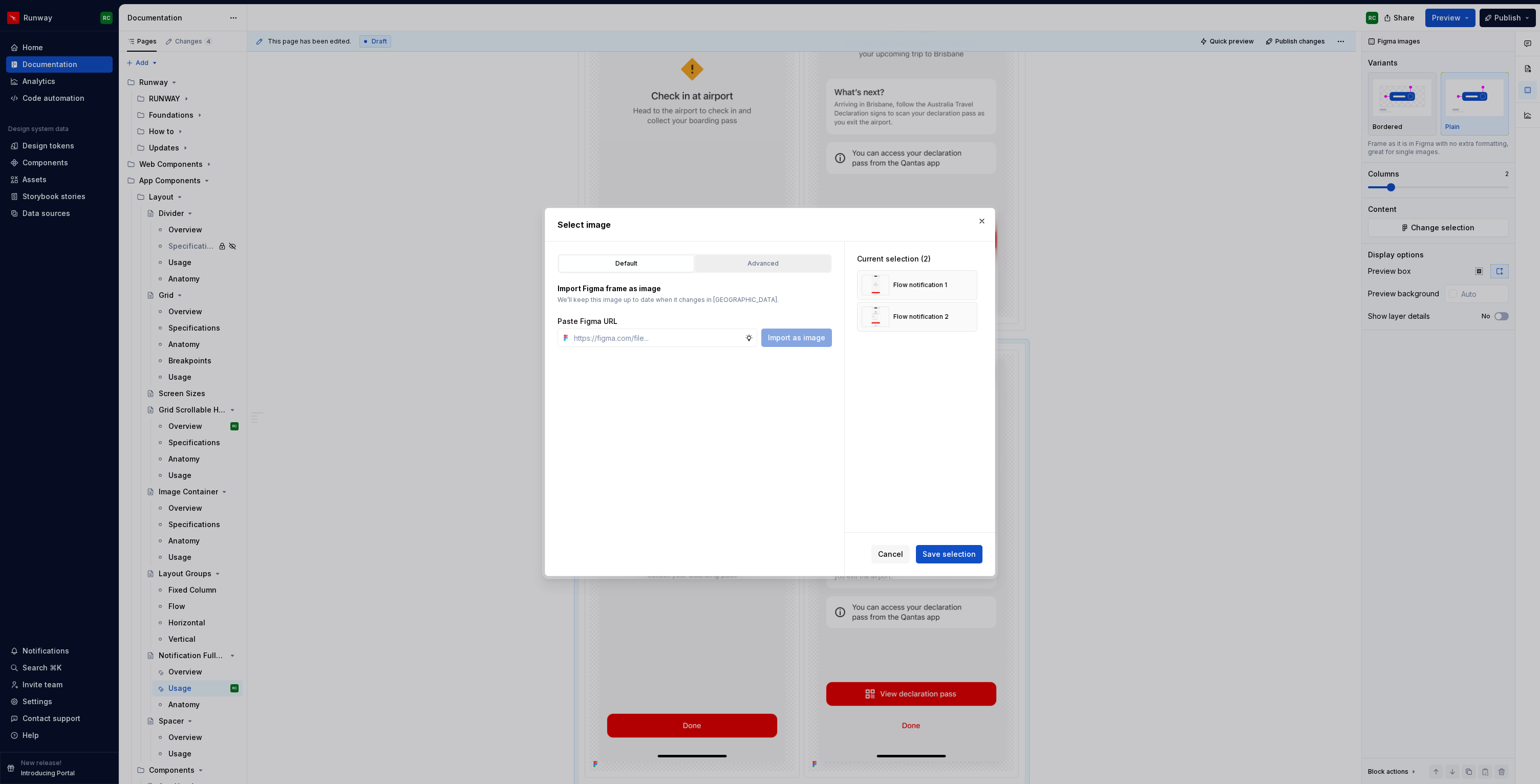
click at [775, 265] on div "Advanced" at bounding box center [763, 264] width 129 height 10
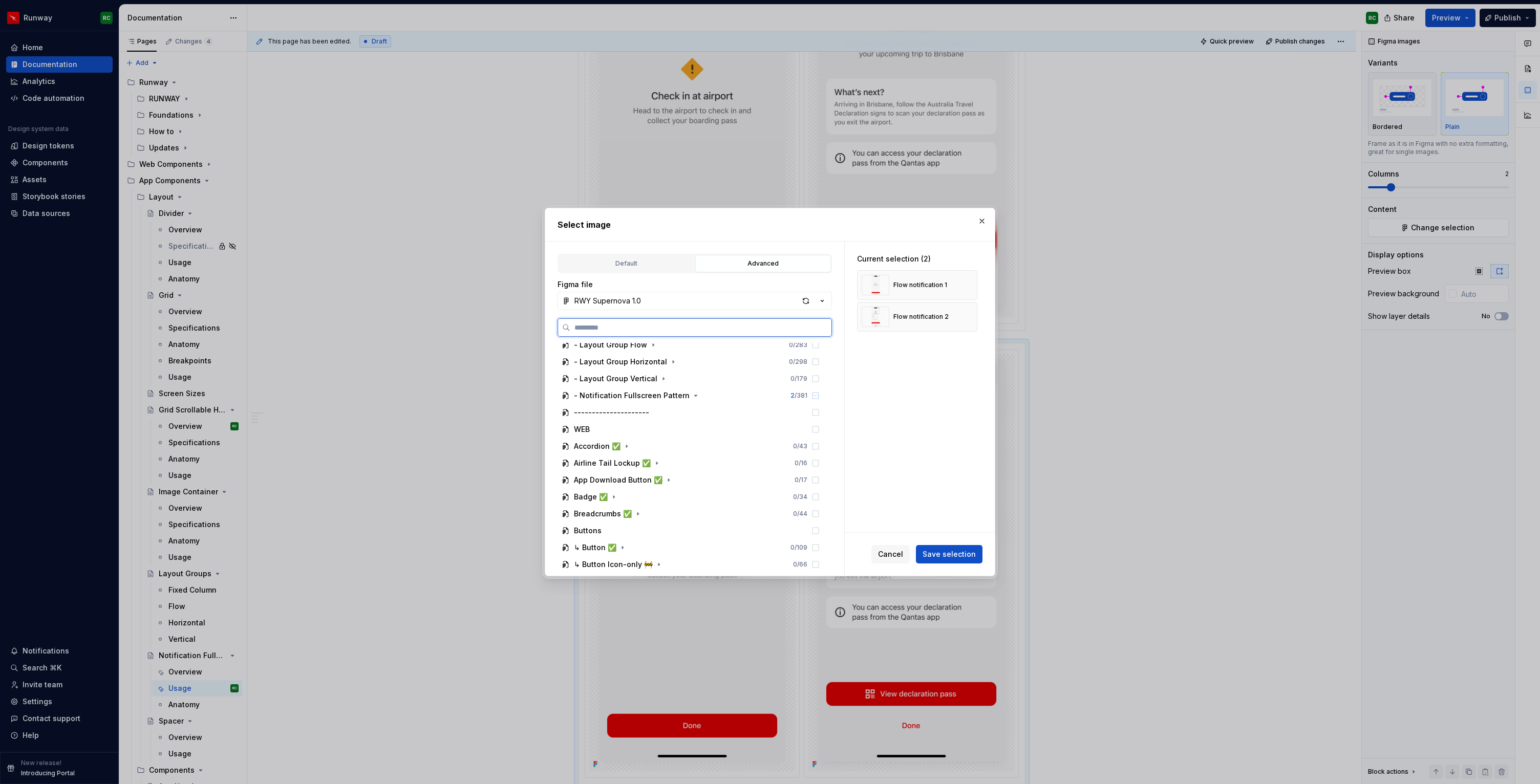
scroll to position [176, 0]
click at [691, 411] on icon "button" at bounding box center [696, 412] width 8 height 8
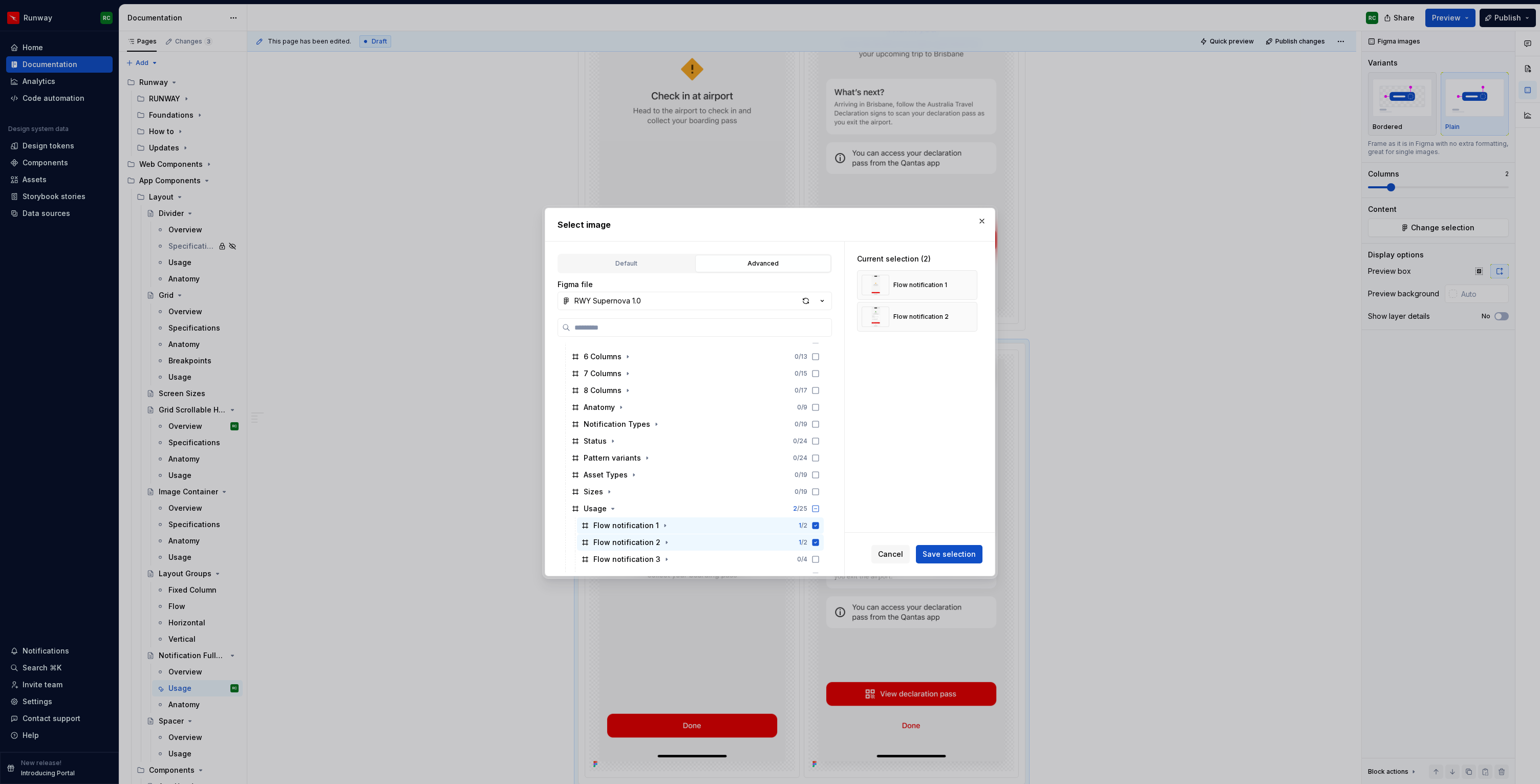
scroll to position [516, 0]
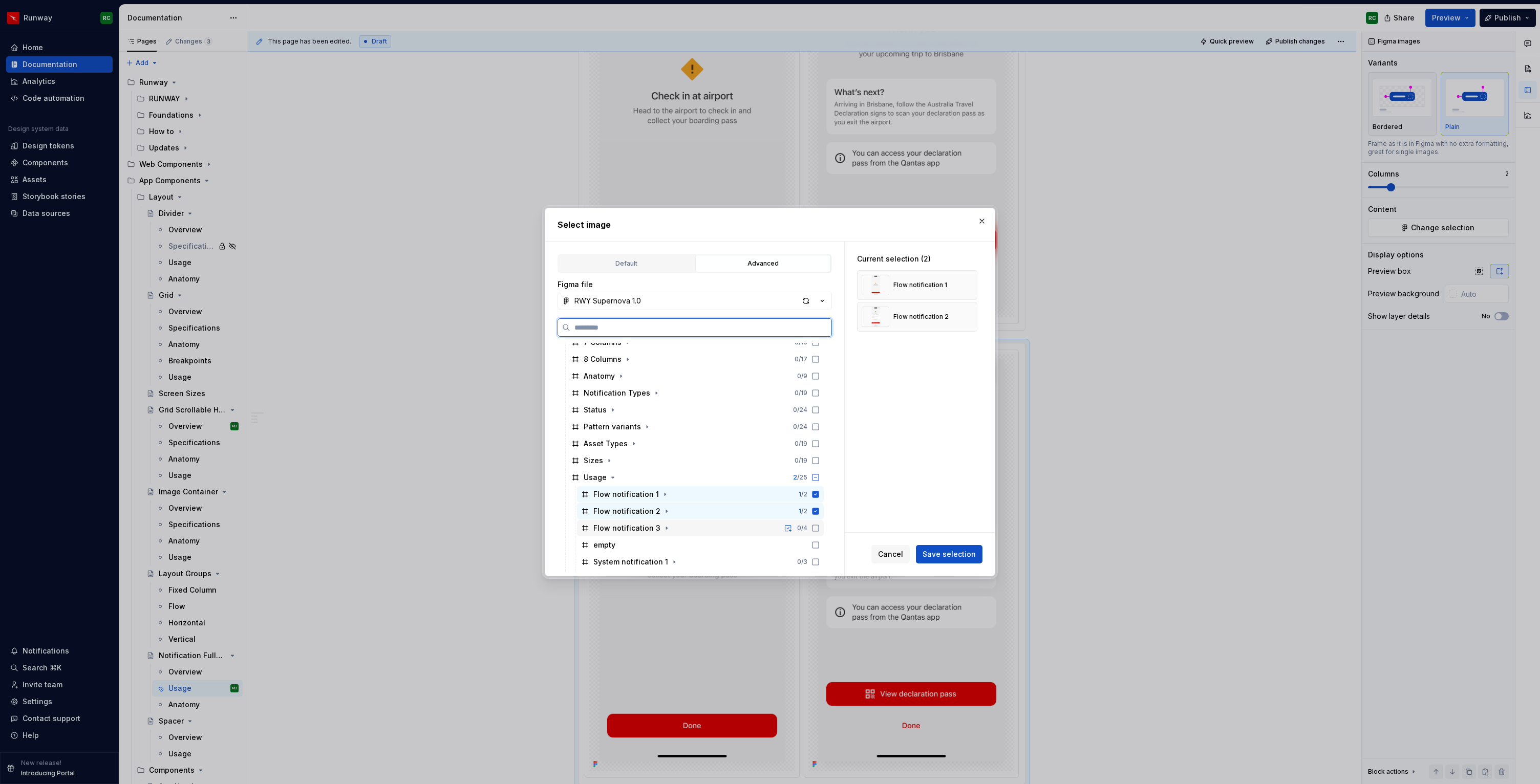
click at [701, 529] on div "Flow notification 3 0 / 4" at bounding box center [700, 528] width 247 height 16
click at [780, 510] on div "Flow notification 2 1 / 2" at bounding box center [700, 511] width 247 height 16
click at [756, 493] on div "Flow notification 1 1 / 2" at bounding box center [700, 494] width 247 height 16
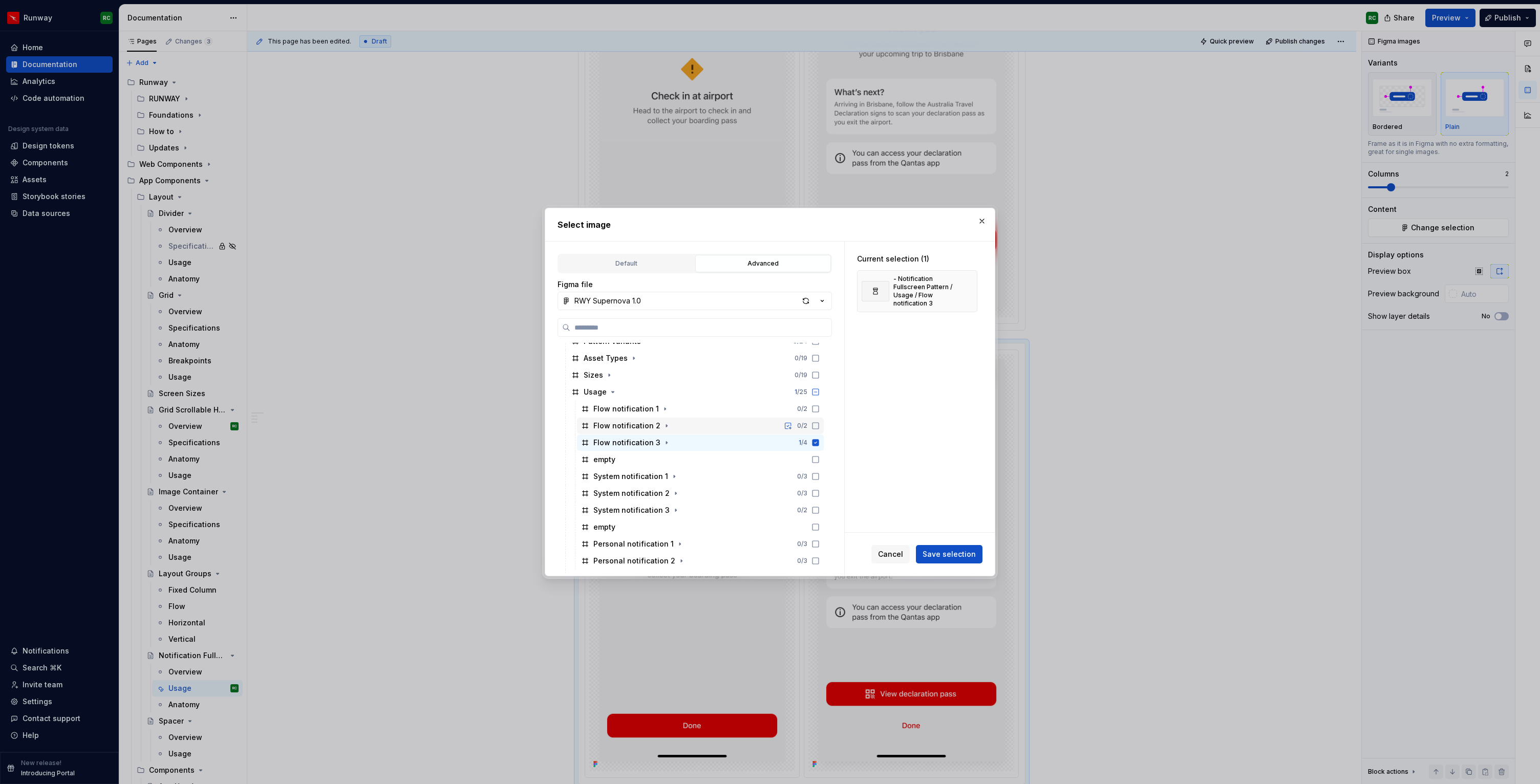
scroll to position [629, 0]
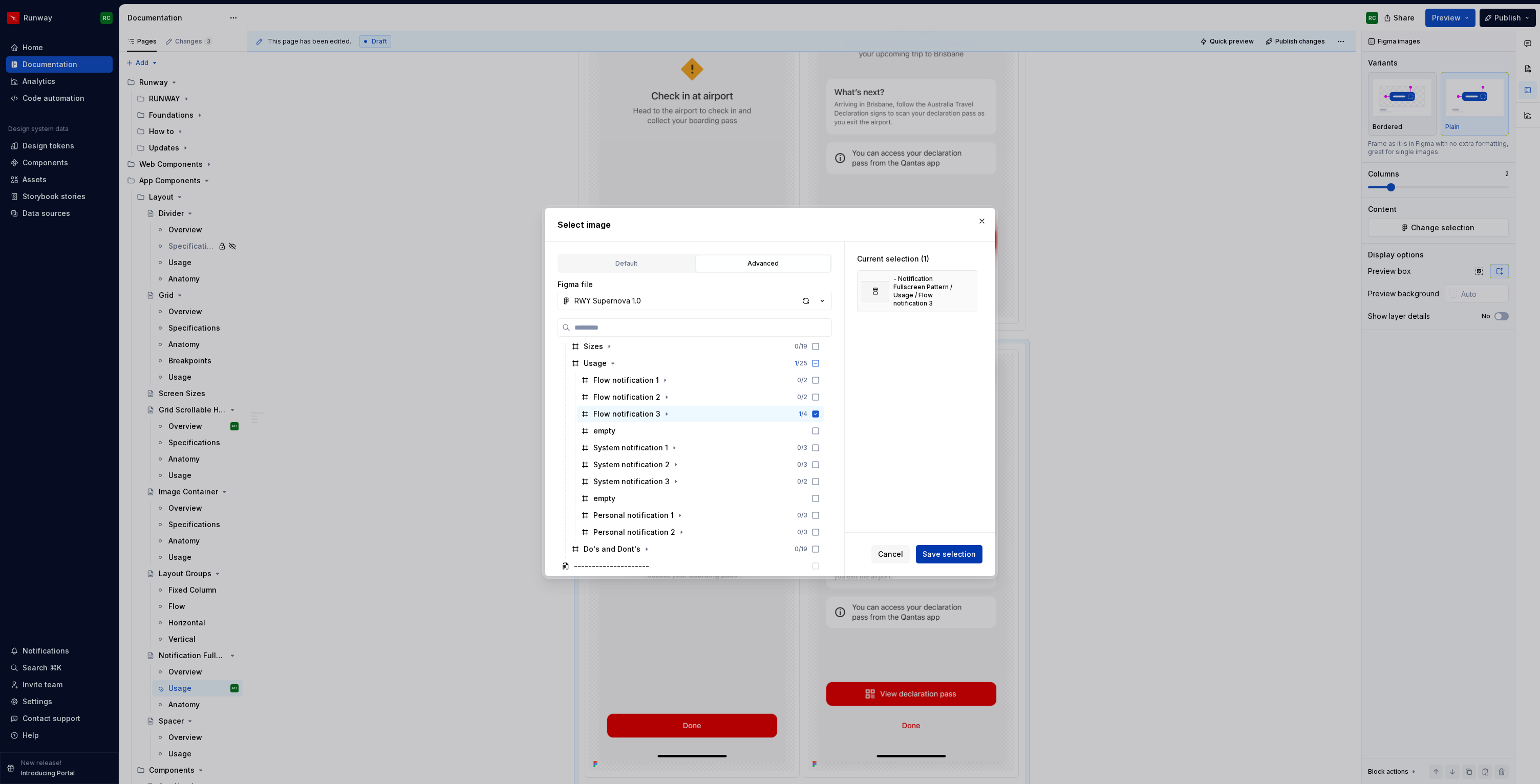
click at [965, 558] on span "Save selection" at bounding box center [949, 554] width 53 height 10
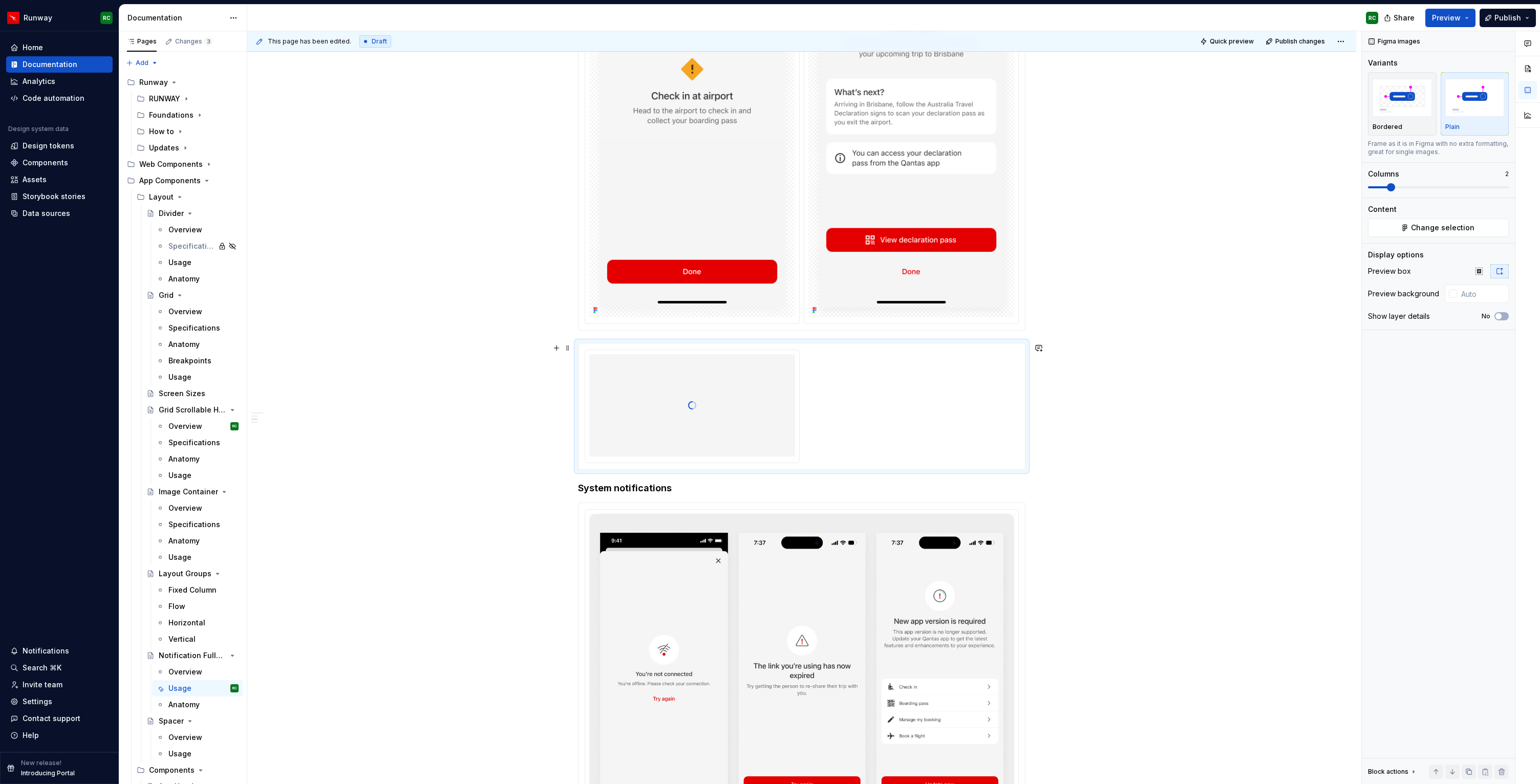
type textarea "*"
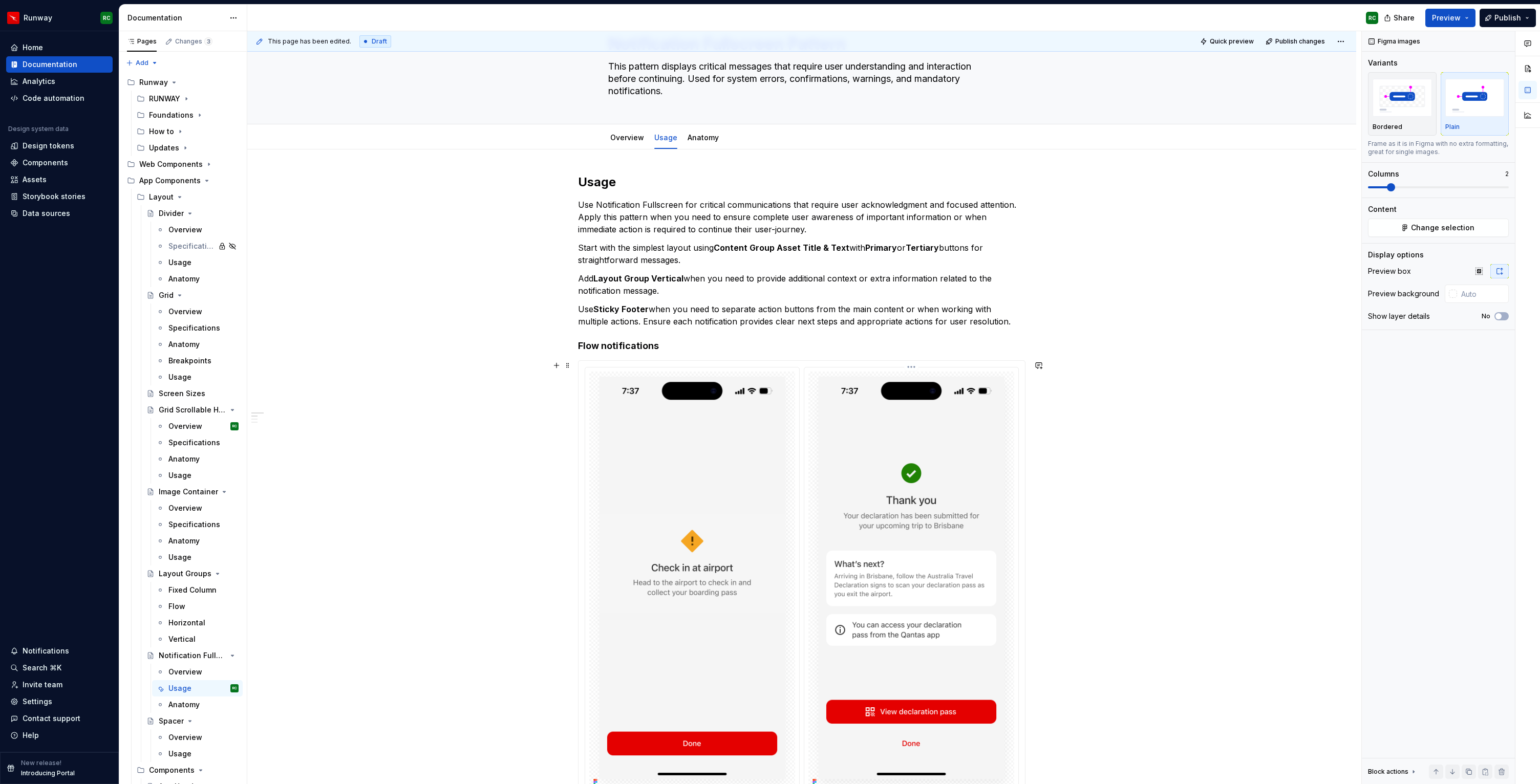
scroll to position [0, 0]
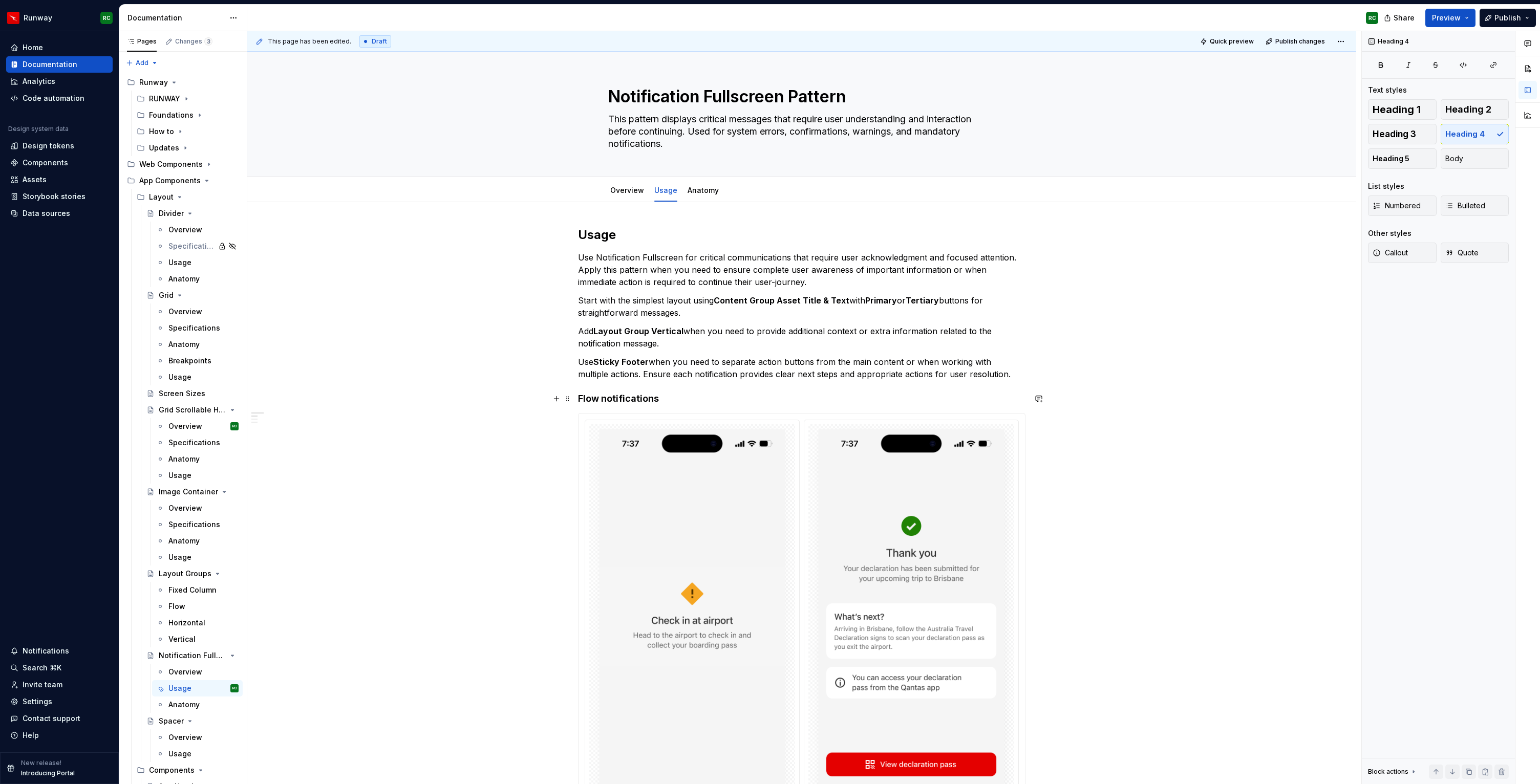
click at [632, 402] on h4 "Flow notifications" at bounding box center [801, 398] width 447 height 12
click at [676, 378] on button "button" at bounding box center [679, 379] width 14 height 14
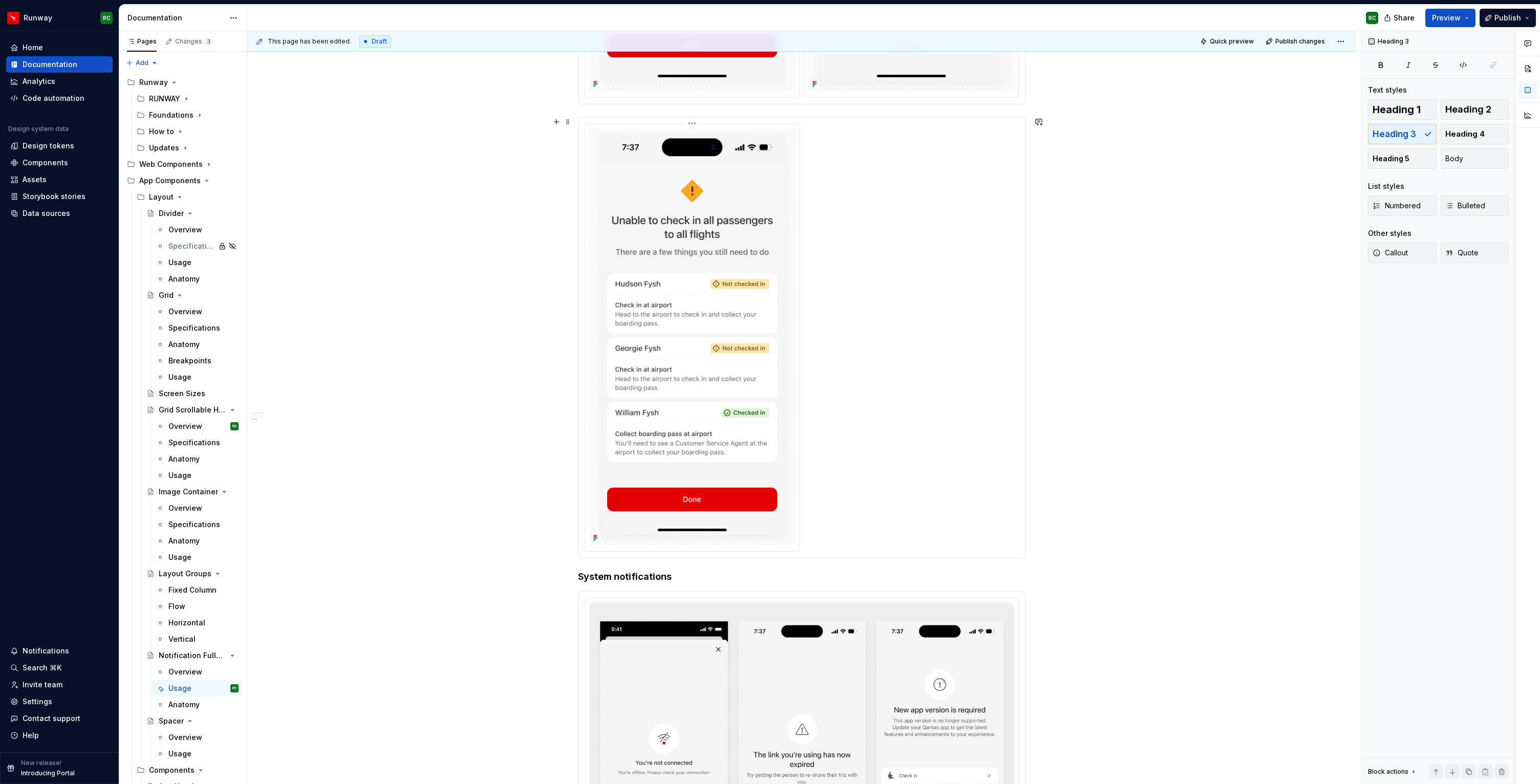
scroll to position [757, 0]
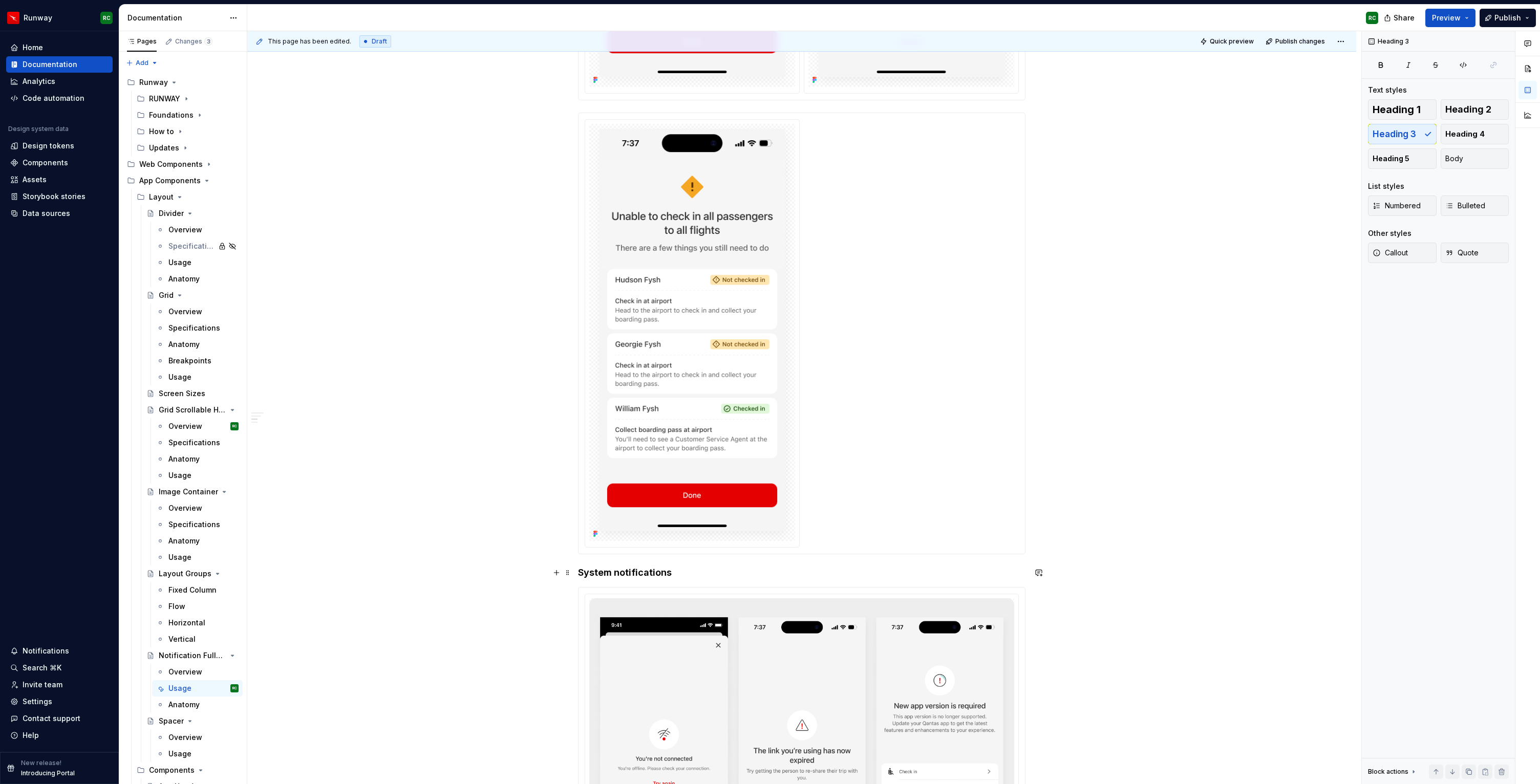
click at [595, 576] on h4 "System notifications" at bounding box center [801, 573] width 447 height 12
click at [681, 556] on button "button" at bounding box center [679, 554] width 14 height 14
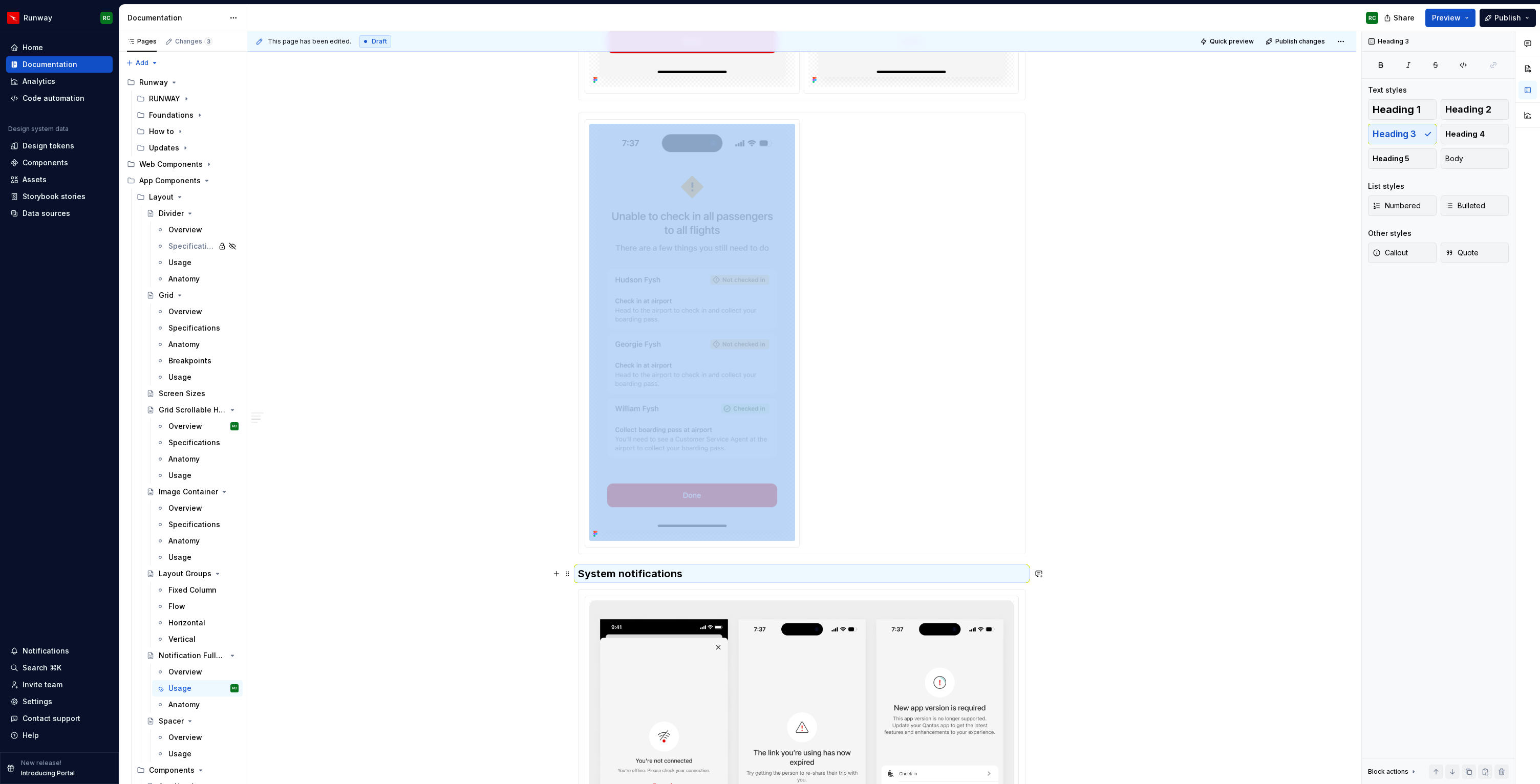
click at [681, 574] on h3 "System notifications" at bounding box center [801, 574] width 447 height 14
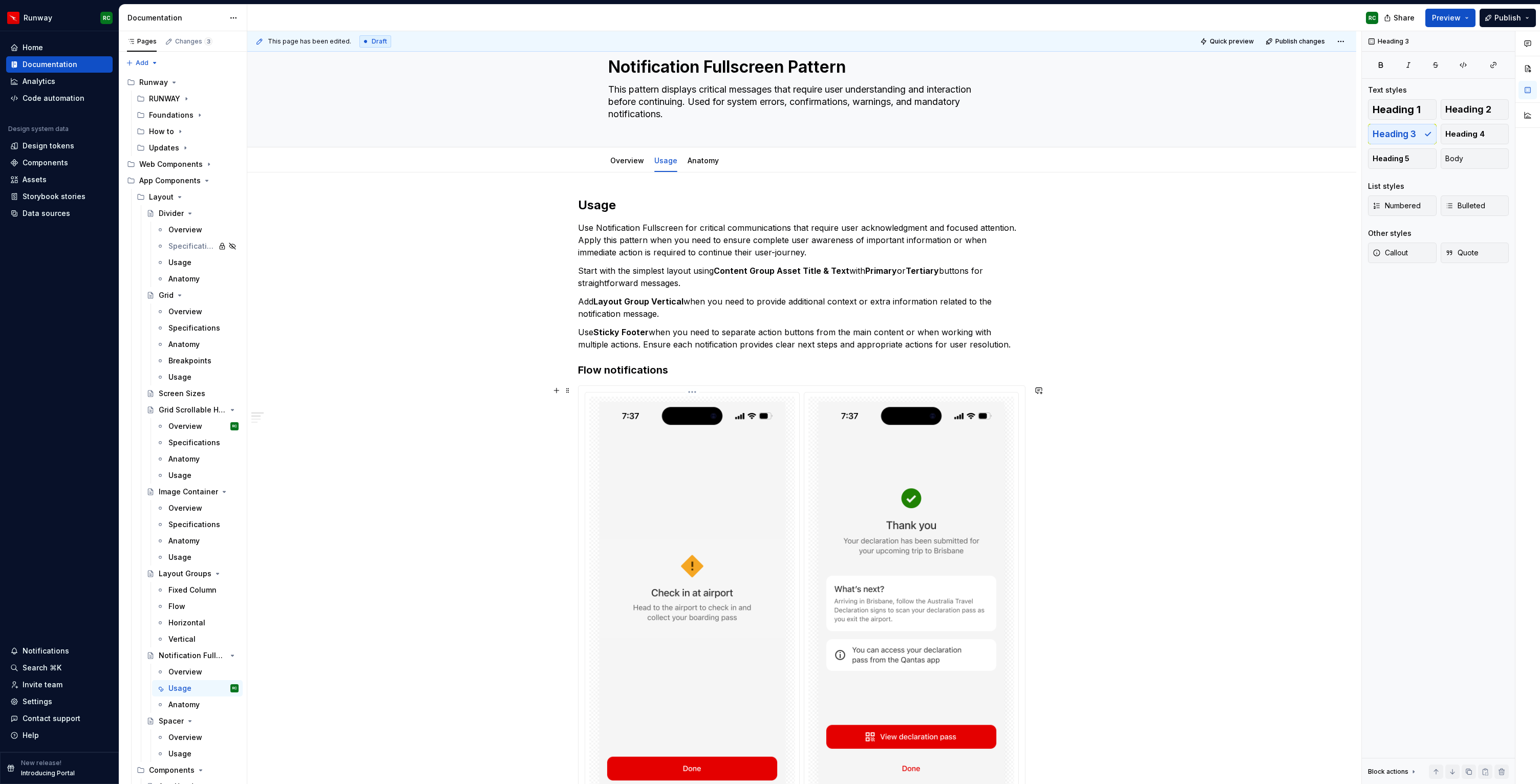
scroll to position [23, 0]
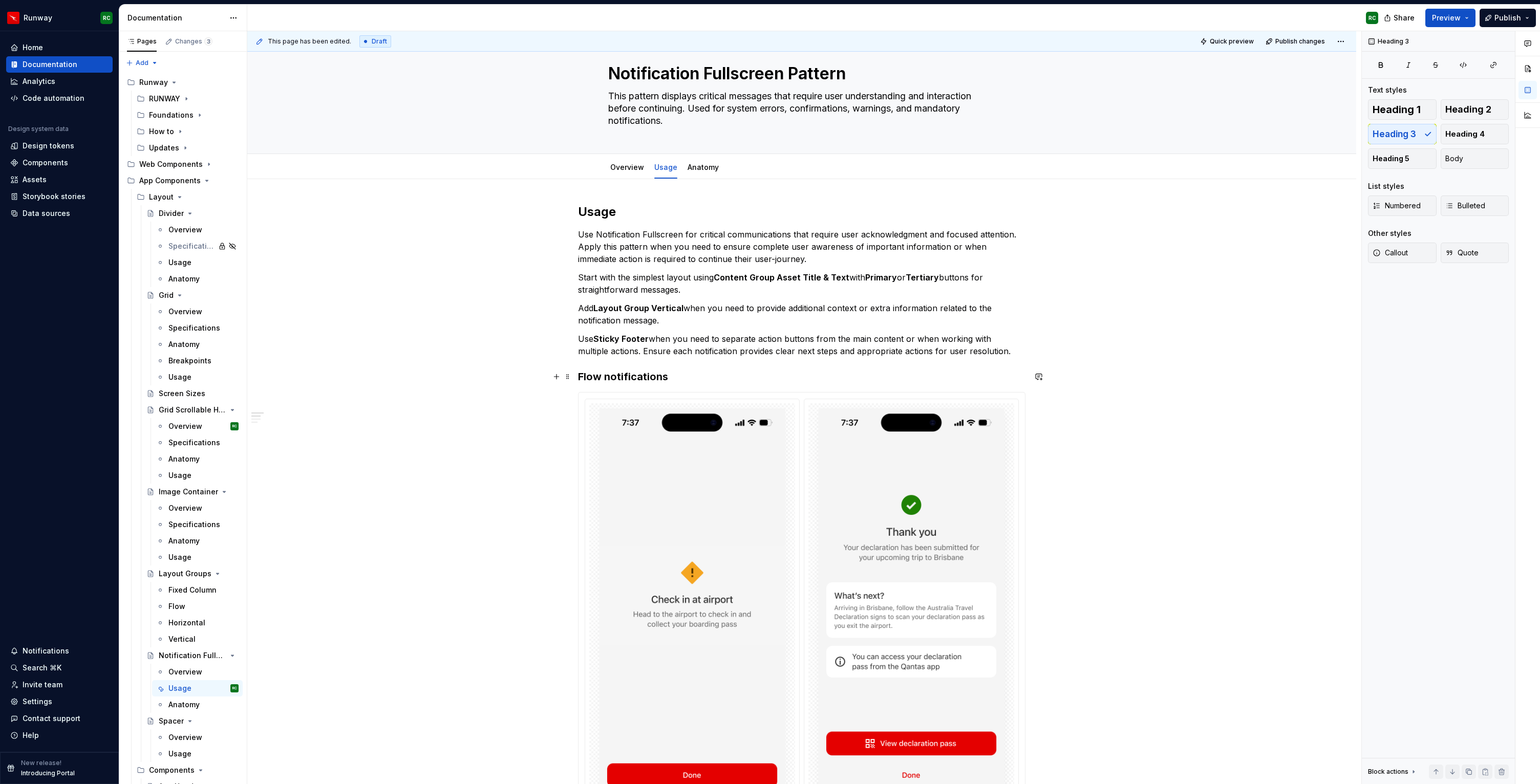
click at [685, 375] on h3 "Flow notifications" at bounding box center [801, 377] width 447 height 14
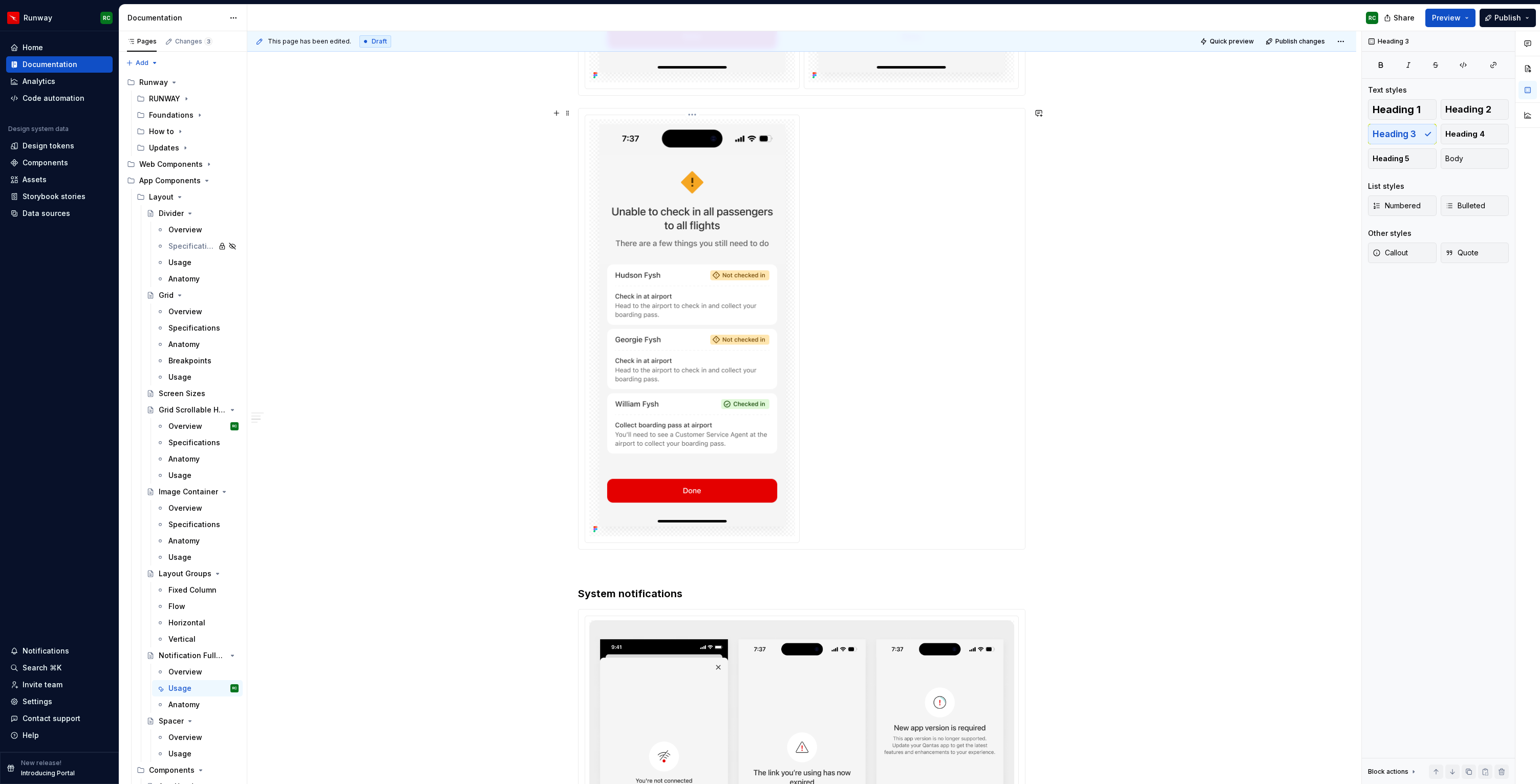
scroll to position [778, 0]
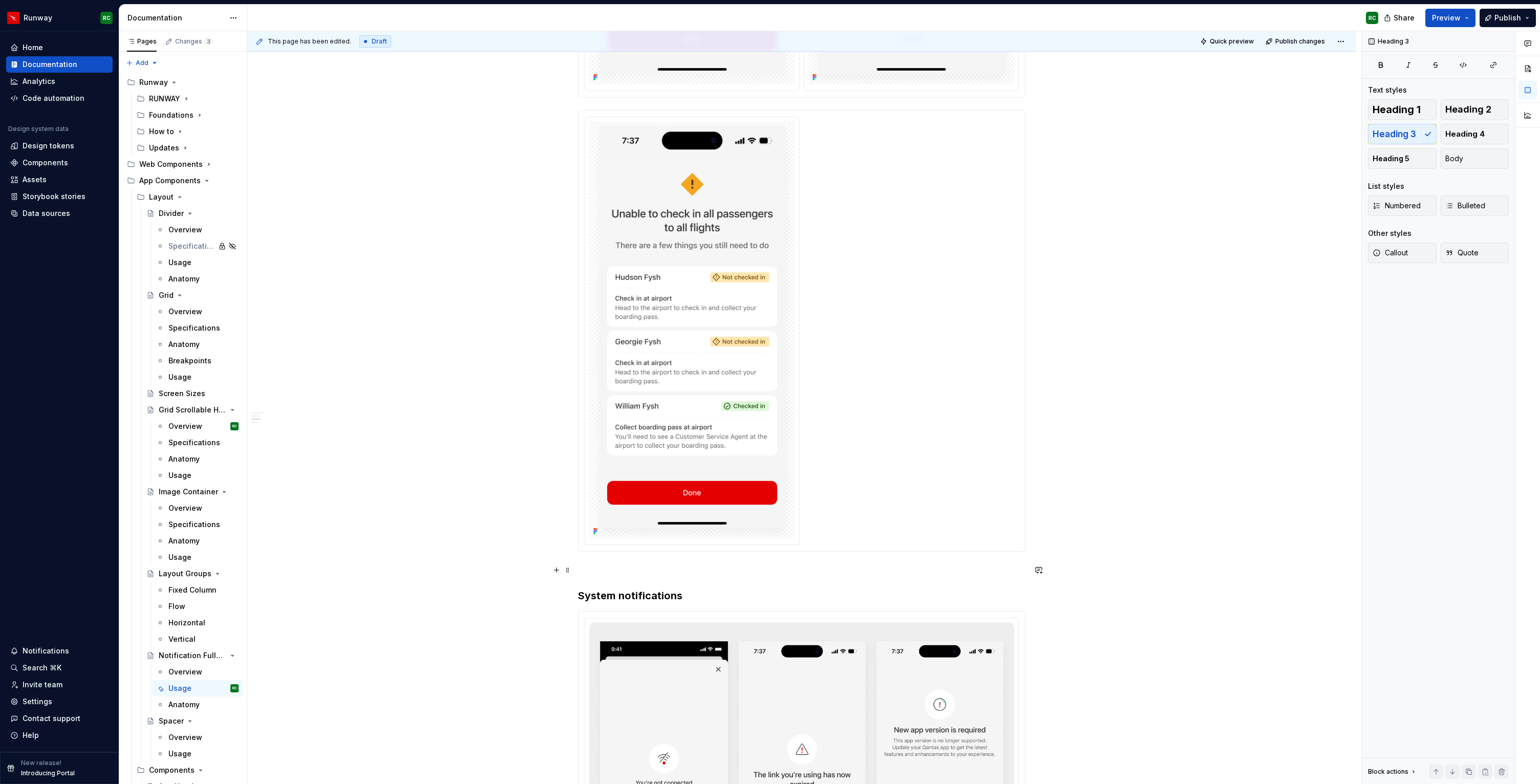
click at [613, 564] on p at bounding box center [801, 570] width 447 height 12
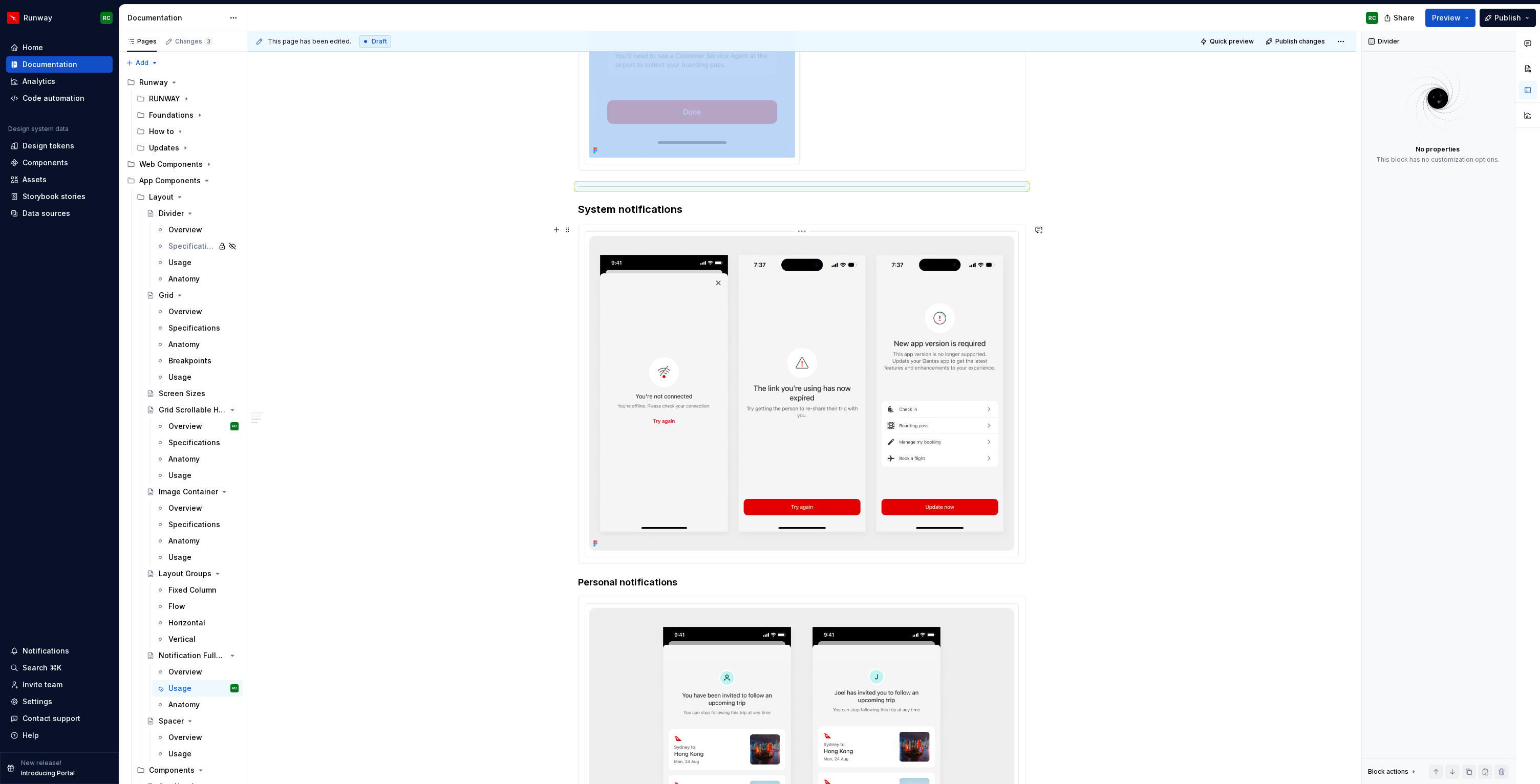
scroll to position [1207, 0]
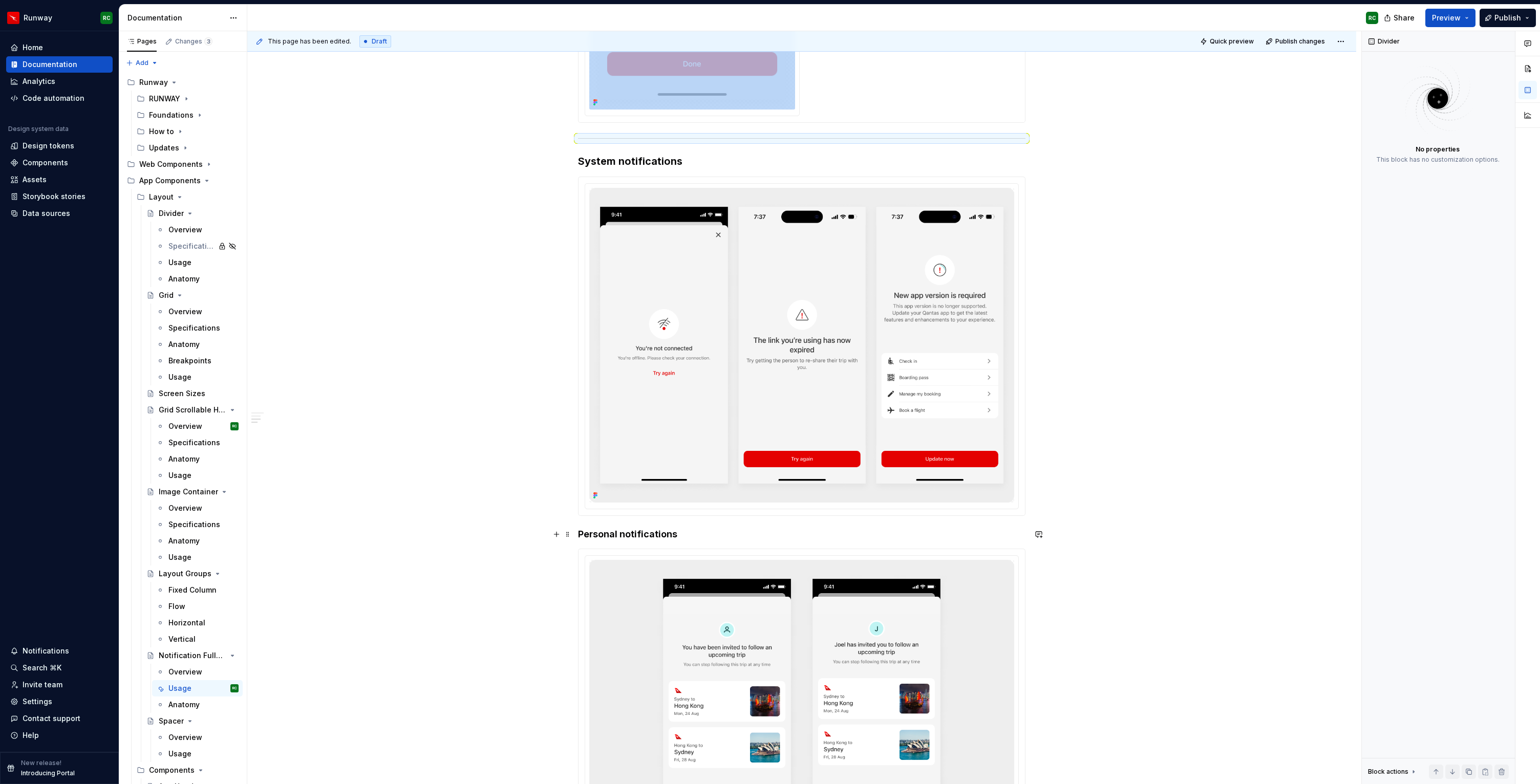
click at [582, 531] on h4 "Personal notifications" at bounding box center [801, 534] width 447 height 12
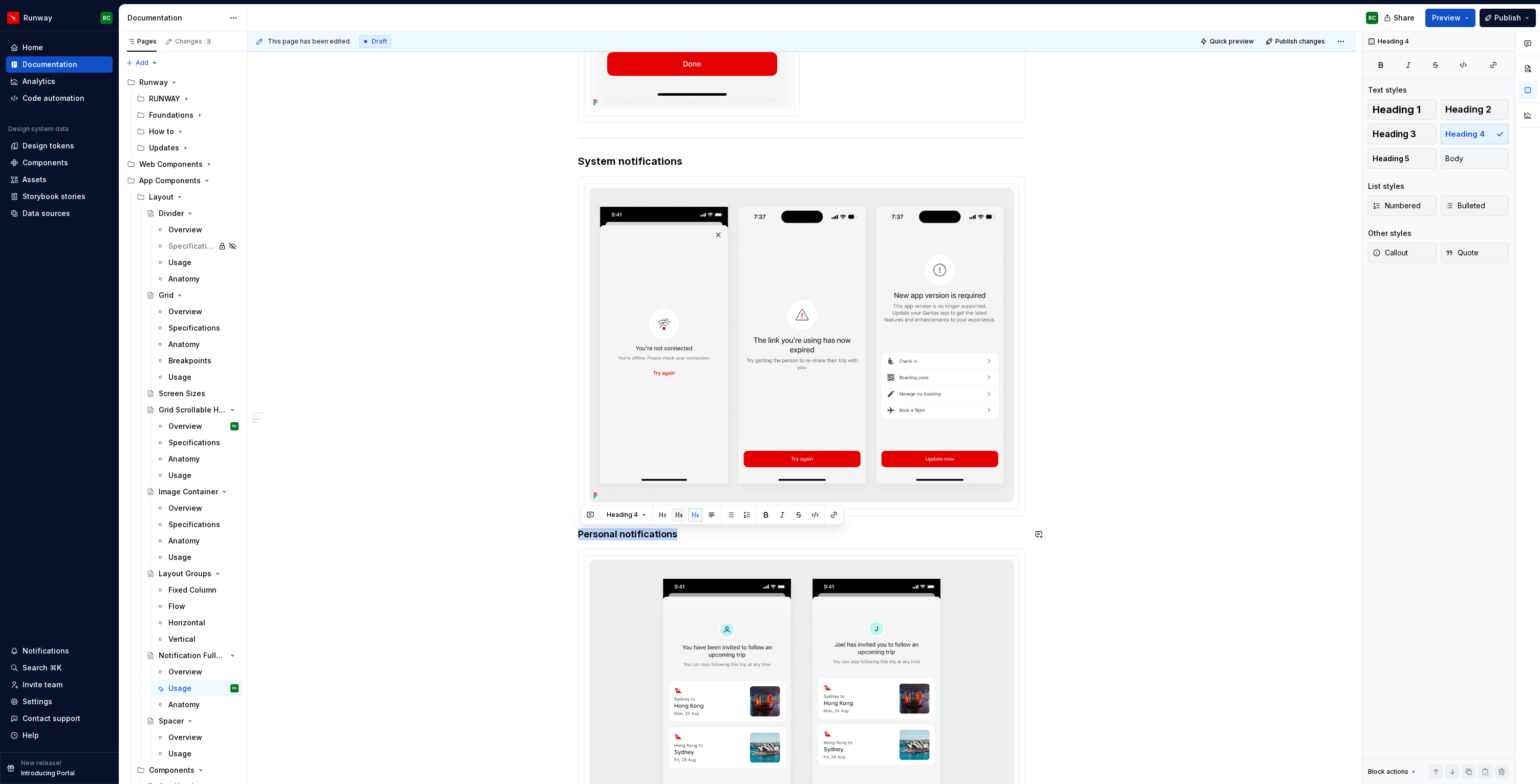
click at [681, 513] on button "button" at bounding box center [679, 515] width 14 height 14
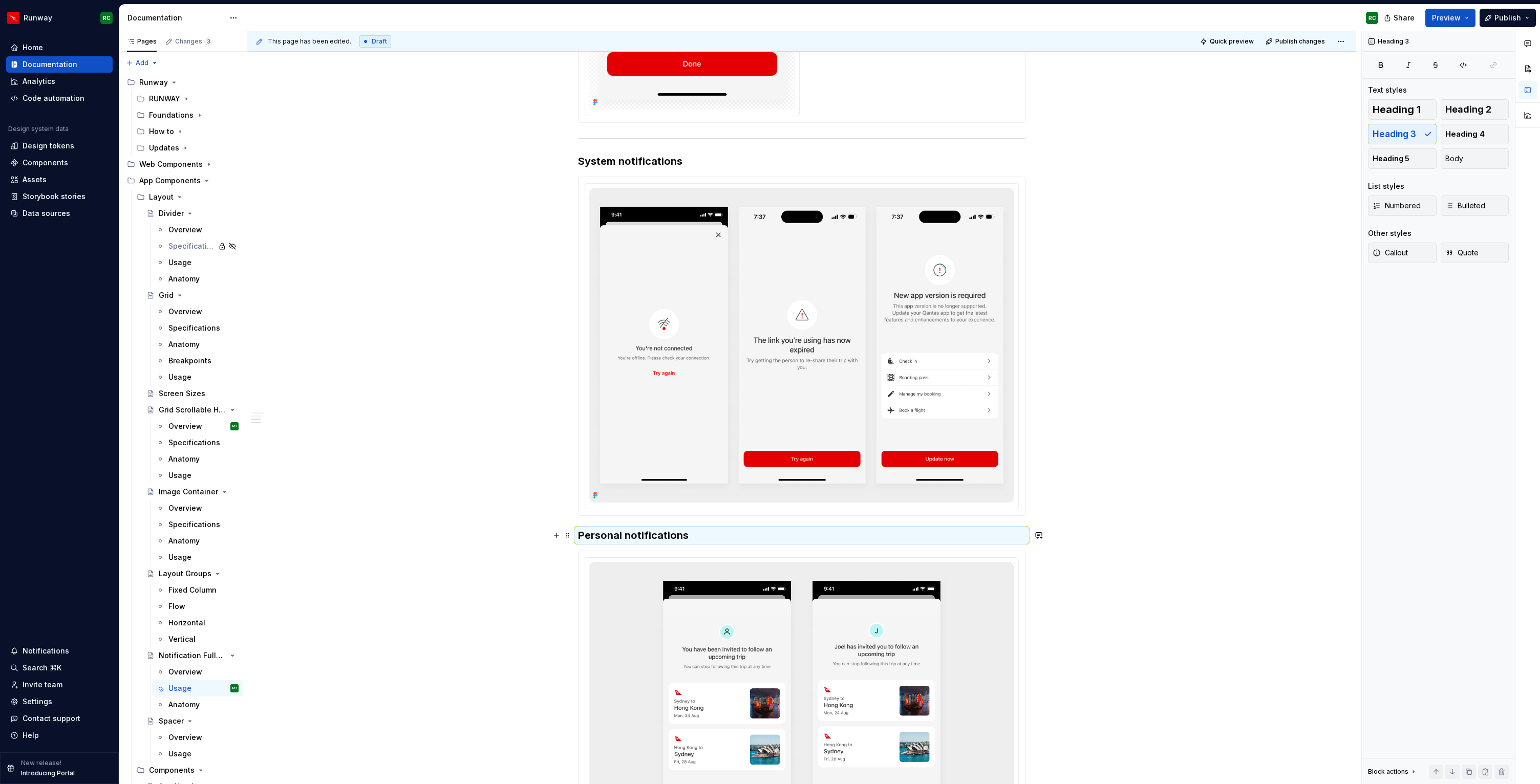
click at [680, 537] on h3 "Personal notifications" at bounding box center [801, 536] width 447 height 14
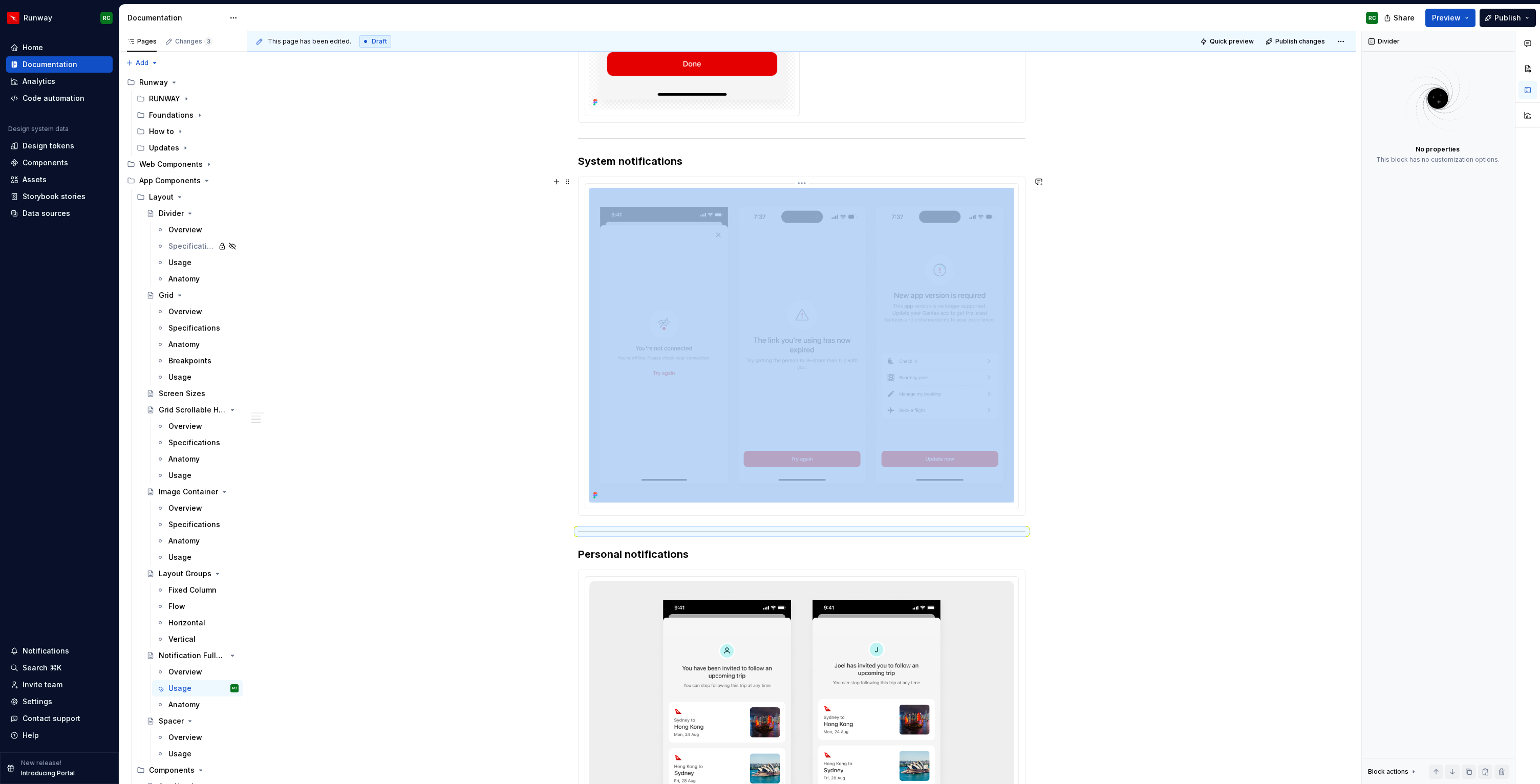
click at [717, 337] on img at bounding box center [802, 345] width 425 height 315
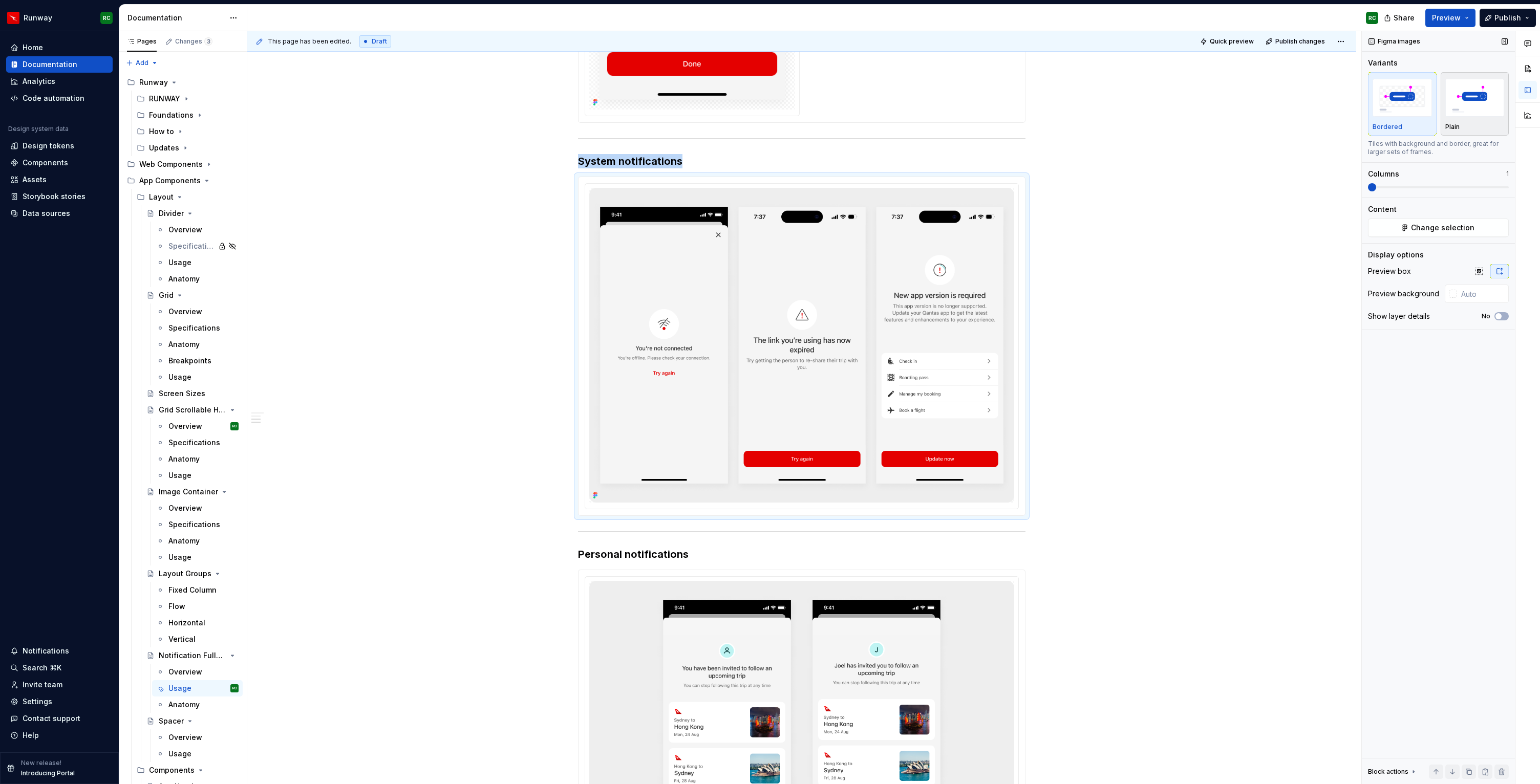
click at [1465, 114] on img "button" at bounding box center [1474, 97] width 60 height 37
click at [1453, 233] on button "Change selection" at bounding box center [1438, 227] width 141 height 19
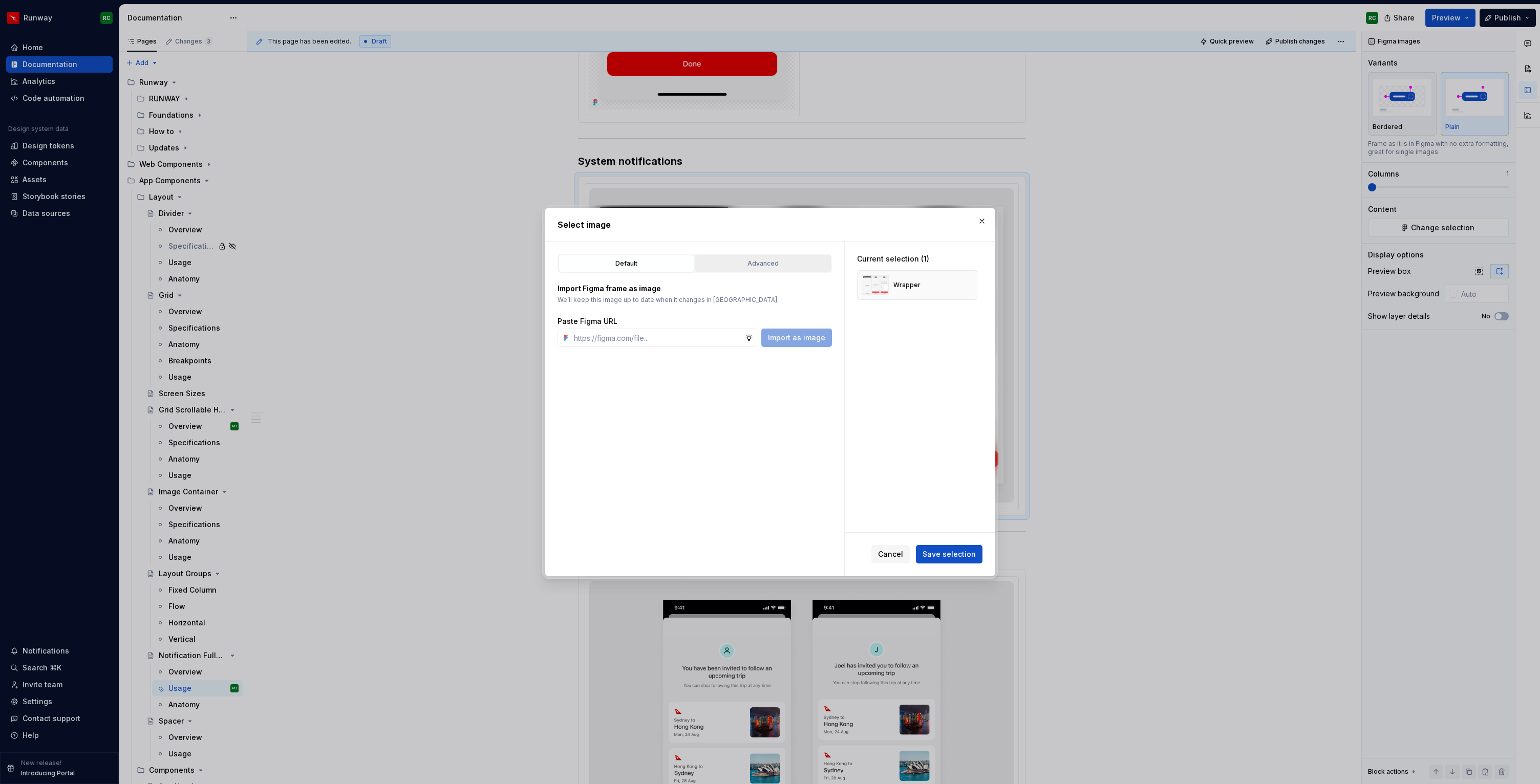
click at [708, 266] on div "Advanced" at bounding box center [763, 264] width 129 height 10
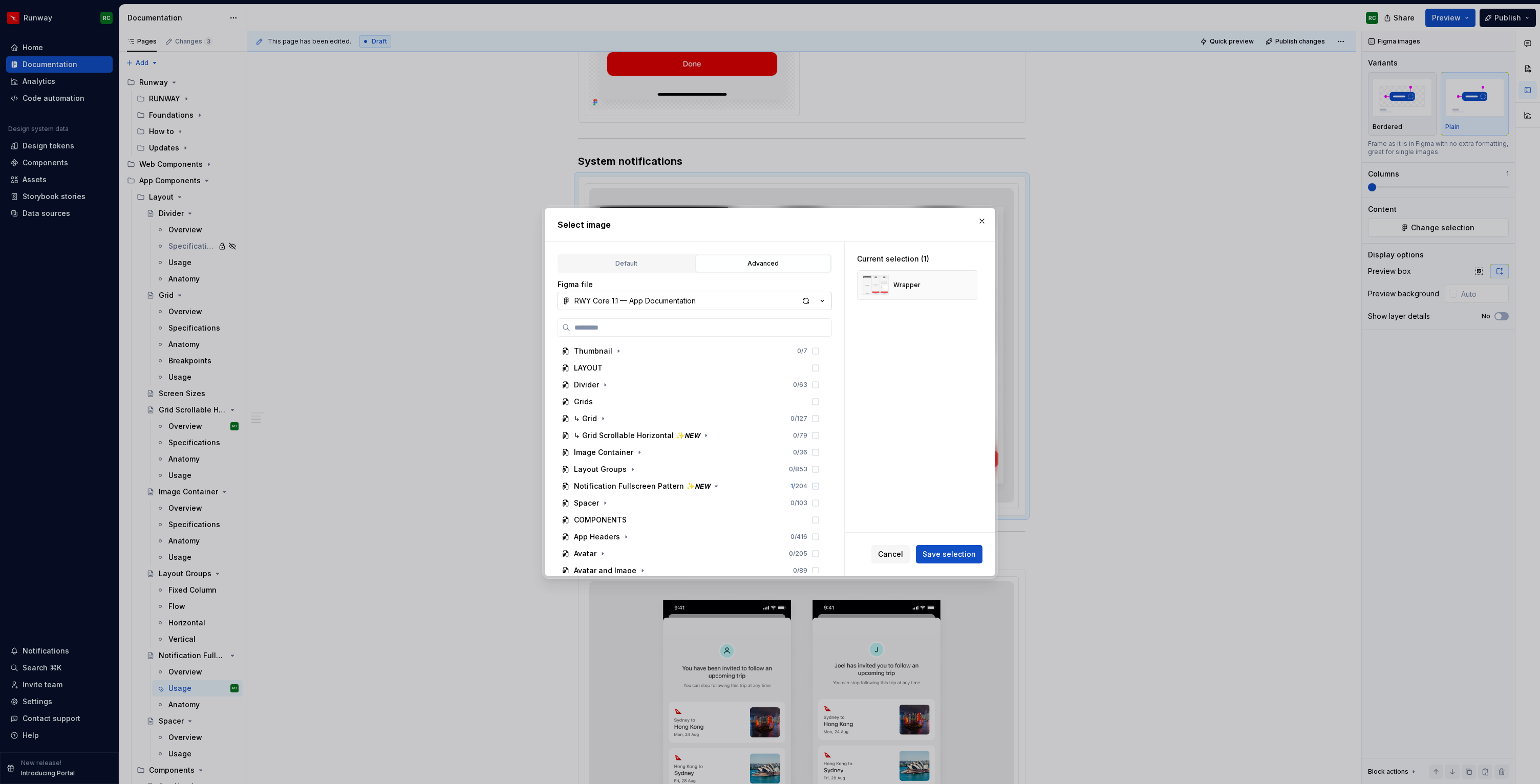
click at [725, 306] on button "RWY Core 1.1 — App Documentation" at bounding box center [694, 301] width 274 height 19
drag, startPoint x: 664, startPoint y: 417, endPoint x: 893, endPoint y: 365, distance: 234.8
click at [664, 418] on div "RWY Supernova 1.0" at bounding box center [706, 421] width 238 height 10
click at [968, 292] on div "Wrapper" at bounding box center [917, 285] width 120 height 29
click at [973, 285] on button "button" at bounding box center [965, 285] width 14 height 14
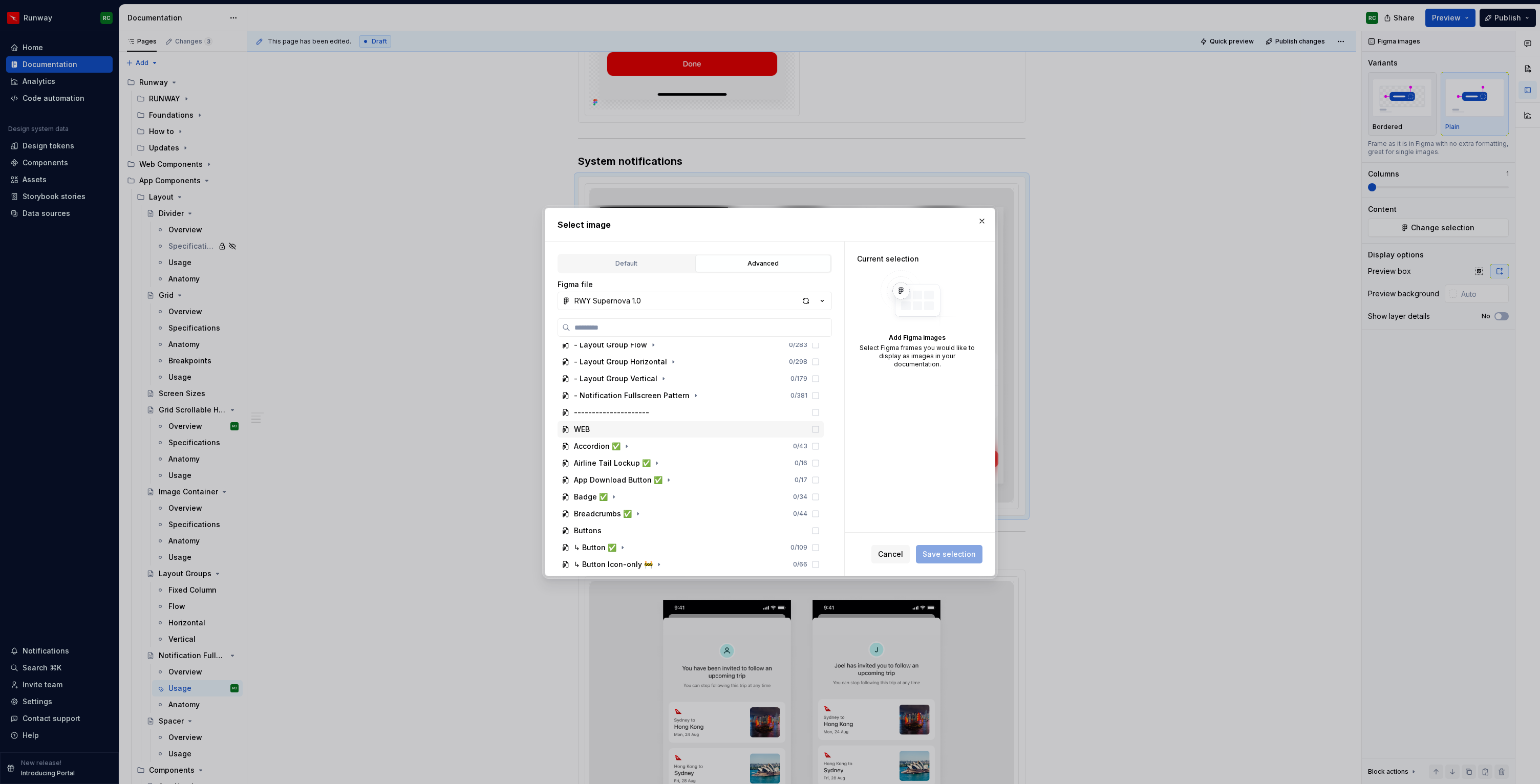
scroll to position [190, 0]
click at [691, 395] on icon "button" at bounding box center [696, 398] width 8 height 8
click at [608, 505] on button "button" at bounding box center [613, 502] width 10 height 10
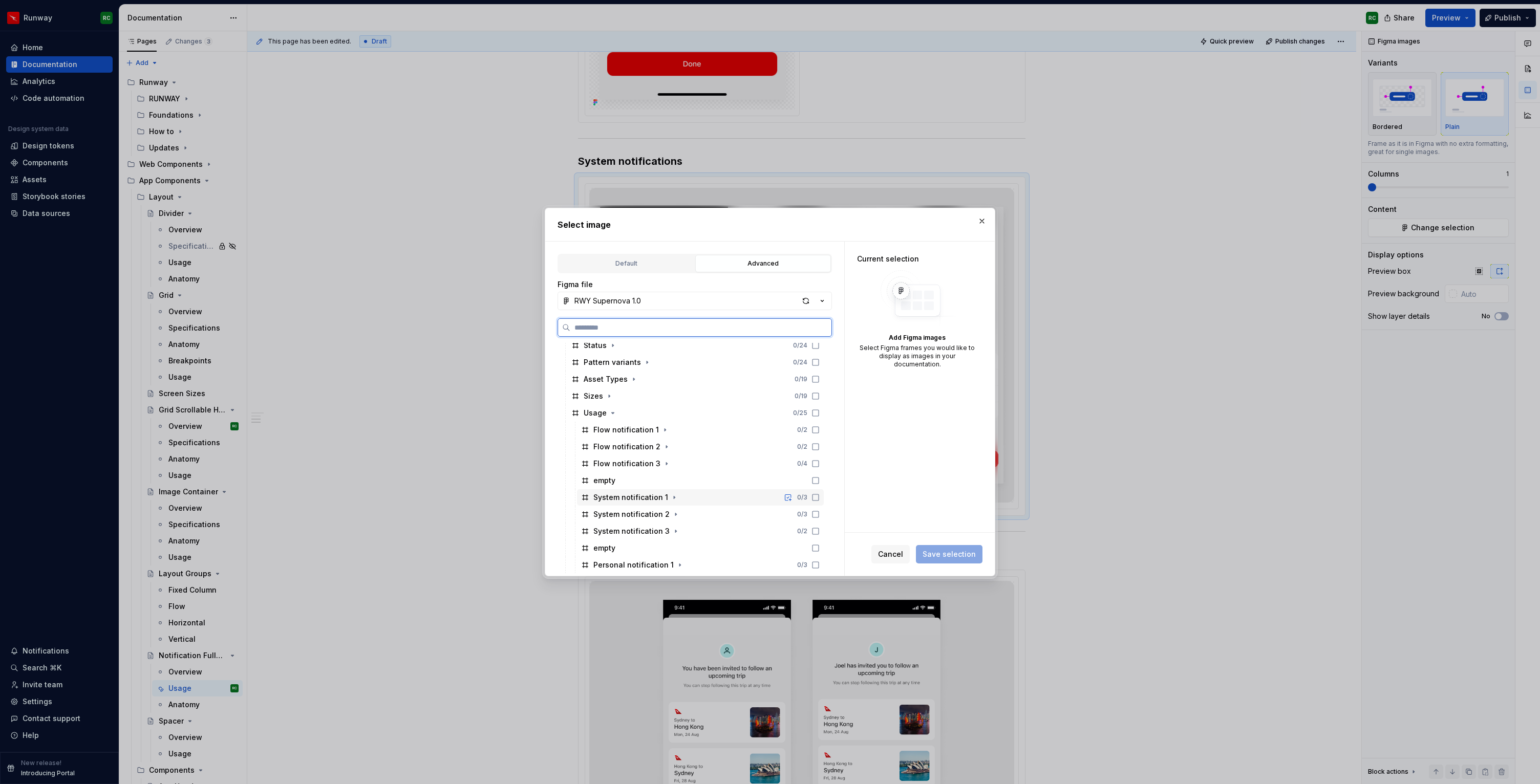
click at [682, 498] on div "System notification 1 0 / 3" at bounding box center [700, 497] width 247 height 16
click at [684, 515] on div "System notification 2 0 / 3" at bounding box center [700, 514] width 247 height 16
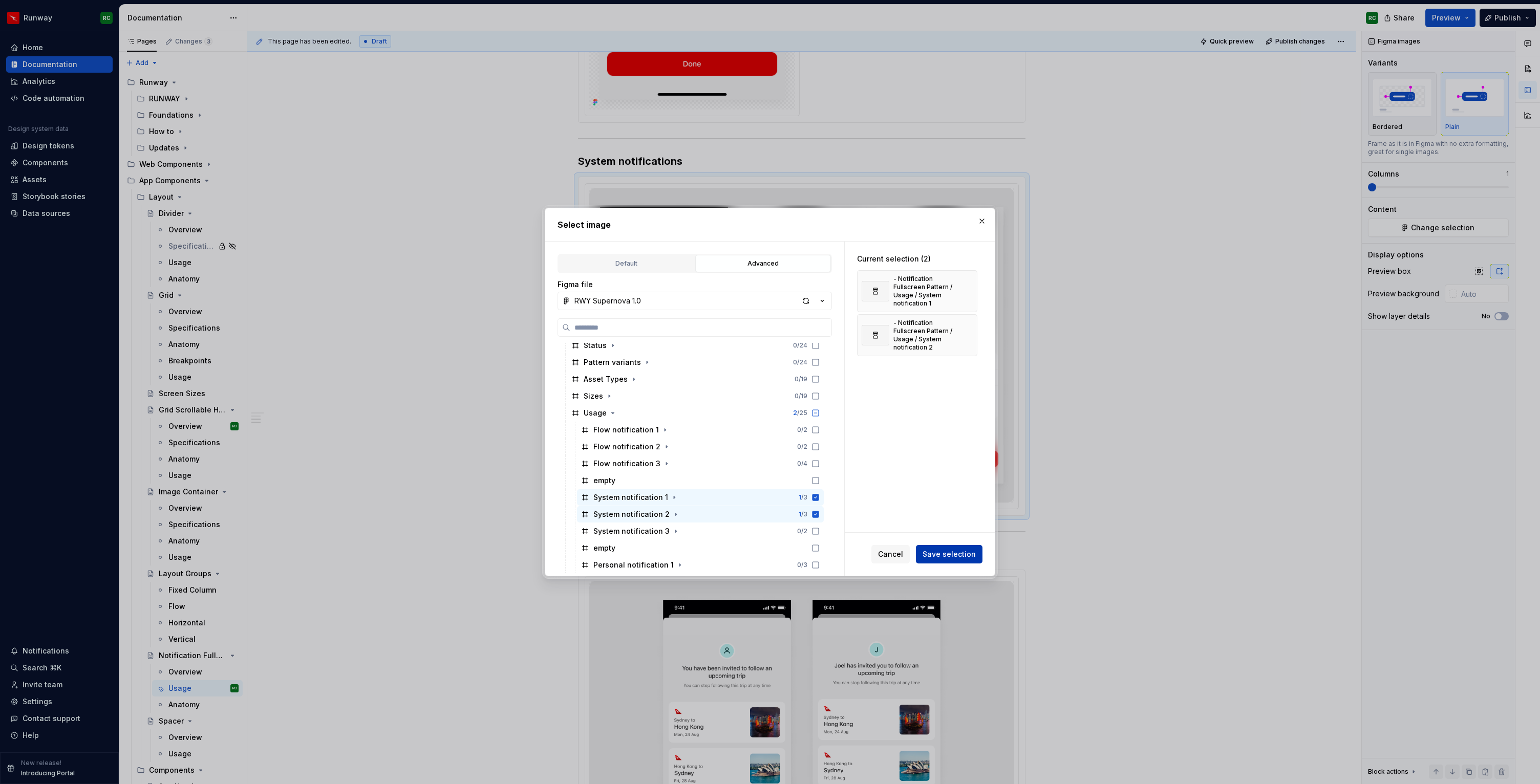
click at [944, 548] on button "Save selection" at bounding box center [949, 554] width 67 height 19
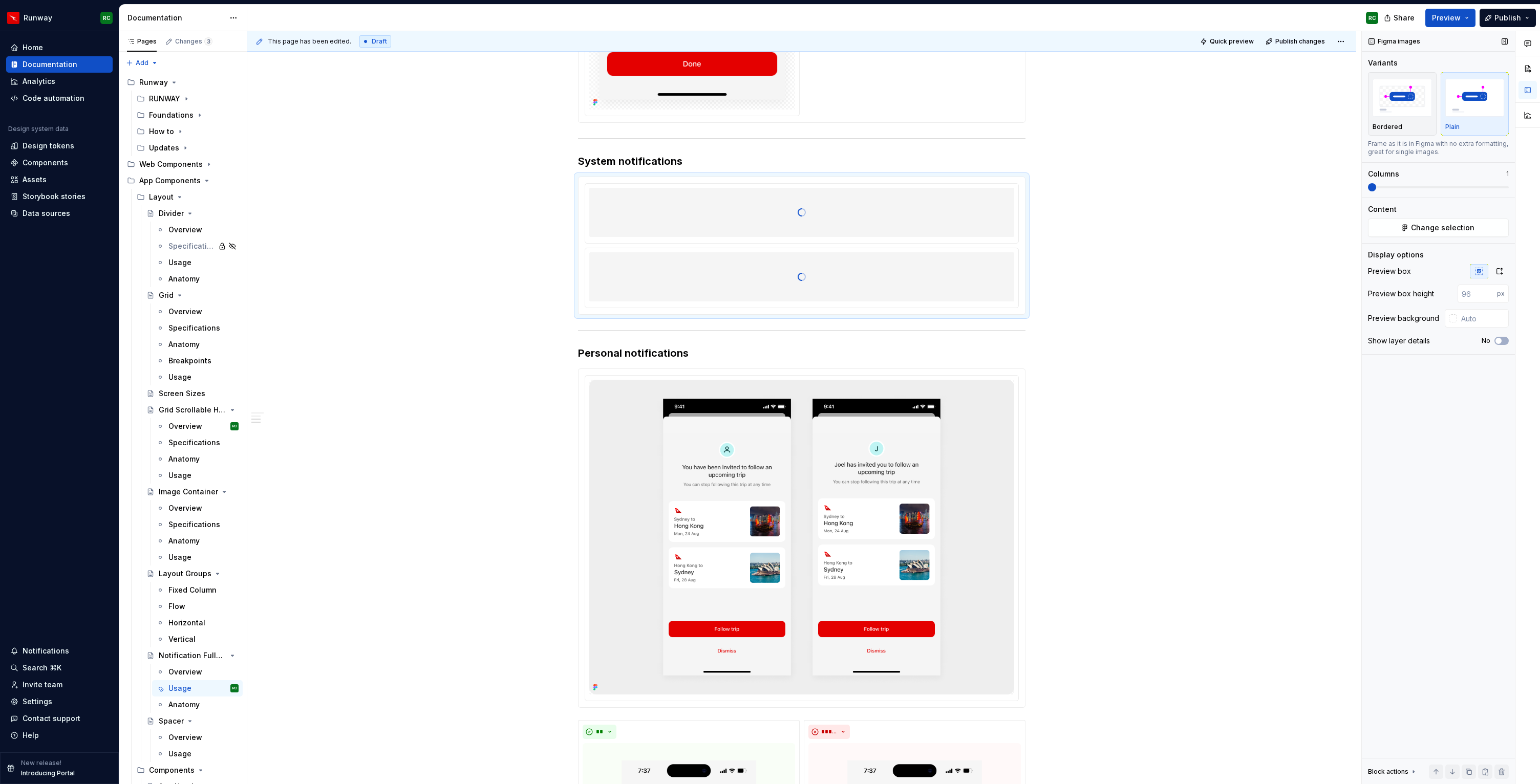
click at [1393, 190] on span at bounding box center [1438, 188] width 141 height 8
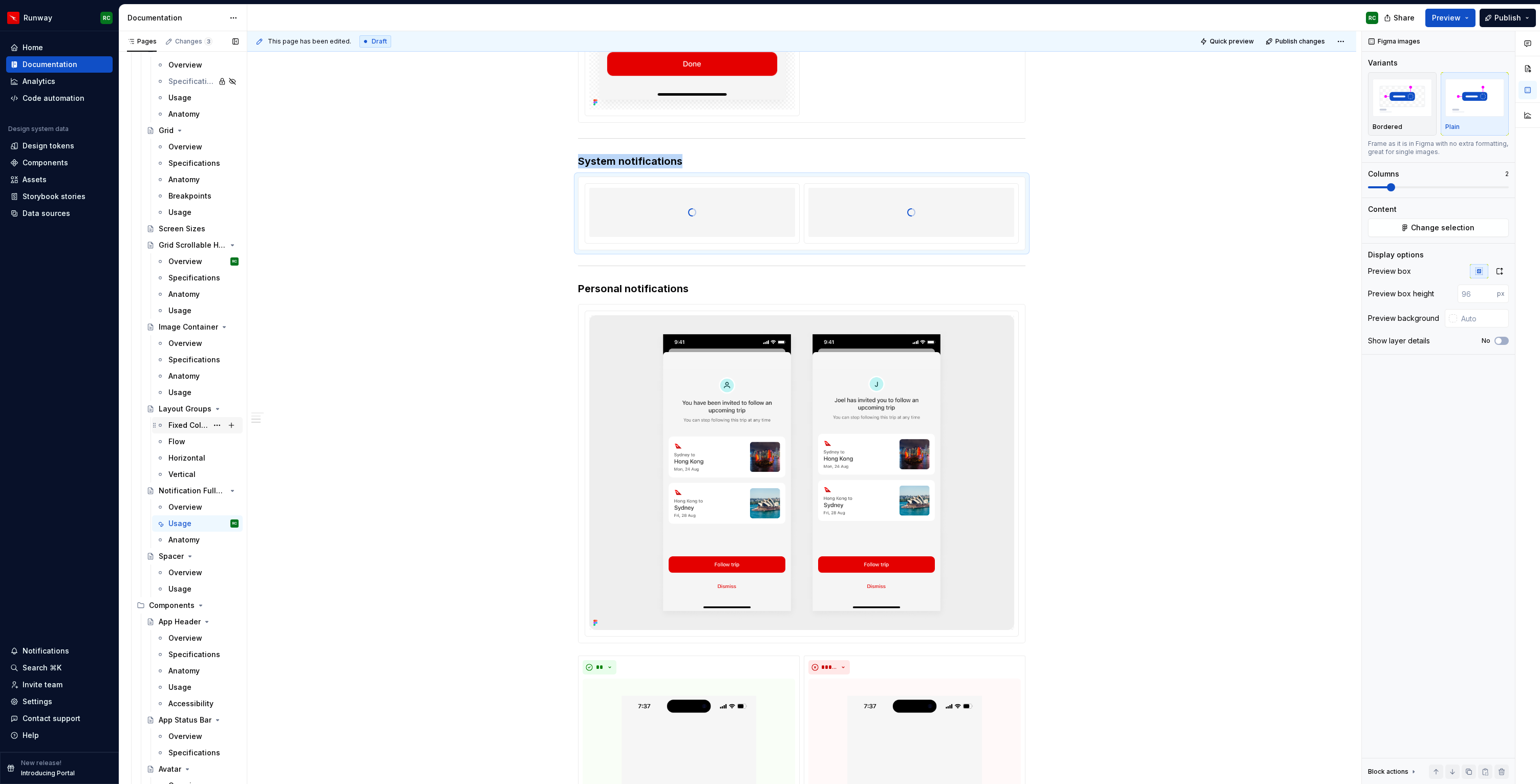
scroll to position [162, 0]
click at [1500, 270] on icon "button" at bounding box center [1500, 271] width 8 height 8
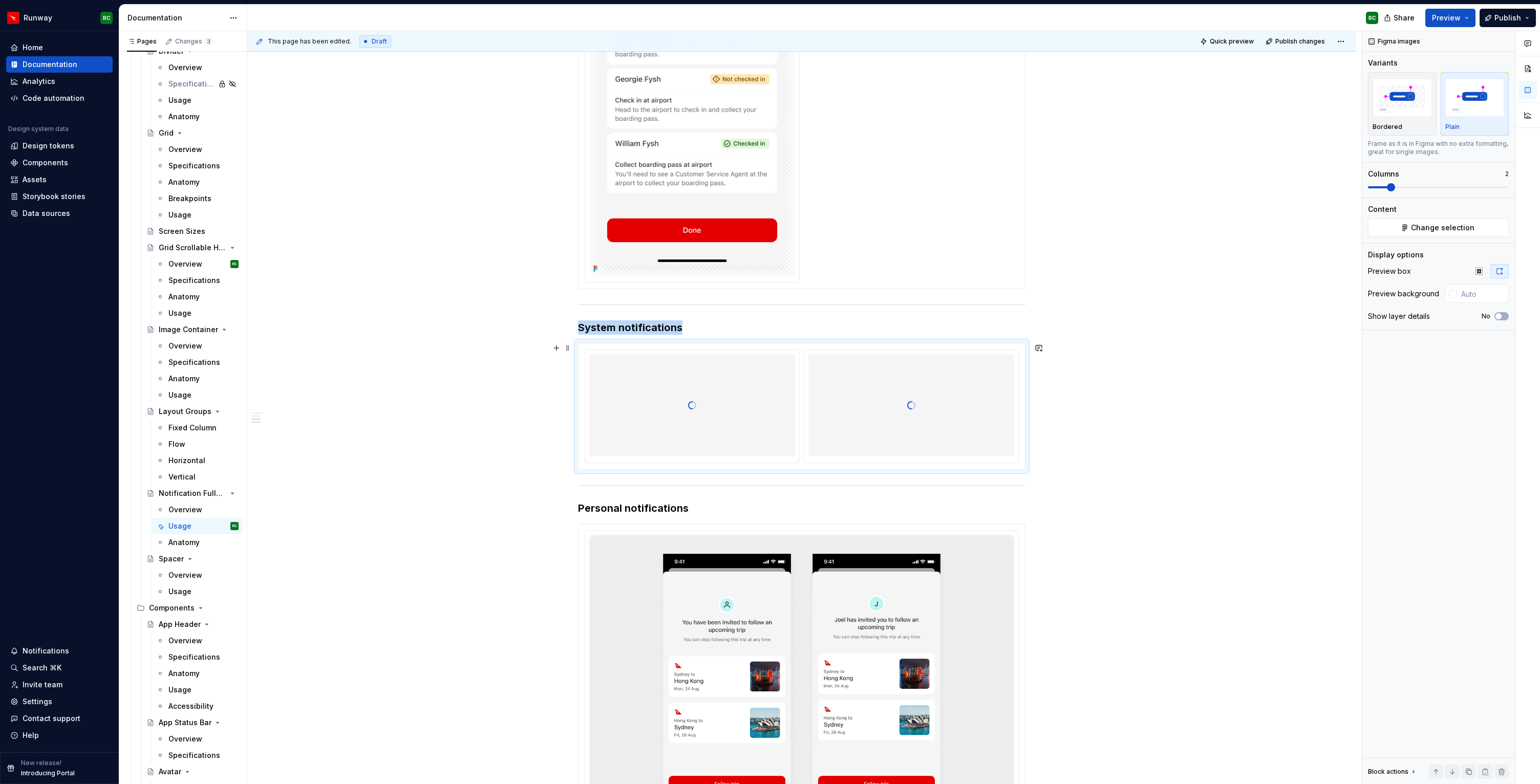
scroll to position [878, 0]
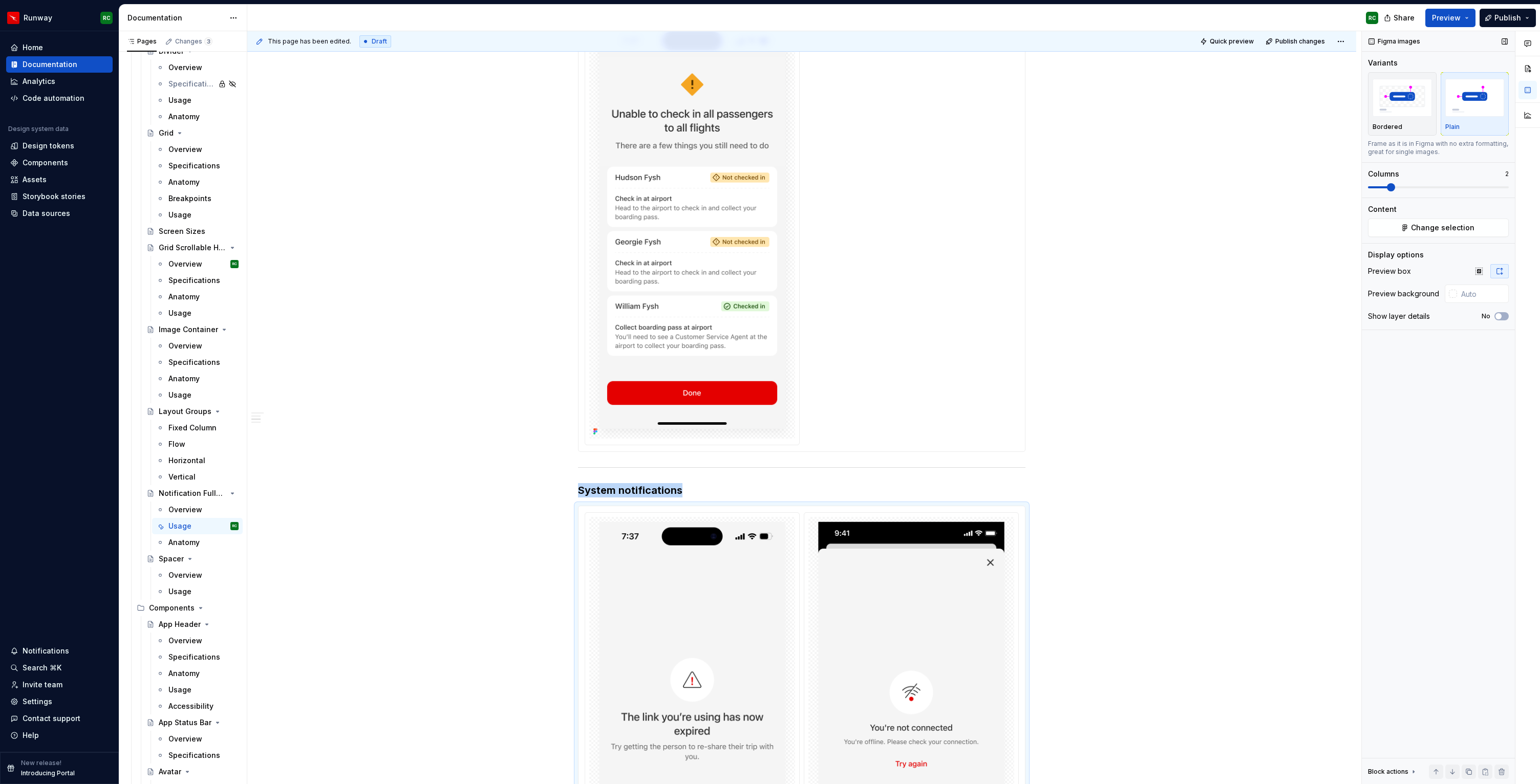
click at [1472, 770] on button "button" at bounding box center [1469, 772] width 14 height 14
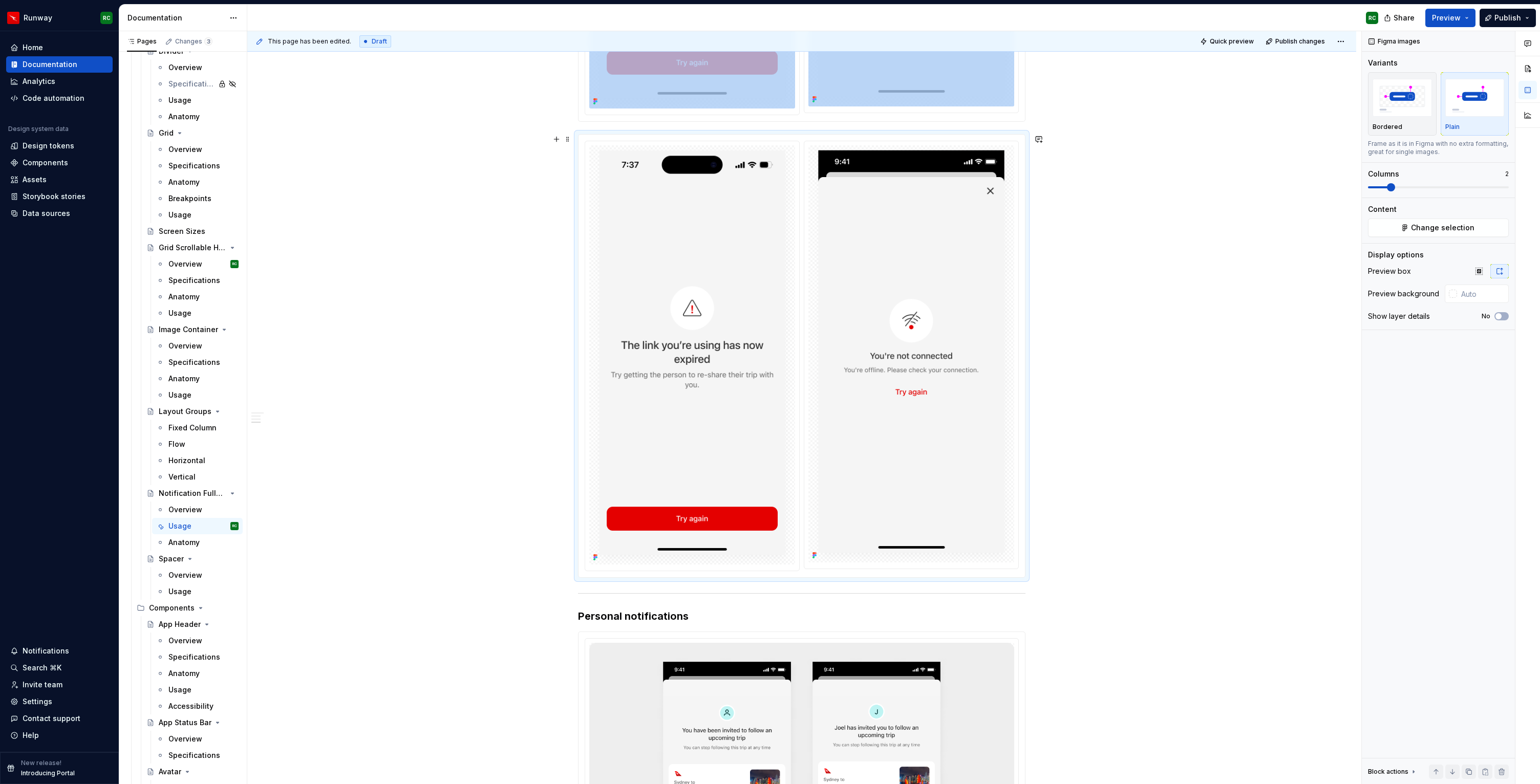
scroll to position [1718, 0]
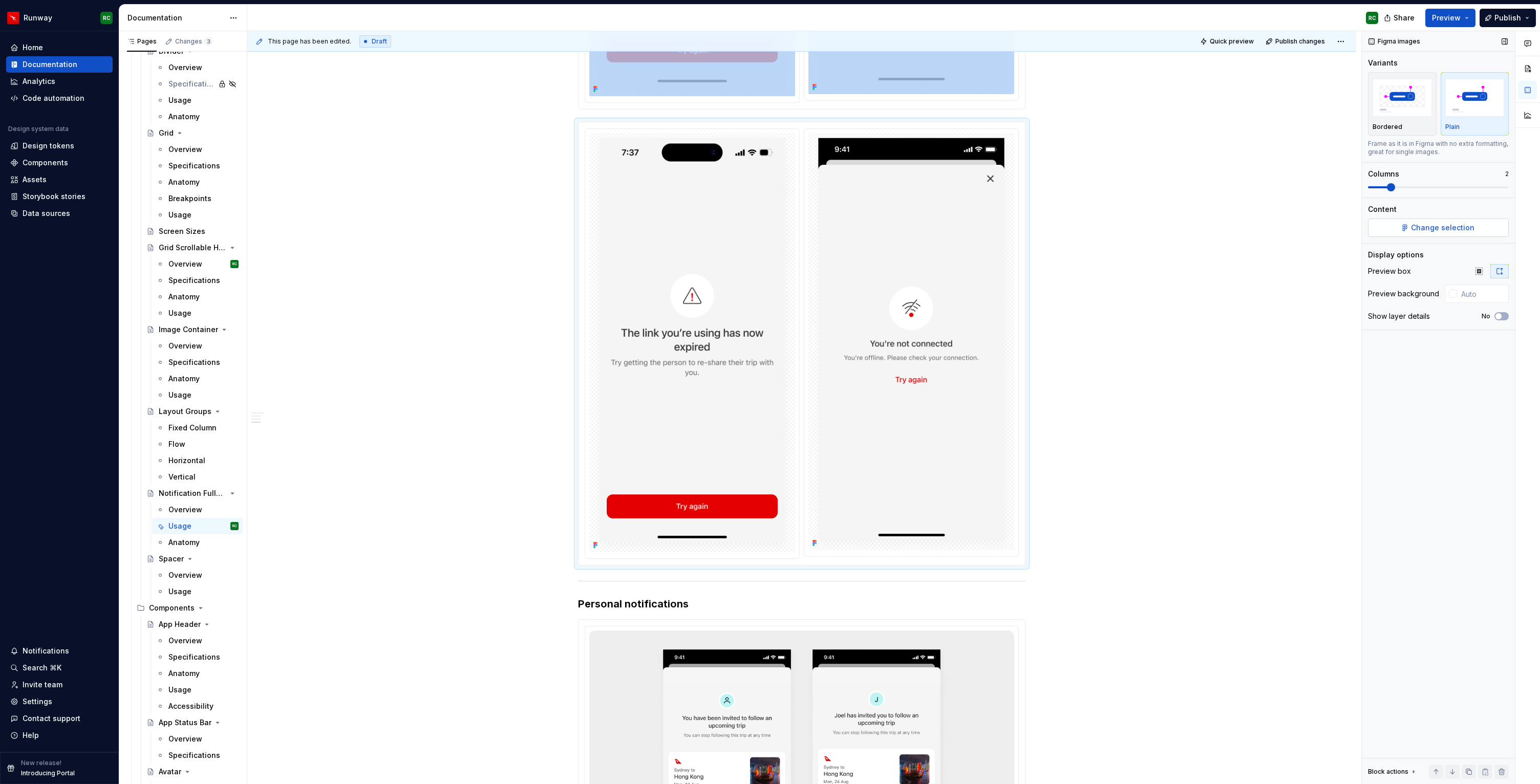
click at [1454, 233] on button "Change selection" at bounding box center [1438, 227] width 141 height 19
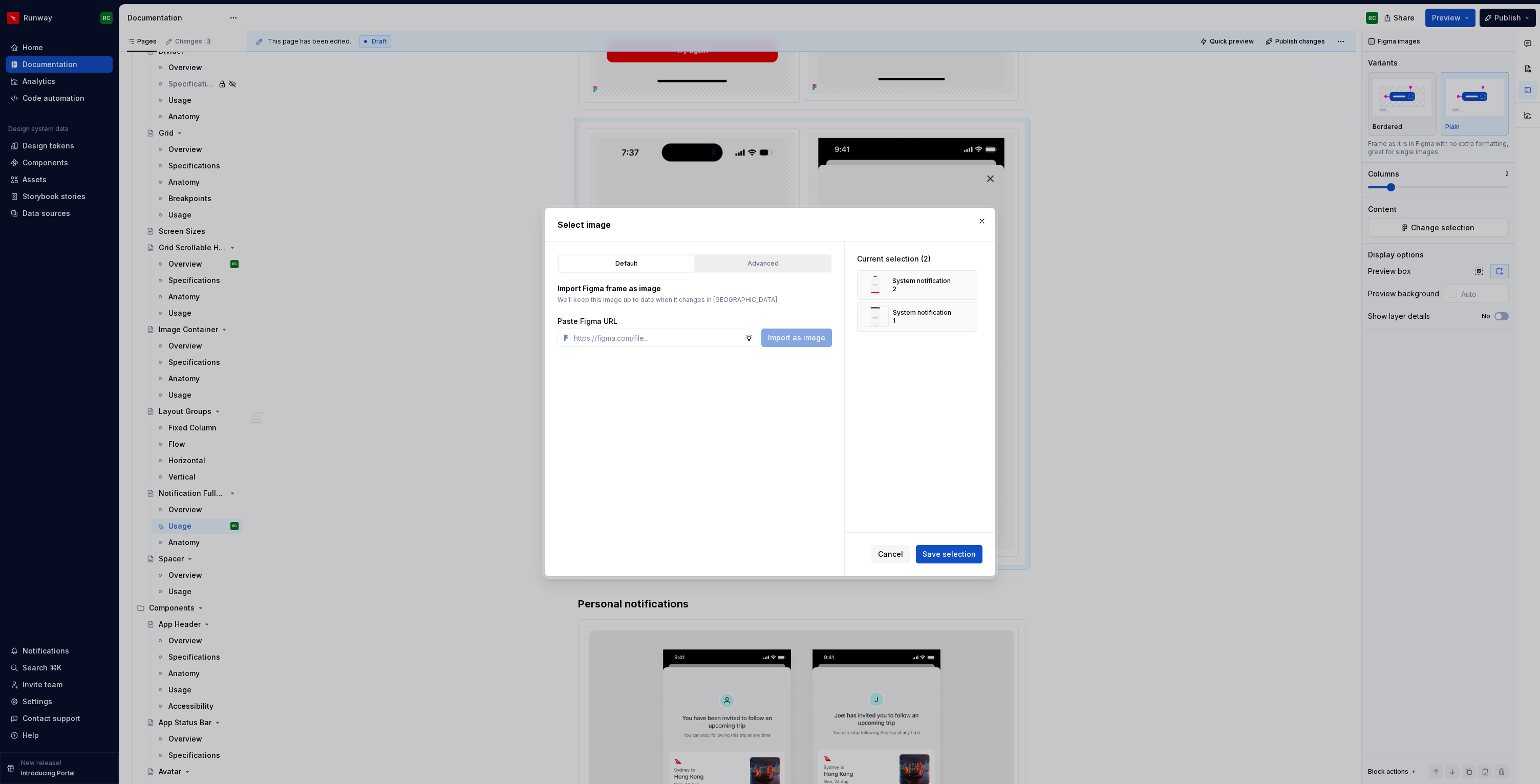
click at [773, 263] on div "Advanced" at bounding box center [763, 264] width 129 height 10
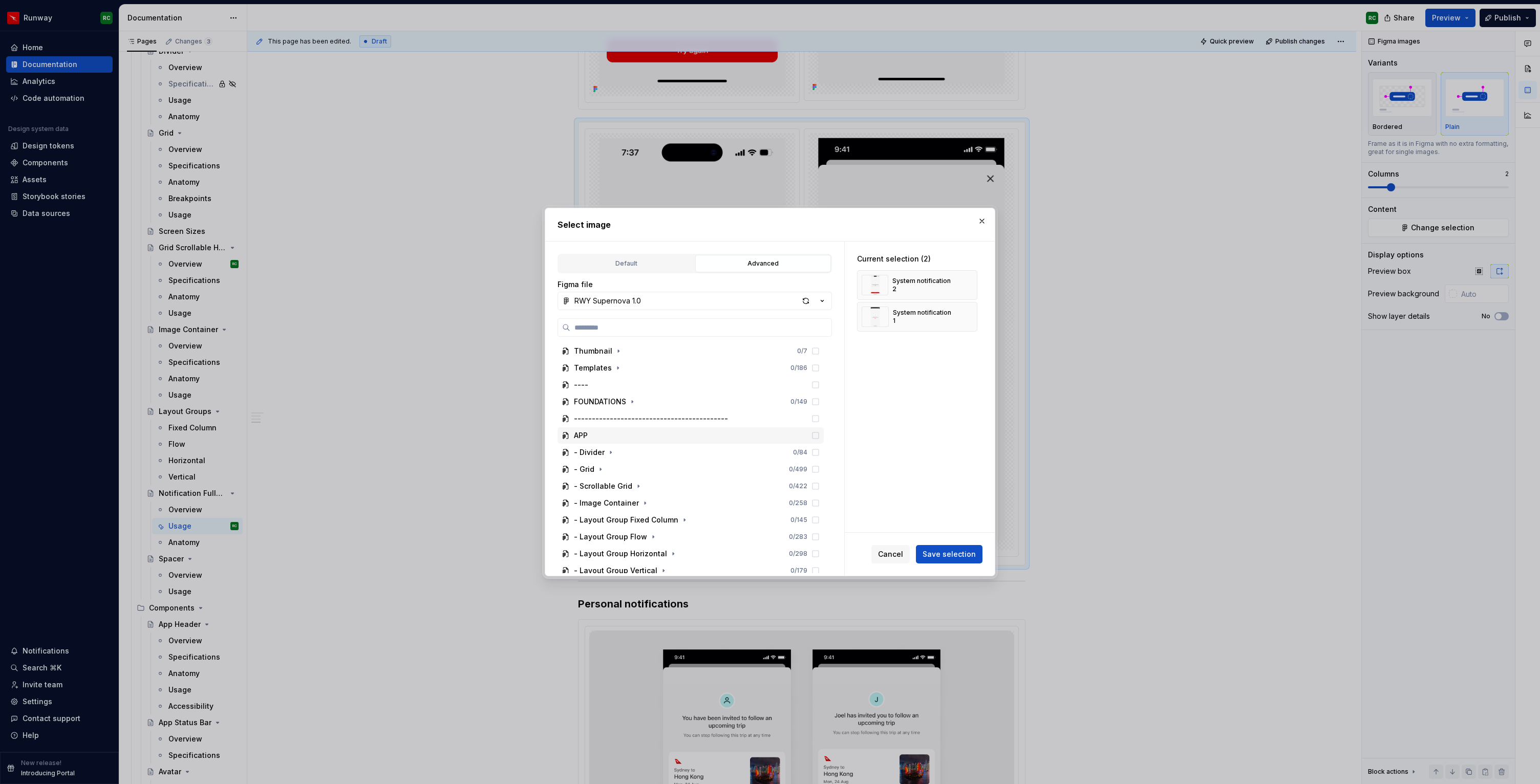
scroll to position [124, 0]
click at [691, 465] on icon "button" at bounding box center [696, 464] width 8 height 8
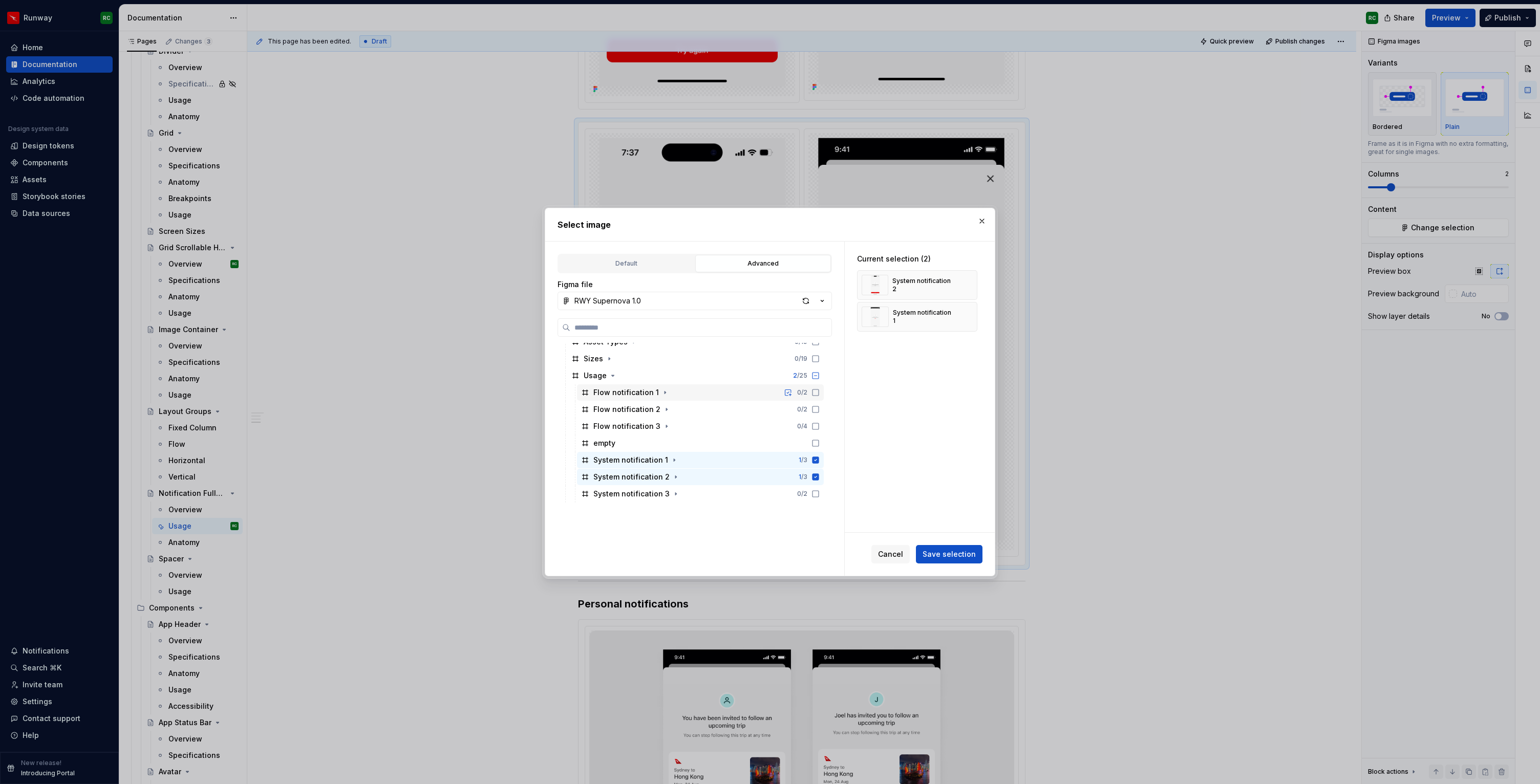
scroll to position [680, 0]
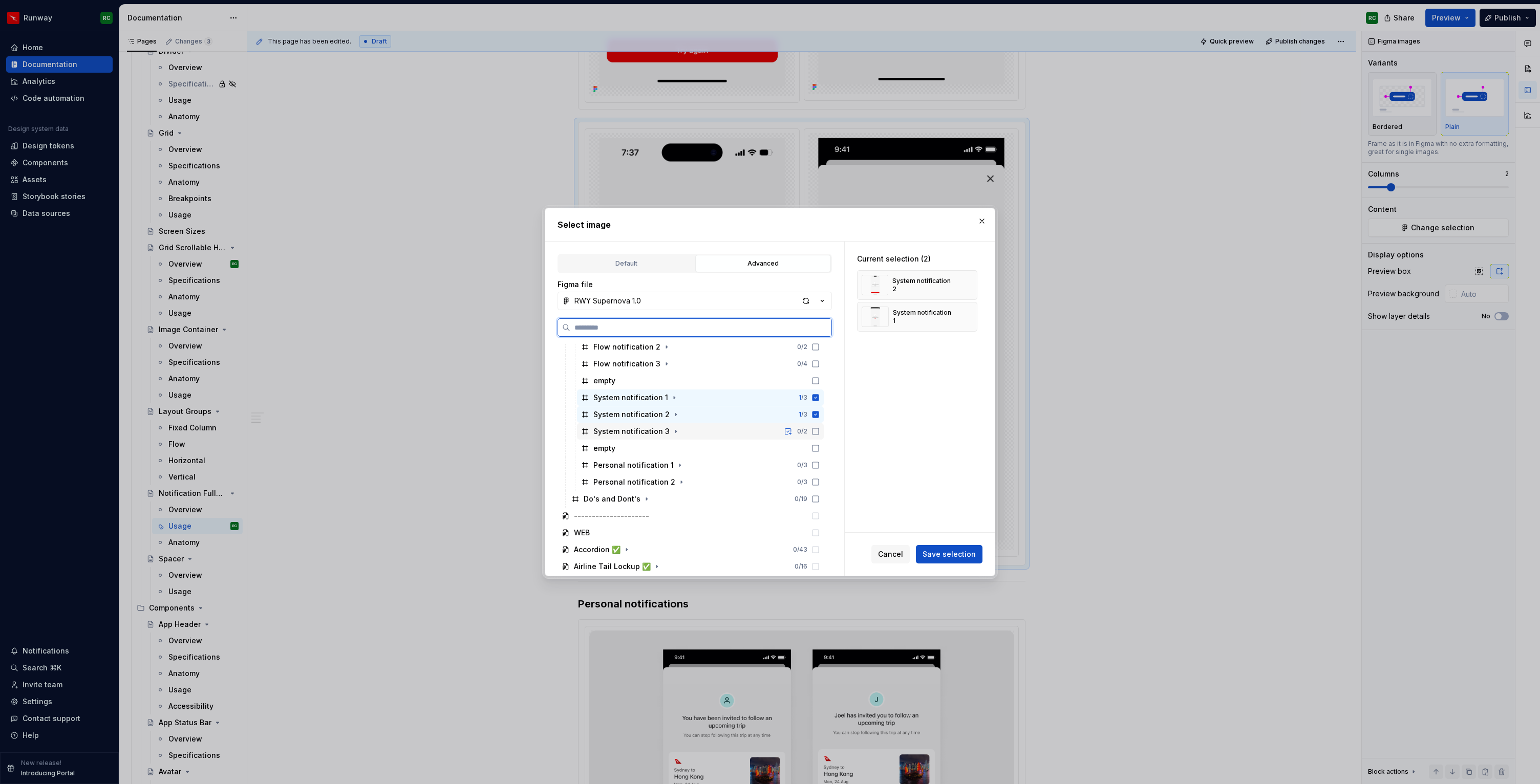
click at [685, 431] on div "System notification 3 0 / 2" at bounding box center [700, 431] width 247 height 16
click at [691, 414] on div "System notification 2 1 / 3" at bounding box center [700, 414] width 247 height 16
click at [691, 400] on div "System notification 1 1 / 3" at bounding box center [700, 397] width 247 height 16
click at [963, 561] on button "Save selection" at bounding box center [949, 554] width 67 height 19
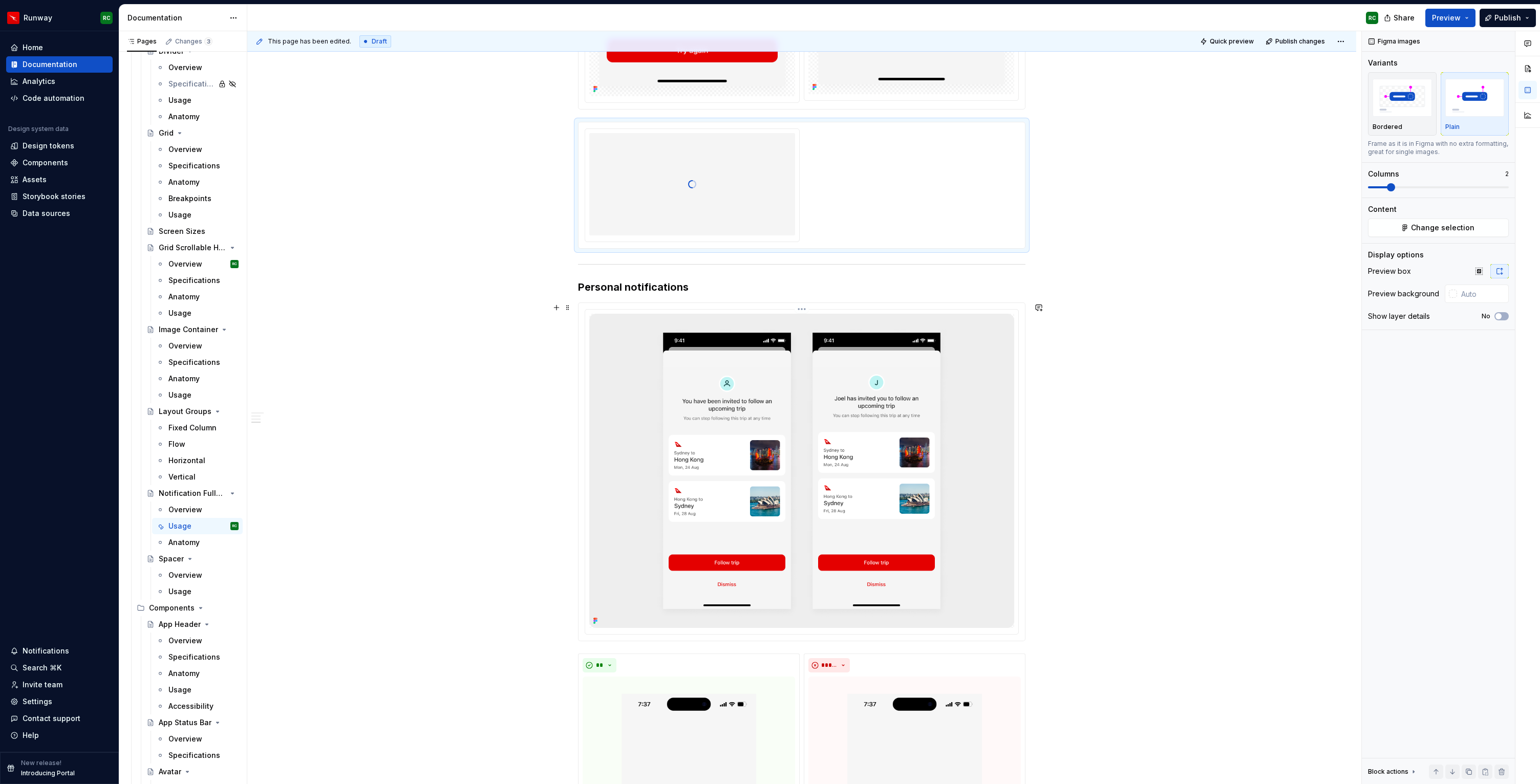
click at [826, 401] on img at bounding box center [802, 471] width 425 height 315
click at [1469, 232] on span "Change selection" at bounding box center [1442, 227] width 63 height 10
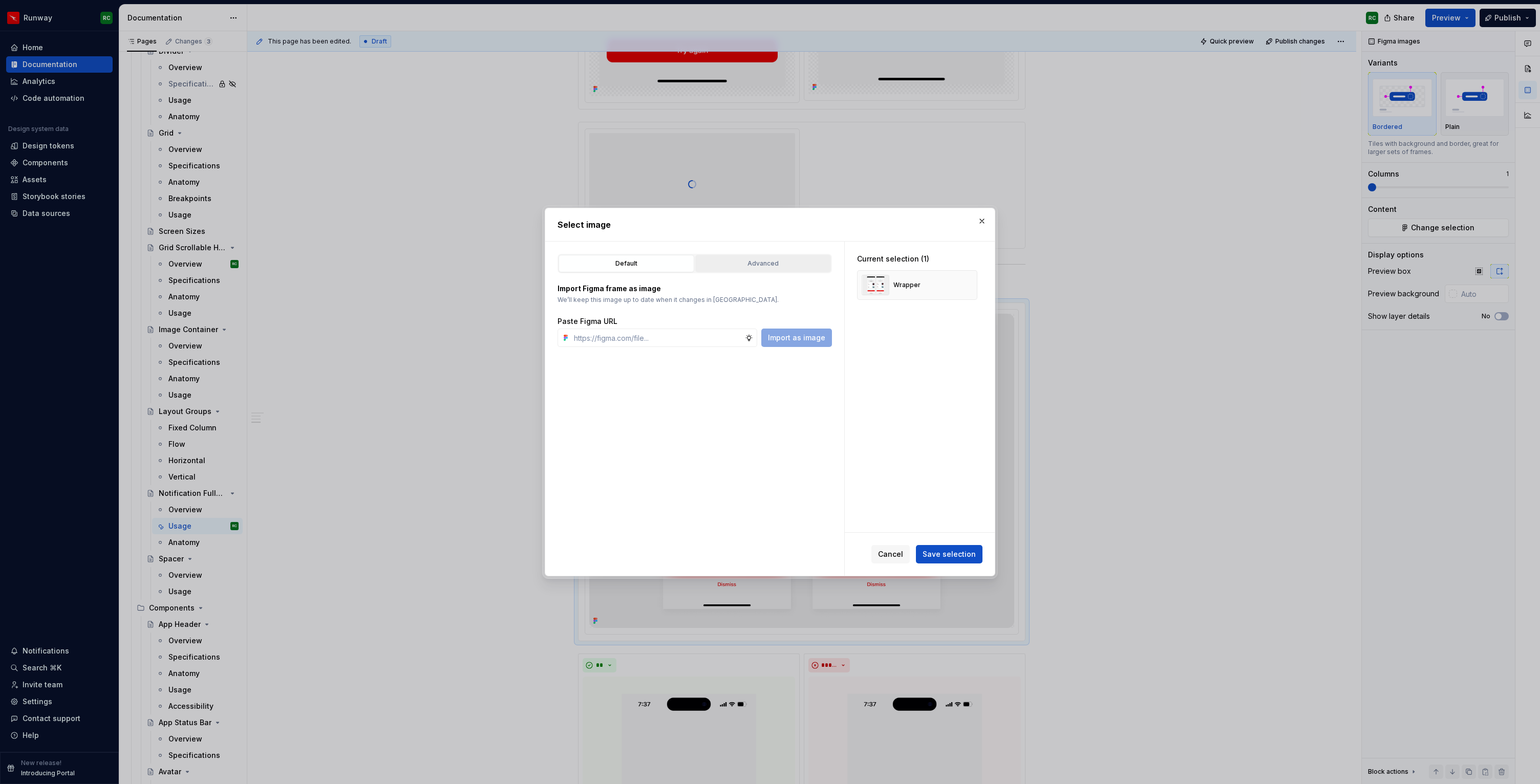
click at [767, 255] on button "Advanced" at bounding box center [762, 264] width 135 height 17
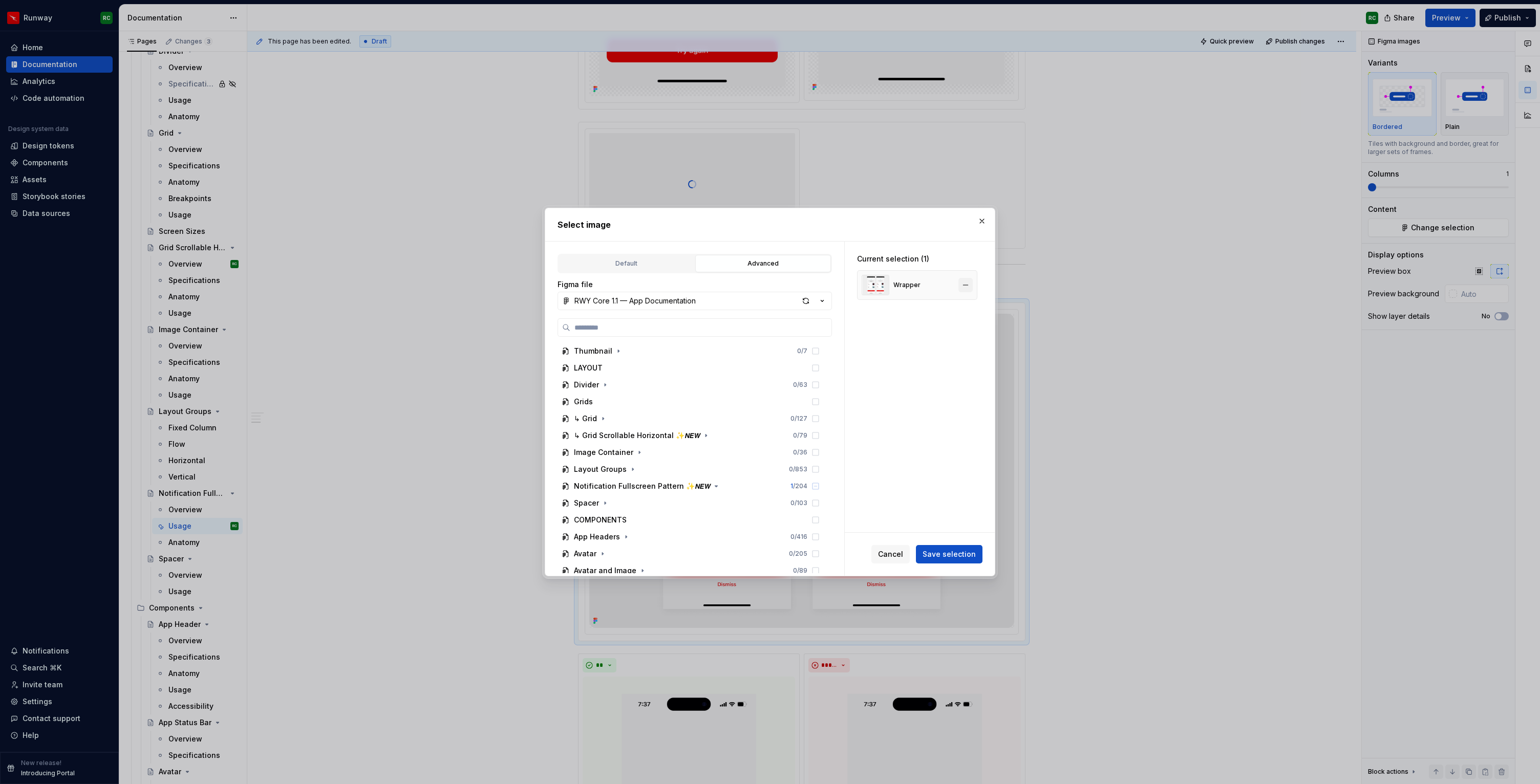
click at [973, 286] on button "button" at bounding box center [965, 285] width 14 height 14
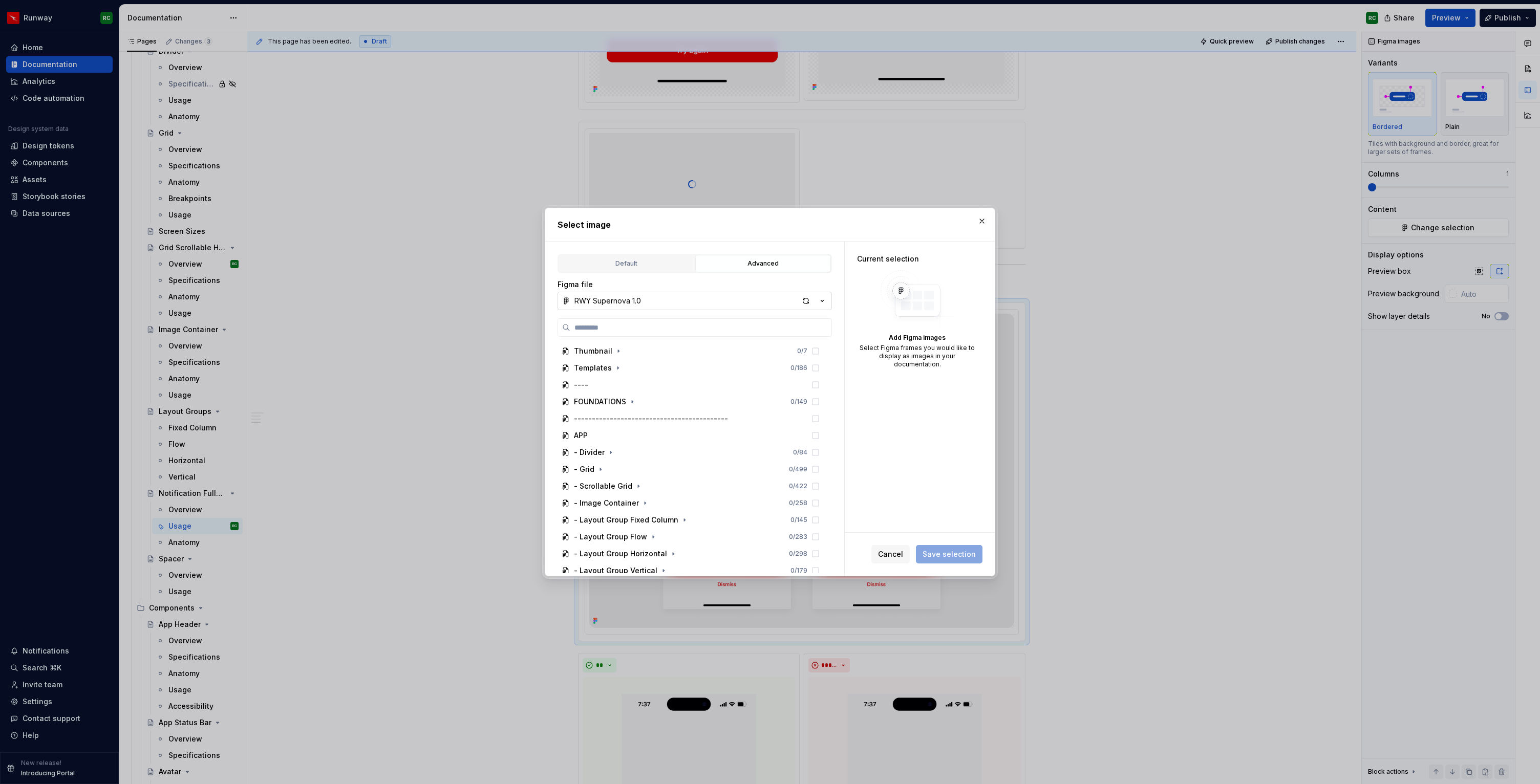
click at [684, 297] on button "RWY Supernova 1.0" at bounding box center [694, 301] width 274 height 19
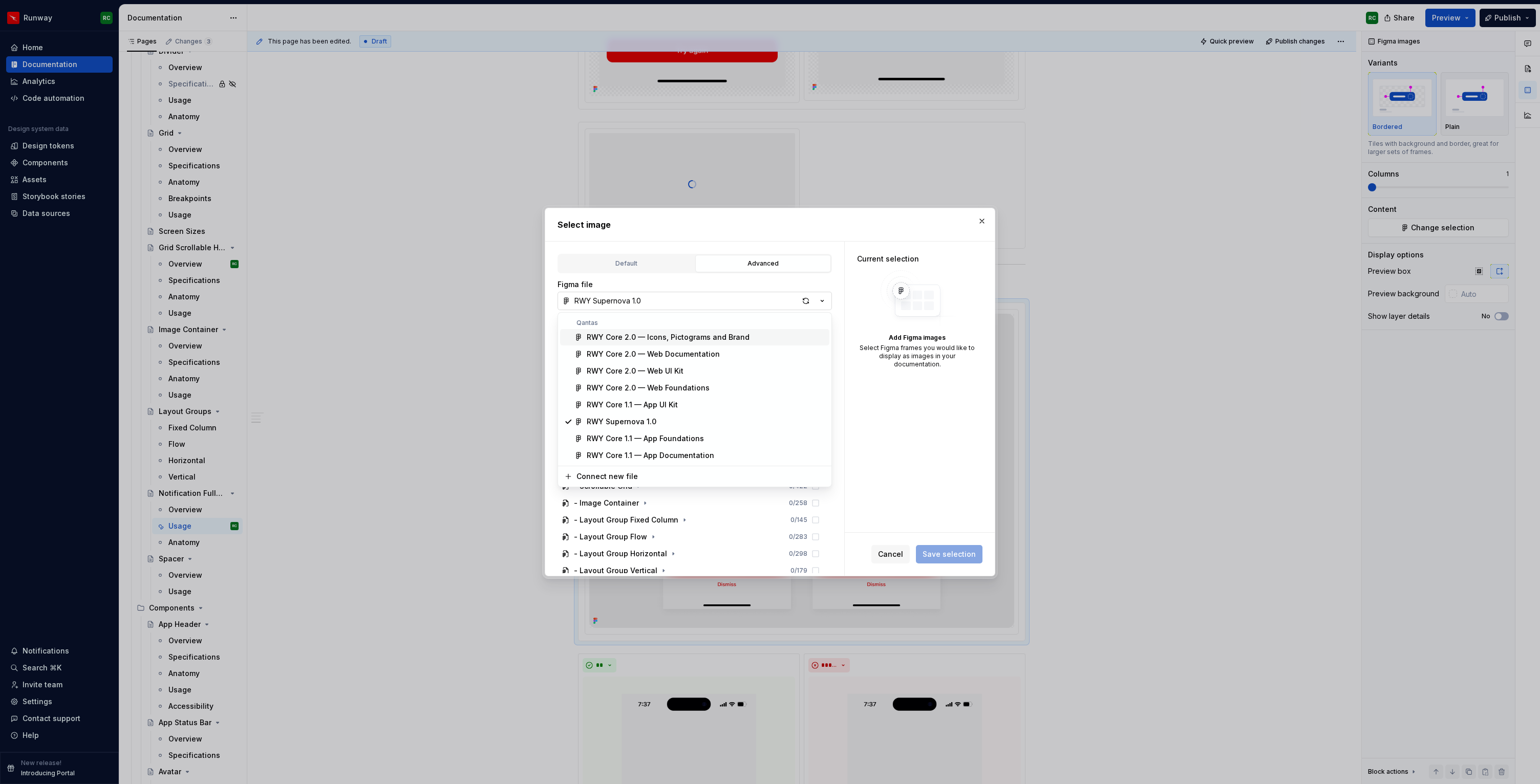
click at [684, 297] on div "Select image Default Advanced Import Figma frame as image We’ll keep this image…" at bounding box center [770, 392] width 1540 height 784
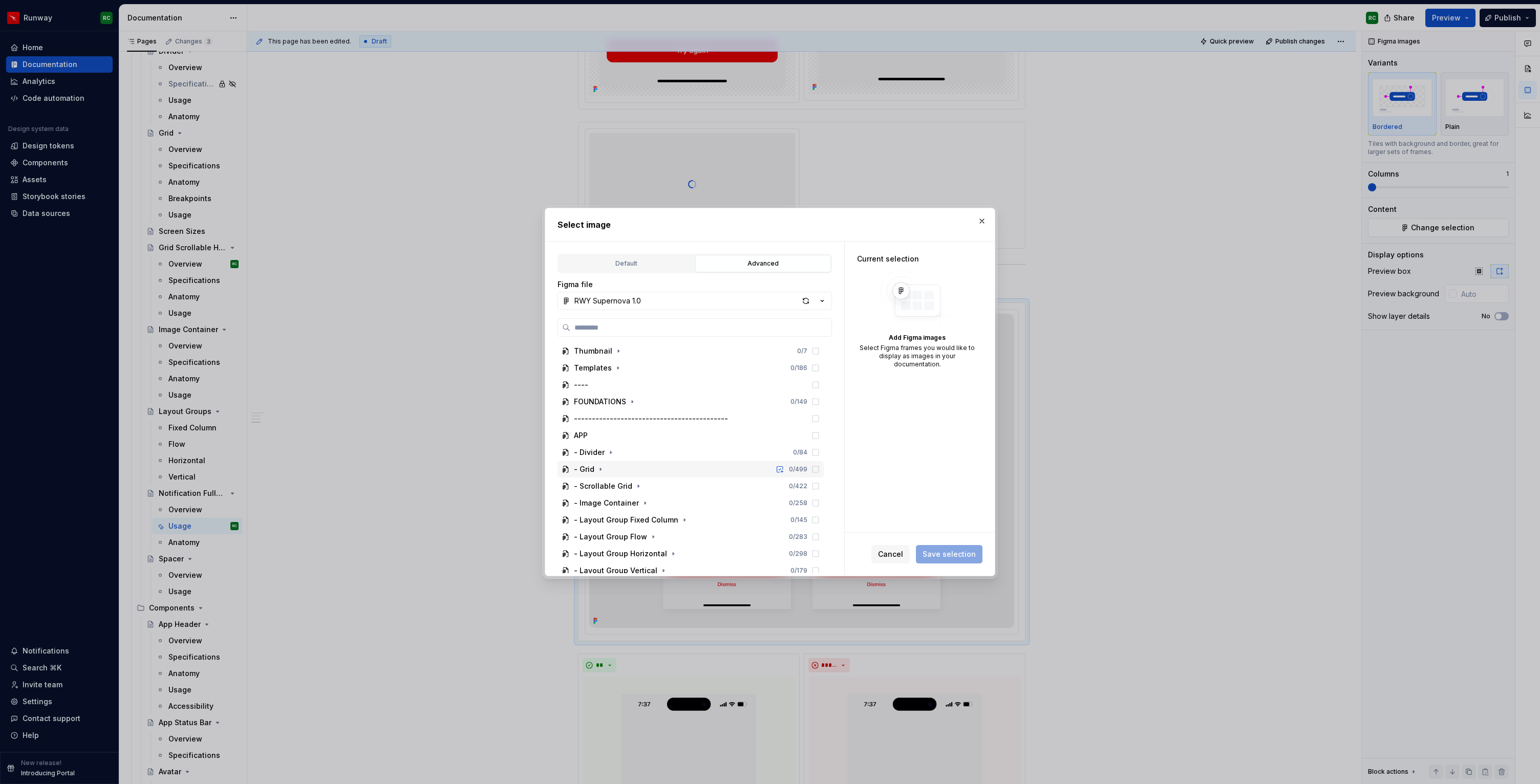
scroll to position [192, 0]
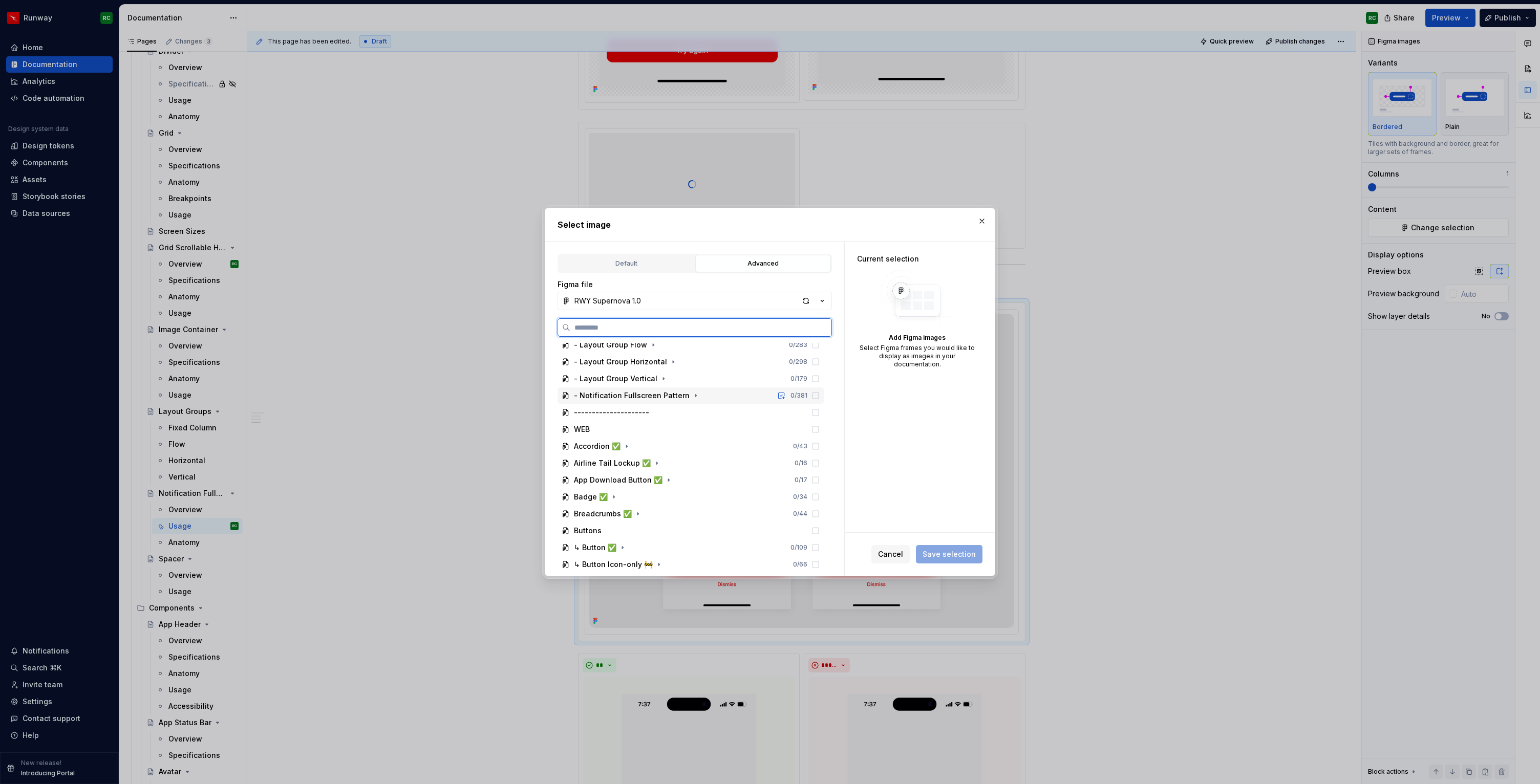
click at [674, 402] on div "- Notification Fullscreen Pattern 0 / 381" at bounding box center [690, 395] width 266 height 16
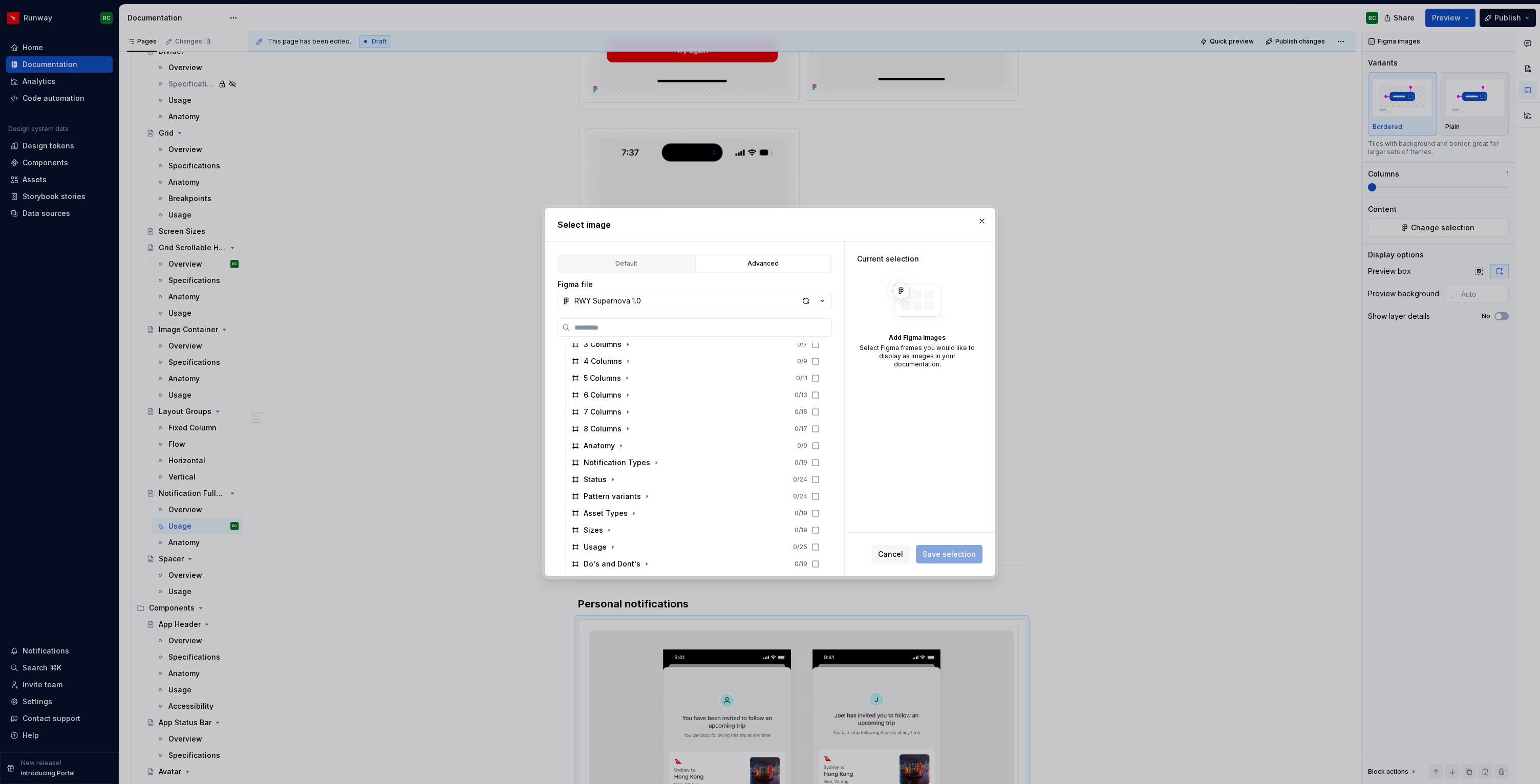
scroll to position [520, 0]
click at [613, 471] on icon "button" at bounding box center [613, 473] width 8 height 8
click at [687, 496] on div "Personal notification 1 0 / 3" at bounding box center [700, 496] width 247 height 16
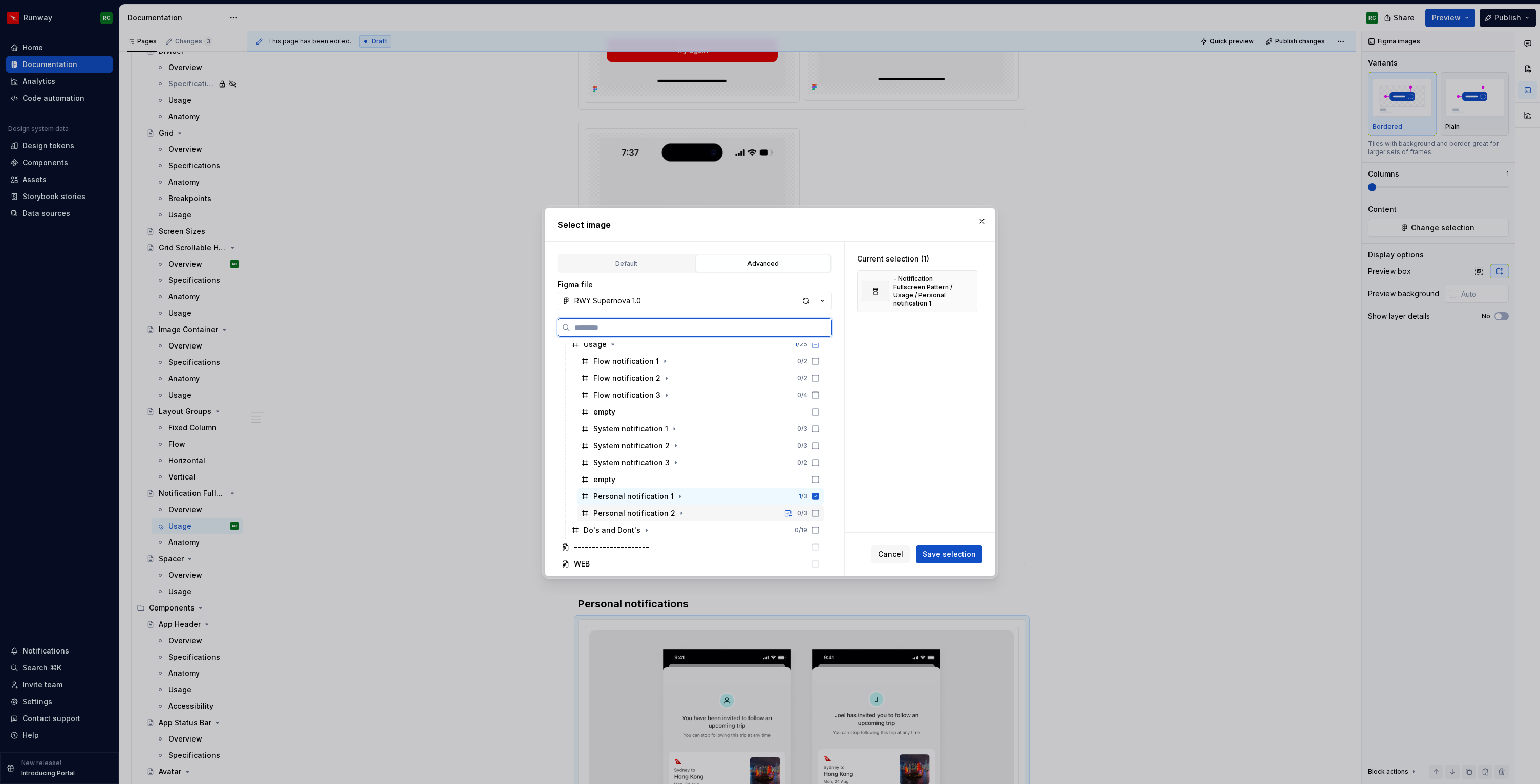
click at [687, 512] on div "Personal notification 2 0 / 3" at bounding box center [700, 513] width 247 height 16
click at [953, 554] on span "Save selection" at bounding box center [949, 554] width 53 height 10
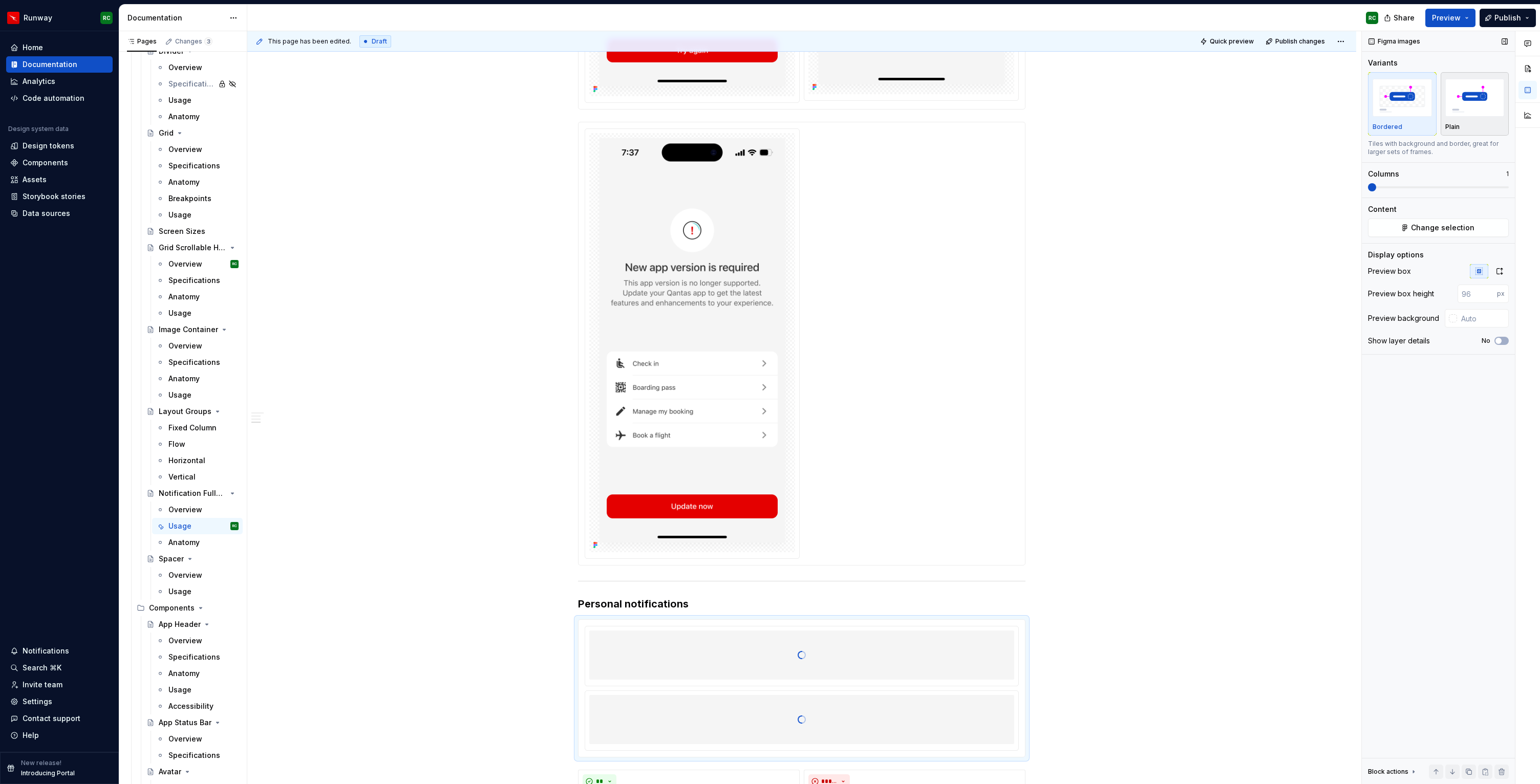
click at [1454, 113] on img "button" at bounding box center [1474, 97] width 60 height 37
click at [1500, 275] on icon "button" at bounding box center [1500, 271] width 8 height 8
click at [849, 369] on div at bounding box center [801, 344] width 434 height 431
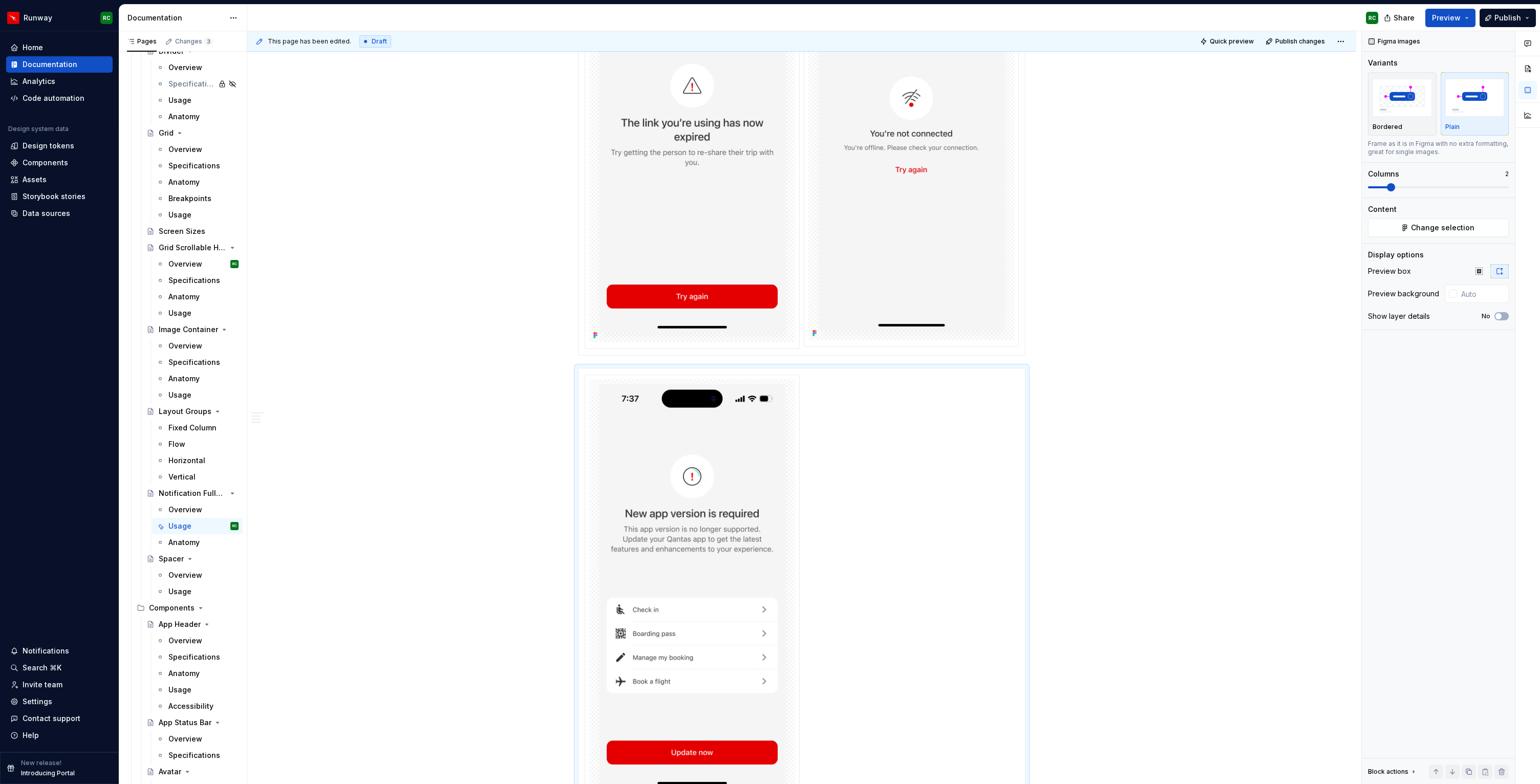
click at [865, 235] on img at bounding box center [911, 132] width 206 height 418
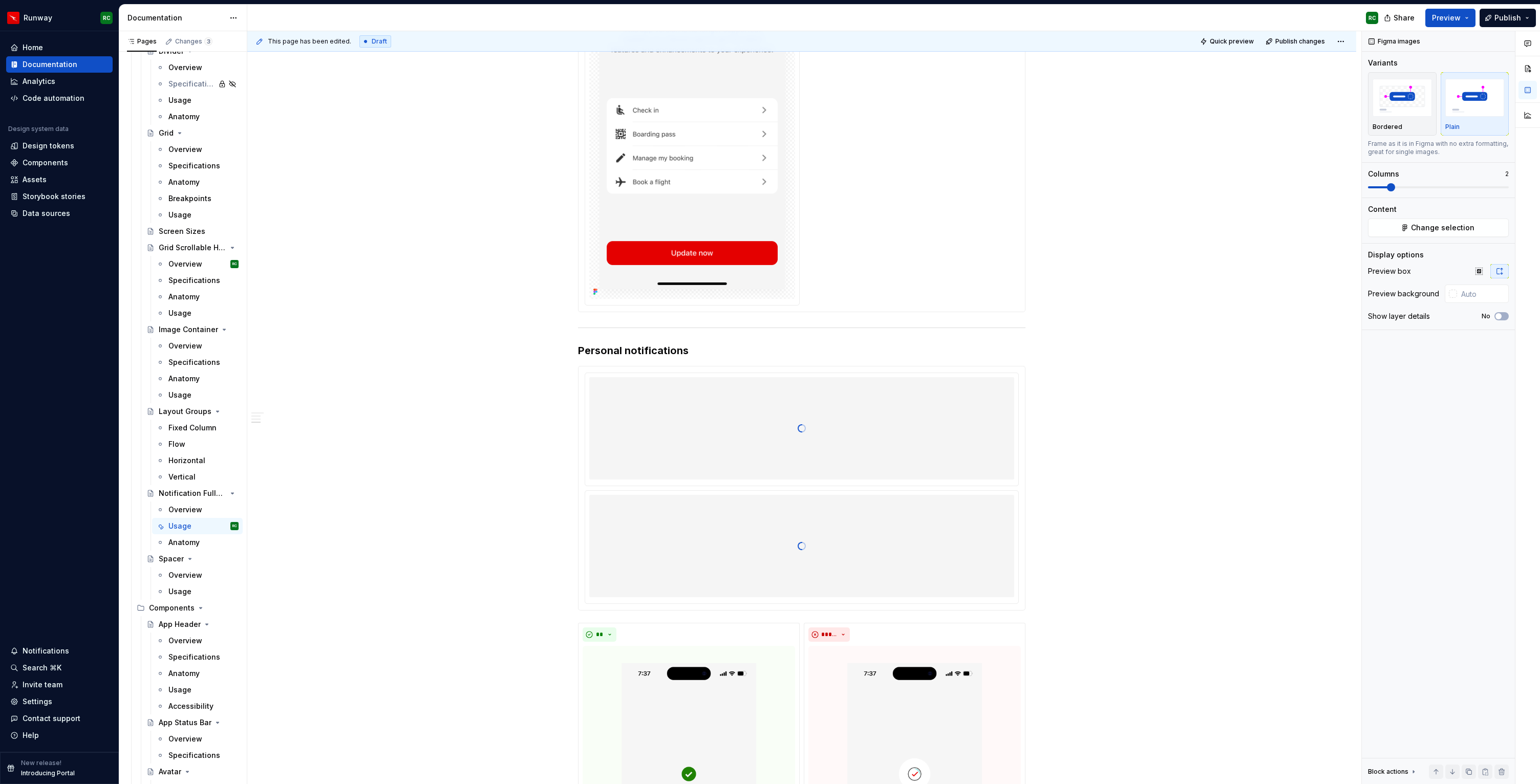
scroll to position [2024, 0]
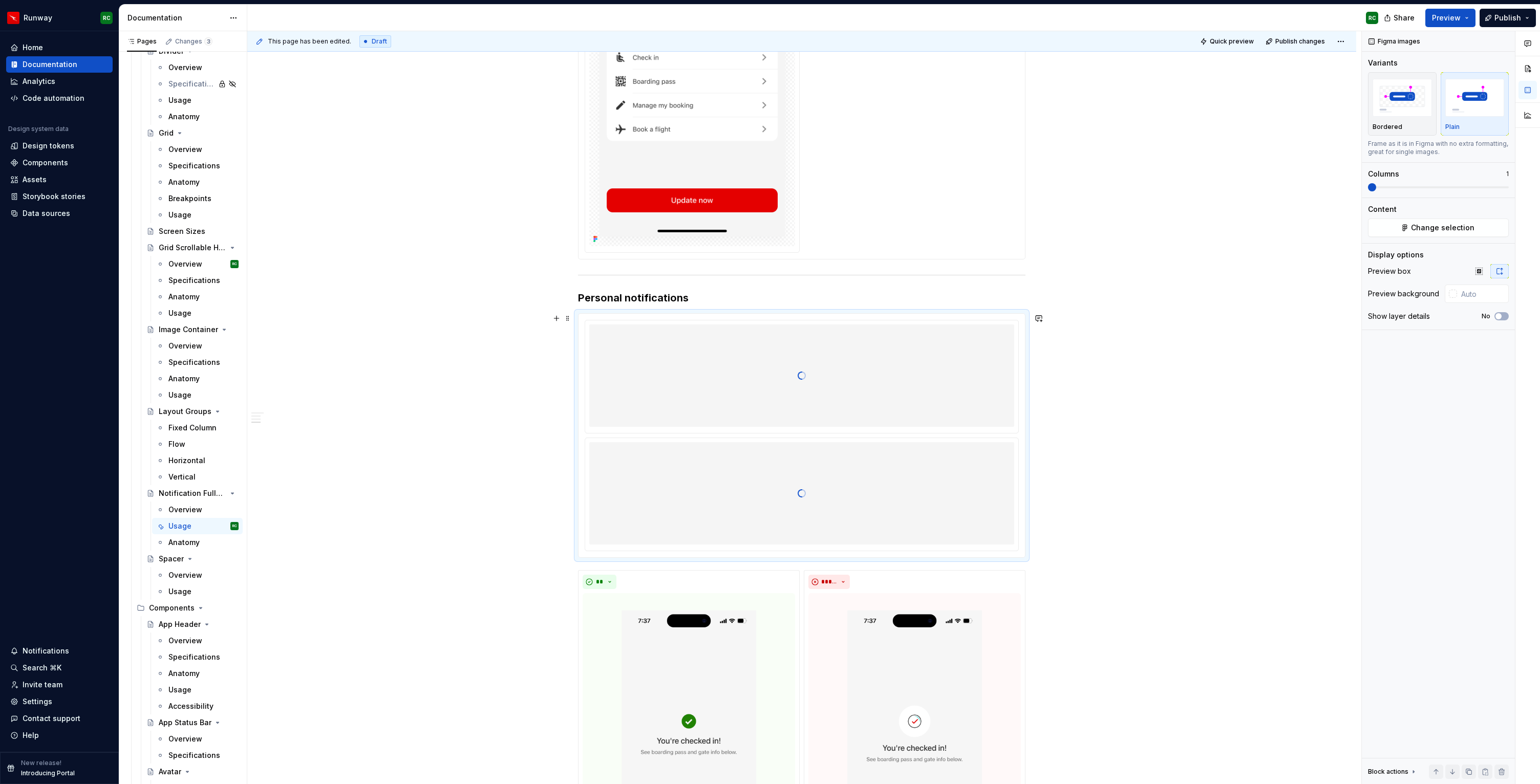
click at [859, 407] on div at bounding box center [802, 375] width 425 height 102
click at [1400, 187] on span at bounding box center [1438, 187] width 141 height 2
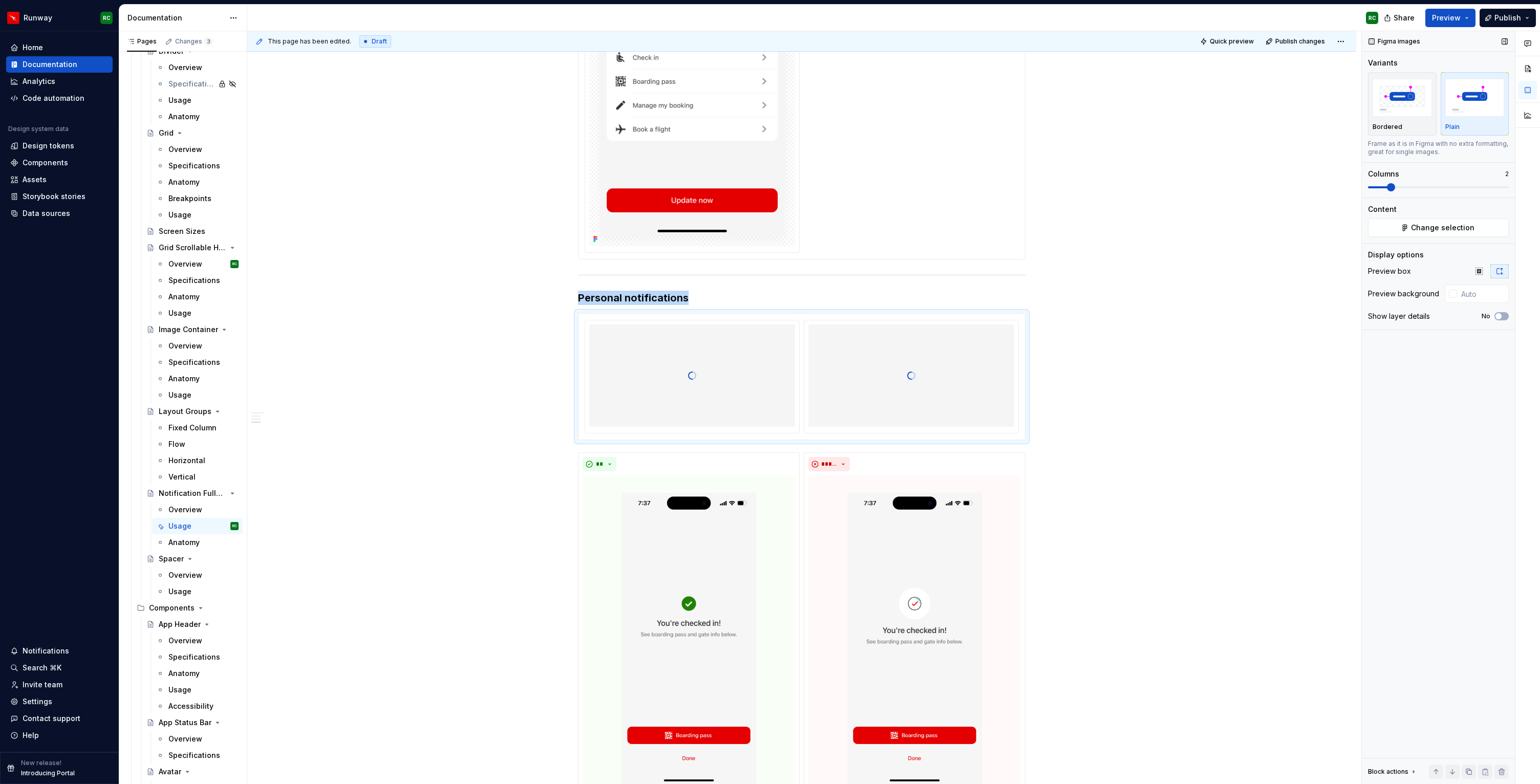
click at [1388, 187] on span at bounding box center [1378, 187] width 20 height 2
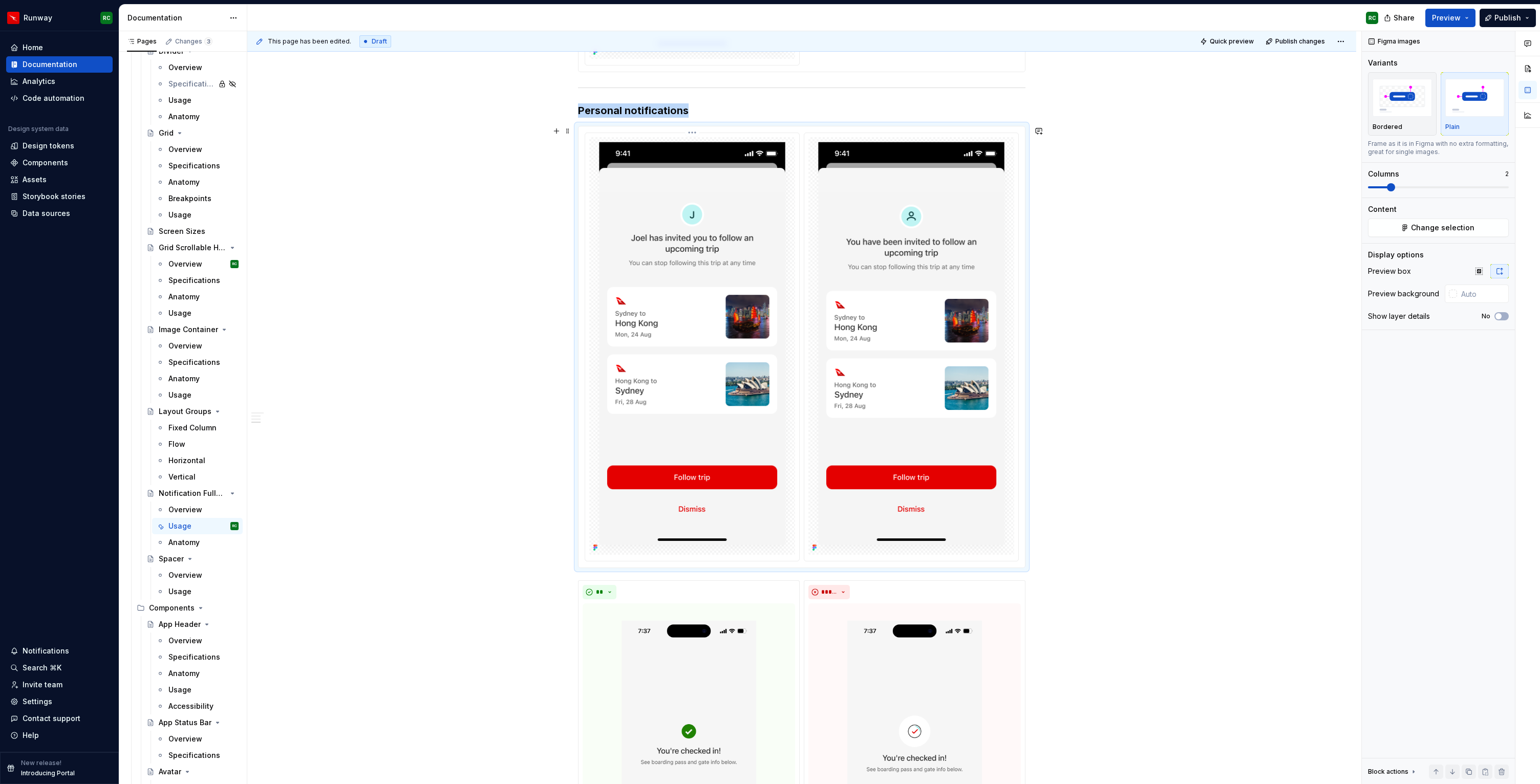
scroll to position [2216, 0]
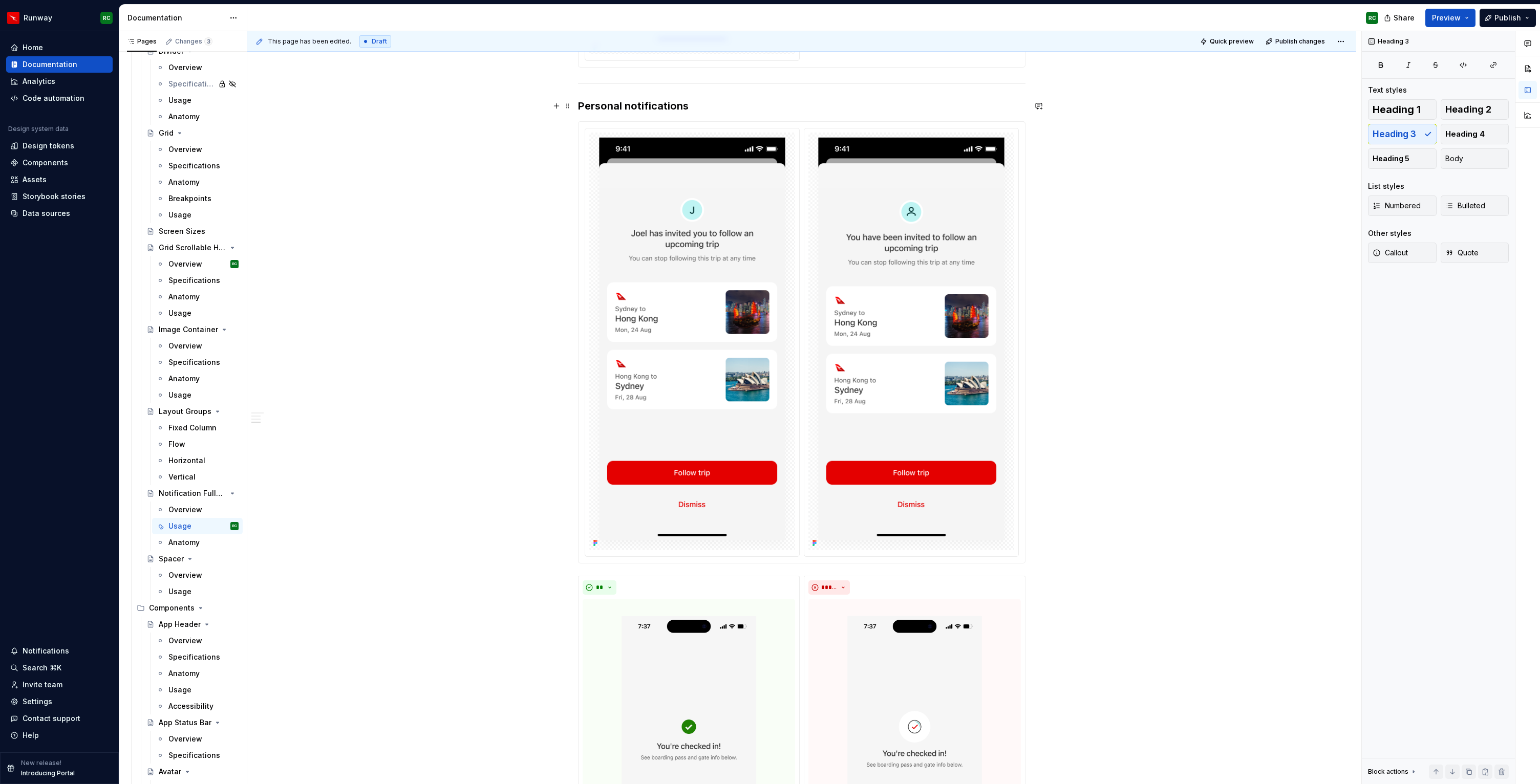
click at [713, 108] on h3 "Personal notifications" at bounding box center [801, 106] width 447 height 14
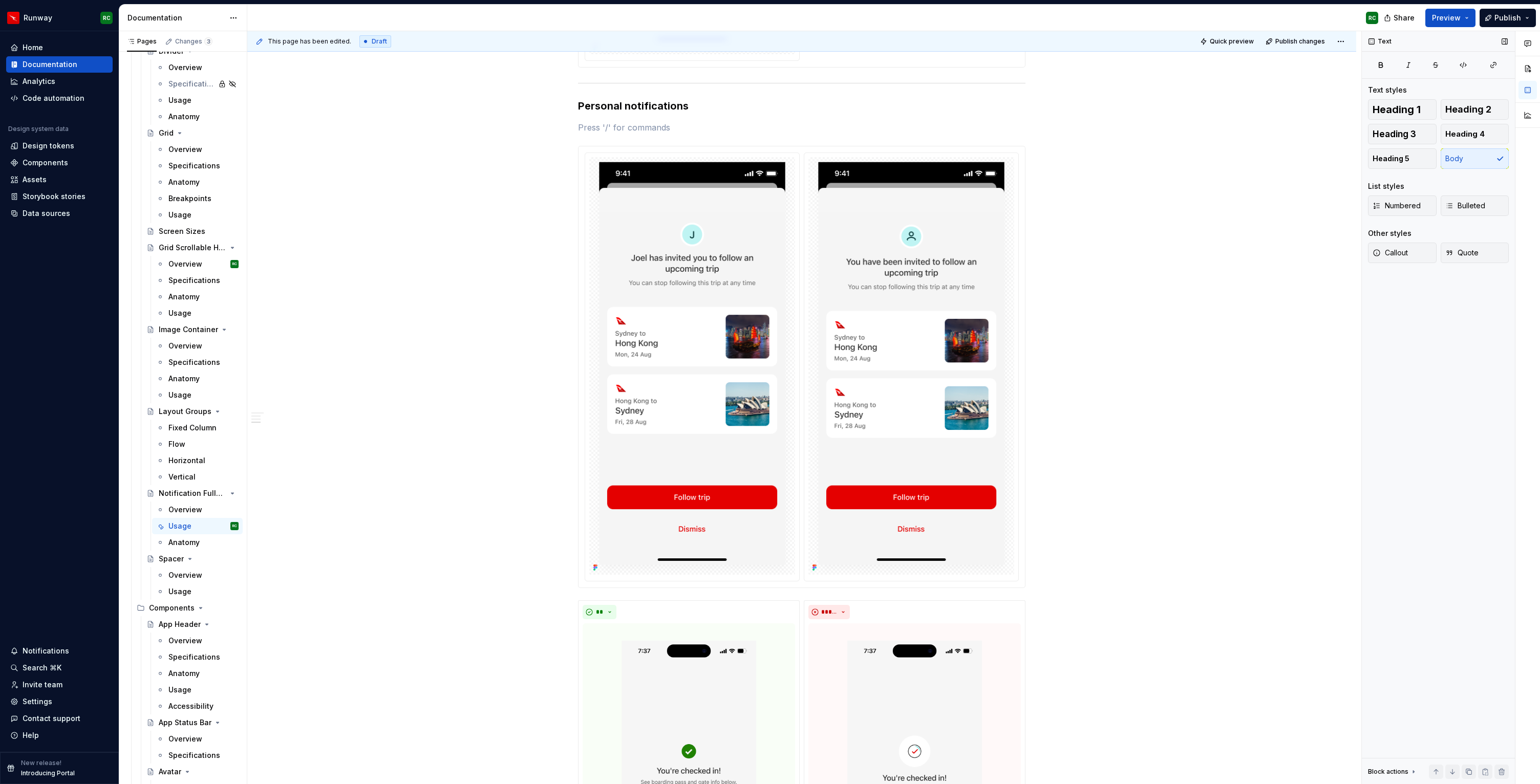
click at [1459, 770] on div at bounding box center [1468, 772] width 80 height 14
click at [1458, 770] on button "button" at bounding box center [1452, 772] width 14 height 14
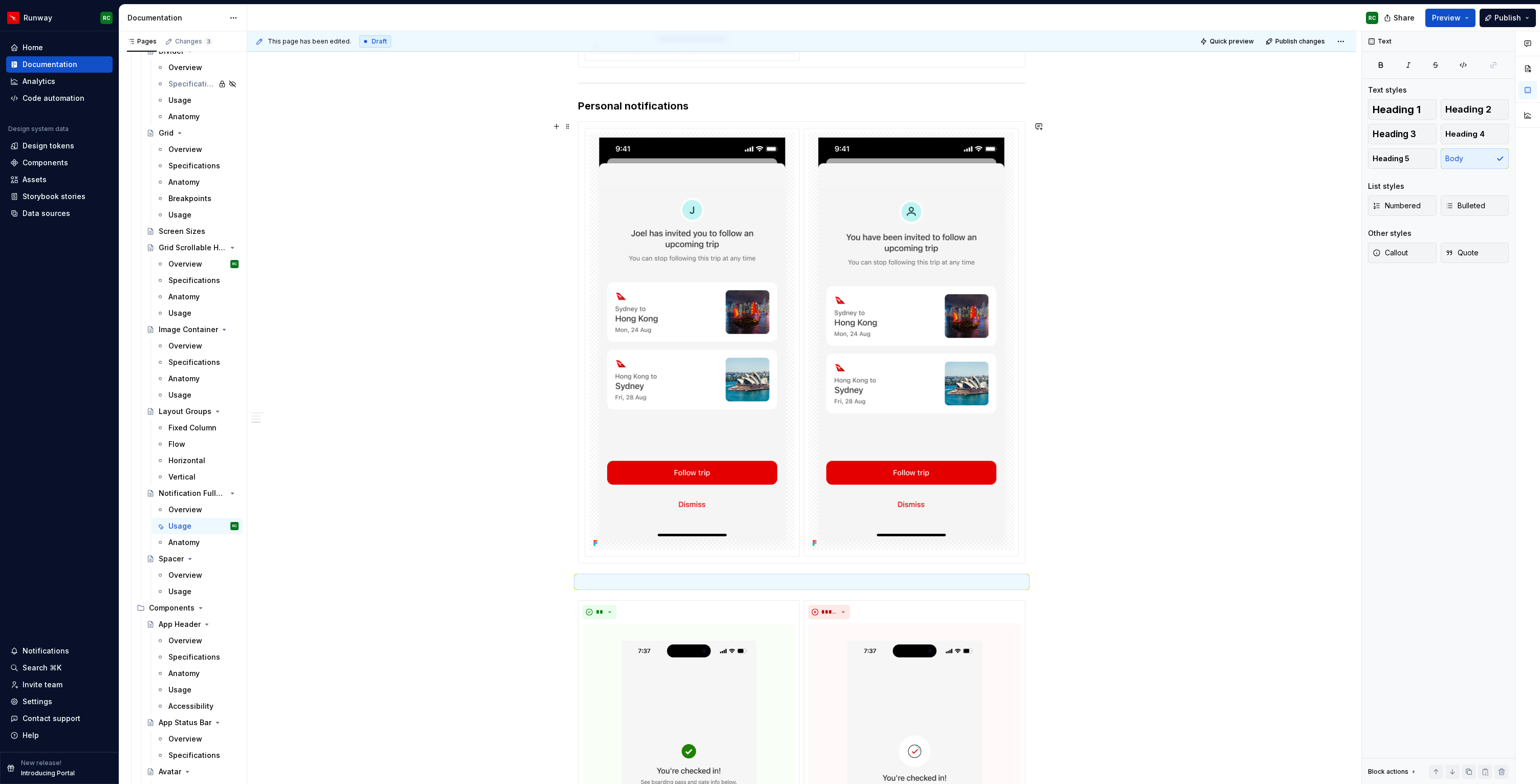
click at [1044, 463] on div "**********" at bounding box center [802, 60] width 1109 height 4148
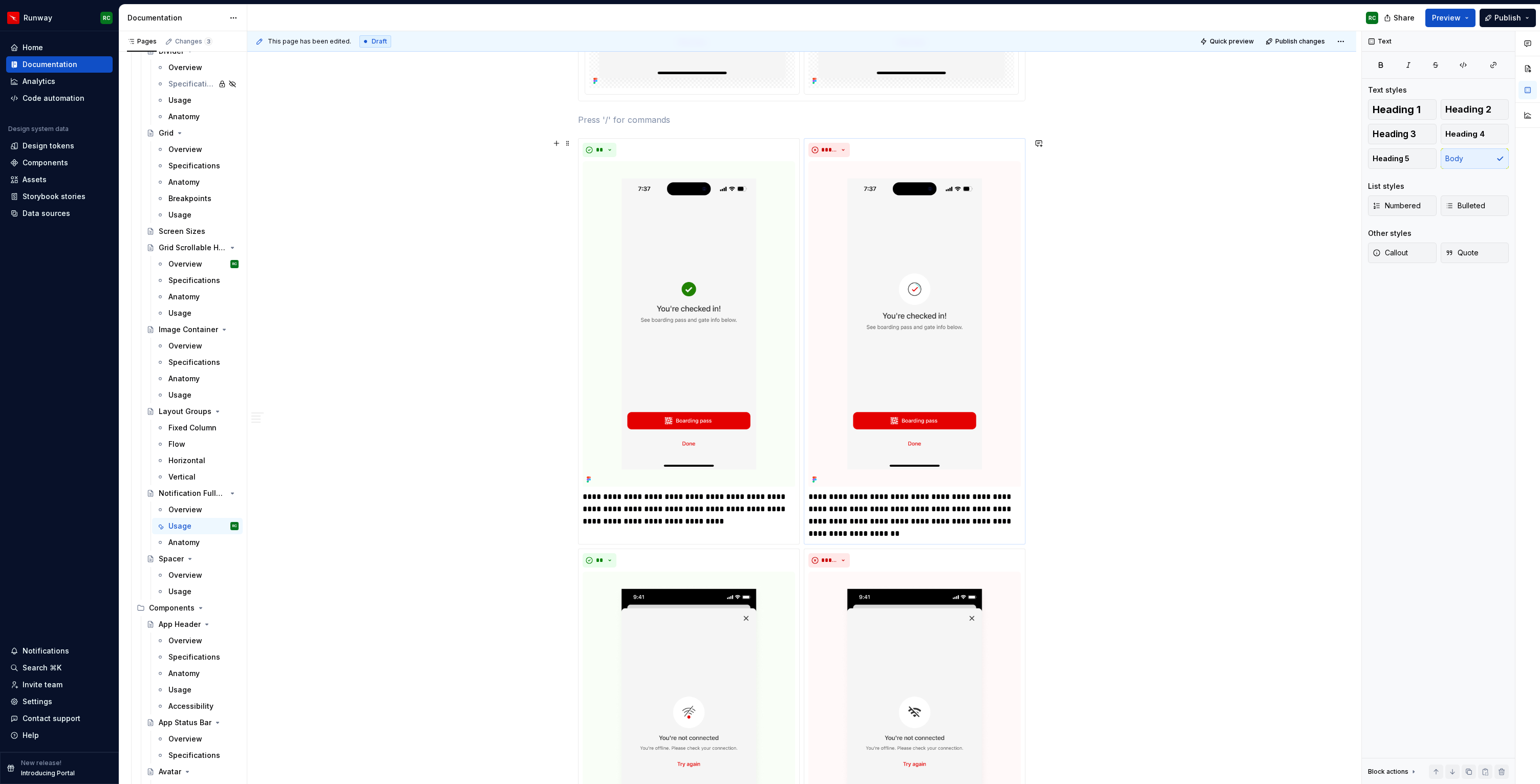
scroll to position [2673, 0]
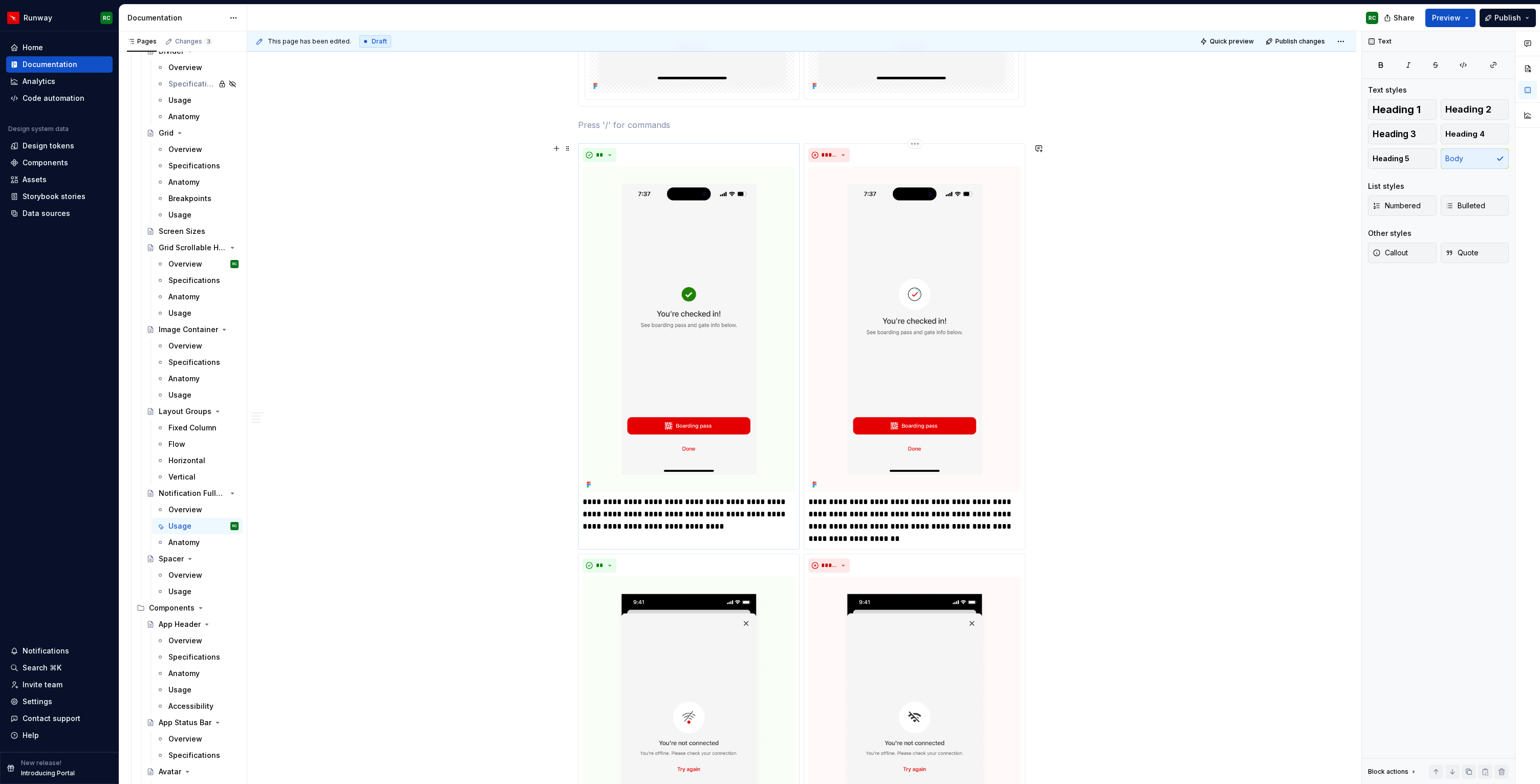
click at [598, 324] on img at bounding box center [688, 329] width 212 height 326
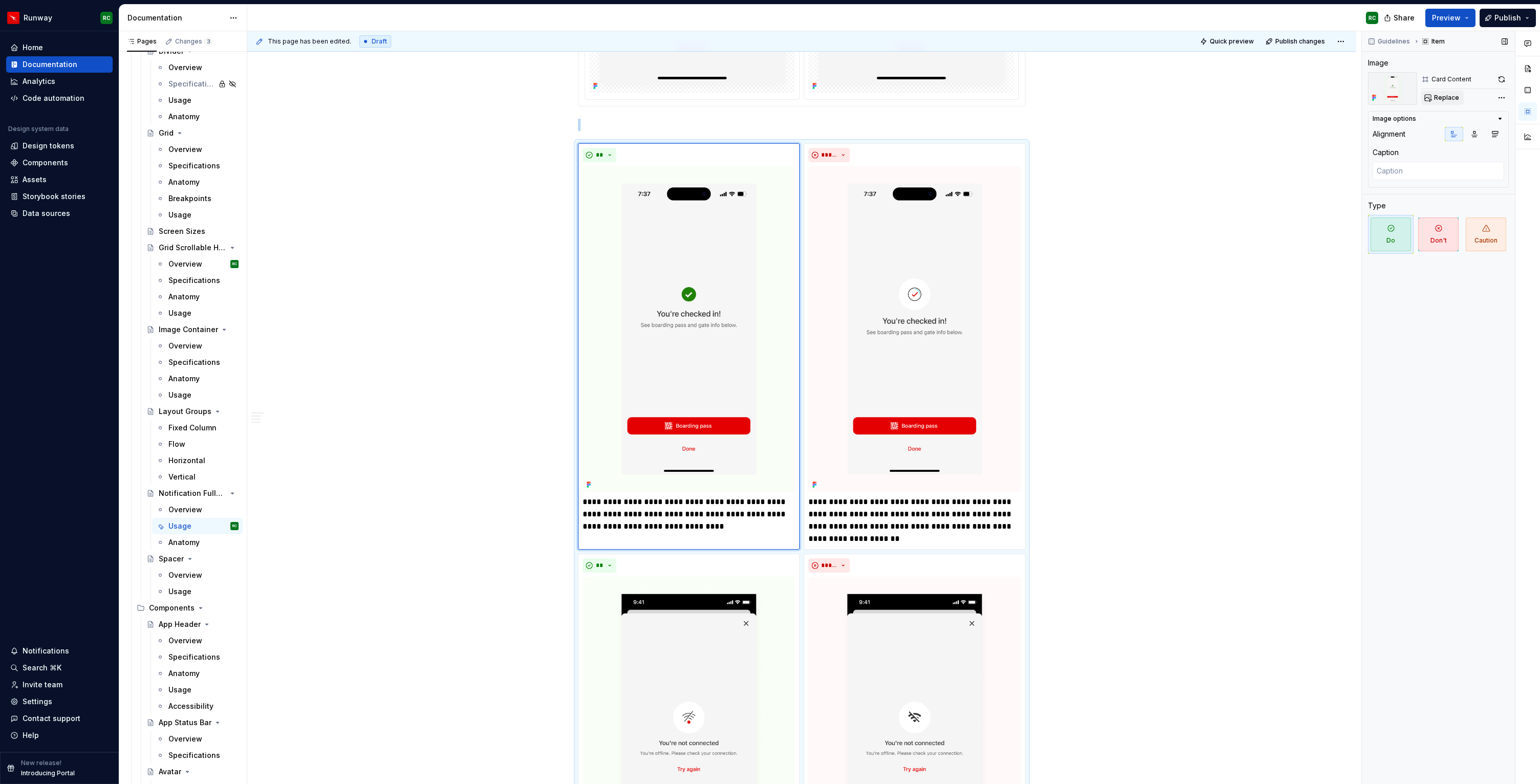
click at [1444, 100] on span "Replace" at bounding box center [1447, 98] width 25 height 8
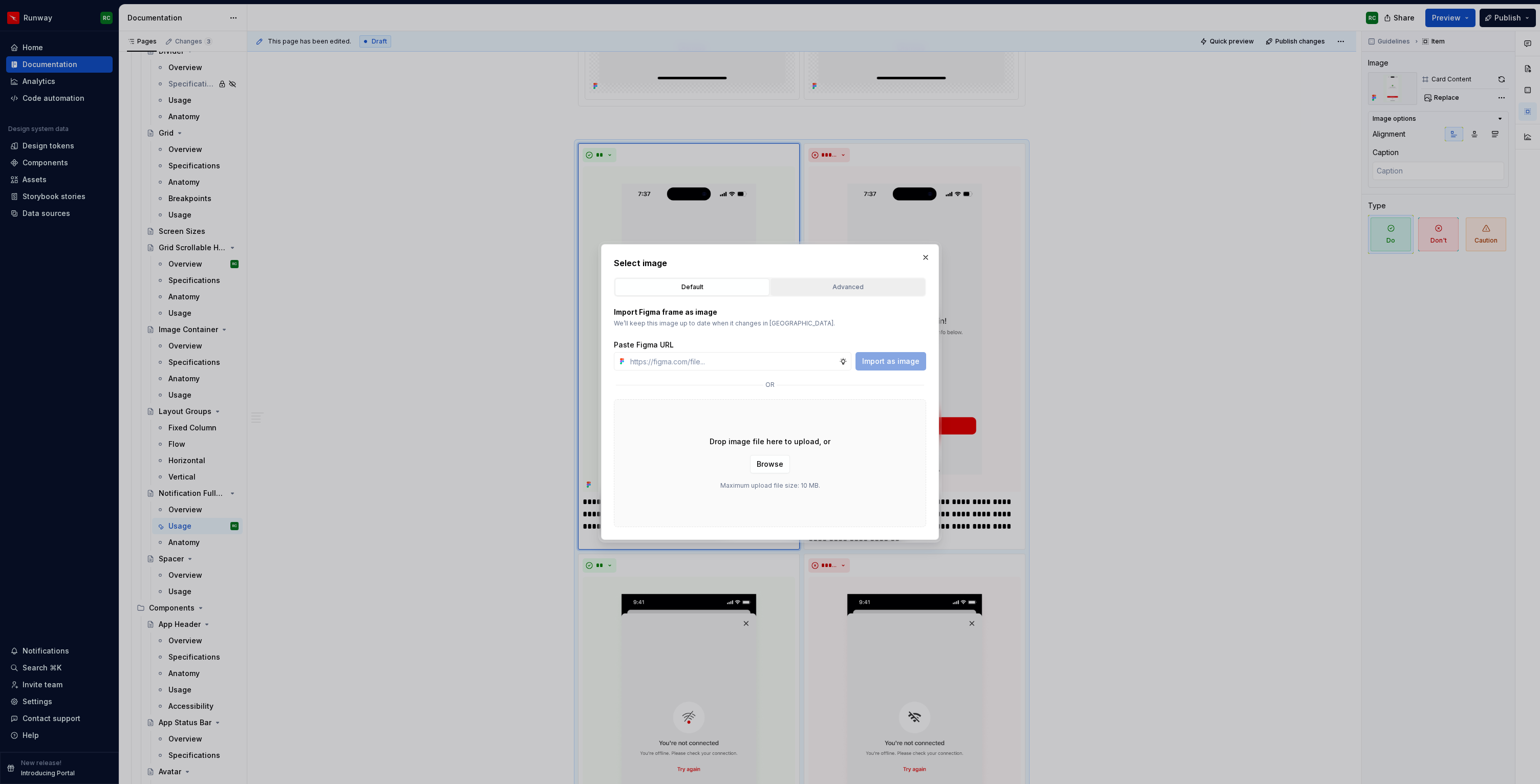
click at [853, 289] on div "Advanced" at bounding box center [847, 287] width 147 height 10
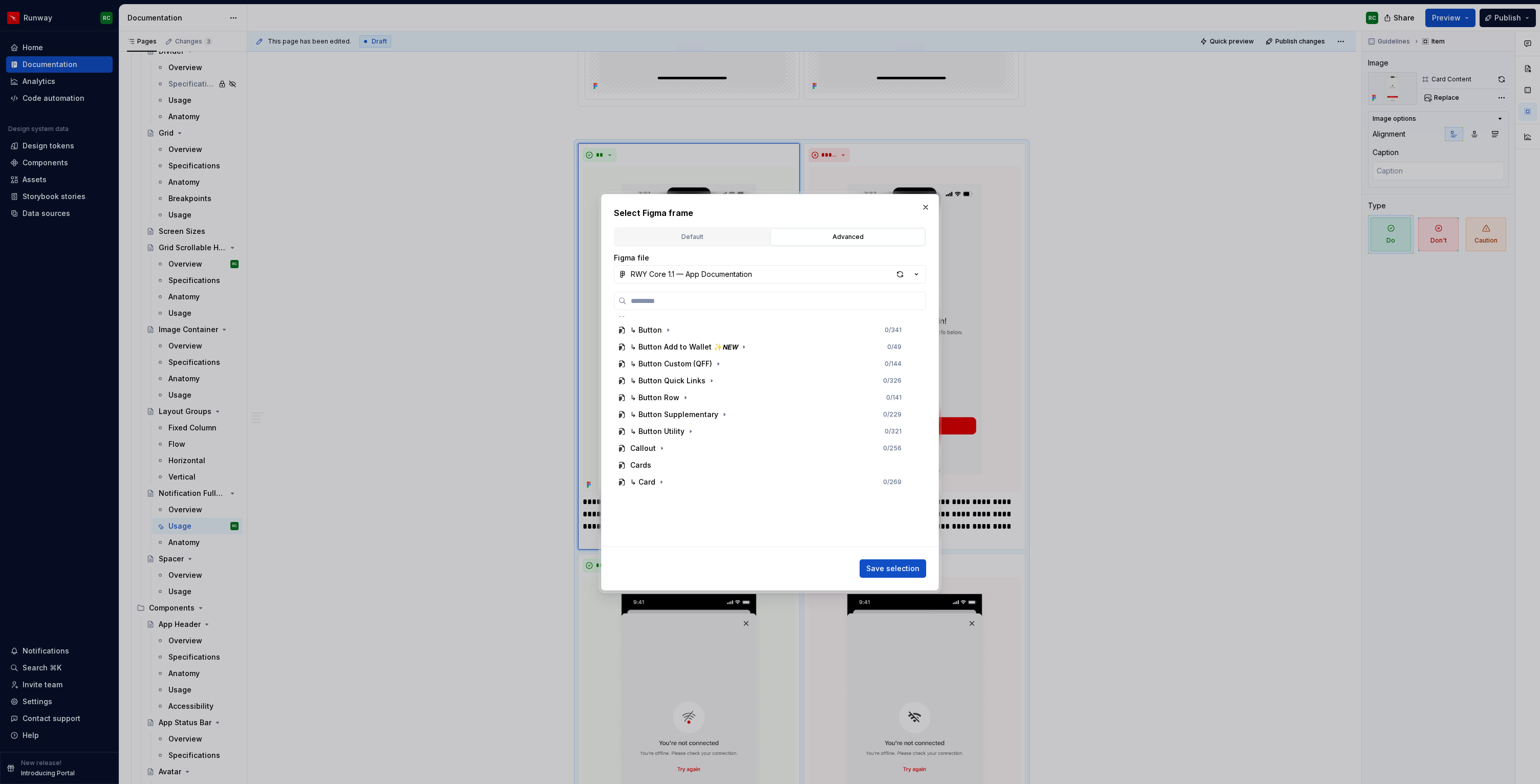
scroll to position [152, 0]
click at [762, 273] on button "RWY Core 1.1 — App Documentation" at bounding box center [770, 274] width 312 height 19
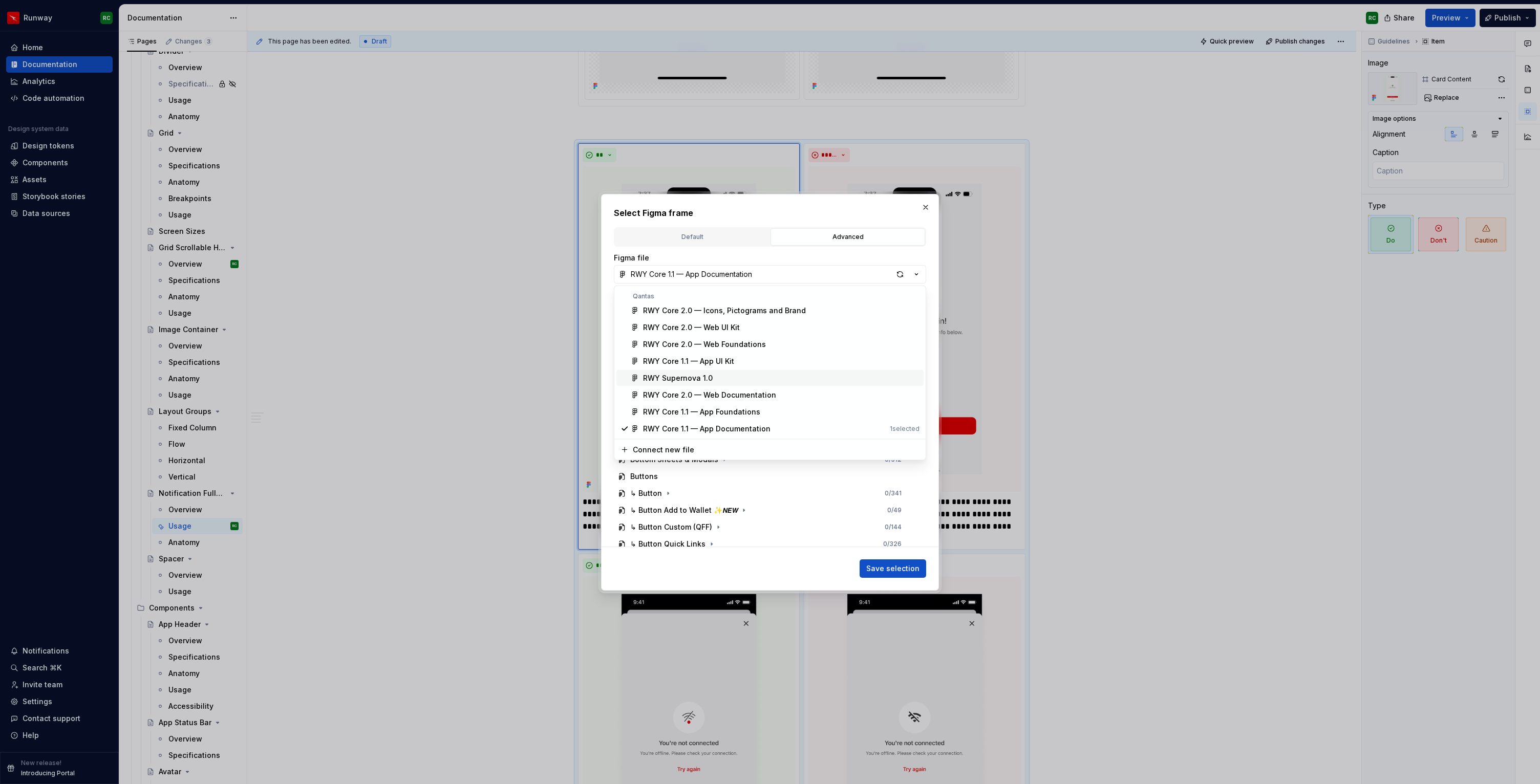
click at [708, 375] on div "RWY Supernova 1.0" at bounding box center [678, 378] width 70 height 10
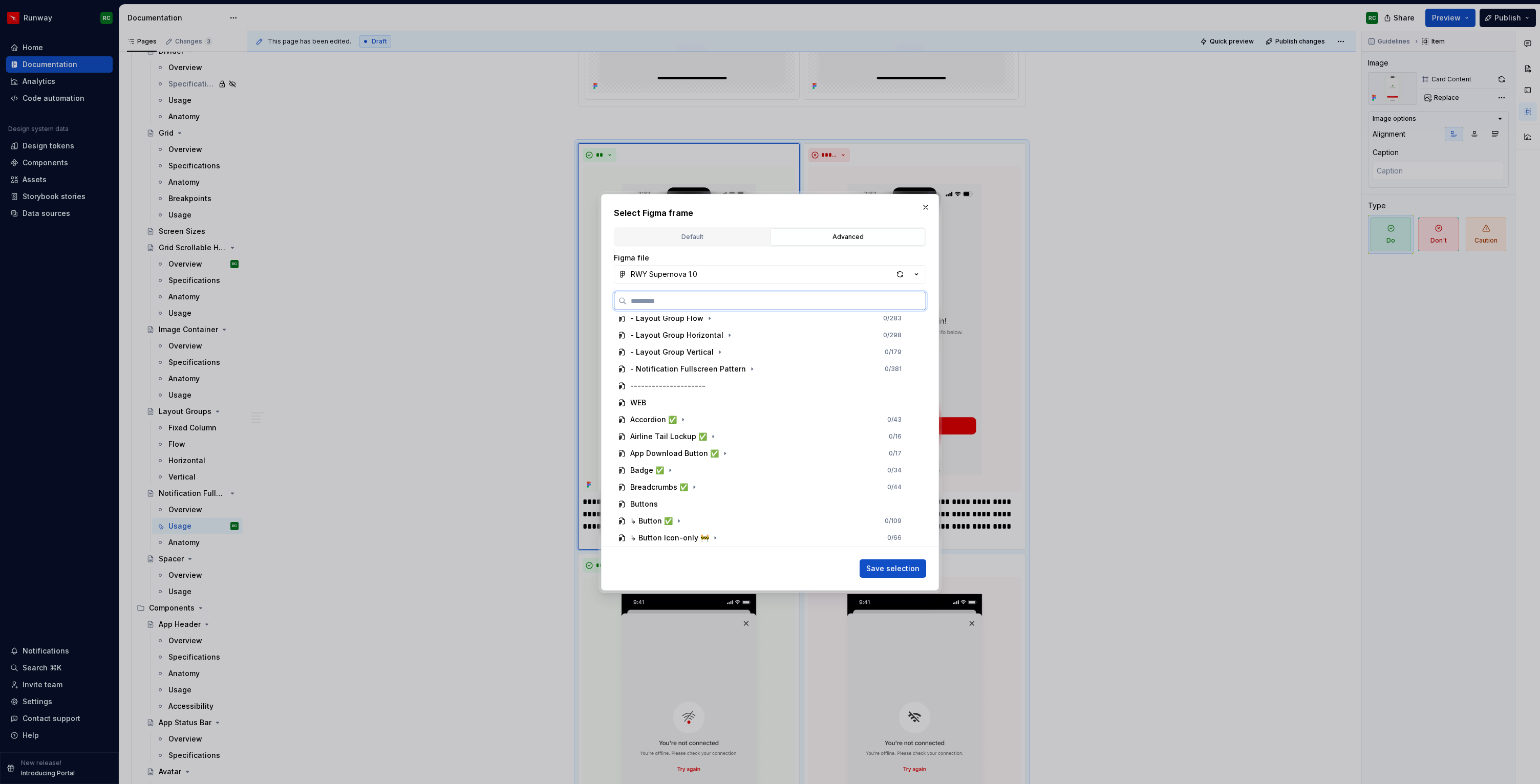
scroll to position [185, 0]
click at [748, 374] on icon "button" at bounding box center [752, 376] width 8 height 8
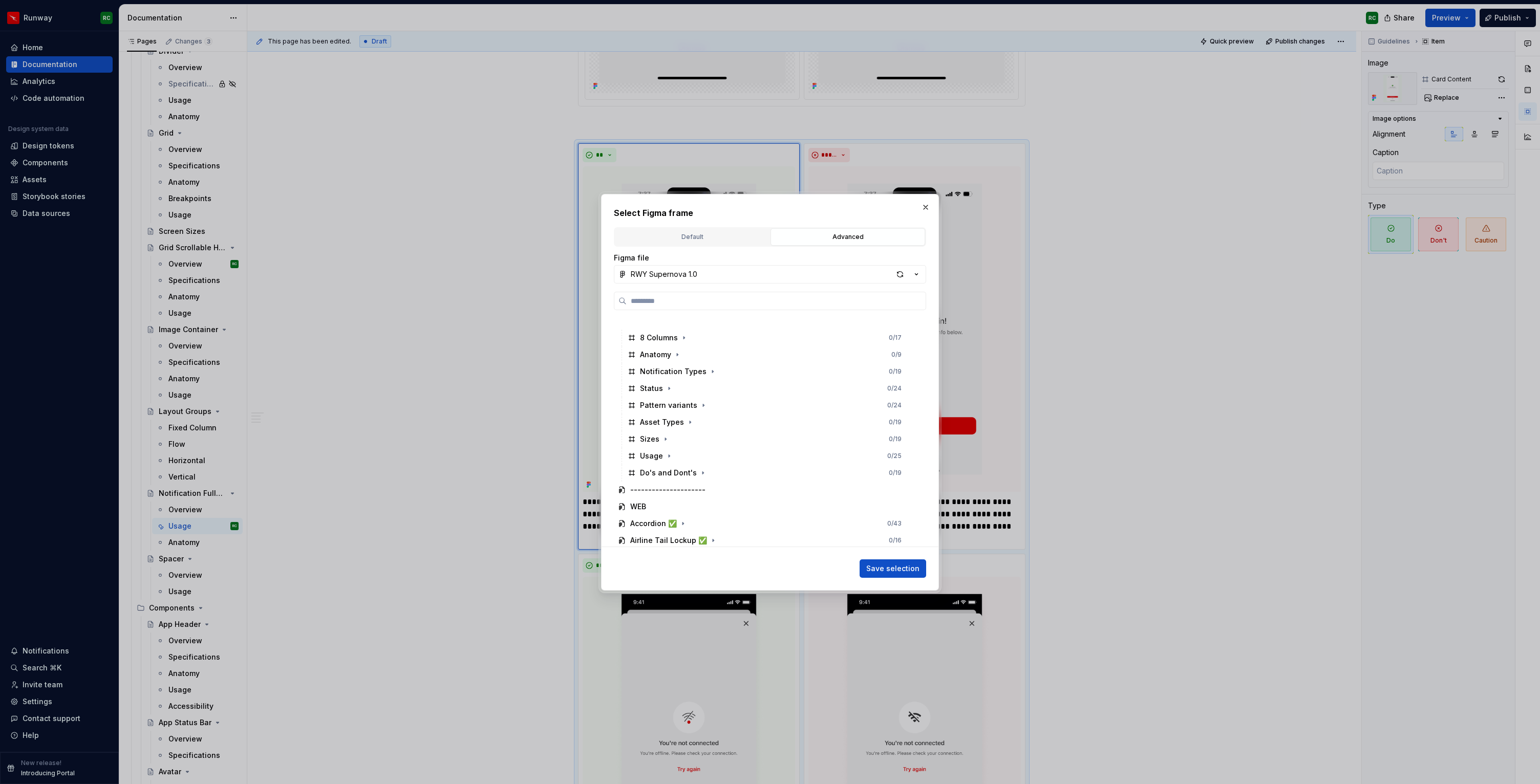
scroll to position [566, 0]
click at [704, 418] on button "button" at bounding box center [702, 418] width 10 height 10
click at [697, 431] on div "Do 1 0 / 3" at bounding box center [775, 434] width 285 height 16
click at [886, 569] on span "Save selection" at bounding box center [892, 569] width 53 height 10
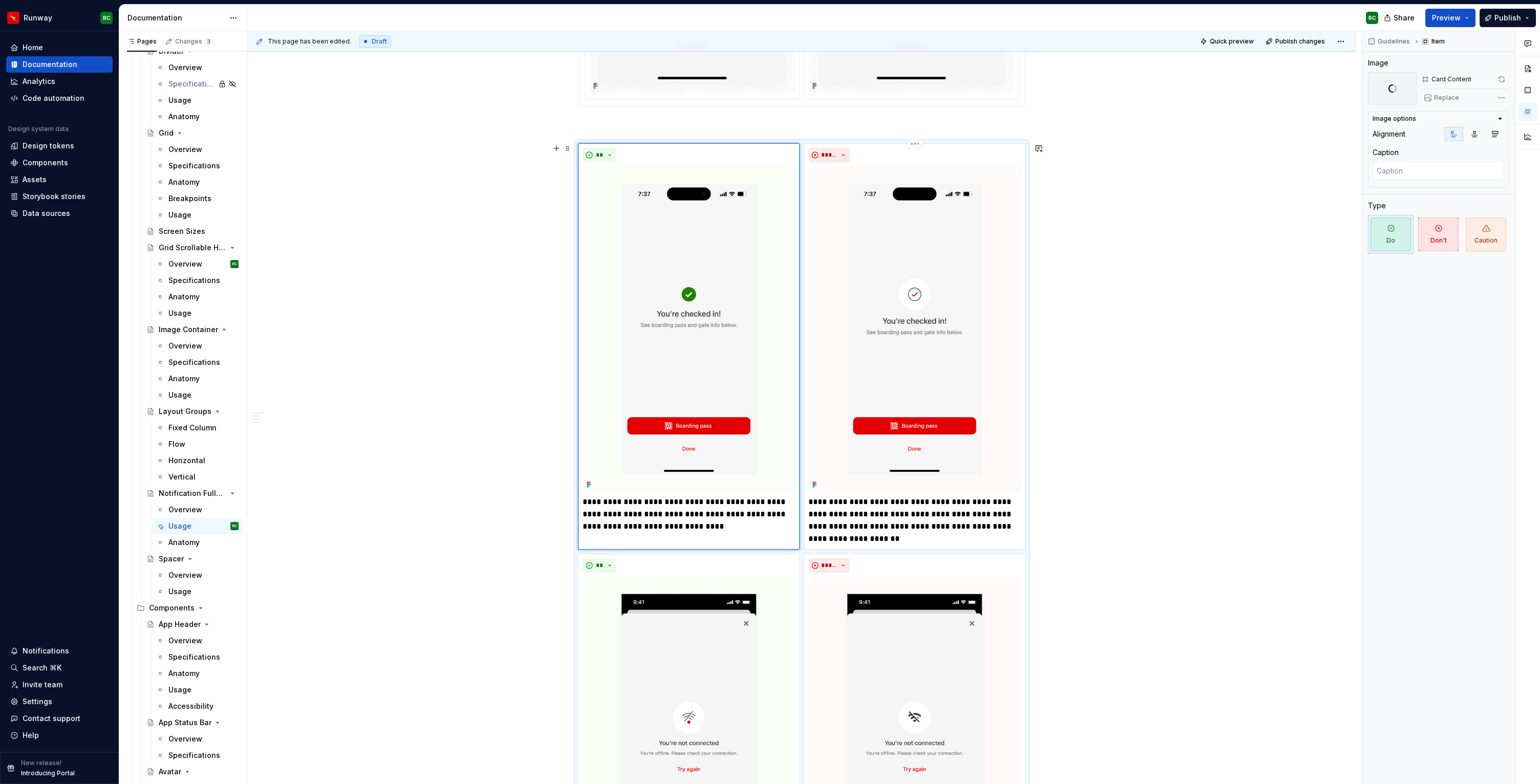
click at [958, 350] on img at bounding box center [914, 329] width 212 height 326
click at [1450, 97] on div "Replace" at bounding box center [1464, 98] width 87 height 14
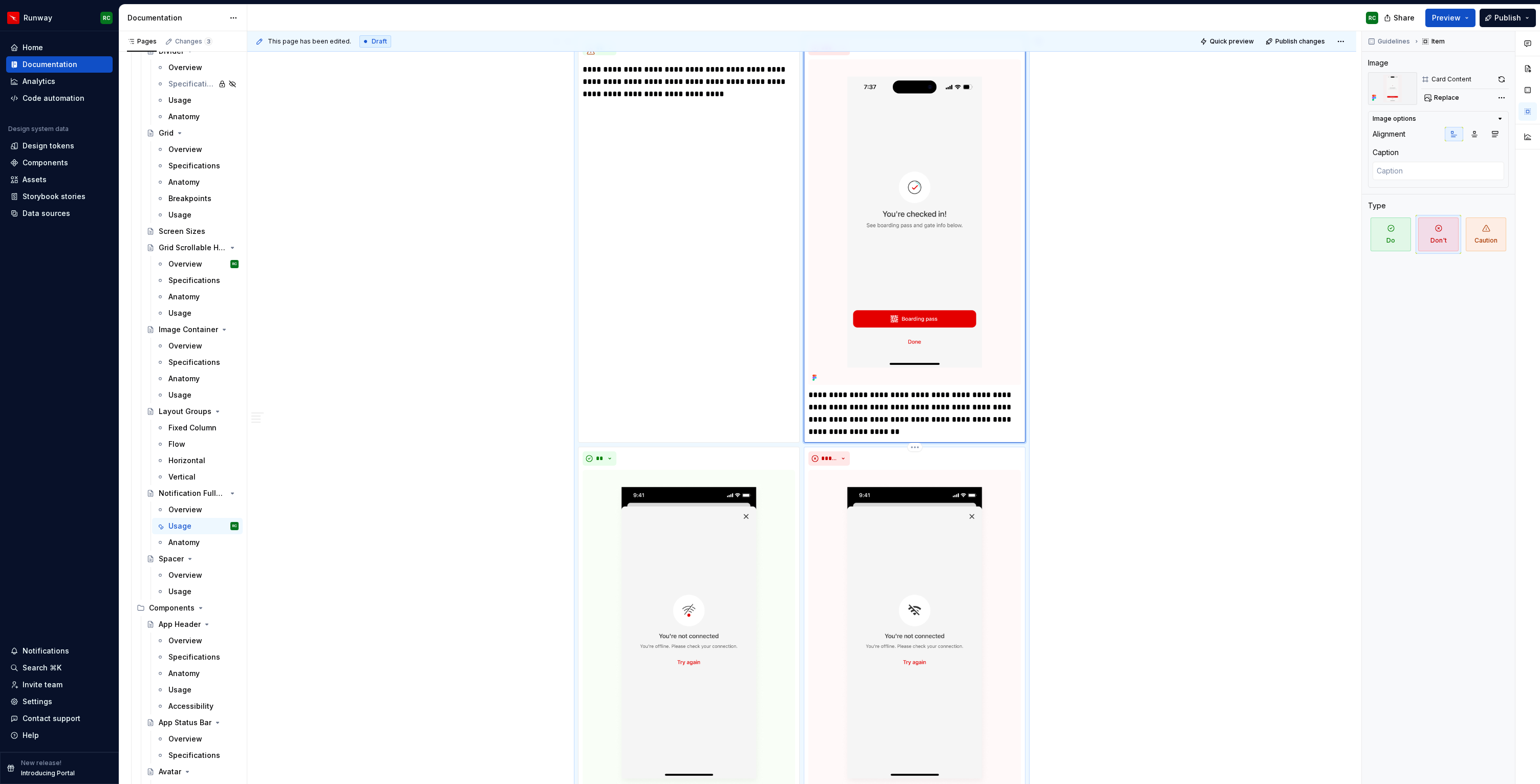
scroll to position [2756, 0]
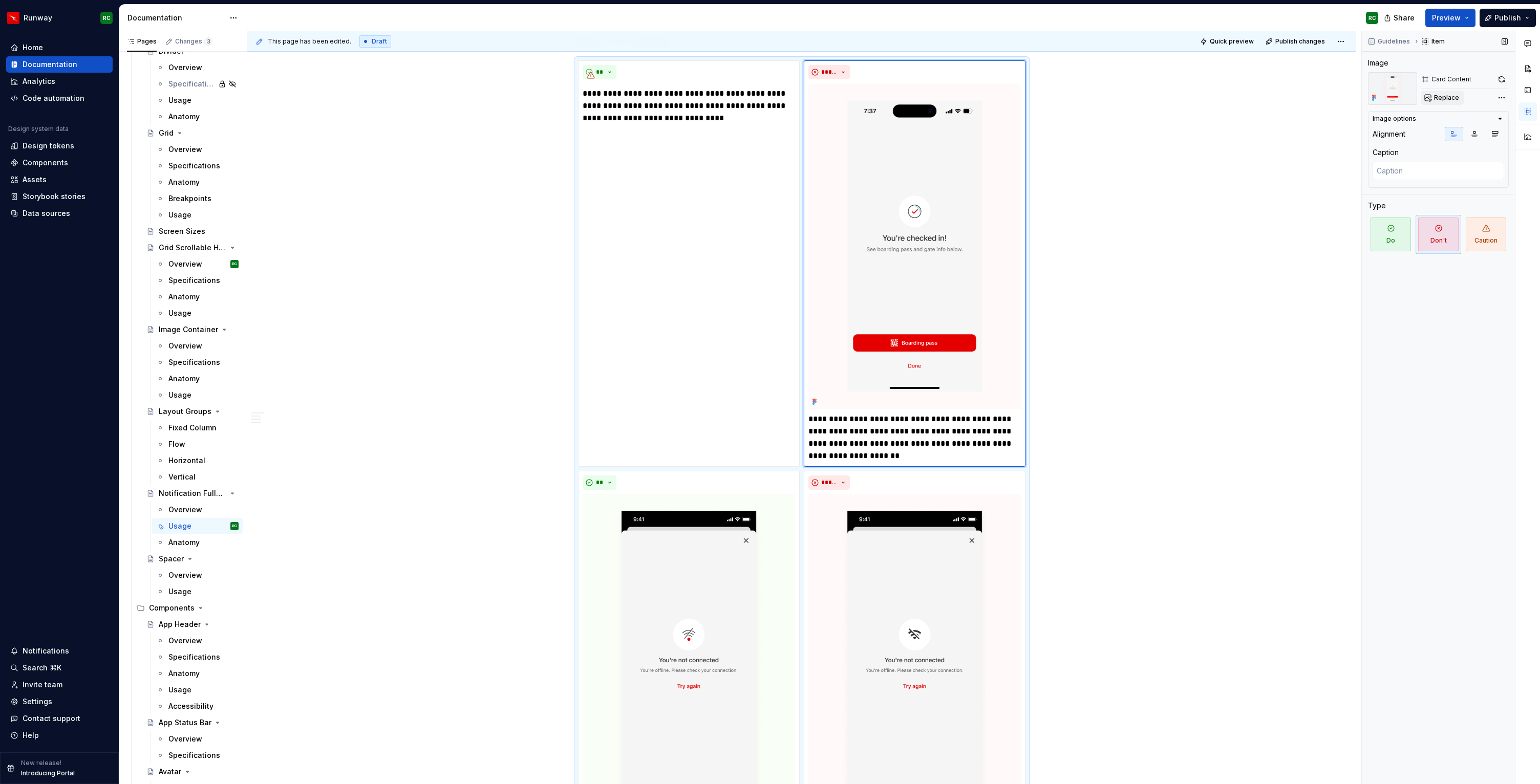
click at [1436, 97] on span "Replace" at bounding box center [1447, 98] width 25 height 8
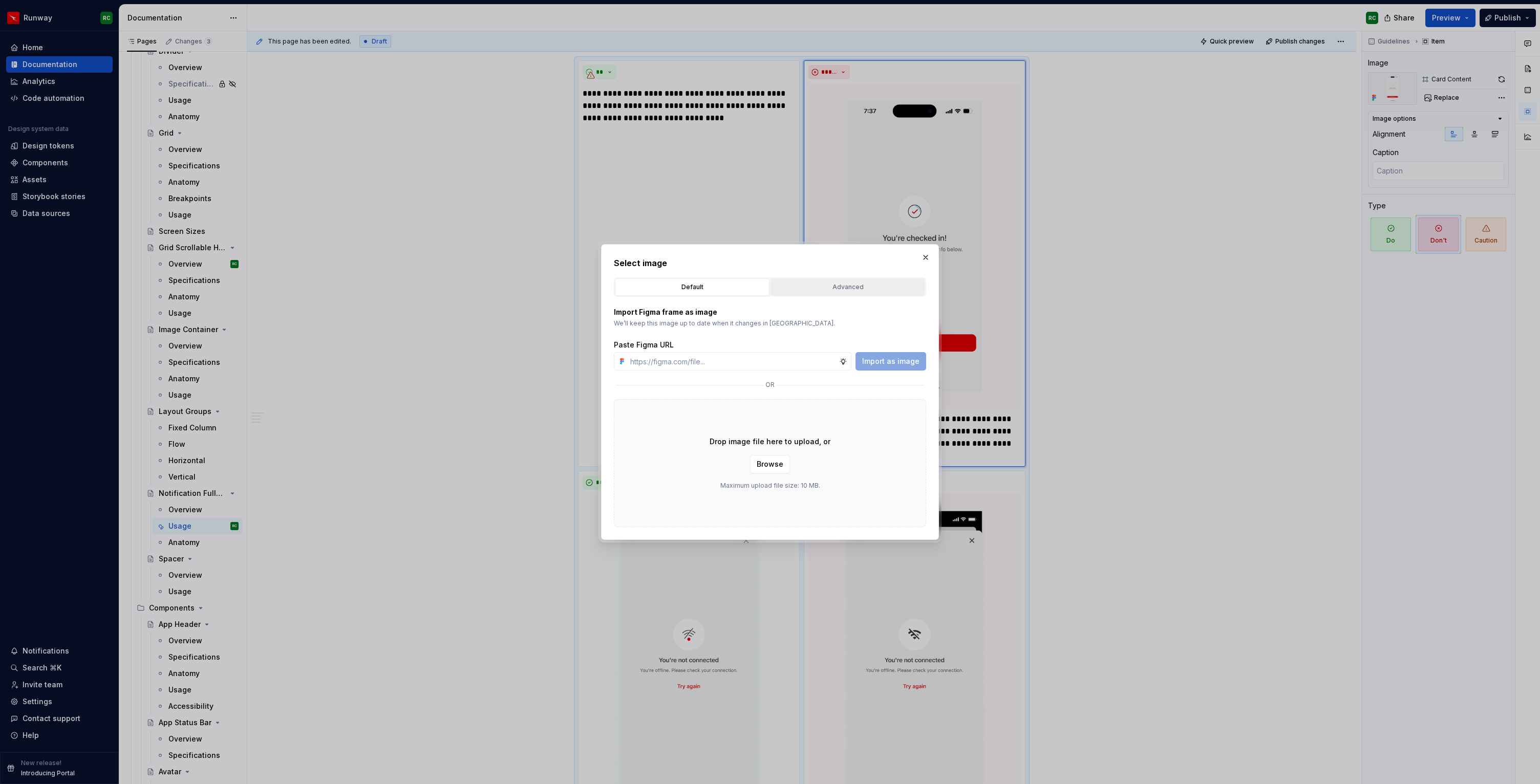
click at [837, 287] on div "Advanced" at bounding box center [847, 287] width 147 height 10
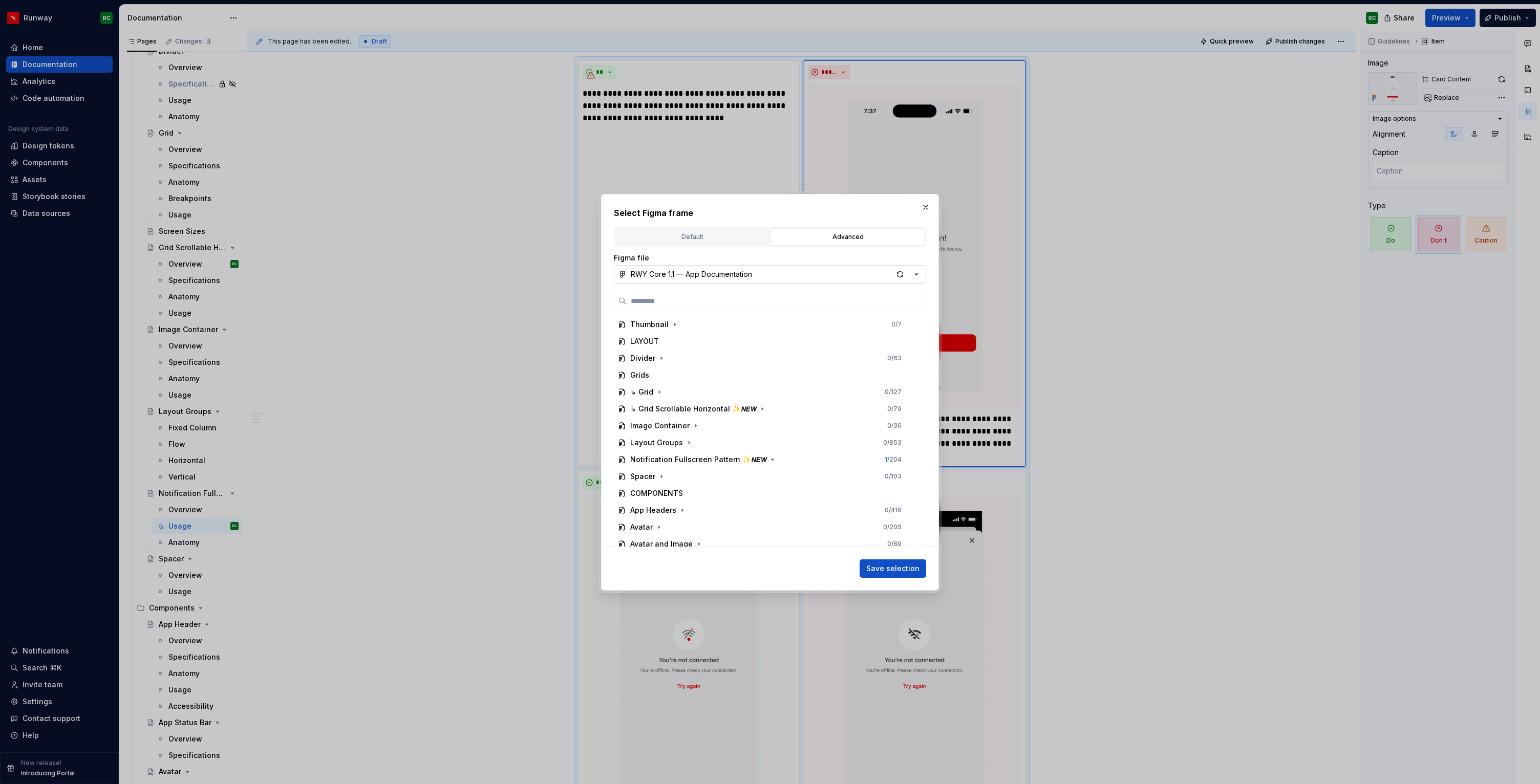
click at [732, 276] on div "RWY Core 1.1 — App Documentation" at bounding box center [691, 274] width 122 height 10
click at [726, 381] on div "RWY Supernova 1.0" at bounding box center [781, 378] width 276 height 10
click at [747, 366] on button "button" at bounding box center [752, 369] width 10 height 10
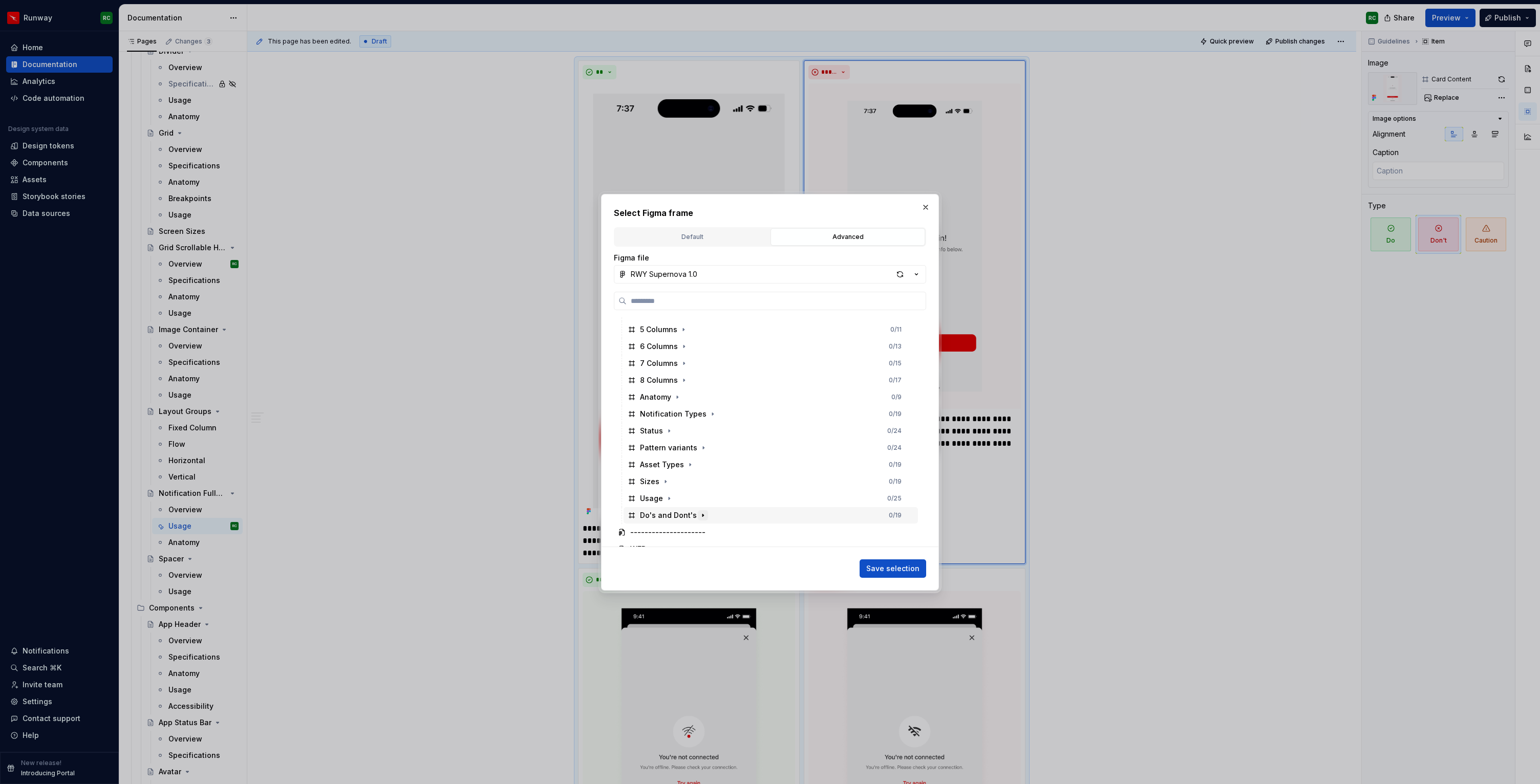
click at [703, 519] on icon "button" at bounding box center [703, 516] width 8 height 8
click at [692, 466] on div "Dont 1 0 / 3" at bounding box center [775, 465] width 285 height 16
click at [892, 570] on span "Save selection" at bounding box center [892, 569] width 53 height 10
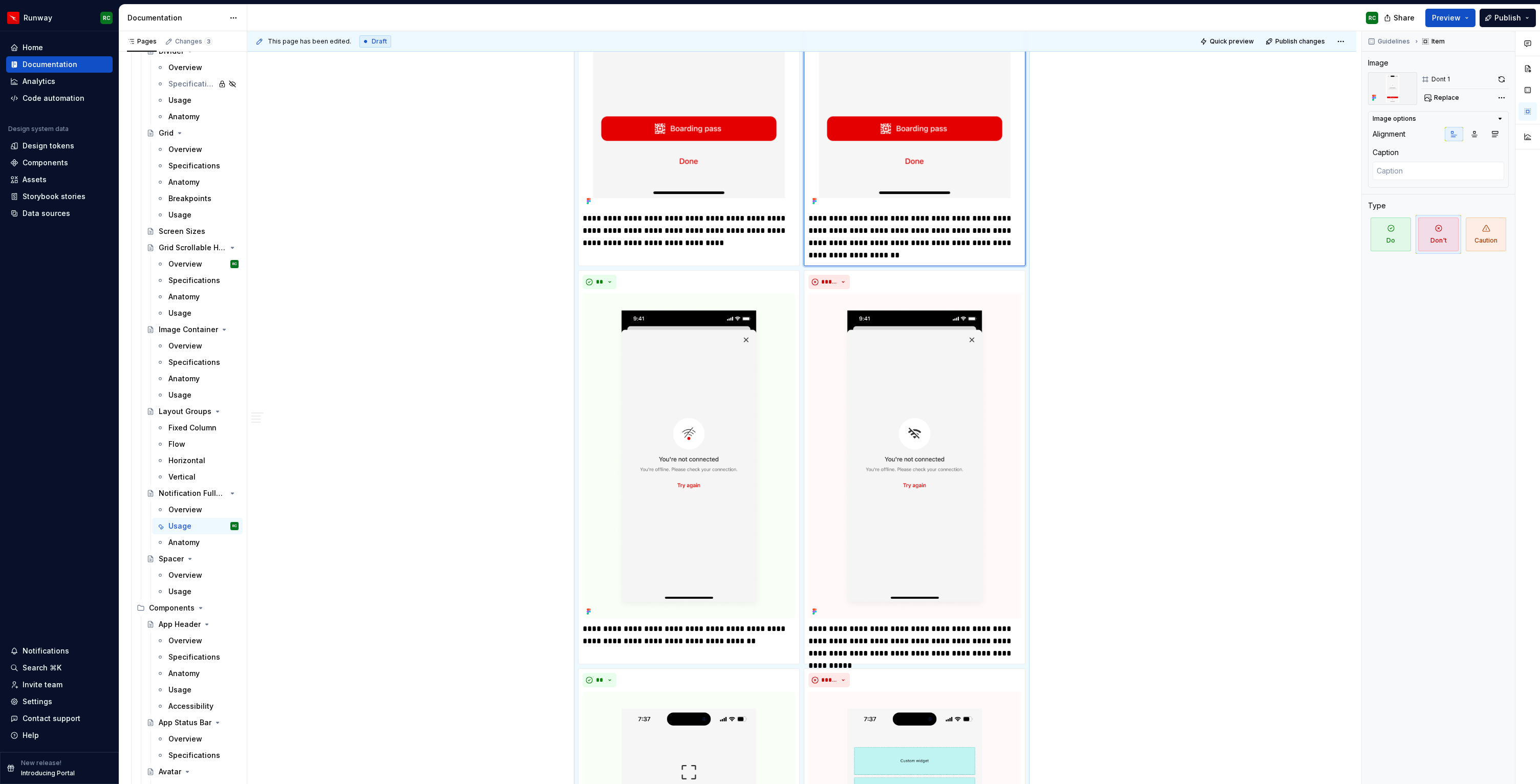
scroll to position [3102, 0]
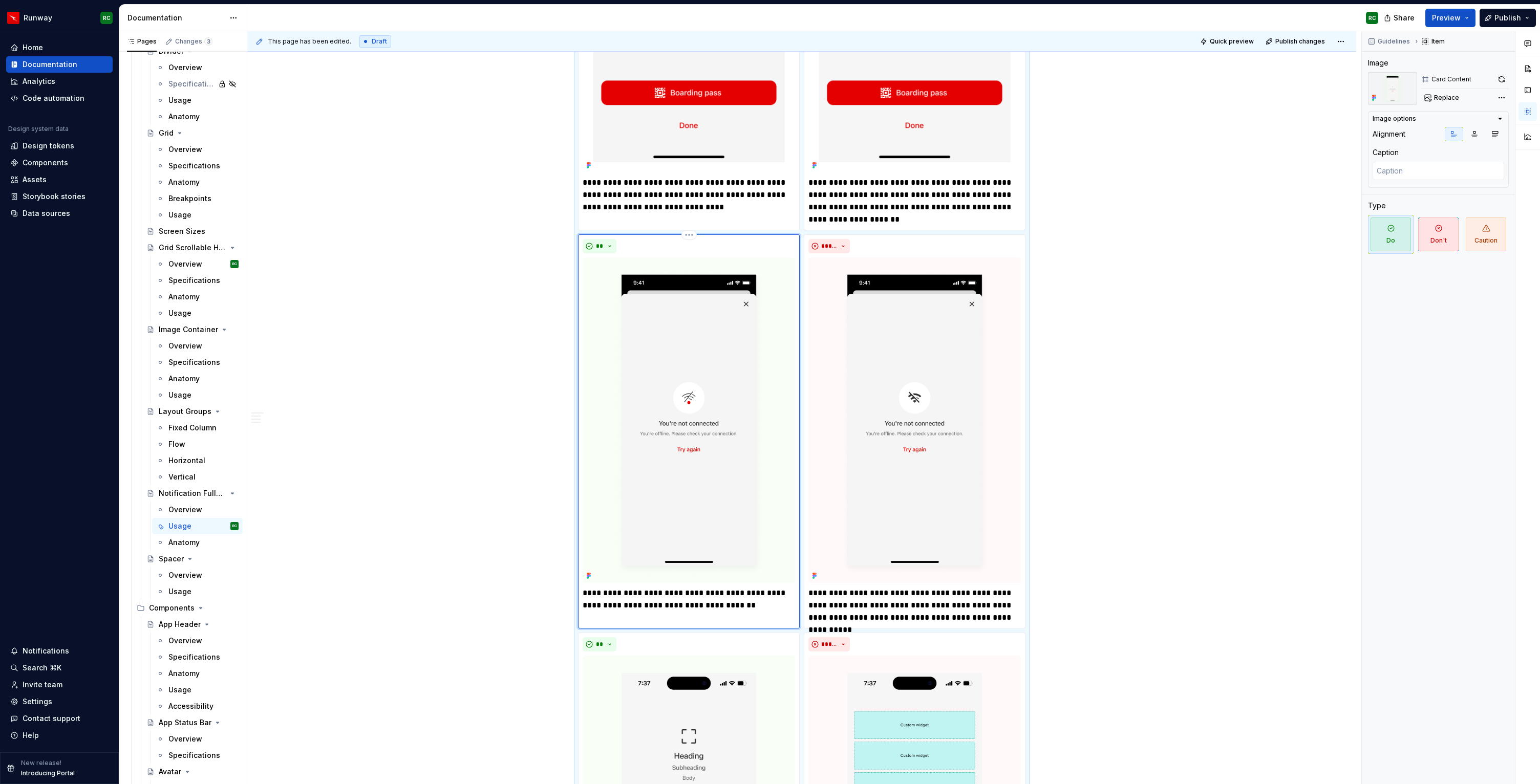
click at [690, 416] on img at bounding box center [688, 421] width 212 height 326
click at [1452, 98] on span "Replace" at bounding box center [1447, 98] width 25 height 8
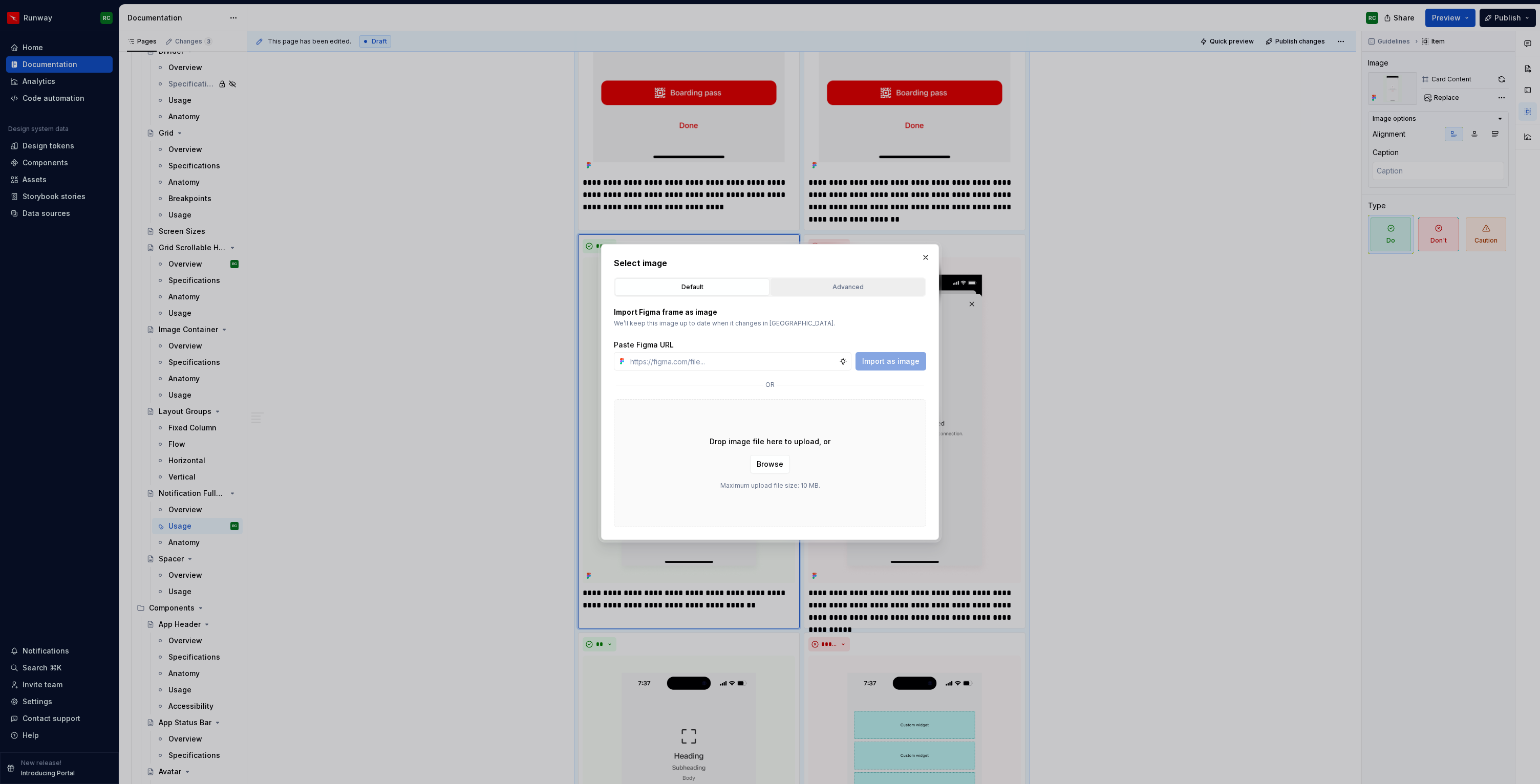
click at [842, 280] on button "Advanced" at bounding box center [847, 287] width 155 height 17
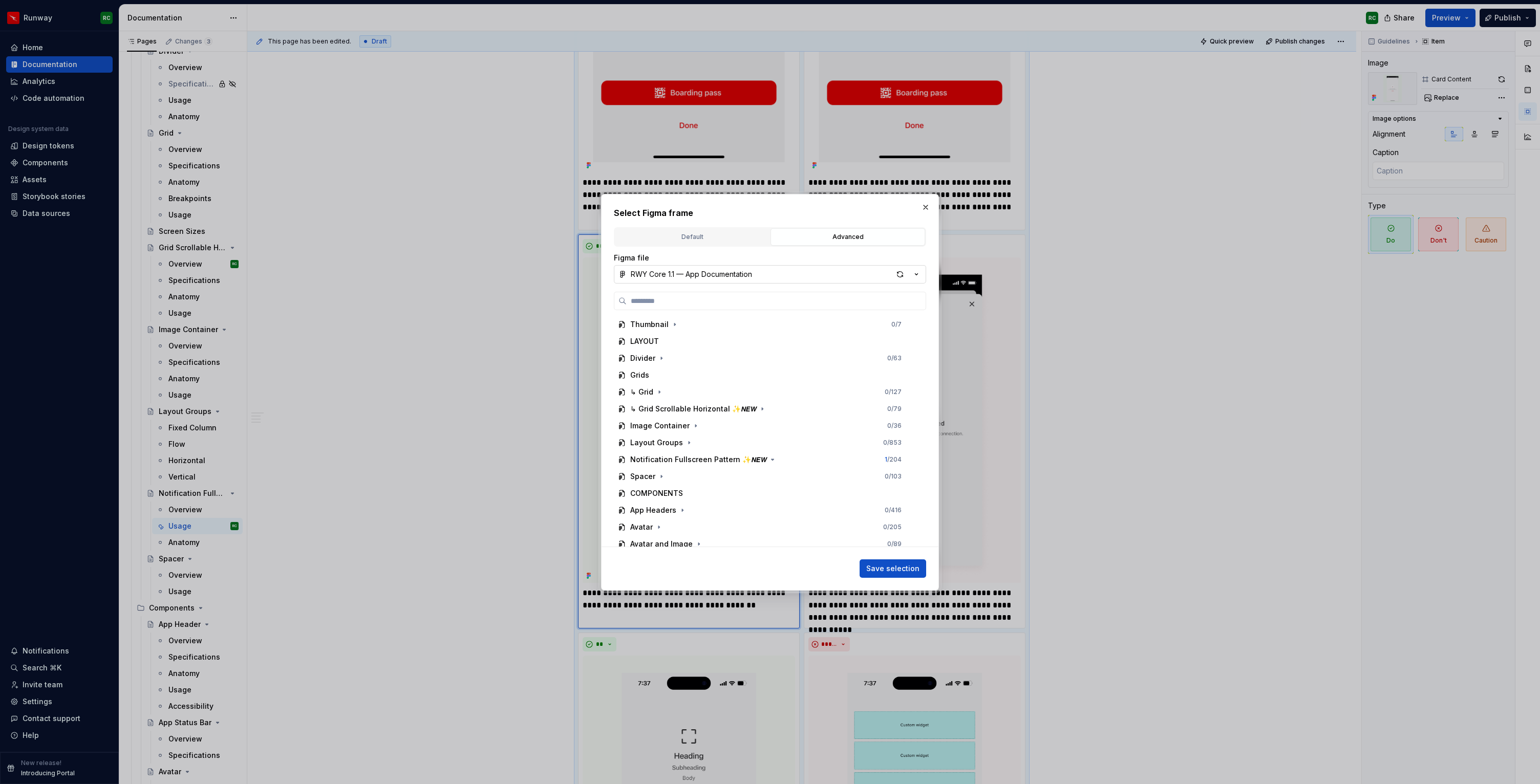
click at [754, 276] on button "RWY Core 1.1 — App Documentation" at bounding box center [770, 274] width 312 height 19
click at [707, 372] on span "RWY Supernova 1.0" at bounding box center [770, 378] width 307 height 16
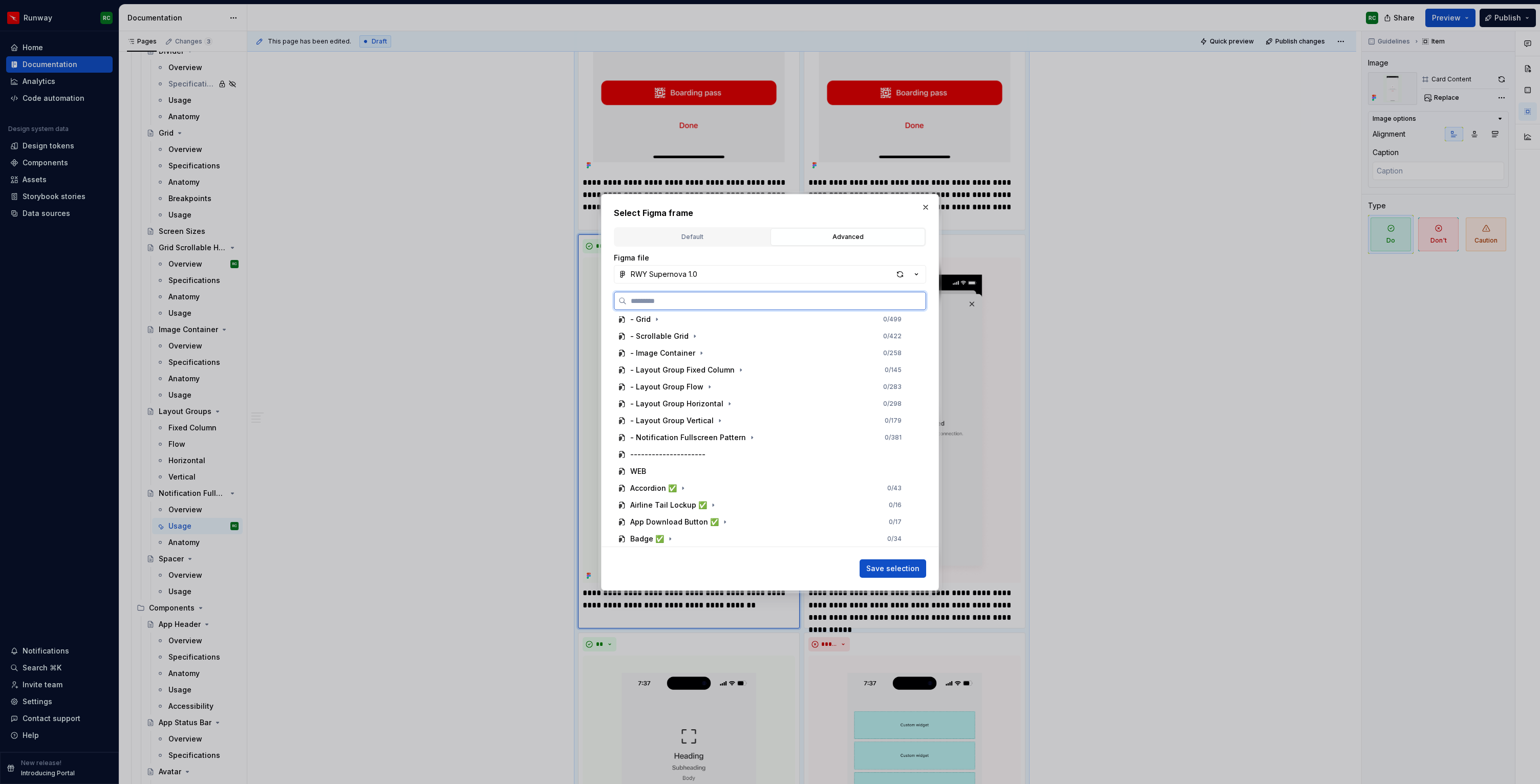
scroll to position [145, 0]
click at [726, 410] on div "- Notification Fullscreen Pattern 0 / 381" at bounding box center [765, 416] width 304 height 16
click at [678, 389] on div "Do's and Dont's" at bounding box center [668, 394] width 57 height 10
click at [691, 392] on div "Do's and Dont's" at bounding box center [668, 394] width 57 height 10
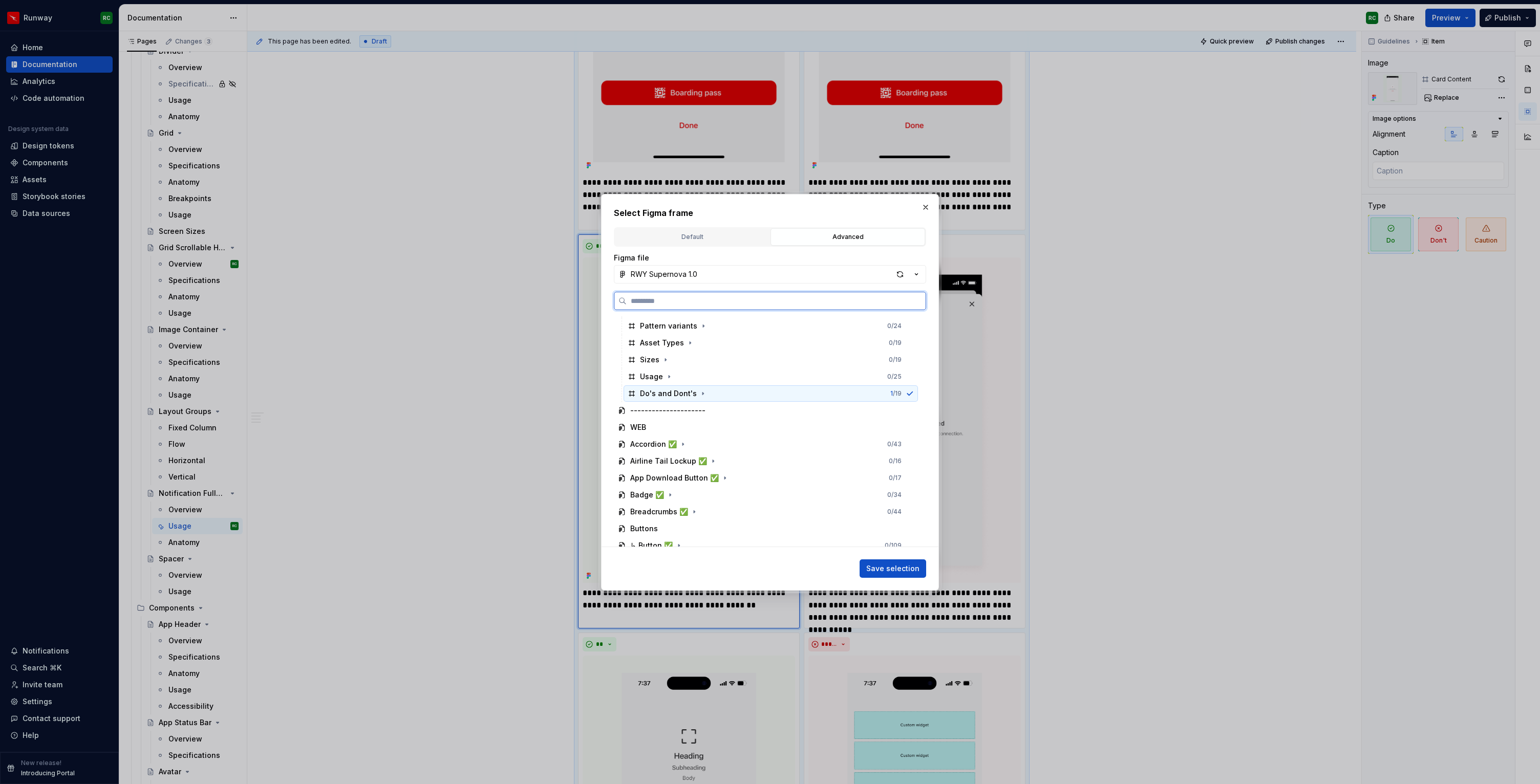
click at [811, 389] on div "Do's and Dont's 1 / 19" at bounding box center [770, 394] width 294 height 16
click at [699, 390] on icon "button" at bounding box center [703, 394] width 8 height 8
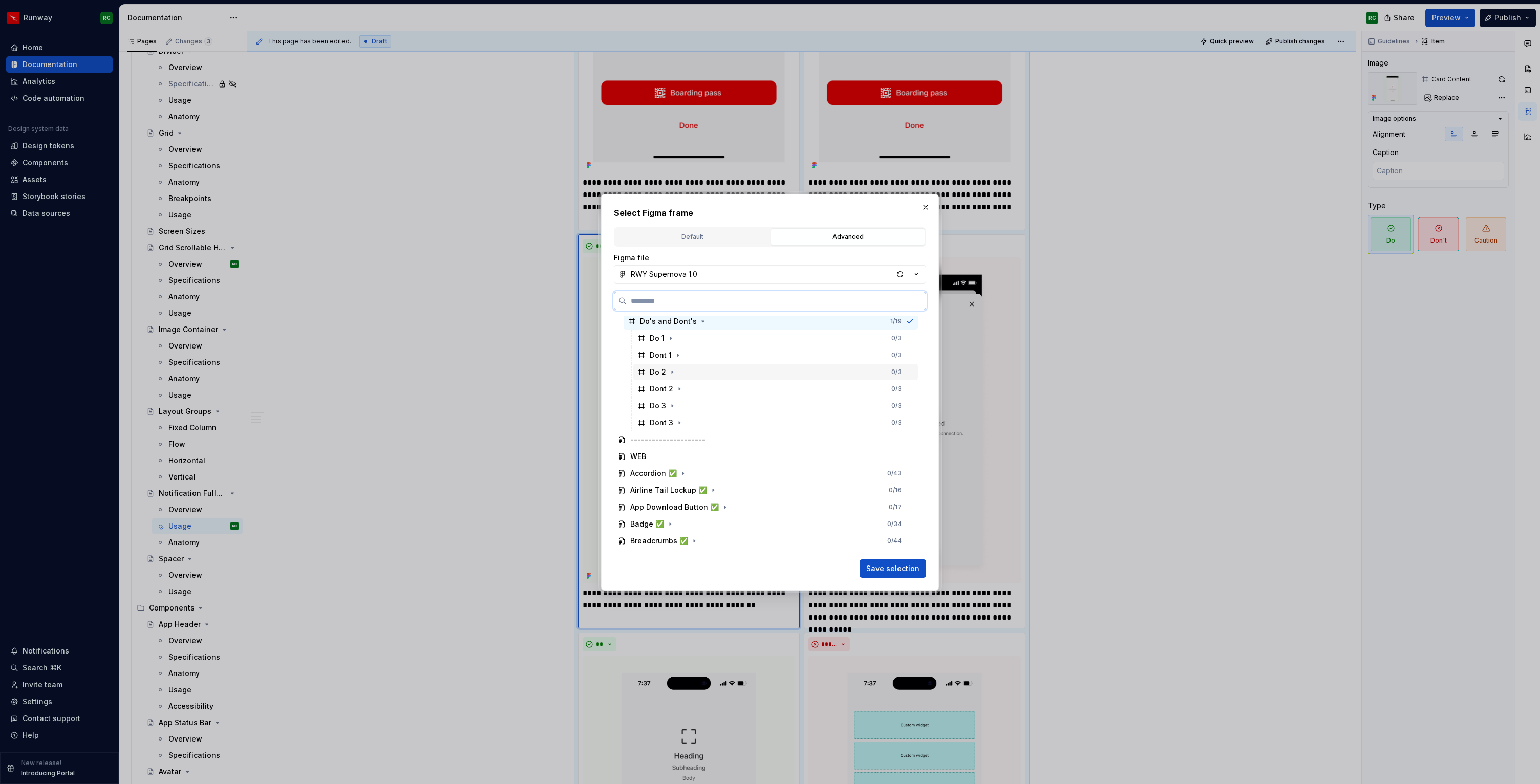
click at [696, 369] on div "Do 2 0 / 3" at bounding box center [775, 372] width 285 height 16
click at [907, 573] on button "Save selection" at bounding box center [892, 569] width 67 height 19
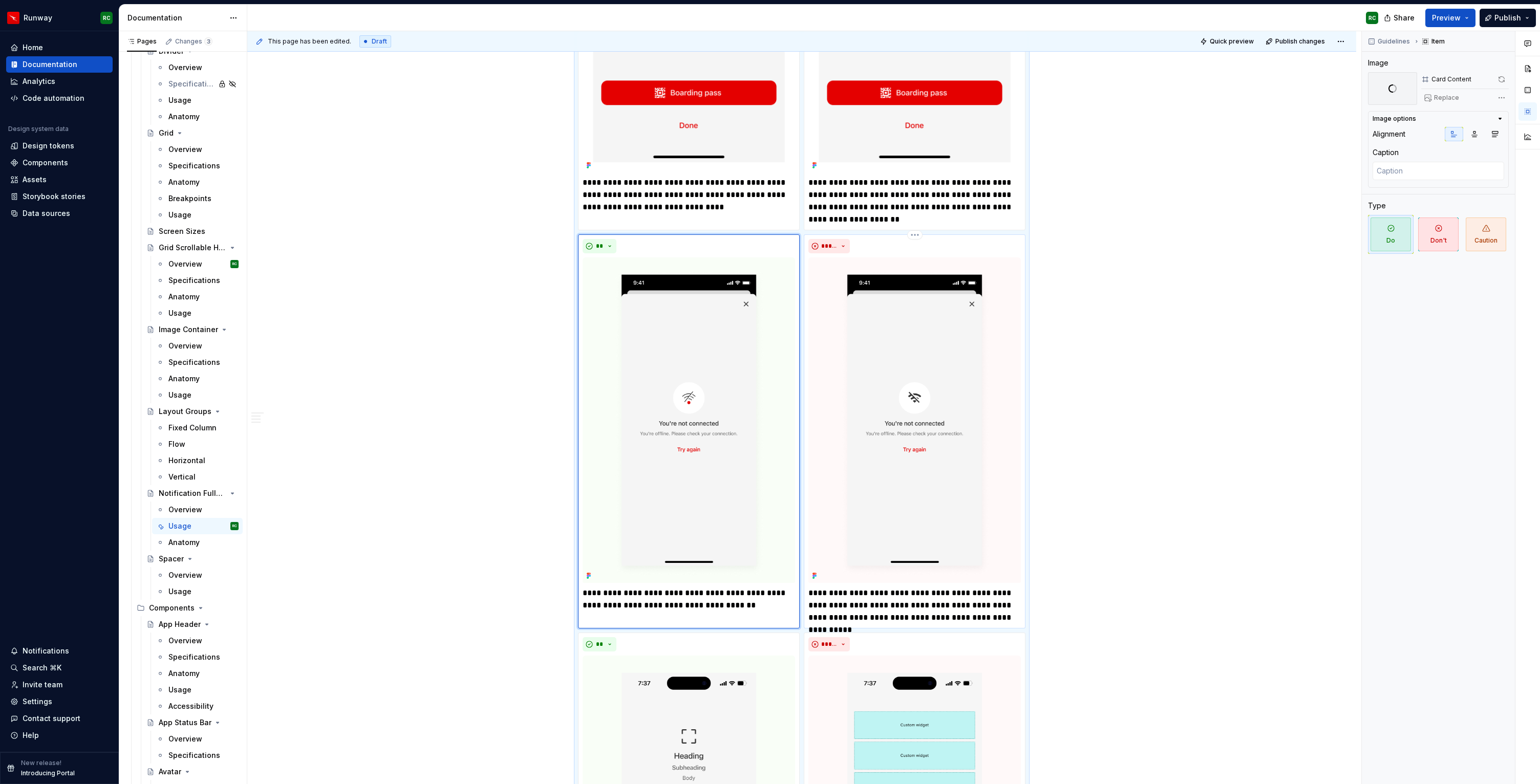
click at [953, 392] on img at bounding box center [914, 421] width 212 height 326
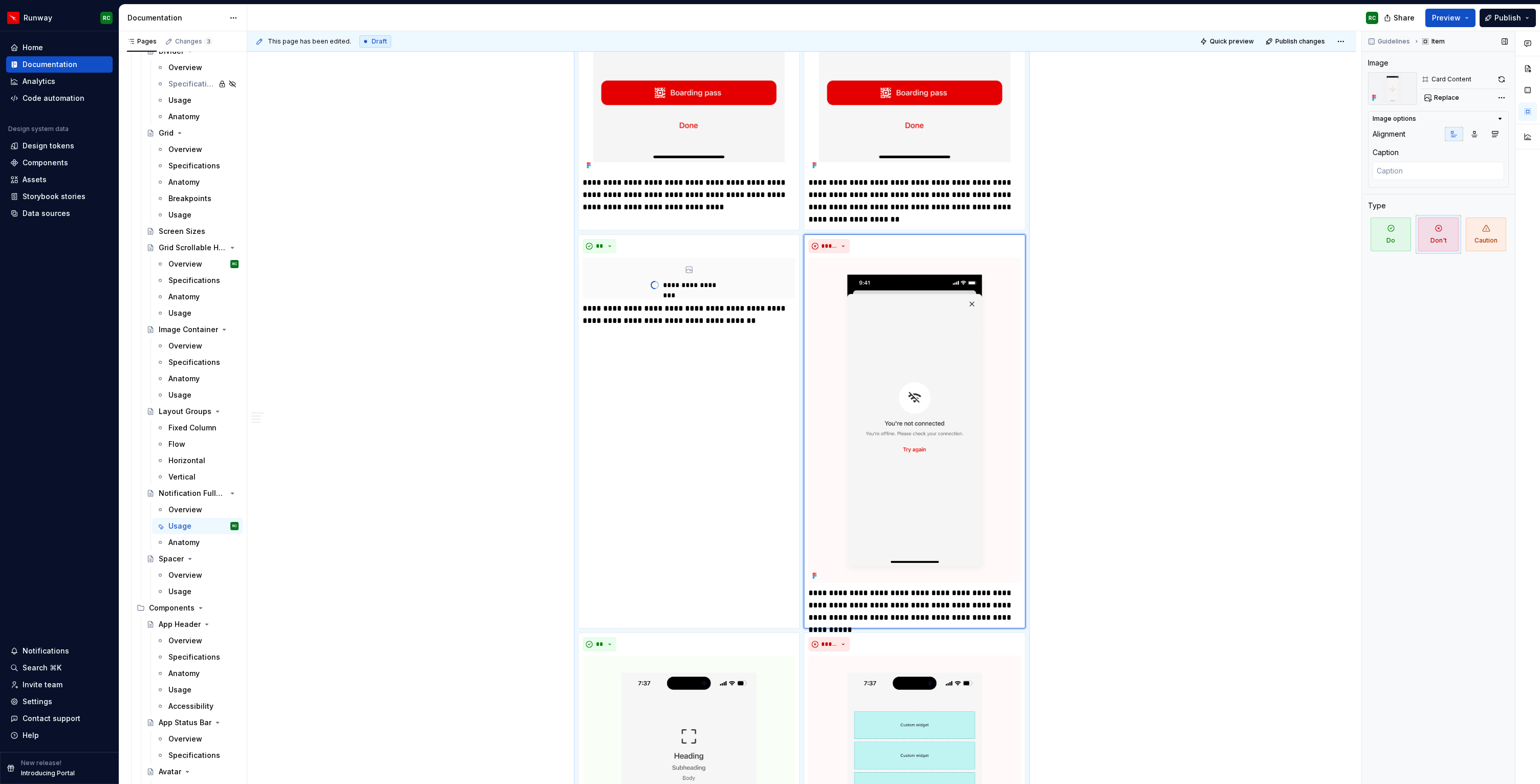
click at [1447, 98] on span "Replace" at bounding box center [1447, 98] width 25 height 8
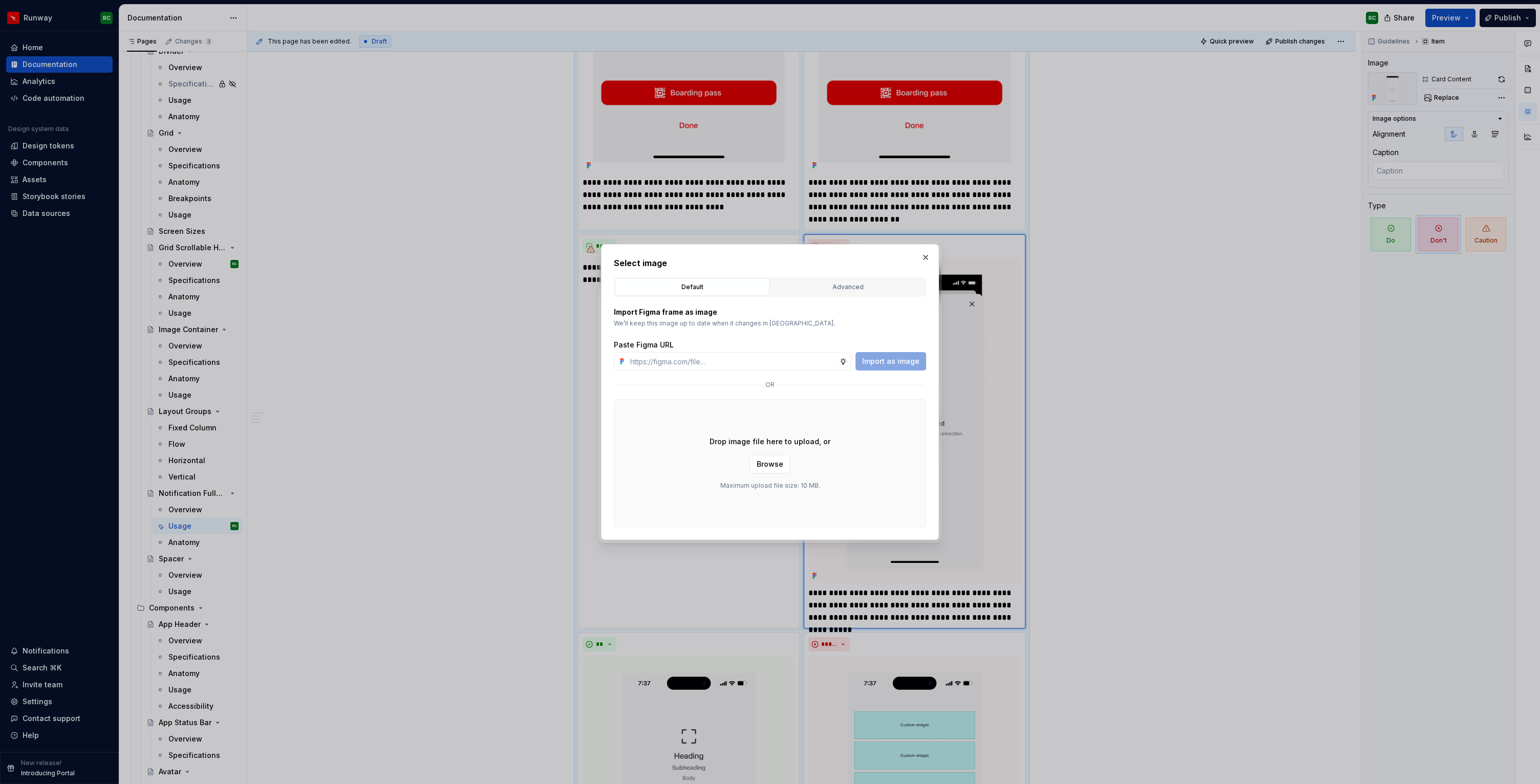
click at [861, 267] on h2 "Select image" at bounding box center [770, 263] width 312 height 12
click at [850, 285] on div "Advanced" at bounding box center [847, 287] width 147 height 10
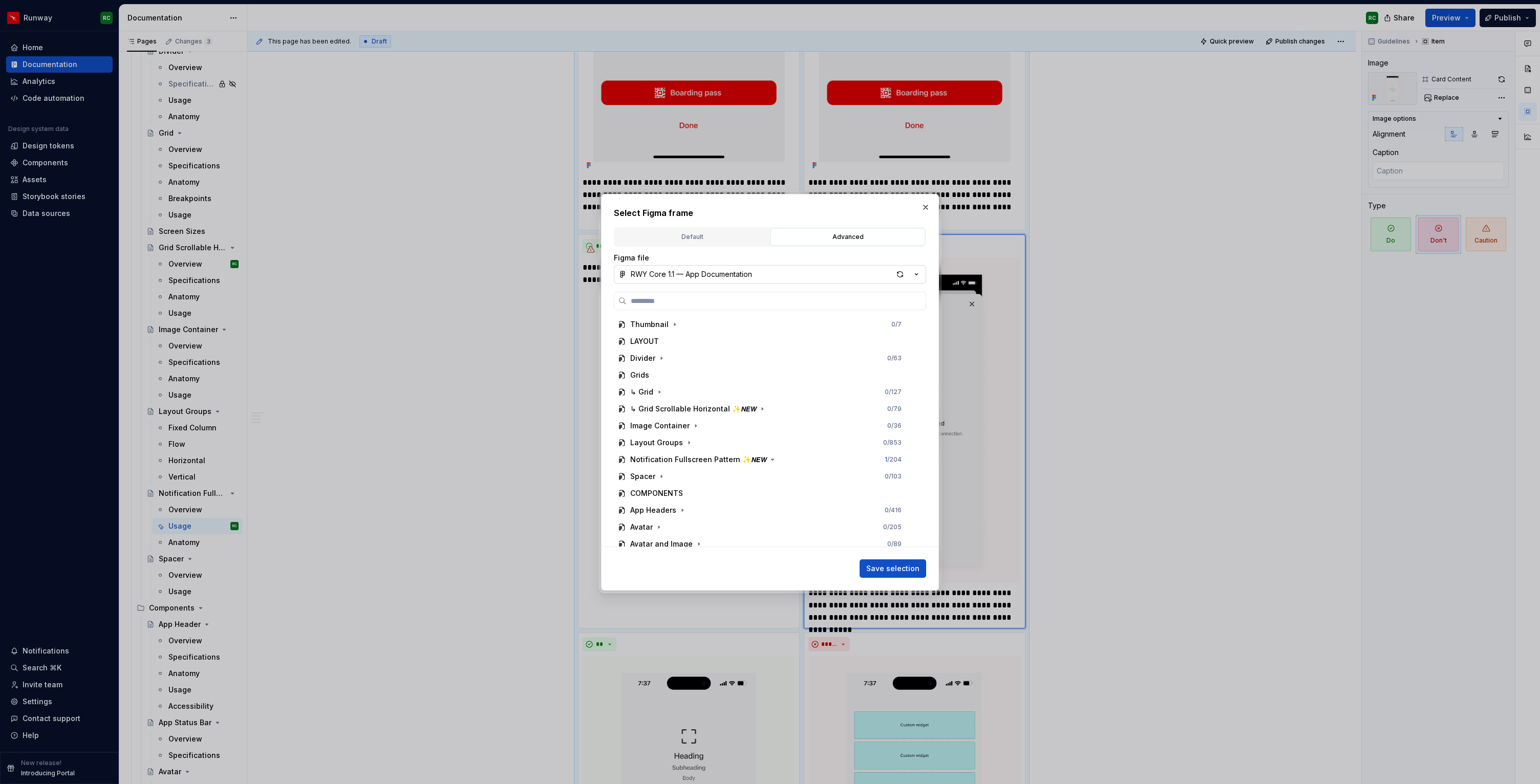
click at [713, 283] on button "RWY Core 1.1 — App Documentation" at bounding box center [770, 274] width 312 height 19
click at [696, 376] on div "RWY Supernova 1.0" at bounding box center [678, 378] width 70 height 10
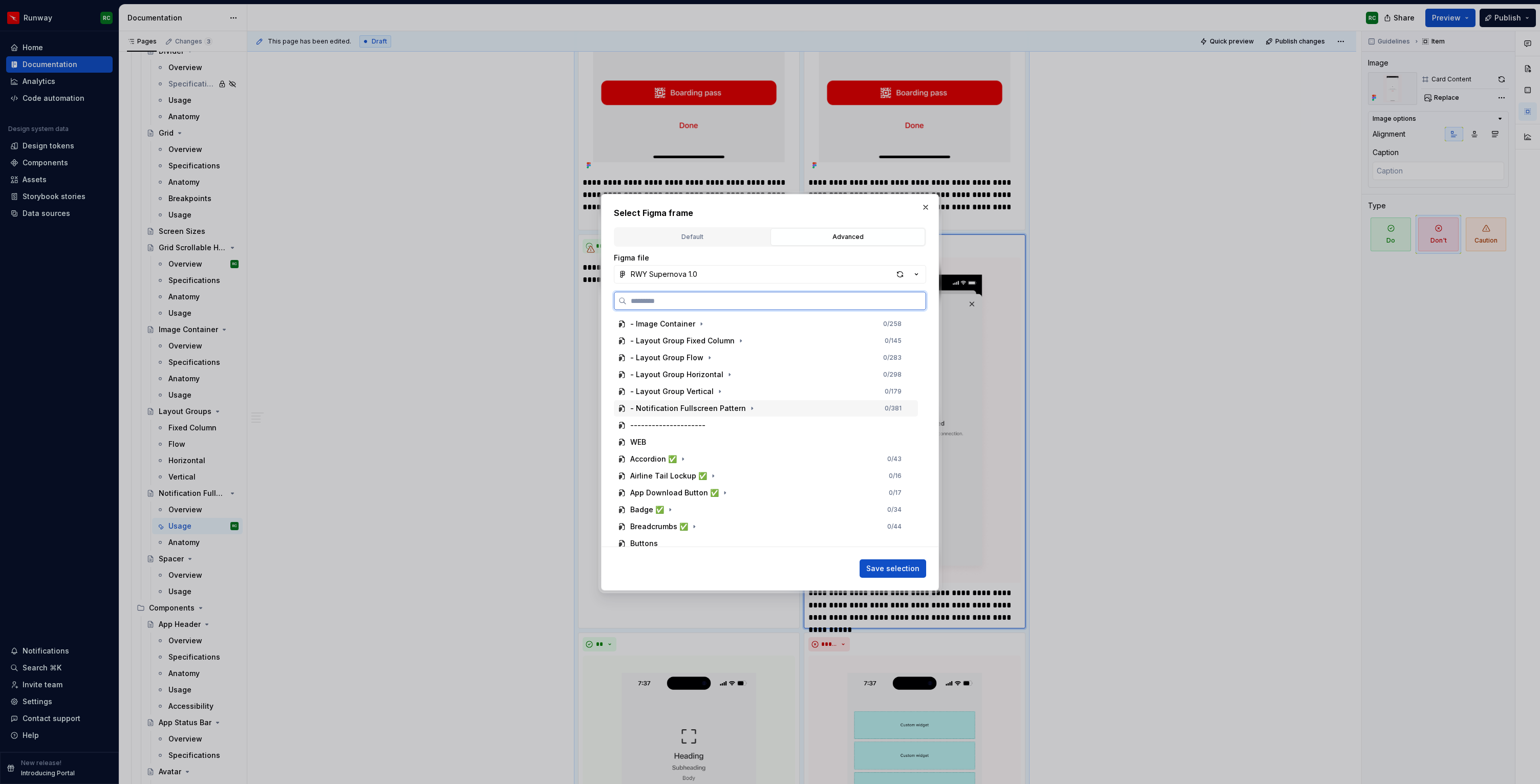
click at [694, 413] on div "- Notification Fullscreen Pattern" at bounding box center [688, 408] width 116 height 10
click at [680, 506] on div "Do's and Dont's" at bounding box center [668, 507] width 57 height 10
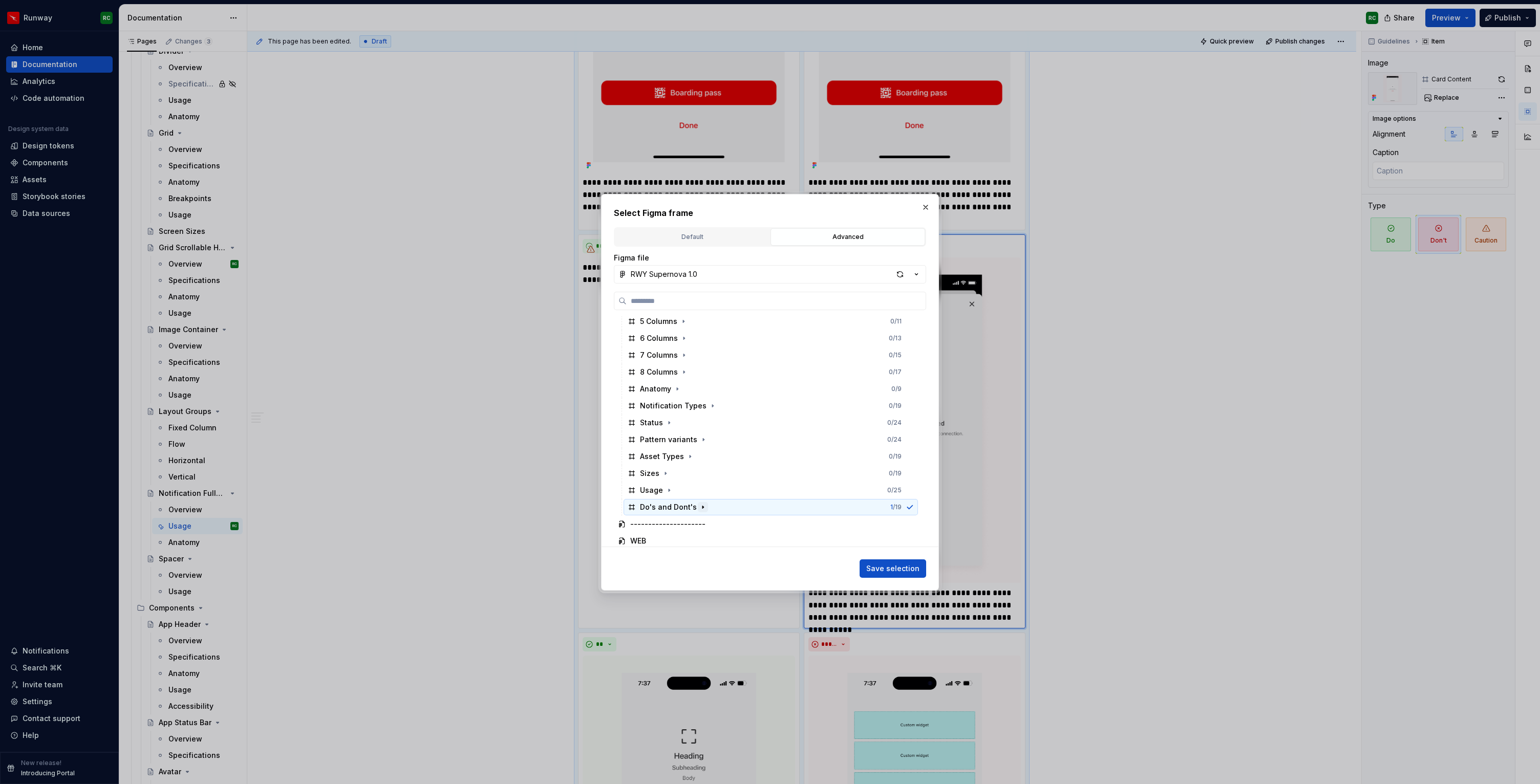
click at [699, 507] on icon "button" at bounding box center [703, 507] width 8 height 8
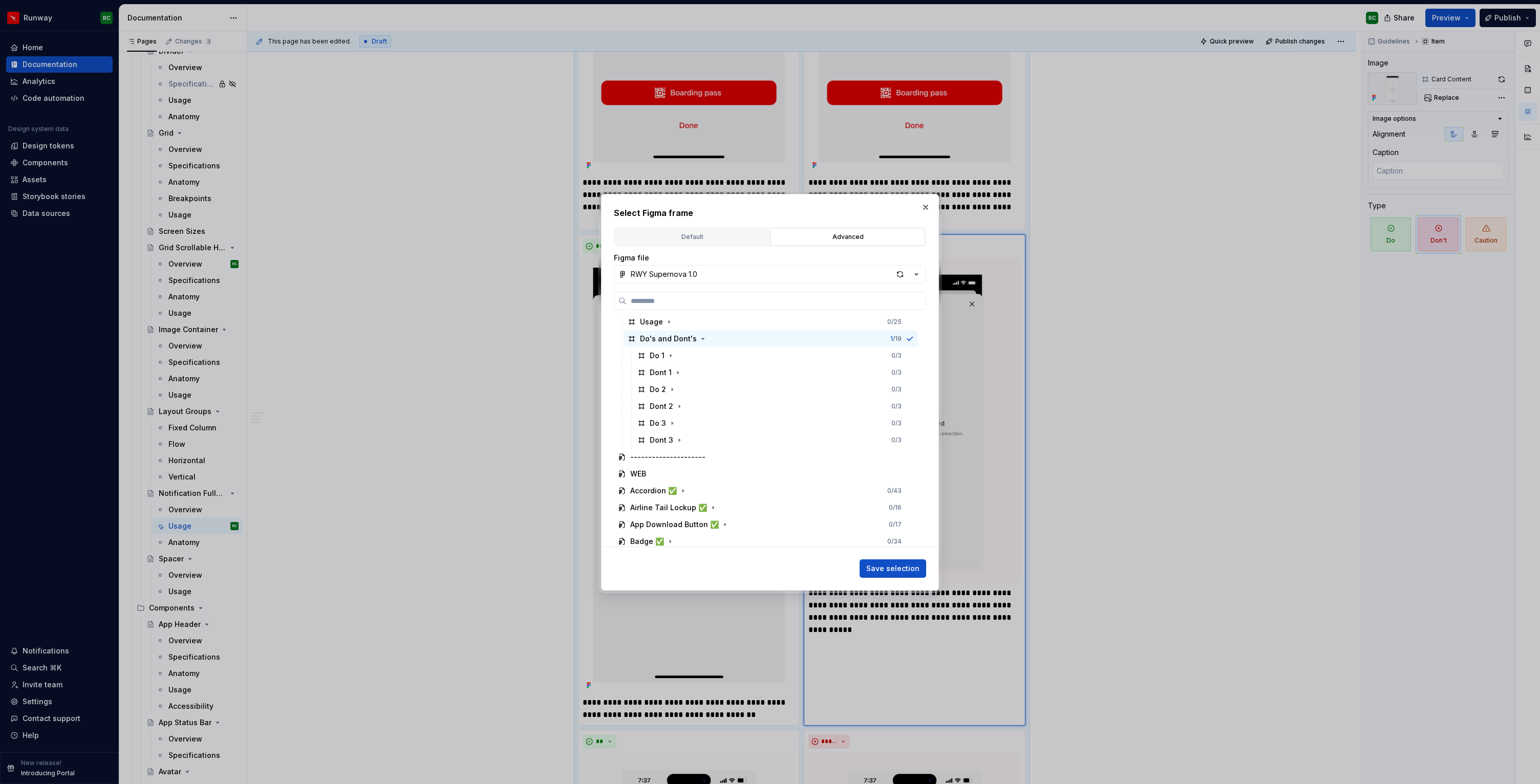
scroll to position [639, 0]
click at [712, 416] on div "Dont 2 0 / 3" at bounding box center [775, 411] width 285 height 16
click at [905, 571] on span "Save selection" at bounding box center [892, 569] width 53 height 10
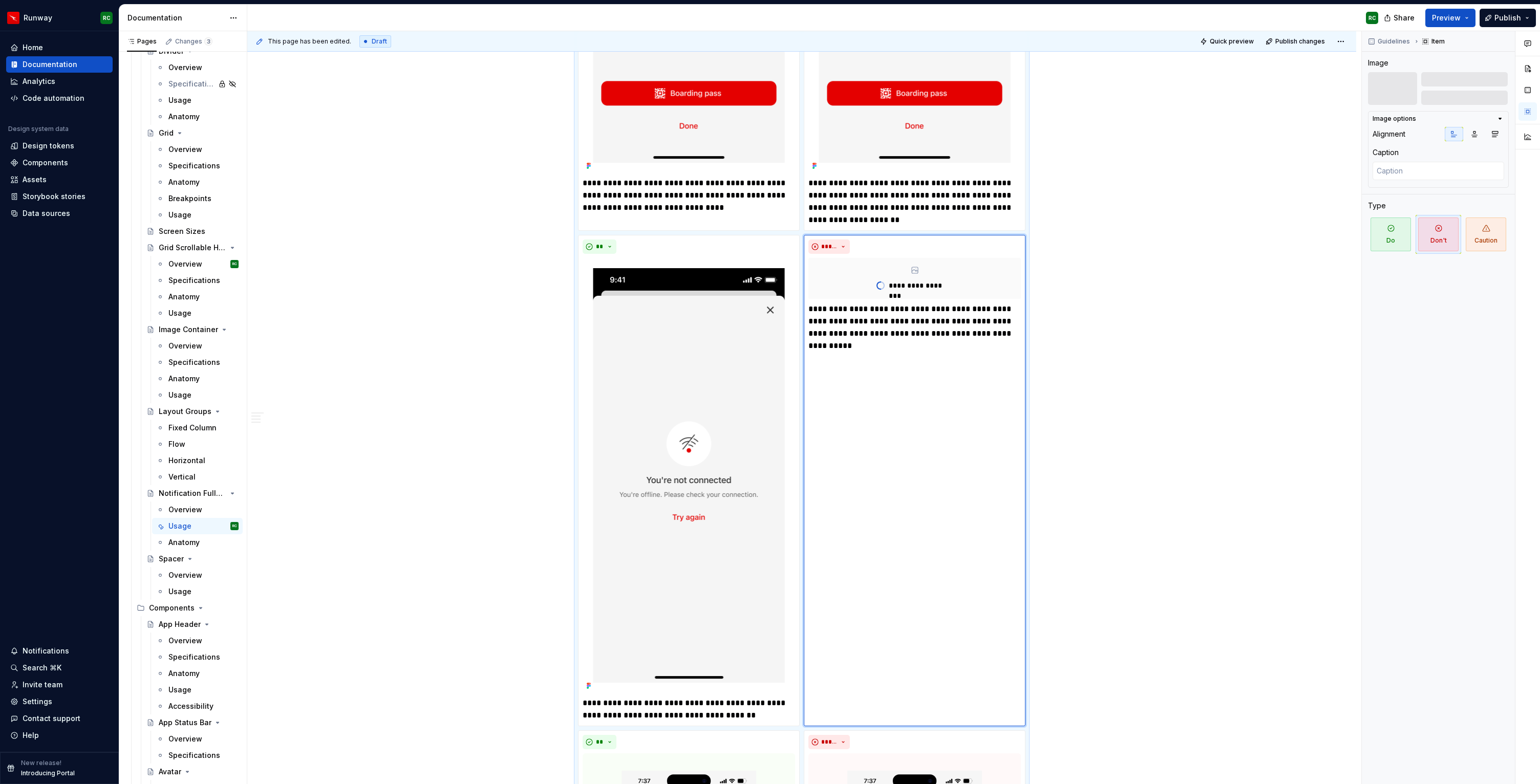
scroll to position [3527, 0]
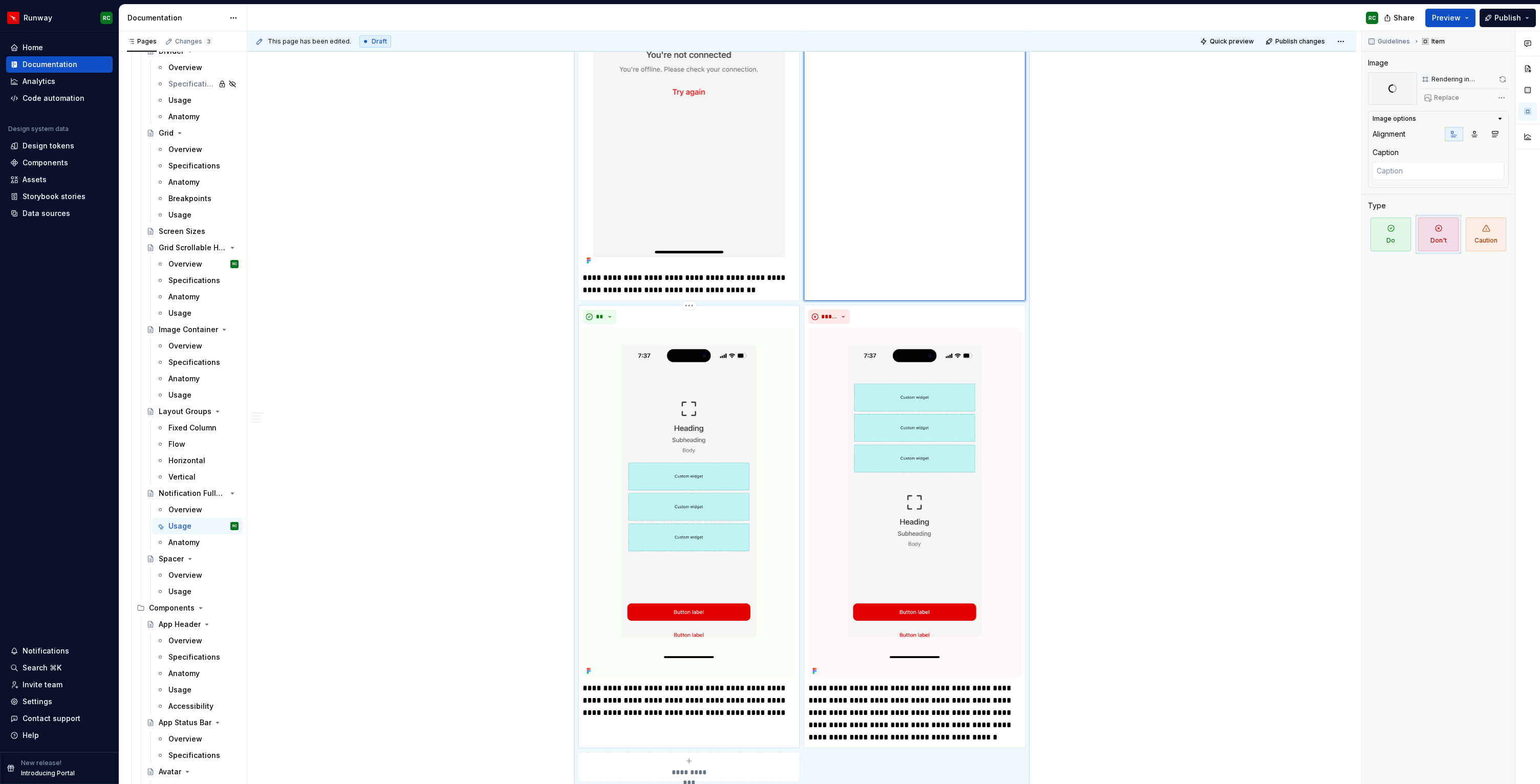
click at [744, 415] on img at bounding box center [688, 503] width 212 height 350
click at [1429, 97] on button "Replace" at bounding box center [1442, 98] width 43 height 14
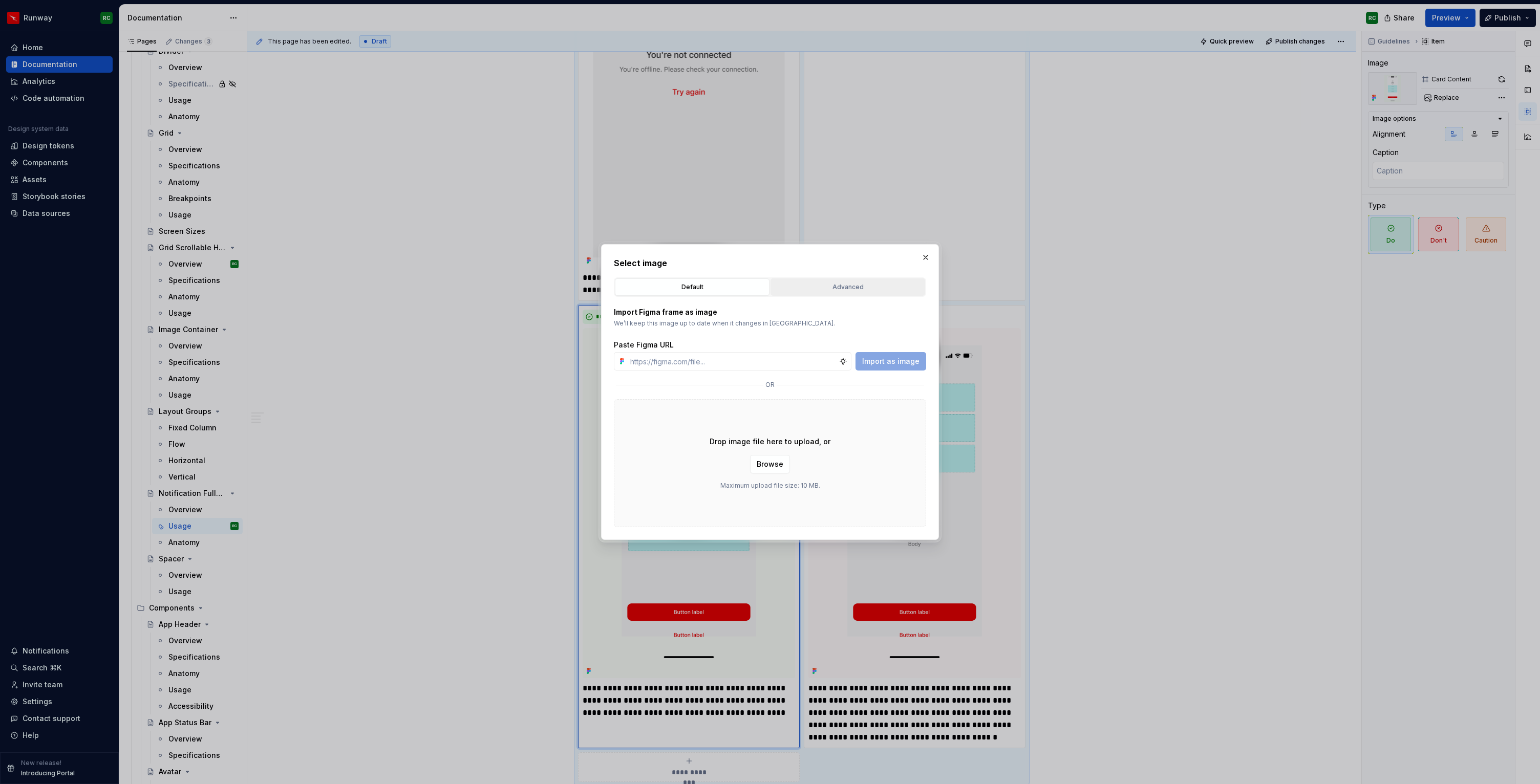
click at [833, 283] on div "Advanced" at bounding box center [847, 287] width 147 height 10
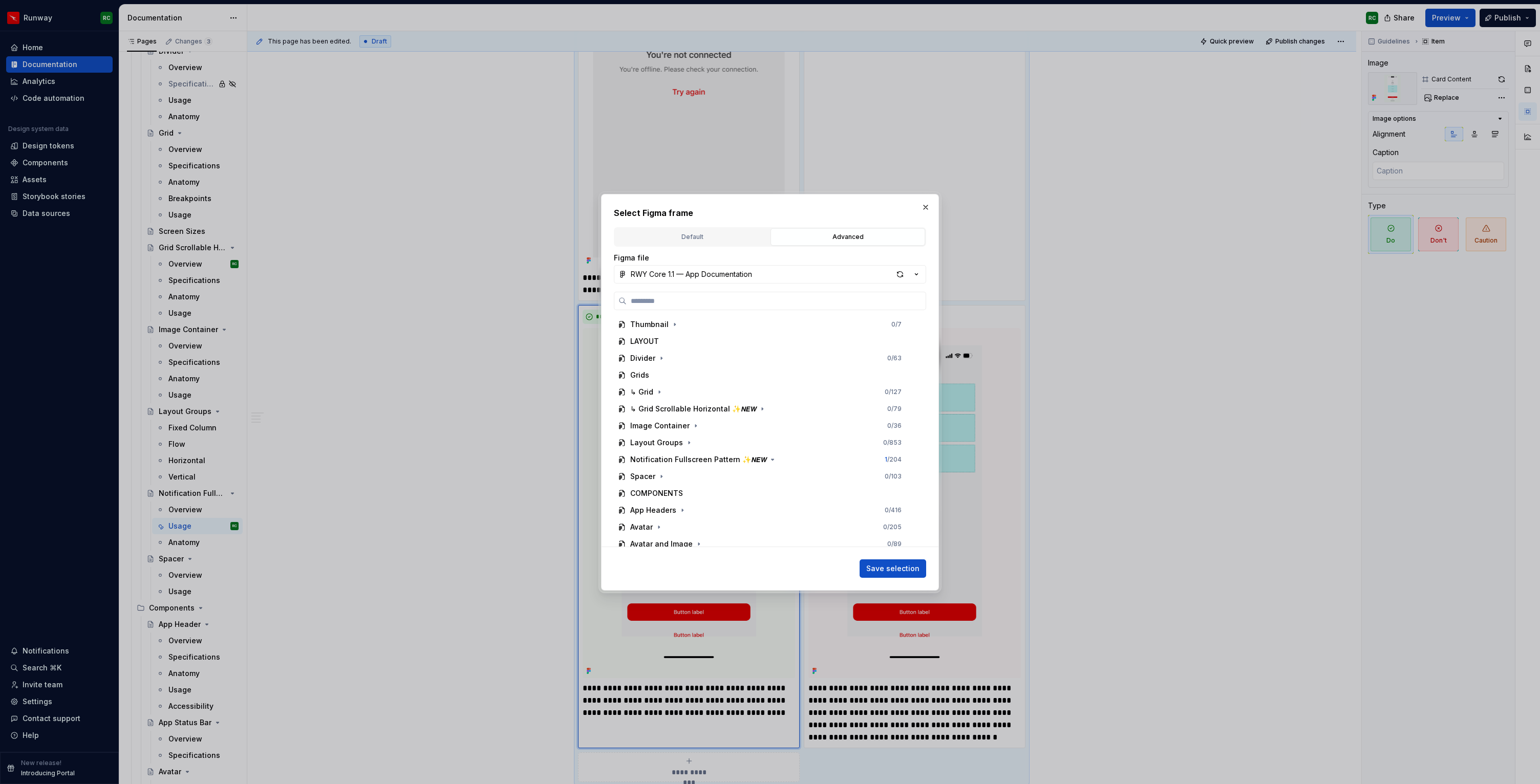
click at [704, 266] on button "RWY Core 1.1 — App Documentation" at bounding box center [770, 274] width 312 height 19
click at [677, 373] on div "RWY Supernova 1.0" at bounding box center [678, 378] width 70 height 10
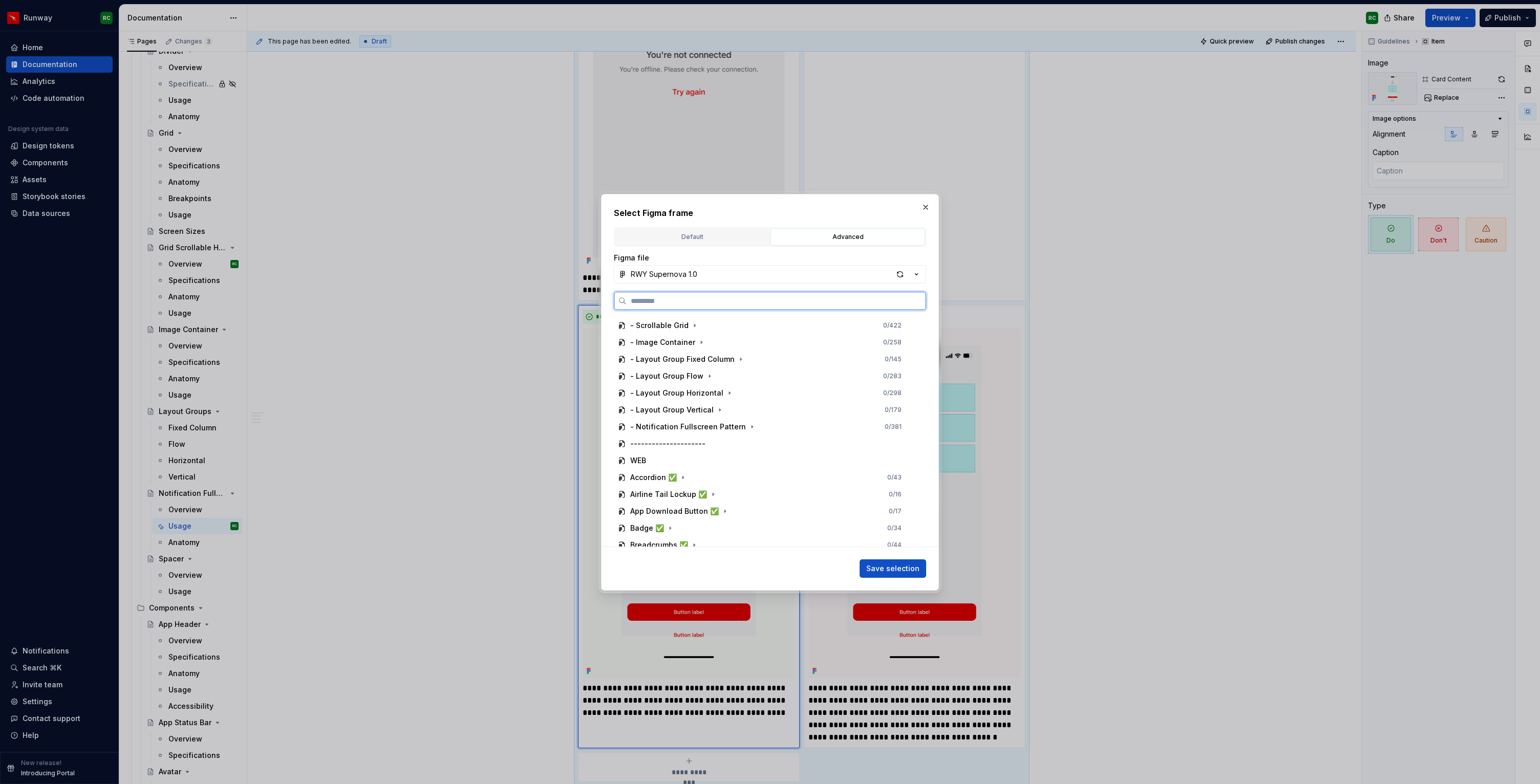
scroll to position [190, 0]
click at [765, 371] on div "- Notification Fullscreen Pattern 0 / 381" at bounding box center [765, 371] width 304 height 16
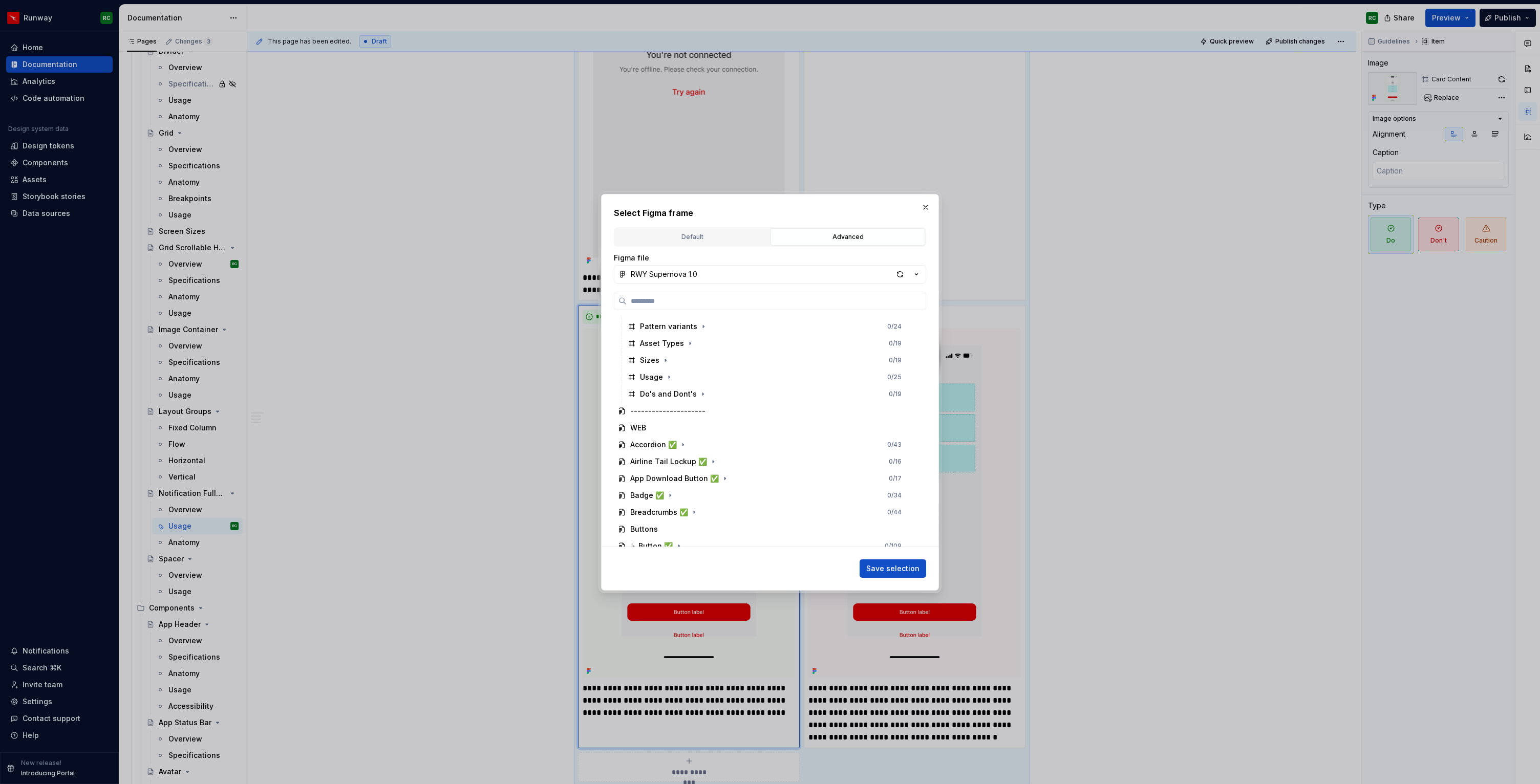
scroll to position [600, 0]
click at [702, 382] on icon "button" at bounding box center [703, 383] width 8 height 8
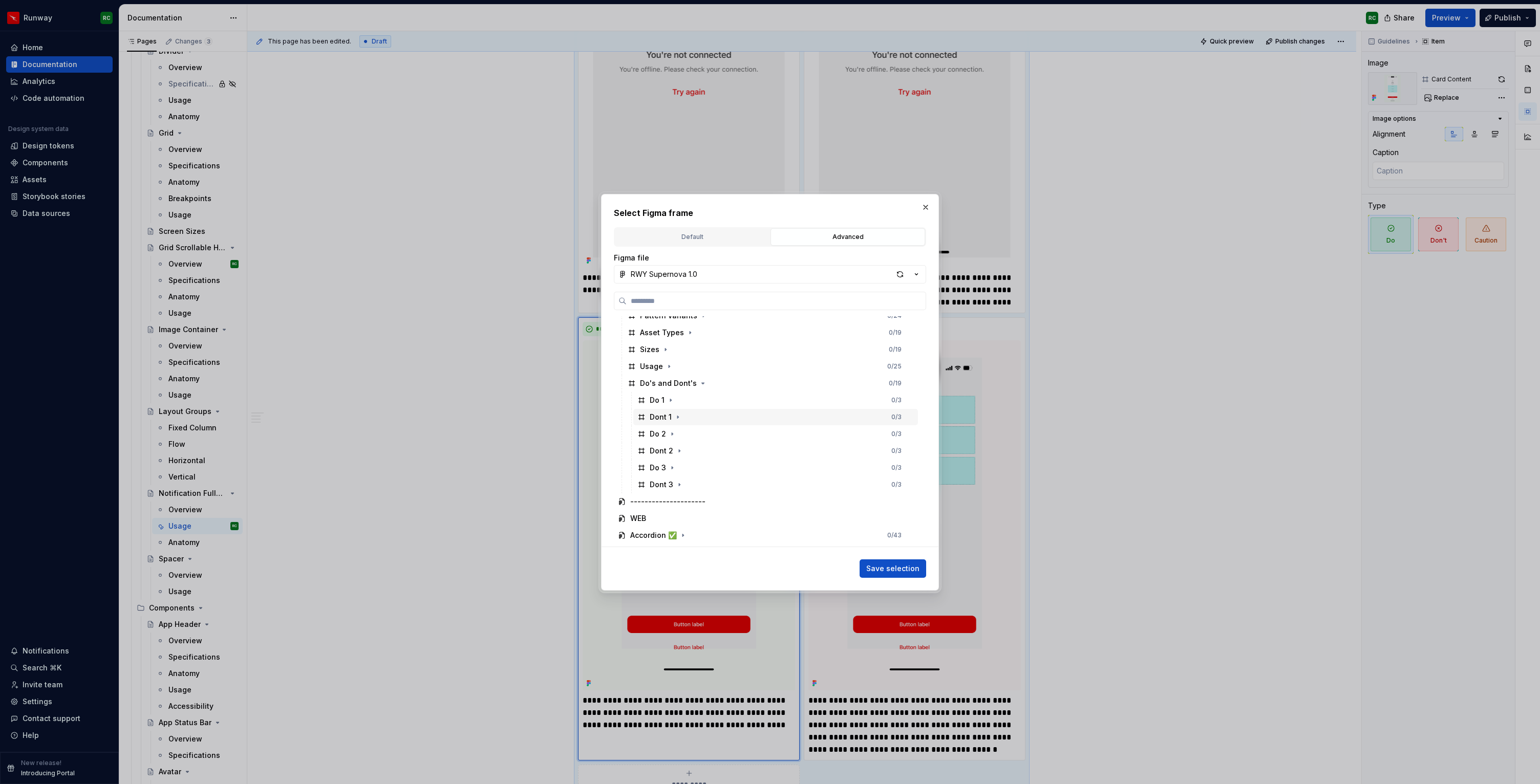
scroll to position [649, 0]
click at [720, 419] on div "Do 3 0 / 3" at bounding box center [775, 418] width 285 height 16
click at [900, 575] on button "Save selection" at bounding box center [892, 569] width 67 height 19
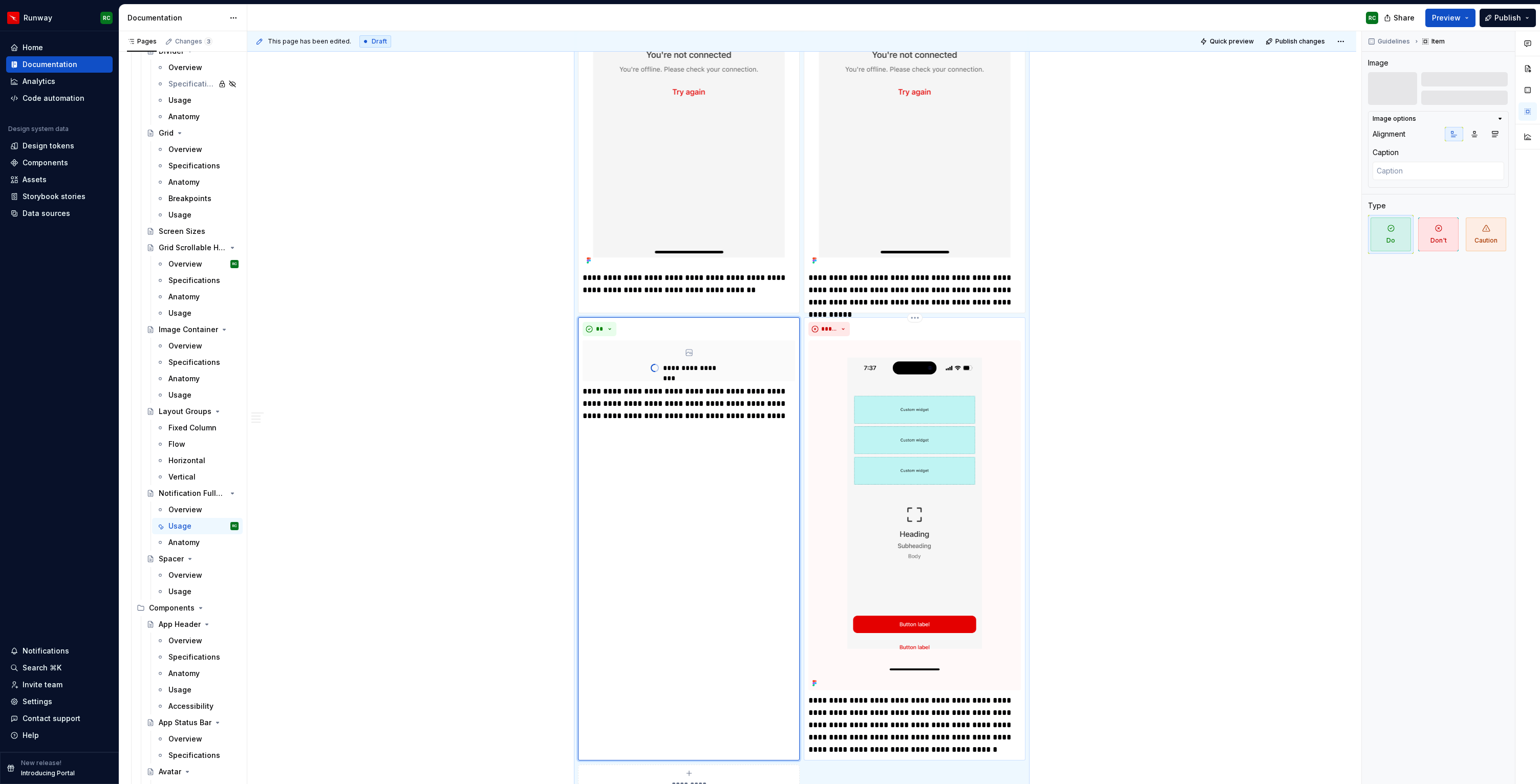
scroll to position [3539, 0]
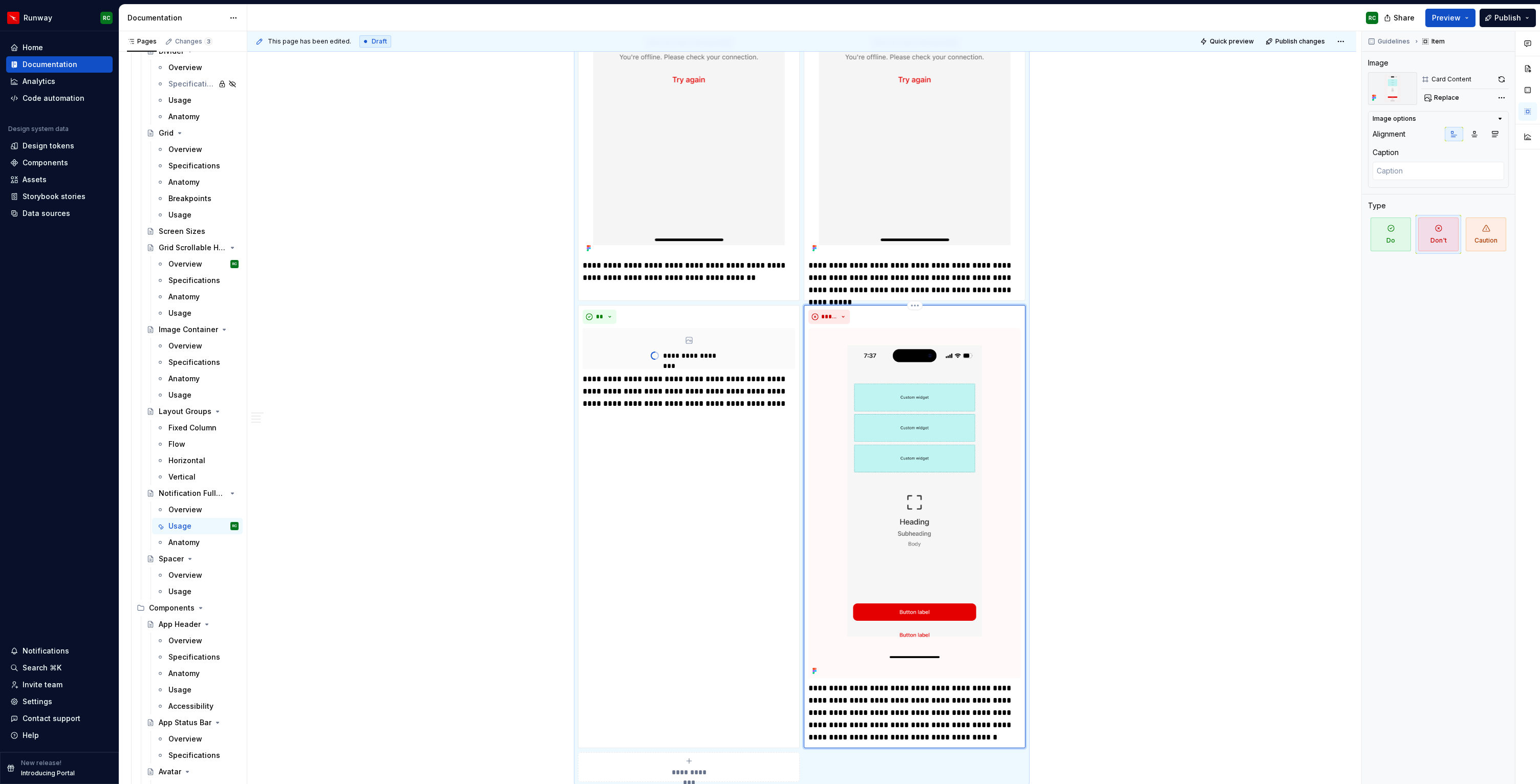
click at [962, 497] on img at bounding box center [914, 503] width 212 height 350
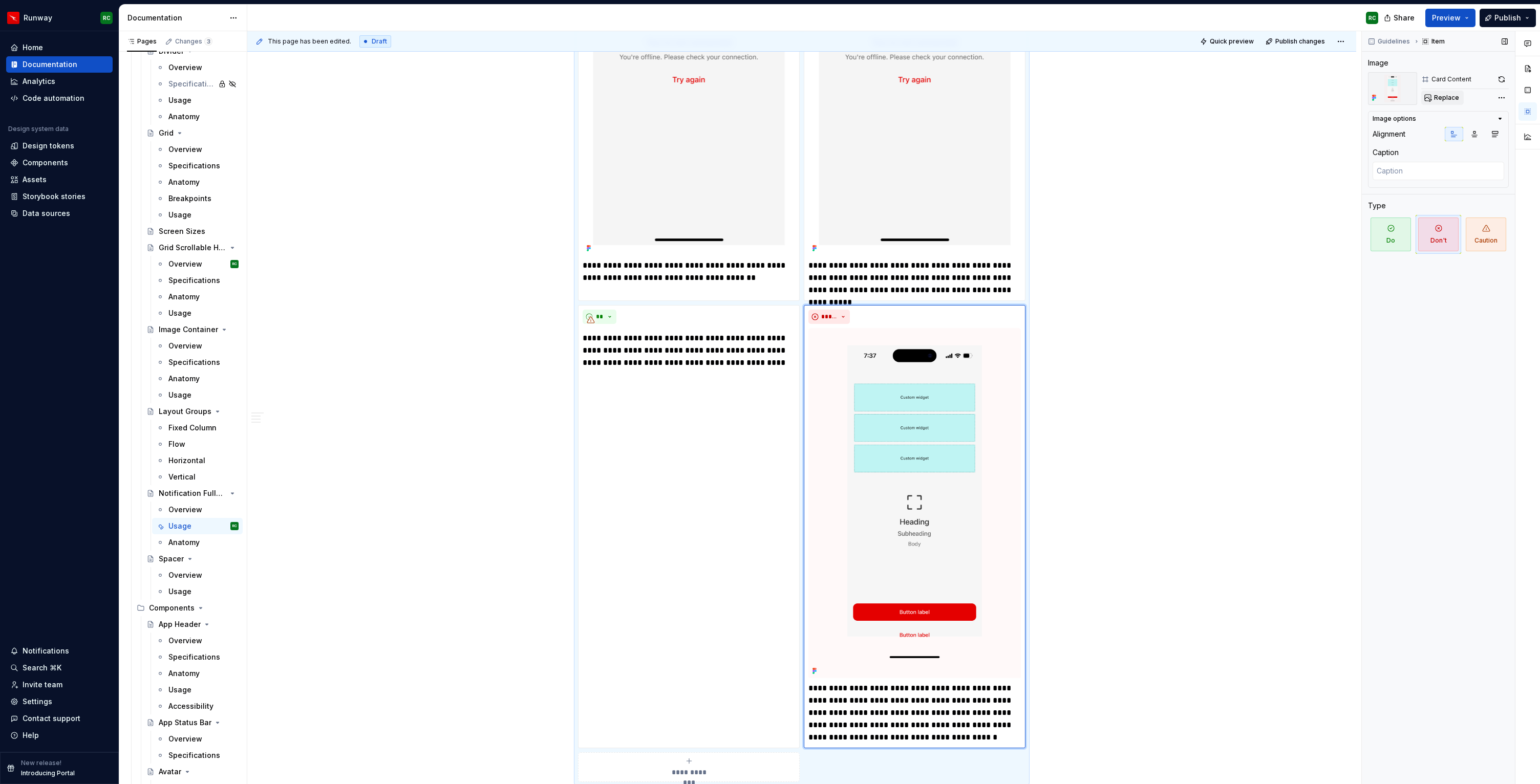
click at [1447, 97] on span "Replace" at bounding box center [1447, 98] width 25 height 8
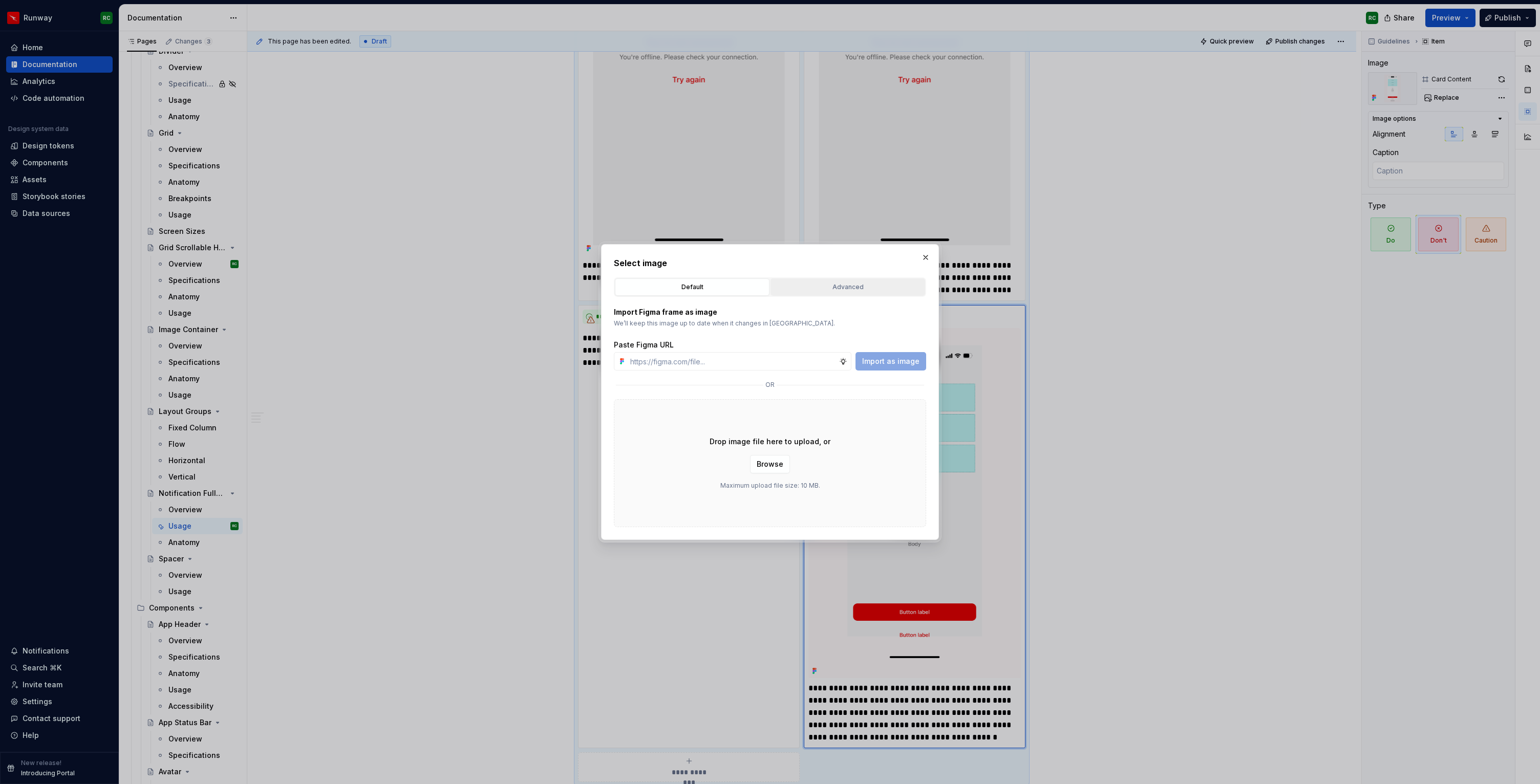
click at [788, 289] on div "Advanced" at bounding box center [847, 287] width 147 height 10
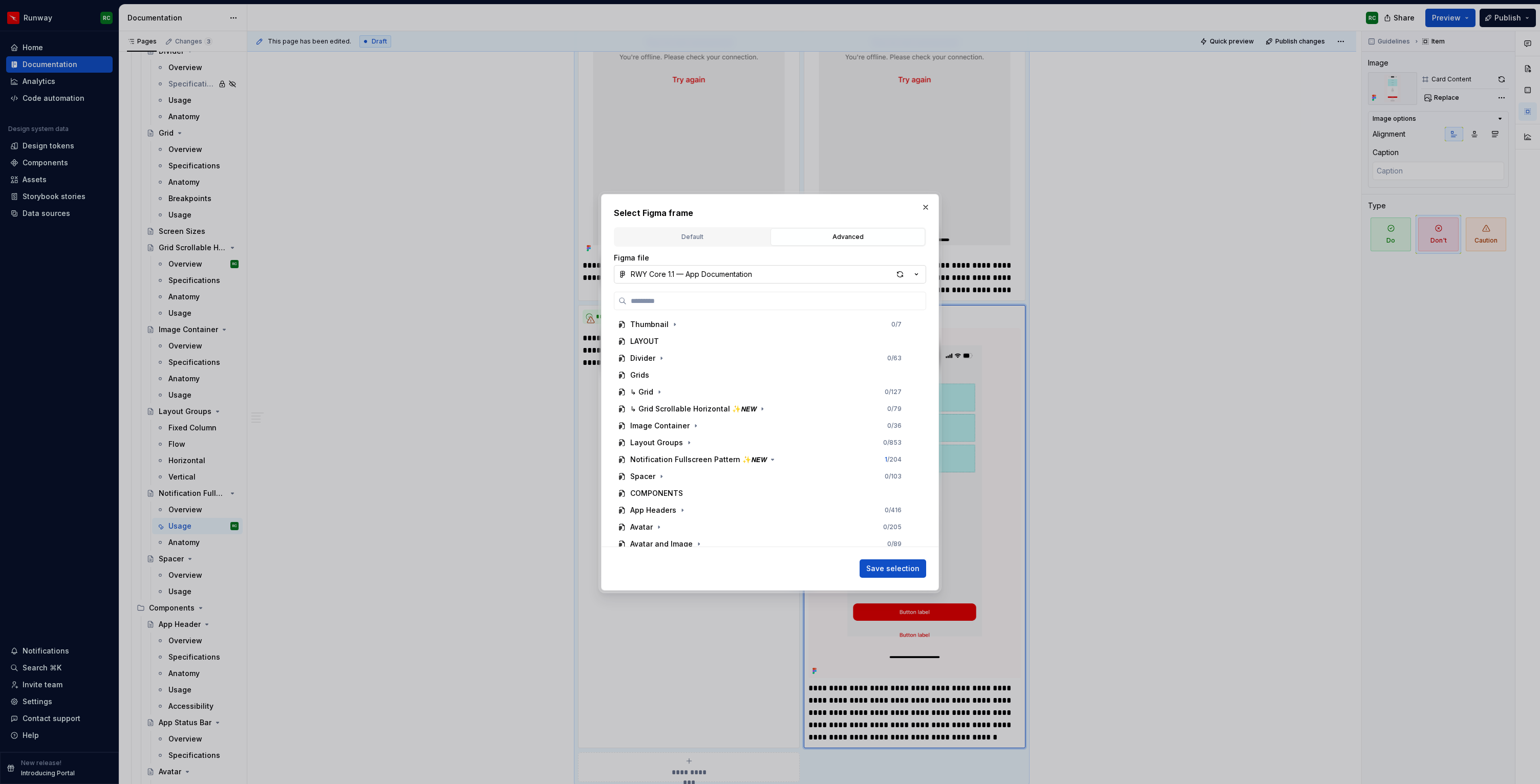
click at [711, 276] on div "RWY Core 1.1 — App Documentation" at bounding box center [691, 274] width 122 height 10
click at [694, 371] on span "RWY Supernova 1.0" at bounding box center [770, 378] width 307 height 16
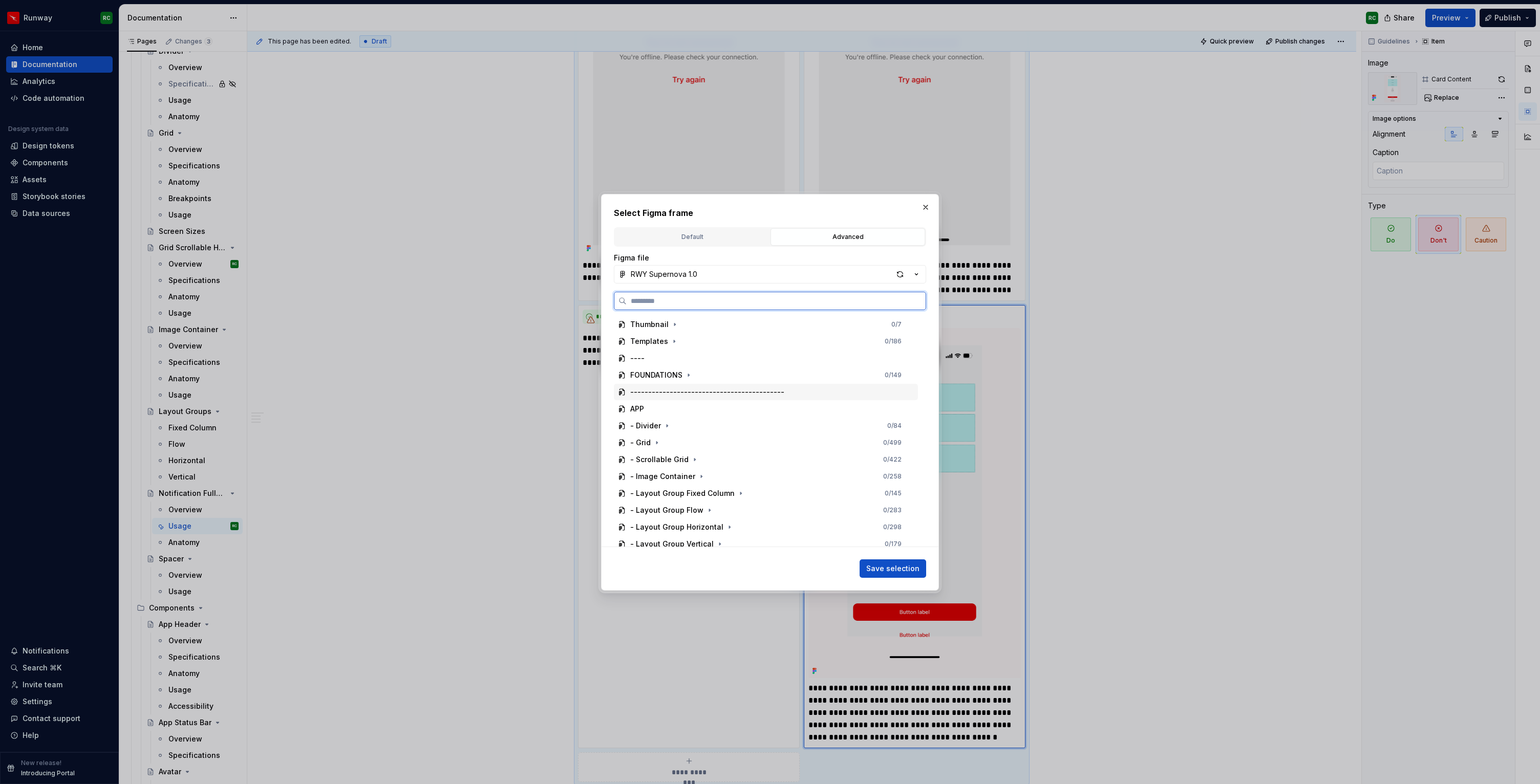
scroll to position [125, 0]
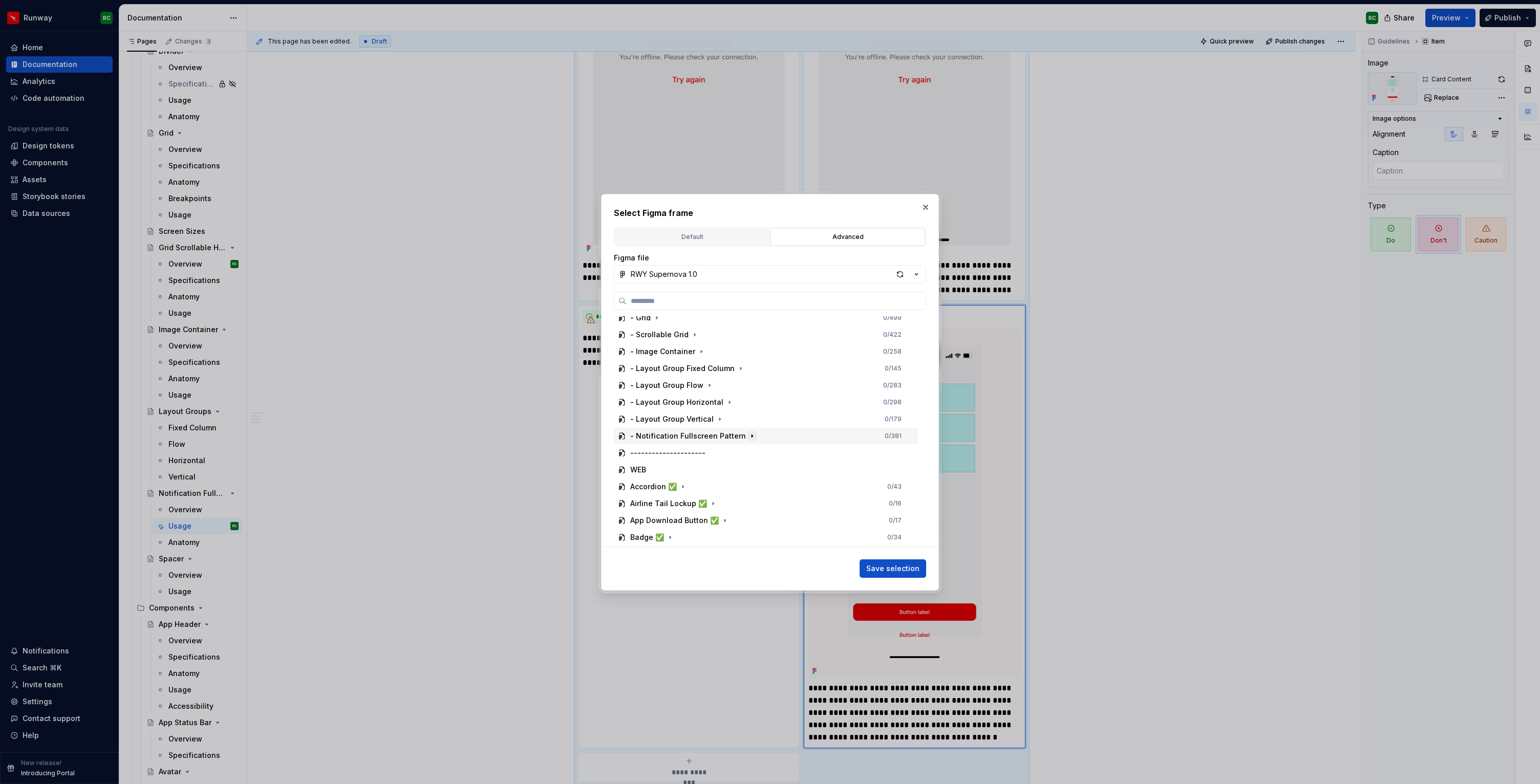
click at [748, 436] on icon "button" at bounding box center [752, 436] width 8 height 8
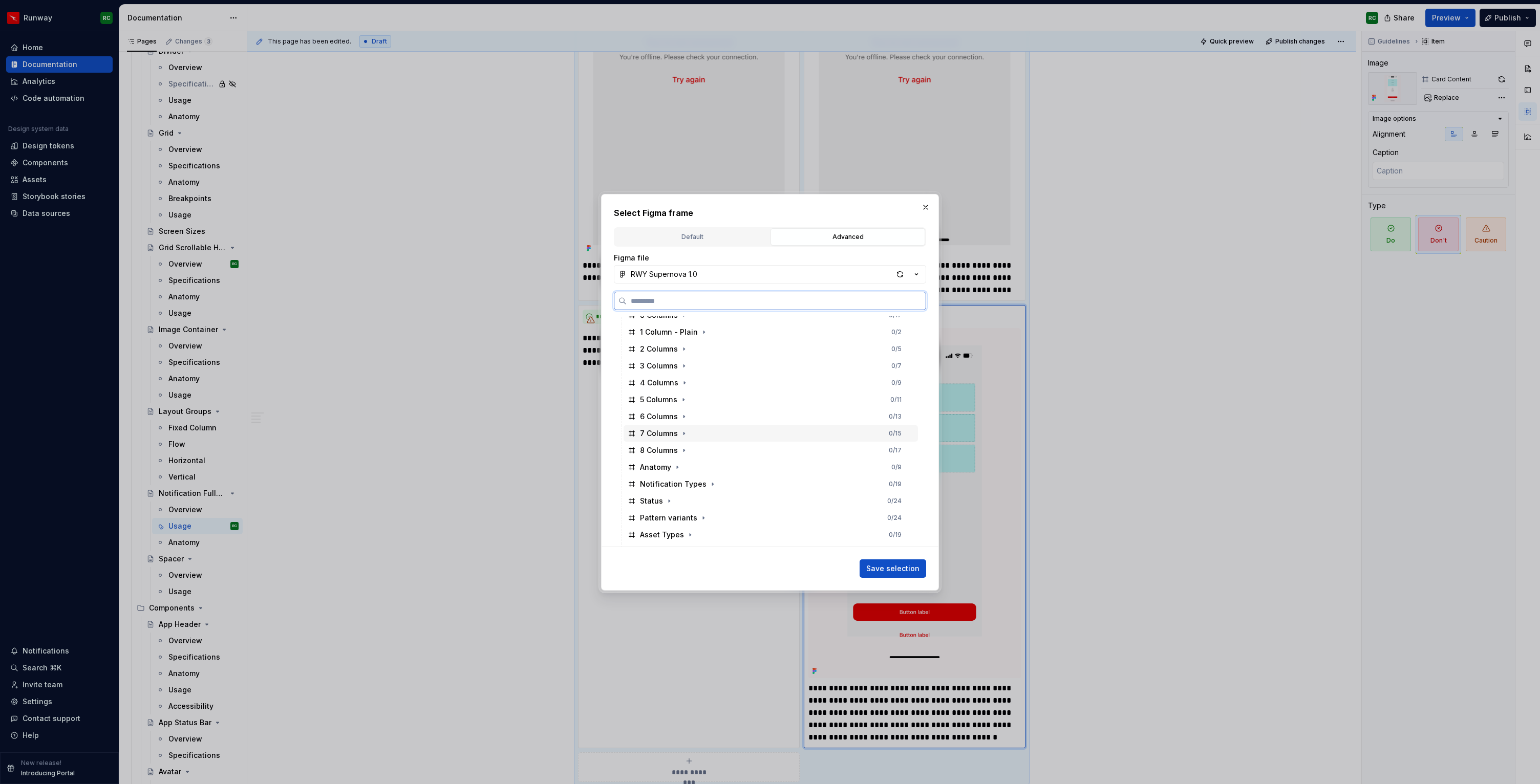
scroll to position [477, 0]
click at [699, 504] on icon "button" at bounding box center [703, 506] width 8 height 8
click at [696, 486] on div "Dont 3 0 / 3" at bounding box center [775, 484] width 285 height 16
click at [876, 572] on span "Save selection" at bounding box center [892, 569] width 53 height 10
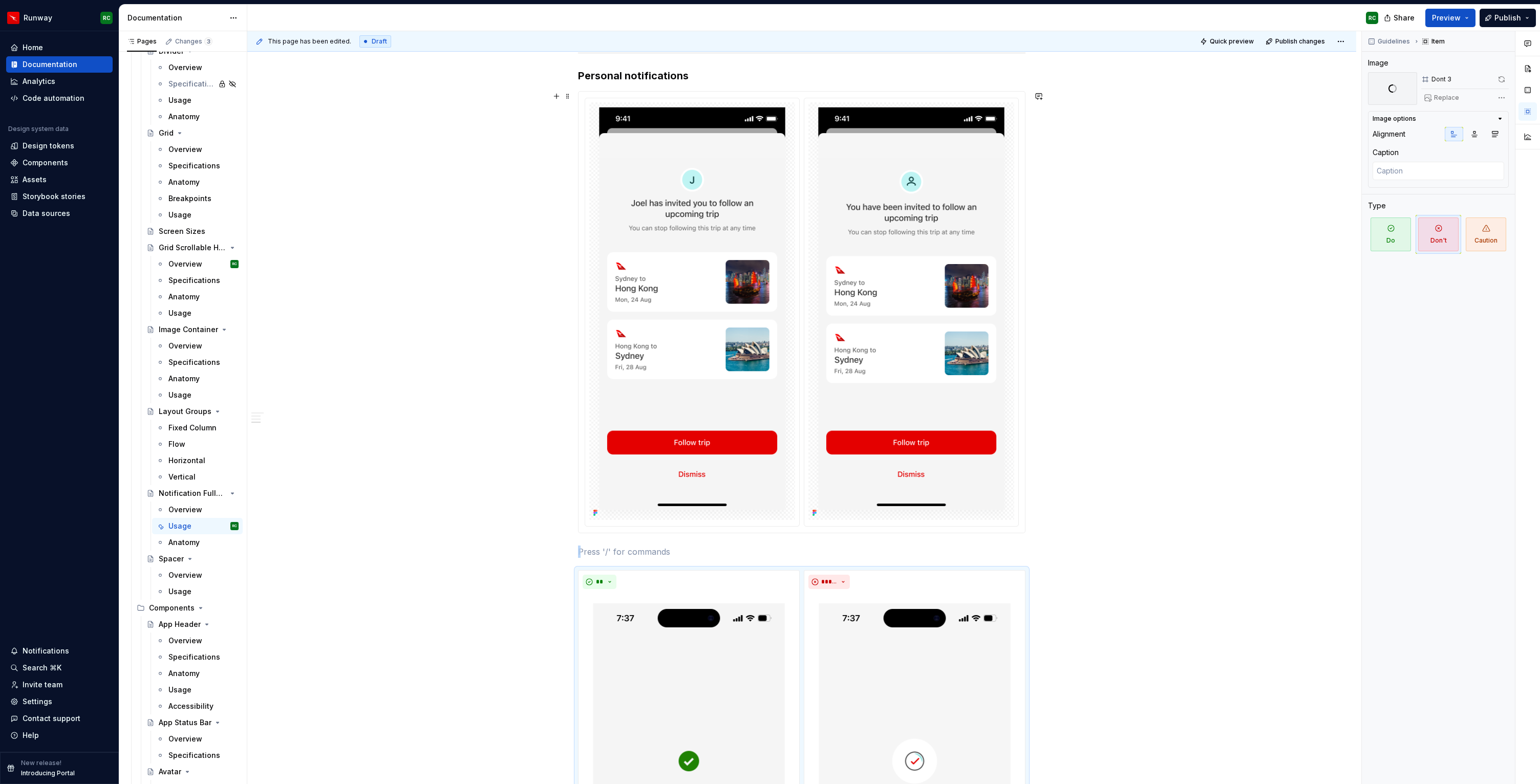
scroll to position [2104, 0]
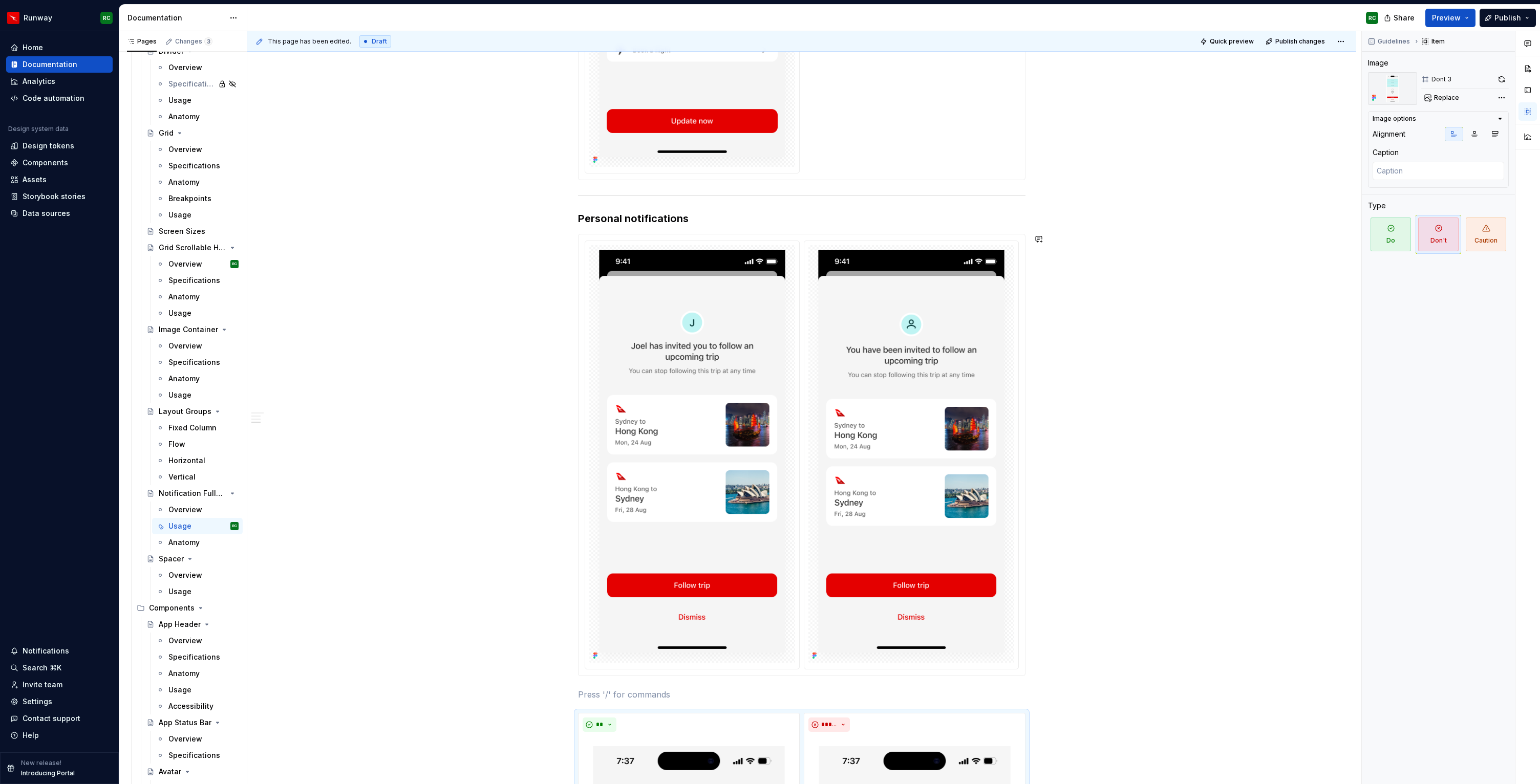
click at [654, 683] on div "**********" at bounding box center [801, 213] width 447 height 4179
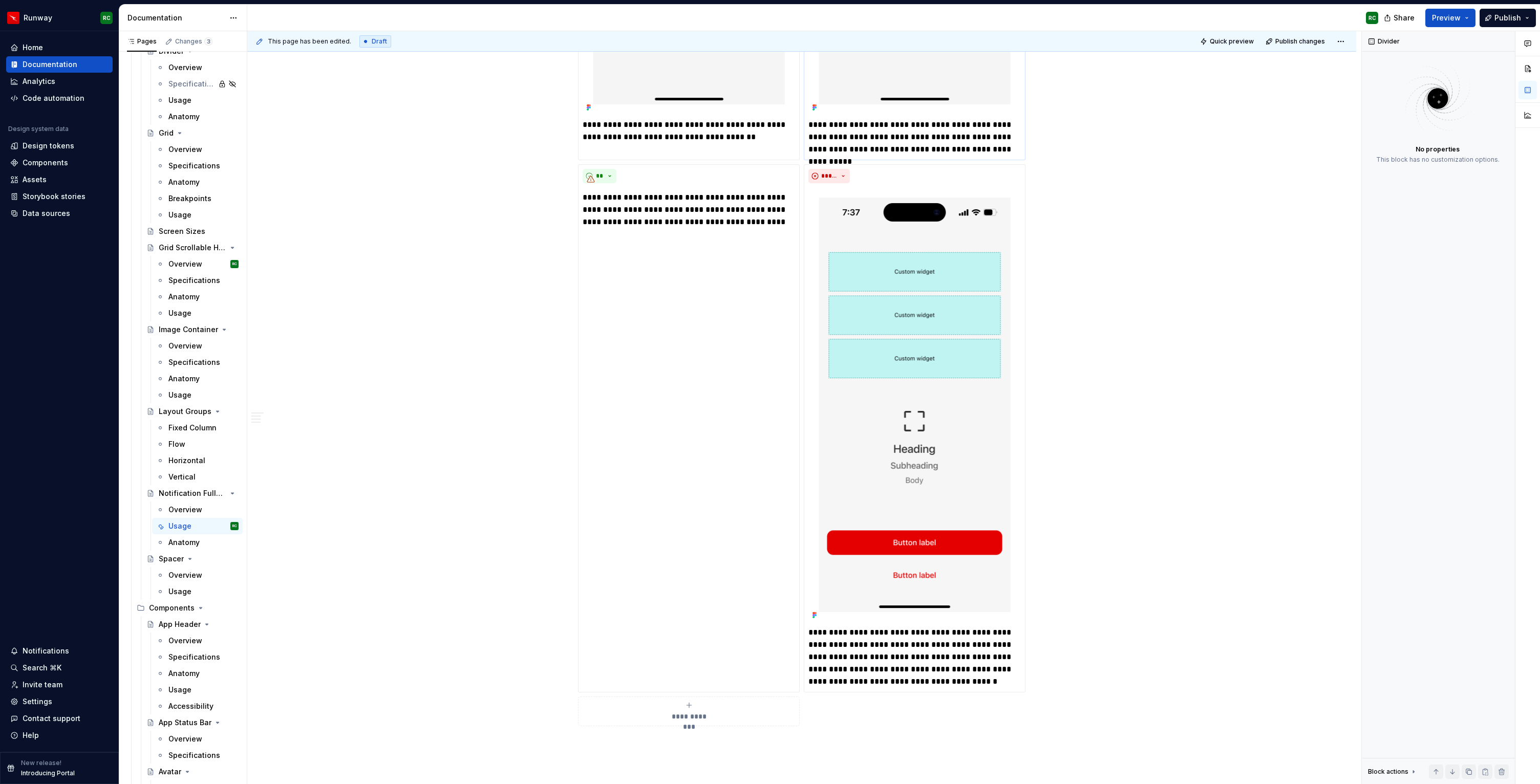
scroll to position [3673, 0]
click at [718, 450] on div "**********" at bounding box center [688, 430] width 221 height 528
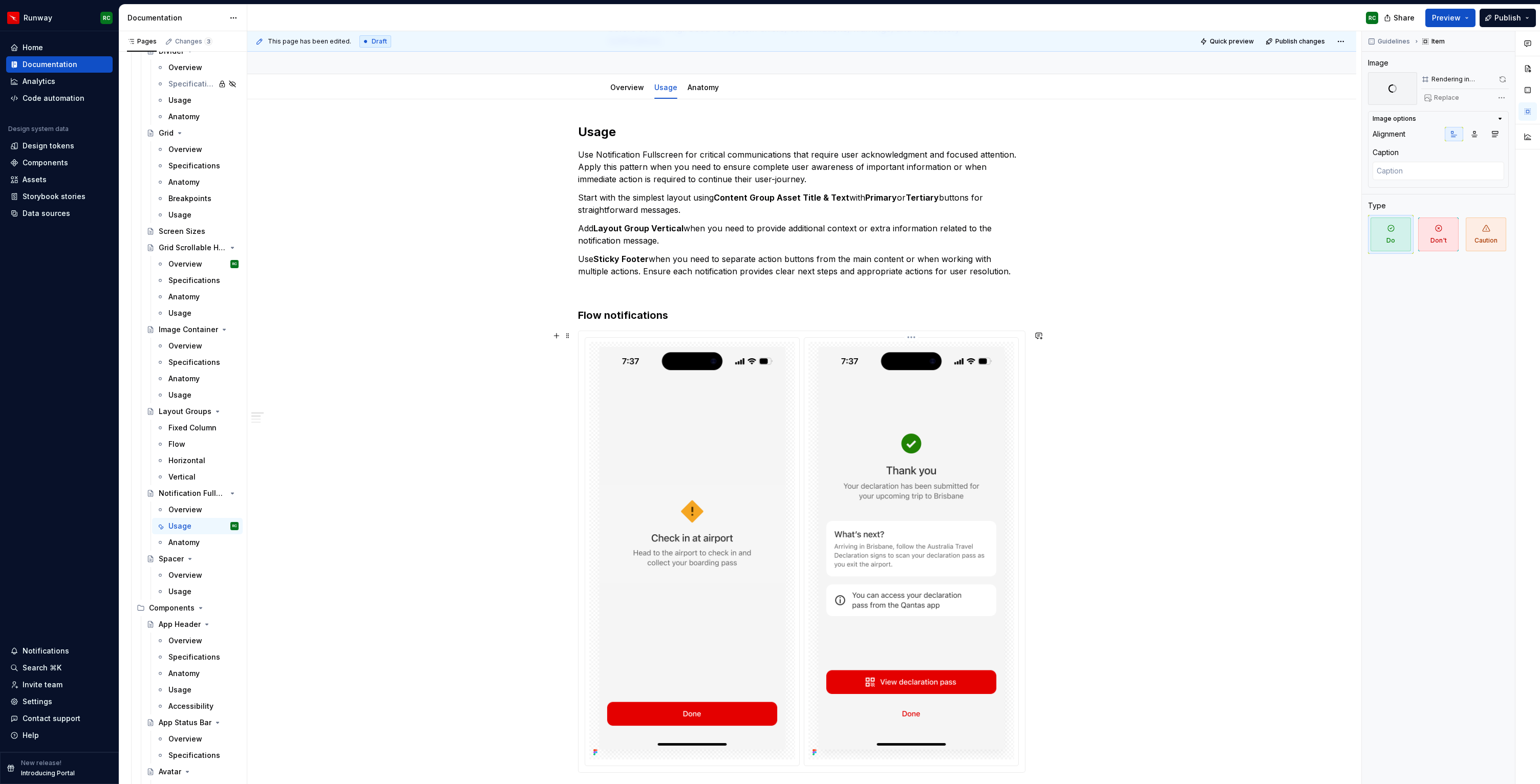
scroll to position [0, 0]
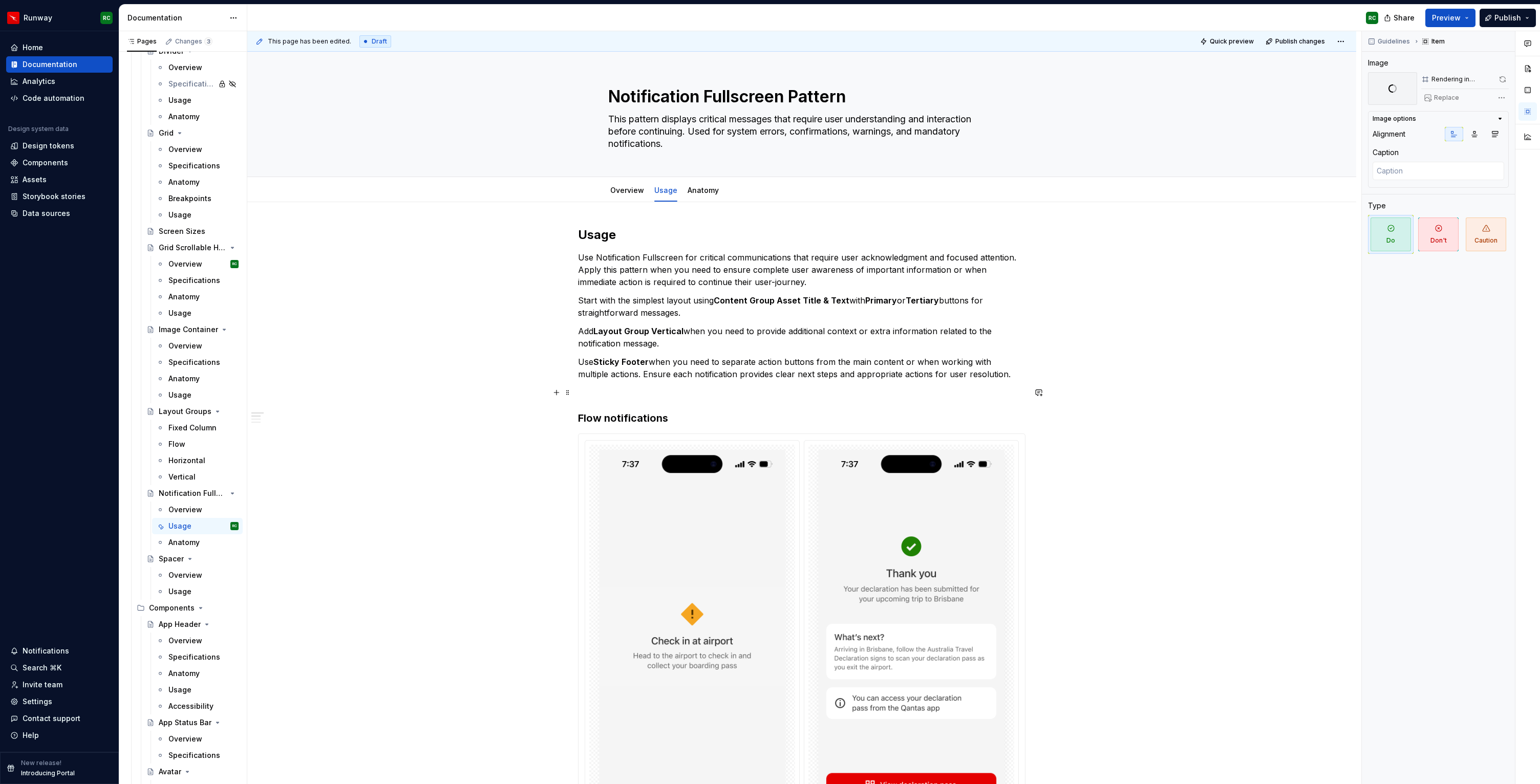
click at [903, 398] on p at bounding box center [801, 392] width 447 height 12
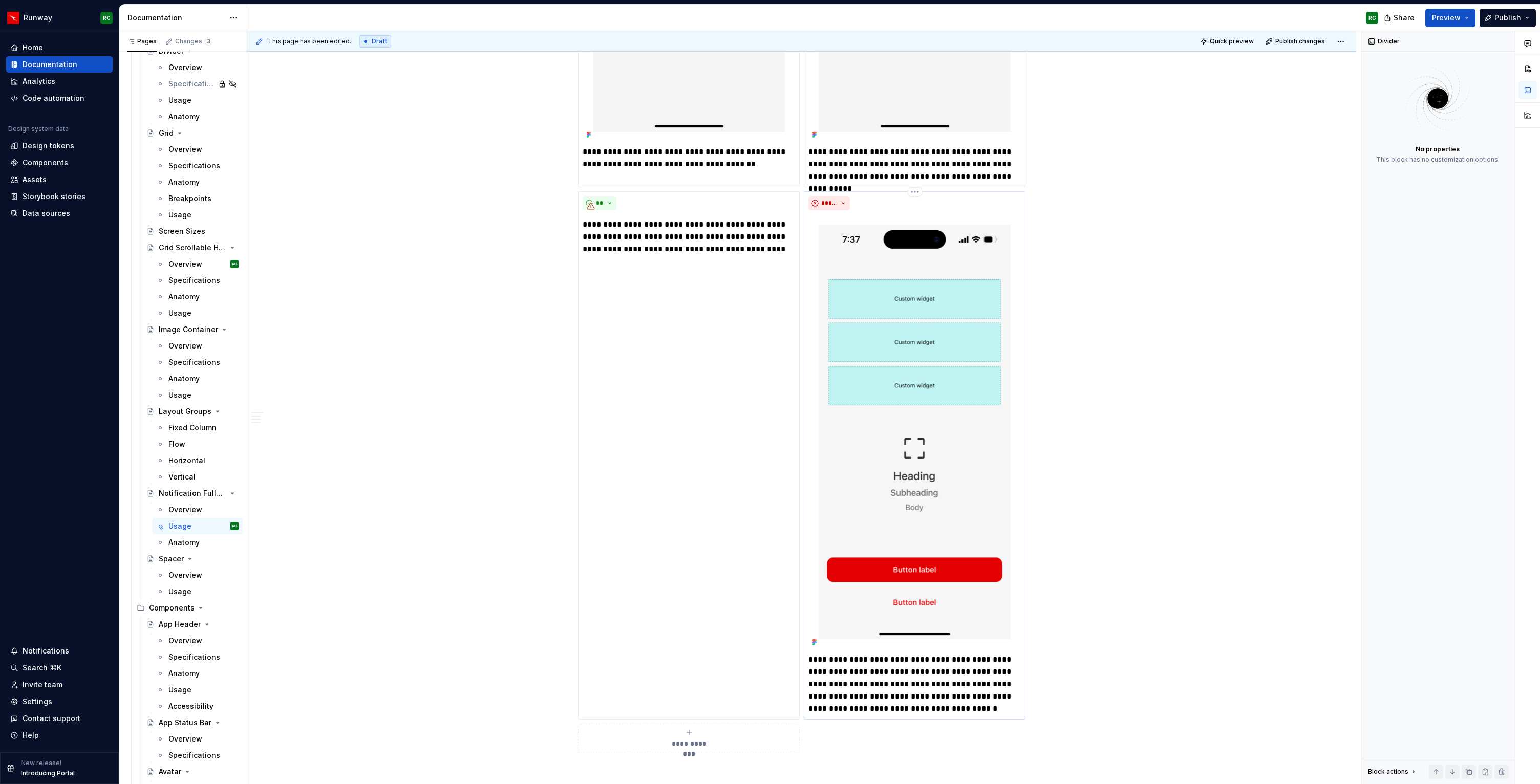
scroll to position [3665, 0]
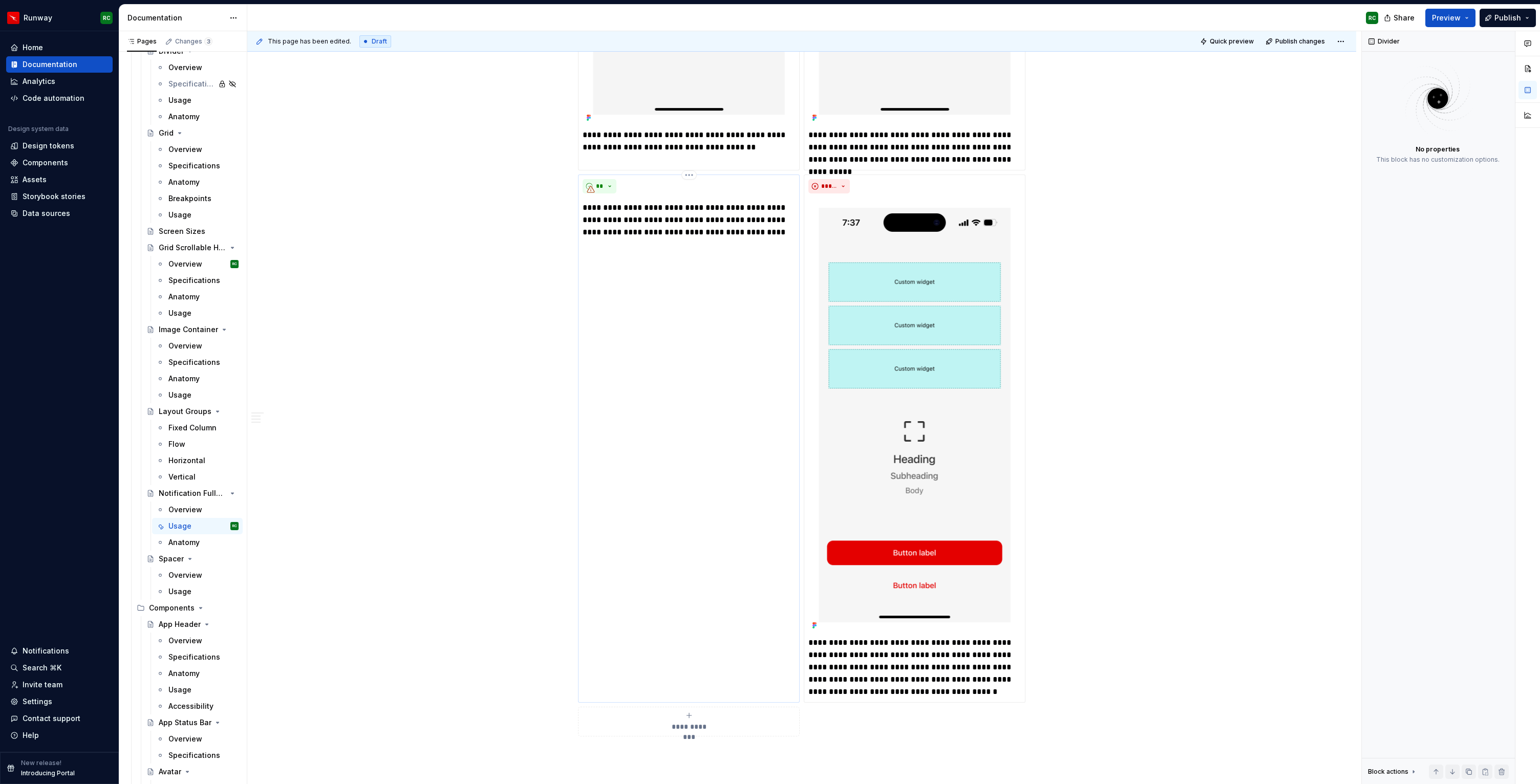
click at [732, 180] on div "**" at bounding box center [688, 187] width 212 height 14
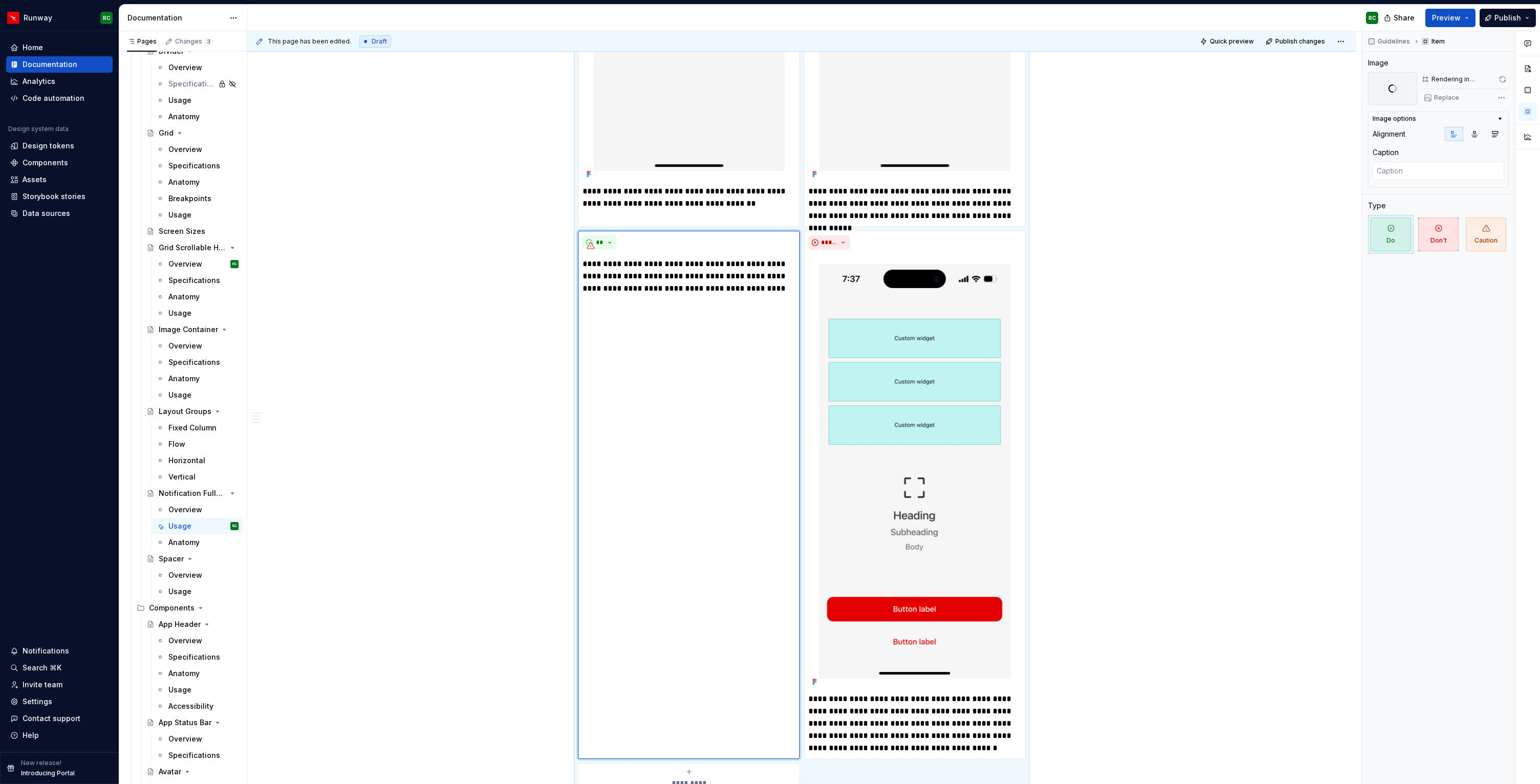
scroll to position [3607, 0]
click at [1297, 46] on button "Publish changes" at bounding box center [1296, 42] width 67 height 14
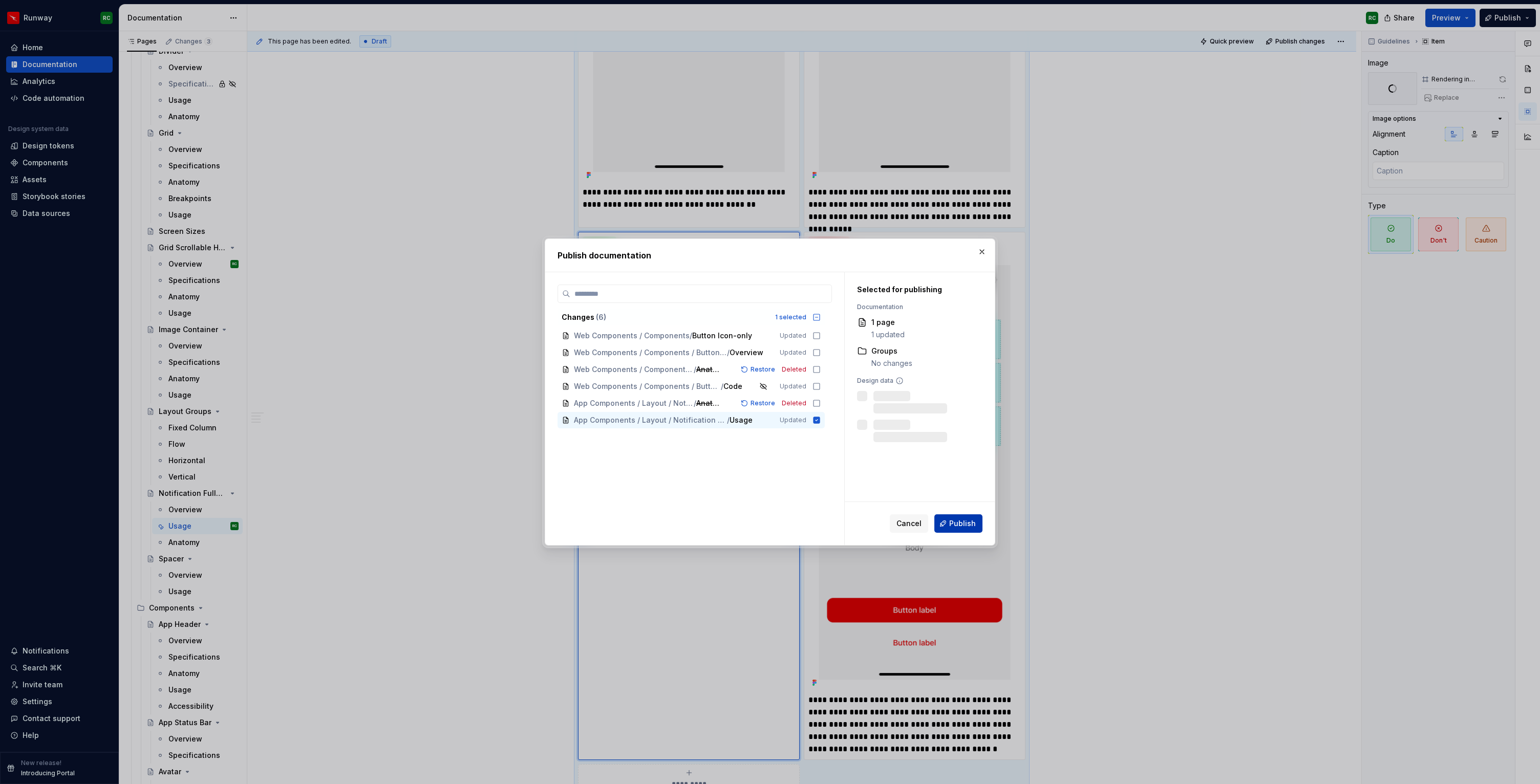
click at [955, 522] on span "Publish" at bounding box center [962, 523] width 26 height 10
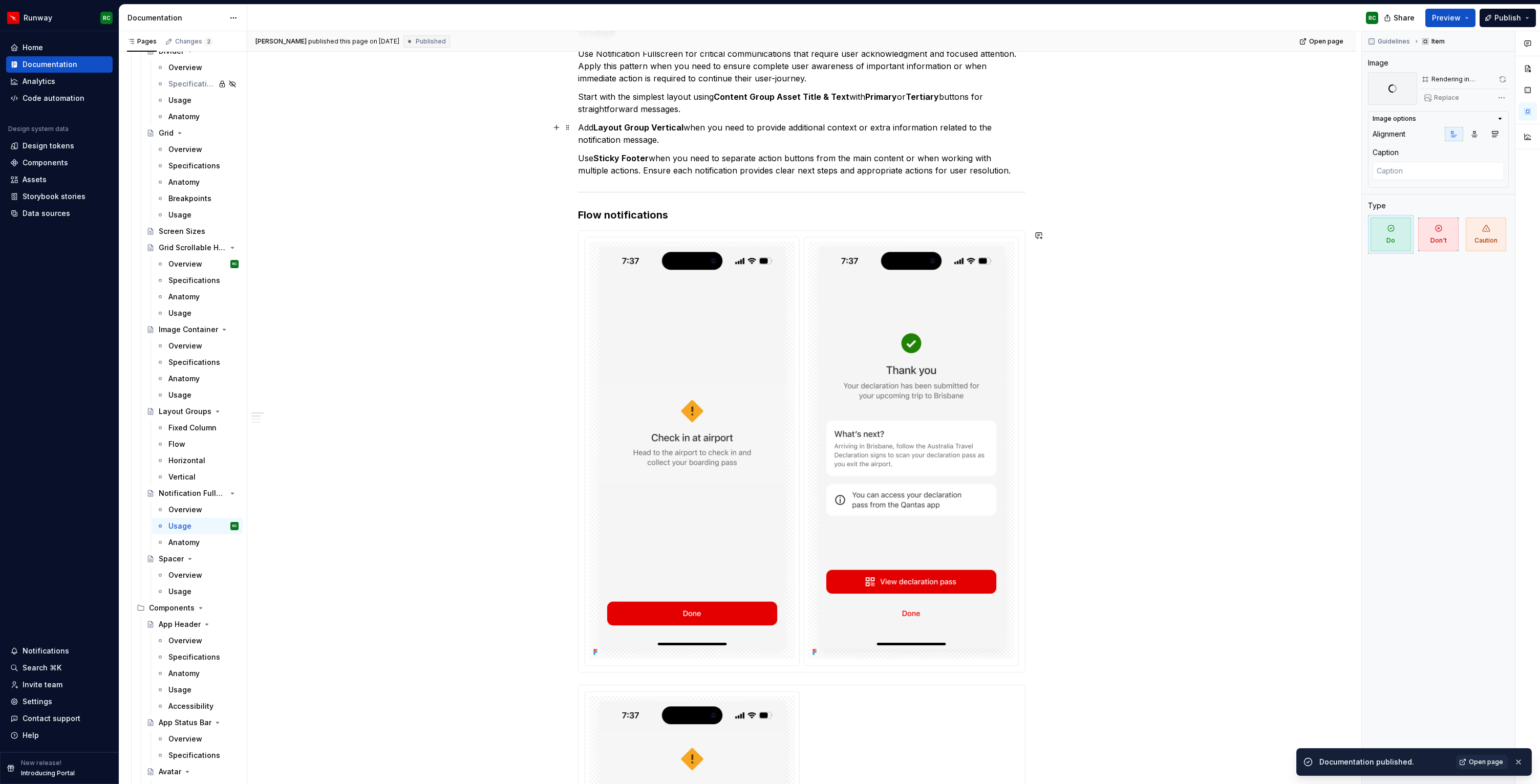
scroll to position [0, 0]
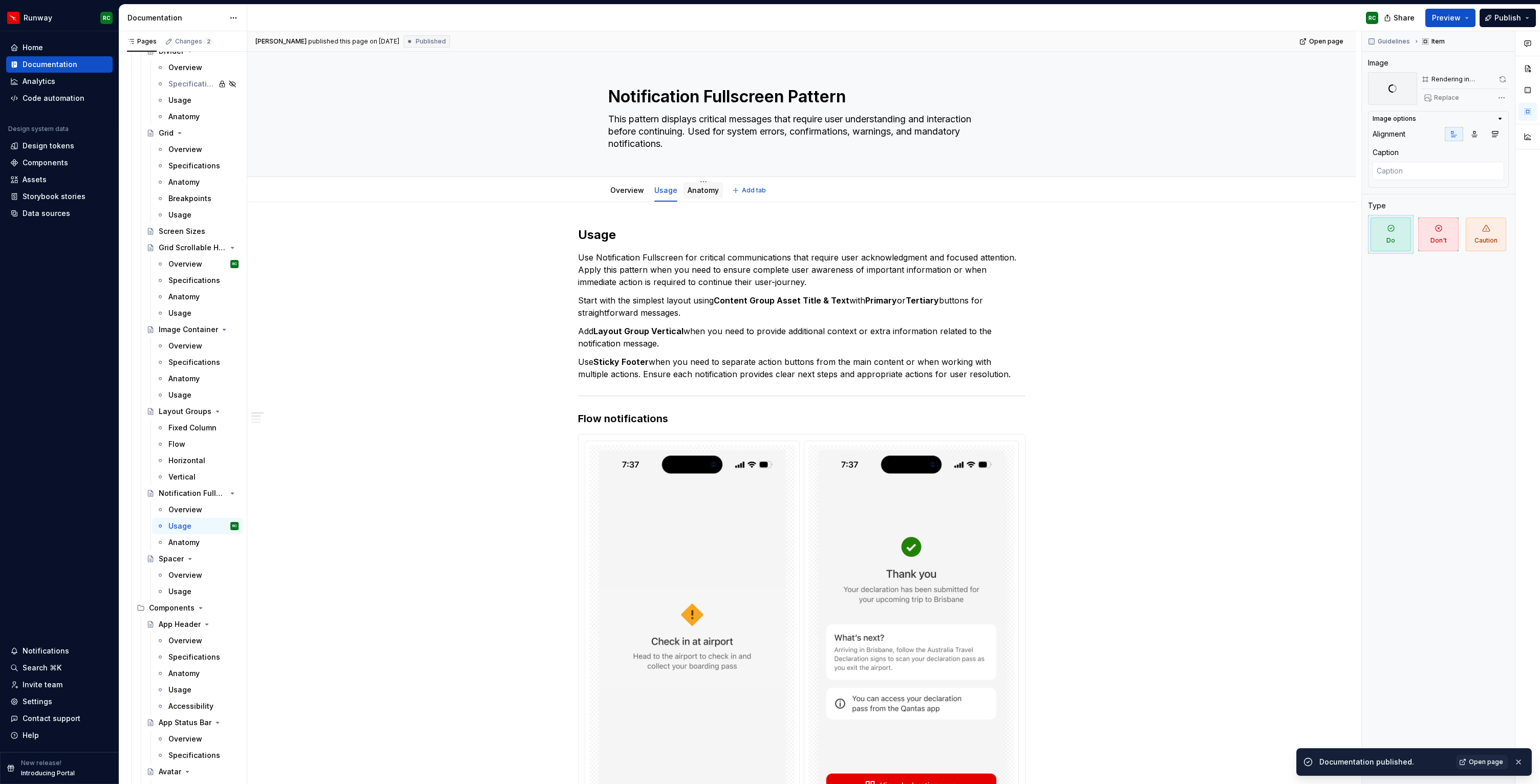
click at [691, 185] on div "Anatomy" at bounding box center [703, 190] width 31 height 10
click at [699, 194] on div "Anatomy" at bounding box center [703, 190] width 31 height 10
click at [711, 191] on link "Anatomy" at bounding box center [703, 190] width 31 height 8
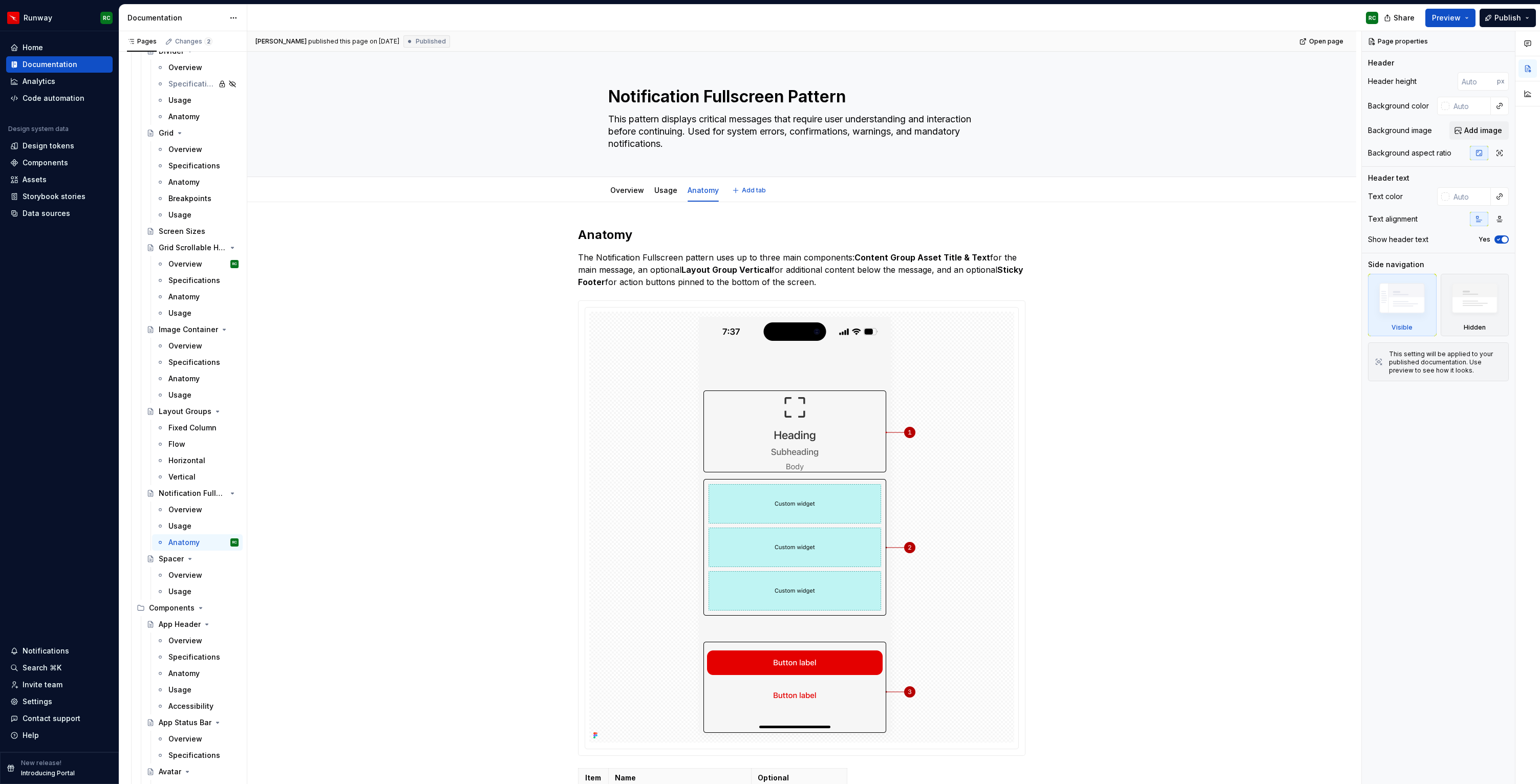
type textarea "*"
click at [872, 282] on p "The Notification Fullscreen pattern uses up to three main components:   Content…" at bounding box center [801, 270] width 447 height 37
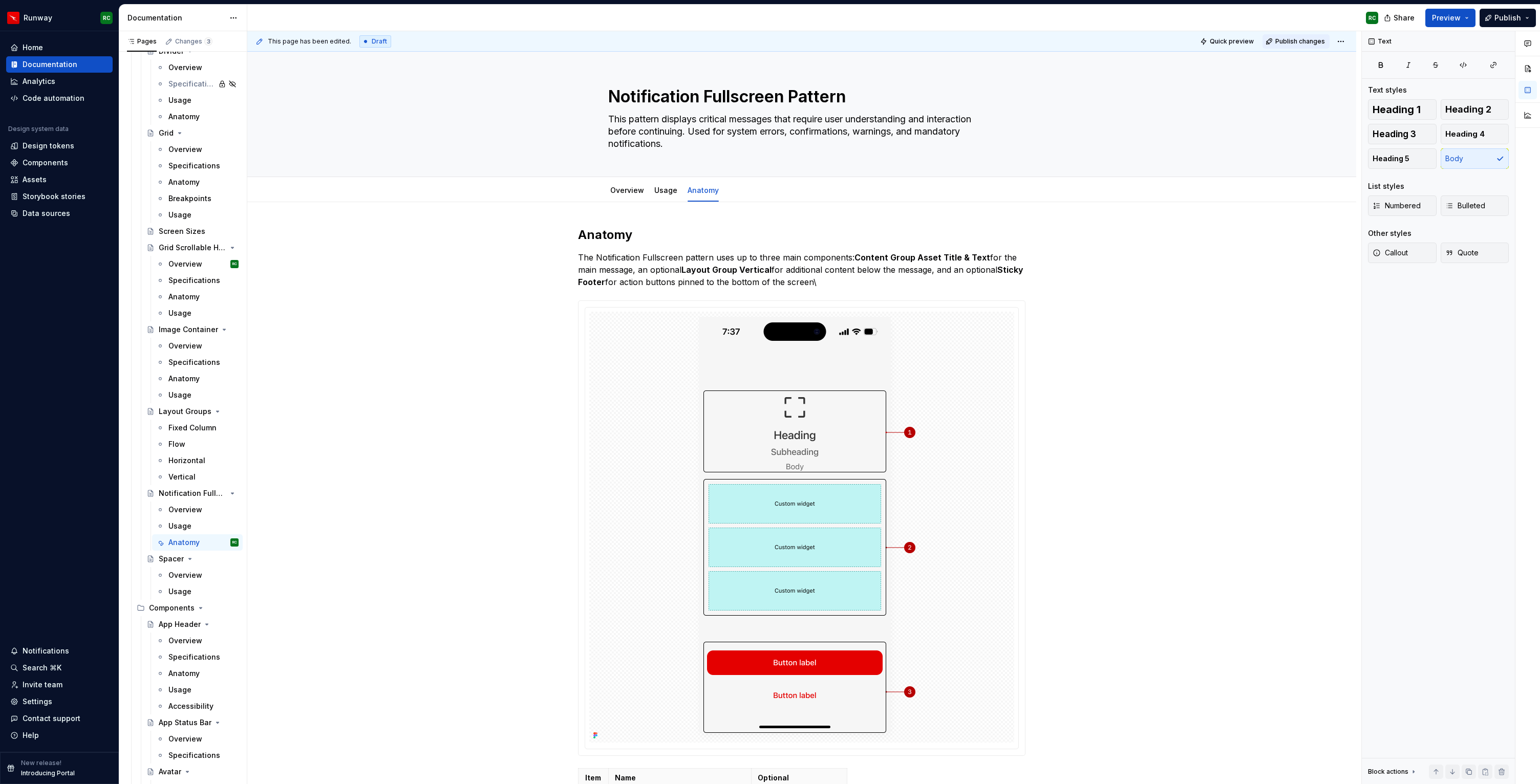
click at [1318, 41] on span "Publish changes" at bounding box center [1300, 42] width 50 height 8
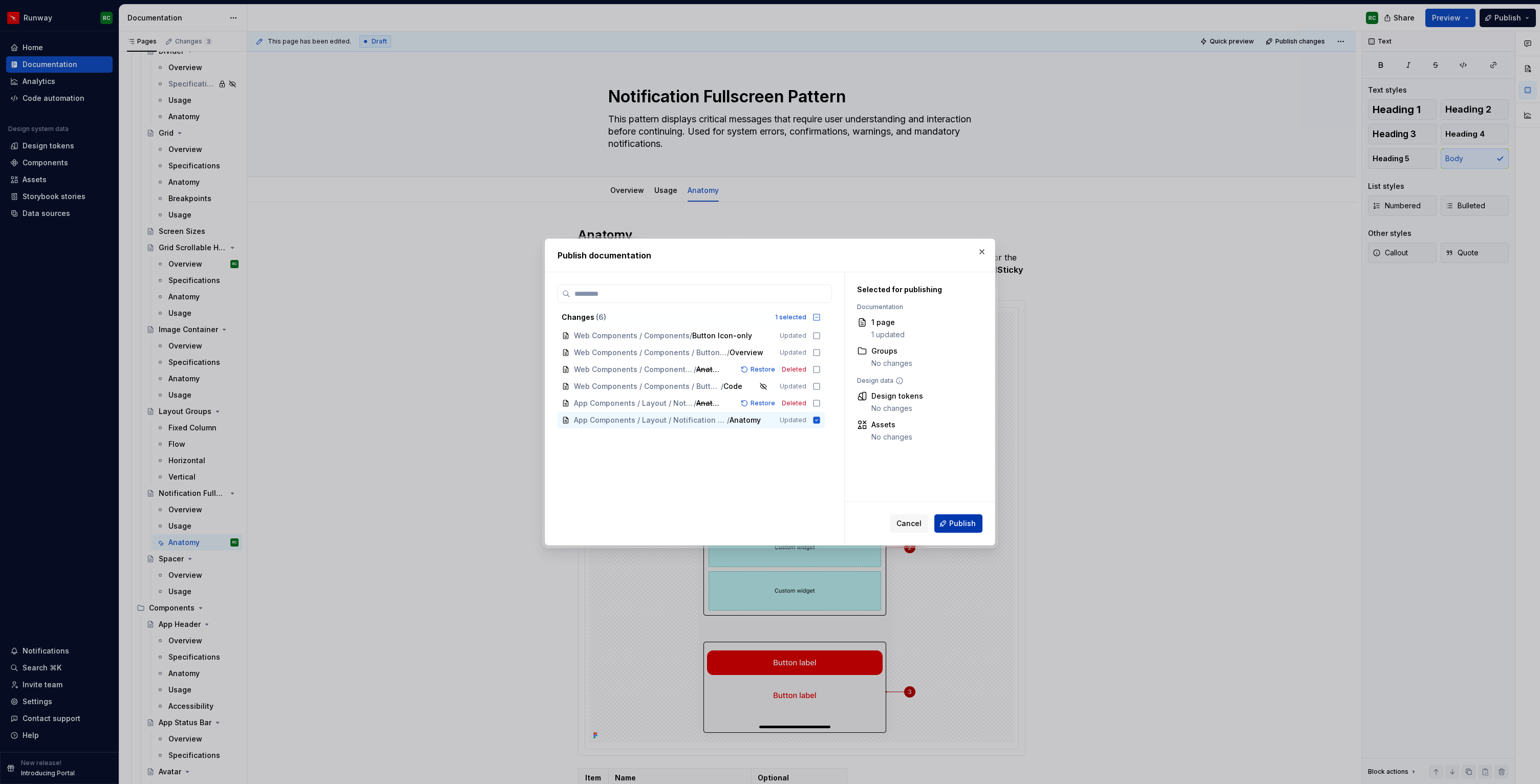
click at [954, 525] on span "Publish" at bounding box center [962, 523] width 26 height 10
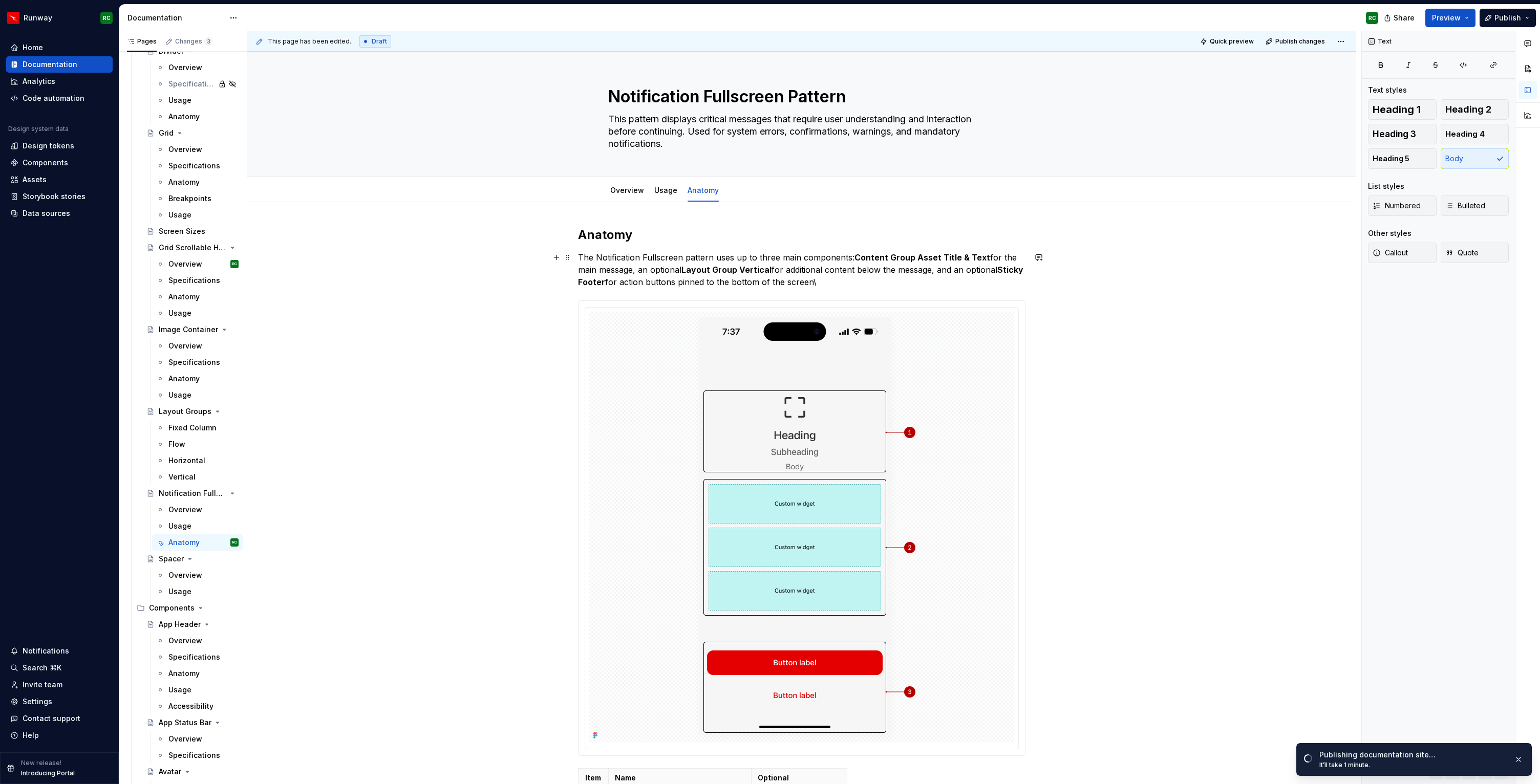
click at [835, 283] on p "The Notification Fullscreen pattern uses up to three main components:   Content…" at bounding box center [801, 270] width 447 height 37
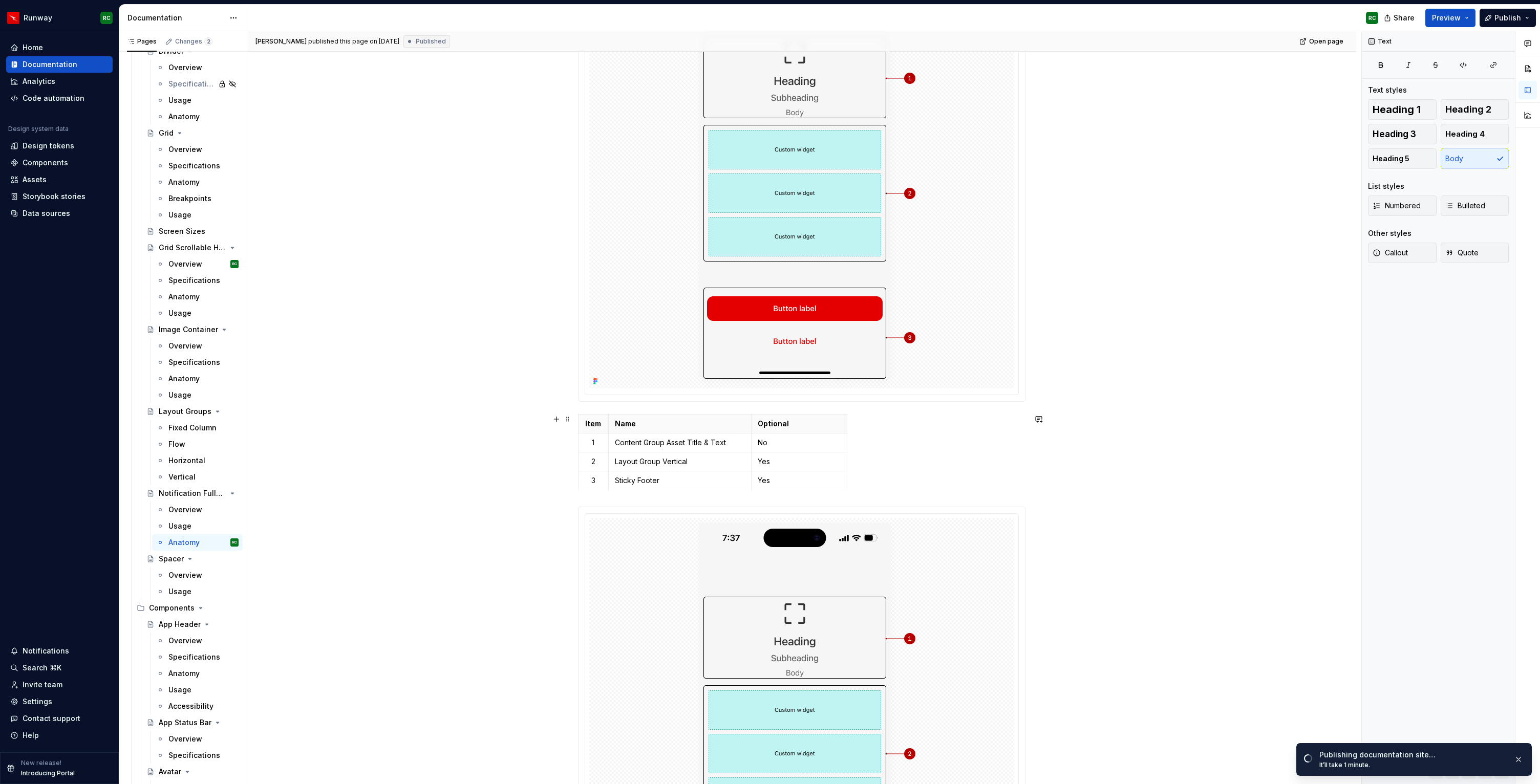
scroll to position [323, 0]
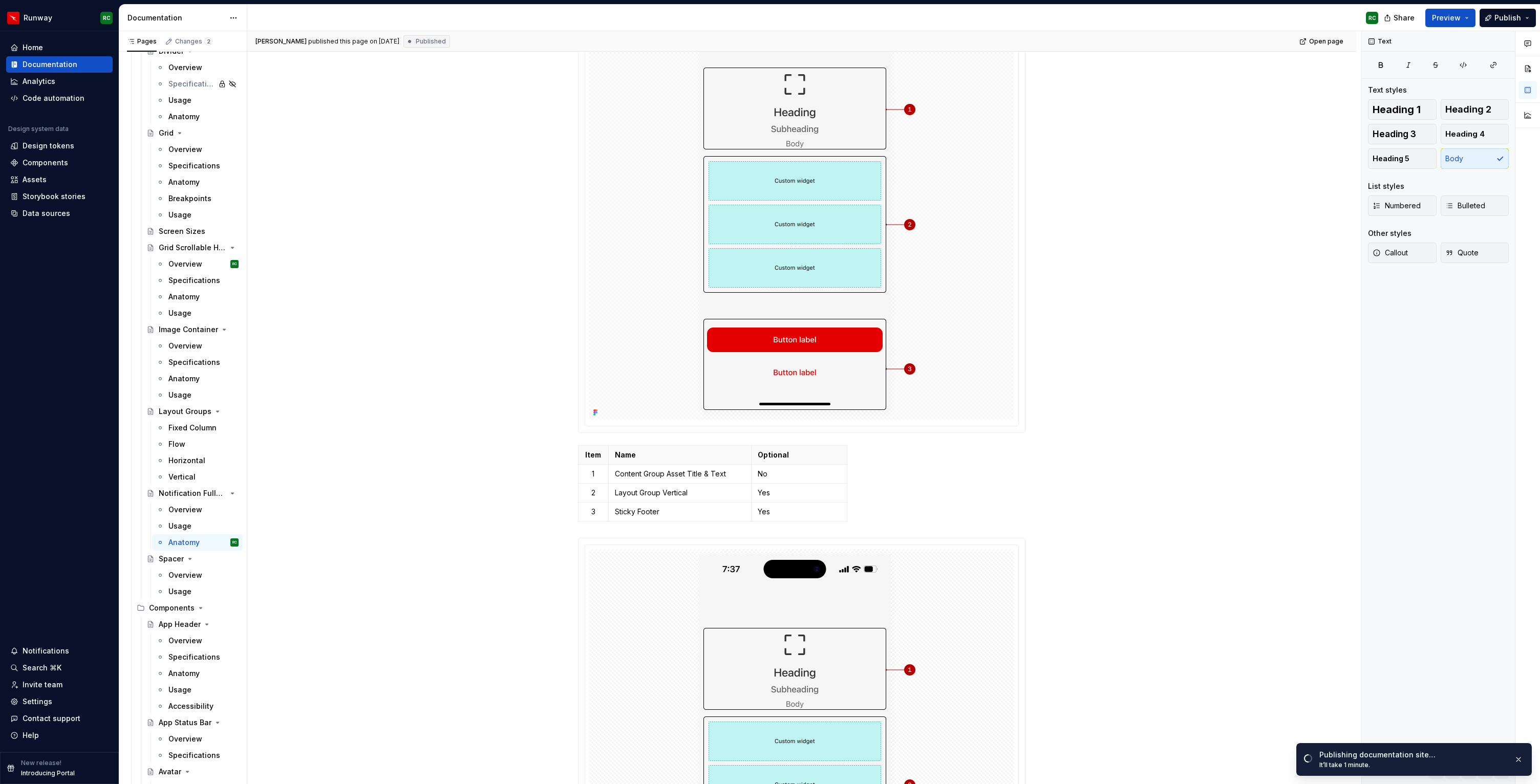
click at [897, 365] on img at bounding box center [802, 204] width 227 height 431
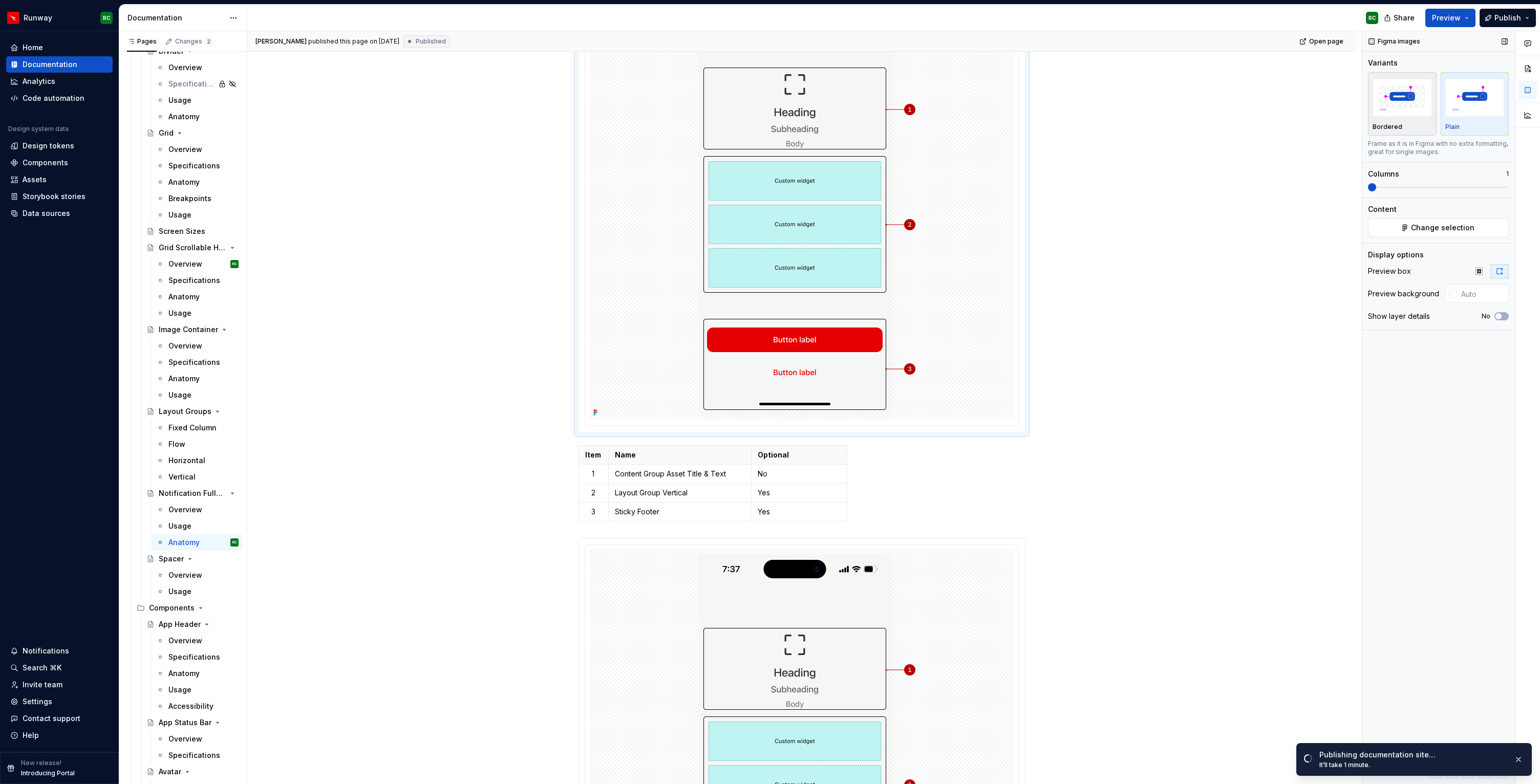
click at [1412, 100] on img "button" at bounding box center [1402, 97] width 60 height 37
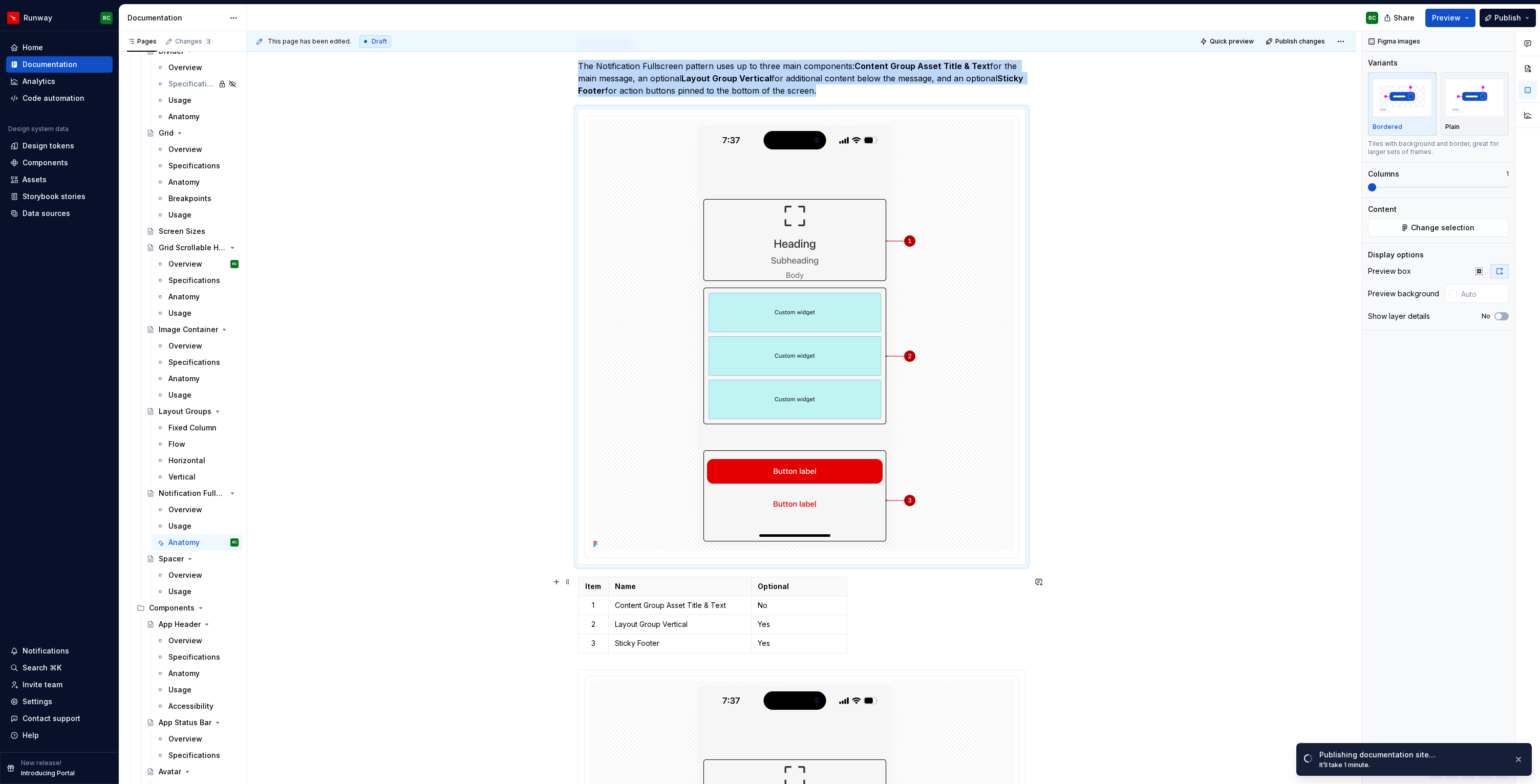
type textarea "*"
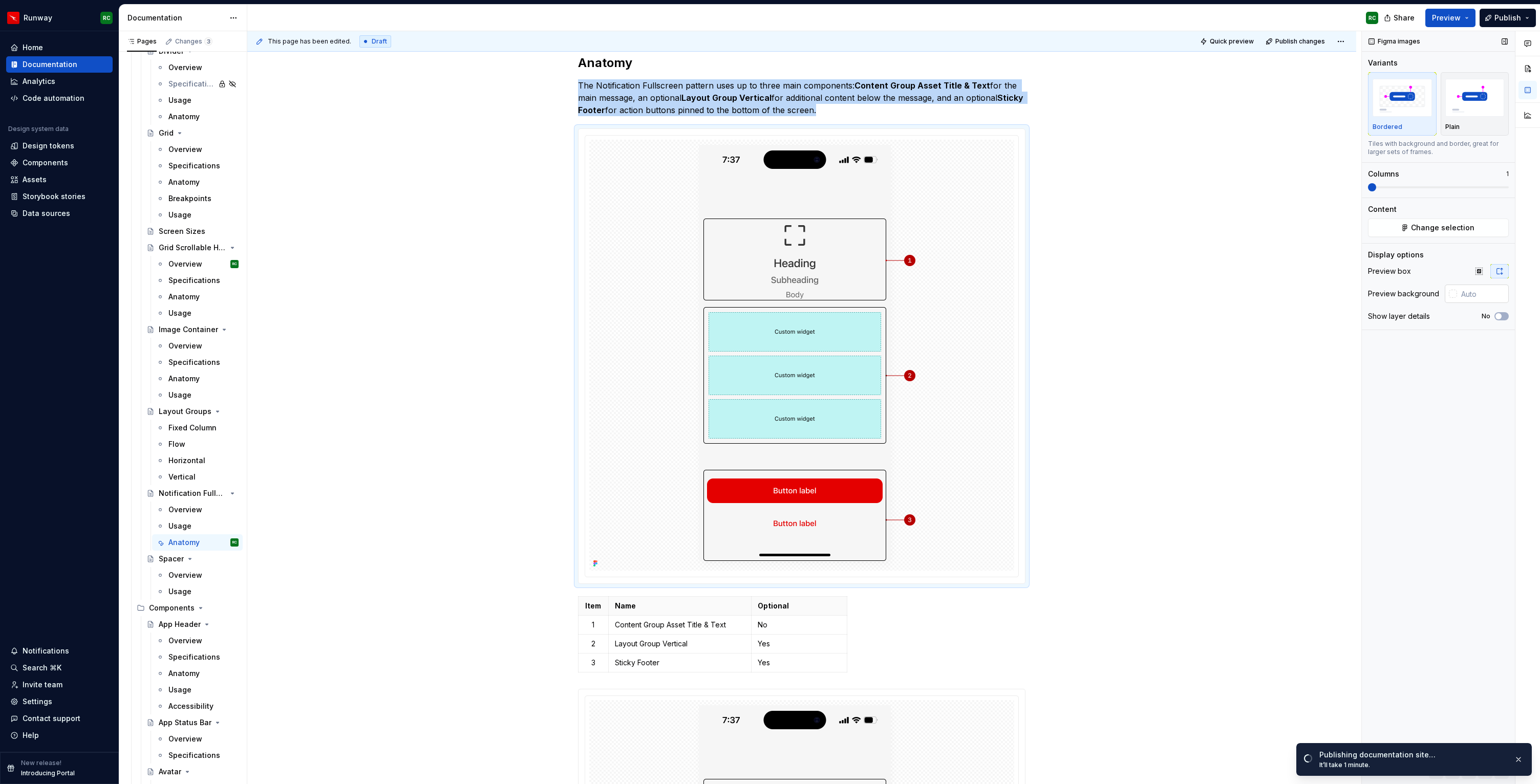
click at [1482, 297] on input "text" at bounding box center [1483, 294] width 52 height 19
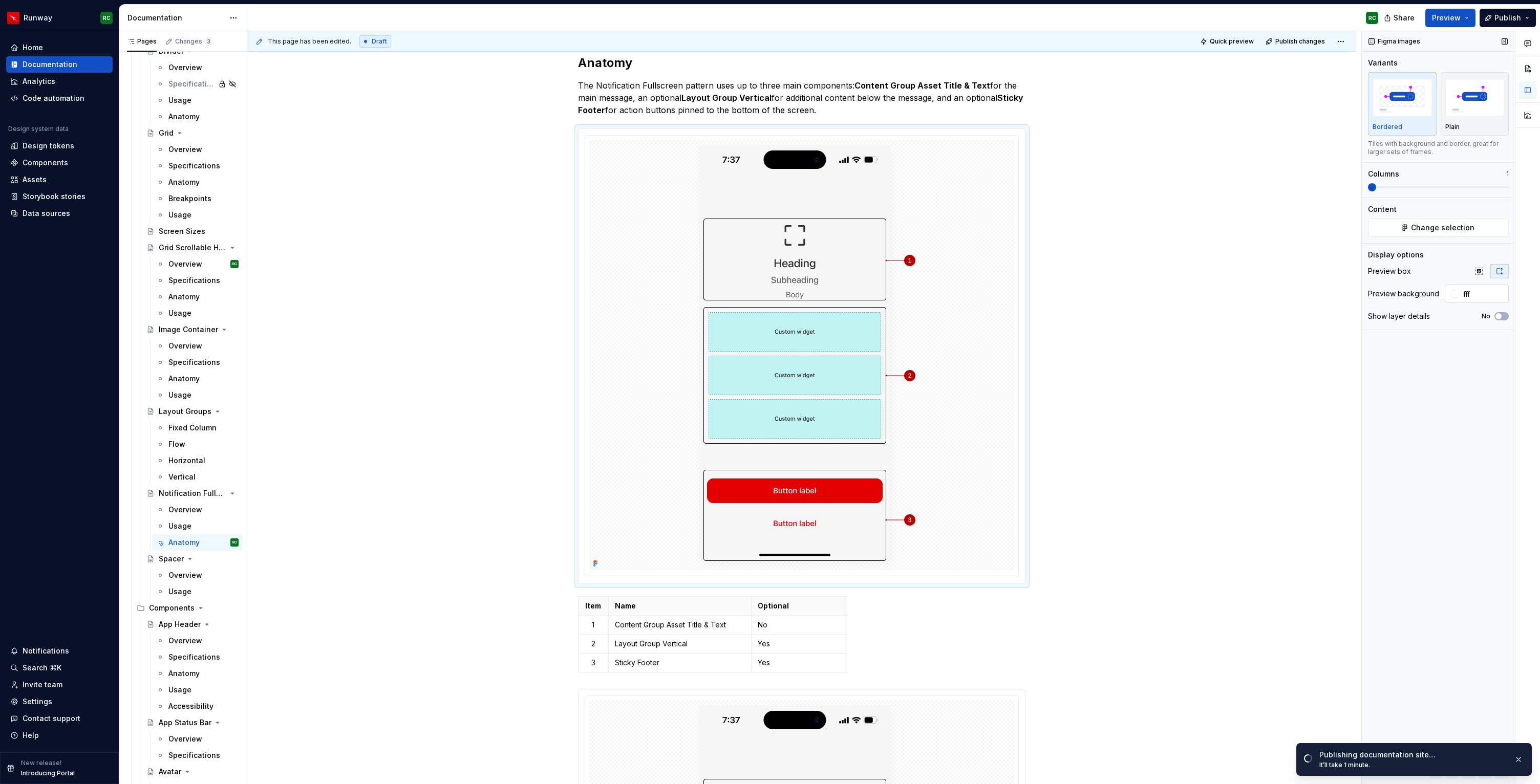
type input "#FFFFFF"
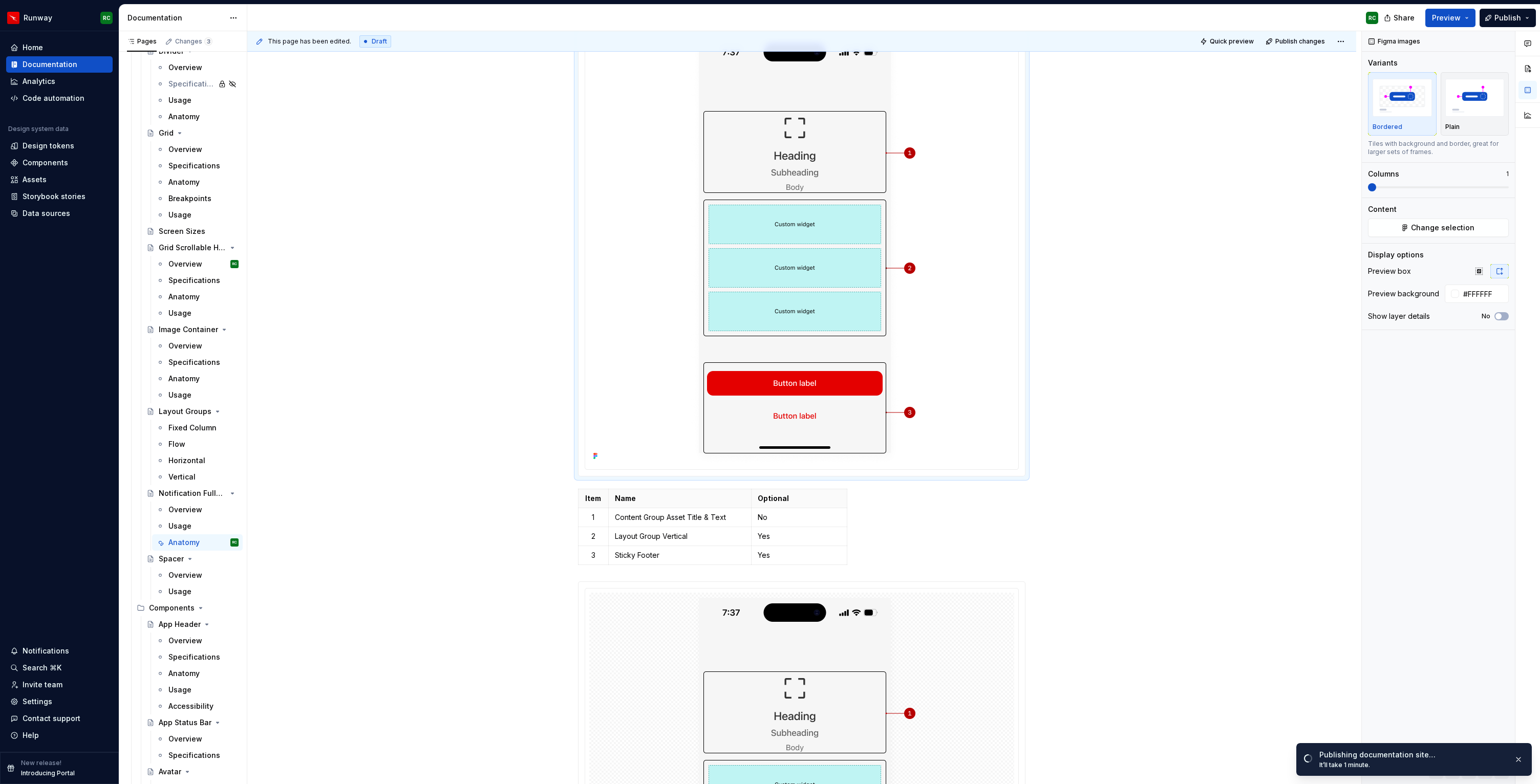
scroll to position [297, 0]
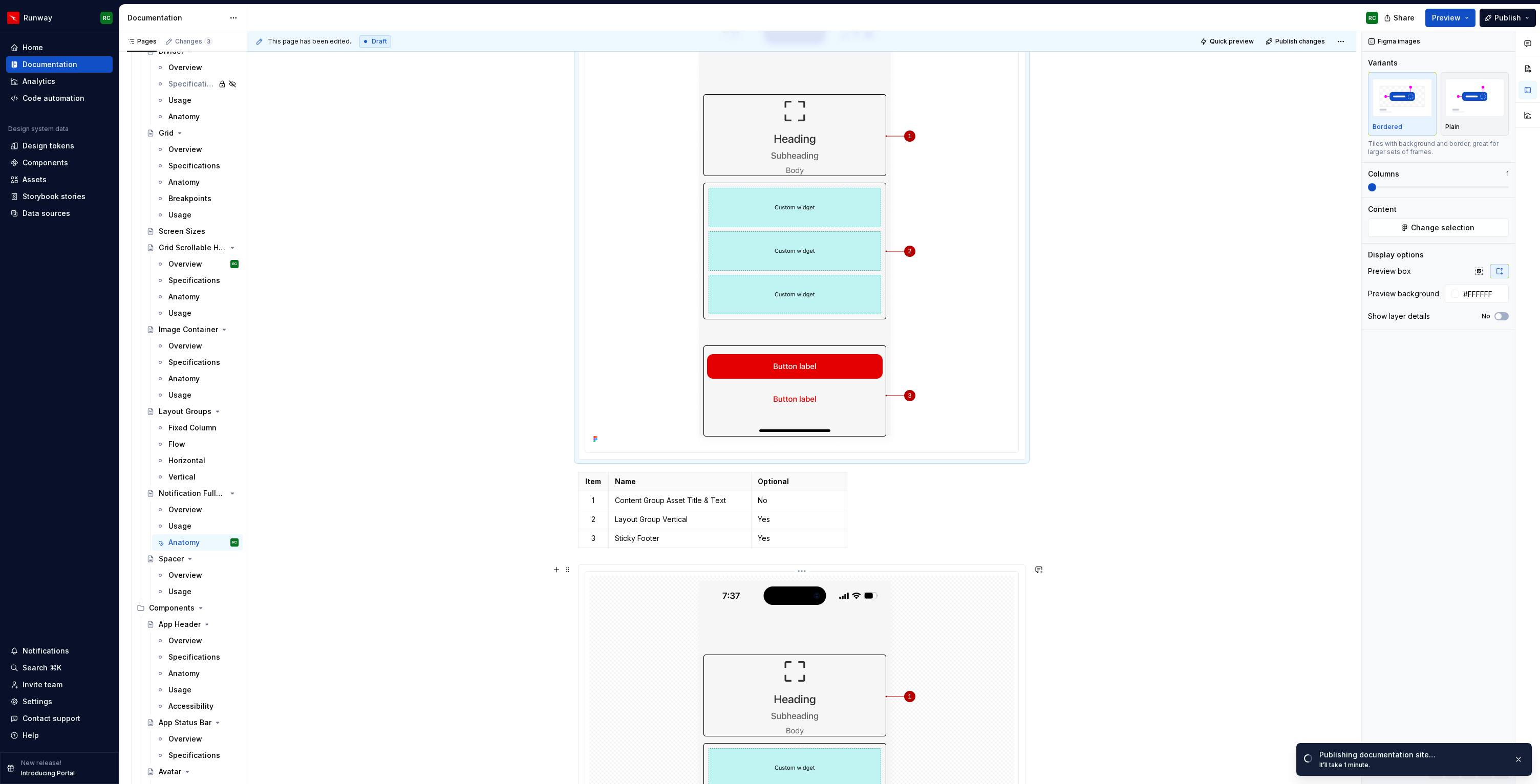
click at [924, 620] on div at bounding box center [802, 791] width 425 height 431
click at [1485, 292] on input "text" at bounding box center [1483, 294] width 52 height 19
type input "#FFFFFF"
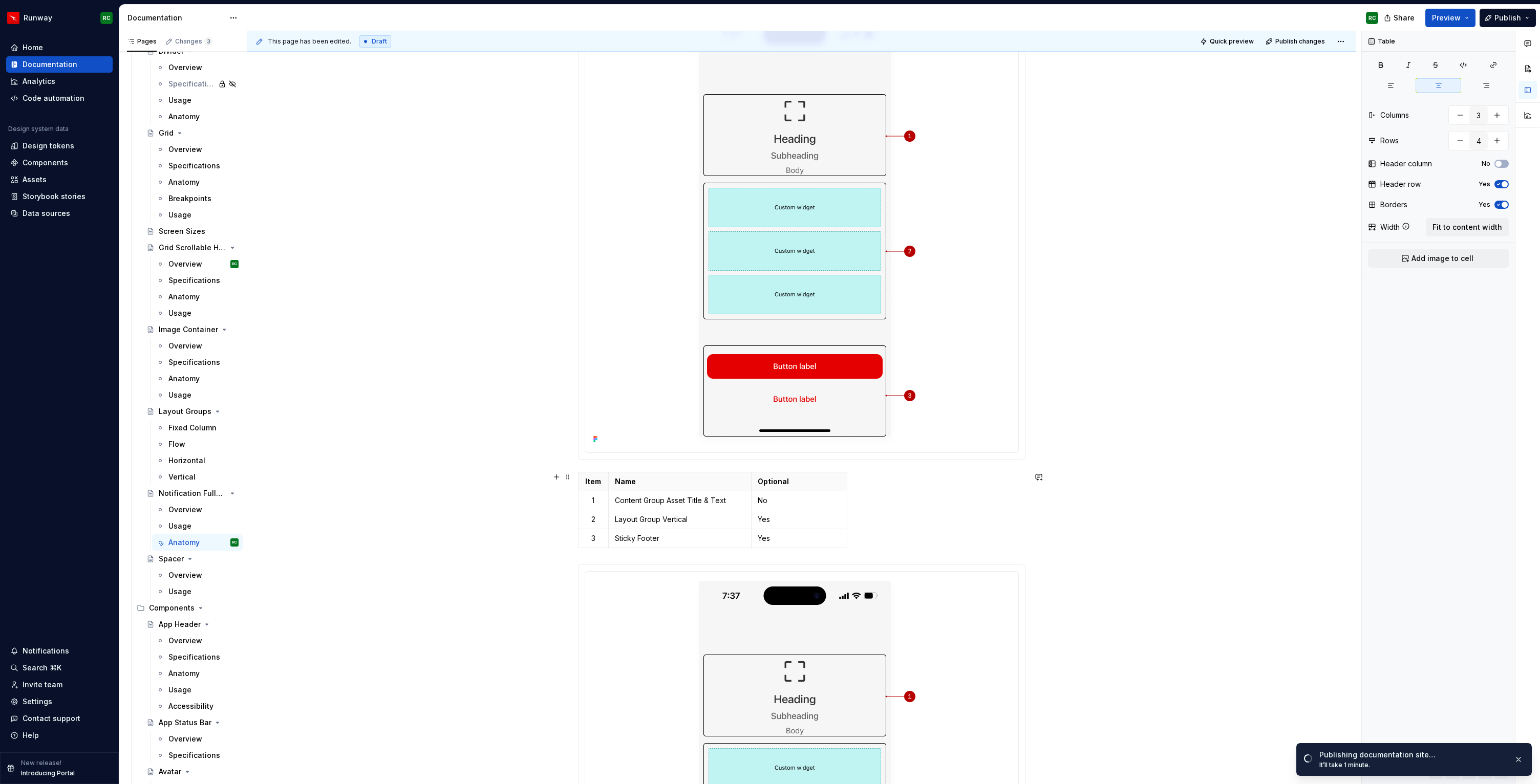
click at [917, 478] on div "Item Name Optional 1 Content Group Asset Title & Text No 2 Layout Group Vertica…" at bounding box center [801, 512] width 447 height 81
click at [661, 558] on div "Anatomy The Notification Fullscreen pattern uses up to three main components:  …" at bounding box center [801, 511] width 447 height 1163
click at [937, 523] on div "Item Name Optional 1 Content Group Asset Title & Text No 2 Layout Group Vertica…" at bounding box center [801, 512] width 447 height 81
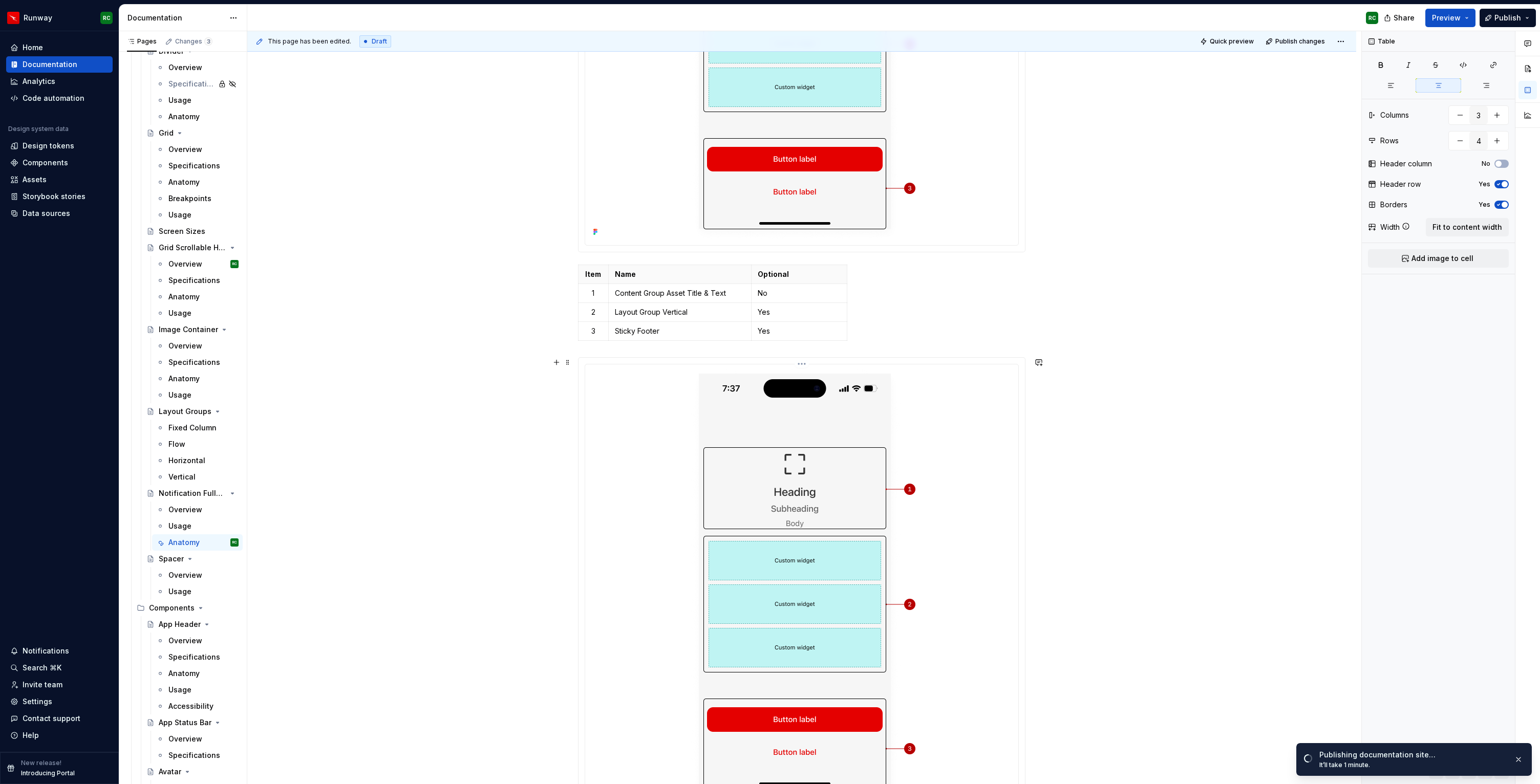
scroll to position [853, 0]
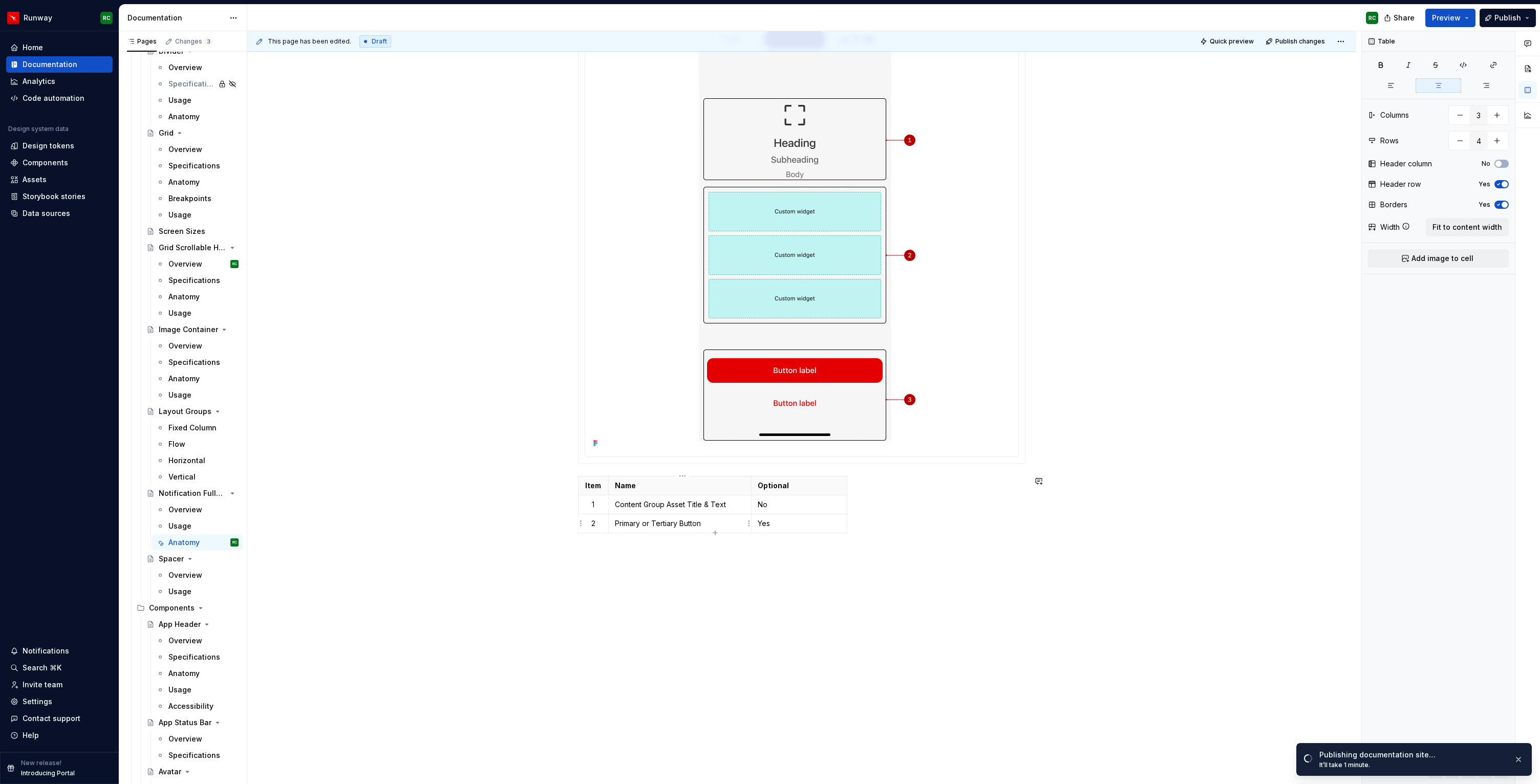
click at [663, 549] on div "Anatomy The Notification Fullscreen pattern uses up to three main components:  …" at bounding box center [802, 67] width 1109 height 1436
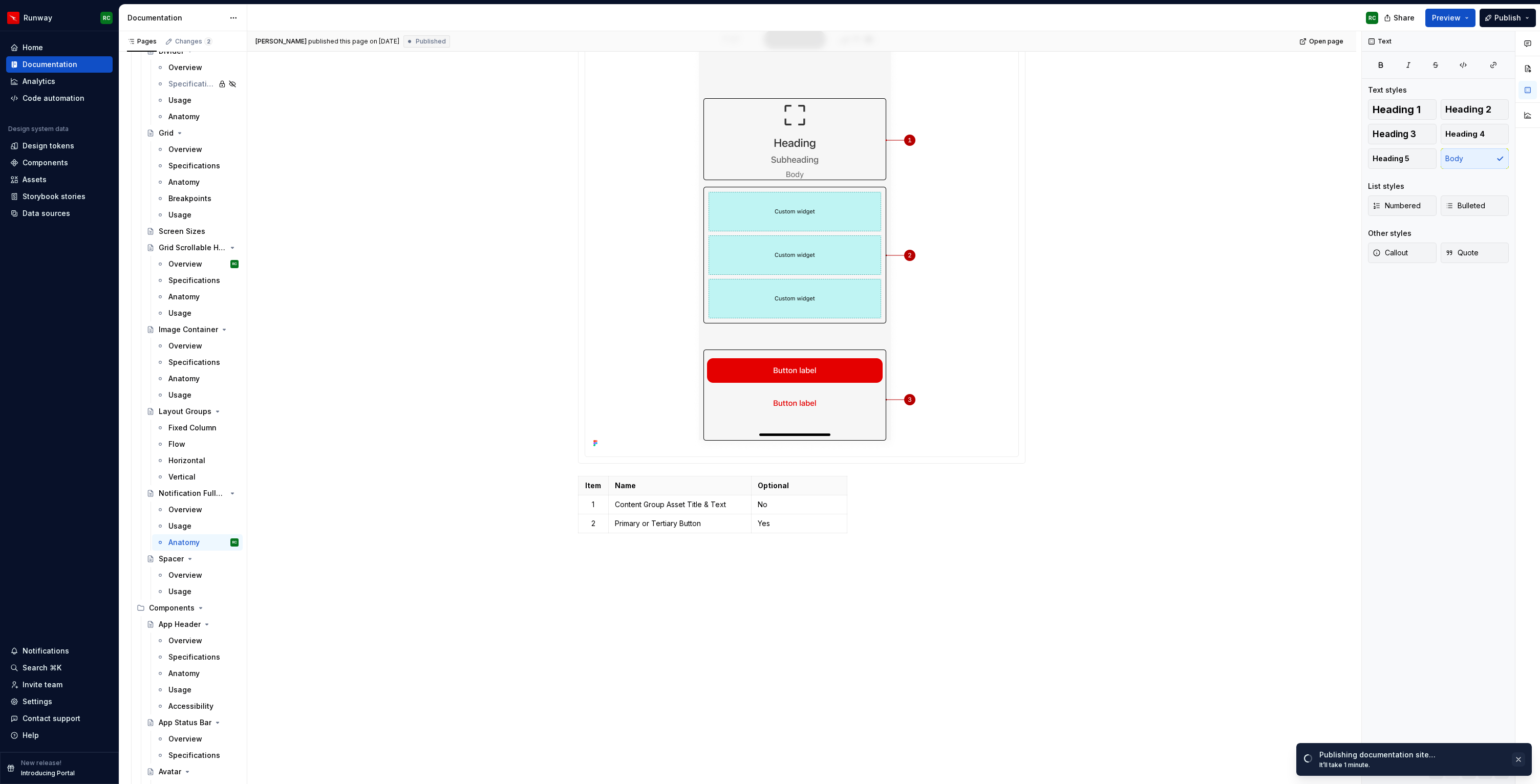
click at [1518, 754] on button "button" at bounding box center [1518, 759] width 13 height 14
click at [1438, 771] on button "button" at bounding box center [1436, 772] width 14 height 14
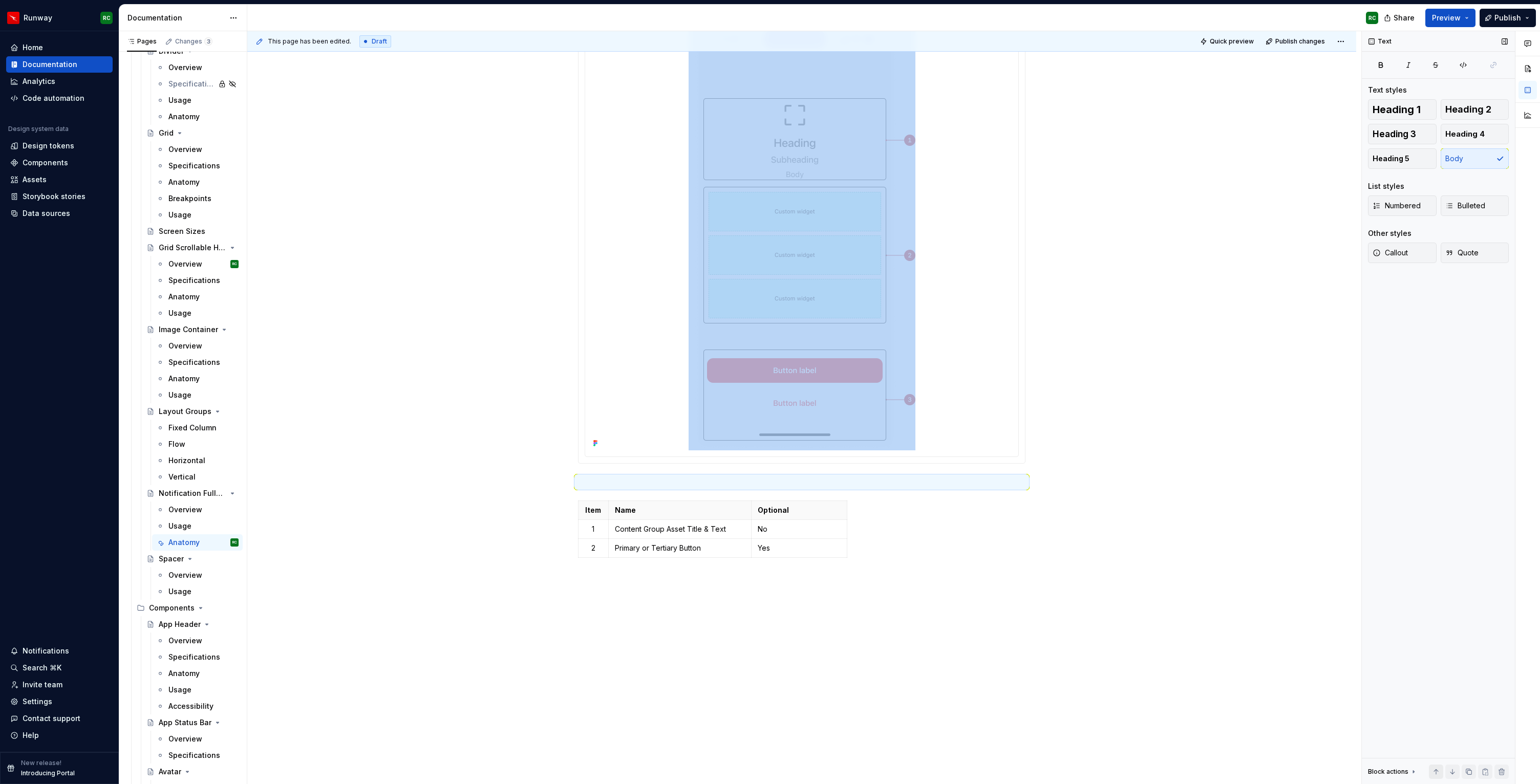
click at [1438, 771] on button "button" at bounding box center [1436, 772] width 14 height 14
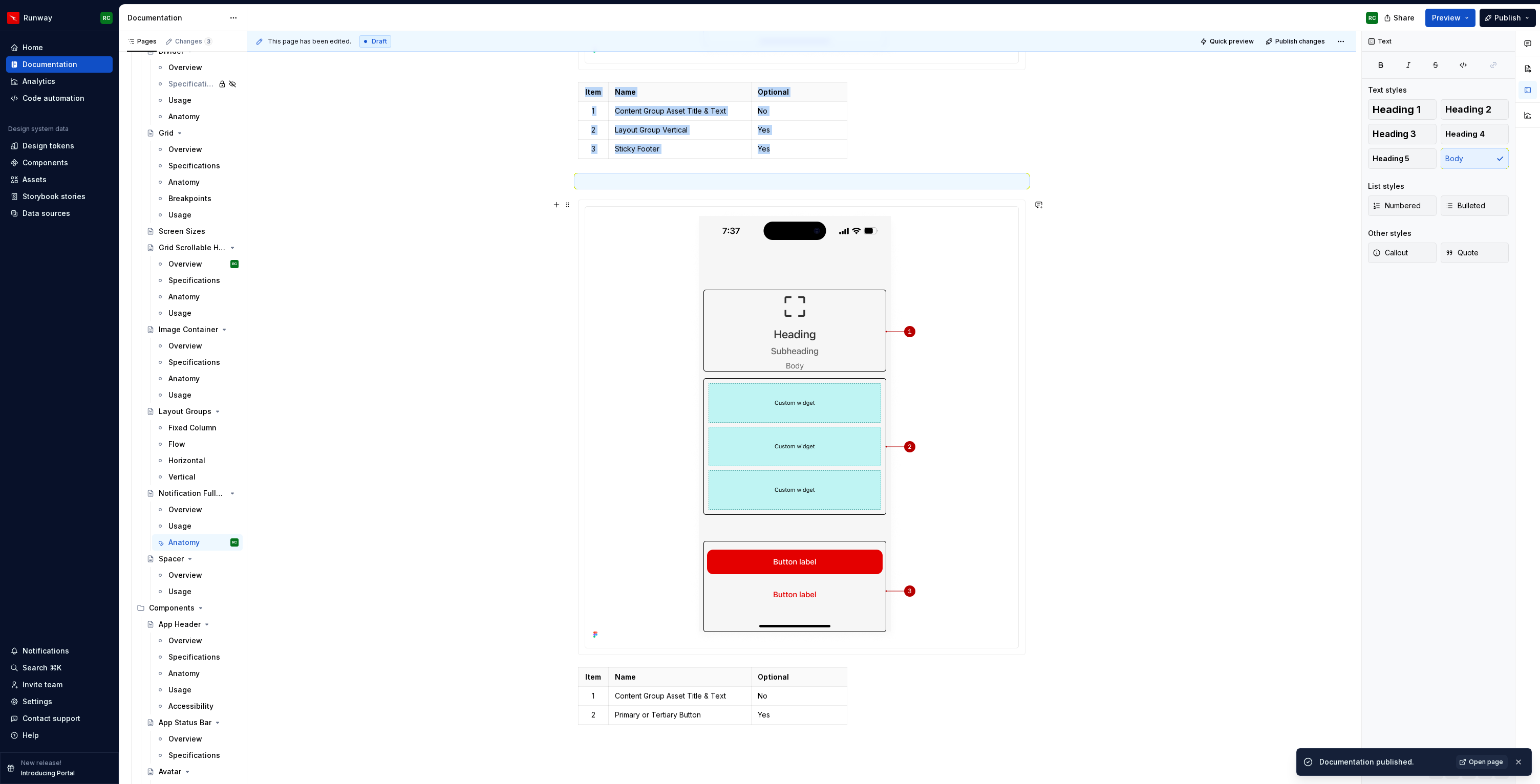
scroll to position [584, 0]
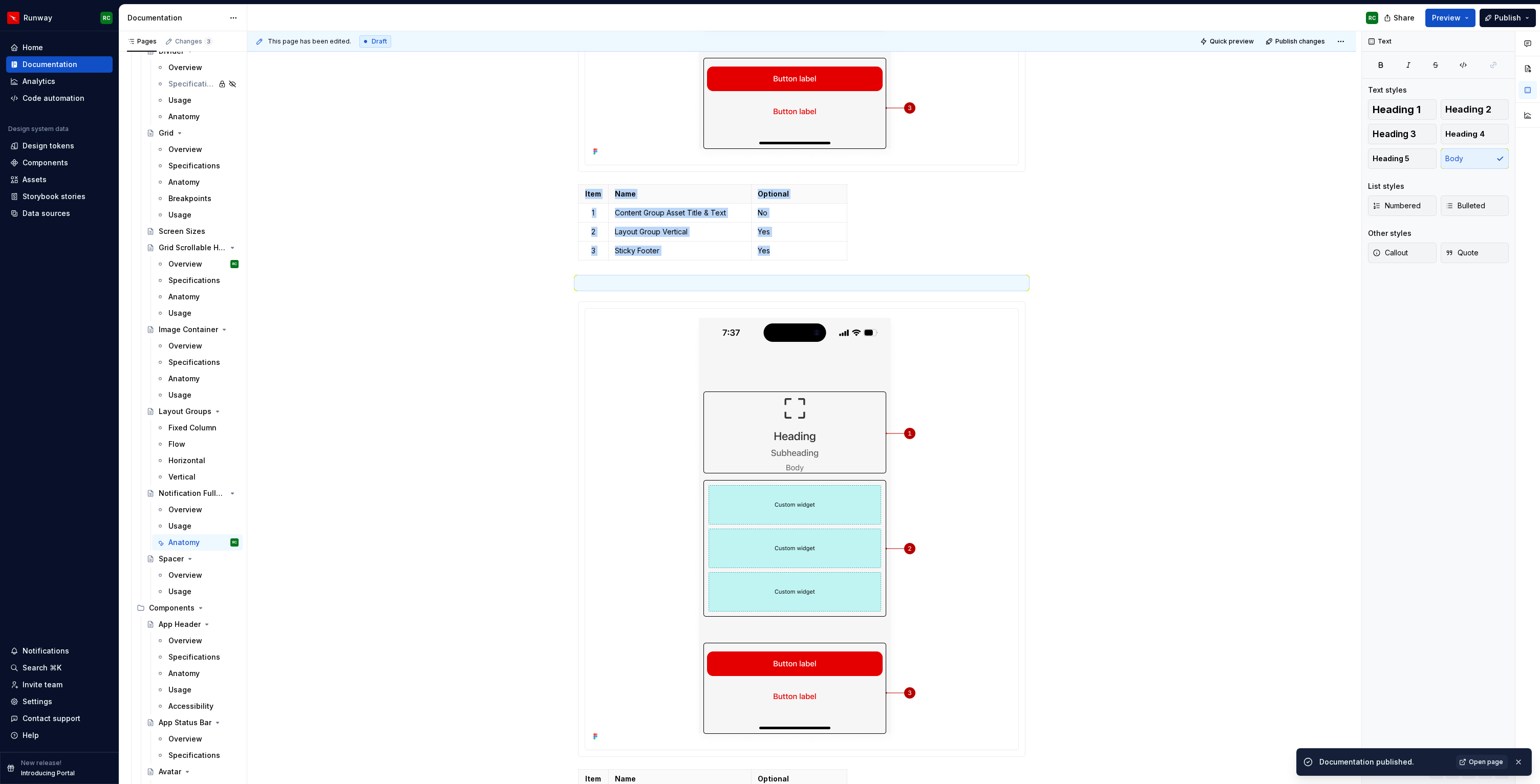
click at [1523, 761] on button "button" at bounding box center [1518, 762] width 13 height 14
click at [1434, 770] on button "button" at bounding box center [1436, 772] width 14 height 14
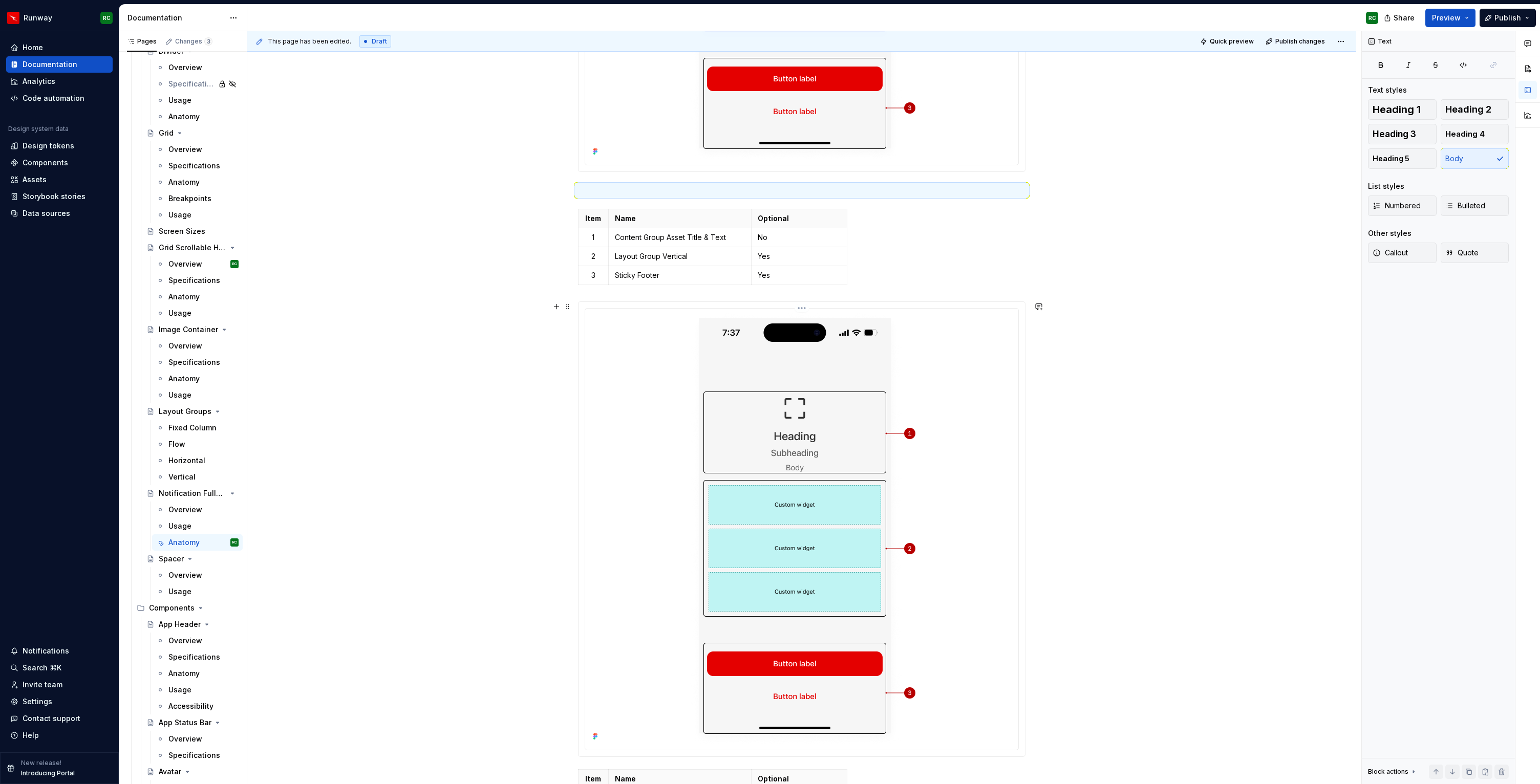
click at [837, 434] on img at bounding box center [802, 528] width 227 height 431
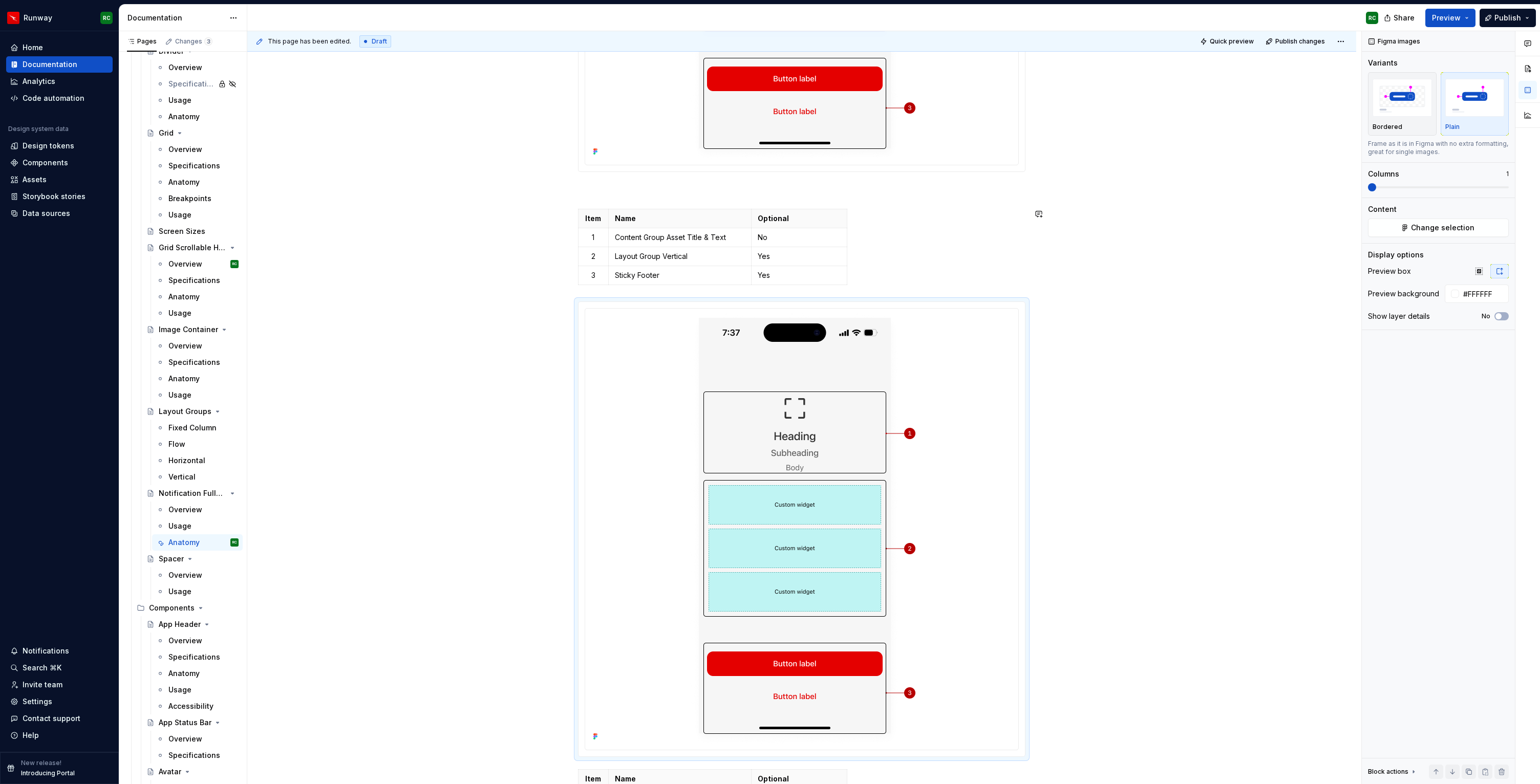
click at [855, 193] on p at bounding box center [801, 190] width 447 height 12
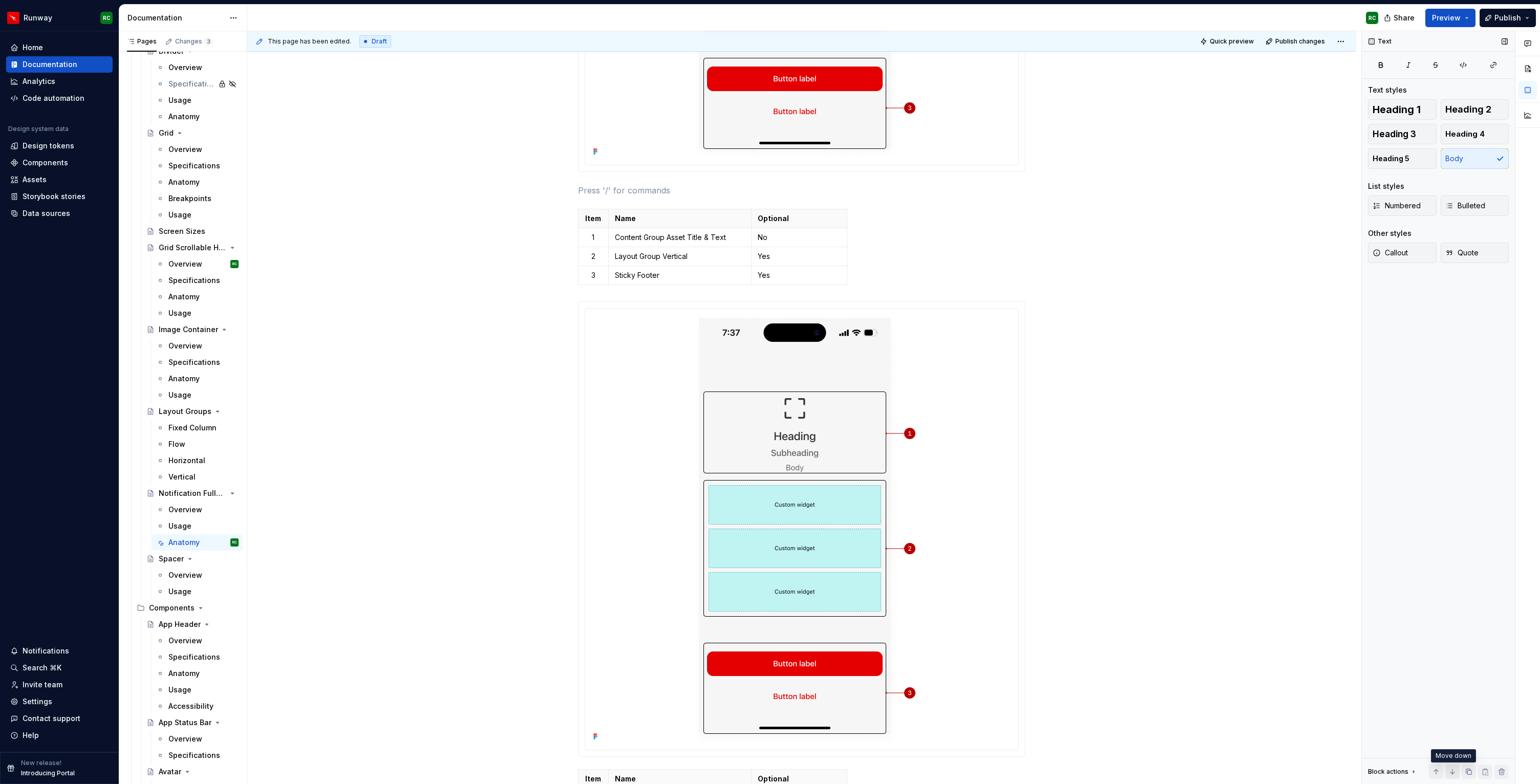
click at [1456, 771] on button "button" at bounding box center [1452, 772] width 14 height 14
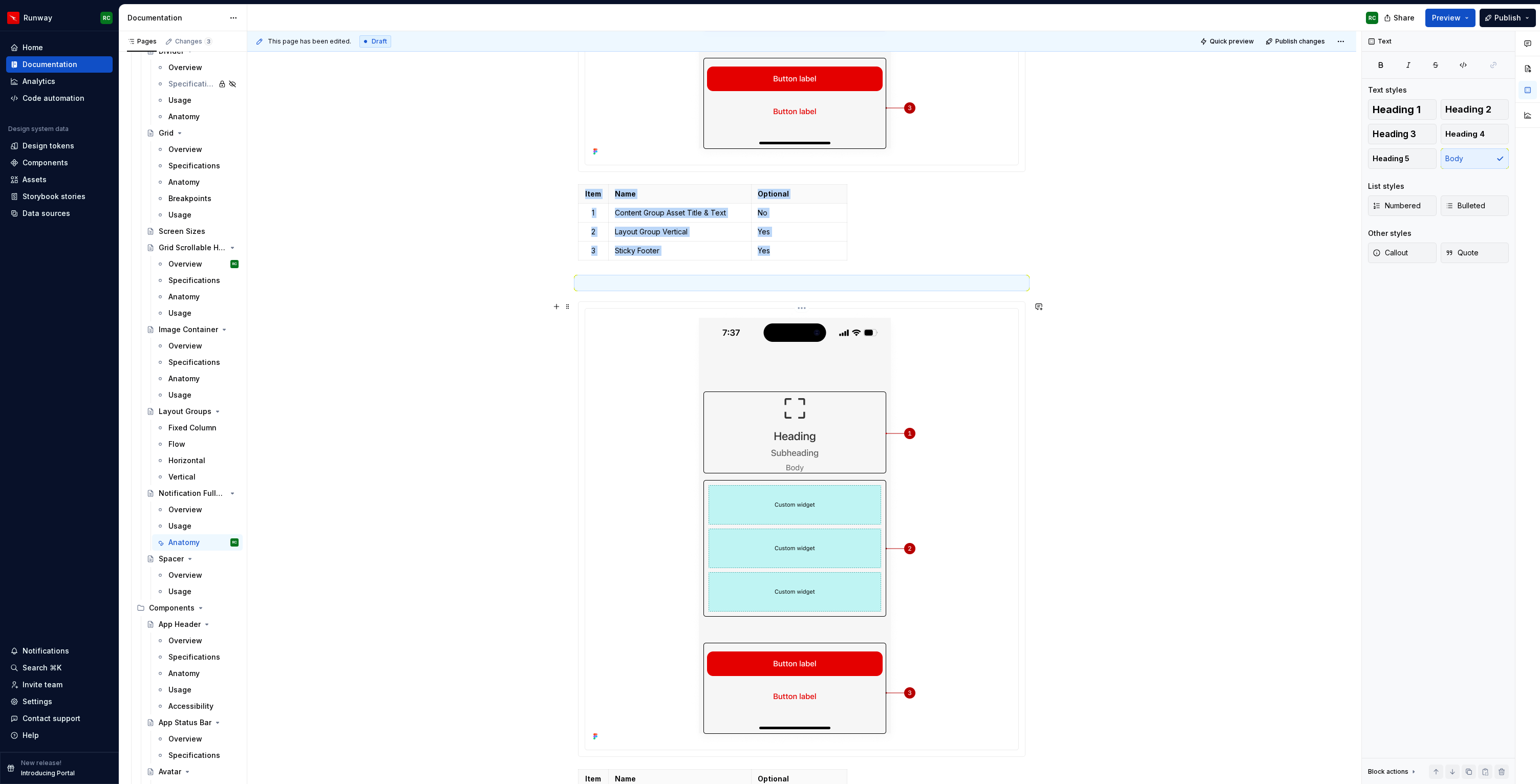
click at [800, 407] on img at bounding box center [802, 528] width 227 height 431
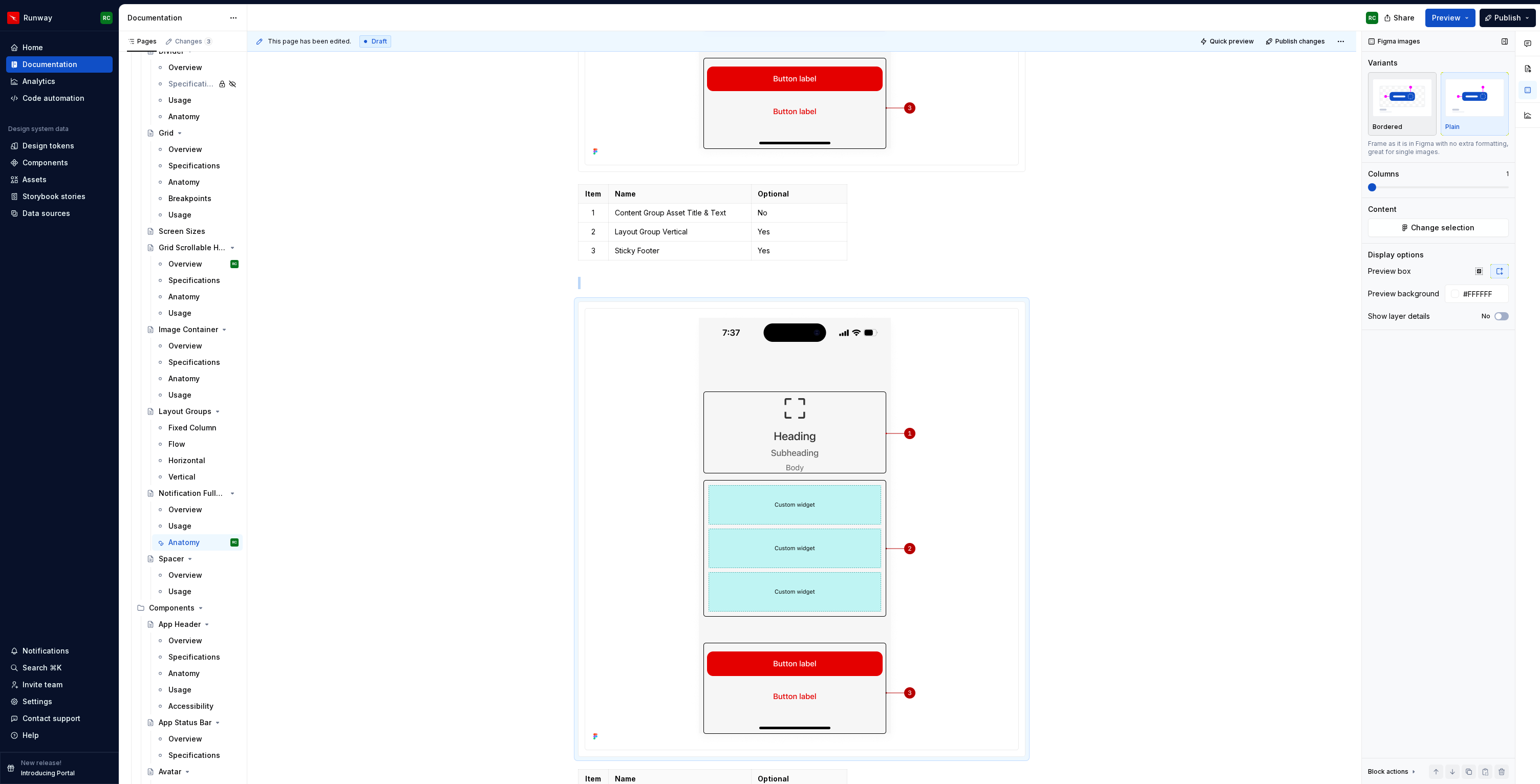
click at [1402, 105] on img "button" at bounding box center [1402, 97] width 60 height 37
click at [1432, 232] on span "Change selection" at bounding box center [1442, 227] width 63 height 10
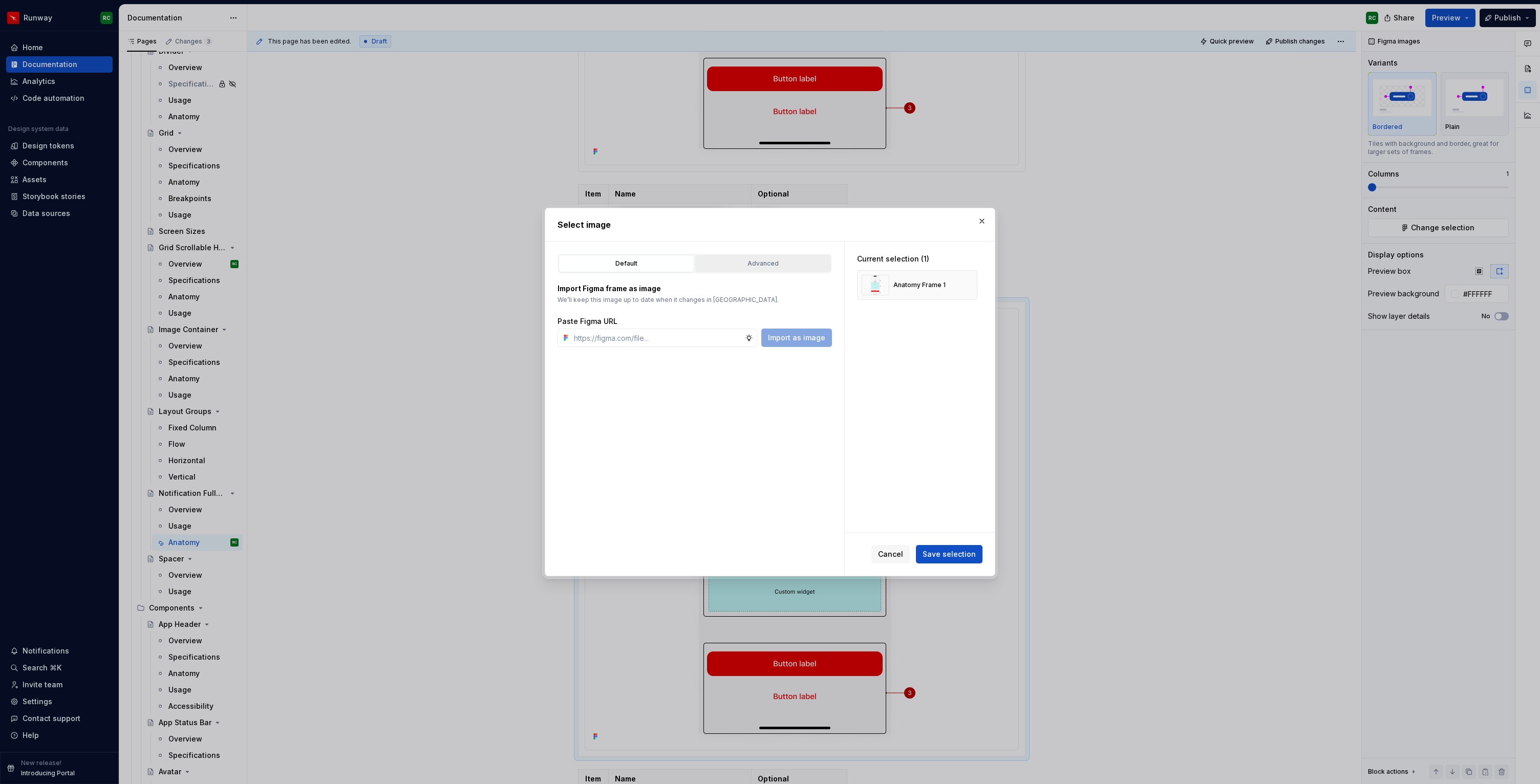
click at [794, 265] on div "Advanced" at bounding box center [763, 264] width 129 height 10
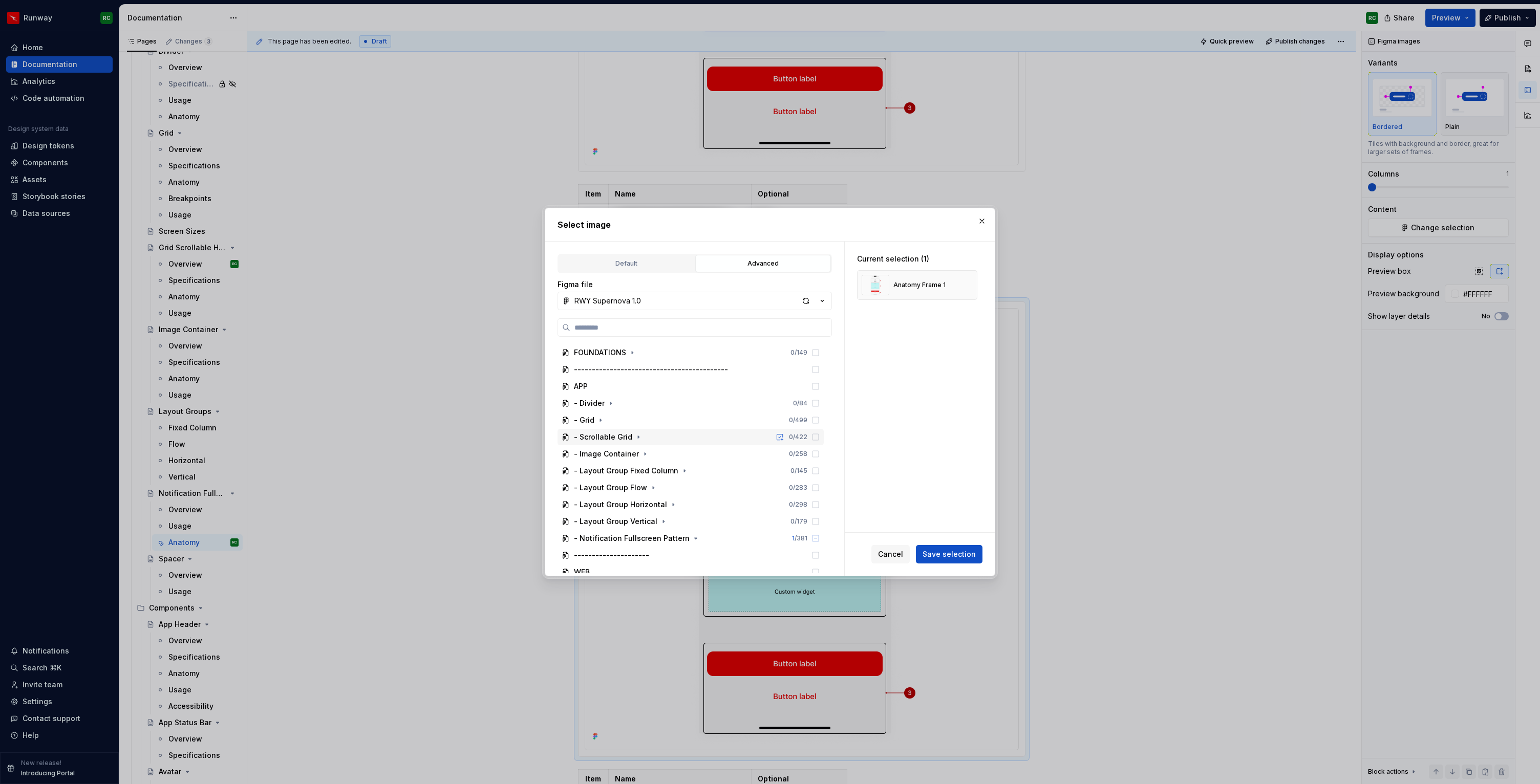
scroll to position [82, 0]
click at [694, 505] on icon "button" at bounding box center [696, 505] width 2 height 1
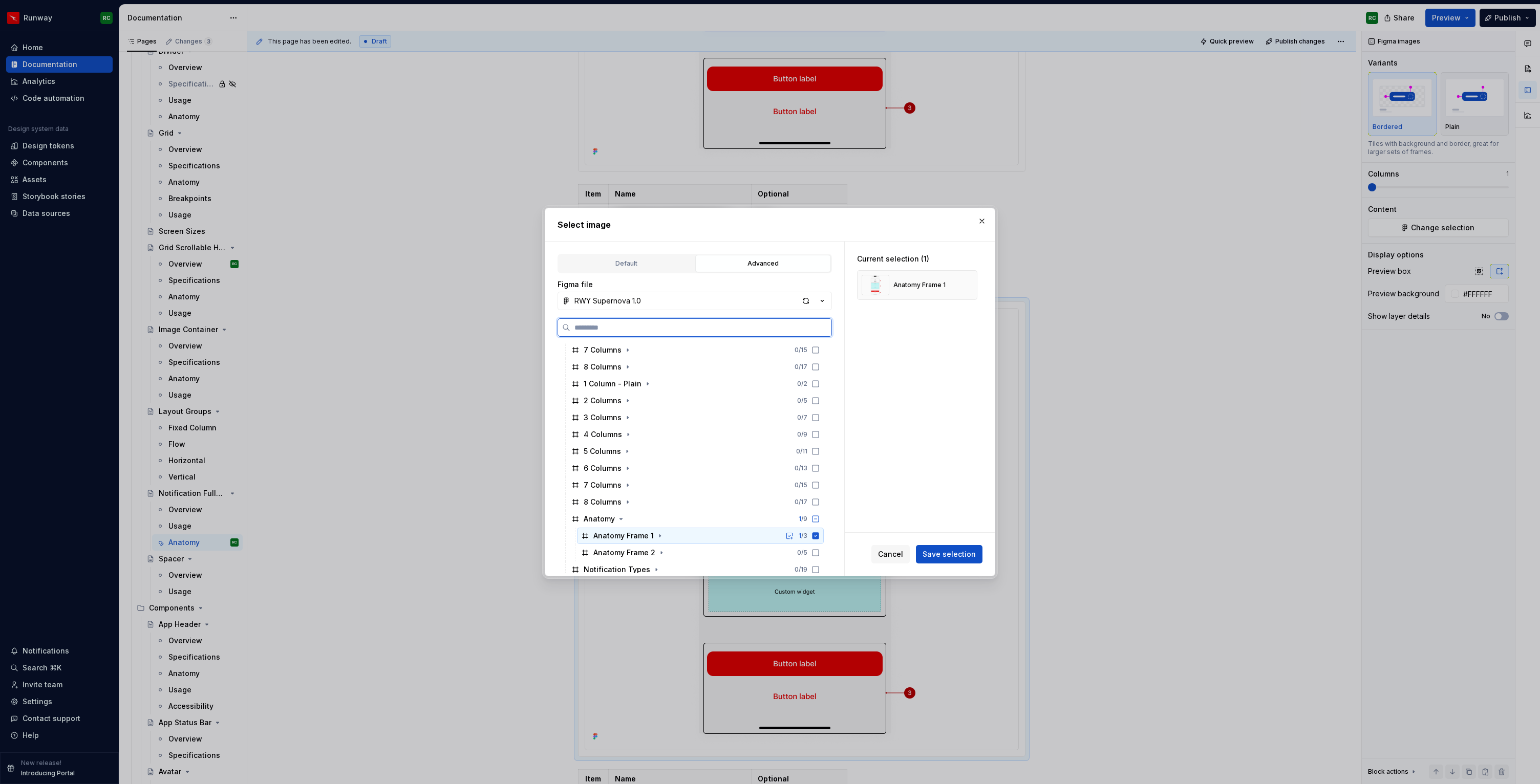
click at [764, 532] on div "Anatomy Frame 1 1 / 3" at bounding box center [700, 536] width 247 height 16
click at [758, 552] on div "Anatomy Frame 2 0 / 5" at bounding box center [700, 552] width 247 height 16
click at [958, 558] on span "Save selection" at bounding box center [949, 554] width 53 height 10
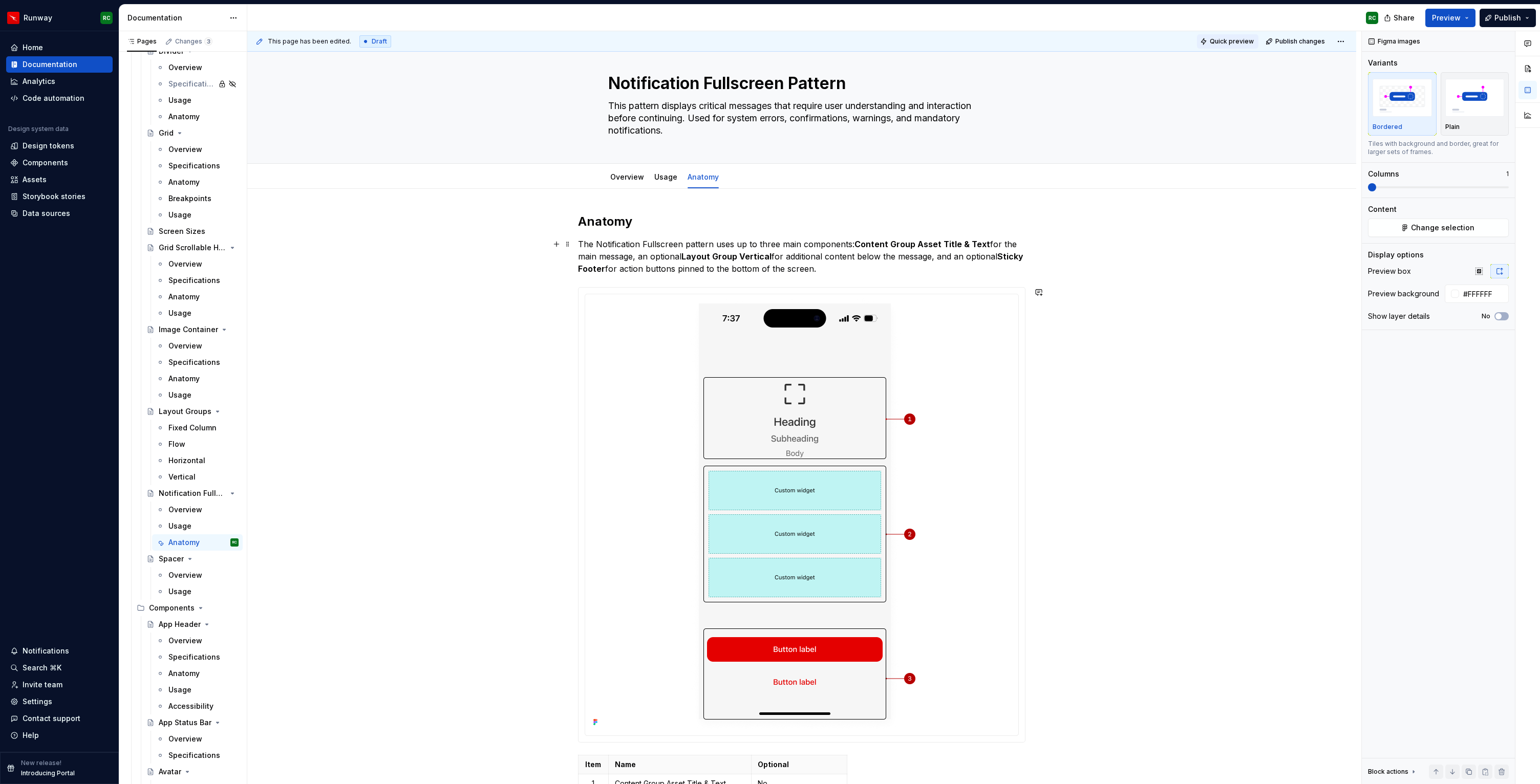
scroll to position [8, 0]
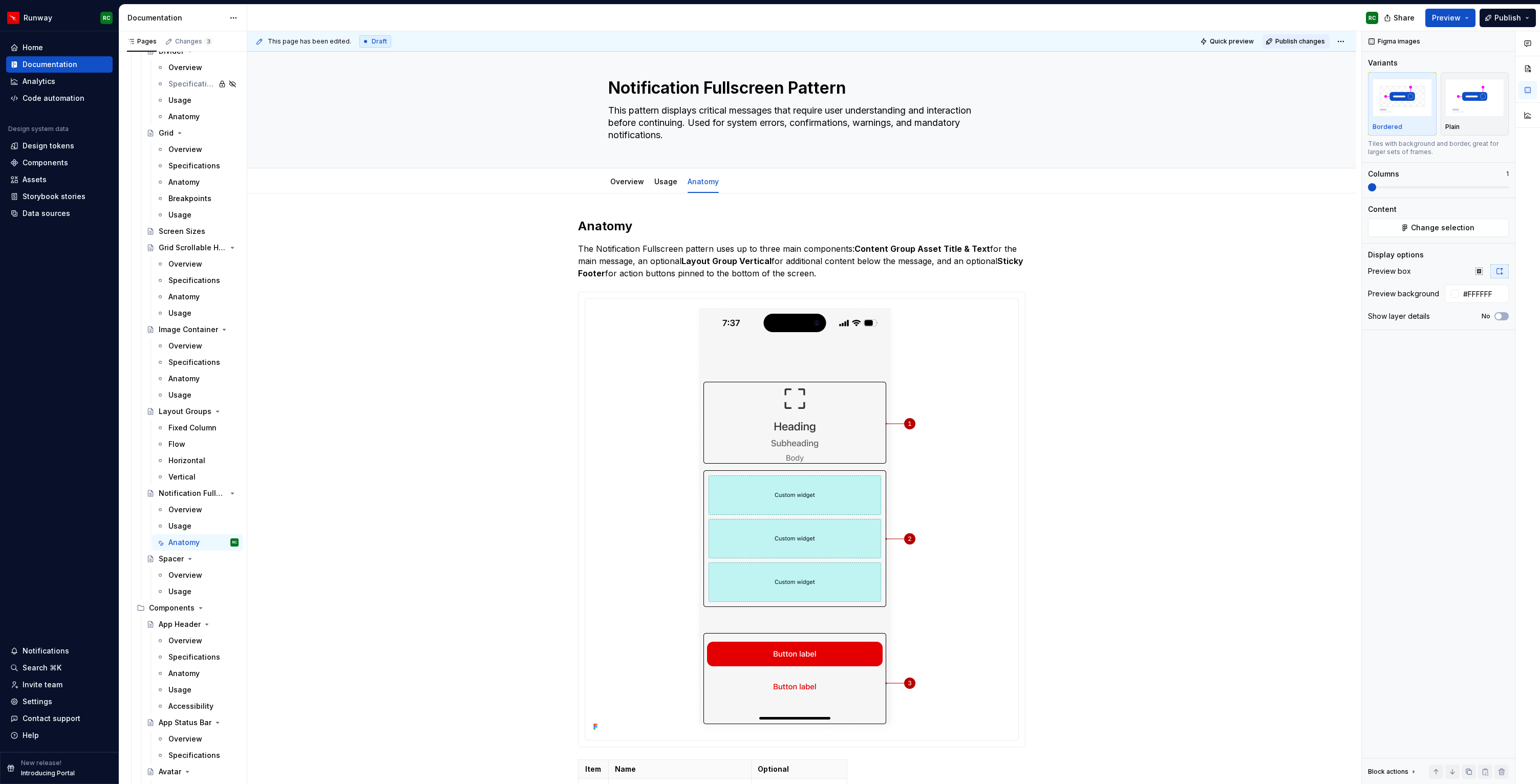
click at [1301, 43] on span "Publish changes" at bounding box center [1300, 42] width 50 height 8
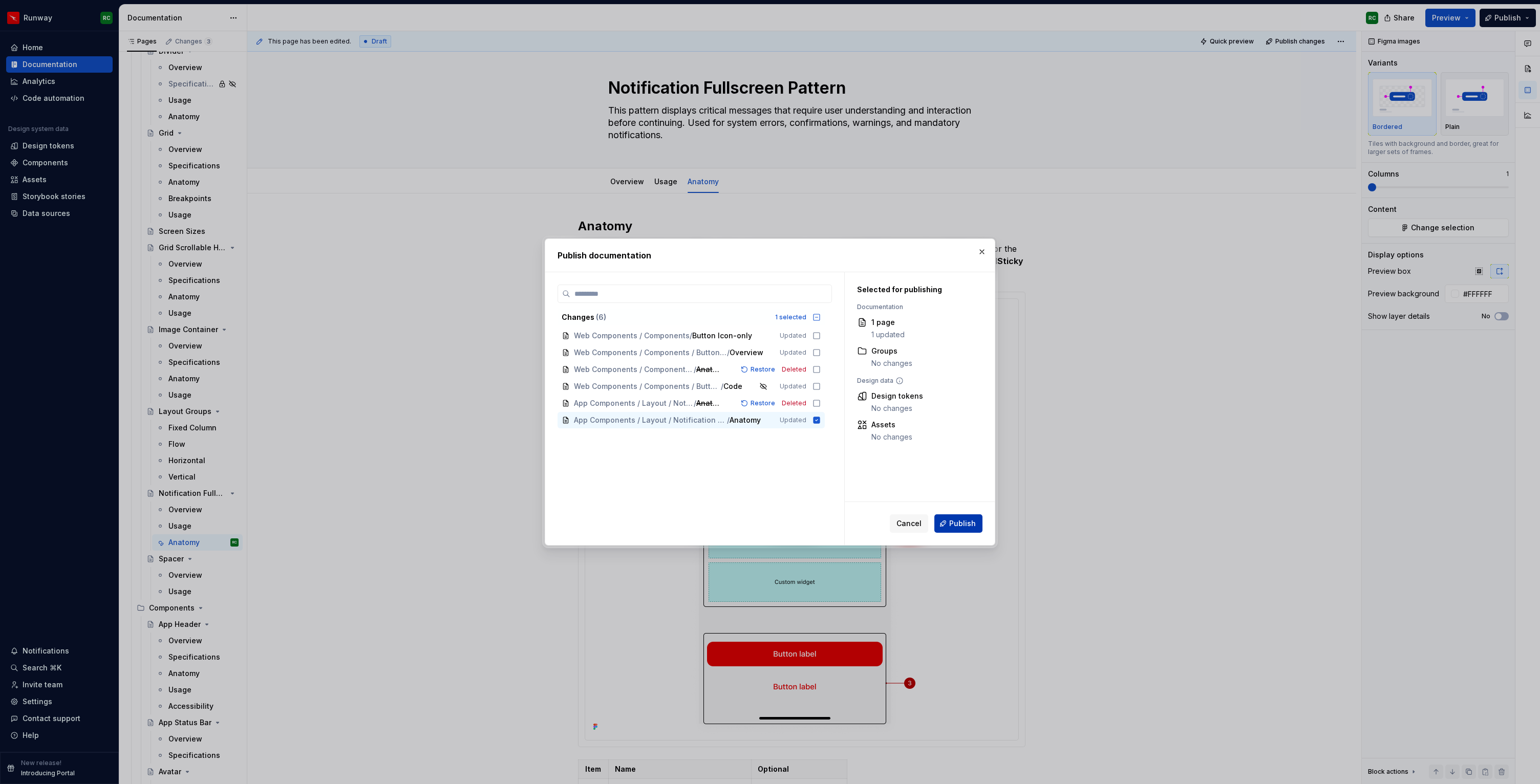
click at [959, 522] on span "Publish" at bounding box center [962, 523] width 26 height 10
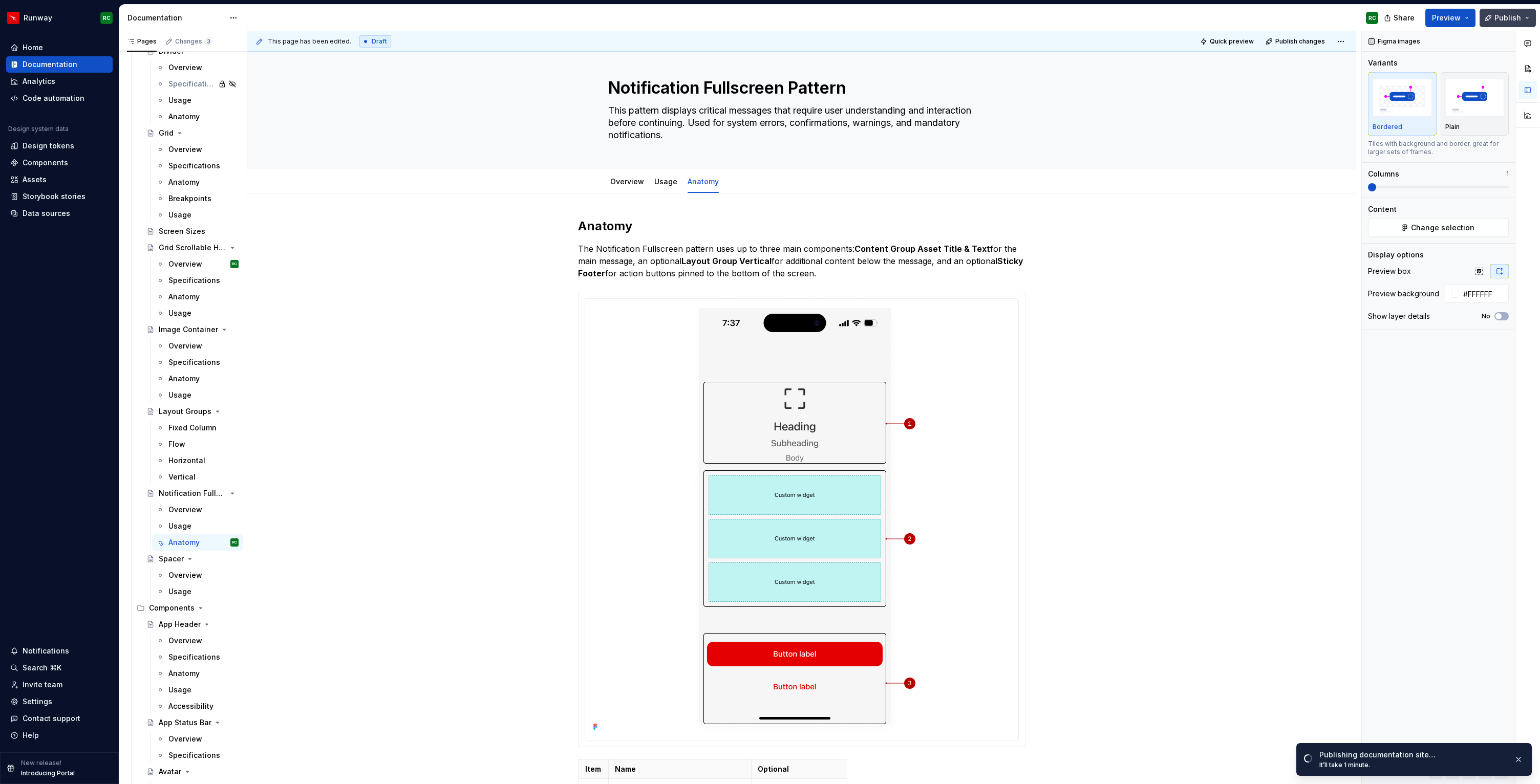
click at [1494, 19] on button "Publish" at bounding box center [1508, 17] width 57 height 19
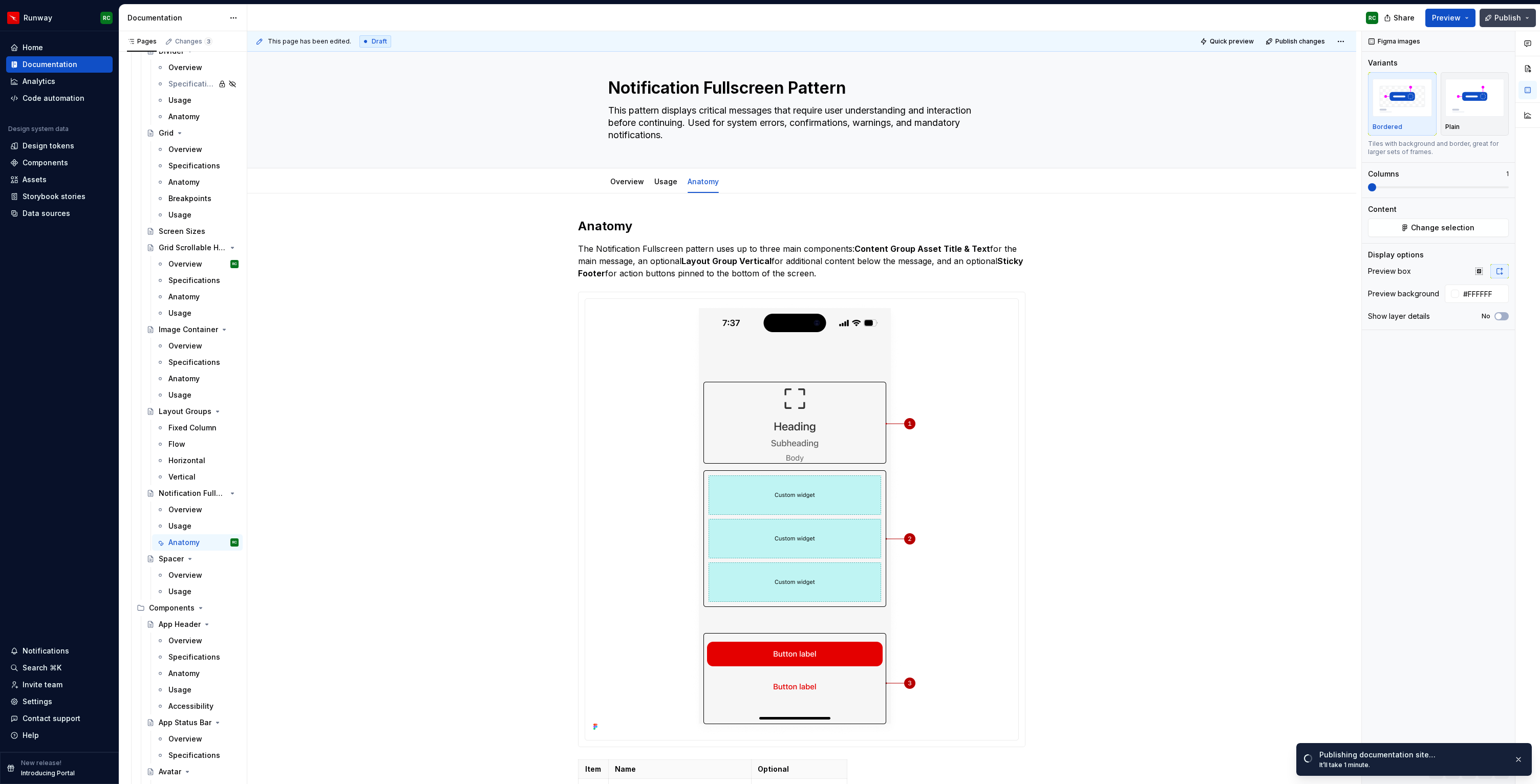
click at [1501, 22] on span "Publish" at bounding box center [1508, 17] width 26 height 10
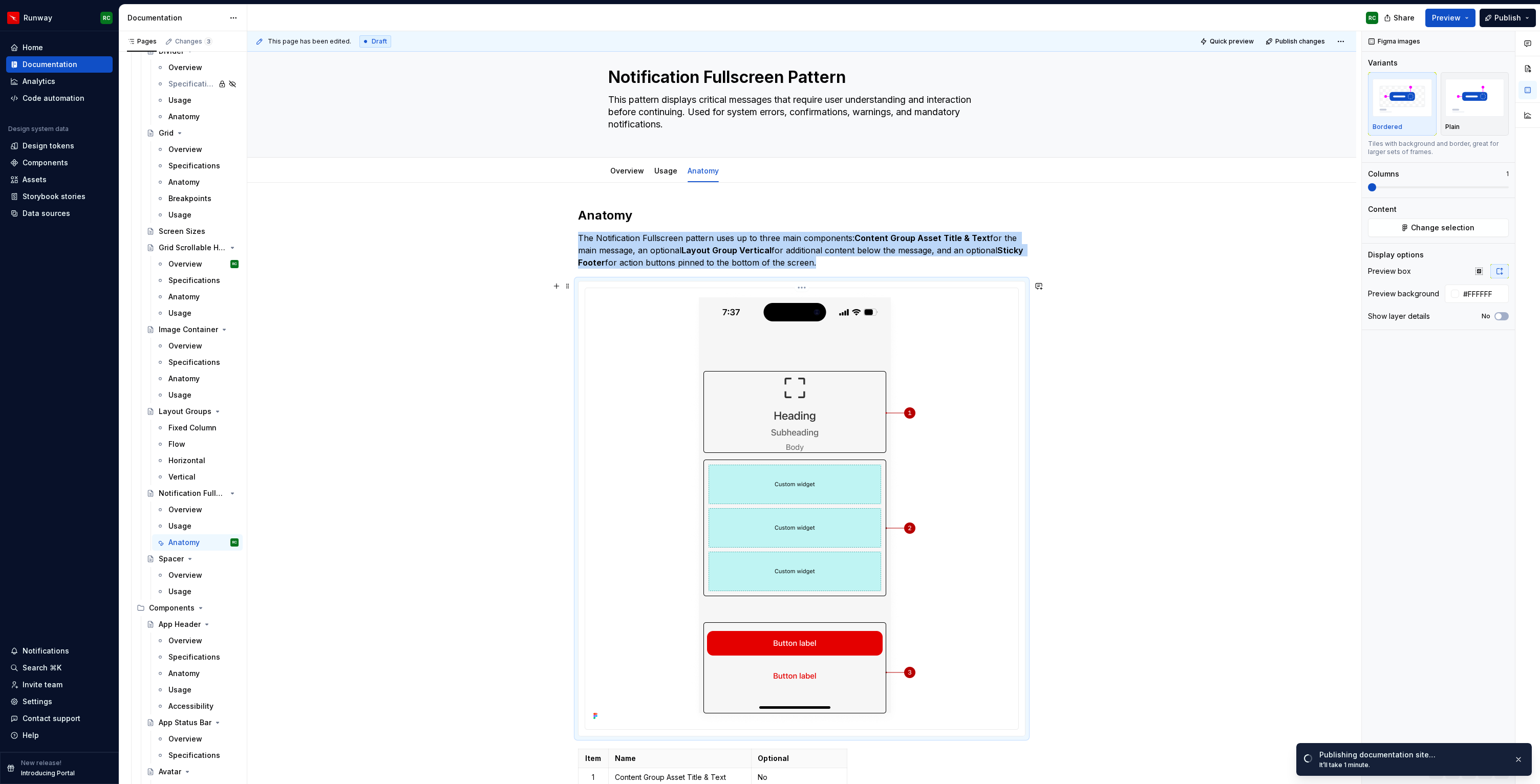
scroll to position [0, 0]
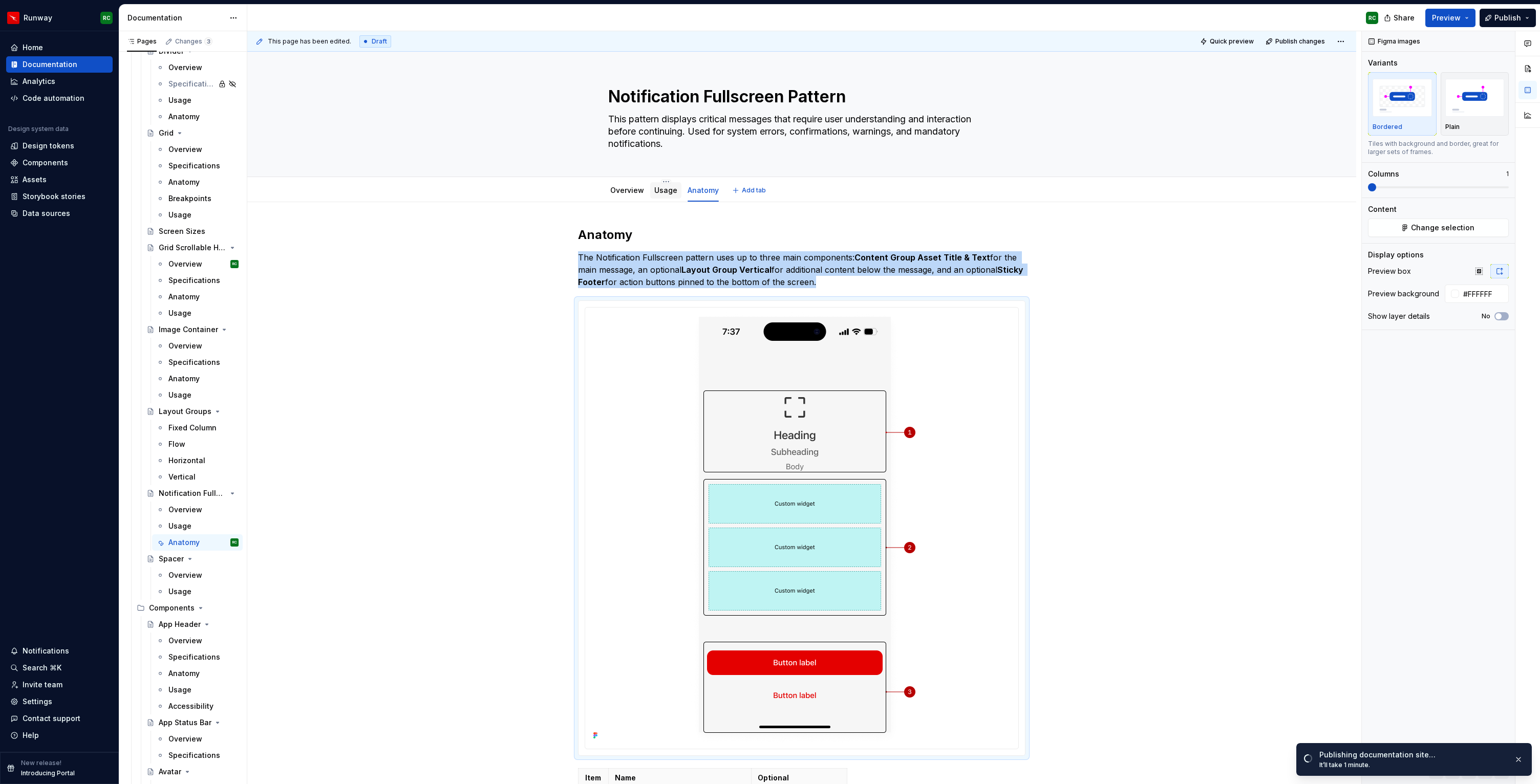
click at [664, 193] on link "Usage" at bounding box center [666, 190] width 23 height 8
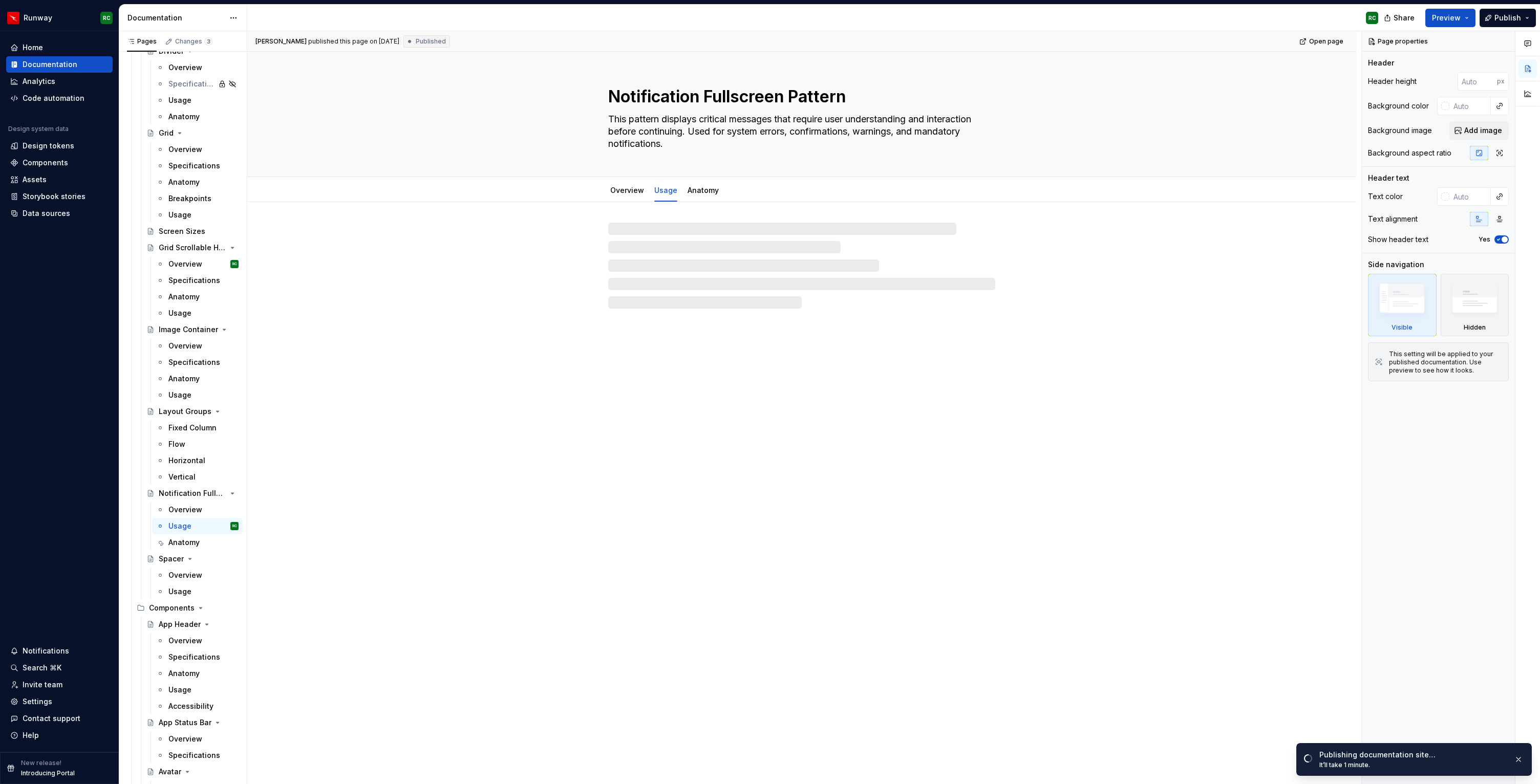
type textarea "*"
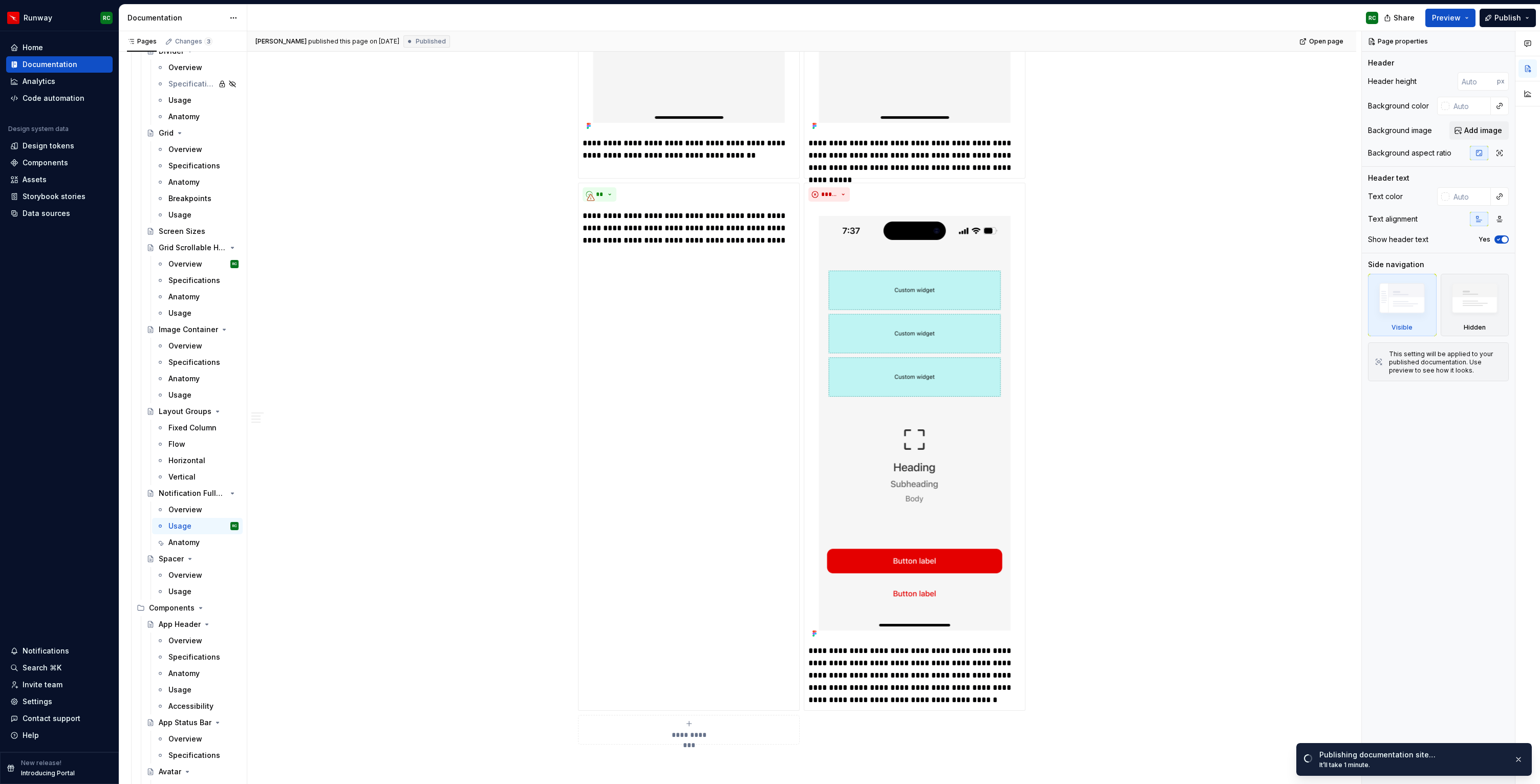
scroll to position [3643, 0]
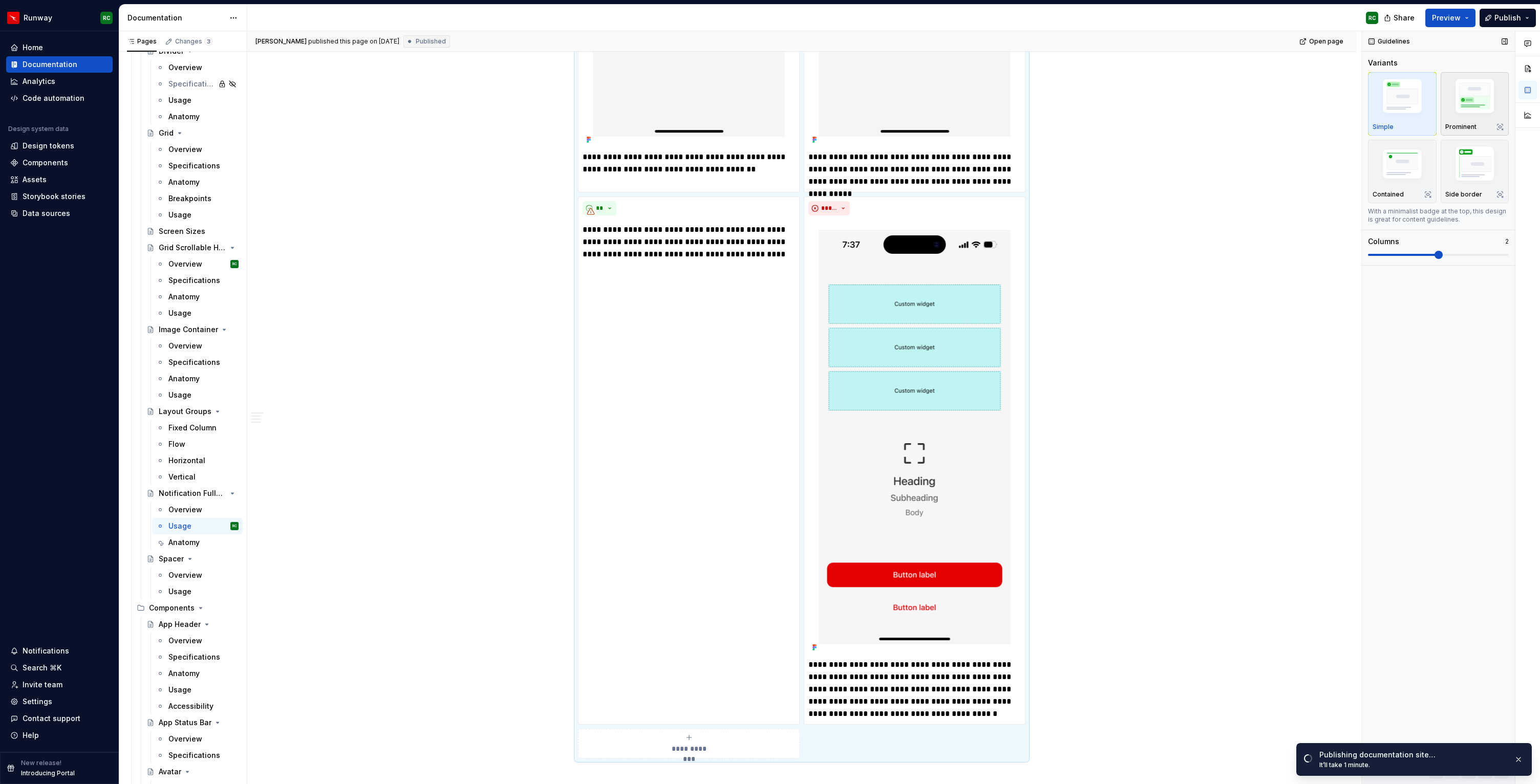
click at [1453, 112] on img "button" at bounding box center [1474, 98] width 60 height 45
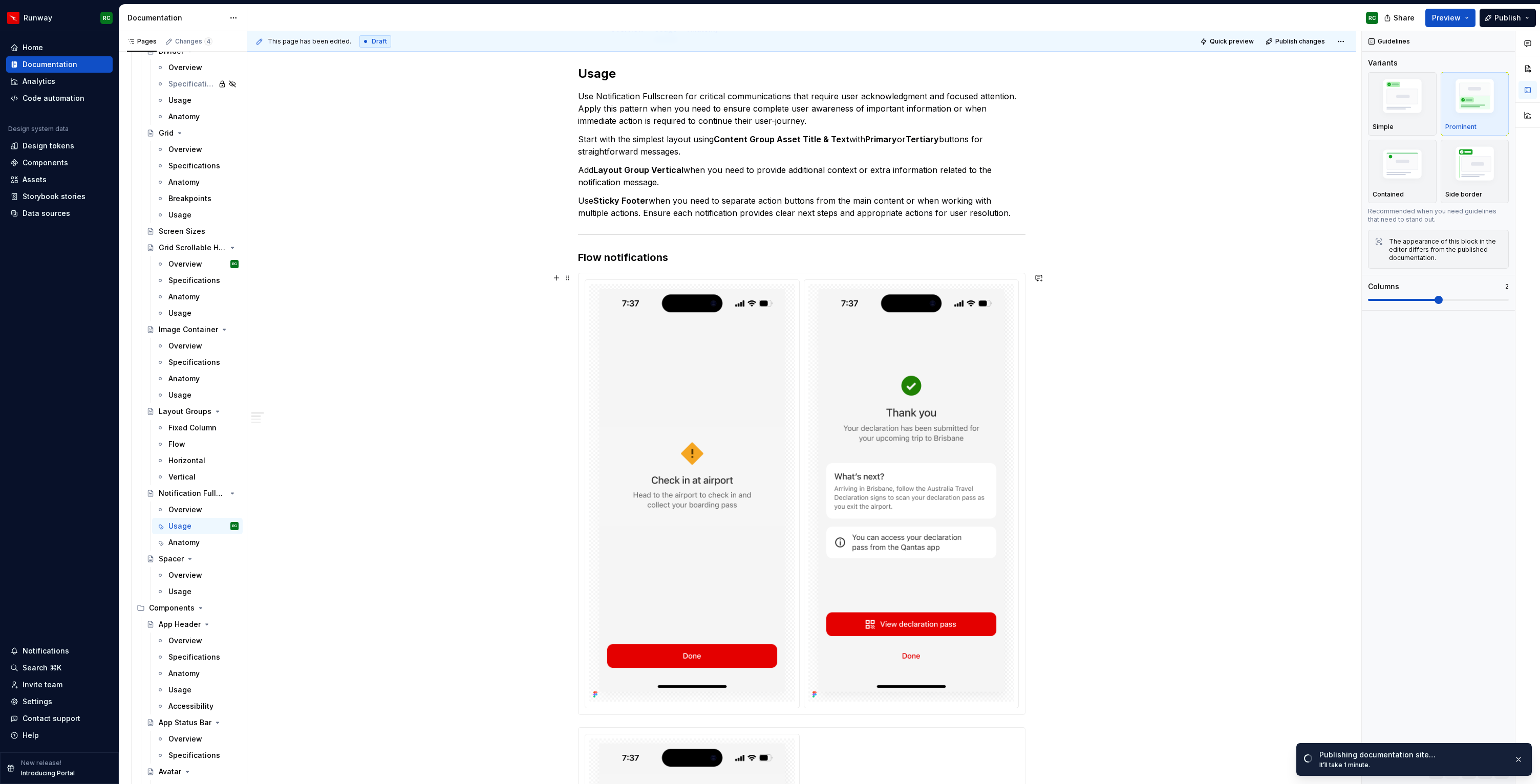
scroll to position [0, 0]
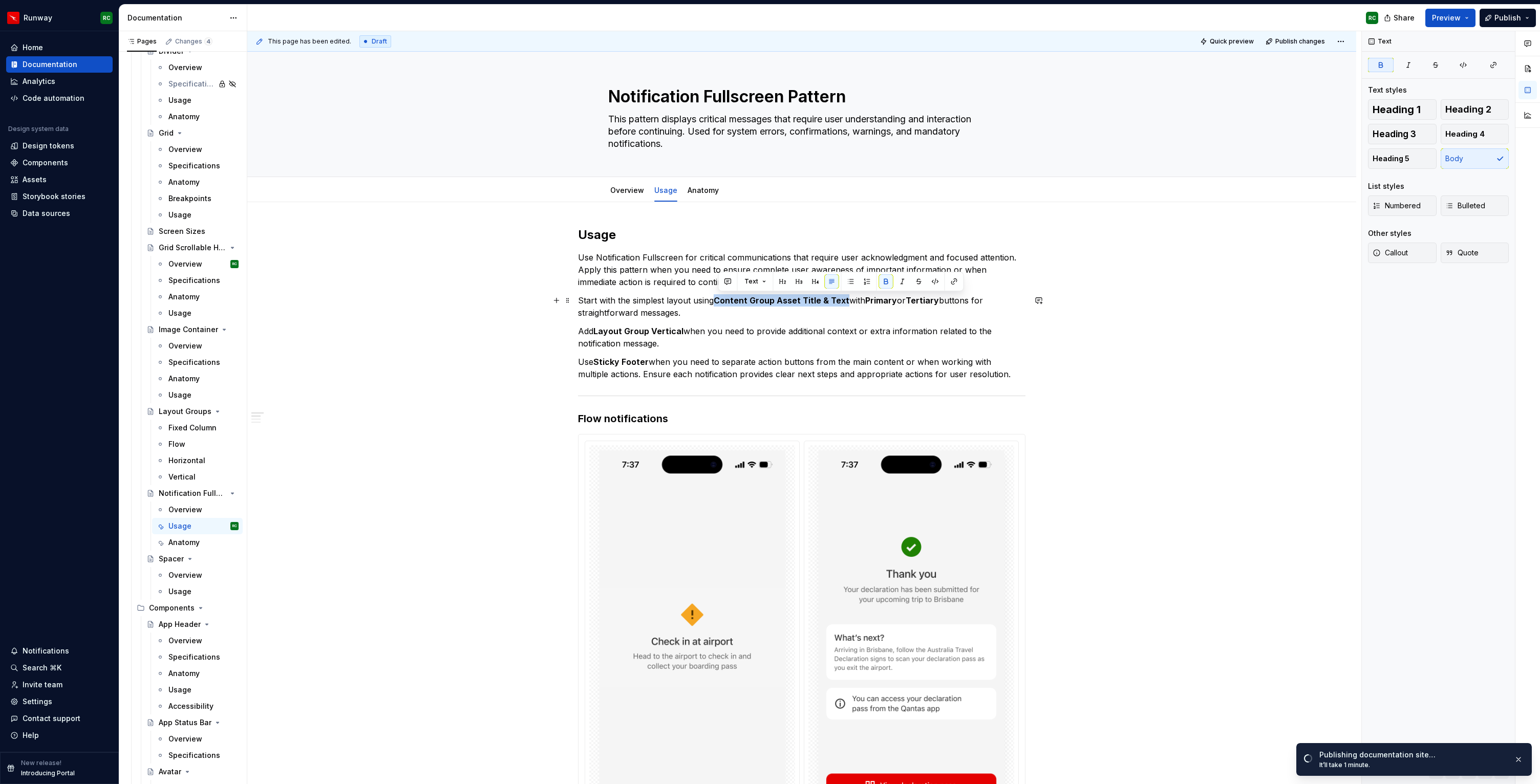
drag, startPoint x: 718, startPoint y: 300, endPoint x: 847, endPoint y: 302, distance: 129.0
click at [847, 302] on p "Start with the simplest layout using Content Group Asset Title & Text with Prim…" at bounding box center [801, 306] width 447 height 25
click at [954, 283] on button "button" at bounding box center [954, 282] width 14 height 14
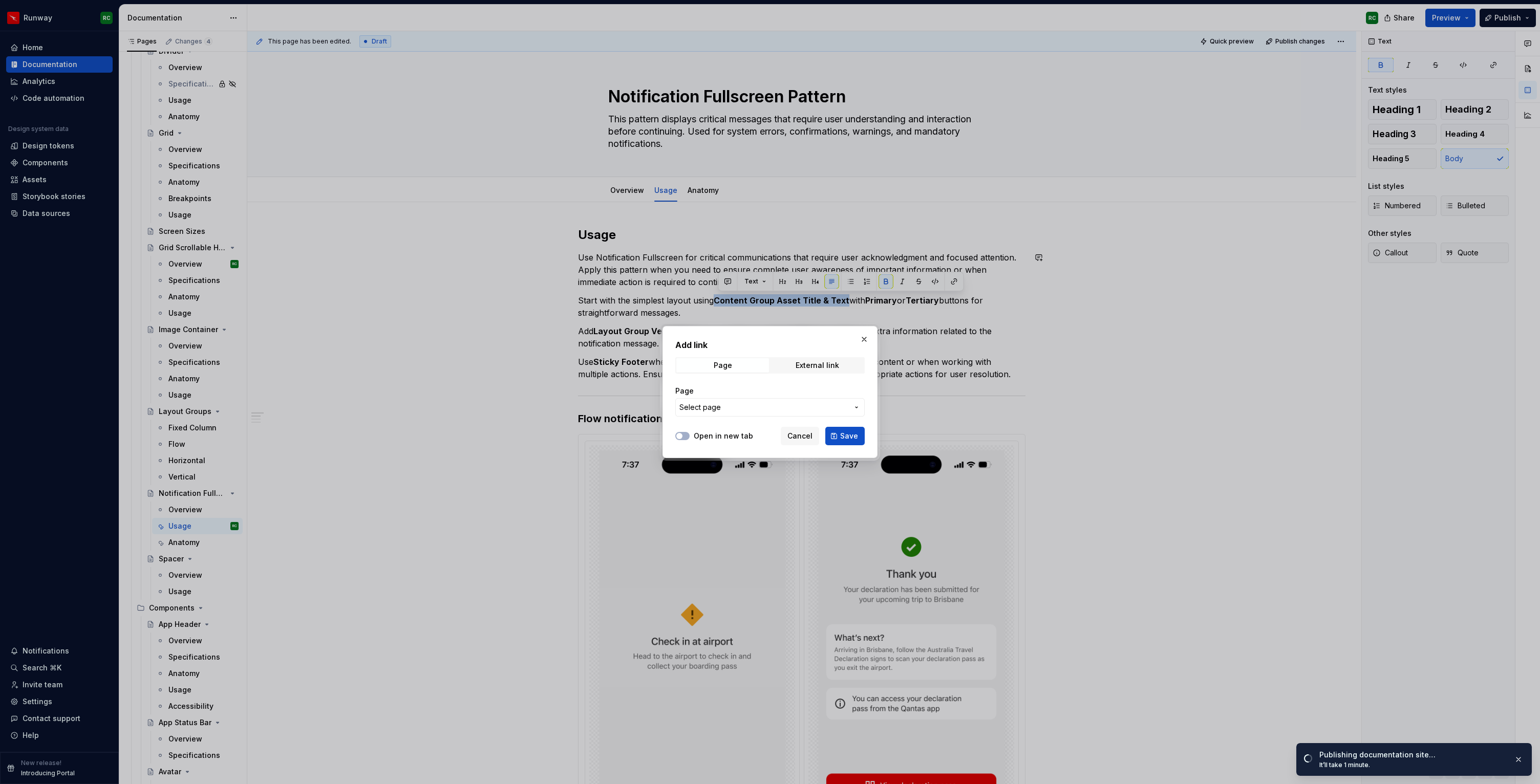
click at [734, 406] on span "Select page" at bounding box center [764, 407] width 169 height 10
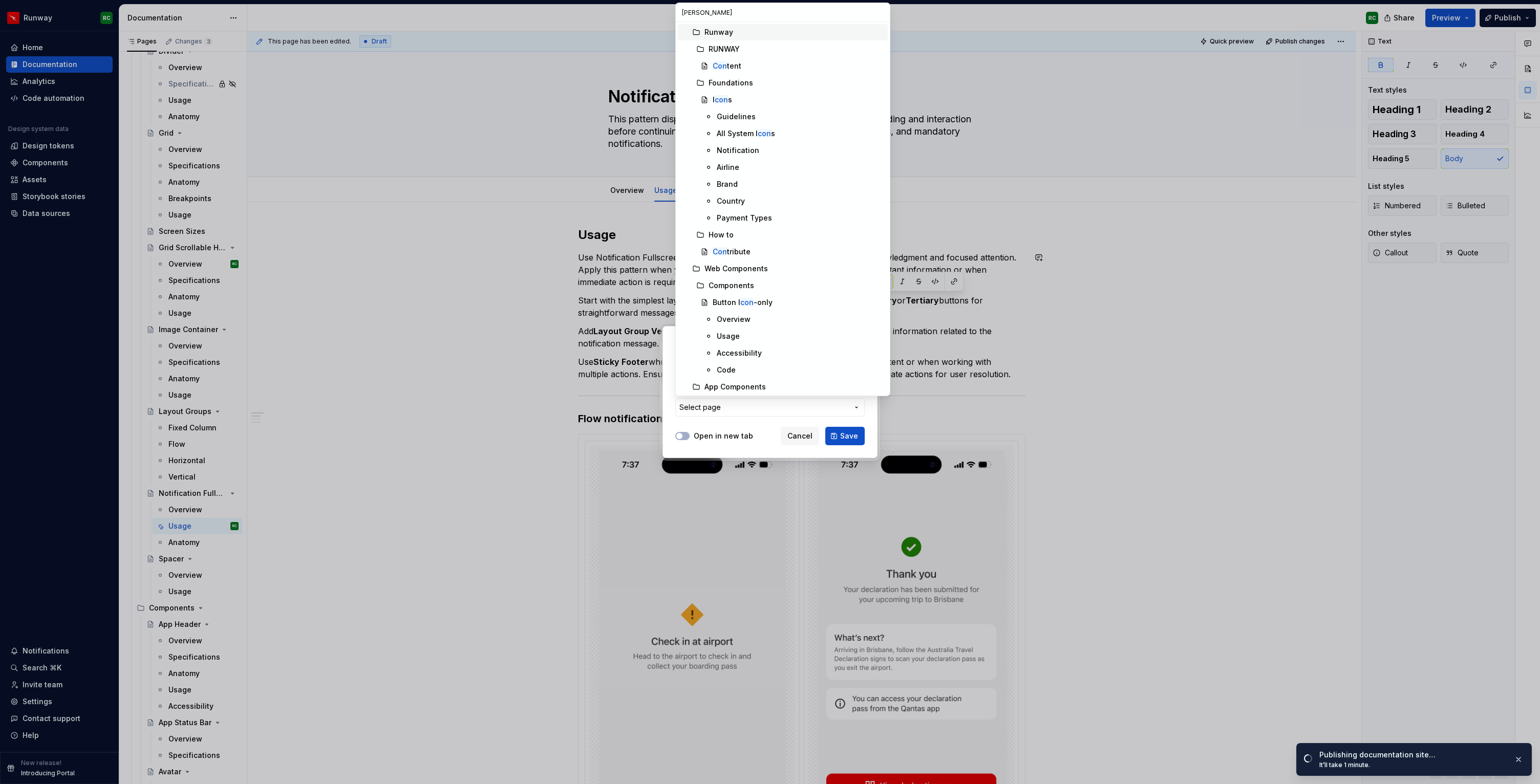
type input "Conten"
type textarea "*"
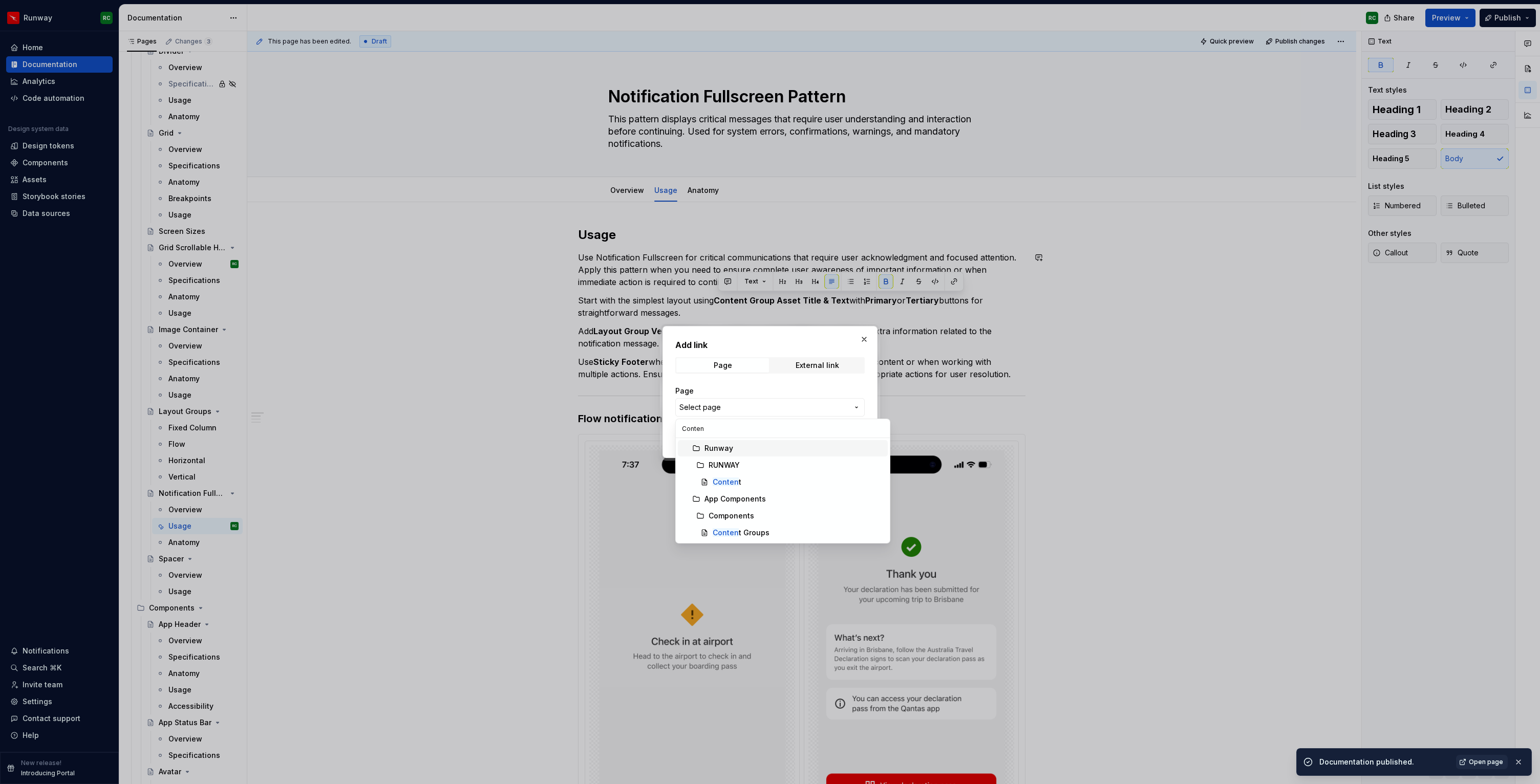
type input "Content"
click at [772, 534] on div "Content Groups" at bounding box center [798, 532] width 171 height 10
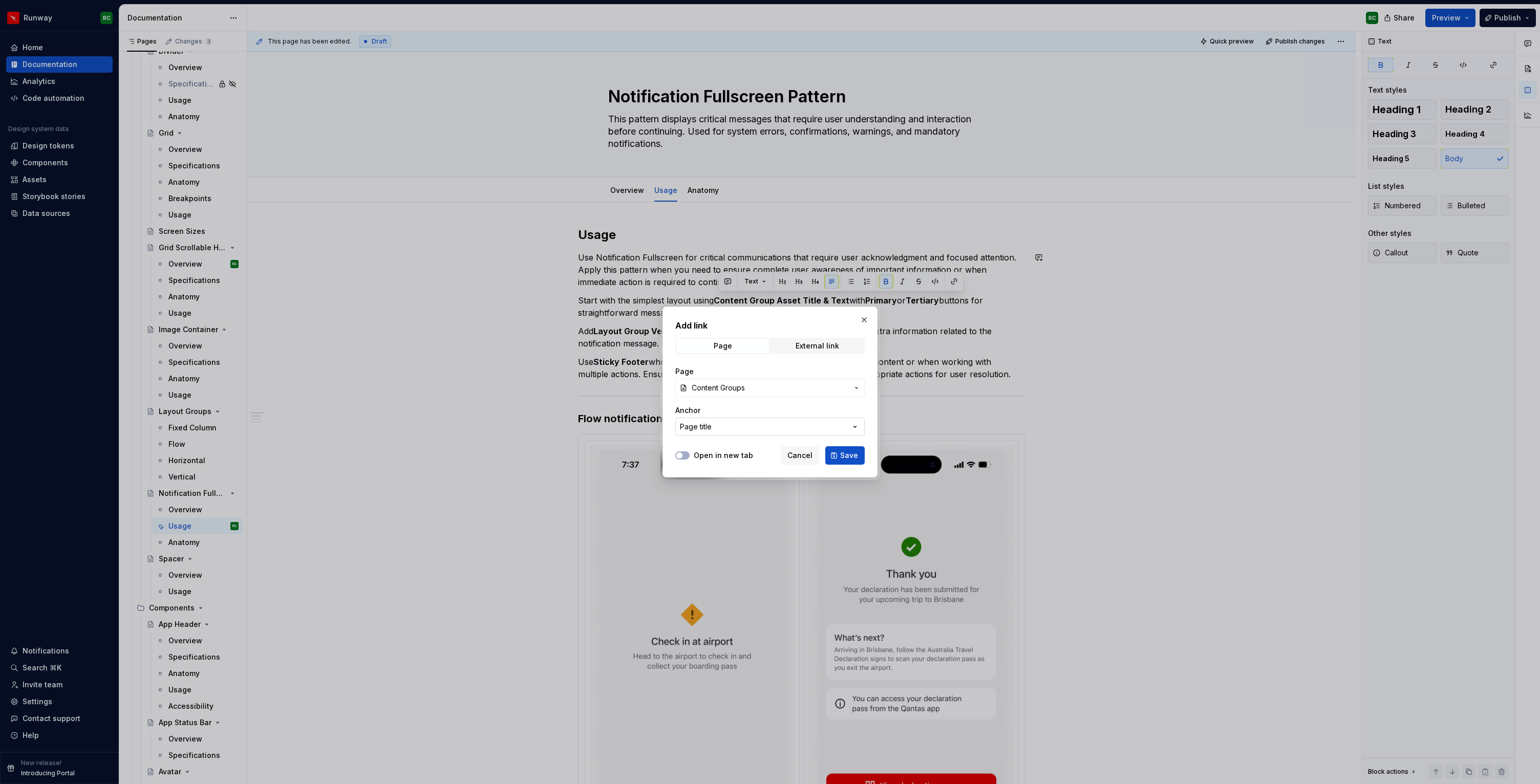
click at [755, 425] on button "Page title" at bounding box center [770, 427] width 190 height 19
click at [755, 425] on div "Add link Page External link Page Content Groups Anchor Page title Open in new t…" at bounding box center [770, 392] width 1540 height 784
click at [747, 390] on span "Content Groups" at bounding box center [770, 387] width 156 height 10
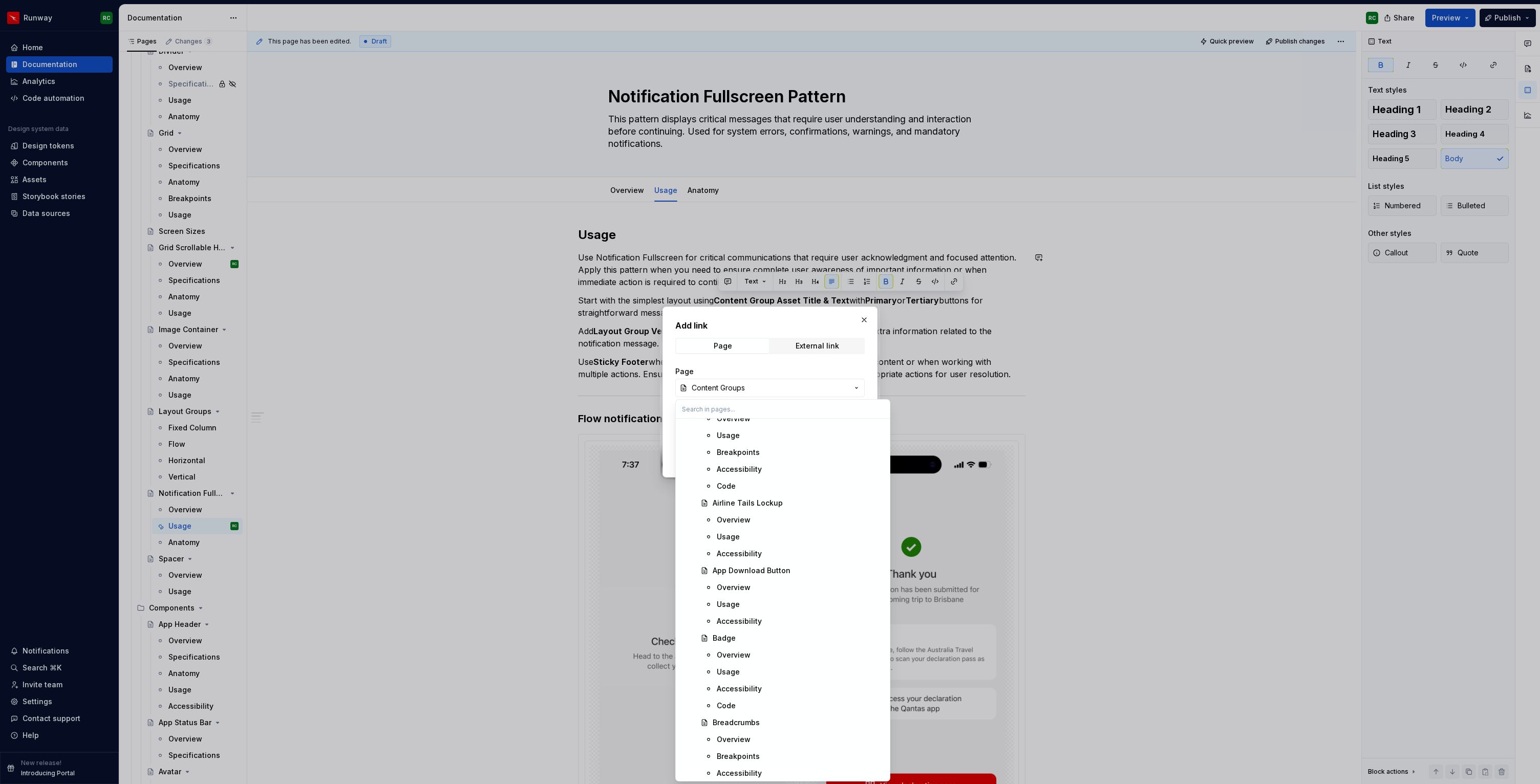
scroll to position [1045, 0]
click at [753, 370] on div "Add link Page External link Page Content Groups Anchor Page title Open in new t…" at bounding box center [770, 392] width 1540 height 784
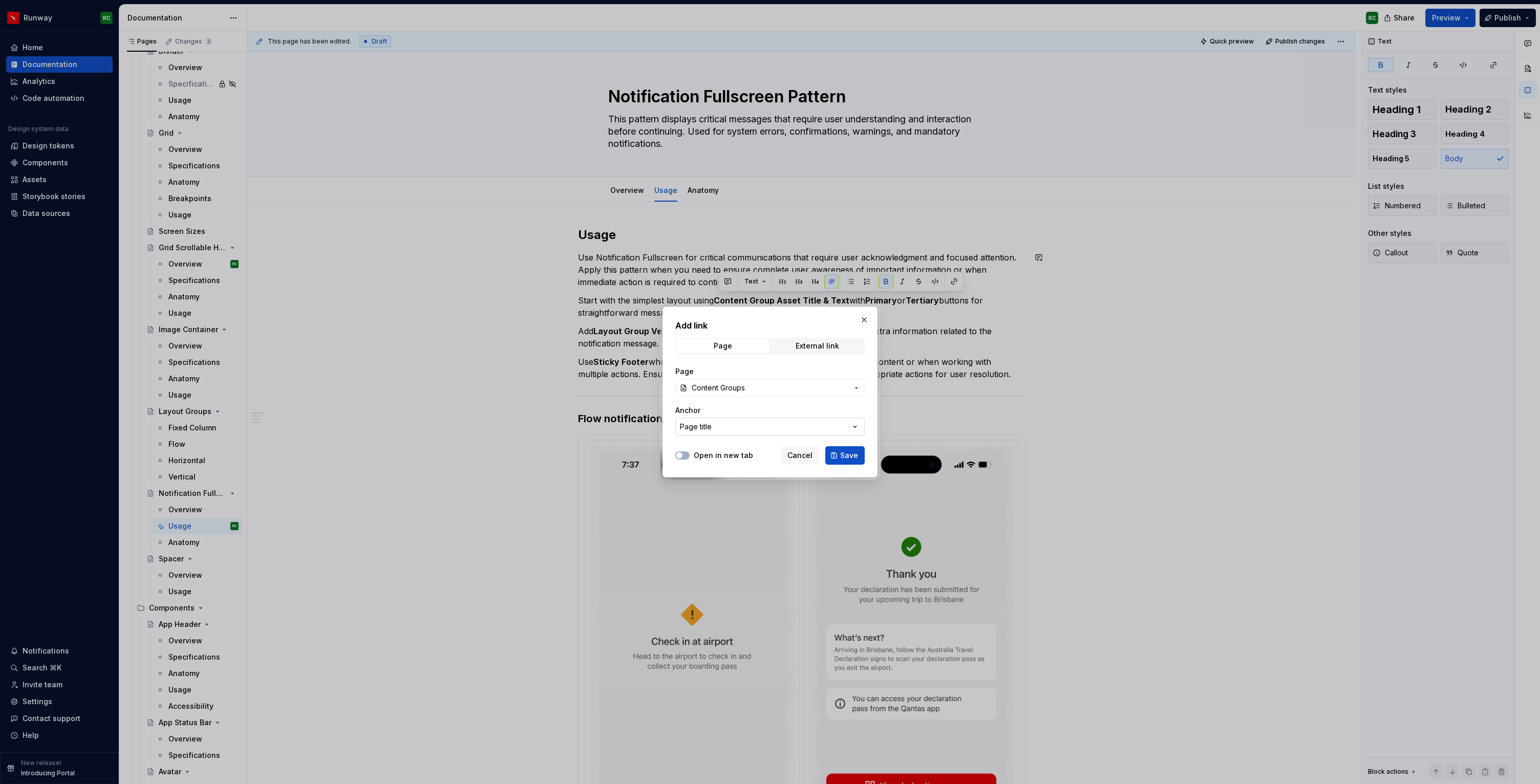
click at [734, 427] on button "Page title" at bounding box center [770, 427] width 190 height 19
click at [737, 408] on div "Add link Page External link Page Content Groups Anchor Page title Open in new t…" at bounding box center [770, 392] width 1540 height 784
click at [870, 319] on button "button" at bounding box center [864, 320] width 14 height 14
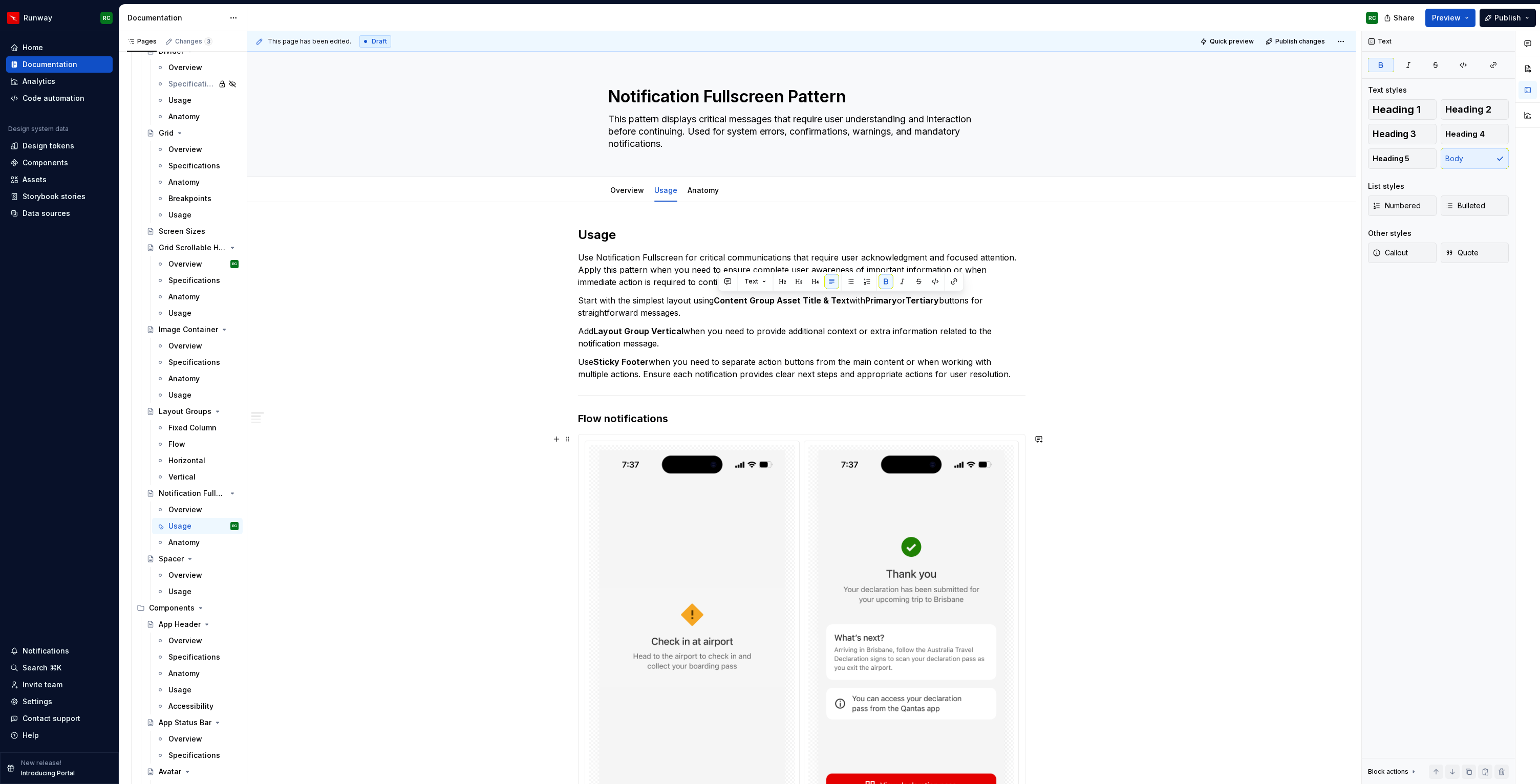
scroll to position [1, 0]
click at [1492, 23] on button "Publish" at bounding box center [1508, 17] width 57 height 19
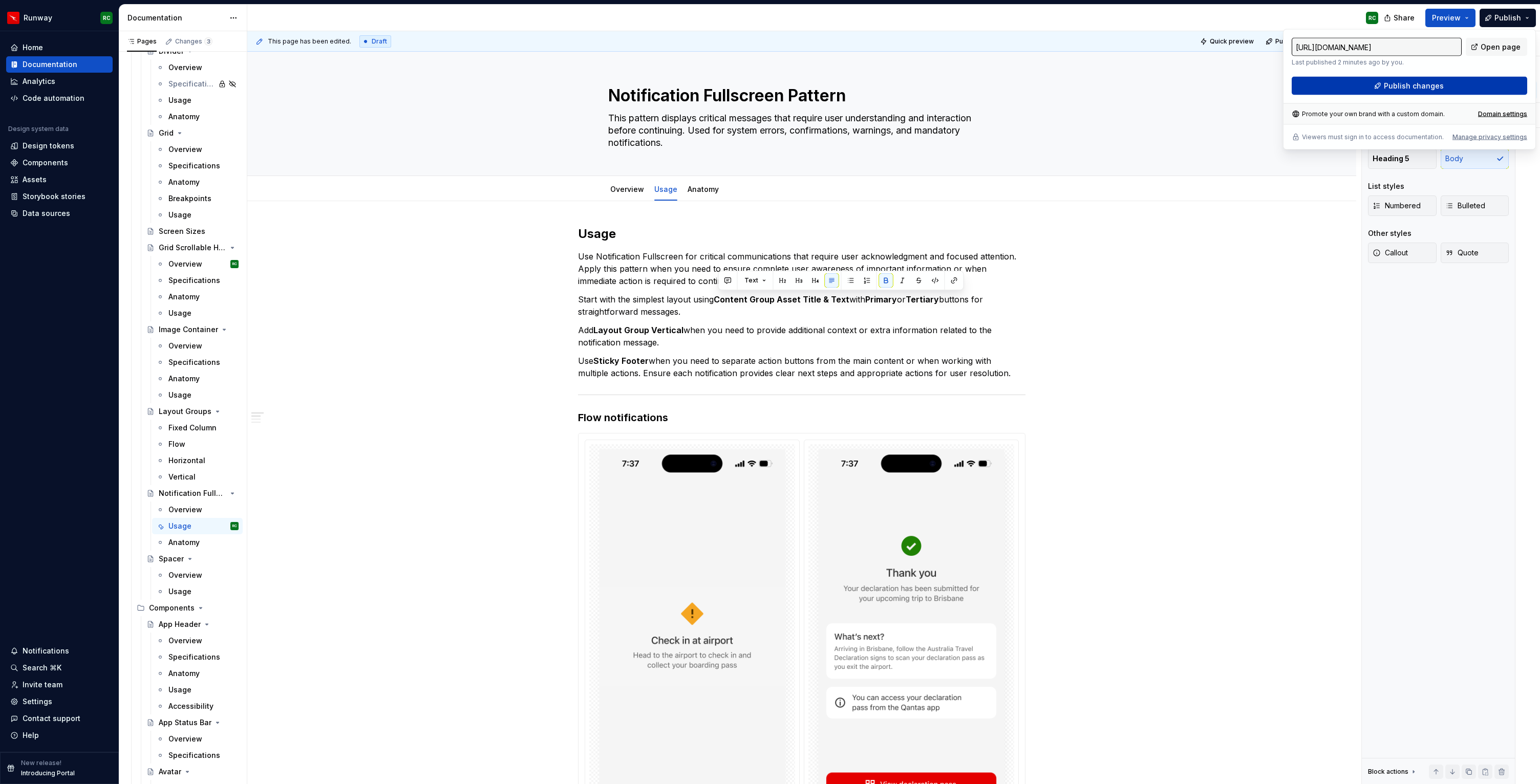
click at [1343, 93] on button "Publish changes" at bounding box center [1409, 86] width 235 height 19
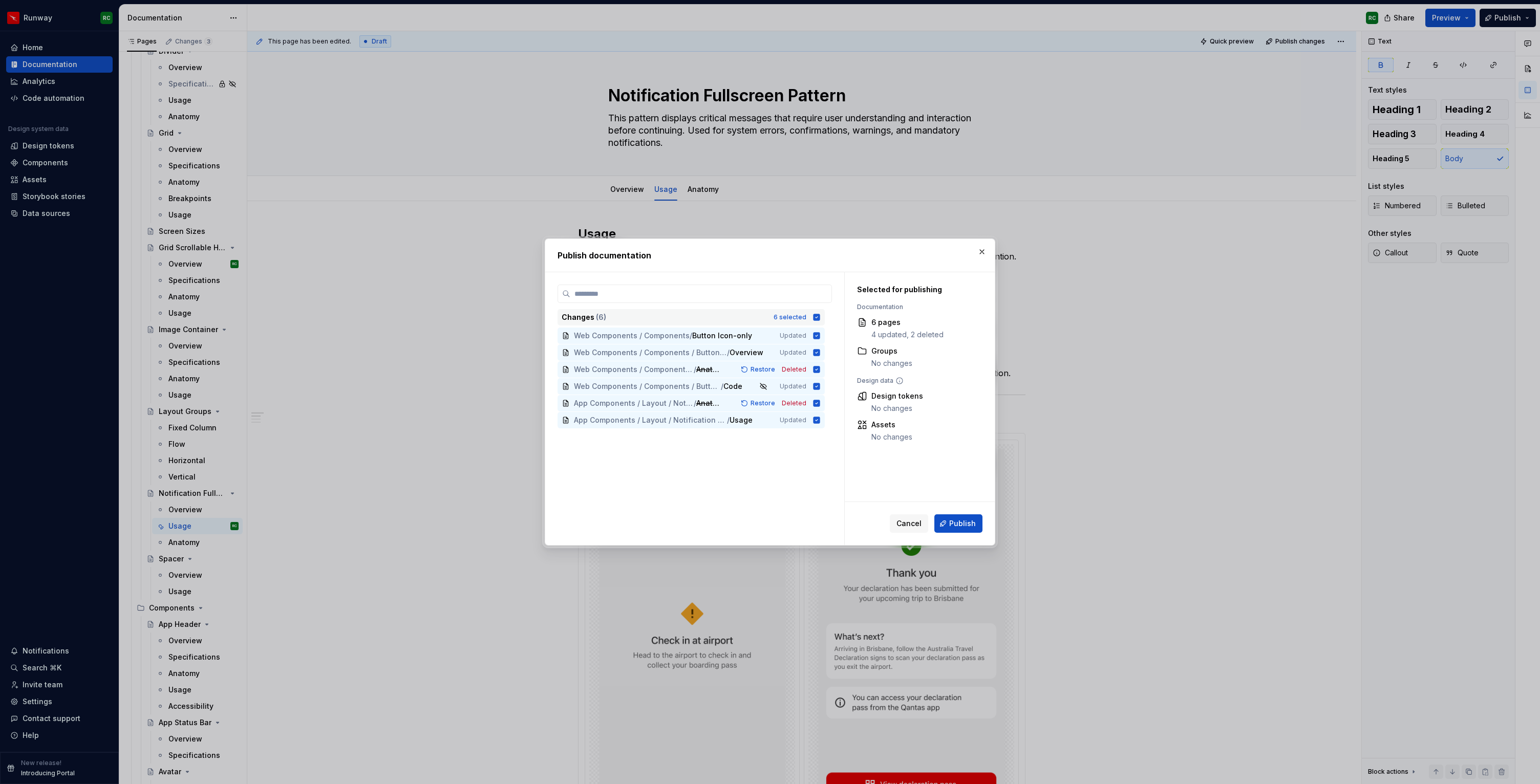
click at [820, 314] on icon at bounding box center [817, 316] width 7 height 7
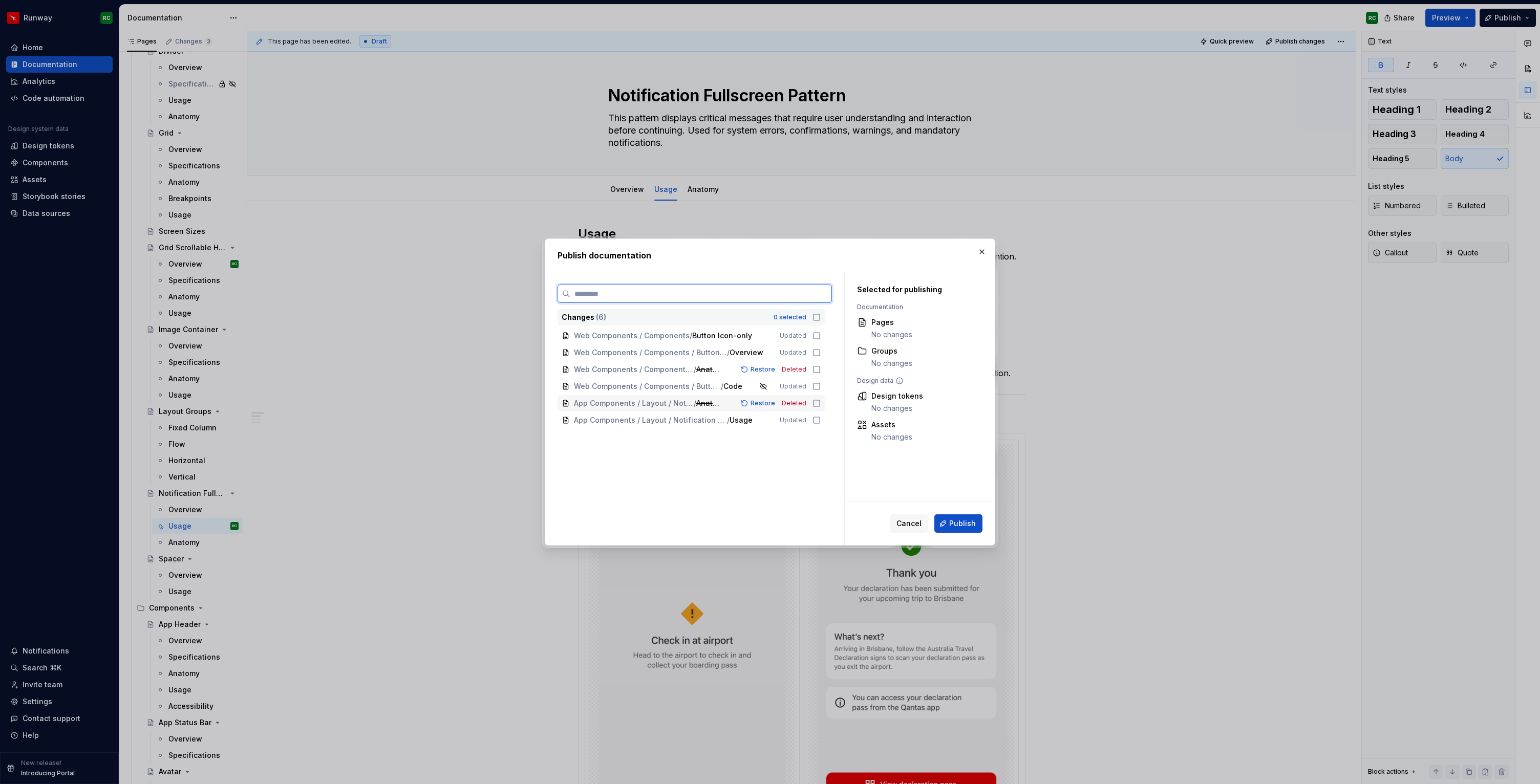
click at [820, 403] on icon at bounding box center [817, 403] width 8 height 8
click at [821, 423] on icon at bounding box center [817, 421] width 8 height 8
click at [968, 523] on span "Publish" at bounding box center [962, 523] width 26 height 10
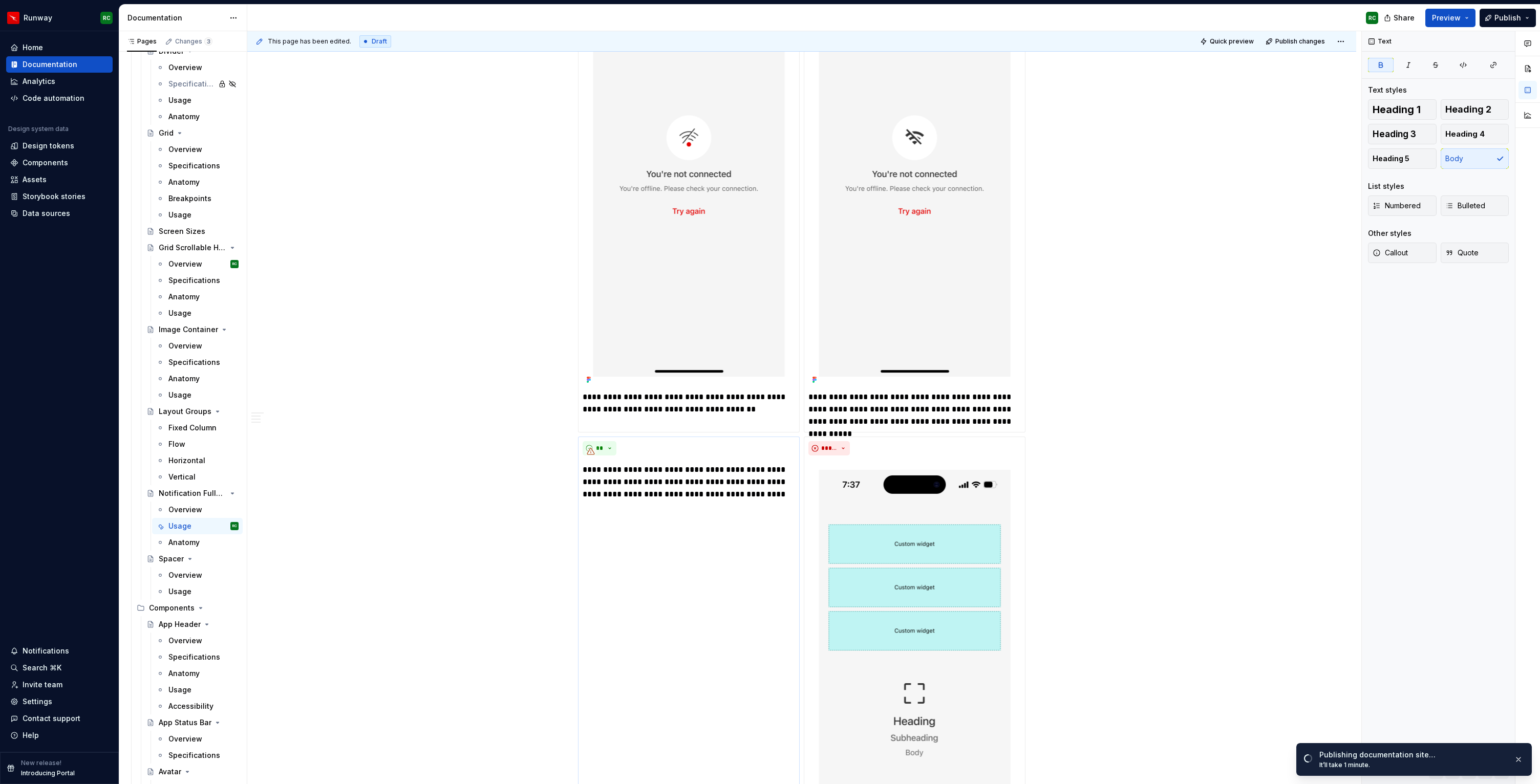
scroll to position [3401, 0]
click at [677, 454] on div "**" at bounding box center [688, 449] width 212 height 14
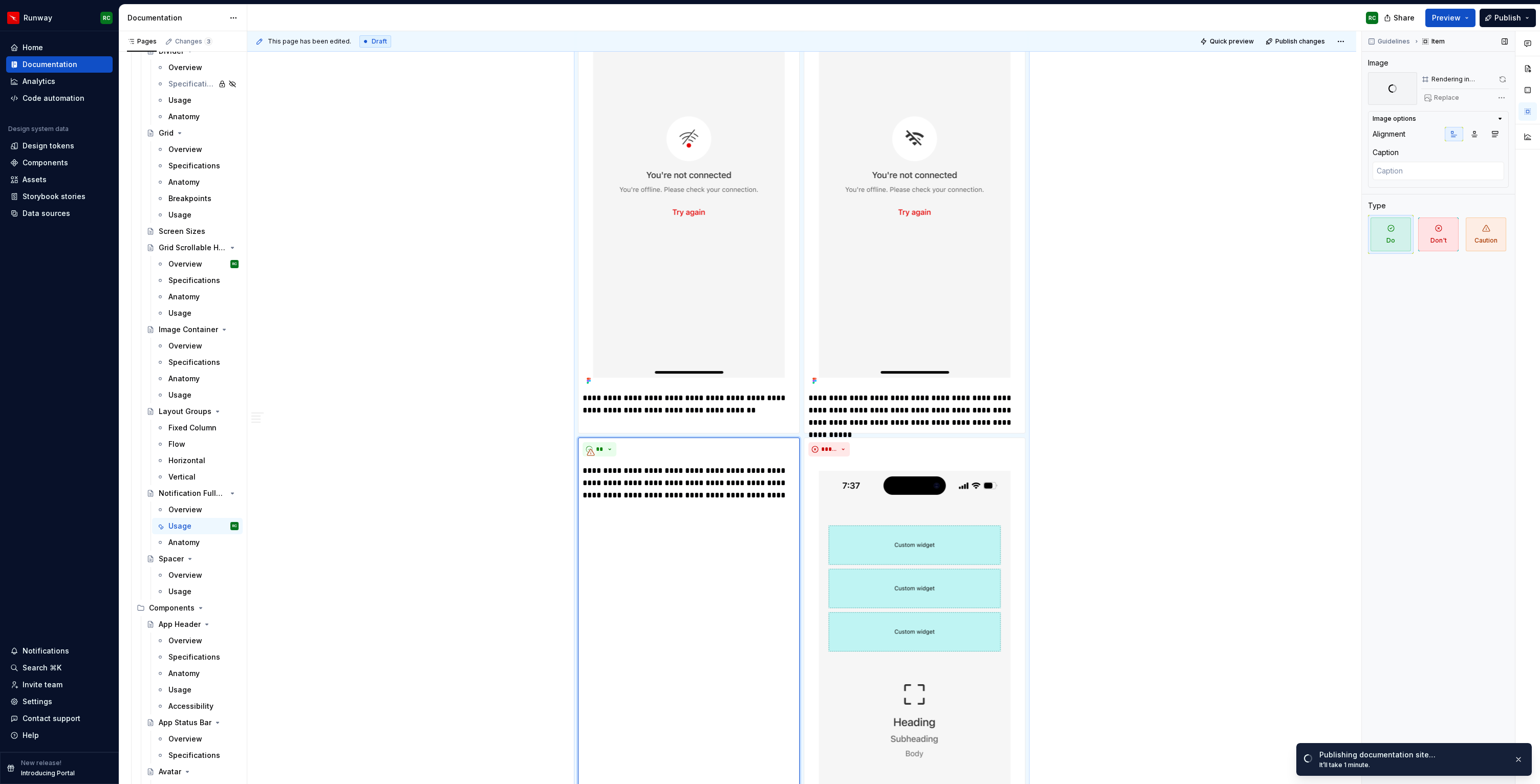
click at [1504, 76] on span at bounding box center [1502, 79] width 13 height 14
click at [1501, 78] on span at bounding box center [1502, 79] width 13 height 14
click at [1437, 96] on div "Replace" at bounding box center [1464, 98] width 87 height 14
click at [1521, 756] on button "button" at bounding box center [1518, 759] width 13 height 14
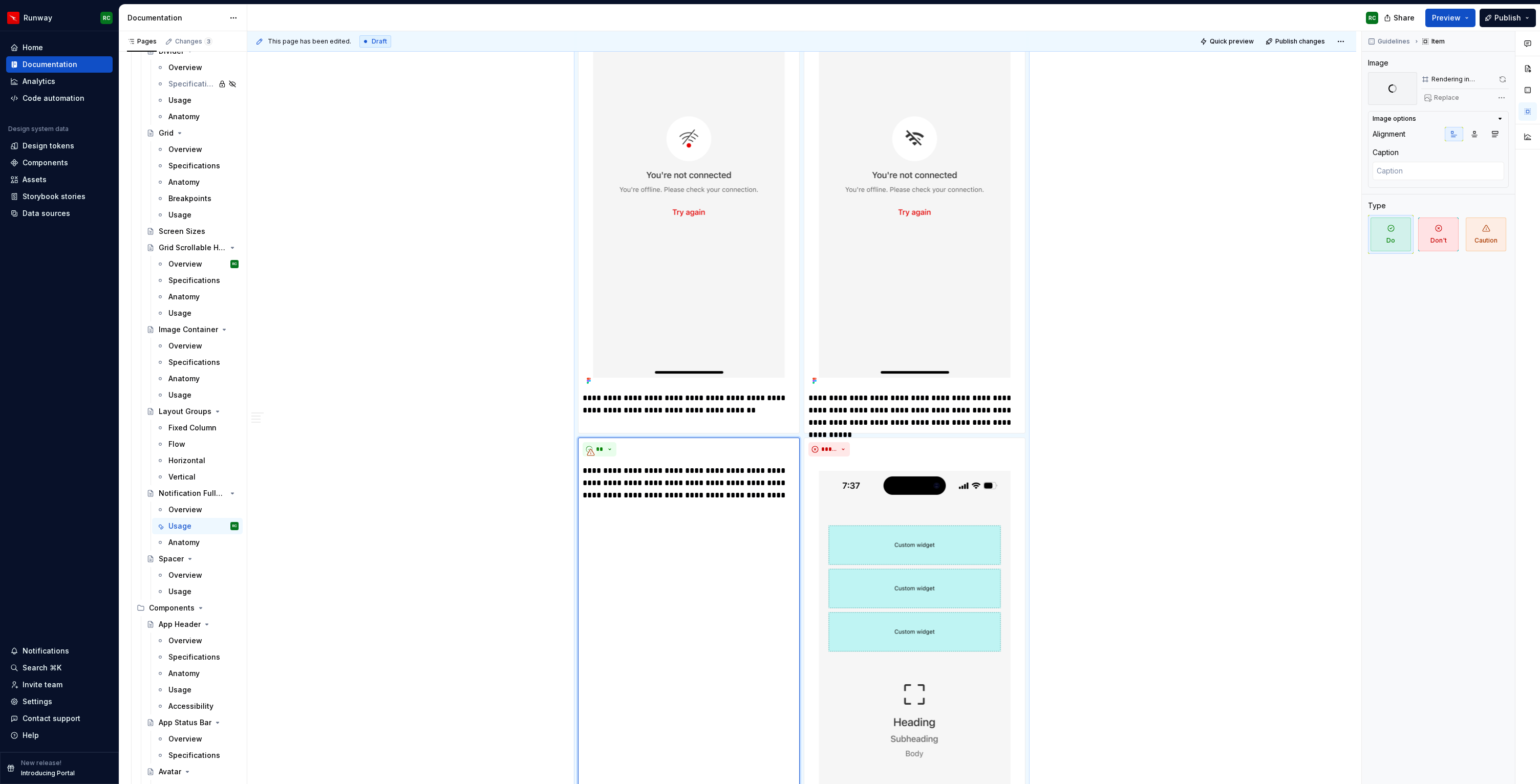
type textarea "*"
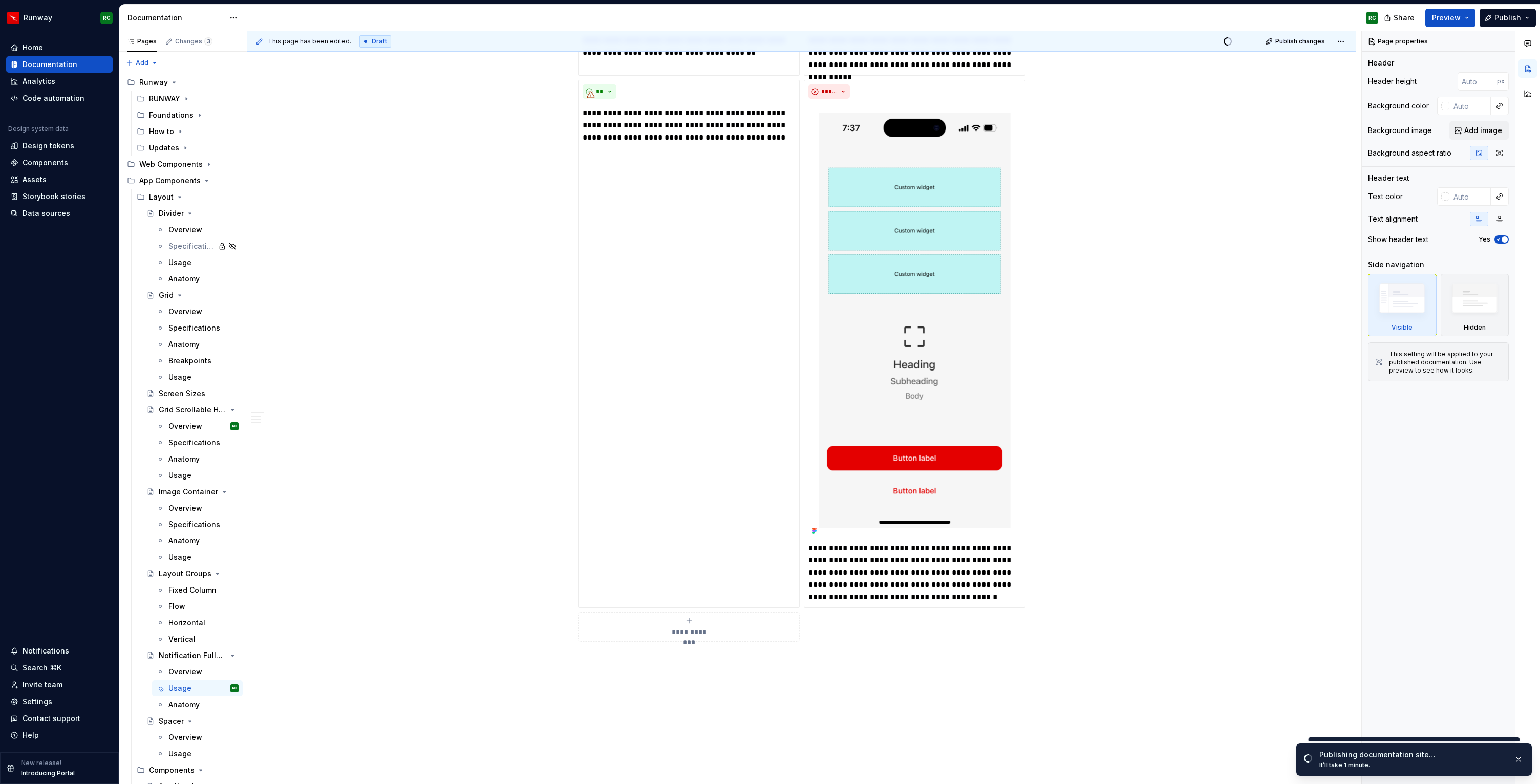
scroll to position [3768, 0]
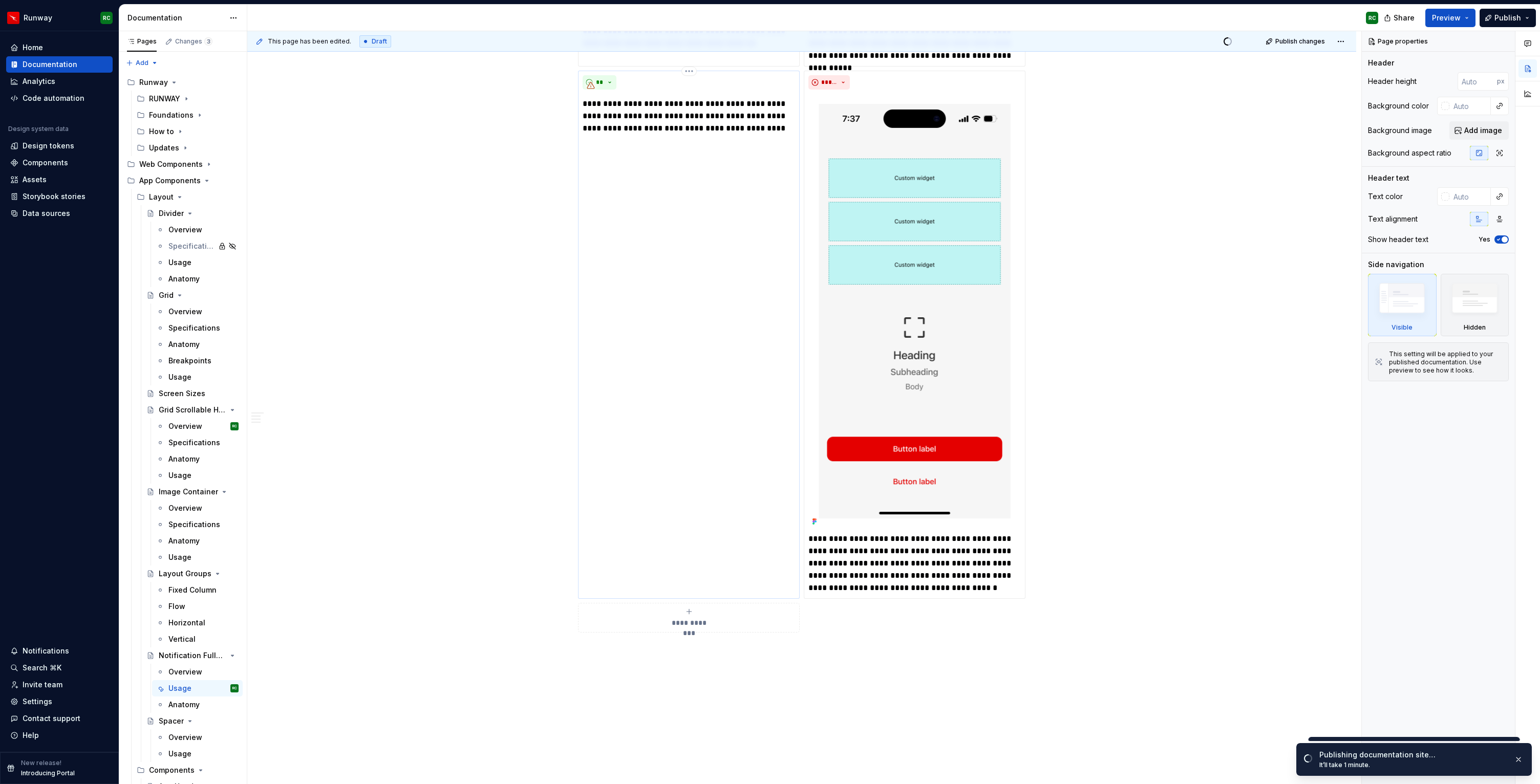
click at [705, 315] on div "**********" at bounding box center [688, 335] width 221 height 528
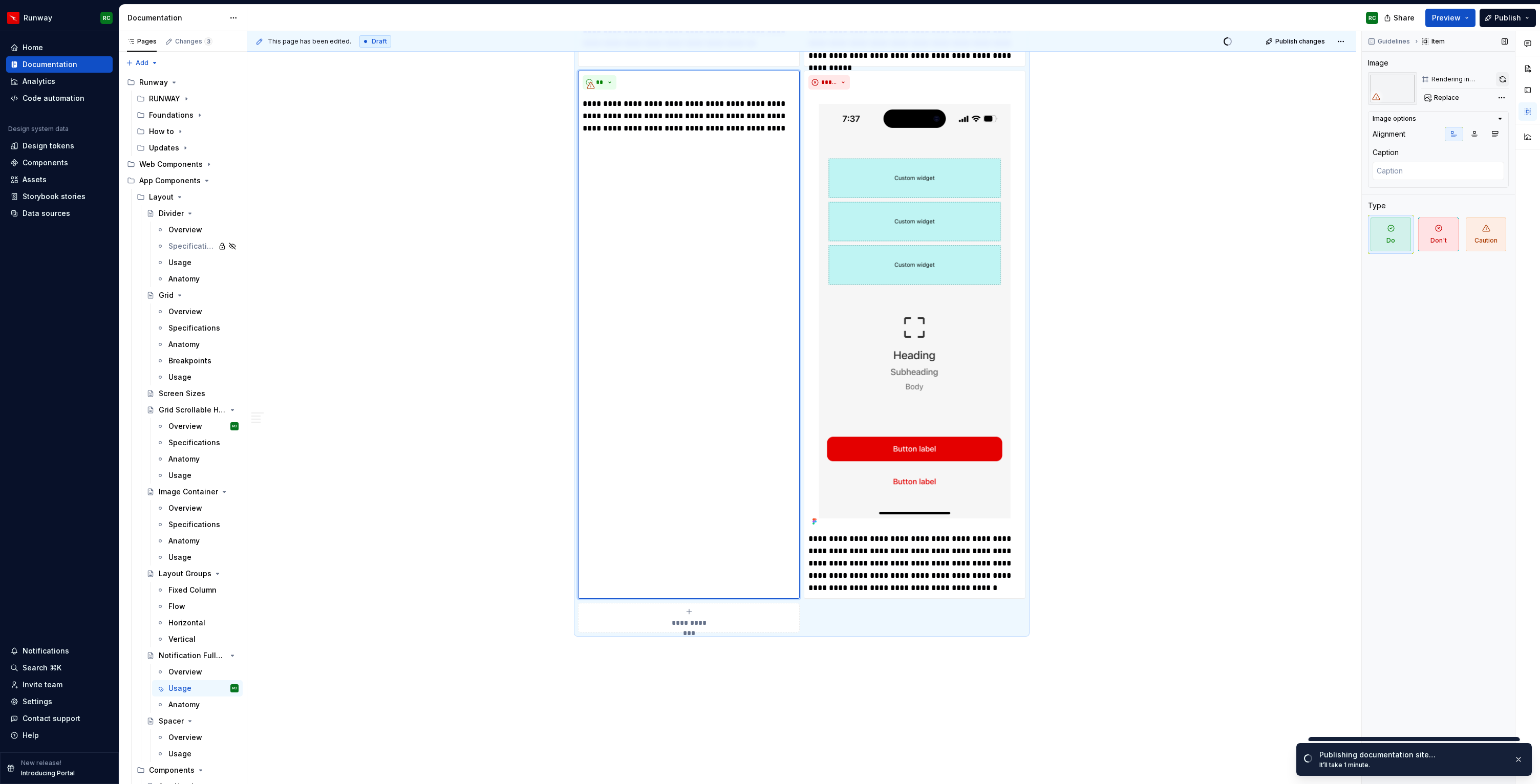
click at [1500, 78] on button "button" at bounding box center [1502, 79] width 13 height 14
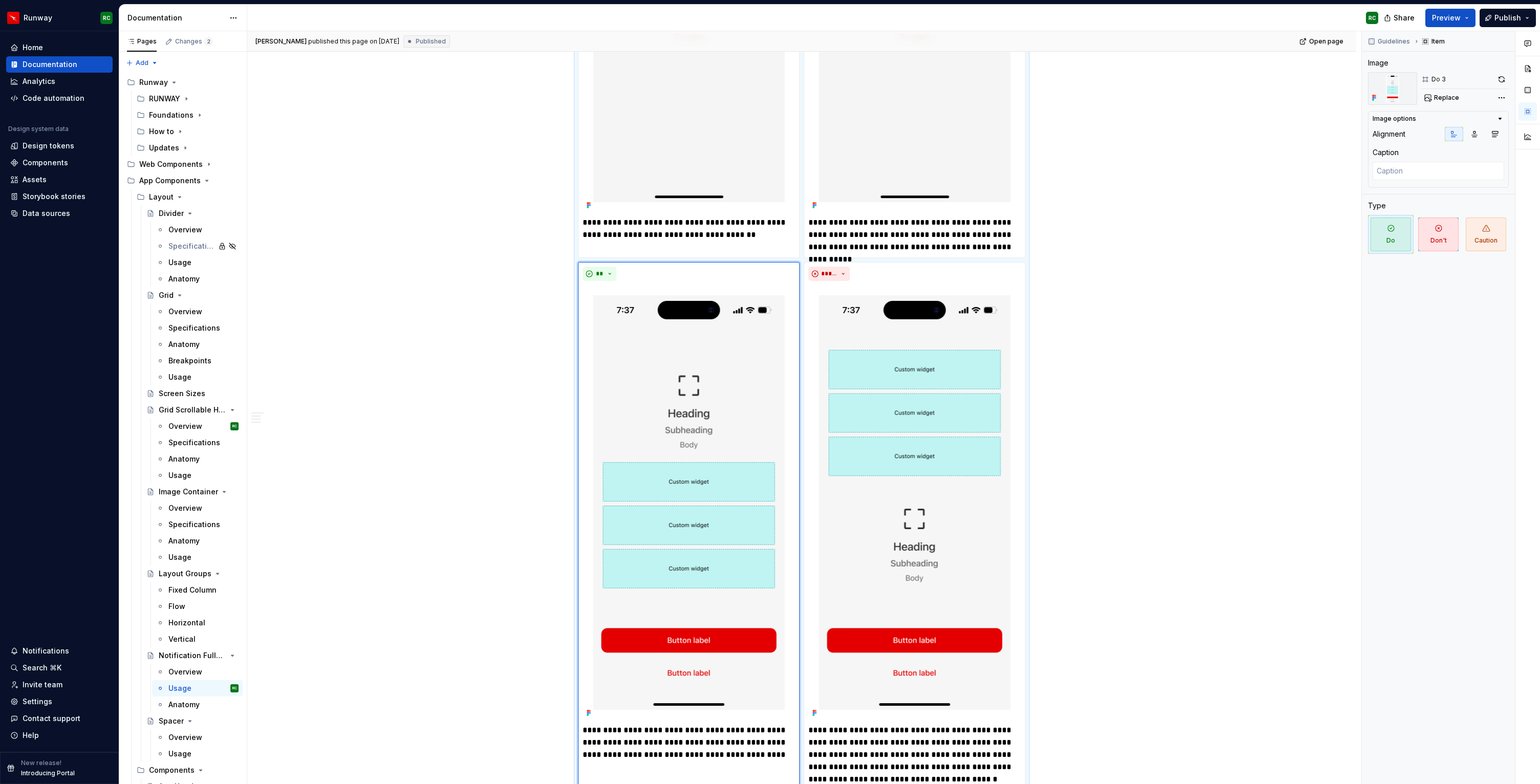
scroll to position [3529, 0]
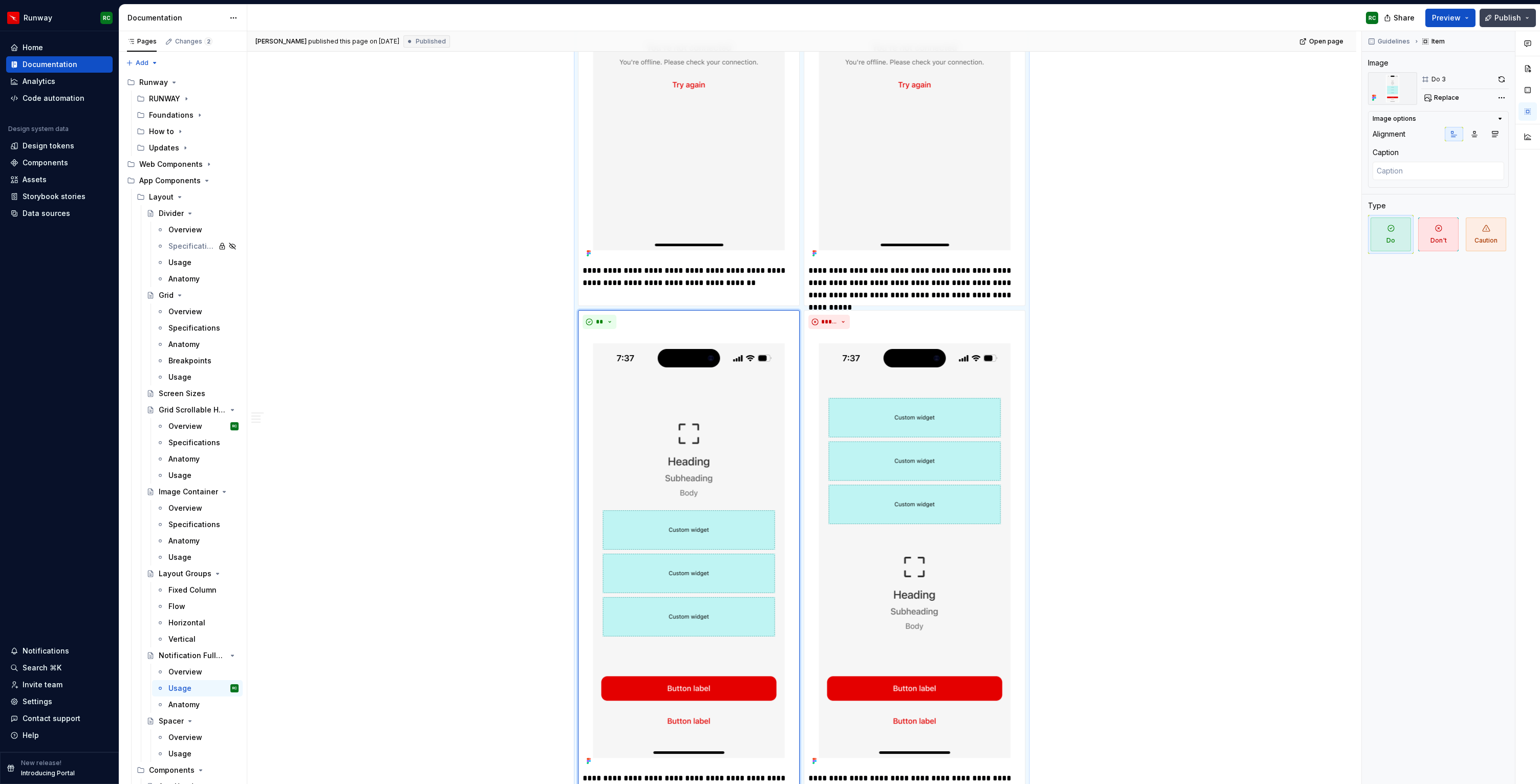
click at [1497, 20] on span "Publish" at bounding box center [1508, 17] width 26 height 10
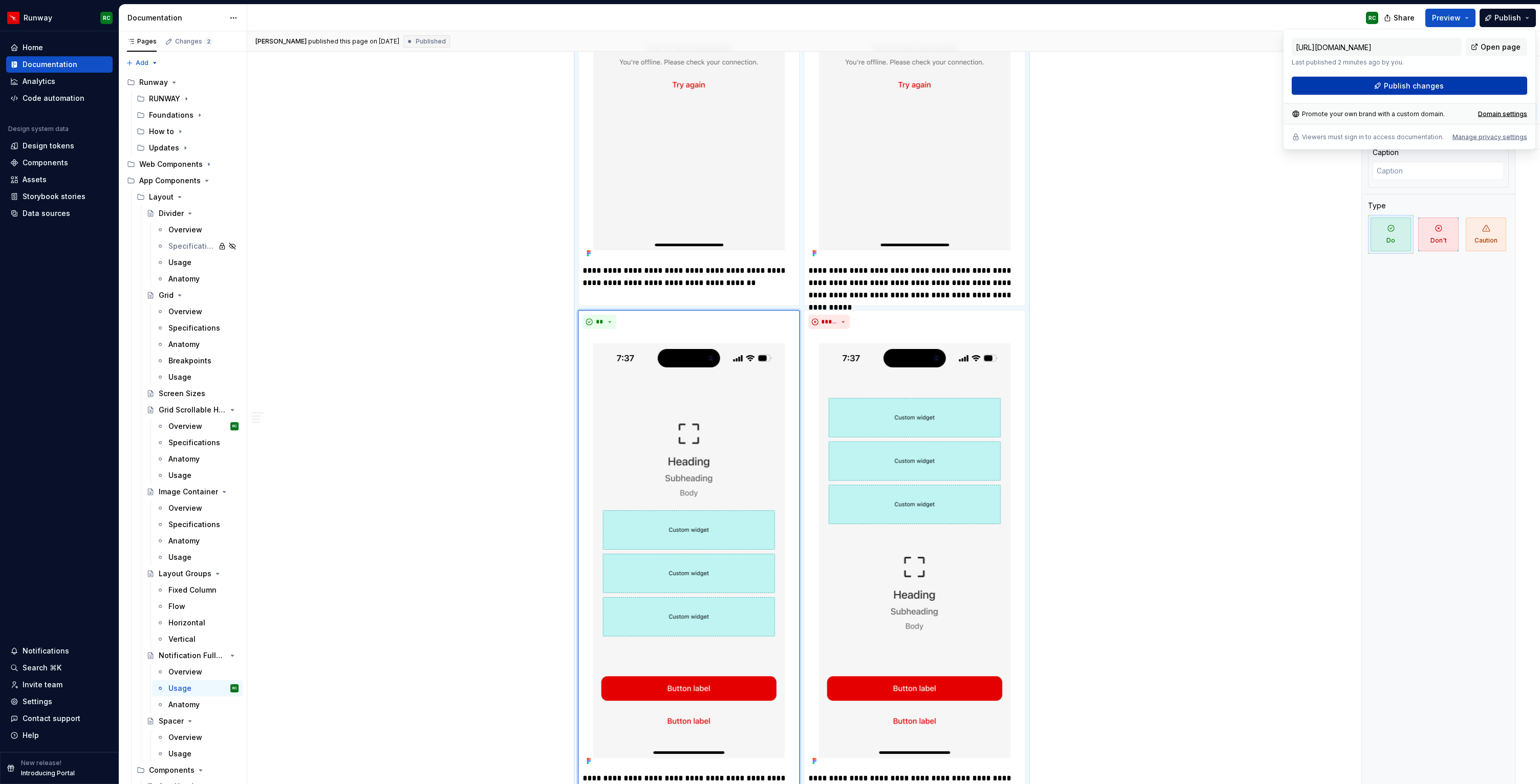
click at [1371, 90] on button "Publish changes" at bounding box center [1409, 86] width 235 height 19
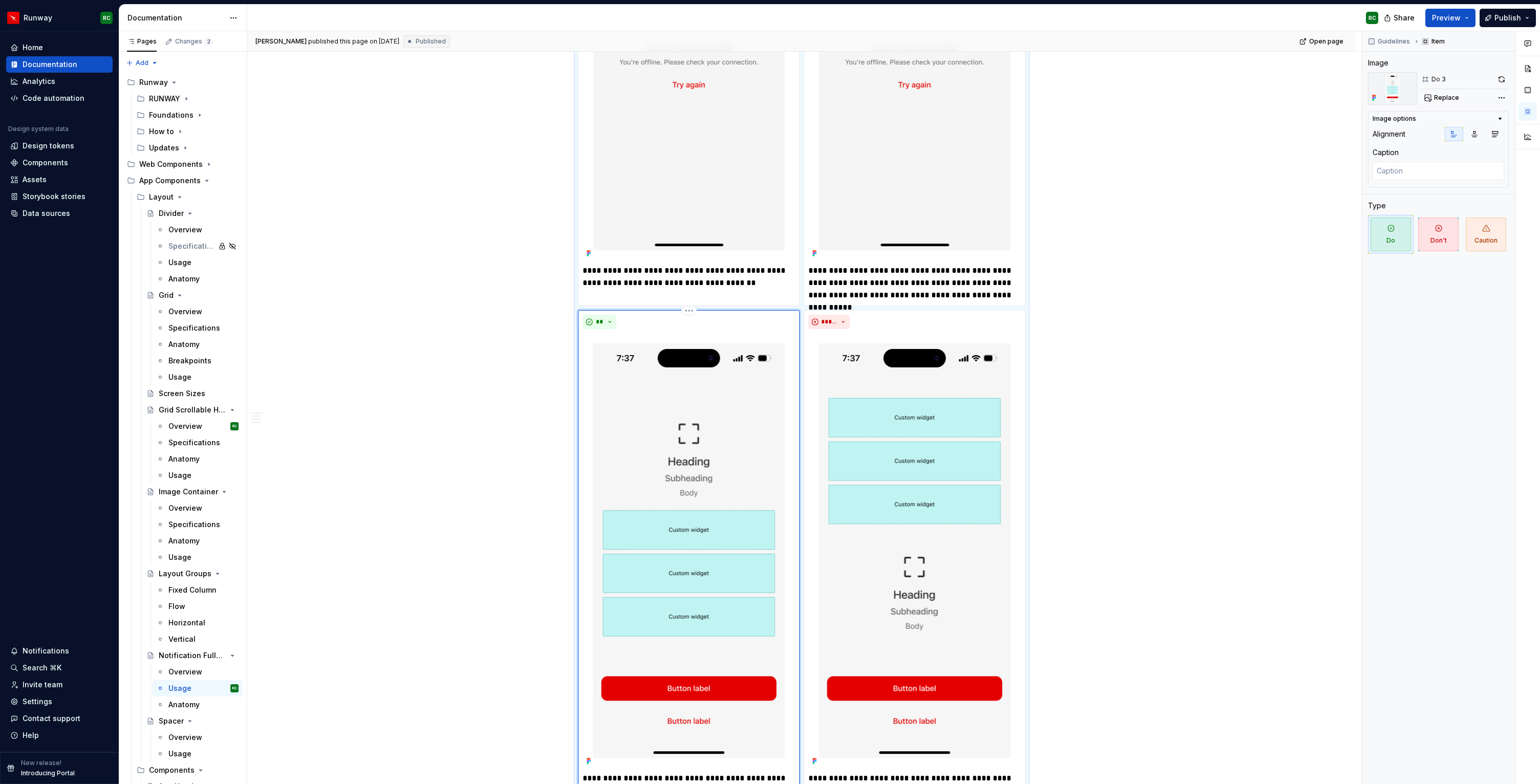
click at [768, 428] on img at bounding box center [688, 551] width 212 height 435
click at [1441, 99] on span "Replace" at bounding box center [1447, 98] width 25 height 8
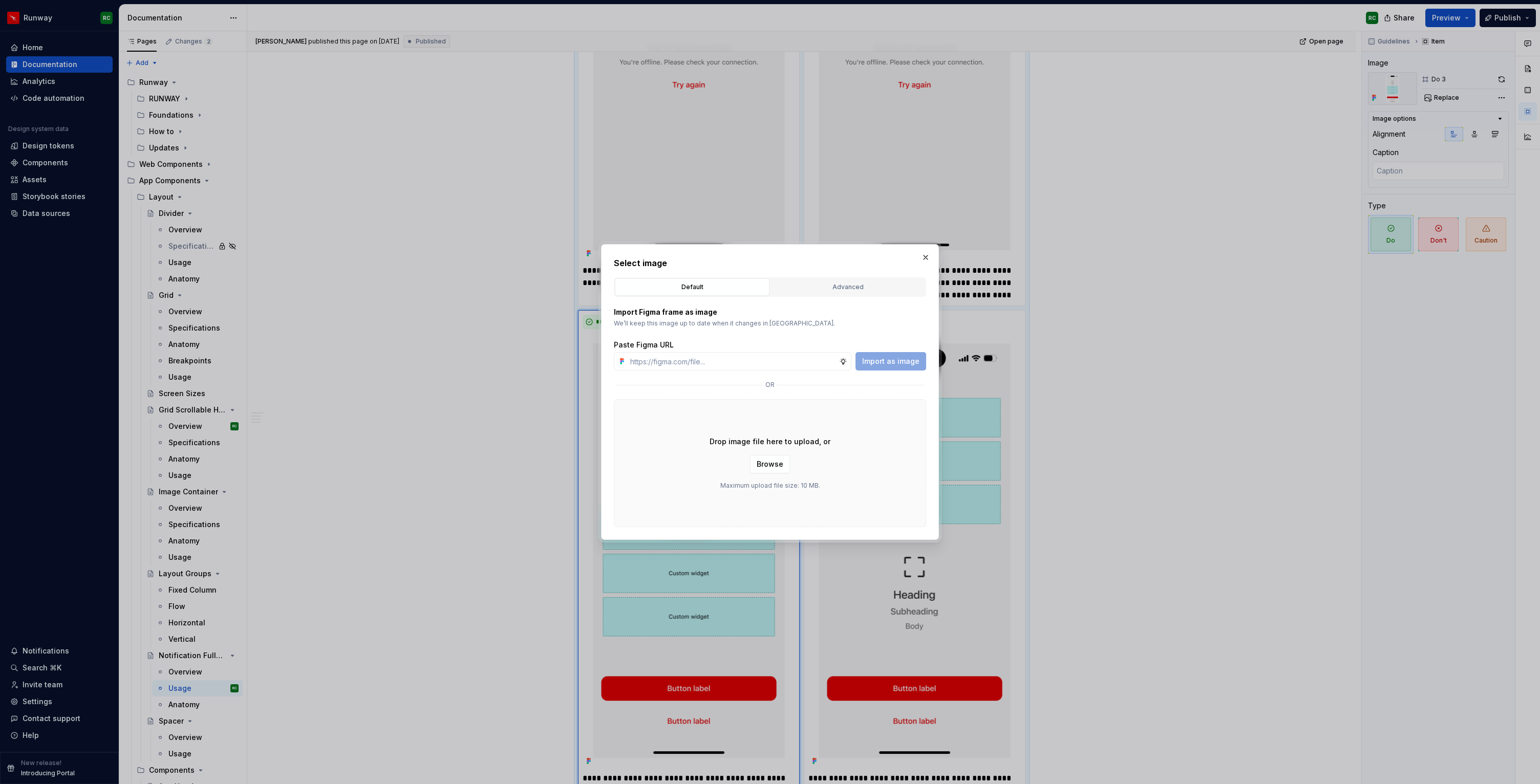
click at [805, 296] on div "Default Advanced" at bounding box center [770, 287] width 312 height 19
click at [807, 291] on div "Advanced" at bounding box center [847, 287] width 147 height 10
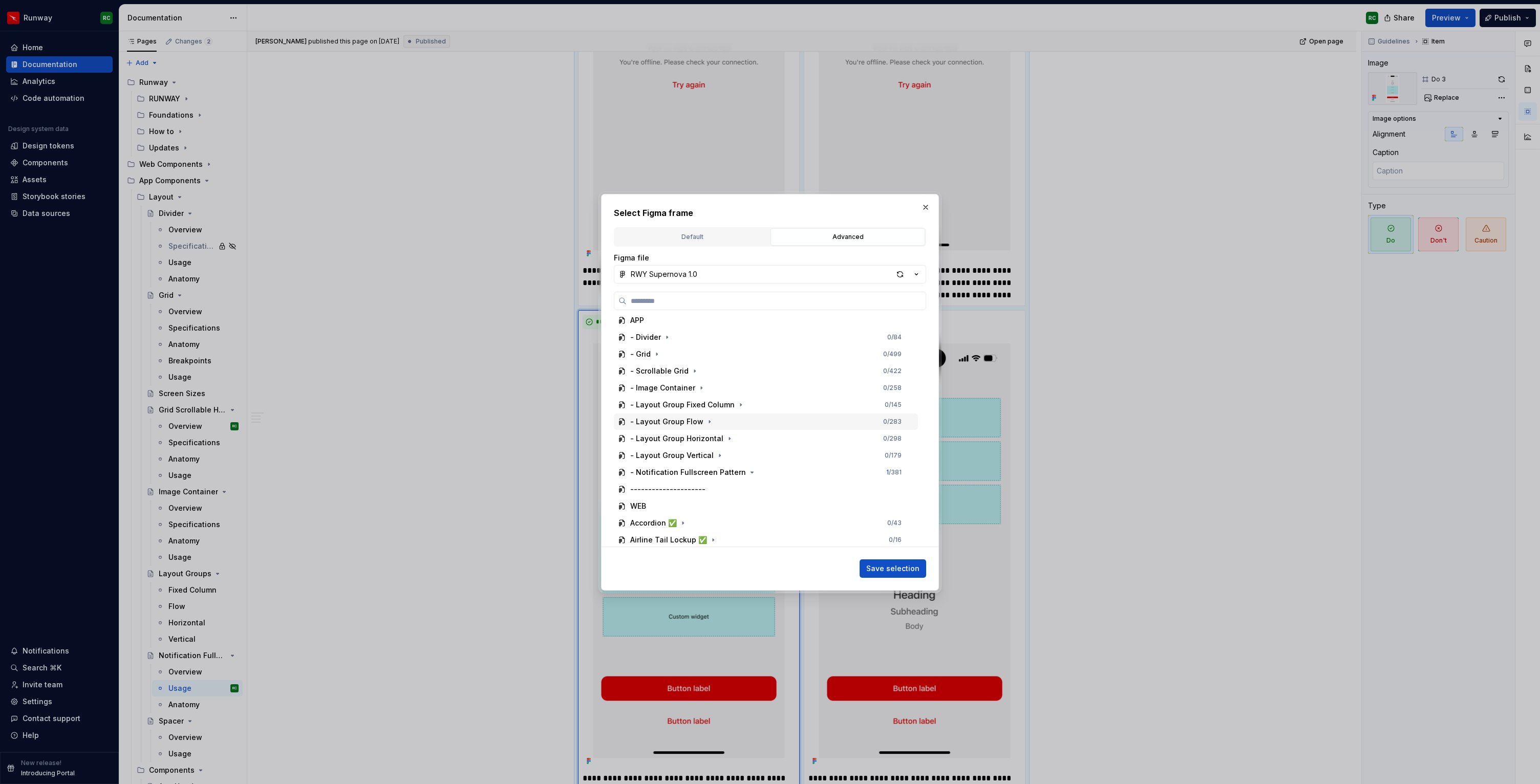
scroll to position [93, 0]
click at [748, 470] on icon "button" at bounding box center [752, 468] width 8 height 8
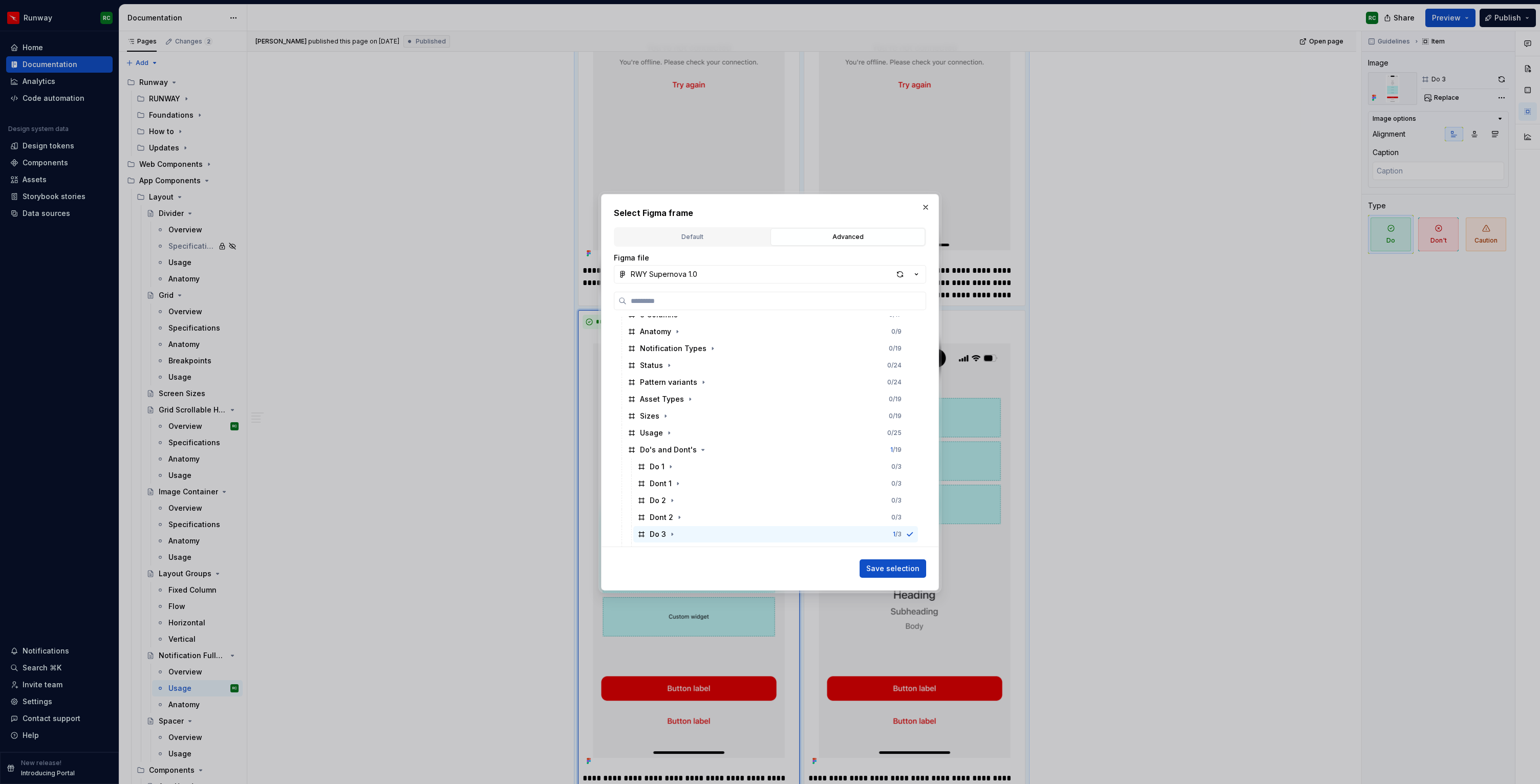
scroll to position [605, 0]
click at [909, 567] on span "Save selection" at bounding box center [892, 569] width 53 height 10
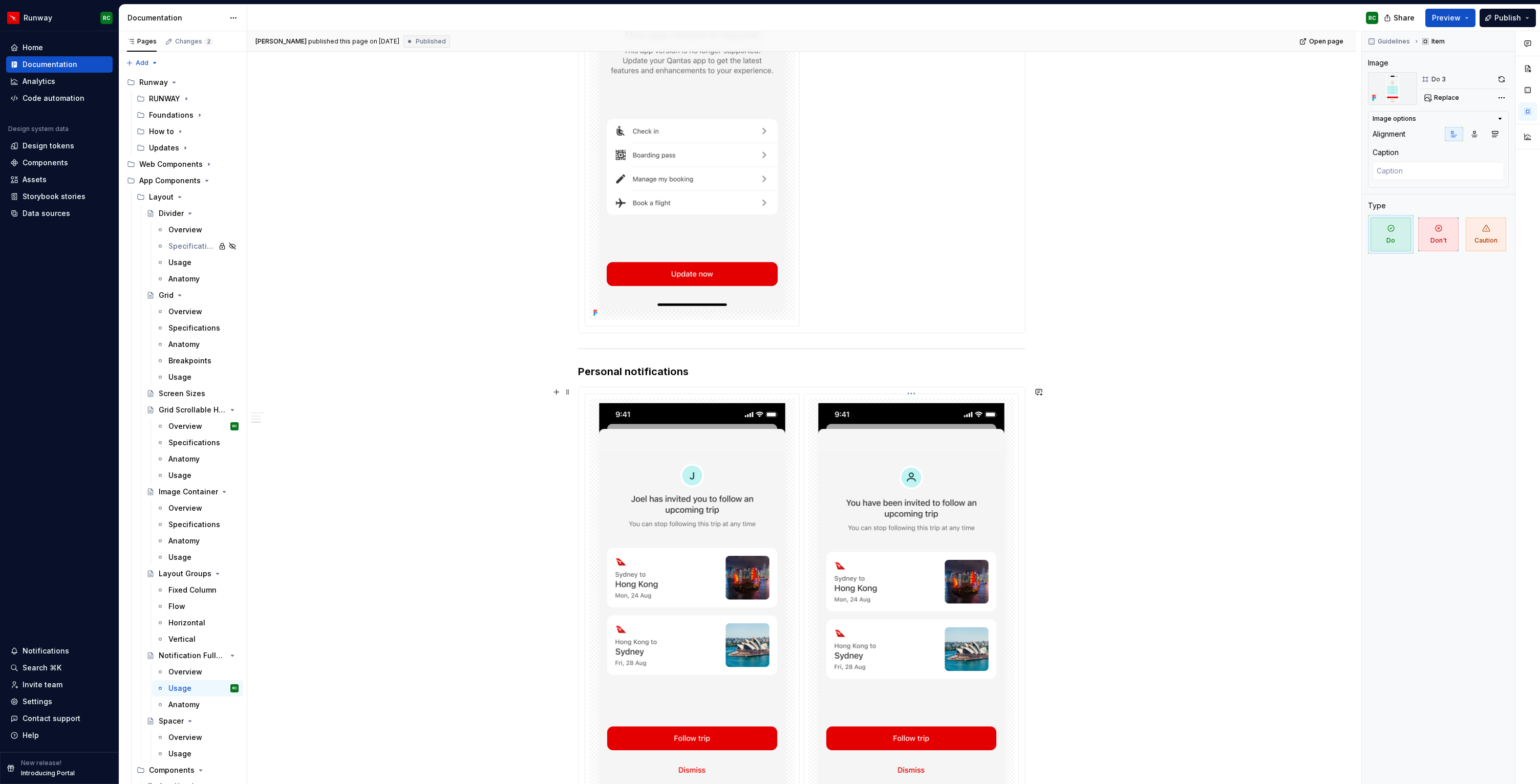
scroll to position [1800, 0]
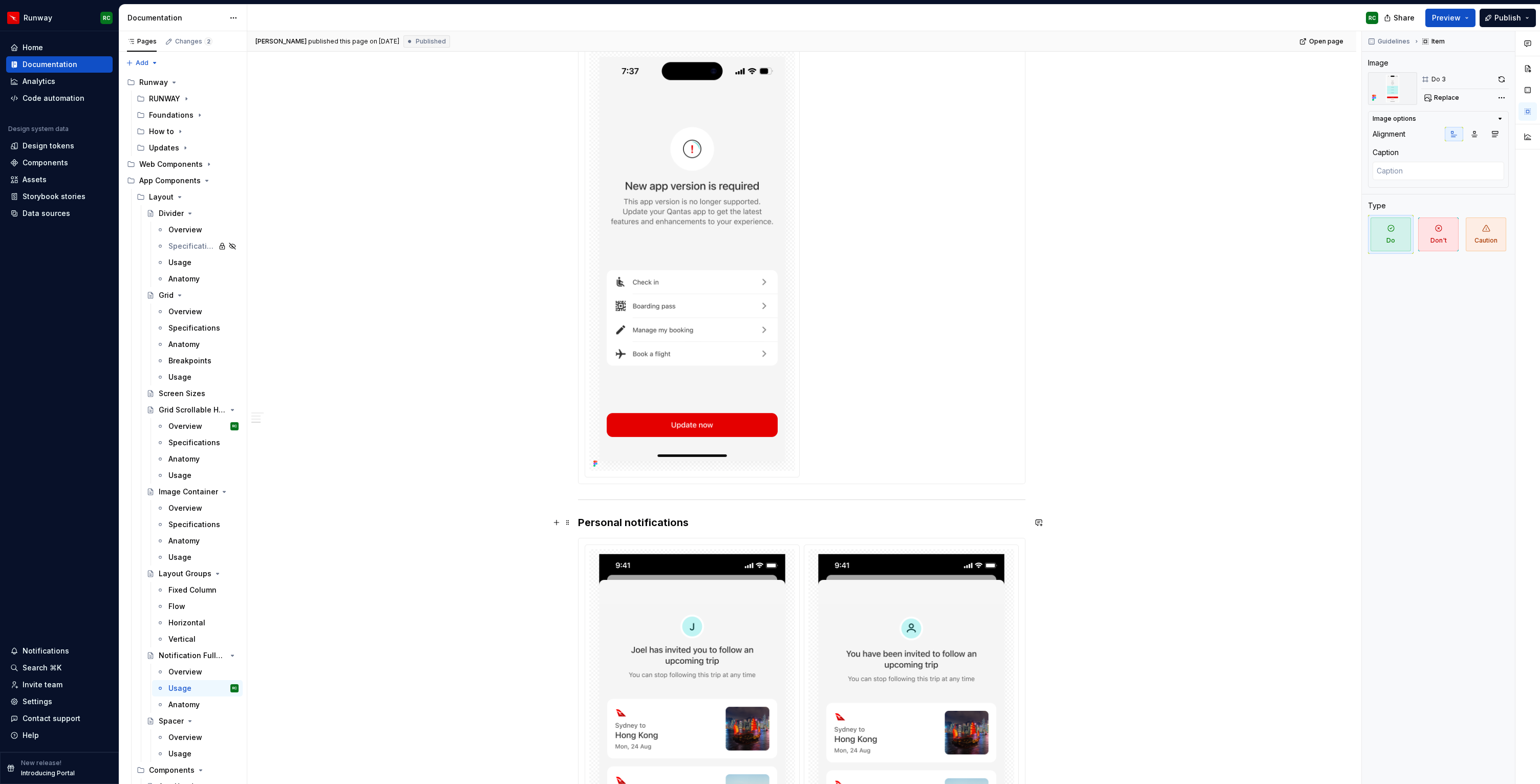
type textarea "*"
click at [695, 522] on h3 "Personal notifications" at bounding box center [801, 523] width 447 height 14
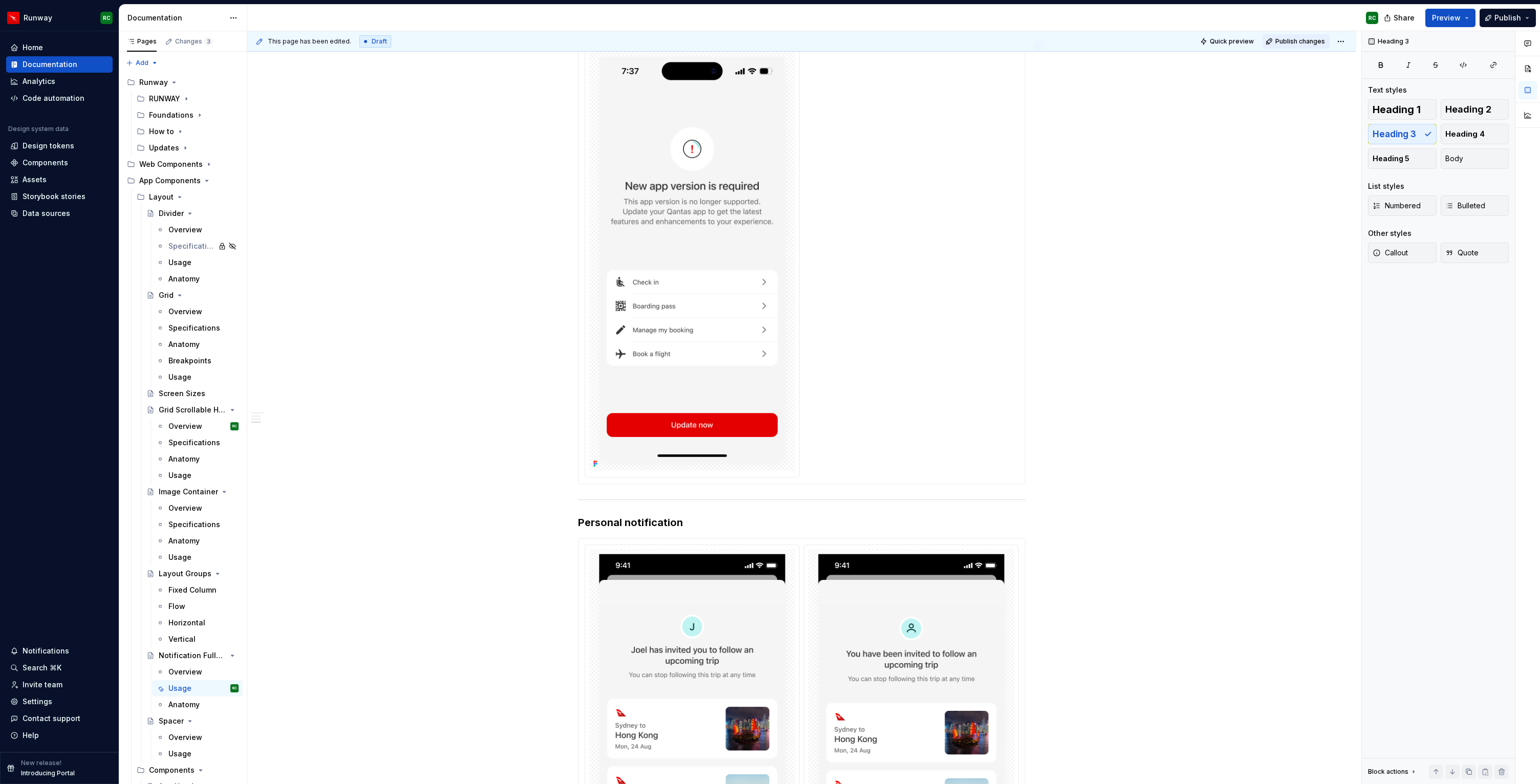
click at [1305, 43] on span "Publish changes" at bounding box center [1300, 42] width 50 height 8
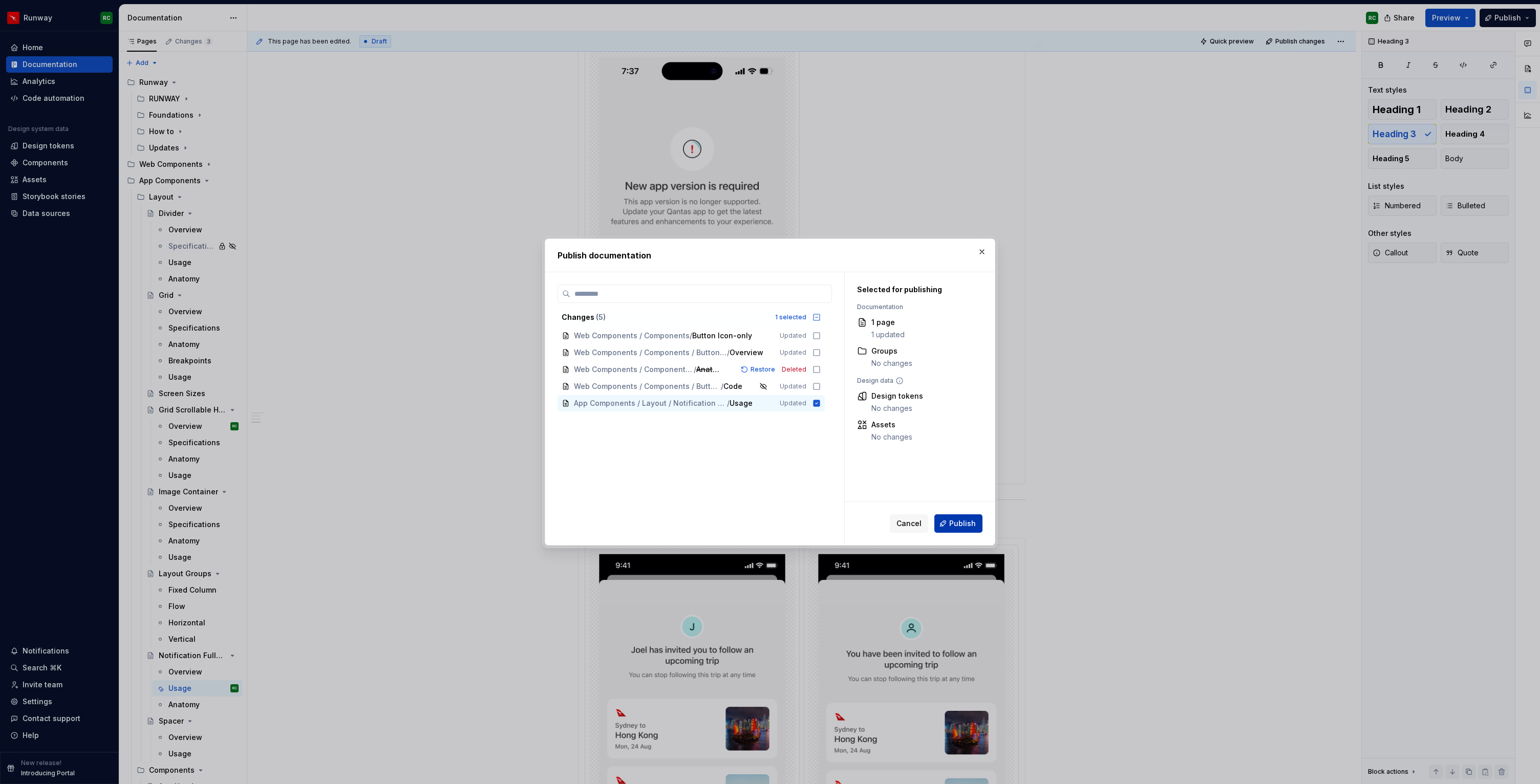
click at [948, 517] on button "Publish" at bounding box center [958, 523] width 48 height 19
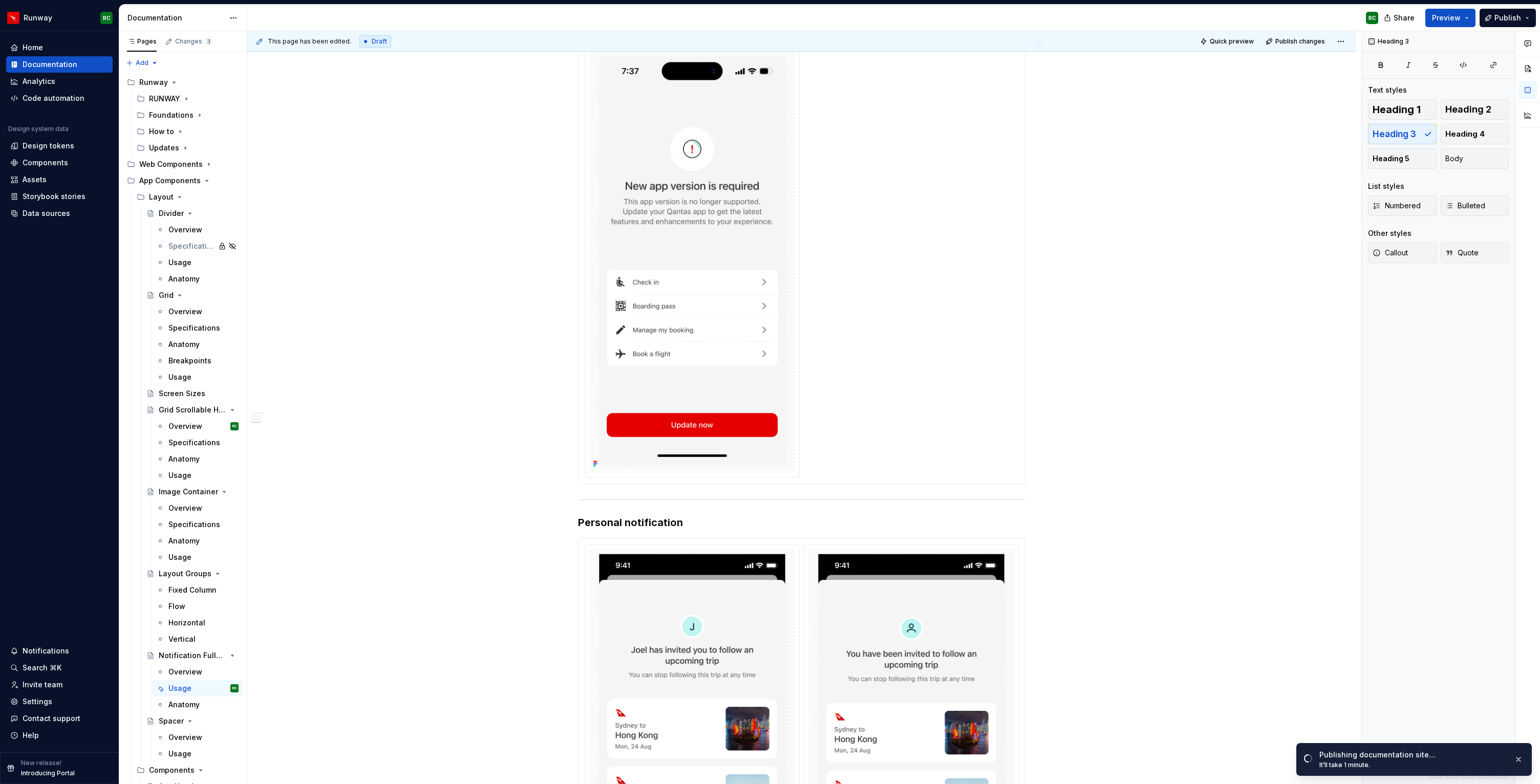
click at [882, 496] on div at bounding box center [801, 499] width 447 height 7
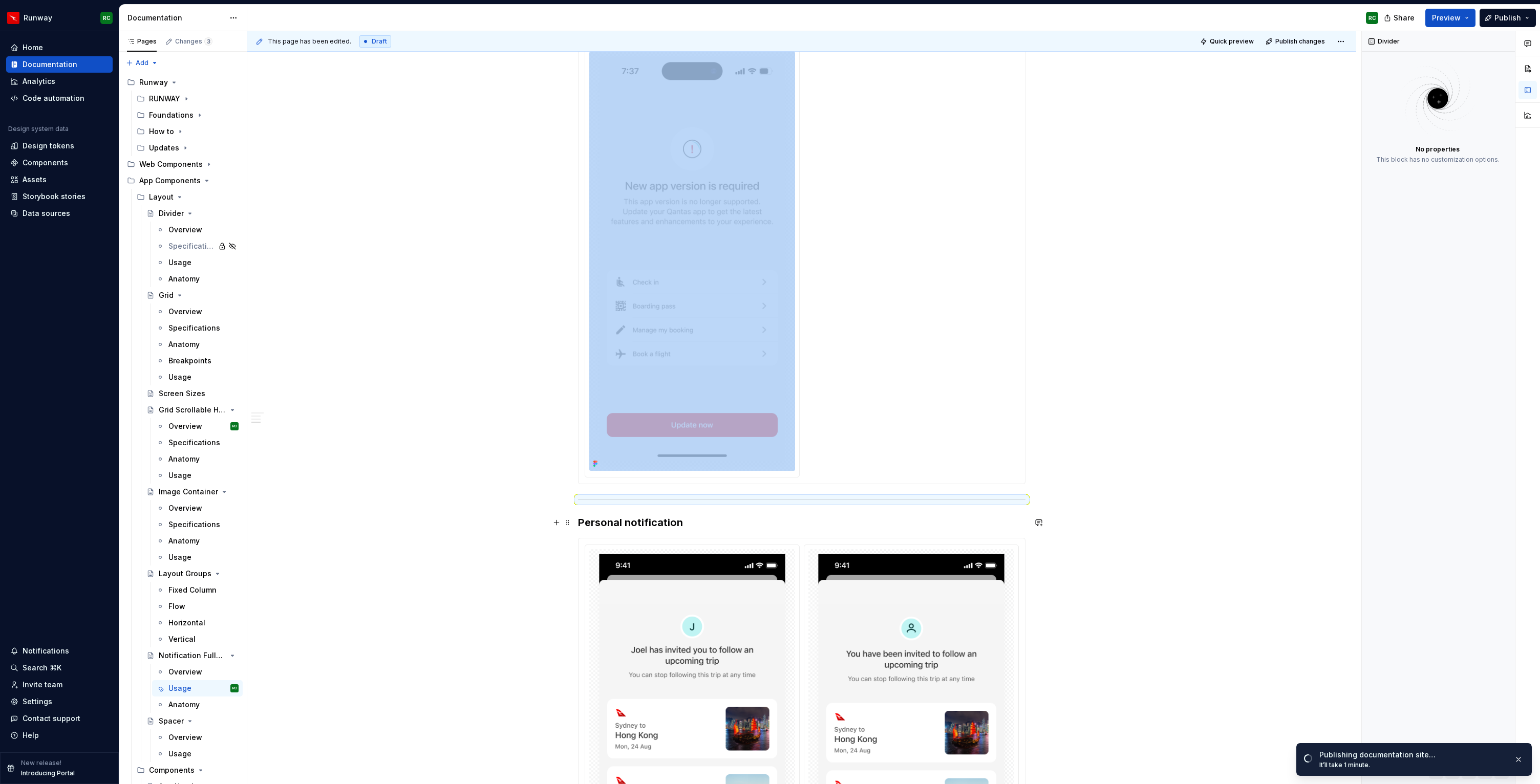
click at [861, 526] on h3 "Personal notification" at bounding box center [801, 523] width 447 height 14
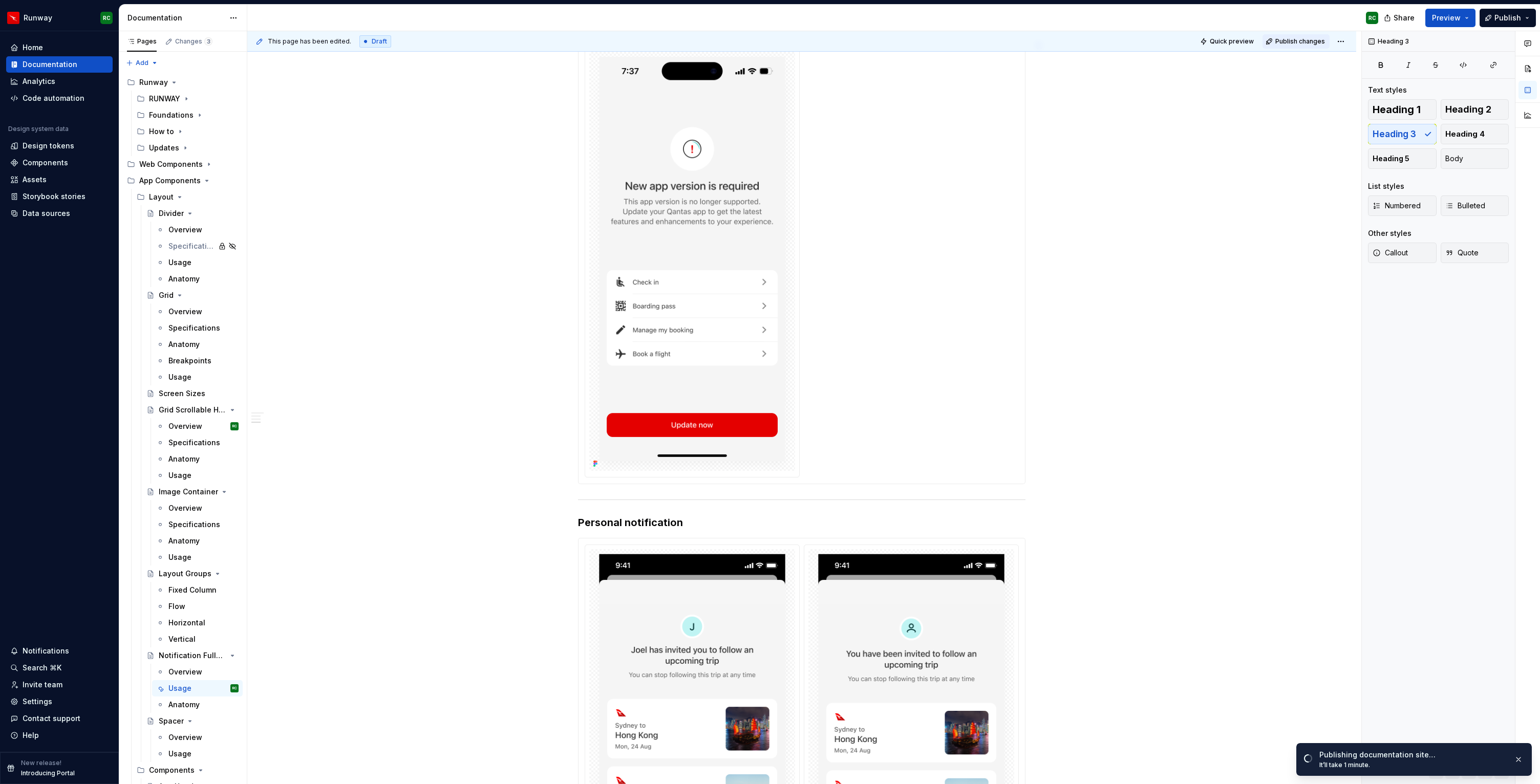
click at [1317, 38] on span "Publish changes" at bounding box center [1300, 42] width 50 height 8
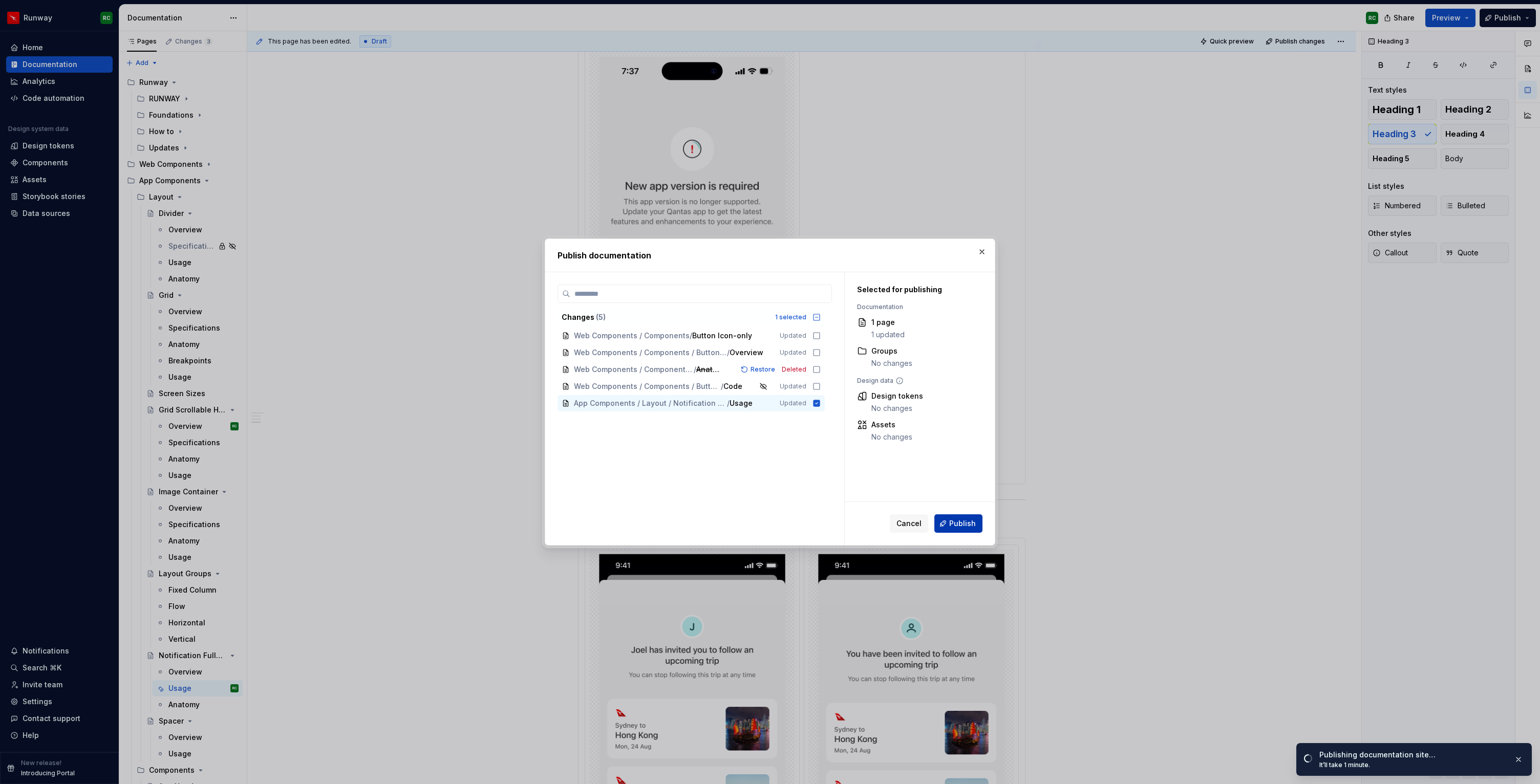
click at [976, 525] on button "Publish" at bounding box center [958, 523] width 48 height 19
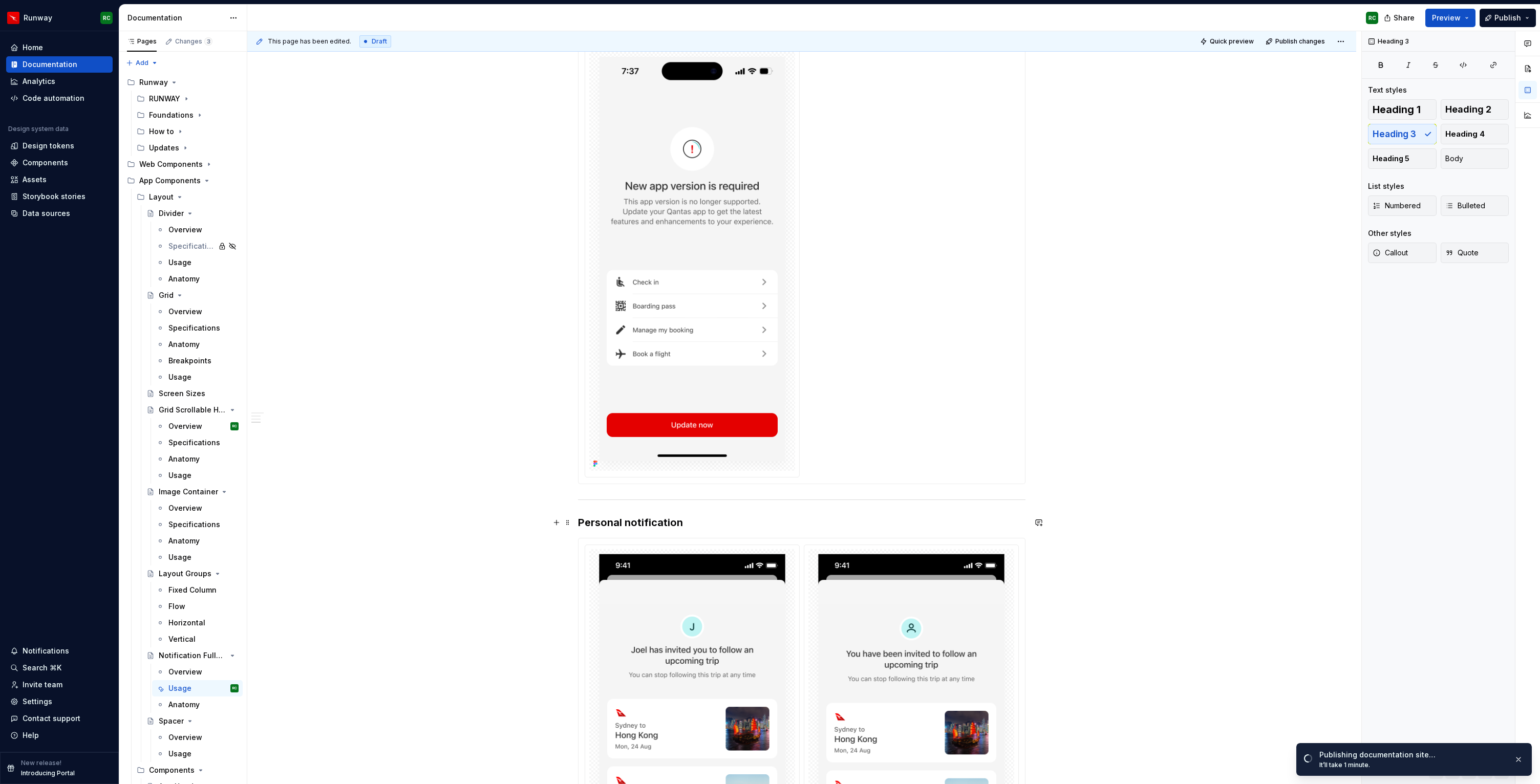
click at [742, 519] on h3 "Personal notification" at bounding box center [801, 523] width 447 height 14
click at [1314, 41] on span "Publish changes" at bounding box center [1300, 42] width 50 height 8
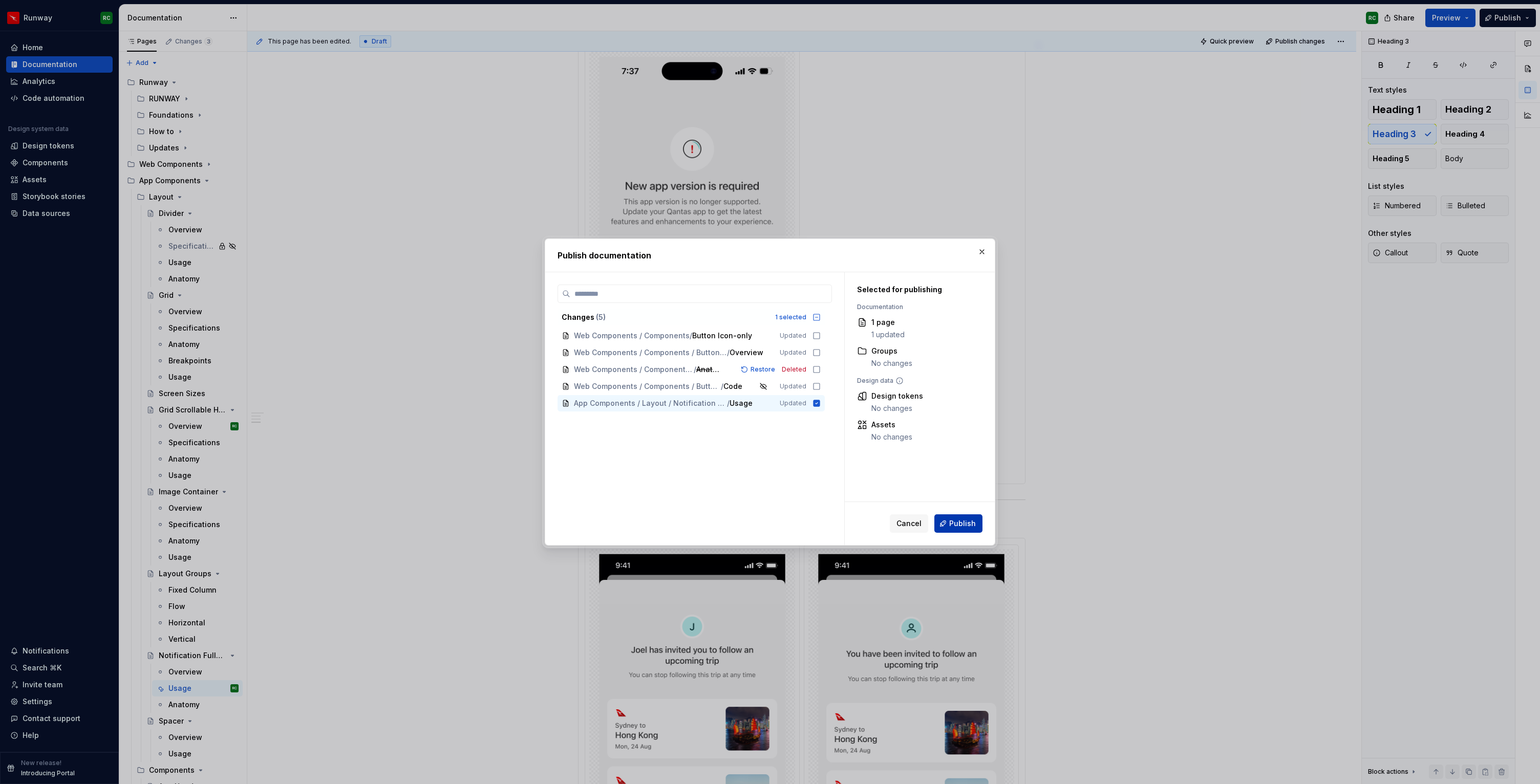
click at [963, 528] on span "Publish" at bounding box center [962, 523] width 26 height 10
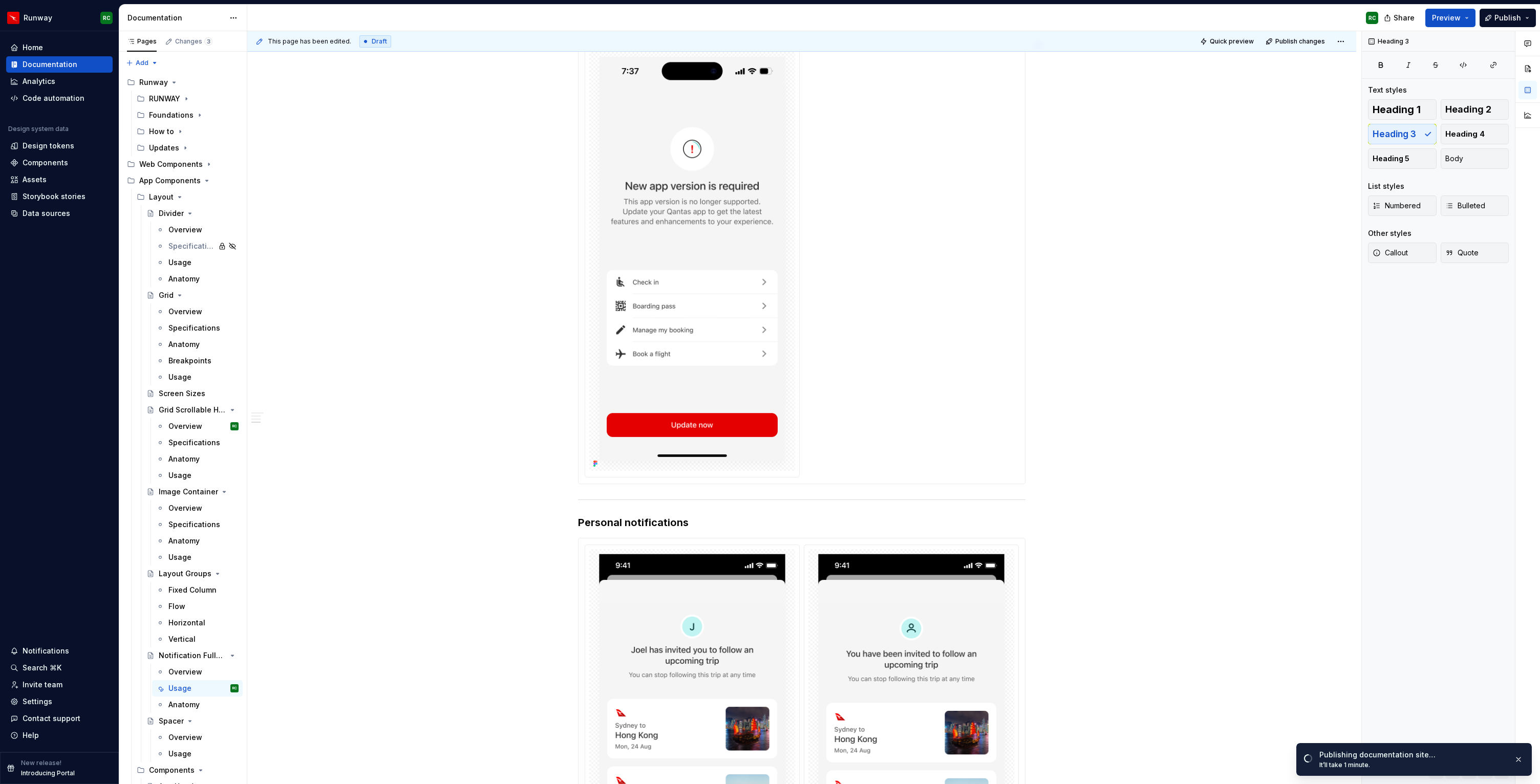
type textarea "*"
